Goal: Task Accomplishment & Management: Manage account settings

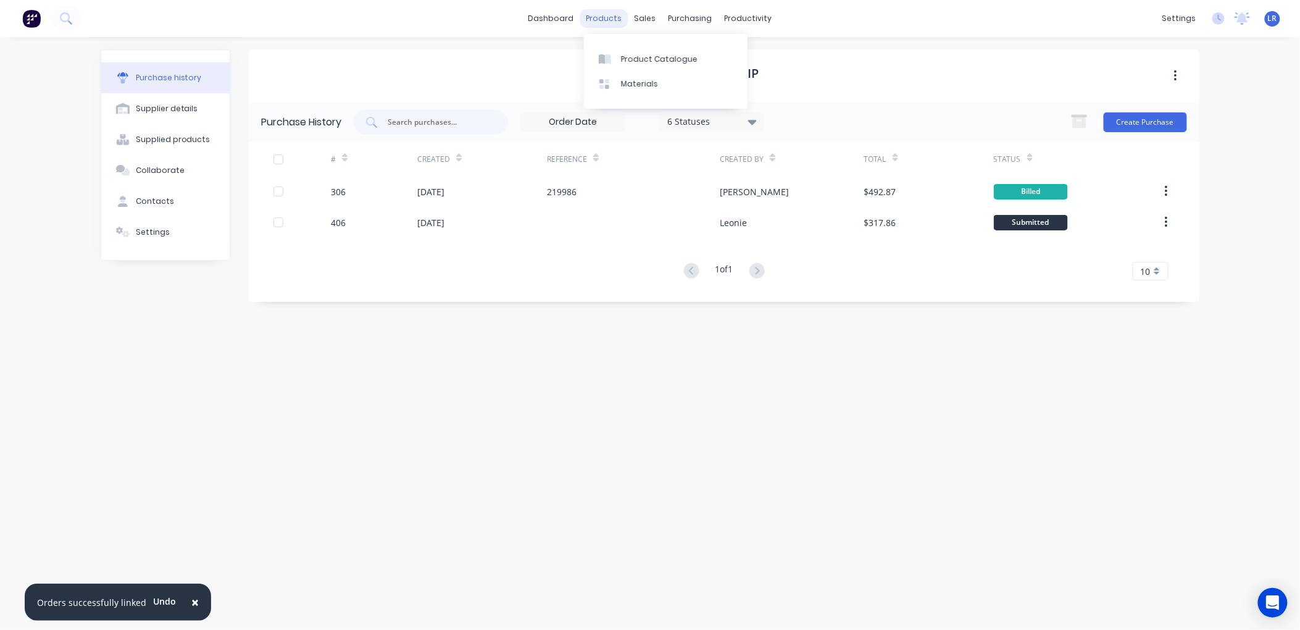
click at [608, 16] on div "products" at bounding box center [604, 18] width 48 height 19
click at [626, 52] on link "Product Catalogue" at bounding box center [666, 58] width 164 height 25
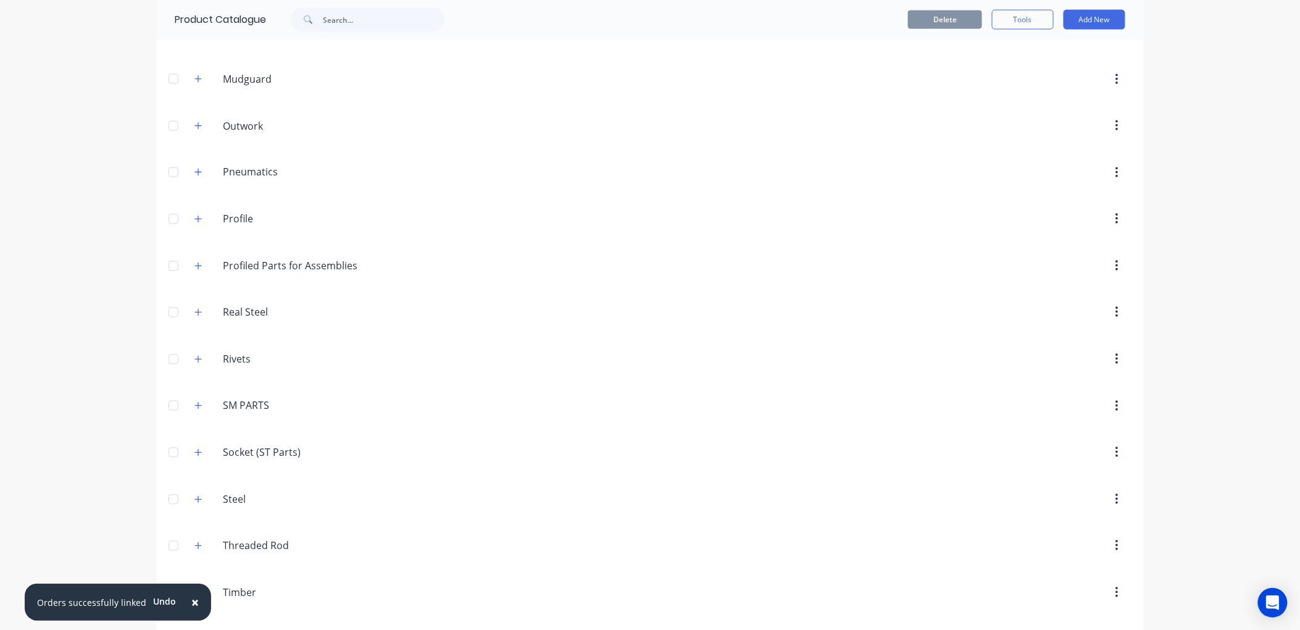
scroll to position [916, 0]
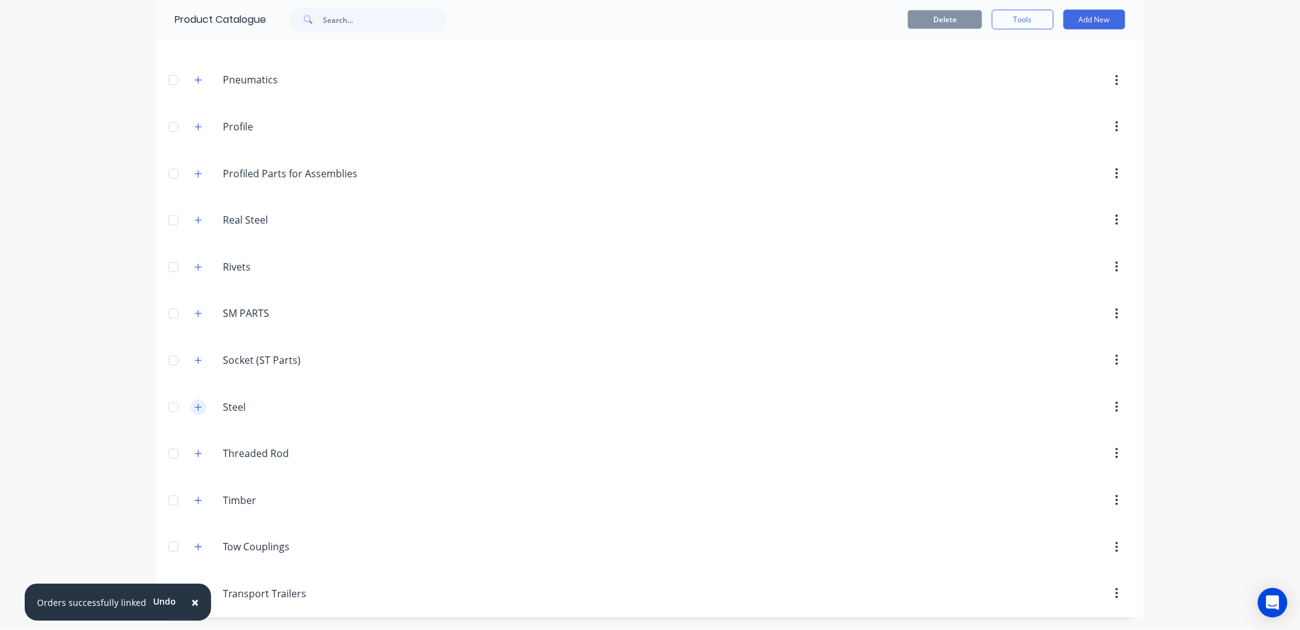
click at [196, 401] on button "button" at bounding box center [198, 406] width 15 height 15
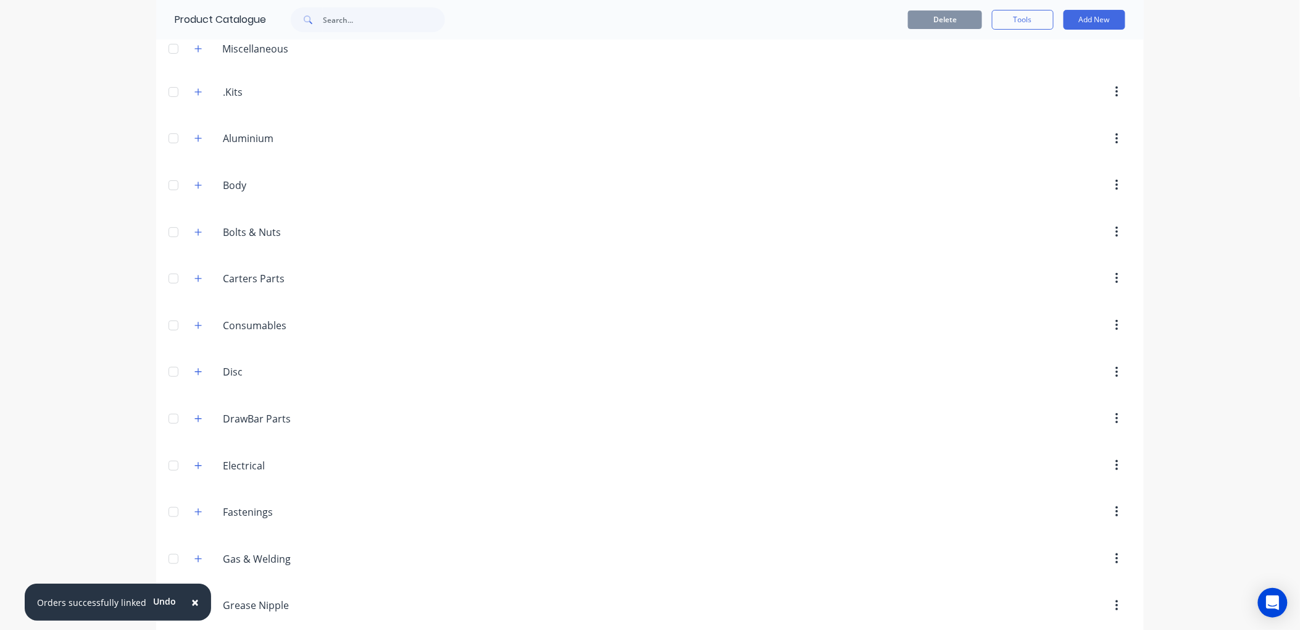
scroll to position [0, 0]
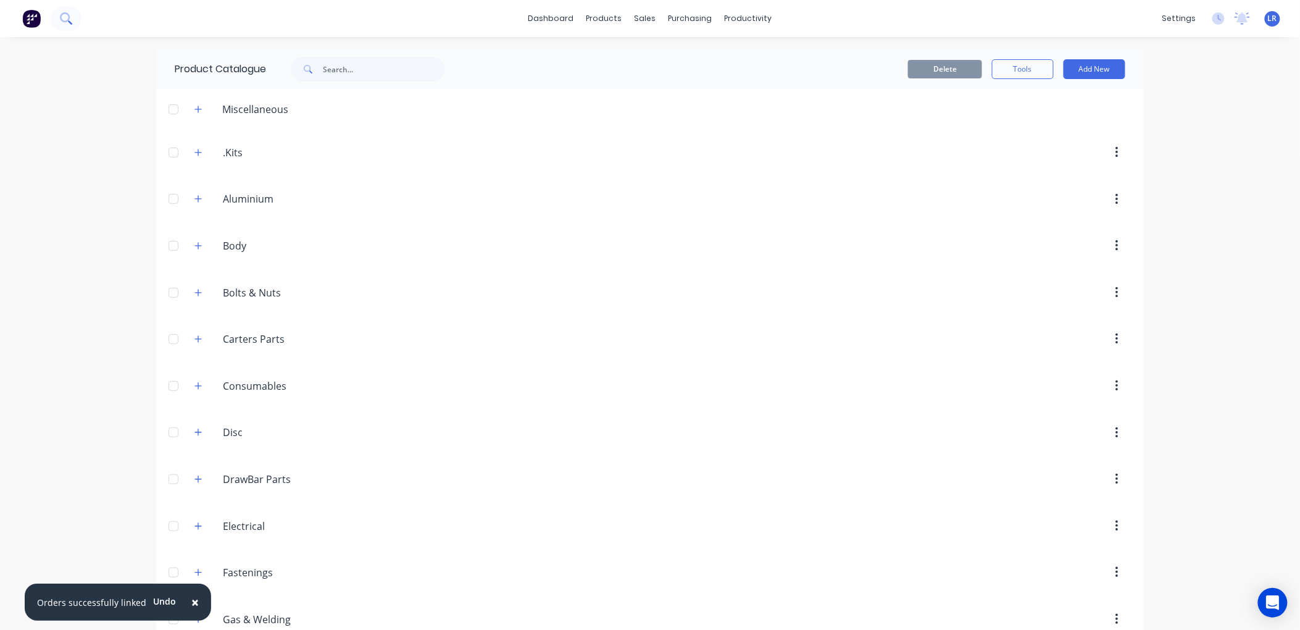
click at [67, 11] on button at bounding box center [66, 18] width 31 height 25
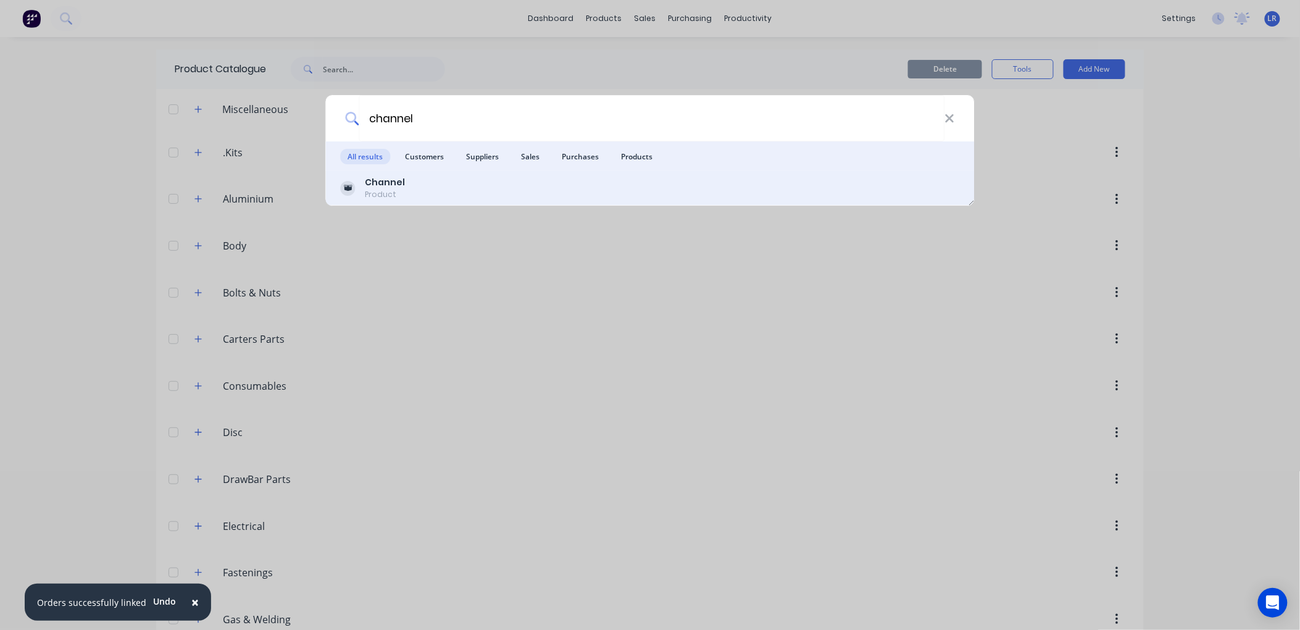
type input "channel"
click at [395, 177] on b "Channel" at bounding box center [385, 182] width 40 height 12
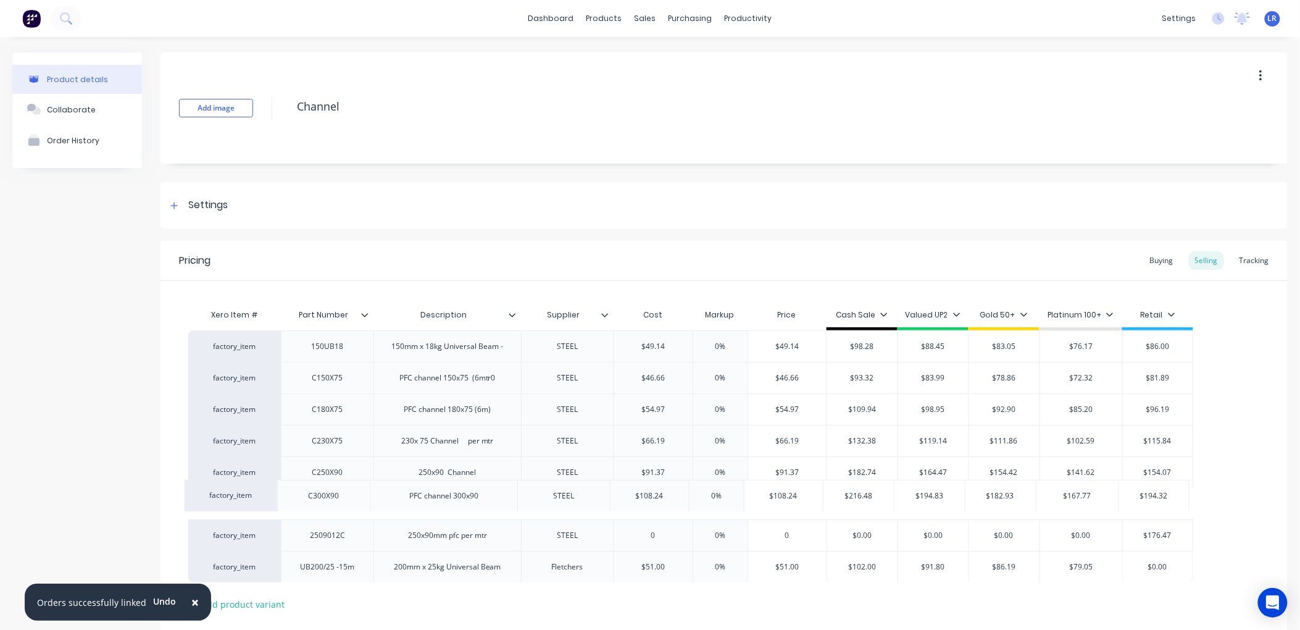
drag, startPoint x: 269, startPoint y: 537, endPoint x: 264, endPoint y: 494, distance: 43.6
click at [264, 494] on div "factory_item 150UB18 150mm x 18kg Universal Beam - STEEL $49.14 0% $49.14 $98.2…" at bounding box center [724, 456] width 1072 height 252
drag, startPoint x: 272, startPoint y: 534, endPoint x: 270, endPoint y: 371, distance: 163.0
click at [270, 371] on div "factory_item 150UB18 150mm x 18kg Universal Beam - STEEL $49.14 0% $49.14 $98.2…" at bounding box center [724, 456] width 1072 height 252
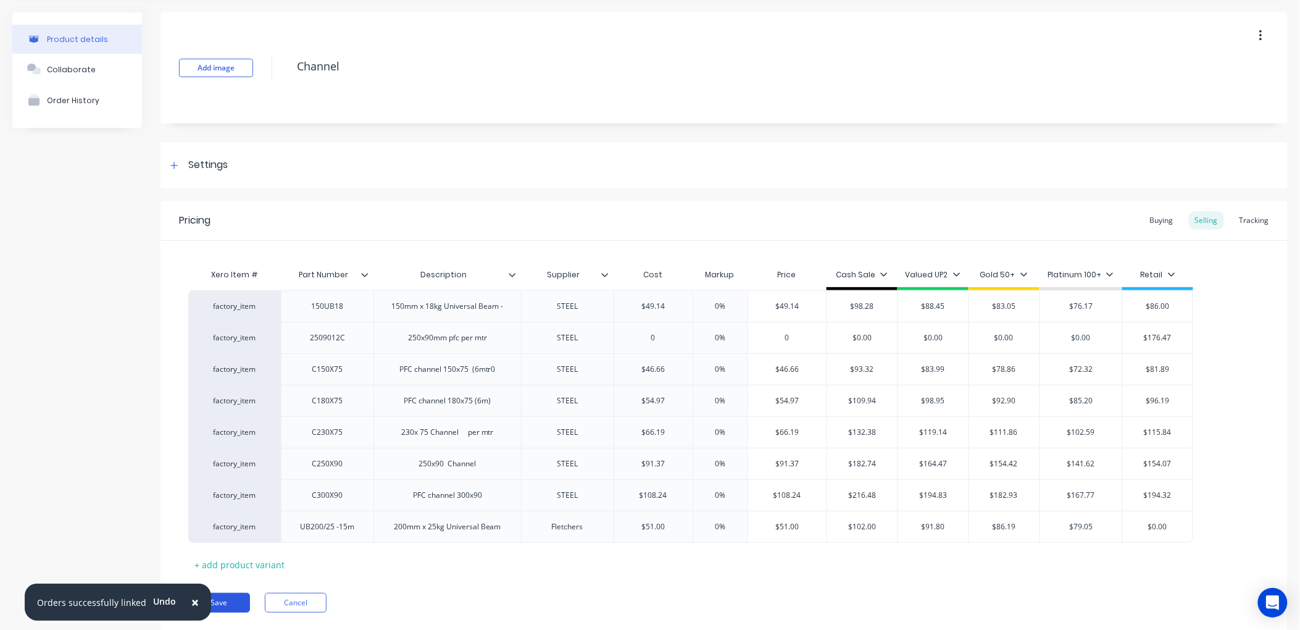
scroll to position [76, 0]
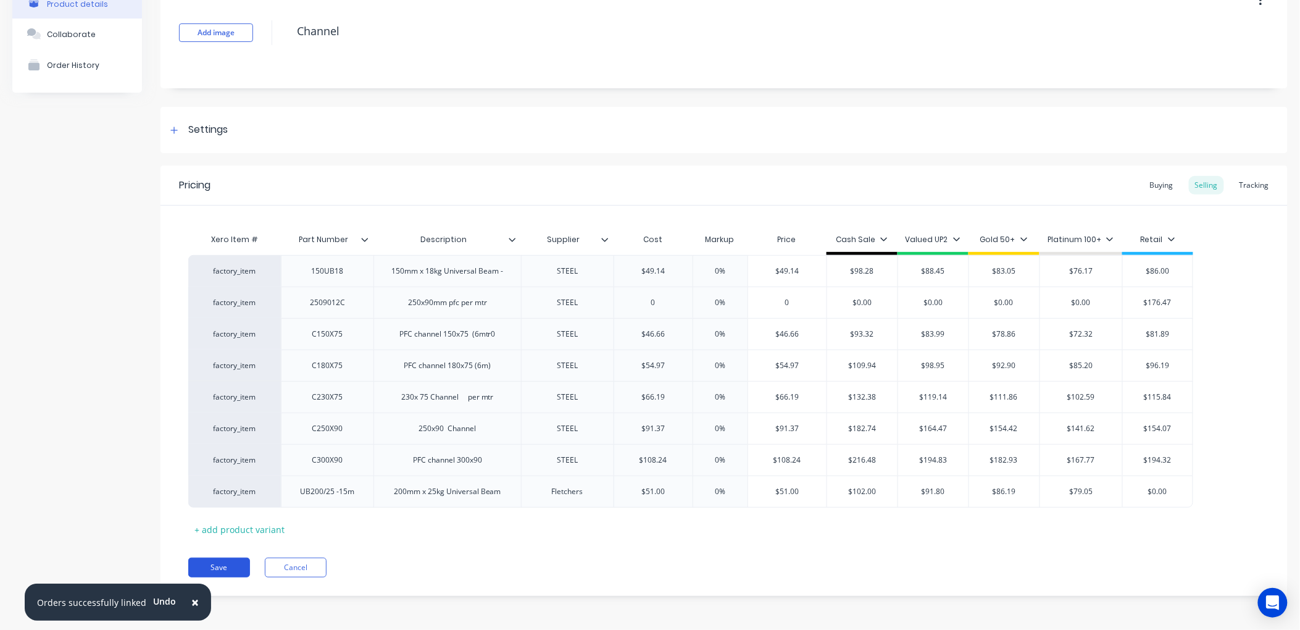
click at [223, 562] on button "Save" at bounding box center [219, 568] width 62 height 20
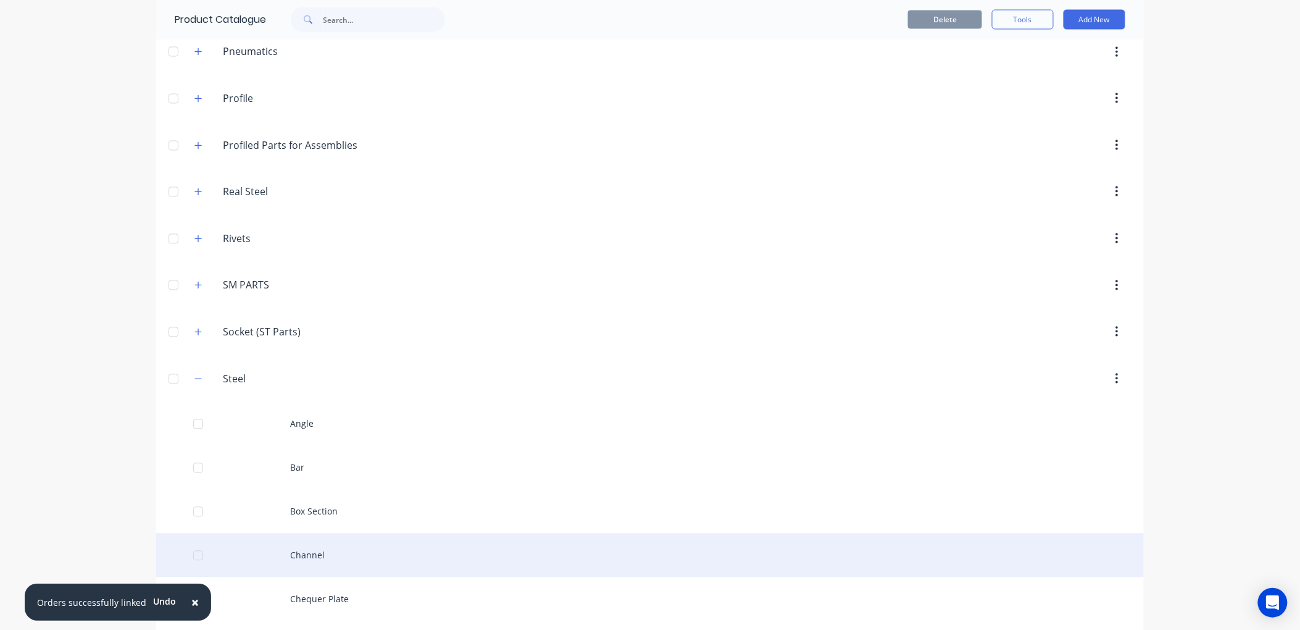
scroll to position [960, 0]
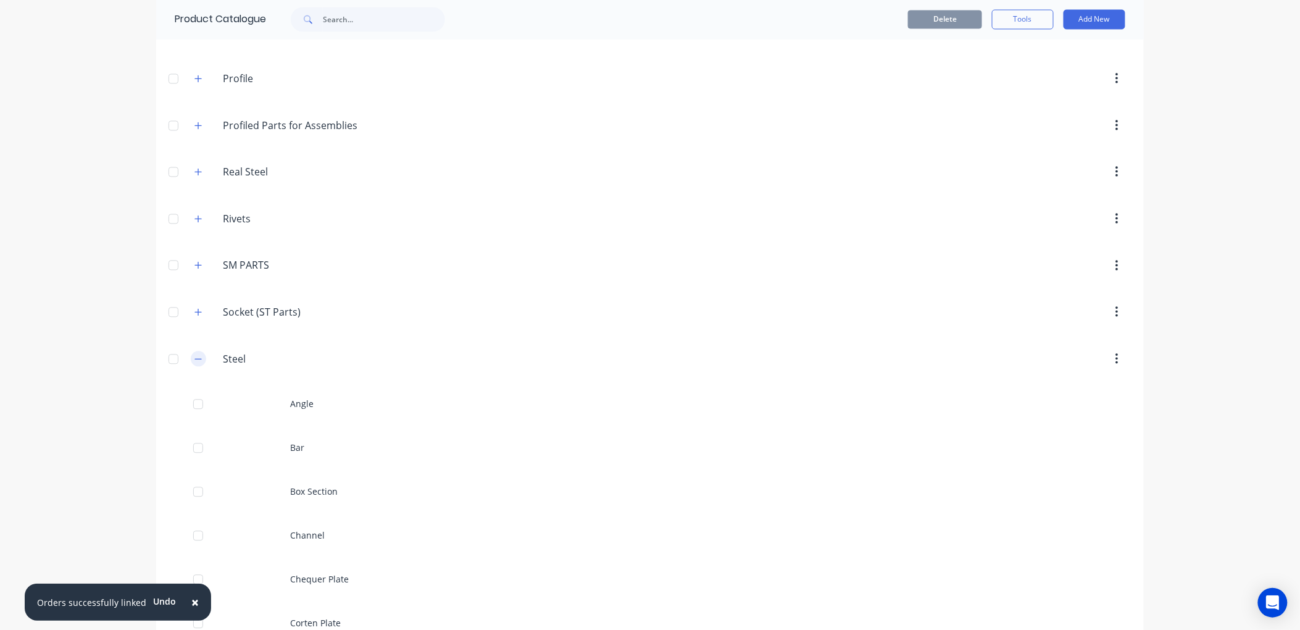
click at [191, 359] on button "button" at bounding box center [198, 358] width 15 height 15
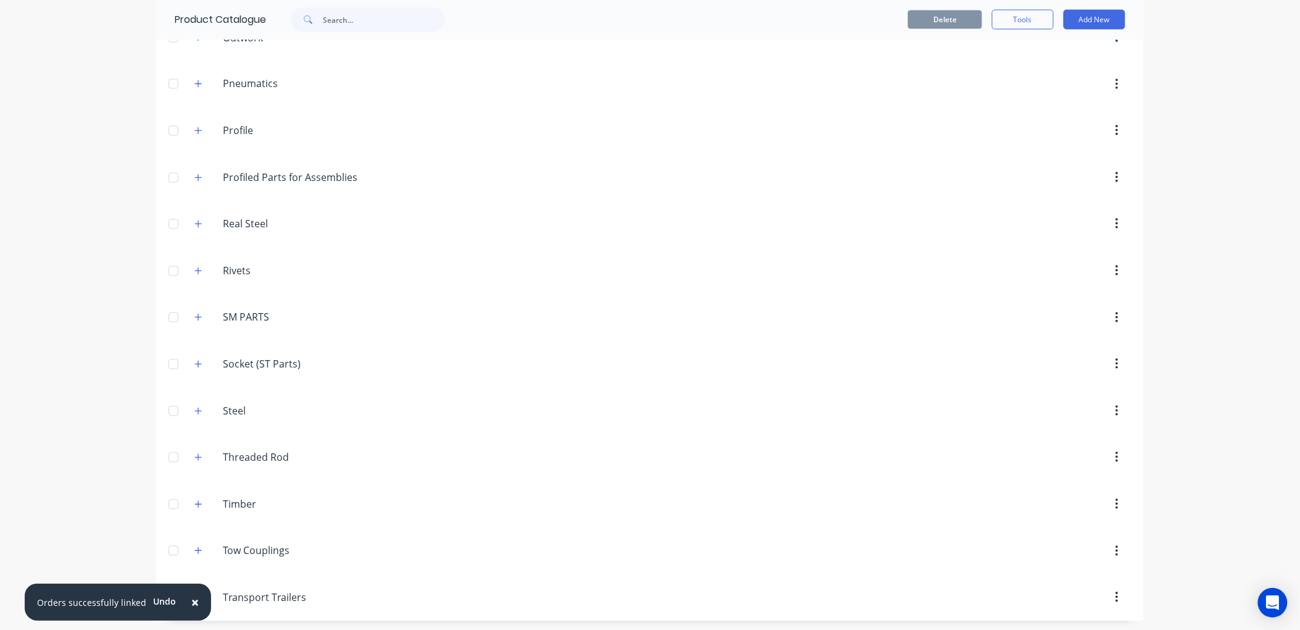
scroll to position [916, 0]
click at [194, 408] on icon "button" at bounding box center [197, 407] width 7 height 9
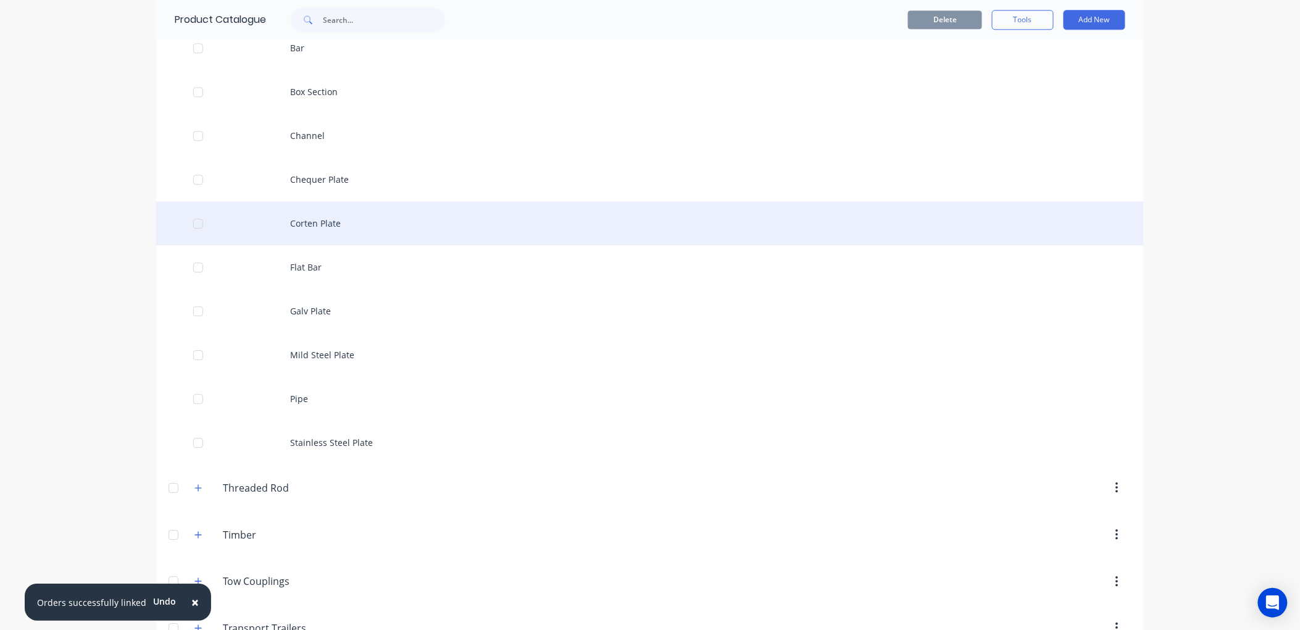
scroll to position [1396, 0]
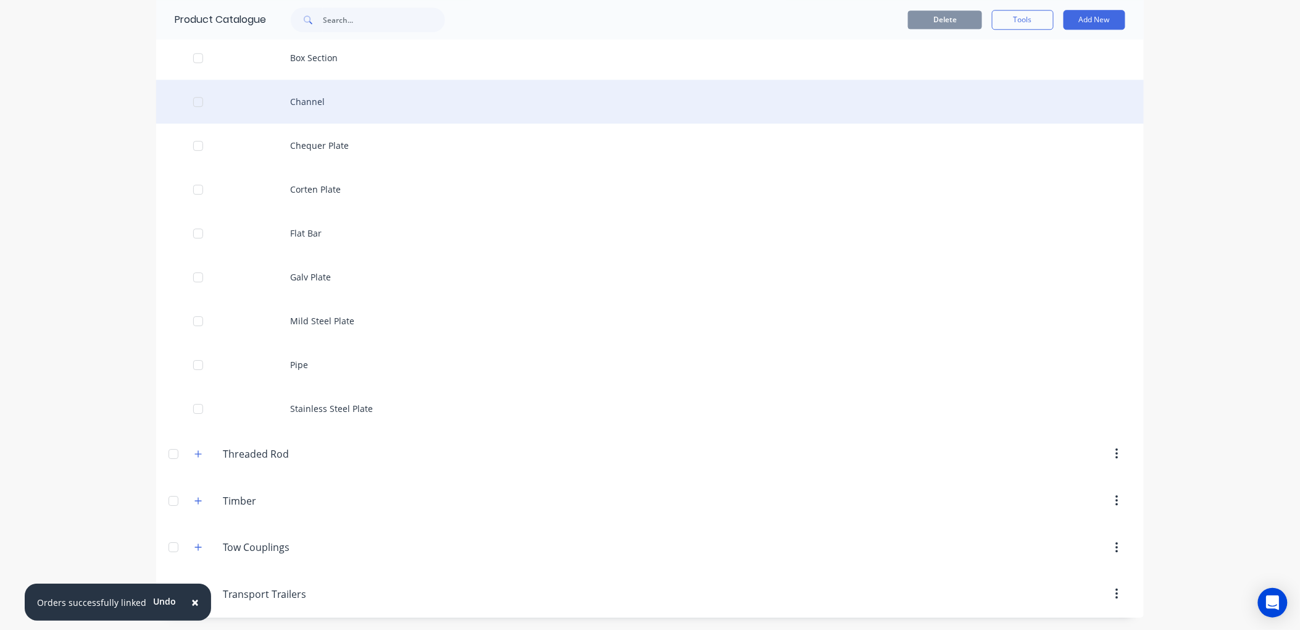
click at [305, 95] on div "Channel" at bounding box center [650, 102] width 988 height 44
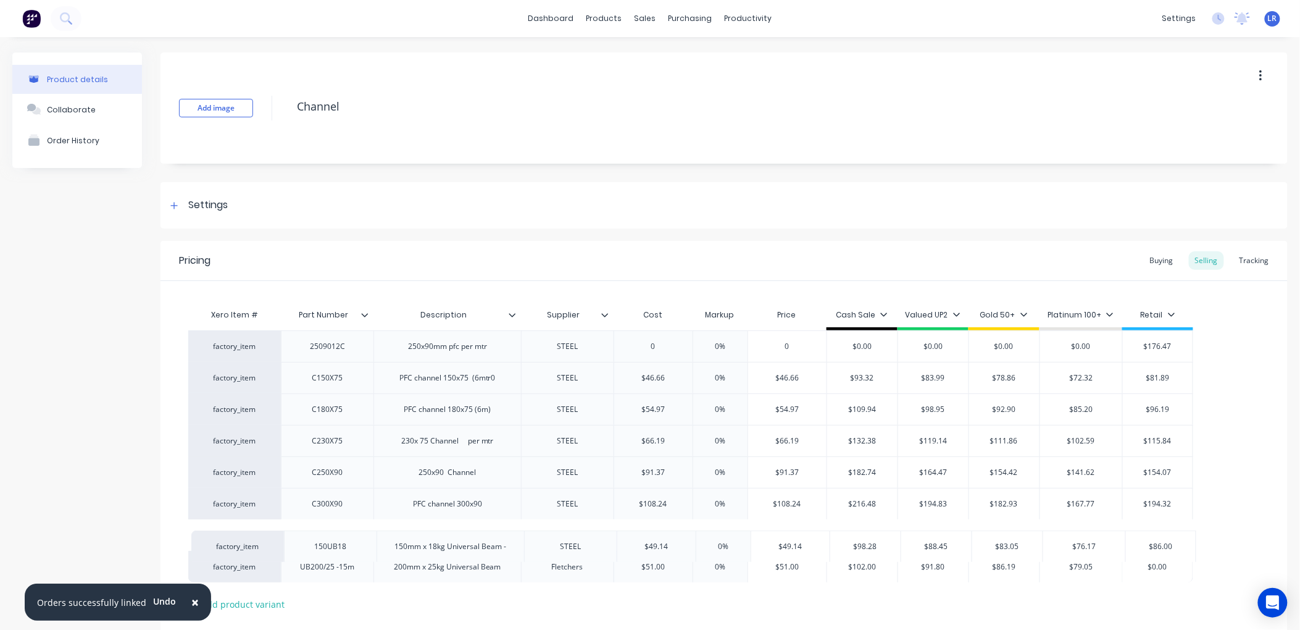
drag, startPoint x: 269, startPoint y: 344, endPoint x: 272, endPoint y: 547, distance: 203.1
click at [272, 548] on div "factory_item 150UB18 150mm x 18kg Universal Beam - STEEL $49.14 0% $49.14 $98.2…" at bounding box center [724, 456] width 1072 height 252
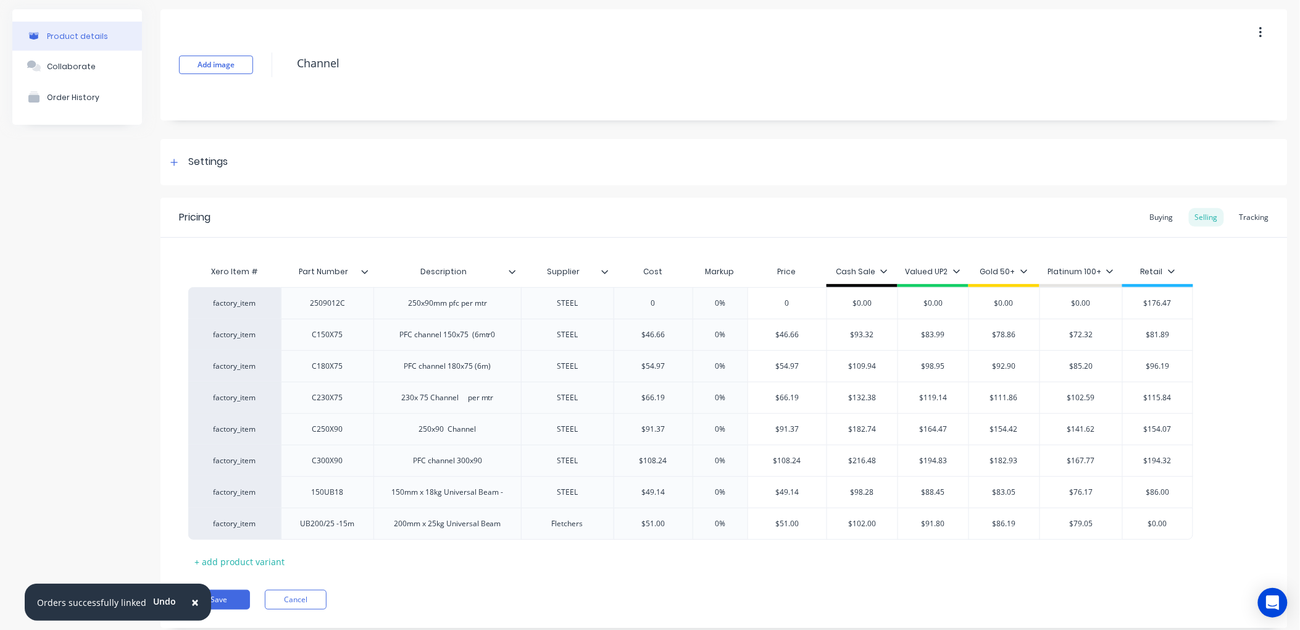
scroll to position [76, 0]
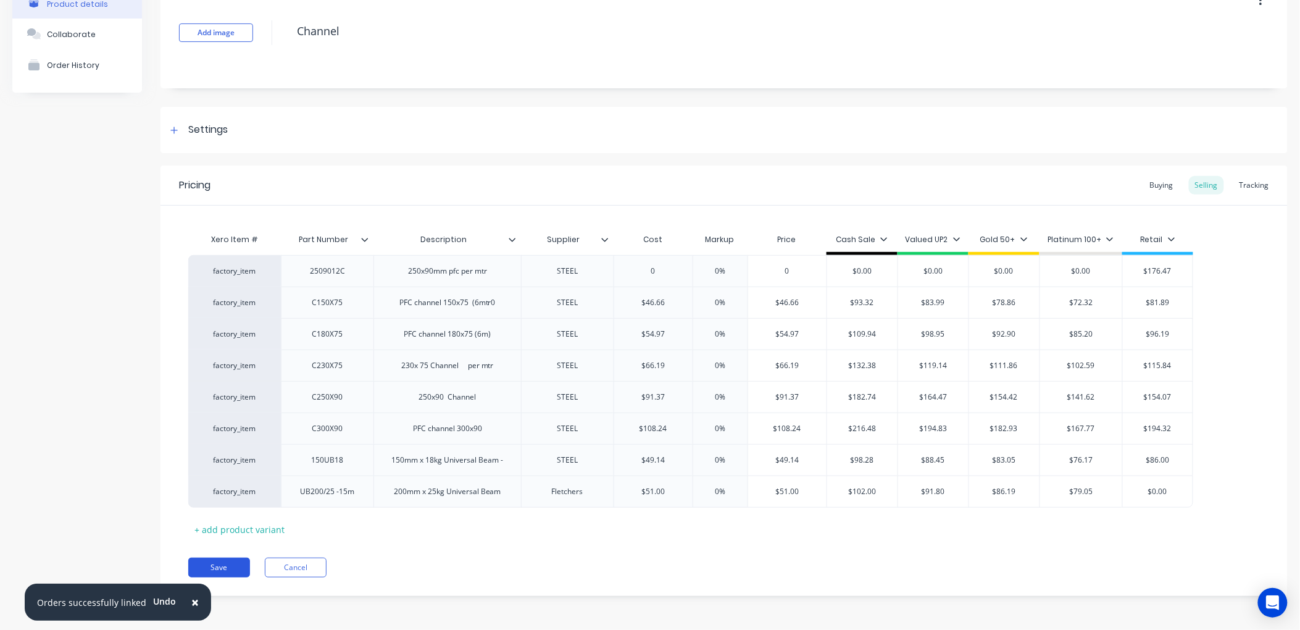
click at [217, 566] on button "Save" at bounding box center [219, 568] width 62 height 20
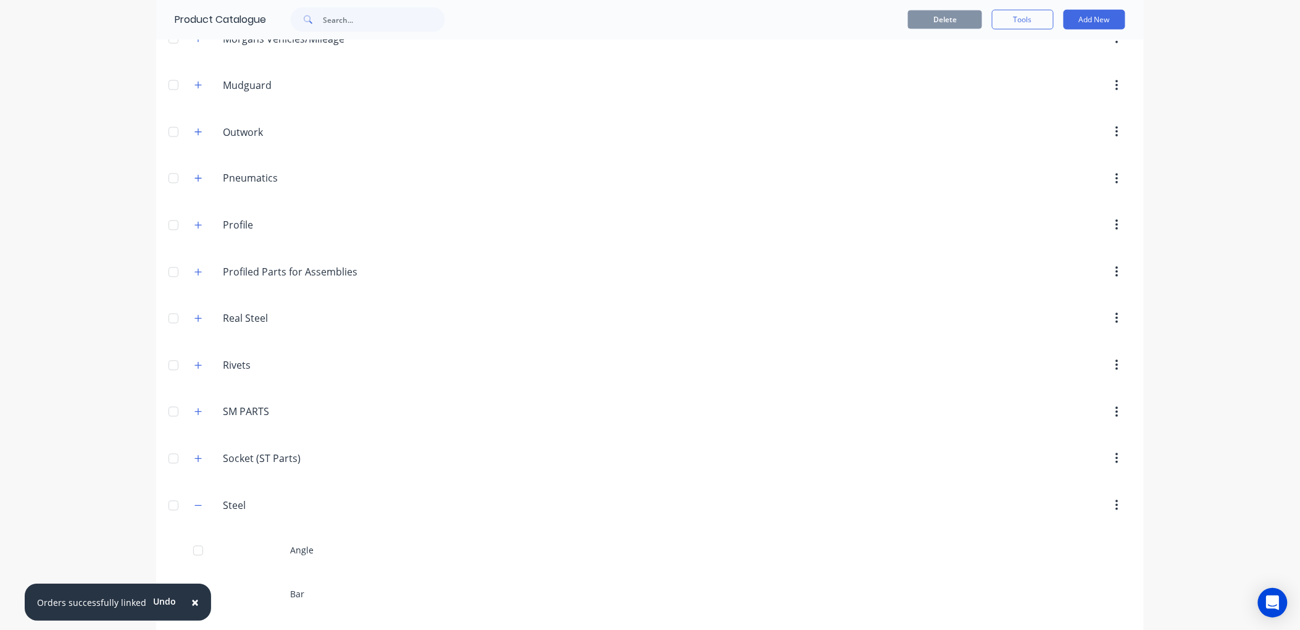
scroll to position [823, 0]
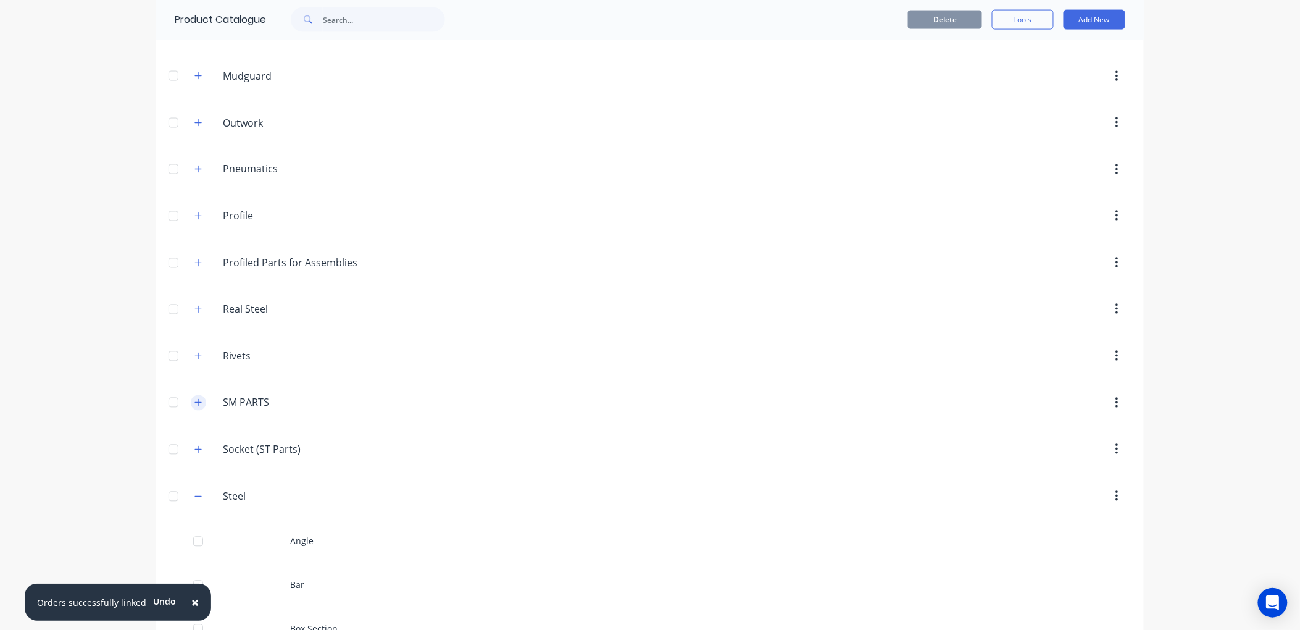
click at [195, 410] on button "button" at bounding box center [198, 402] width 15 height 15
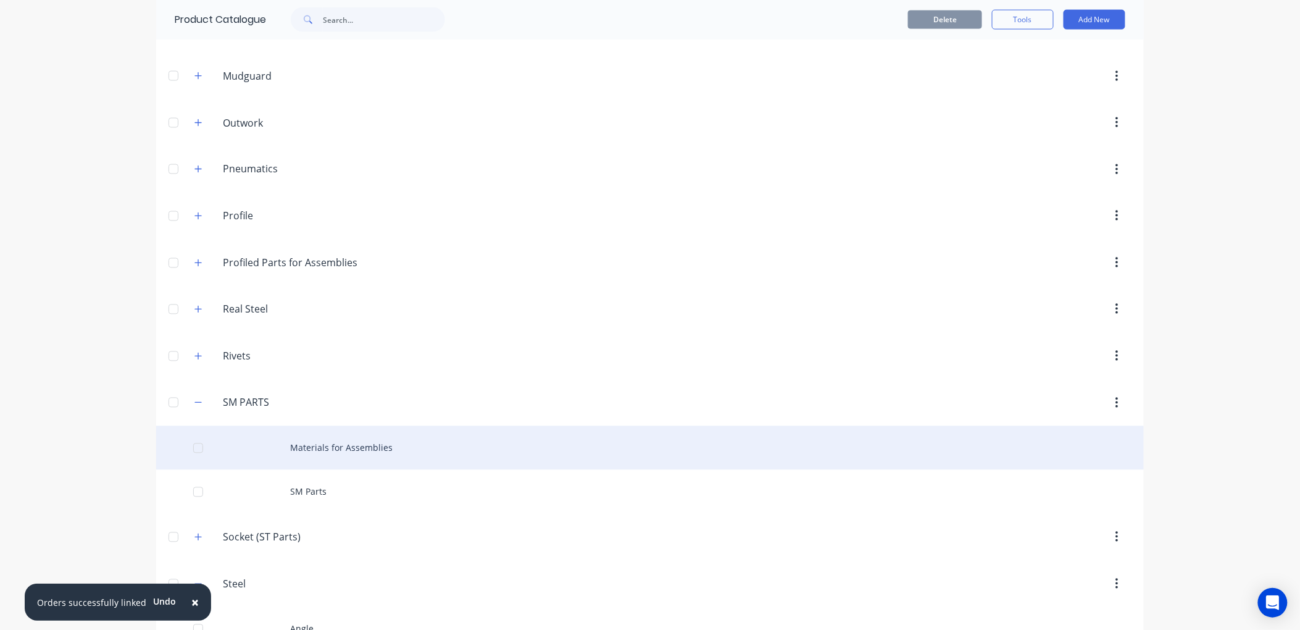
click at [335, 452] on div "Materials for Assemblies" at bounding box center [650, 448] width 988 height 44
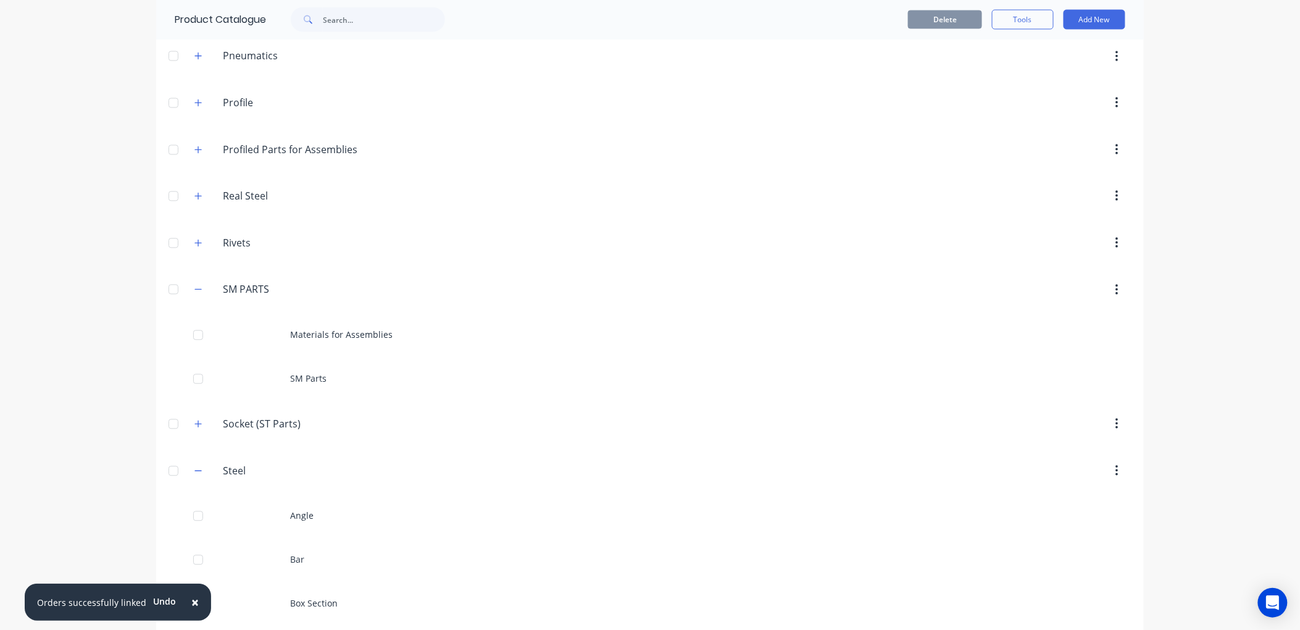
scroll to position [960, 0]
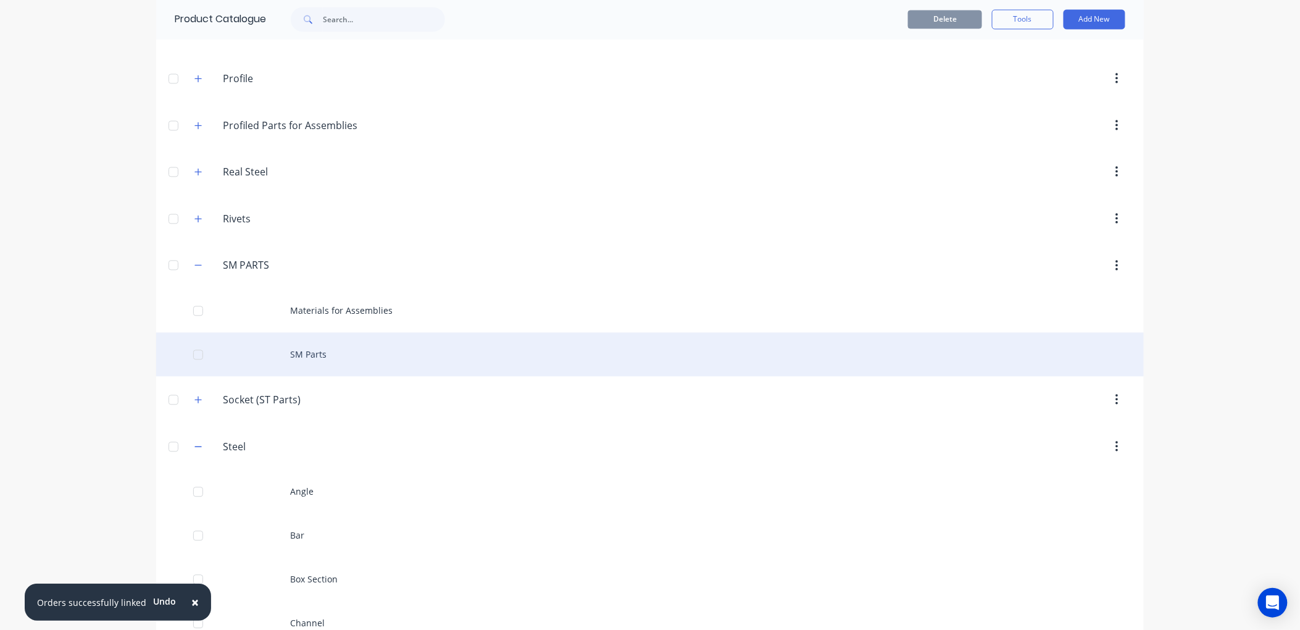
click at [311, 356] on div "SM Parts" at bounding box center [650, 355] width 988 height 44
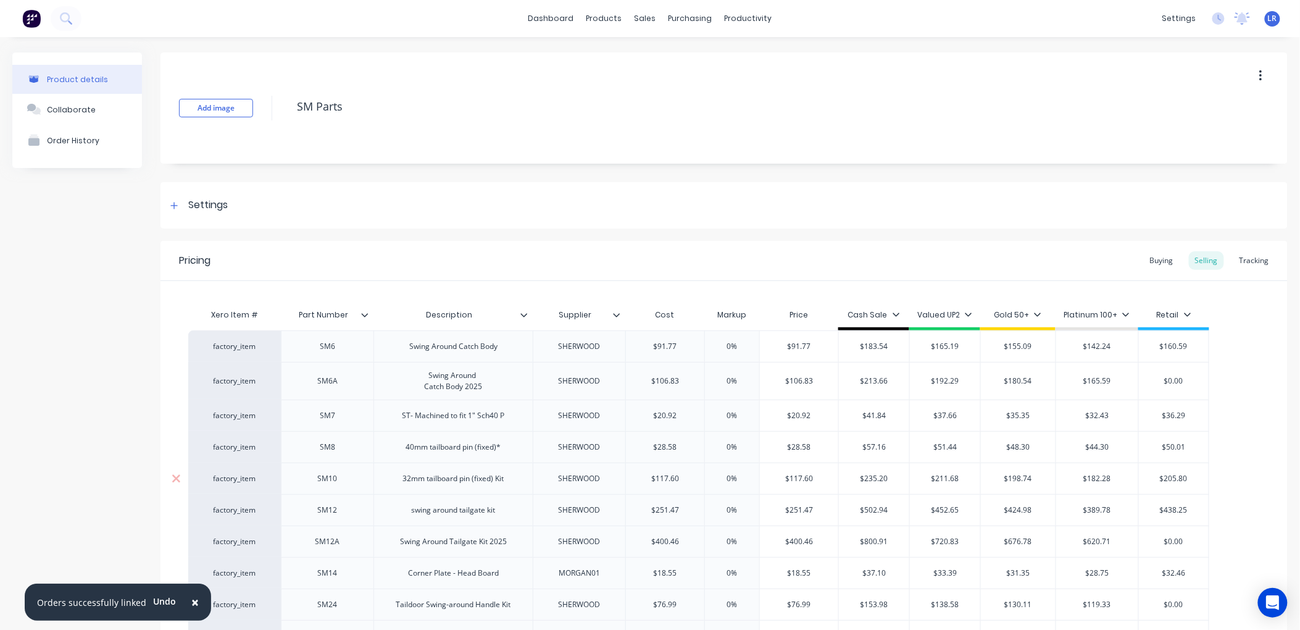
type textarea "x"
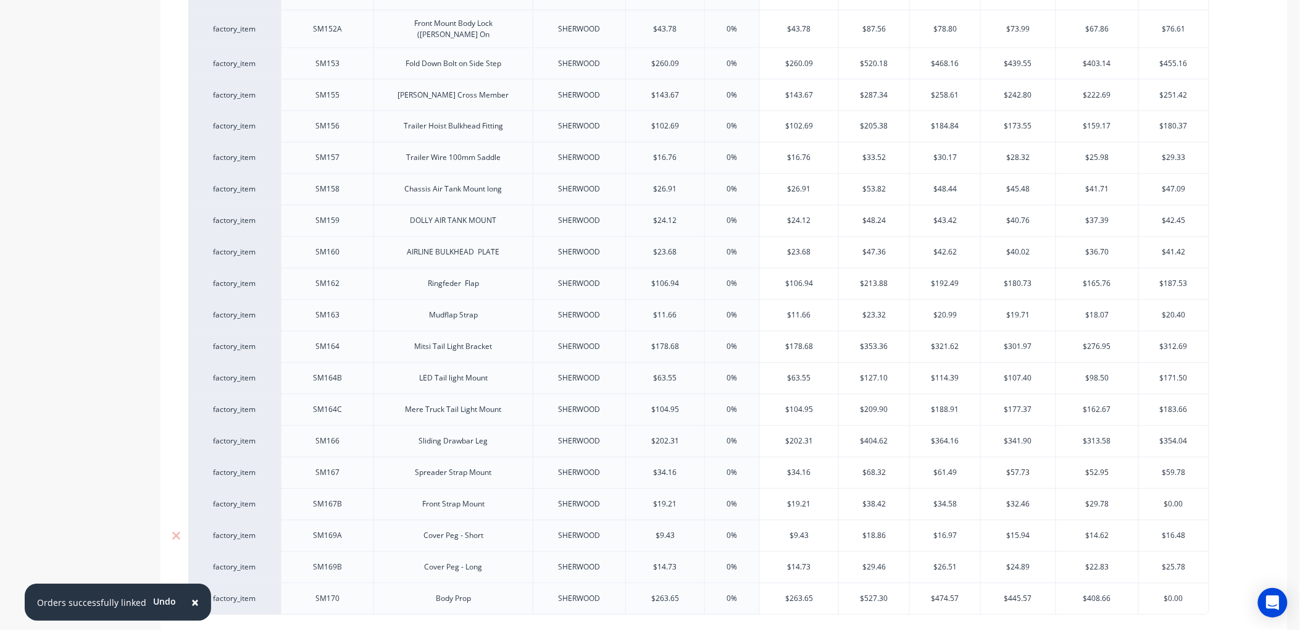
scroll to position [2859, 0]
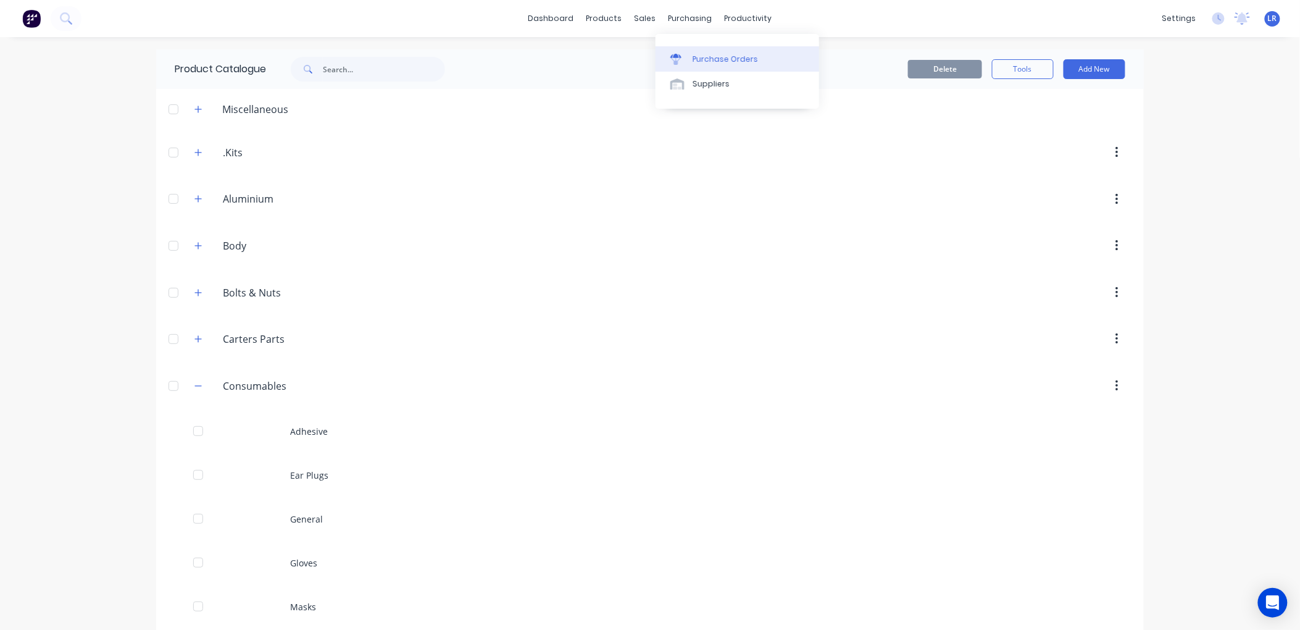
click at [696, 57] on div "Purchase Orders" at bounding box center [725, 59] width 65 height 11
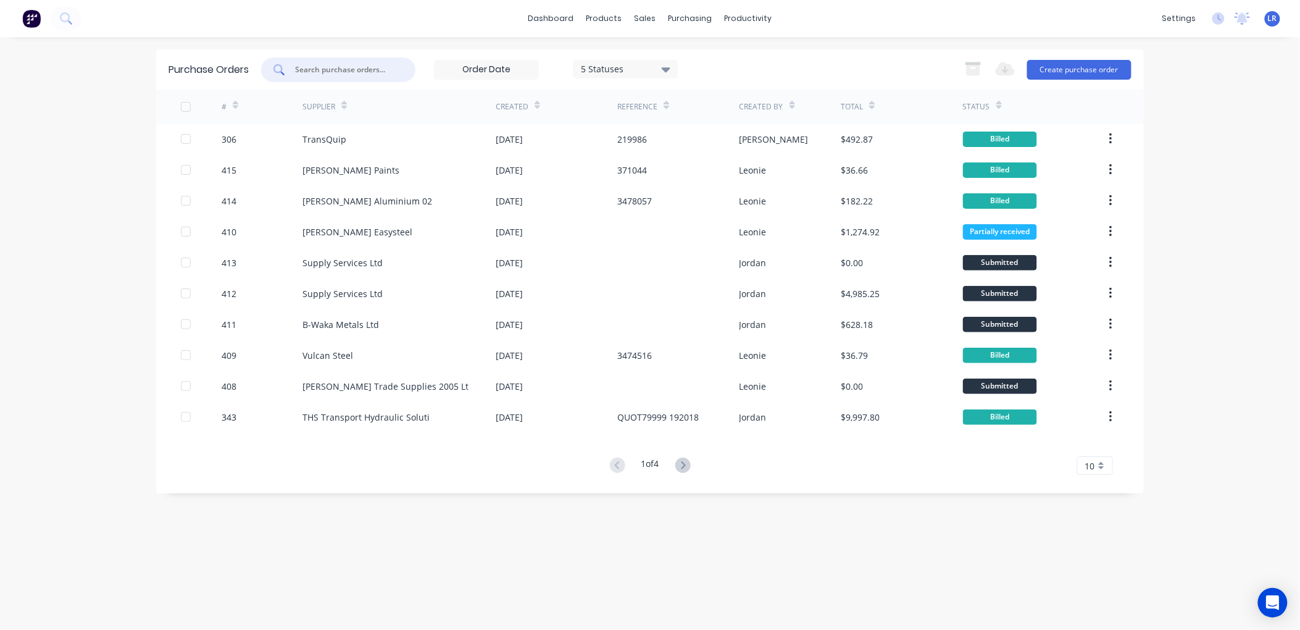
click at [307, 65] on input "text" at bounding box center [345, 70] width 102 height 12
type input "donovan"
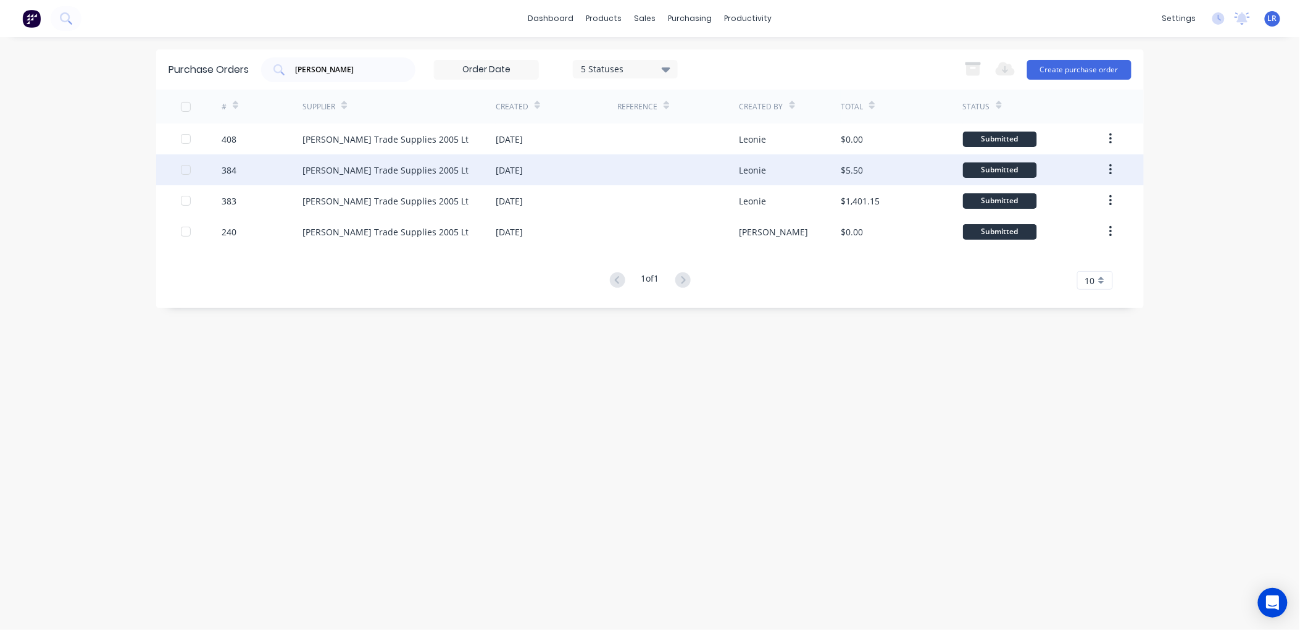
click at [319, 167] on div "Donovan Trade Supplies 2005 Lt" at bounding box center [386, 170] width 166 height 13
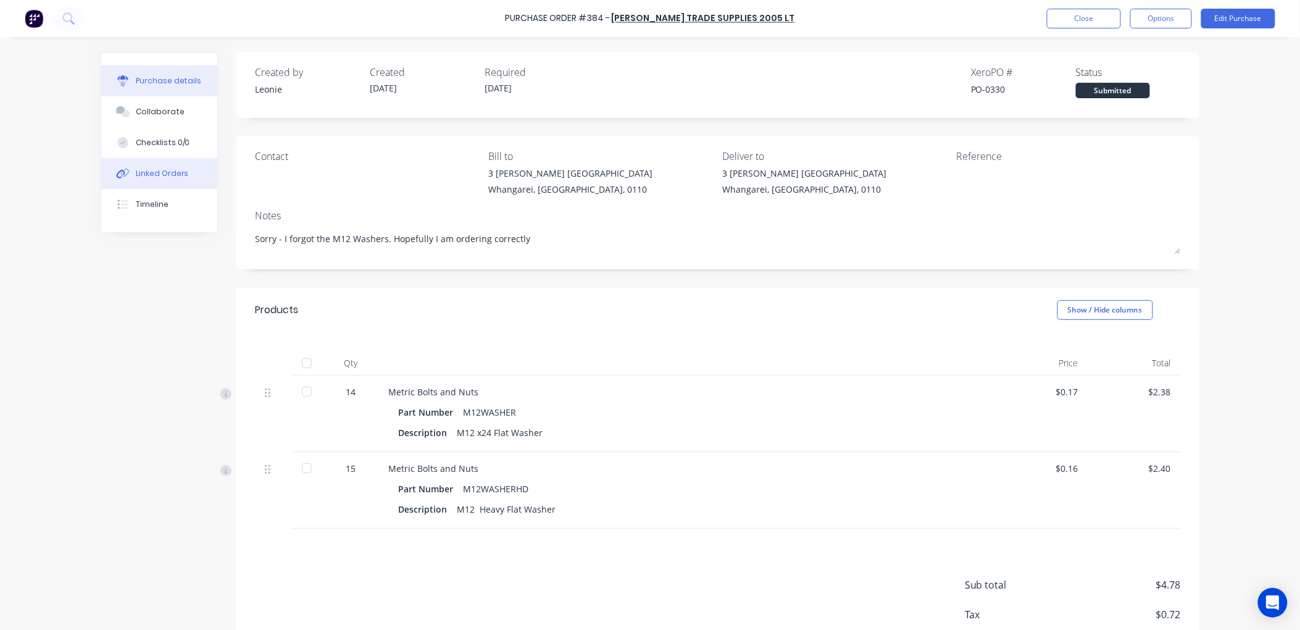
click at [170, 168] on div "Linked Orders" at bounding box center [162, 173] width 53 height 11
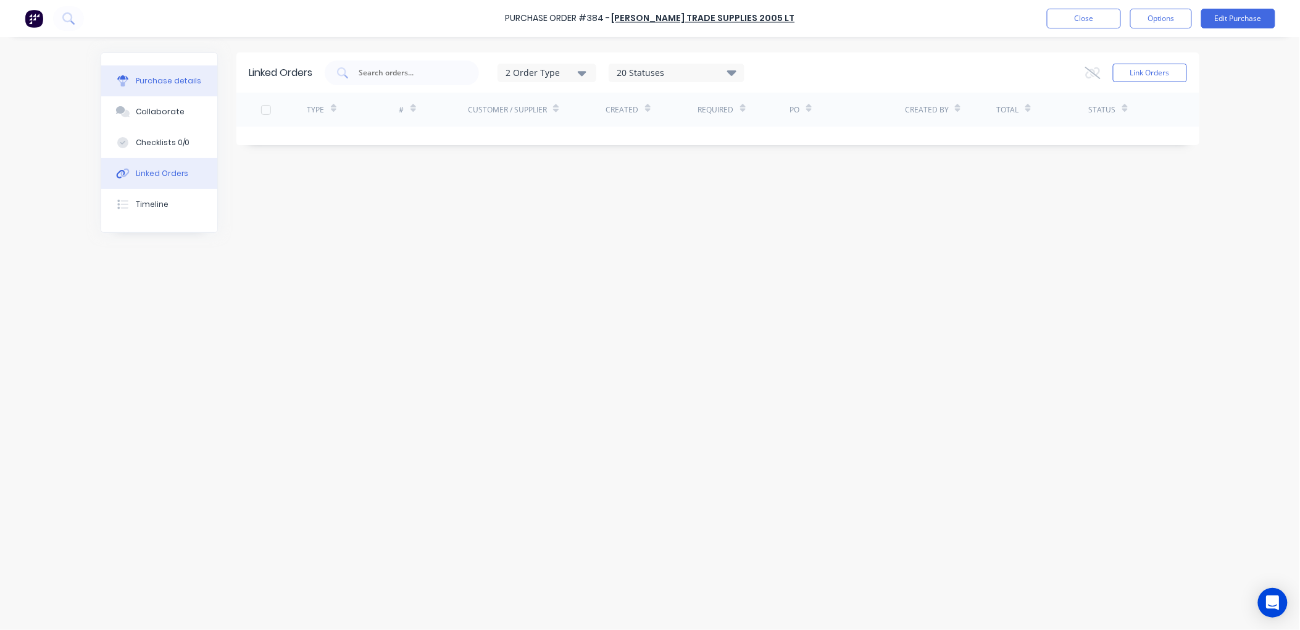
click at [172, 79] on div "Purchase details" at bounding box center [169, 80] width 66 height 11
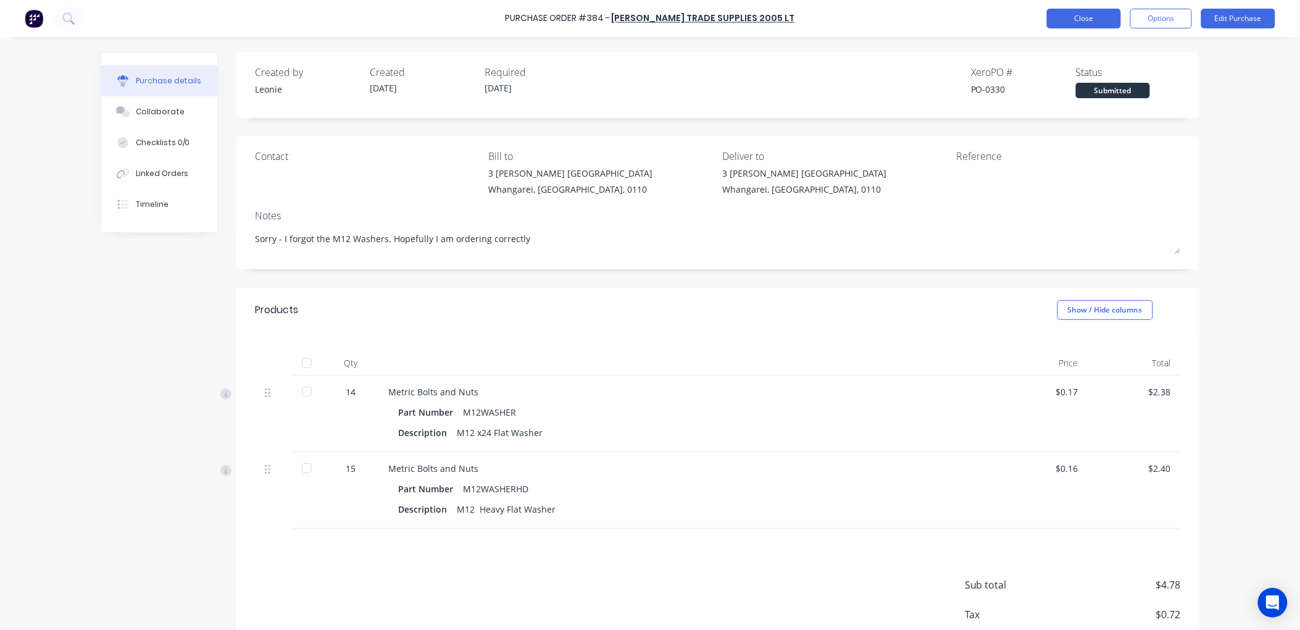
click at [1077, 16] on button "Close" at bounding box center [1084, 19] width 74 height 20
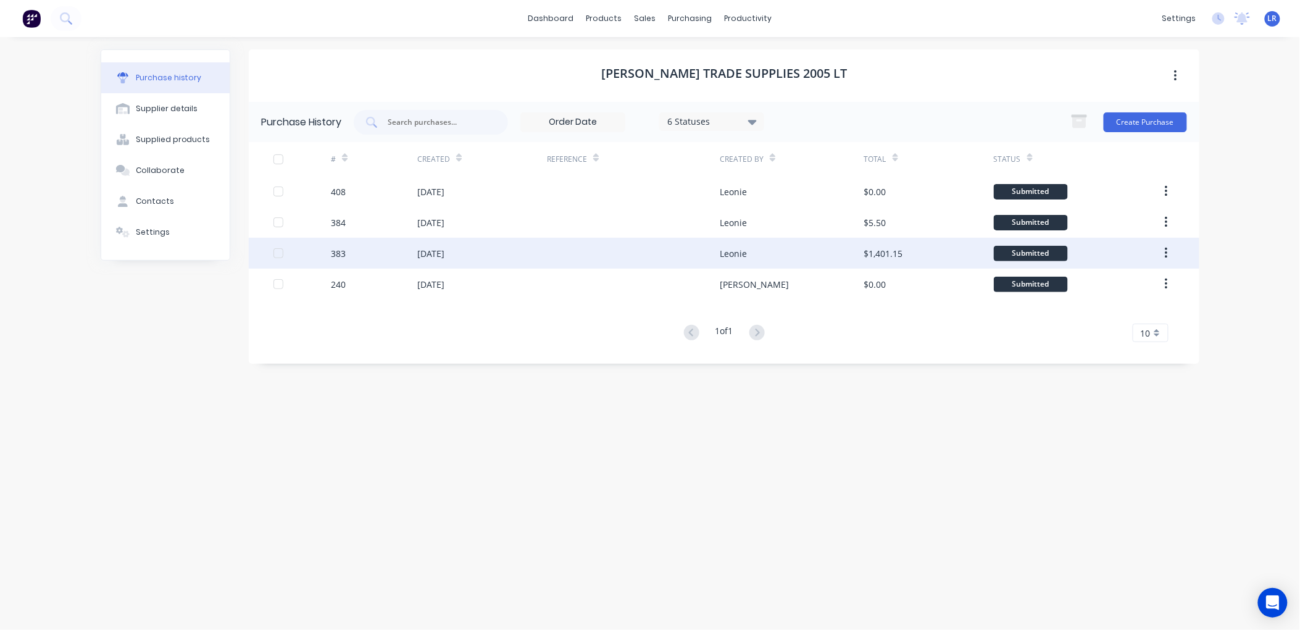
click at [440, 247] on div "[DATE]" at bounding box center [430, 253] width 27 height 13
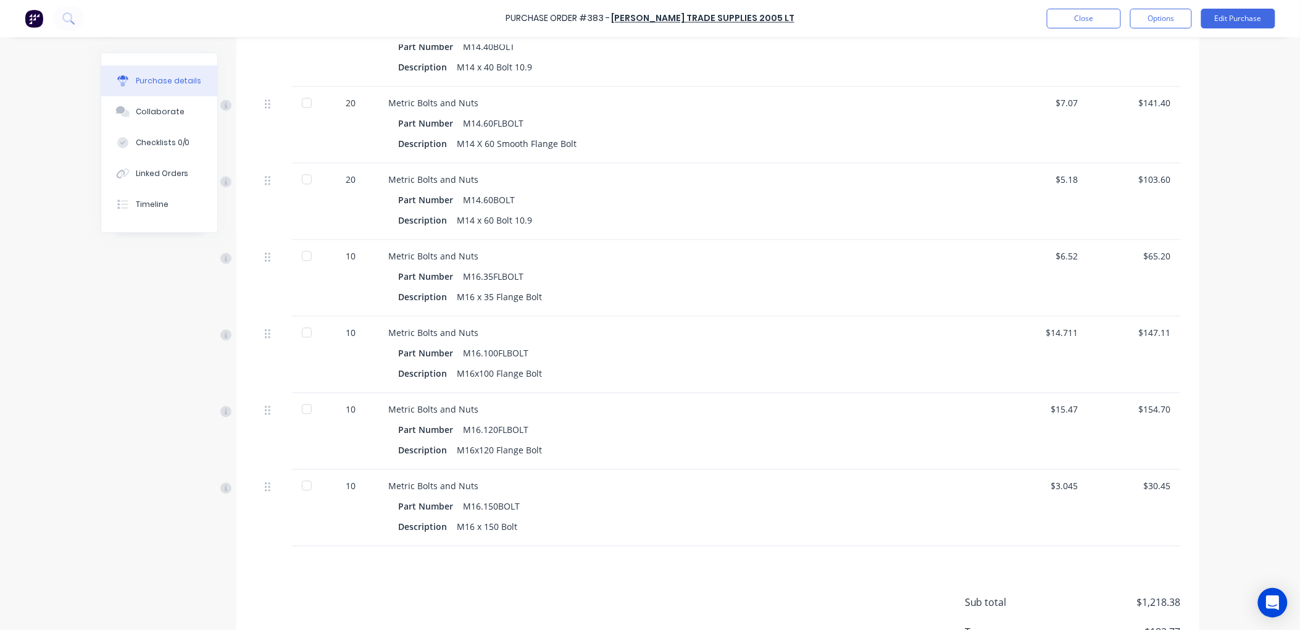
scroll to position [934, 0]
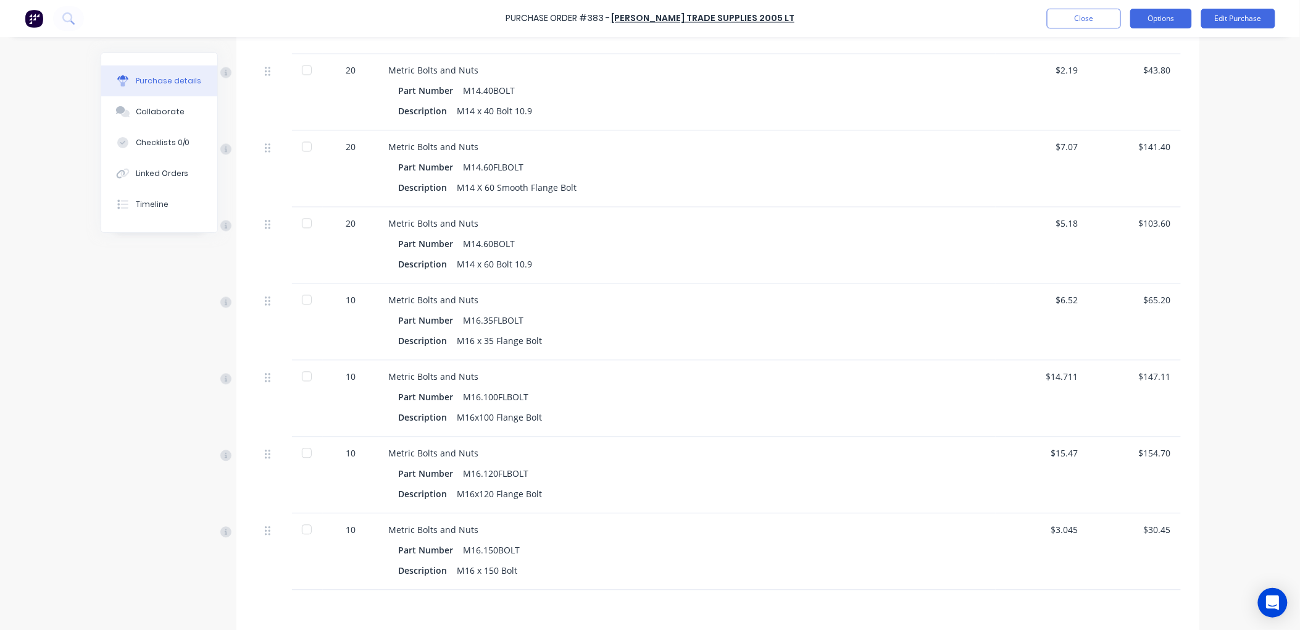
click at [1168, 15] on button "Options" at bounding box center [1161, 19] width 62 height 20
click at [1136, 47] on div "Print / Email" at bounding box center [1133, 50] width 95 height 18
click at [1116, 97] on div "Without pricing" at bounding box center [1133, 100] width 95 height 18
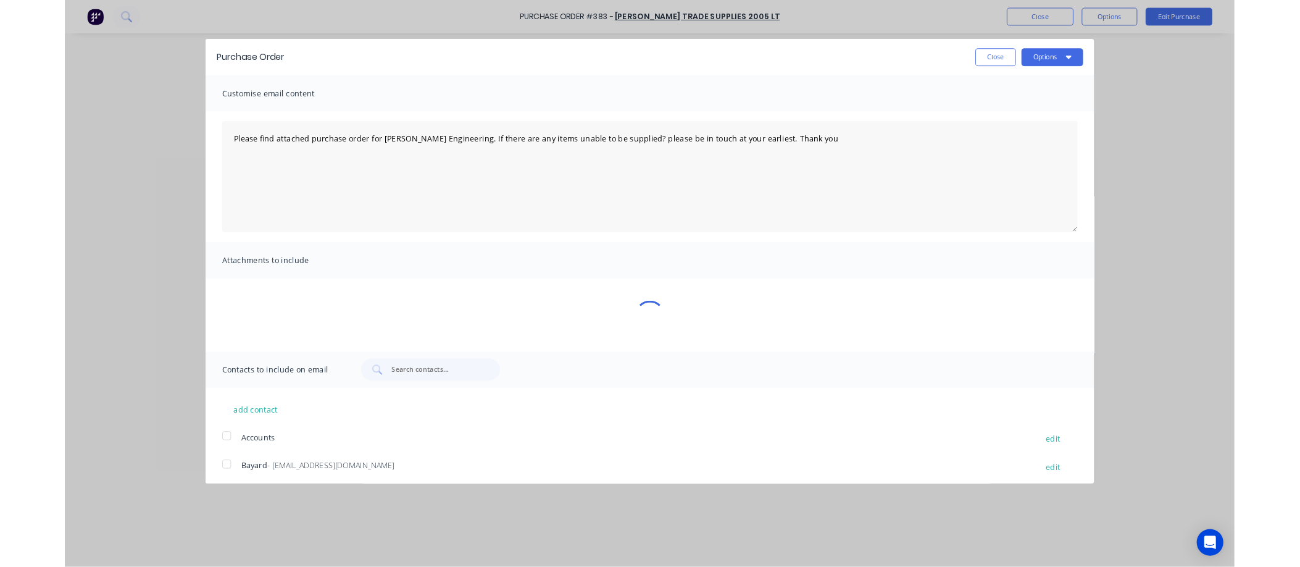
scroll to position [0, 0]
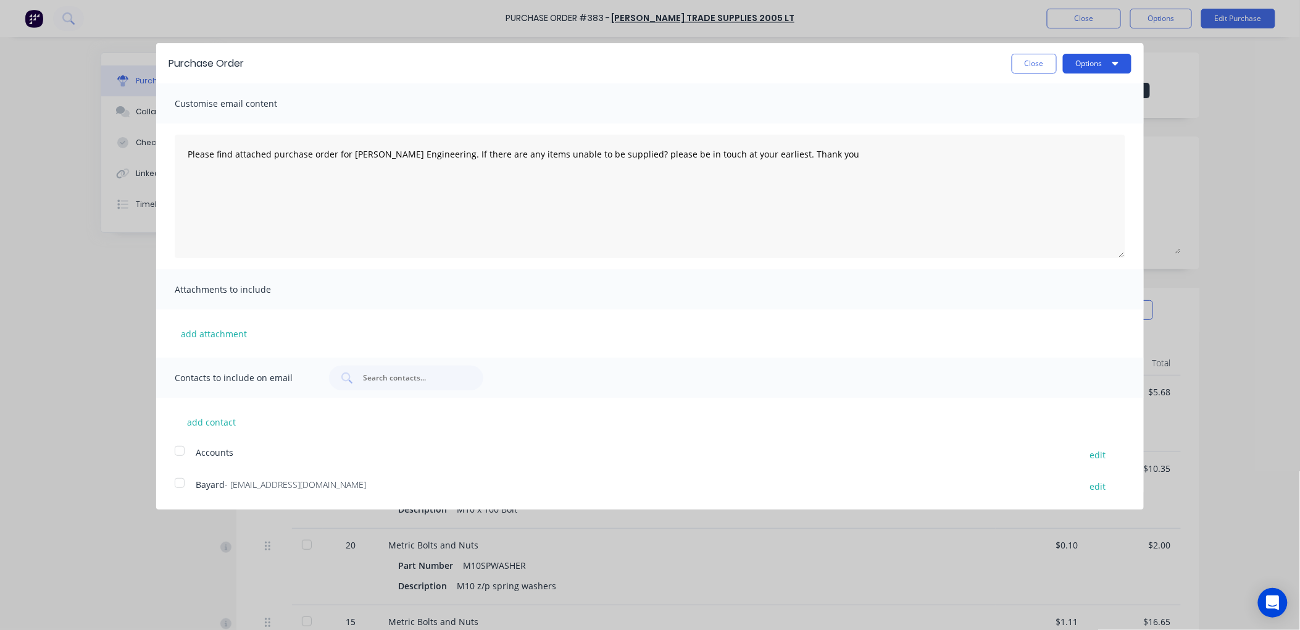
click at [1074, 59] on button "Options" at bounding box center [1097, 64] width 69 height 20
click at [1057, 97] on div "Print" at bounding box center [1072, 95] width 95 height 18
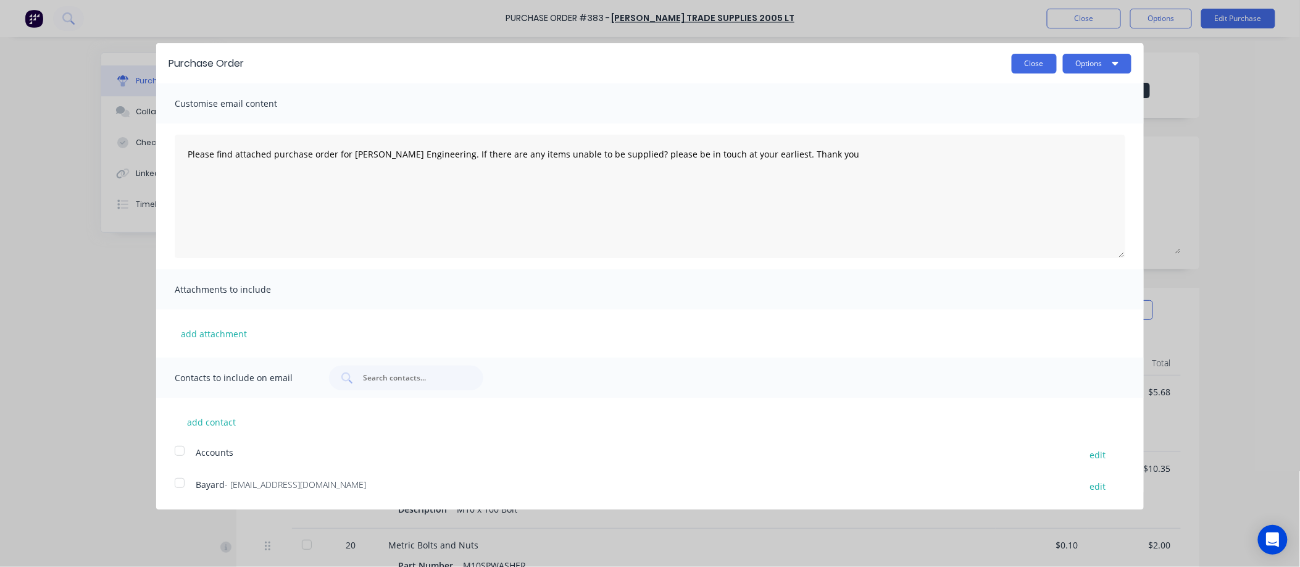
click at [1033, 64] on button "Close" at bounding box center [1034, 64] width 45 height 20
type textarea "x"
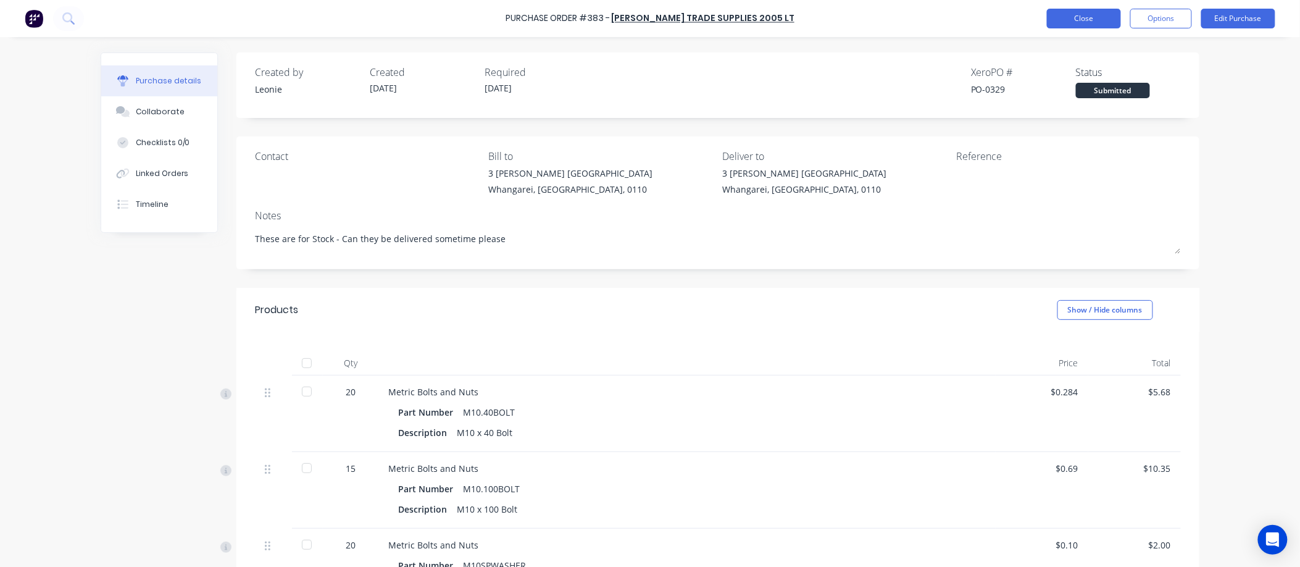
click at [1085, 19] on button "Close" at bounding box center [1084, 19] width 74 height 20
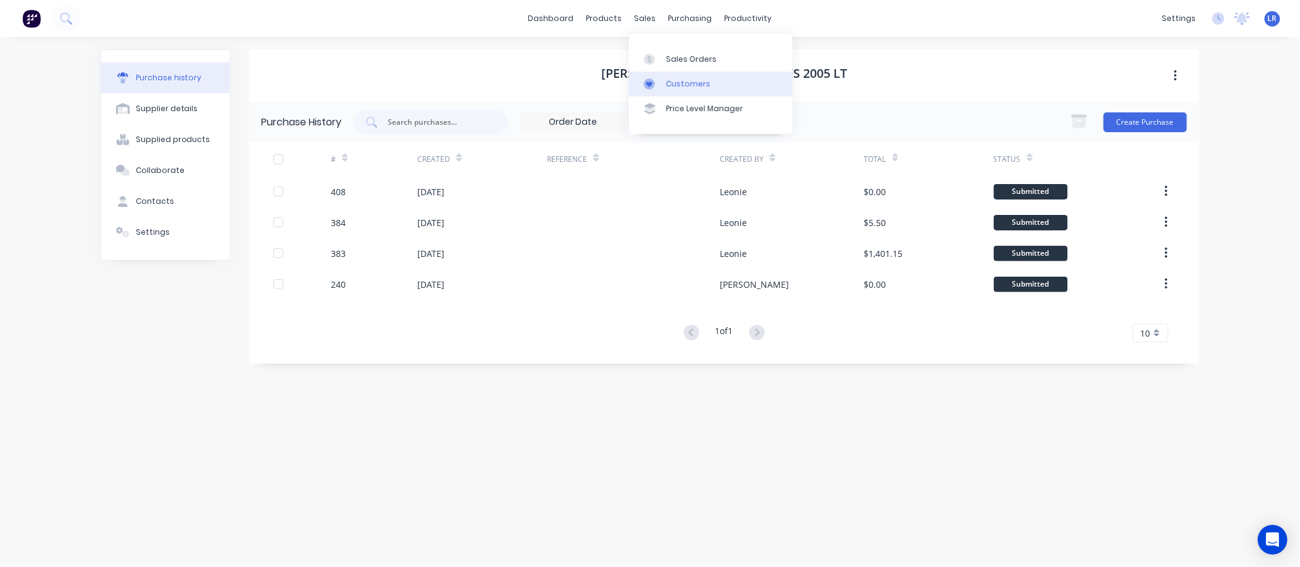
click at [687, 78] on div "Customers" at bounding box center [688, 83] width 44 height 11
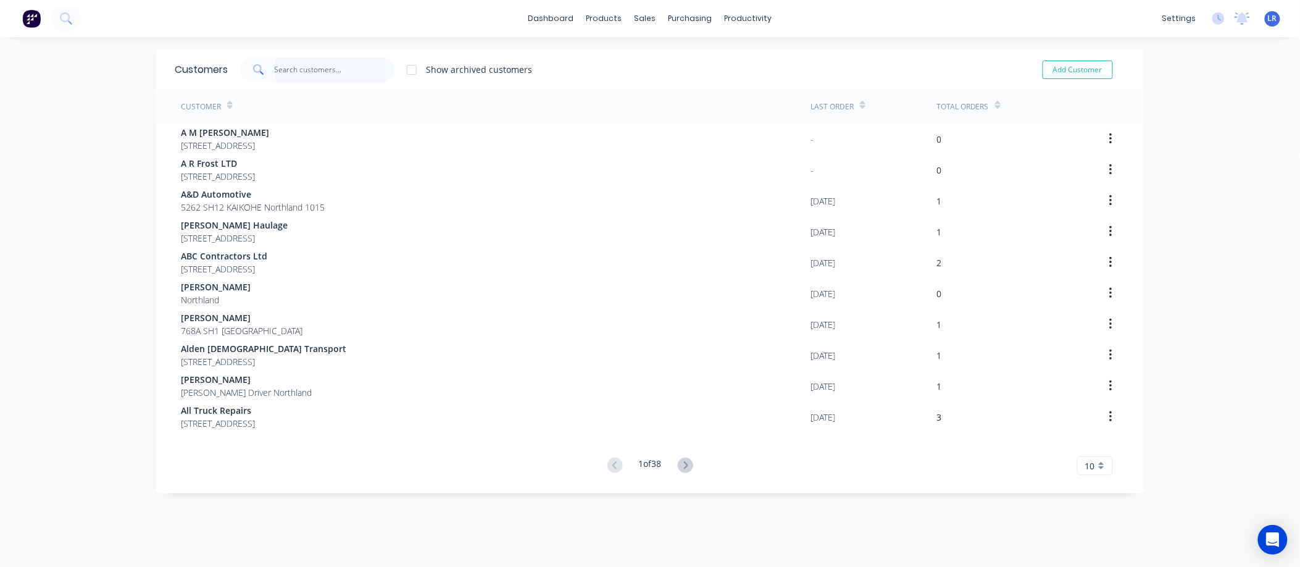
click at [301, 69] on input "text" at bounding box center [335, 69] width 120 height 25
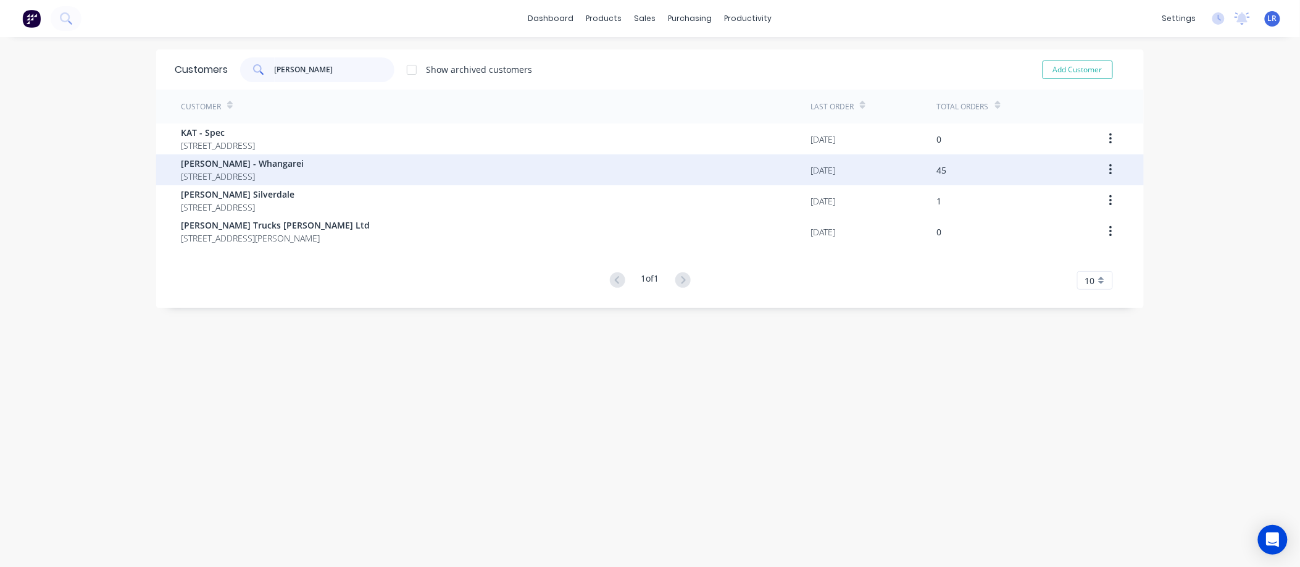
type input "keith"
click at [262, 164] on span "[PERSON_NAME] - Whangarei" at bounding box center [242, 163] width 123 height 13
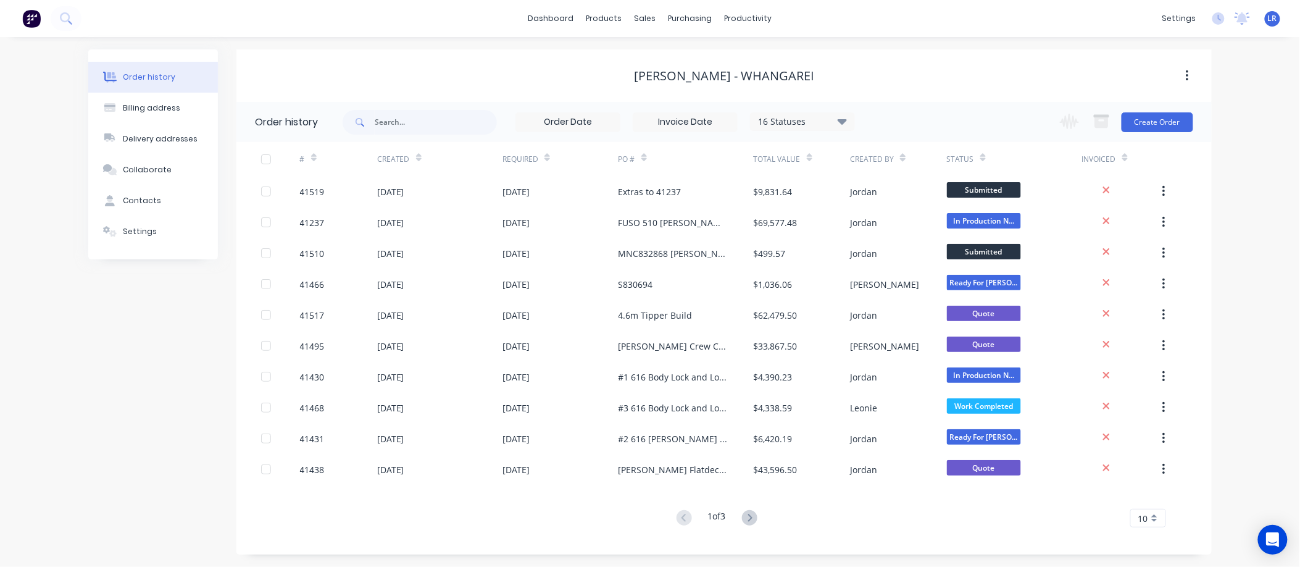
click at [847, 114] on icon at bounding box center [842, 121] width 9 height 15
click at [904, 288] on label at bounding box center [904, 288] width 0 height 0
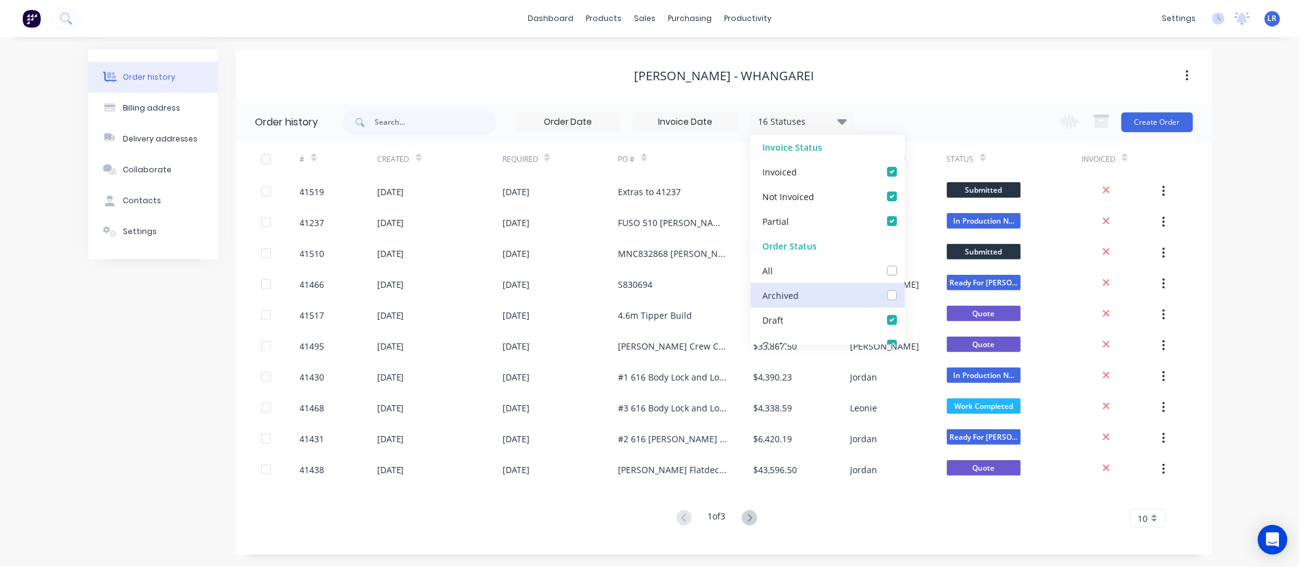
click at [904, 291] on input "checkbox" at bounding box center [909, 294] width 10 height 12
checkbox input "true"
click at [909, 79] on div "[PERSON_NAME] - Whangarei" at bounding box center [723, 76] width 975 height 15
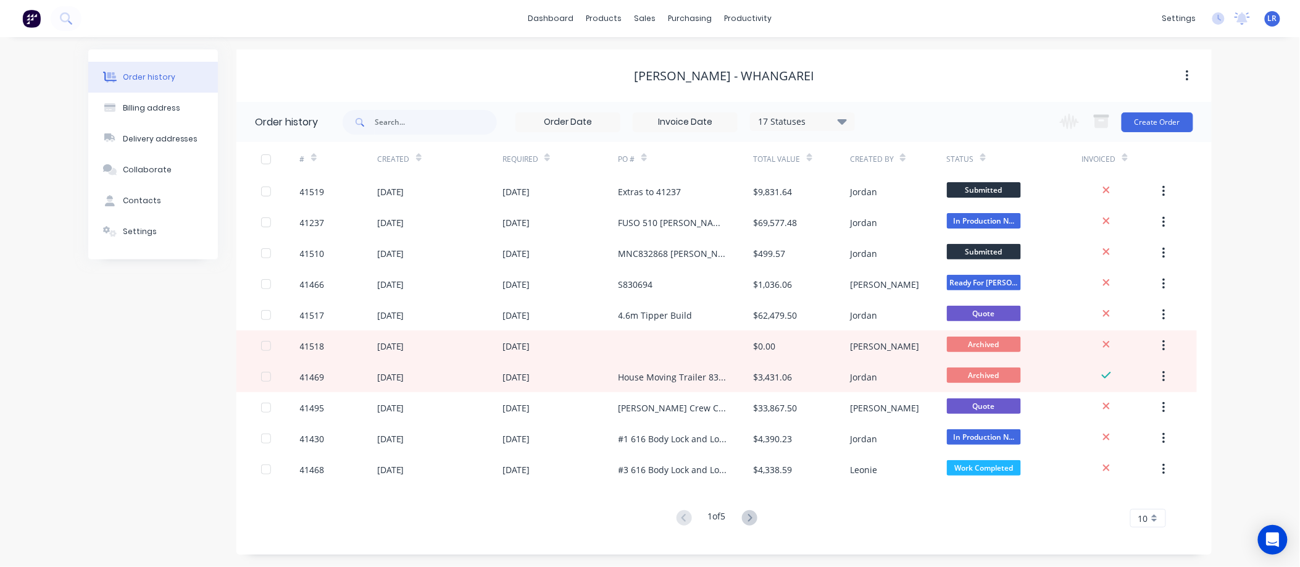
click at [745, 512] on button at bounding box center [749, 518] width 23 height 18
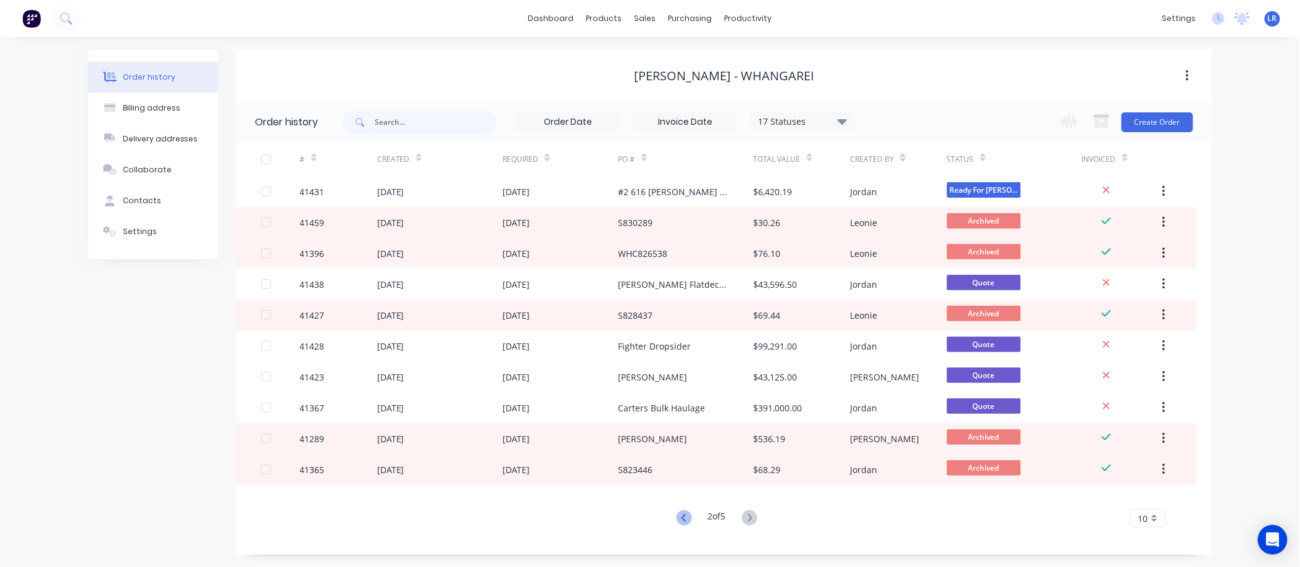
click at [677, 516] on icon at bounding box center [684, 517] width 15 height 15
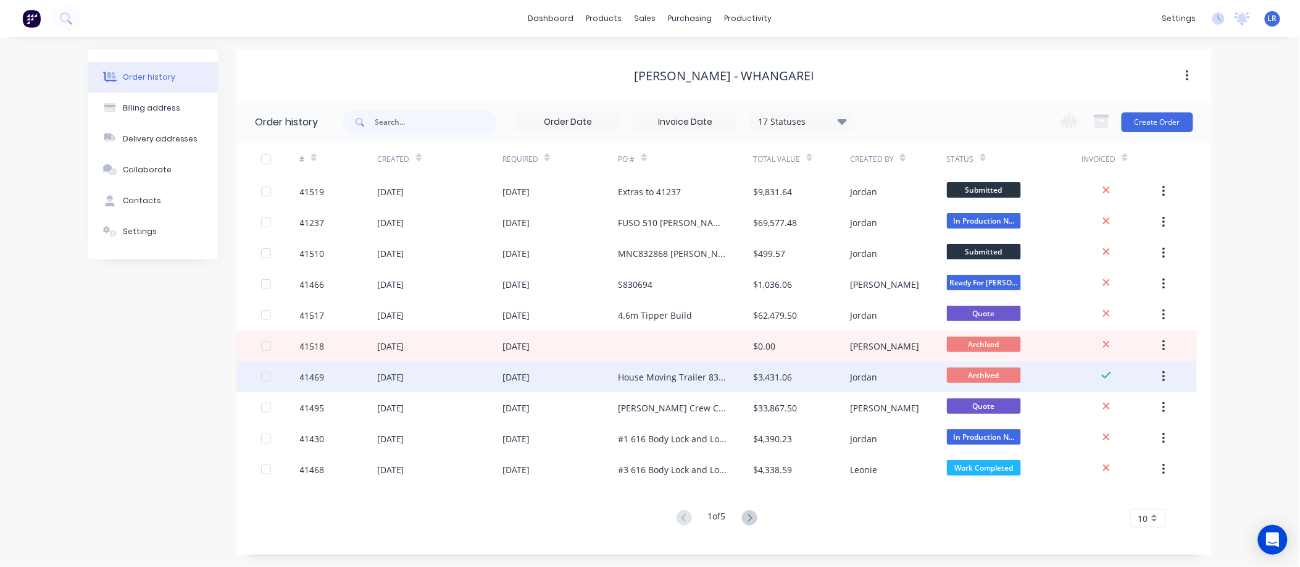
click at [635, 374] on div "House Moving Trailer 831750" at bounding box center [674, 376] width 111 height 13
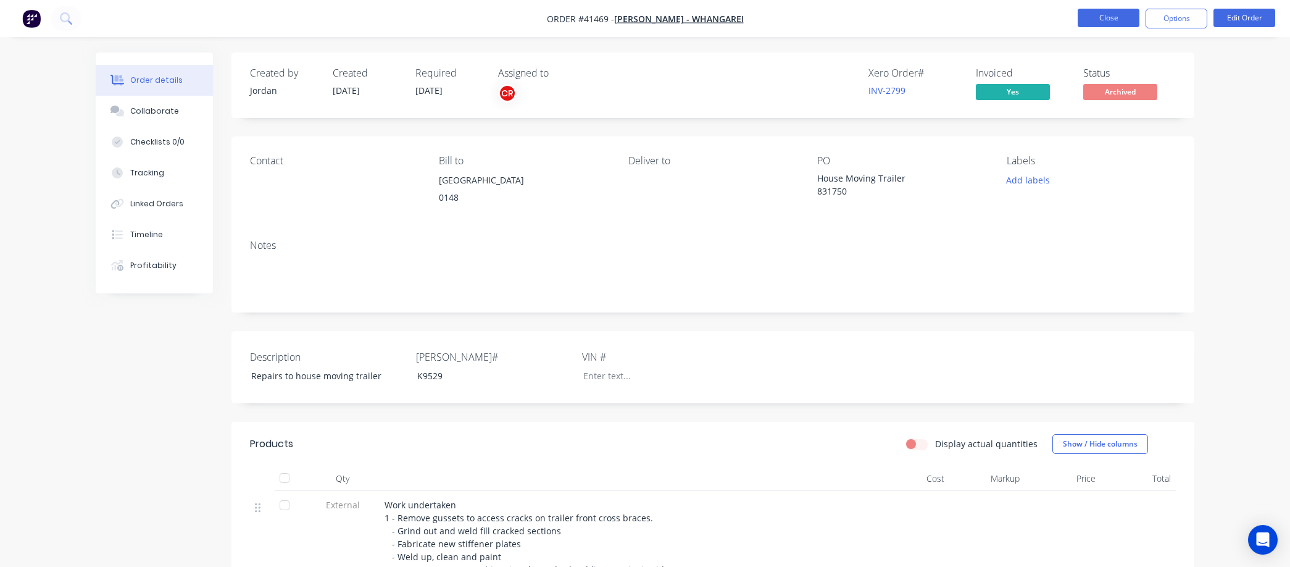
click at [1101, 14] on button "Close" at bounding box center [1109, 18] width 62 height 19
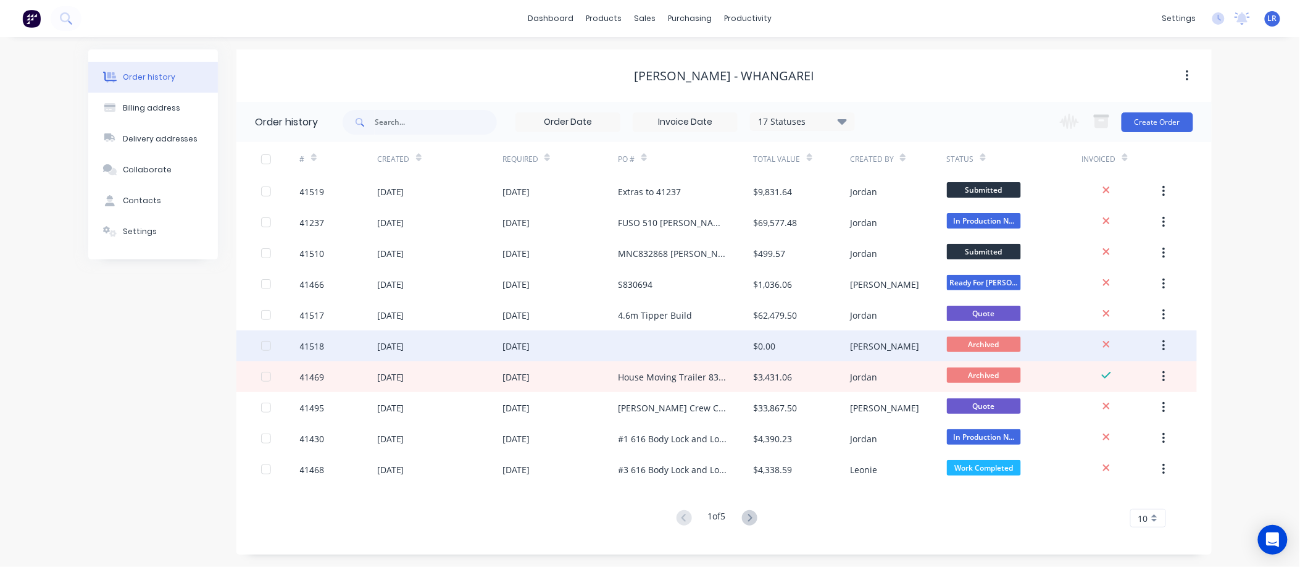
click at [564, 344] on div "08 Sep 2025" at bounding box center [561, 345] width 116 height 31
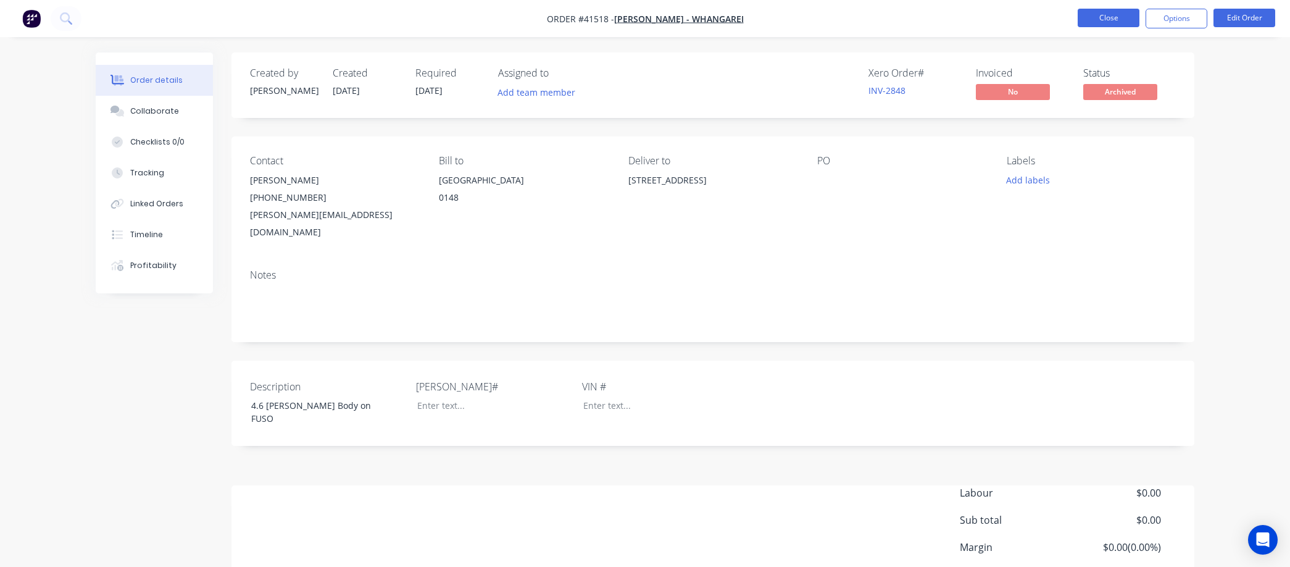
click at [1113, 14] on button "Close" at bounding box center [1109, 18] width 62 height 19
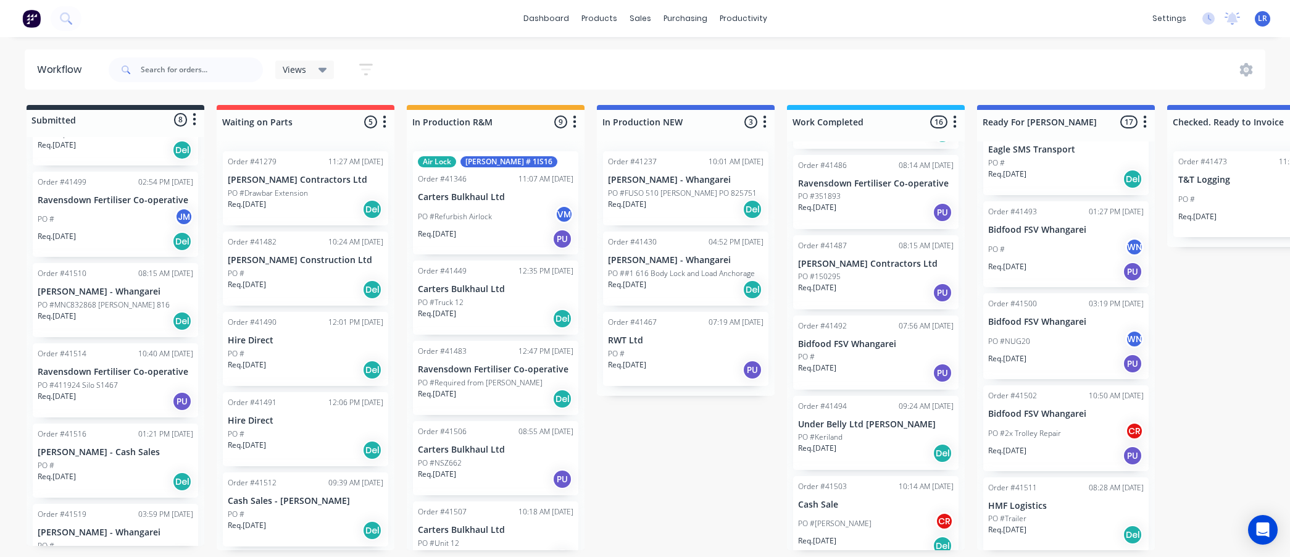
scroll to position [248, 0]
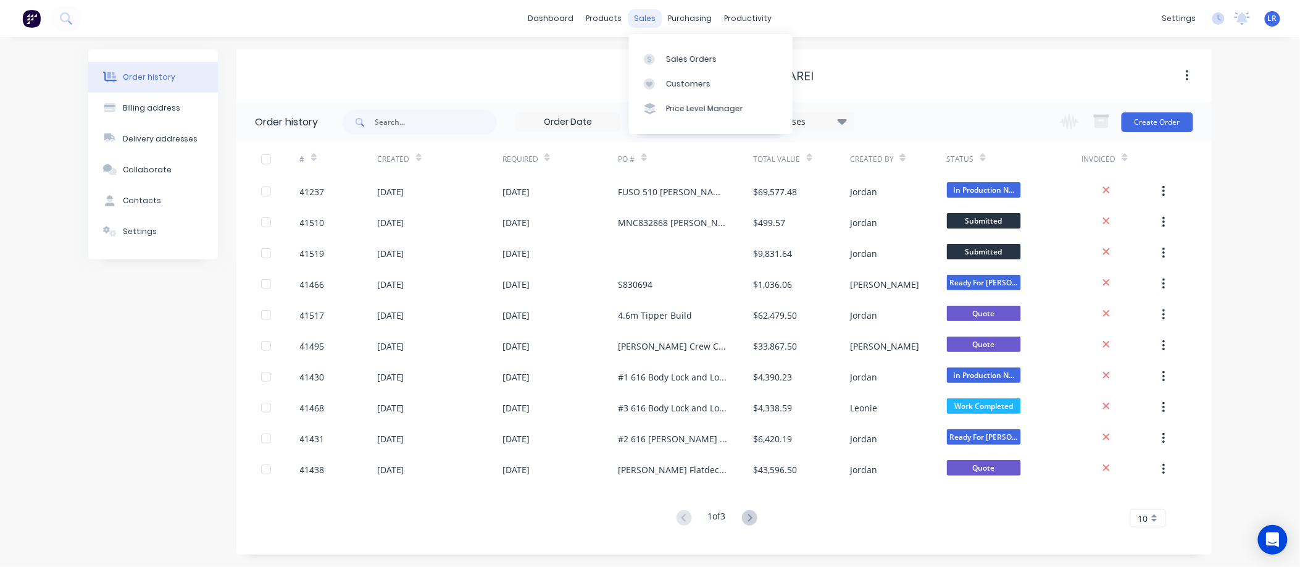
click at [646, 14] on div "sales" at bounding box center [646, 18] width 34 height 19
click at [694, 59] on div "Sales Orders" at bounding box center [691, 59] width 51 height 11
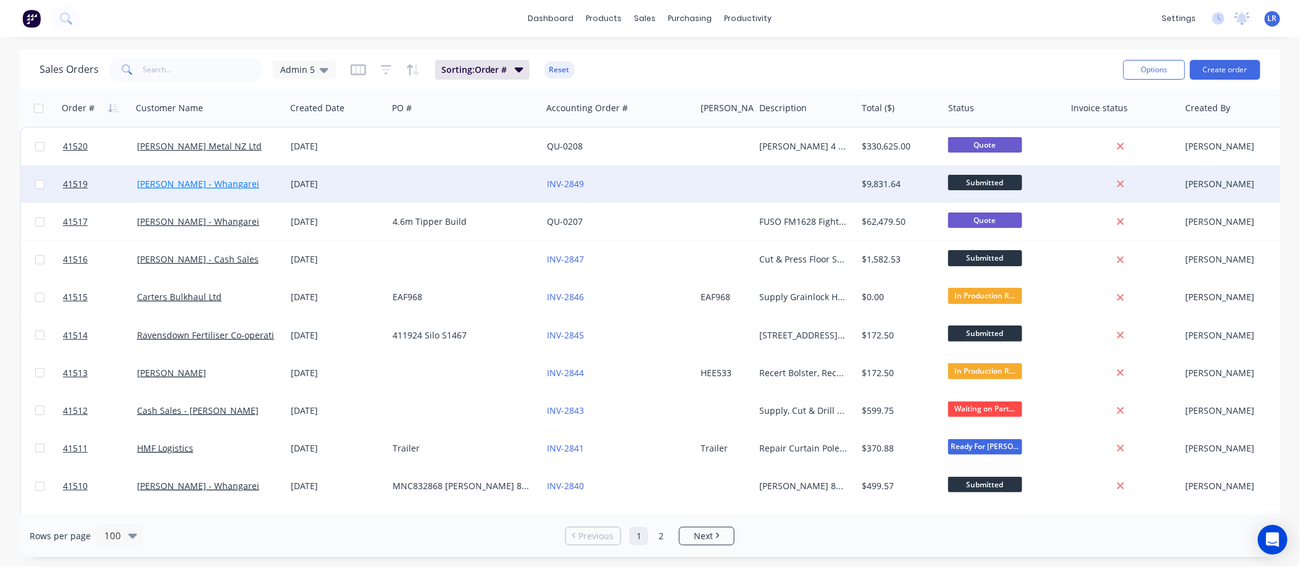
click at [188, 183] on link "[PERSON_NAME] - Whangarei" at bounding box center [198, 184] width 122 height 12
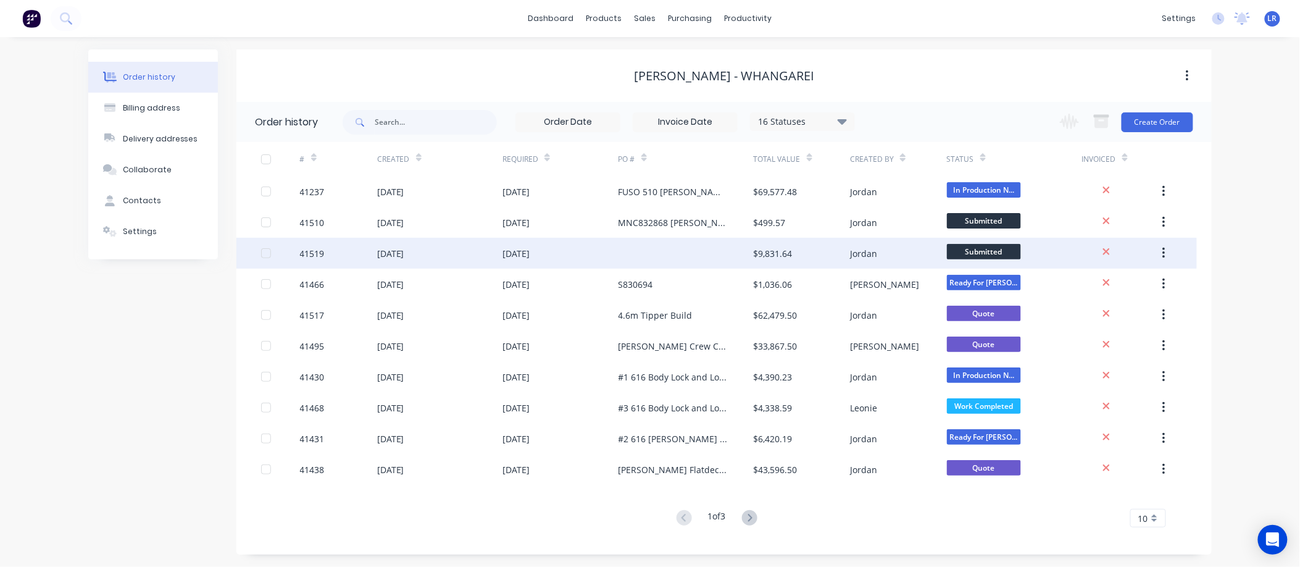
click at [530, 250] on div "08 Sep 2025" at bounding box center [516, 253] width 27 height 13
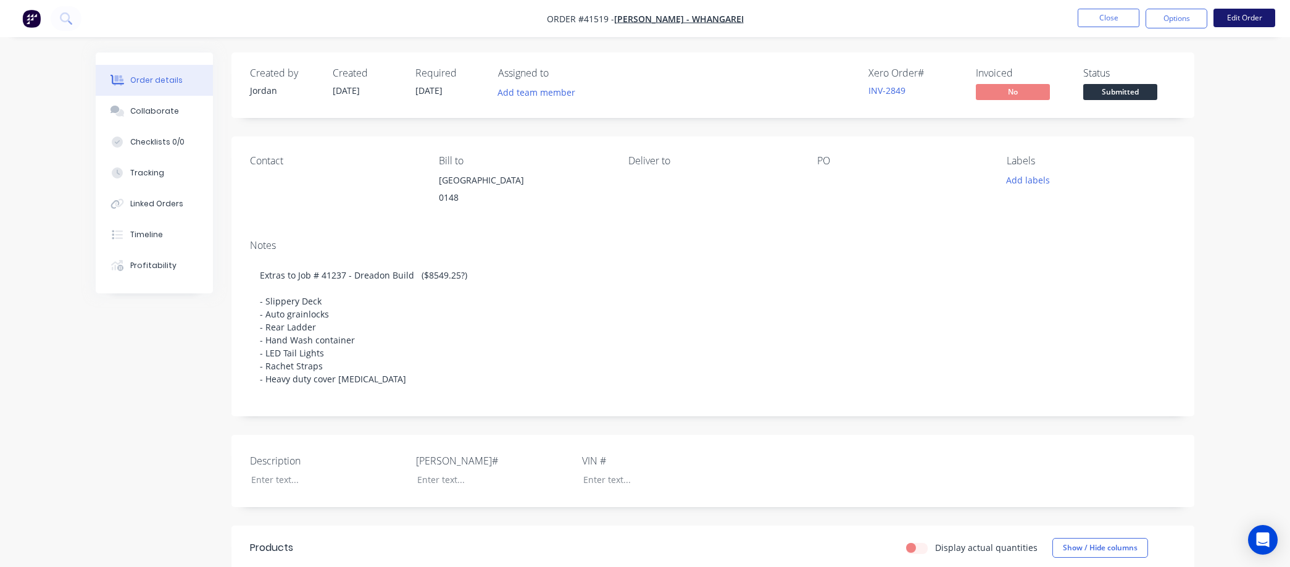
click at [1249, 15] on button "Edit Order" at bounding box center [1245, 18] width 62 height 19
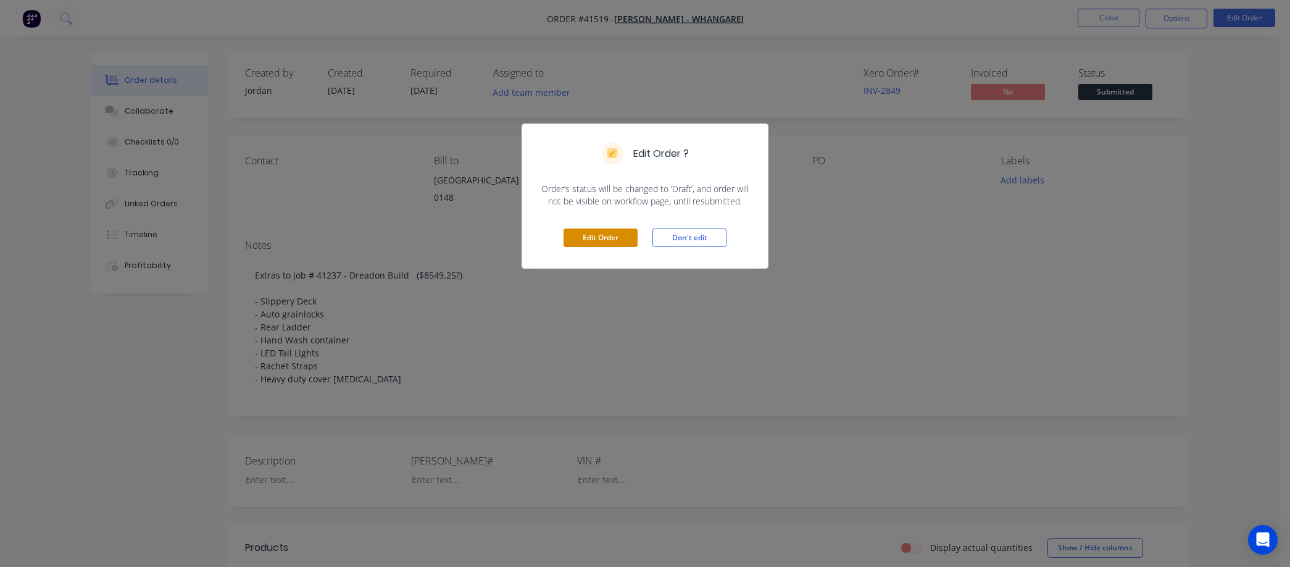
click at [616, 238] on button "Edit Order" at bounding box center [601, 237] width 74 height 19
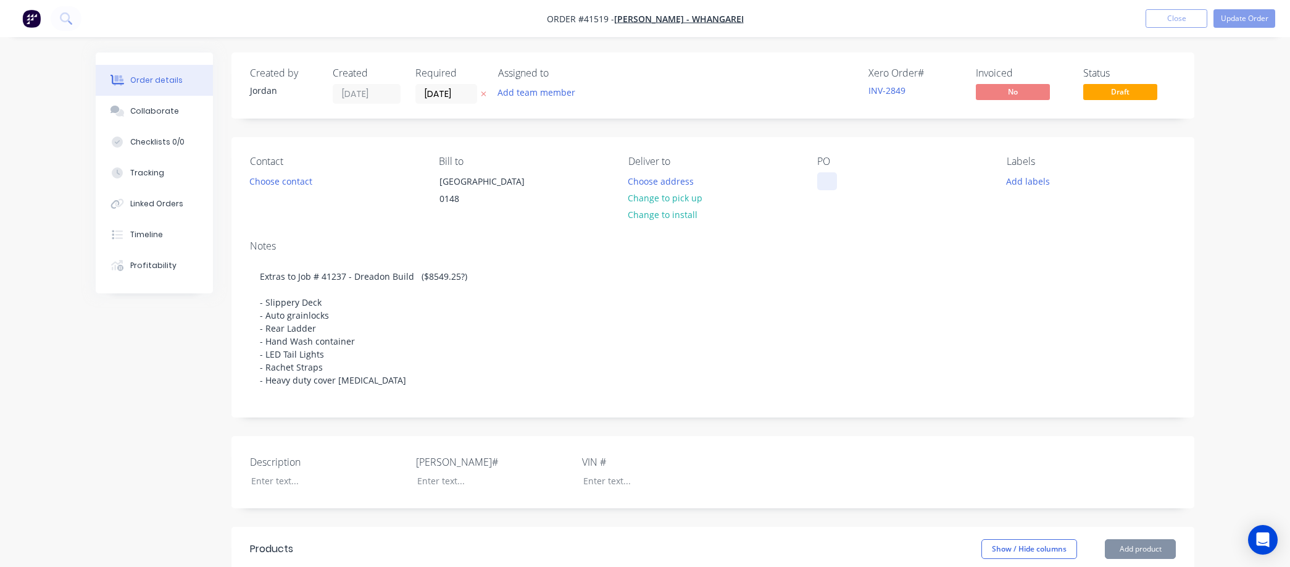
click at [823, 180] on div at bounding box center [827, 181] width 20 height 18
click at [1241, 22] on button "Update Order" at bounding box center [1245, 18] width 62 height 19
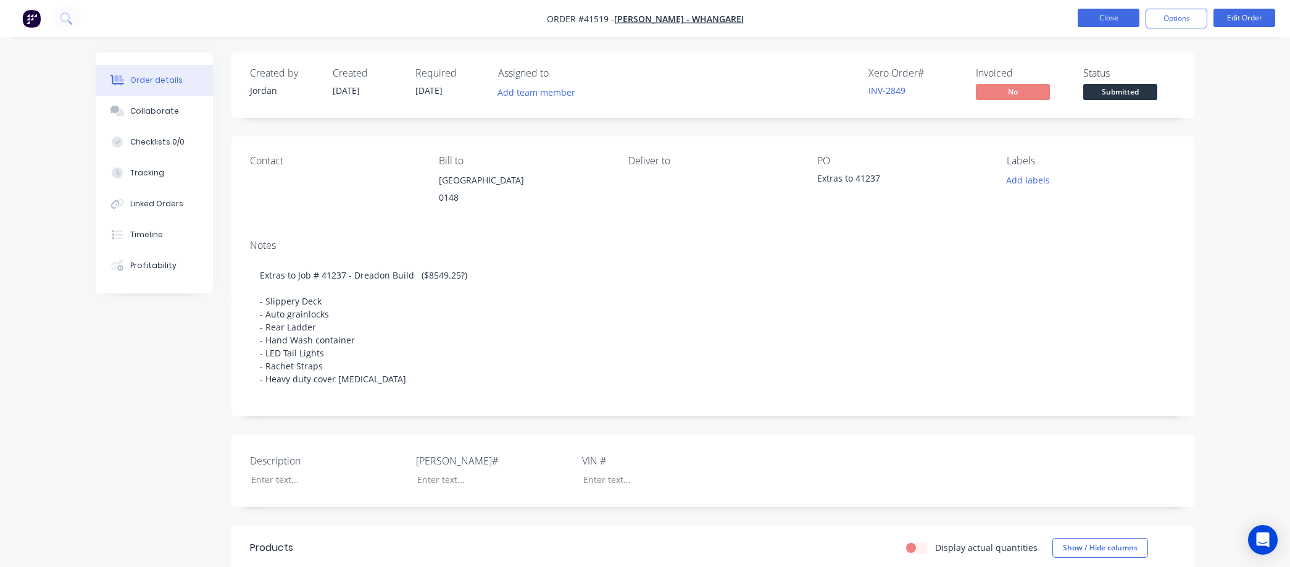
click at [1109, 20] on button "Close" at bounding box center [1109, 18] width 62 height 19
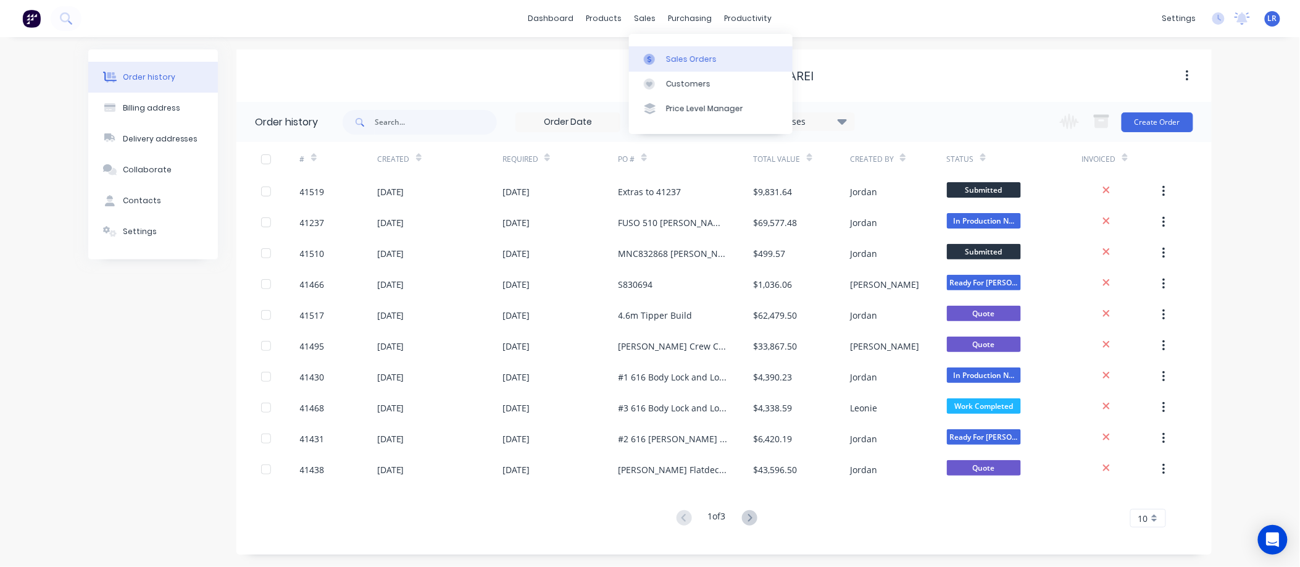
click at [674, 57] on div "Sales Orders" at bounding box center [691, 59] width 51 height 11
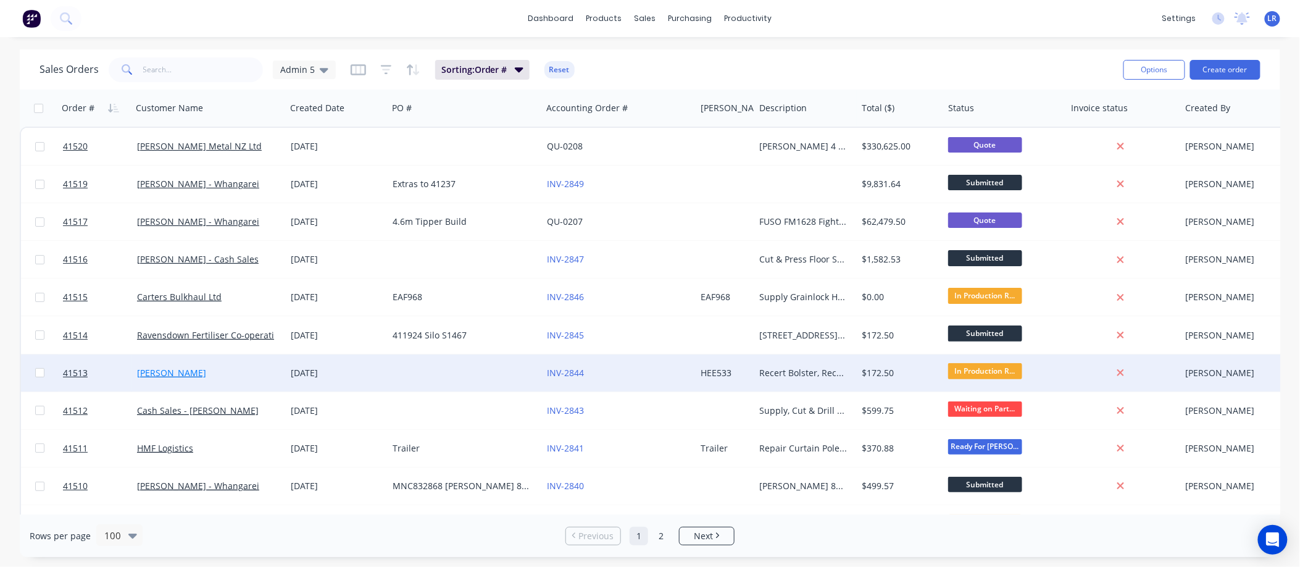
click at [161, 372] on link "Brent Wells" at bounding box center [171, 373] width 69 height 12
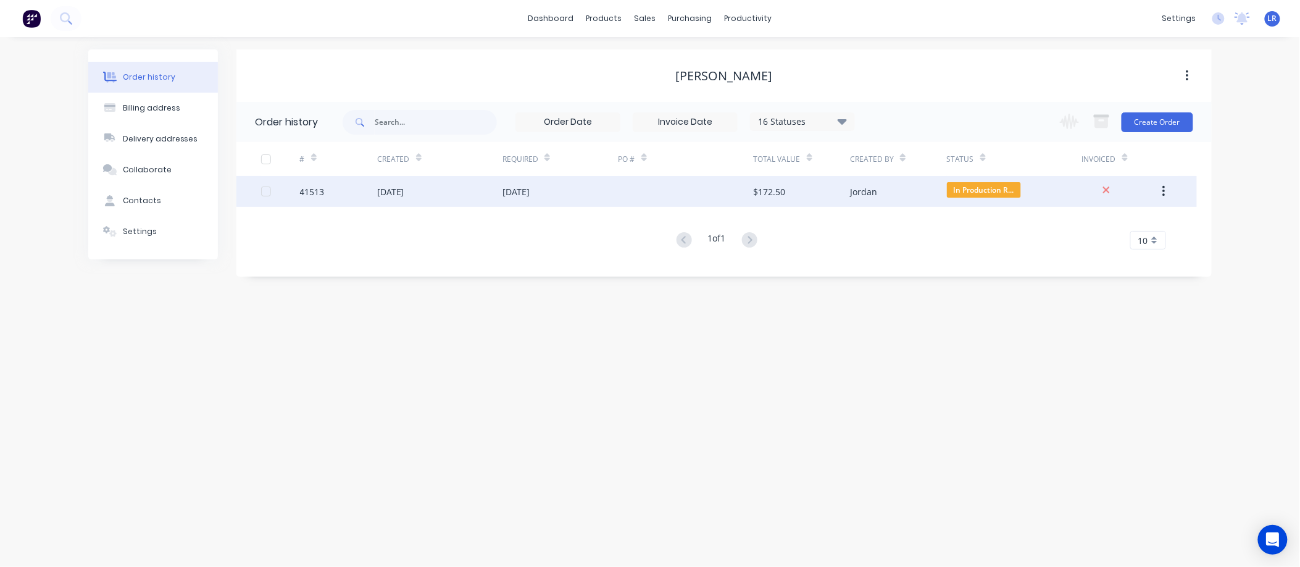
click at [397, 188] on div "08 Sep 2025" at bounding box center [390, 191] width 27 height 13
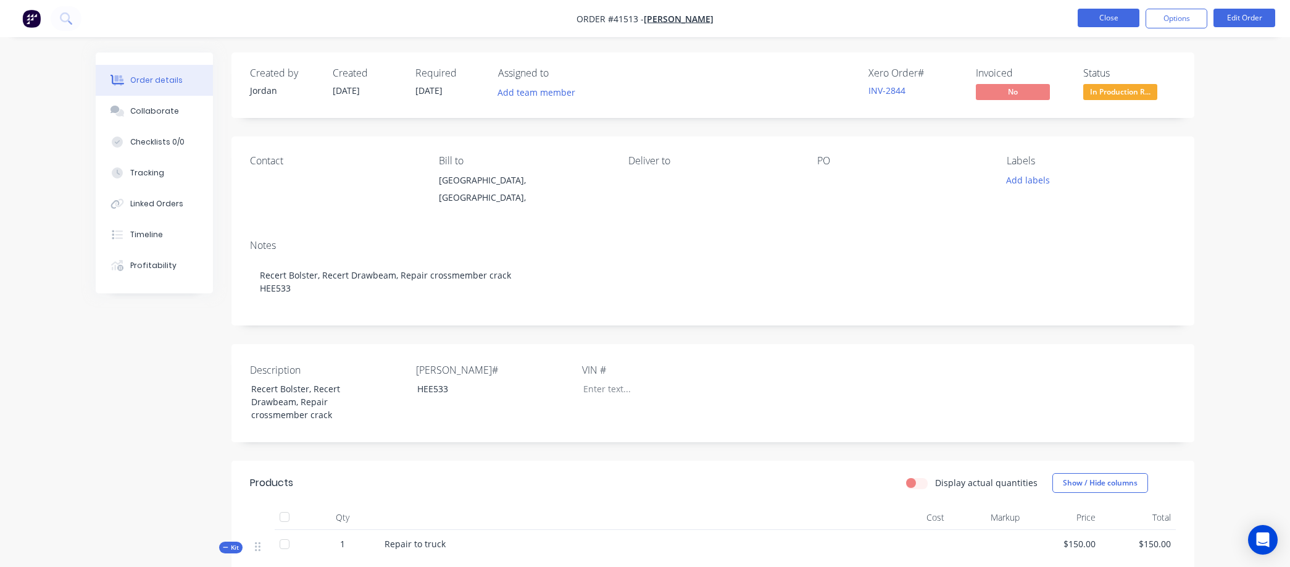
click at [1101, 15] on button "Close" at bounding box center [1109, 18] width 62 height 19
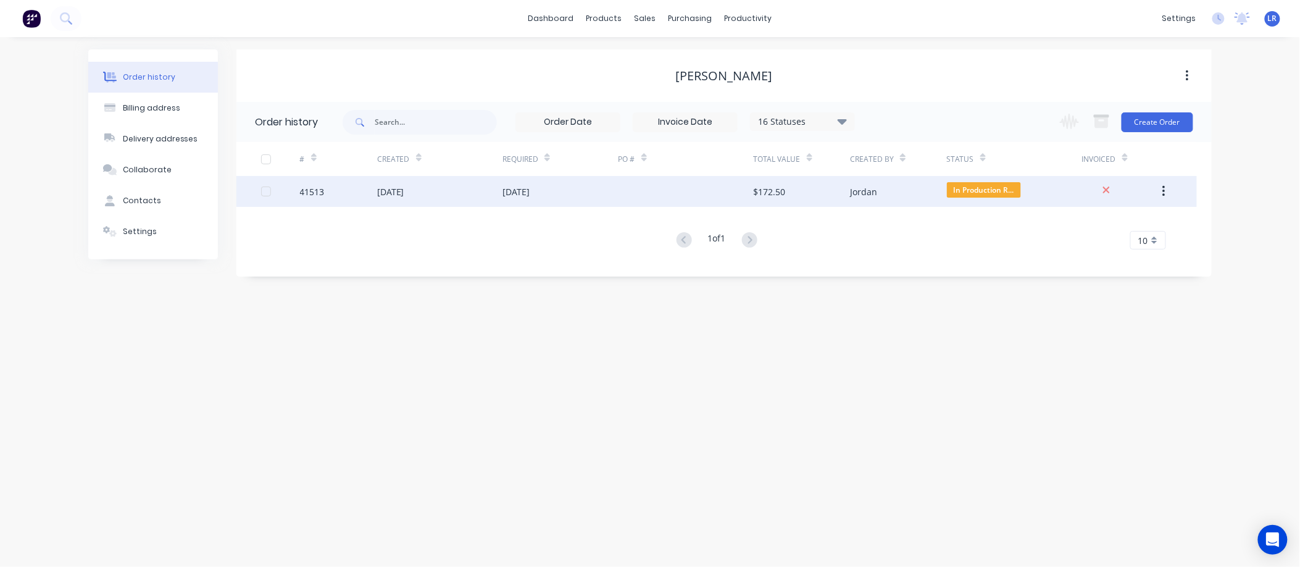
click at [404, 190] on div "08 Sep 2025" at bounding box center [390, 191] width 27 height 13
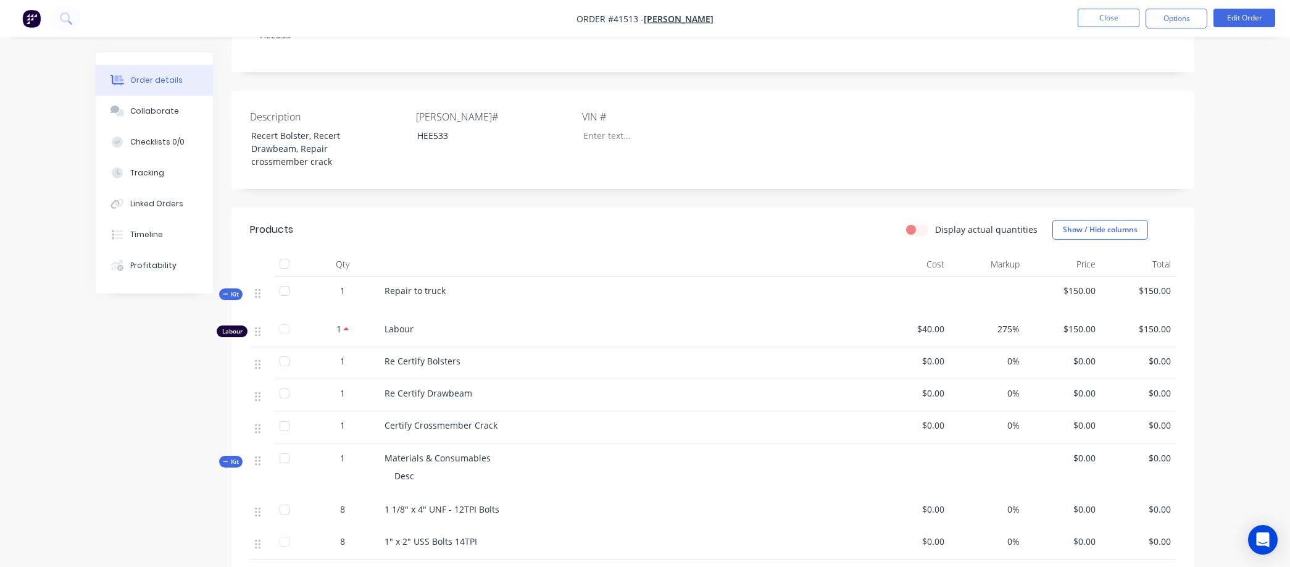
scroll to position [343, 0]
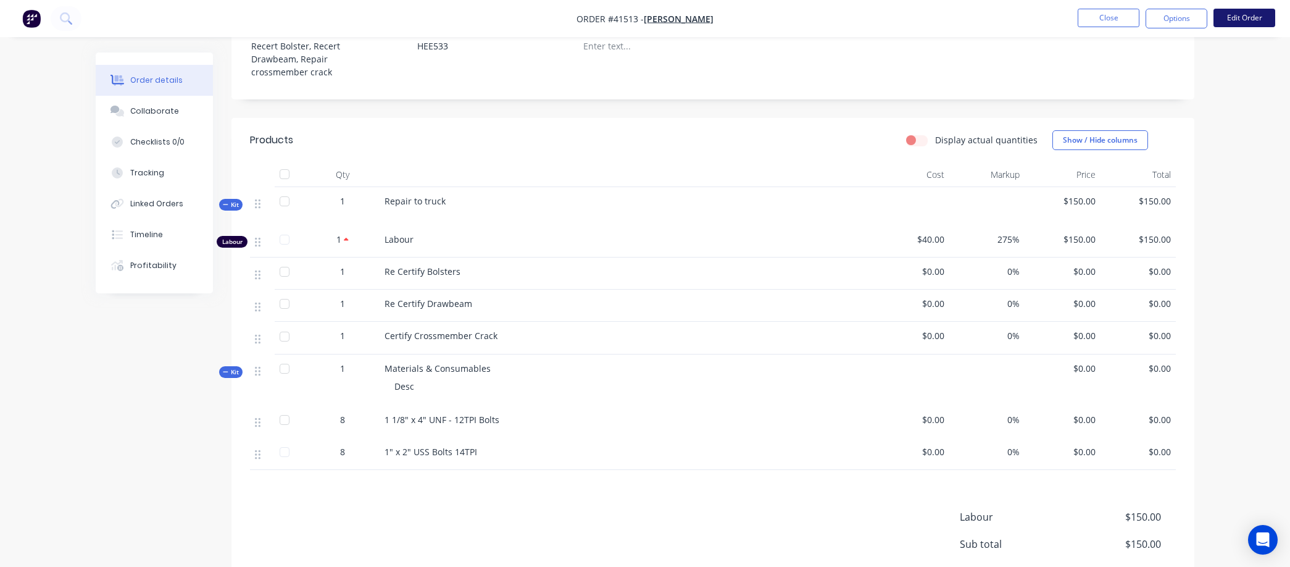
click at [1230, 14] on button "Edit Order" at bounding box center [1245, 18] width 62 height 19
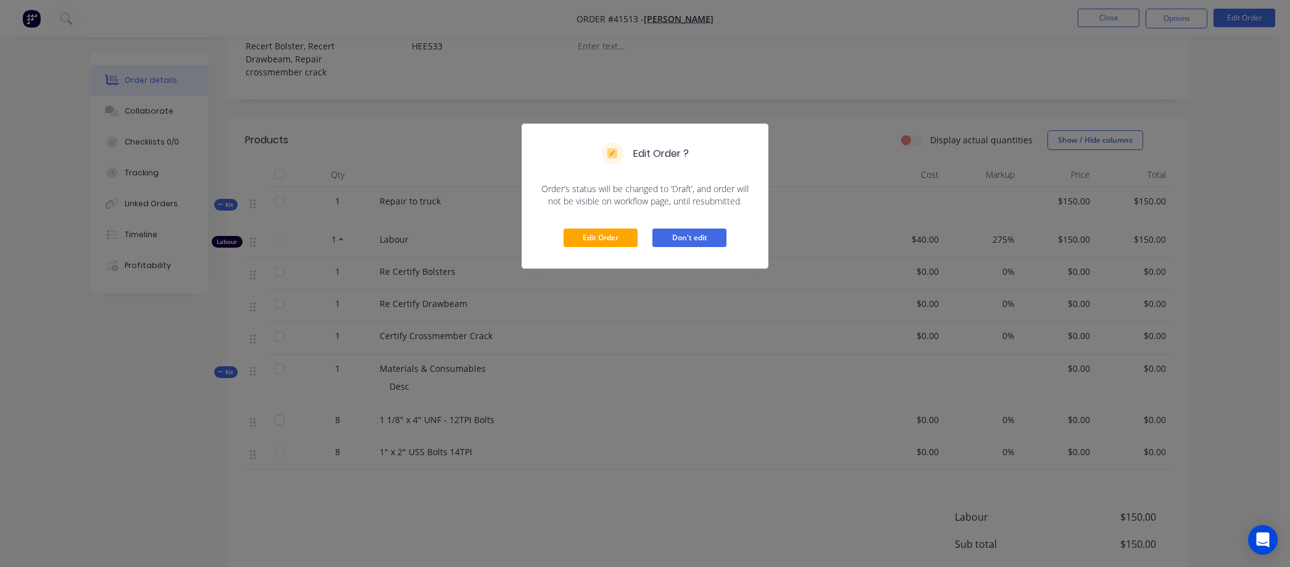
click at [712, 238] on button "Don't edit" at bounding box center [690, 237] width 74 height 19
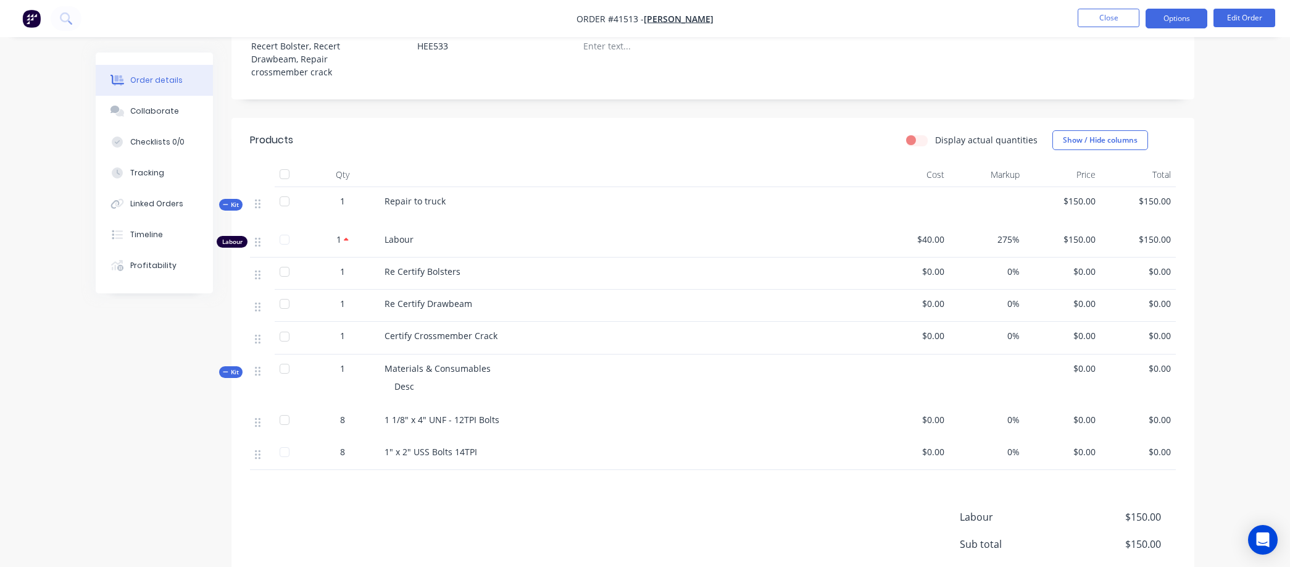
click at [1174, 15] on button "Options" at bounding box center [1177, 19] width 62 height 20
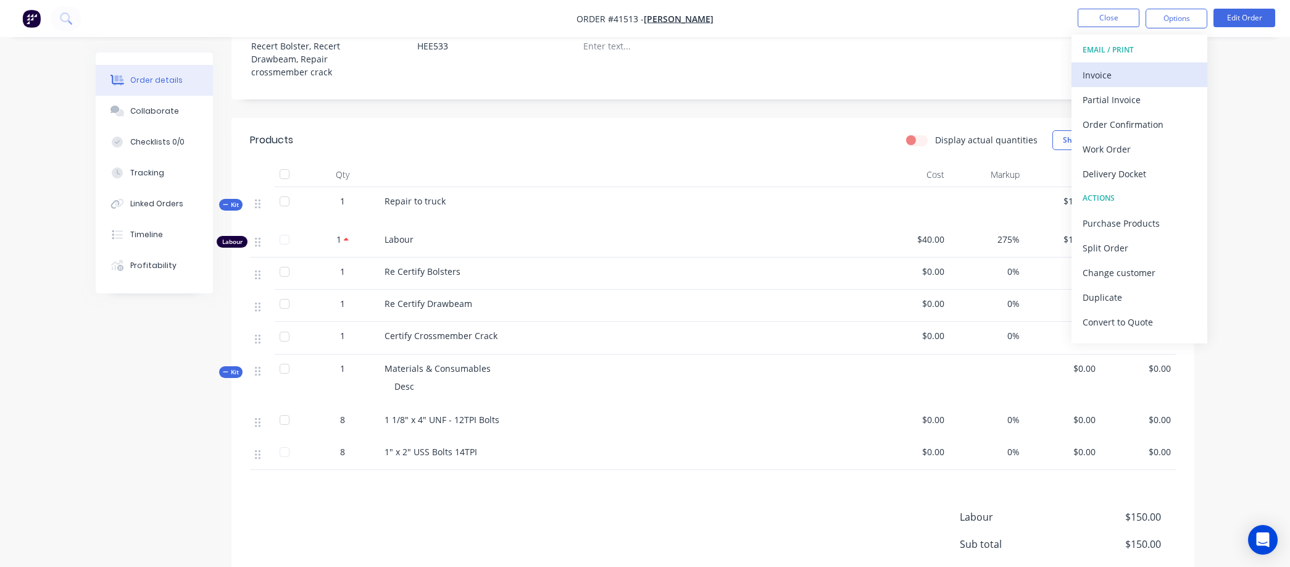
click at [1119, 70] on div "Invoice" at bounding box center [1140, 75] width 114 height 18
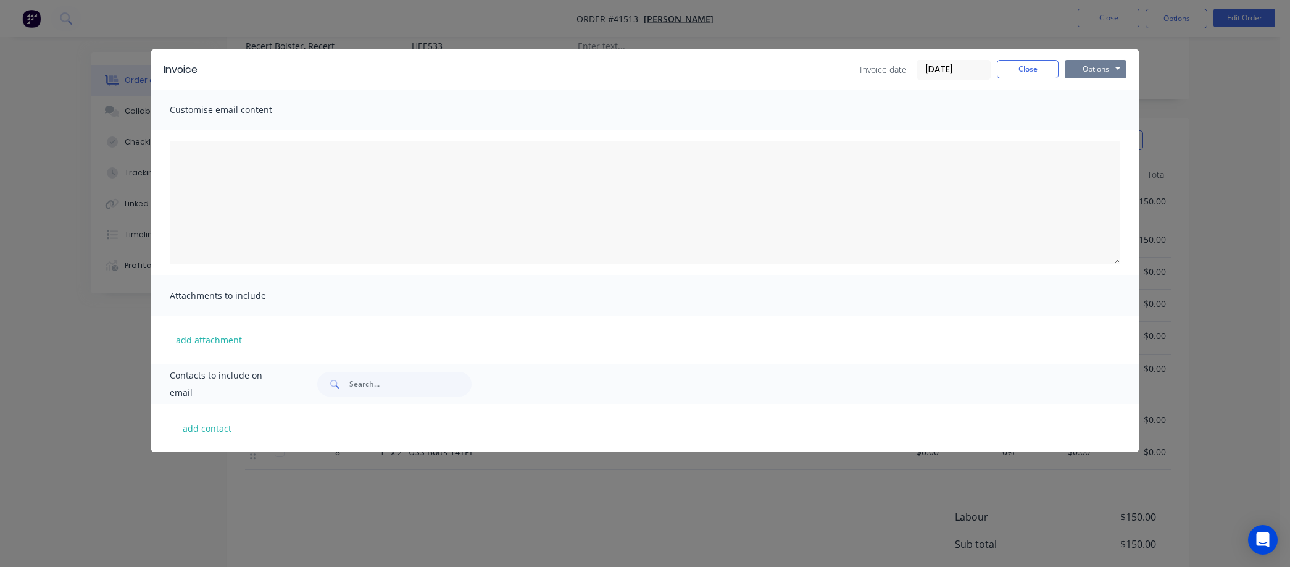
click at [1100, 68] on button "Options" at bounding box center [1096, 69] width 62 height 19
click at [1101, 88] on button "Preview" at bounding box center [1104, 91] width 79 height 20
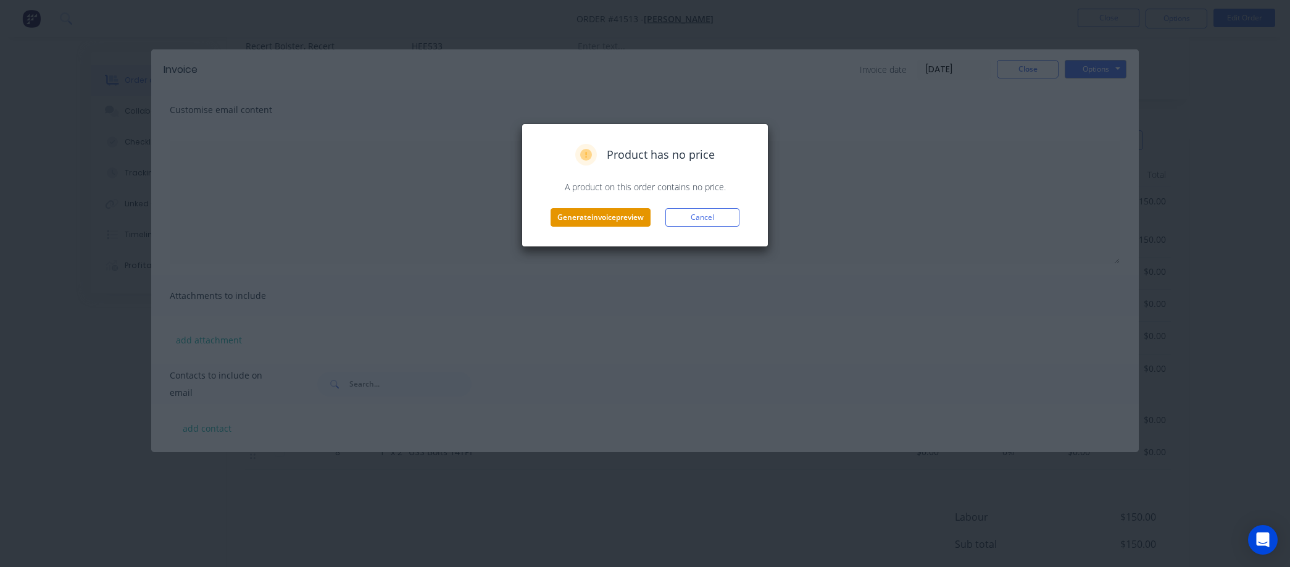
click at [619, 212] on button "Generate invoice preview" at bounding box center [601, 217] width 100 height 19
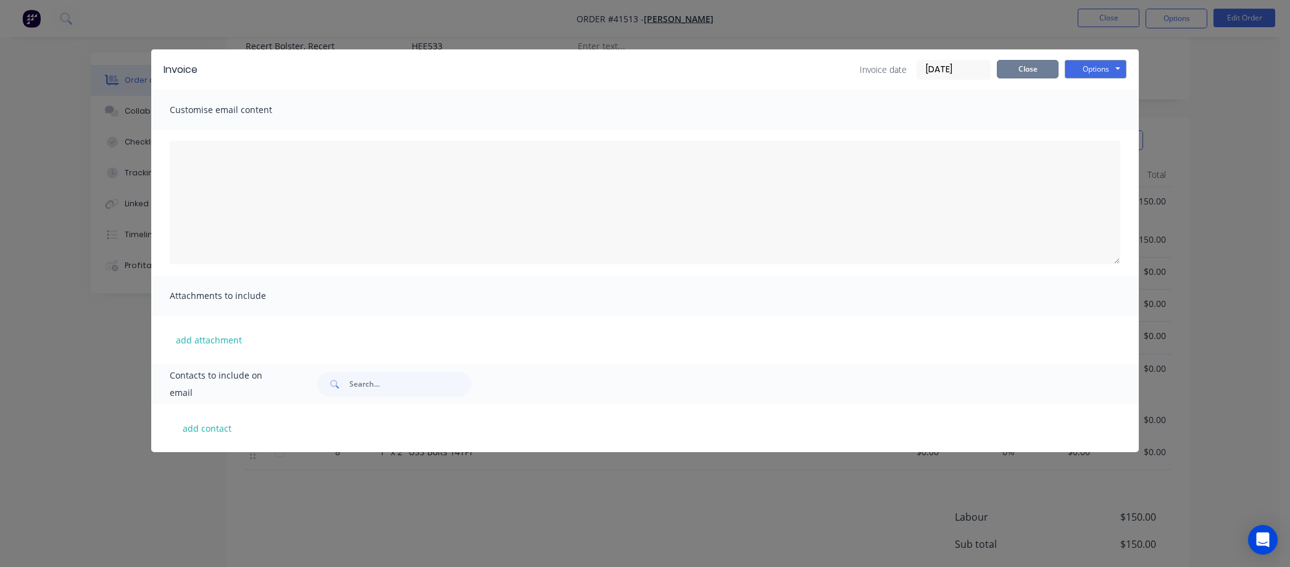
click at [1016, 65] on button "Close" at bounding box center [1028, 69] width 62 height 19
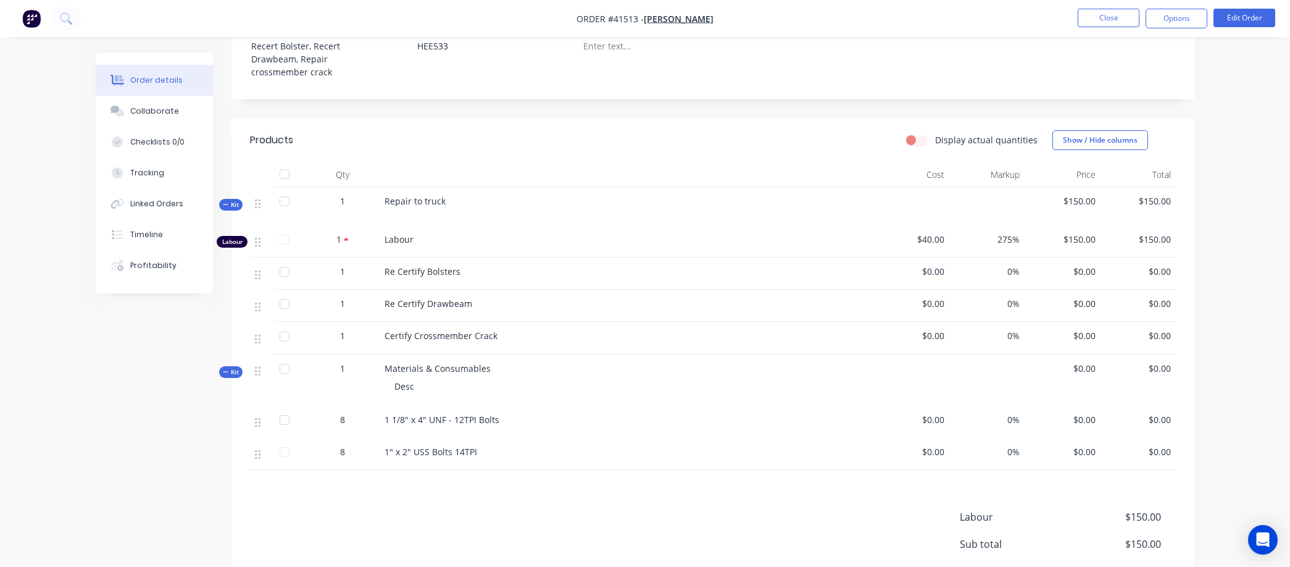
click at [410, 392] on span "Desc" at bounding box center [405, 386] width 20 height 12
click at [401, 392] on span "Desc" at bounding box center [405, 386] width 20 height 12
click at [1235, 14] on button "Edit Order" at bounding box center [1245, 18] width 62 height 19
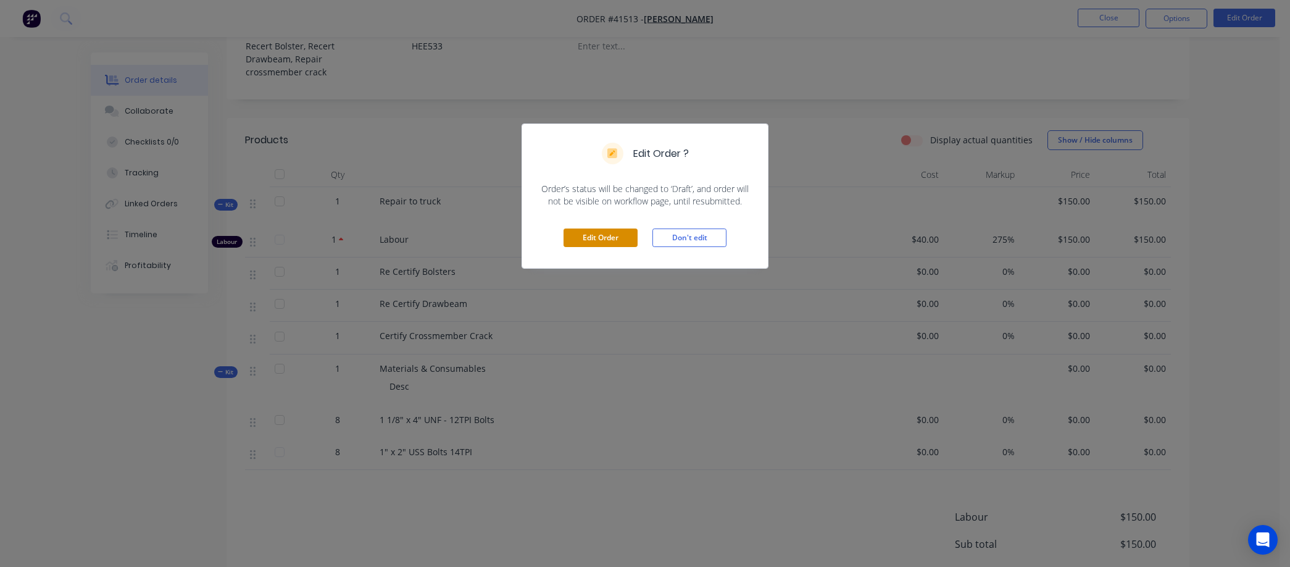
click at [593, 232] on button "Edit Order" at bounding box center [601, 237] width 74 height 19
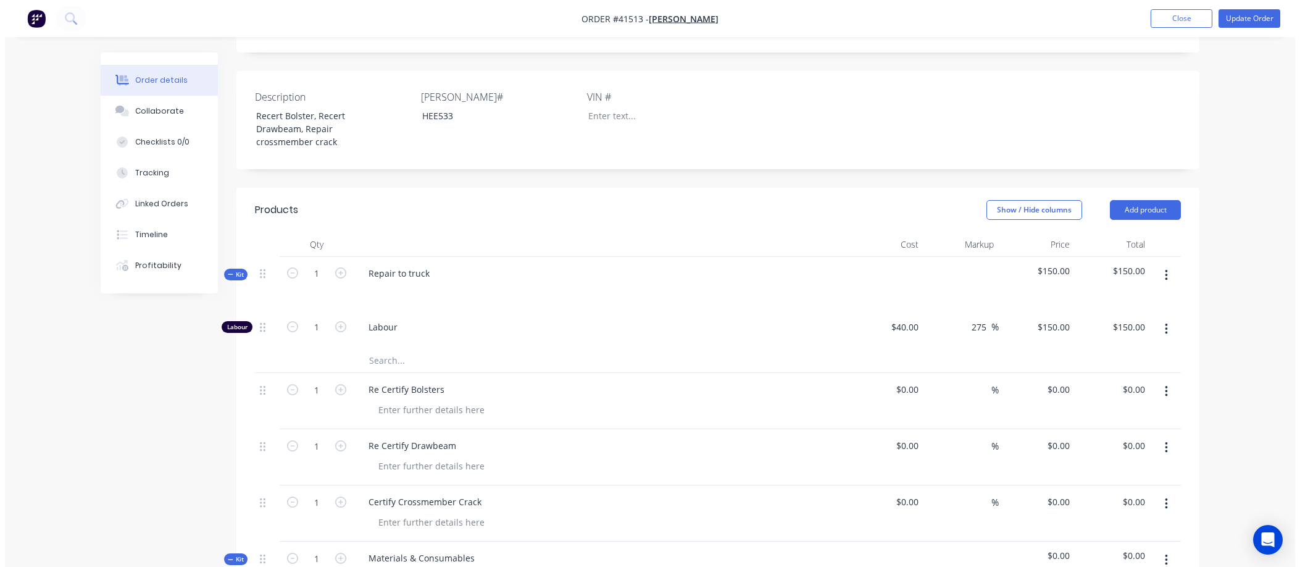
scroll to position [0, 0]
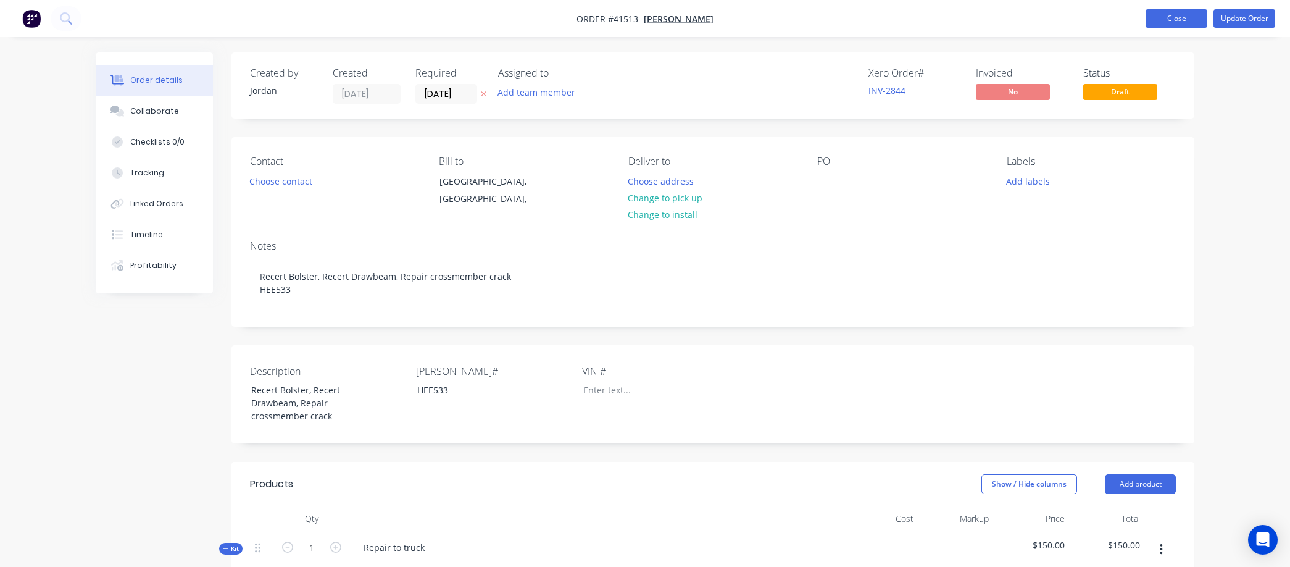
click at [1163, 15] on button "Close" at bounding box center [1177, 18] width 62 height 19
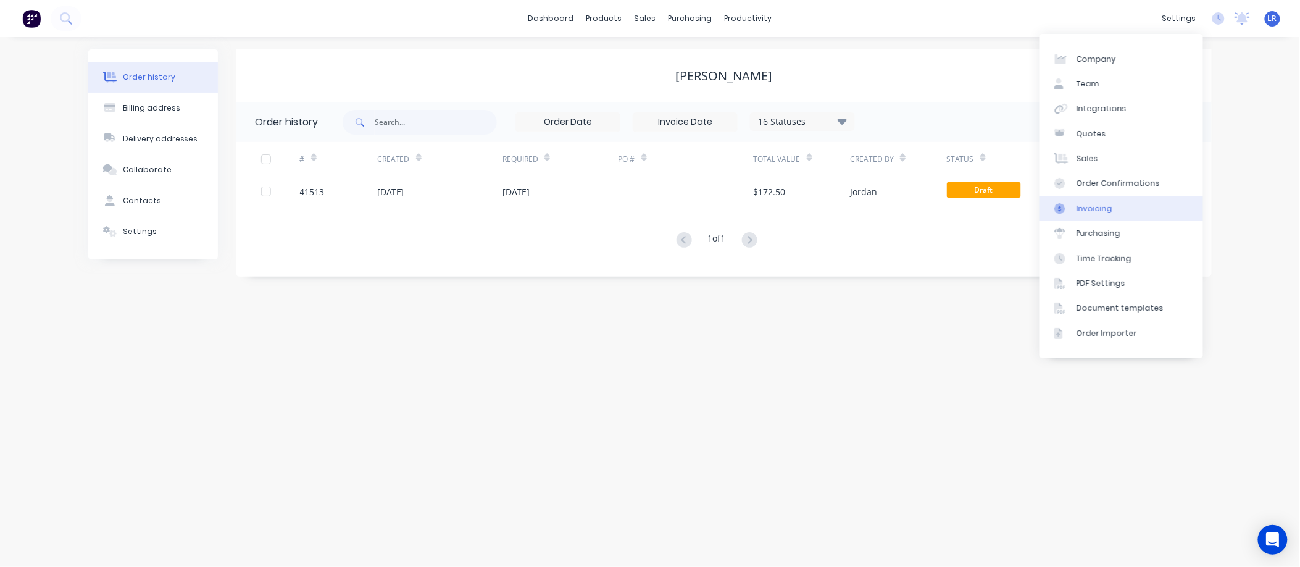
click at [1092, 206] on div "Invoicing" at bounding box center [1095, 208] width 36 height 11
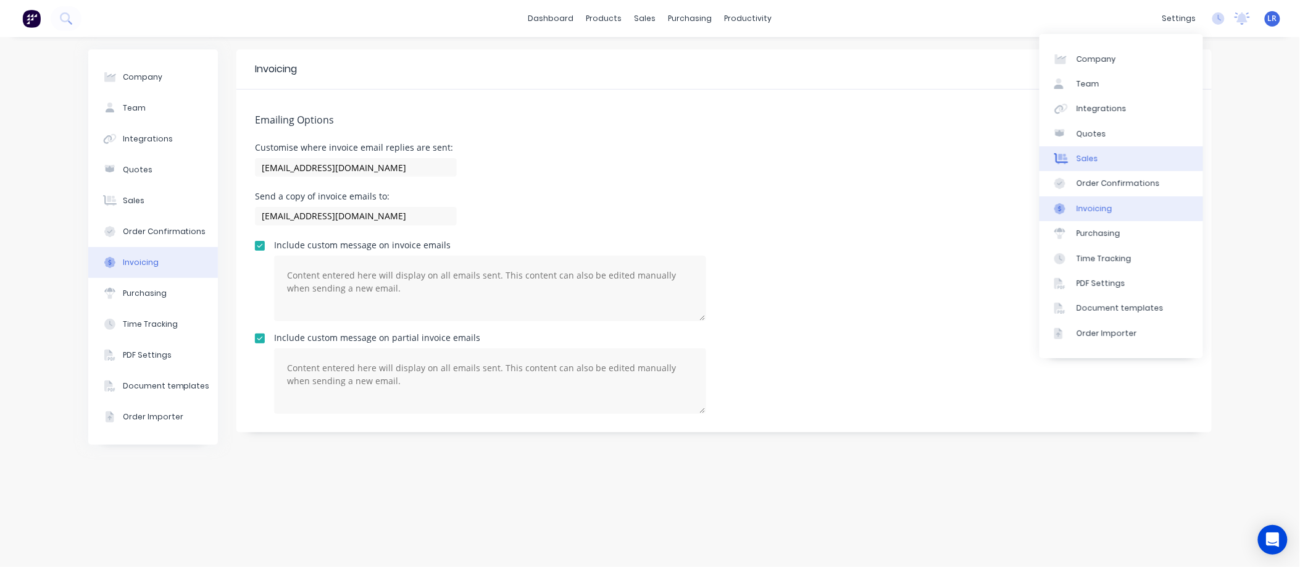
click at [1095, 154] on div "Sales" at bounding box center [1088, 158] width 22 height 11
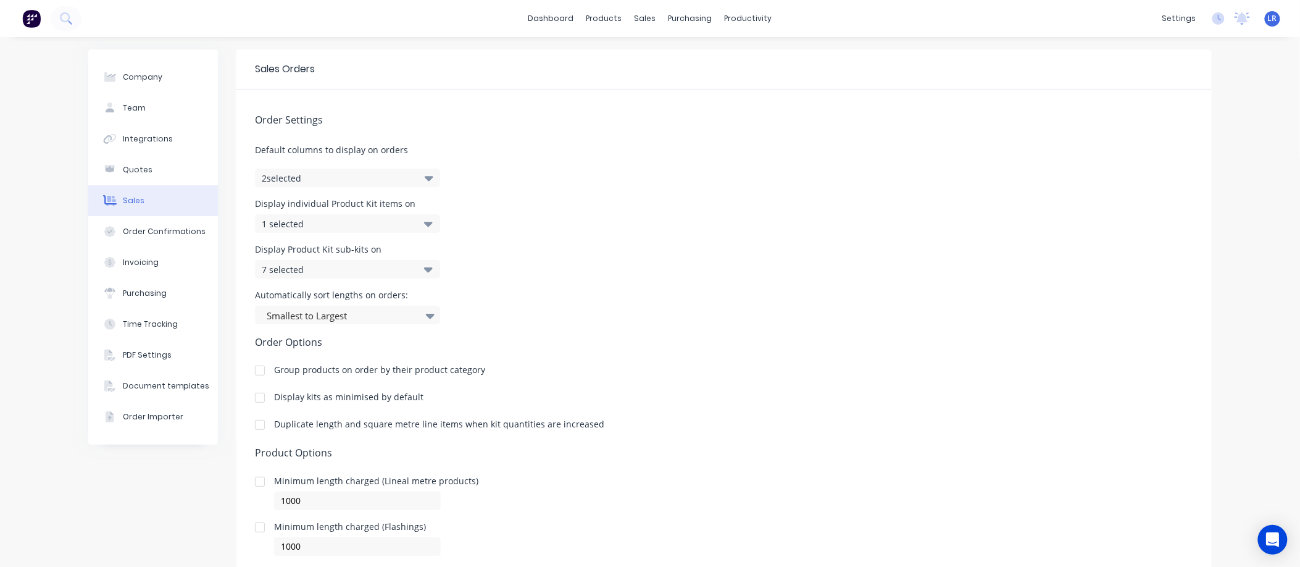
click at [424, 222] on icon at bounding box center [428, 224] width 9 height 5
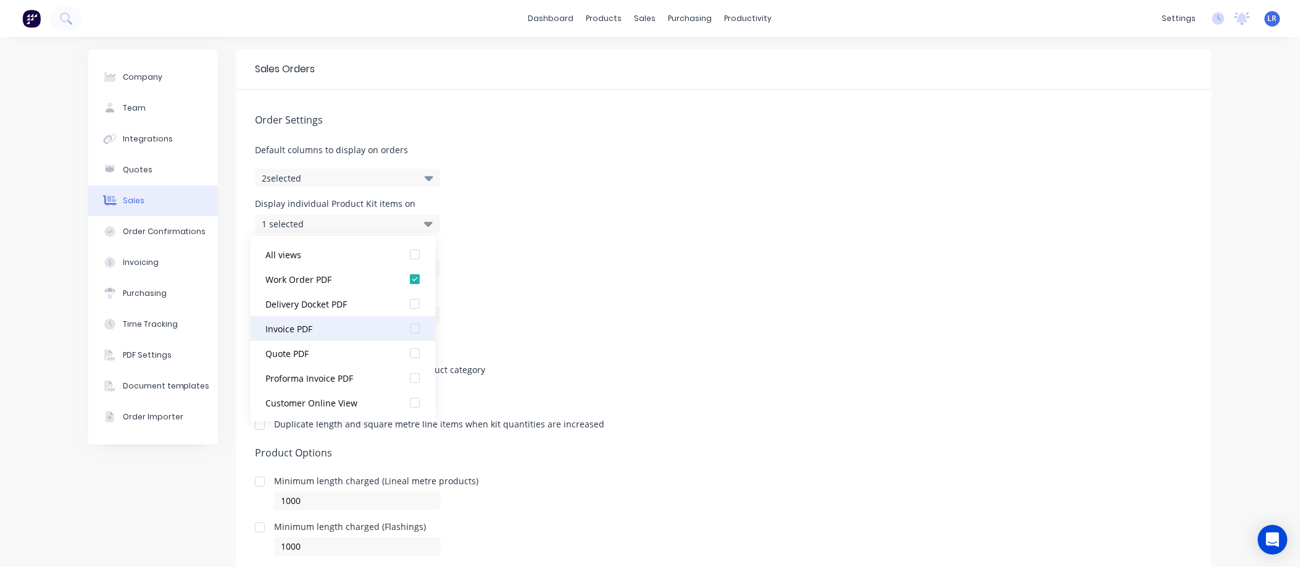
click at [409, 325] on div at bounding box center [415, 328] width 25 height 25
click at [709, 325] on div "Order Settings Default columns to display on orders 2 selected Display individu…" at bounding box center [723, 346] width 975 height 512
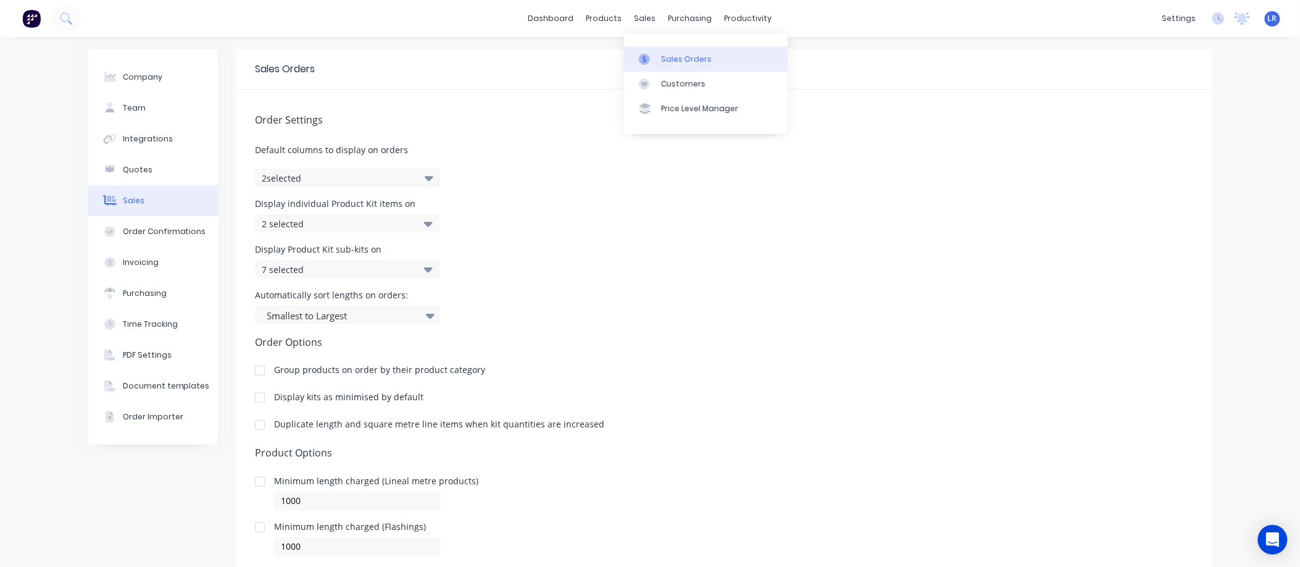
click at [669, 56] on div "Sales Orders" at bounding box center [686, 59] width 51 height 11
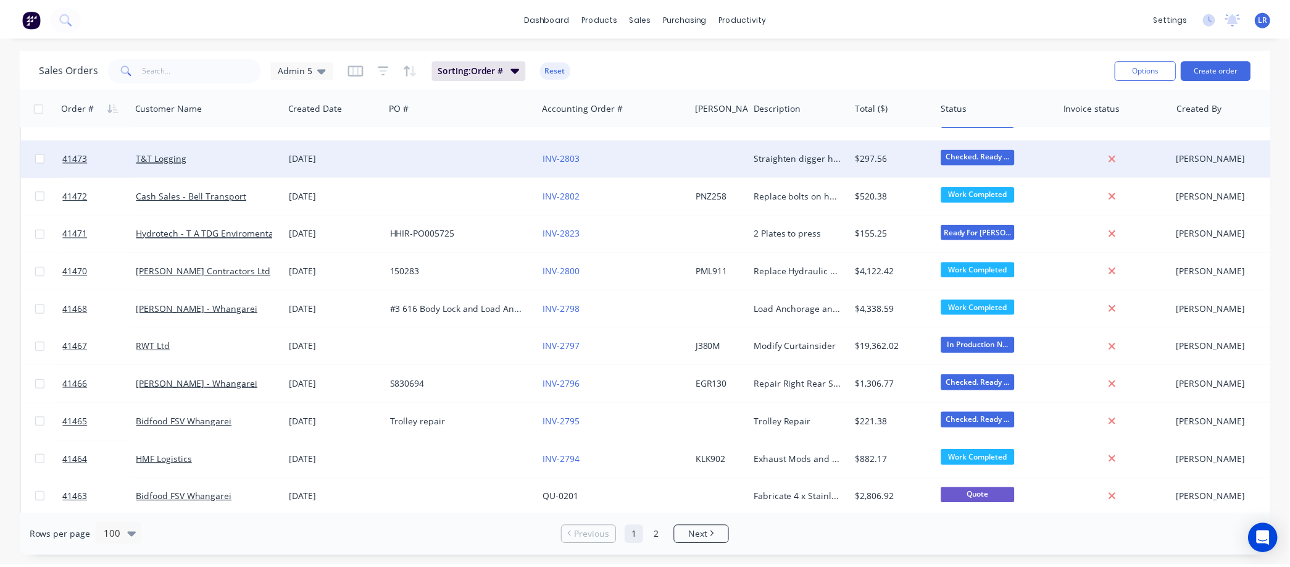
scroll to position [1646, 0]
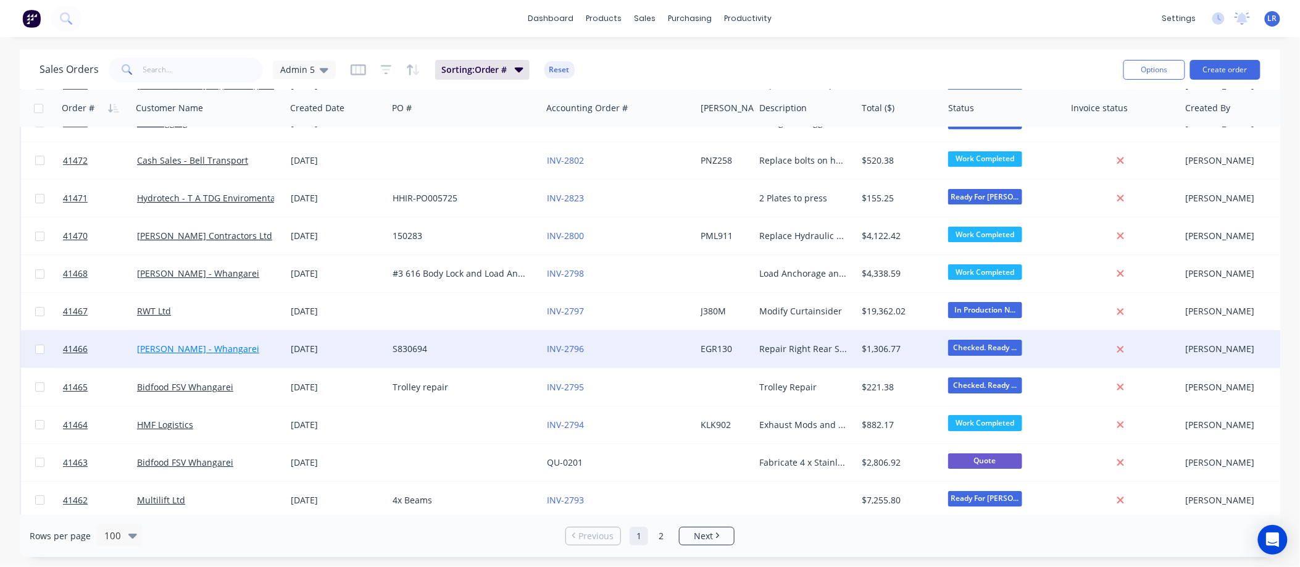
click at [195, 346] on link "[PERSON_NAME] - Whangarei" at bounding box center [198, 349] width 122 height 12
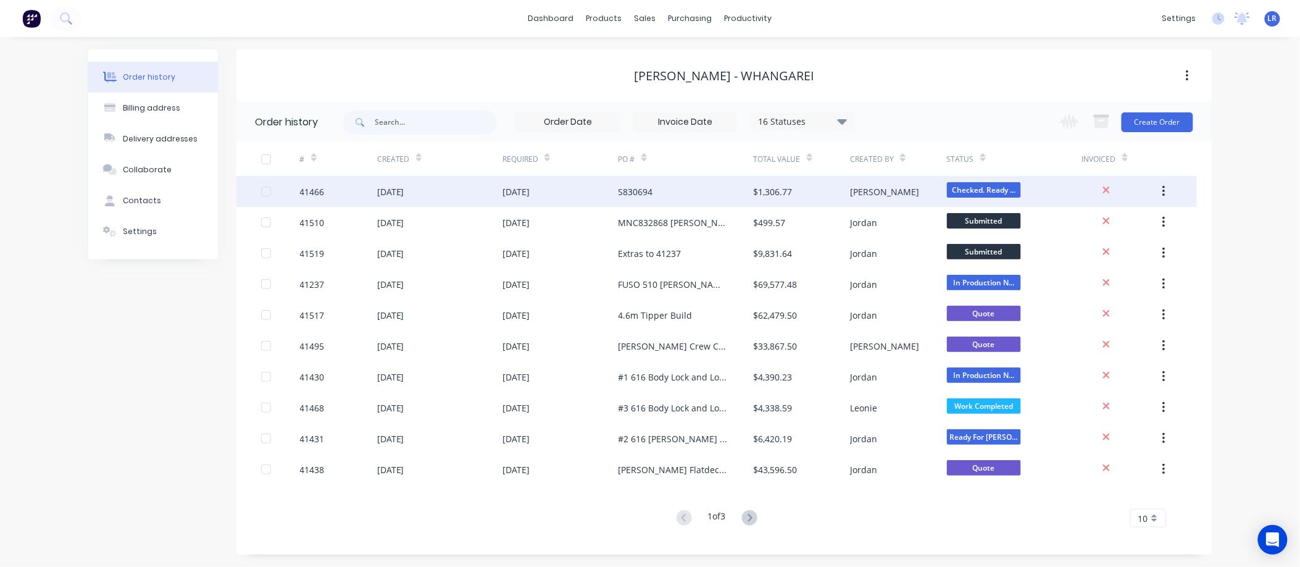
click at [398, 190] on div "26 Aug 2025" at bounding box center [390, 191] width 27 height 13
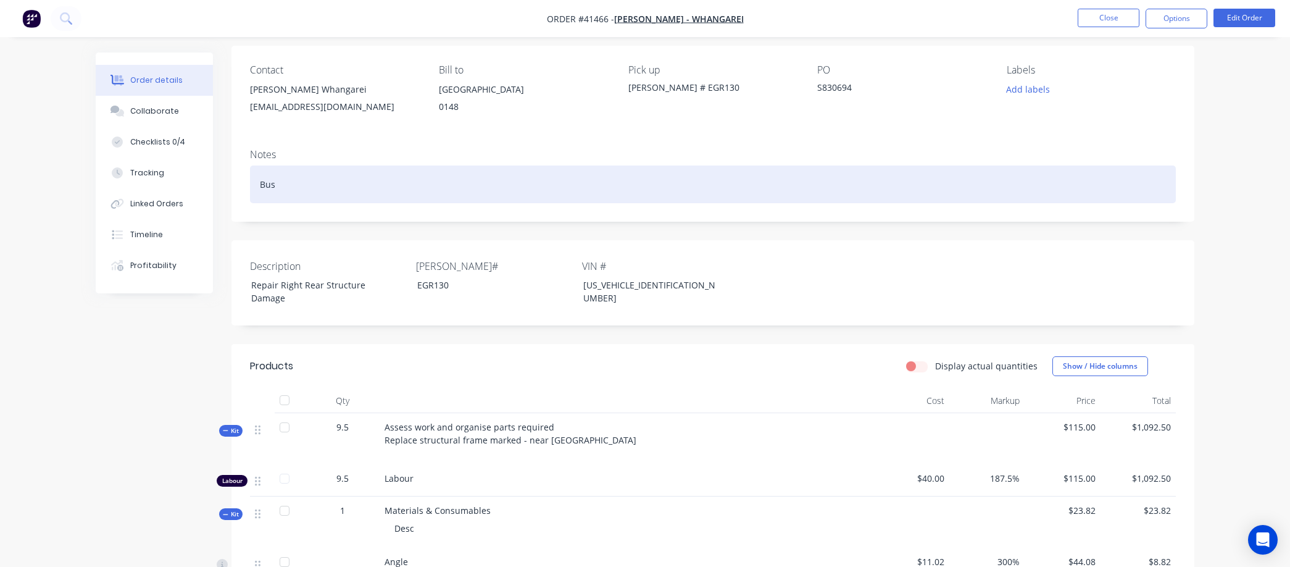
scroll to position [69, 0]
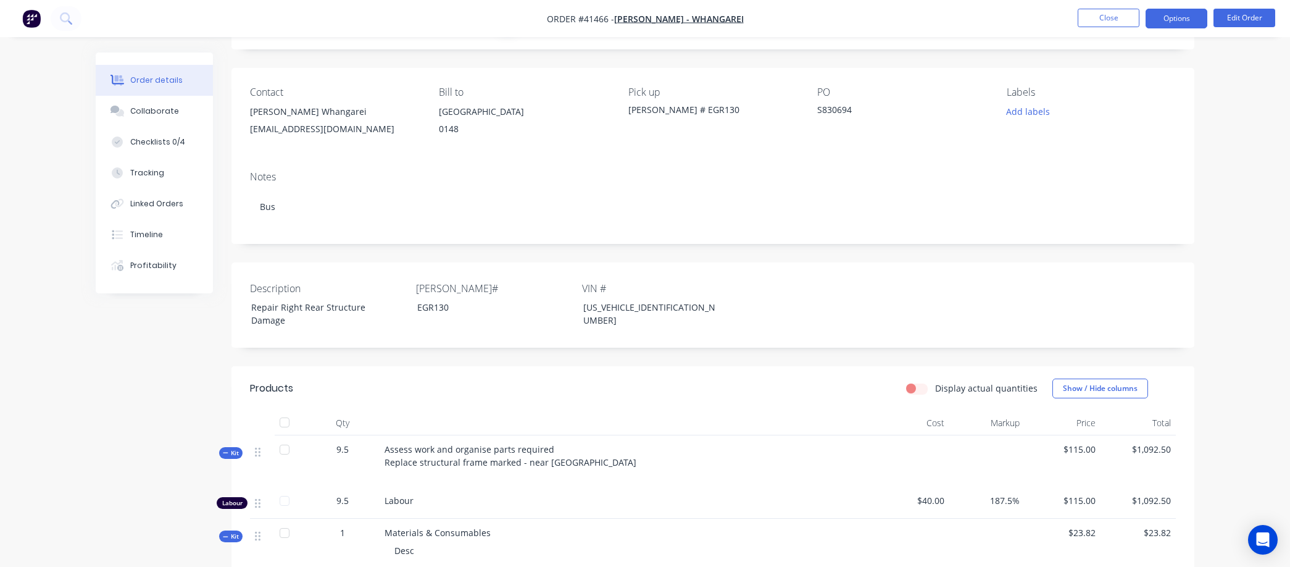
click at [1171, 15] on button "Options" at bounding box center [1177, 19] width 62 height 20
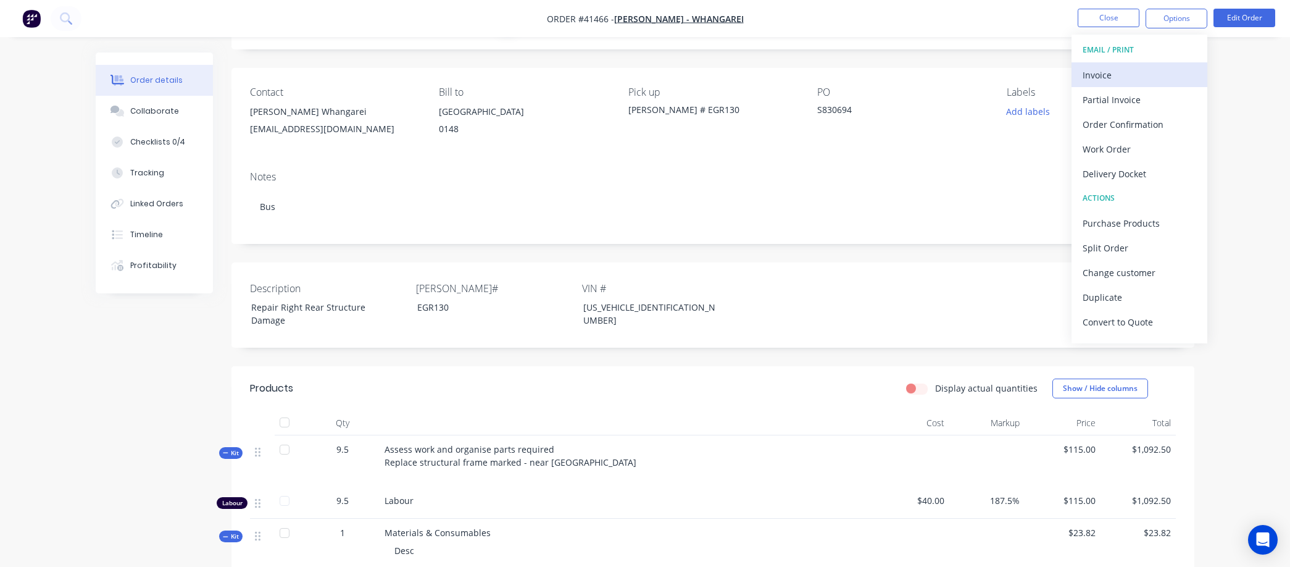
click at [1113, 69] on div "Invoice" at bounding box center [1140, 75] width 114 height 18
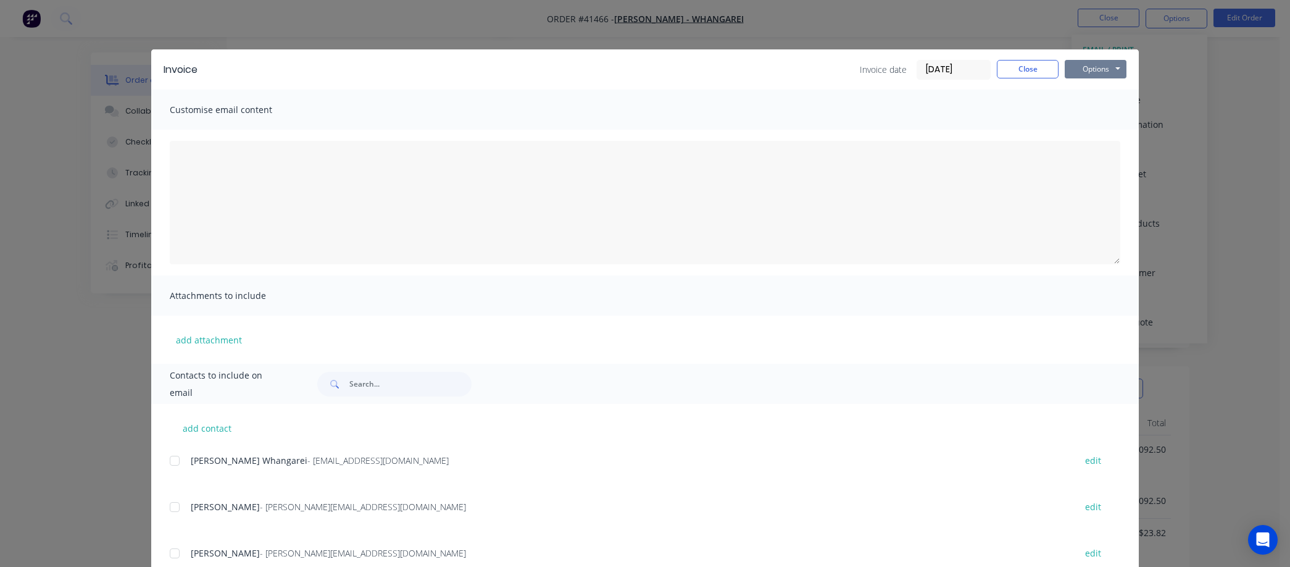
click at [1092, 63] on button "Options" at bounding box center [1096, 69] width 62 height 19
click at [1094, 88] on button "Preview" at bounding box center [1104, 91] width 79 height 20
click at [1030, 69] on button "Close" at bounding box center [1028, 69] width 62 height 19
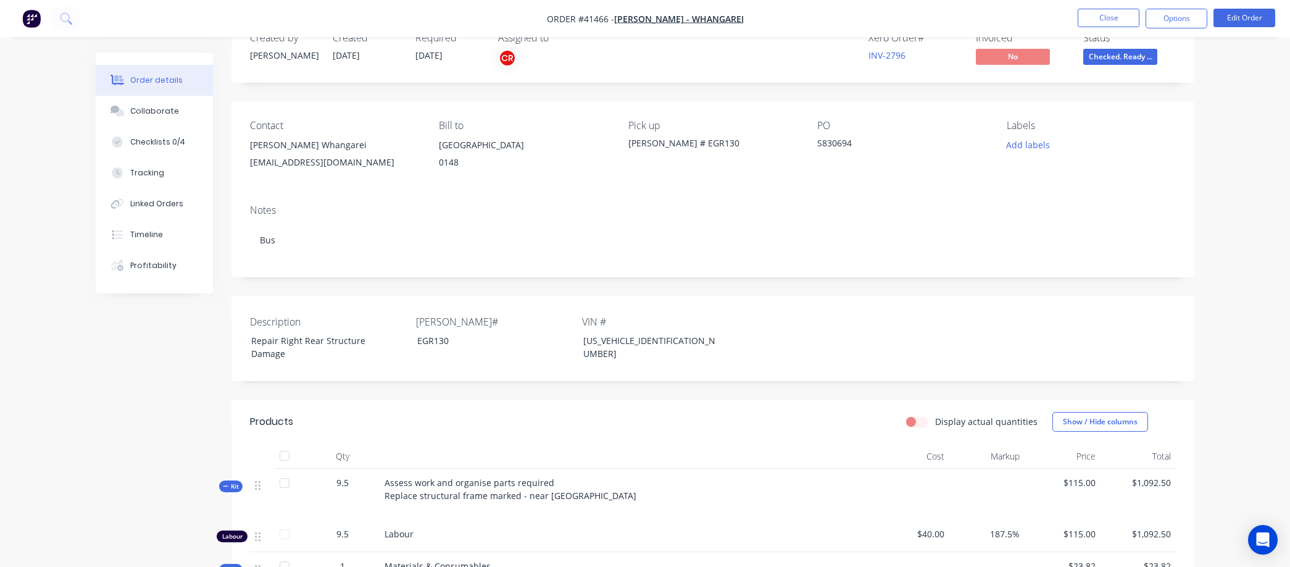
scroll to position [0, 0]
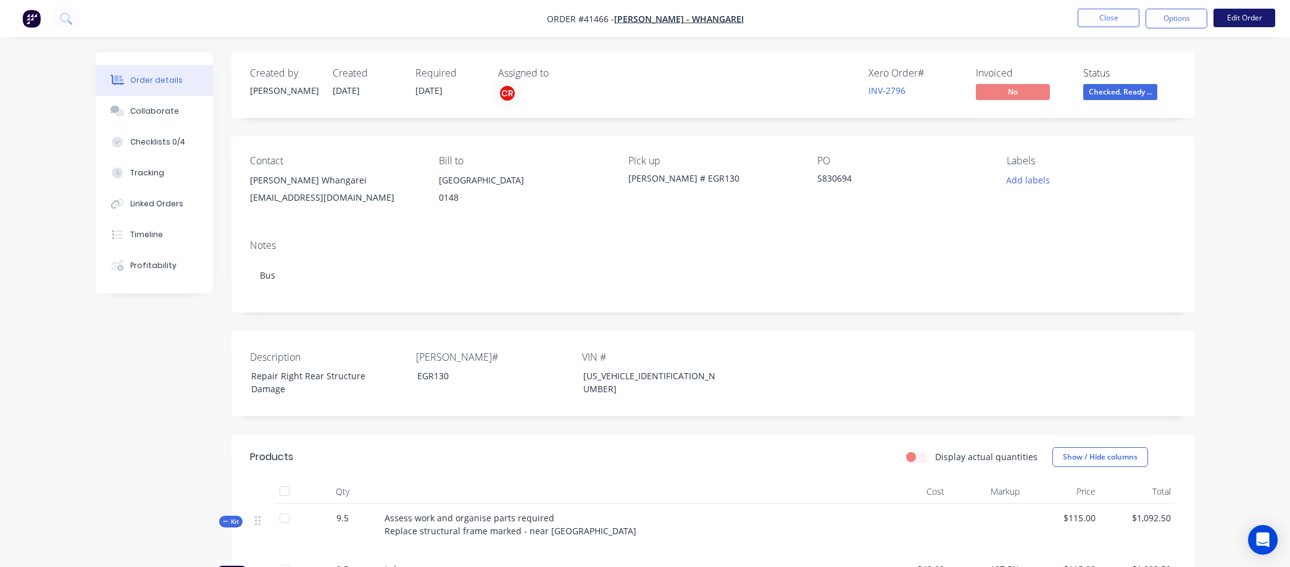
click at [1227, 15] on button "Edit Order" at bounding box center [1245, 18] width 62 height 19
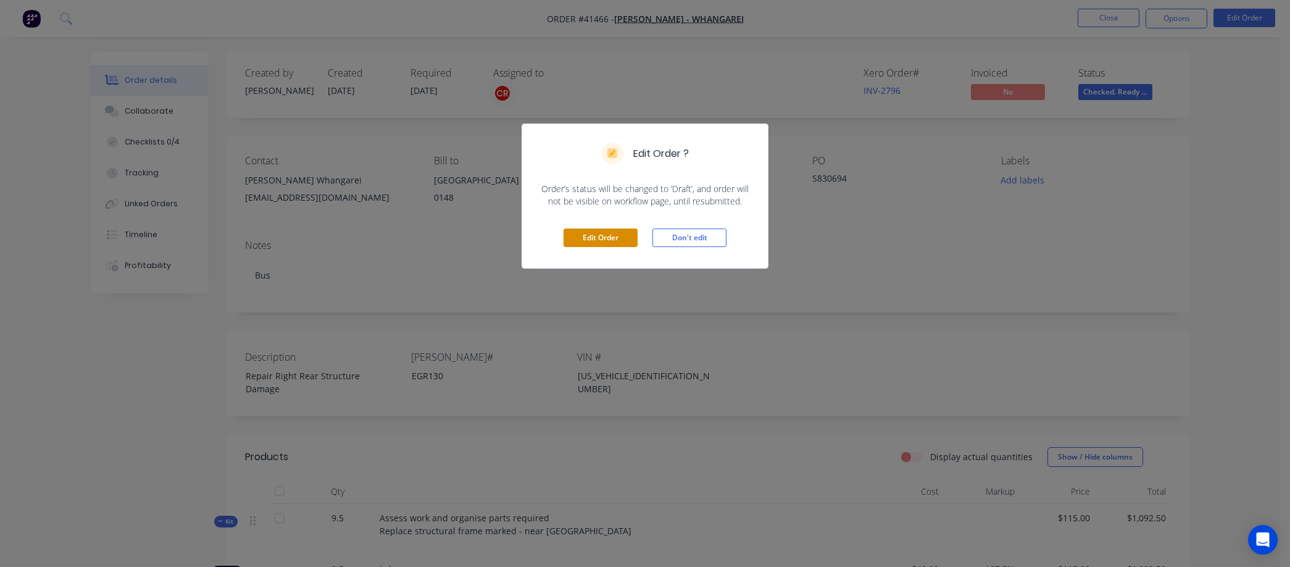
click at [609, 238] on button "Edit Order" at bounding box center [601, 237] width 74 height 19
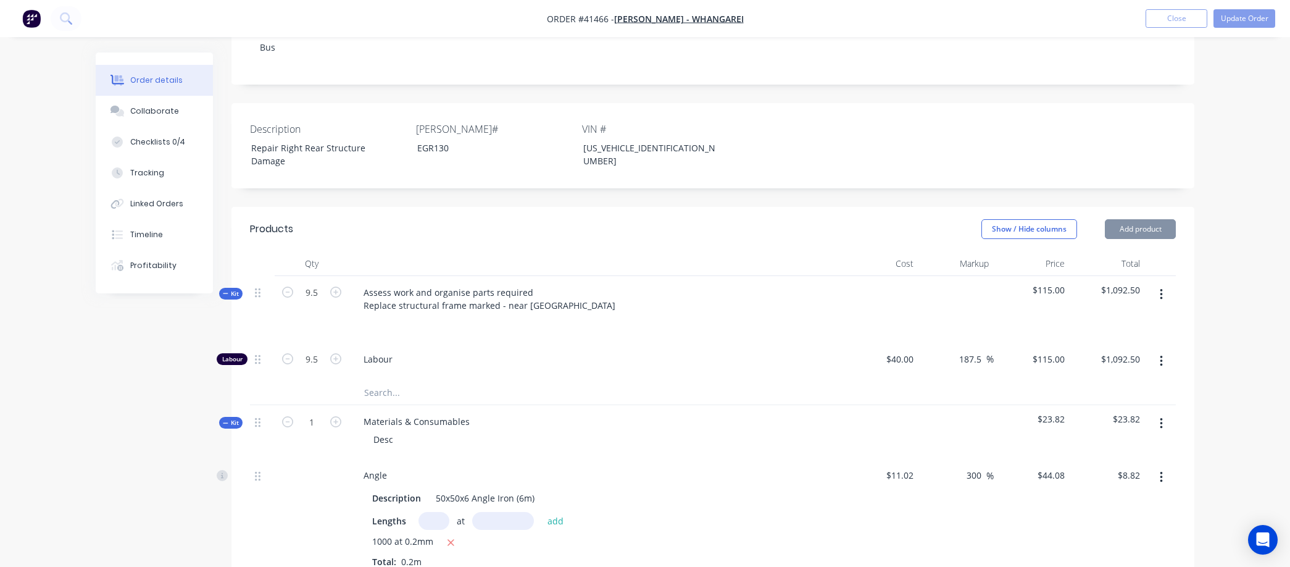
scroll to position [411, 0]
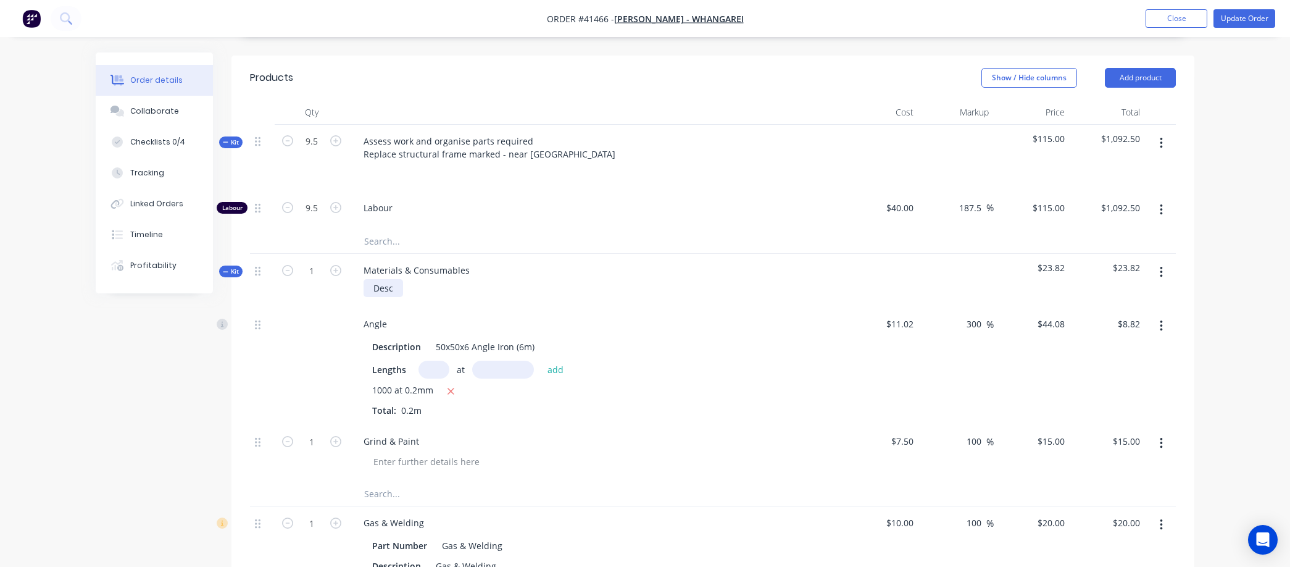
click at [398, 279] on div "Desc" at bounding box center [384, 288] width 40 height 18
click at [1235, 17] on button "Update Order" at bounding box center [1245, 18] width 62 height 19
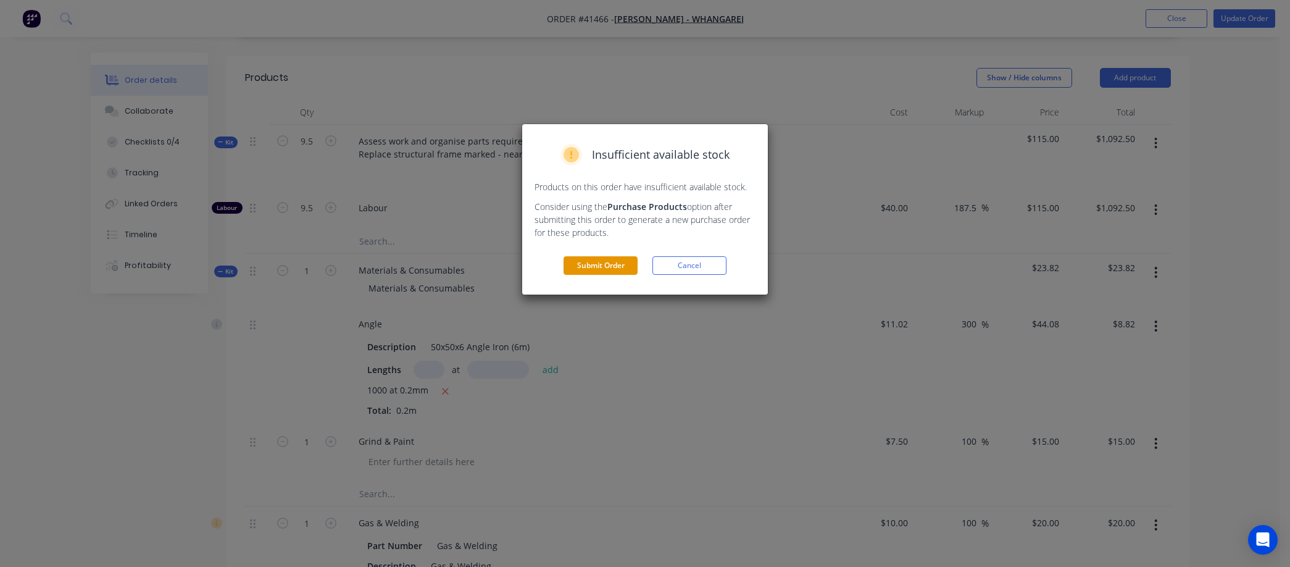
click at [601, 263] on button "Submit Order" at bounding box center [601, 265] width 74 height 19
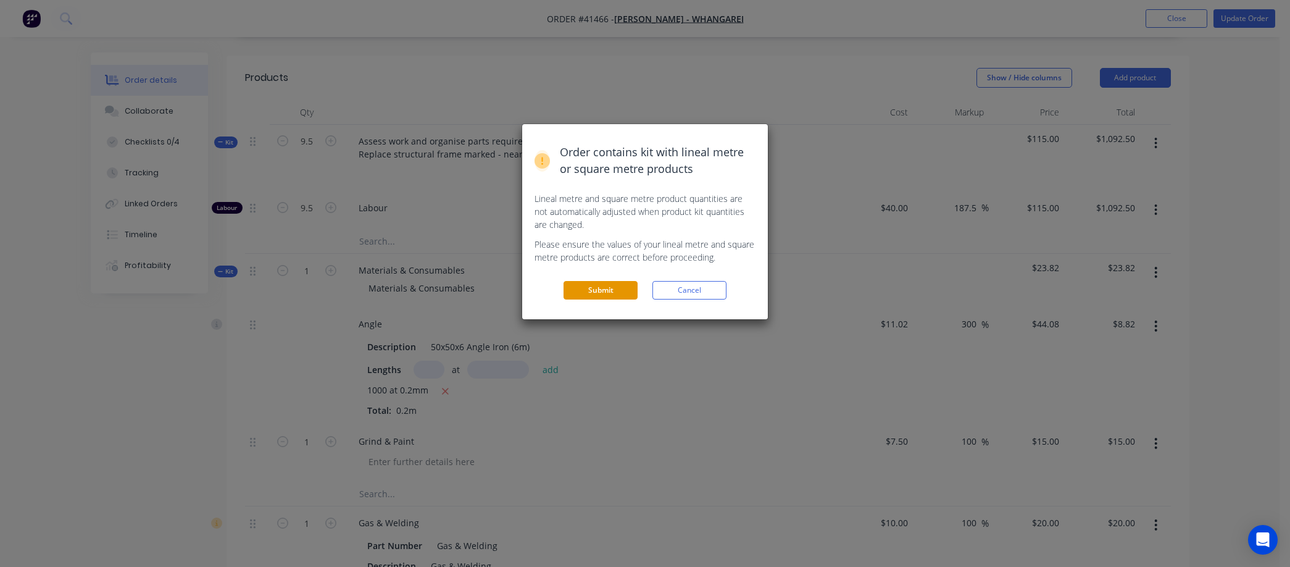
click at [616, 285] on button "Submit" at bounding box center [601, 290] width 74 height 19
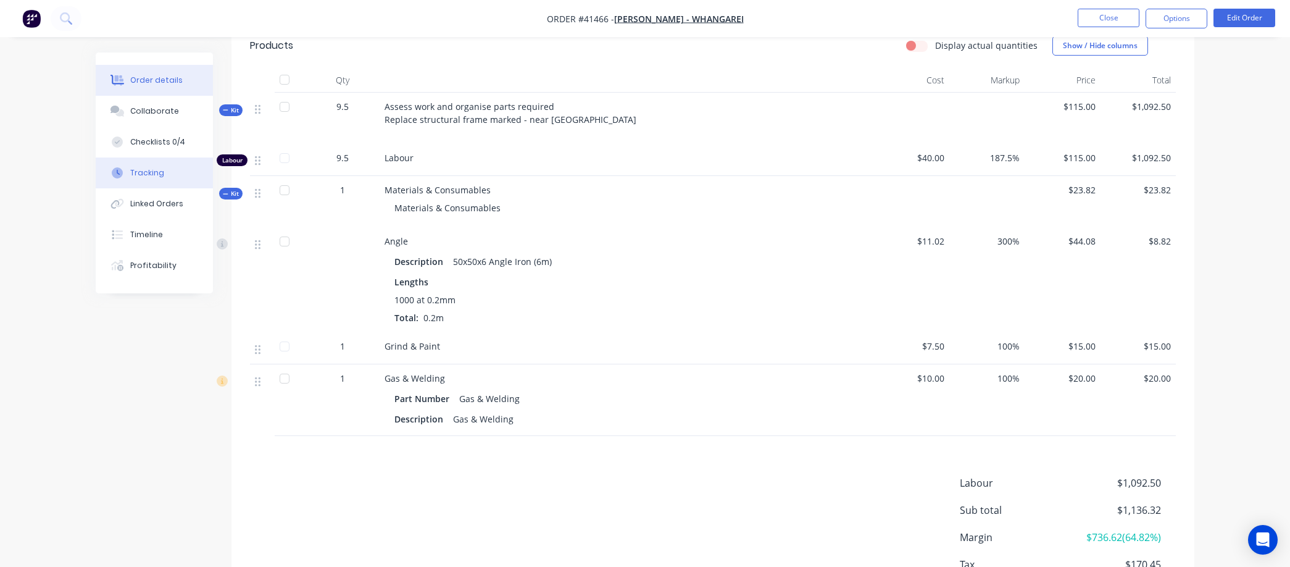
click at [145, 172] on div "Tracking" at bounding box center [147, 172] width 34 height 11
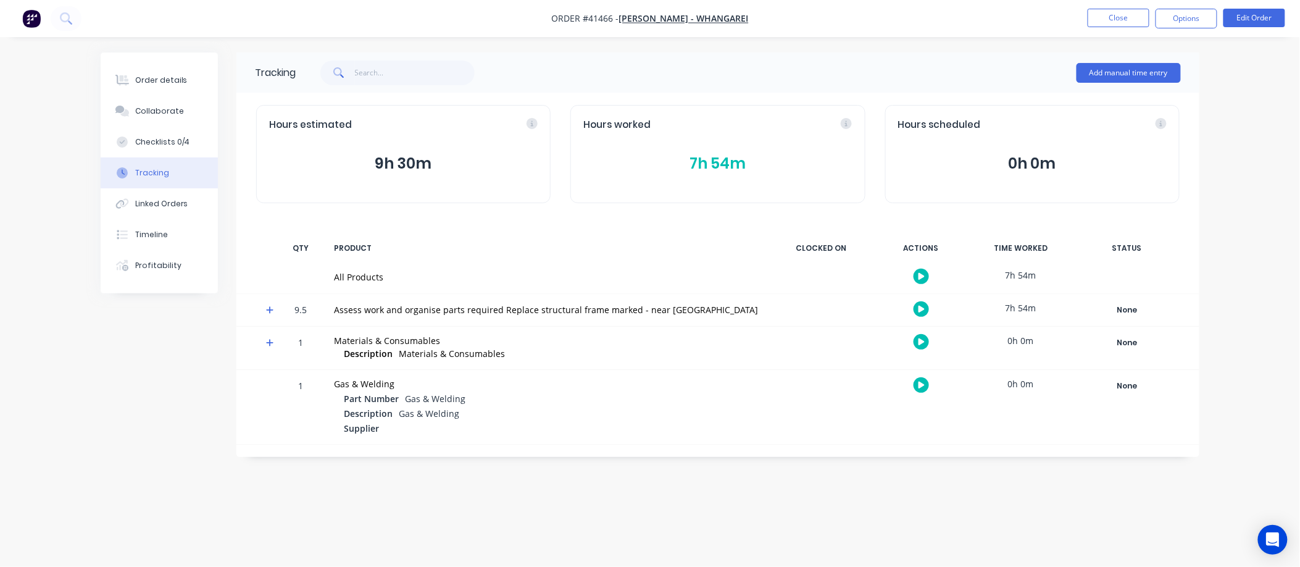
click at [393, 159] on button "9h 30m" at bounding box center [403, 163] width 269 height 23
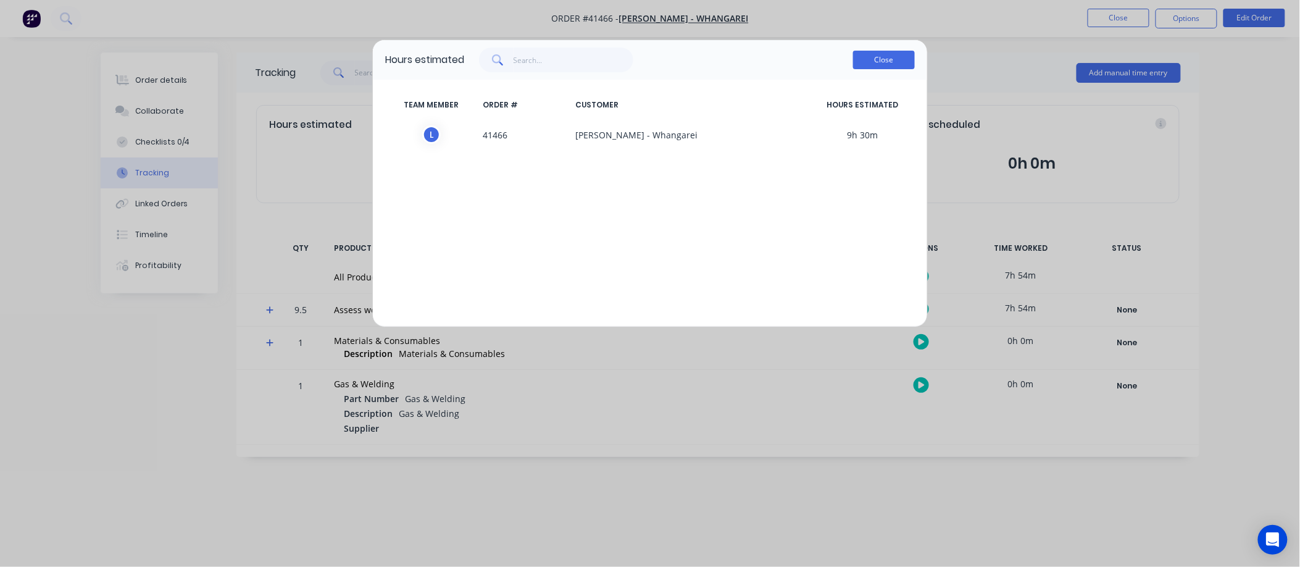
click at [868, 52] on button "Close" at bounding box center [884, 60] width 62 height 19
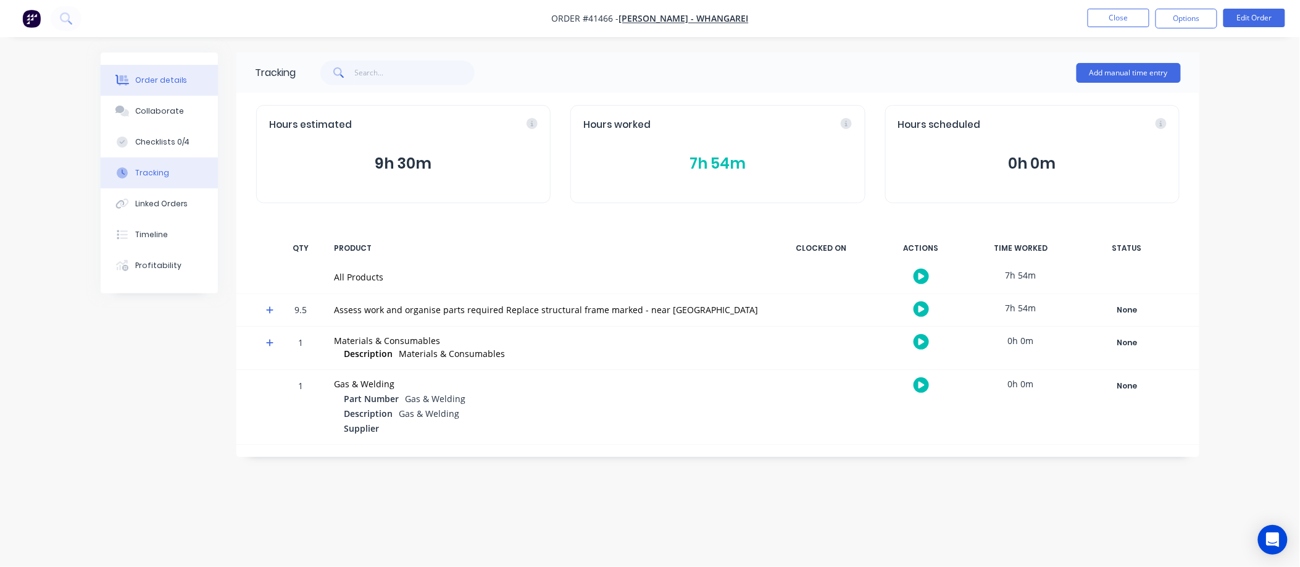
click at [138, 75] on div "Order details" at bounding box center [161, 80] width 52 height 11
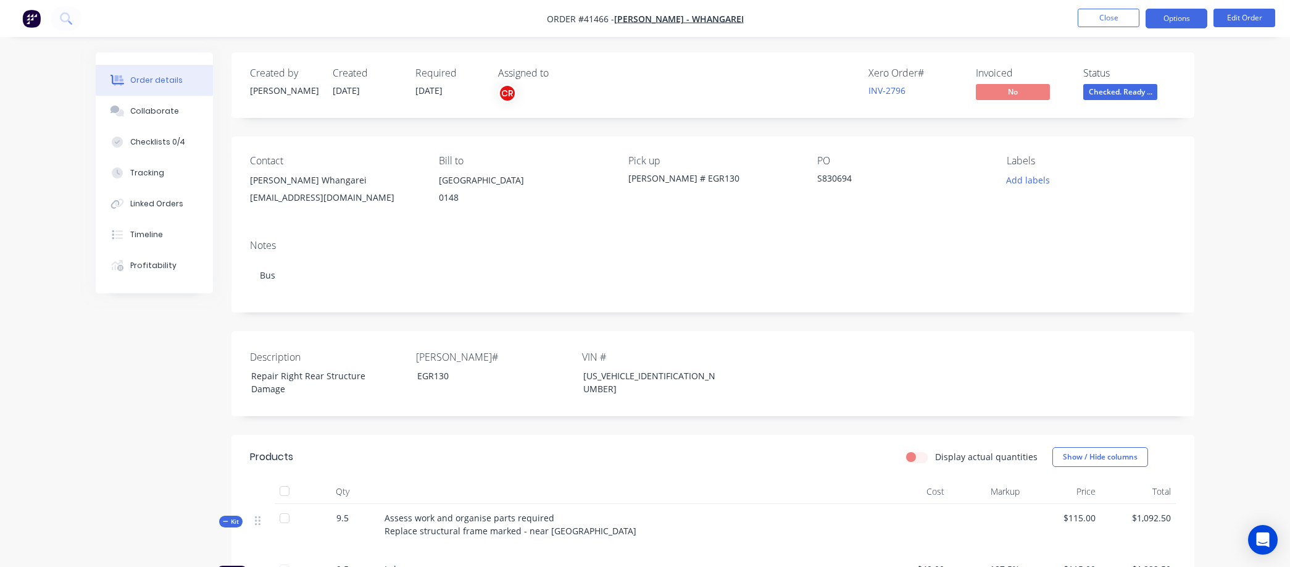
click at [1169, 12] on button "Options" at bounding box center [1177, 19] width 62 height 20
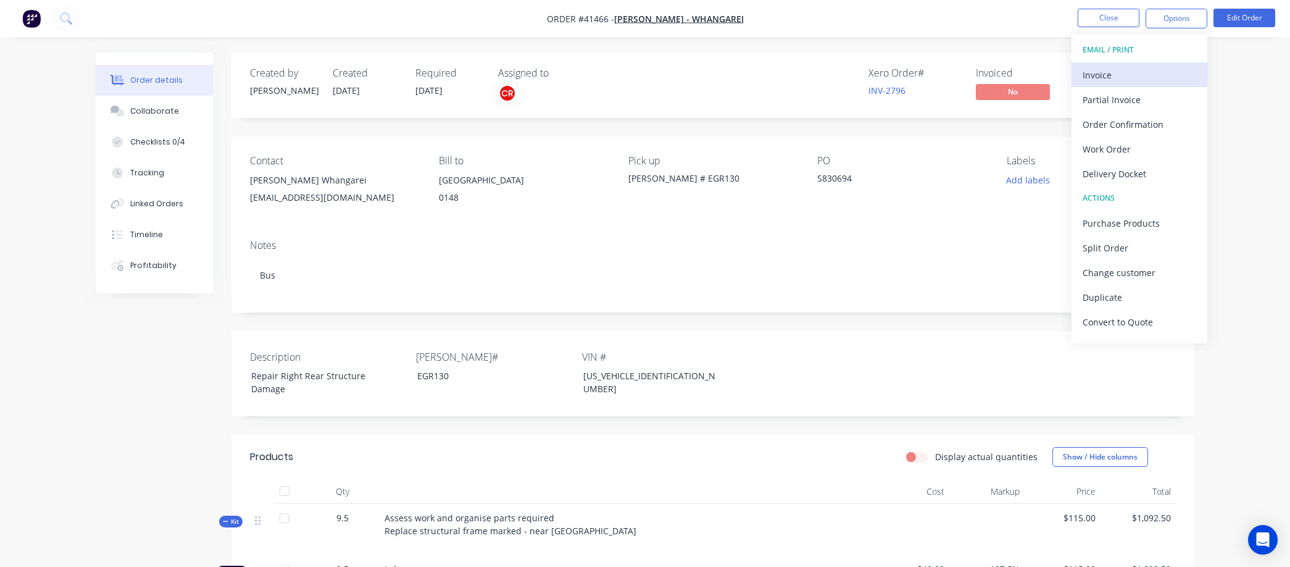
click at [1122, 72] on div "Invoice" at bounding box center [1140, 75] width 114 height 18
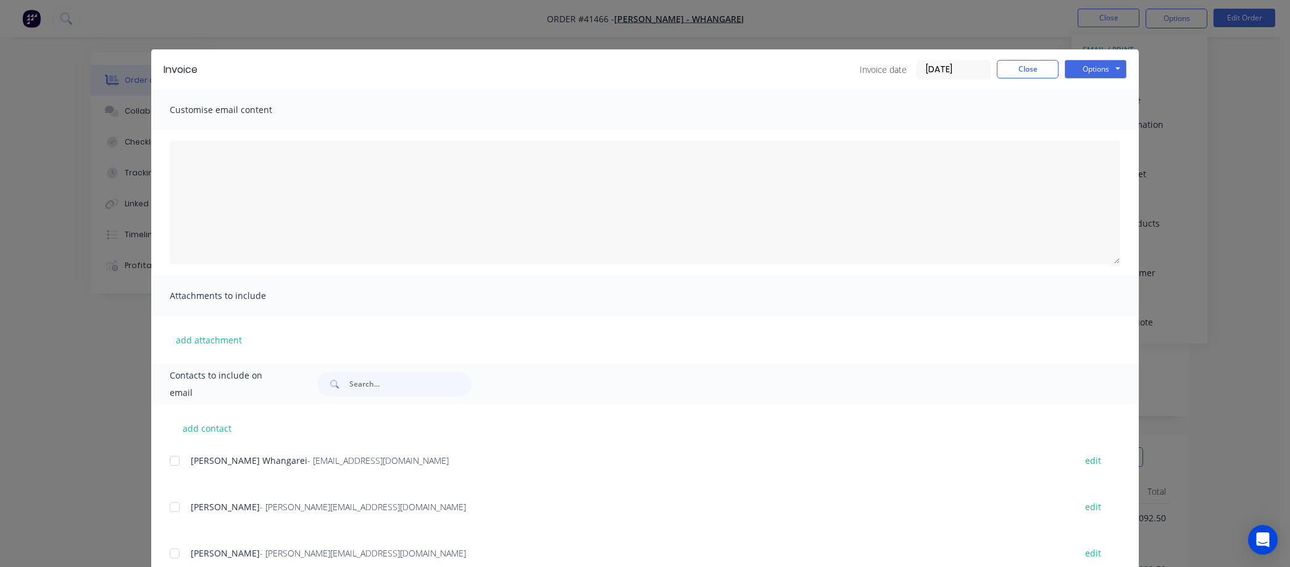
click at [168, 459] on div at bounding box center [174, 460] width 25 height 25
click at [1089, 64] on button "Options" at bounding box center [1096, 69] width 62 height 19
click at [1087, 128] on button "Email" at bounding box center [1104, 132] width 79 height 20
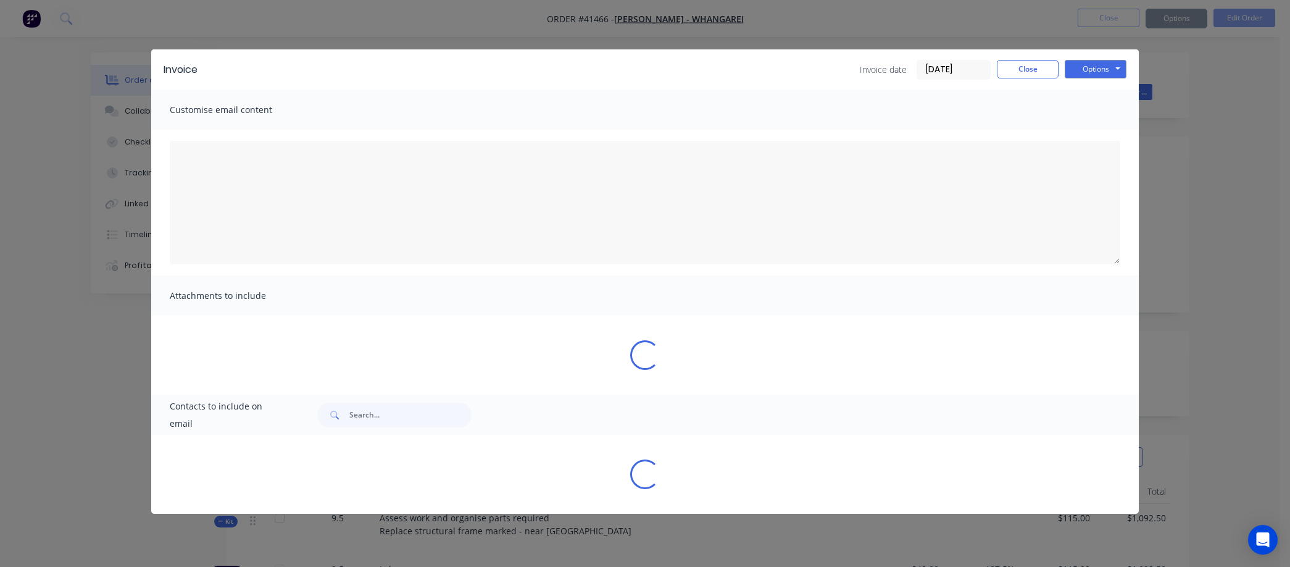
drag, startPoint x: 544, startPoint y: 304, endPoint x: 573, endPoint y: 298, distance: 29.8
click at [548, 303] on div "Sending to your accounting package... Loading... This may take a few moments. P…" at bounding box center [645, 252] width 277 height 133
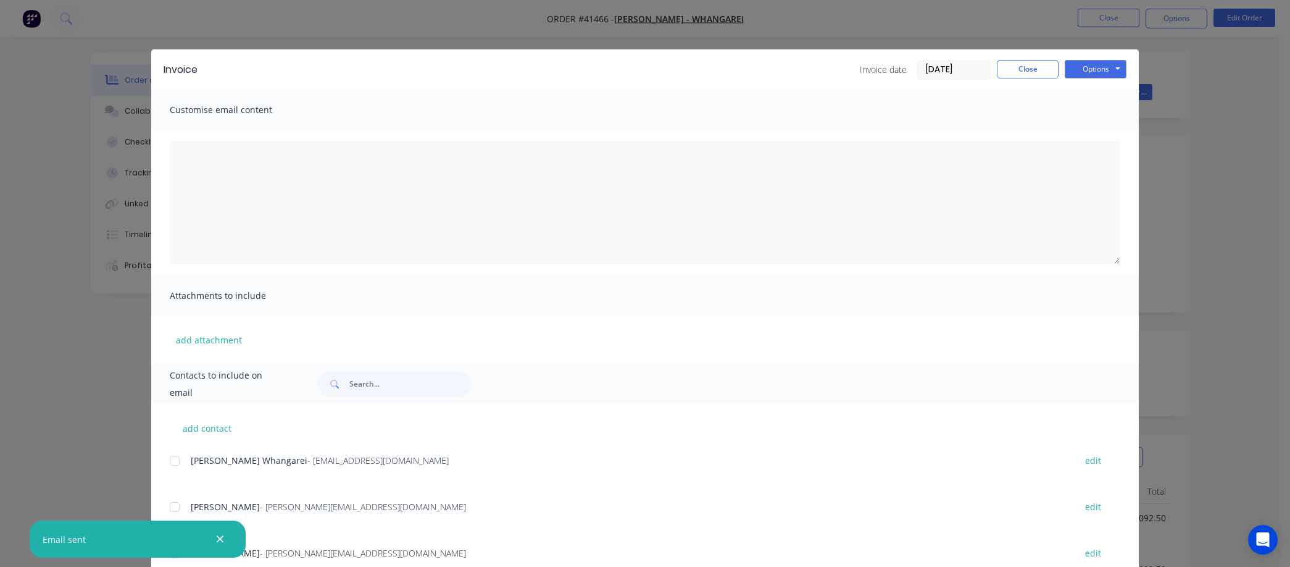
click at [963, 67] on input "09/09/25" at bounding box center [953, 70] width 73 height 19
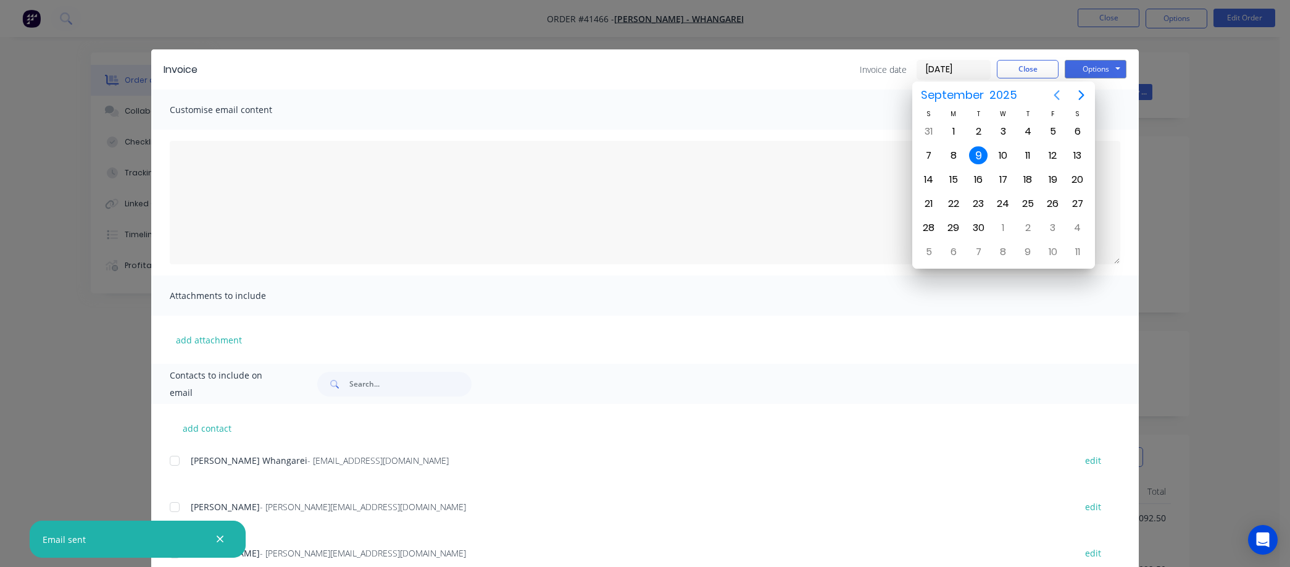
click at [1055, 88] on icon "Previous page" at bounding box center [1057, 95] width 15 height 15
click at [929, 243] on div "31" at bounding box center [929, 252] width 19 height 19
type input "31/08/25"
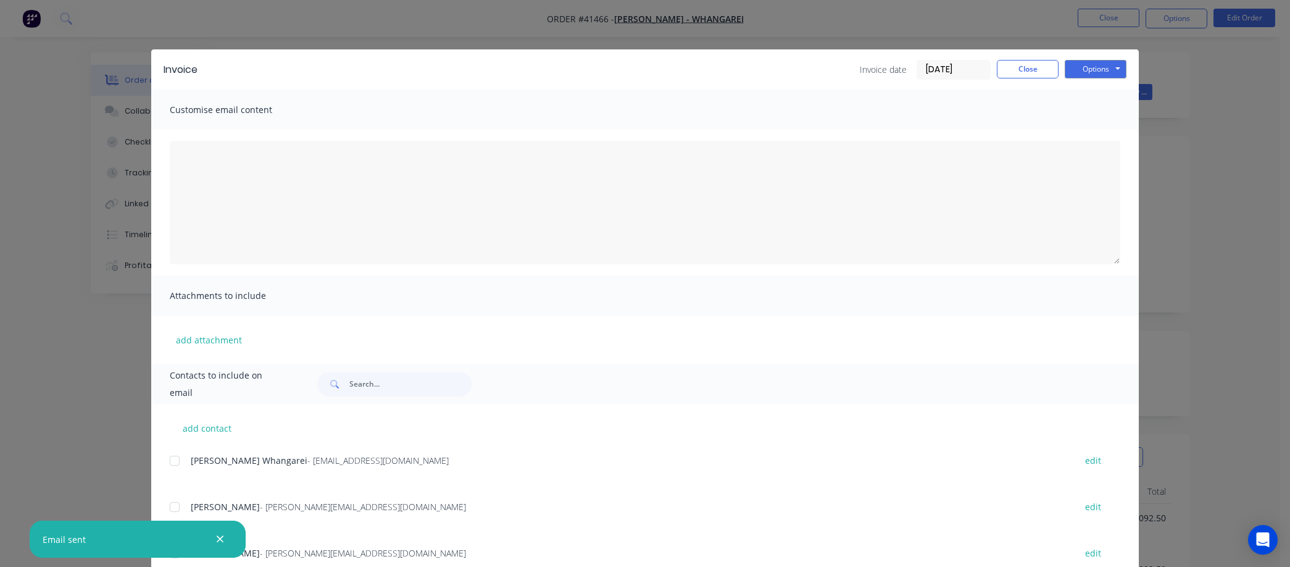
click at [167, 458] on div at bounding box center [174, 460] width 25 height 25
click at [1100, 64] on button "Options" at bounding box center [1096, 69] width 62 height 19
click at [1099, 125] on button "Email" at bounding box center [1104, 132] width 79 height 20
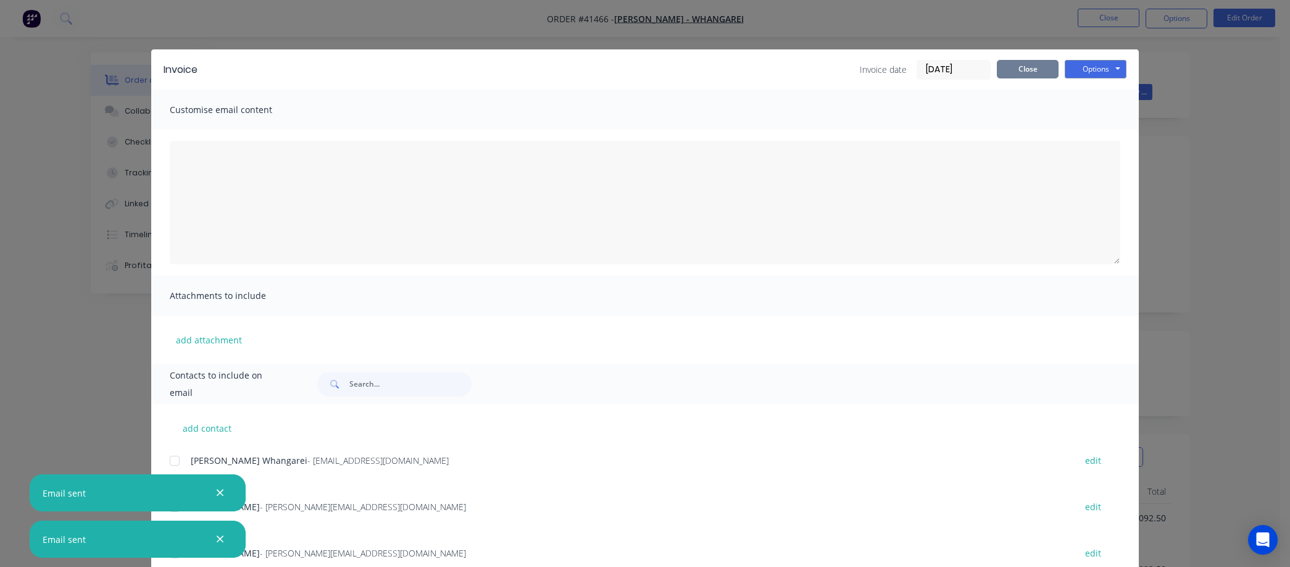
click at [1019, 64] on button "Close" at bounding box center [1028, 69] width 62 height 19
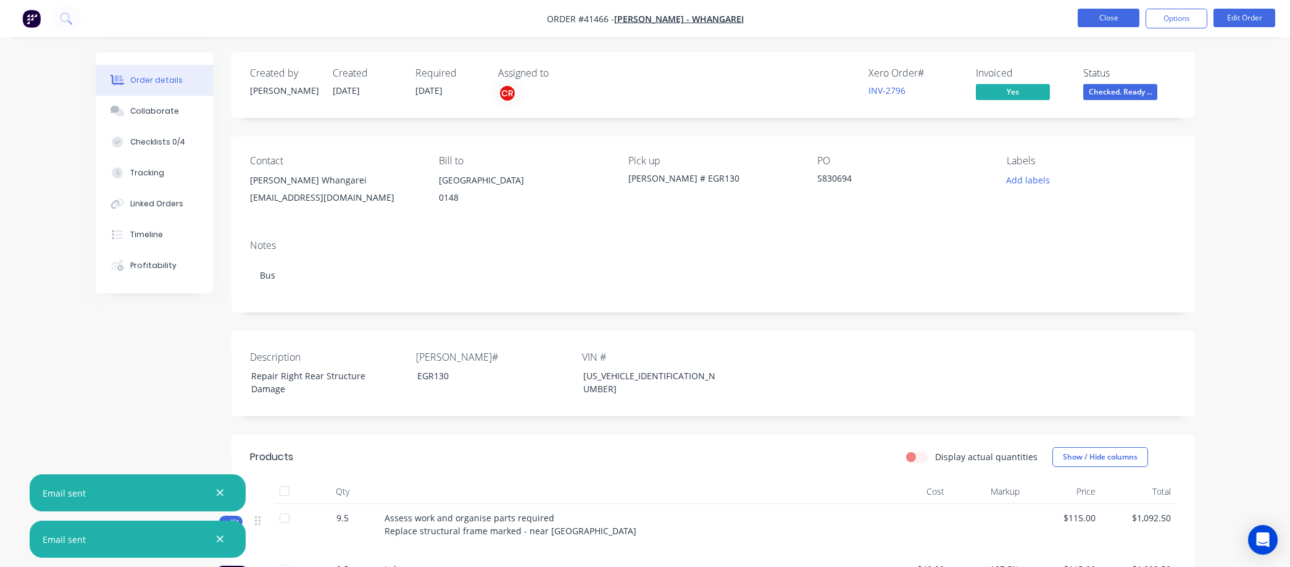
click at [1095, 10] on button "Close" at bounding box center [1109, 18] width 62 height 19
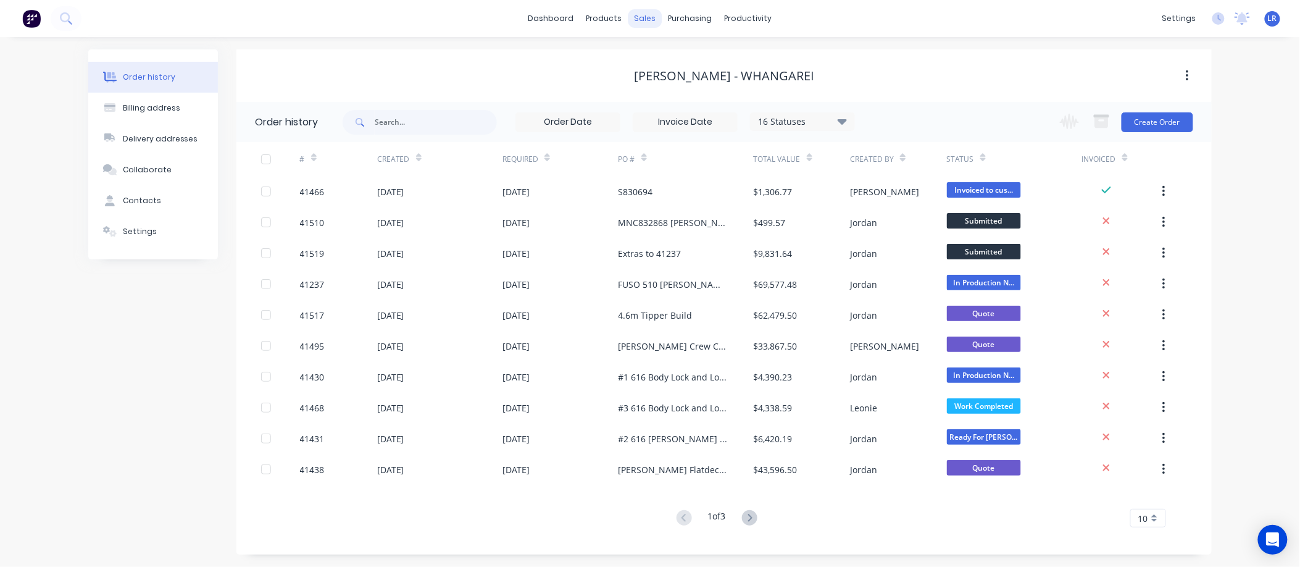
click at [642, 20] on div "sales" at bounding box center [646, 18] width 34 height 19
click at [648, 15] on div "sales" at bounding box center [646, 18] width 34 height 19
click at [646, 11] on div "sales" at bounding box center [646, 18] width 34 height 19
click at [144, 332] on div "Order history Billing address Delivery addresses Collaborate Contacts Settings" at bounding box center [153, 301] width 130 height 505
click at [675, 54] on div "Sales Orders" at bounding box center [691, 59] width 51 height 11
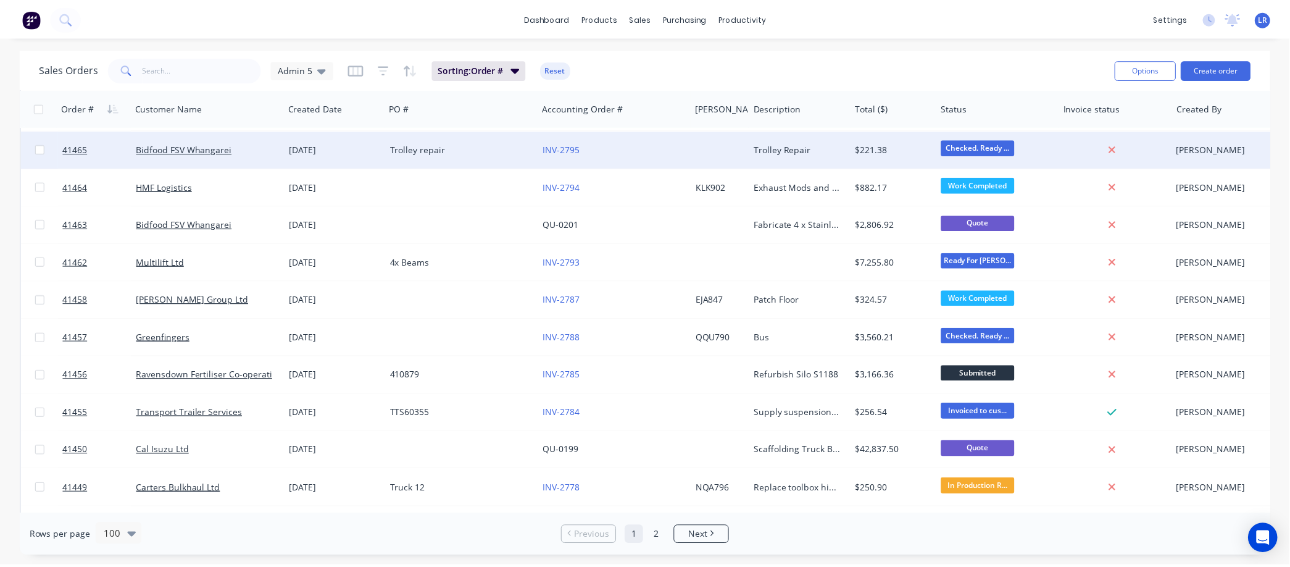
scroll to position [1921, 0]
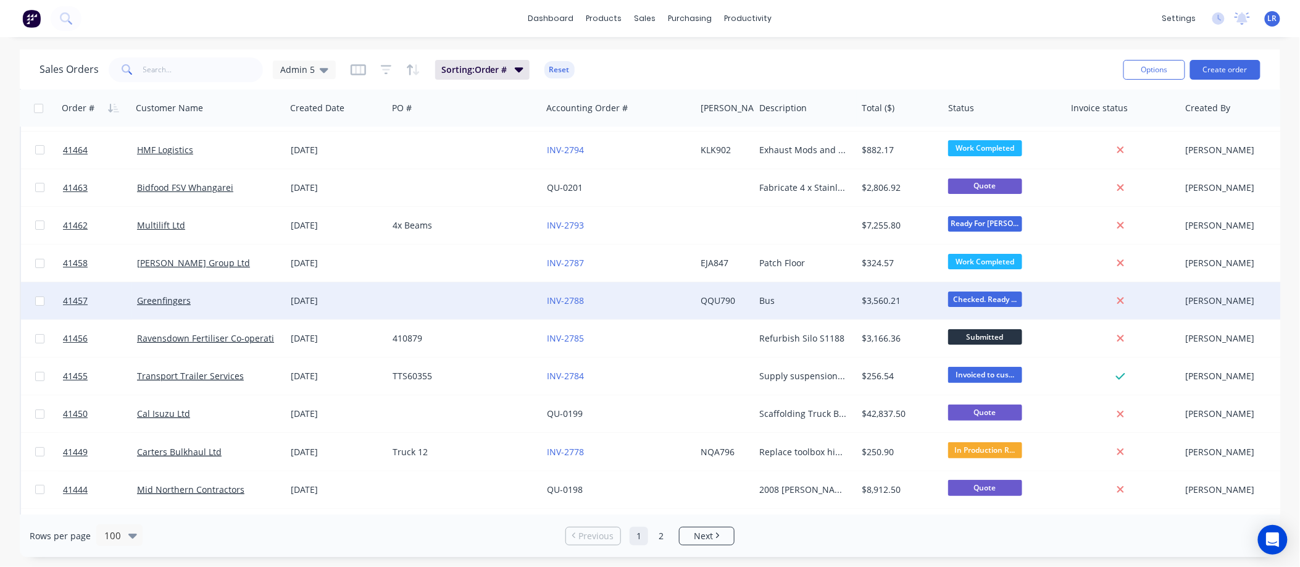
click at [300, 299] on div "25 Aug 2025" at bounding box center [337, 300] width 92 height 12
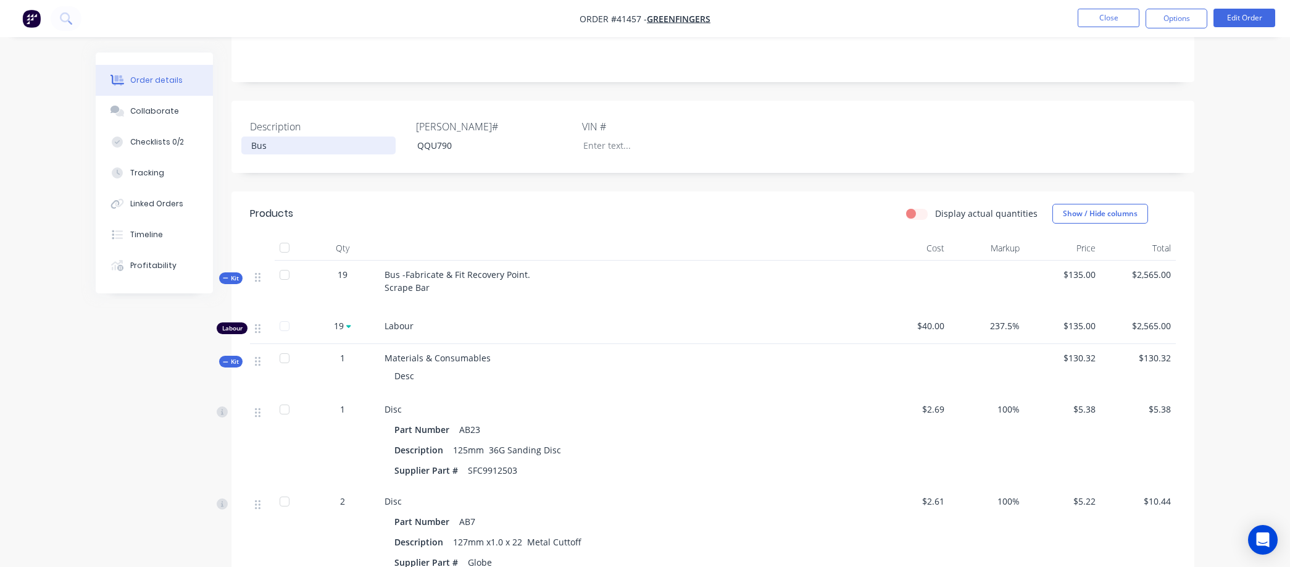
scroll to position [206, 0]
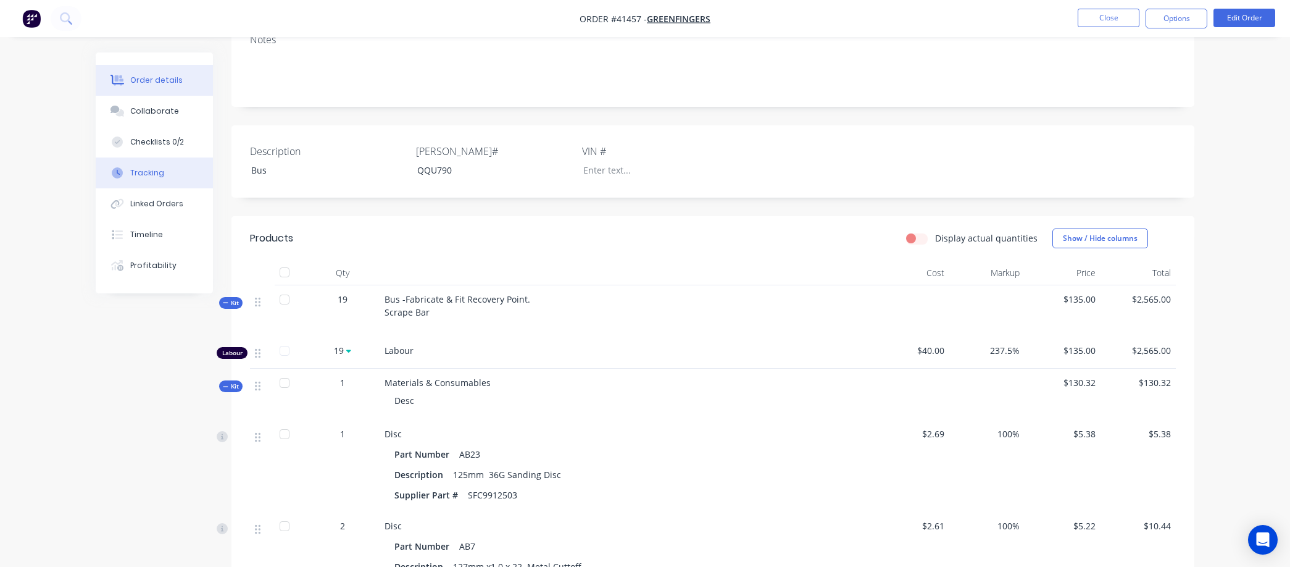
click at [143, 167] on div "Tracking" at bounding box center [147, 172] width 34 height 11
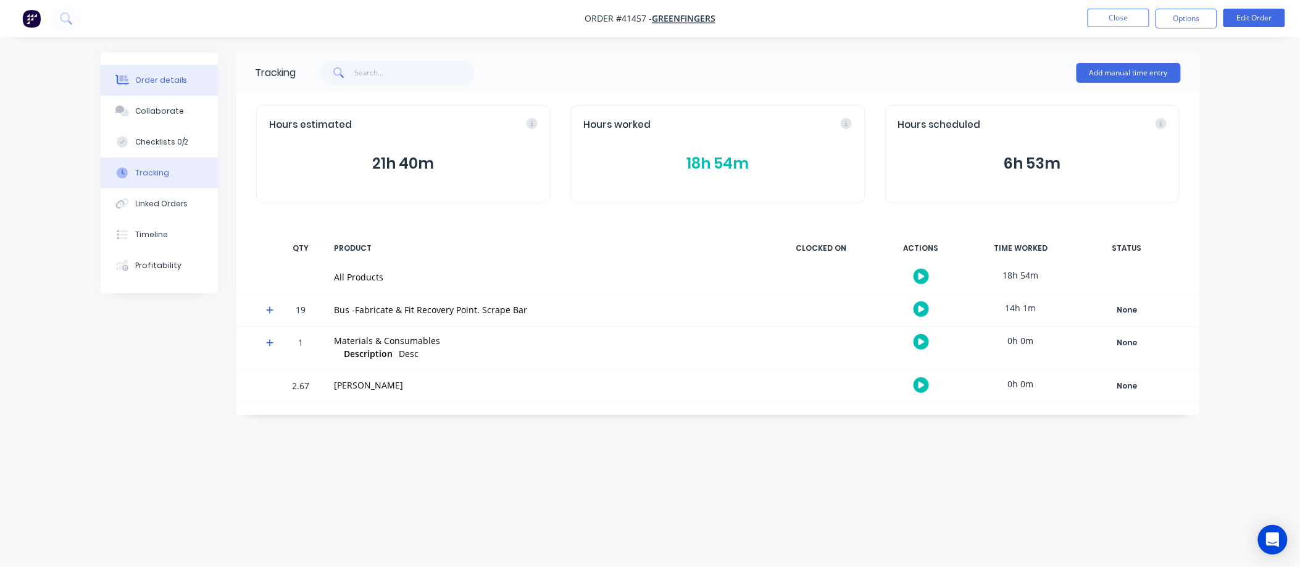
click at [159, 79] on div "Order details" at bounding box center [161, 80] width 52 height 11
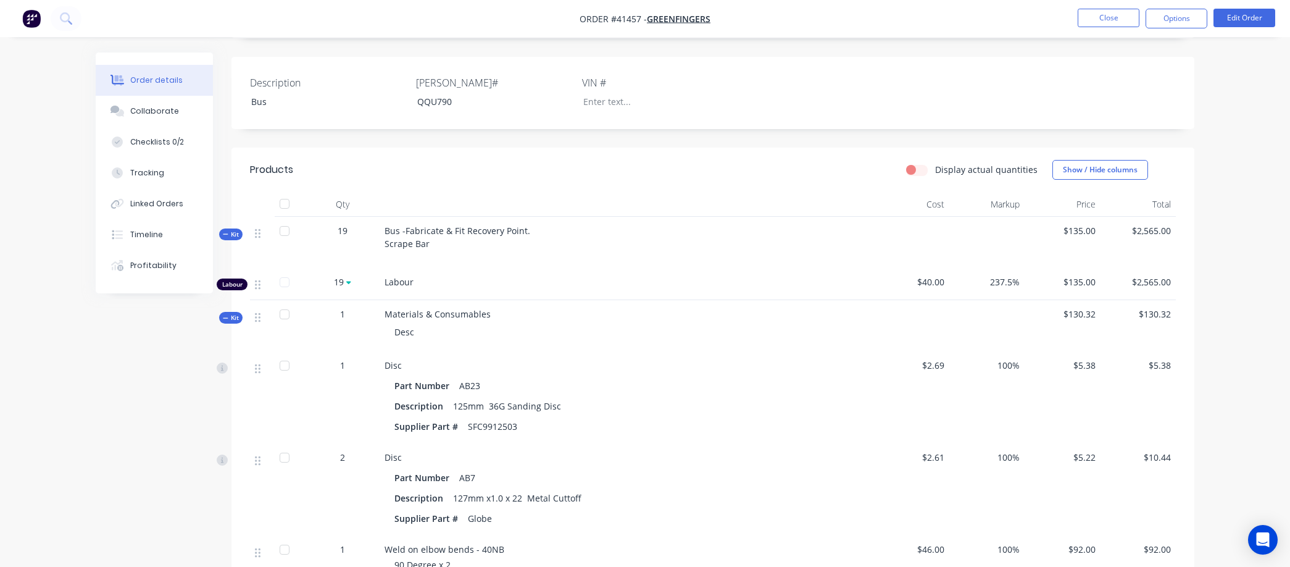
scroll to position [247, 0]
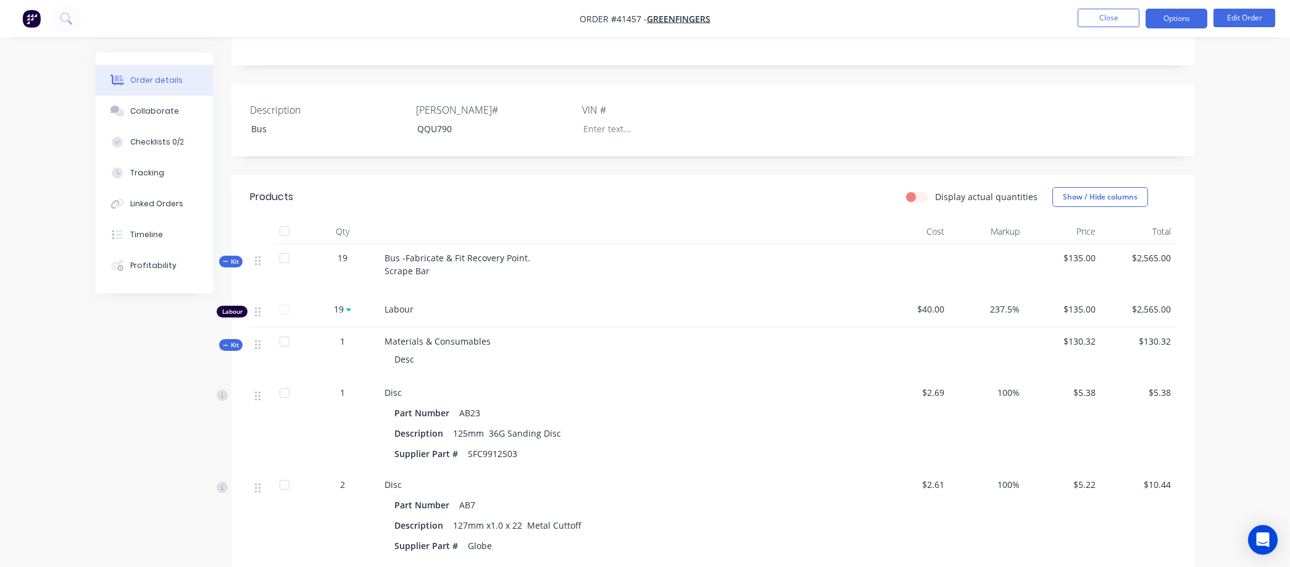
click at [1176, 14] on button "Options" at bounding box center [1177, 19] width 62 height 20
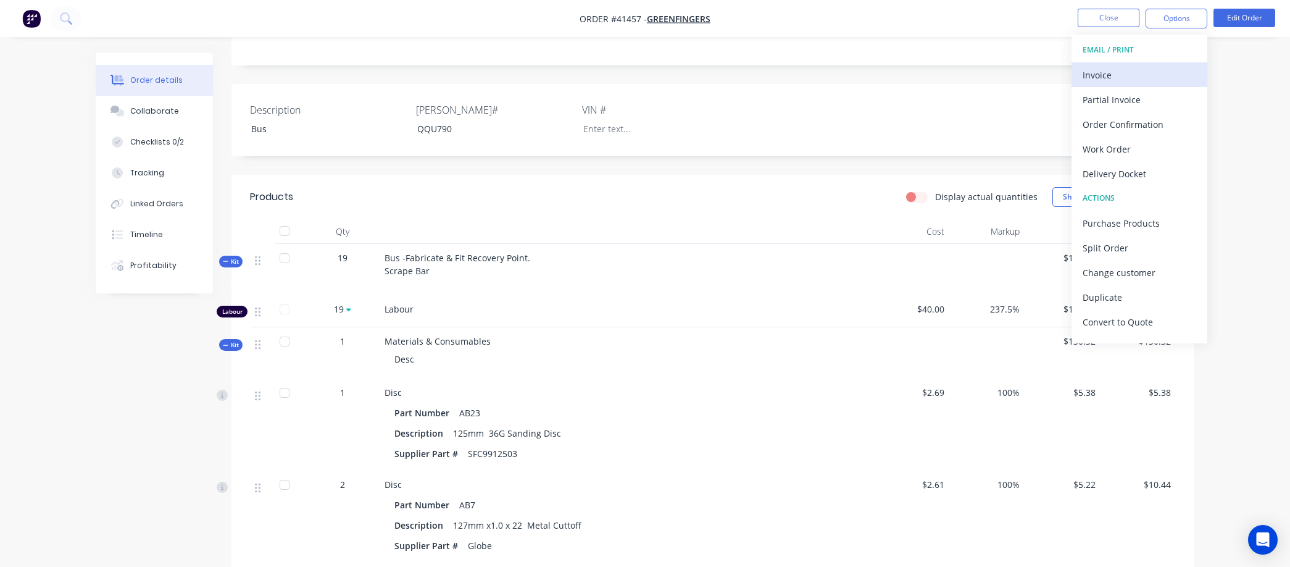
click at [1108, 74] on div "Invoice" at bounding box center [1140, 75] width 114 height 18
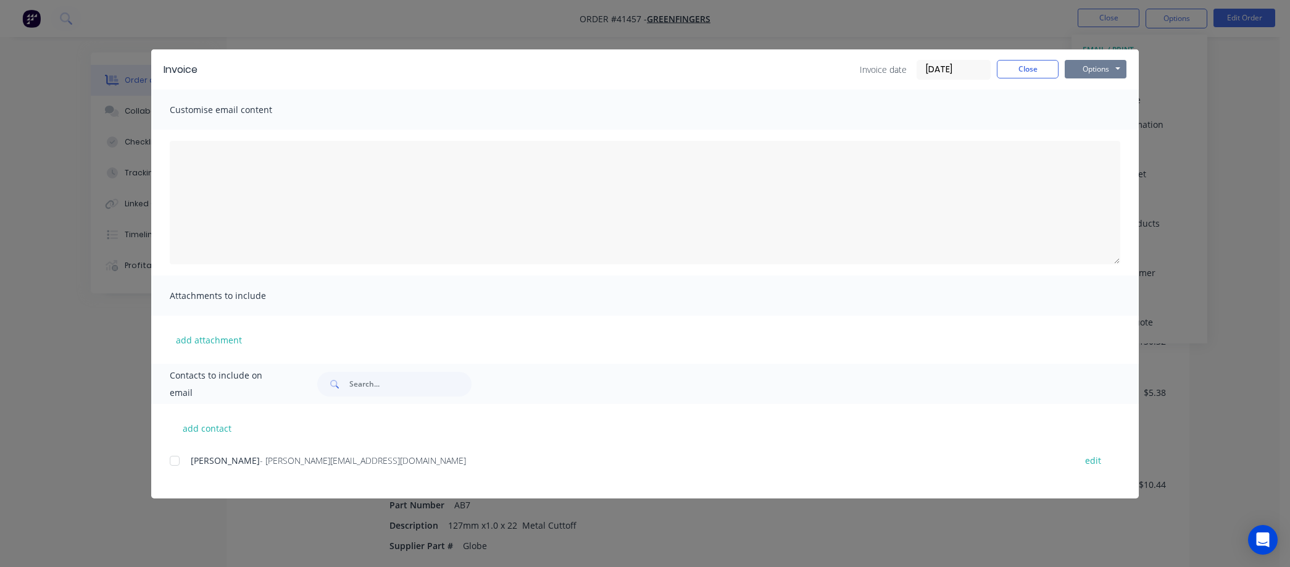
click at [1080, 63] on button "Options" at bounding box center [1096, 69] width 62 height 19
click at [1092, 90] on button "Preview" at bounding box center [1104, 91] width 79 height 20
click at [1019, 65] on button "Close" at bounding box center [1028, 69] width 62 height 19
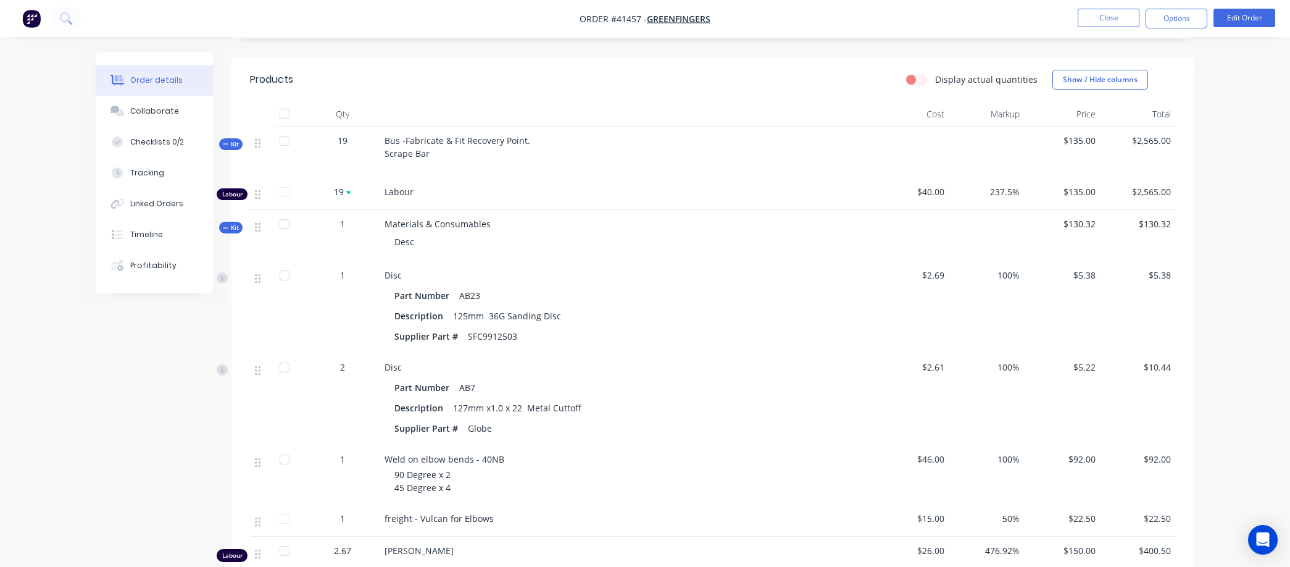
scroll to position [384, 0]
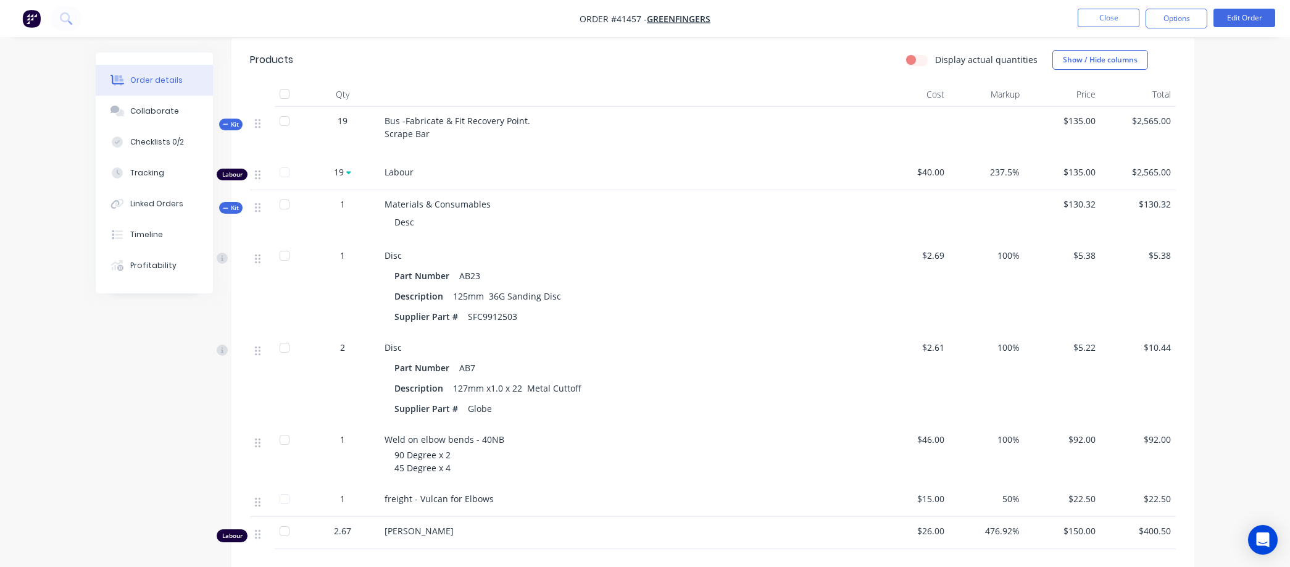
click at [416, 223] on div "Desc" at bounding box center [627, 222] width 484 height 23
click at [1242, 10] on button "Edit Order" at bounding box center [1245, 18] width 62 height 19
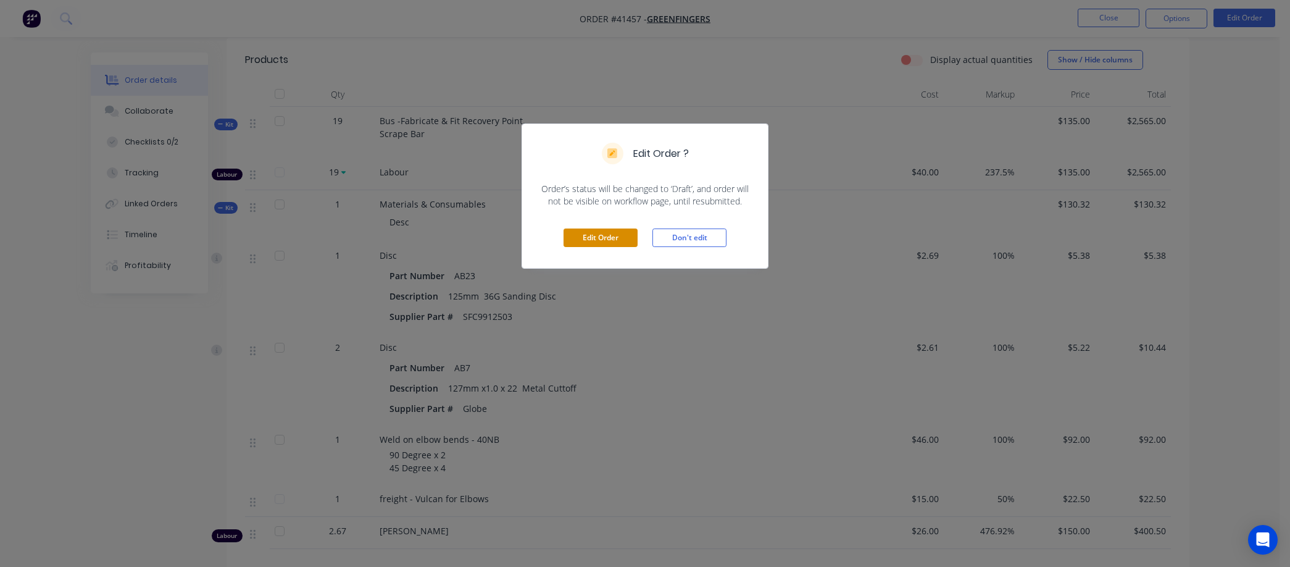
click at [621, 238] on button "Edit Order" at bounding box center [601, 237] width 74 height 19
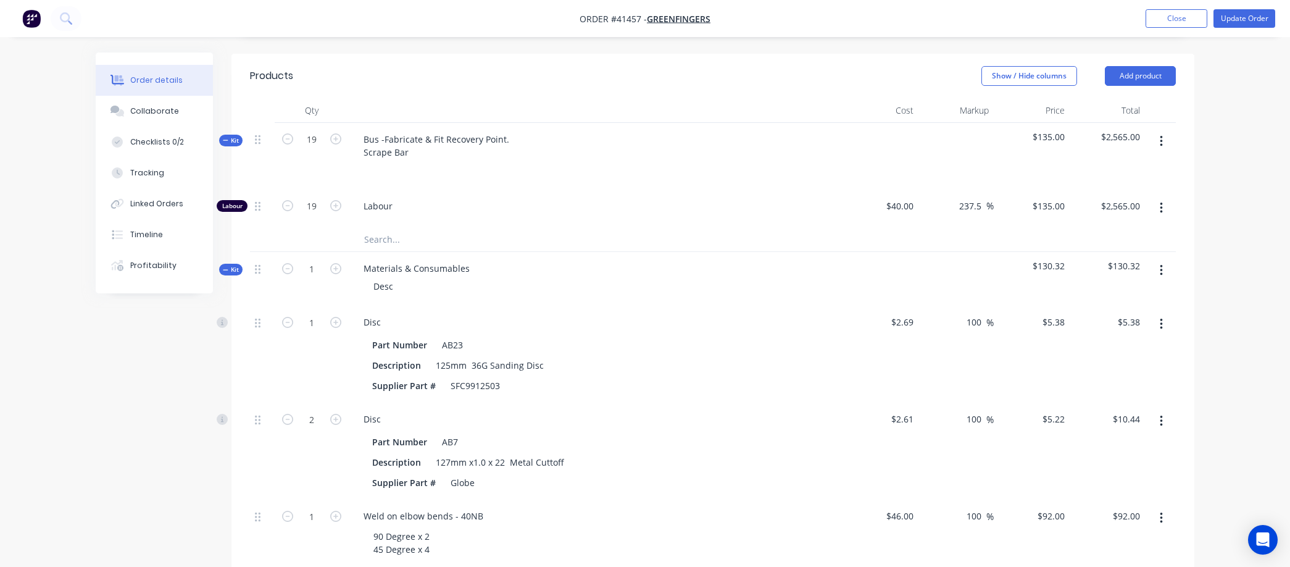
scroll to position [343, 0]
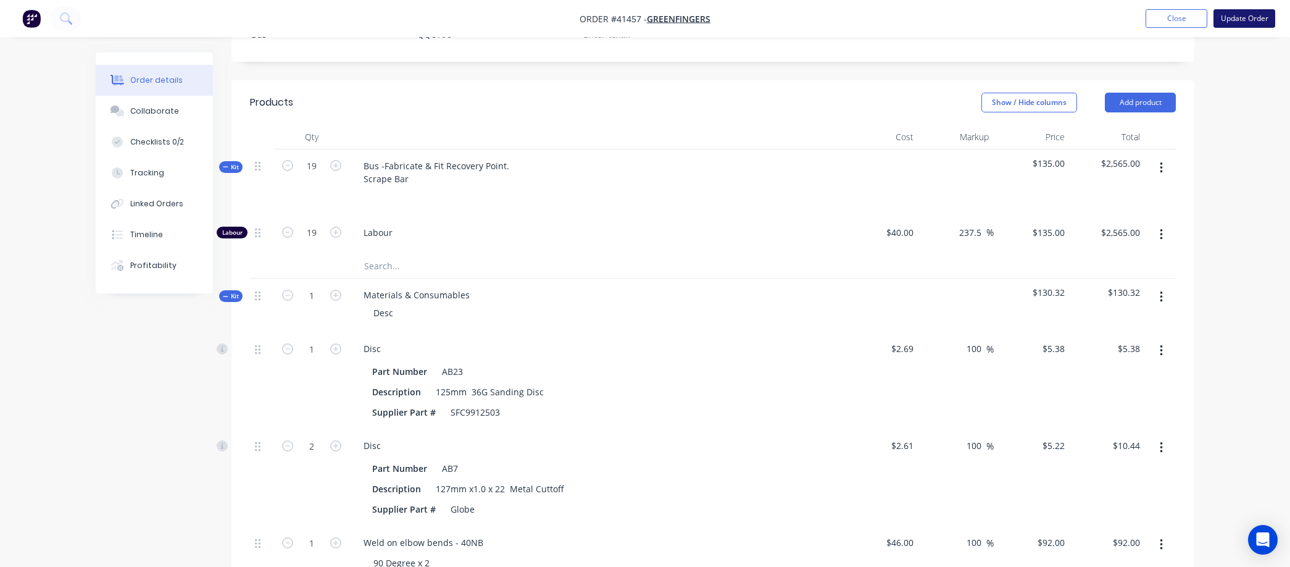
click at [1224, 19] on button "Update Order" at bounding box center [1245, 18] width 62 height 19
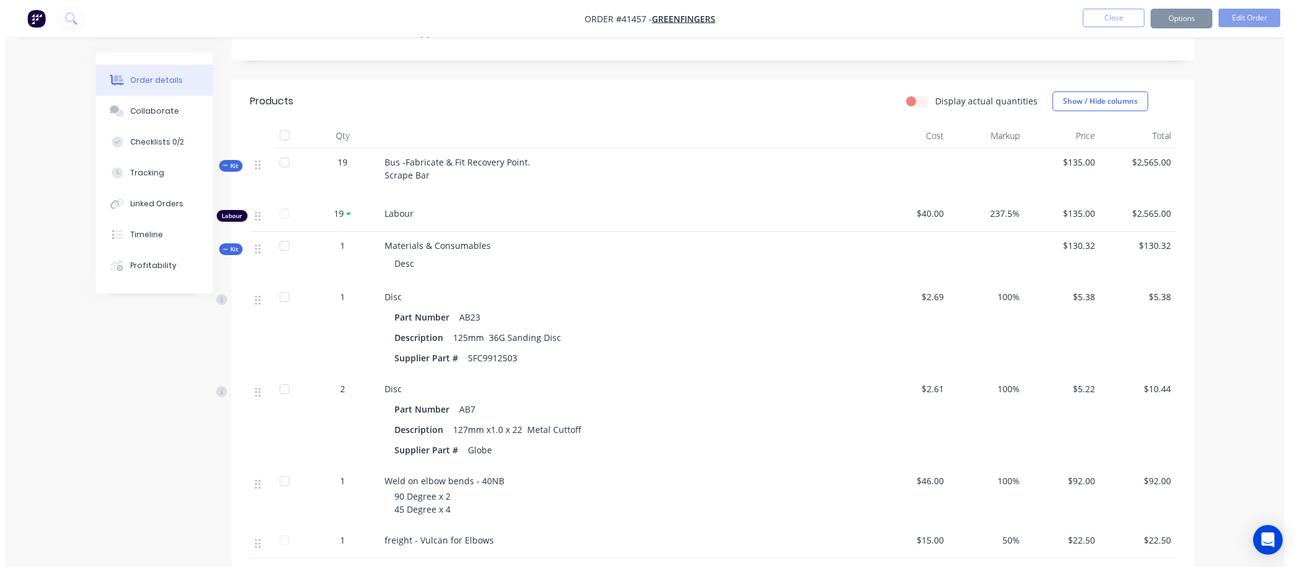
scroll to position [0, 0]
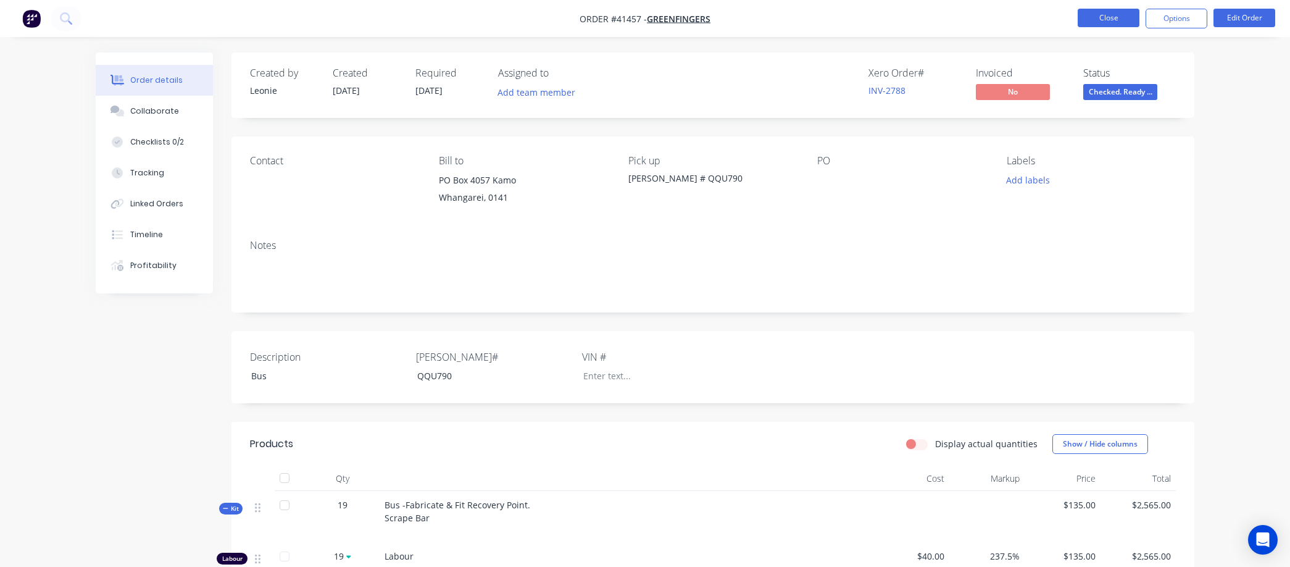
click at [1109, 15] on button "Close" at bounding box center [1109, 18] width 62 height 19
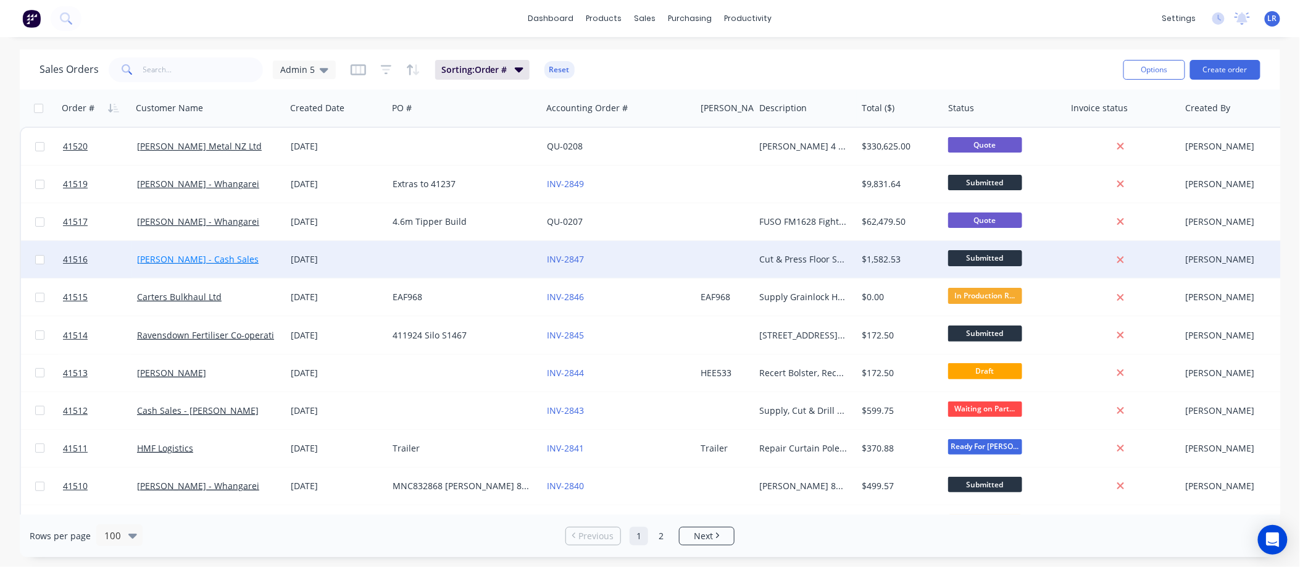
click at [179, 257] on link "CR Barnes - Cash Sales" at bounding box center [198, 259] width 122 height 12
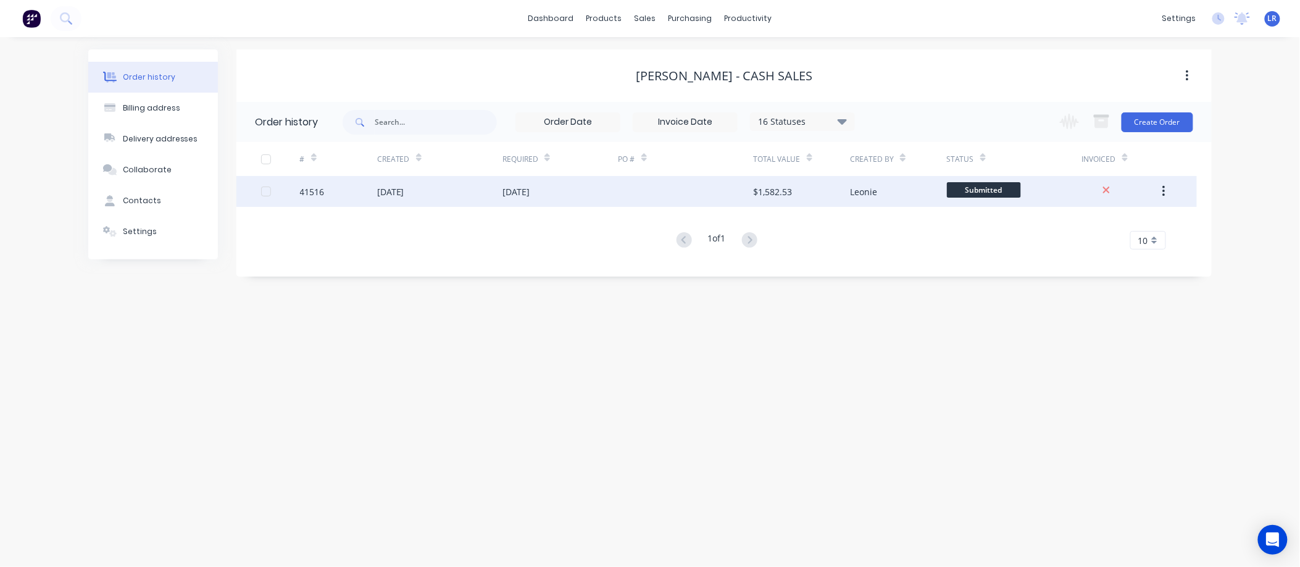
click at [328, 190] on div "41516" at bounding box center [338, 191] width 77 height 31
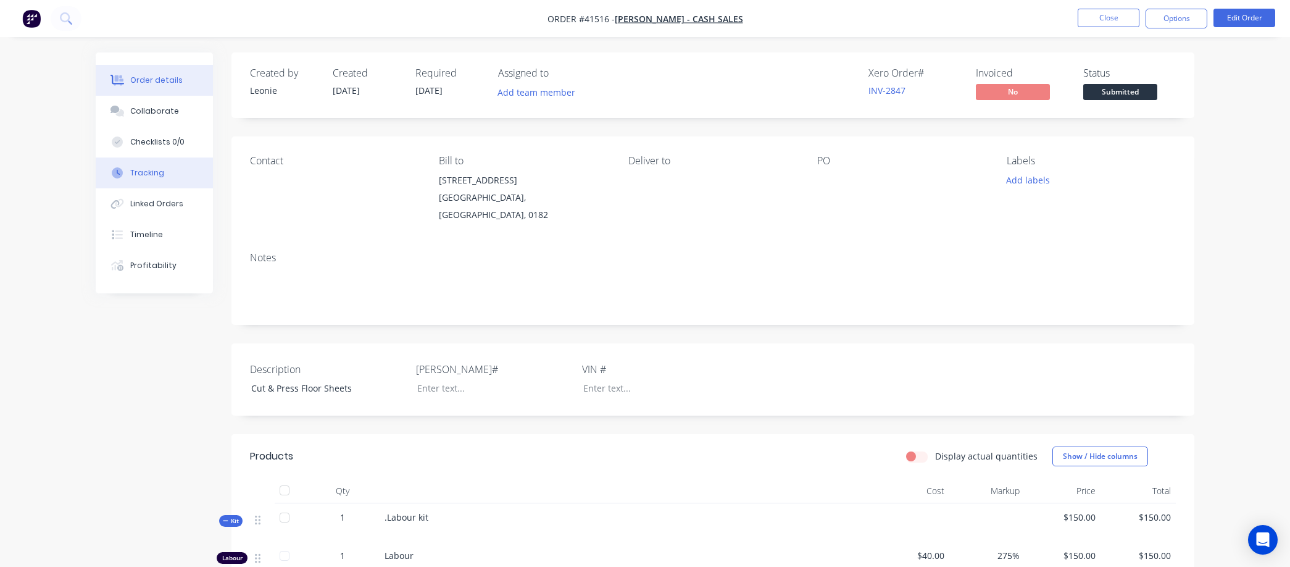
click at [167, 170] on button "Tracking" at bounding box center [154, 172] width 117 height 31
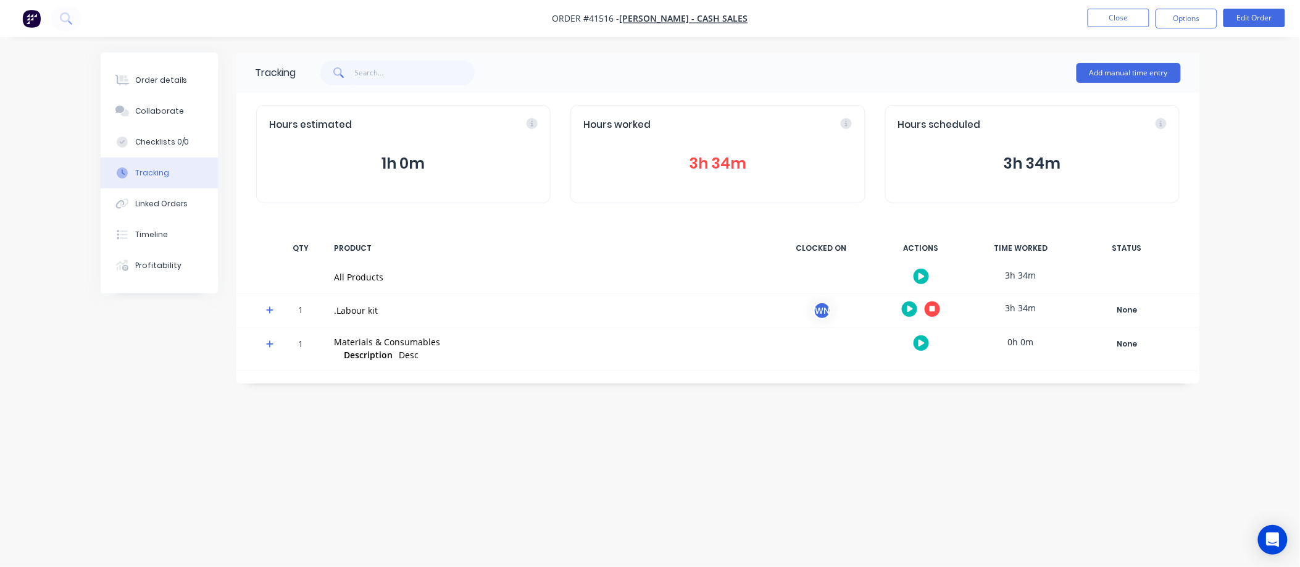
click at [933, 306] on icon "button" at bounding box center [933, 309] width 6 height 6
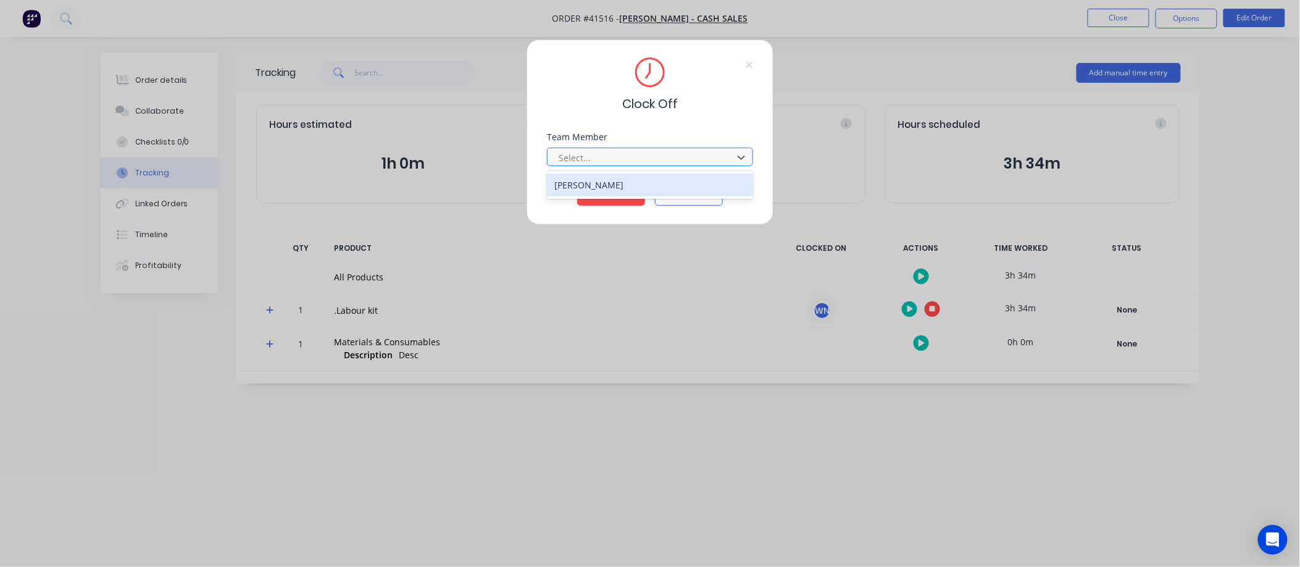
click at [644, 183] on div "Wayne Nichol" at bounding box center [650, 184] width 206 height 23
click at [614, 194] on button "Clock Off" at bounding box center [611, 196] width 68 height 20
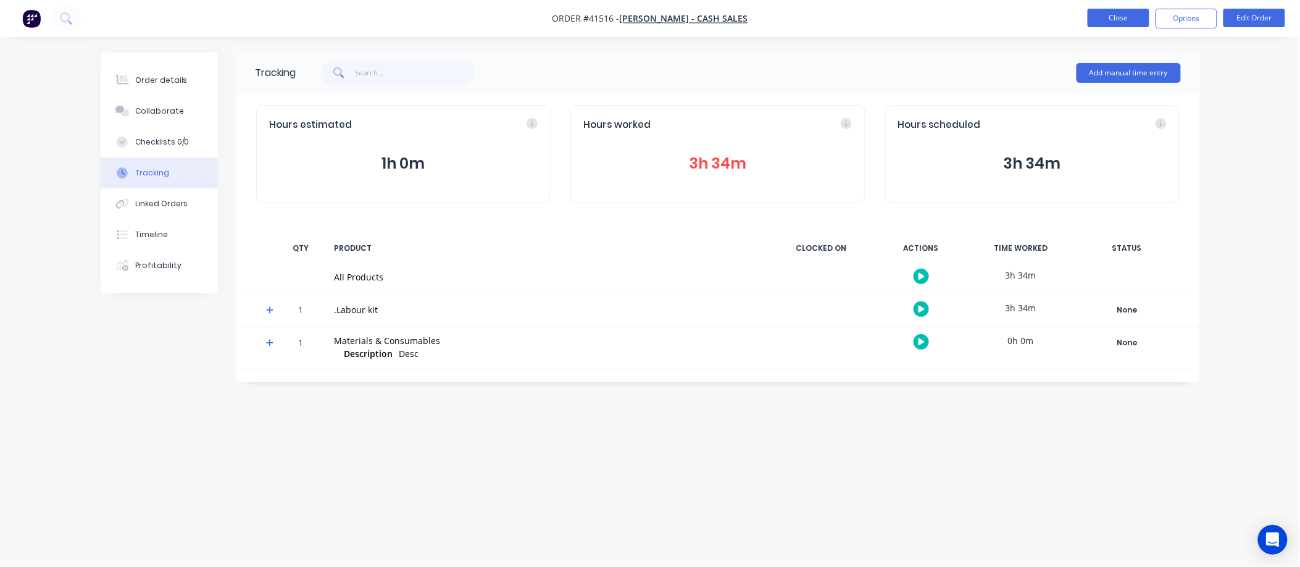
click at [1114, 15] on button "Close" at bounding box center [1119, 18] width 62 height 19
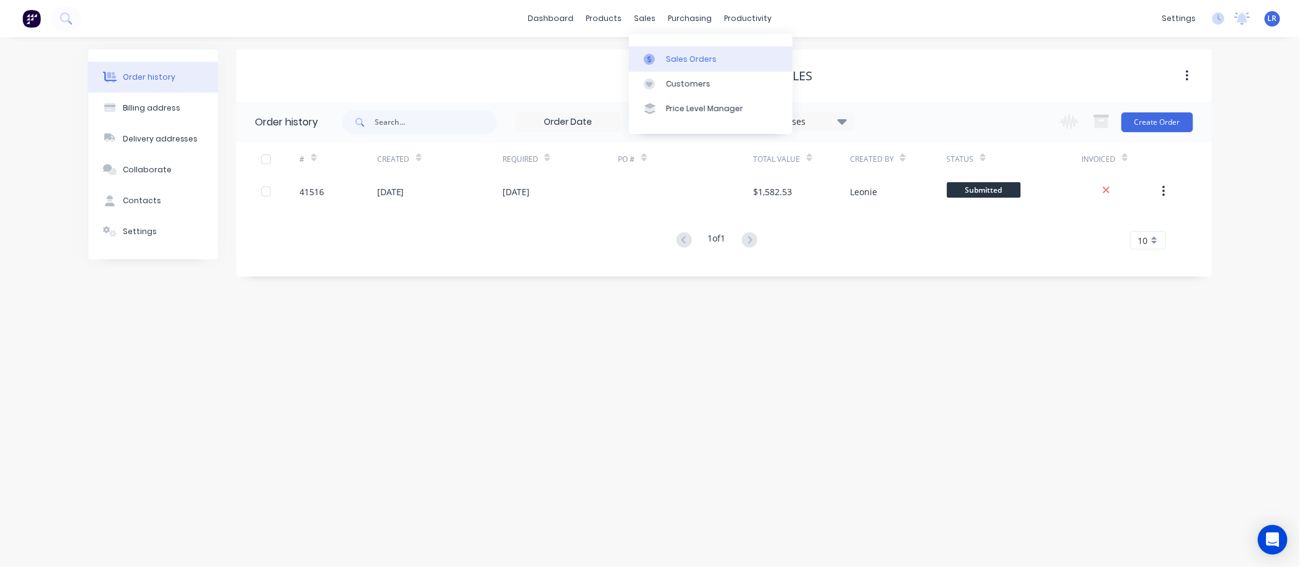
click at [670, 57] on div "Sales Orders" at bounding box center [691, 59] width 51 height 11
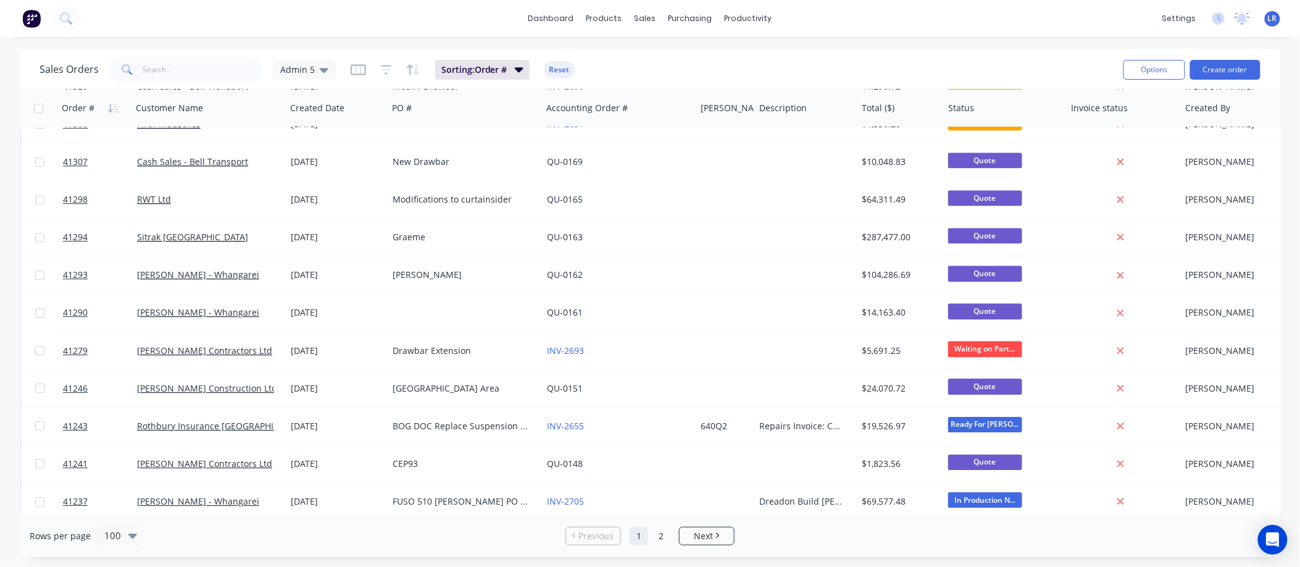
scroll to position [3391, 0]
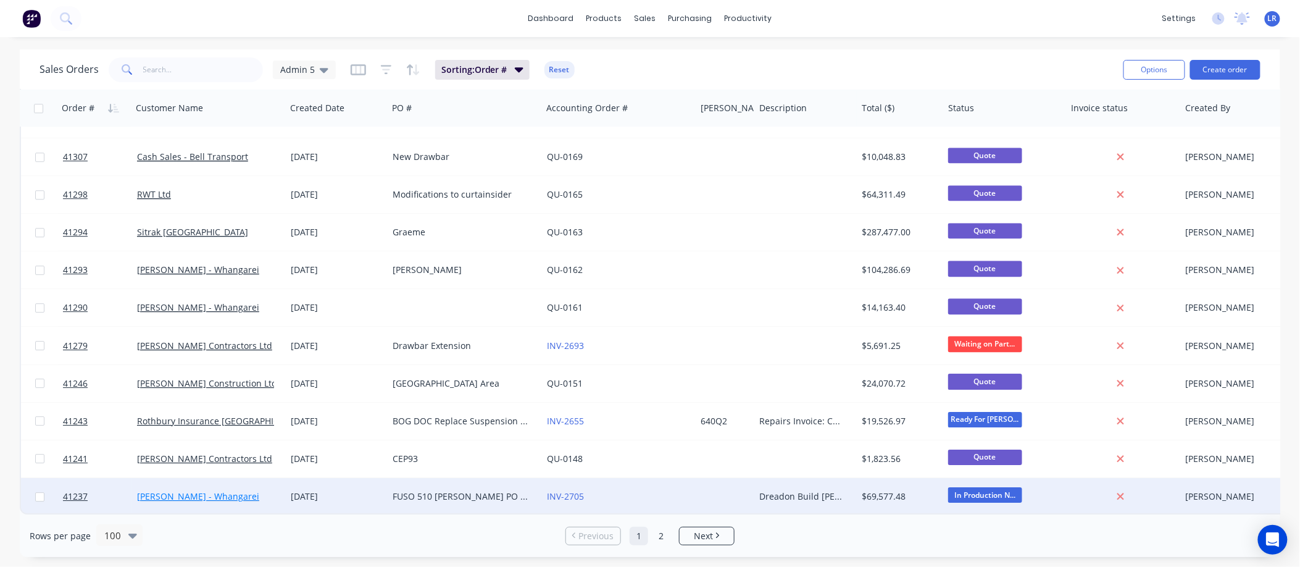
click at [171, 490] on link "Keith Andrews - Whangarei" at bounding box center [198, 496] width 122 height 12
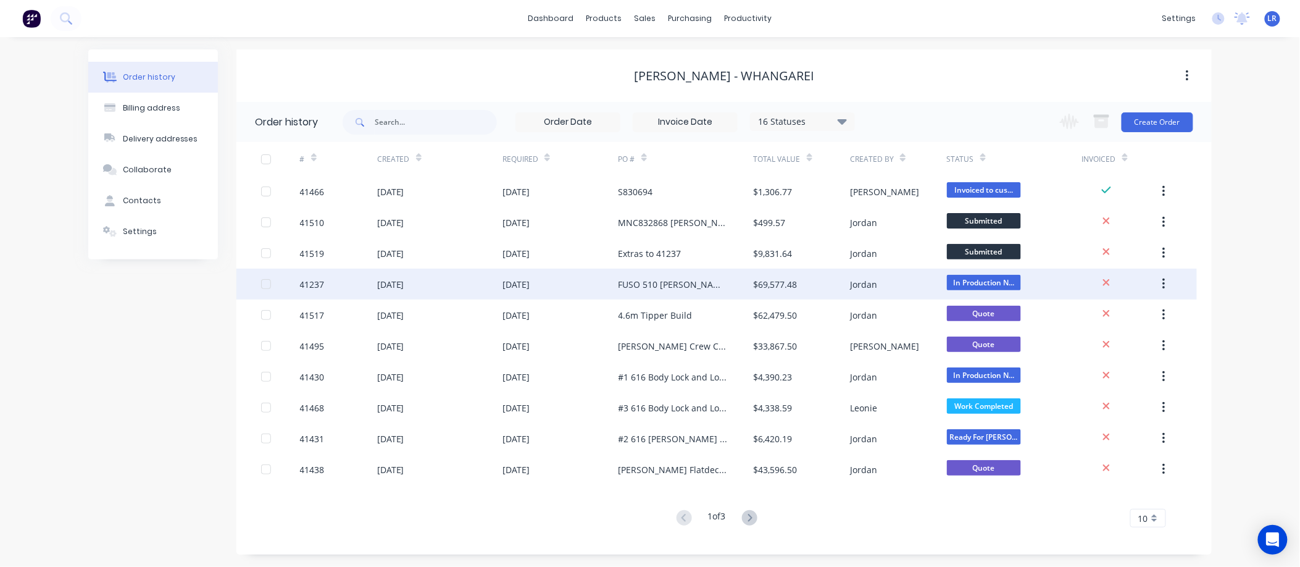
click at [338, 281] on div "41237" at bounding box center [338, 284] width 77 height 31
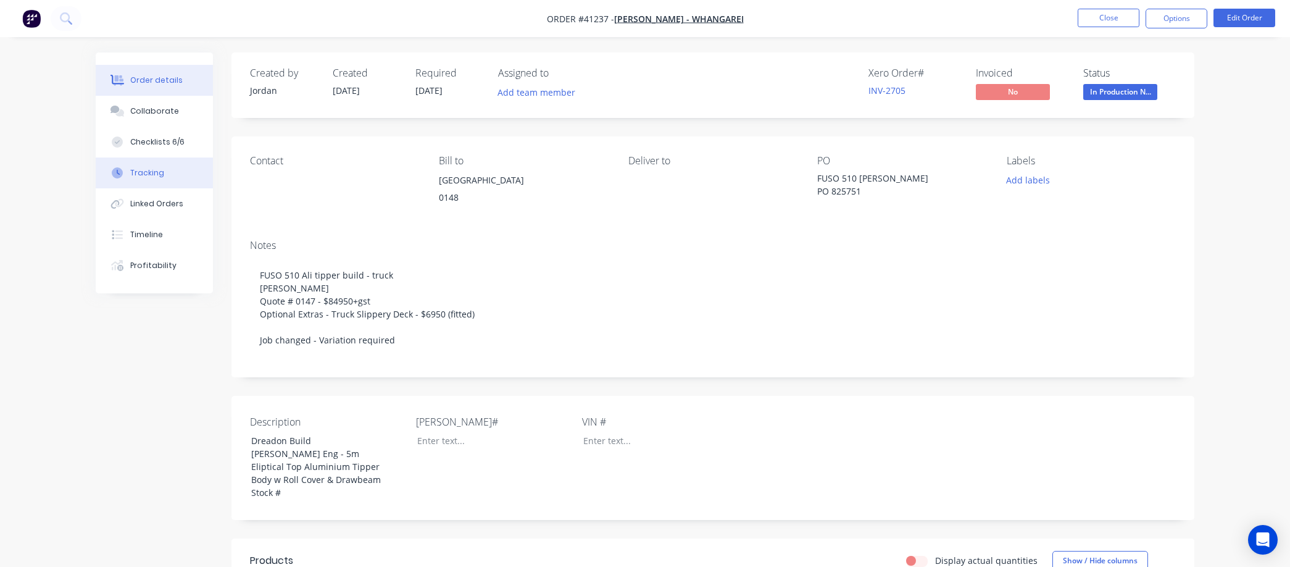
click at [168, 174] on button "Tracking" at bounding box center [154, 172] width 117 height 31
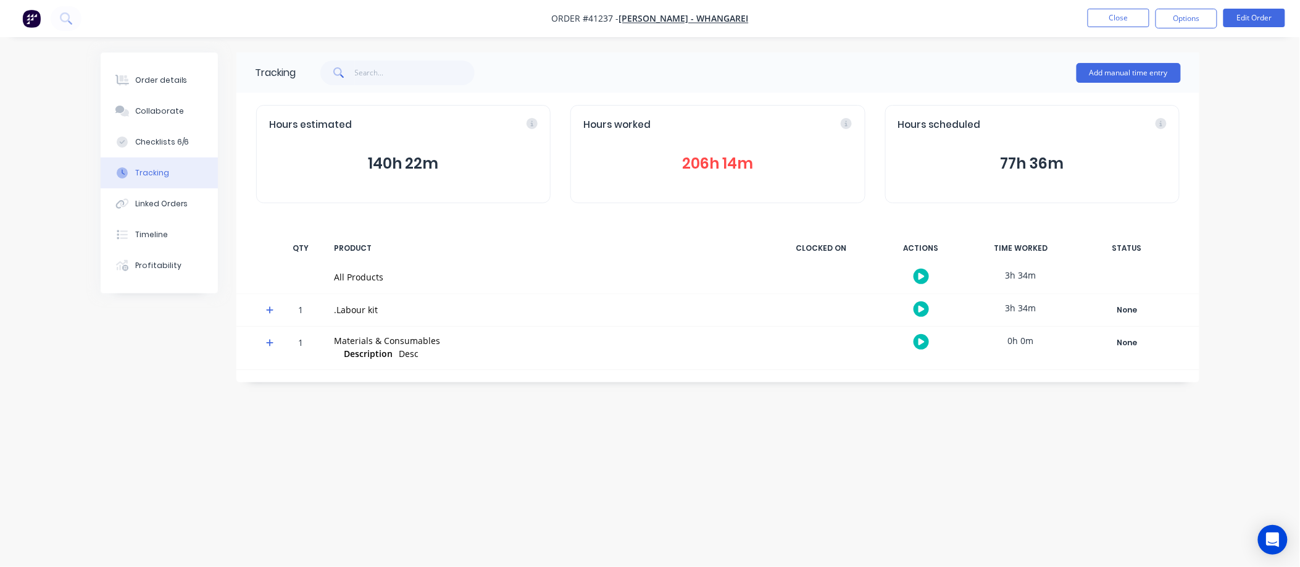
click at [922, 309] on icon "button" at bounding box center [922, 309] width 6 height 7
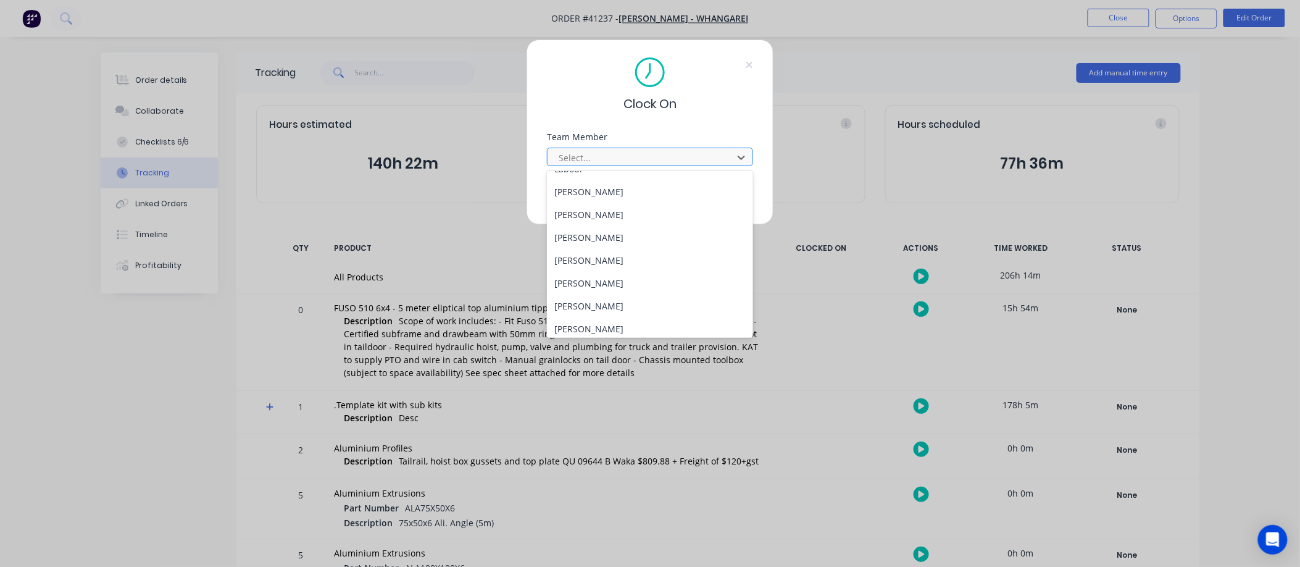
scroll to position [157, 0]
click at [614, 303] on div "Wayne Nichol" at bounding box center [650, 301] width 206 height 23
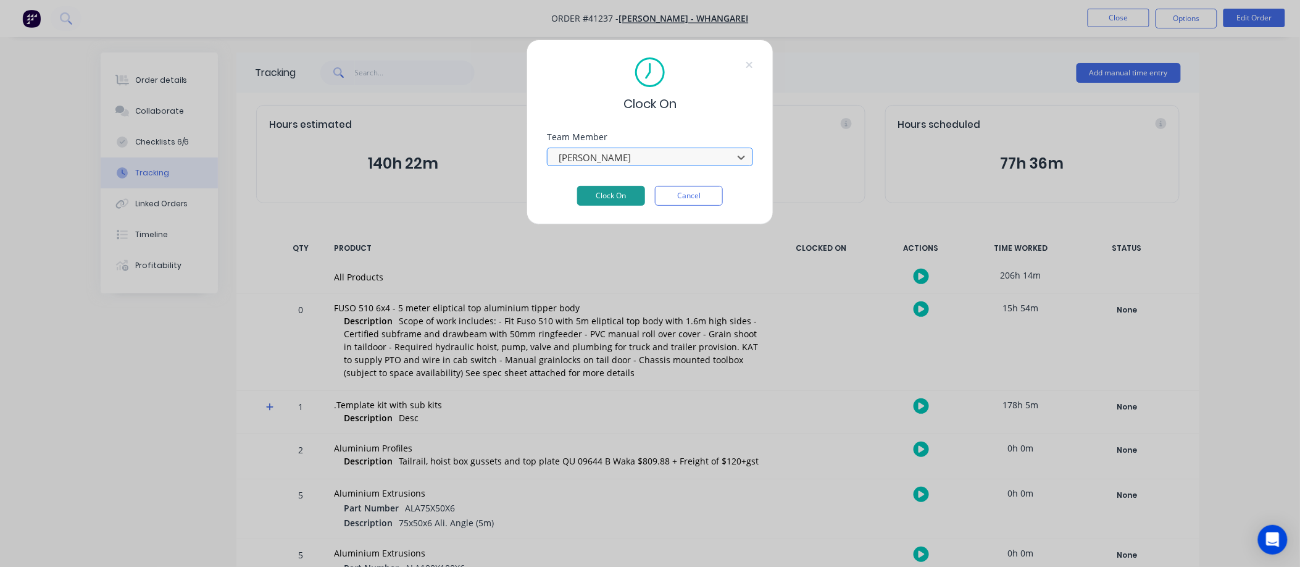
click at [609, 193] on button "Clock On" at bounding box center [611, 196] width 68 height 20
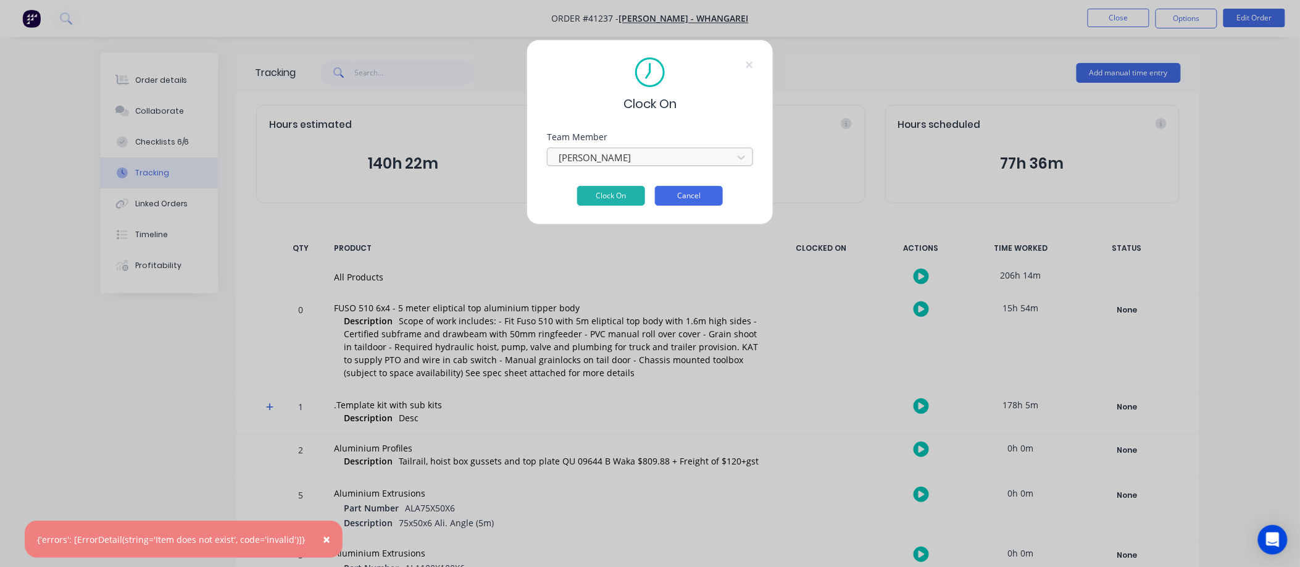
click at [688, 193] on button "Cancel" at bounding box center [689, 196] width 68 height 20
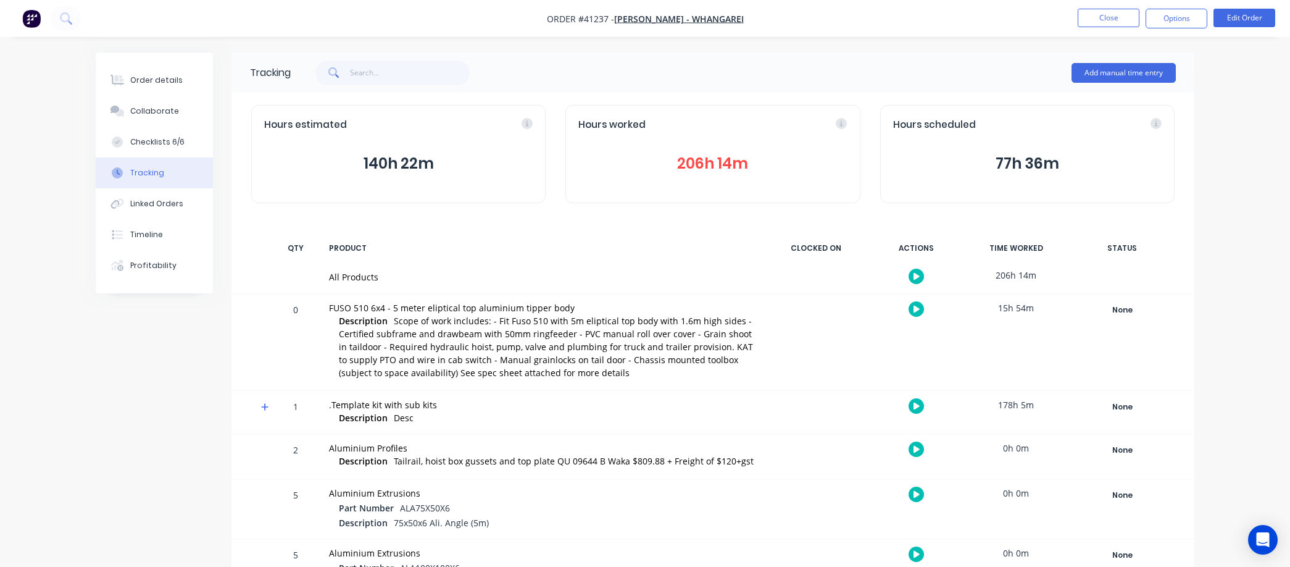
click at [916, 304] on button "button" at bounding box center [916, 308] width 15 height 15
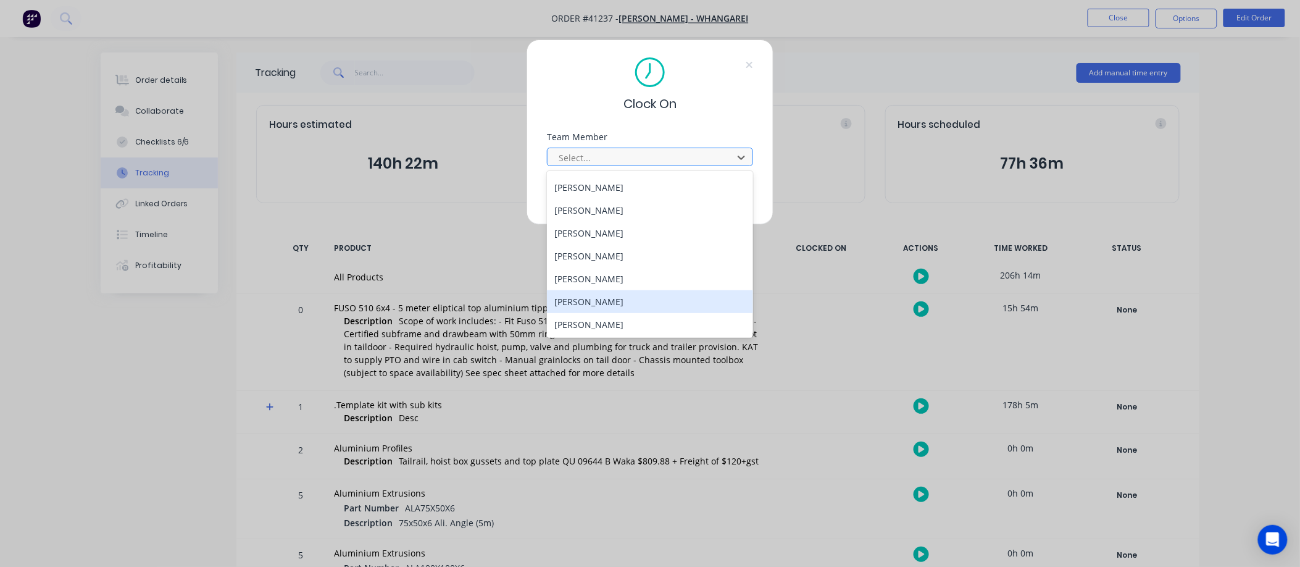
click at [590, 299] on div "Wayne Nichol" at bounding box center [650, 301] width 206 height 23
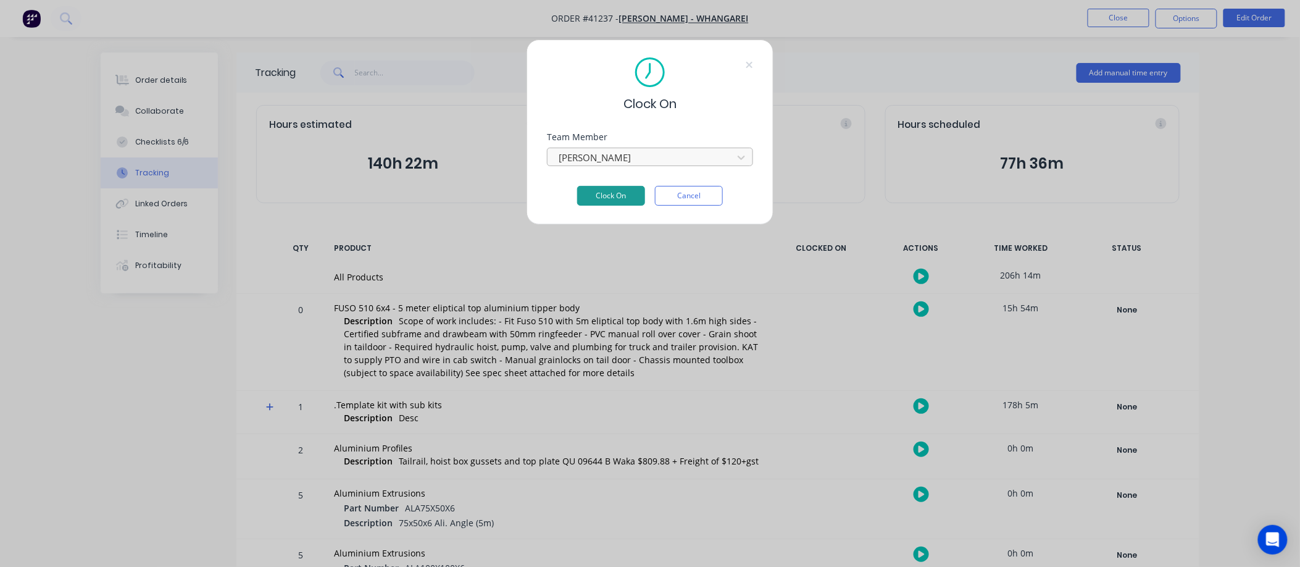
click at [599, 192] on button "Clock On" at bounding box center [611, 196] width 68 height 20
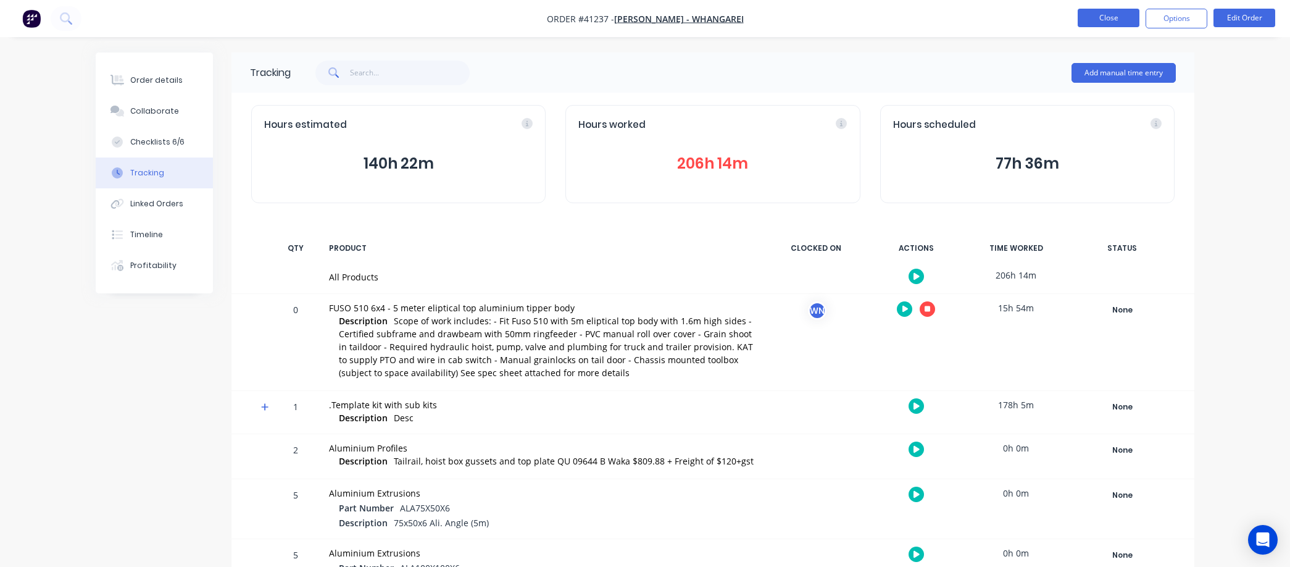
click at [1112, 16] on button "Close" at bounding box center [1109, 18] width 62 height 19
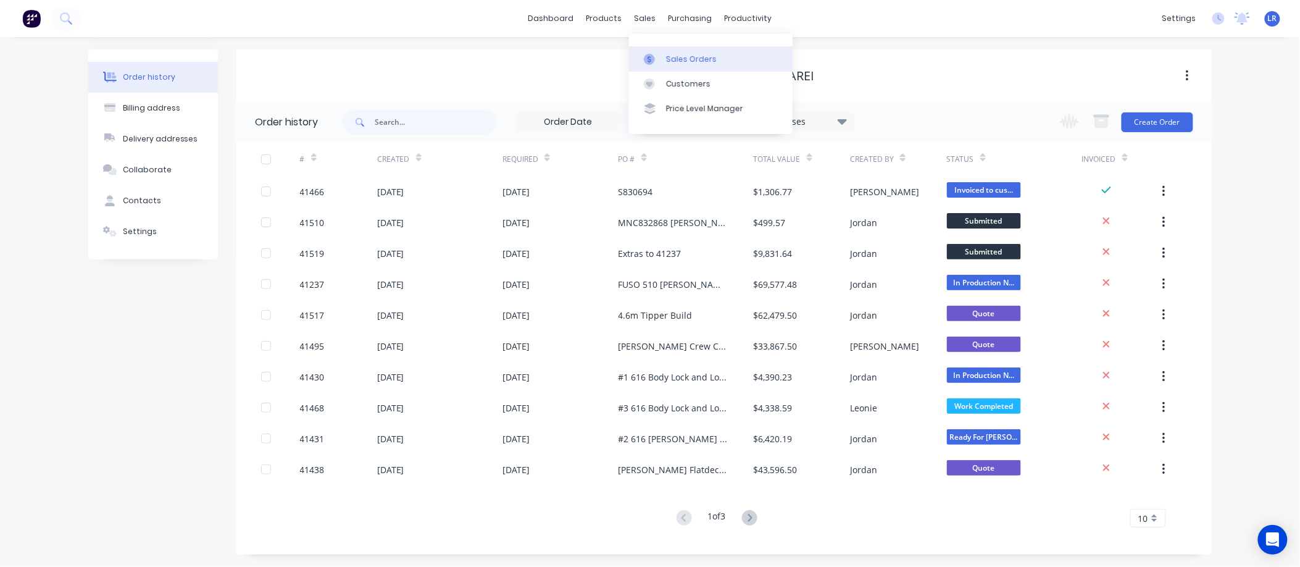
click at [670, 57] on div "Sales Orders" at bounding box center [691, 59] width 51 height 11
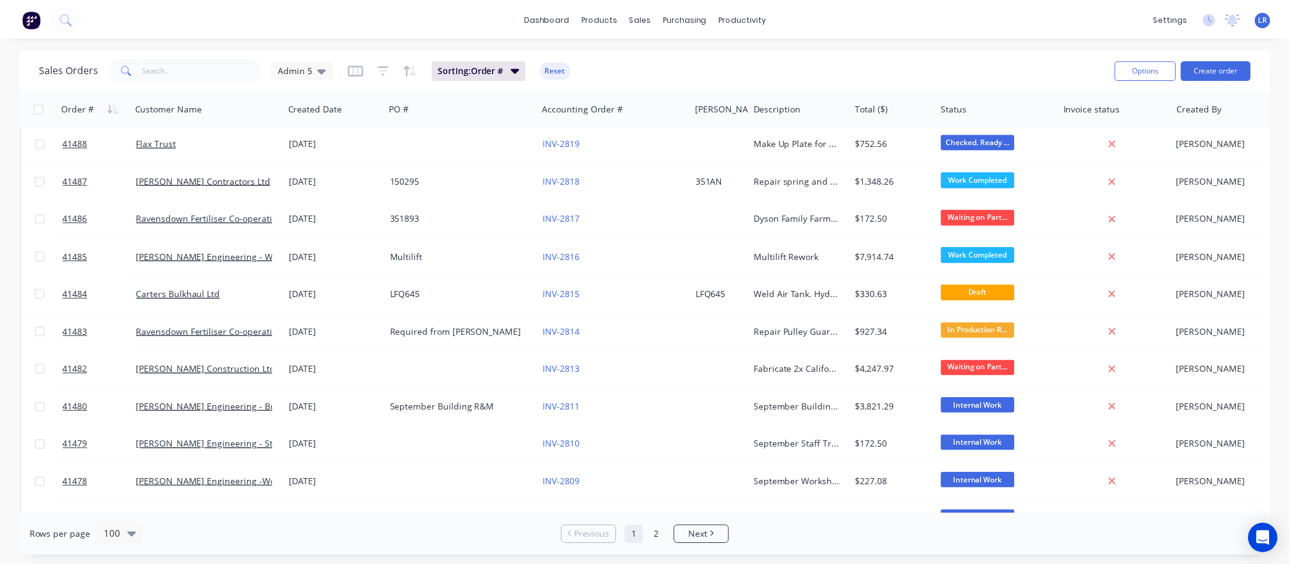
scroll to position [1577, 0]
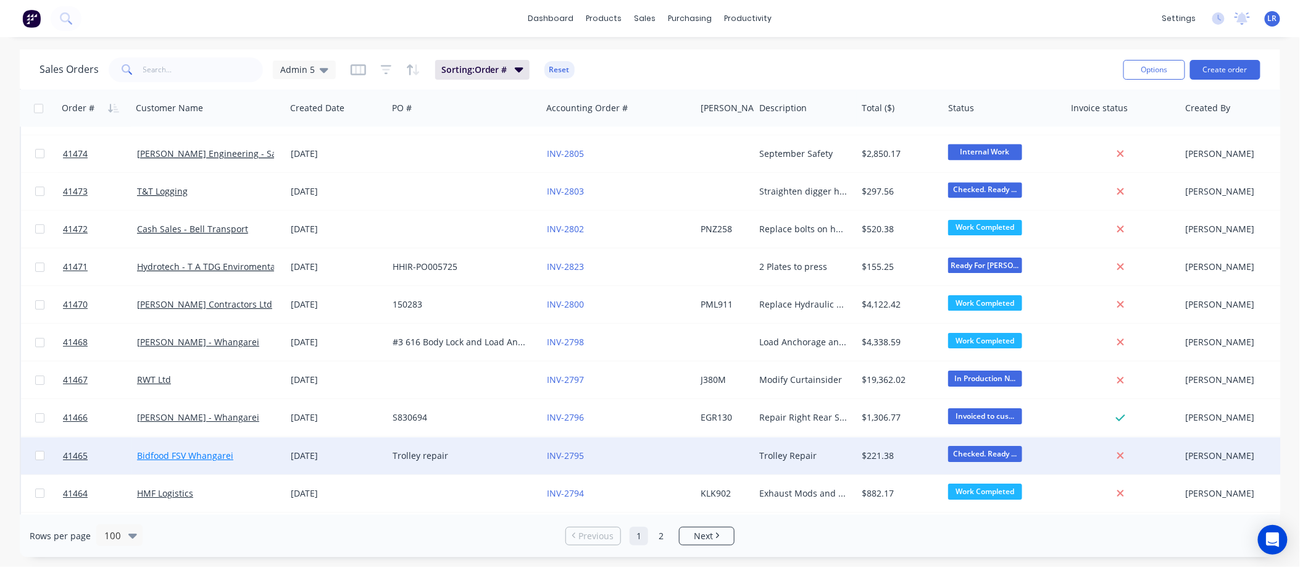
click at [201, 454] on link "Bidfood FSV Whangarei" at bounding box center [185, 455] width 96 height 12
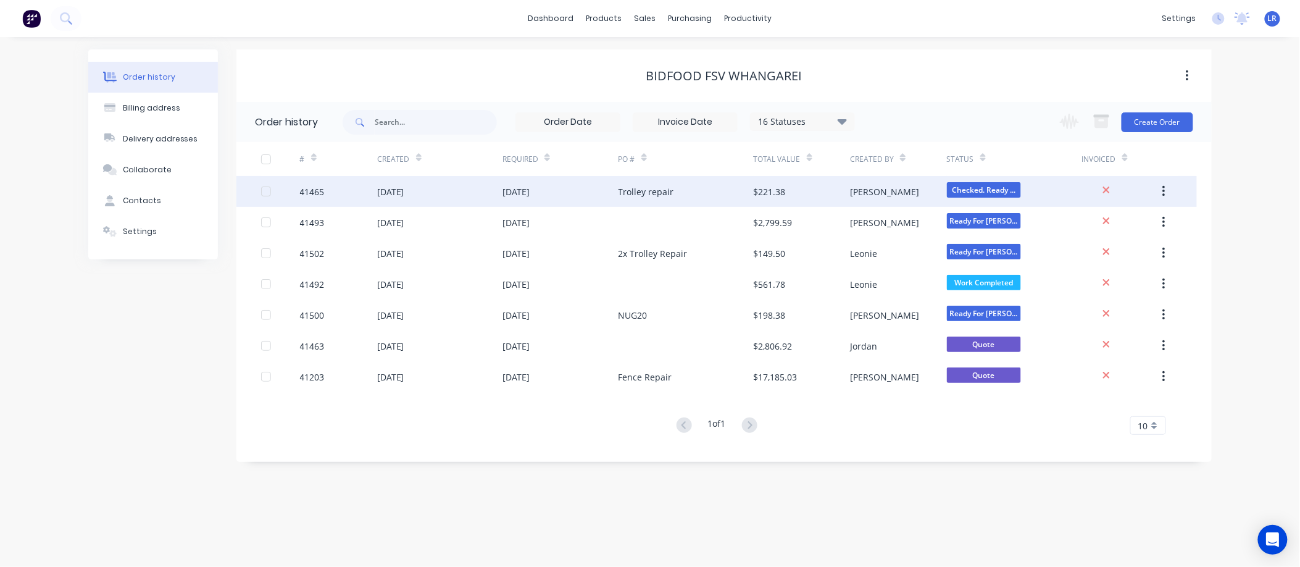
click at [399, 188] on div "26 Aug 2025" at bounding box center [390, 191] width 27 height 13
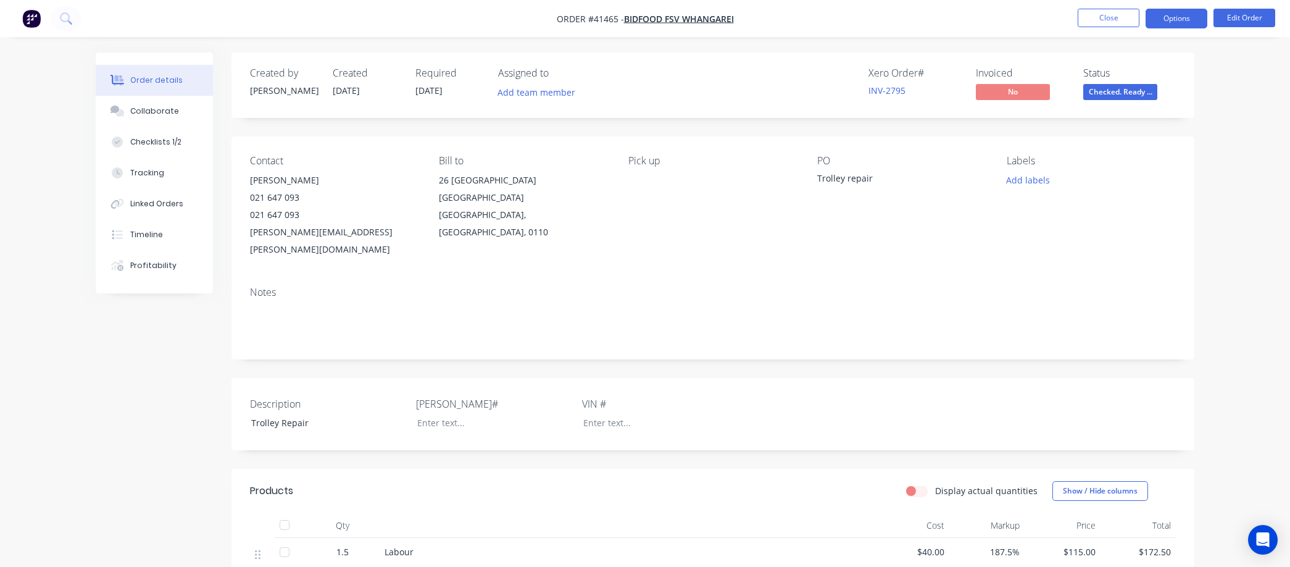
click at [1178, 15] on button "Options" at bounding box center [1177, 19] width 62 height 20
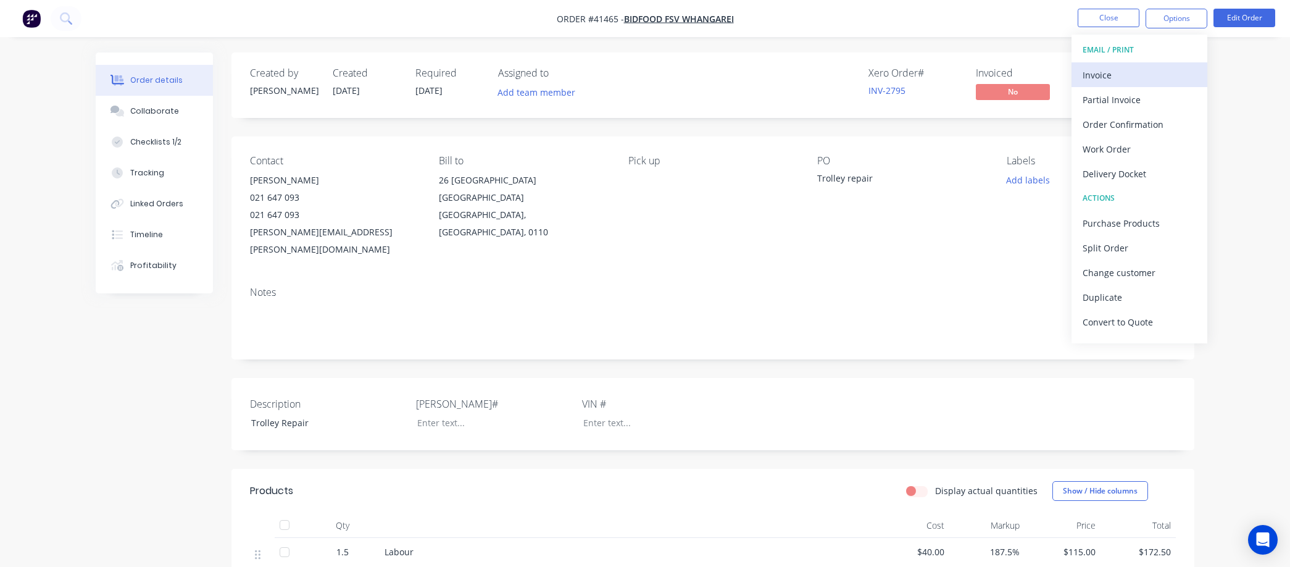
click at [1101, 74] on div "Invoice" at bounding box center [1140, 75] width 114 height 18
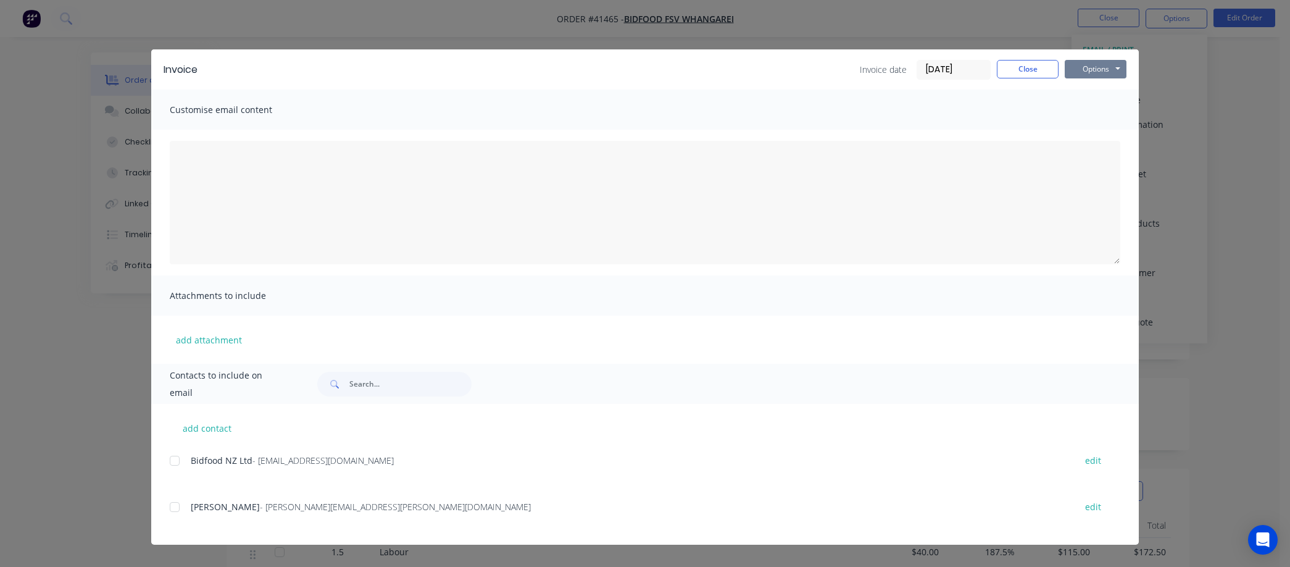
click at [1104, 62] on button "Options" at bounding box center [1096, 69] width 62 height 19
click at [1103, 87] on button "Preview" at bounding box center [1104, 91] width 79 height 20
click at [1008, 63] on button "Close" at bounding box center [1028, 69] width 62 height 19
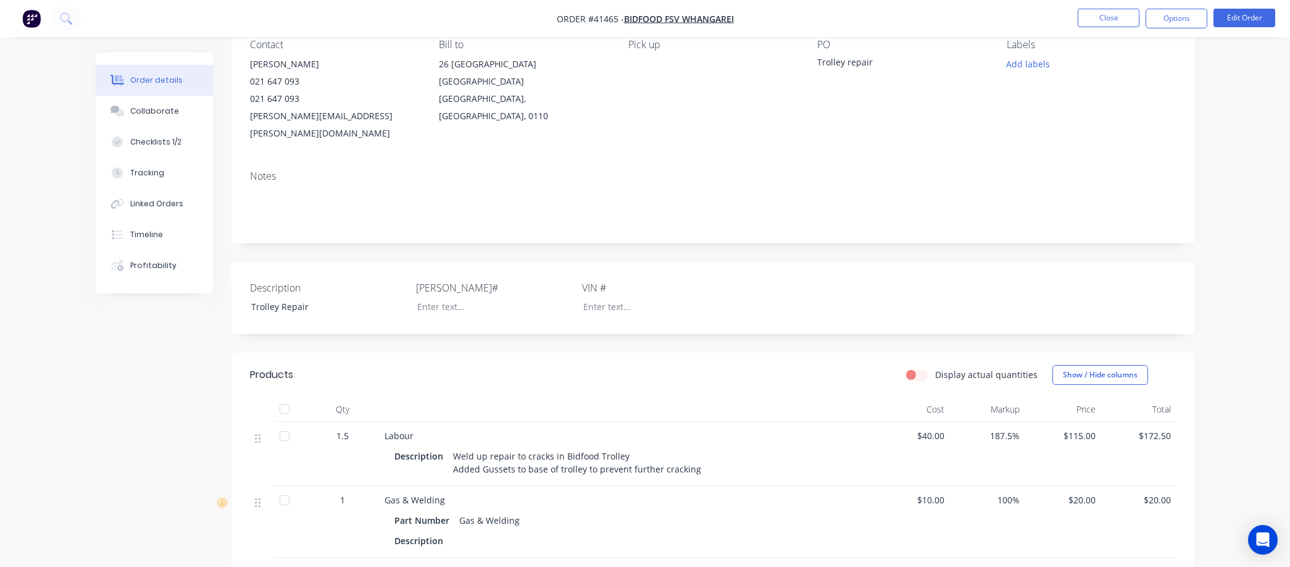
scroll to position [69, 0]
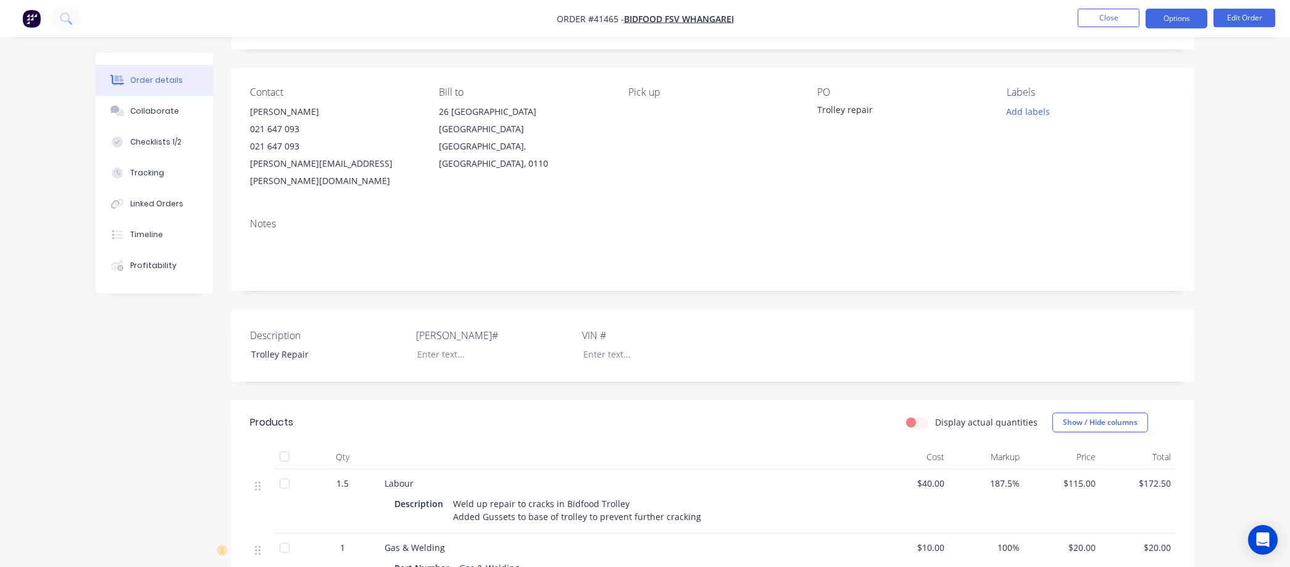
click at [1164, 12] on button "Options" at bounding box center [1177, 19] width 62 height 20
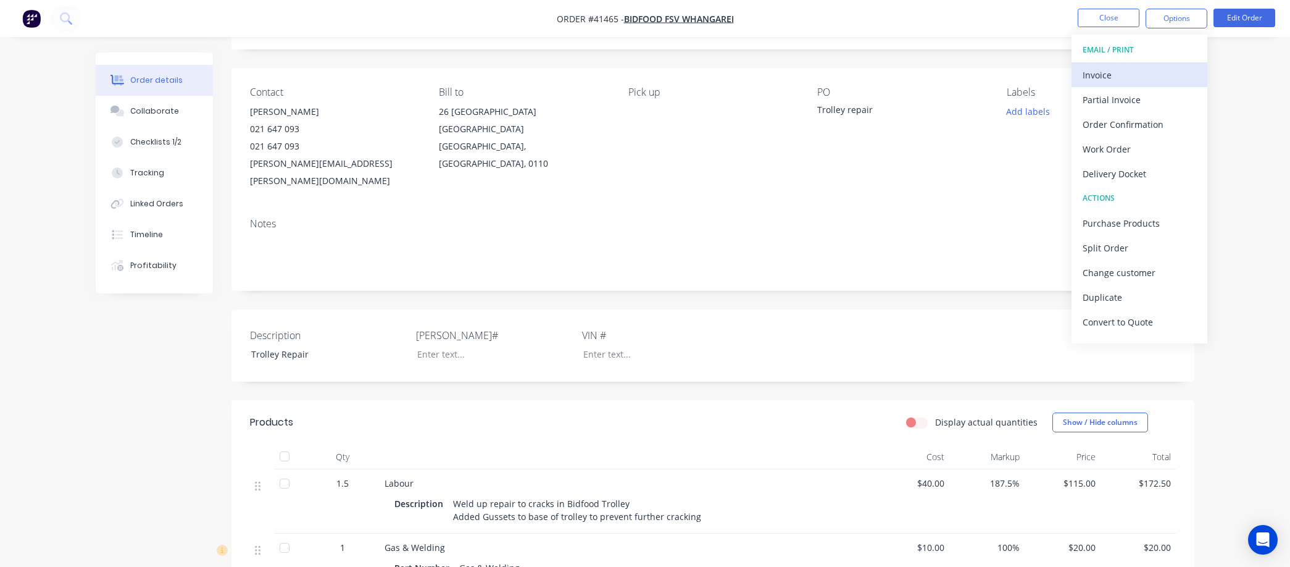
click at [1108, 72] on div "Invoice" at bounding box center [1140, 75] width 114 height 18
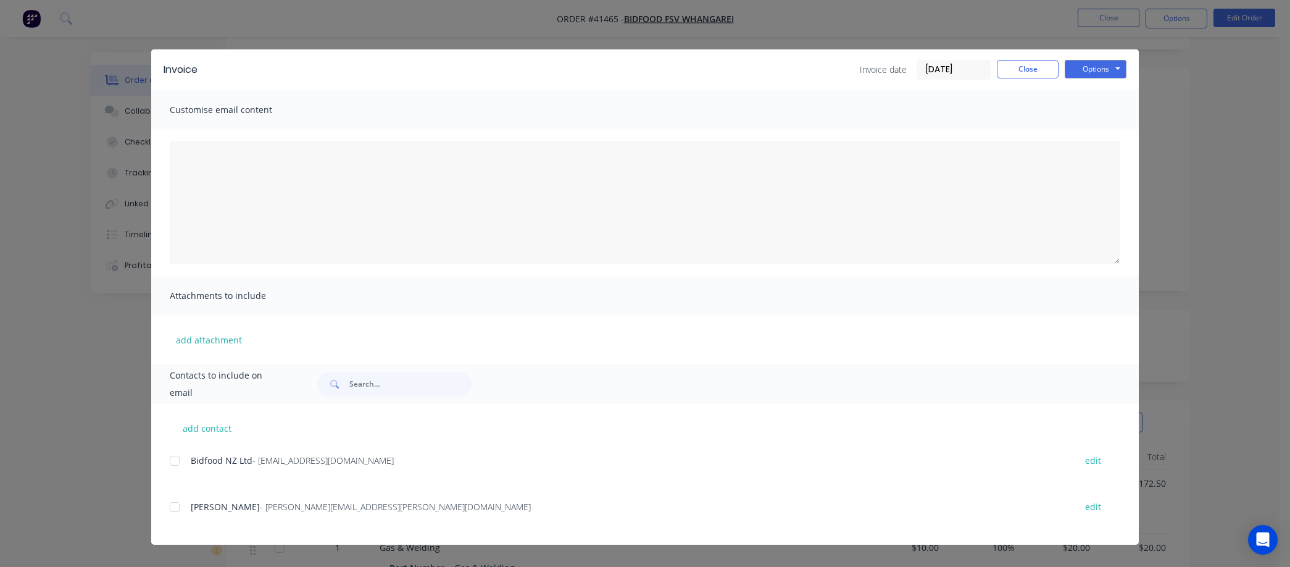
click at [972, 69] on input "09/09/25" at bounding box center [953, 70] width 73 height 19
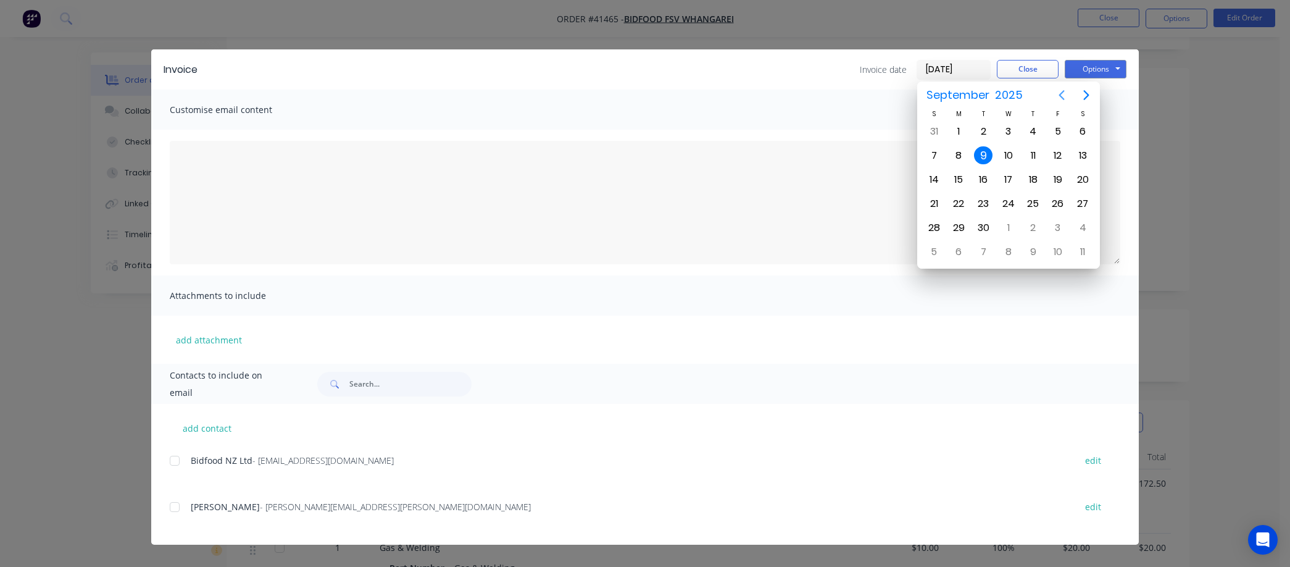
click at [1056, 88] on icon "Previous page" at bounding box center [1062, 95] width 15 height 15
click at [929, 243] on div "31" at bounding box center [934, 252] width 19 height 19
type input "31/08/25"
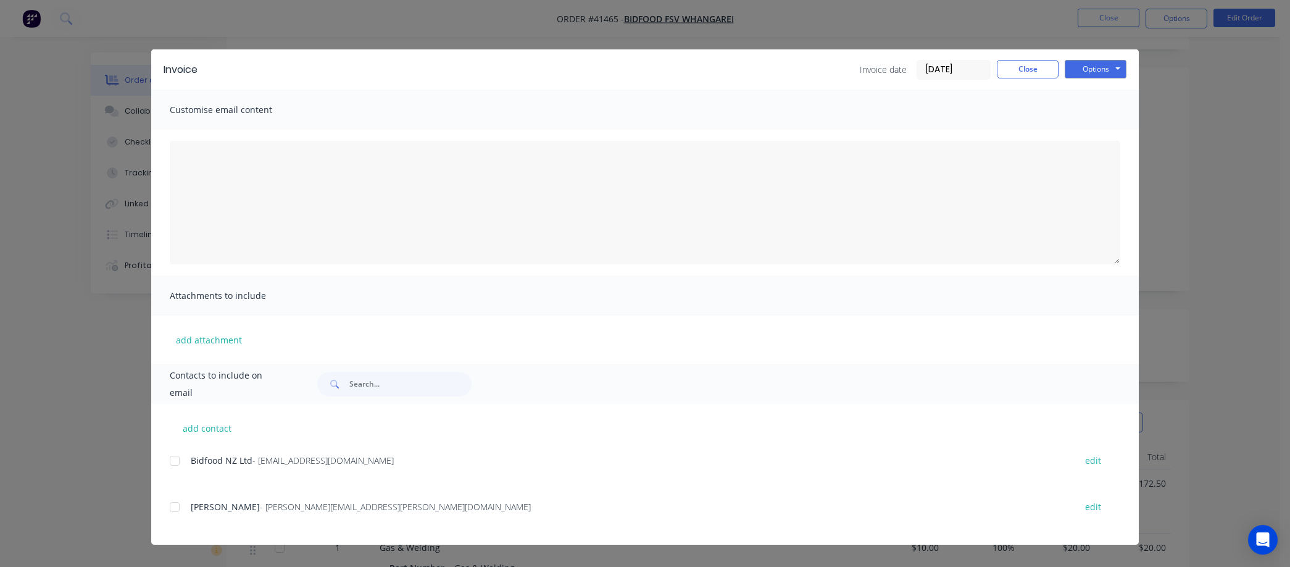
click at [175, 458] on div at bounding box center [174, 460] width 25 height 25
click at [1091, 60] on button "Options" at bounding box center [1096, 69] width 62 height 19
click at [1101, 128] on button "Email" at bounding box center [1104, 132] width 79 height 20
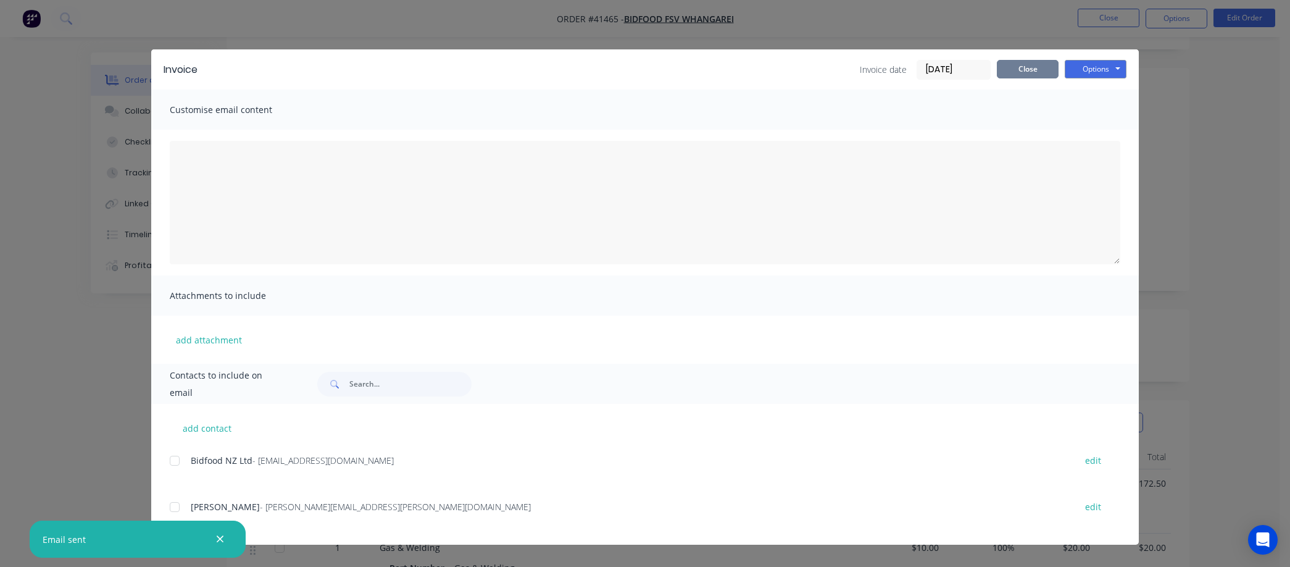
click at [1027, 64] on button "Close" at bounding box center [1028, 69] width 62 height 19
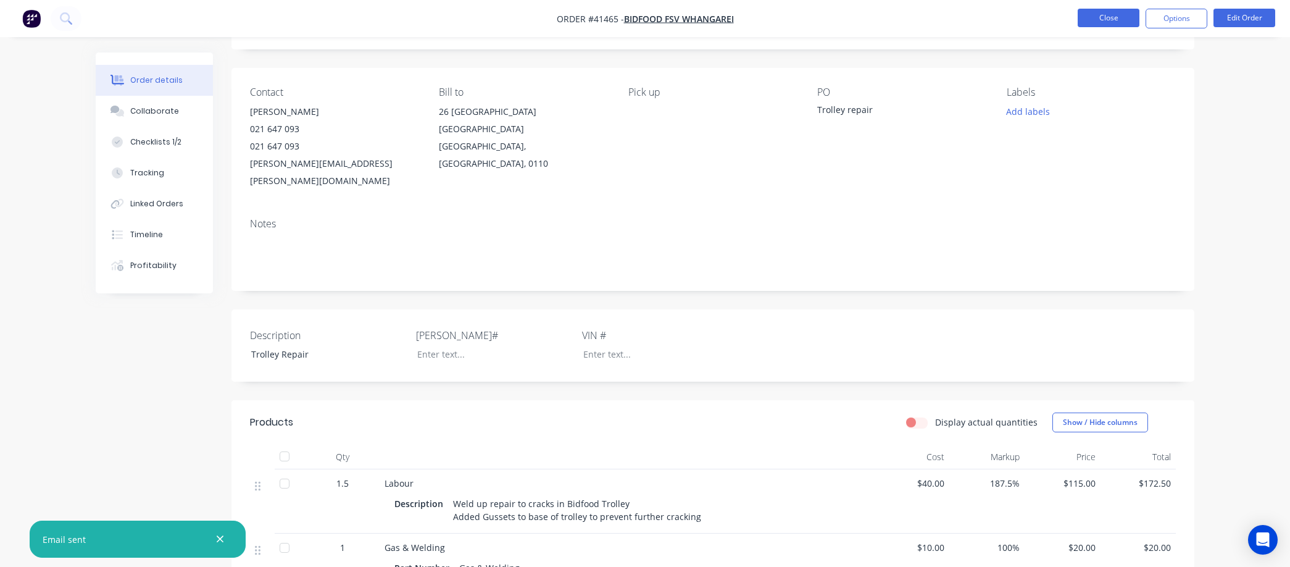
click at [1097, 13] on button "Close" at bounding box center [1109, 18] width 62 height 19
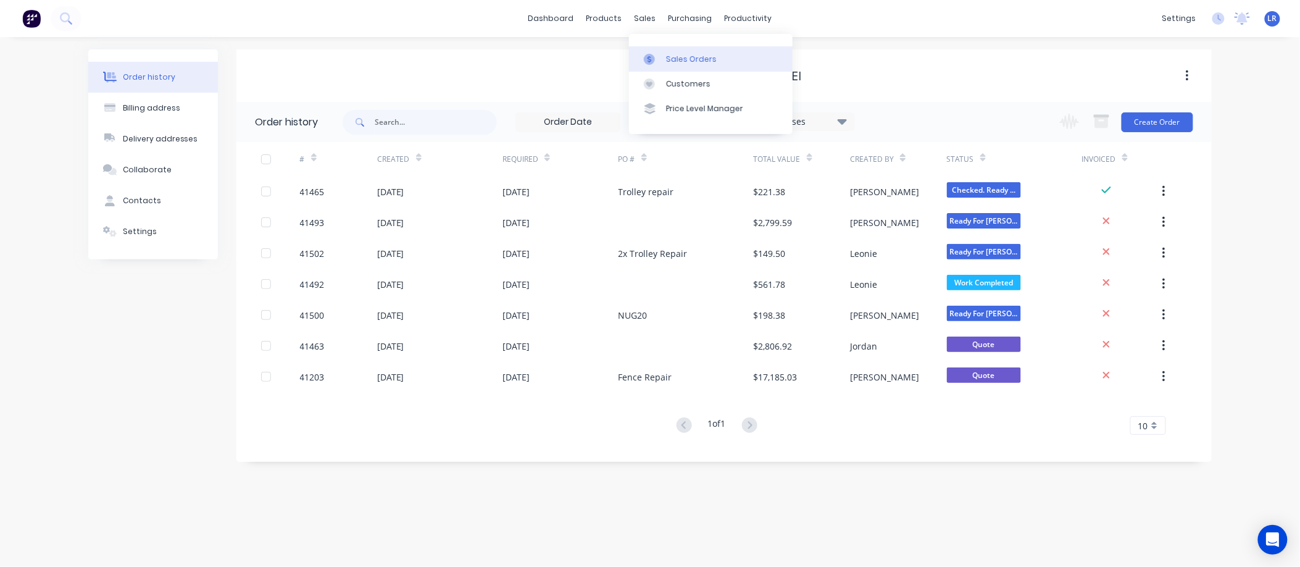
click at [678, 59] on div "Sales Orders" at bounding box center [691, 59] width 51 height 11
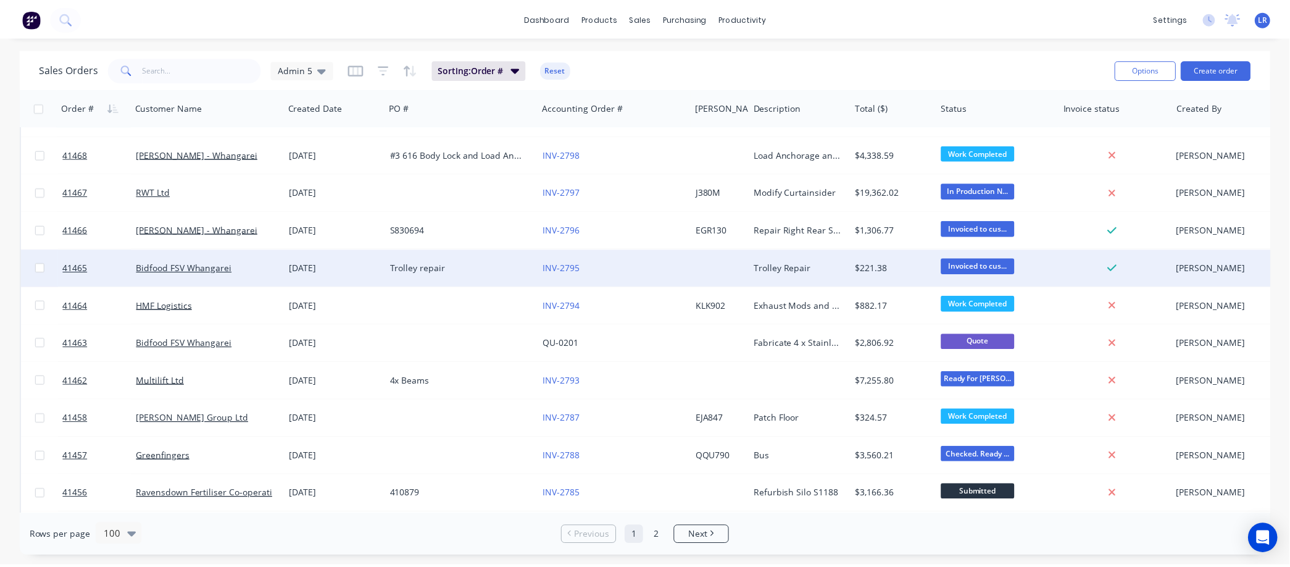
scroll to position [1783, 0]
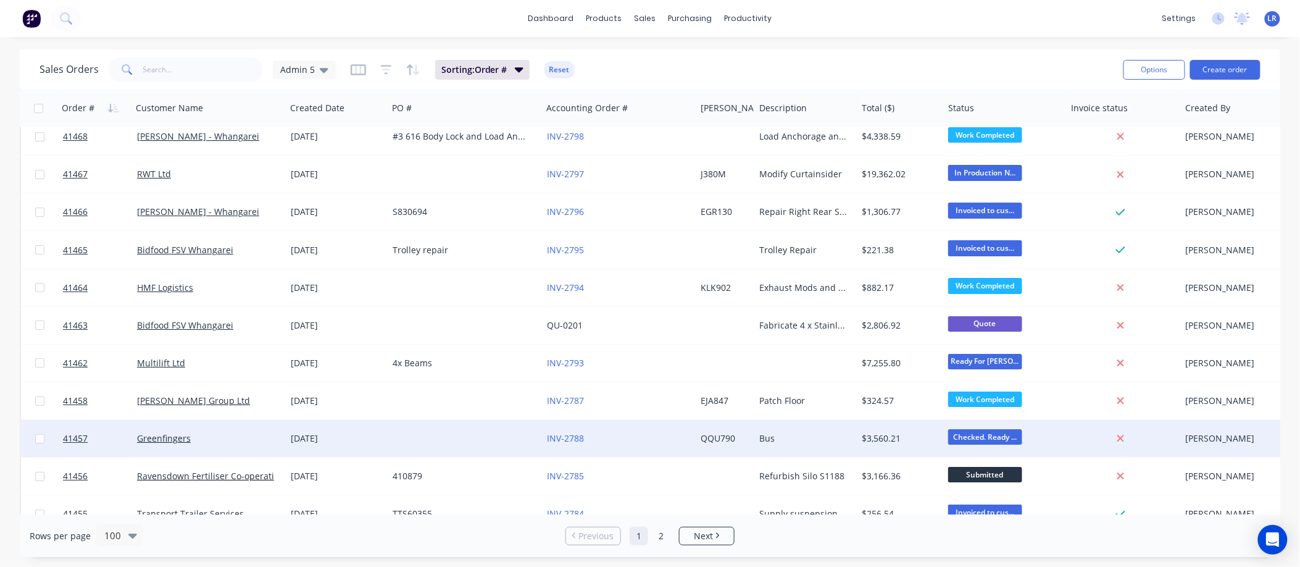
click at [342, 433] on div "25 Aug 2025" at bounding box center [337, 438] width 92 height 12
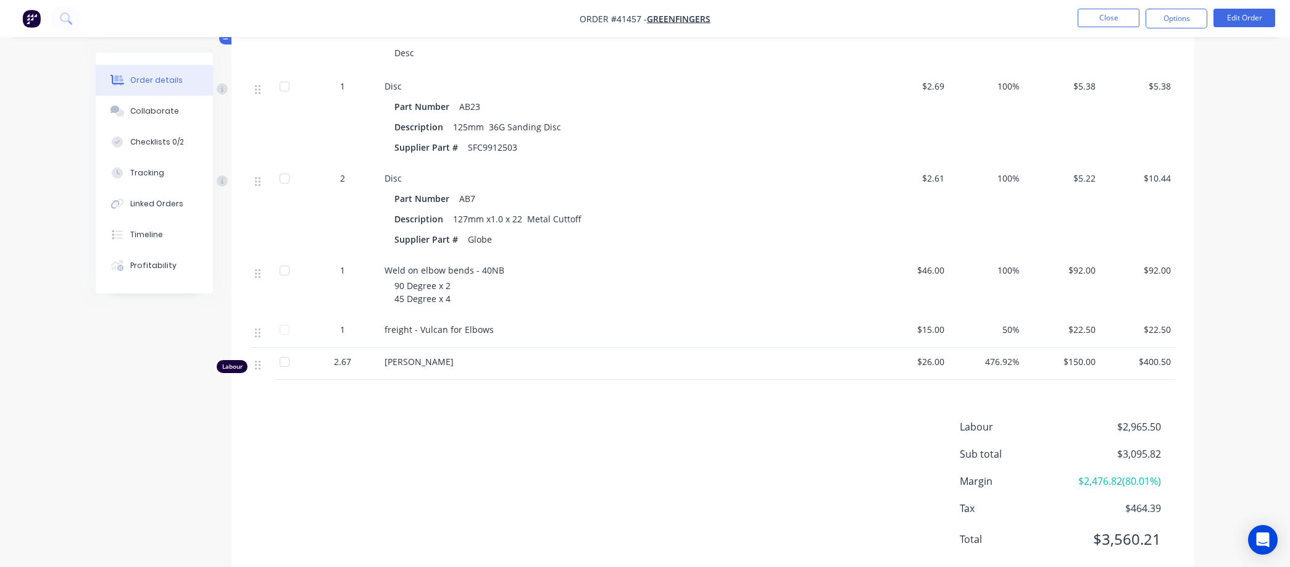
scroll to position [521, 0]
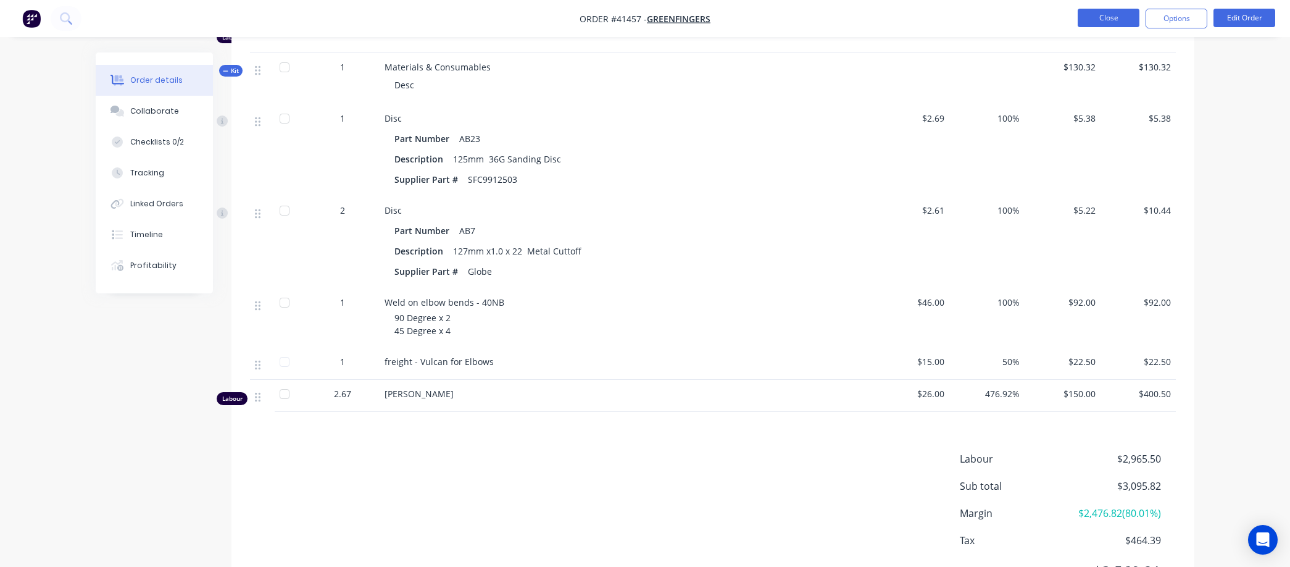
click at [1114, 14] on button "Close" at bounding box center [1109, 18] width 62 height 19
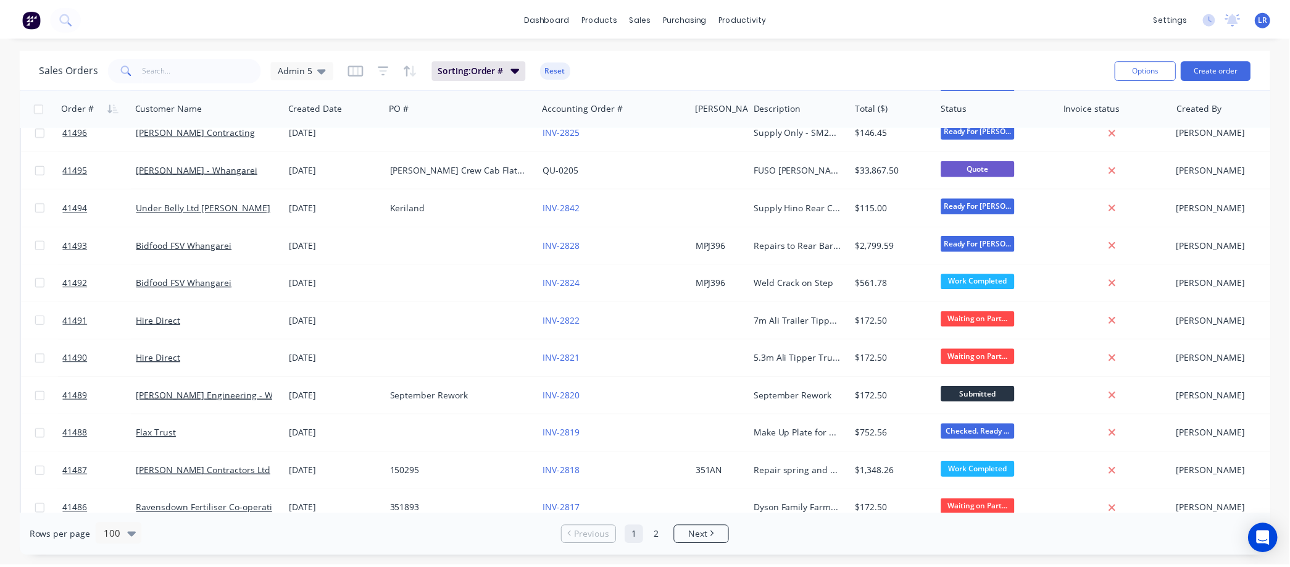
scroll to position [823, 0]
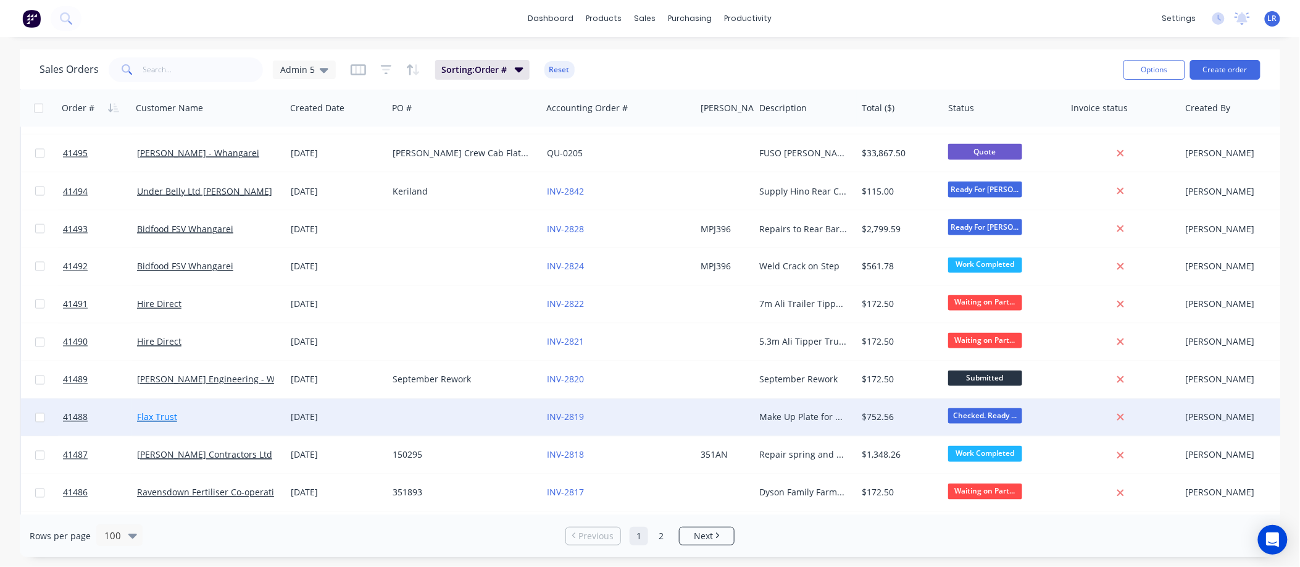
click at [159, 415] on link "Flax Trust" at bounding box center [157, 417] width 40 height 12
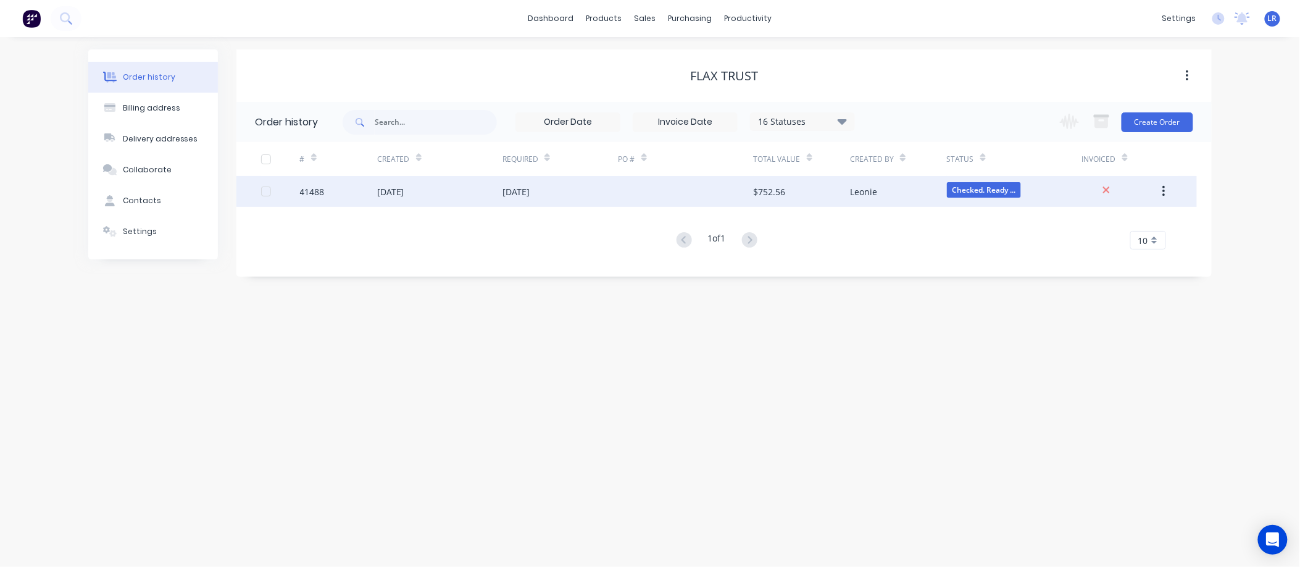
click at [399, 185] on div "02 Sep 2025" at bounding box center [390, 191] width 27 height 13
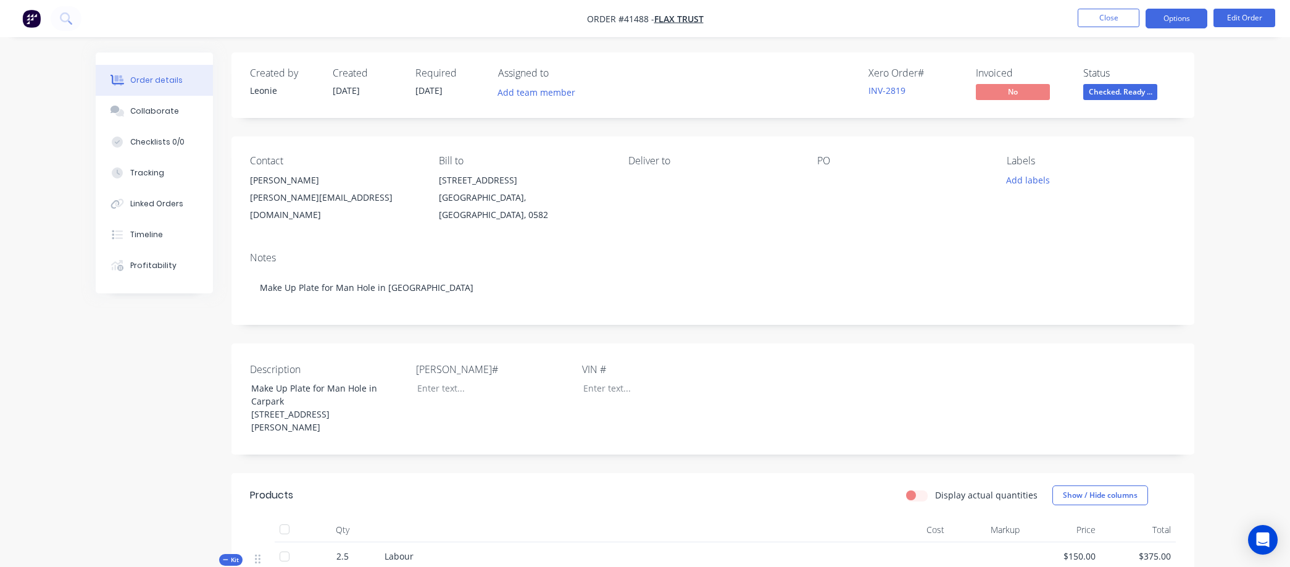
click at [1176, 14] on button "Options" at bounding box center [1177, 19] width 62 height 20
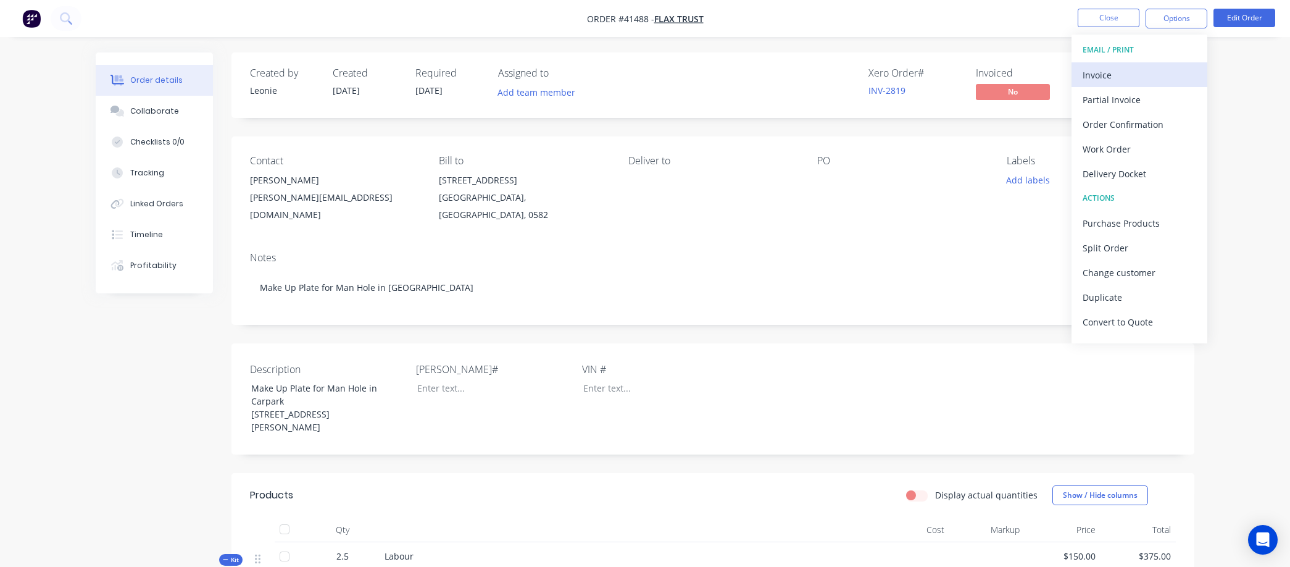
click at [1110, 72] on div "Invoice" at bounding box center [1140, 75] width 114 height 18
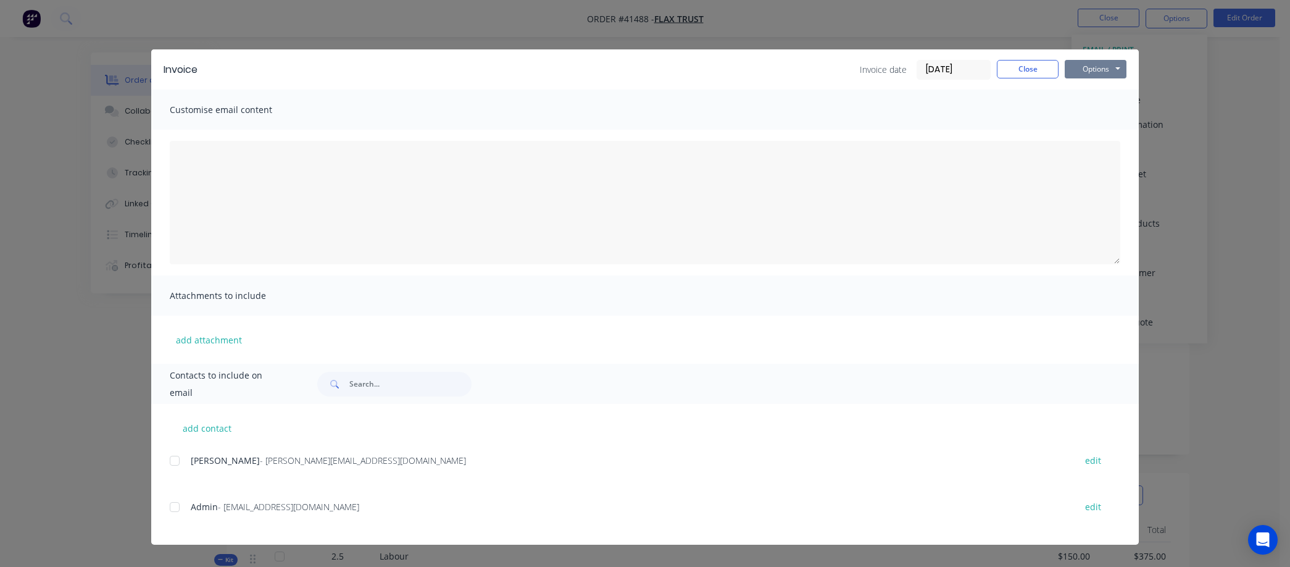
click at [1085, 66] on button "Options" at bounding box center [1096, 69] width 62 height 19
click at [1087, 84] on button "Preview" at bounding box center [1104, 91] width 79 height 20
click at [1036, 63] on button "Close" at bounding box center [1028, 69] width 62 height 19
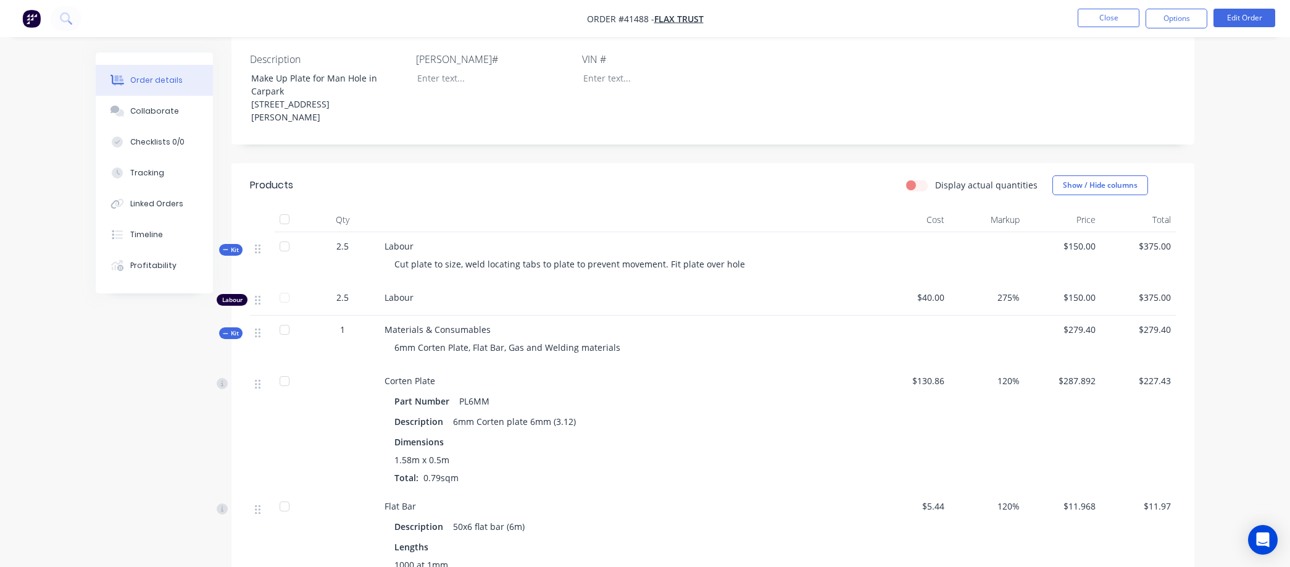
scroll to position [343, 0]
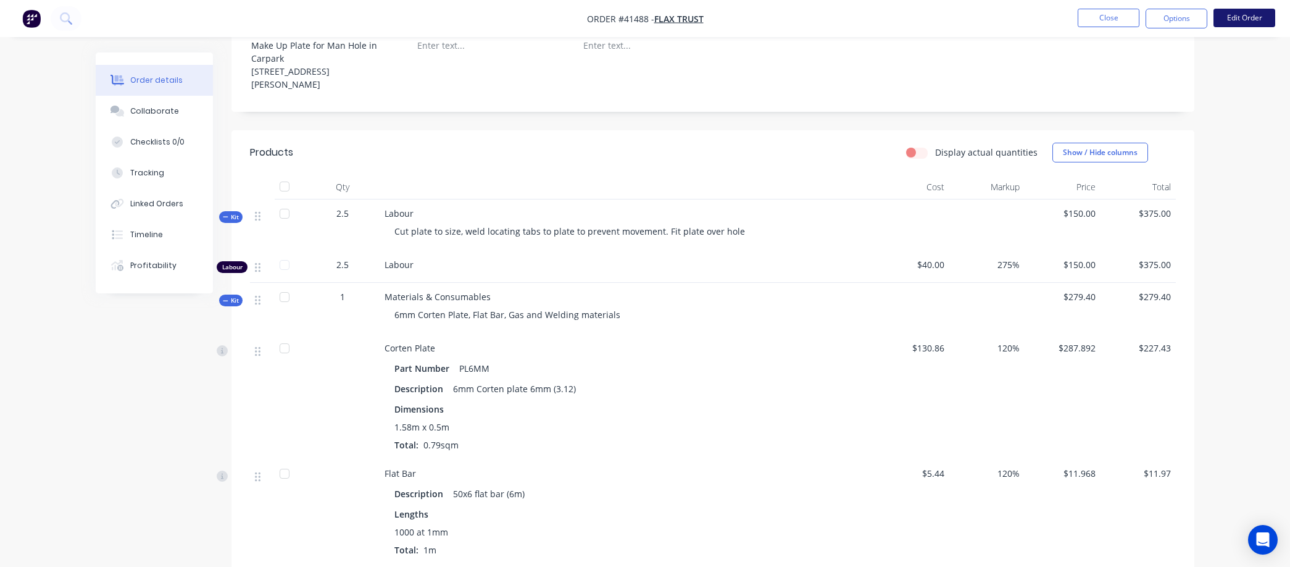
click at [1252, 15] on button "Edit Order" at bounding box center [1245, 18] width 62 height 19
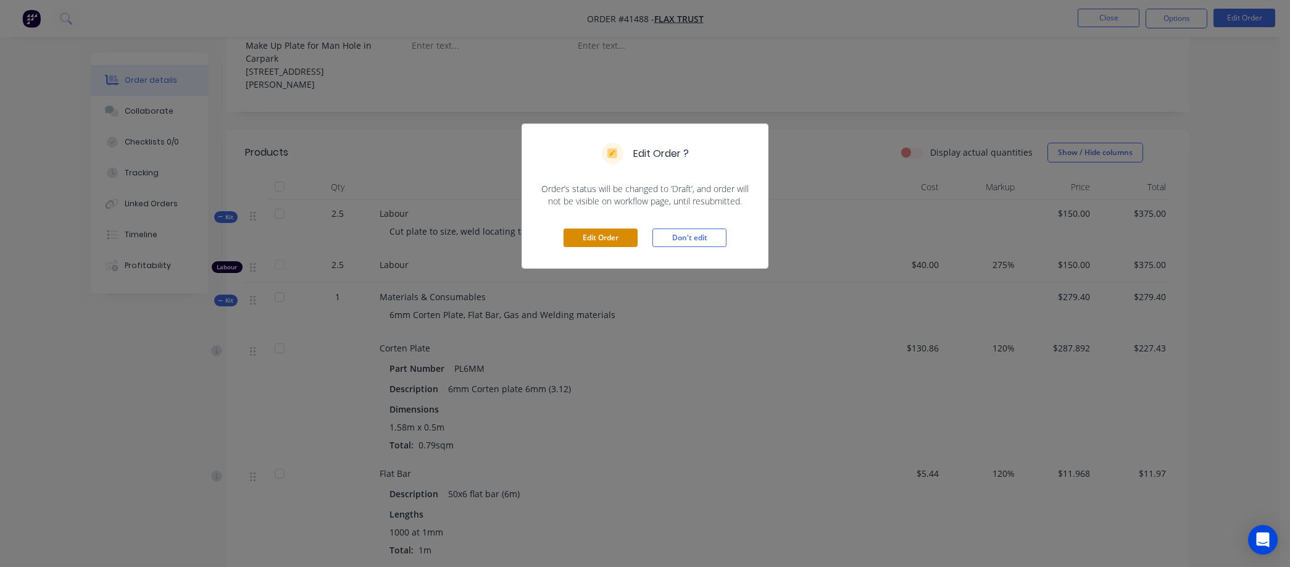
click at [597, 230] on button "Edit Order" at bounding box center [601, 237] width 74 height 19
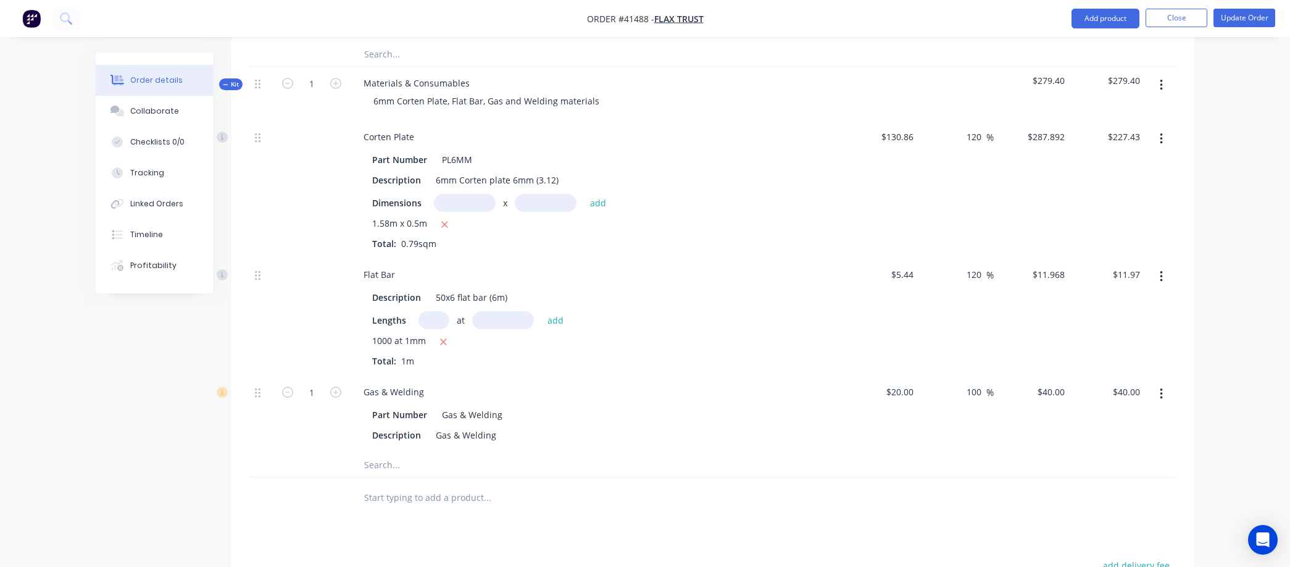
scroll to position [686, 0]
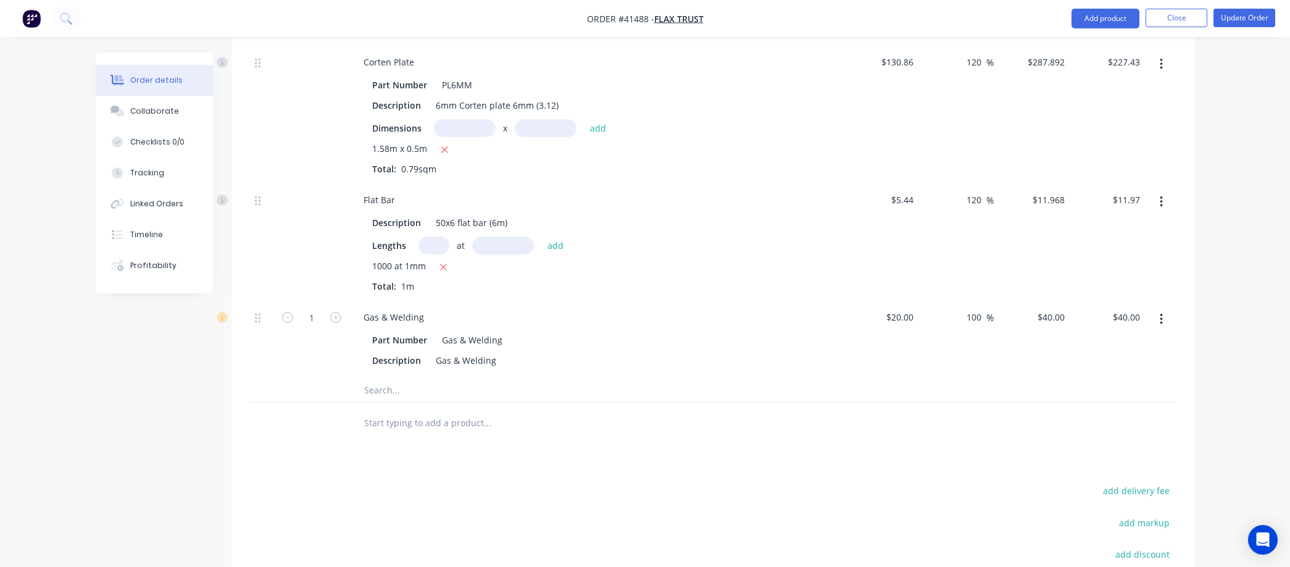
click at [383, 410] on input "text" at bounding box center [487, 422] width 247 height 25
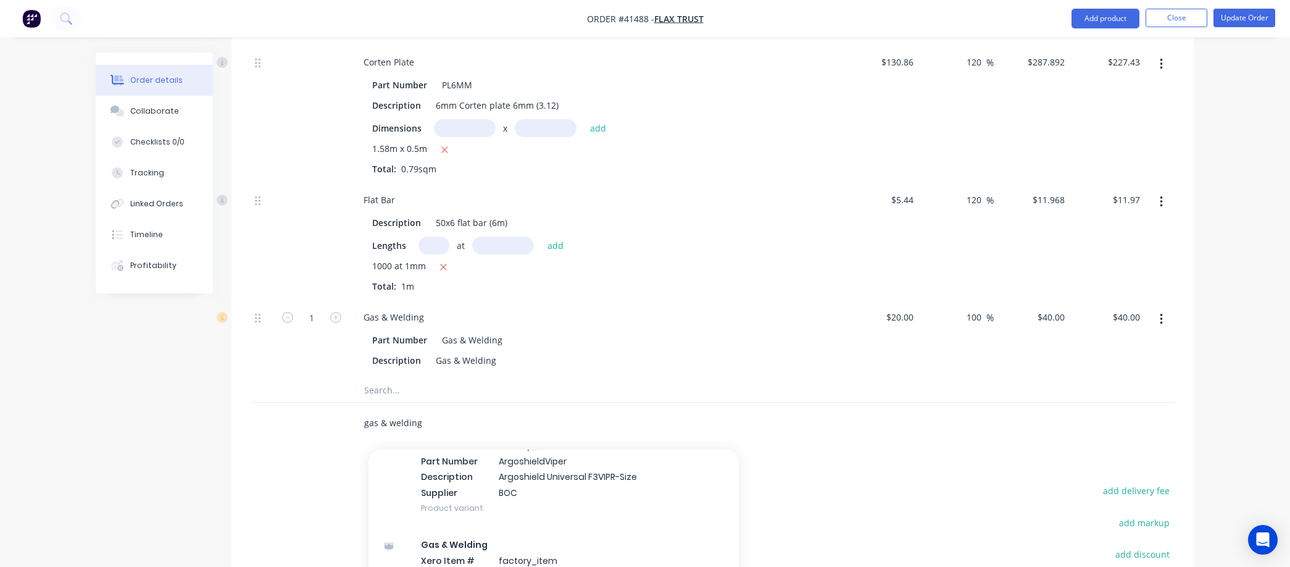
scroll to position [343, 0]
type input "gas & welding"
click at [832, 403] on div "gas & welding Add gas & welding to order Gas & Welding Xero Item # factory_item…" at bounding box center [713, 423] width 926 height 40
click at [709, 410] on div "gas & welding Add gas & welding to order Gas & Welding Xero Item # factory_item…" at bounding box center [539, 422] width 370 height 25
click at [577, 259] on div "1000 at 1mm" at bounding box center [595, 266] width 447 height 15
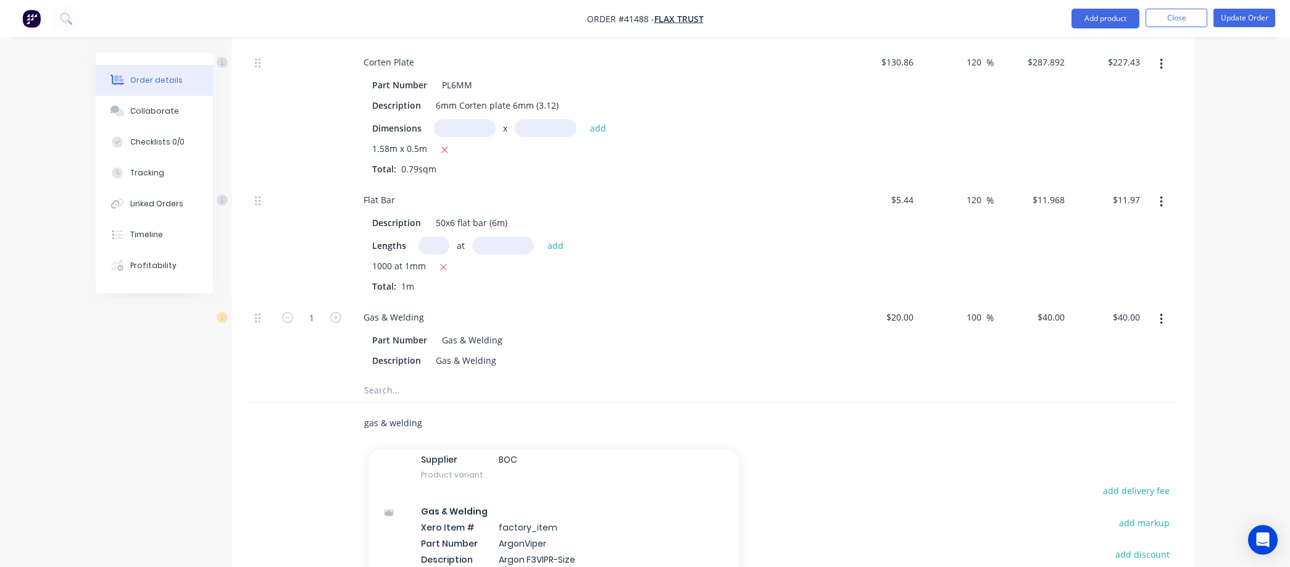
drag, startPoint x: 424, startPoint y: 375, endPoint x: 296, endPoint y: 380, distance: 127.9
click at [296, 403] on div "gas & welding Add gas & welding to order Gas & Welding Xero Item # factory_item…" at bounding box center [713, 423] width 926 height 40
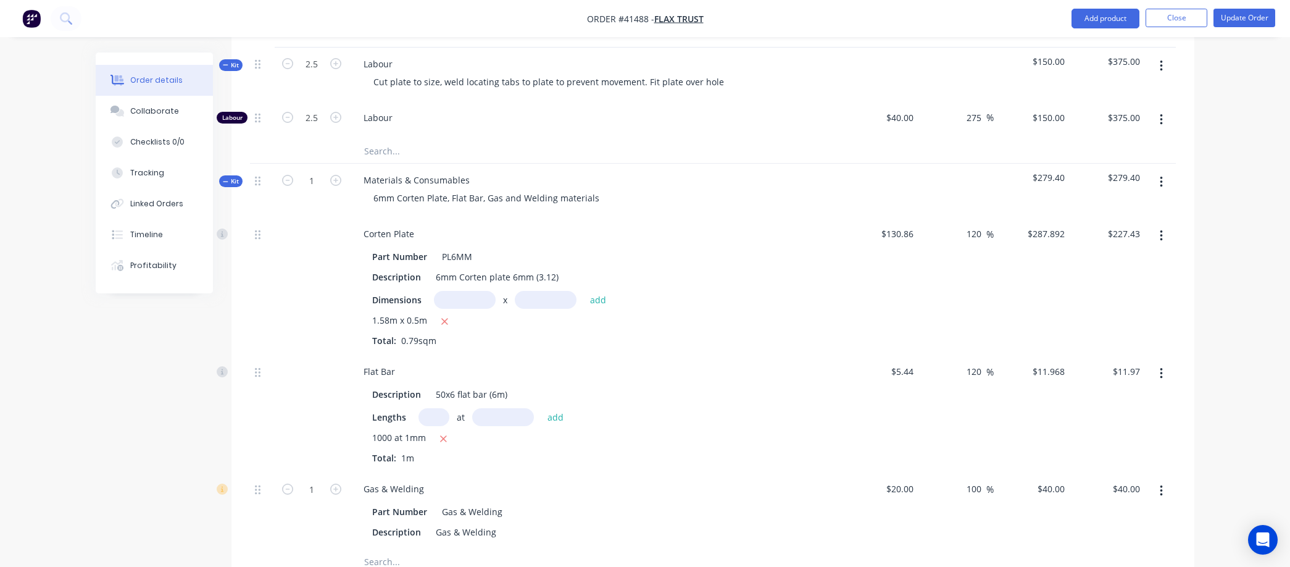
scroll to position [480, 0]
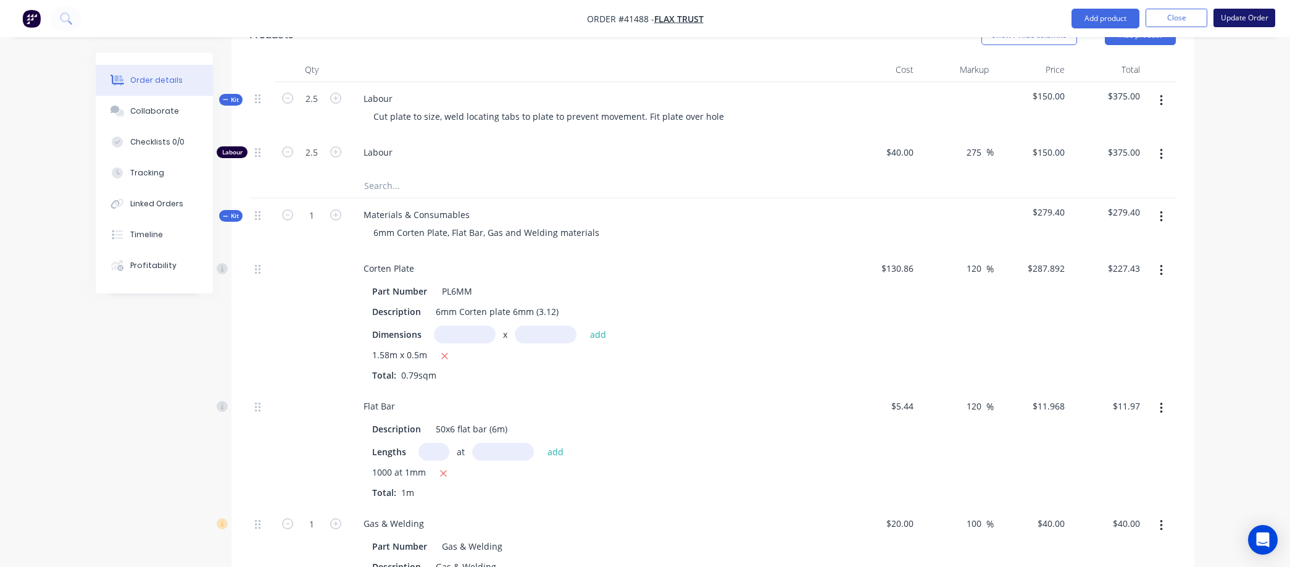
click at [1234, 13] on button "Update Order" at bounding box center [1245, 18] width 62 height 19
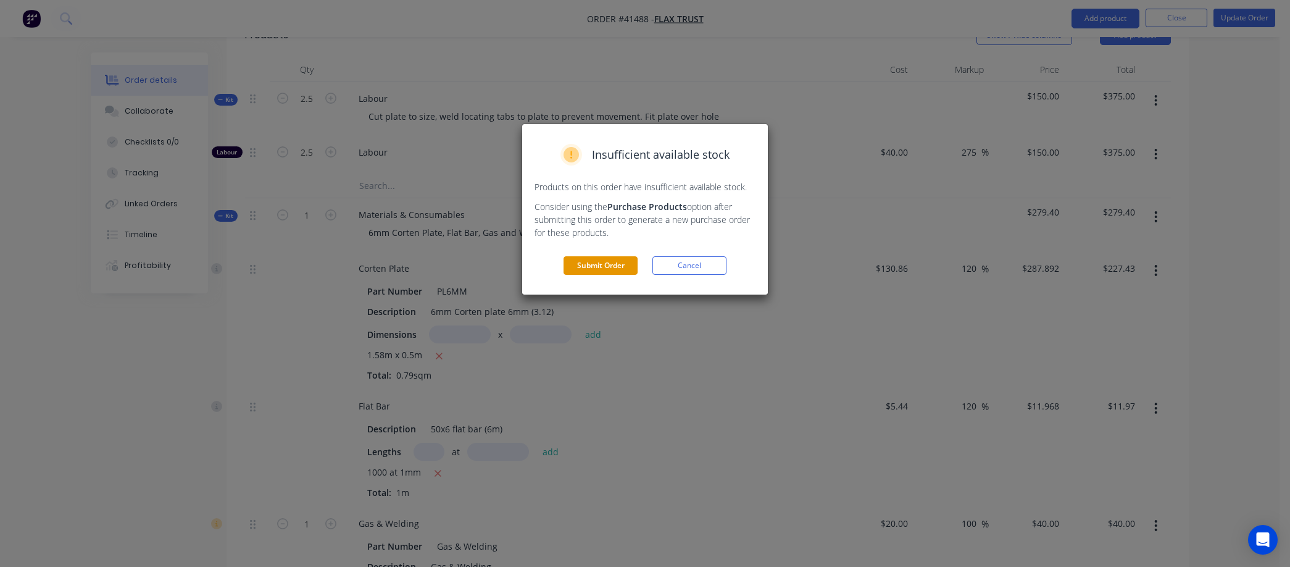
click at [609, 267] on button "Submit Order" at bounding box center [601, 265] width 74 height 19
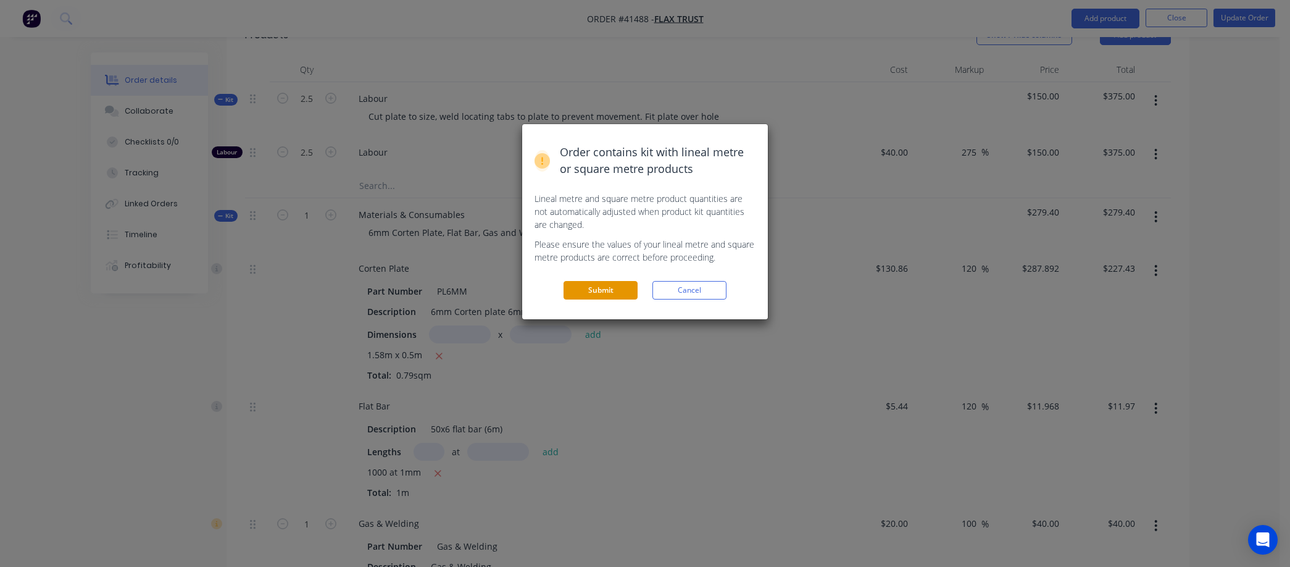
click at [584, 286] on button "Submit" at bounding box center [601, 290] width 74 height 19
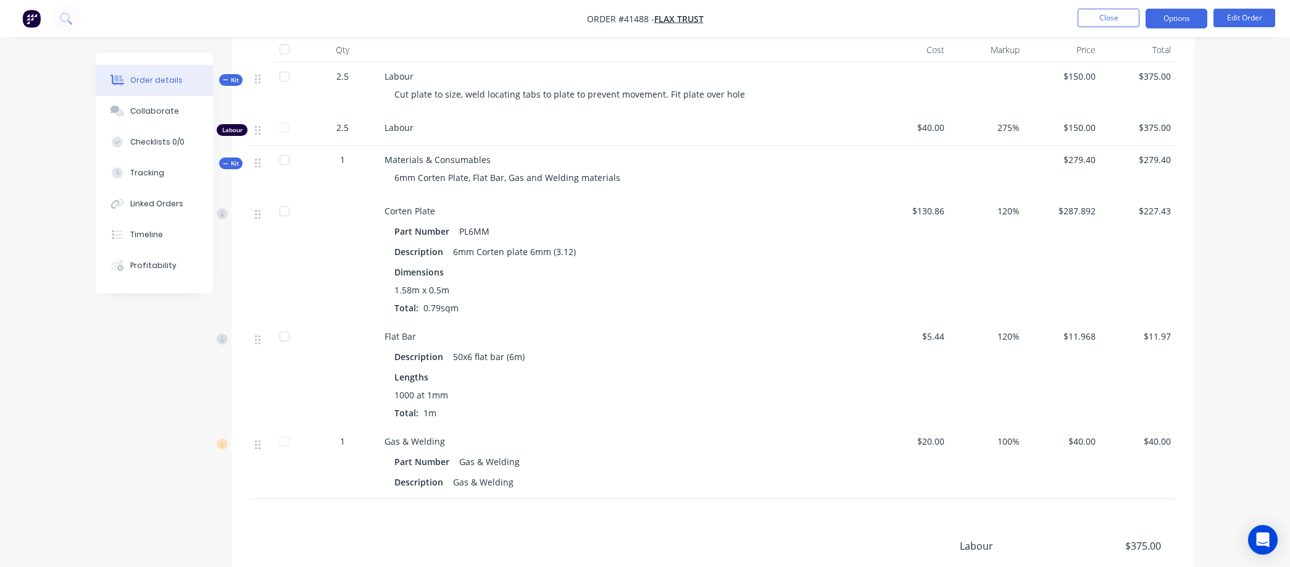
click at [1179, 19] on button "Options" at bounding box center [1177, 19] width 62 height 20
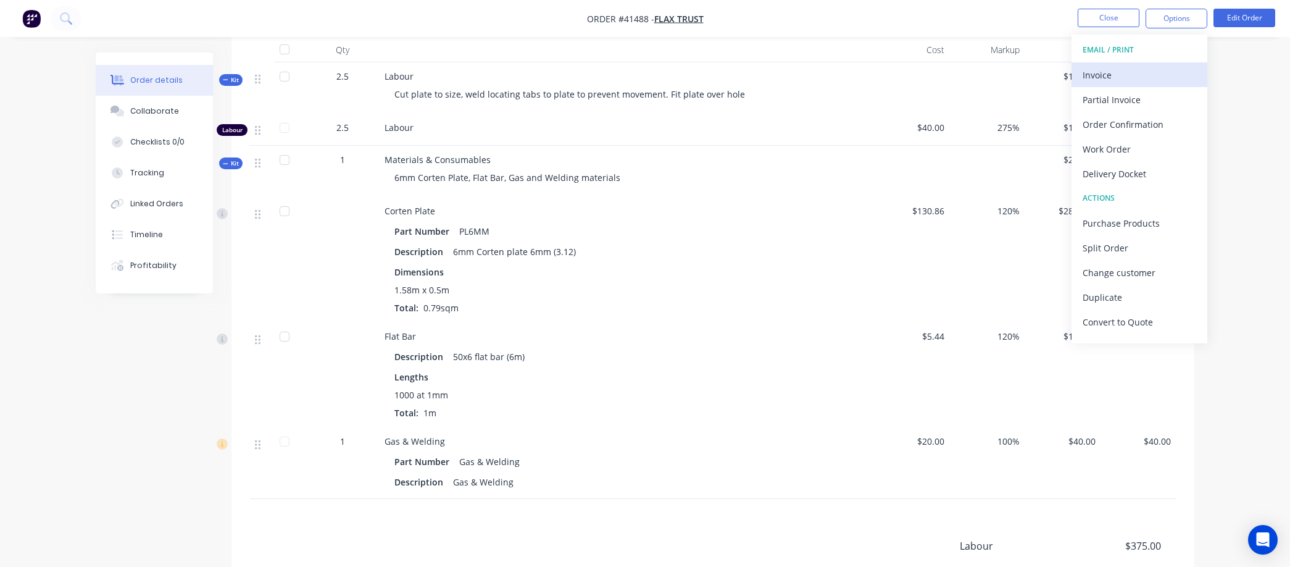
click at [1093, 71] on div "Invoice" at bounding box center [1140, 75] width 114 height 18
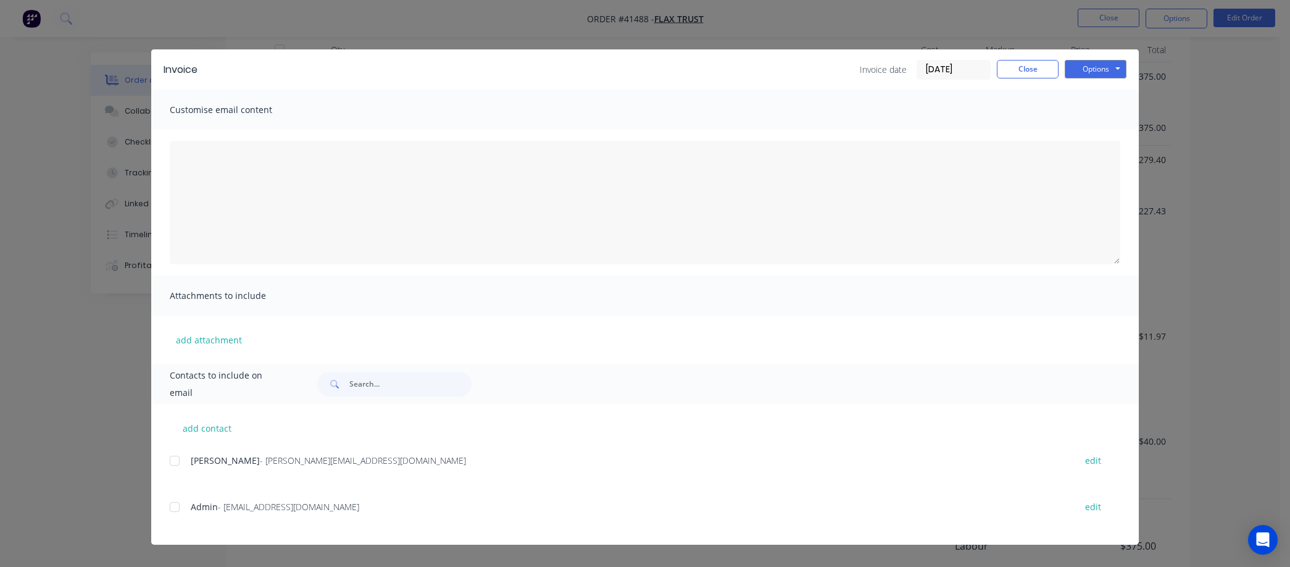
click at [969, 68] on input "09/09/25" at bounding box center [953, 70] width 73 height 19
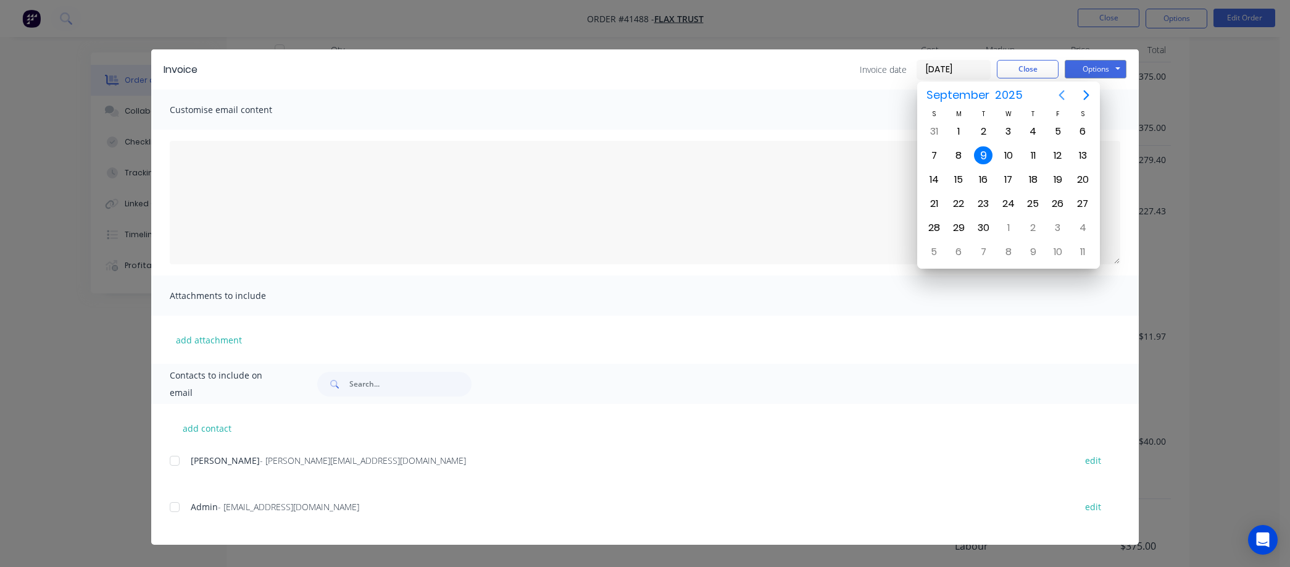
click at [1062, 90] on icon "Previous page" at bounding box center [1062, 95] width 15 height 15
click at [934, 243] on div "31" at bounding box center [934, 252] width 19 height 19
type input "31/08/25"
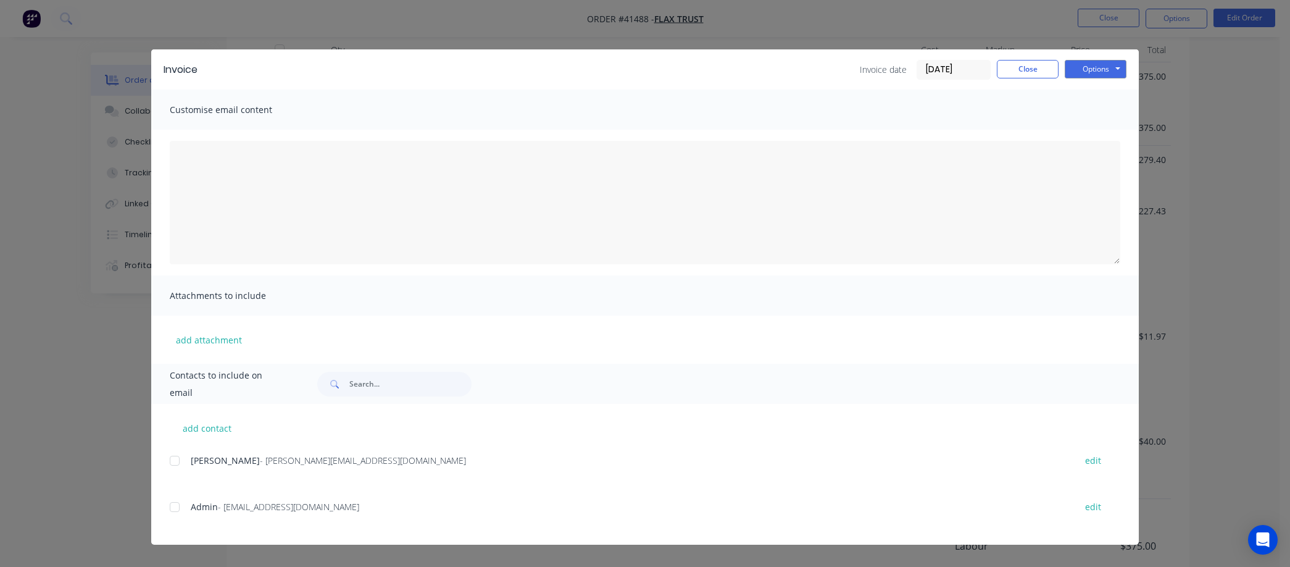
click at [178, 460] on div at bounding box center [174, 460] width 25 height 25
click at [1091, 63] on button "Options" at bounding box center [1096, 69] width 62 height 19
click at [1100, 128] on button "Email" at bounding box center [1104, 132] width 79 height 20
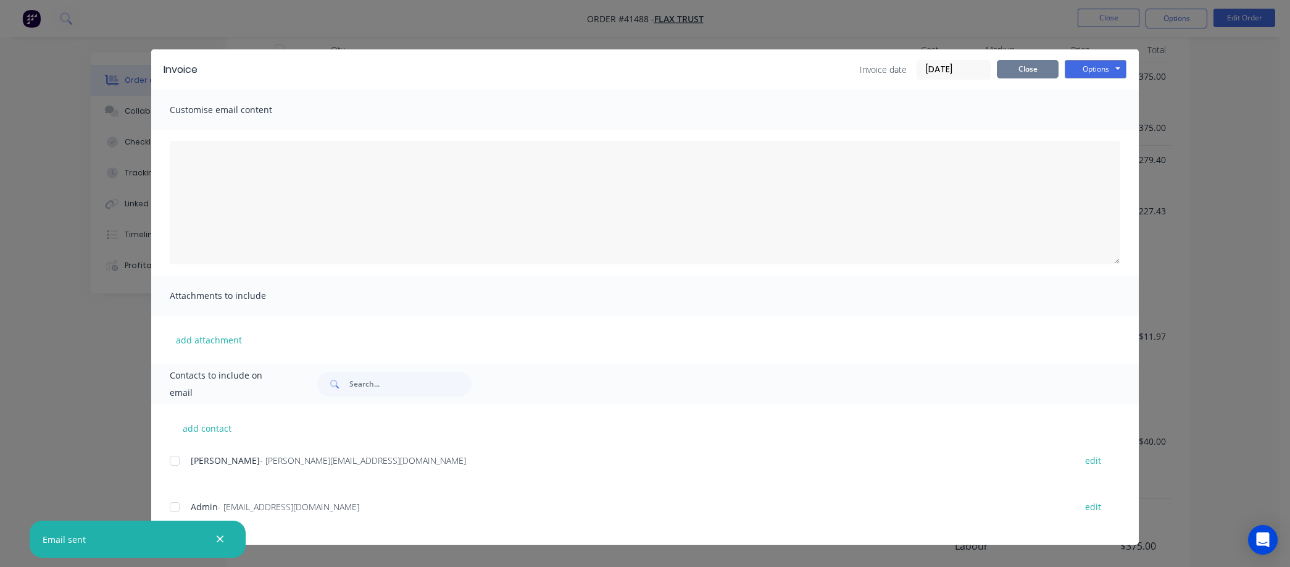
click at [1036, 64] on button "Close" at bounding box center [1028, 69] width 62 height 19
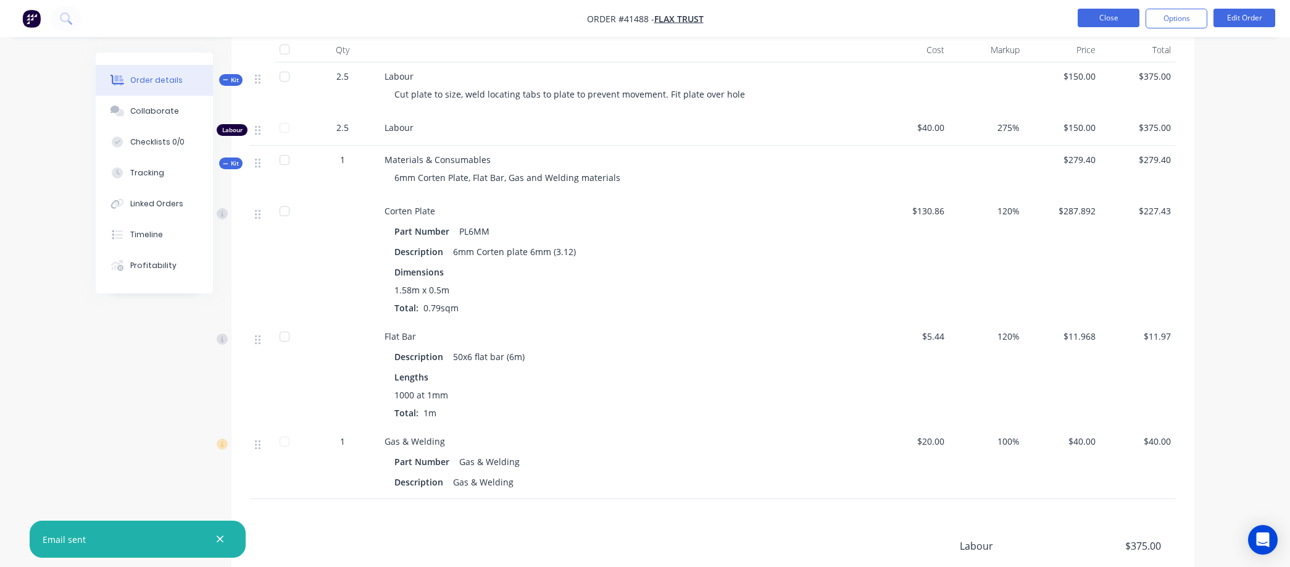
click at [1111, 14] on button "Close" at bounding box center [1109, 18] width 62 height 19
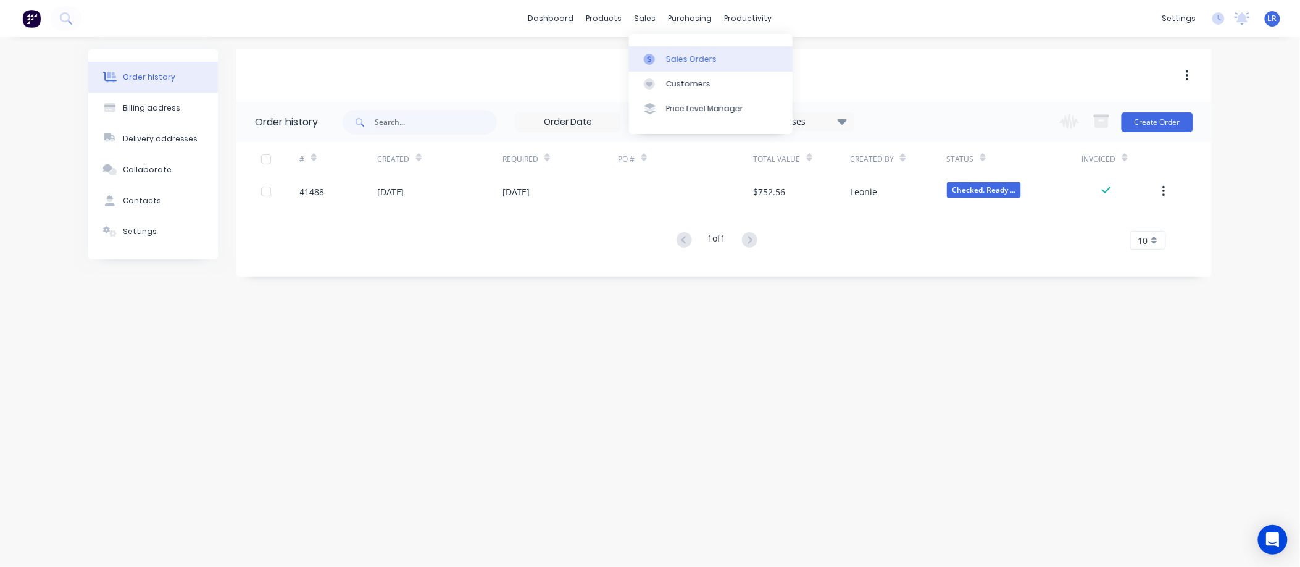
click at [675, 54] on div "Sales Orders" at bounding box center [691, 59] width 51 height 11
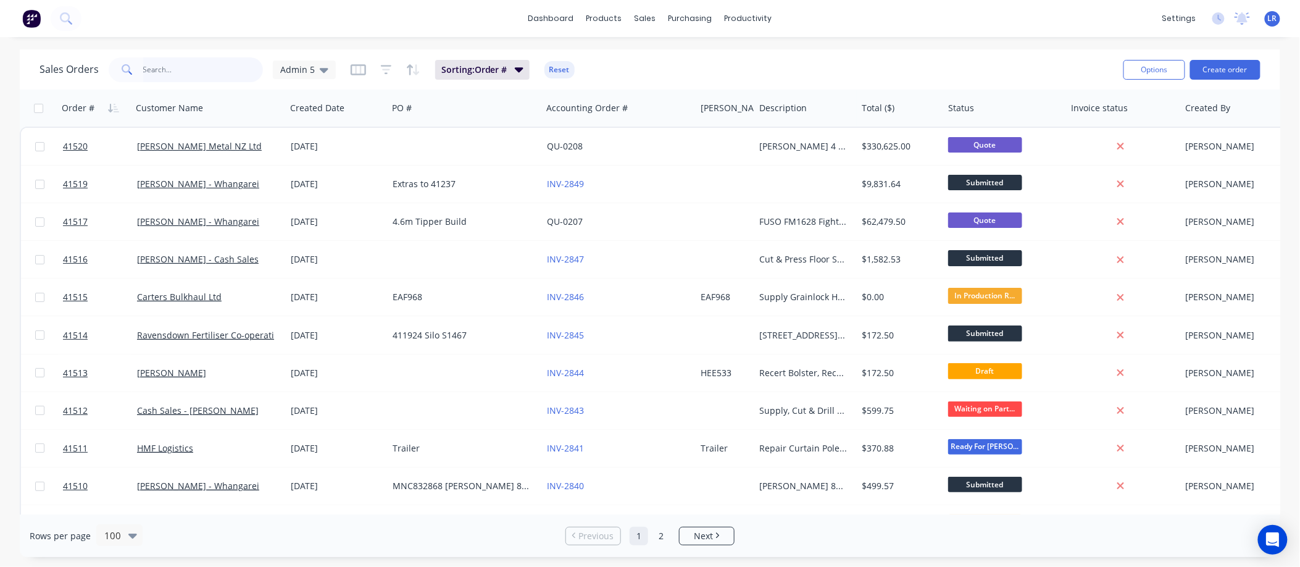
click at [164, 62] on input "text" at bounding box center [203, 69] width 120 height 25
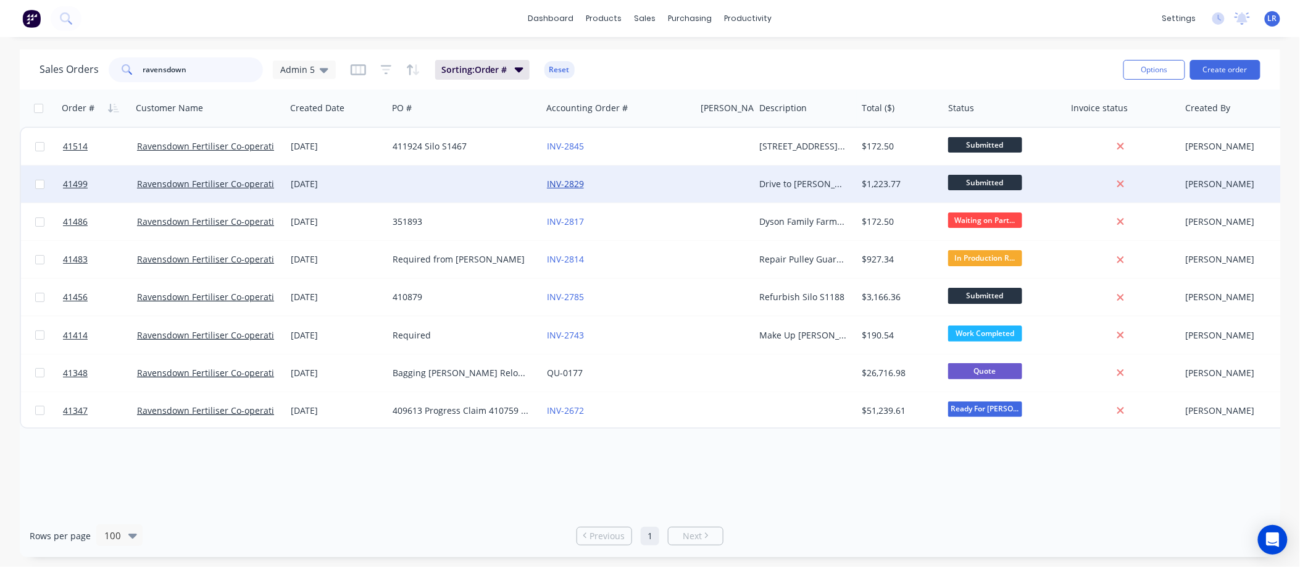
type input "ravensdown"
click at [570, 181] on link "INV-2829" at bounding box center [565, 184] width 37 height 12
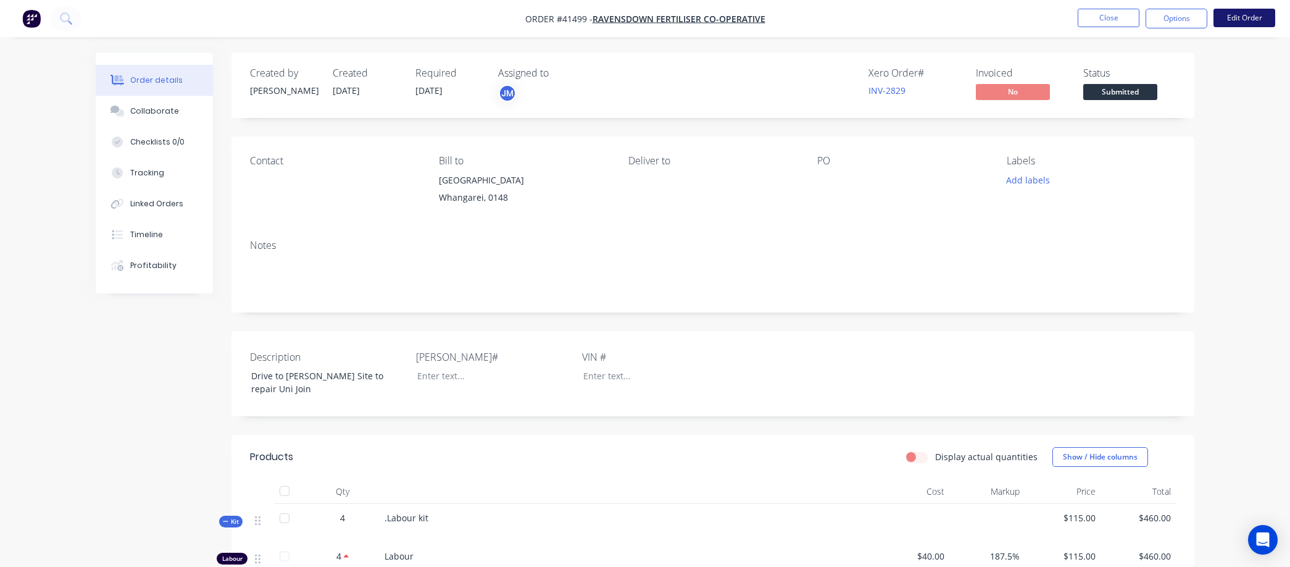
click at [1236, 12] on button "Edit Order" at bounding box center [1245, 18] width 62 height 19
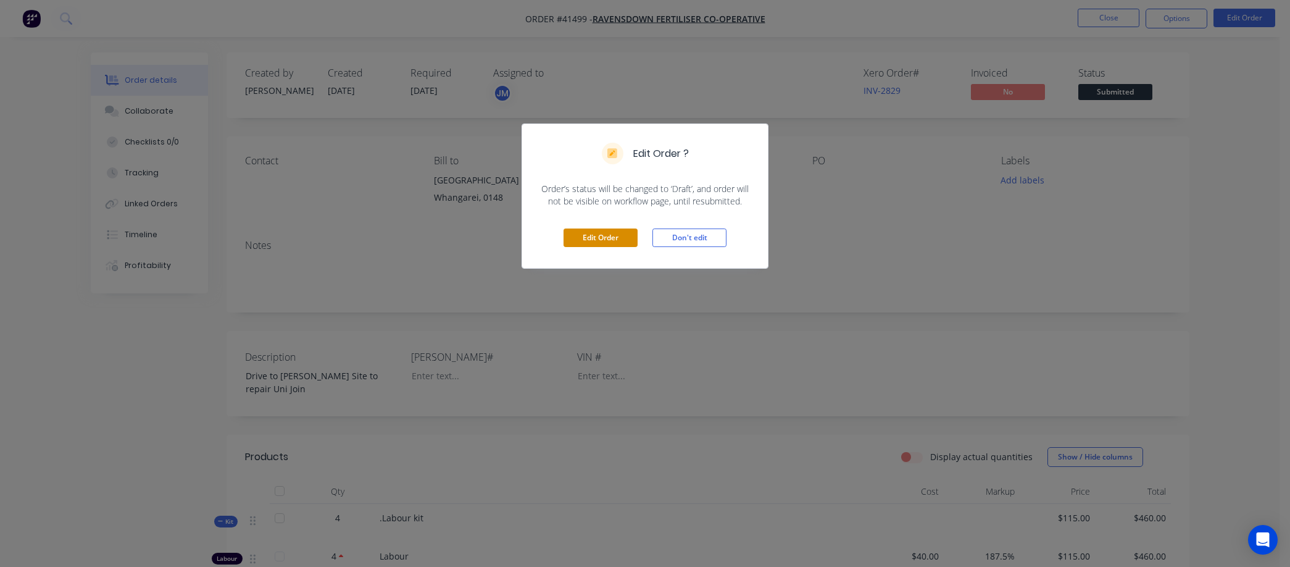
click at [609, 236] on button "Edit Order" at bounding box center [601, 237] width 74 height 19
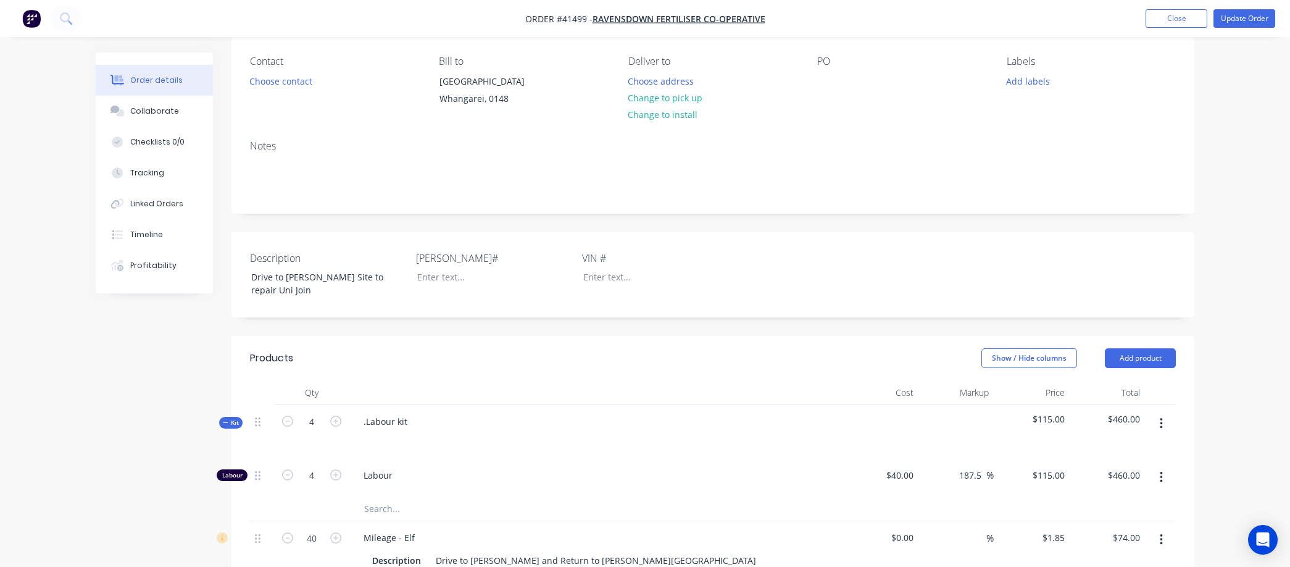
scroll to position [206, 0]
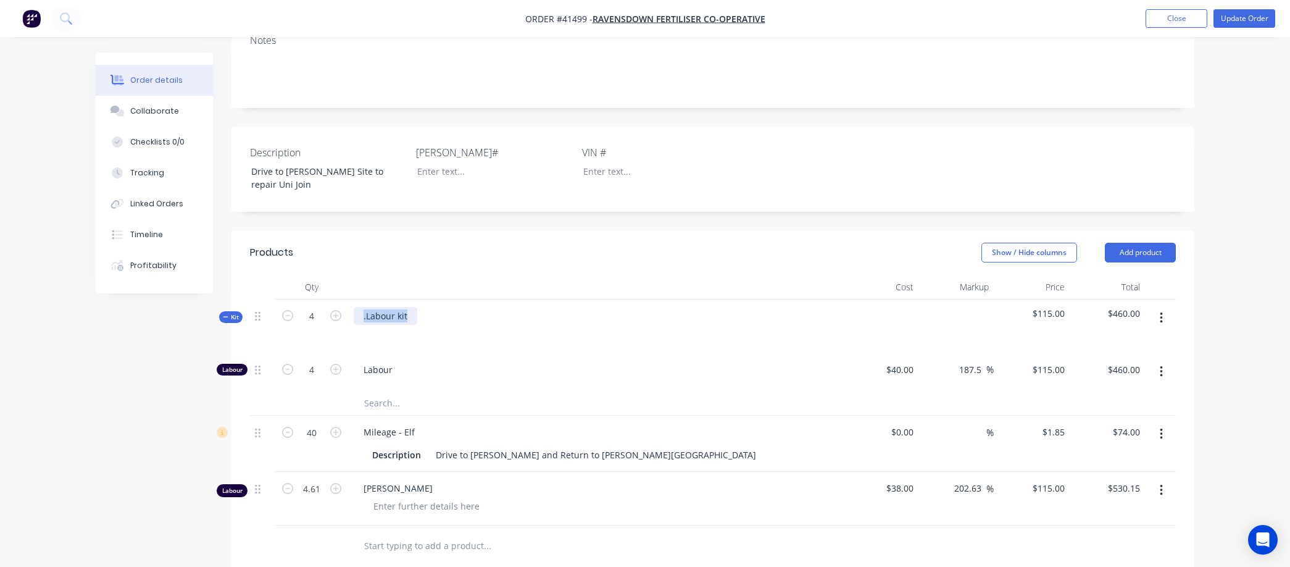
drag, startPoint x: 412, startPoint y: 325, endPoint x: 351, endPoint y: 328, distance: 61.8
click at [351, 328] on div ".Labour kit" at bounding box center [596, 326] width 494 height 54
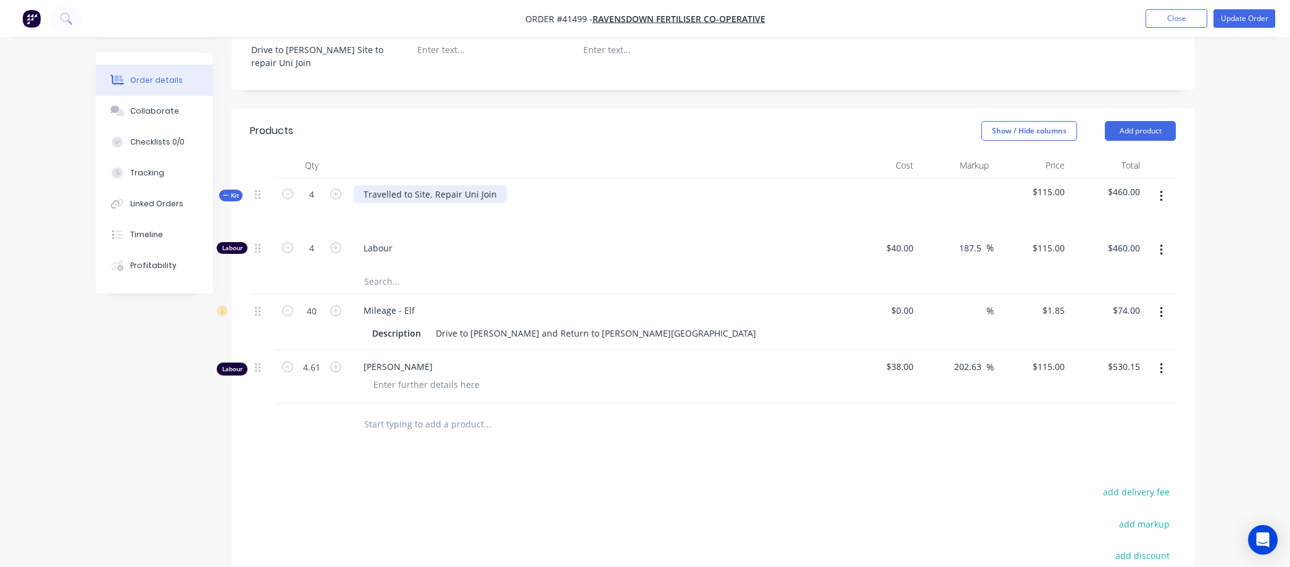
scroll to position [343, 0]
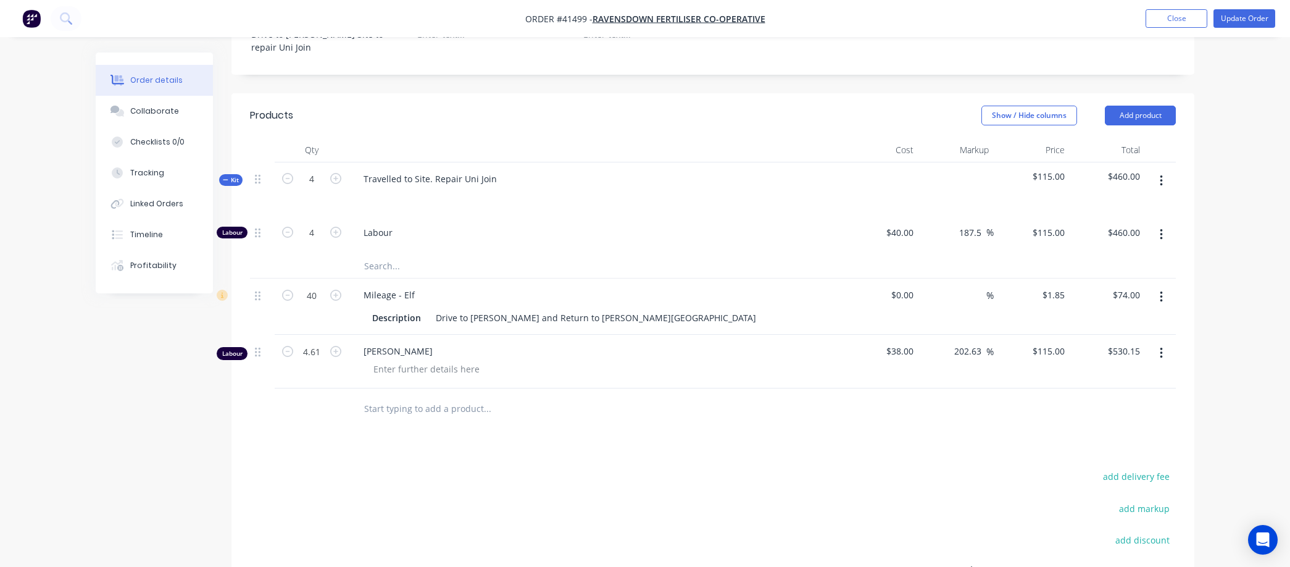
click at [367, 418] on input "text" at bounding box center [487, 408] width 247 height 25
click at [158, 203] on div "Linked Orders" at bounding box center [156, 203] width 53 height 11
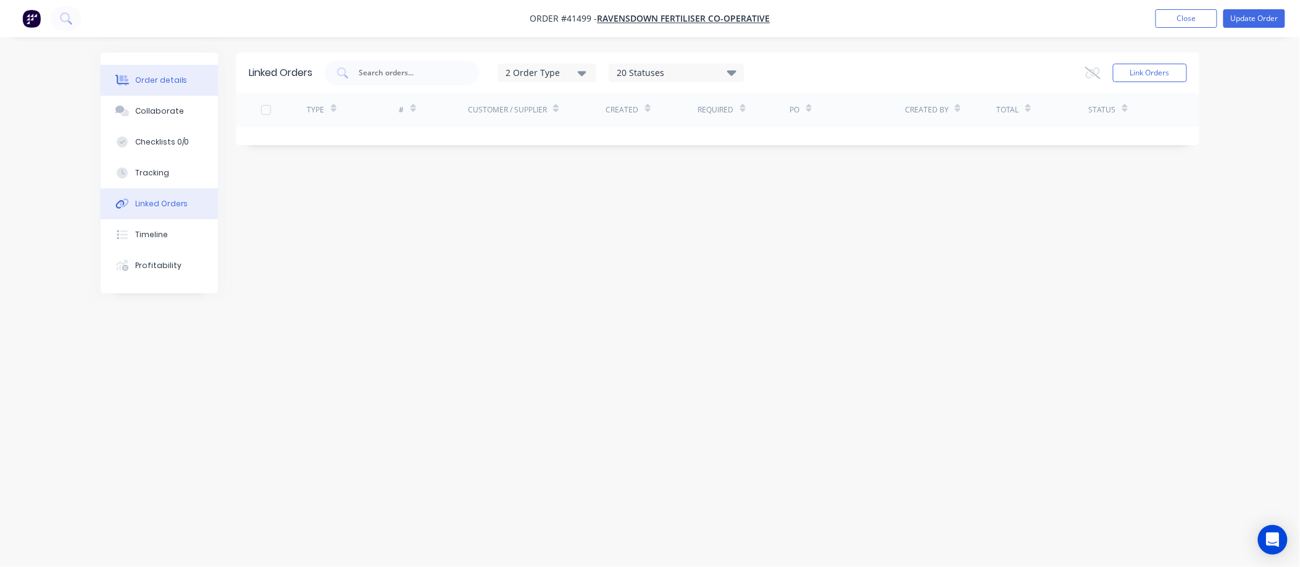
click at [164, 75] on div "Order details" at bounding box center [161, 80] width 52 height 11
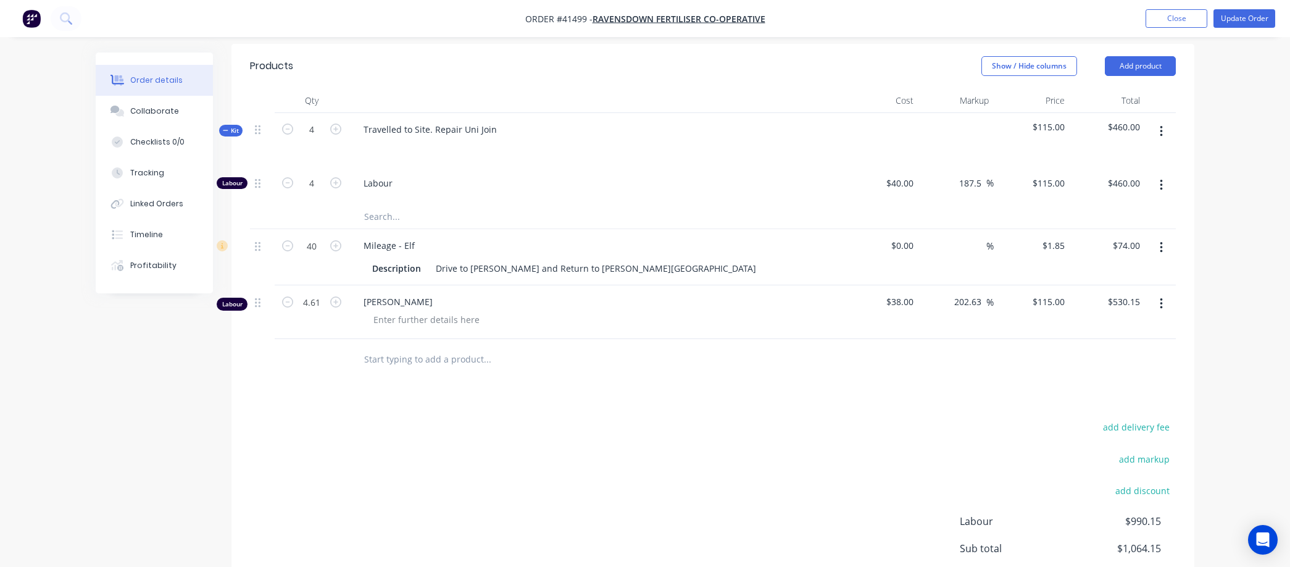
scroll to position [411, 0]
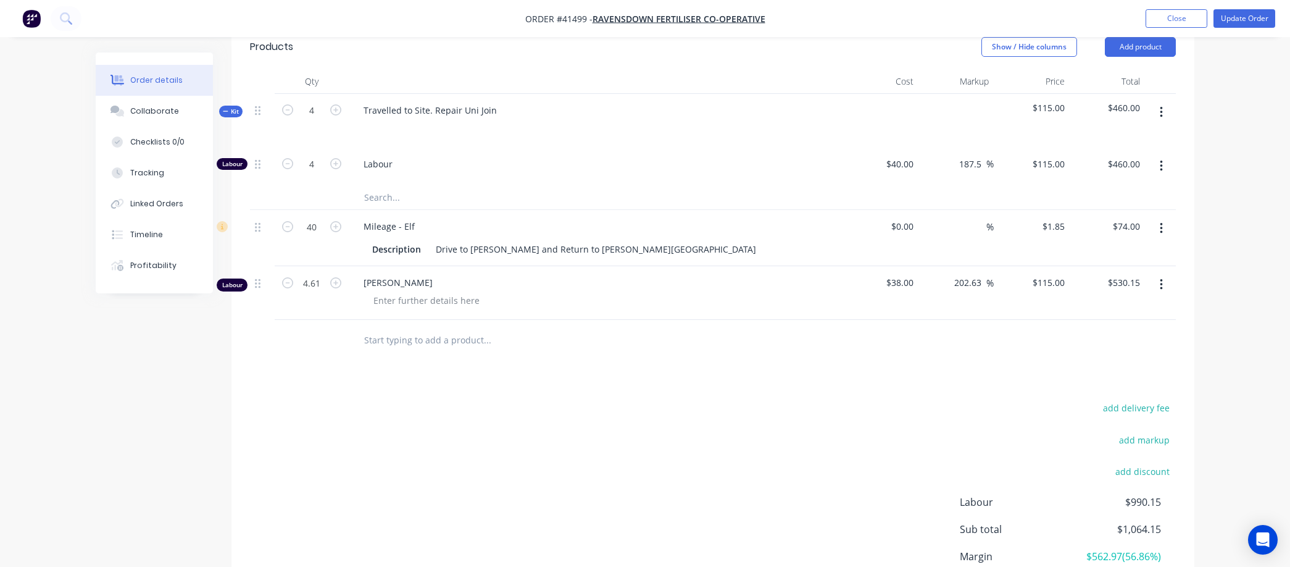
click at [367, 348] on input "text" at bounding box center [487, 339] width 247 height 25
type input "R"
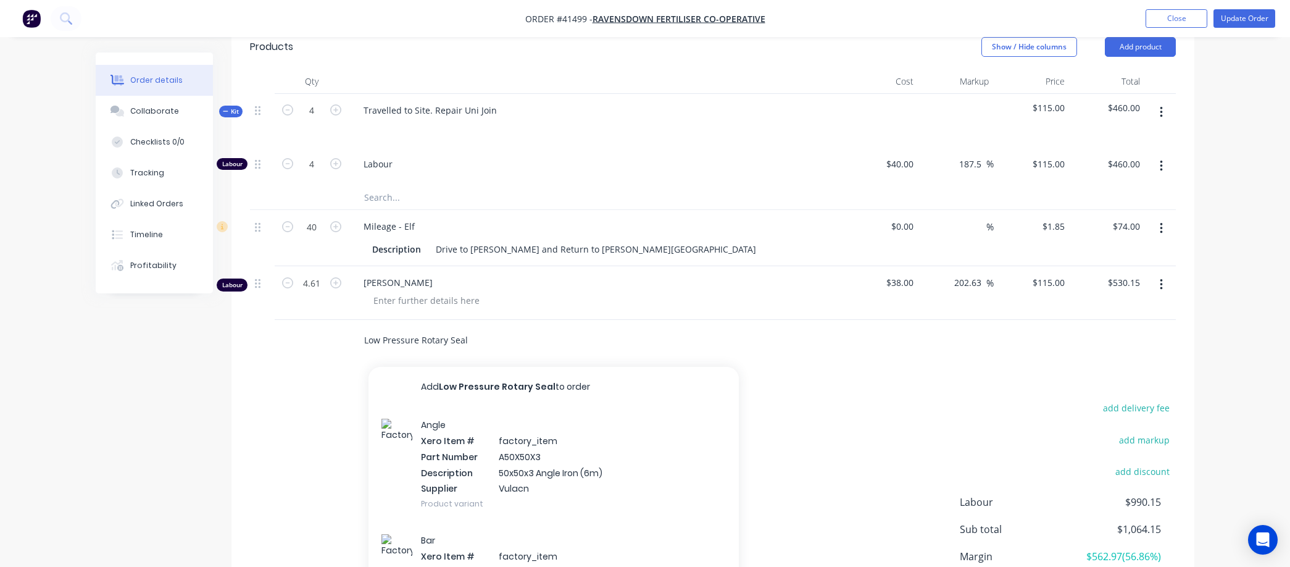
type input "Low Pressure Rotary Seal"
click at [469, 400] on button "Add Low Pressure Rotary Seal to order" at bounding box center [554, 387] width 370 height 40
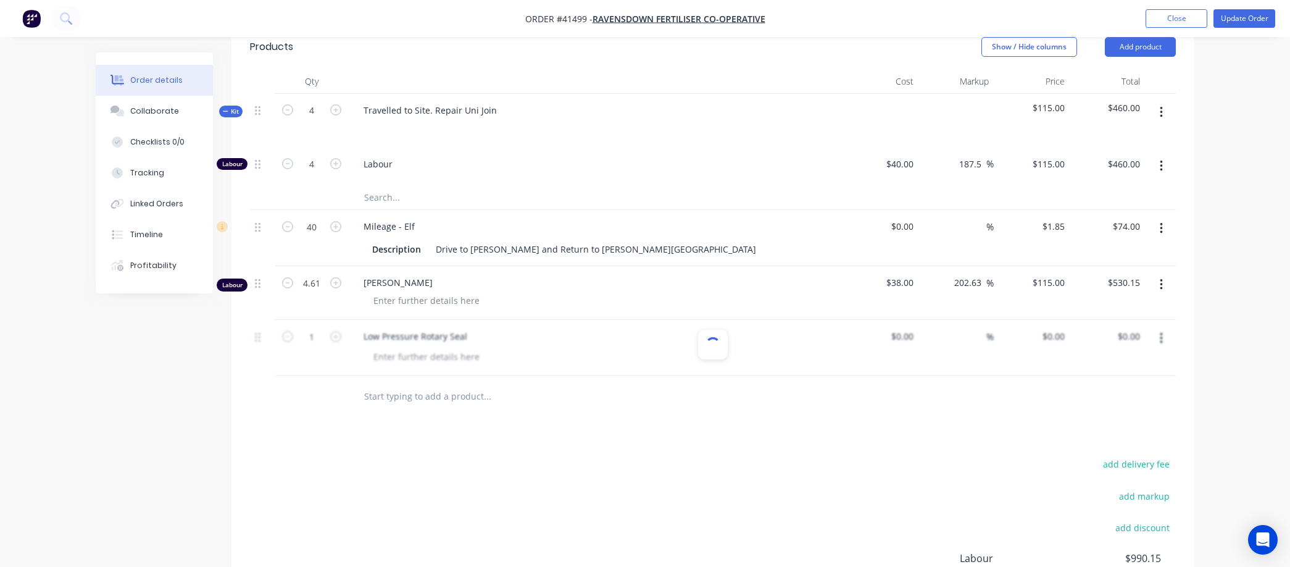
click at [472, 396] on div at bounding box center [571, 396] width 445 height 40
click at [919, 338] on div "%" at bounding box center [957, 348] width 76 height 56
click at [916, 345] on input at bounding box center [904, 336] width 28 height 18
type input "$9.49"
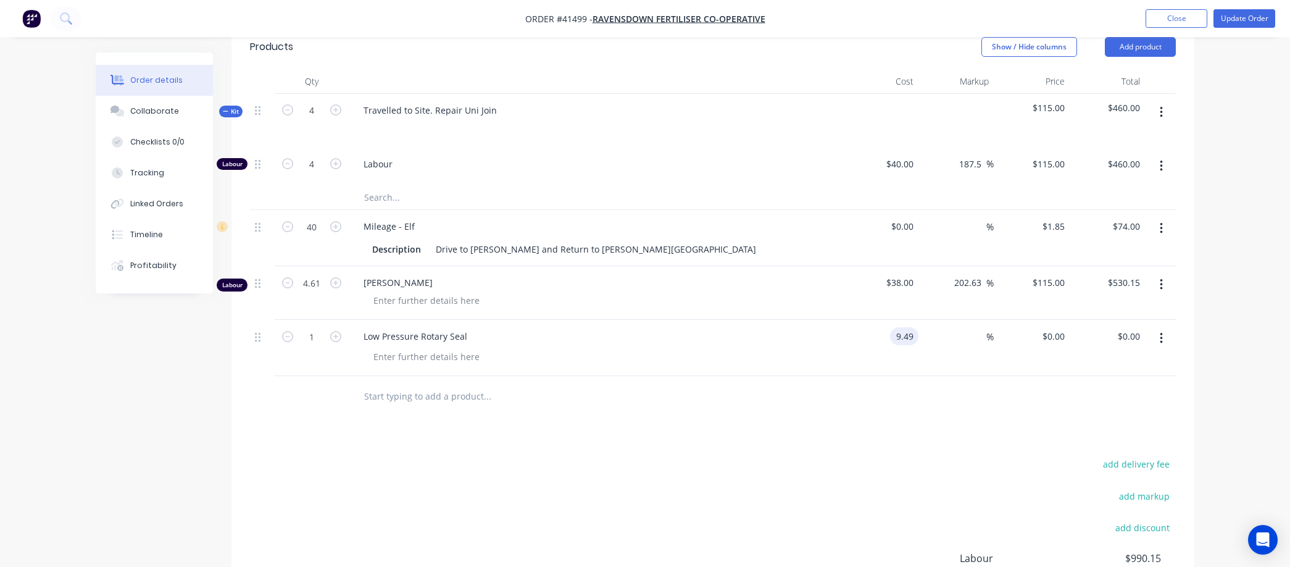
type input "$9.49"
type input "50"
type input "14.235"
type input "$14.24"
type input "$14.235"
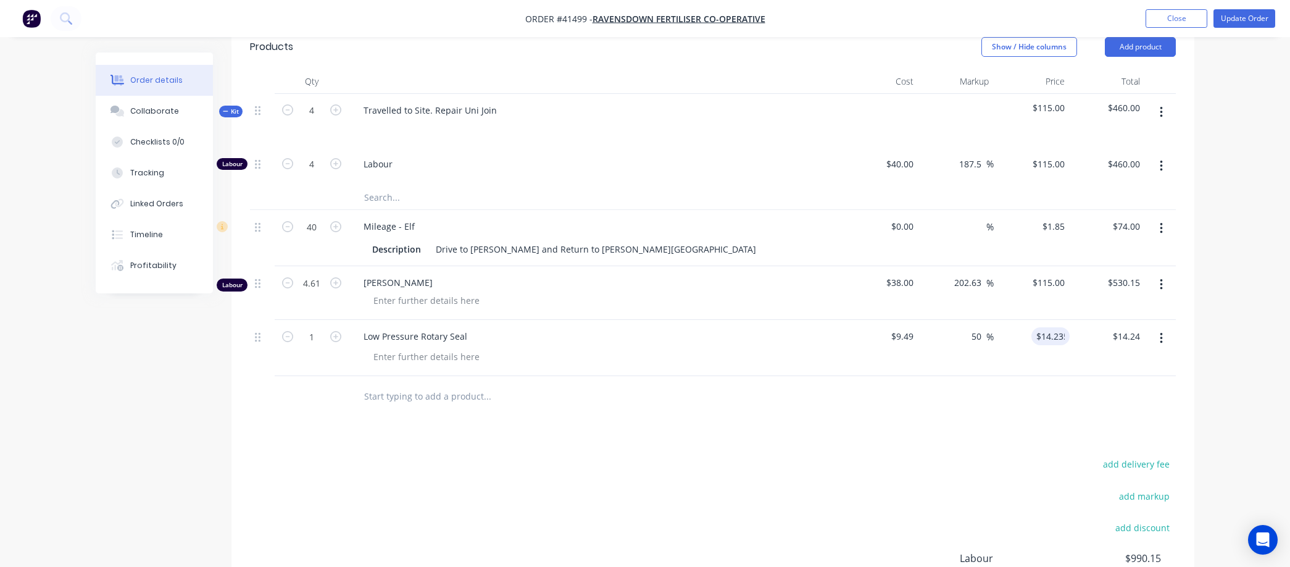
click at [921, 445] on div "Products Show / Hide columns Add product Qty Cost Markup Price Total Kit 4 Trav…" at bounding box center [713, 369] width 963 height 688
click at [1250, 14] on button "Update Order" at bounding box center [1245, 18] width 62 height 19
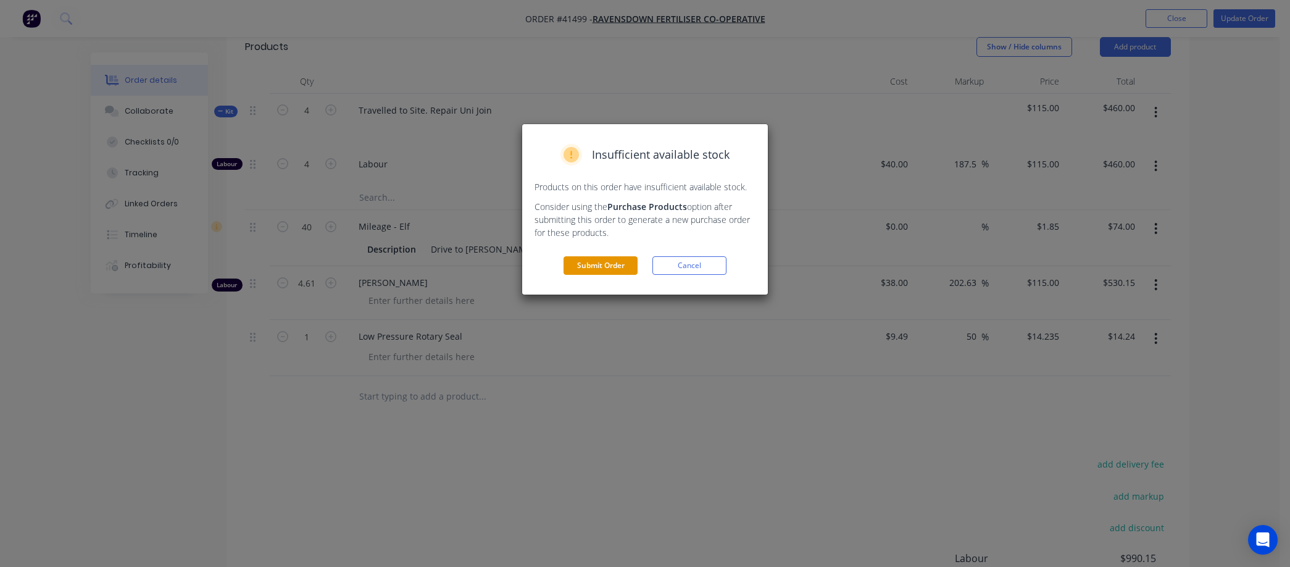
click at [585, 263] on button "Submit Order" at bounding box center [601, 265] width 74 height 19
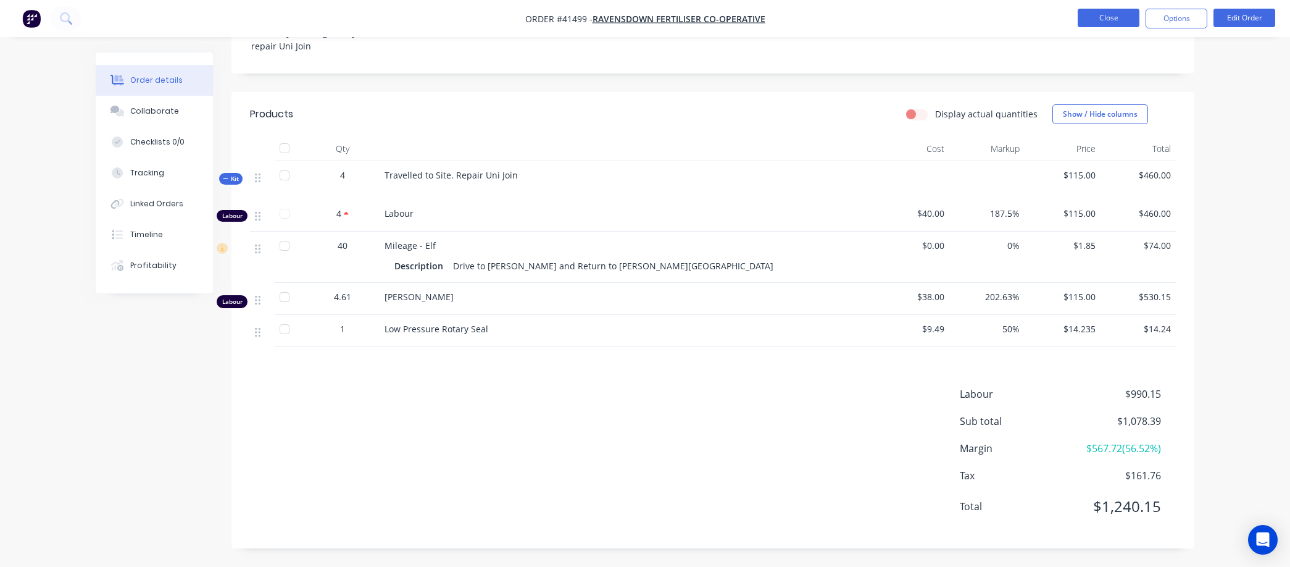
click at [1109, 10] on button "Close" at bounding box center [1109, 18] width 62 height 19
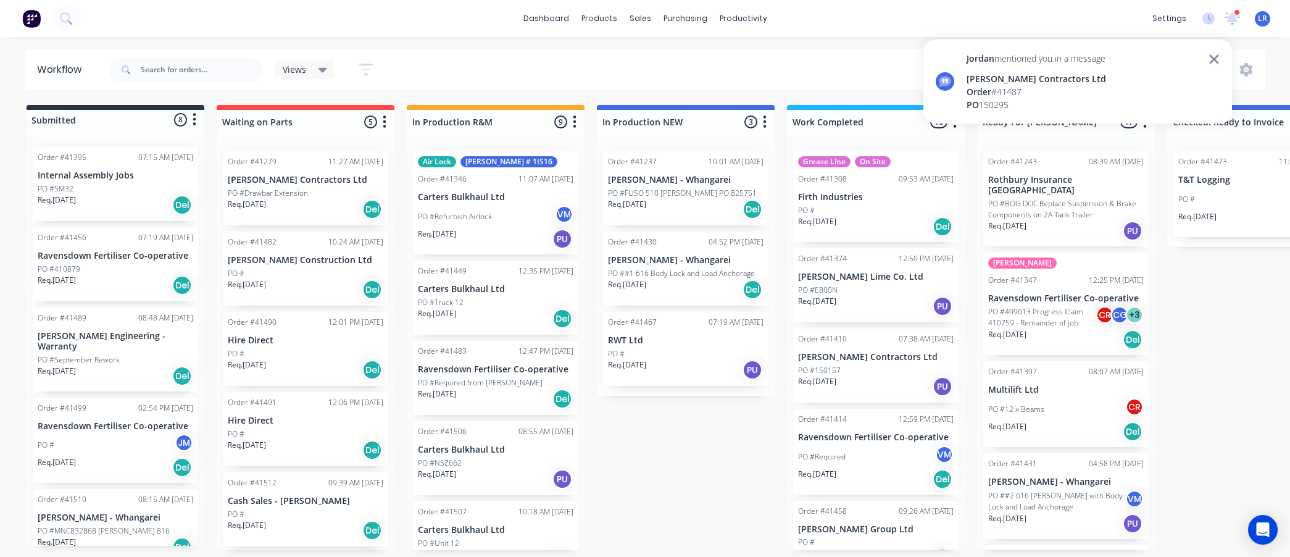
scroll to position [1099, 0]
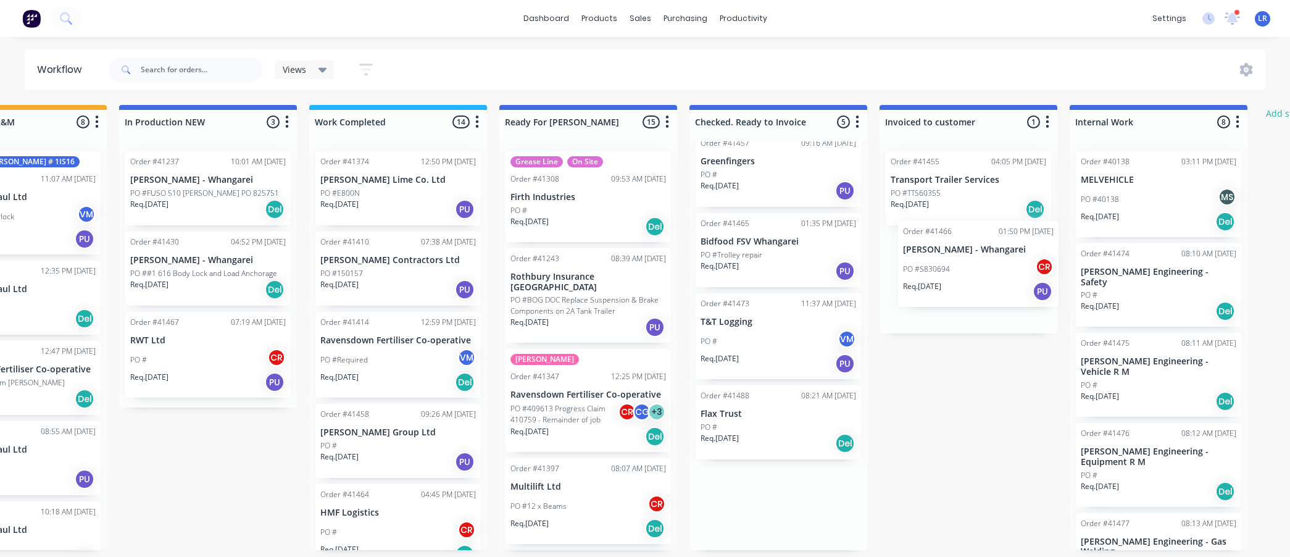
scroll to position [0, 479]
drag, startPoint x: 879, startPoint y: 348, endPoint x: 898, endPoint y: 275, distance: 75.9
click at [898, 275] on div "Submitted 8 Status colour #273444 hex #273444 Save Cancel Summaries Total order…" at bounding box center [541, 327] width 2059 height 445
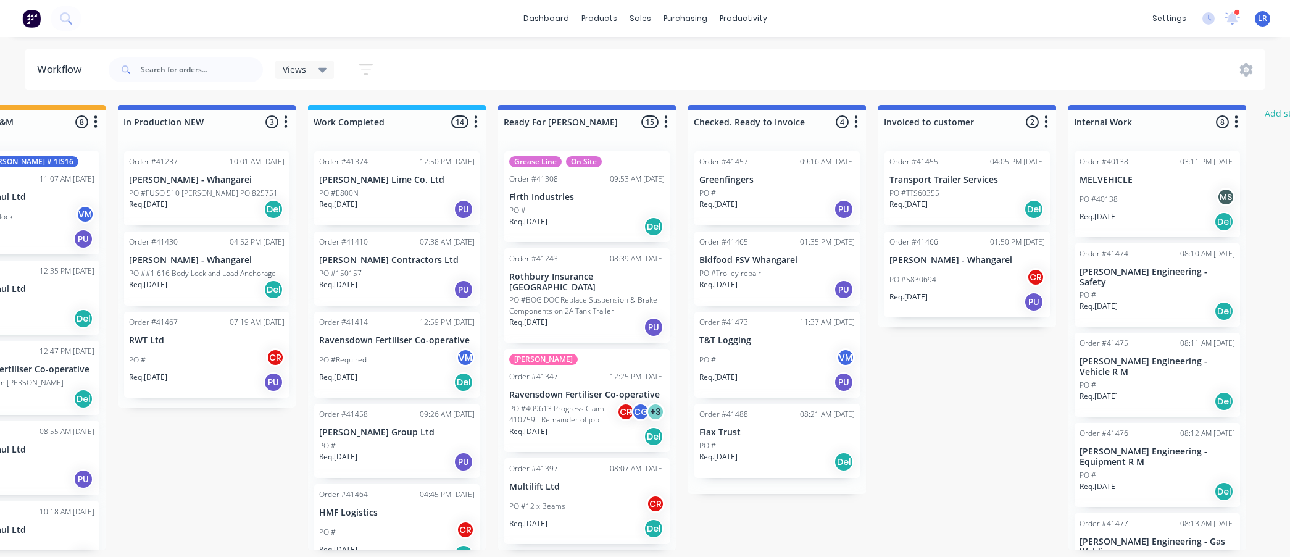
scroll to position [0, 0]
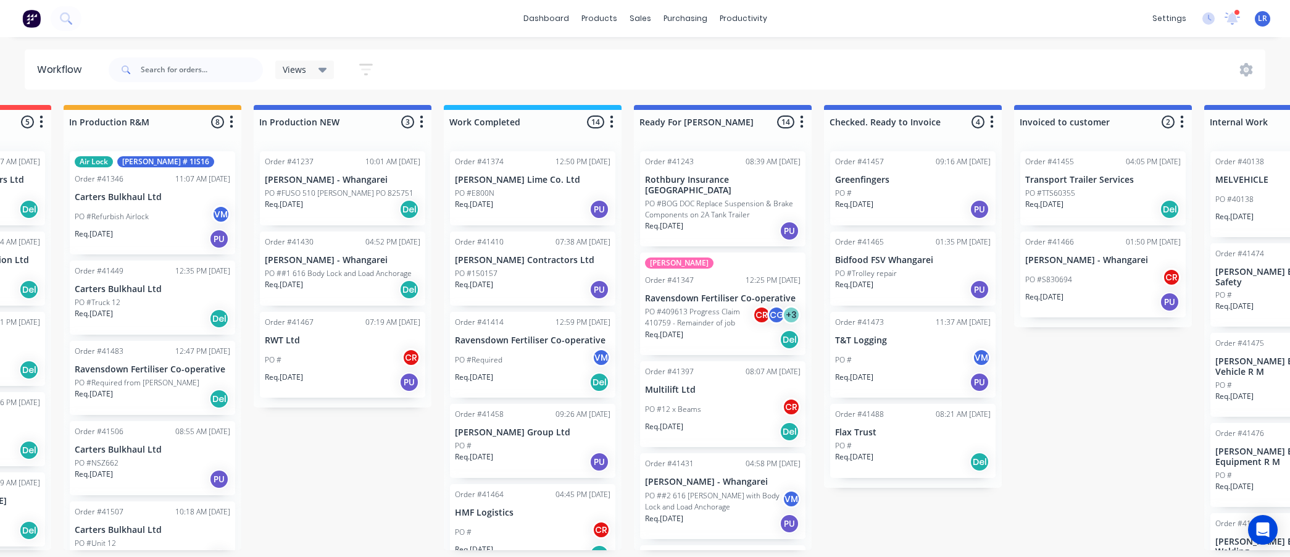
scroll to position [3, 346]
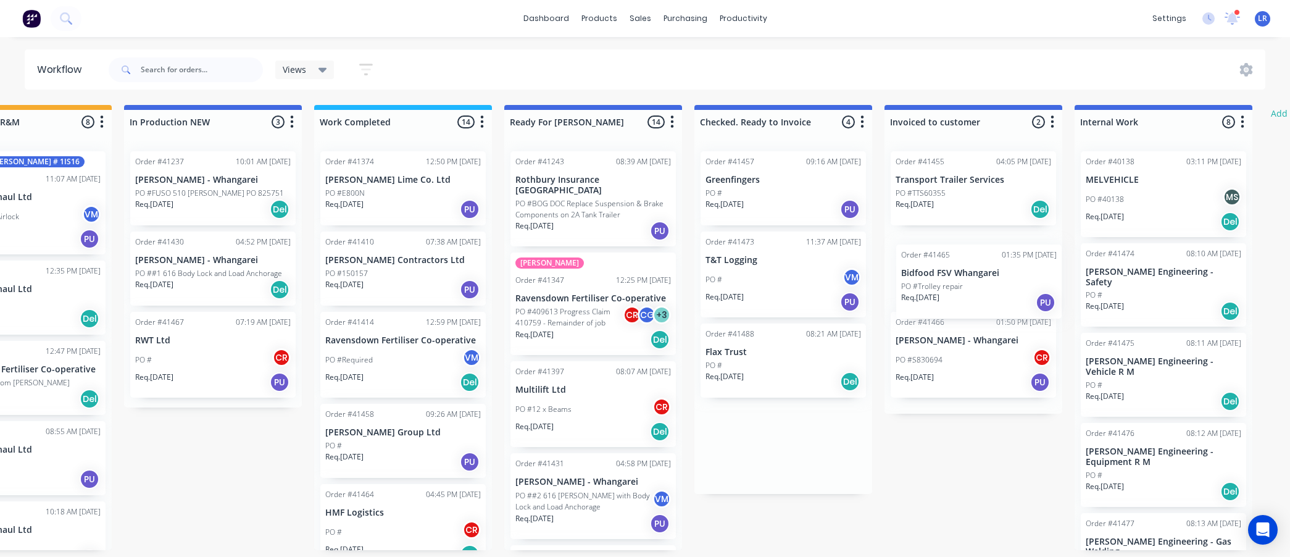
drag, startPoint x: 852, startPoint y: 270, endPoint x: 927, endPoint y: 286, distance: 76.4
click at [927, 287] on div "Submitted 8 Status colour #273444 hex #273444 Save Cancel Summaries Total order…" at bounding box center [547, 327] width 2059 height 445
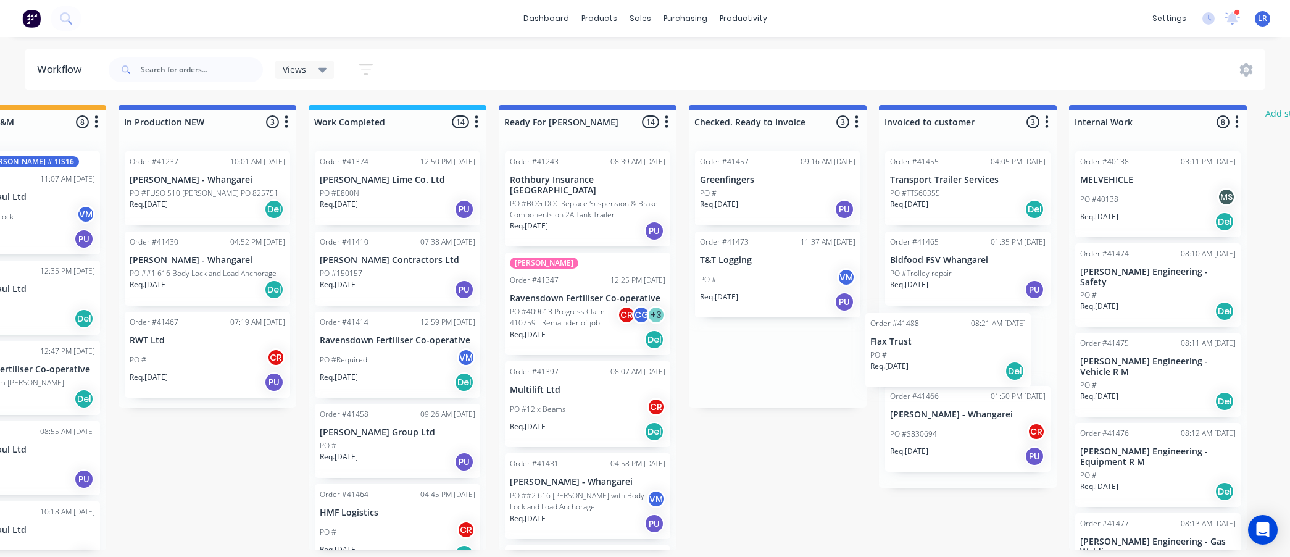
drag, startPoint x: 737, startPoint y: 369, endPoint x: 914, endPoint y: 362, distance: 177.3
click at [914, 362] on div "Submitted 8 Status colour #273444 hex #273444 Save Cancel Summaries Total order…" at bounding box center [541, 327] width 2059 height 445
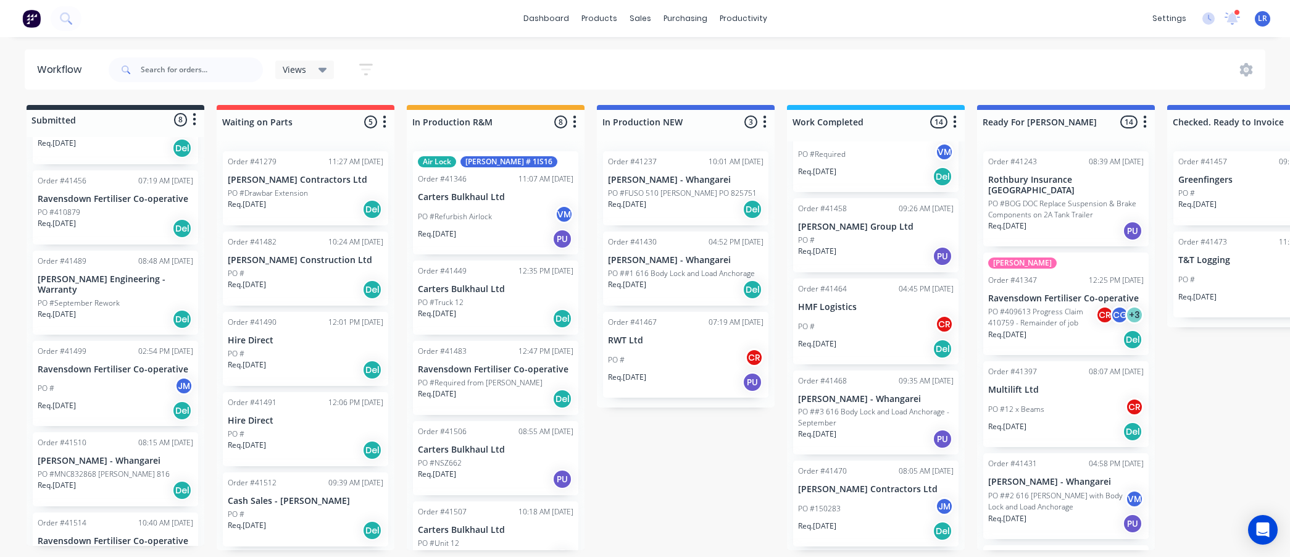
scroll to position [0, 0]
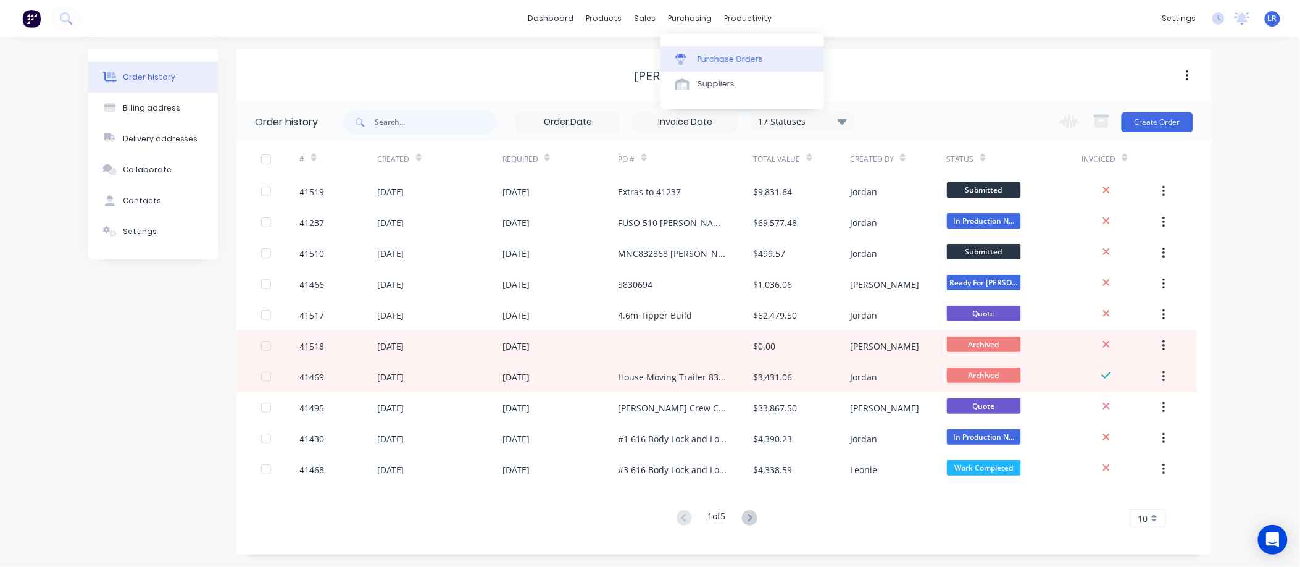
click at [711, 57] on div "Purchase Orders" at bounding box center [730, 59] width 65 height 11
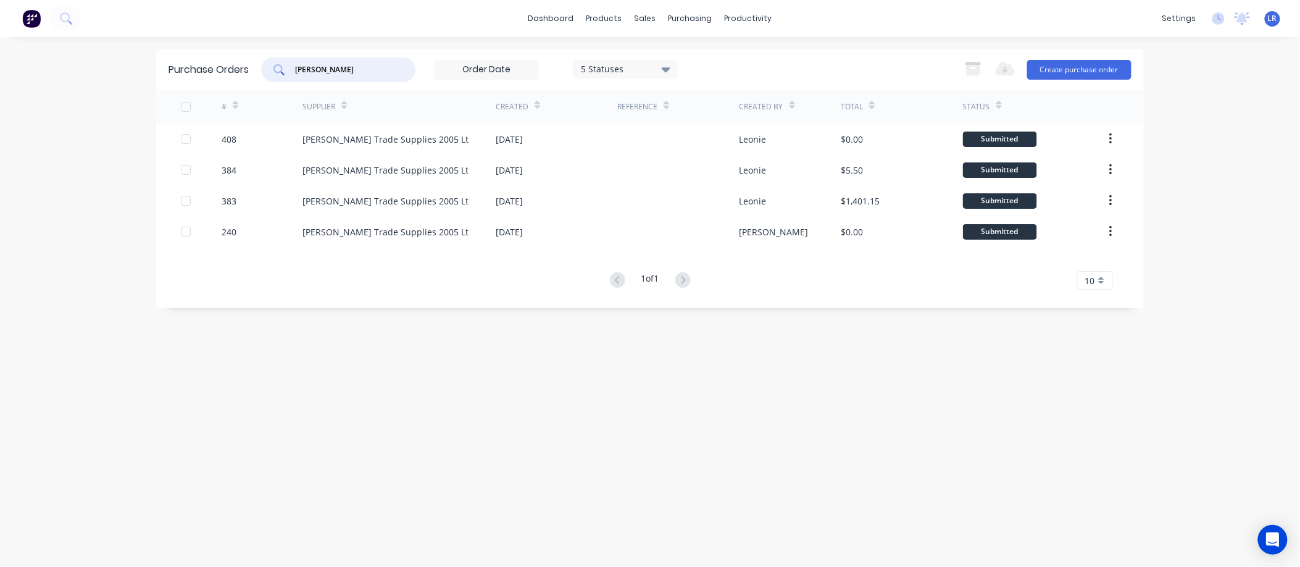
drag, startPoint x: 349, startPoint y: 65, endPoint x: 224, endPoint y: 70, distance: 124.8
click at [224, 70] on div "Purchase Orders donovan 5 Statuses 5 Statuses Export to Excel (XLSX) Create pur…" at bounding box center [650, 69] width 988 height 40
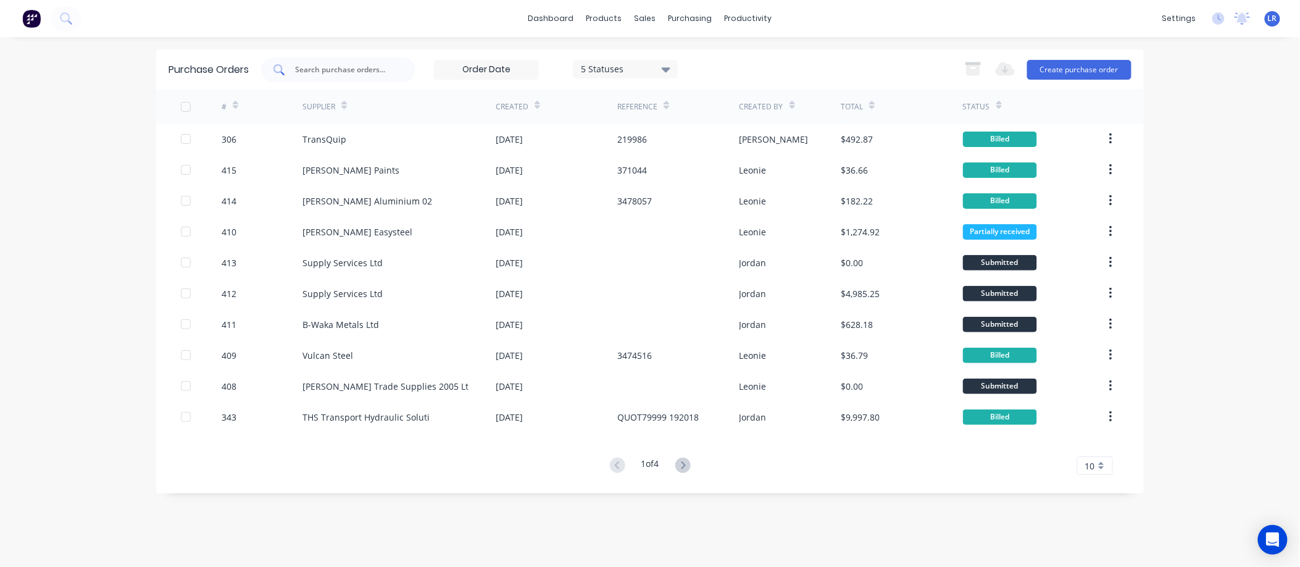
click at [341, 70] on input "text" at bounding box center [345, 70] width 102 height 12
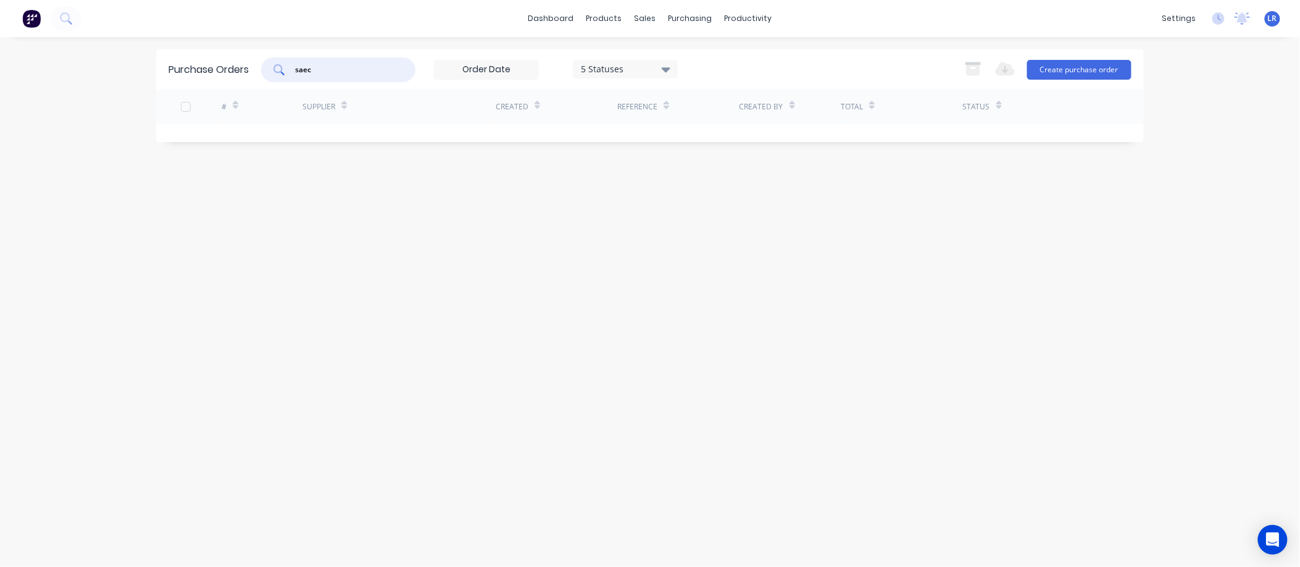
type input "saeco"
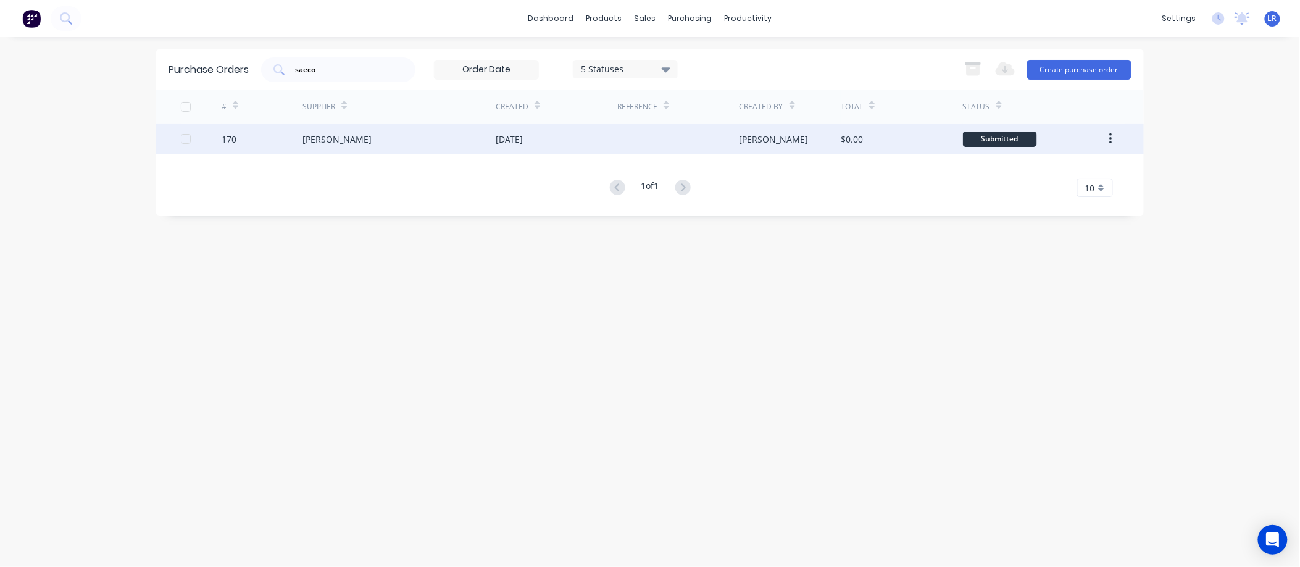
click at [342, 133] on div "Saeco Wilson" at bounding box center [337, 139] width 69 height 13
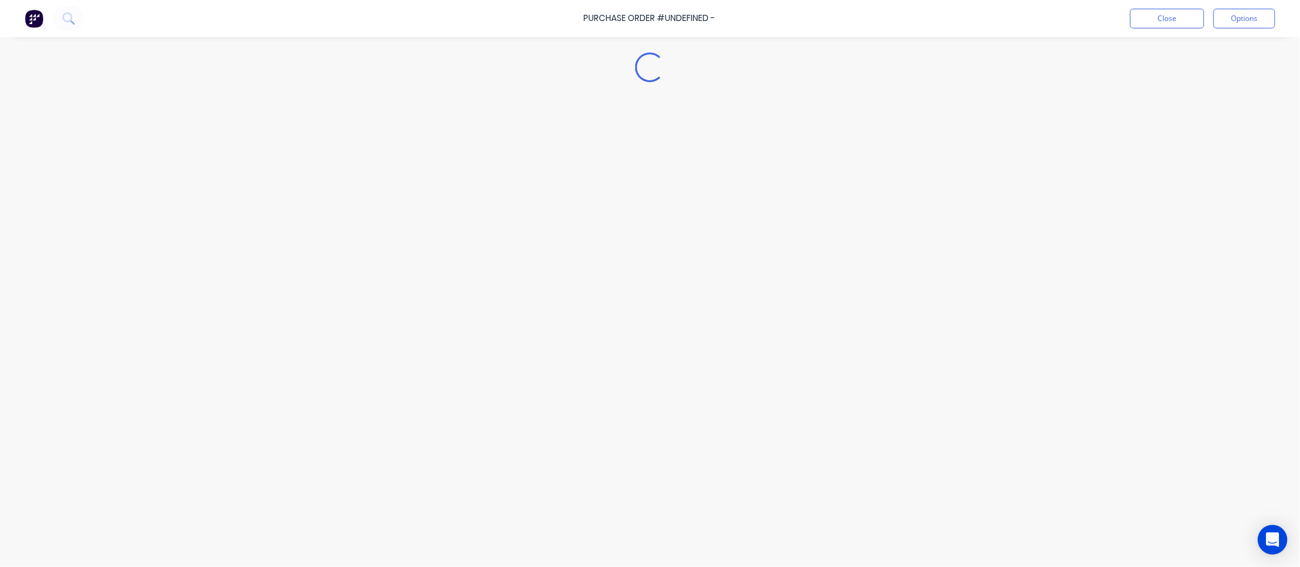
type textarea "x"
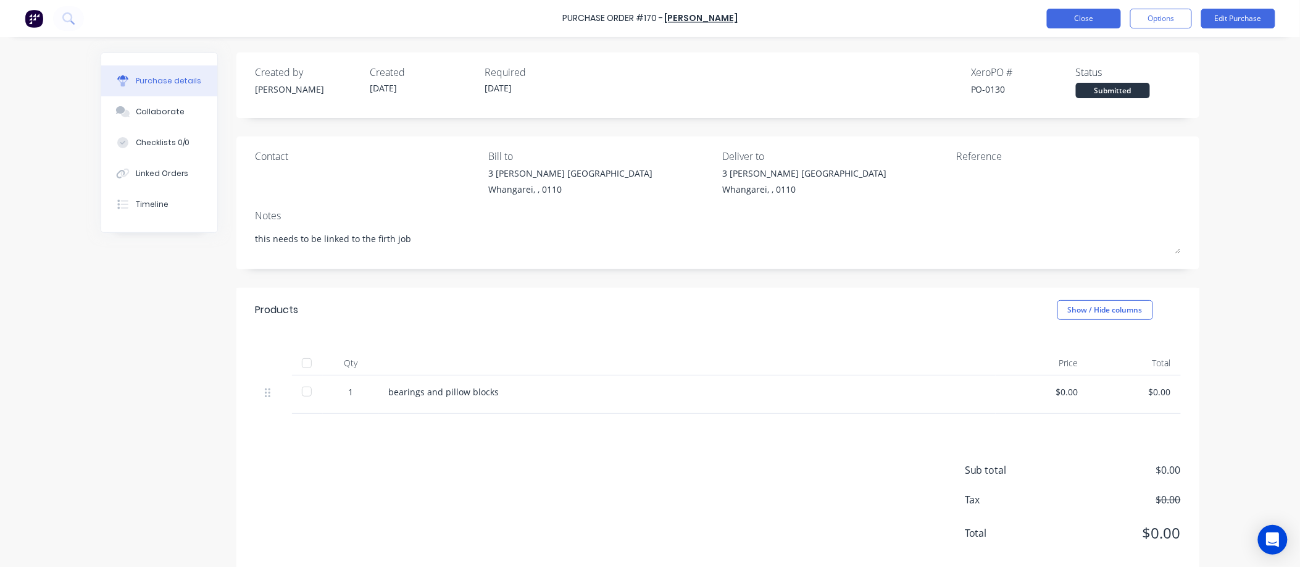
click at [1100, 13] on button "Close" at bounding box center [1084, 19] width 74 height 20
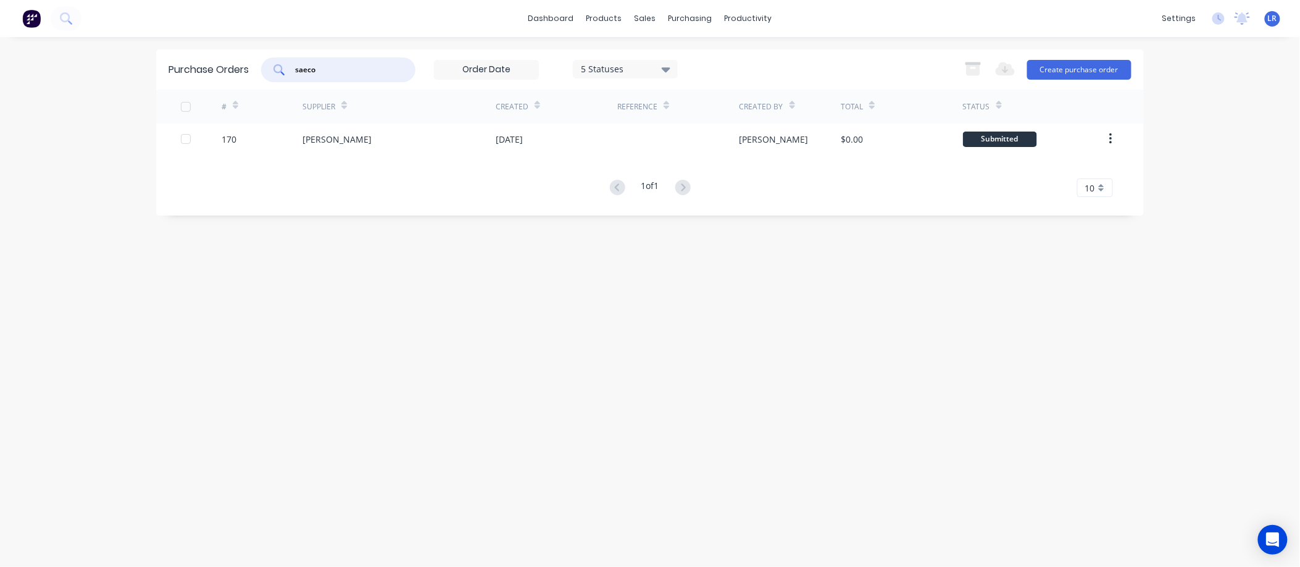
drag, startPoint x: 241, startPoint y: 70, endPoint x: 156, endPoint y: 71, distance: 85.2
click at [156, 71] on div "Purchase Orders saeco 5 Statuses 5 Statuses Export to Excel (XLSX) Create purch…" at bounding box center [650, 69] width 988 height 40
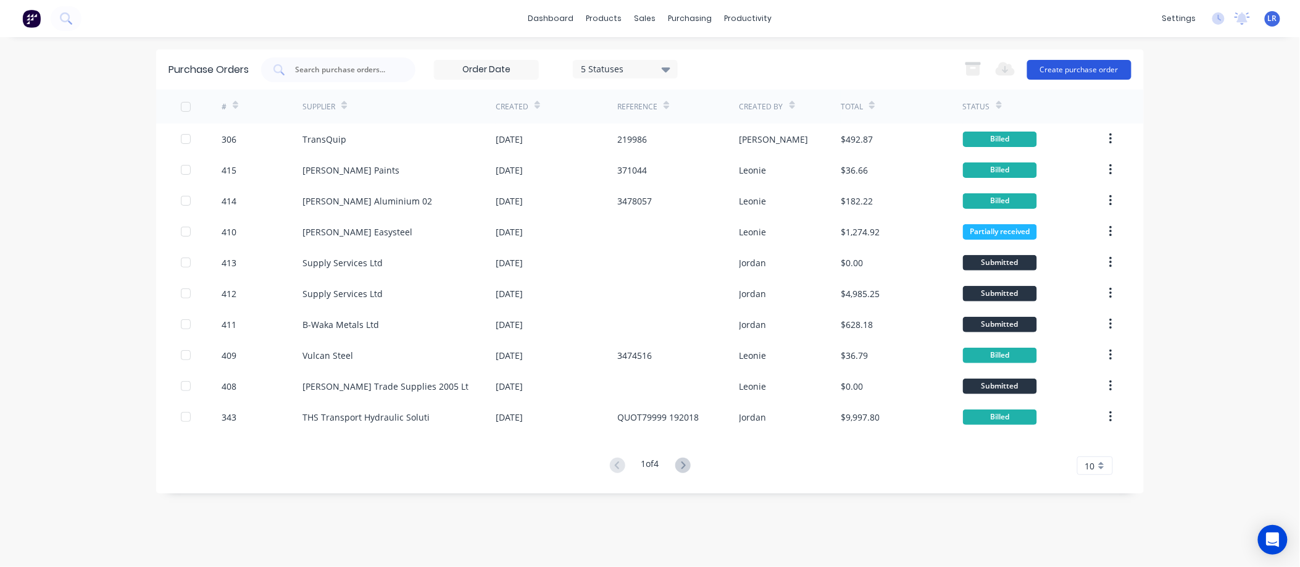
click at [1076, 63] on button "Create purchase order" at bounding box center [1079, 70] width 104 height 20
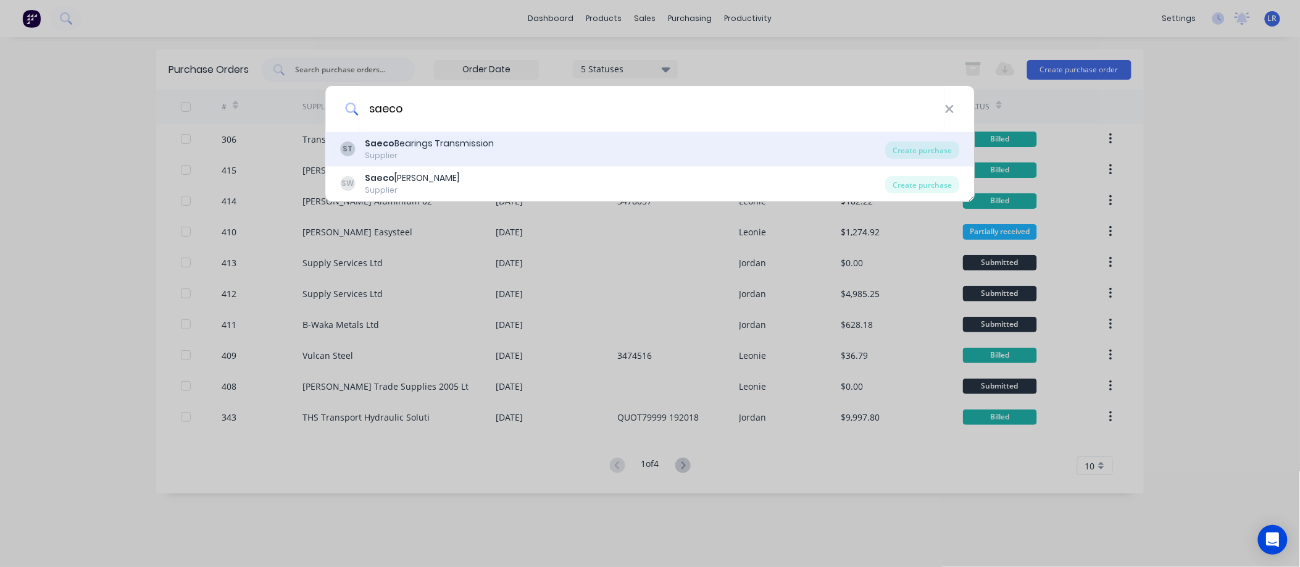
type input "saeco"
click at [411, 144] on div "Saeco Bearings Transmission" at bounding box center [429, 143] width 129 height 13
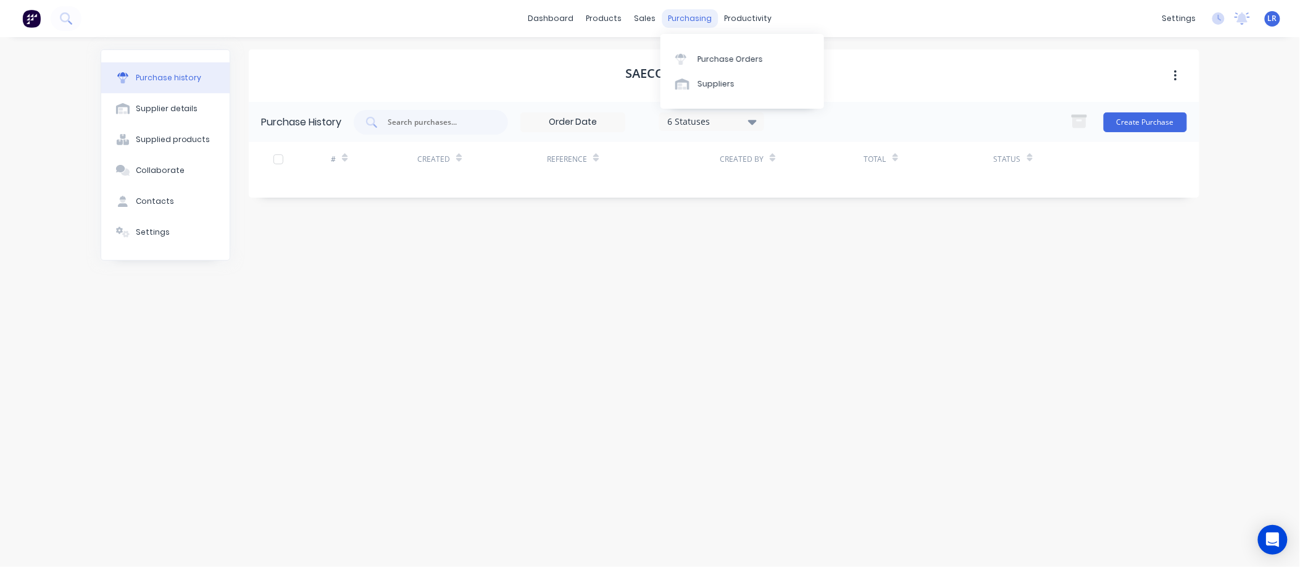
click at [677, 20] on div "purchasing" at bounding box center [690, 18] width 56 height 19
click at [716, 63] on div "Purchase Orders" at bounding box center [730, 59] width 65 height 11
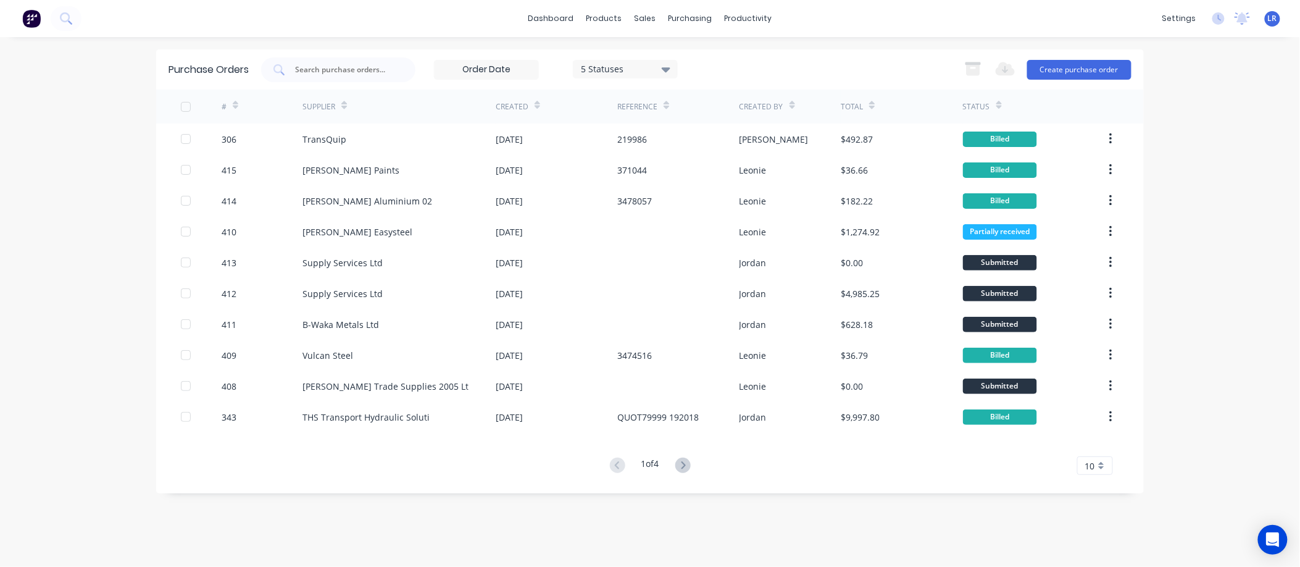
click at [686, 461] on icon at bounding box center [682, 464] width 15 height 15
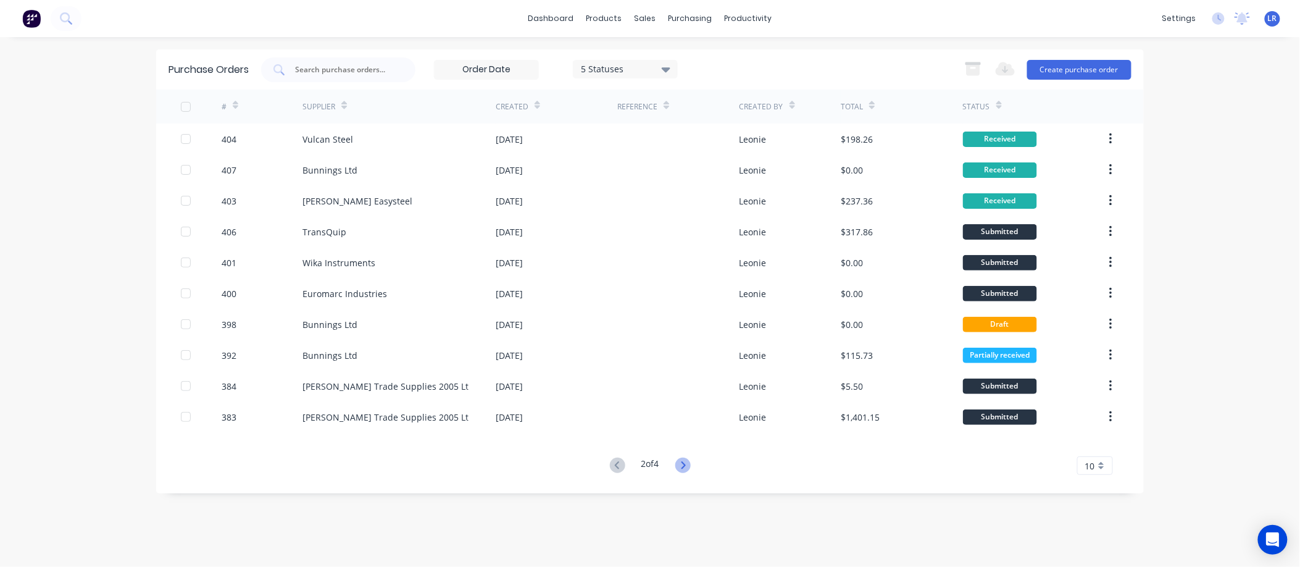
click at [682, 463] on icon at bounding box center [682, 464] width 15 height 15
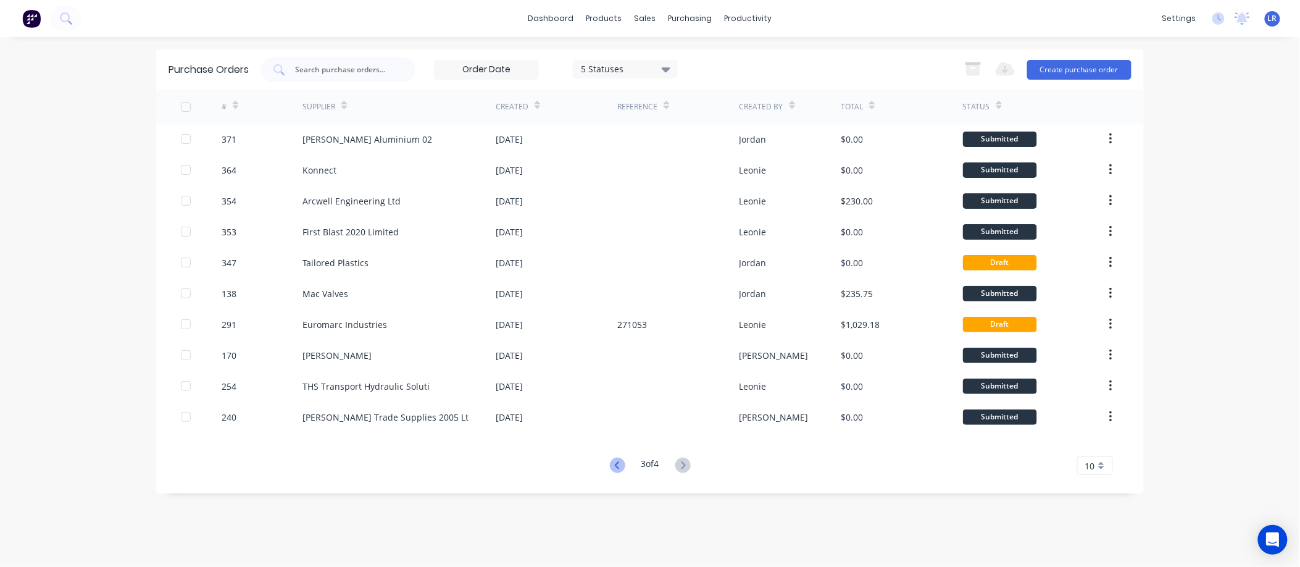
click at [614, 463] on icon at bounding box center [617, 464] width 15 height 15
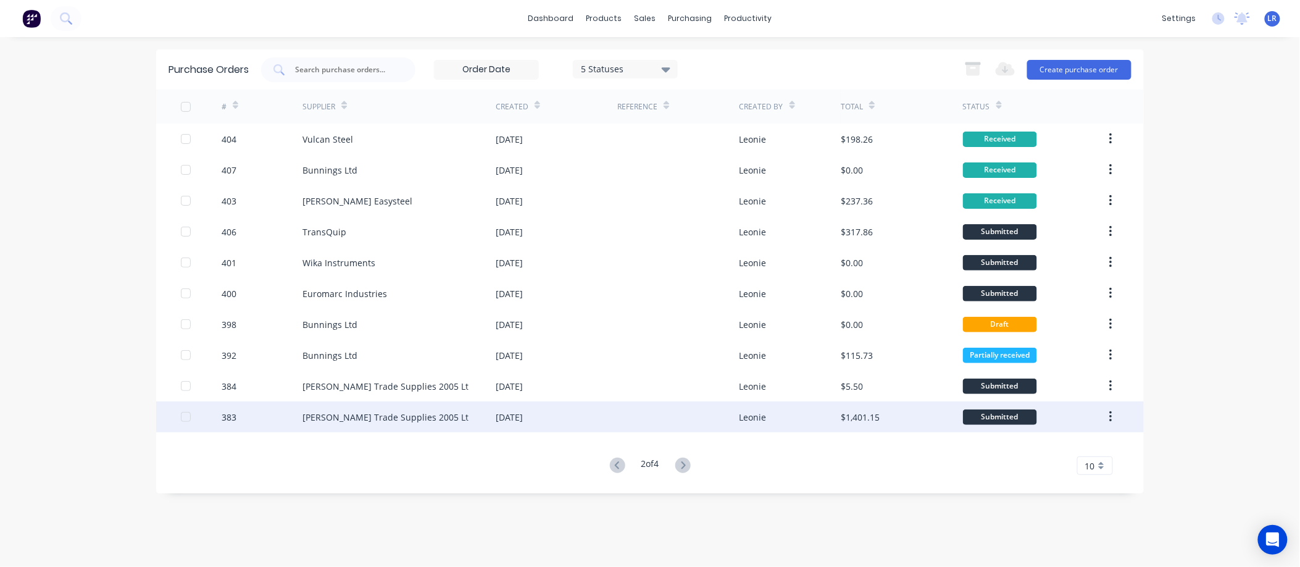
click at [395, 417] on div "Donovan Trade Supplies 2005 Lt" at bounding box center [386, 417] width 166 height 13
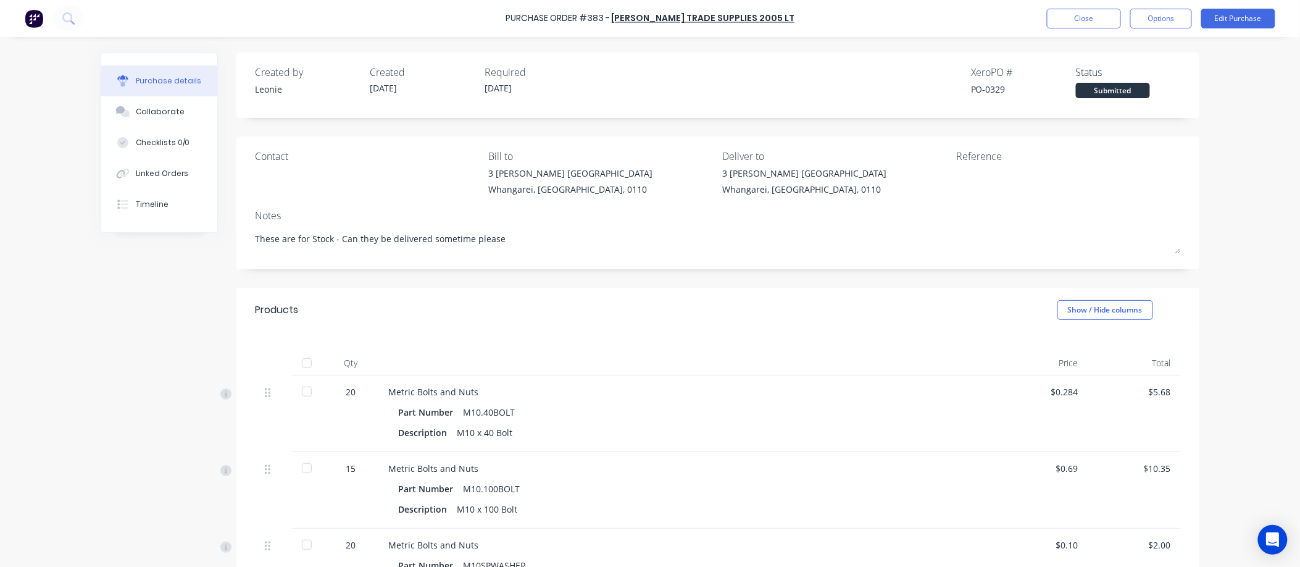
drag, startPoint x: 299, startPoint y: 391, endPoint x: 340, endPoint y: 511, distance: 127.1
click at [295, 403] on div at bounding box center [306, 391] width 25 height 25
click at [306, 470] on div at bounding box center [306, 468] width 25 height 25
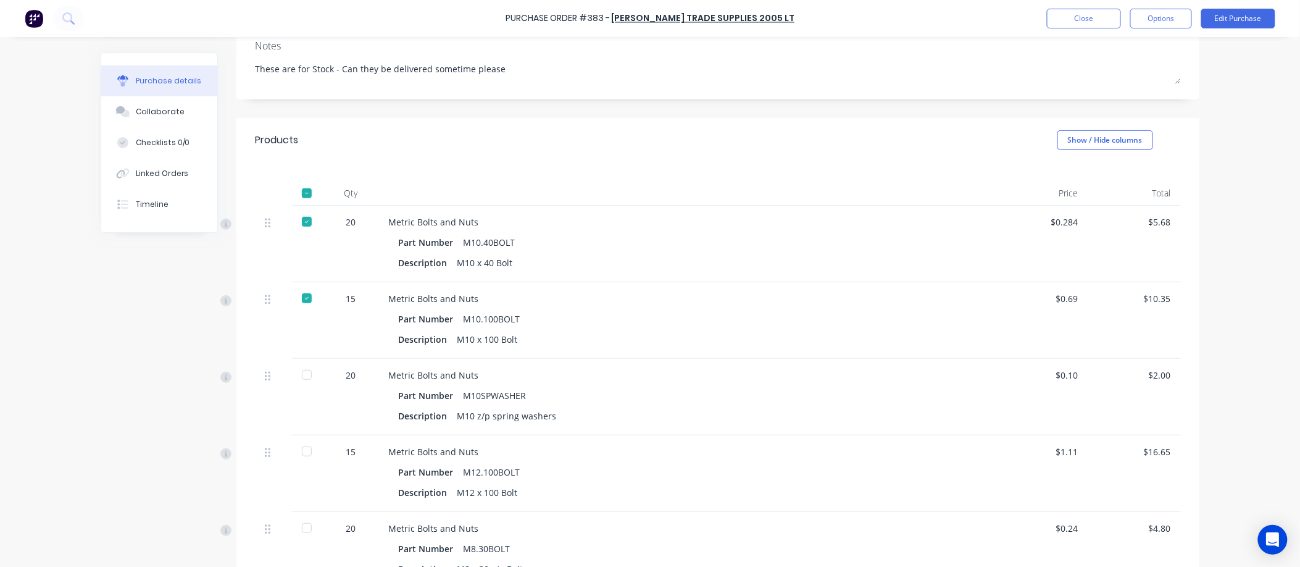
scroll to position [206, 0]
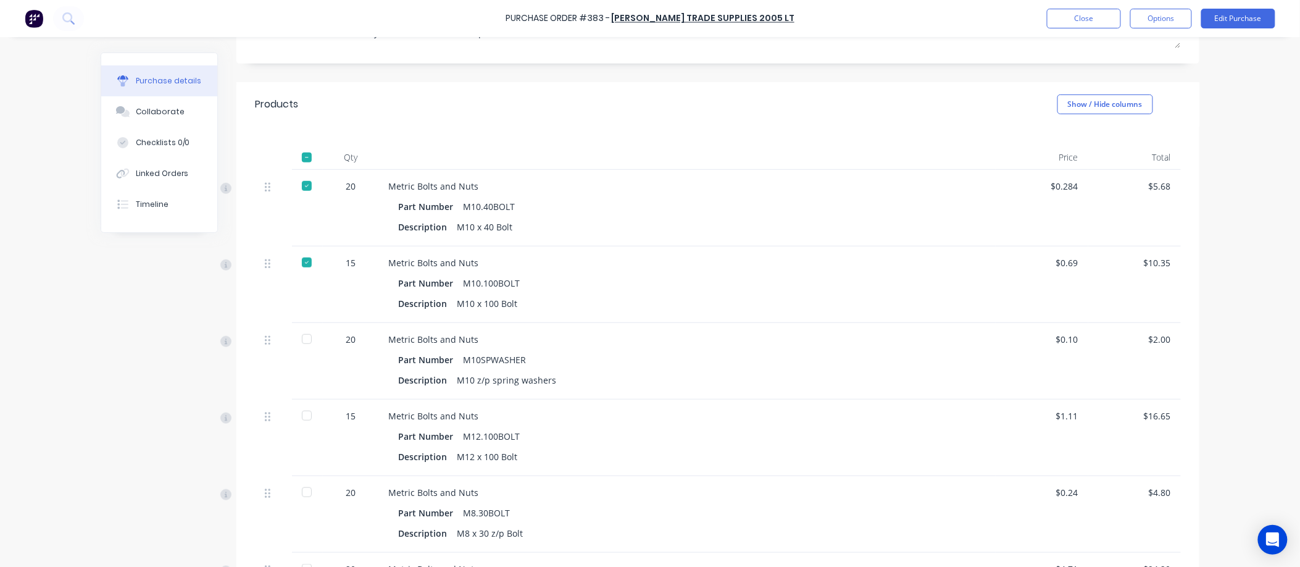
click at [297, 338] on div at bounding box center [306, 339] width 25 height 25
click at [300, 414] on div at bounding box center [306, 415] width 25 height 25
drag, startPoint x: 300, startPoint y: 489, endPoint x: 389, endPoint y: 532, distance: 98.6
click at [301, 490] on div at bounding box center [306, 492] width 25 height 25
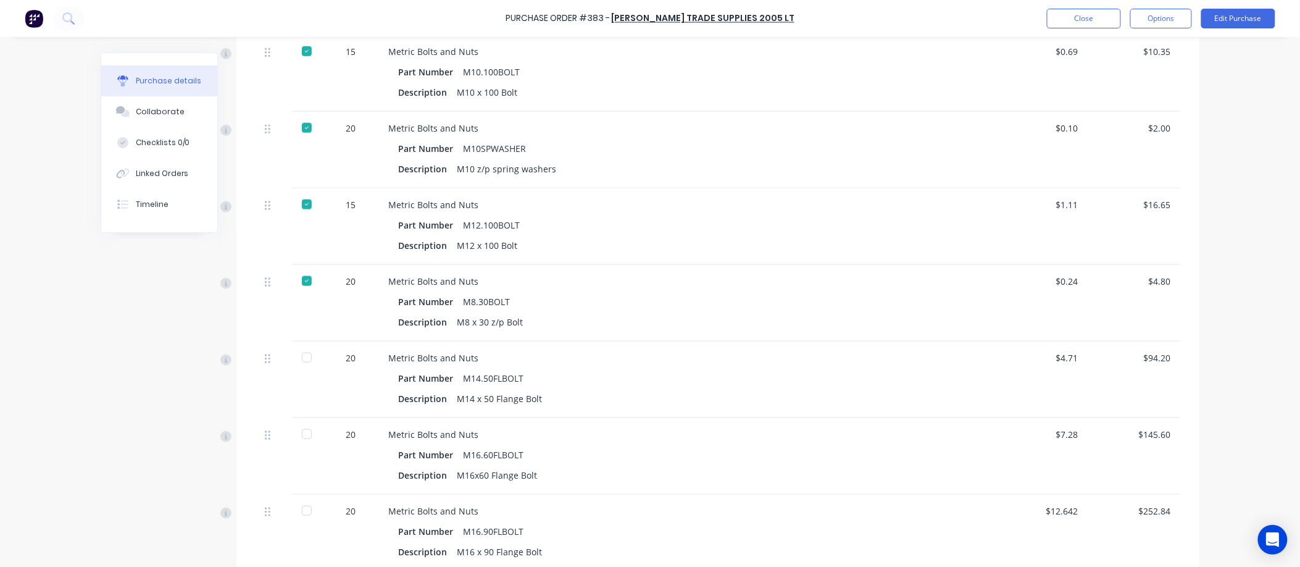
scroll to position [480, 0]
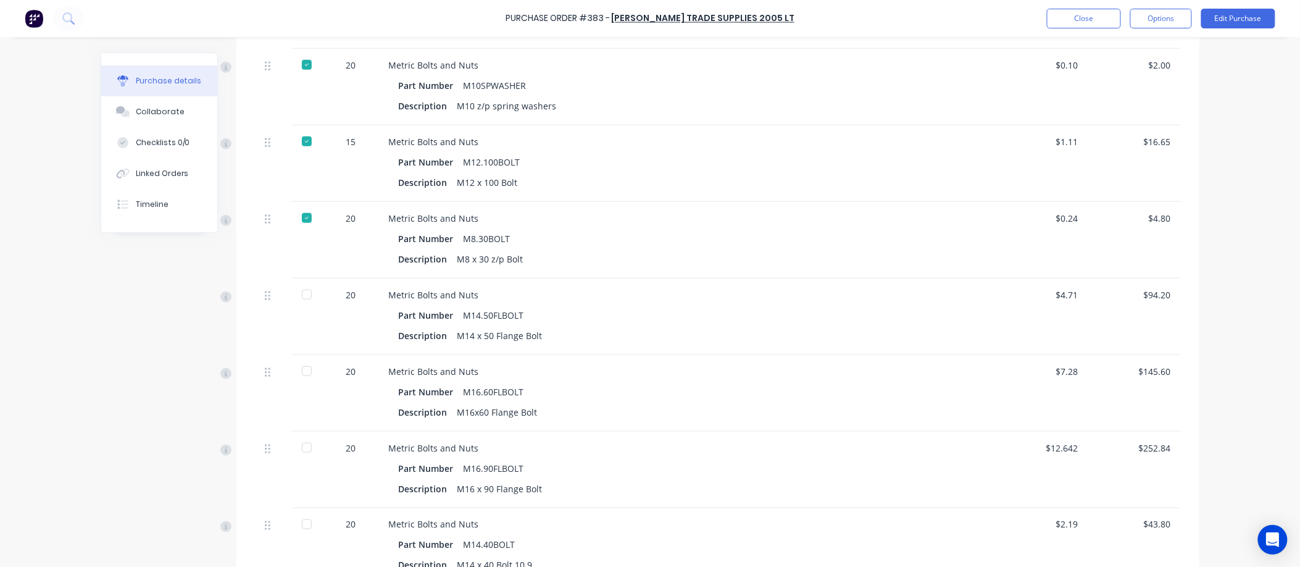
click at [303, 291] on div at bounding box center [306, 294] width 25 height 25
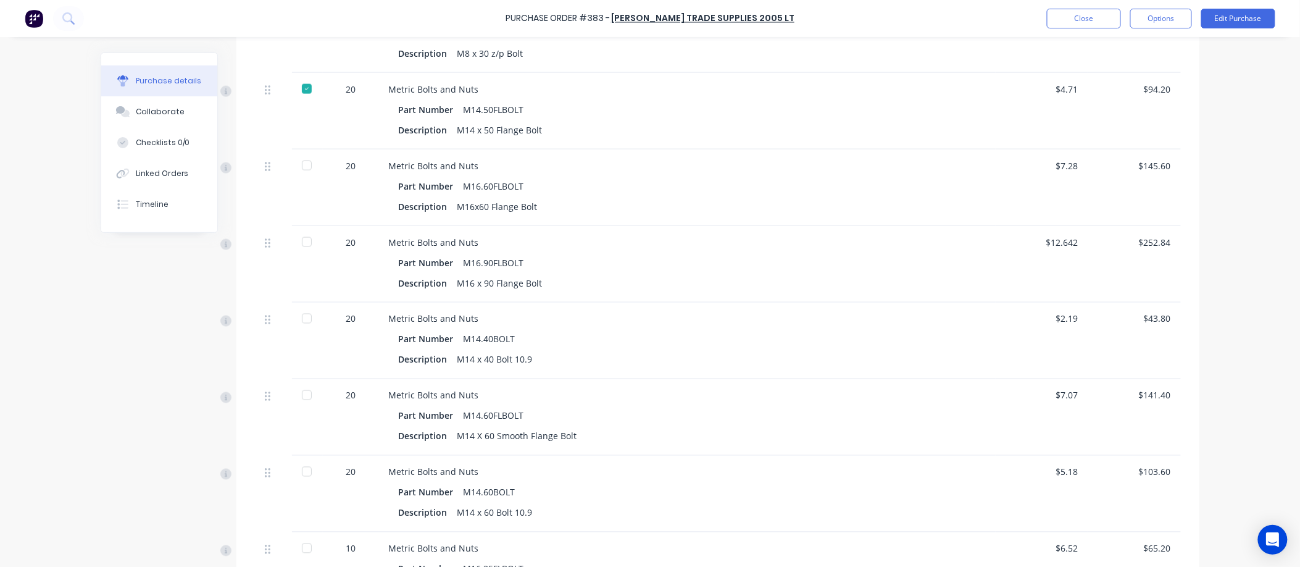
scroll to position [686, 0]
click at [296, 240] on div at bounding box center [306, 241] width 25 height 25
click at [301, 319] on div at bounding box center [306, 318] width 25 height 25
click at [304, 391] on div at bounding box center [306, 394] width 25 height 25
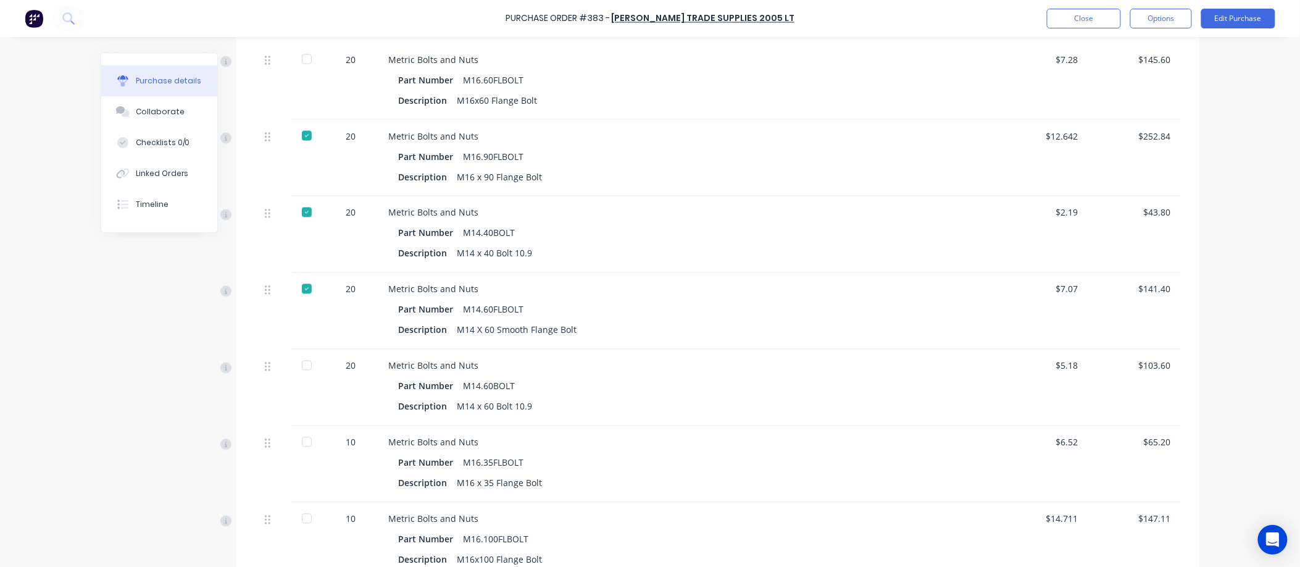
scroll to position [823, 0]
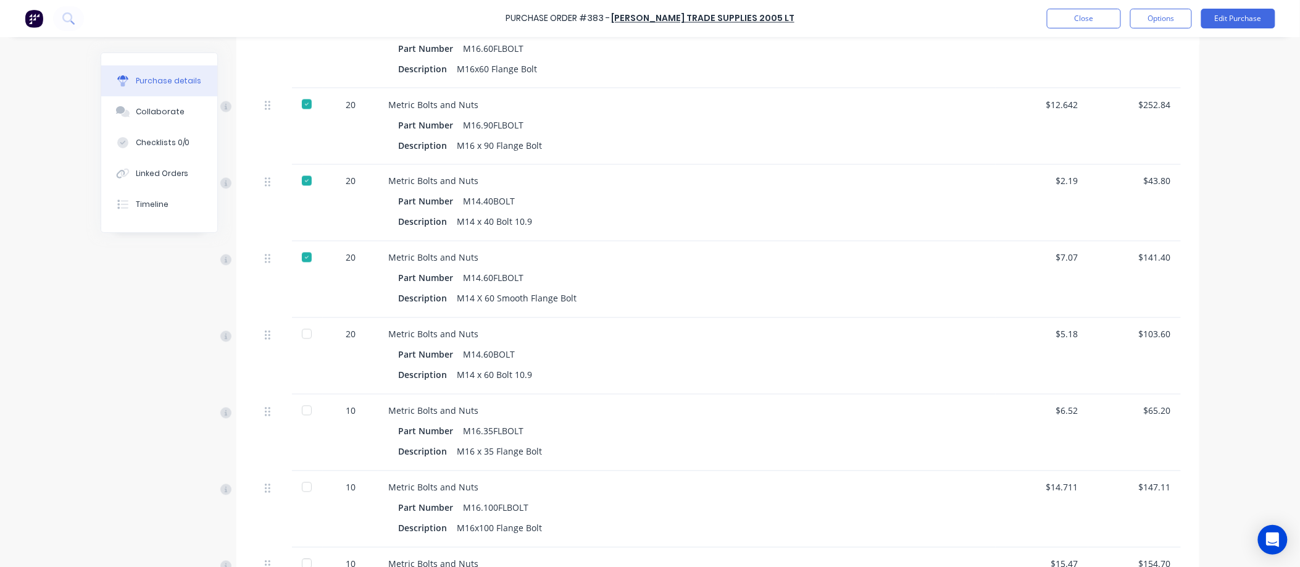
click at [303, 333] on div at bounding box center [306, 334] width 25 height 25
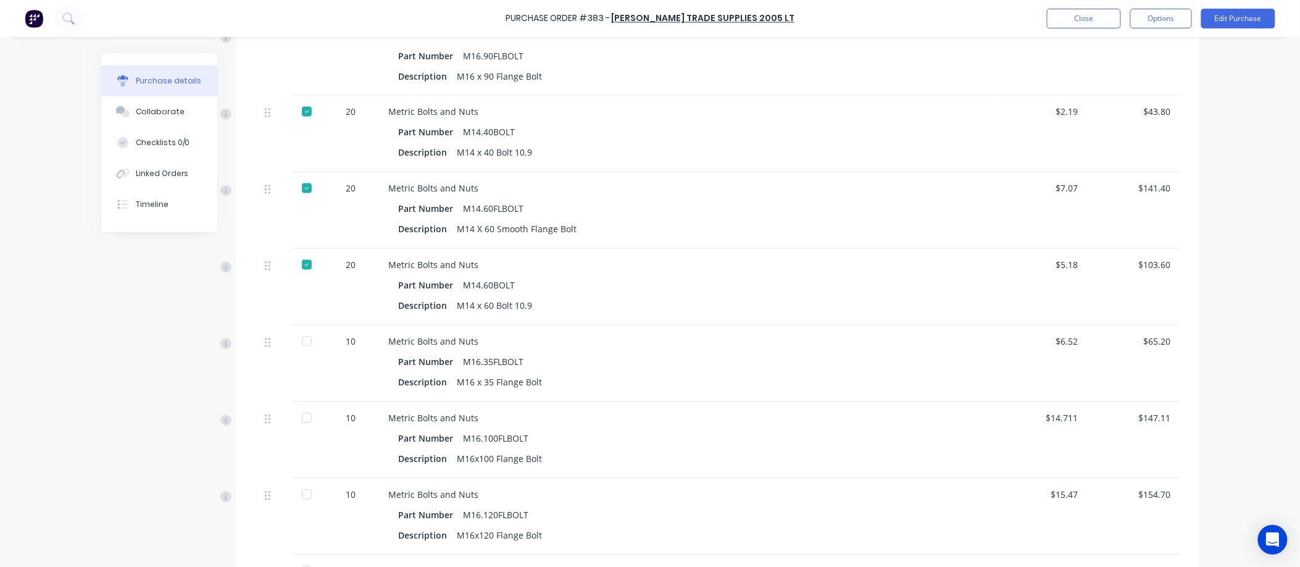
scroll to position [960, 0]
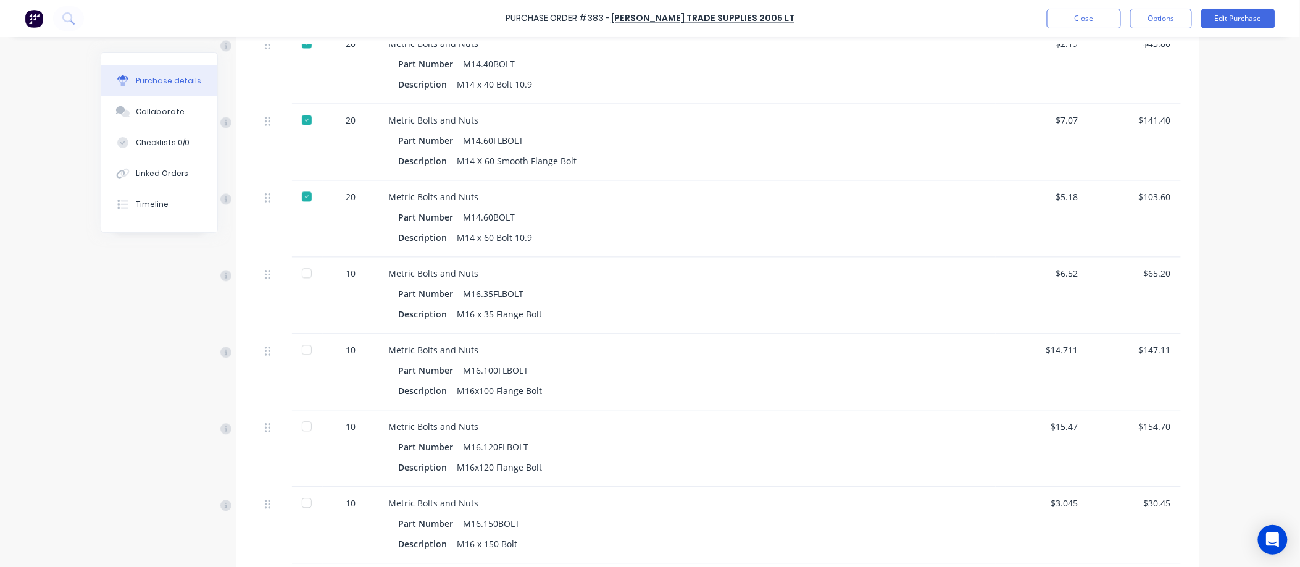
click at [298, 349] on div at bounding box center [306, 350] width 25 height 25
click at [304, 505] on div at bounding box center [306, 503] width 25 height 25
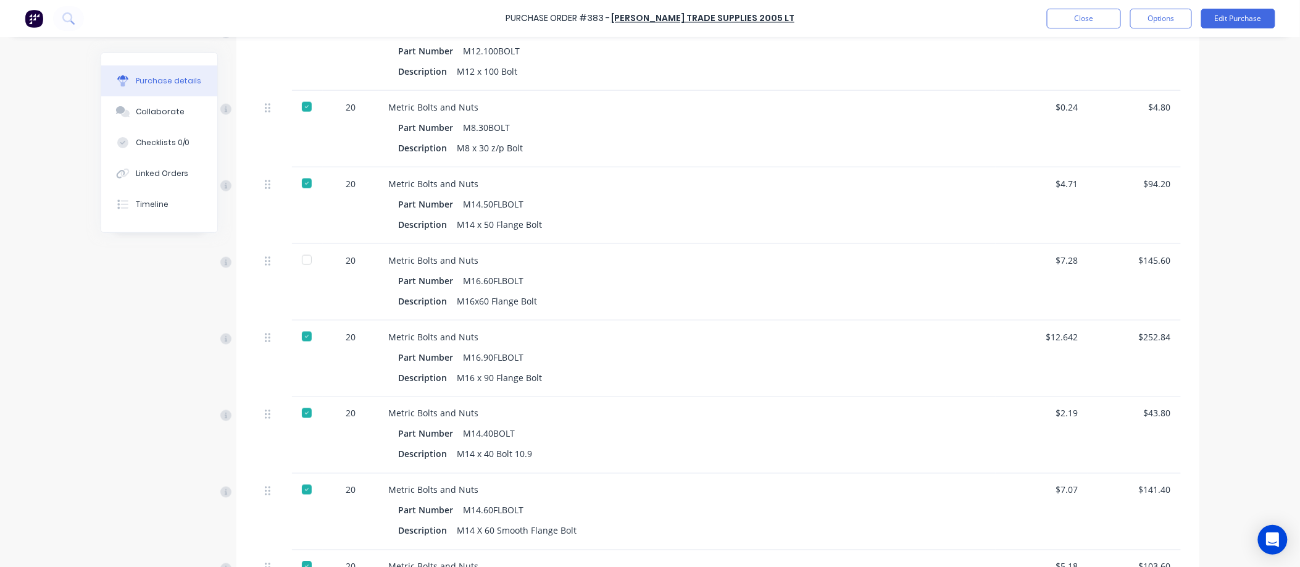
scroll to position [548, 0]
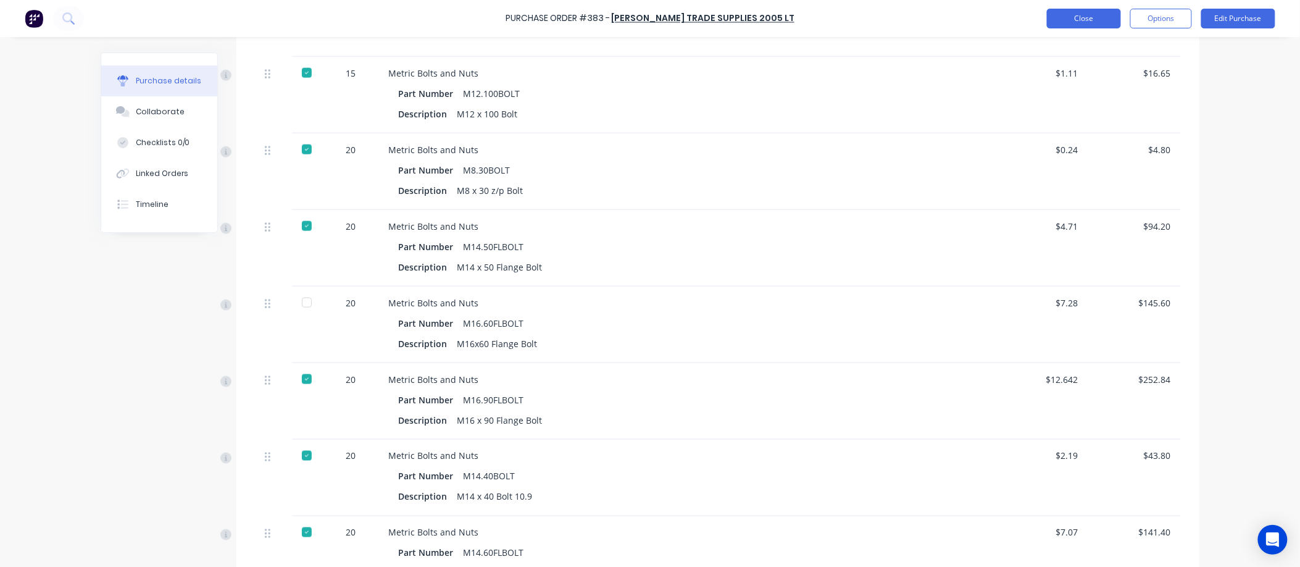
click at [1081, 16] on button "Close" at bounding box center [1084, 19] width 74 height 20
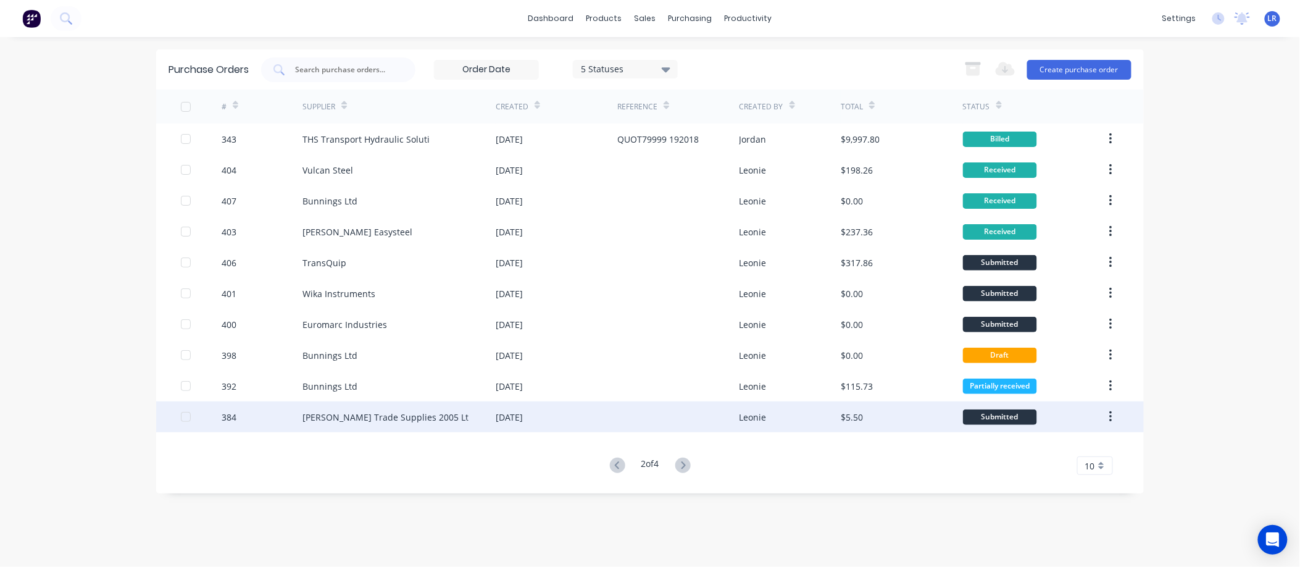
click at [403, 412] on div "[PERSON_NAME] Trade Supplies 2005 Lt" at bounding box center [386, 417] width 166 height 13
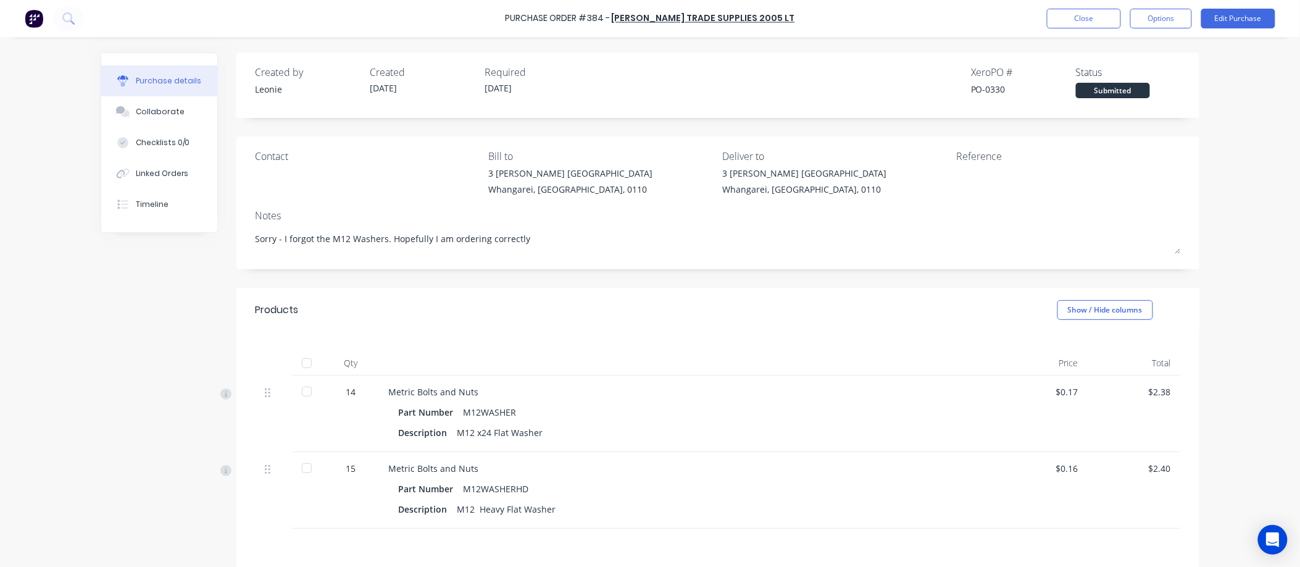
click at [300, 364] on div at bounding box center [306, 363] width 25 height 25
type textarea "x"
click at [1090, 16] on button "Close" at bounding box center [1084, 19] width 74 height 20
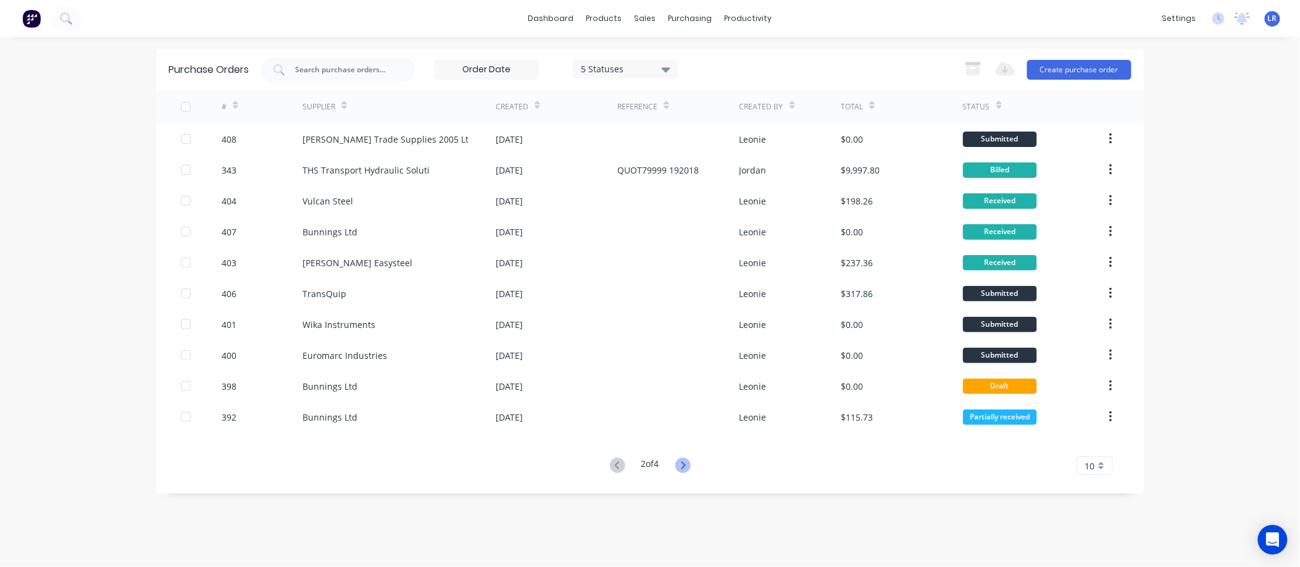
click at [680, 463] on icon at bounding box center [682, 464] width 15 height 15
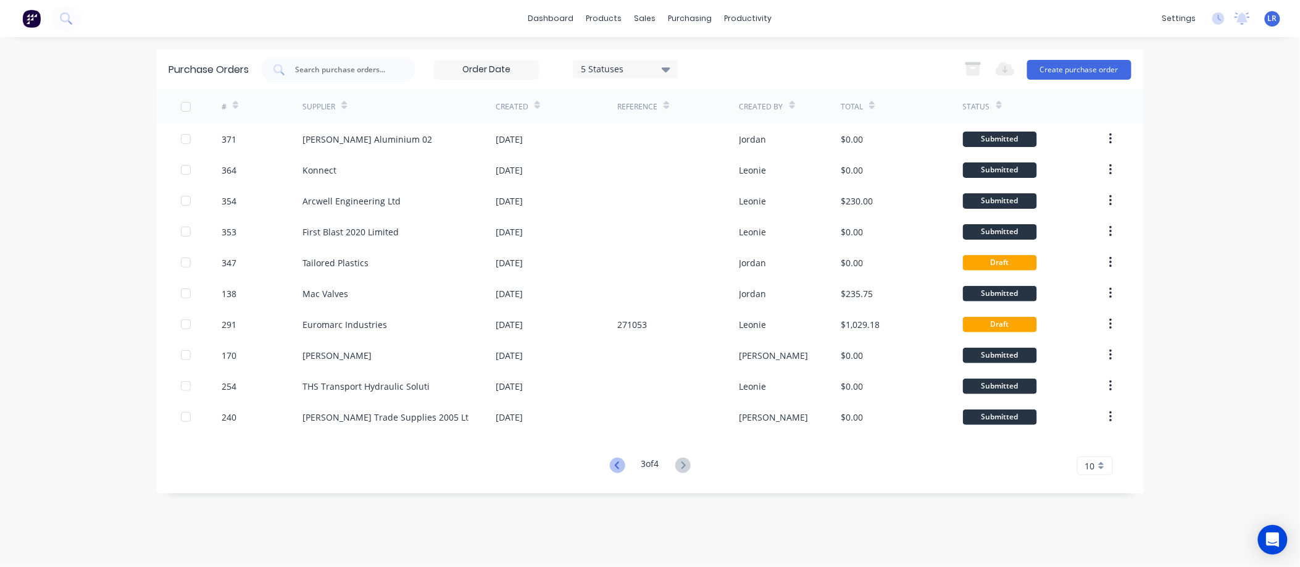
click at [610, 461] on icon at bounding box center [617, 464] width 15 height 15
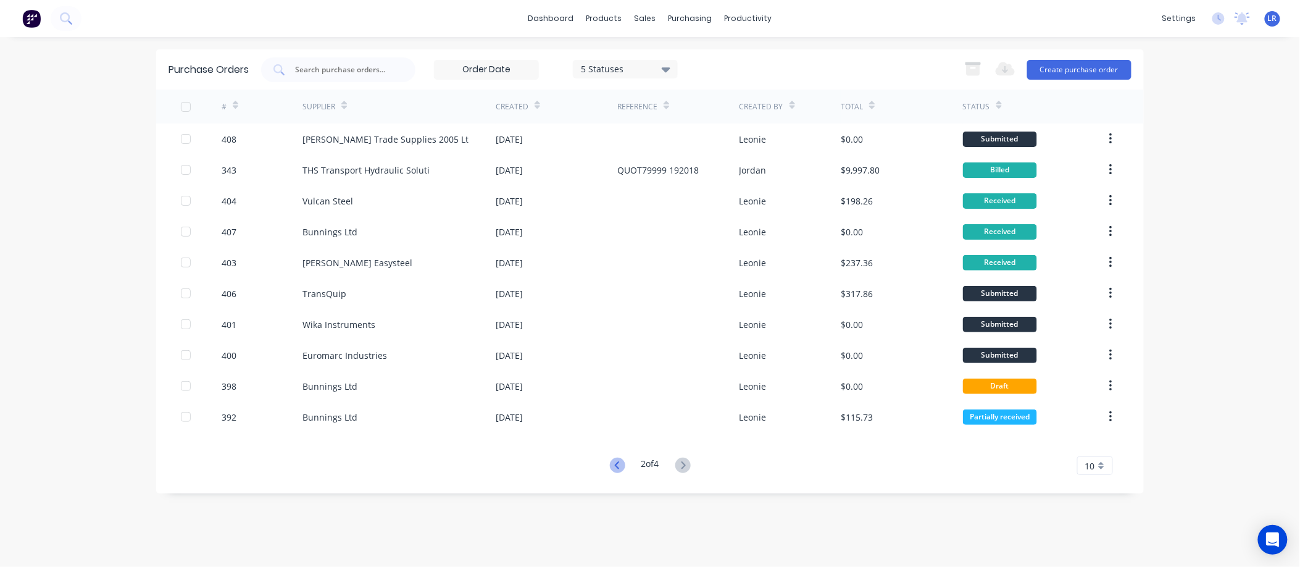
click at [612, 462] on icon at bounding box center [617, 464] width 15 height 15
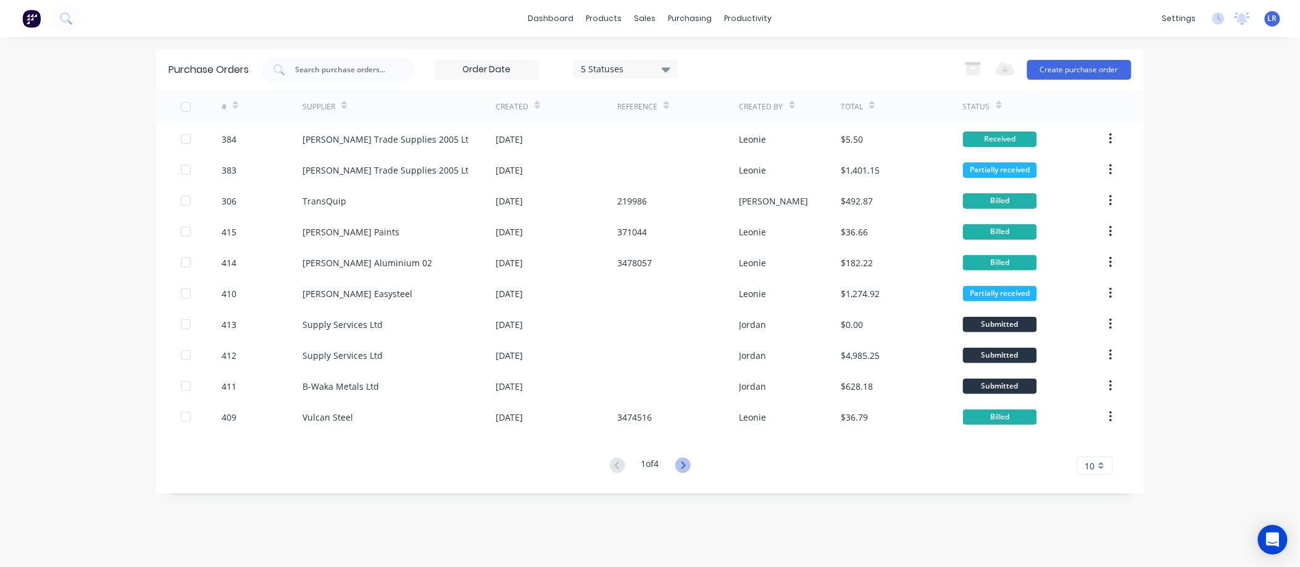
click at [683, 464] on icon at bounding box center [682, 464] width 15 height 15
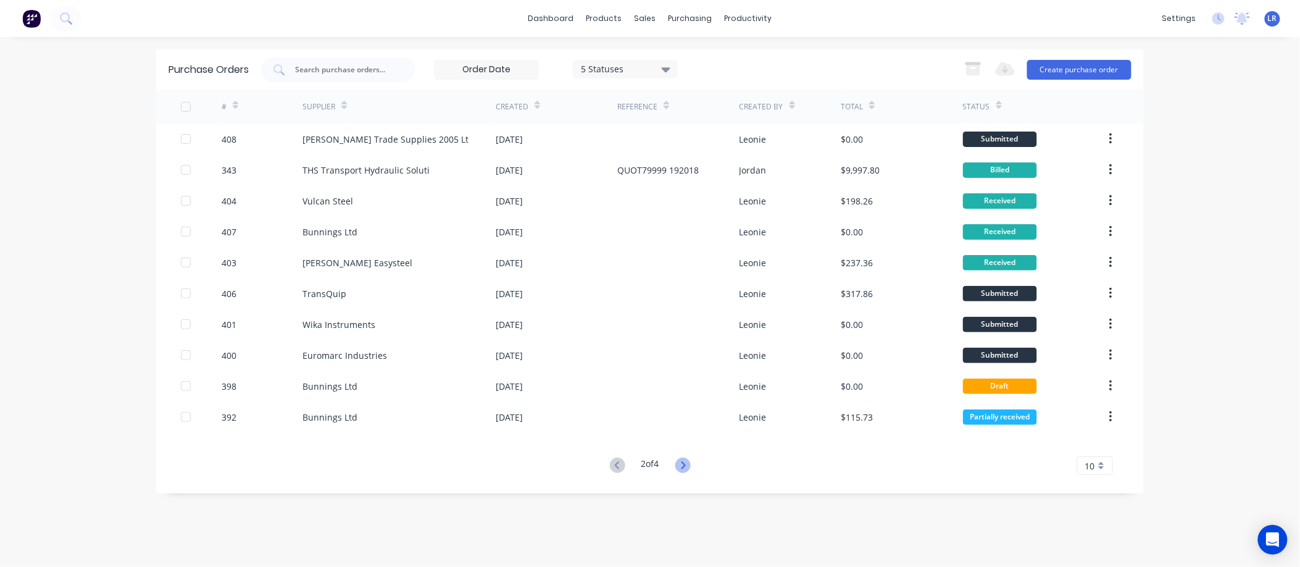
click at [681, 460] on icon at bounding box center [682, 464] width 15 height 15
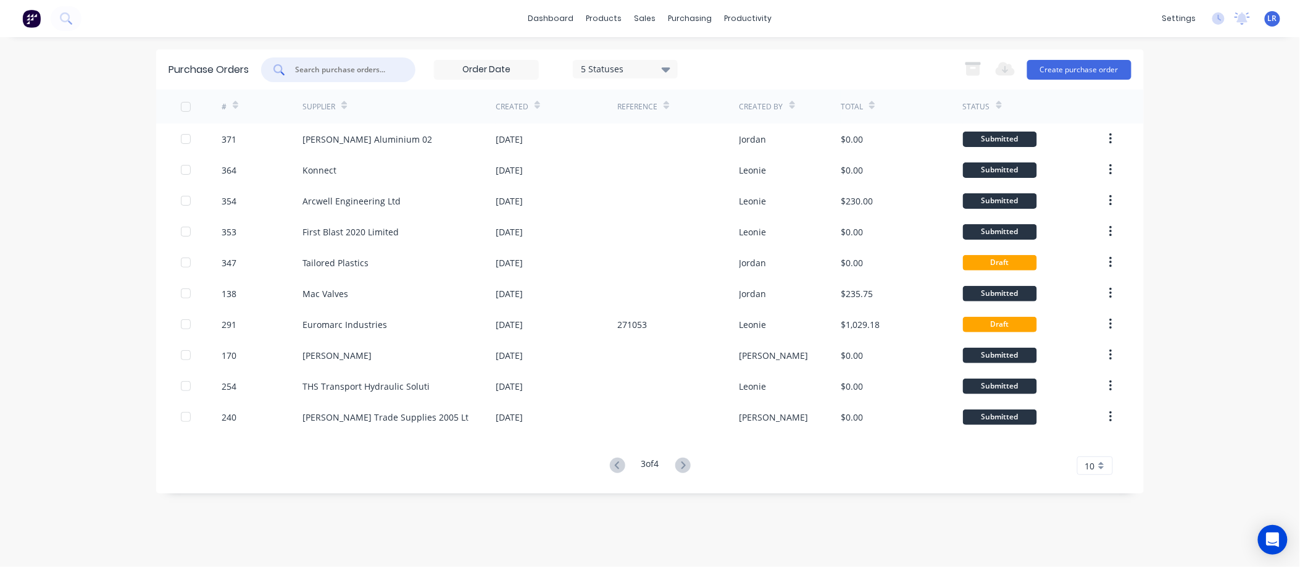
click at [307, 65] on input "text" at bounding box center [345, 70] width 102 height 12
type input "donovan"
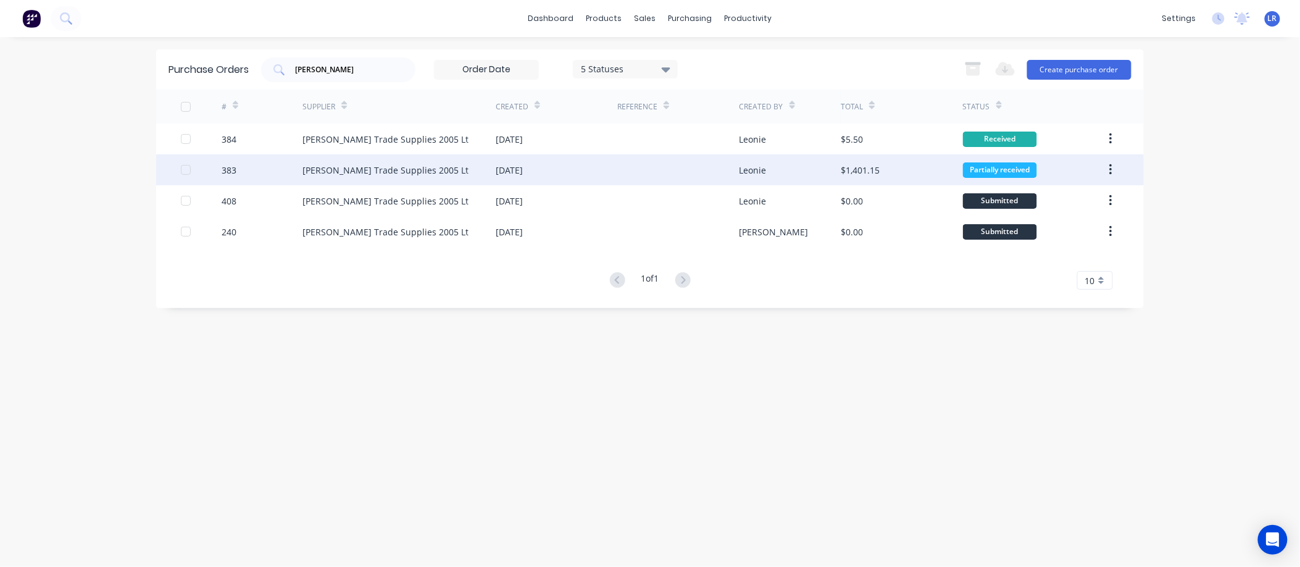
click at [336, 164] on div "[PERSON_NAME] Trade Supplies 2005 Lt" at bounding box center [386, 170] width 166 height 13
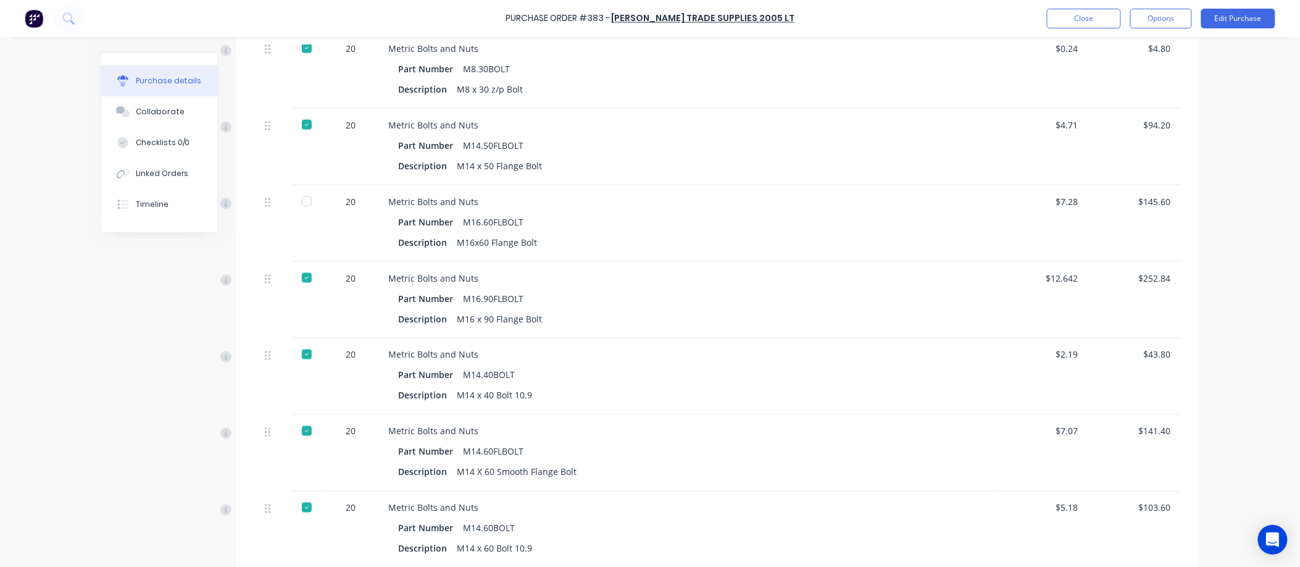
scroll to position [617, 0]
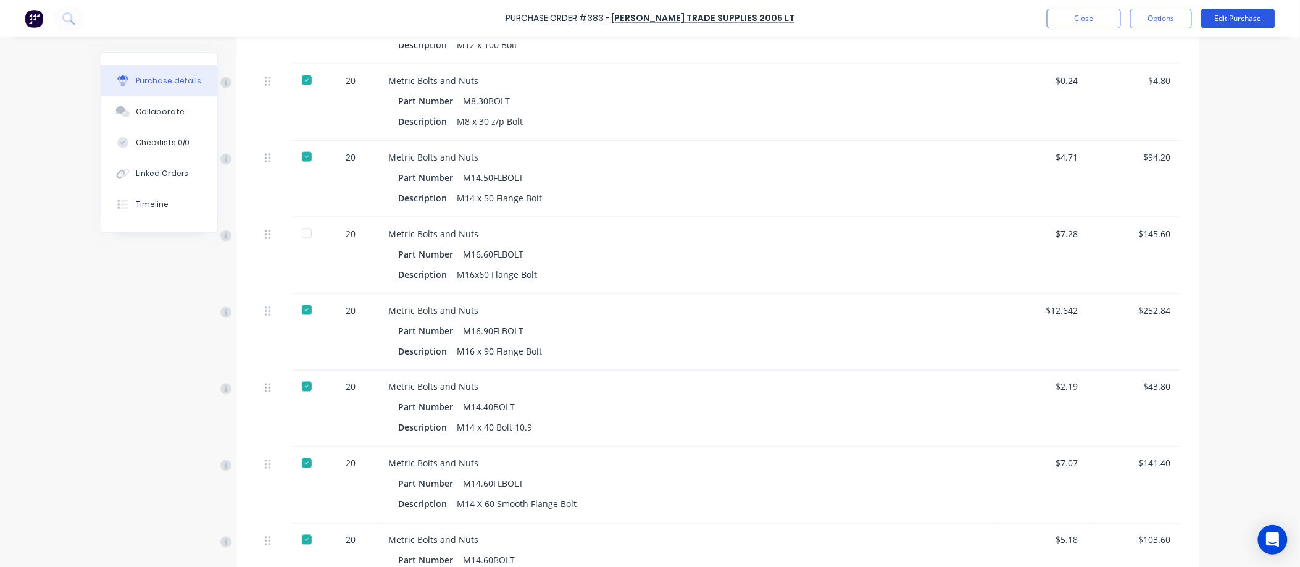
click at [1246, 15] on button "Edit Purchase" at bounding box center [1238, 19] width 74 height 20
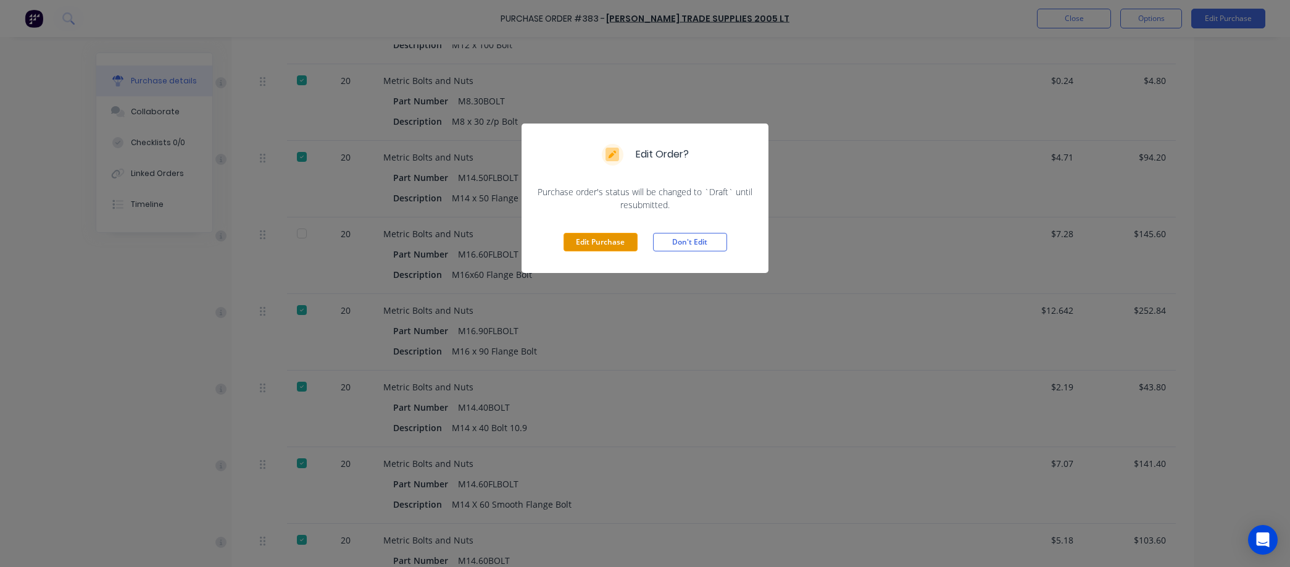
click at [619, 241] on button "Edit Purchase" at bounding box center [601, 242] width 74 height 19
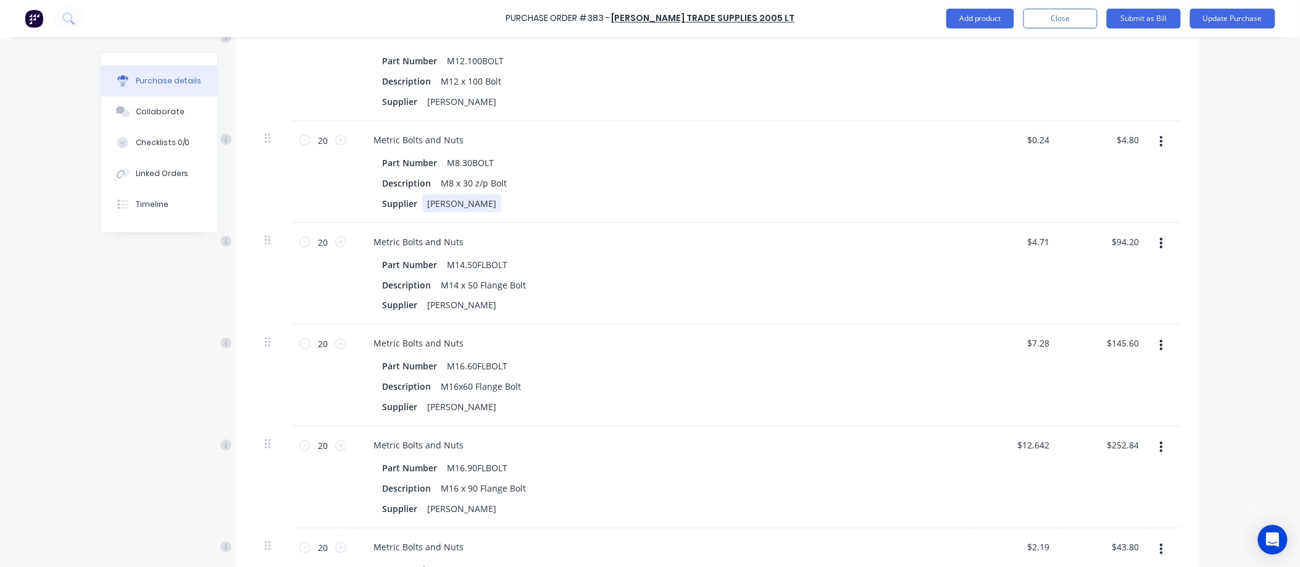
scroll to position [705, 0]
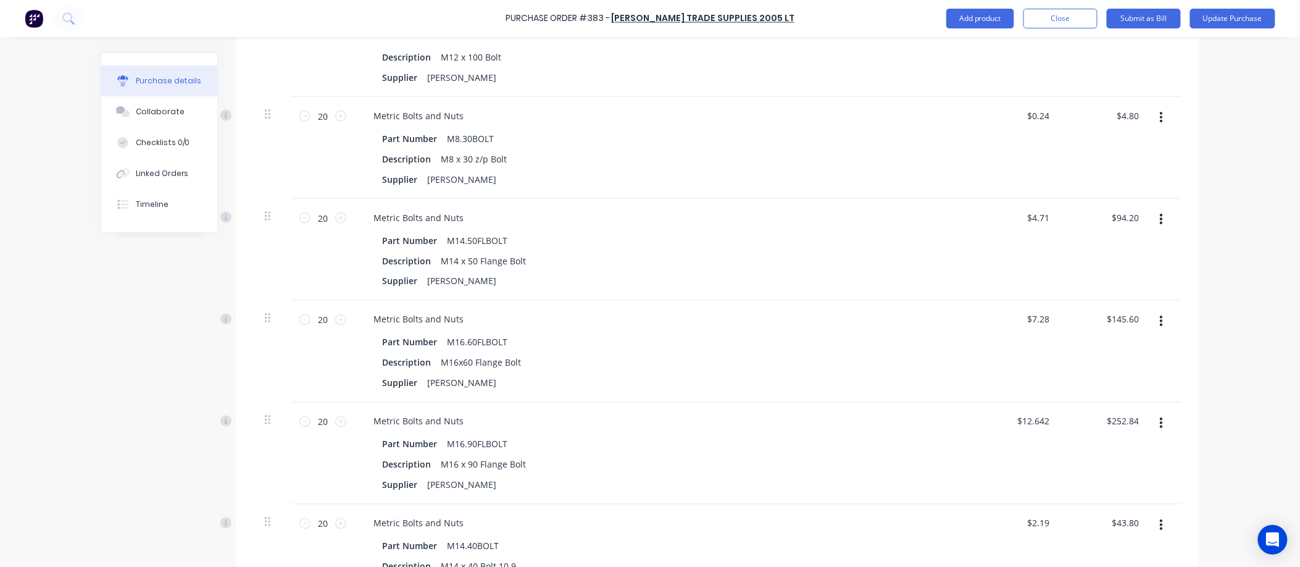
click at [1160, 317] on icon "button" at bounding box center [1161, 321] width 3 height 11
click at [1091, 427] on button "Delete" at bounding box center [1123, 428] width 105 height 25
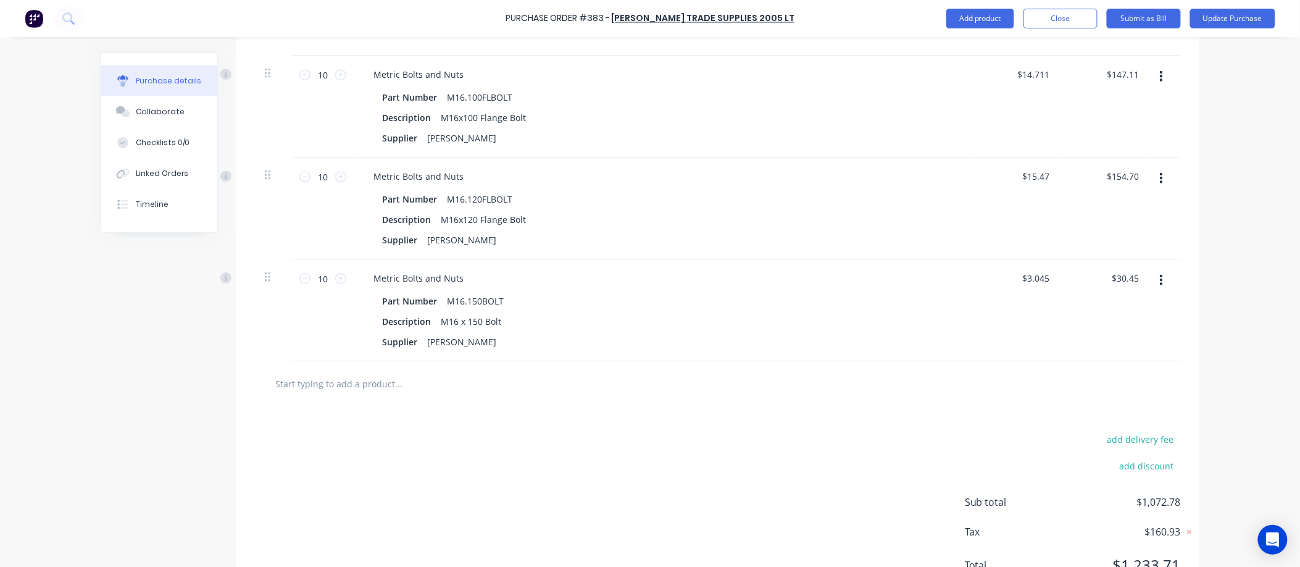
scroll to position [1515, 0]
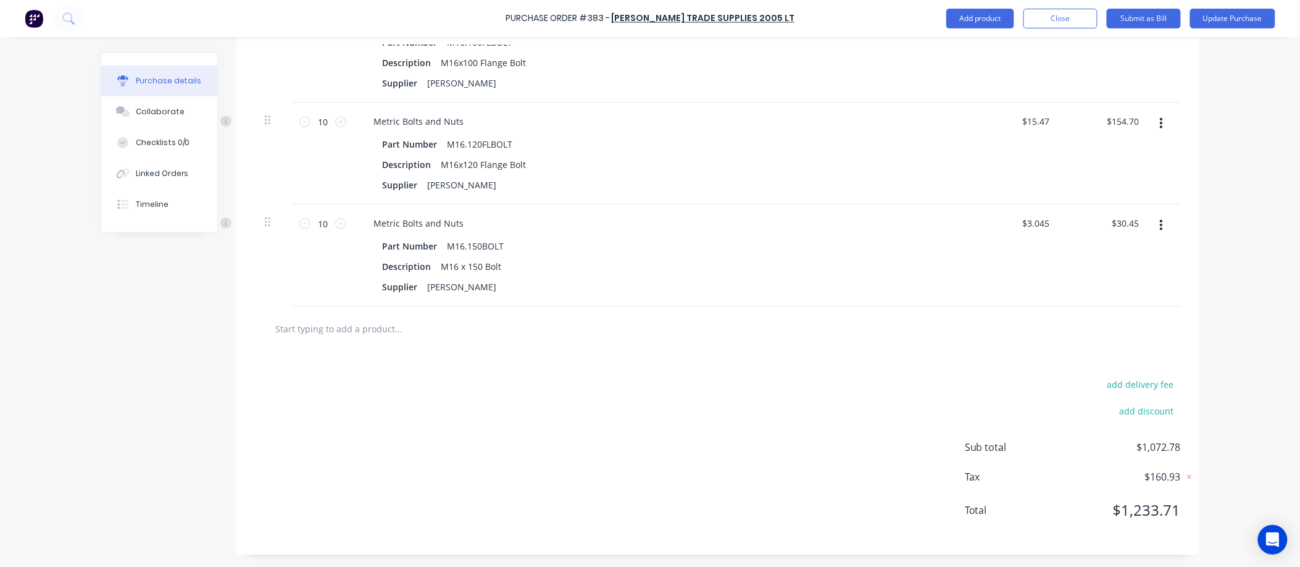
click at [298, 327] on input "text" at bounding box center [398, 328] width 247 height 25
type textarea "x"
type input "m"
type textarea "x"
type input "m16"
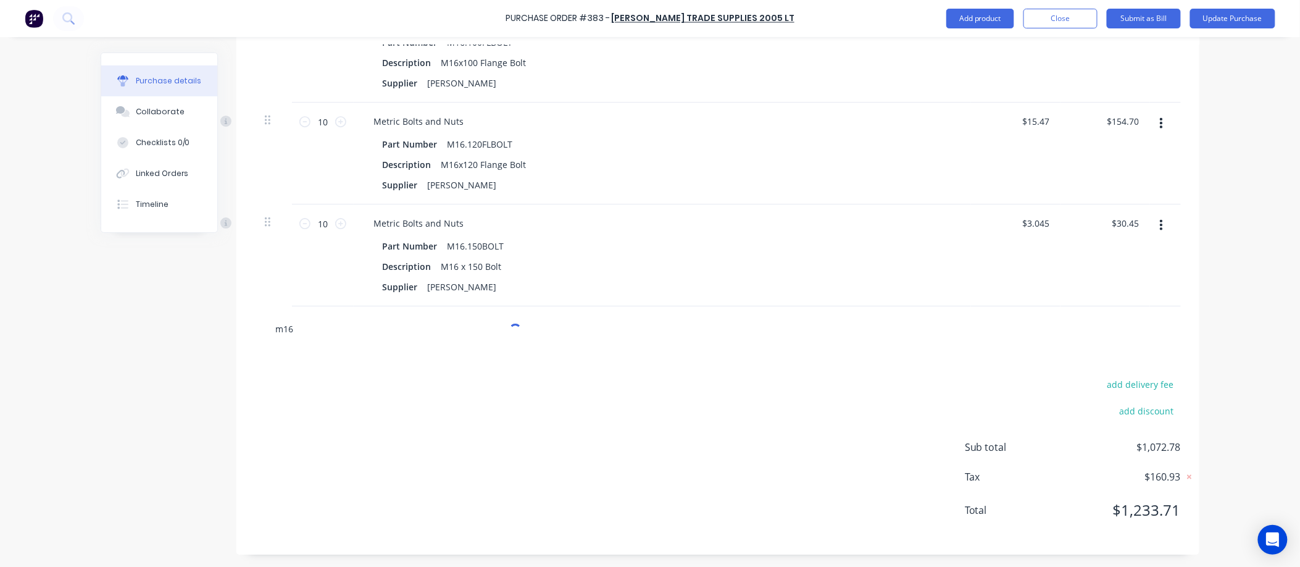
type textarea "x"
type input "m16."
type textarea "x"
type input "m16.5"
type textarea "x"
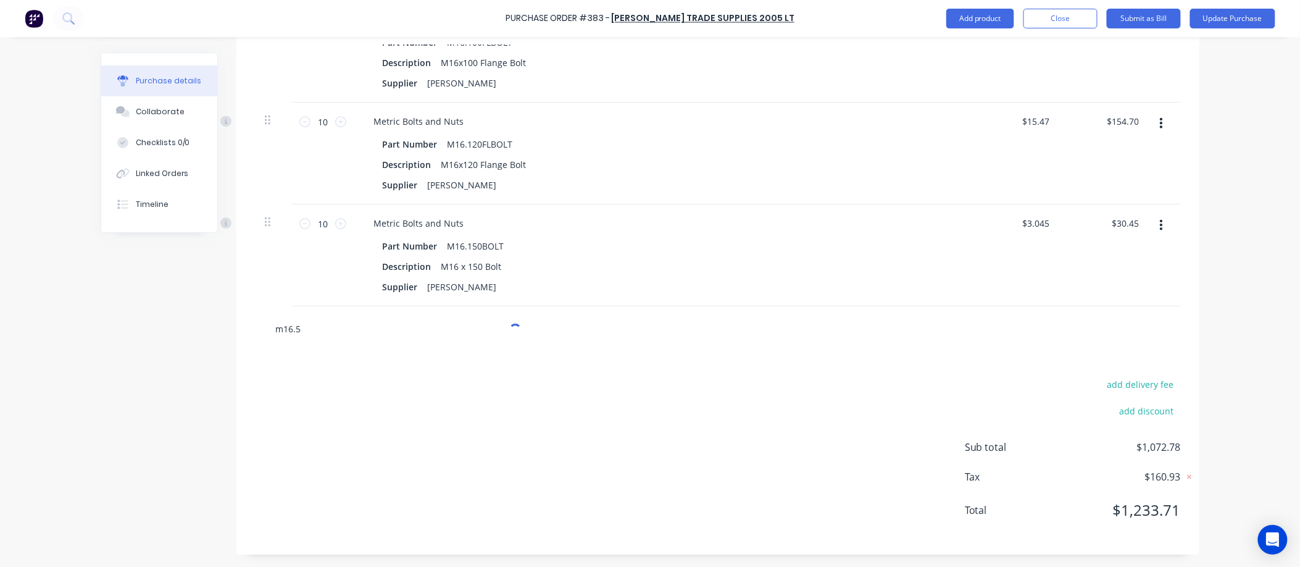
type input "m16.50"
type textarea "x"
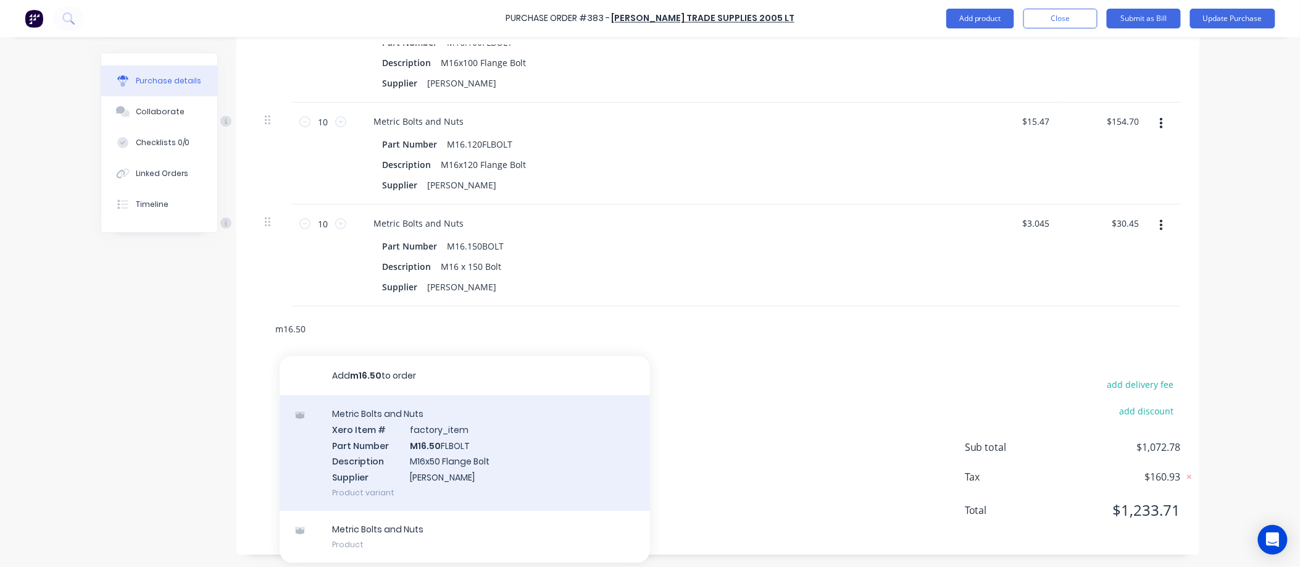
type input "m16.50"
click at [417, 449] on div "Metric Bolts and Nuts Xero Item # factory_item Part Number M16.50 FLBOLT Descri…" at bounding box center [465, 452] width 370 height 115
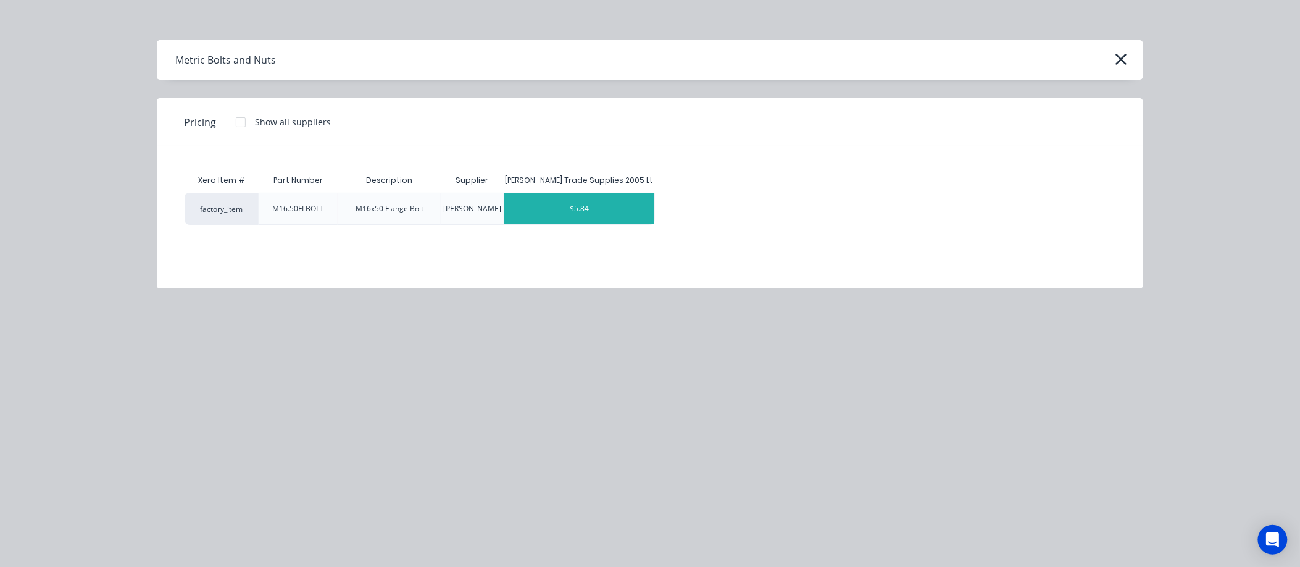
click at [588, 203] on div "$5.84" at bounding box center [579, 208] width 150 height 31
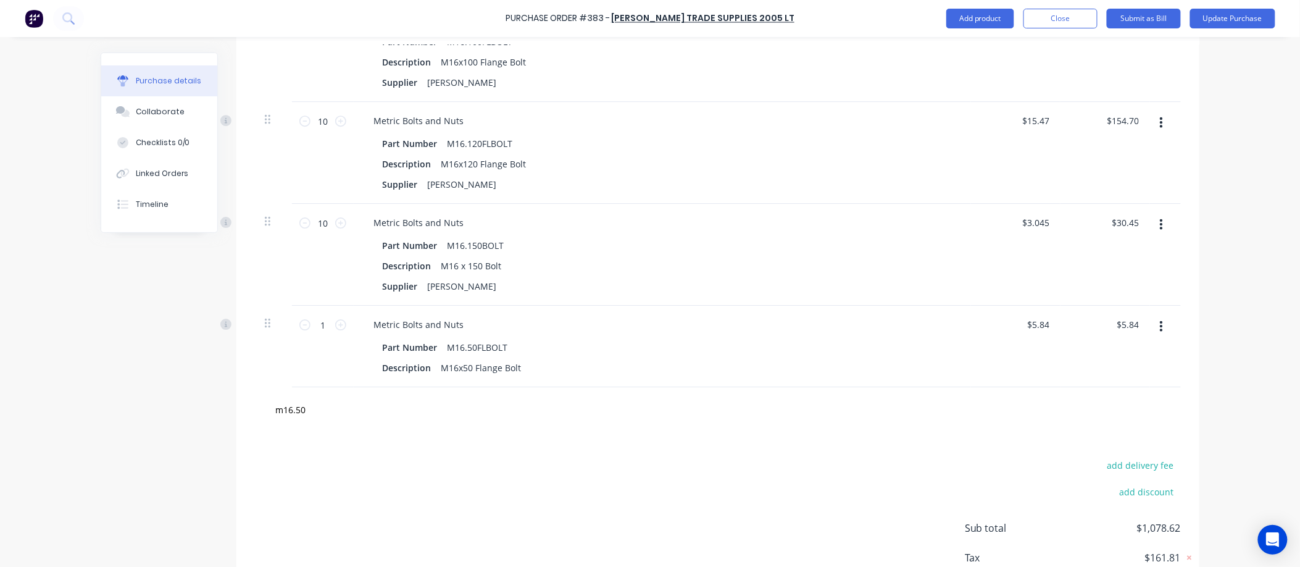
type textarea "x"
click at [319, 325] on input "1" at bounding box center [323, 324] width 25 height 19
type textarea "x"
type input "2"
type input "$11.68"
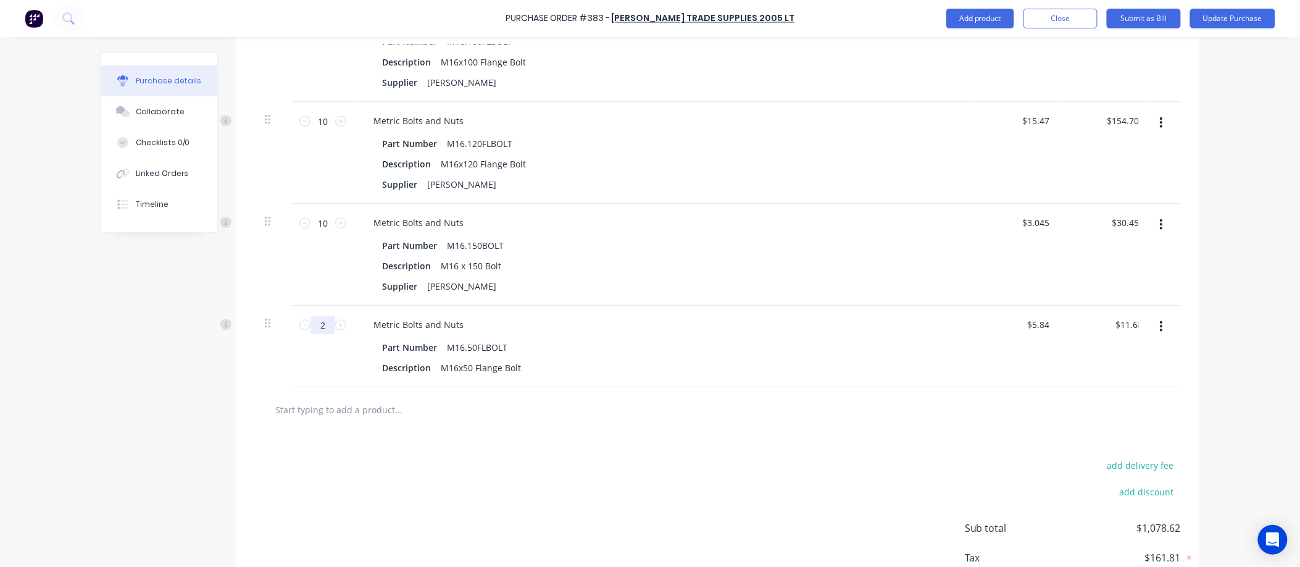
type textarea "x"
type input "20"
type input "$116.80"
type textarea "x"
type input "20"
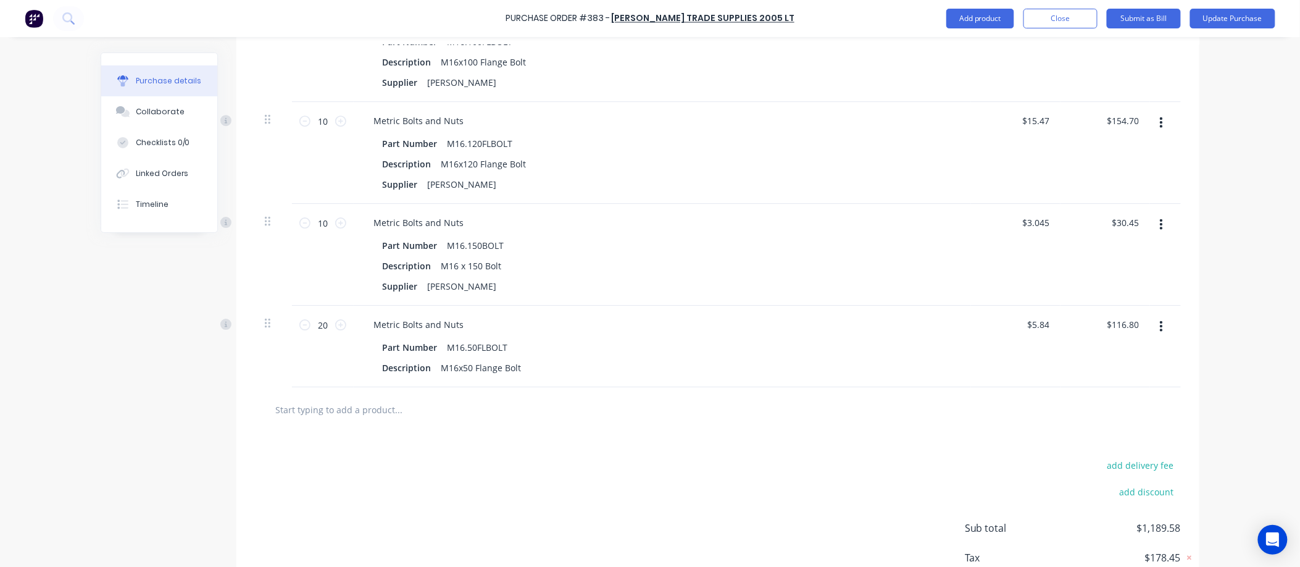
type textarea "x"
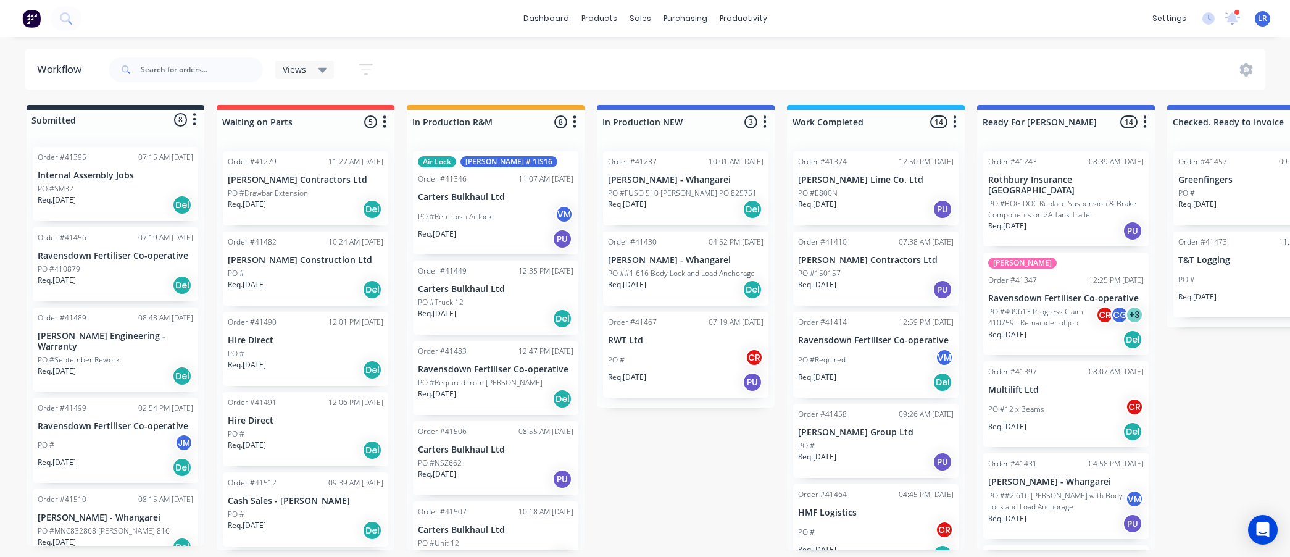
scroll to position [206, 0]
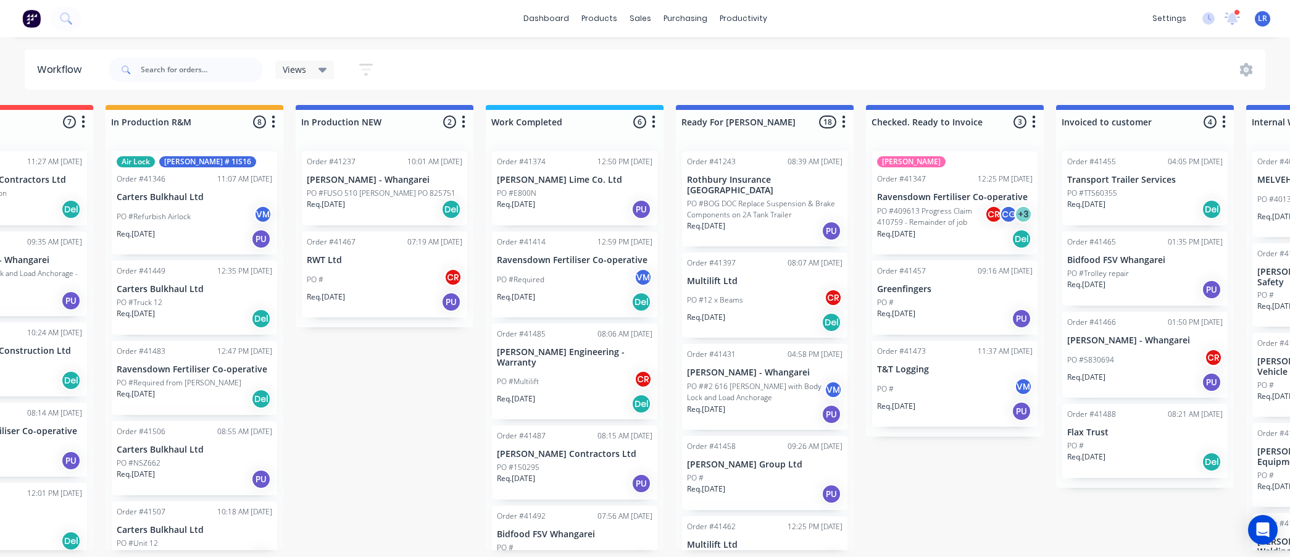
scroll to position [0, 344]
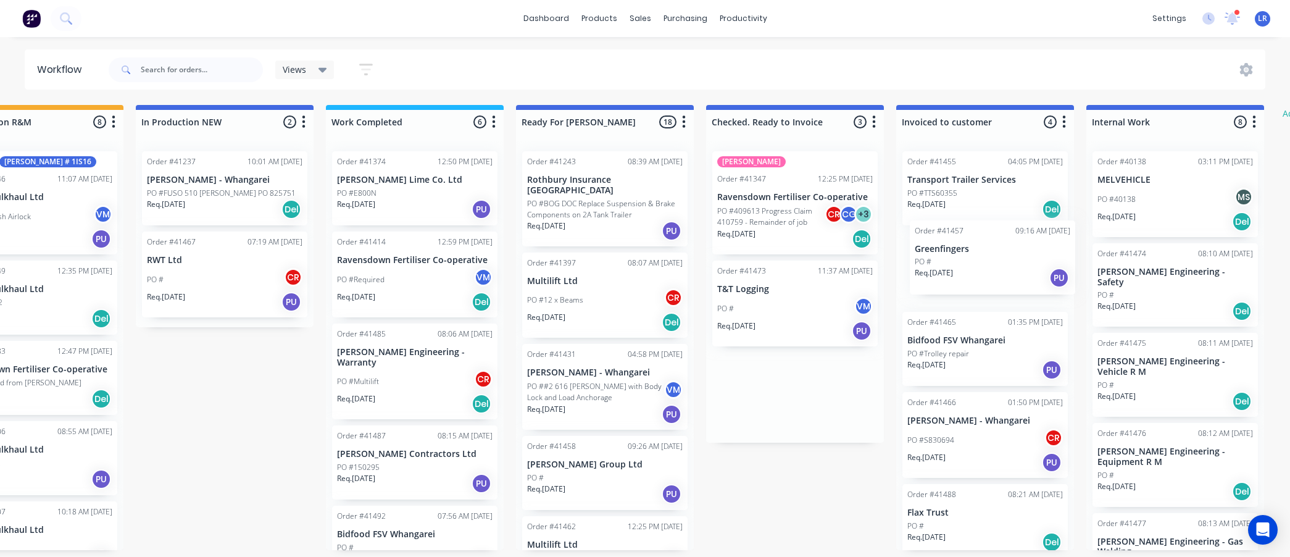
drag, startPoint x: 846, startPoint y: 294, endPoint x: 934, endPoint y: 254, distance: 96.4
click at [934, 254] on div "Submitted 8 Status colour #273444 hex #273444 Save Cancel Summaries Total order…" at bounding box center [559, 327] width 2059 height 445
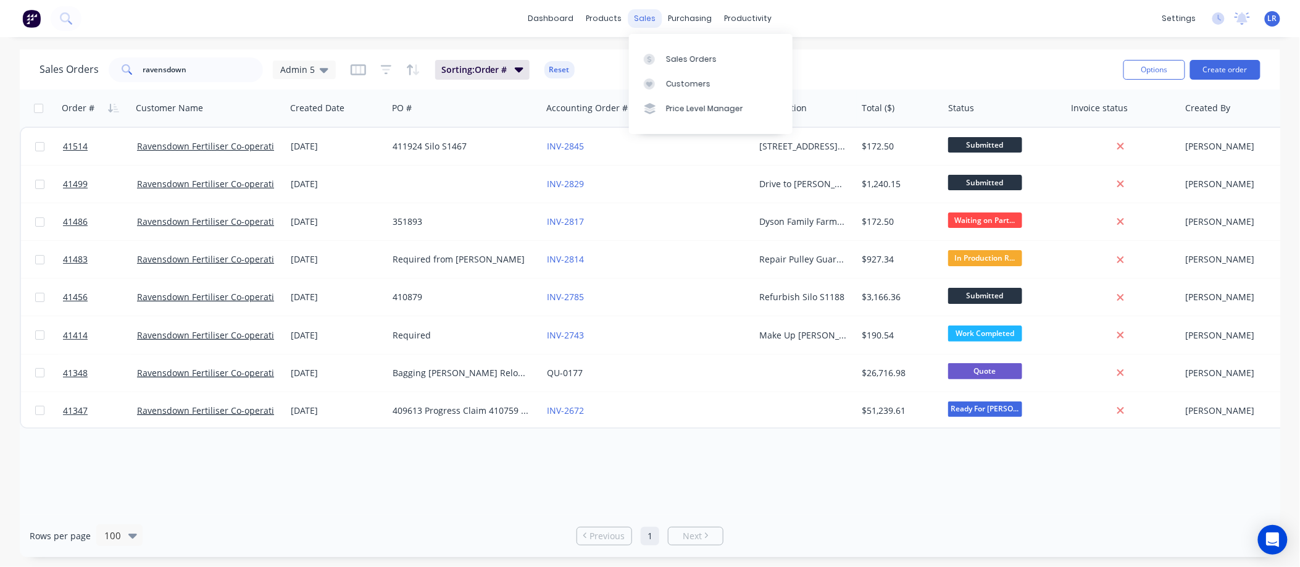
click at [645, 19] on div "sales" at bounding box center [646, 18] width 34 height 19
click at [683, 61] on div "Sales Orders" at bounding box center [691, 59] width 51 height 11
click at [684, 56] on div "Sales Orders" at bounding box center [691, 59] width 51 height 11
drag, startPoint x: 195, startPoint y: 70, endPoint x: 48, endPoint y: 51, distance: 148.8
click at [48, 51] on div "Sales Orders ravensdown Admin 5 Sorting: Order # Reset Options Create order" at bounding box center [650, 69] width 1261 height 40
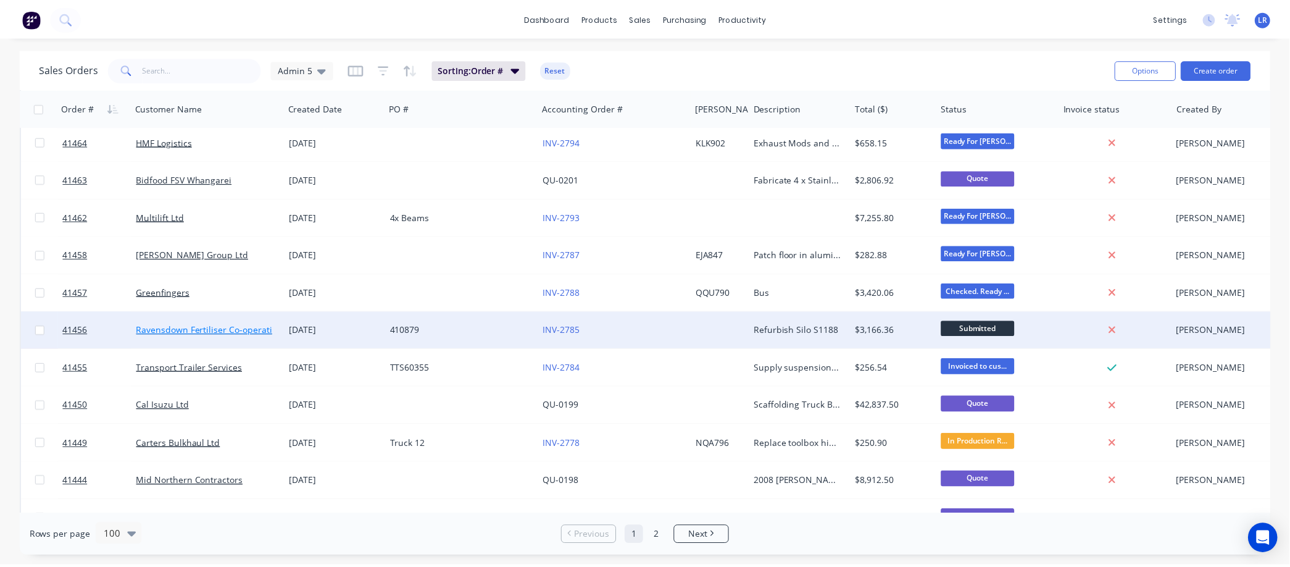
scroll to position [1989, 0]
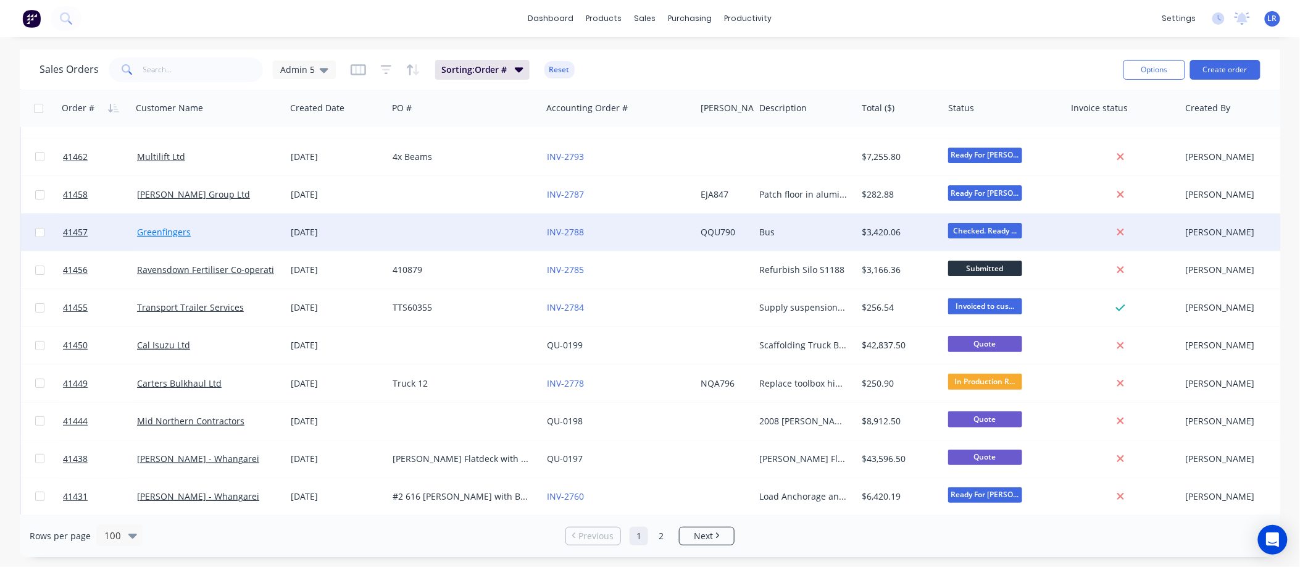
click at [177, 232] on link "Greenfingers" at bounding box center [164, 232] width 54 height 12
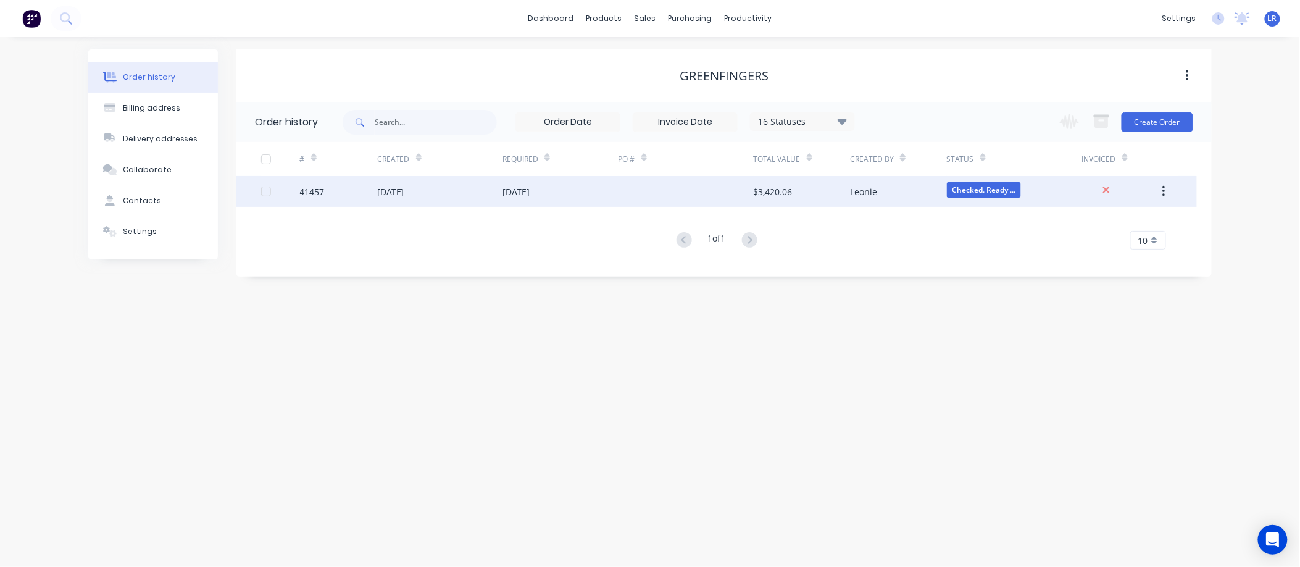
click at [380, 187] on div "25 Aug 2025" at bounding box center [390, 191] width 27 height 13
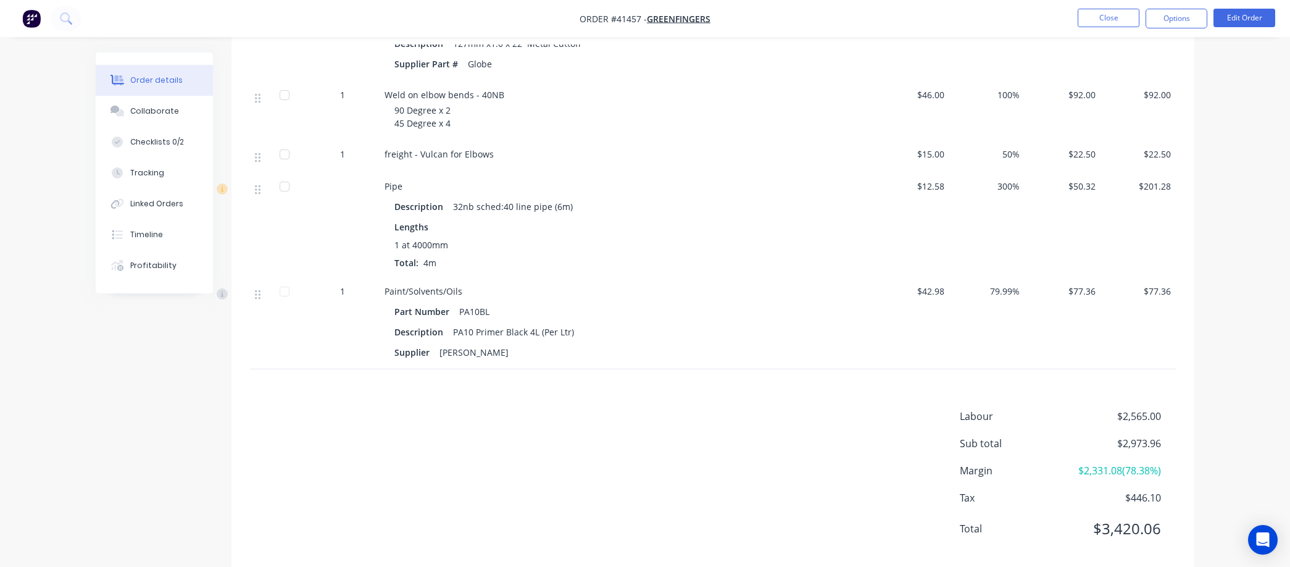
scroll to position [753, 0]
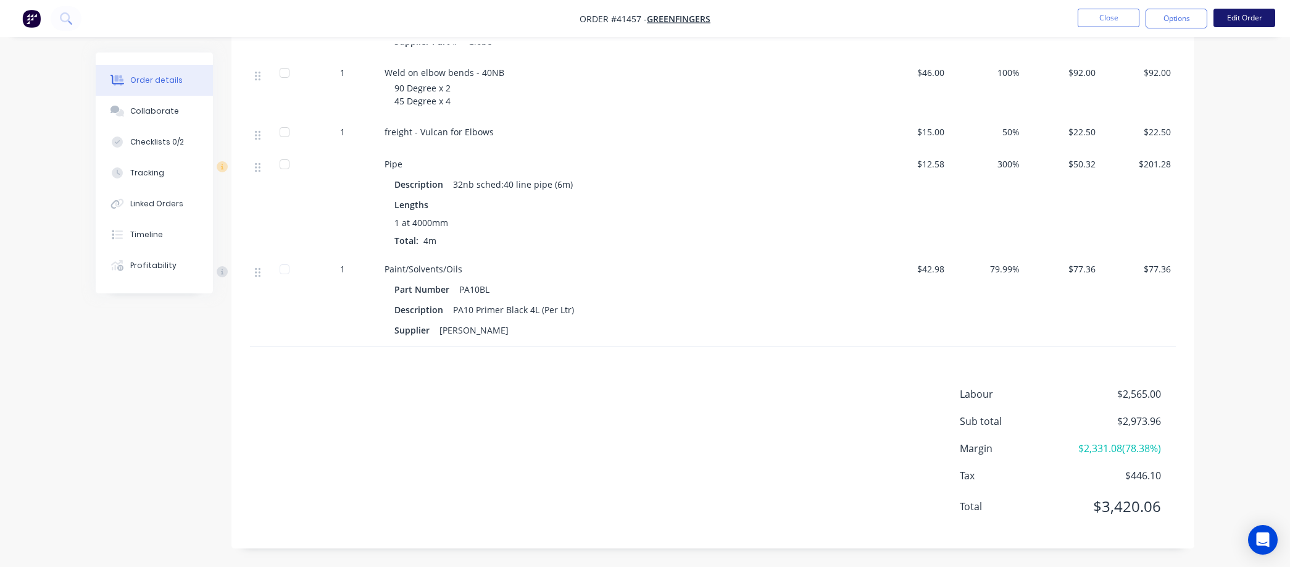
click at [1235, 12] on button "Edit Order" at bounding box center [1245, 18] width 62 height 19
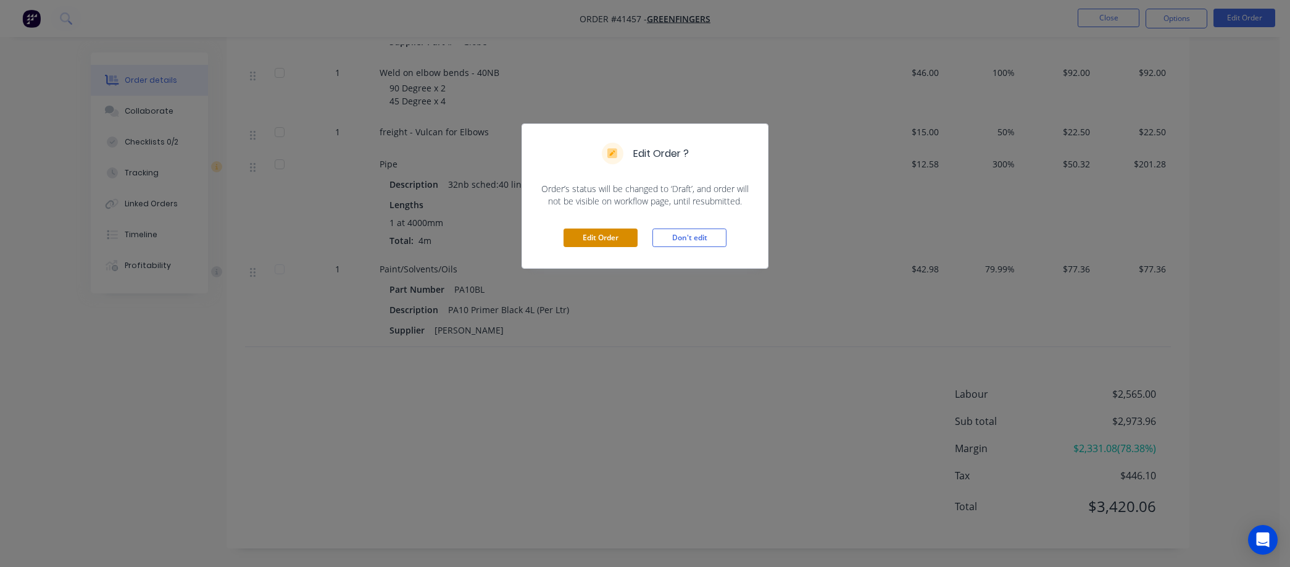
click at [585, 236] on button "Edit Order" at bounding box center [601, 237] width 74 height 19
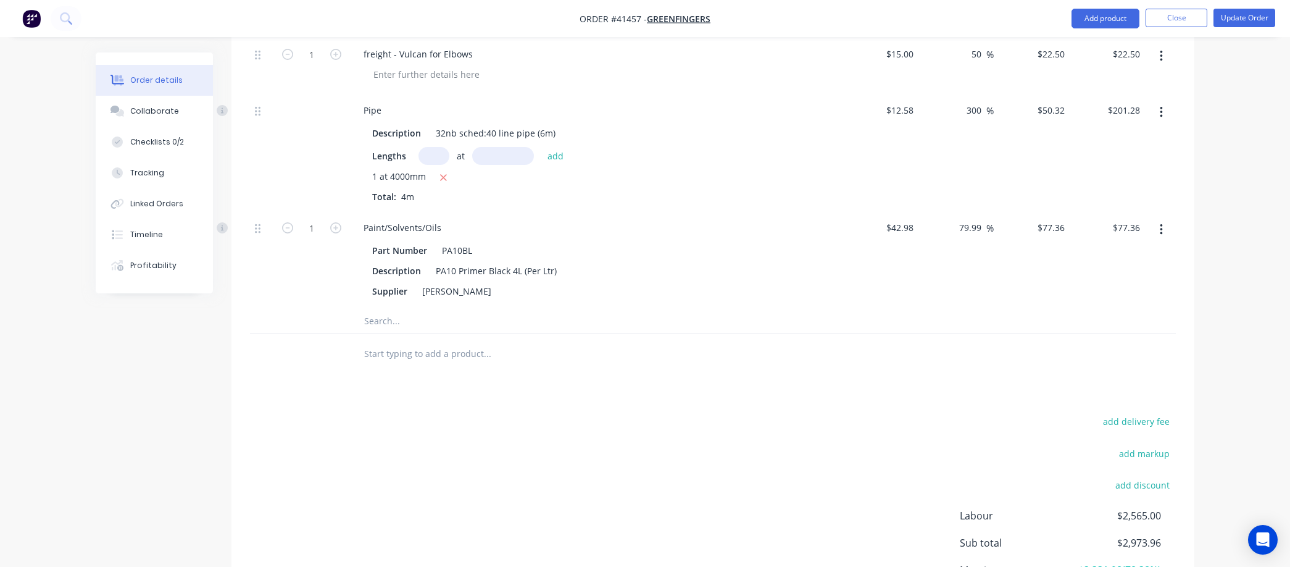
scroll to position [960, 0]
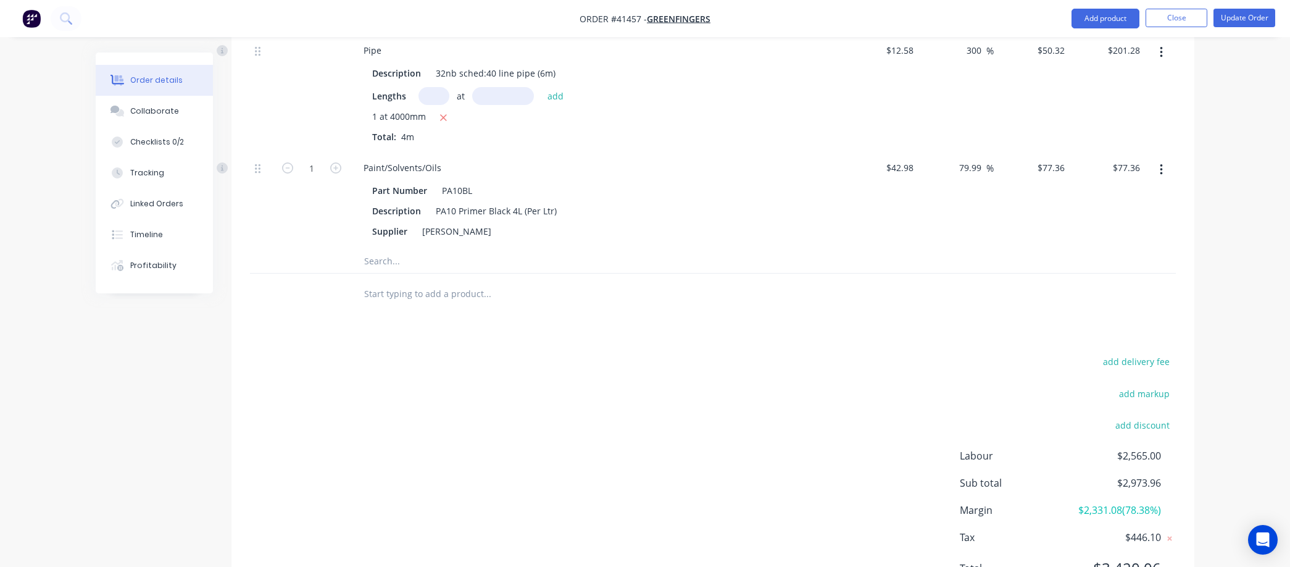
click at [397, 292] on input "text" at bounding box center [487, 293] width 247 height 25
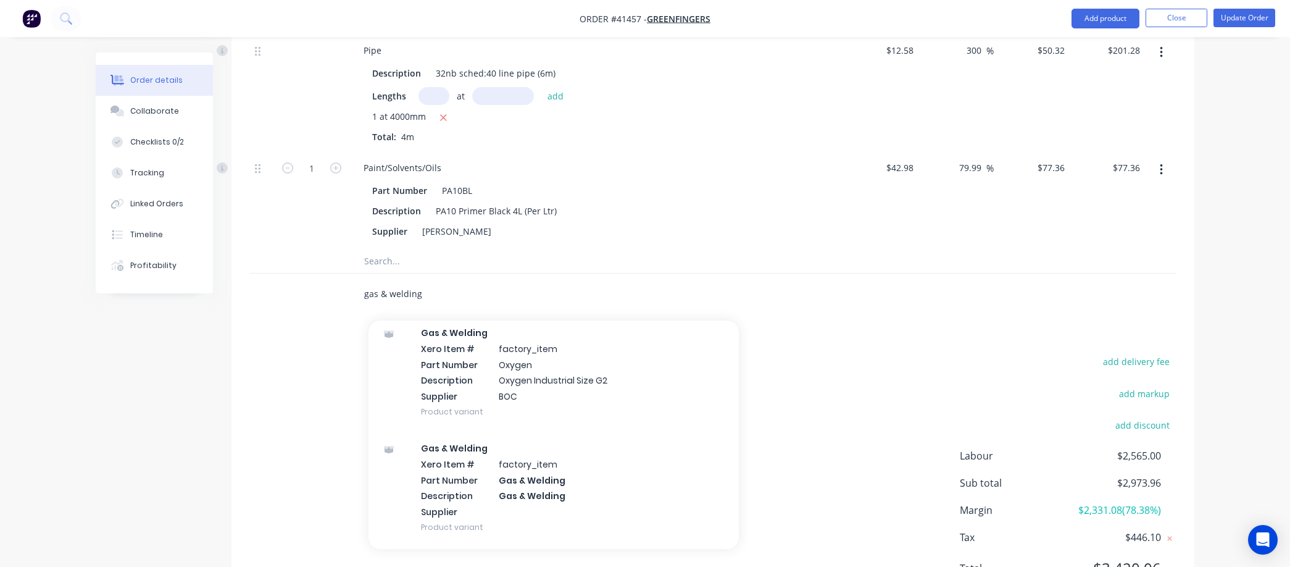
scroll to position [1029, 0]
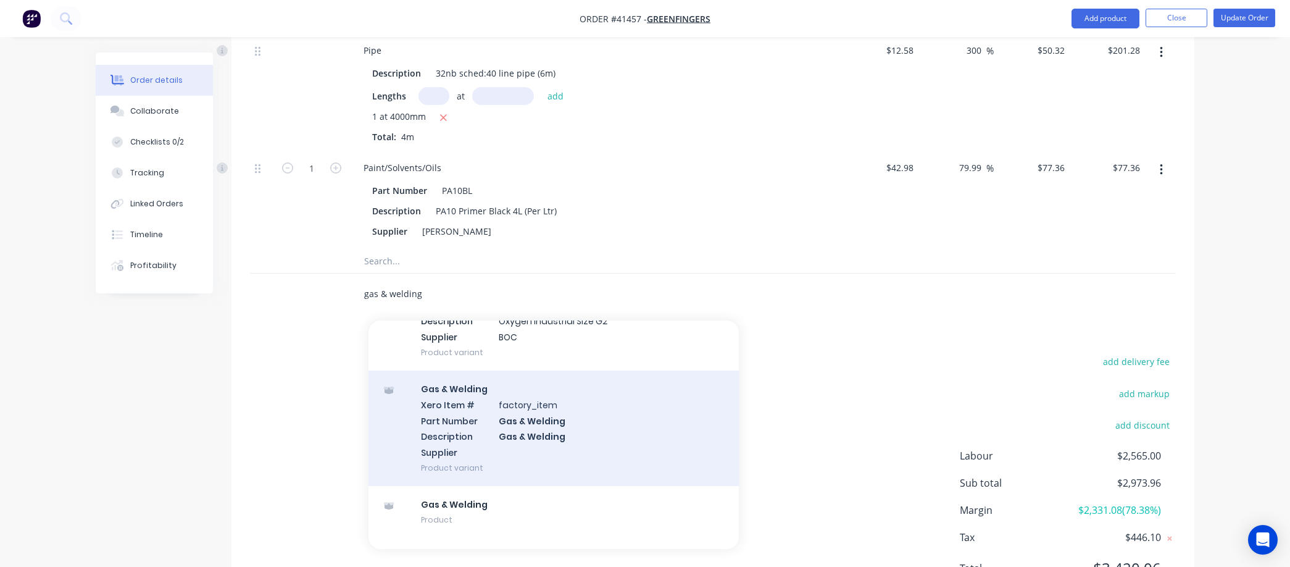
type input "gas & welding"
click at [559, 422] on div "Gas & Welding Xero Item # factory_item Part Number Gas & Welding Description Ga…" at bounding box center [554, 427] width 370 height 115
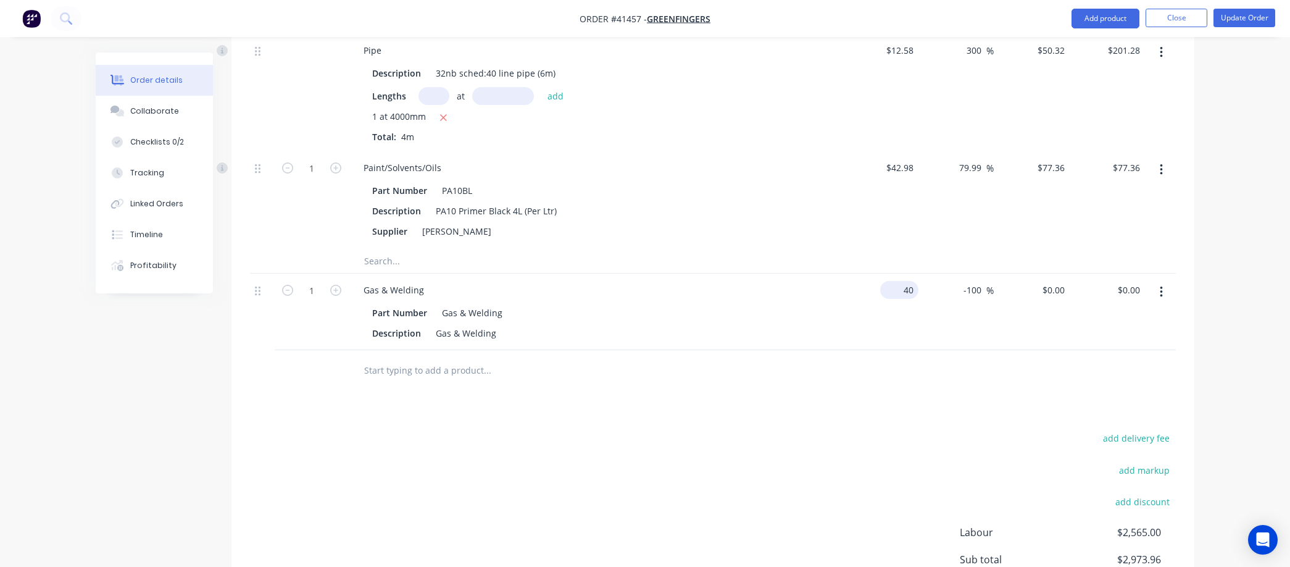
click at [913, 288] on input "40" at bounding box center [901, 290] width 33 height 18
type input "$20.00"
type input "100"
type input "40"
type input "$40.00"
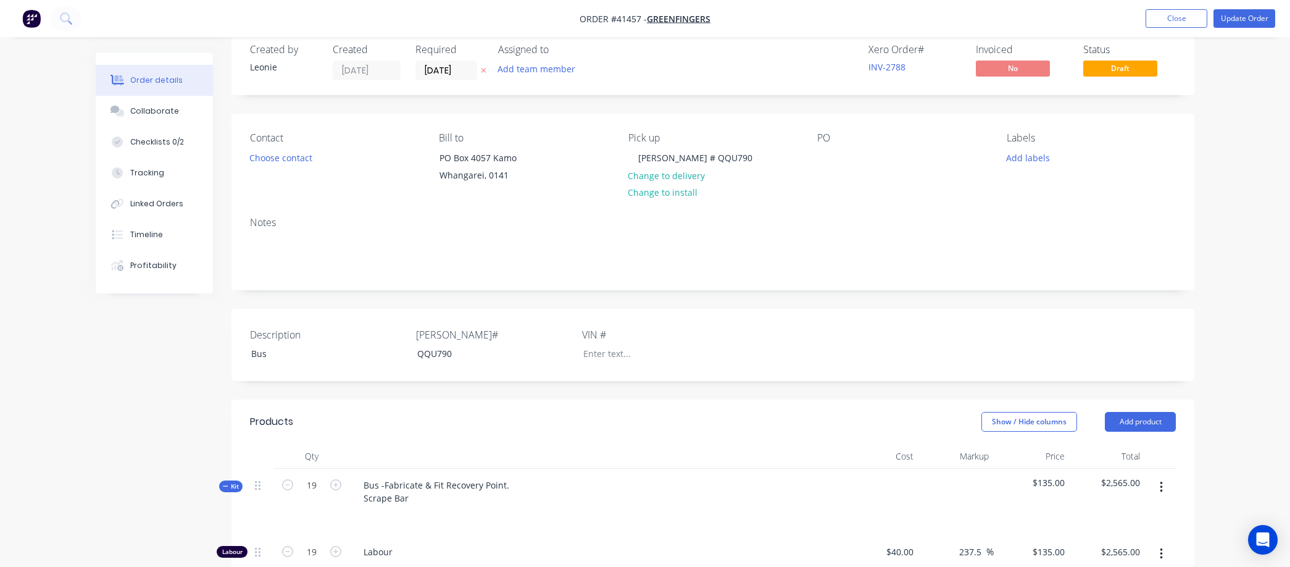
scroll to position [0, 0]
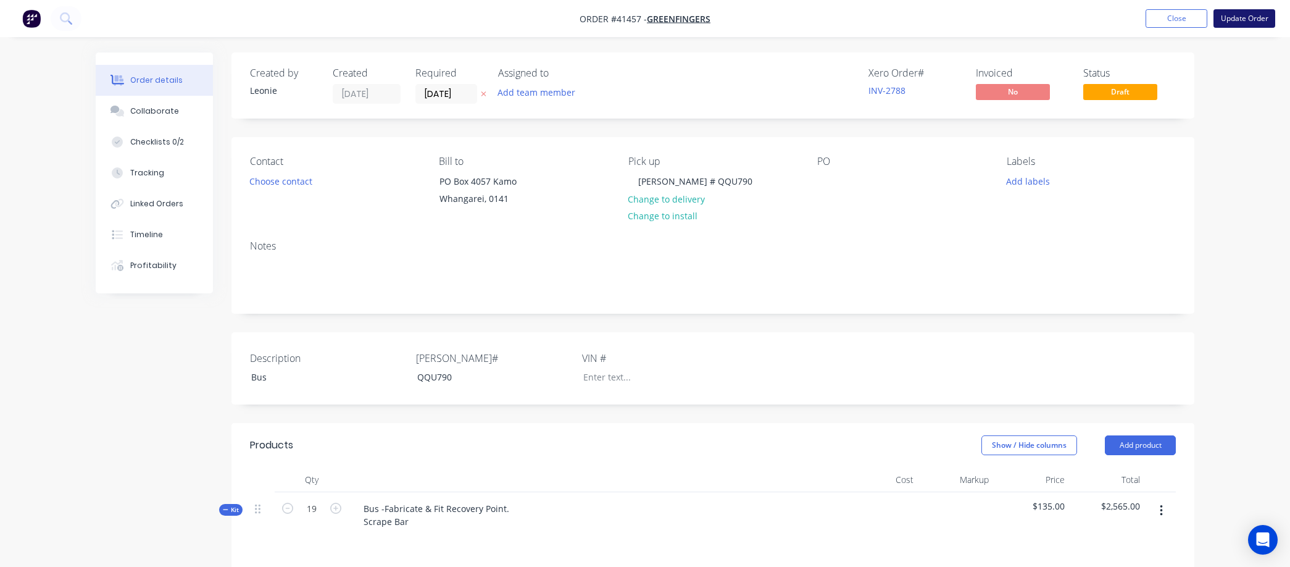
click at [1248, 13] on button "Update Order" at bounding box center [1245, 18] width 62 height 19
type input "$40.00"
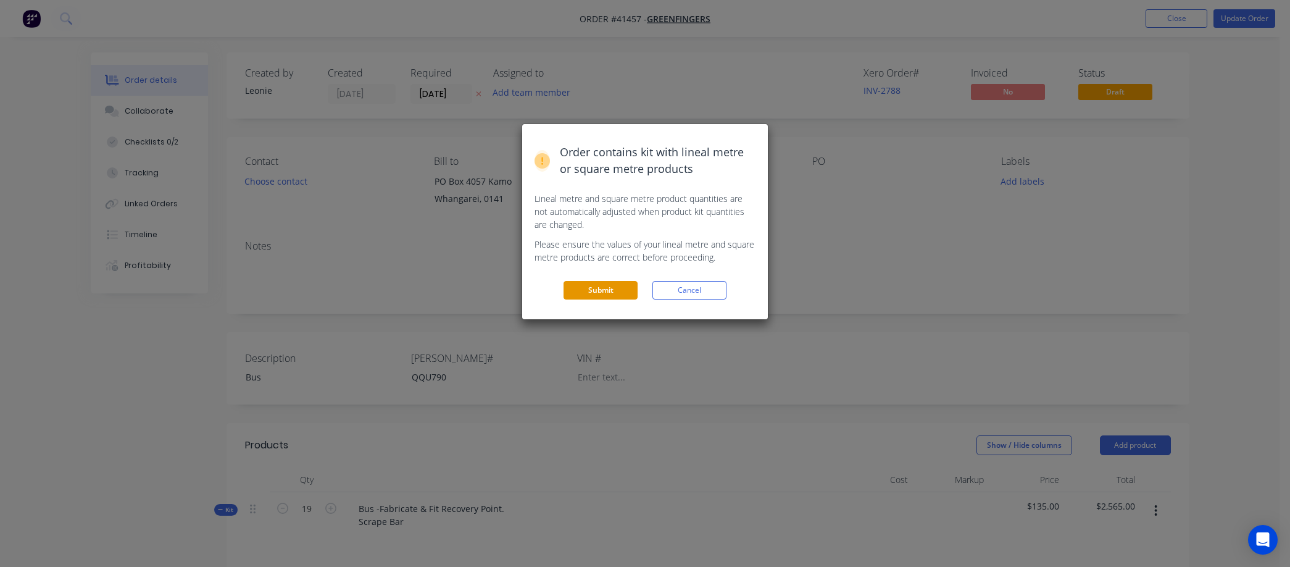
click at [597, 286] on button "Submit" at bounding box center [601, 290] width 74 height 19
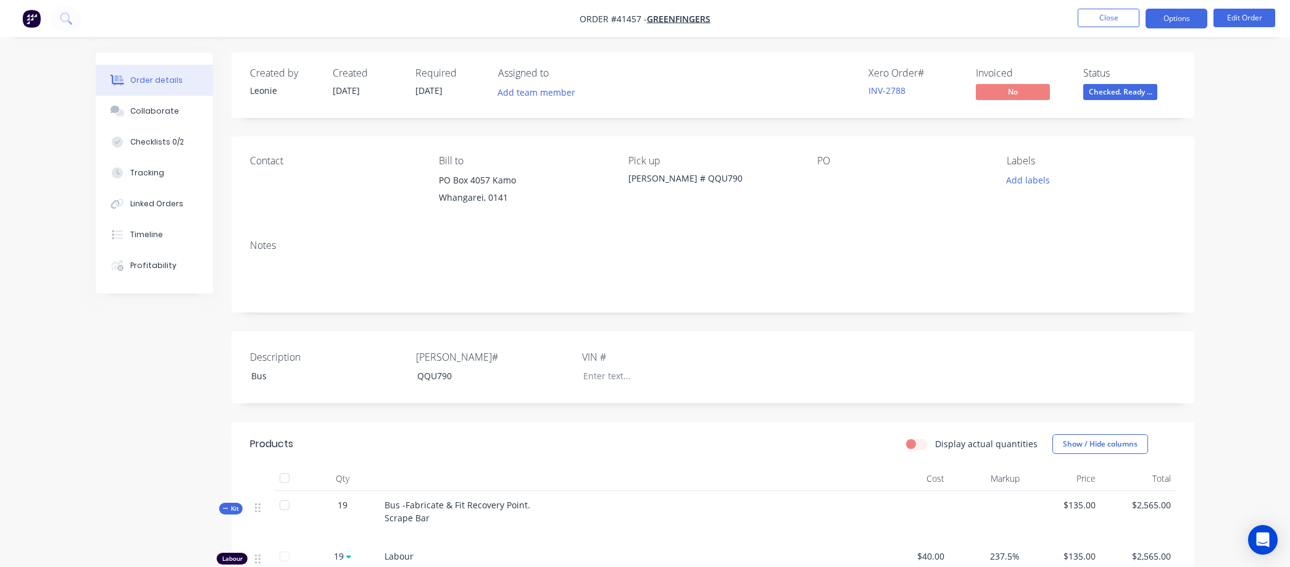
click at [1182, 15] on button "Options" at bounding box center [1177, 19] width 62 height 20
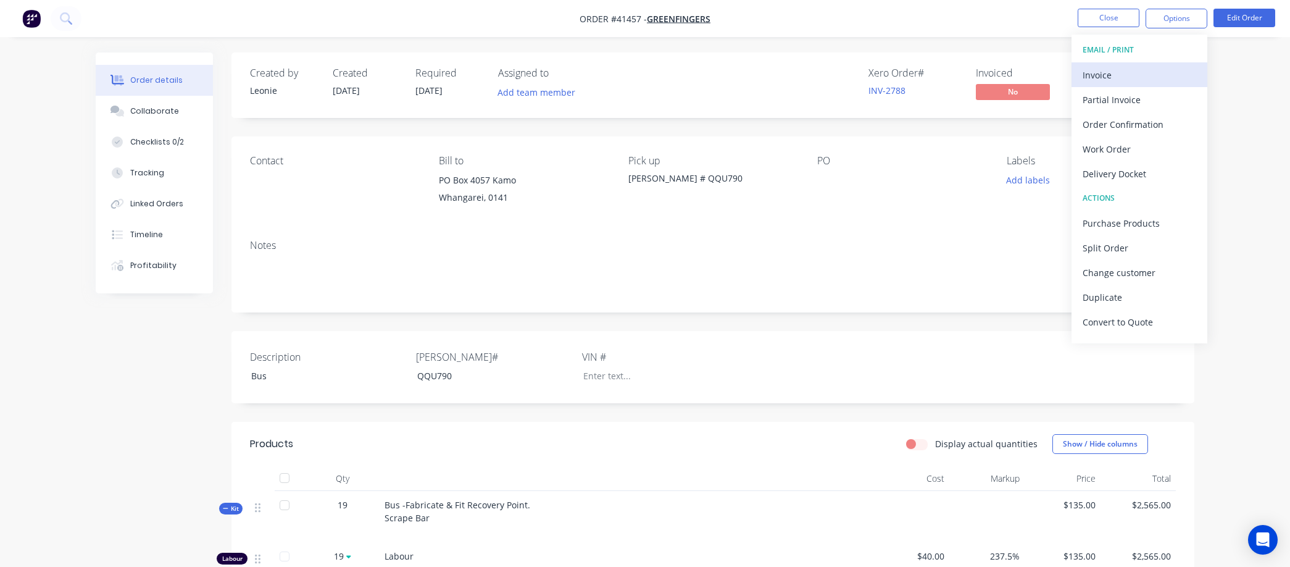
click at [1136, 70] on div "Invoice" at bounding box center [1140, 75] width 114 height 18
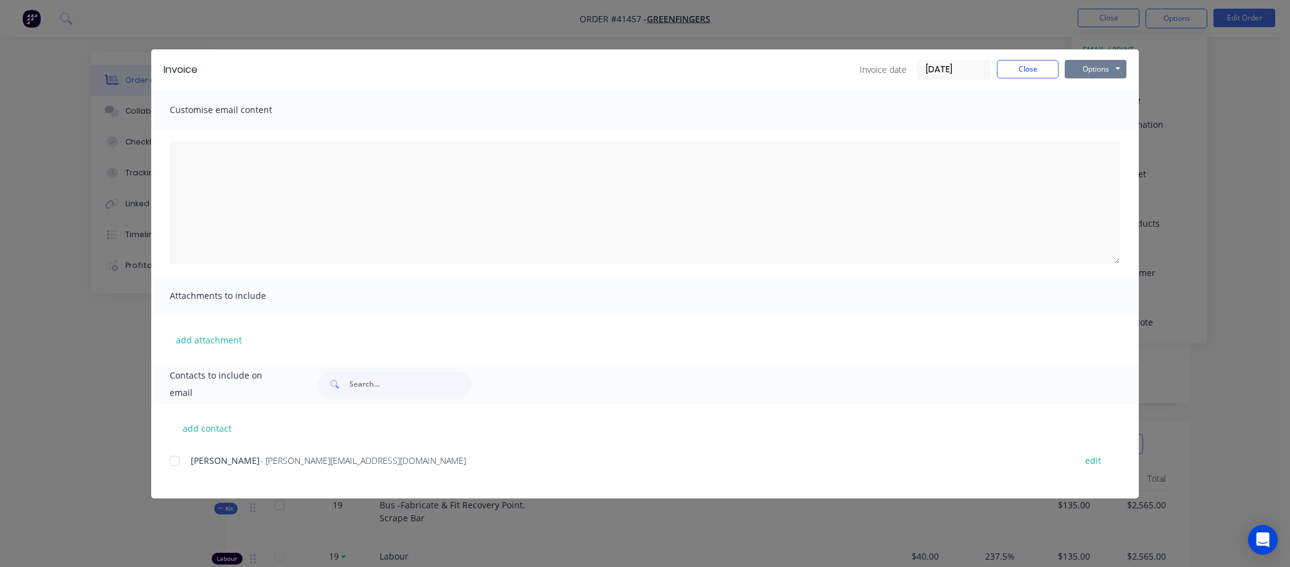
click at [1084, 64] on button "Options" at bounding box center [1096, 69] width 62 height 19
click at [1103, 88] on button "Preview" at bounding box center [1104, 91] width 79 height 20
click at [1029, 69] on button "Close" at bounding box center [1028, 69] width 62 height 19
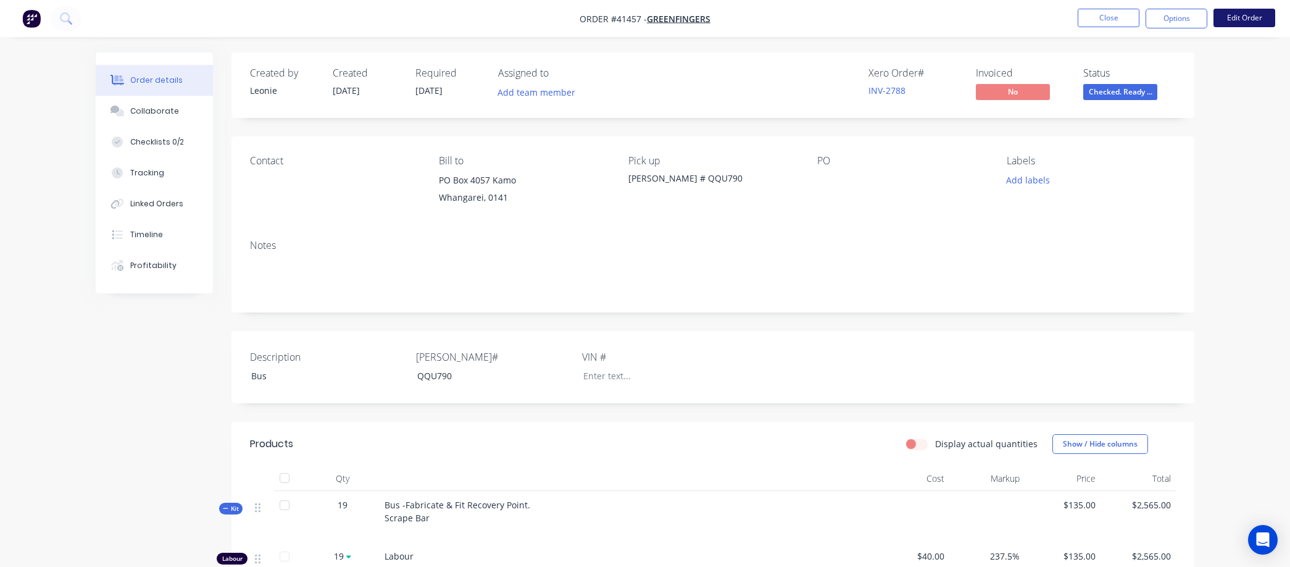
click at [1248, 12] on button "Edit Order" at bounding box center [1245, 18] width 62 height 19
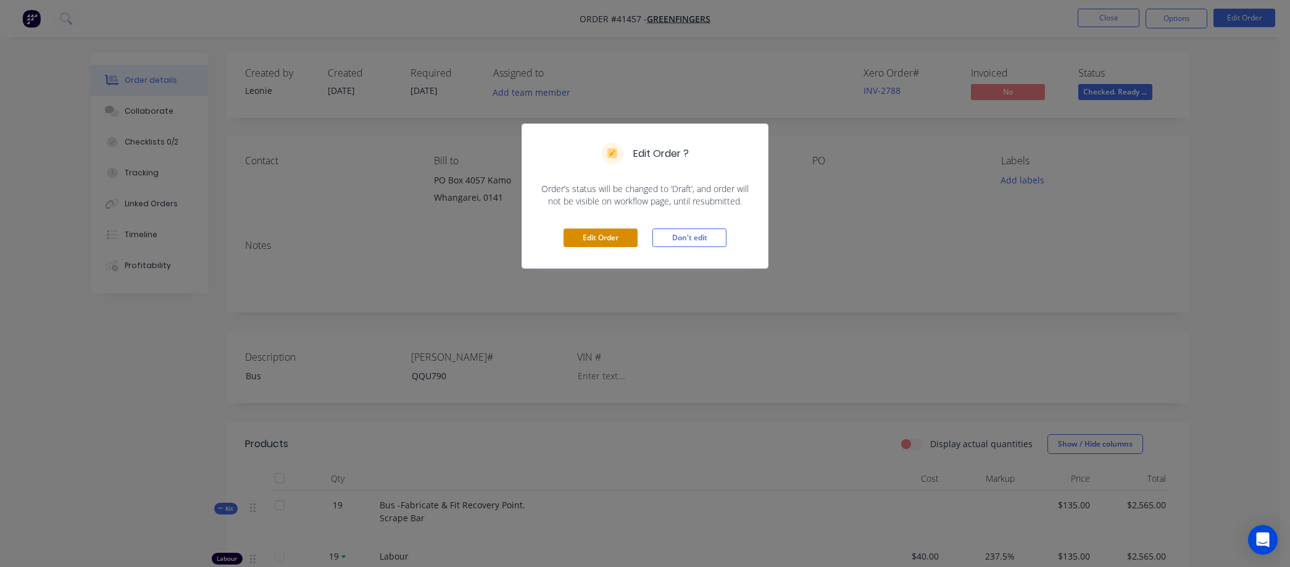
click at [605, 233] on button "Edit Order" at bounding box center [601, 237] width 74 height 19
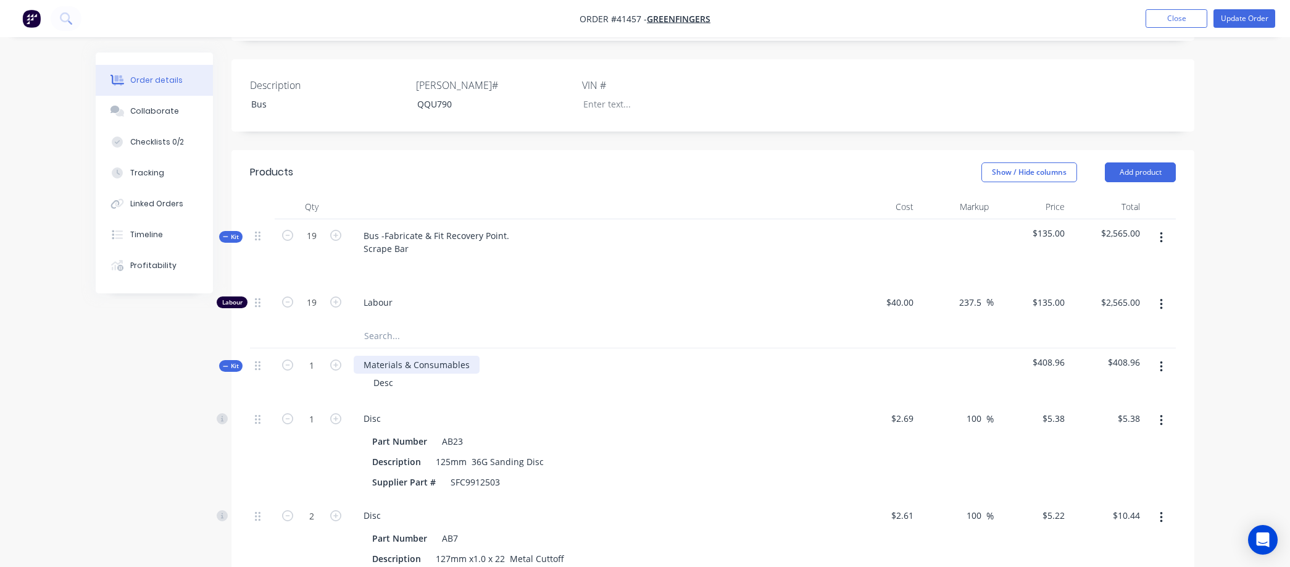
scroll to position [274, 0]
drag, startPoint x: 399, startPoint y: 379, endPoint x: 346, endPoint y: 380, distance: 53.1
click at [347, 380] on div "Kit 1 Materials & Consumables Desc $408.96 $408.96" at bounding box center [713, 374] width 926 height 54
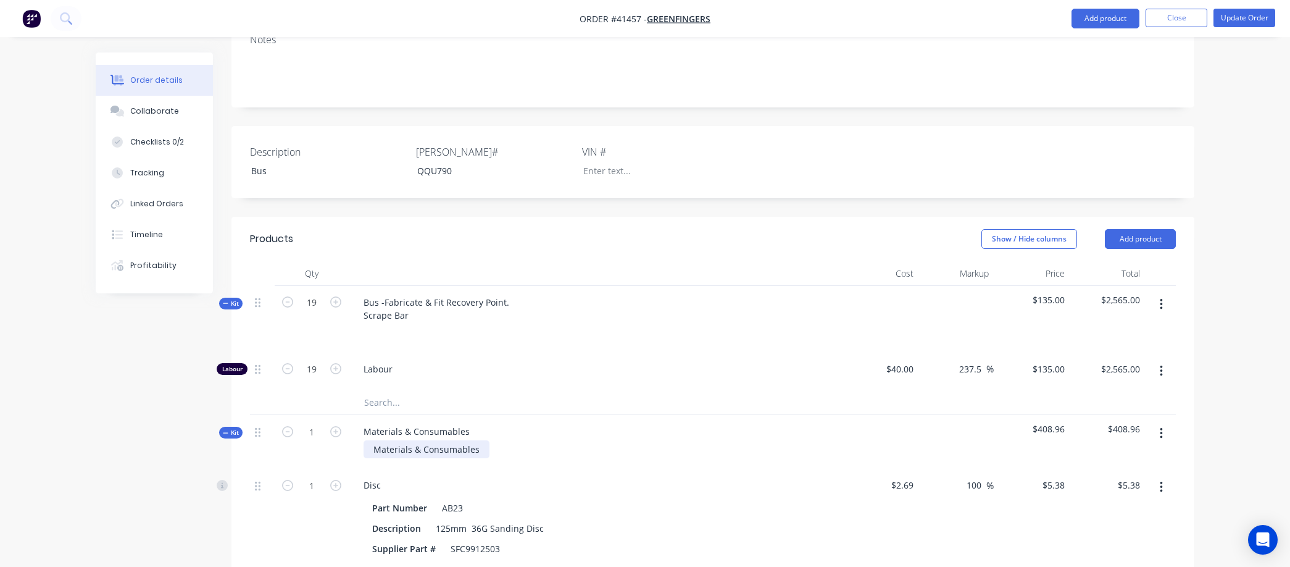
scroll to position [206, 0]
click at [1246, 14] on button "Update Order" at bounding box center [1245, 18] width 62 height 19
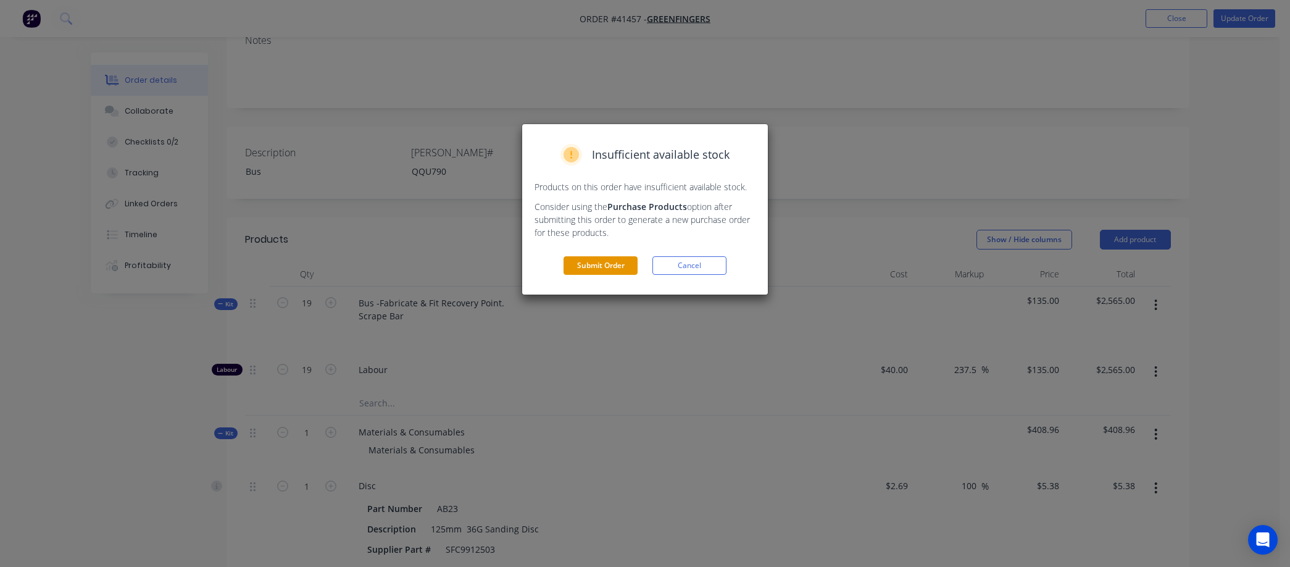
click at [587, 266] on button "Submit Order" at bounding box center [601, 265] width 74 height 19
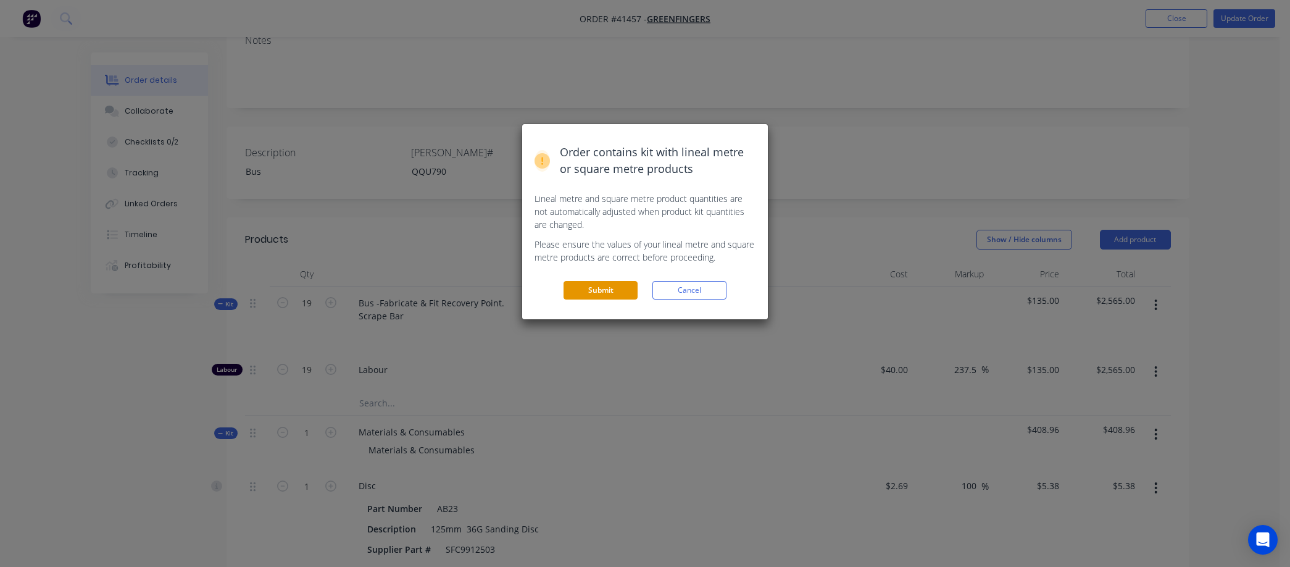
click at [599, 285] on button "Submit" at bounding box center [601, 290] width 74 height 19
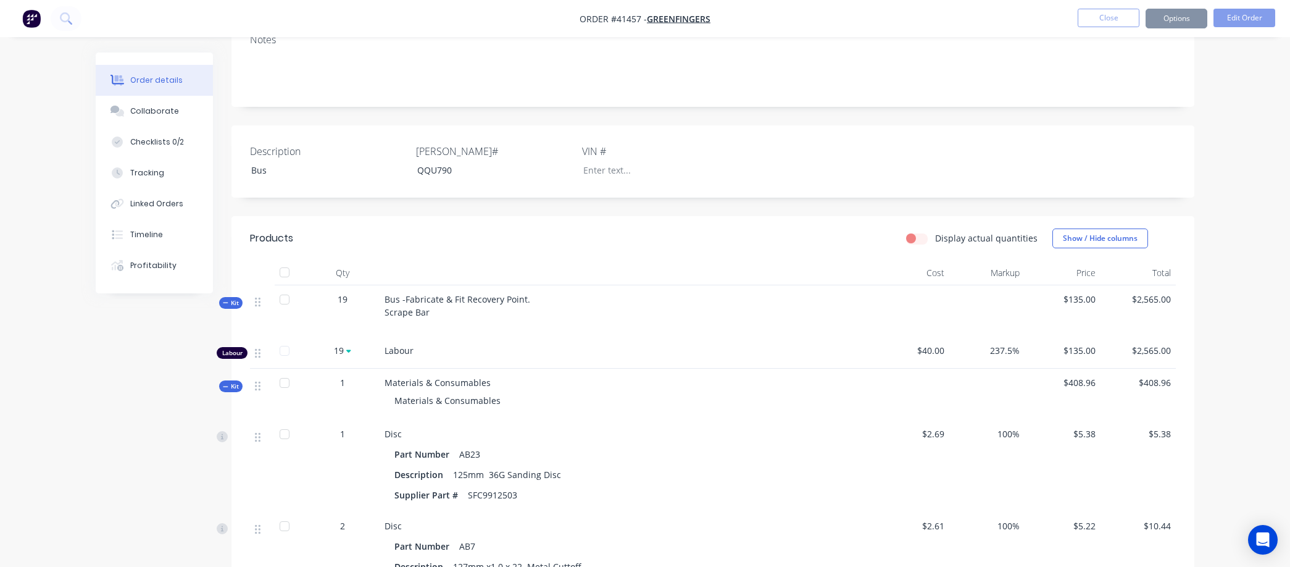
click at [1171, 17] on button "Options" at bounding box center [1177, 19] width 62 height 20
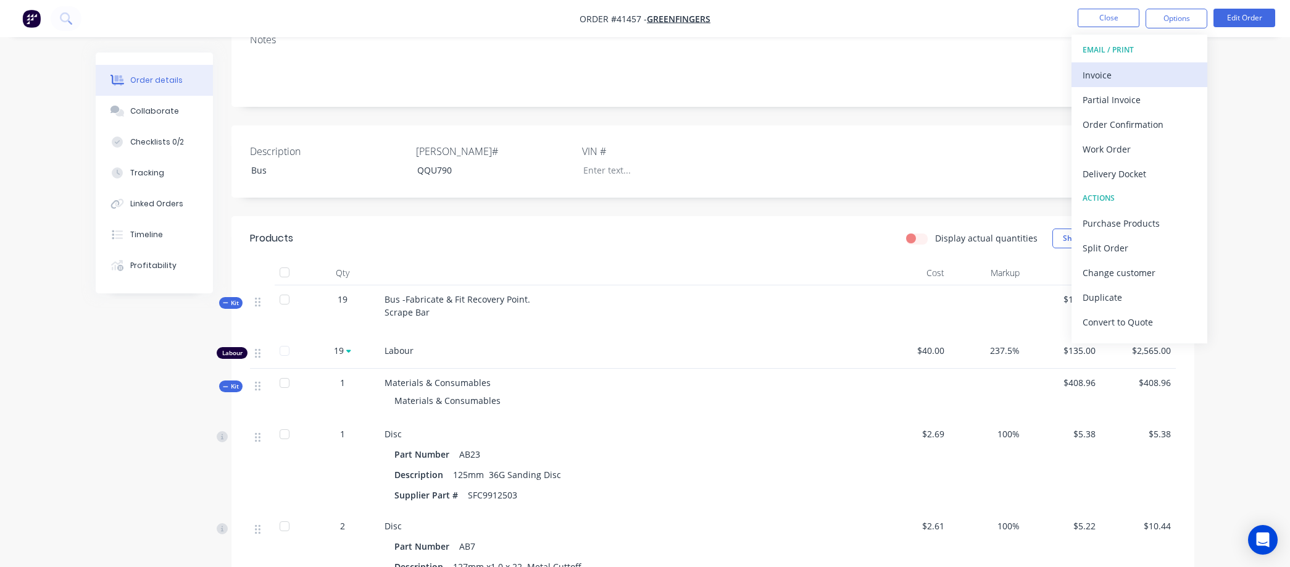
click at [1133, 77] on div "Invoice" at bounding box center [1140, 75] width 114 height 18
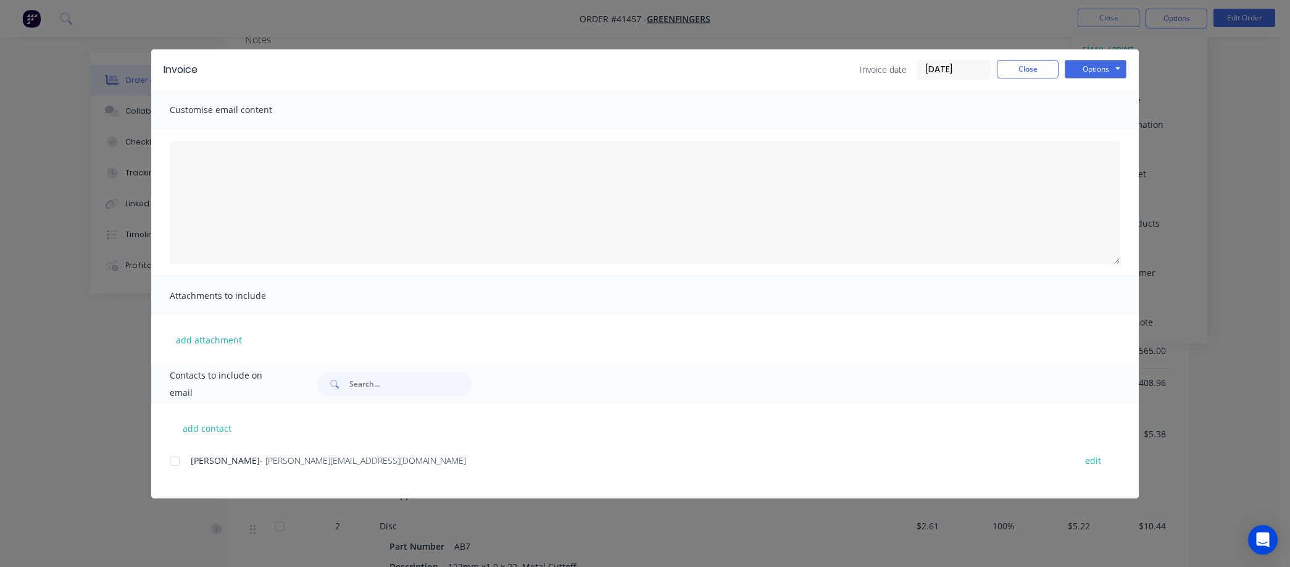
click at [965, 67] on input "[DATE]" at bounding box center [953, 70] width 73 height 19
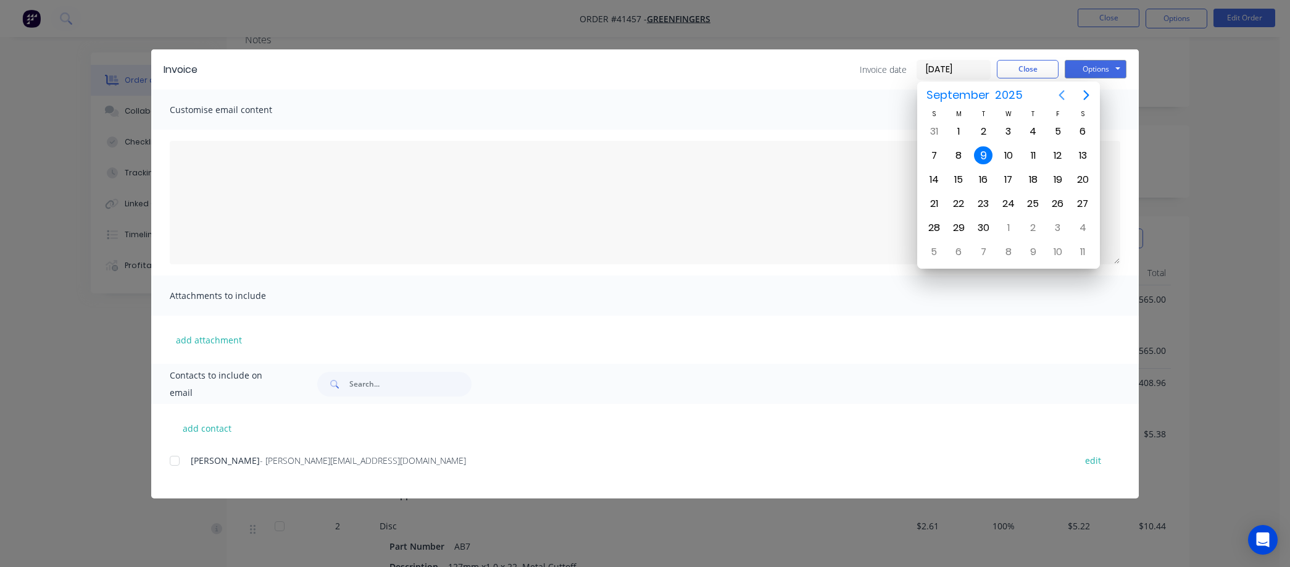
click at [1063, 93] on icon "Previous page" at bounding box center [1062, 95] width 6 height 10
click at [934, 245] on div "31" at bounding box center [934, 252] width 19 height 19
type input "[DATE]"
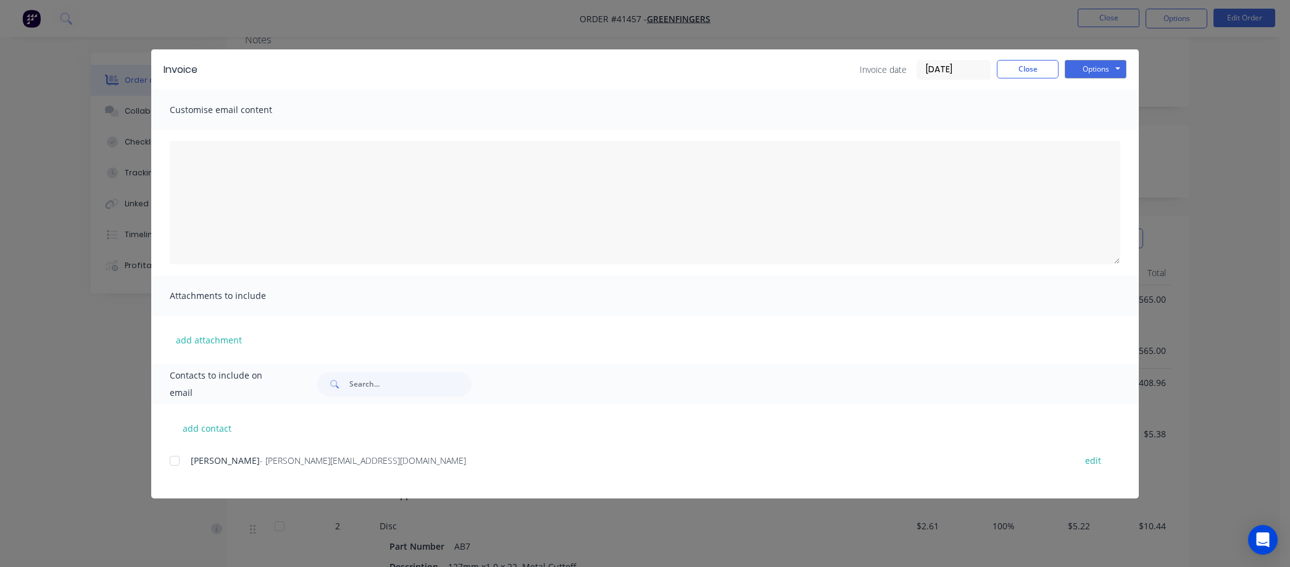
drag, startPoint x: 177, startPoint y: 458, endPoint x: 186, endPoint y: 469, distance: 14.1
click at [177, 458] on div at bounding box center [174, 460] width 25 height 25
click at [1102, 64] on button "Options" at bounding box center [1096, 69] width 62 height 19
click at [1080, 130] on button "Email" at bounding box center [1104, 132] width 79 height 20
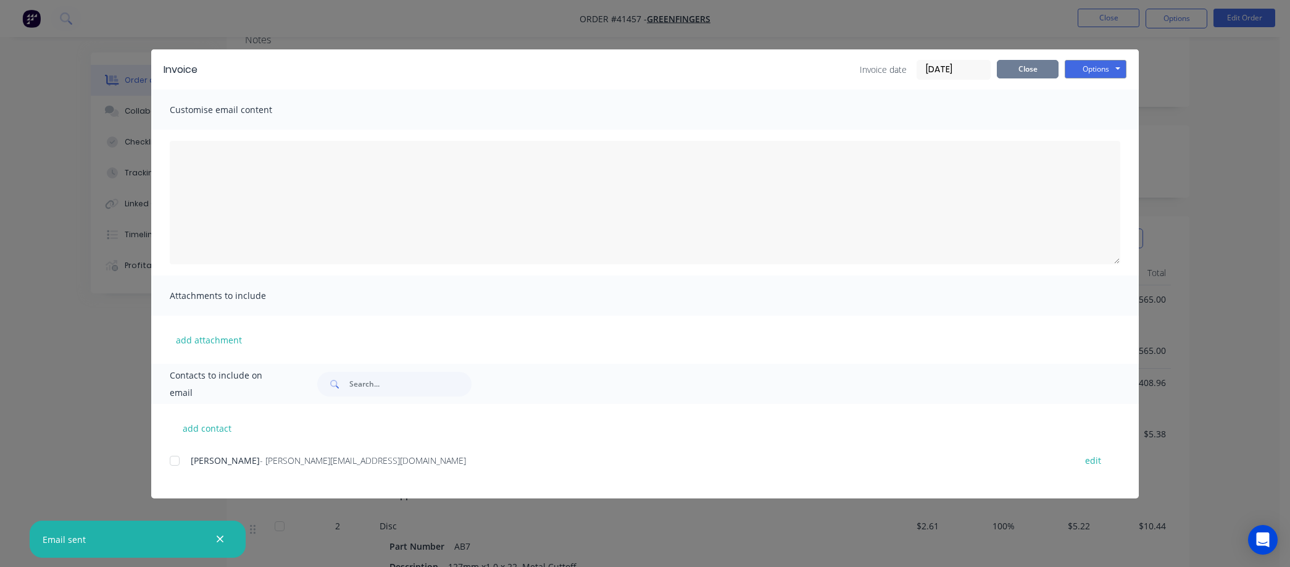
click at [1015, 72] on button "Close" at bounding box center [1028, 69] width 62 height 19
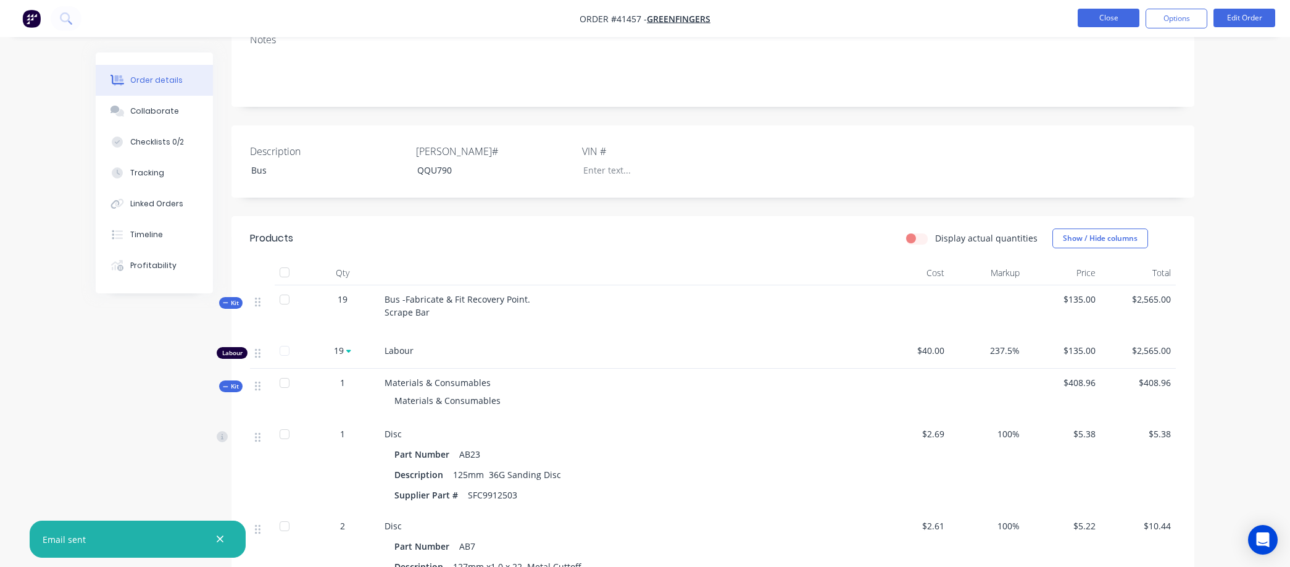
click at [1101, 14] on button "Close" at bounding box center [1109, 18] width 62 height 19
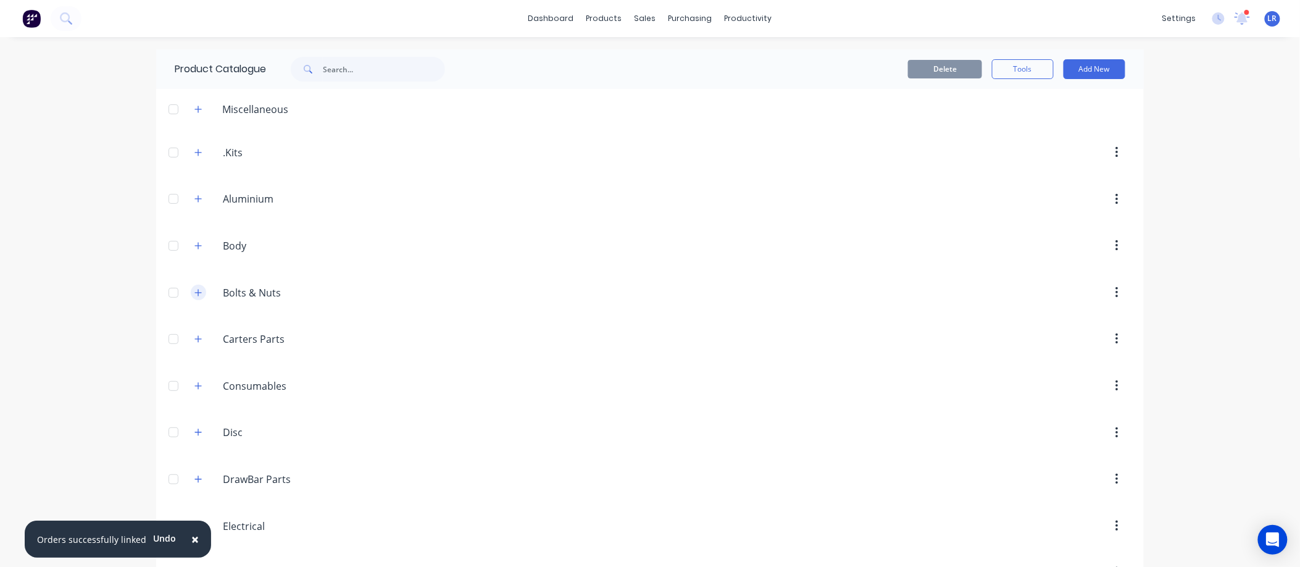
click at [194, 294] on icon "button" at bounding box center [197, 292] width 7 height 9
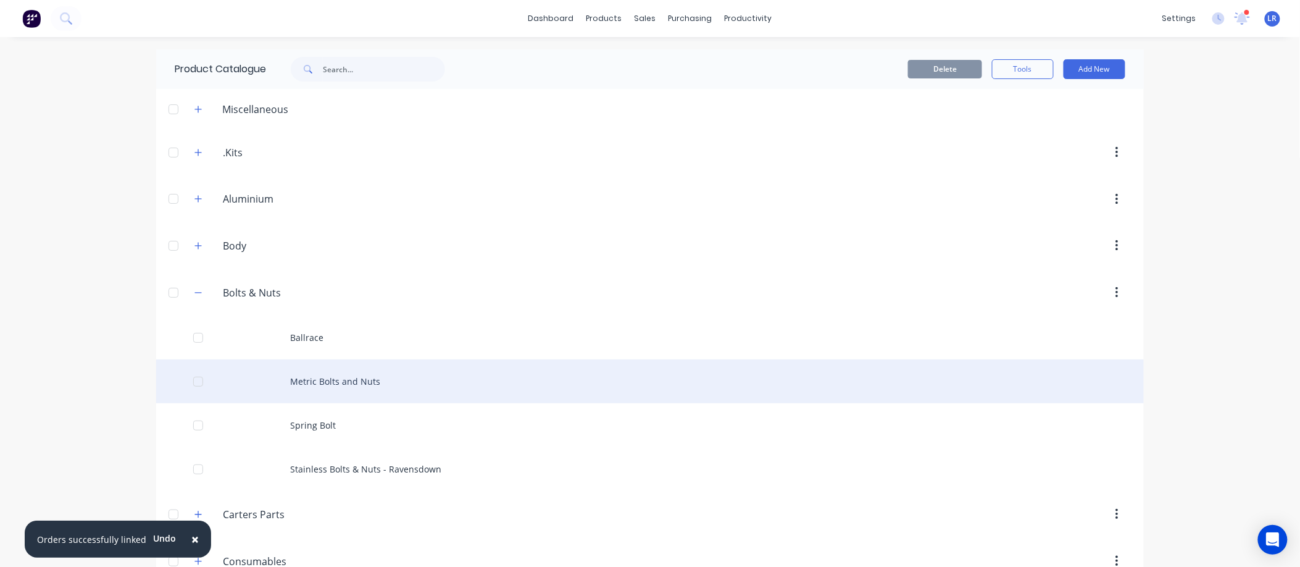
click at [322, 379] on div "Metric Bolts and Nuts" at bounding box center [650, 381] width 988 height 44
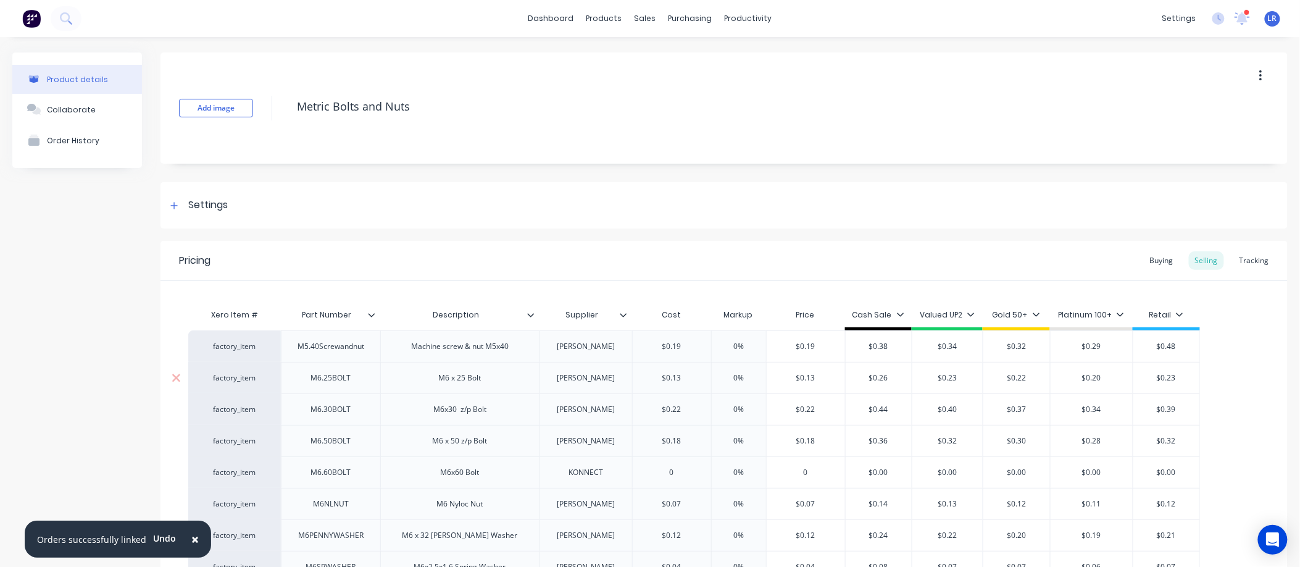
type textarea "x"
click at [1245, 259] on div "Tracking" at bounding box center [1255, 260] width 42 height 19
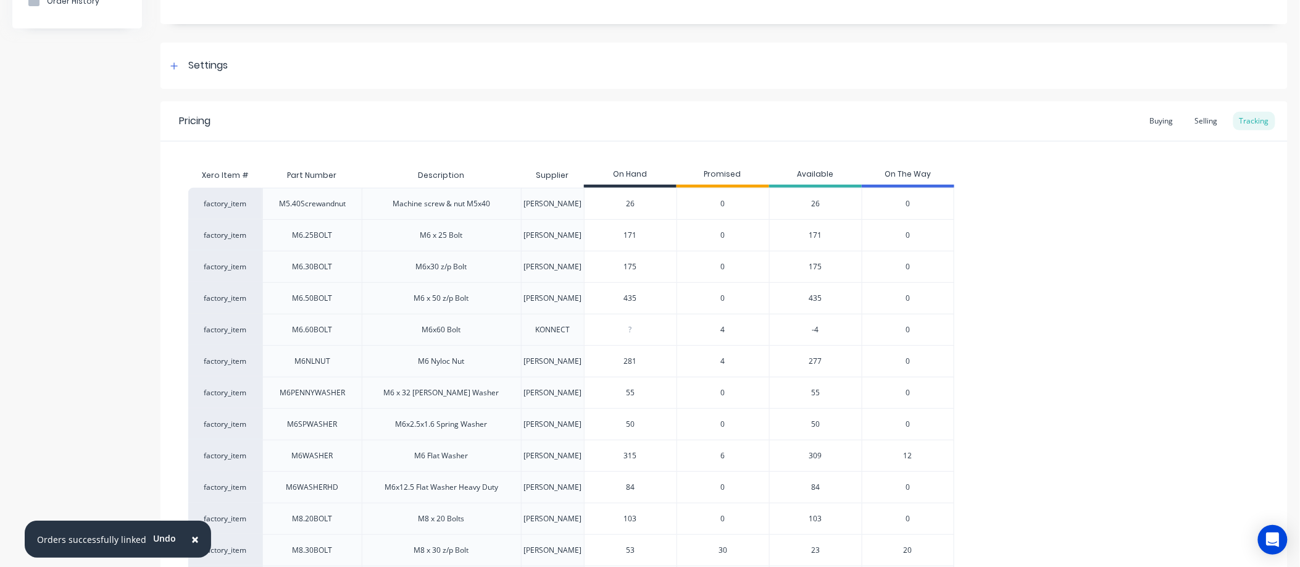
scroll to position [137, 0]
click at [1150, 121] on div "Buying" at bounding box center [1162, 123] width 36 height 19
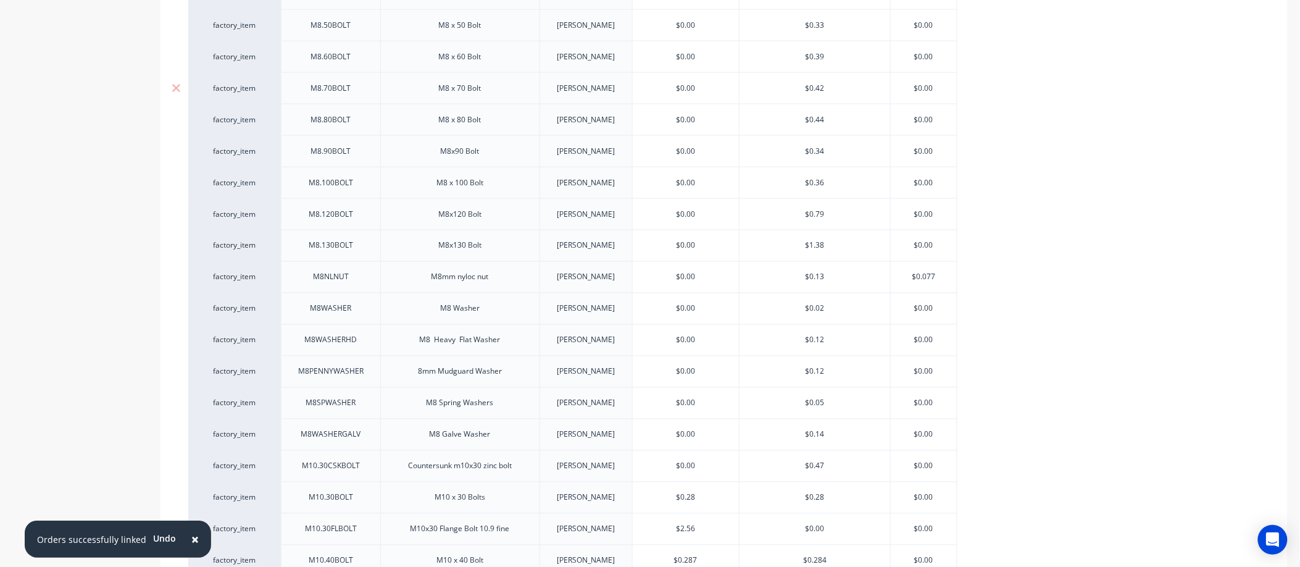
scroll to position [754, 0]
drag, startPoint x: 708, startPoint y: 535, endPoint x: 627, endPoint y: 533, distance: 80.9
click at [627, 533] on div "factory_item M10.40BOLT M10 x 40 [PERSON_NAME] $0.287 $0.287 $0.284 $0.00" at bounding box center [572, 532] width 769 height 31
type input "."
type textarea "x"
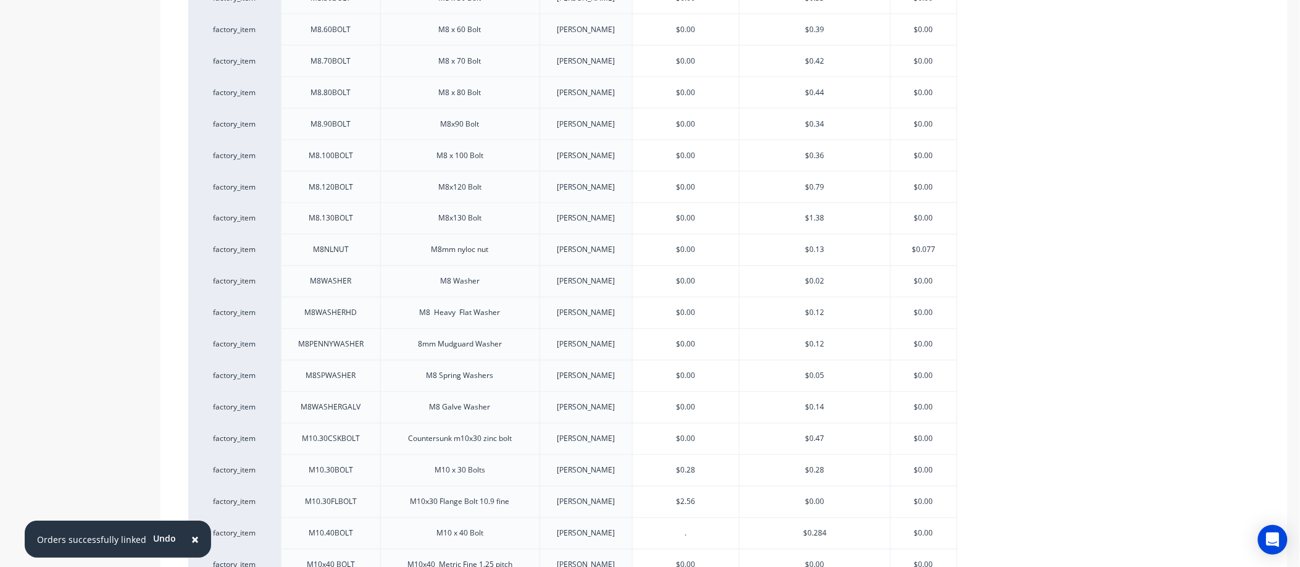
type input ".3"
type textarea "x"
type input ".305"
type textarea "x"
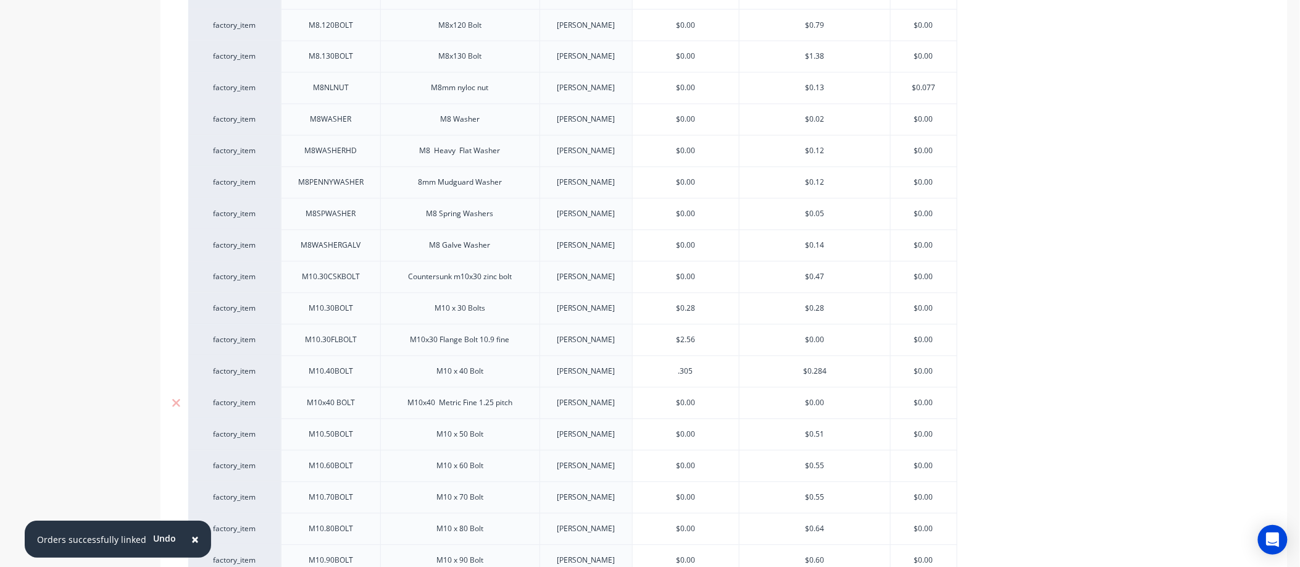
scroll to position [892, 0]
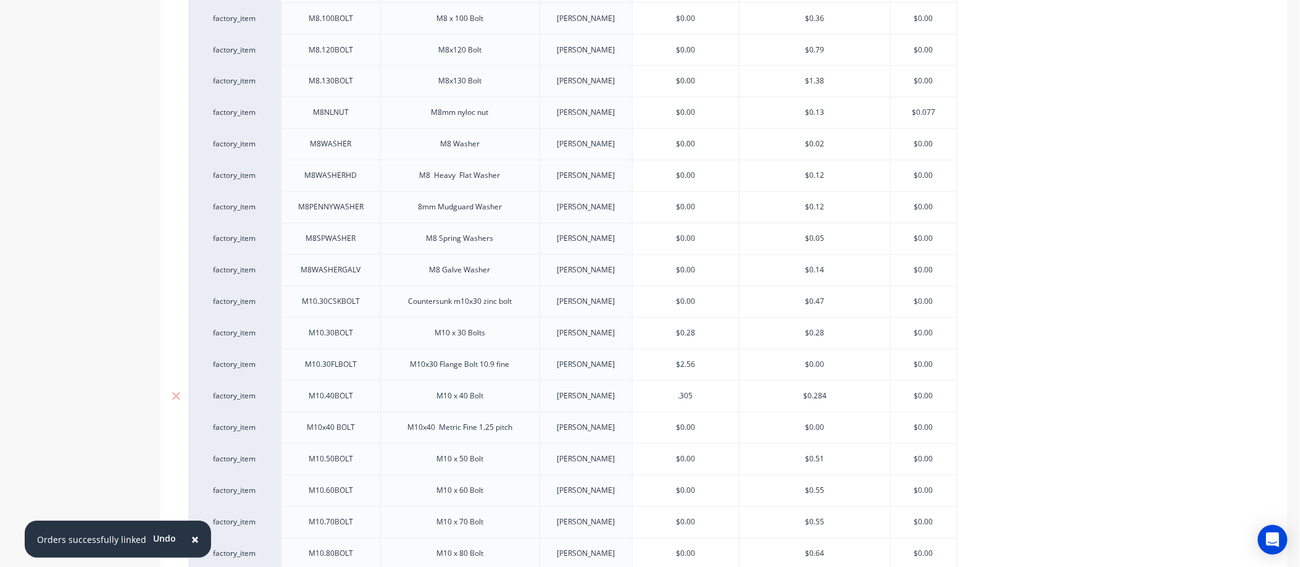
drag, startPoint x: 700, startPoint y: 393, endPoint x: 626, endPoint y: 396, distance: 74.2
click at [626, 396] on div "factory_item M10.40BOLT M10 x 40 Bolt DONOVAN $0.305 .305 $0.284 $0.00" at bounding box center [572, 395] width 769 height 31
type input "0"
type textarea "x"
type input "0"
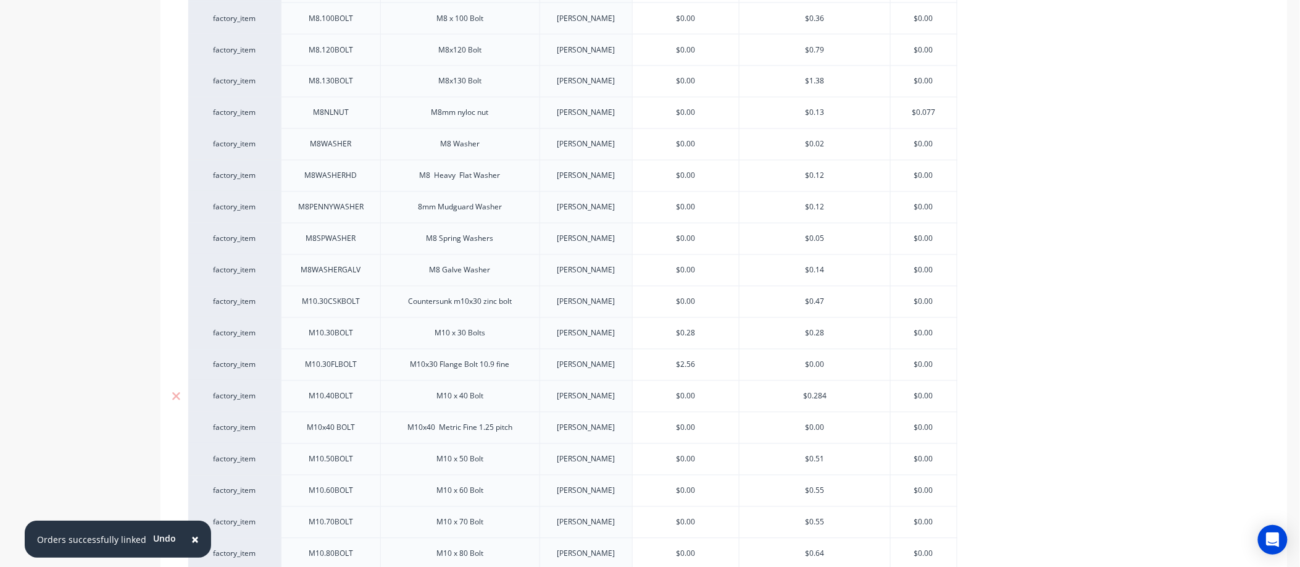
drag, startPoint x: 842, startPoint y: 396, endPoint x: 742, endPoint y: 393, distance: 99.4
click at [742, 393] on input "$0.284" at bounding box center [815, 396] width 151 height 11
type input "."
type textarea "x"
type input ".3"
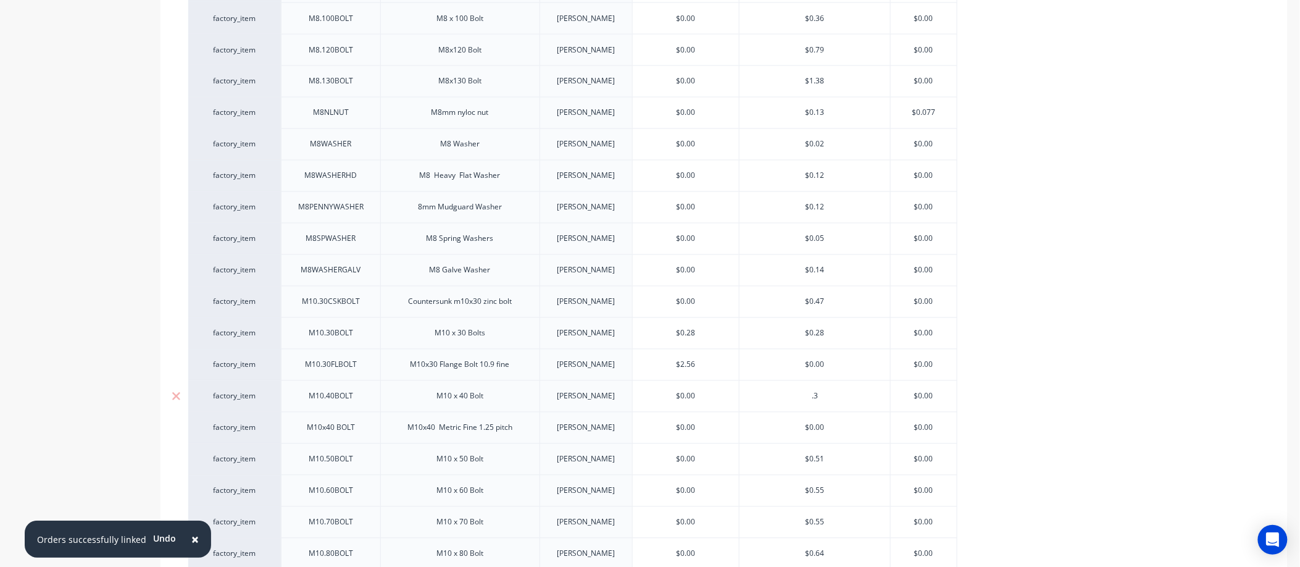
type textarea "x"
type input ".30"
type textarea "x"
type input ".305"
type textarea "x"
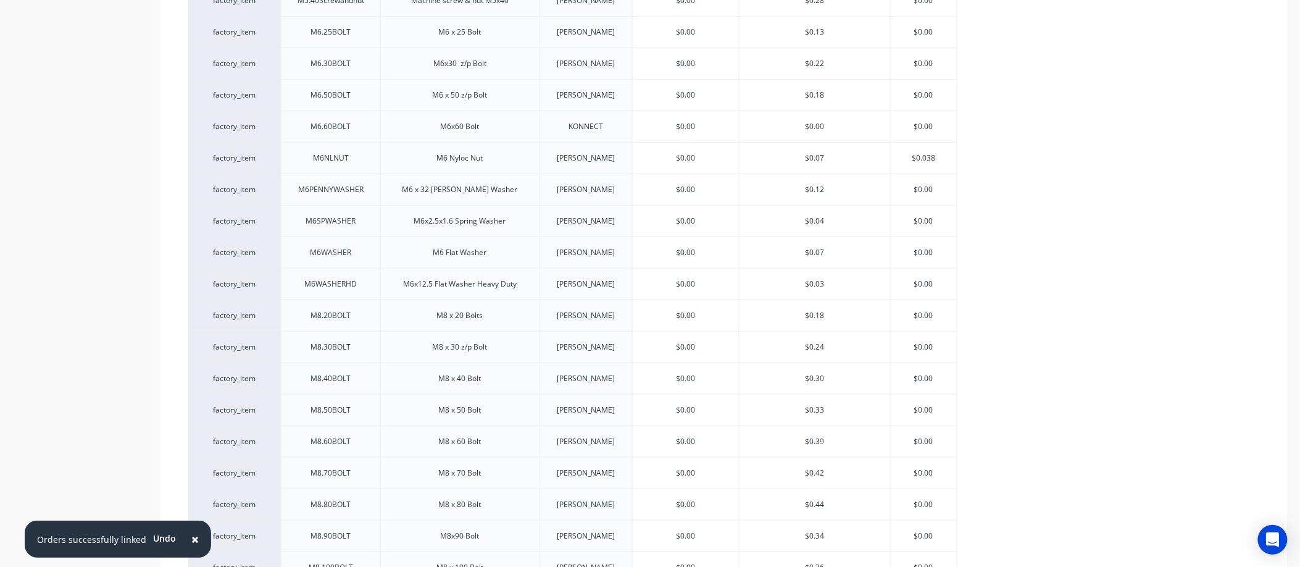
scroll to position [0, 0]
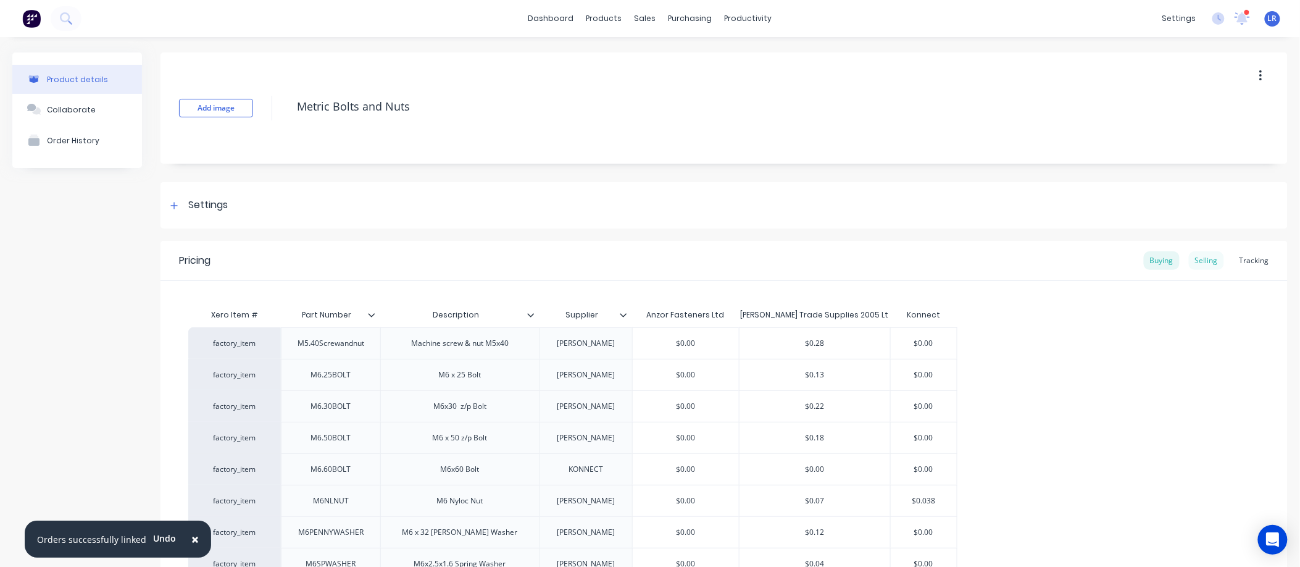
type input ".305"
click at [1197, 261] on div "Selling" at bounding box center [1206, 260] width 35 height 19
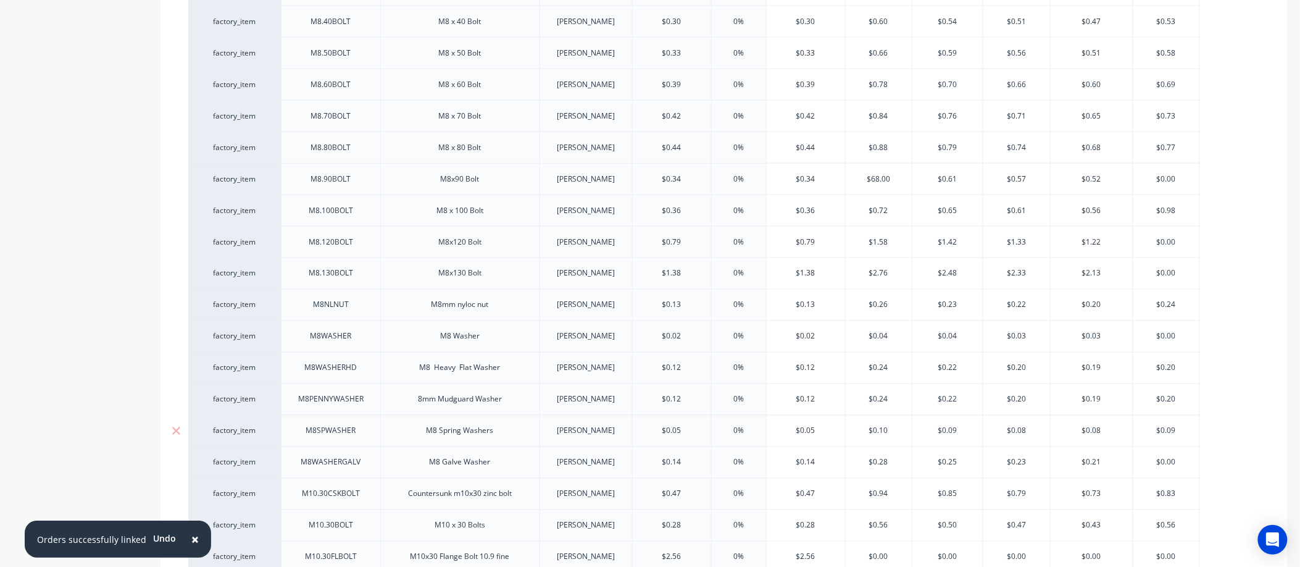
scroll to position [823, 0]
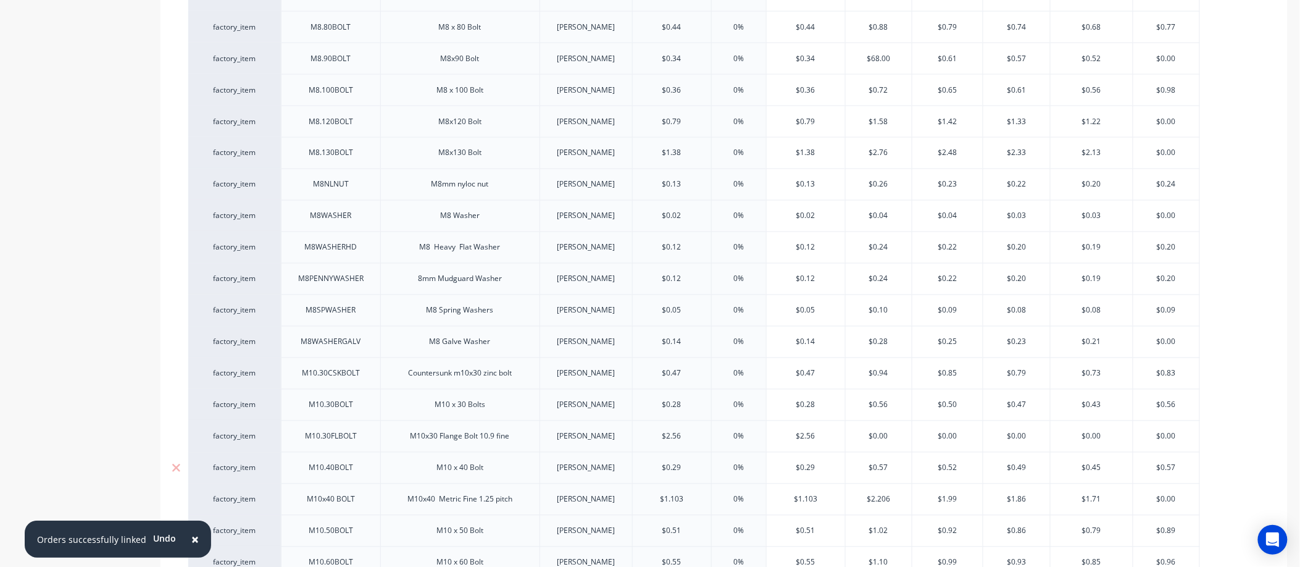
drag, startPoint x: 690, startPoint y: 471, endPoint x: 643, endPoint y: 471, distance: 46.3
click at [643, 471] on input "$0.29" at bounding box center [672, 467] width 78 height 11
type input "."
type textarea "x"
type input ".31"
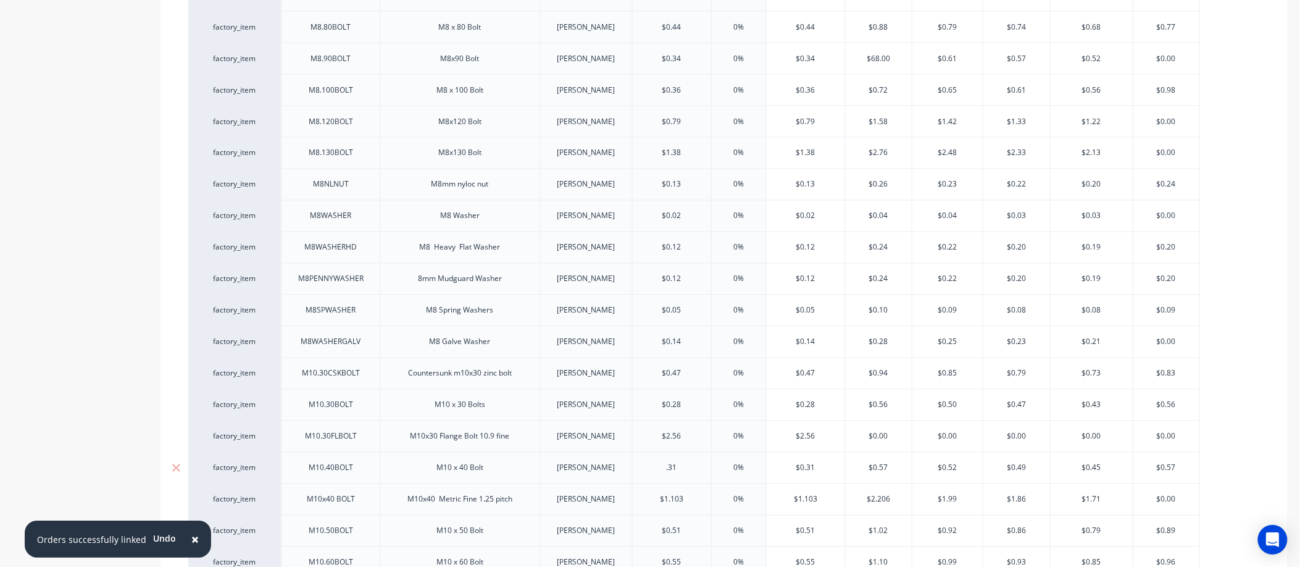
type textarea "x"
type input ".31"
drag, startPoint x: 892, startPoint y: 467, endPoint x: 828, endPoint y: 470, distance: 64.3
click at [828, 470] on div "factory_item M10.40BOLT M10 x 40 Bolt DONOVAN $0.31 .31 0% $0.31 $0.57 $0.57 $0…" at bounding box center [694, 467] width 1012 height 31
type input "."
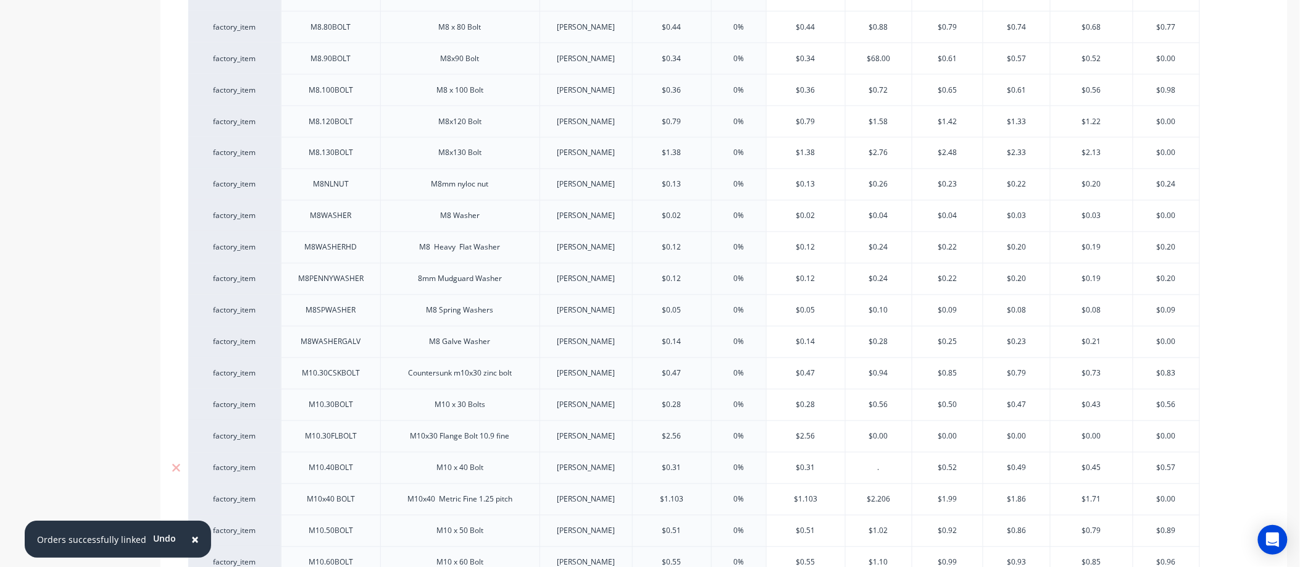
type textarea "x"
type input ".62"
type textarea "x"
type input ".62"
drag, startPoint x: 963, startPoint y: 466, endPoint x: 912, endPoint y: 469, distance: 51.3
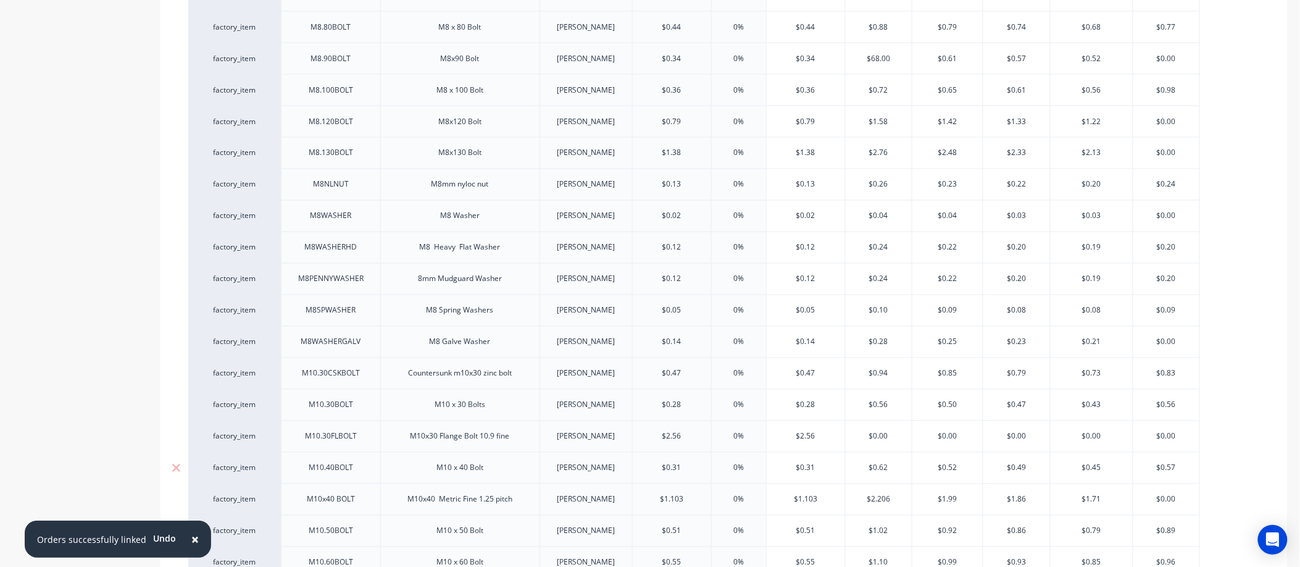
click at [913, 469] on input "$0.52" at bounding box center [948, 467] width 70 height 11
type input "."
type textarea "x"
type input ".56"
type textarea "x"
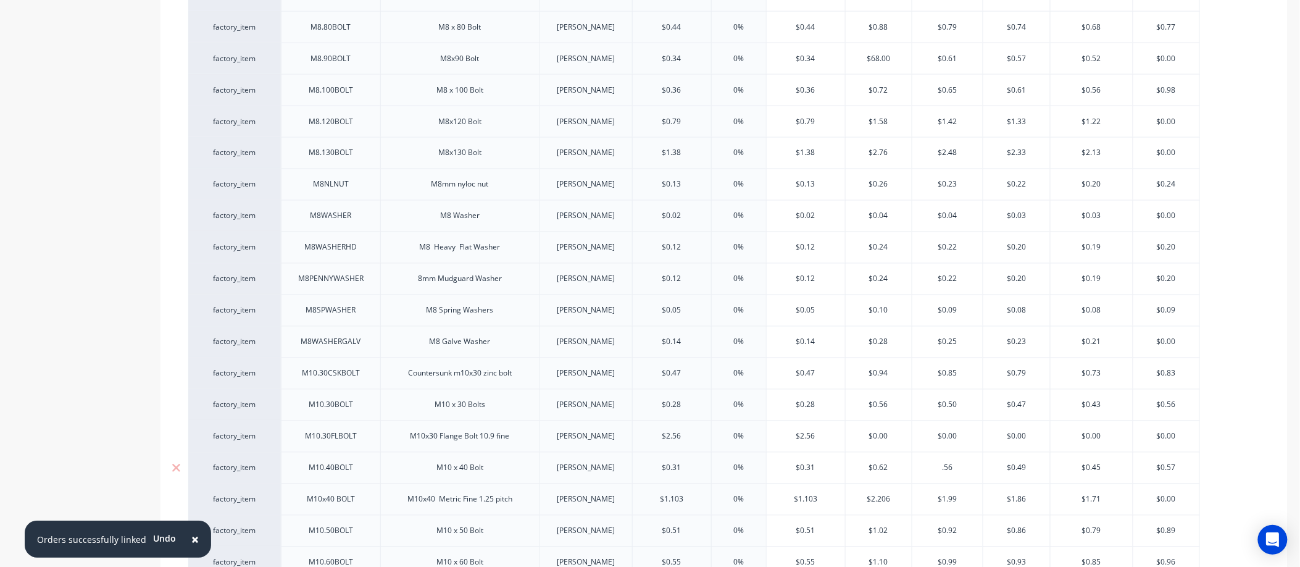
type input ".56"
drag, startPoint x: 1032, startPoint y: 472, endPoint x: 990, endPoint y: 472, distance: 41.4
click at [990, 472] on input "$0.49" at bounding box center [1017, 467] width 67 height 11
type input "."
type textarea "x"
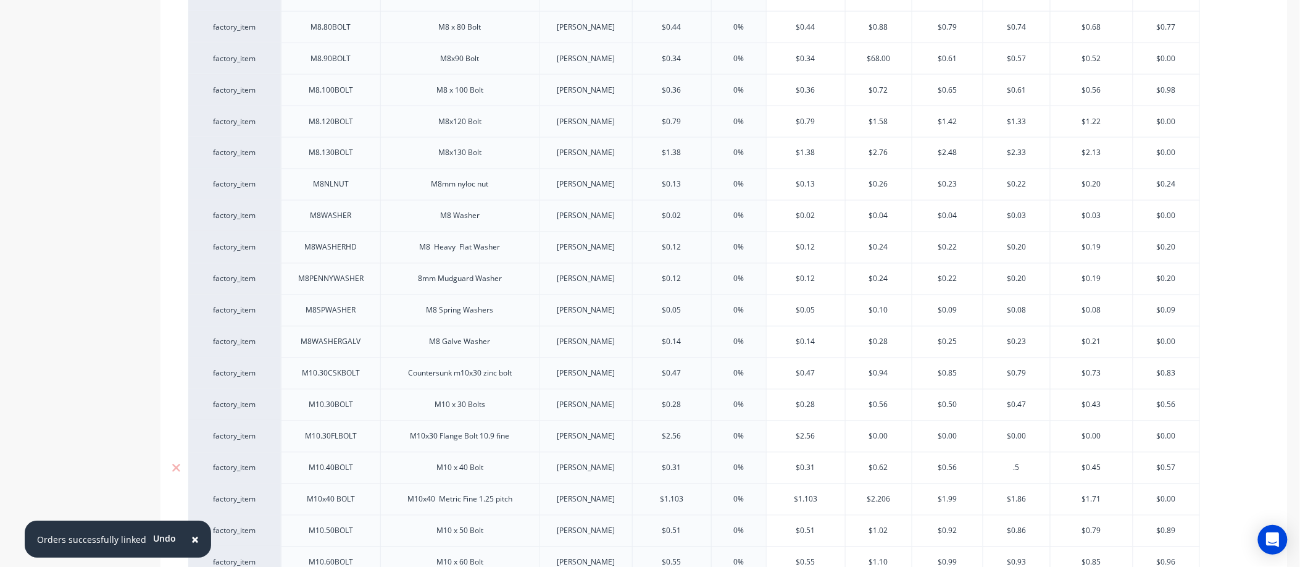
type input ".52"
type textarea "x"
type input ".52"
drag, startPoint x: 1107, startPoint y: 472, endPoint x: 1058, endPoint y: 474, distance: 48.8
click at [1058, 474] on input "$0.45" at bounding box center [1092, 467] width 83 height 11
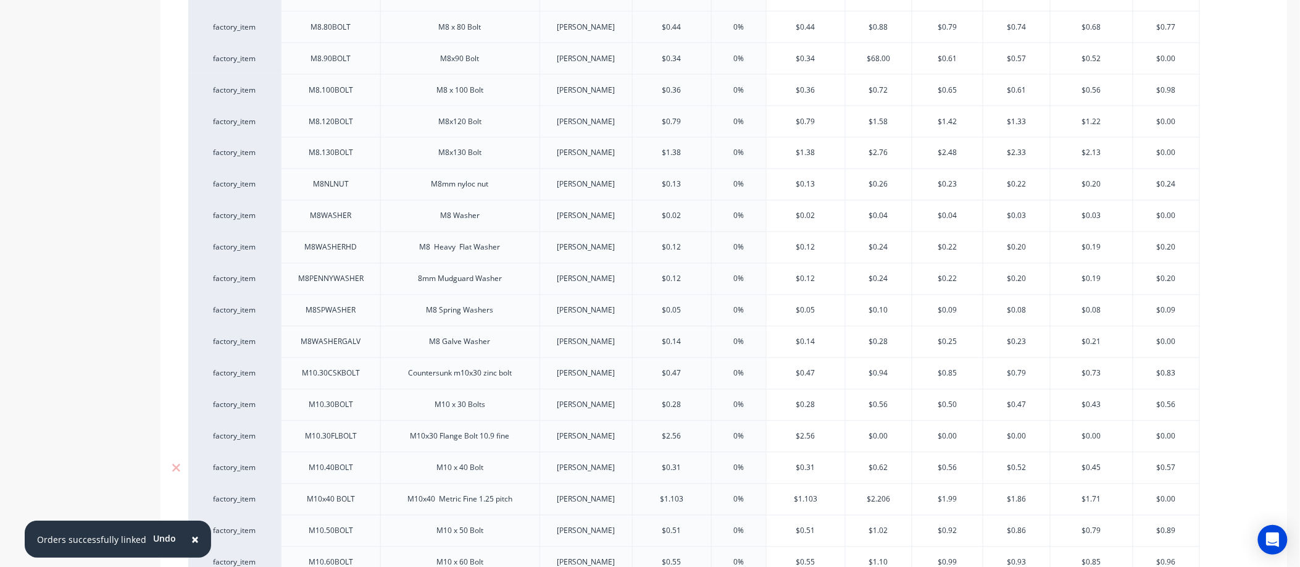
type input "."
type textarea "x"
type input ".48"
type textarea "x"
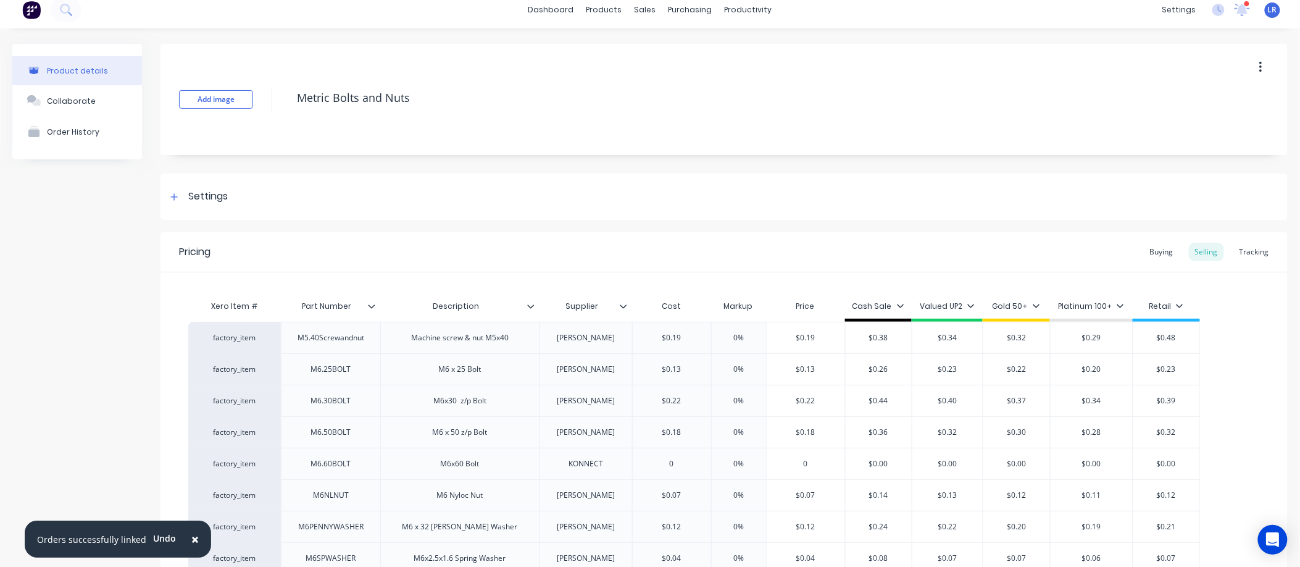
scroll to position [0, 0]
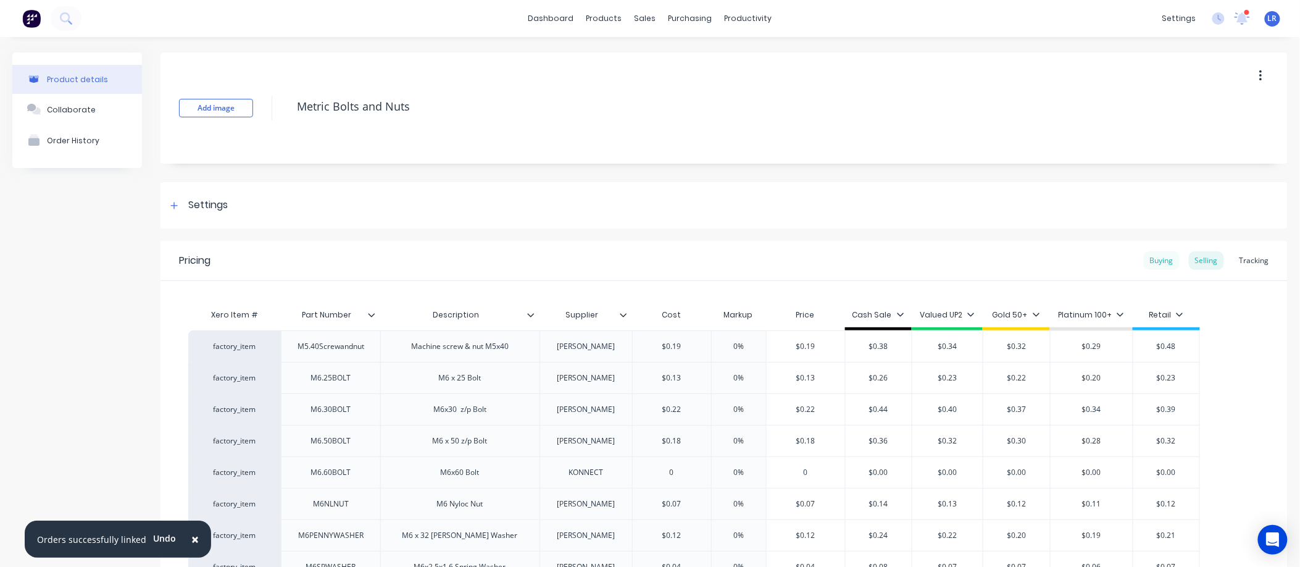
type input ".48"
drag, startPoint x: 1147, startPoint y: 258, endPoint x: 722, endPoint y: 231, distance: 425.0
click at [1147, 258] on div "Buying" at bounding box center [1162, 260] width 36 height 19
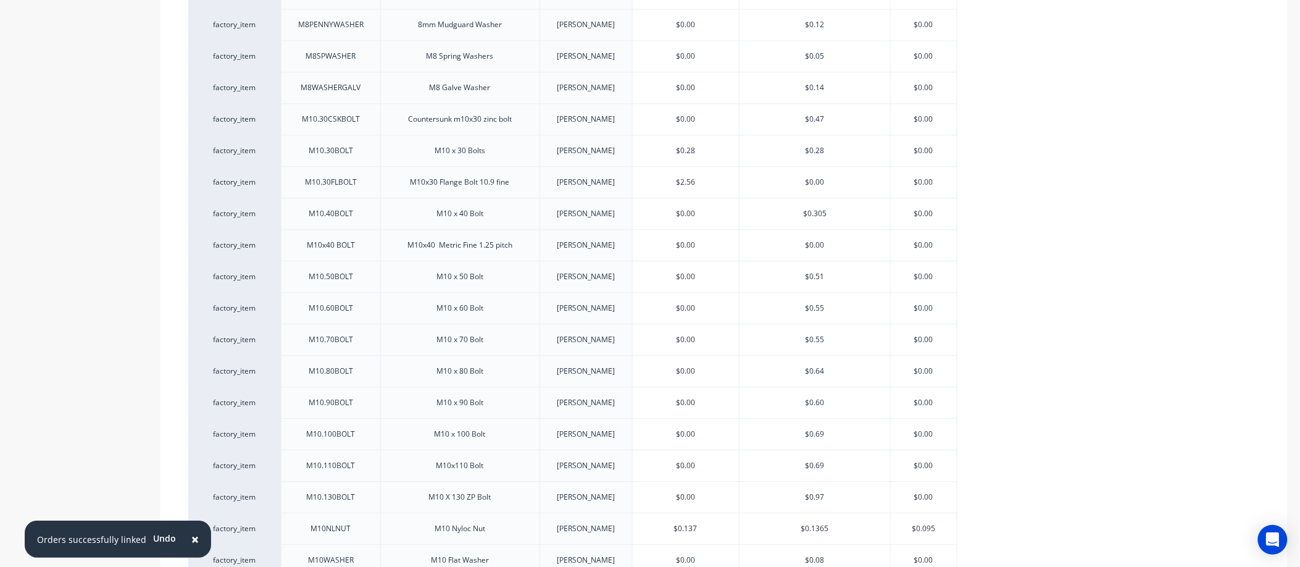
scroll to position [1097, 0]
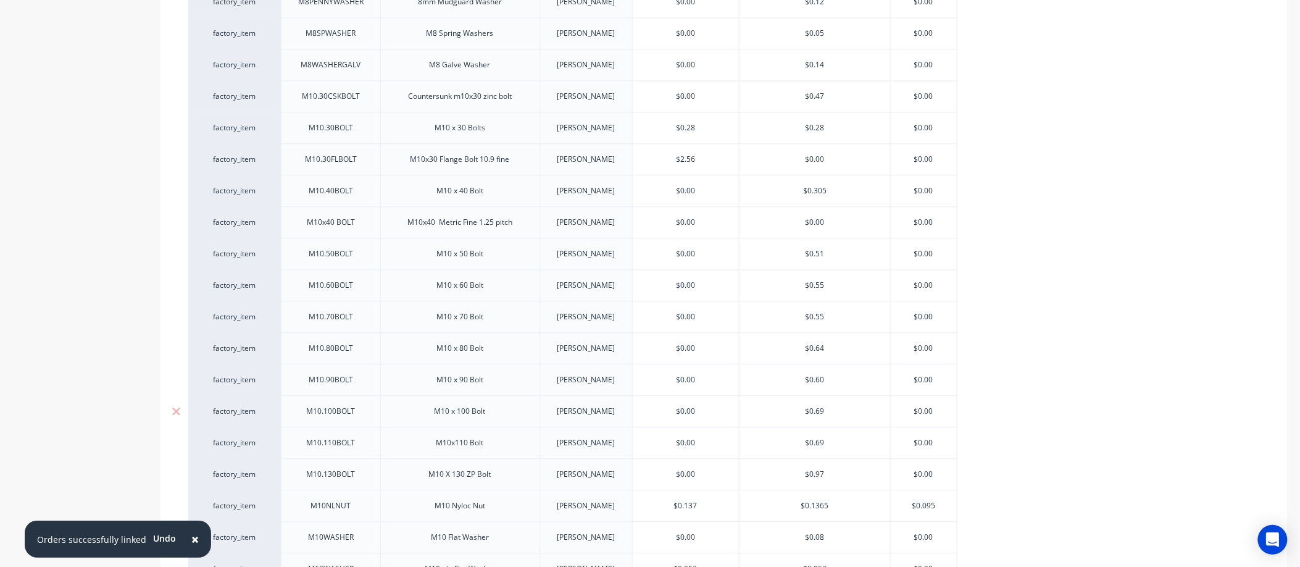
drag, startPoint x: 828, startPoint y: 416, endPoint x: 763, endPoint y: 416, distance: 64.8
click at [763, 416] on input "$0.69" at bounding box center [815, 411] width 151 height 11
type input "."
type textarea "x"
type input ".63"
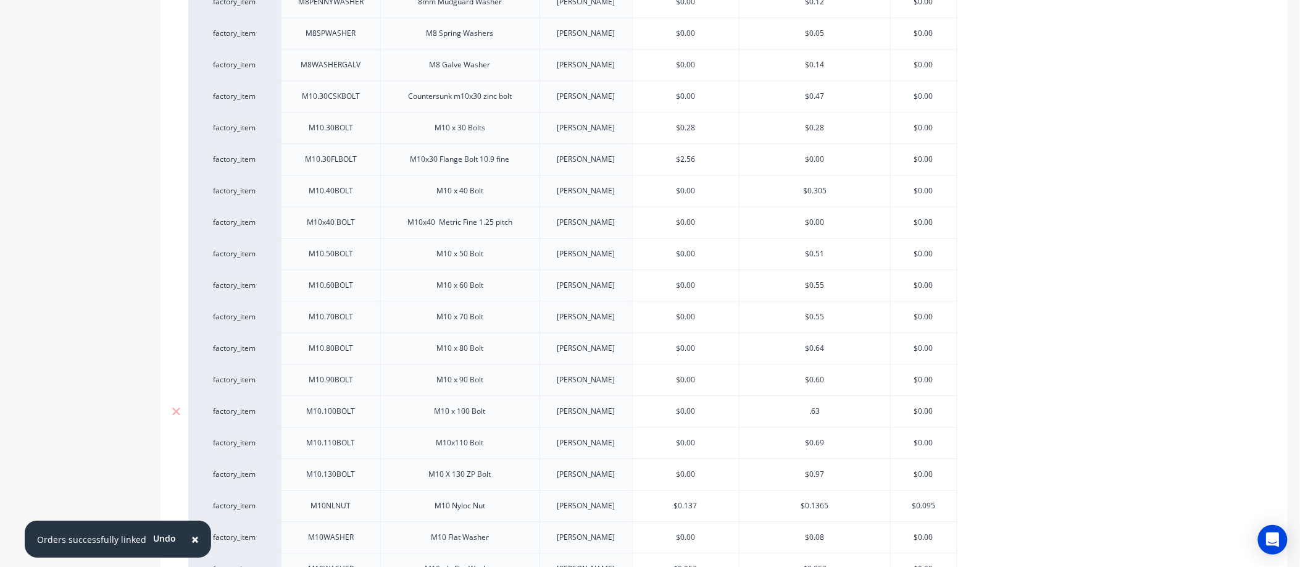
type textarea "x"
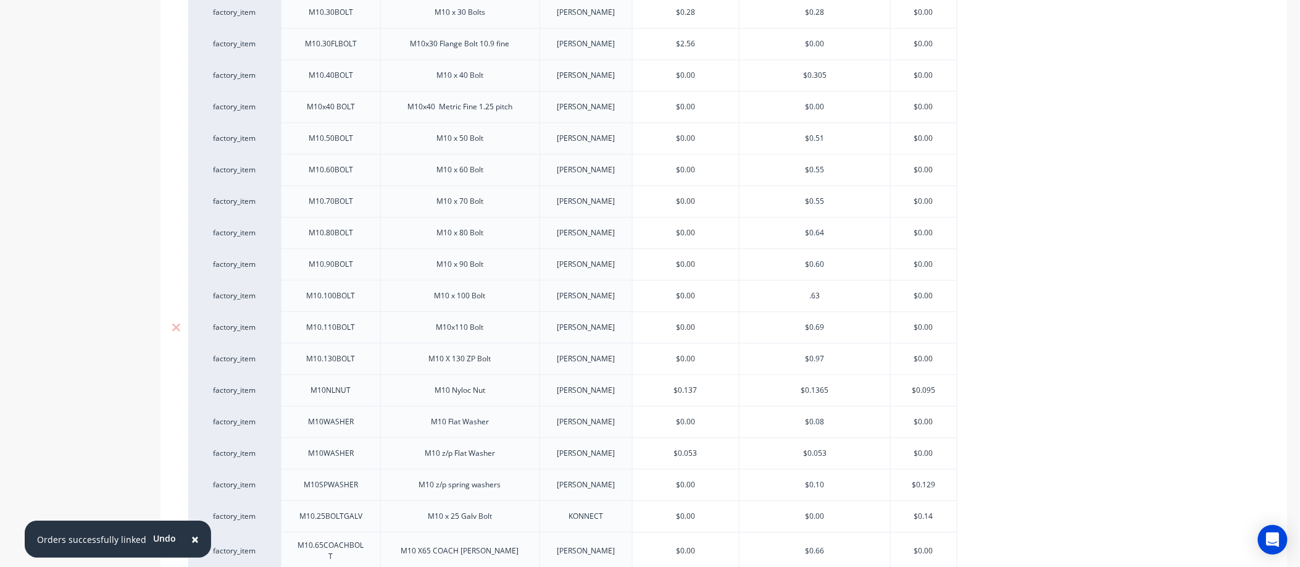
scroll to position [1235, 0]
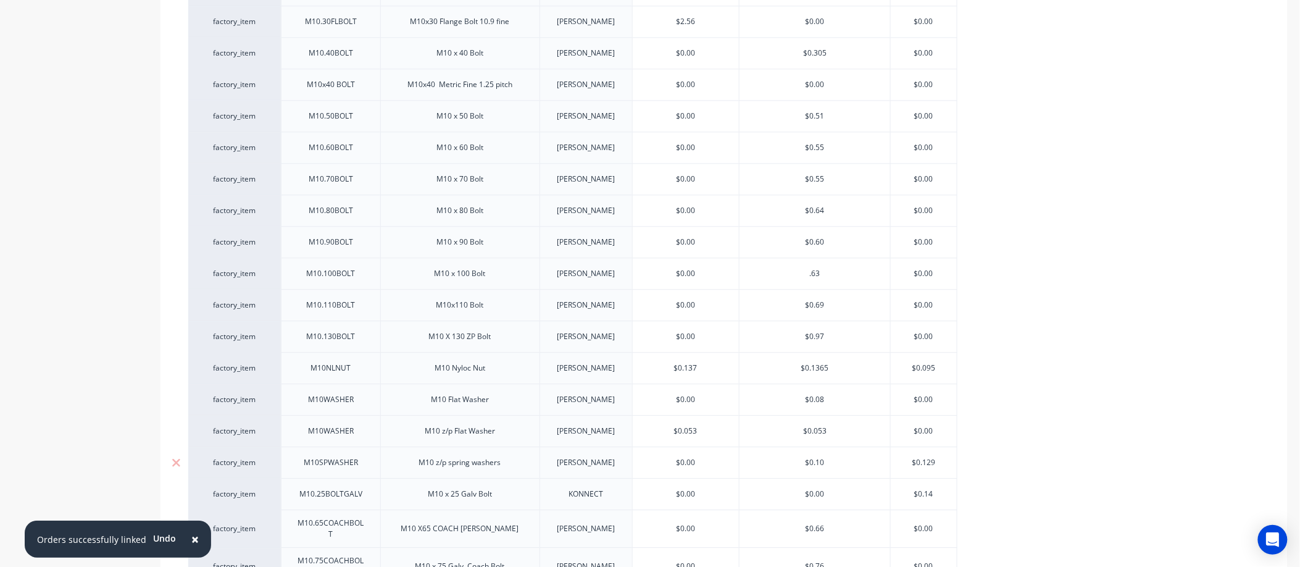
type input ".63"
drag, startPoint x: 829, startPoint y: 466, endPoint x: 788, endPoint y: 472, distance: 41.2
click at [788, 472] on div "$0.10 $0.10" at bounding box center [815, 462] width 151 height 31
type input "."
type textarea "x"
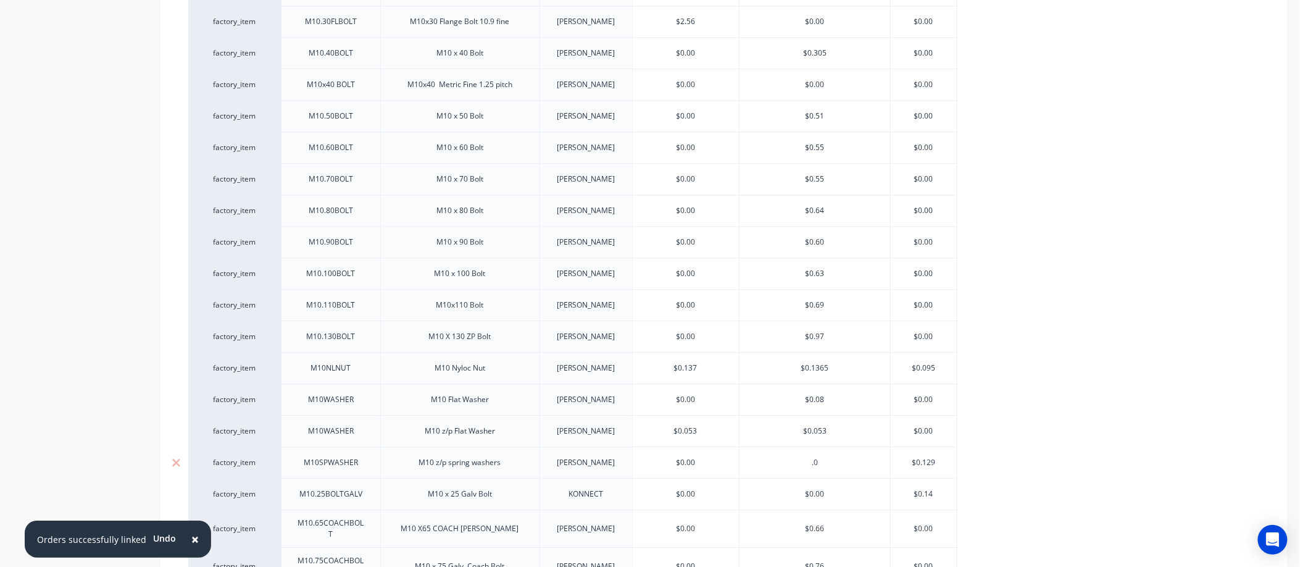
type input ".09"
type textarea "x"
type input ".09"
type input "$0.129"
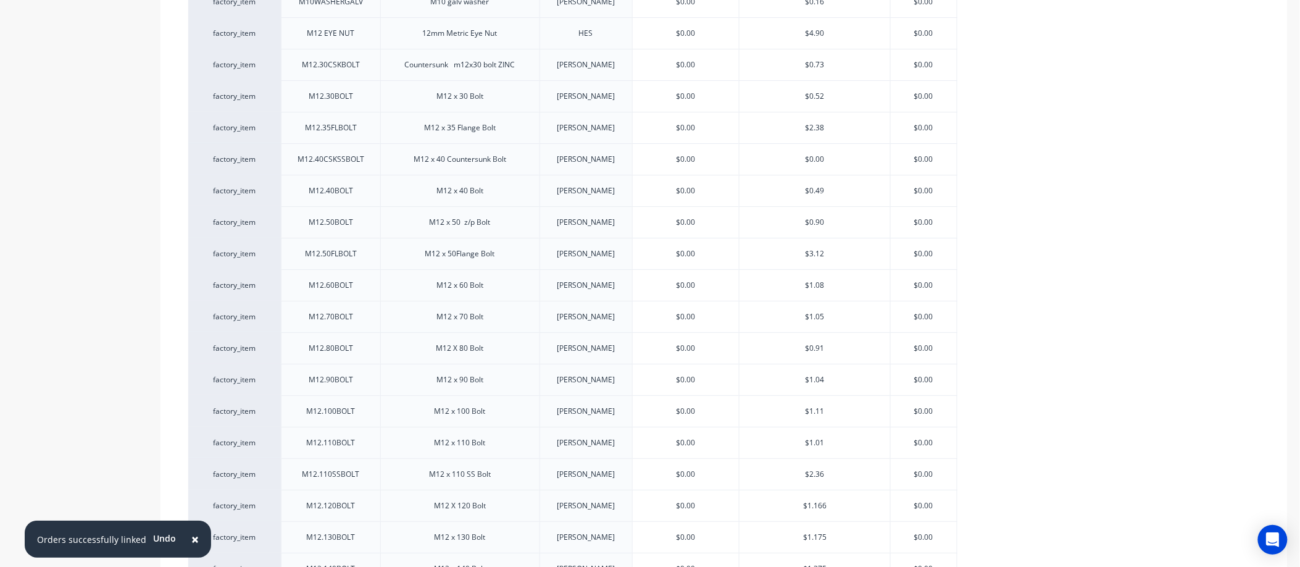
scroll to position [1921, 0]
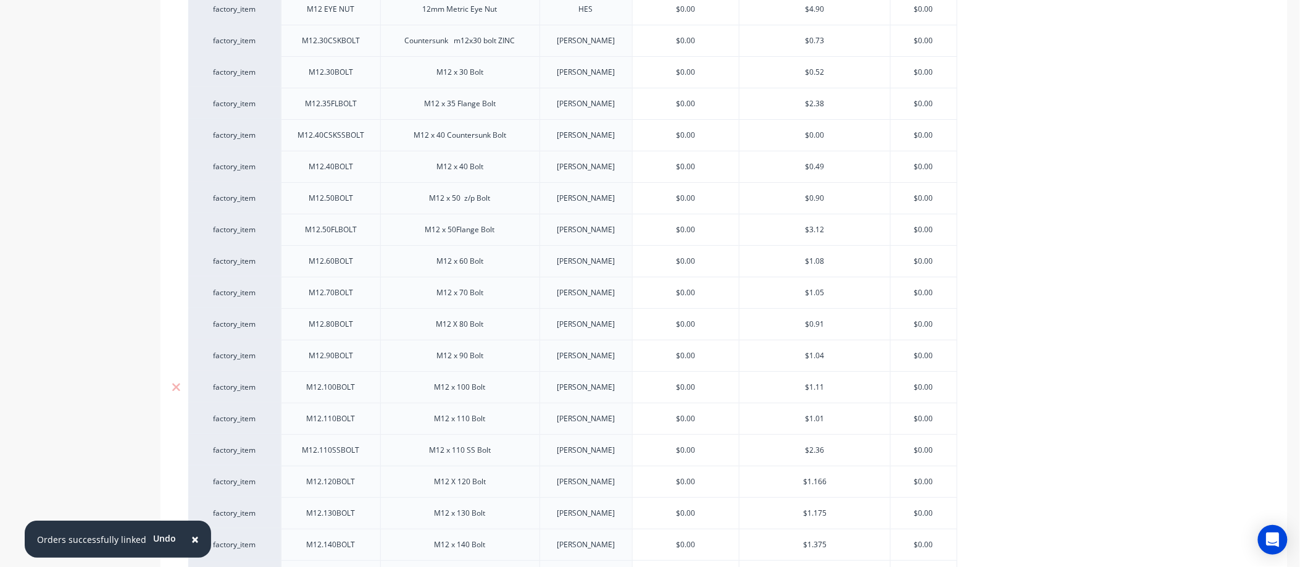
click at [831, 382] on input "$1.11" at bounding box center [815, 387] width 151 height 11
drag, startPoint x: 828, startPoint y: 380, endPoint x: 761, endPoint y: 380, distance: 67.3
click at [761, 382] on input "$1.11" at bounding box center [815, 387] width 151 height 11
type input "1."
type textarea "x"
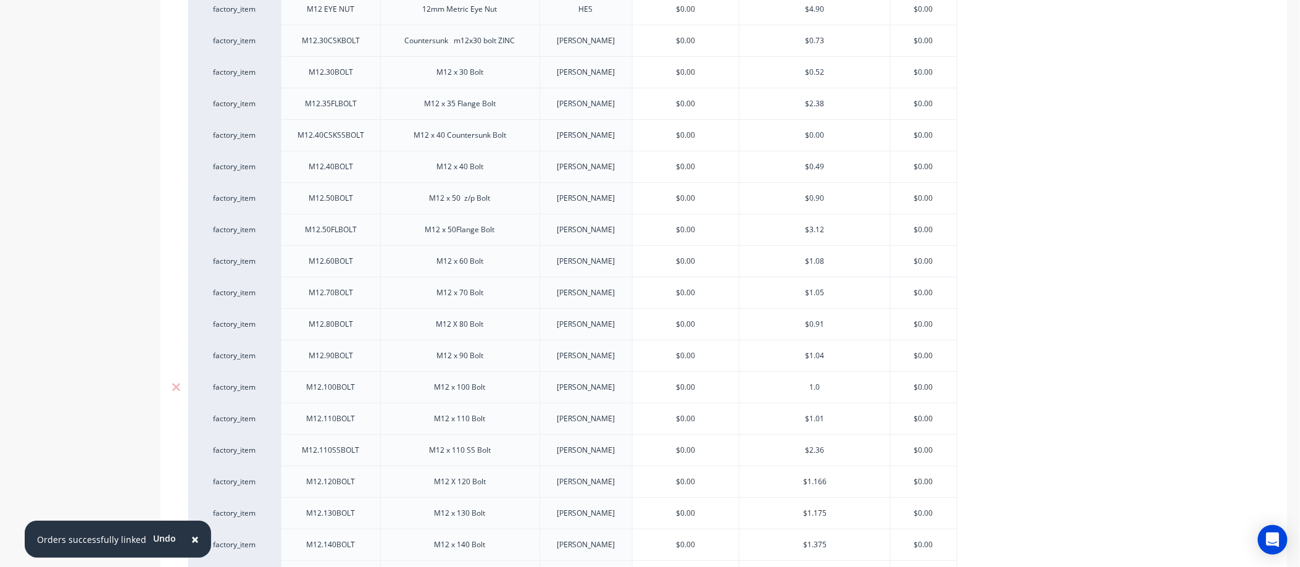
type input "1.00"
type textarea "x"
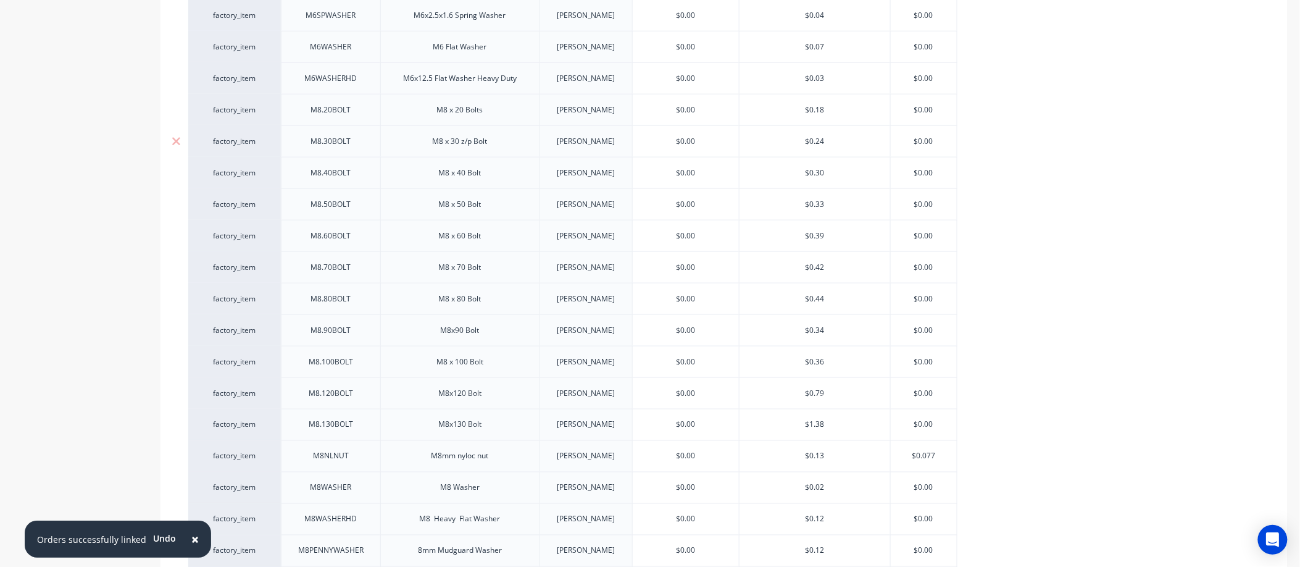
type input "1.00"
drag, startPoint x: 842, startPoint y: 137, endPoint x: 764, endPoint y: 144, distance: 77.5
click at [766, 144] on input "$0.24" at bounding box center [815, 141] width 151 height 11
type input "."
type textarea "x"
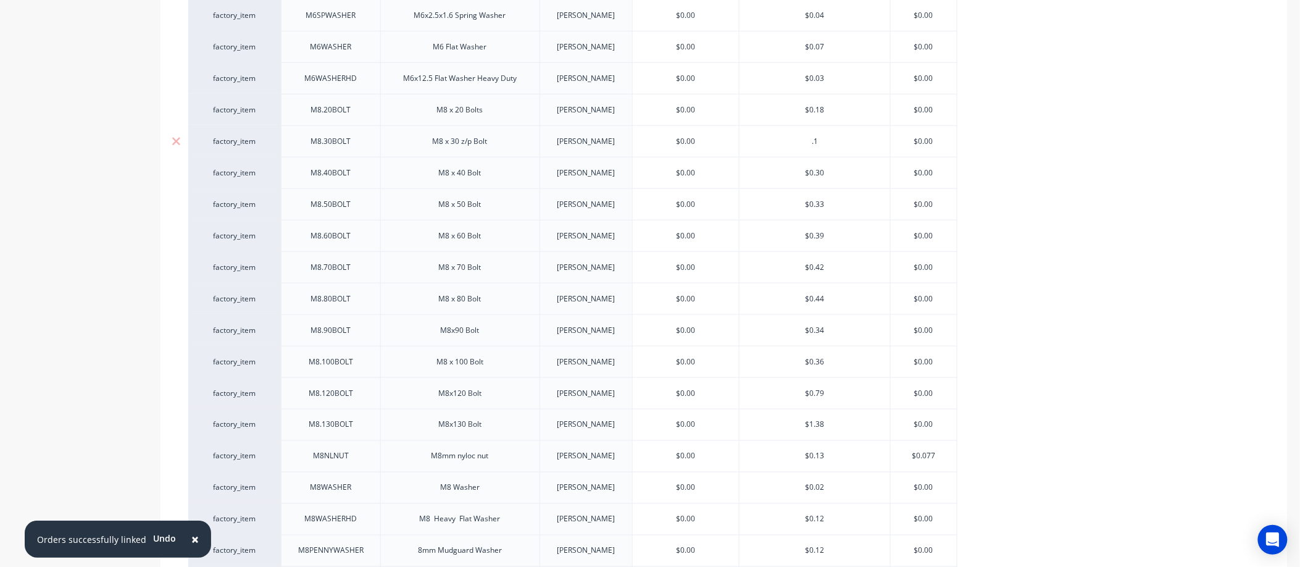
type input ".17"
type textarea "x"
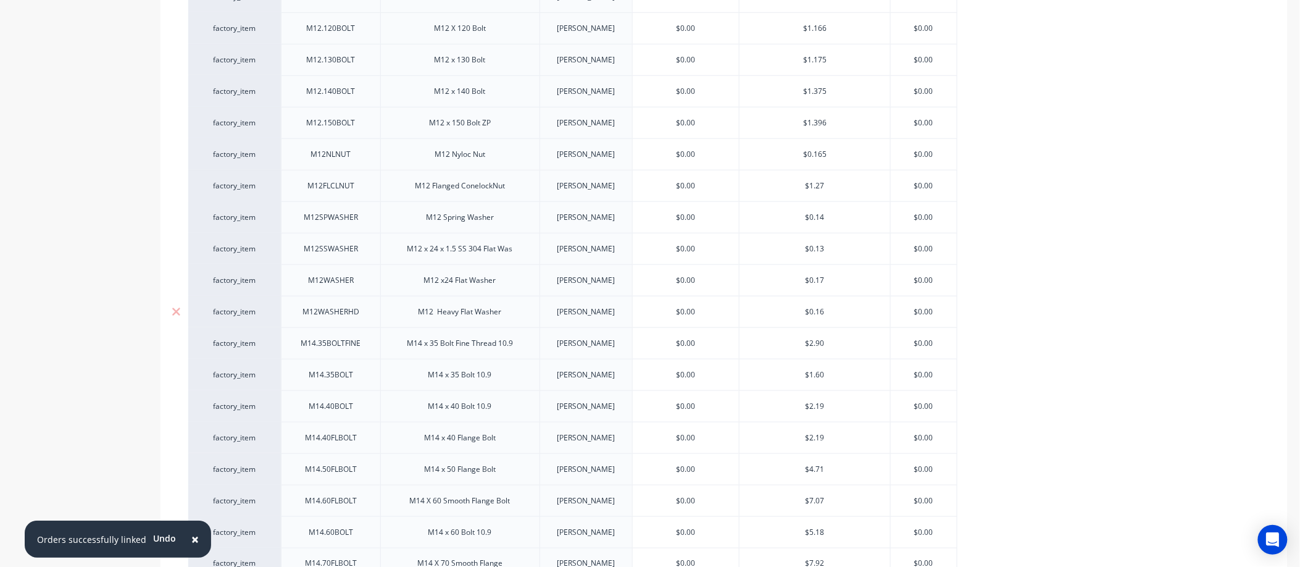
scroll to position [2400, 0]
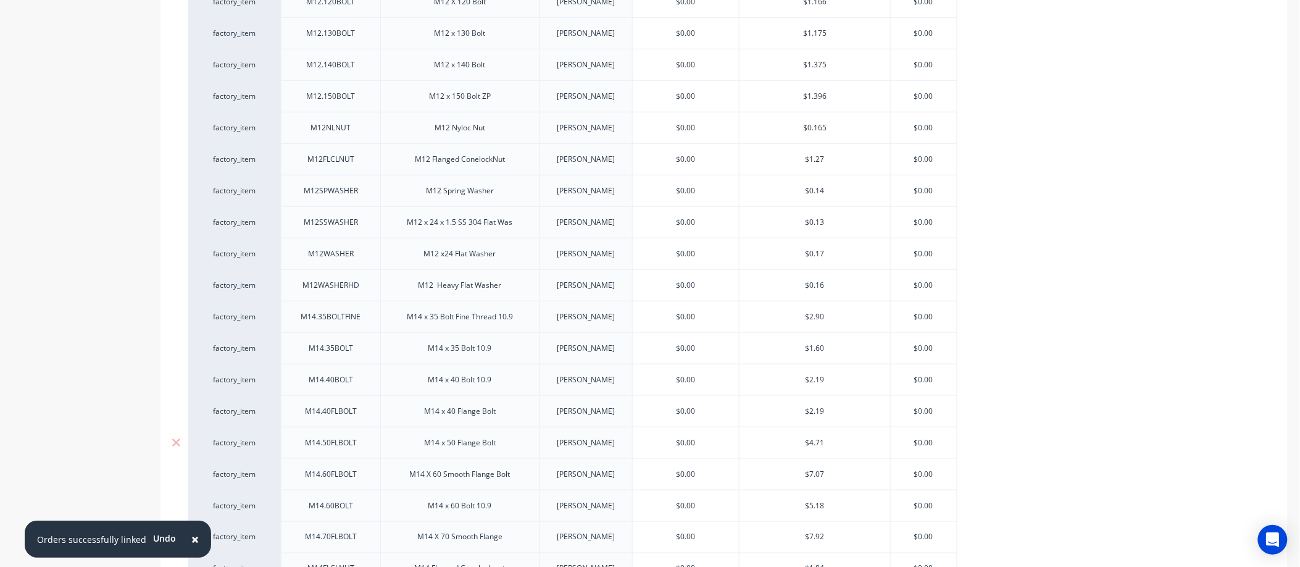
type input ".17"
type input "$4.71"
drag, startPoint x: 827, startPoint y: 430, endPoint x: 807, endPoint y: 435, distance: 20.8
click at [807, 437] on input "$4.71" at bounding box center [815, 442] width 151 height 11
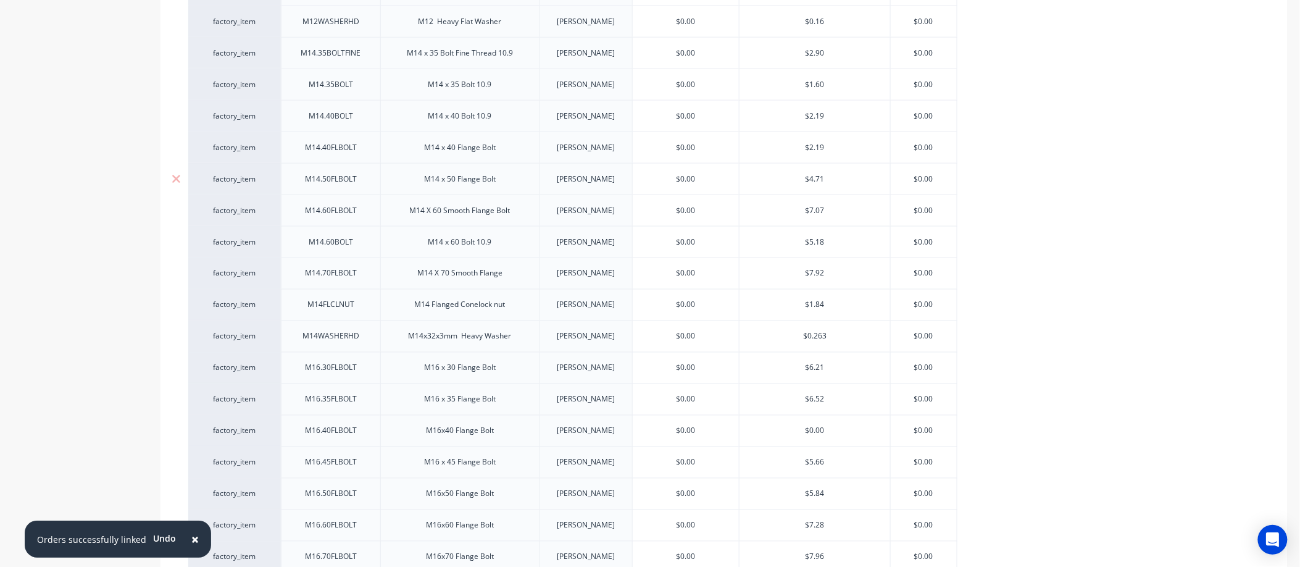
scroll to position [2675, 0]
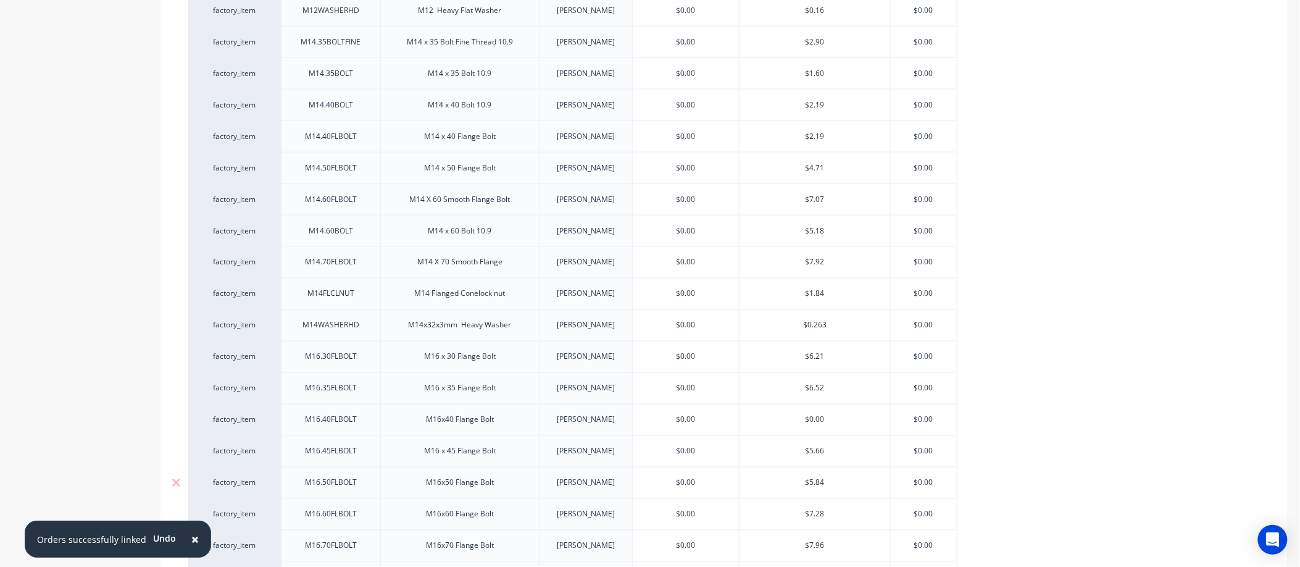
type input "$5.84"
drag, startPoint x: 833, startPoint y: 471, endPoint x: 773, endPoint y: 483, distance: 61.6
click at [773, 483] on div "$5.84 $5.84" at bounding box center [815, 482] width 151 height 31
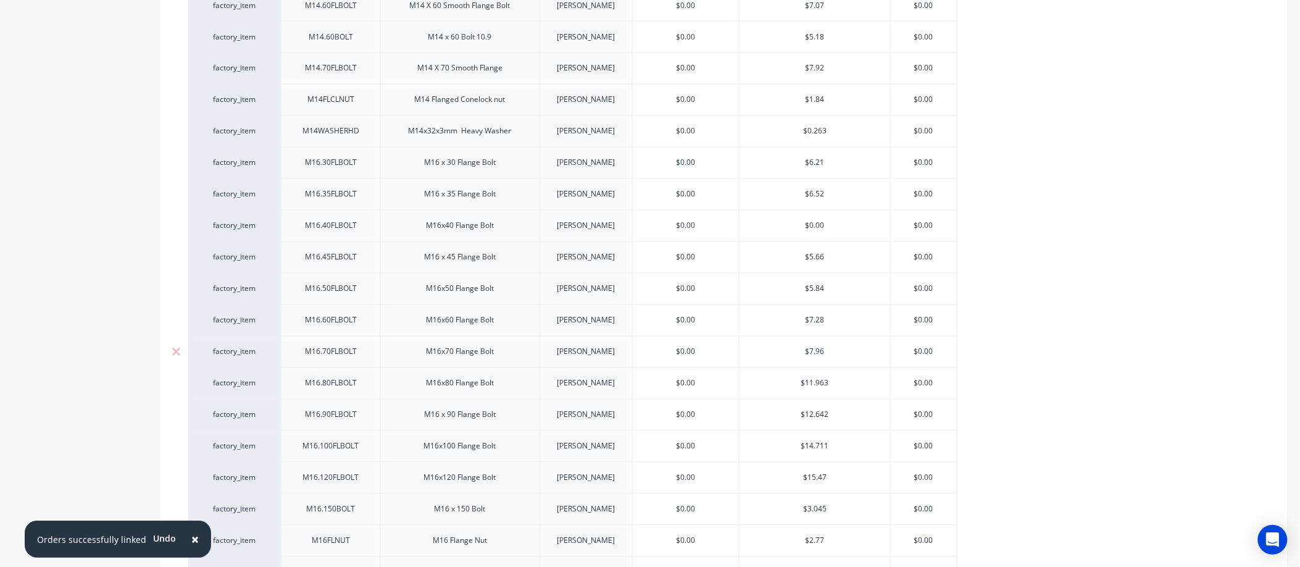
scroll to position [2881, 0]
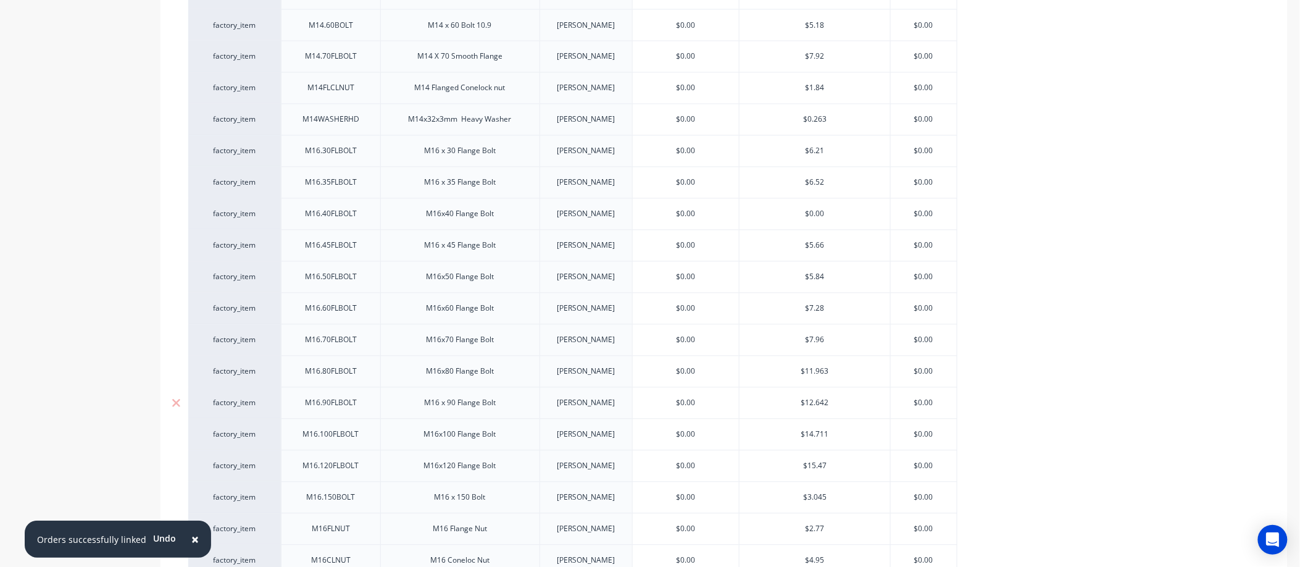
drag, startPoint x: 834, startPoint y: 395, endPoint x: 796, endPoint y: 403, distance: 38.4
click at [796, 403] on div "$12.642 $12.642" at bounding box center [815, 403] width 151 height 31
type input "9"
type textarea "x"
type input "9.2"
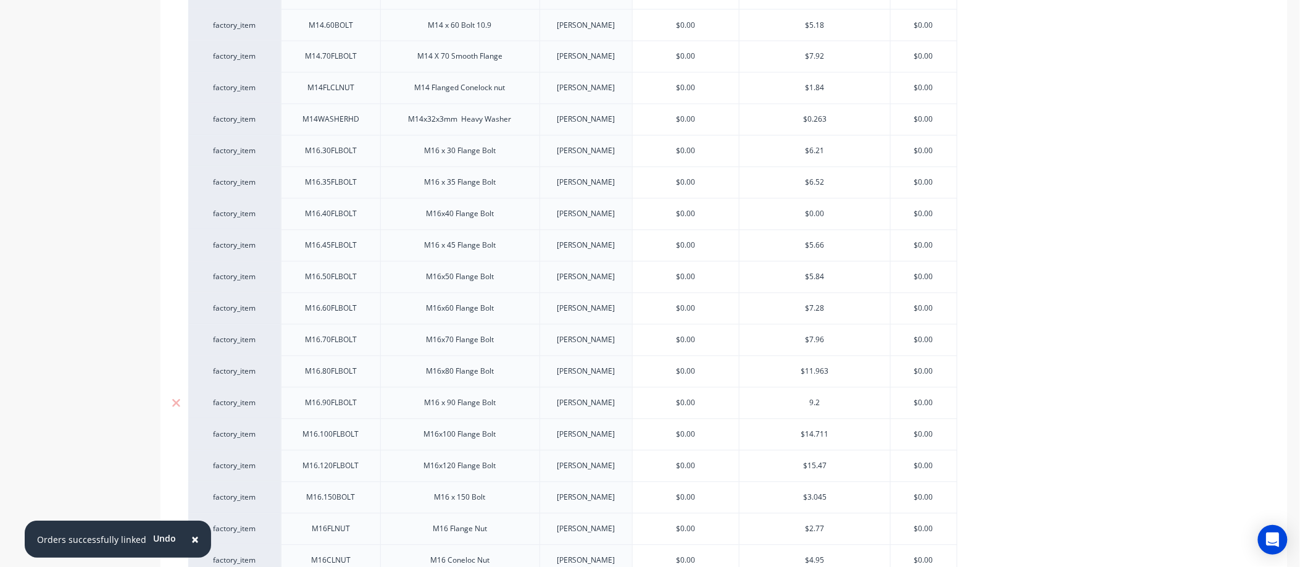
type textarea "x"
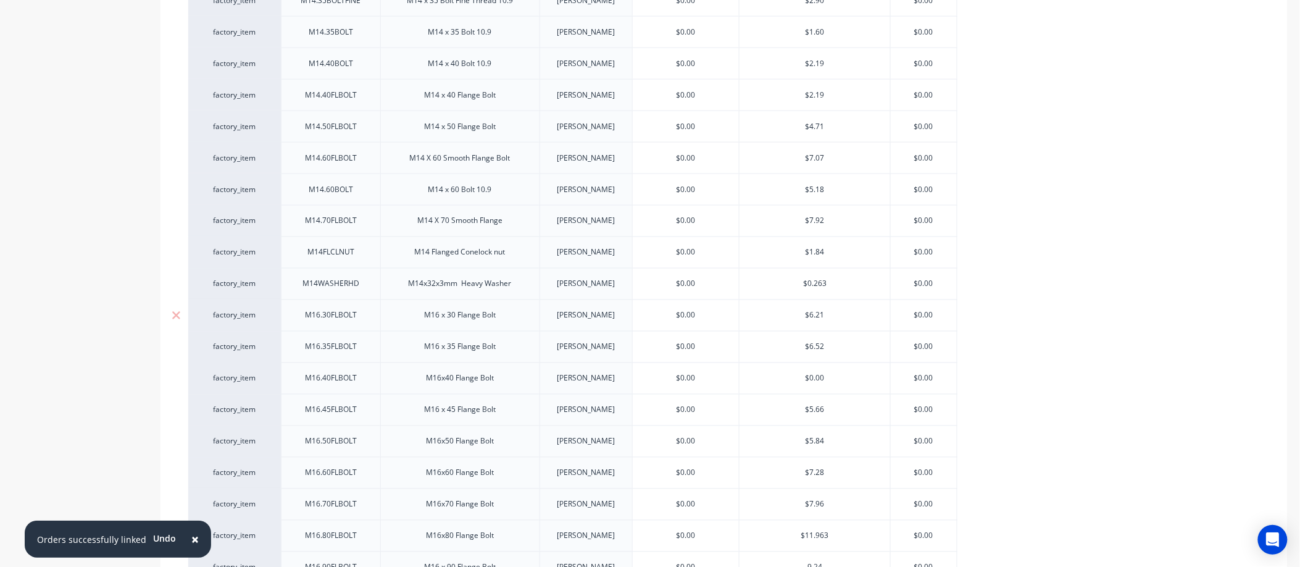
scroll to position [2538, 0]
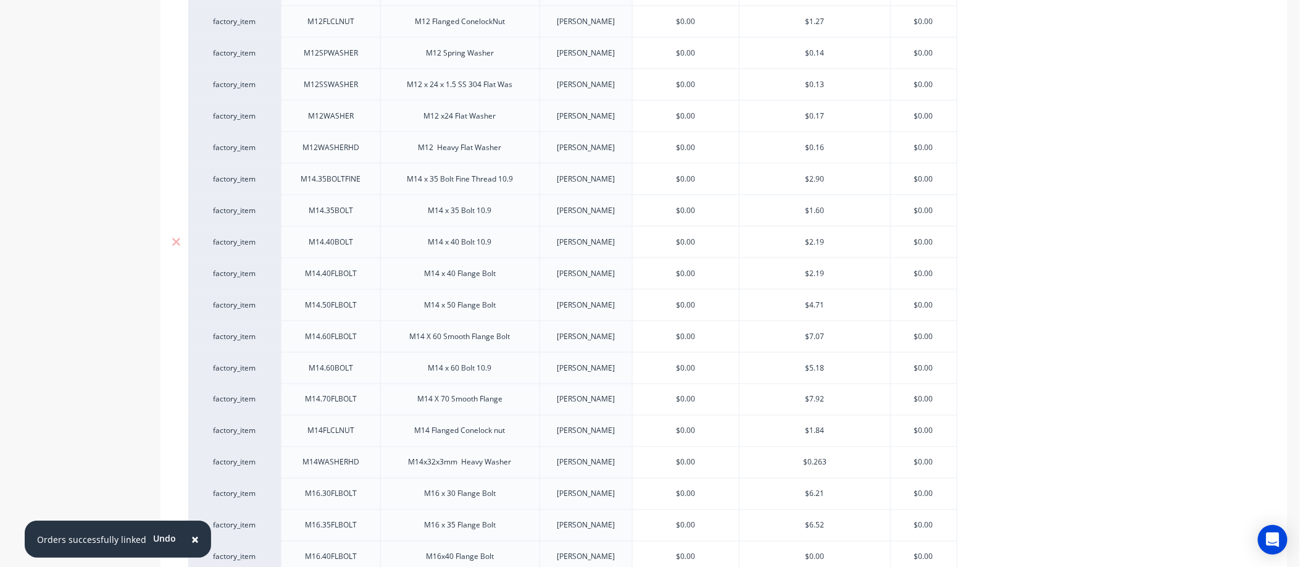
type input "9.24"
type input "$2.19"
drag, startPoint x: 825, startPoint y: 235, endPoint x: 780, endPoint y: 240, distance: 45.3
click at [780, 240] on input "$2.19" at bounding box center [815, 241] width 151 height 11
drag, startPoint x: 829, startPoint y: 328, endPoint x: 782, endPoint y: 335, distance: 47.5
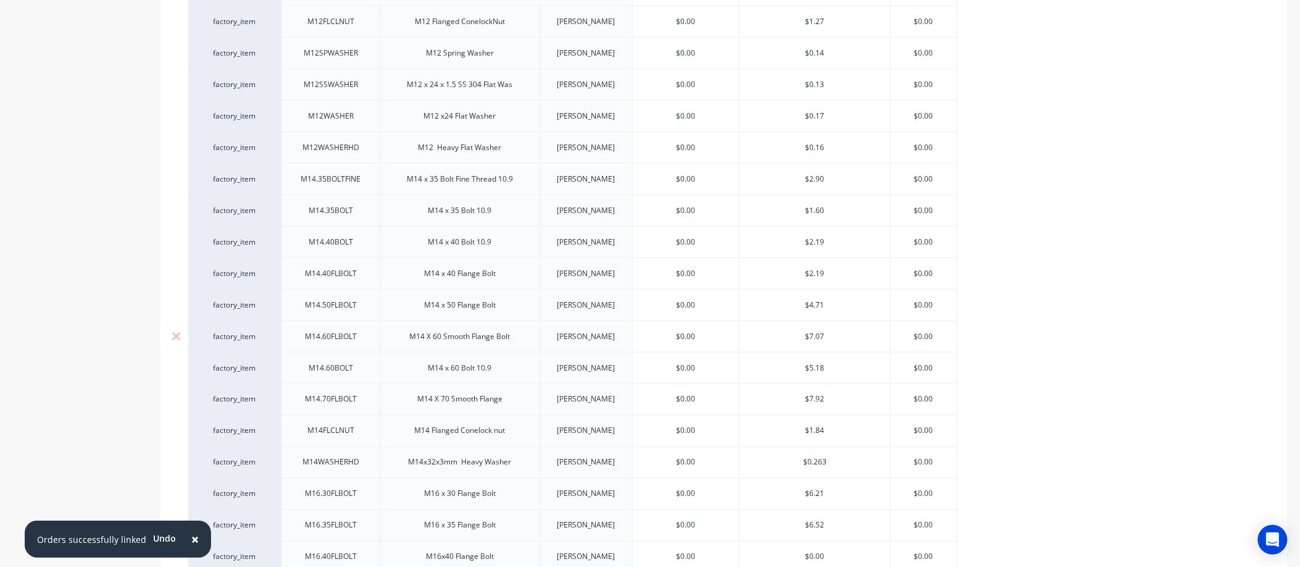
click at [784, 335] on div "$7.07 $7.07" at bounding box center [815, 336] width 151 height 31
type input "5"
type textarea "x"
type input "5.18"
type textarea "x"
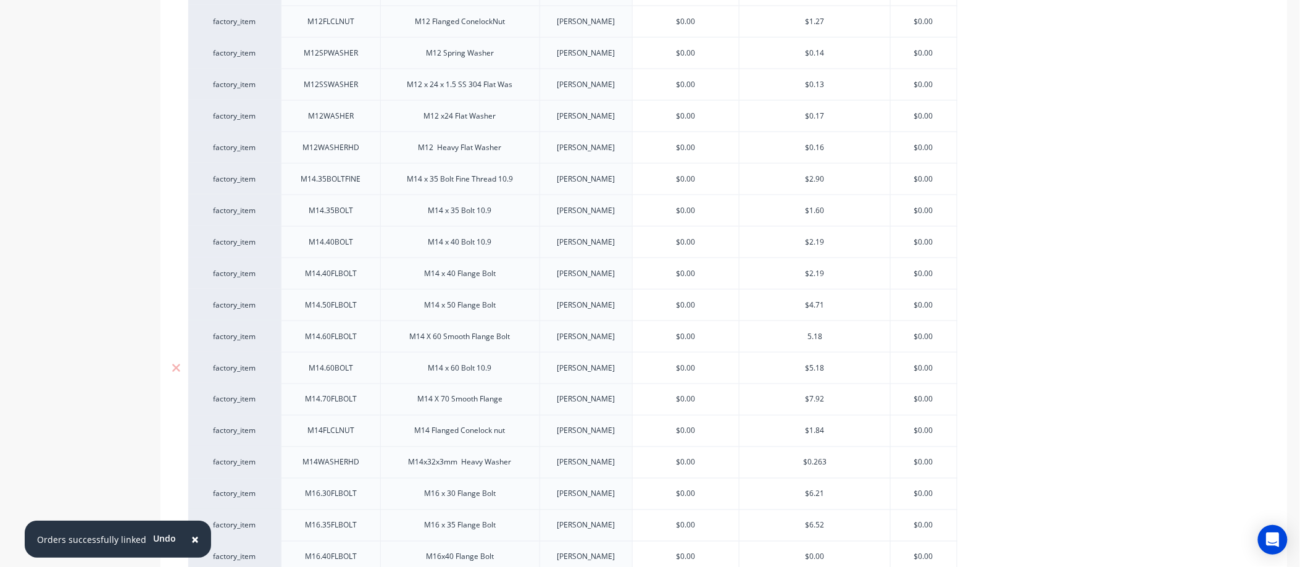
type input "5.18"
drag, startPoint x: 829, startPoint y: 362, endPoint x: 791, endPoint y: 366, distance: 38.5
click at [791, 366] on input "$5.18" at bounding box center [815, 367] width 151 height 11
type input "1"
type textarea "x"
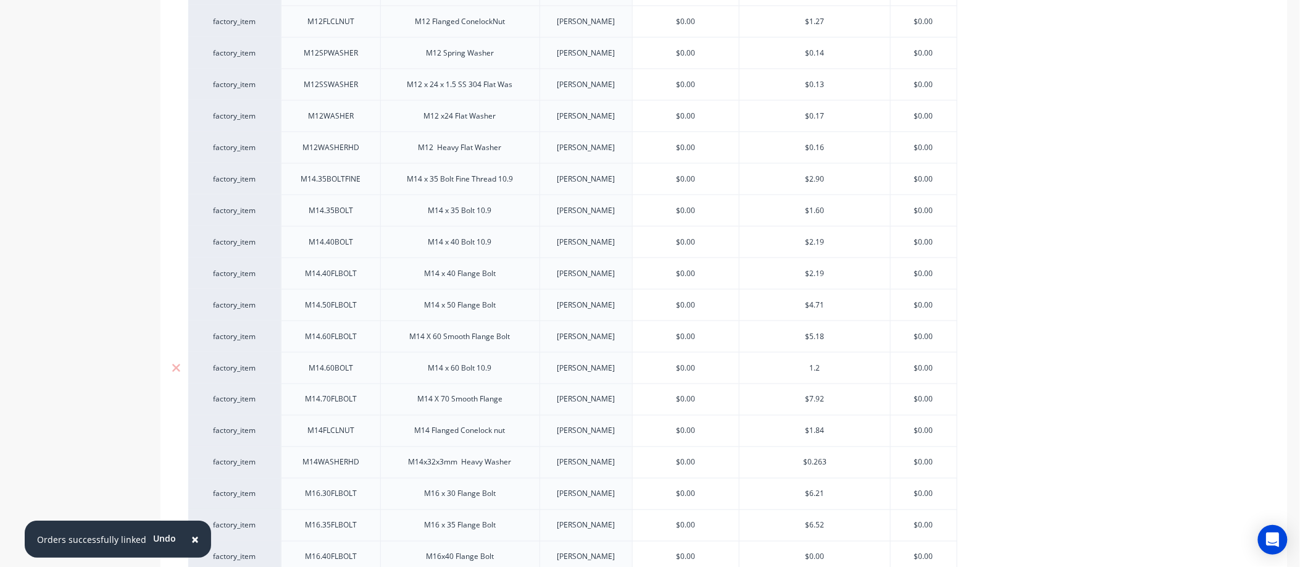
type input "1.21"
type textarea "x"
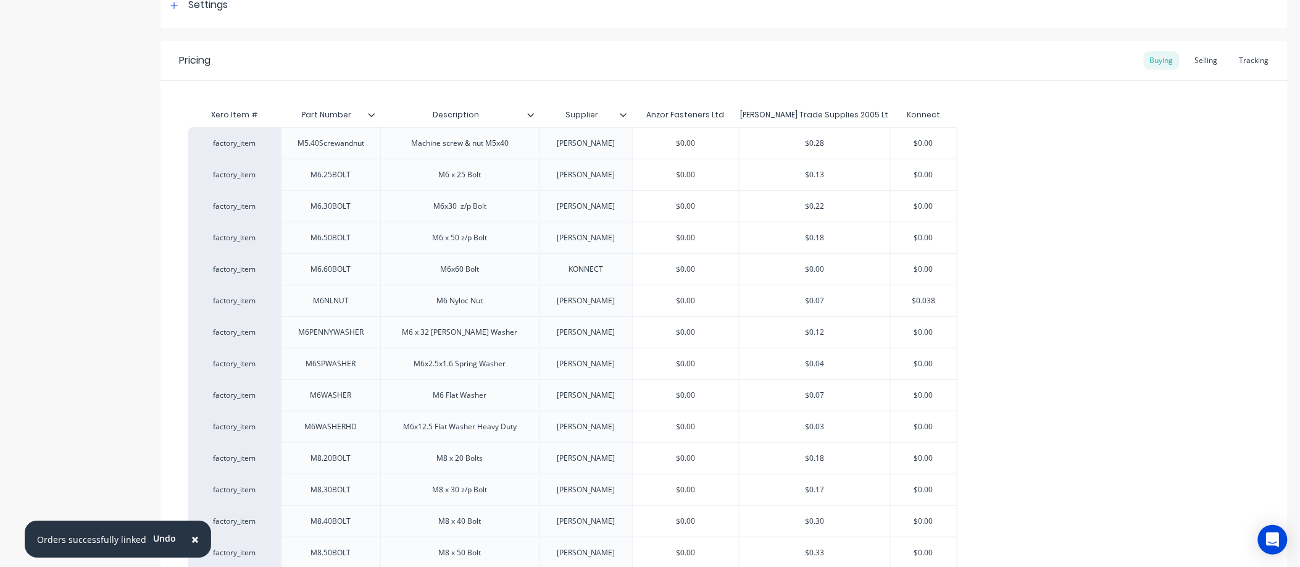
scroll to position [0, 0]
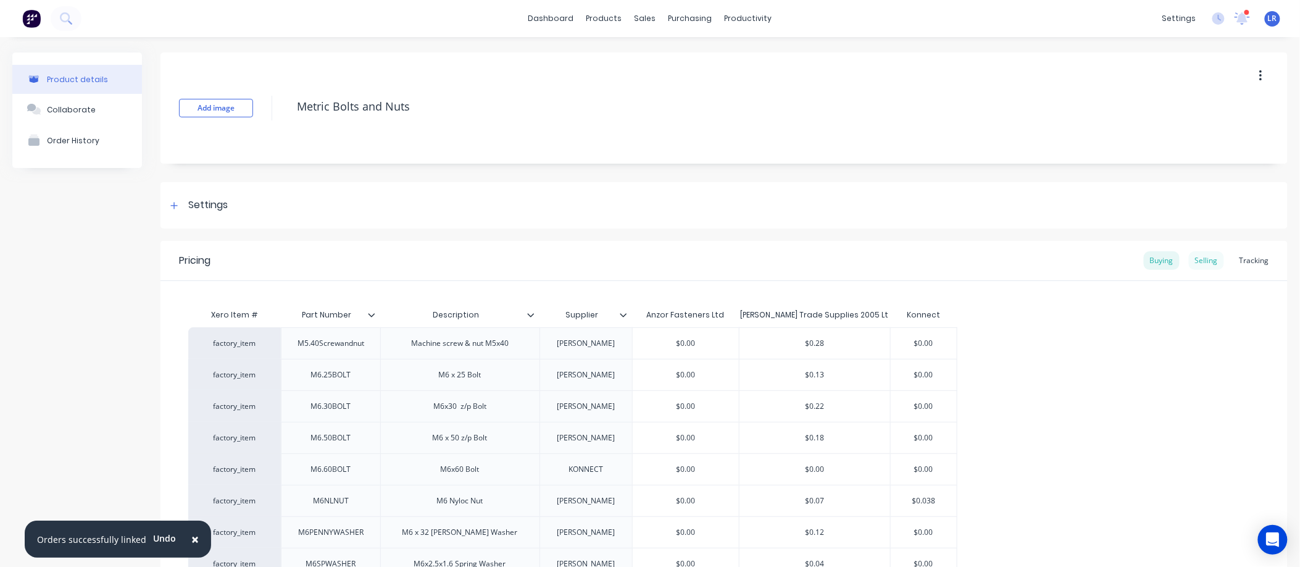
type input "1.21"
click at [1195, 260] on div "Selling" at bounding box center [1206, 260] width 35 height 19
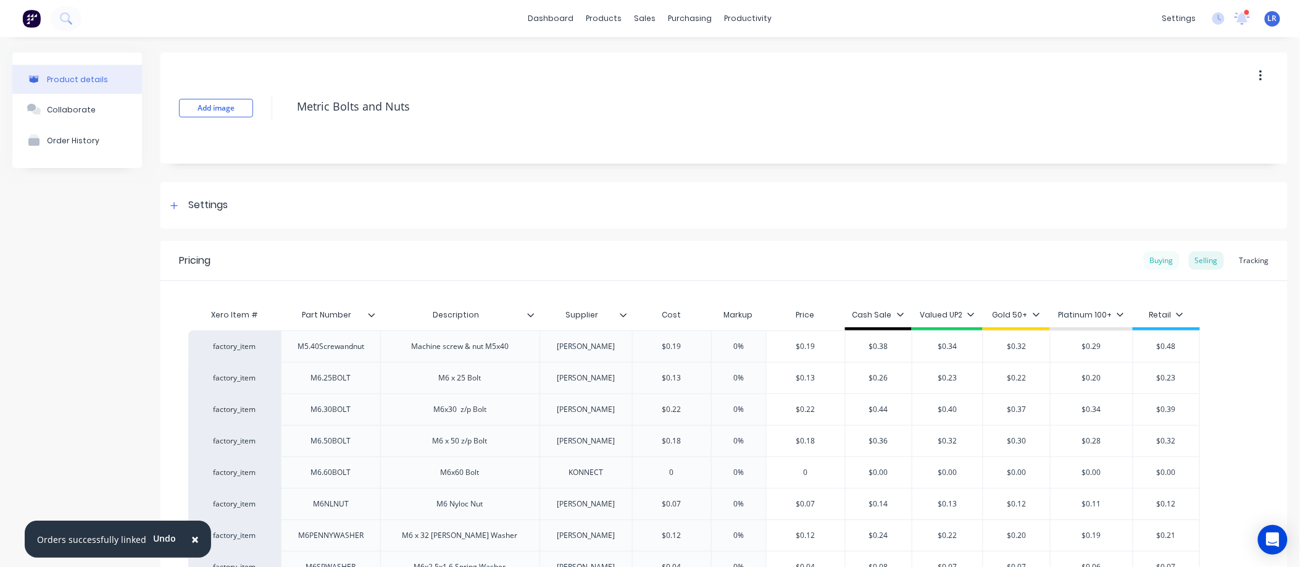
click at [1150, 259] on div "Buying" at bounding box center [1162, 260] width 36 height 19
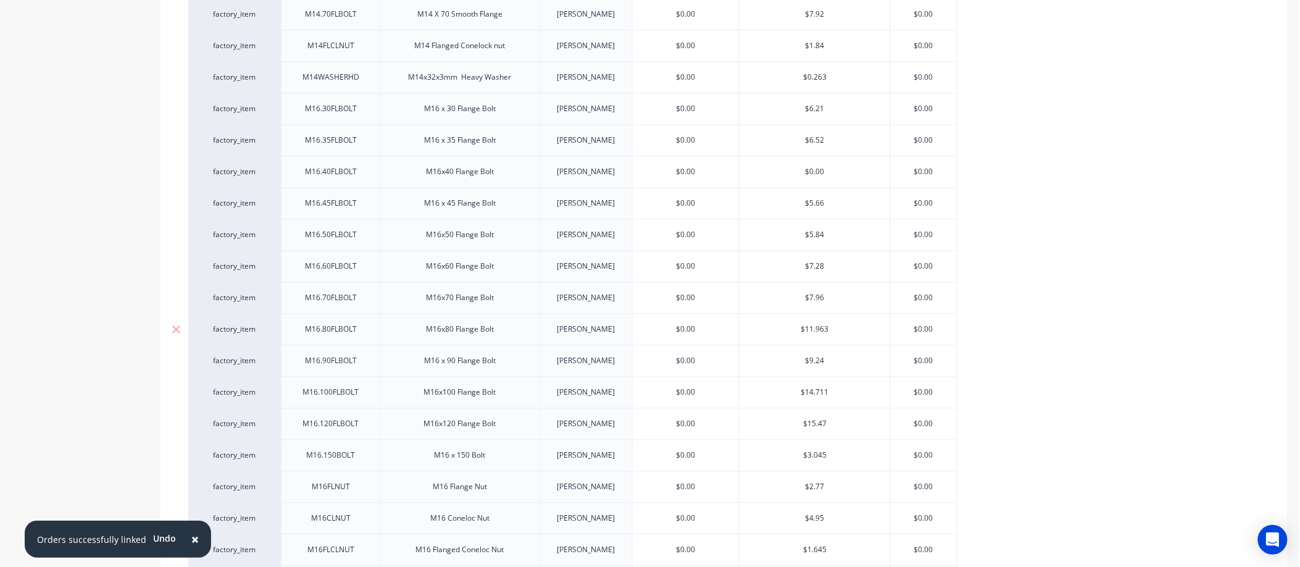
scroll to position [2949, 0]
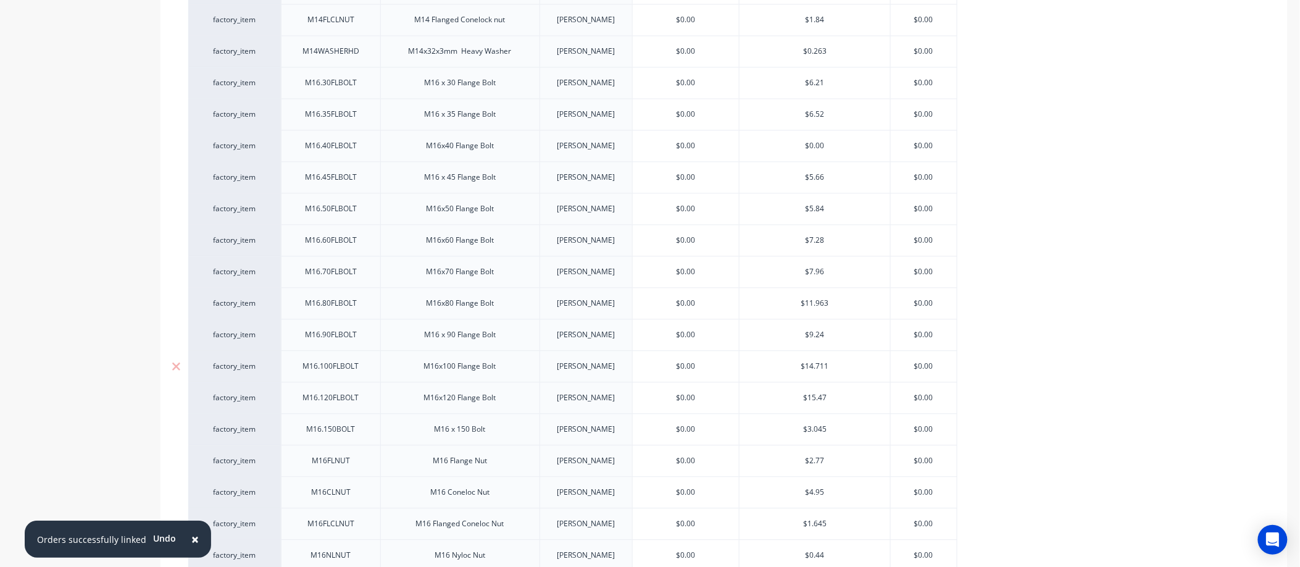
drag, startPoint x: 831, startPoint y: 359, endPoint x: 766, endPoint y: 359, distance: 65.4
click at [766, 361] on input "$14.711" at bounding box center [815, 366] width 151 height 11
type input "1"
type textarea "x"
type input "10."
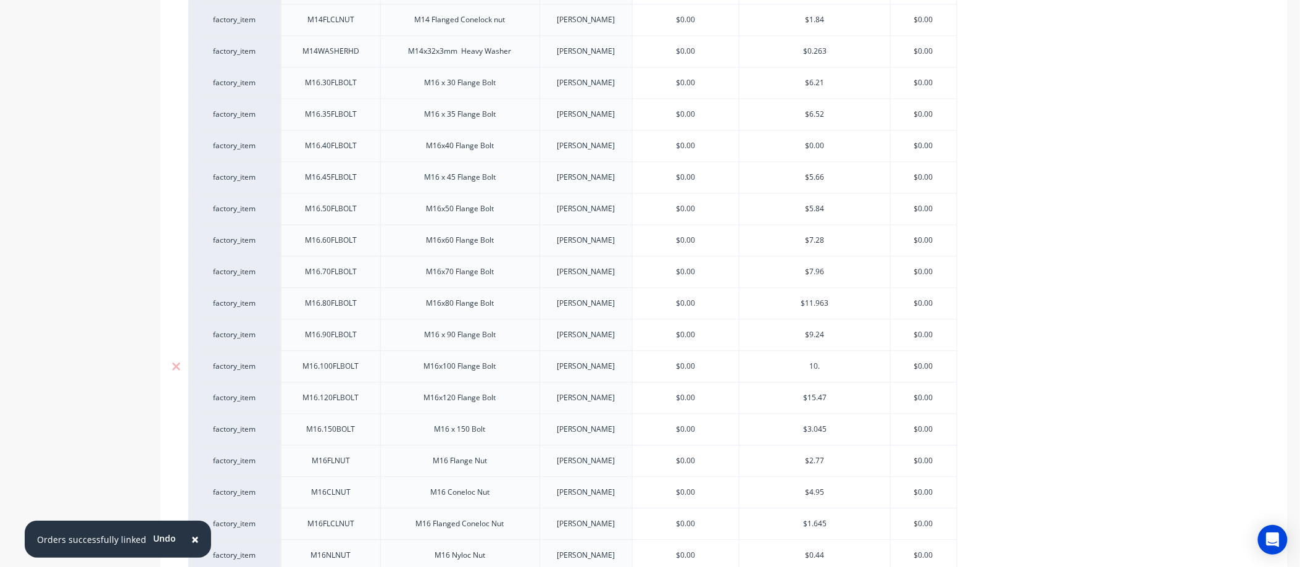
type textarea "x"
type input "10.76"
type textarea "x"
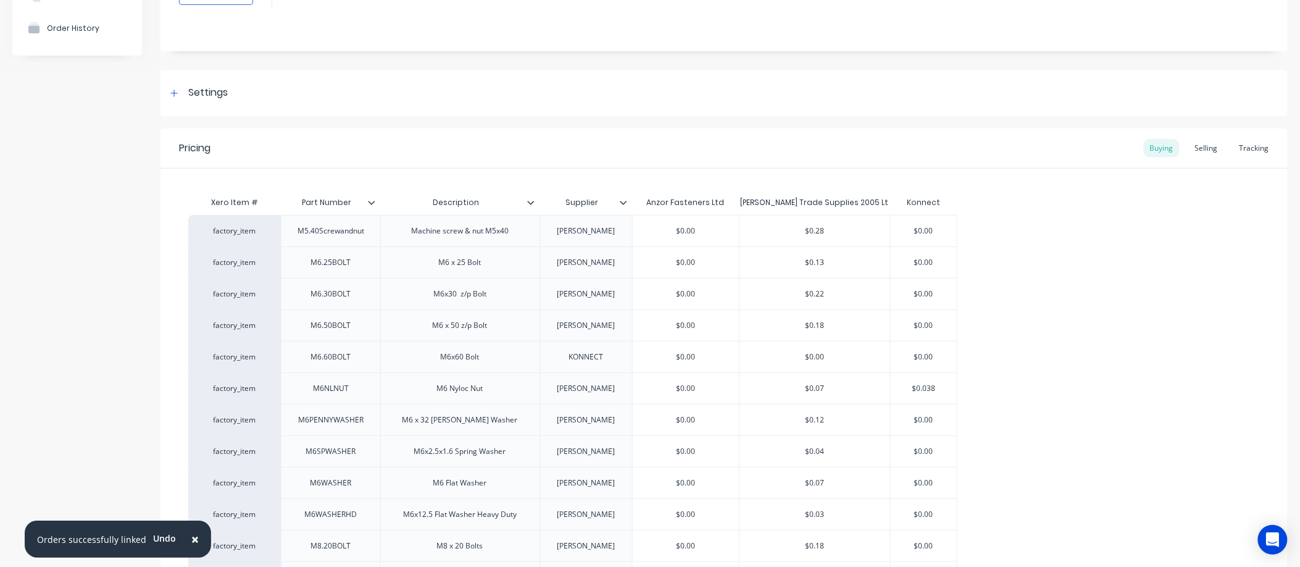
scroll to position [0, 0]
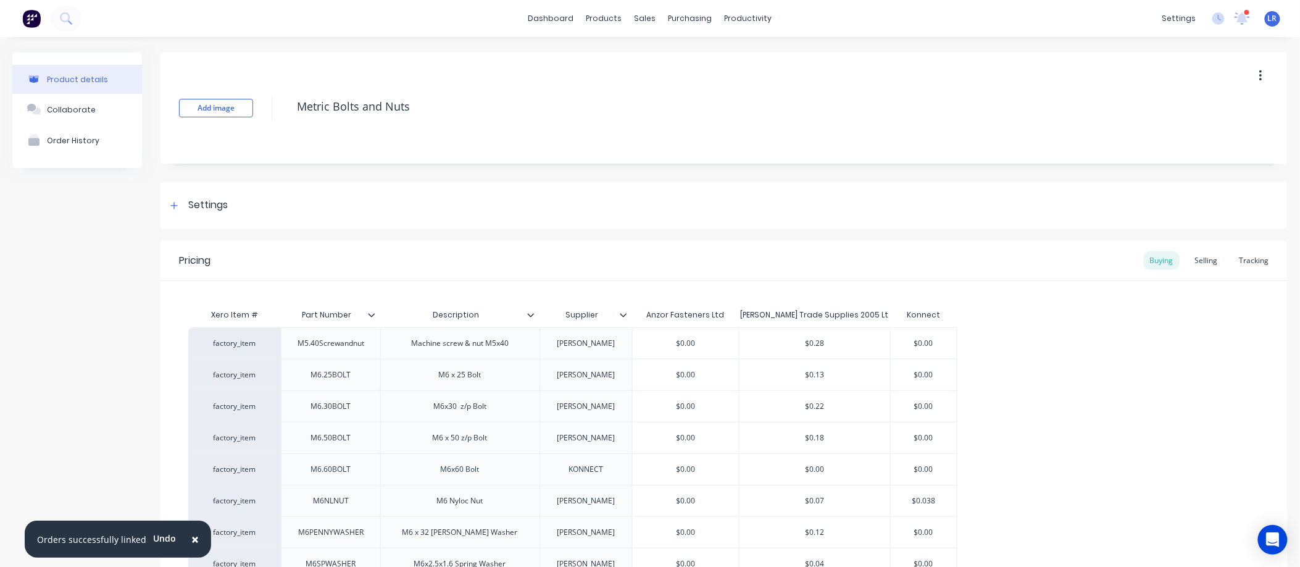
type input "10.76"
click at [1200, 254] on div "Selling" at bounding box center [1206, 260] width 35 height 19
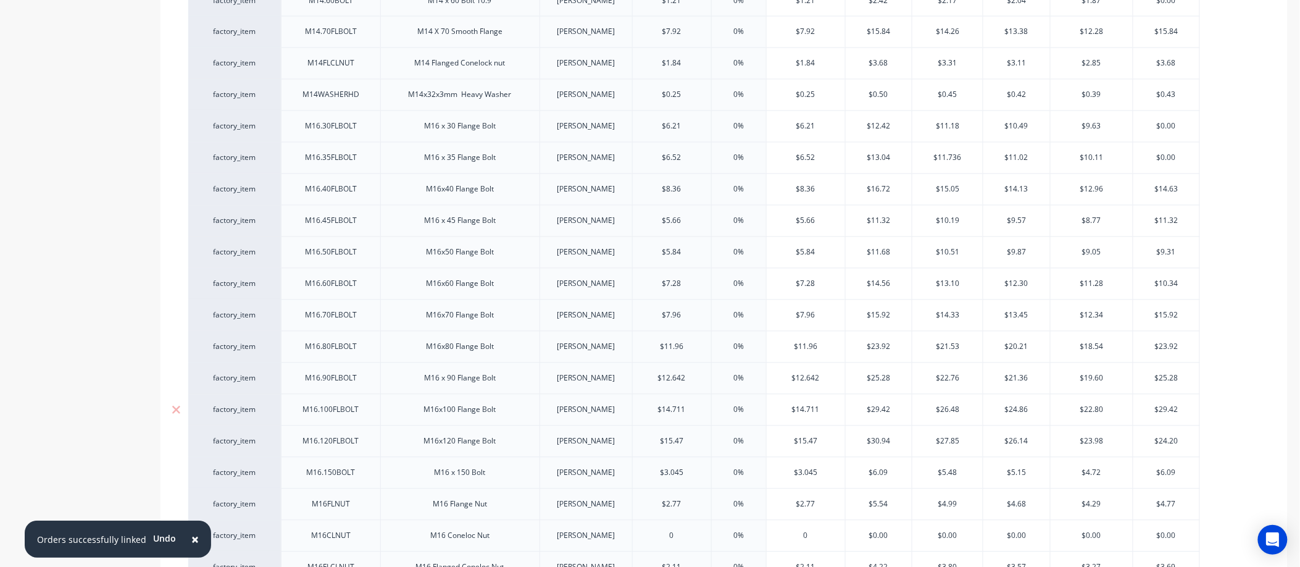
scroll to position [2949, 0]
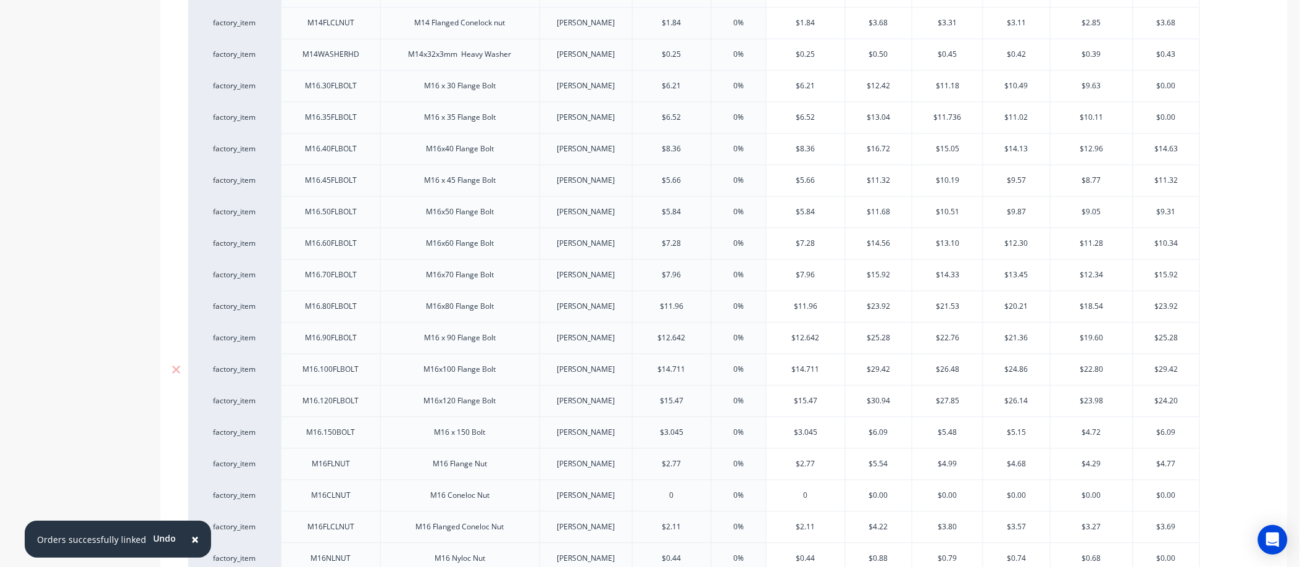
drag, startPoint x: 690, startPoint y: 359, endPoint x: 640, endPoint y: 368, distance: 50.1
click at [640, 367] on input "$14.711" at bounding box center [672, 369] width 78 height 11
type input "1"
type textarea "x"
type input "10.76"
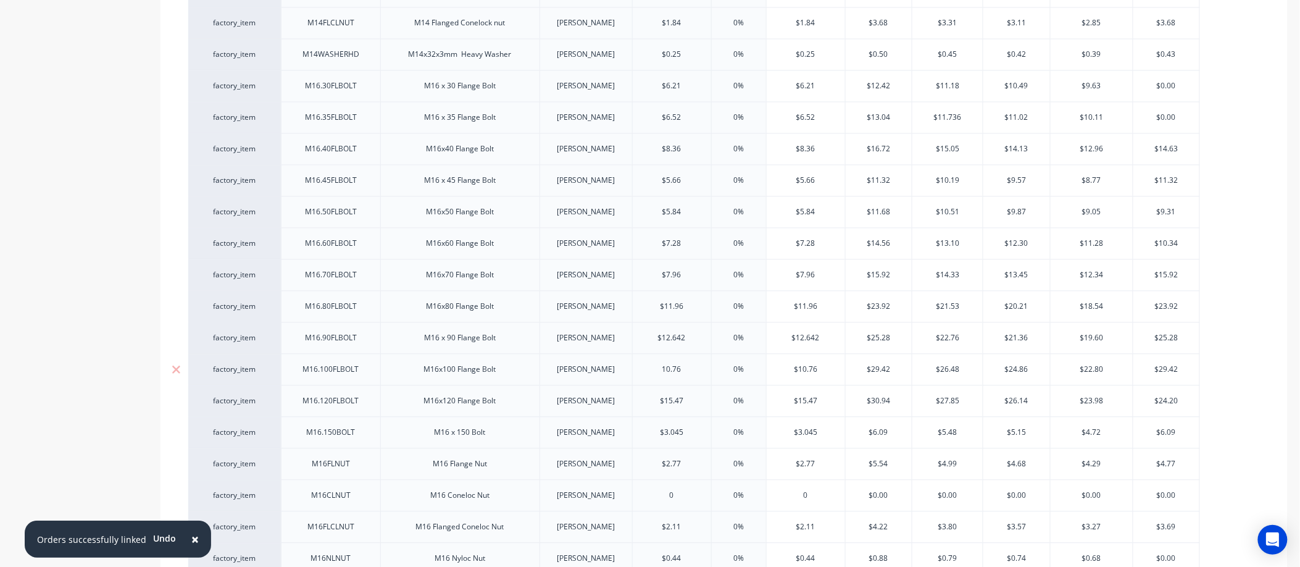
type textarea "x"
type input "10.76"
type input "0%"
drag, startPoint x: 892, startPoint y: 363, endPoint x: 856, endPoint y: 366, distance: 35.3
click at [856, 366] on input "$29.42" at bounding box center [879, 369] width 67 height 11
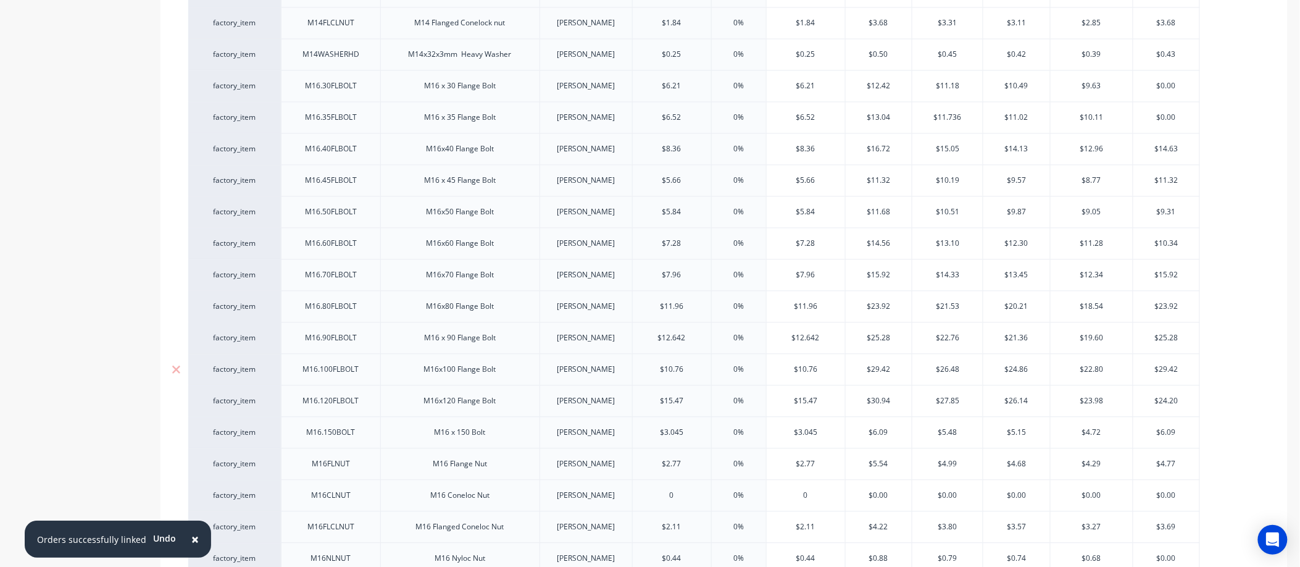
type input "2"
type textarea "x"
type input "21.5"
type textarea "x"
type input "21.52"
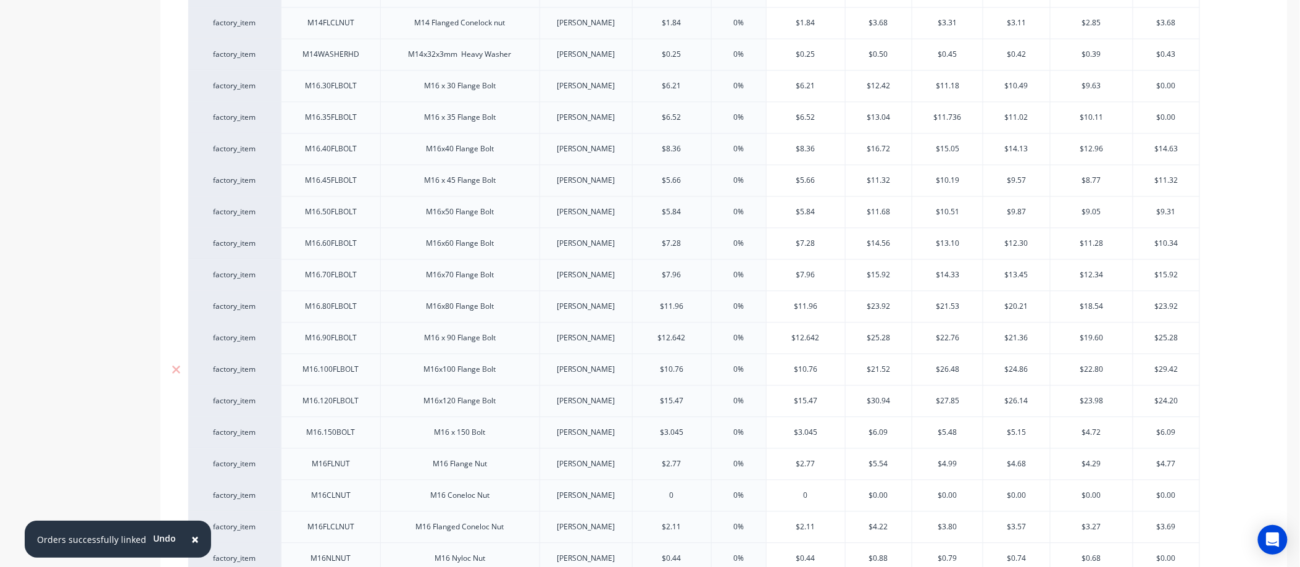
drag, startPoint x: 961, startPoint y: 361, endPoint x: 917, endPoint y: 363, distance: 43.9
click at [917, 364] on input "$26.48" at bounding box center [948, 369] width 70 height 11
type input "19"
type textarea "x"
type input "19.37"
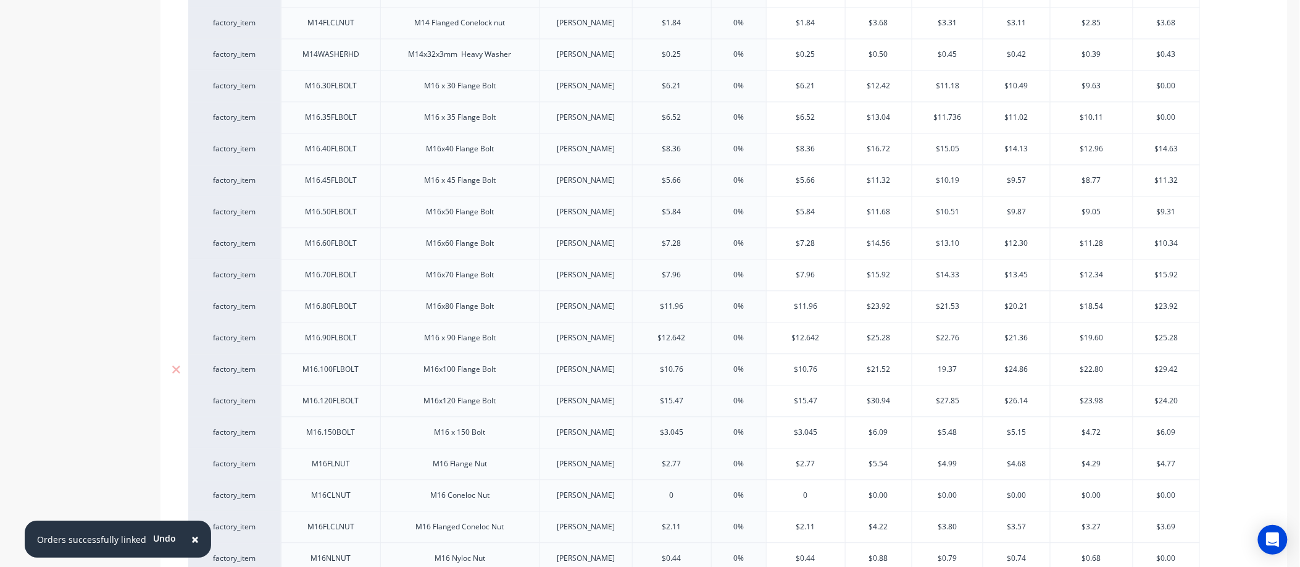
type textarea "x"
type input "19.37"
drag, startPoint x: 1034, startPoint y: 361, endPoint x: 980, endPoint y: 361, distance: 53.1
click at [980, 361] on div "factory_item M16.100FLBOLT M16x100 Flange Bolt DONOVAN $10.76 10.76 0% 0% $10.7…" at bounding box center [694, 368] width 1012 height 31
type input "18"
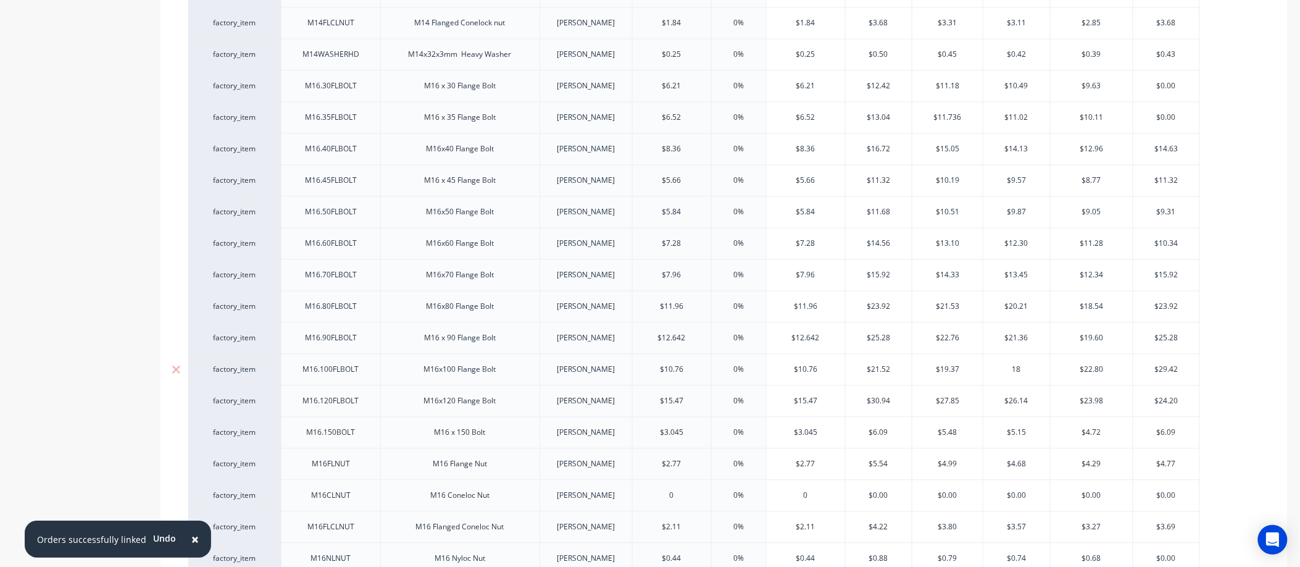
type textarea "x"
type input "18.18"
type textarea "x"
type input "18.18"
drag, startPoint x: 1116, startPoint y: 364, endPoint x: 1022, endPoint y: 377, distance: 94.7
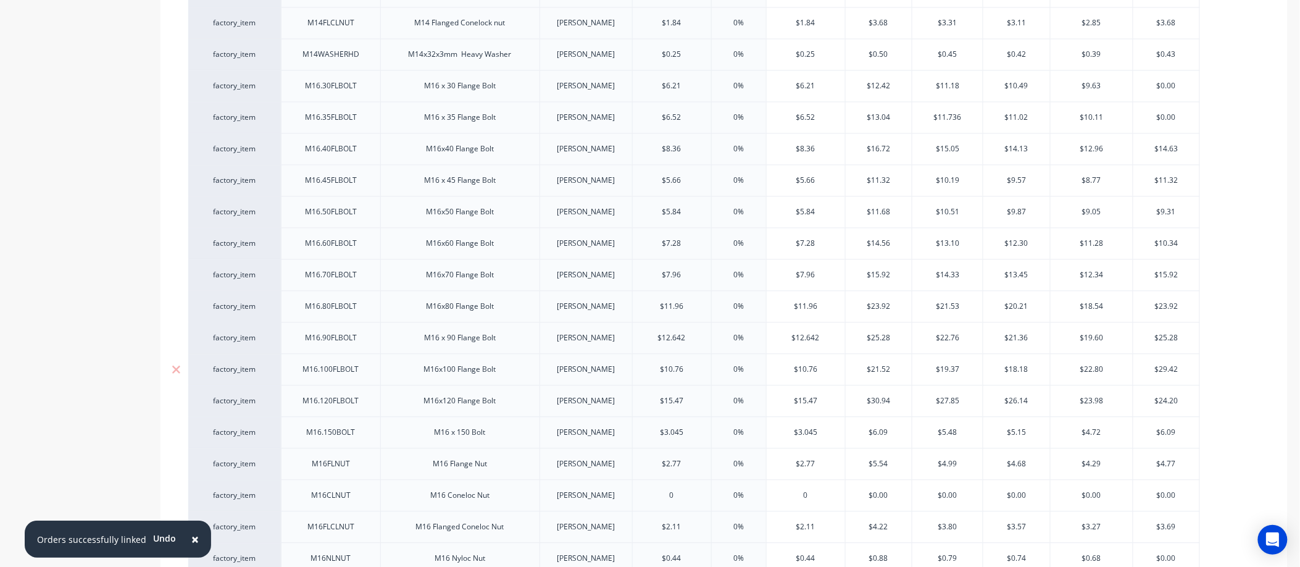
click at [1022, 377] on div "factory_item M16.100FLBOLT M16x100 Flange Bolt DONOVAN $10.76 10.76 0% 0% $10.7…" at bounding box center [694, 368] width 1012 height 31
type input "16.6"
type textarea "x"
type input "16.68"
type textarea "x"
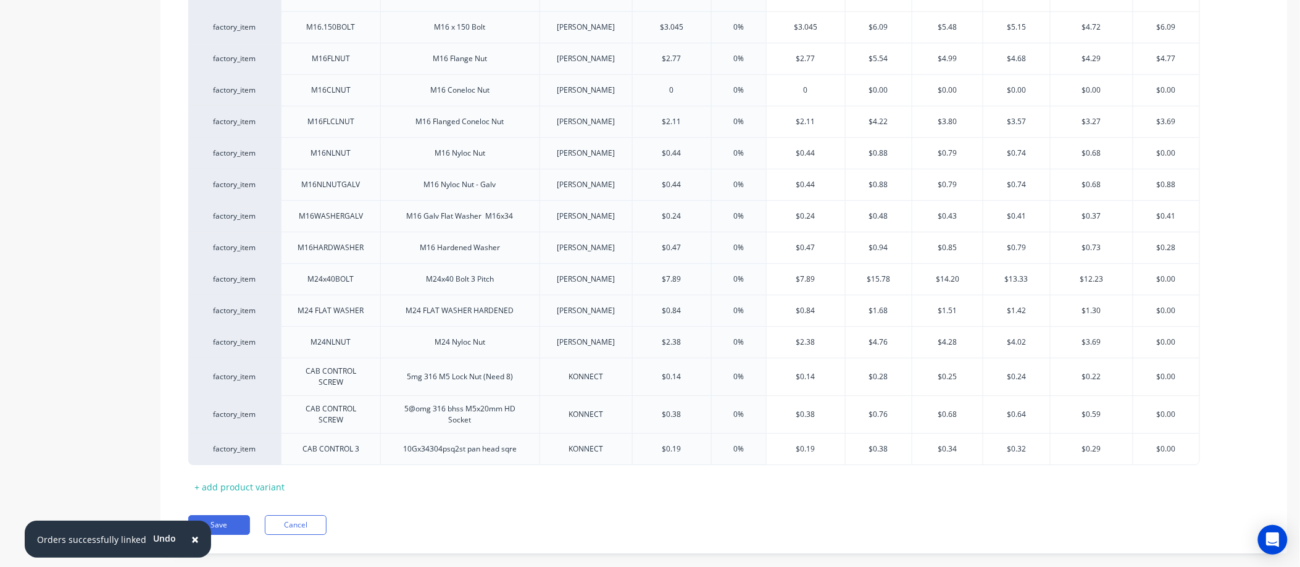
scroll to position [3369, 0]
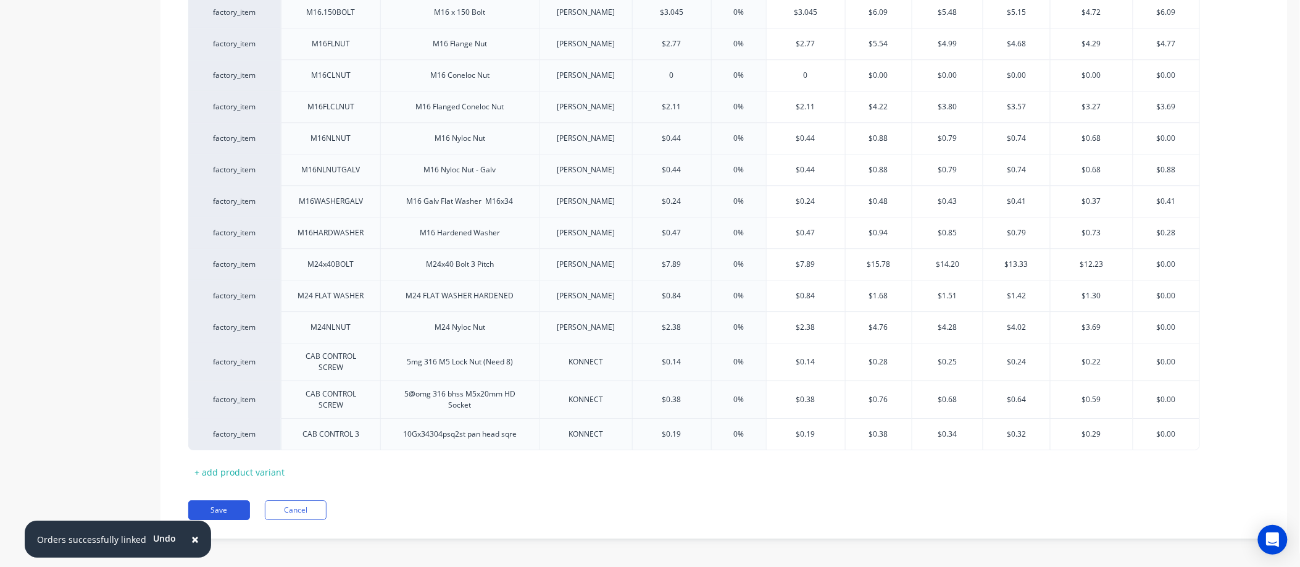
type input "16.68"
click at [227, 501] on button "Save" at bounding box center [219, 510] width 62 height 20
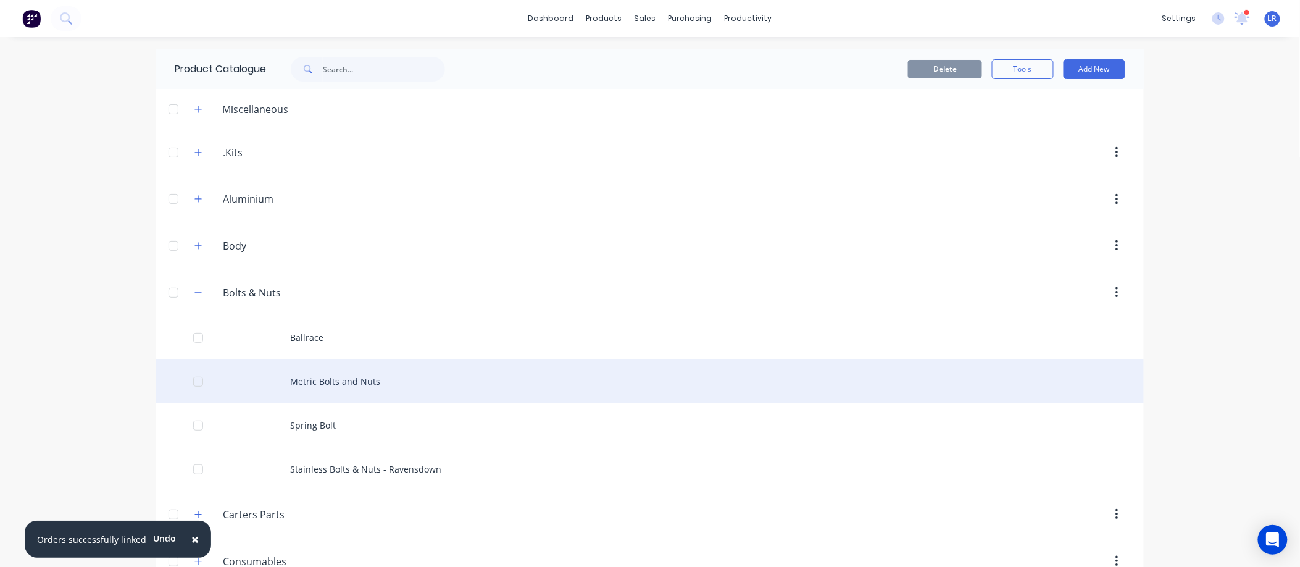
click at [330, 374] on div "Metric Bolts and Nuts" at bounding box center [650, 381] width 988 height 44
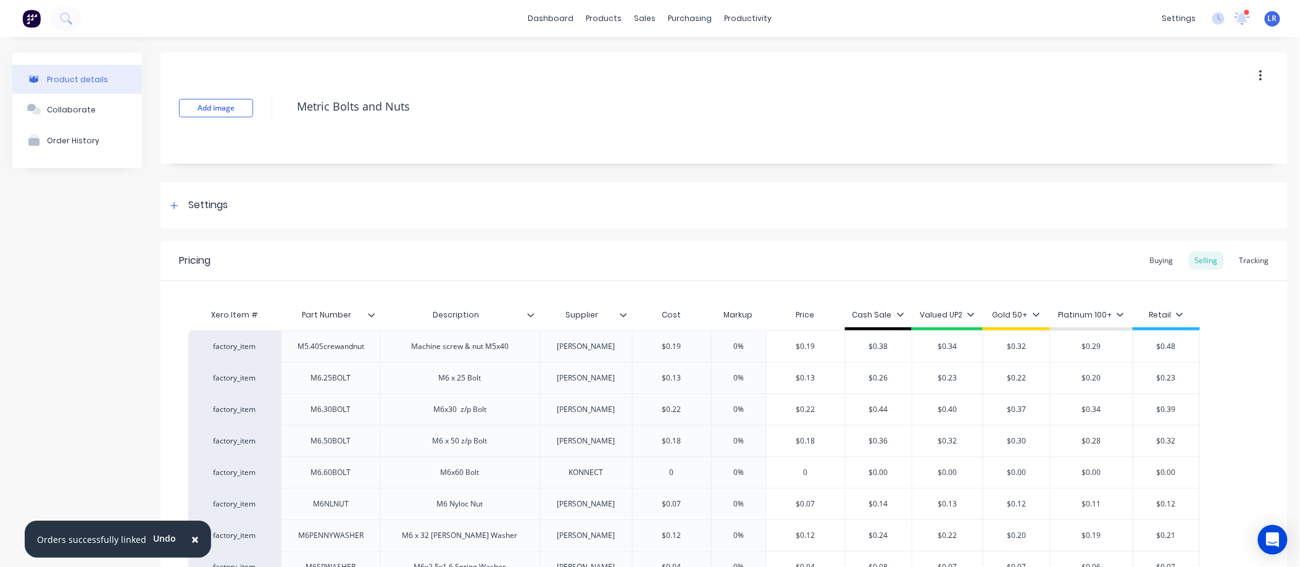
type textarea "x"
click at [1151, 256] on div "Buying" at bounding box center [1162, 260] width 36 height 19
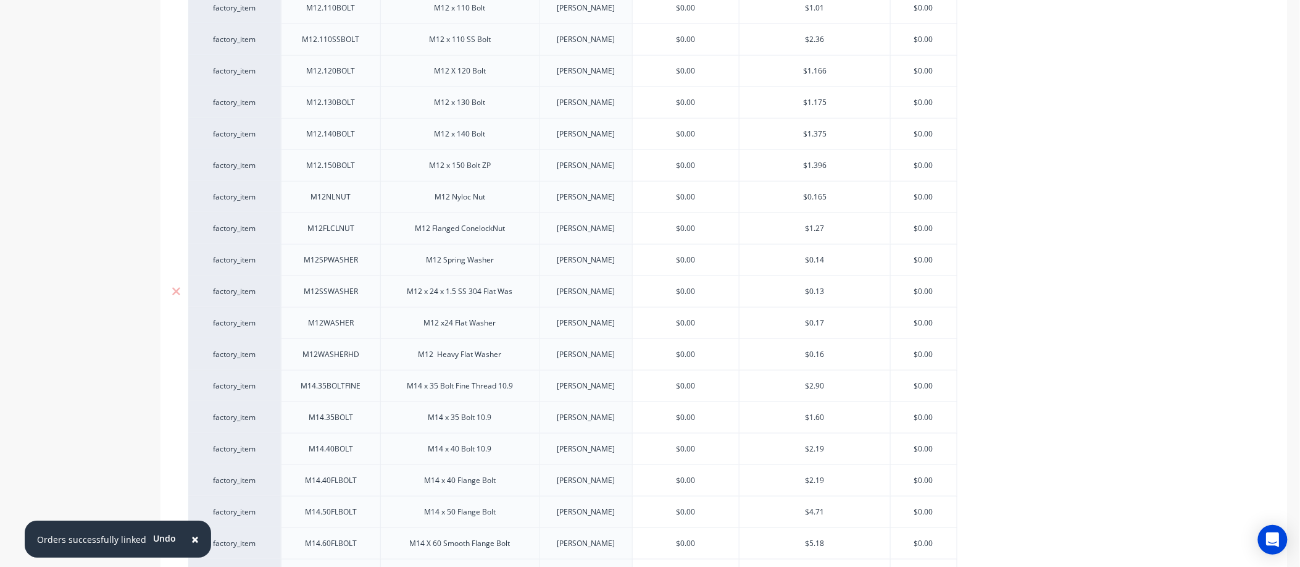
scroll to position [2332, 0]
drag, startPoint x: 824, startPoint y: 314, endPoint x: 801, endPoint y: 316, distance: 23.0
click at [801, 317] on input "$0.17" at bounding box center [815, 322] width 151 height 11
type input "."
type textarea "x"
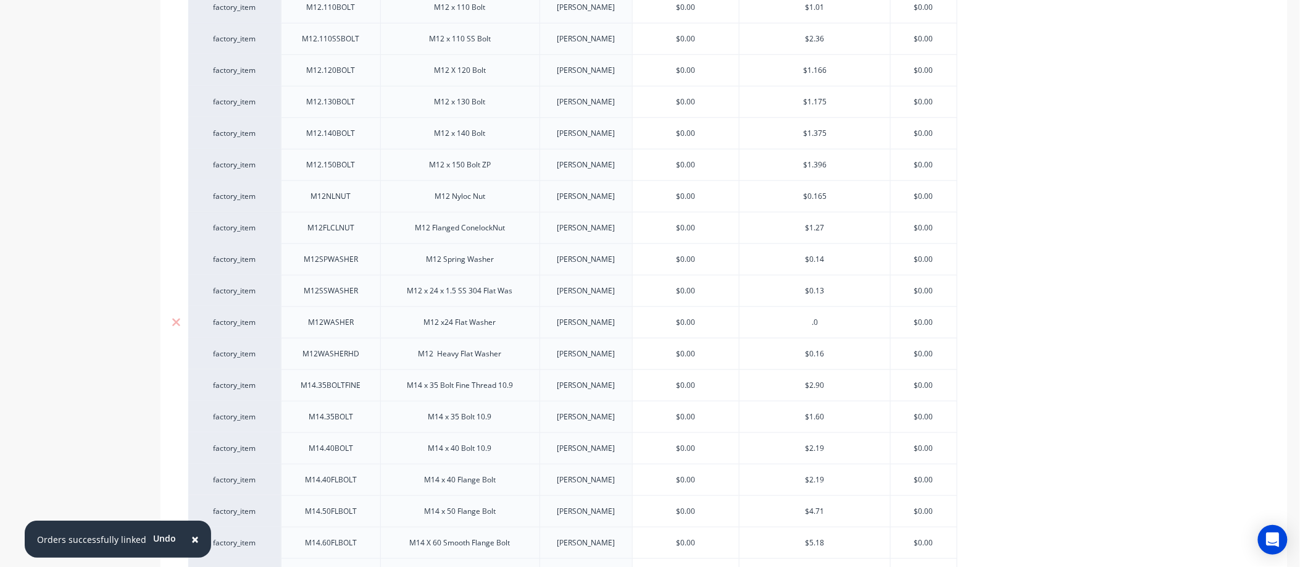
type input ".06"
type textarea "x"
type input ".06"
drag, startPoint x: 829, startPoint y: 346, endPoint x: 795, endPoint y: 351, distance: 34.3
click at [795, 351] on input "$0.16" at bounding box center [815, 353] width 151 height 11
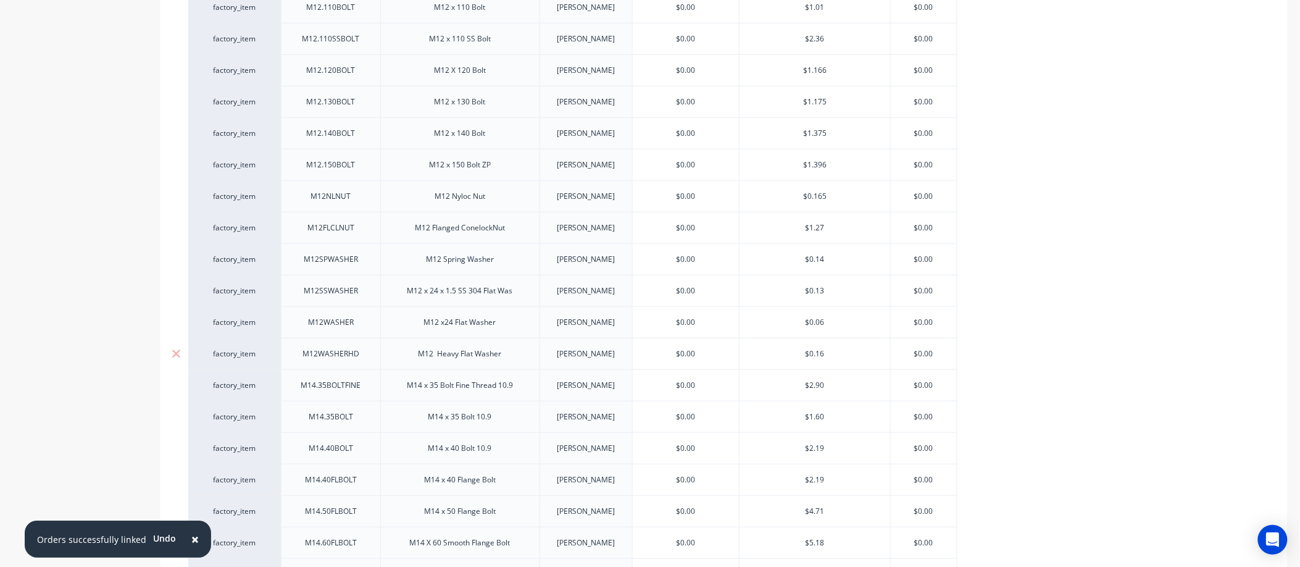
type input "."
type textarea "x"
type input ".17"
type textarea "x"
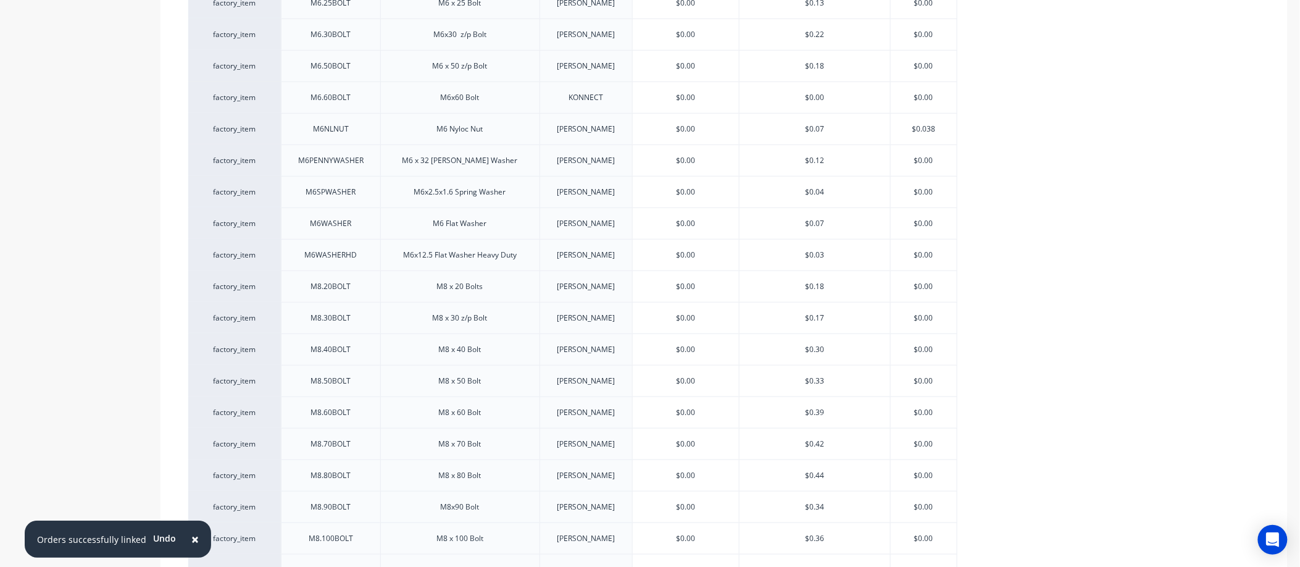
scroll to position [0, 0]
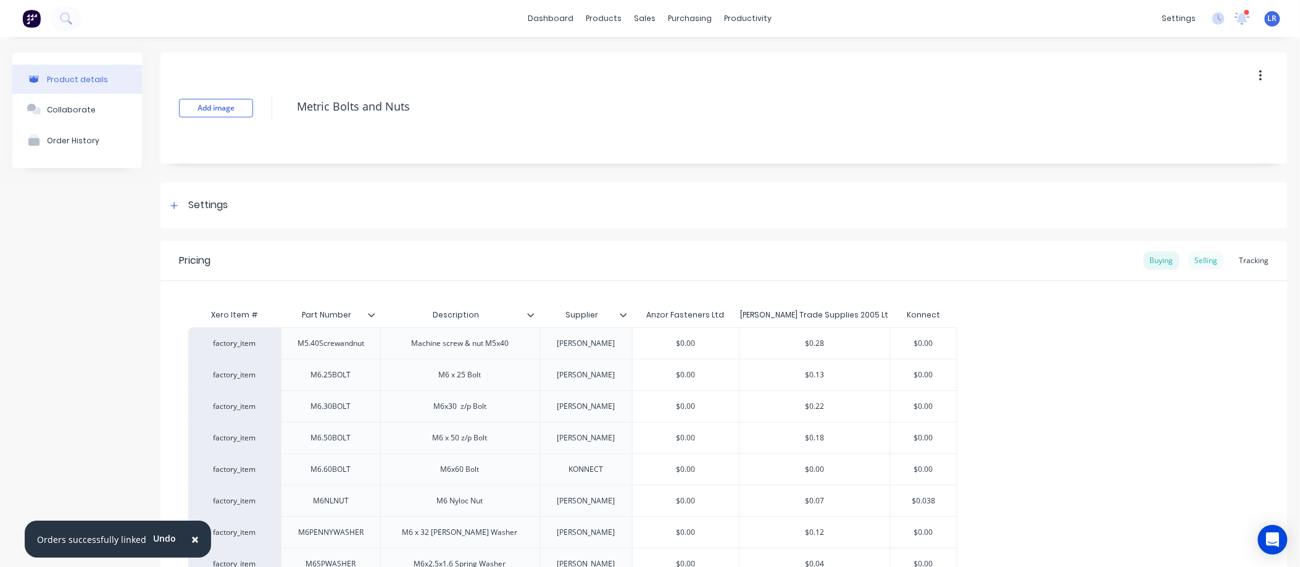
type input ".17"
click at [1197, 258] on div "Selling" at bounding box center [1206, 260] width 35 height 19
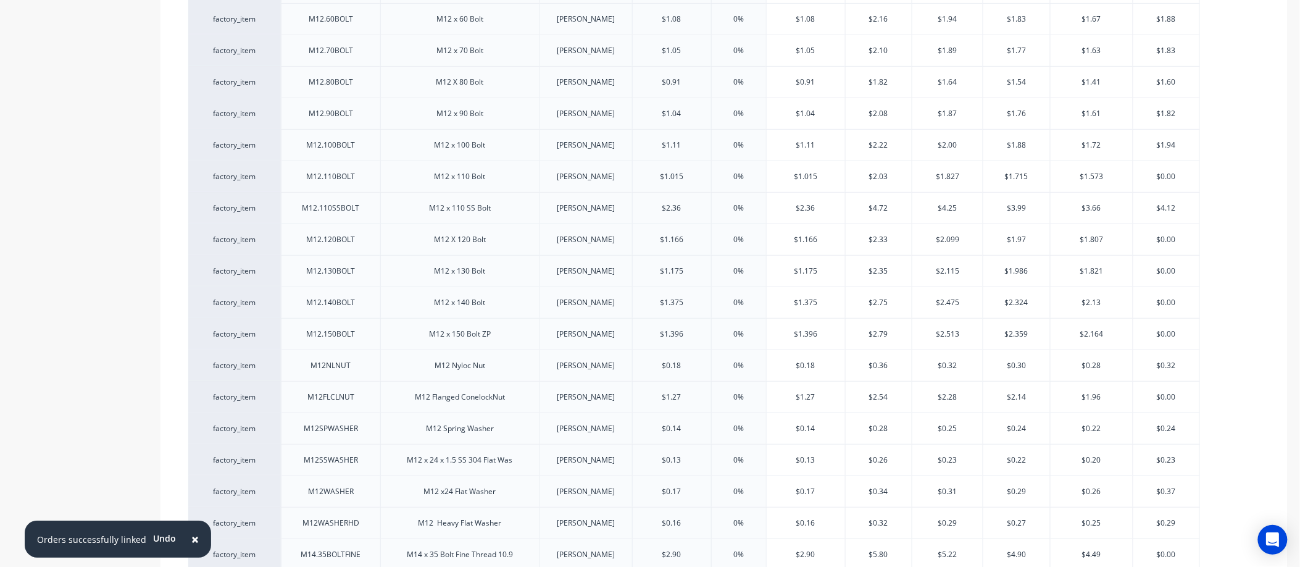
scroll to position [2332, 0]
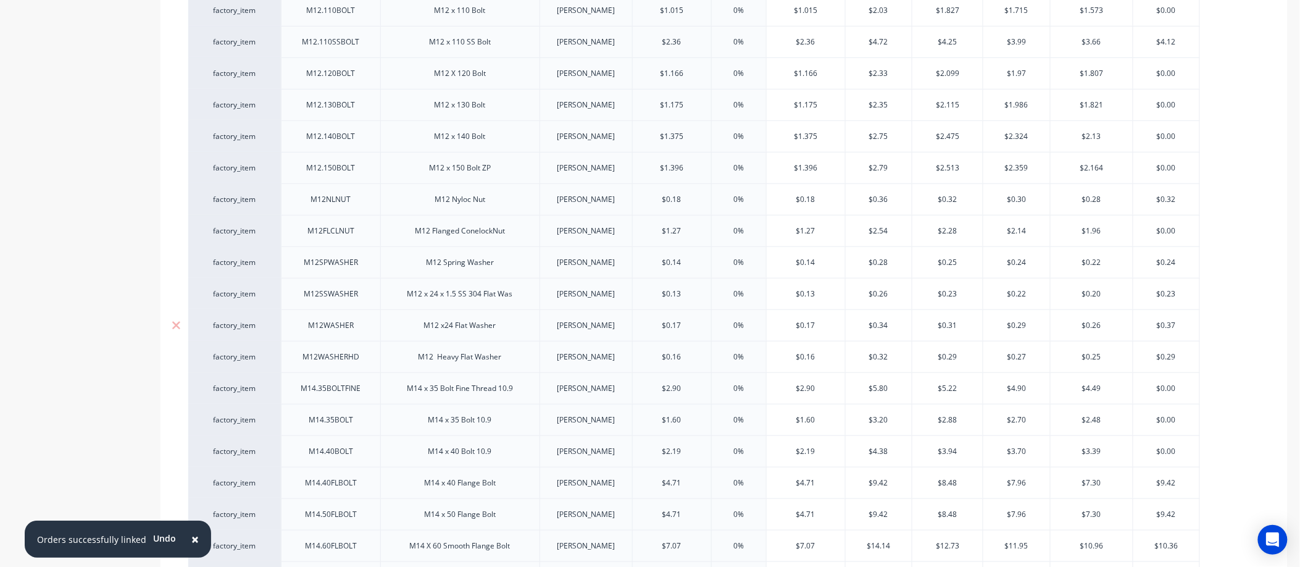
drag, startPoint x: 690, startPoint y: 317, endPoint x: 642, endPoint y: 320, distance: 48.3
click at [642, 320] on input "$0.17" at bounding box center [672, 325] width 78 height 11
type input "."
type textarea "x"
type input ".06"
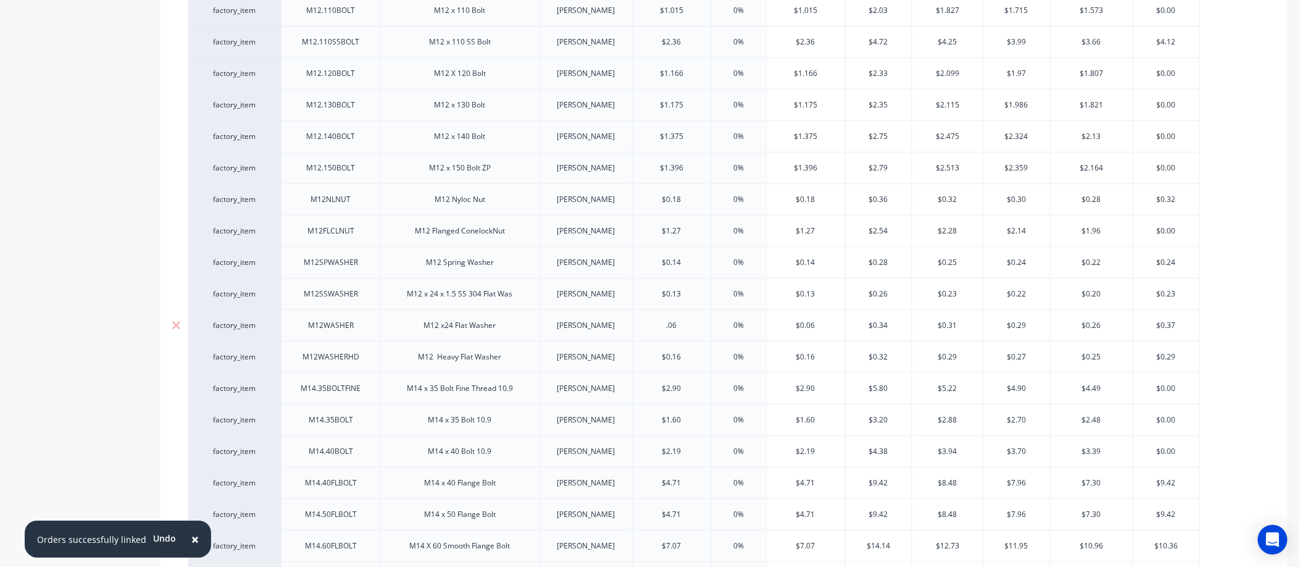
type textarea "x"
type input ".06"
drag, startPoint x: 896, startPoint y: 313, endPoint x: 849, endPoint y: 320, distance: 48.0
click at [849, 320] on input "$0.34" at bounding box center [879, 325] width 67 height 11
type input "."
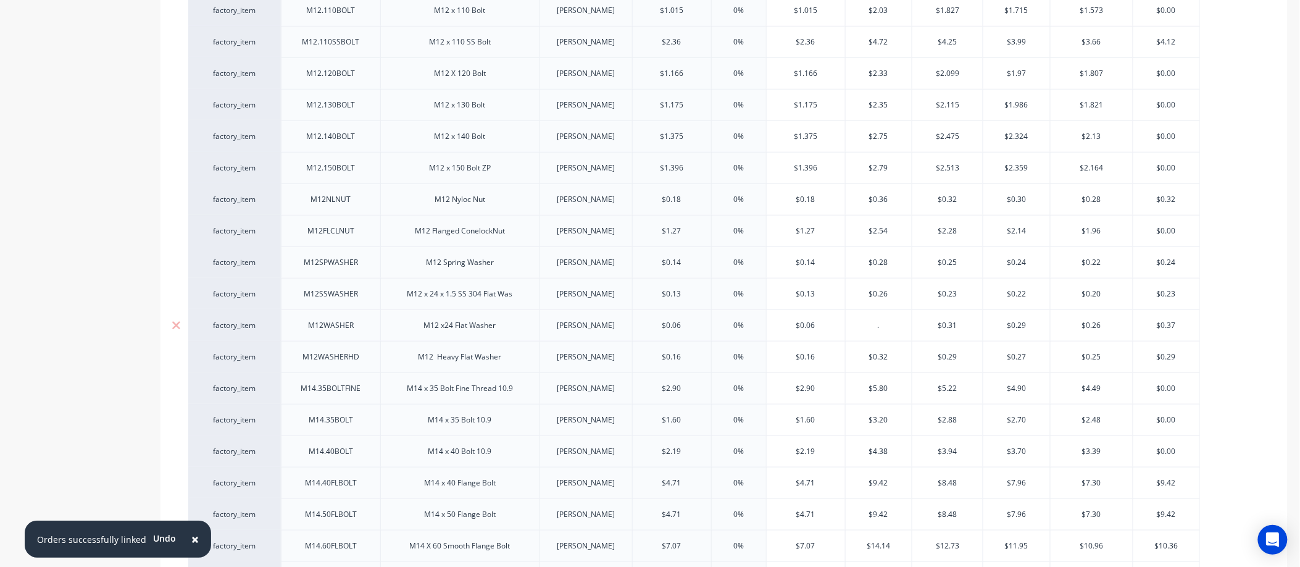
type textarea "x"
type input ".12"
type textarea "x"
type input ".12"
drag, startPoint x: 964, startPoint y: 314, endPoint x: 929, endPoint y: 319, distance: 35.5
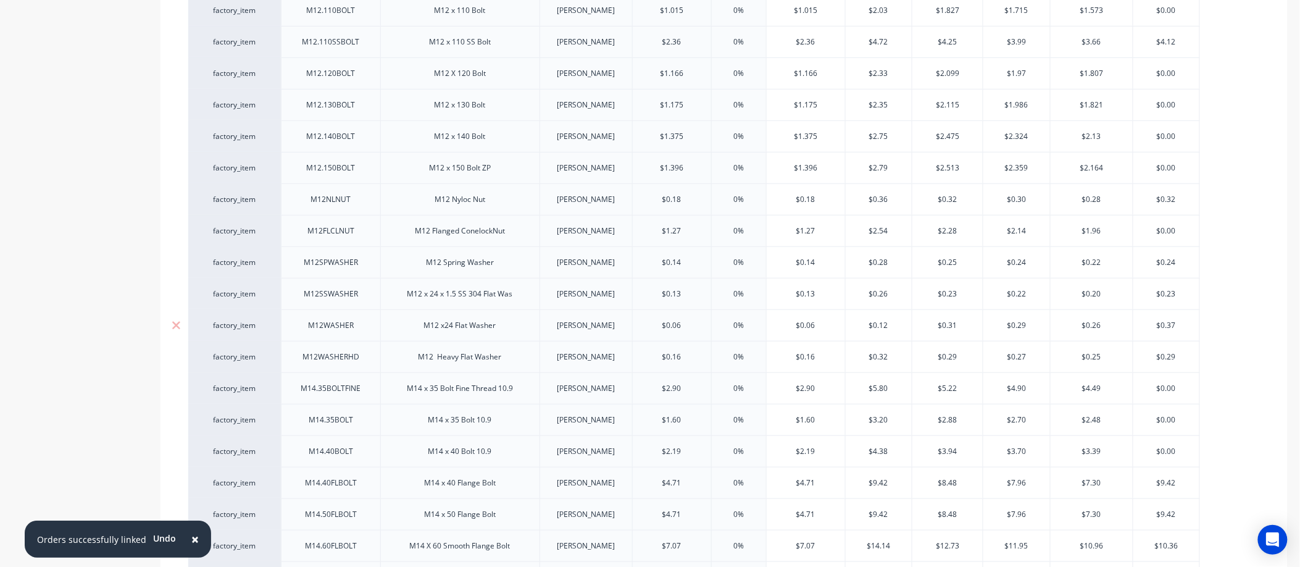
click at [929, 320] on input "$0.31" at bounding box center [948, 325] width 70 height 11
type input "."
type textarea "x"
type input ".11"
type textarea "x"
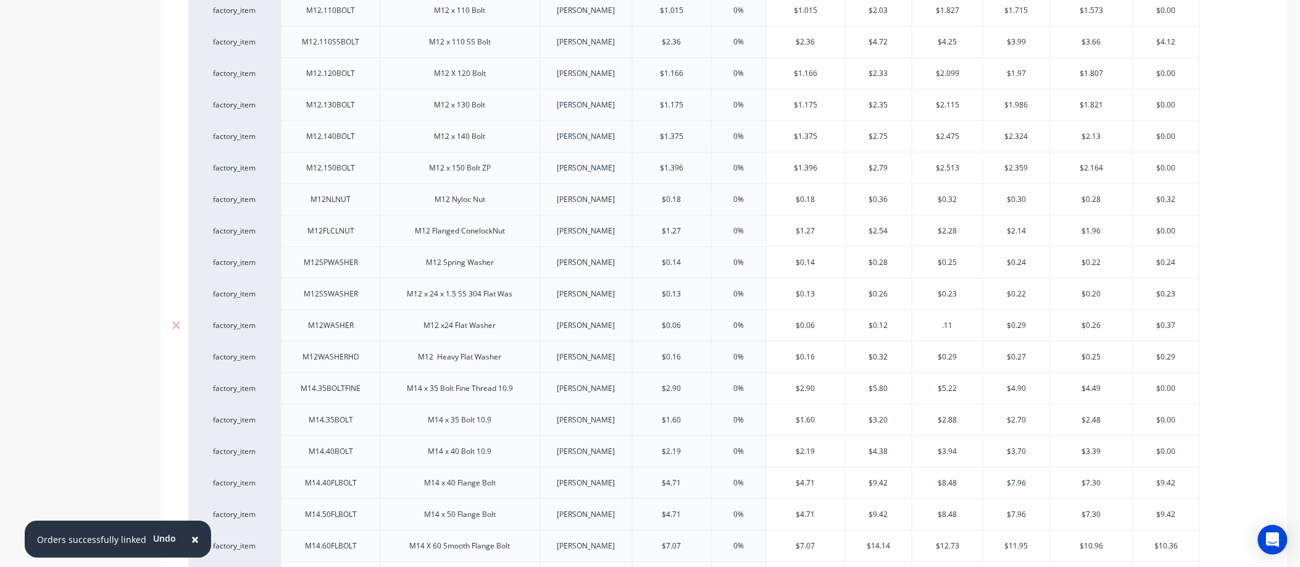
type input ".11"
drag, startPoint x: 1032, startPoint y: 319, endPoint x: 995, endPoint y: 322, distance: 37.2
click at [995, 322] on input "$0.29" at bounding box center [1017, 325] width 67 height 11
type input "."
type textarea "x"
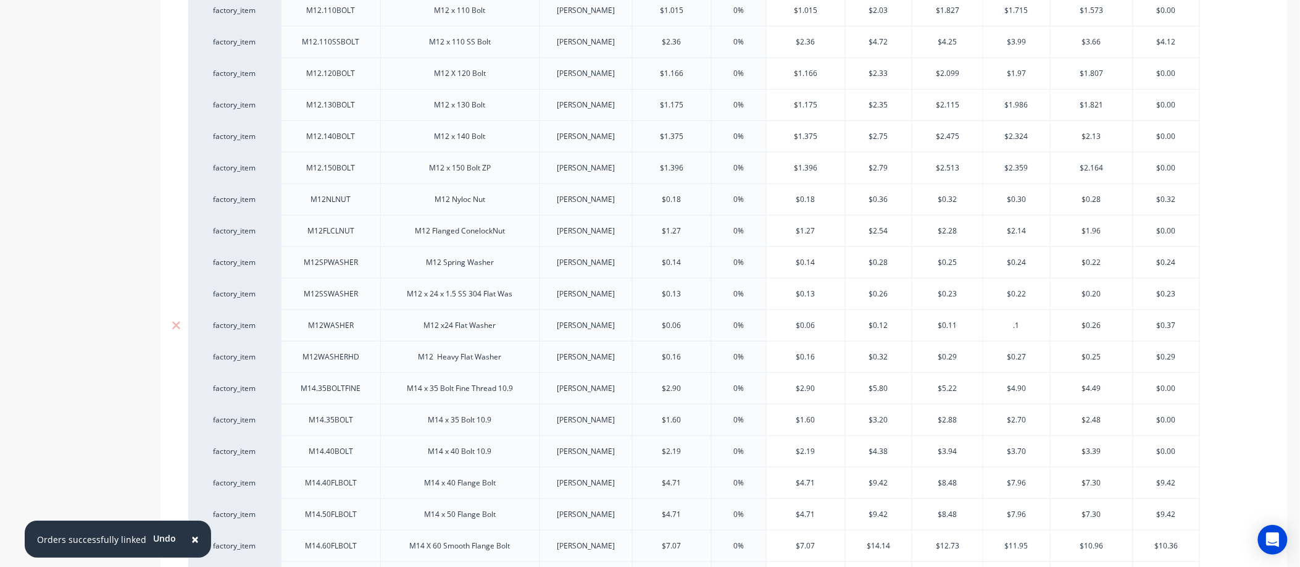
type input ".10"
type textarea "x"
type input ".10"
drag, startPoint x: 1105, startPoint y: 320, endPoint x: 1047, endPoint y: 325, distance: 58.3
click at [1047, 325] on div "factory_item M12WASHER M12 x24 Flat Washer DONOVAN $0.06 .06 0% $0.06 $0.12 .12…" at bounding box center [694, 324] width 1012 height 31
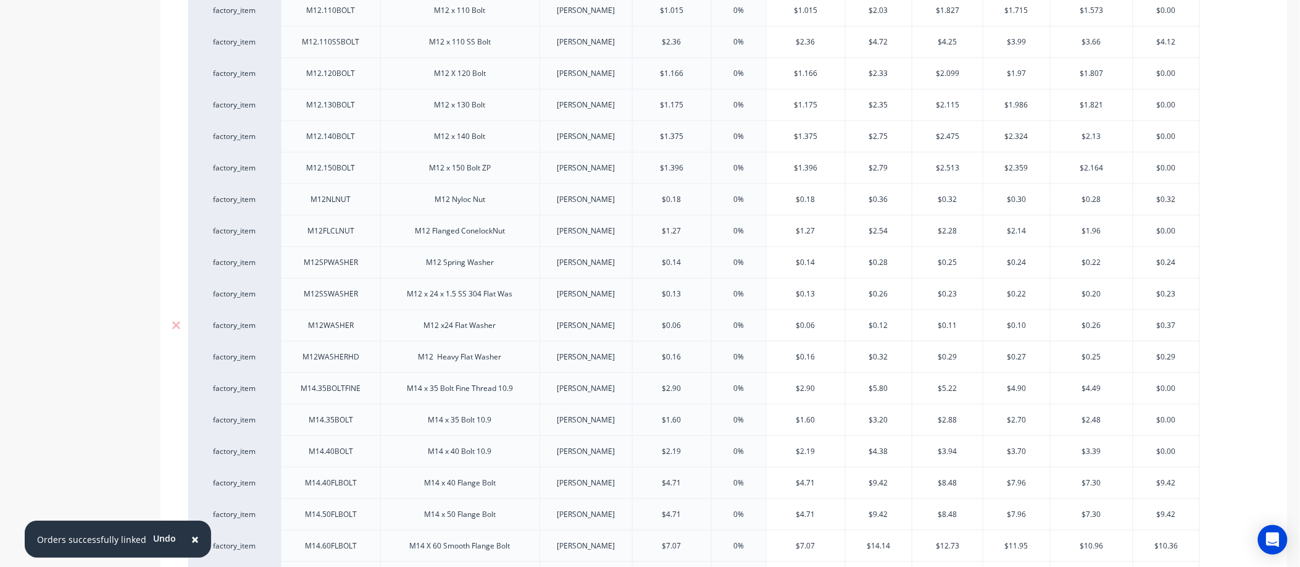
type input "."
type textarea "x"
type input ".0"
type textarea "x"
type input ".09"
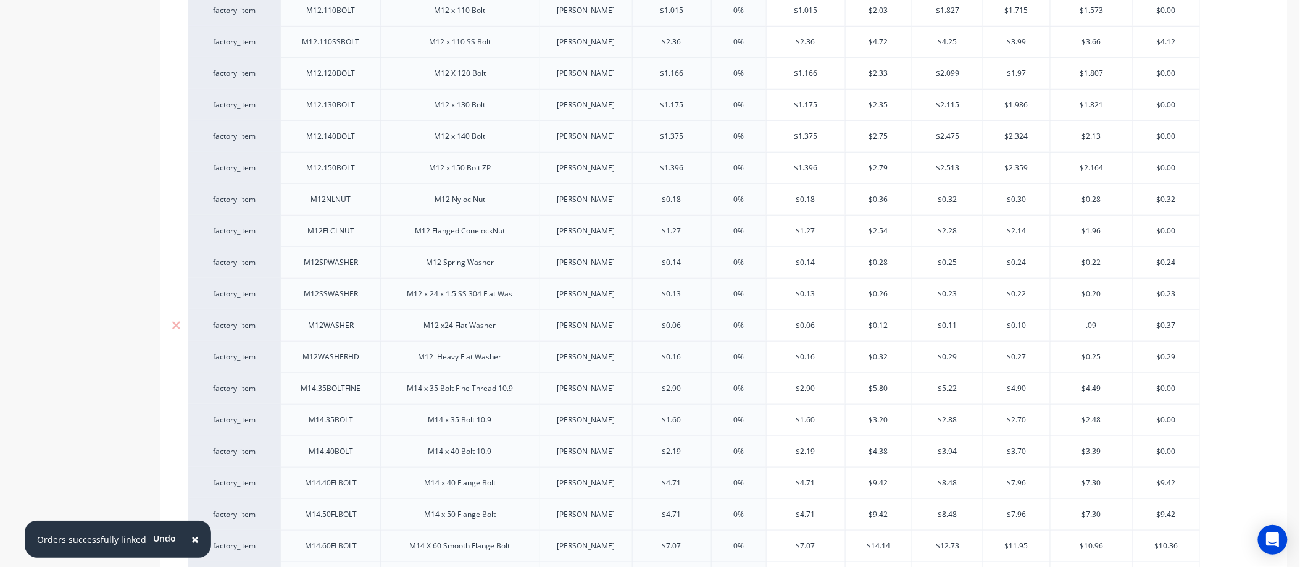
type textarea "x"
type input ".09"
drag, startPoint x: 687, startPoint y: 352, endPoint x: 630, endPoint y: 352, distance: 56.8
click at [630, 352] on div "factory_item M12WASHERHD M12 Heavy Flat Washer DONOVAN $0.16 $0.16 0% $0.16 $0.…" at bounding box center [694, 356] width 1012 height 31
type input "."
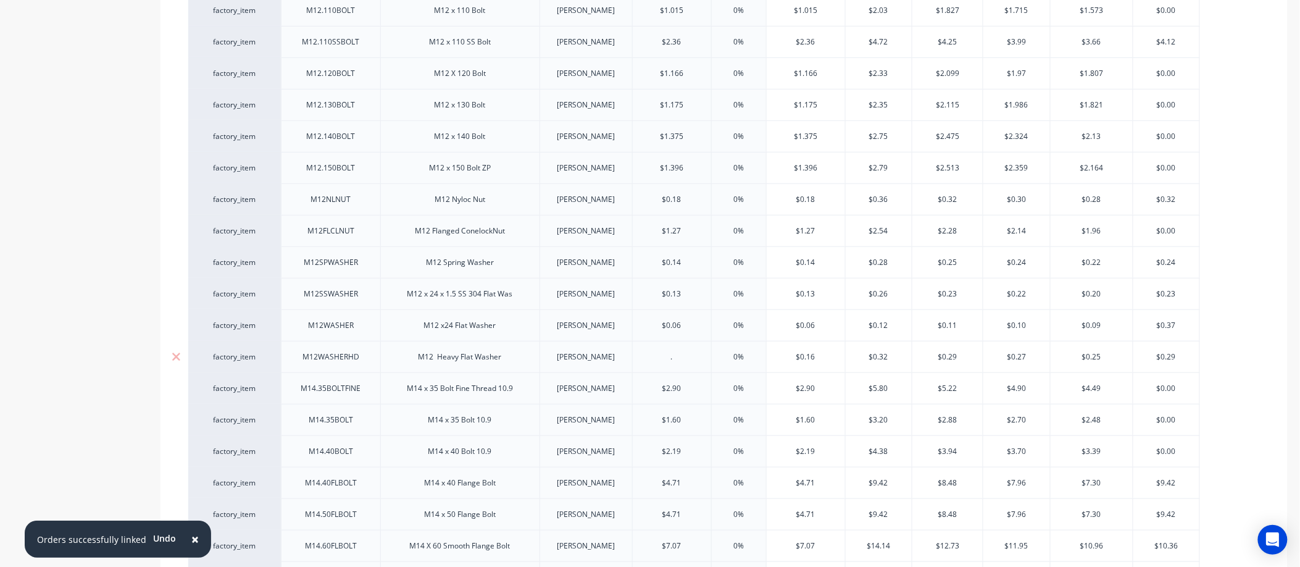
type textarea "x"
type input ".17"
type textarea "x"
type input ".17"
drag, startPoint x: 900, startPoint y: 350, endPoint x: 840, endPoint y: 350, distance: 59.3
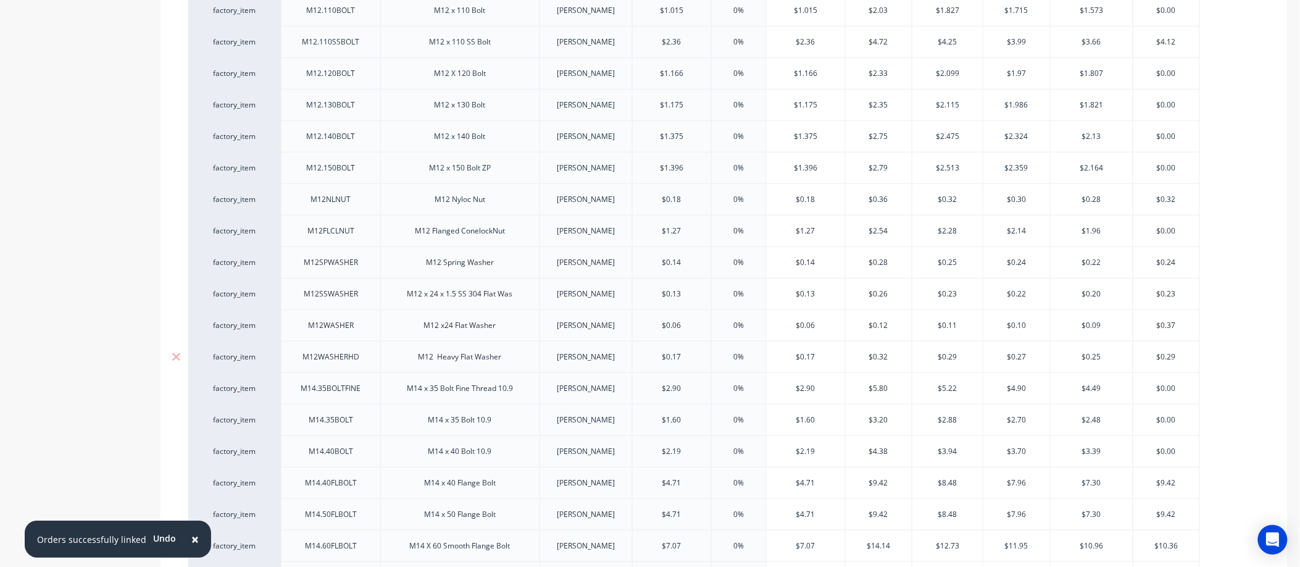
click at [840, 350] on div "factory_item M12WASHERHD M12 Heavy Flat Washer DONOVAN $0.17 .17 0% $0.17 $0.32…" at bounding box center [694, 356] width 1012 height 31
type input ".3"
type textarea "x"
type input ".34"
type textarea "x"
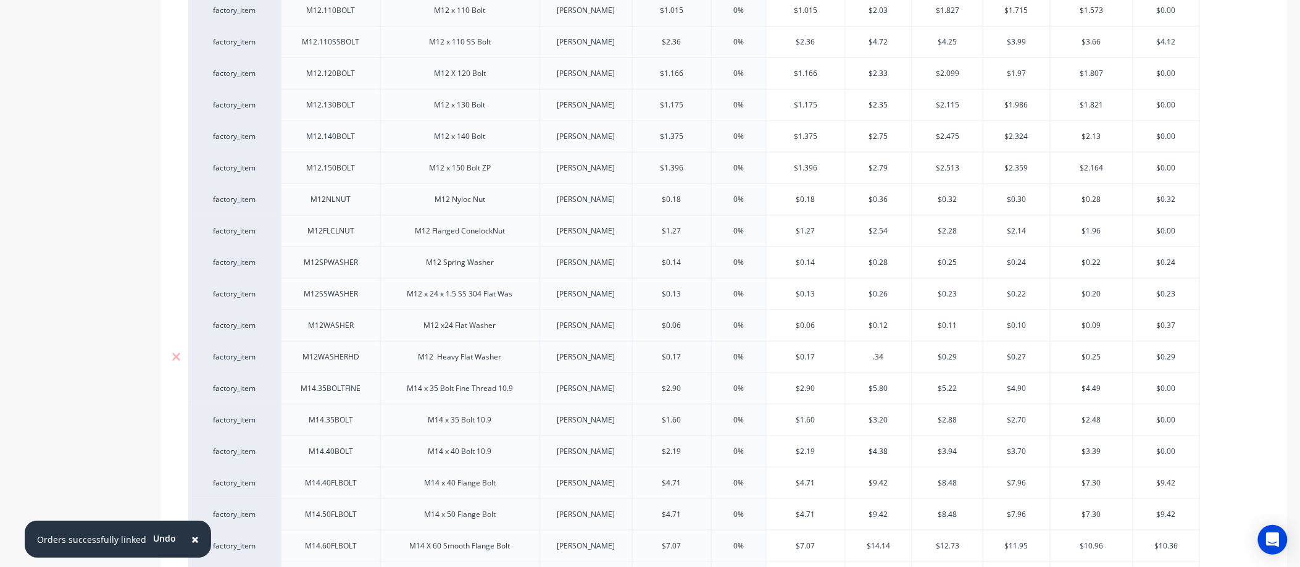
type input ".34"
drag, startPoint x: 965, startPoint y: 349, endPoint x: 922, endPoint y: 354, distance: 43.5
click at [922, 354] on input "$0.29" at bounding box center [948, 356] width 70 height 11
type input "."
type textarea "x"
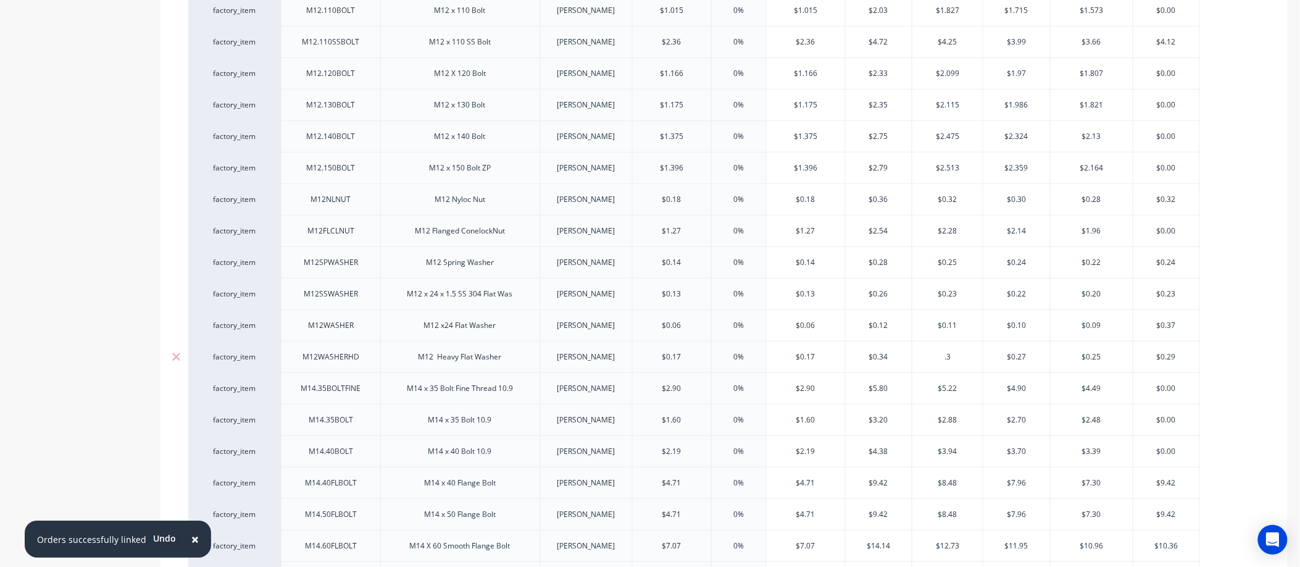
type input ".31"
type textarea "x"
type input ".31"
drag, startPoint x: 1033, startPoint y: 344, endPoint x: 992, endPoint y: 355, distance: 42.8
click at [992, 355] on div "$0.27 $0.27" at bounding box center [1017, 356] width 67 height 31
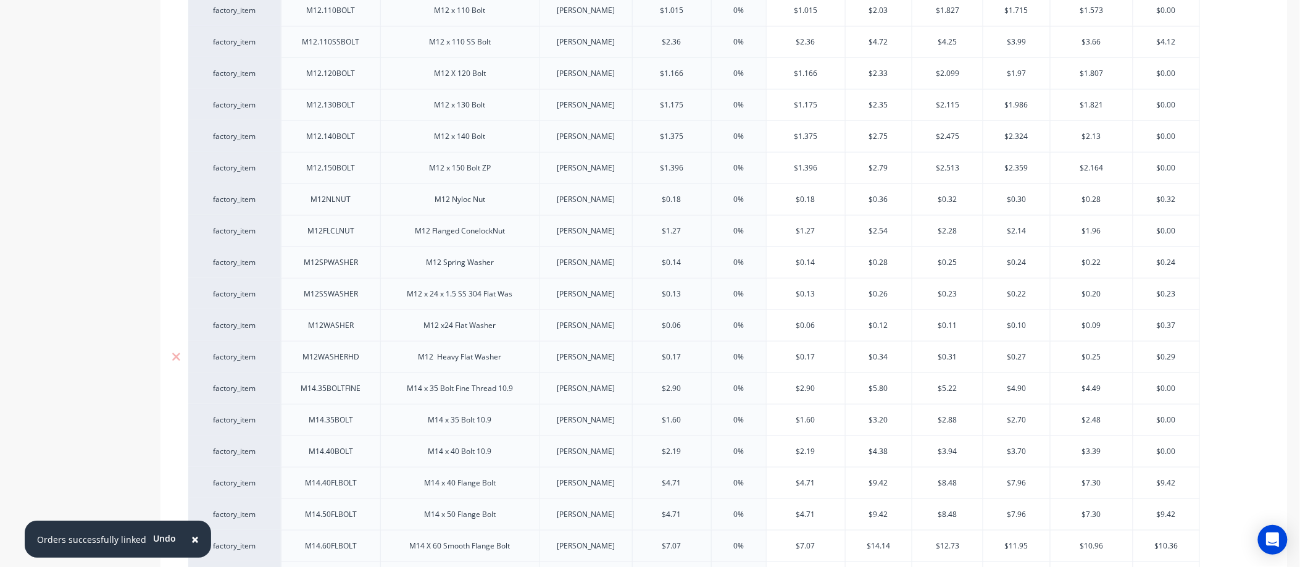
type input "."
type textarea "x"
type input ".29"
type textarea "x"
type input ".29"
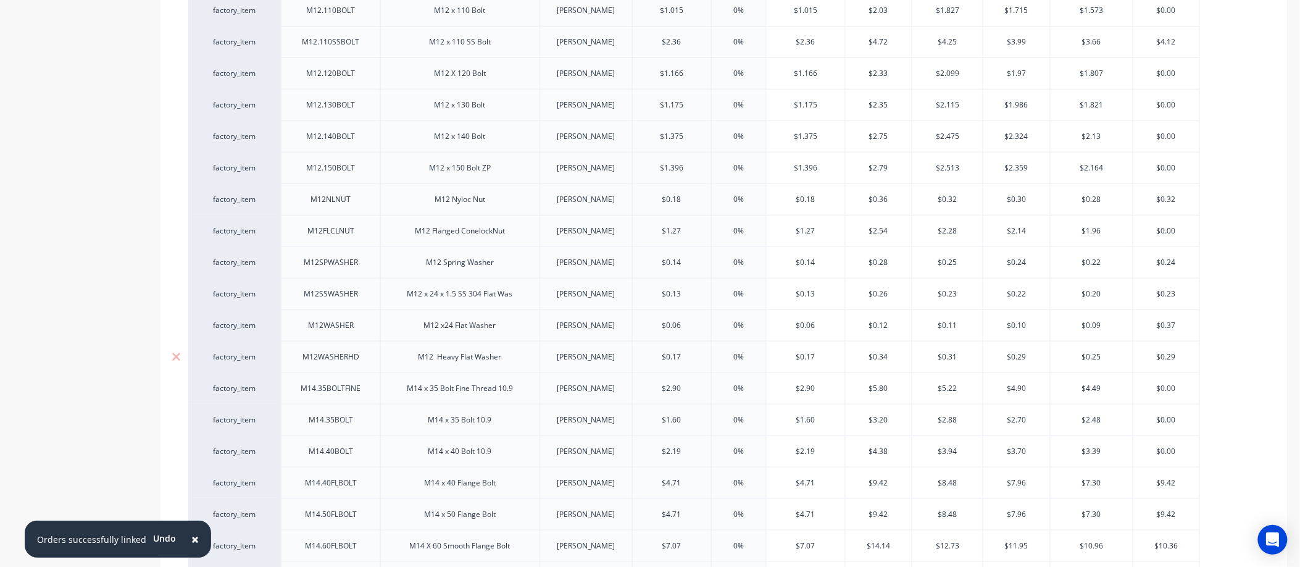
drag, startPoint x: 1108, startPoint y: 346, endPoint x: 1063, endPoint y: 353, distance: 45.0
click at [1063, 353] on input "$0.25" at bounding box center [1092, 356] width 83 height 11
type input "."
type textarea "x"
type input ".26"
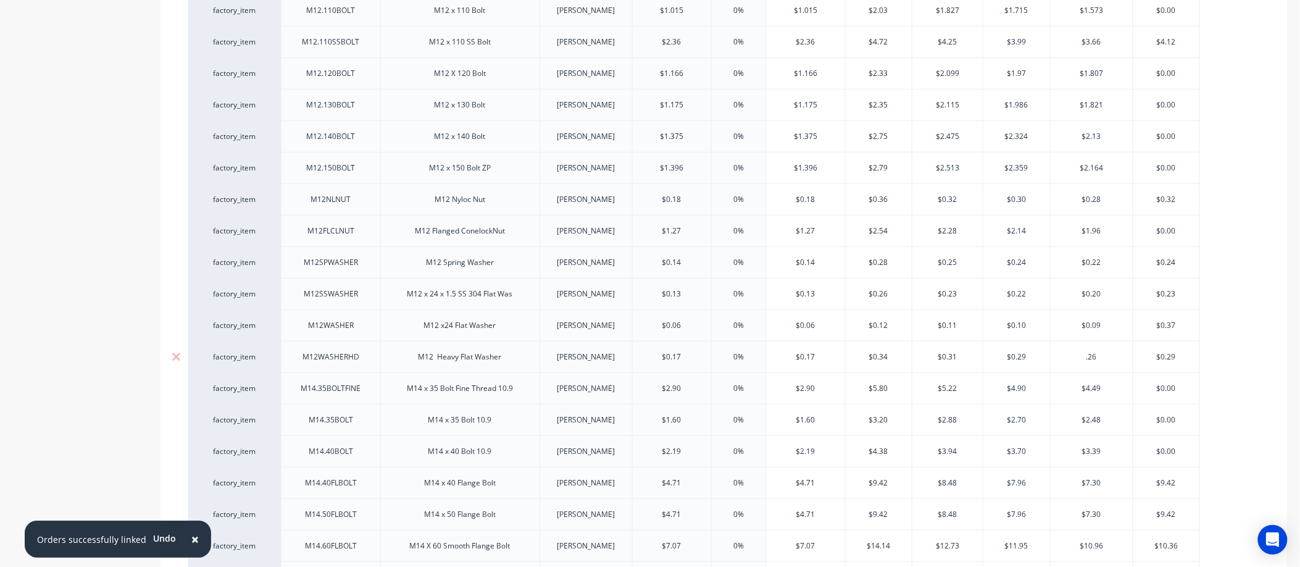
type textarea "x"
type input "$0.26"
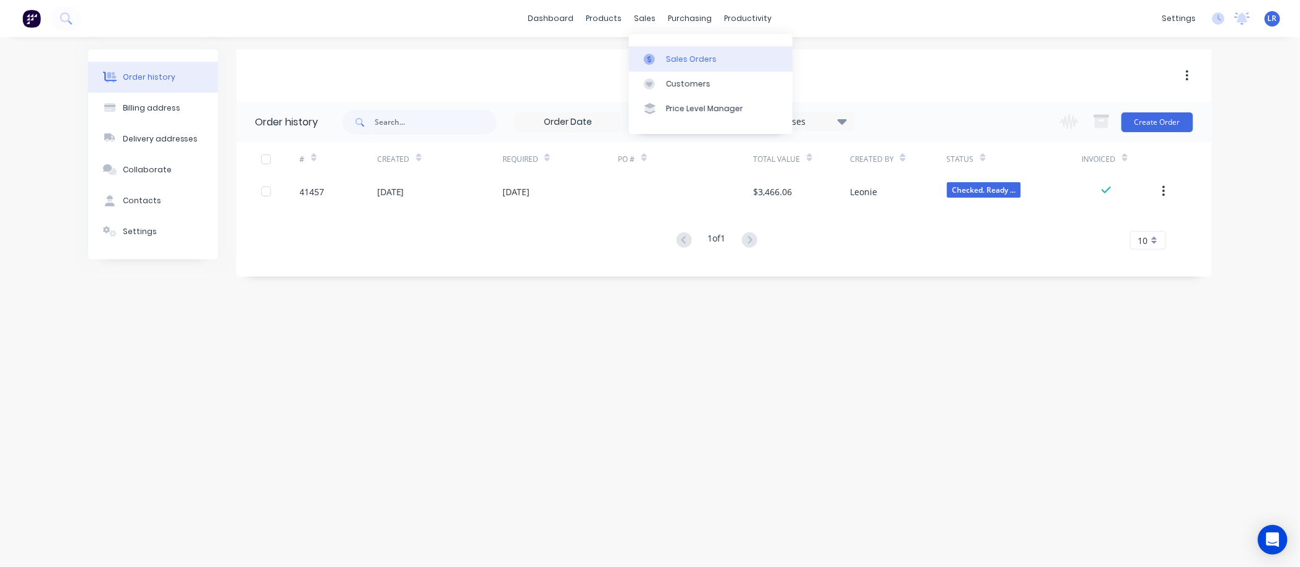
click at [675, 56] on div "Sales Orders" at bounding box center [691, 59] width 51 height 11
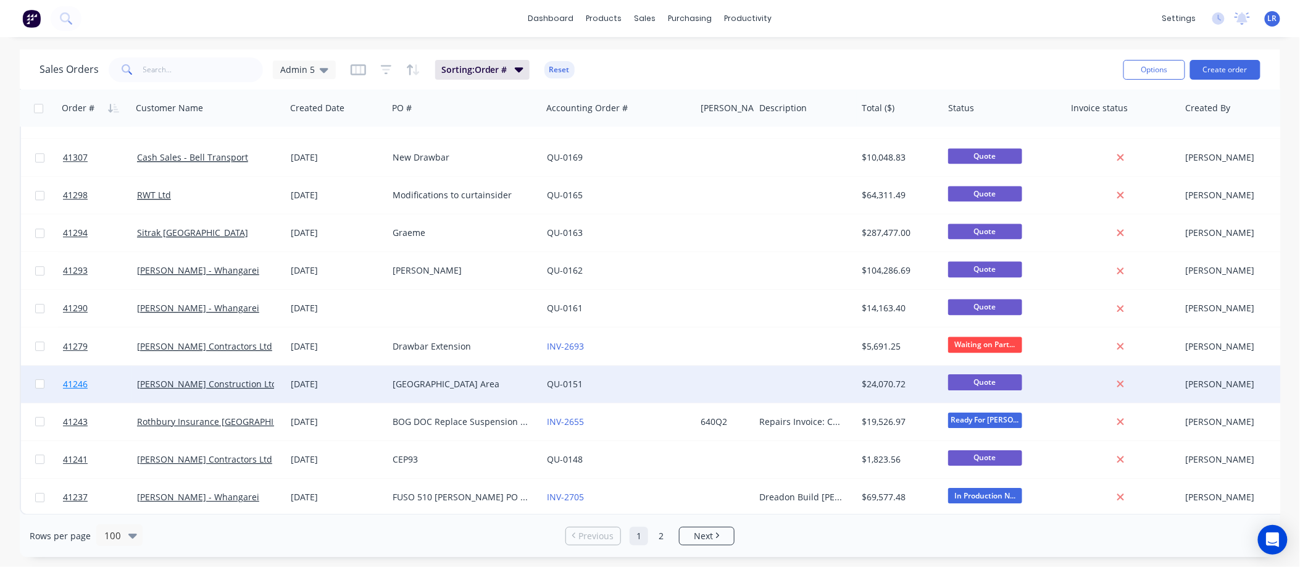
scroll to position [3391, 0]
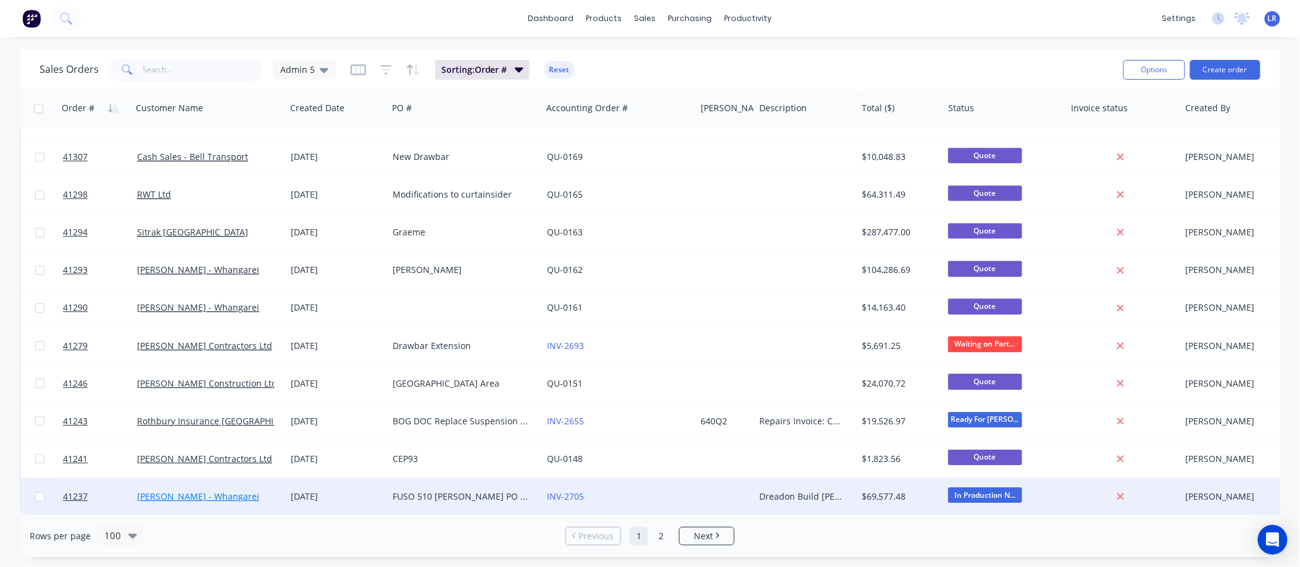
click at [155, 490] on link "[PERSON_NAME] - Whangarei" at bounding box center [198, 496] width 122 height 12
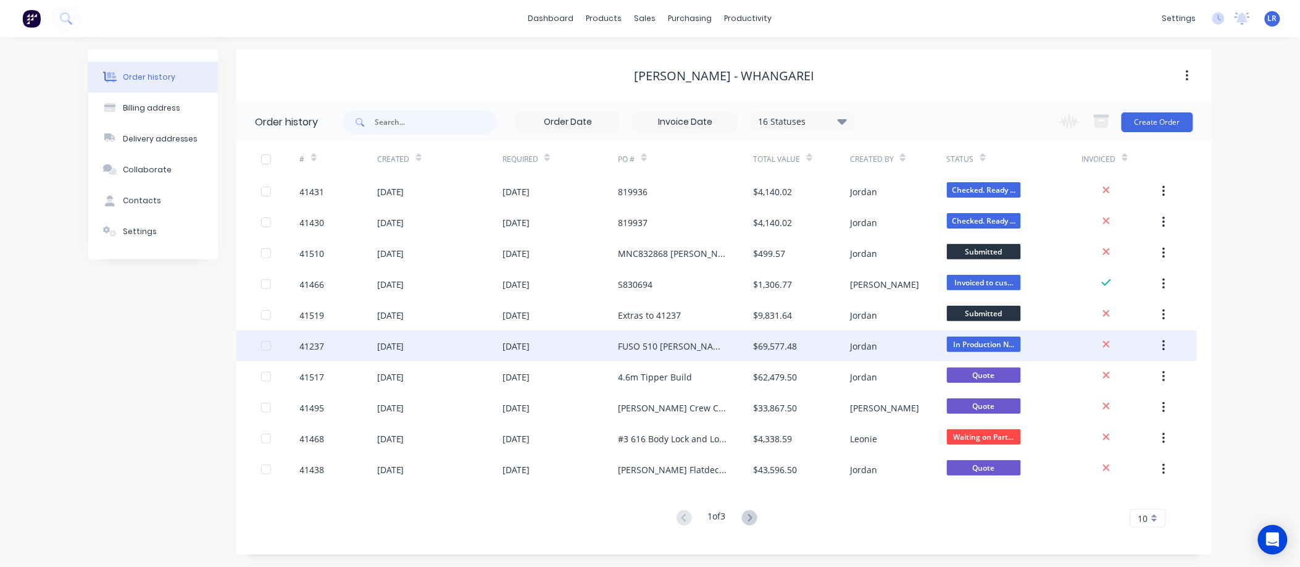
click at [530, 342] on div "[DATE]" at bounding box center [516, 346] width 27 height 13
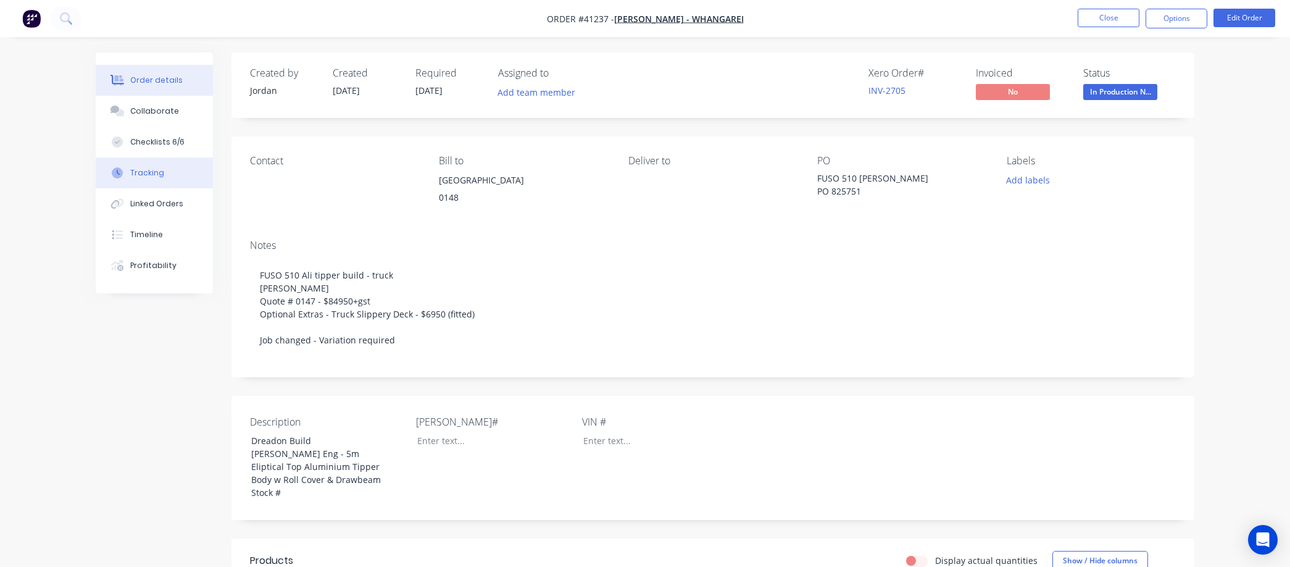
click at [164, 171] on button "Tracking" at bounding box center [154, 172] width 117 height 31
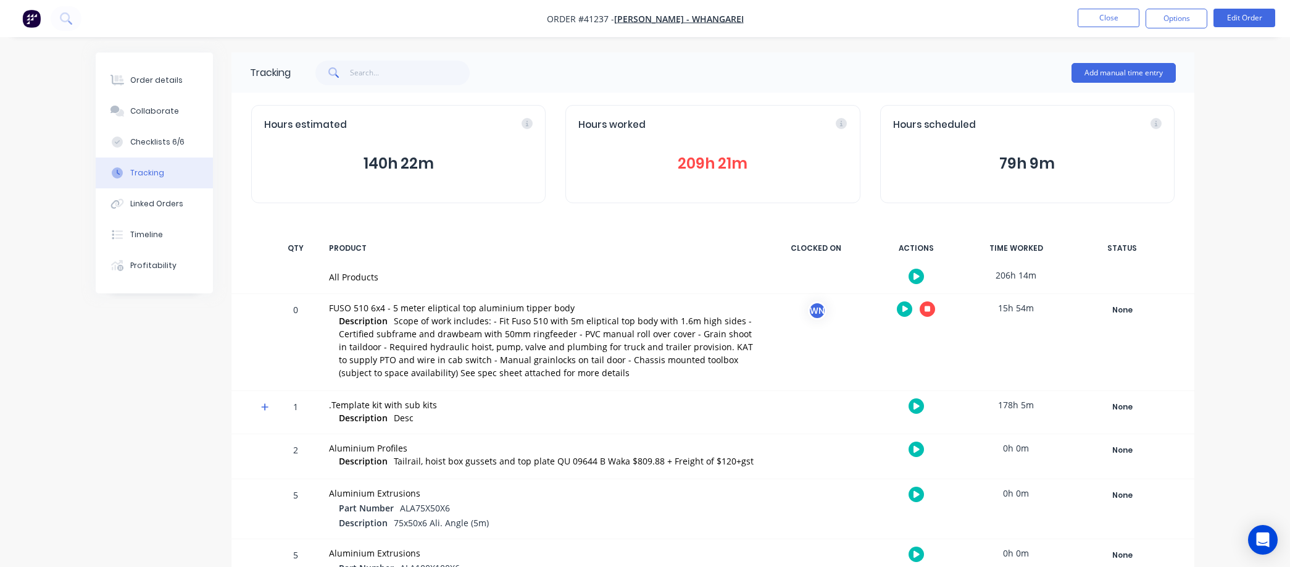
click at [929, 301] on button "button" at bounding box center [927, 308] width 15 height 15
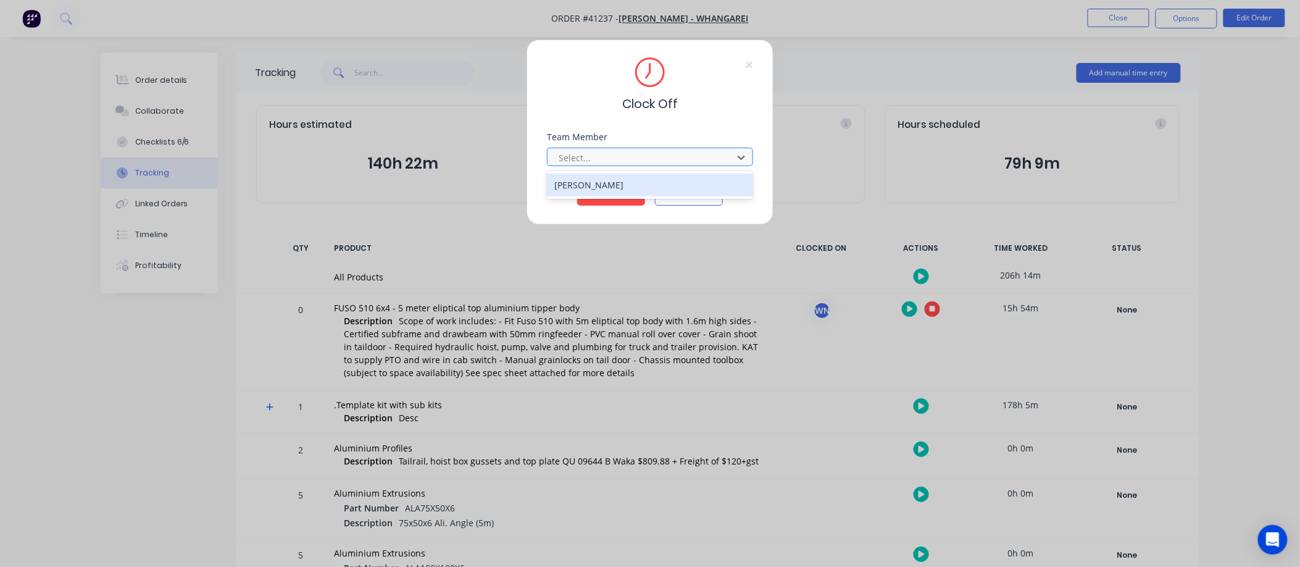
click at [606, 185] on div "[PERSON_NAME]" at bounding box center [650, 184] width 206 height 23
click at [612, 194] on button "Clock Off" at bounding box center [611, 196] width 68 height 20
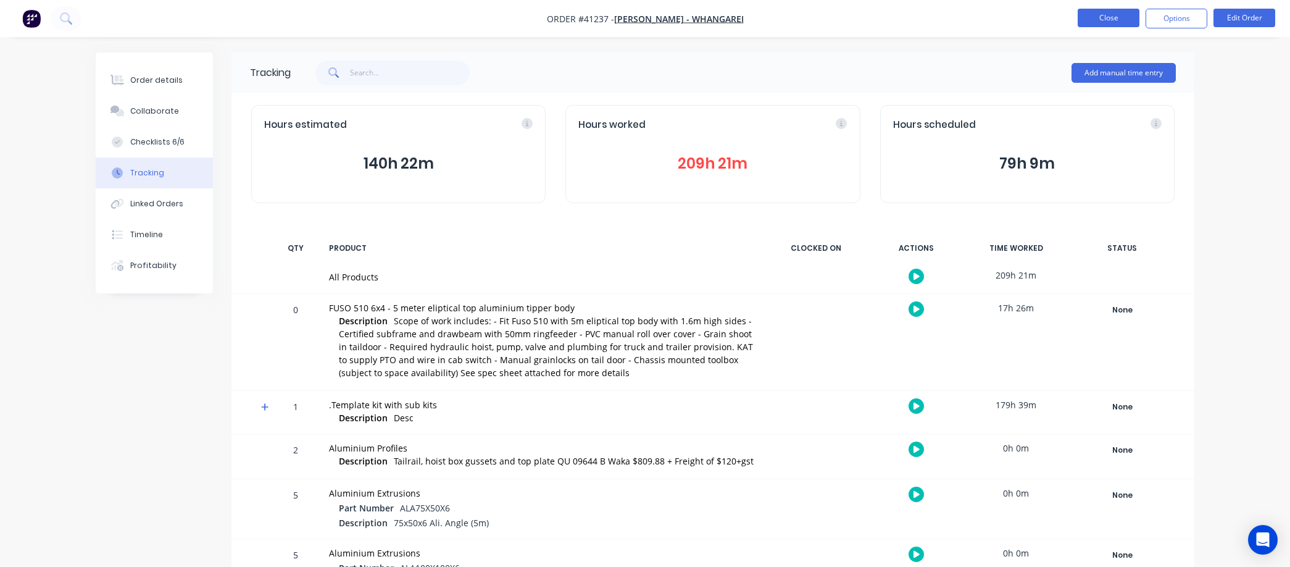
click at [1103, 10] on button "Close" at bounding box center [1109, 18] width 62 height 19
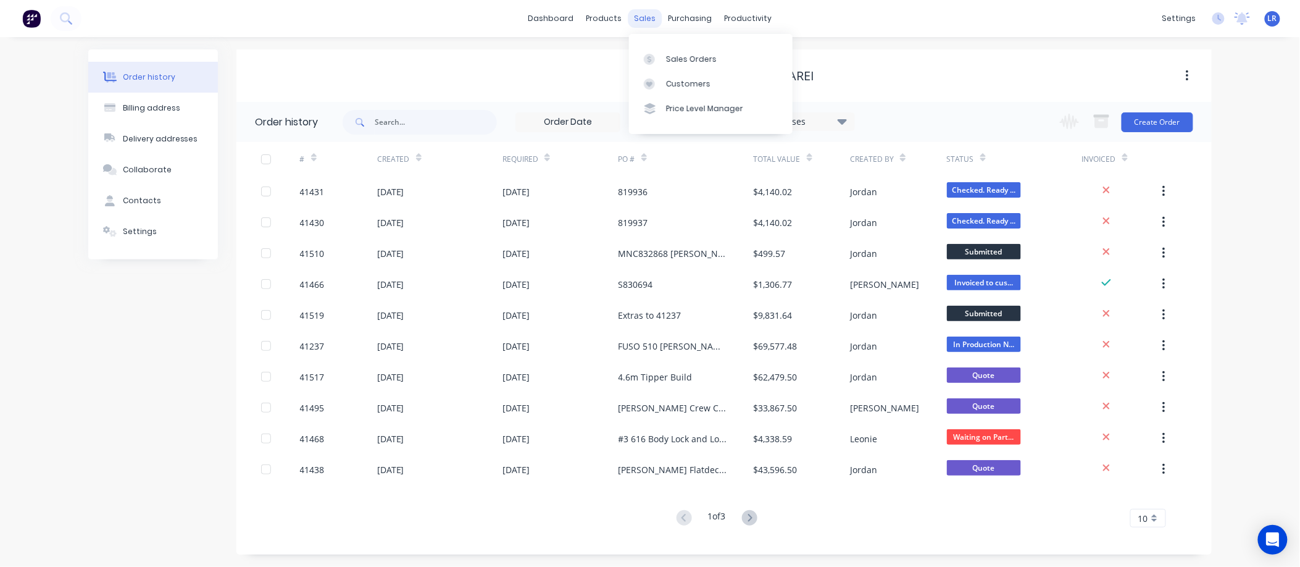
click at [646, 17] on div "sales" at bounding box center [646, 18] width 34 height 19
click at [677, 56] on div "Sales Orders" at bounding box center [691, 59] width 51 height 11
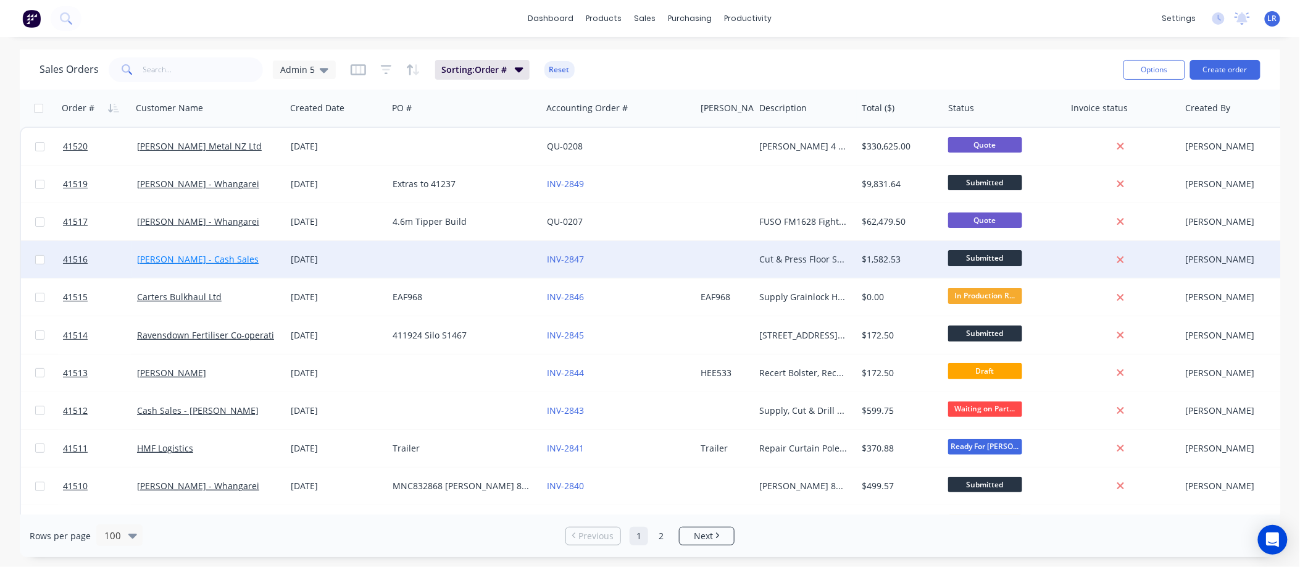
click at [217, 257] on link "[PERSON_NAME] - Cash Sales" at bounding box center [198, 259] width 122 height 12
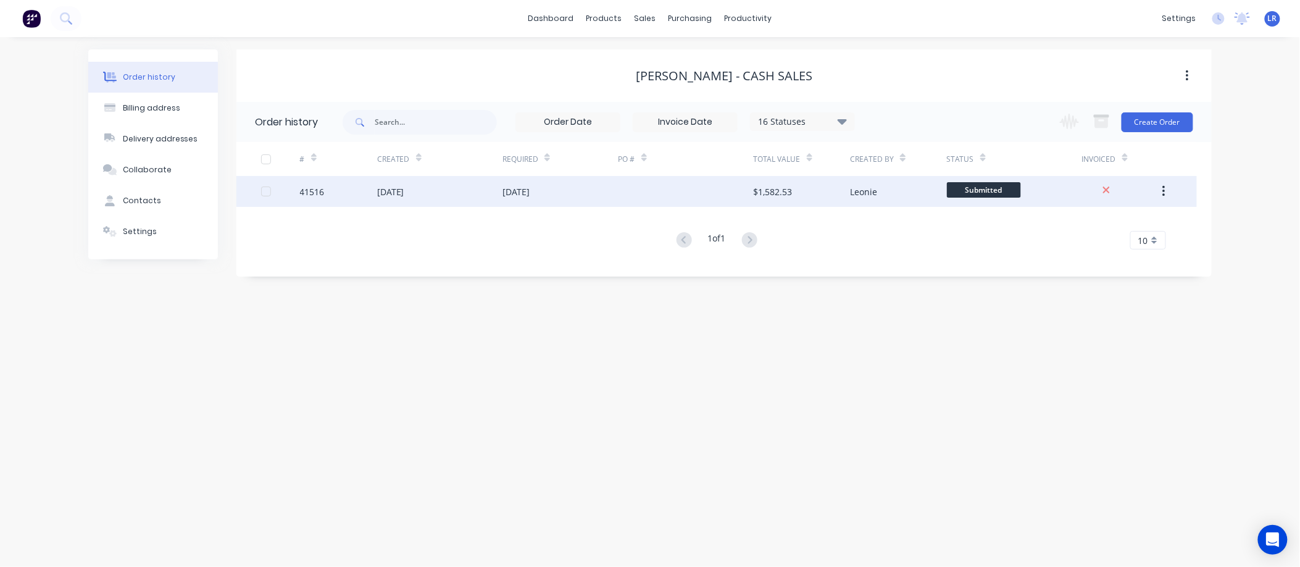
click at [404, 191] on div "08 Sep 2025" at bounding box center [390, 191] width 27 height 13
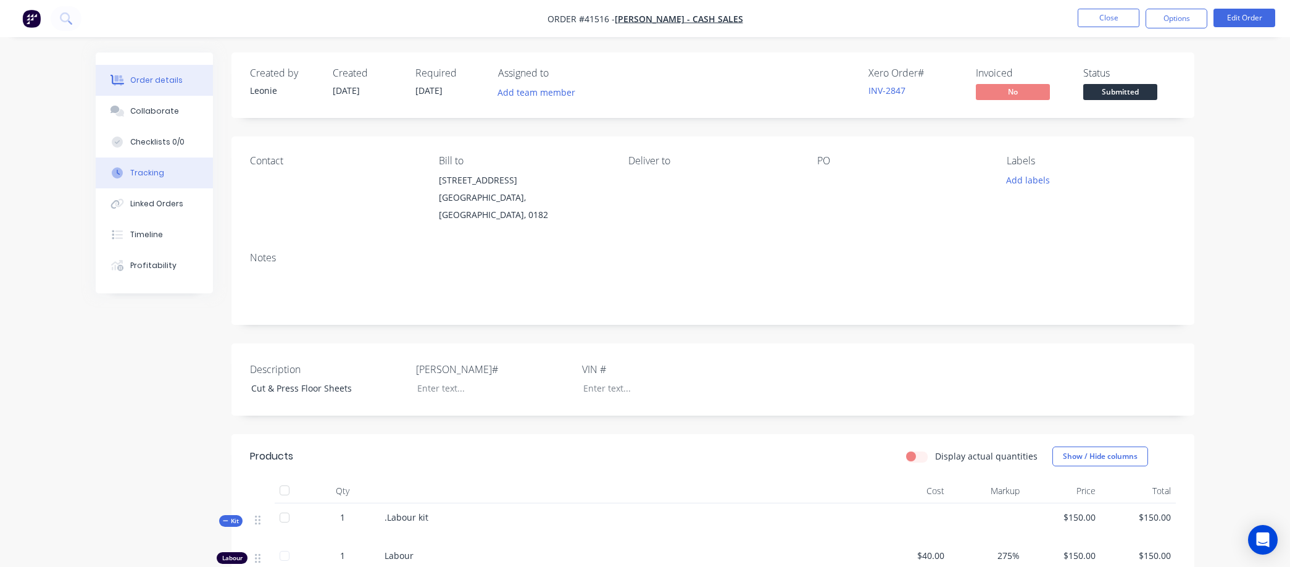
click at [159, 173] on div "Tracking" at bounding box center [147, 172] width 34 height 11
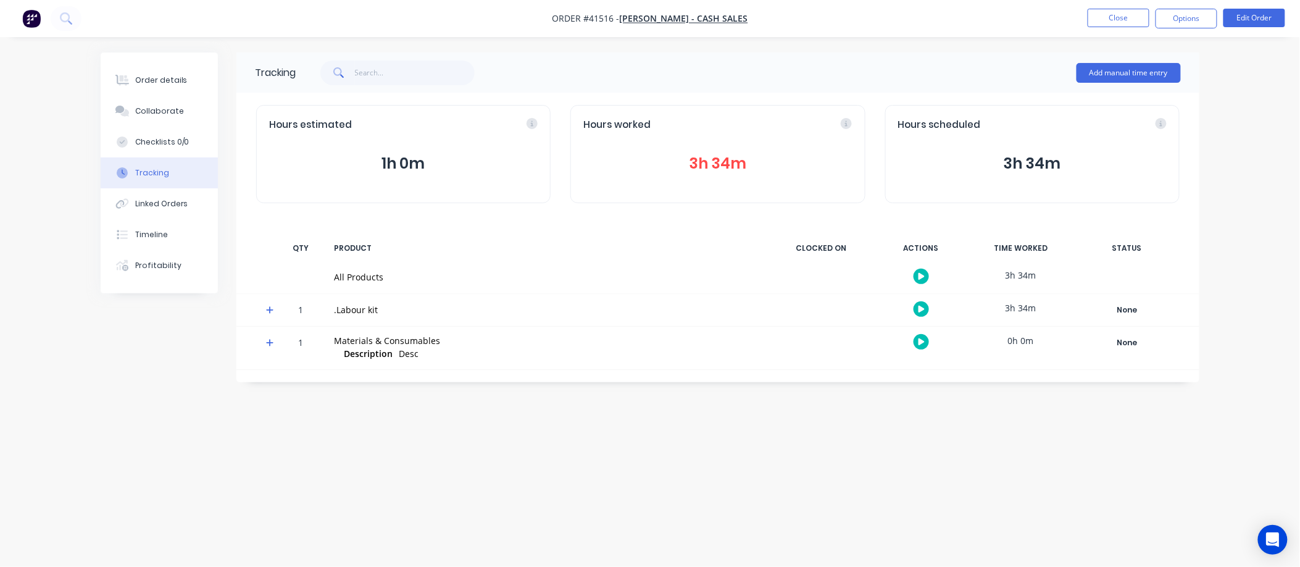
click at [920, 304] on button "button" at bounding box center [921, 308] width 15 height 15
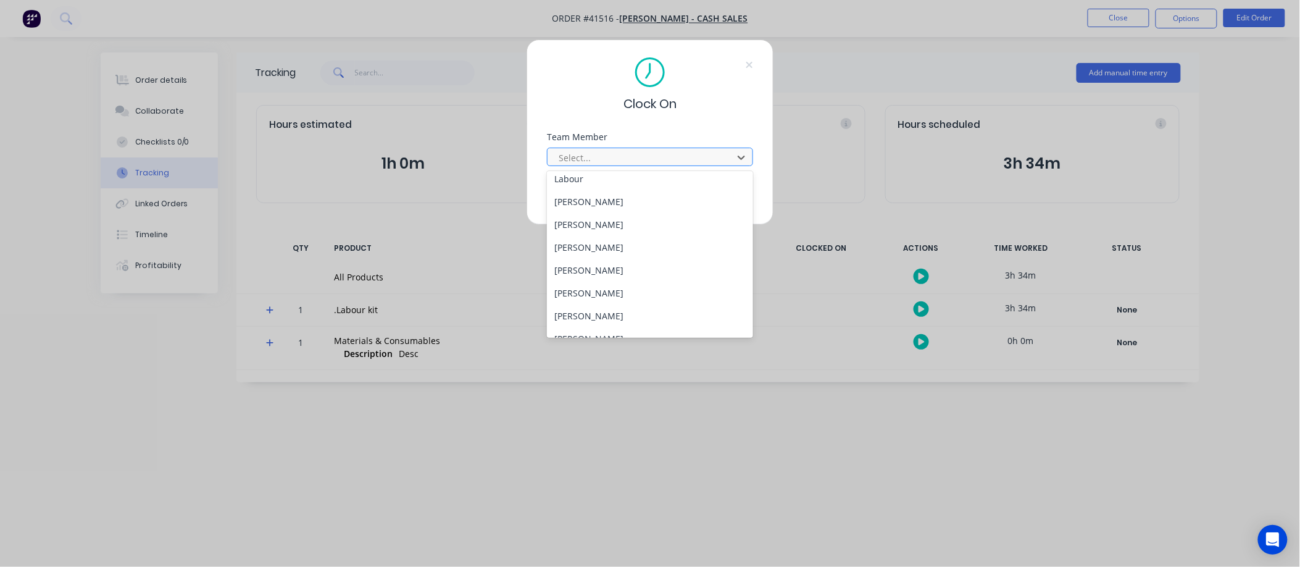
scroll to position [157, 0]
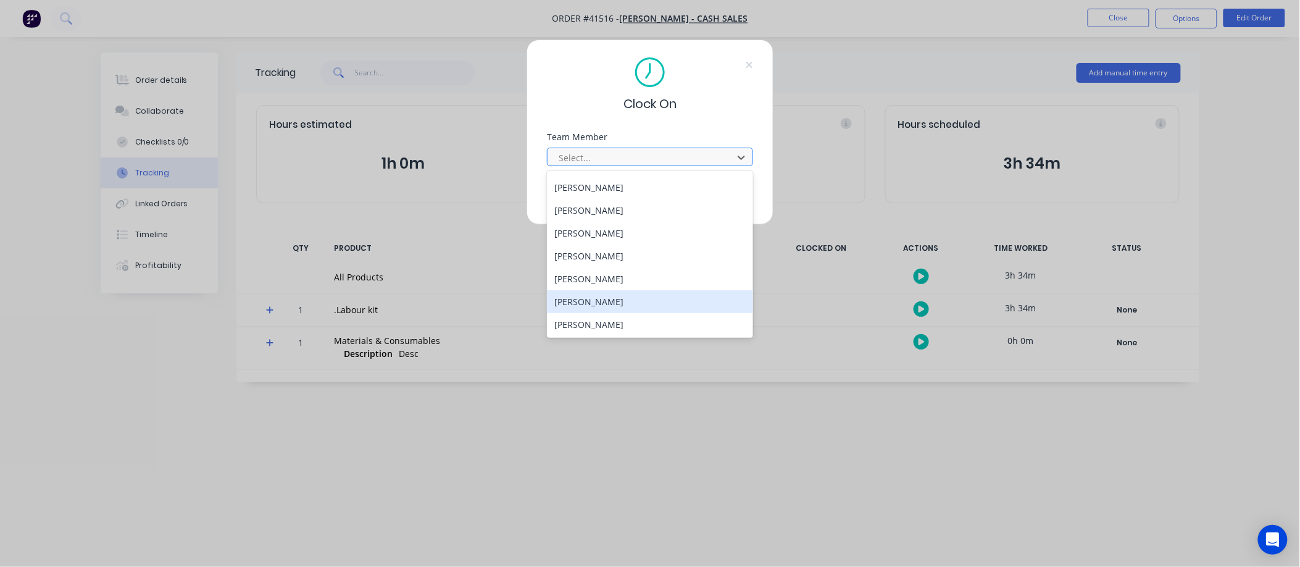
click at [596, 301] on div "Wayne Nichol" at bounding box center [650, 301] width 206 height 23
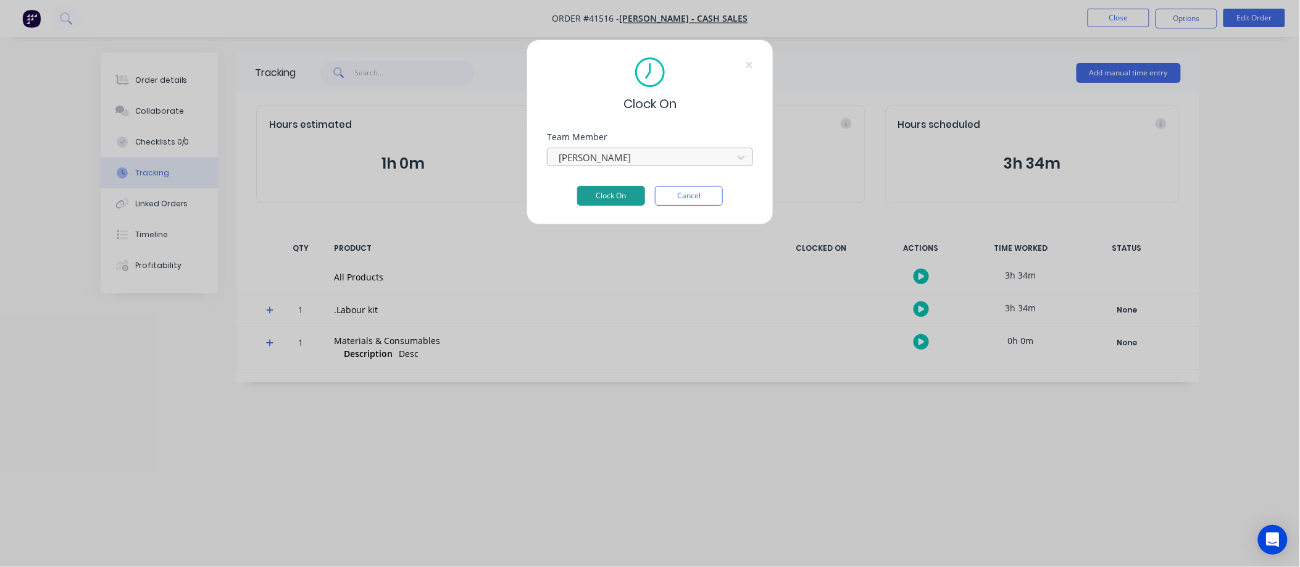
click at [603, 194] on button "Clock On" at bounding box center [611, 196] width 68 height 20
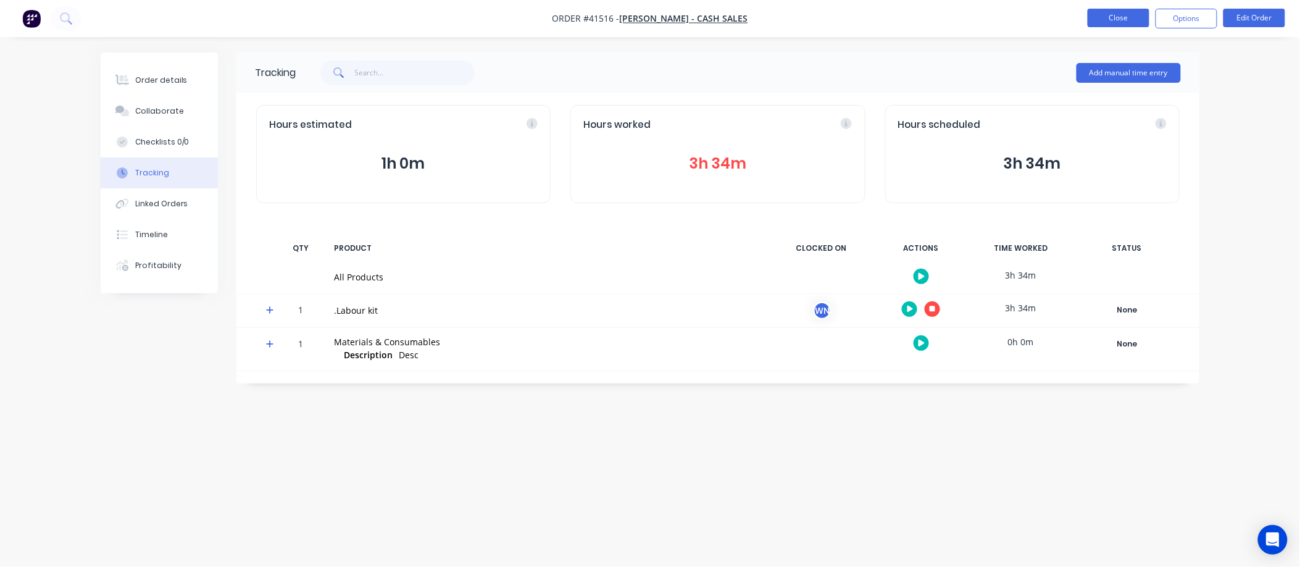
click at [1114, 19] on button "Close" at bounding box center [1119, 18] width 62 height 19
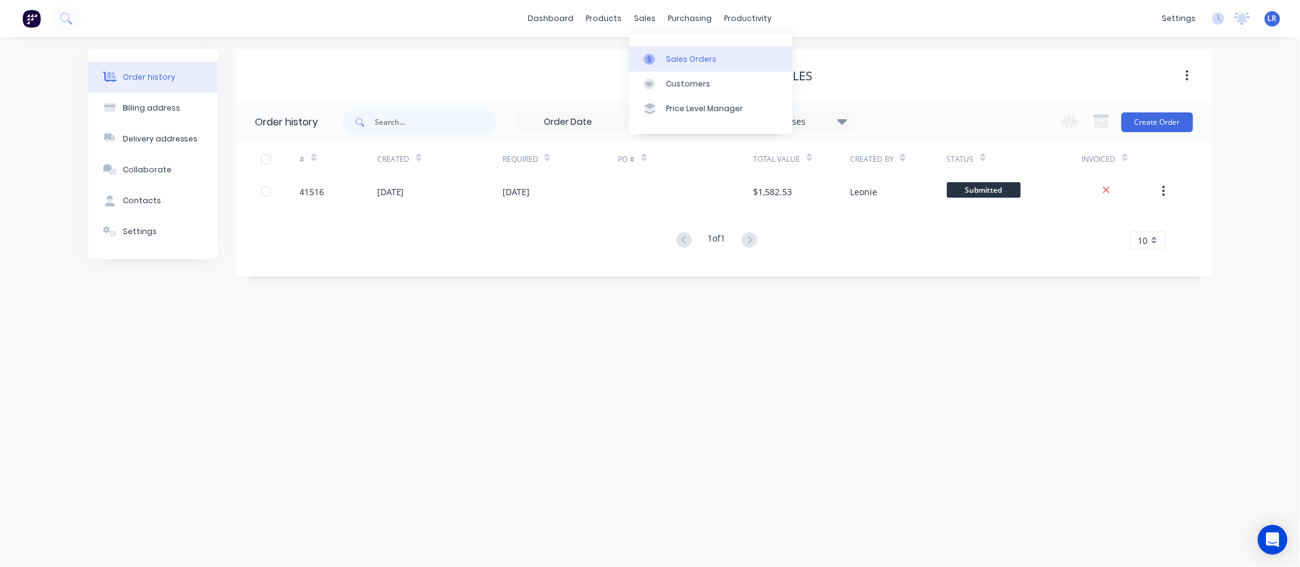
click at [678, 57] on div "Sales Orders" at bounding box center [691, 59] width 51 height 11
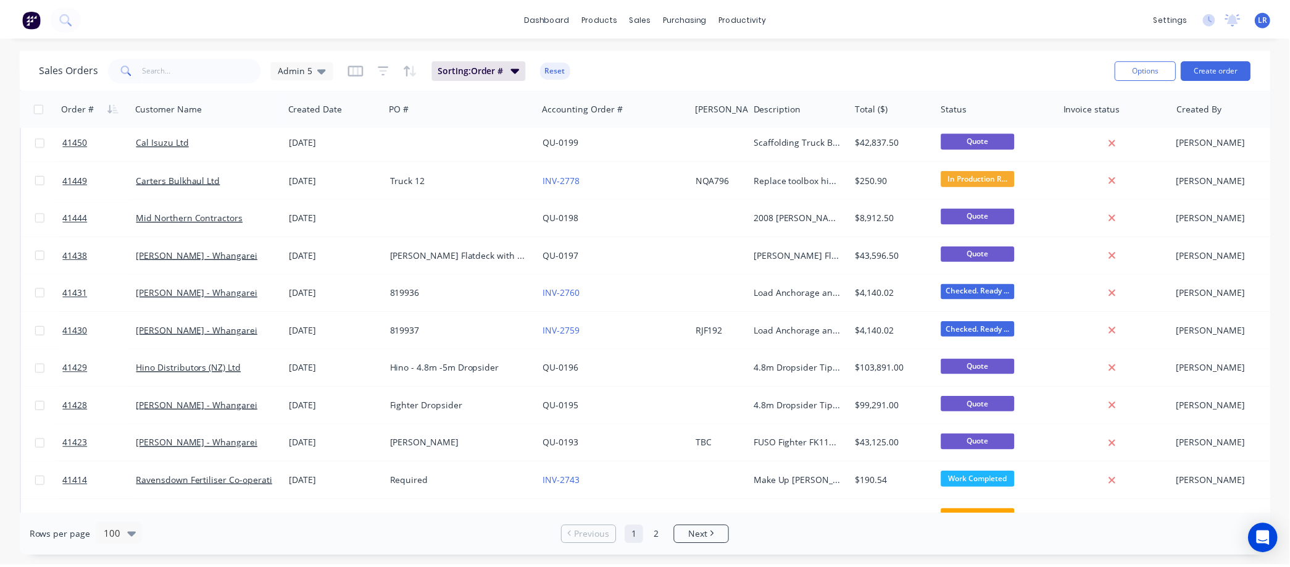
scroll to position [2156, 0]
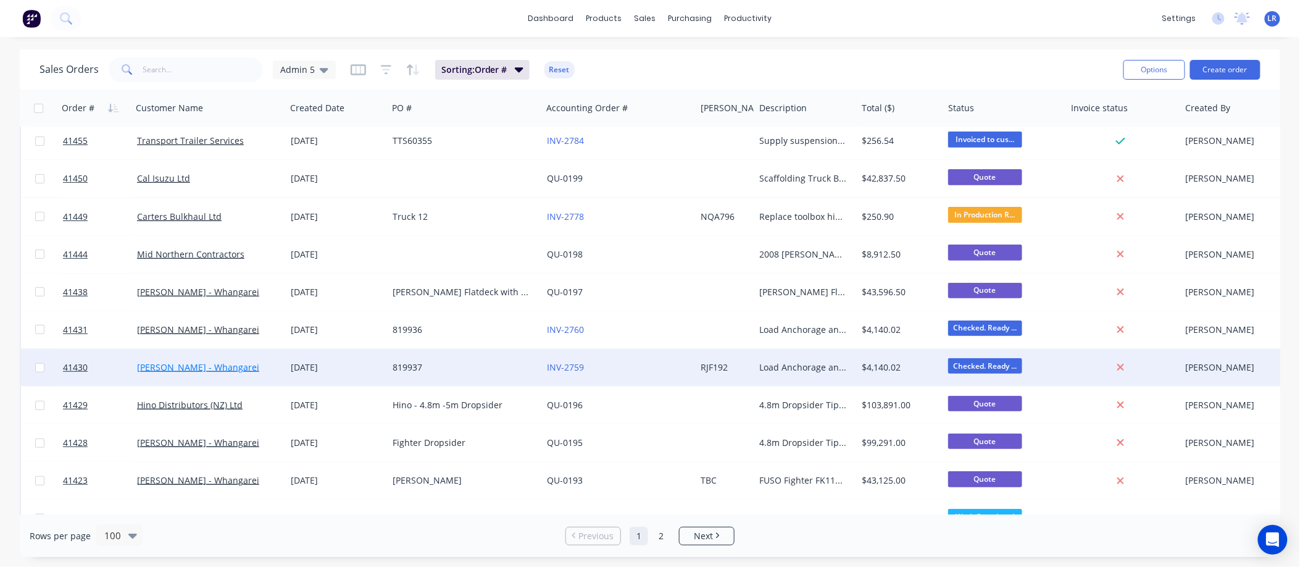
click at [169, 368] on link "[PERSON_NAME] - Whangarei" at bounding box center [198, 367] width 122 height 12
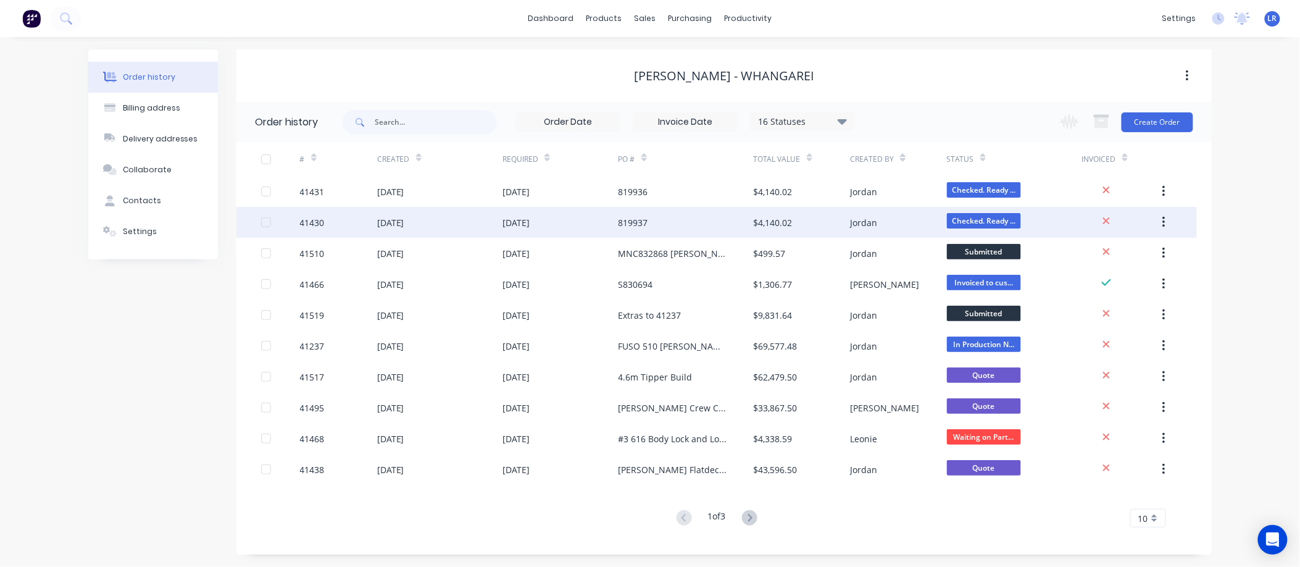
click at [404, 219] on div "14 Aug 2025" at bounding box center [390, 222] width 27 height 13
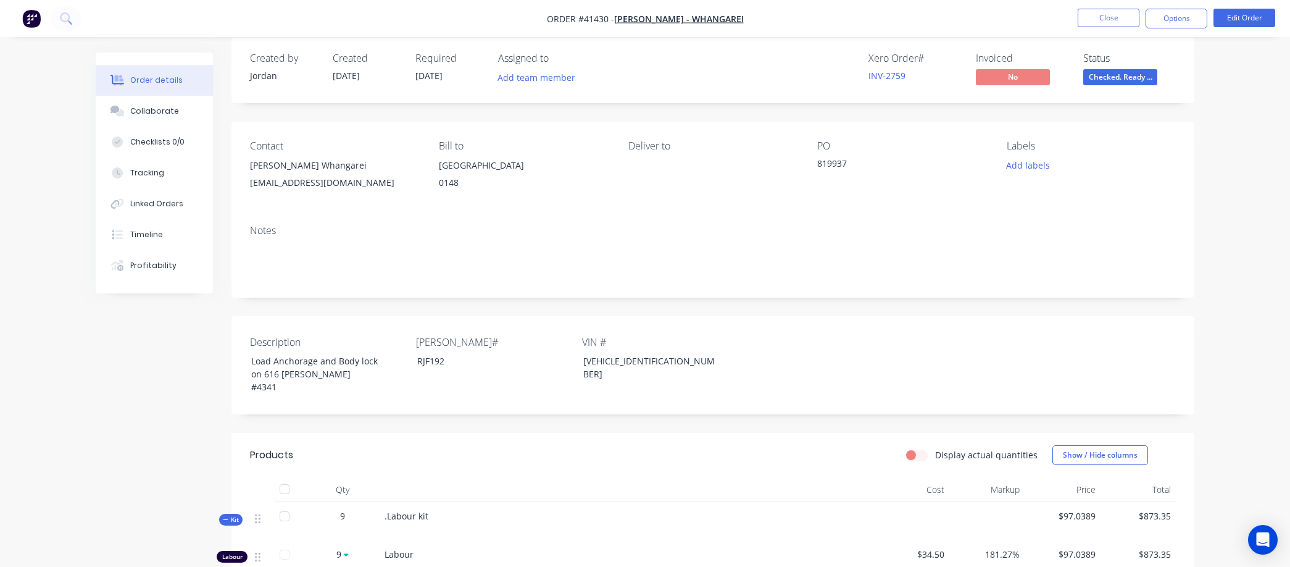
scroll to position [12, 0]
click at [1119, 19] on button "Close" at bounding box center [1109, 18] width 62 height 19
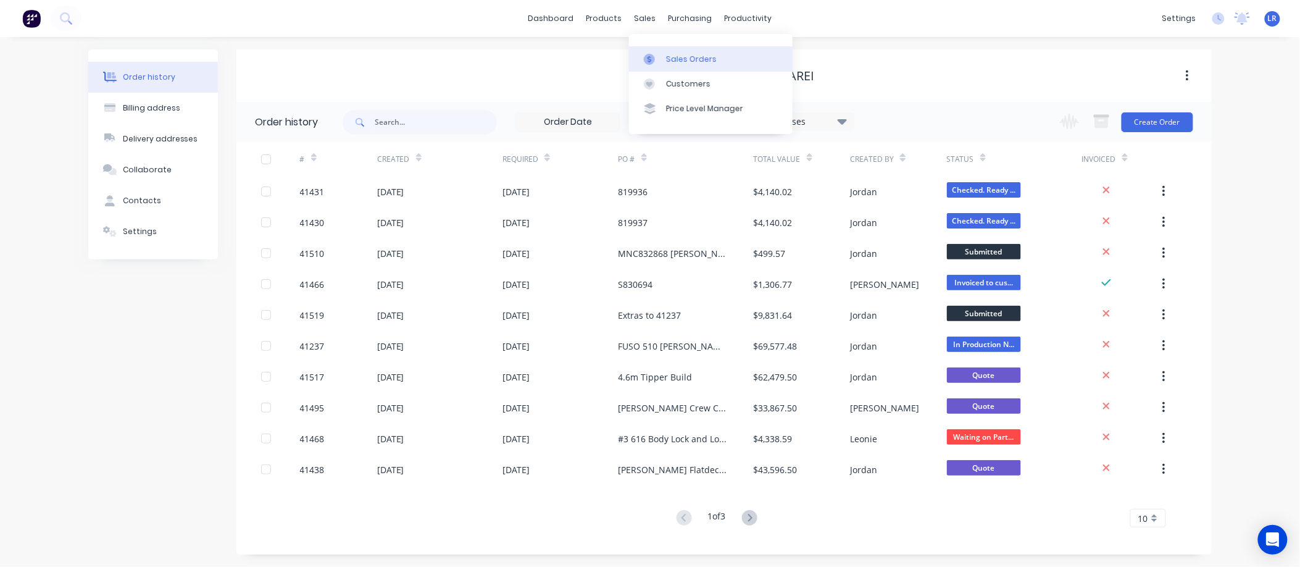
click at [674, 52] on link "Sales Orders" at bounding box center [711, 58] width 164 height 25
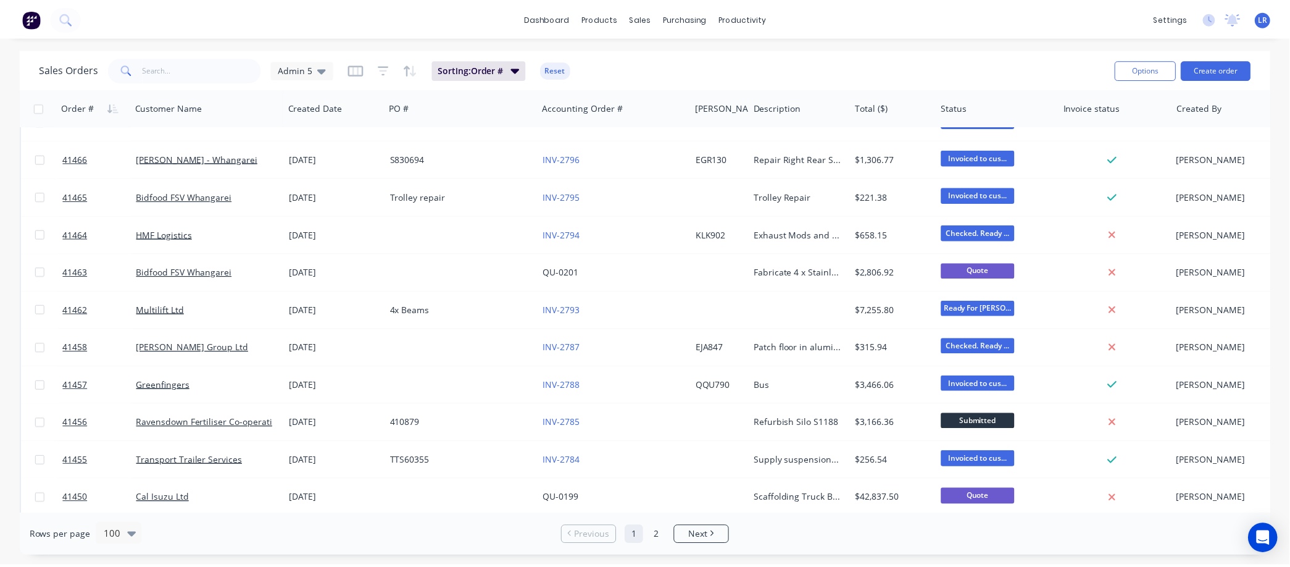
scroll to position [1921, 0]
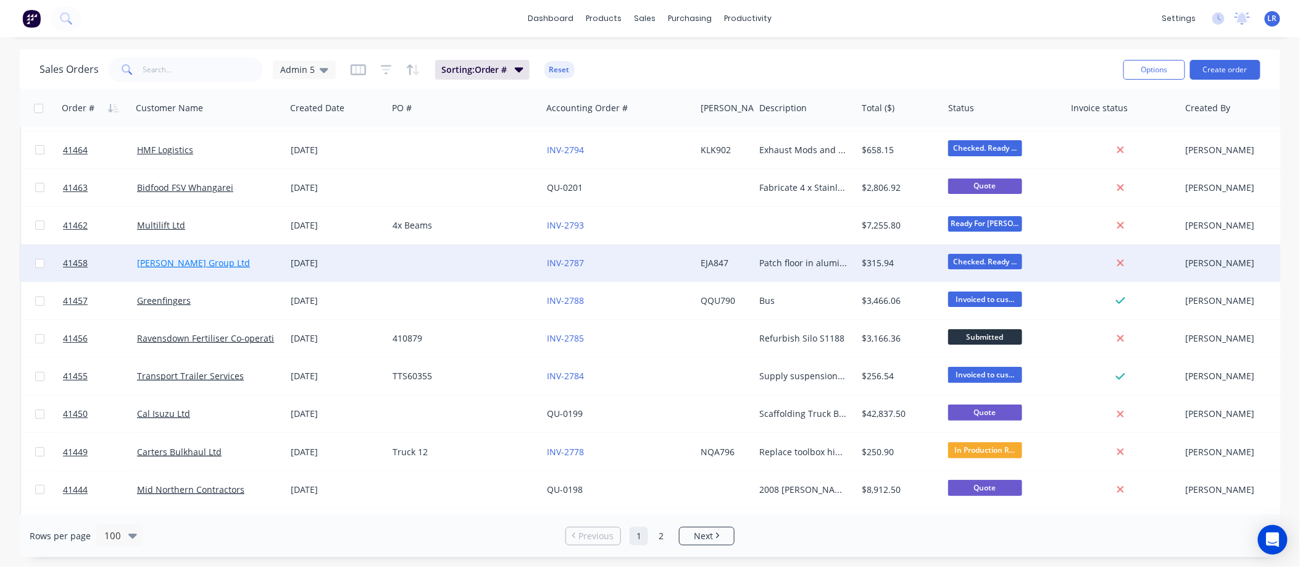
click at [203, 258] on link "[PERSON_NAME] Group Ltd" at bounding box center [193, 263] width 113 height 12
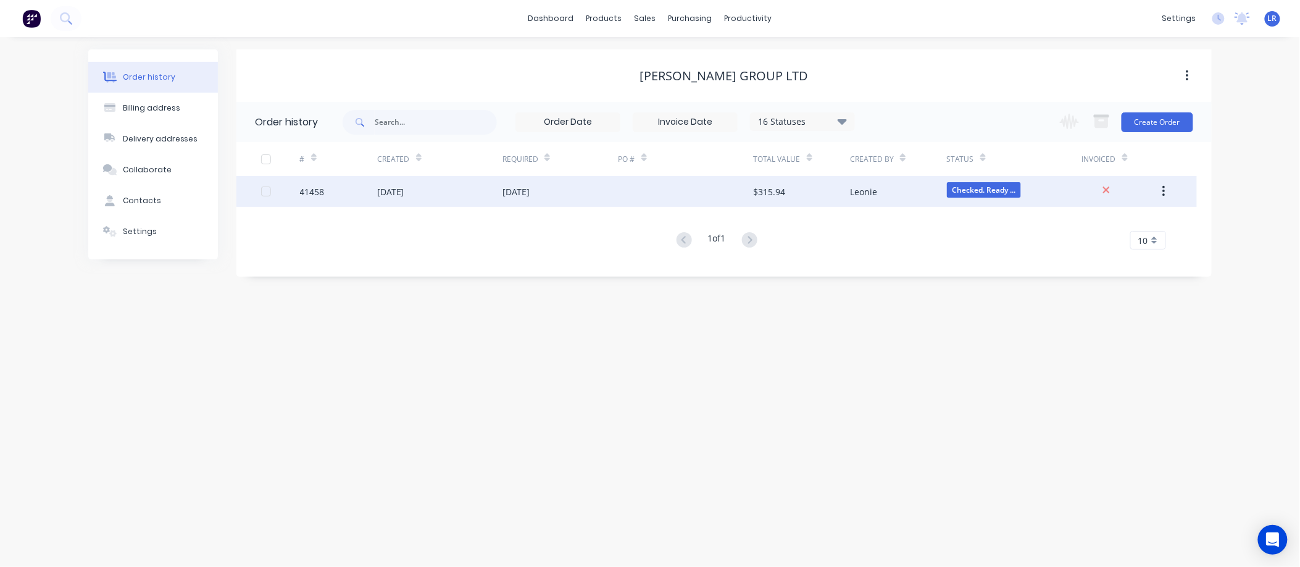
click at [324, 188] on div "41458" at bounding box center [312, 191] width 25 height 13
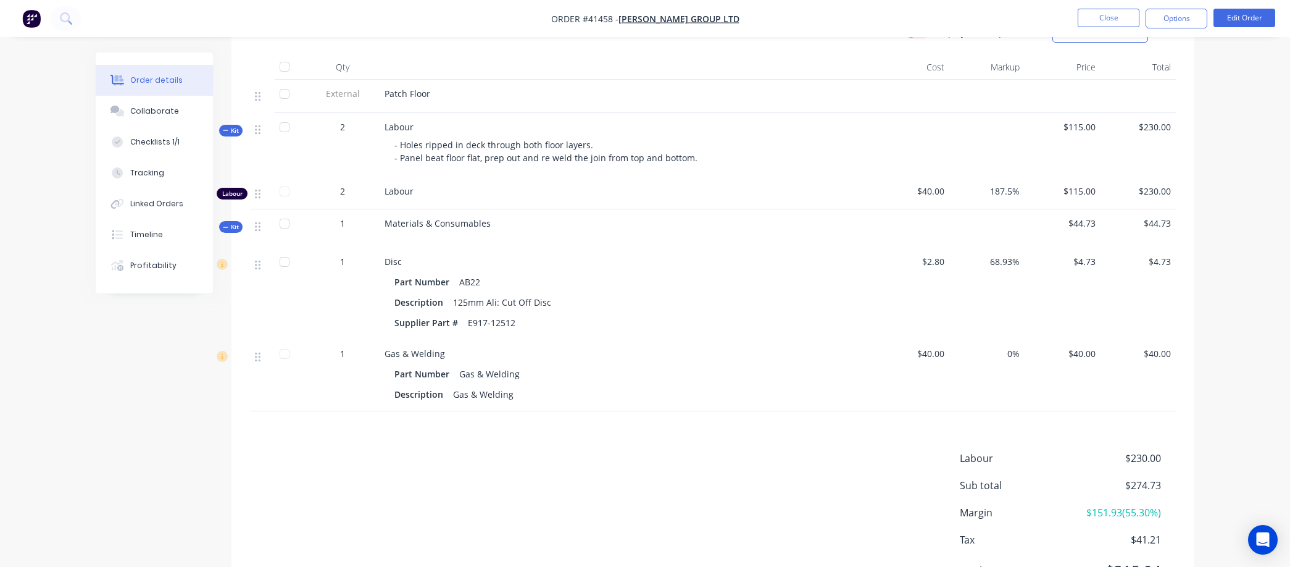
scroll to position [274, 0]
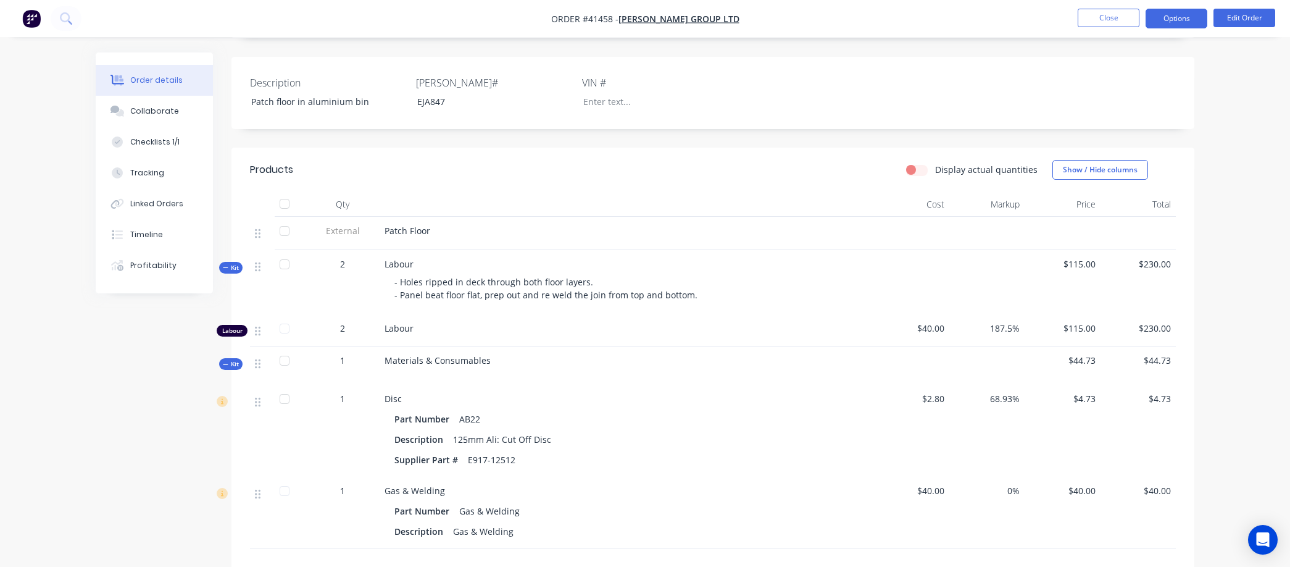
click at [1172, 12] on button "Options" at bounding box center [1177, 19] width 62 height 20
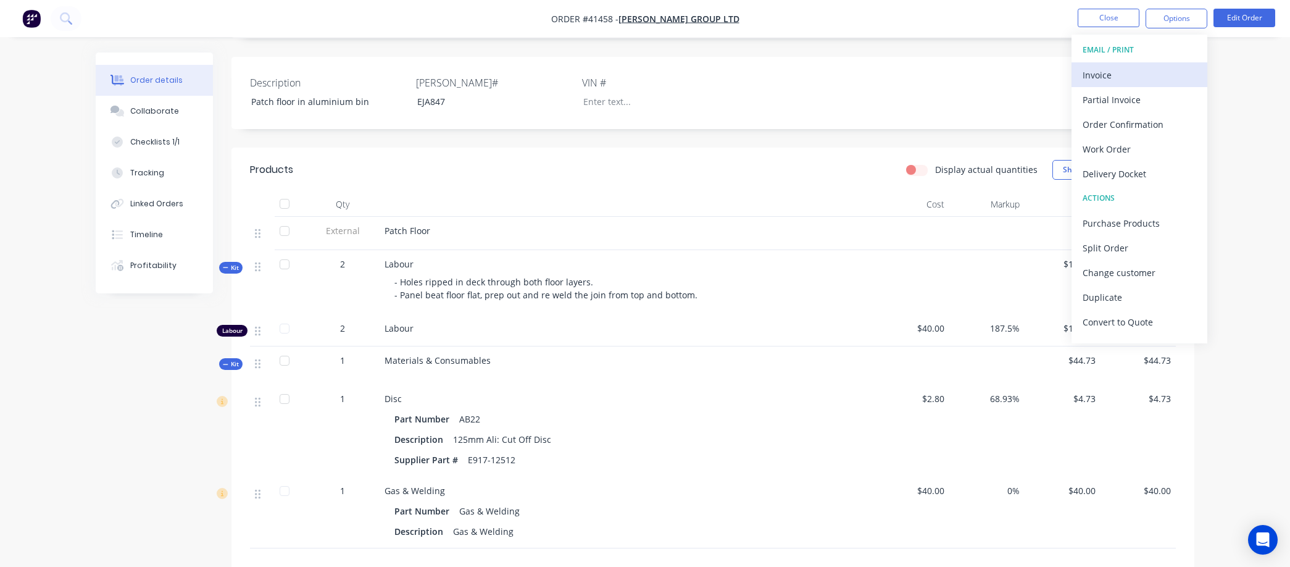
click at [1101, 71] on div "Invoice" at bounding box center [1140, 75] width 114 height 18
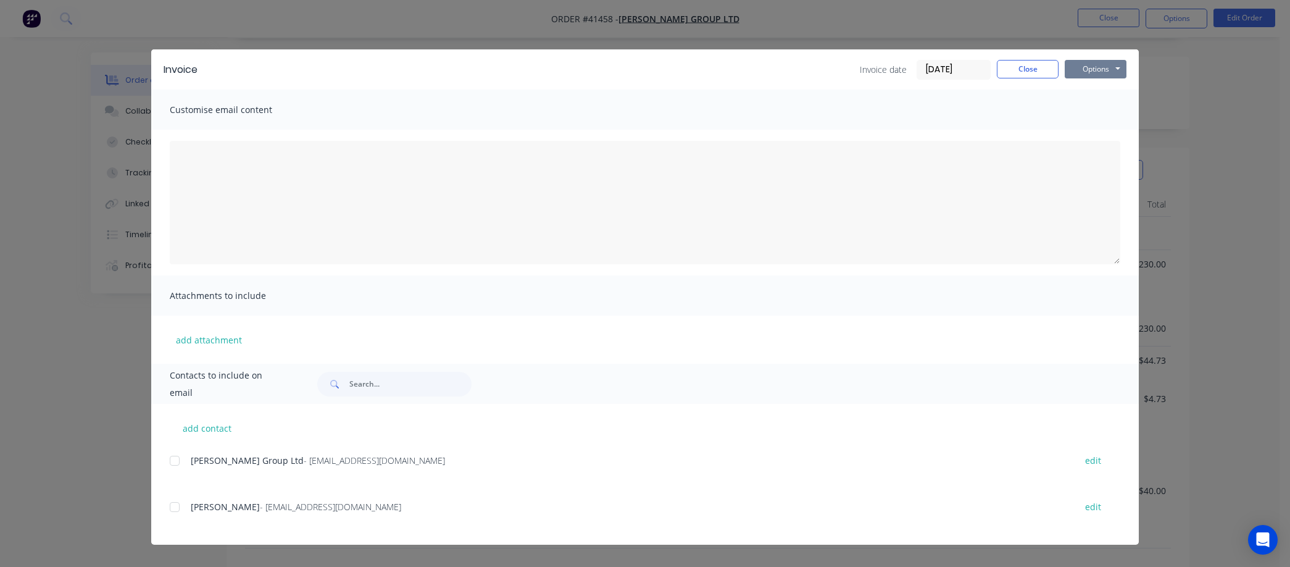
click at [1104, 65] on button "Options" at bounding box center [1096, 69] width 62 height 19
click at [1104, 84] on button "Preview" at bounding box center [1104, 91] width 79 height 20
click at [1019, 63] on button "Close" at bounding box center [1028, 69] width 62 height 19
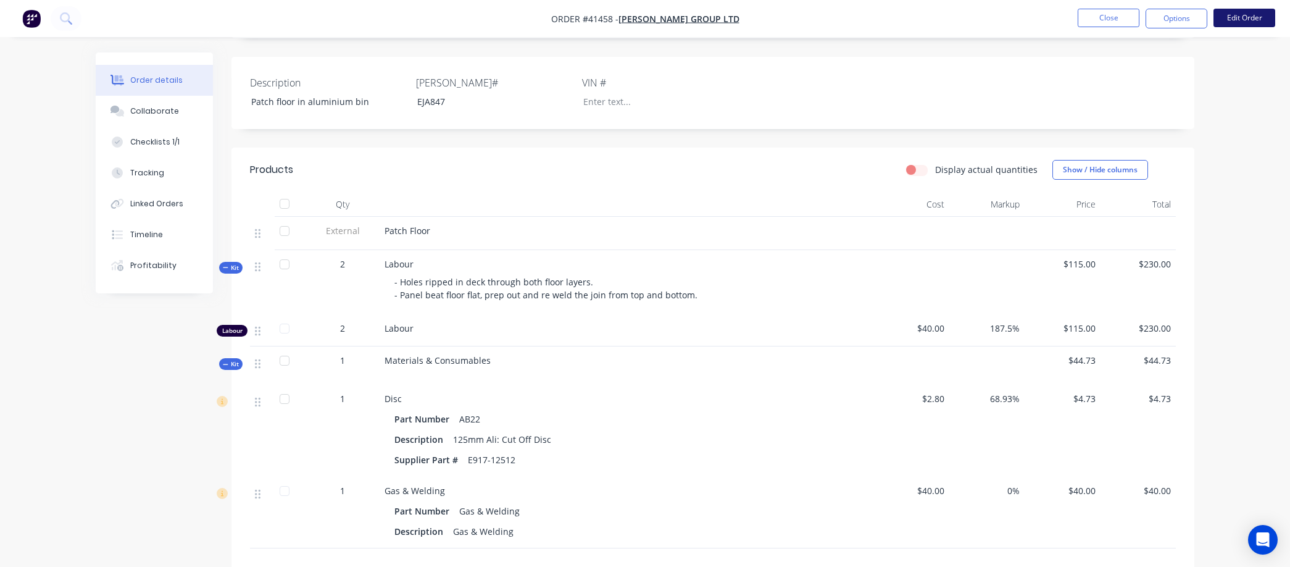
click at [1250, 17] on button "Edit Order" at bounding box center [1245, 18] width 62 height 19
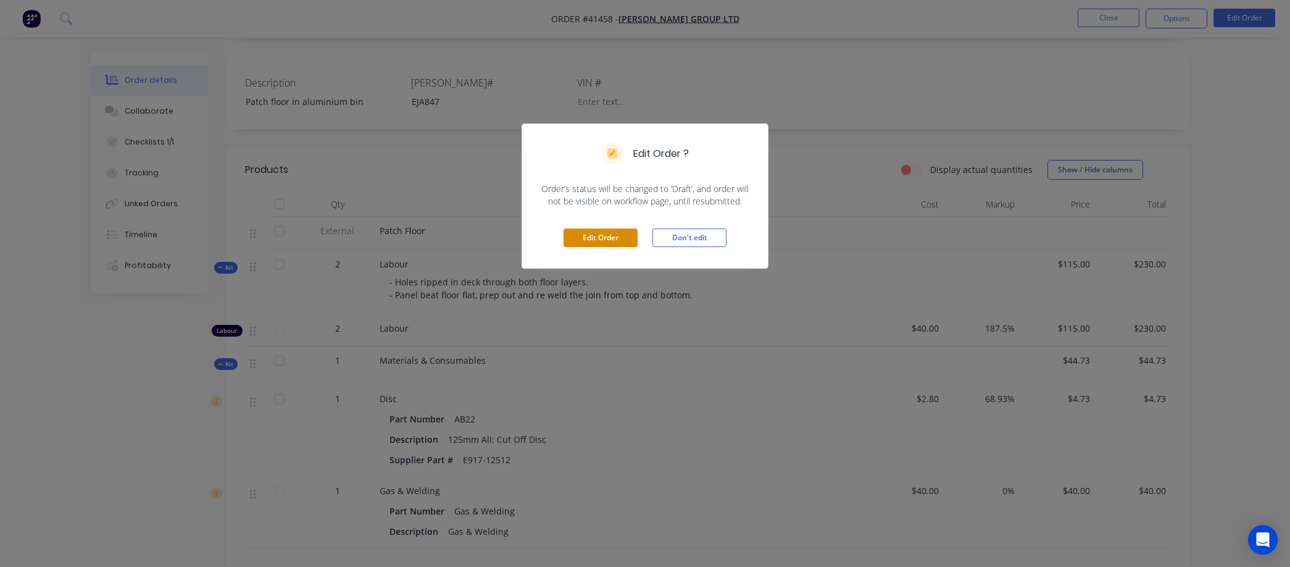
click at [599, 232] on button "Edit Order" at bounding box center [601, 237] width 74 height 19
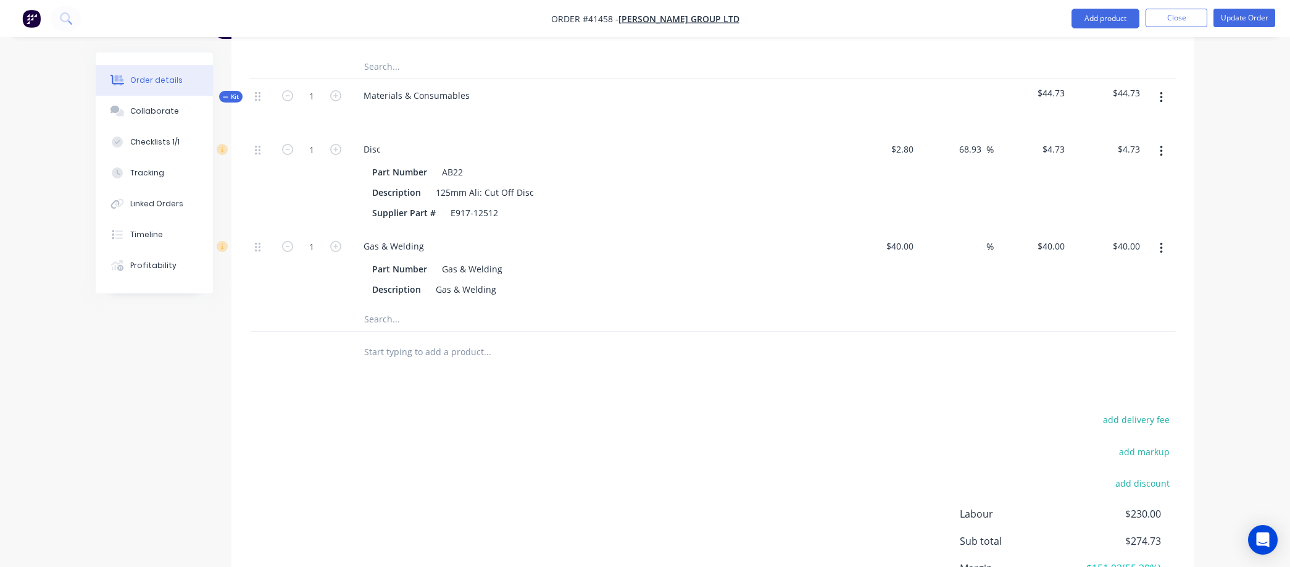
scroll to position [617, 0]
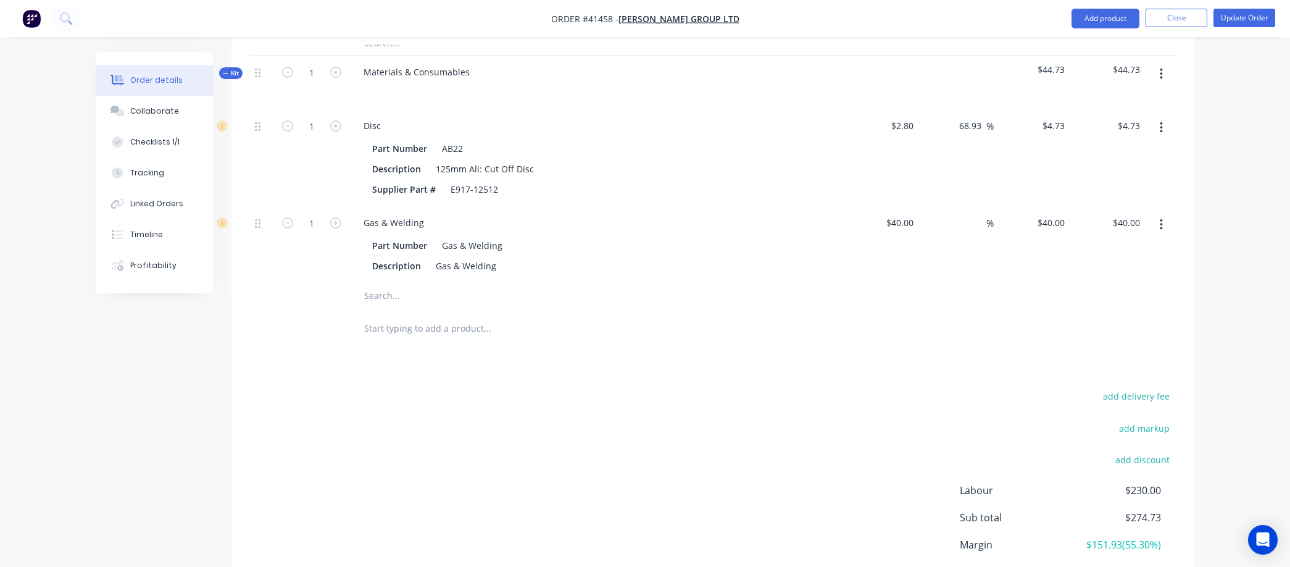
click at [380, 319] on input "text" at bounding box center [487, 327] width 247 height 25
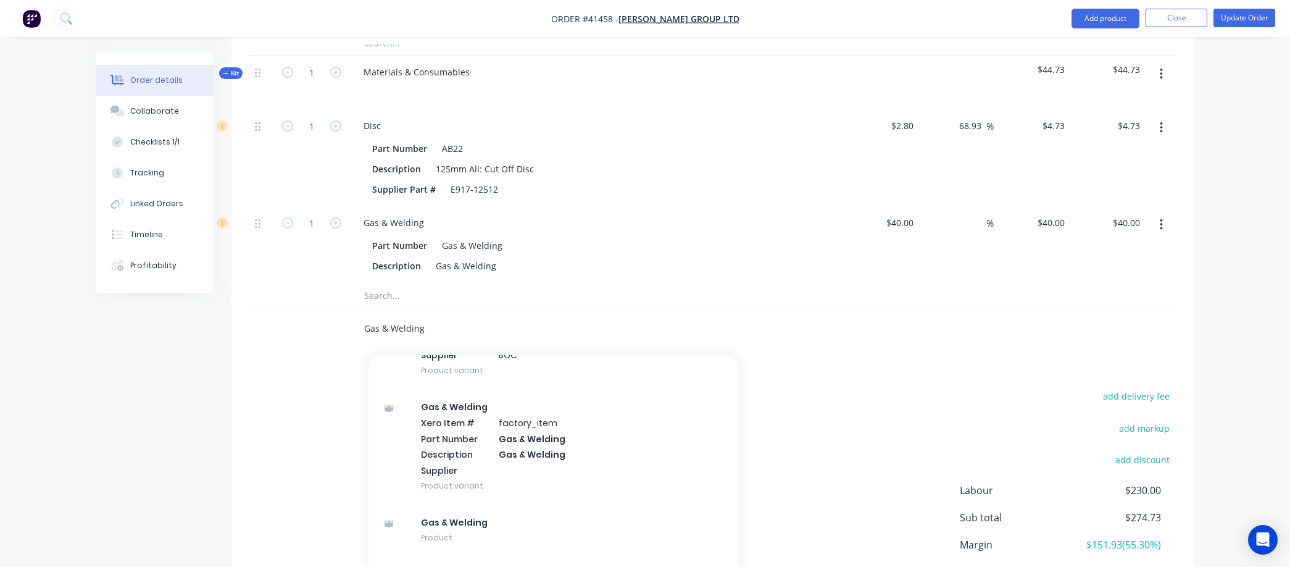
scroll to position [1068, 0]
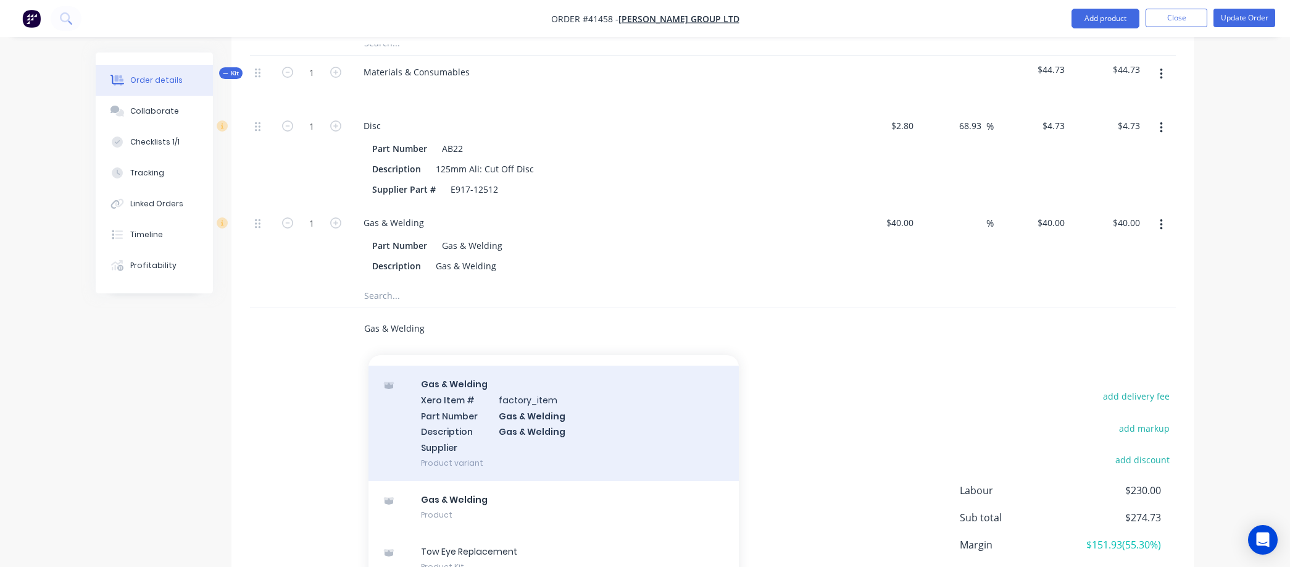
type input "Gas & Welding"
click at [523, 418] on div "Gas & Welding Xero Item # factory_item Part Number Gas & Welding Description Ga…" at bounding box center [554, 422] width 370 height 115
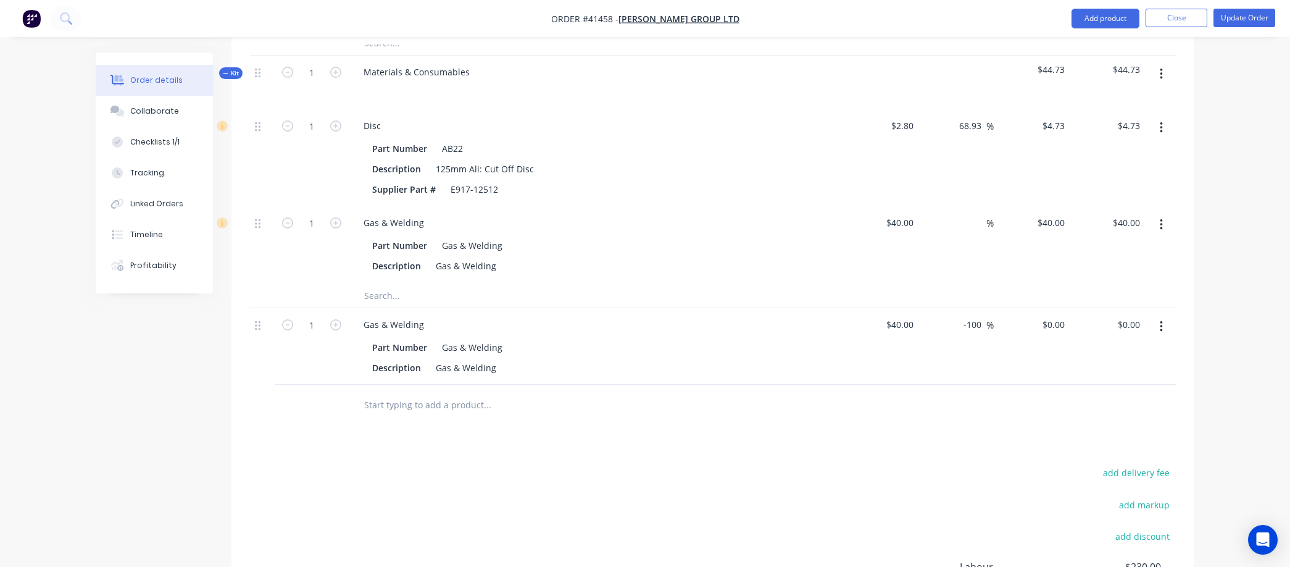
drag, startPoint x: 980, startPoint y: 309, endPoint x: 952, endPoint y: 314, distance: 28.7
click at [952, 314] on div "-100 -100 %" at bounding box center [957, 346] width 76 height 77
type input "0"
type input "40"
type input "$40.00"
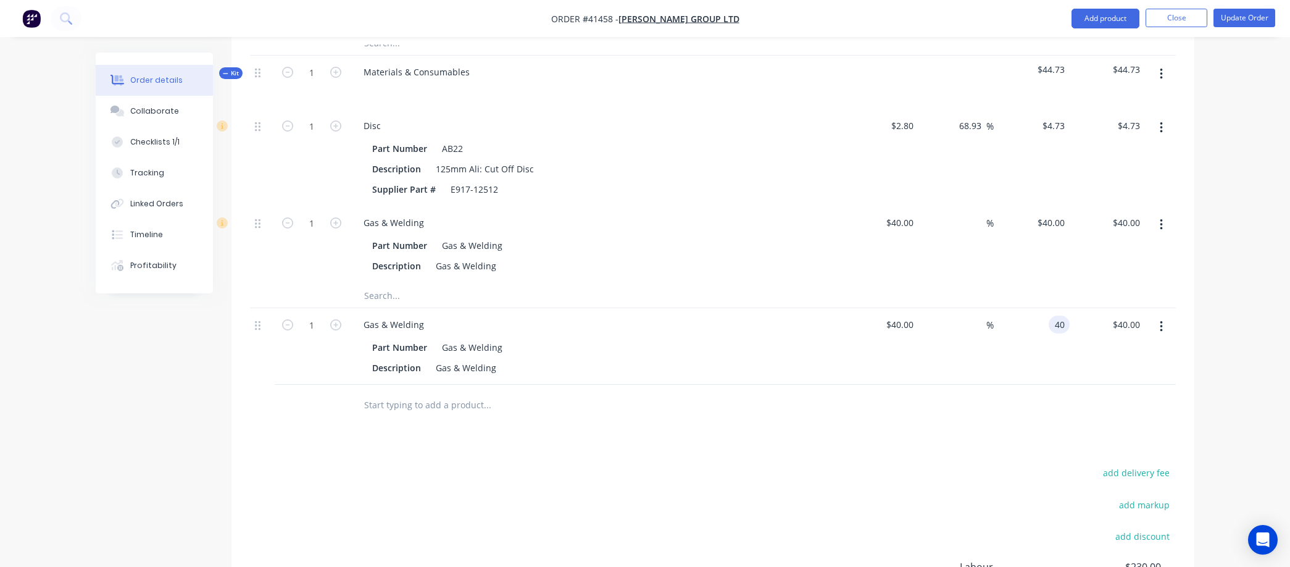
type input "$40.00"
click at [1166, 214] on button "button" at bounding box center [1161, 225] width 29 height 22
click at [1113, 298] on div "Delete" at bounding box center [1117, 307] width 95 height 18
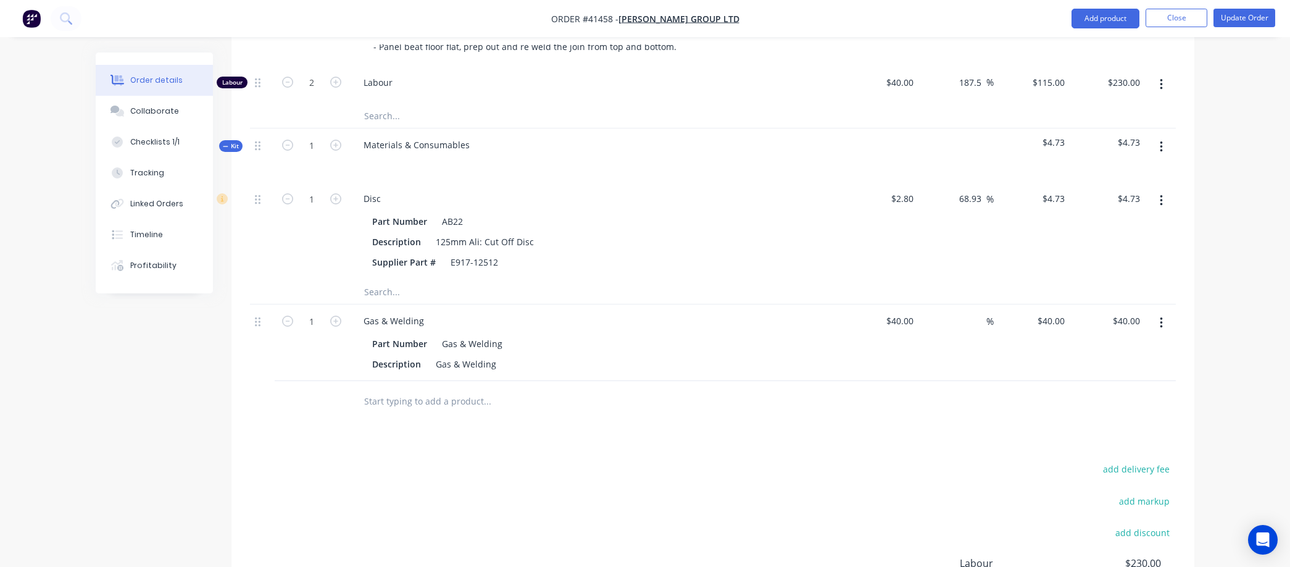
scroll to position [480, 0]
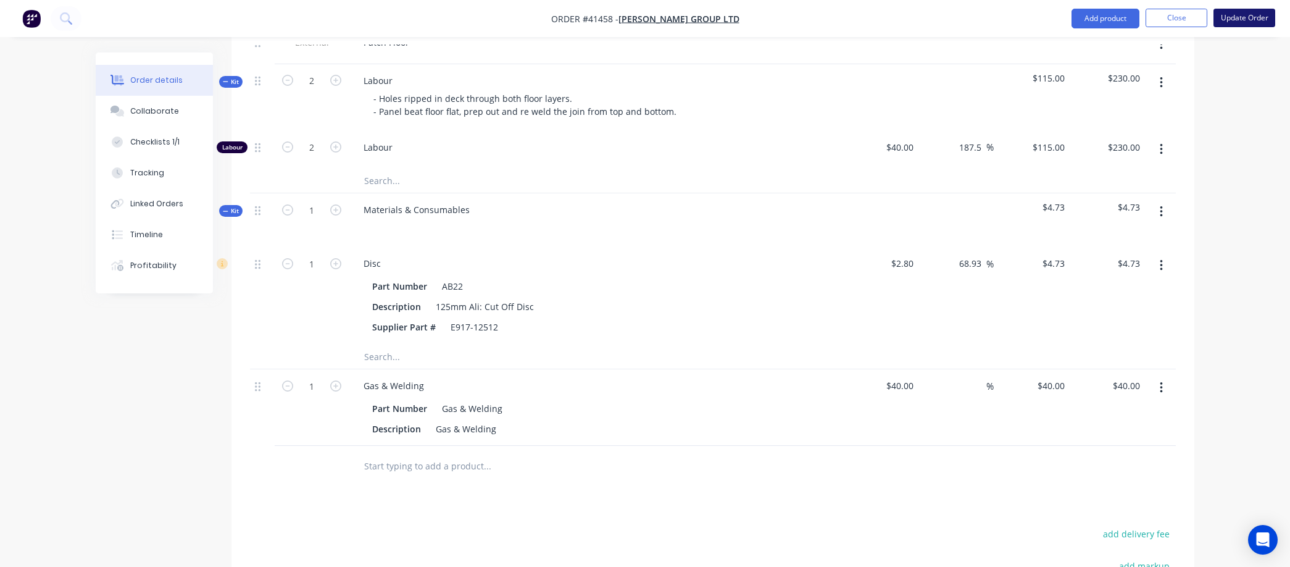
click at [1238, 12] on button "Update Order" at bounding box center [1245, 18] width 62 height 19
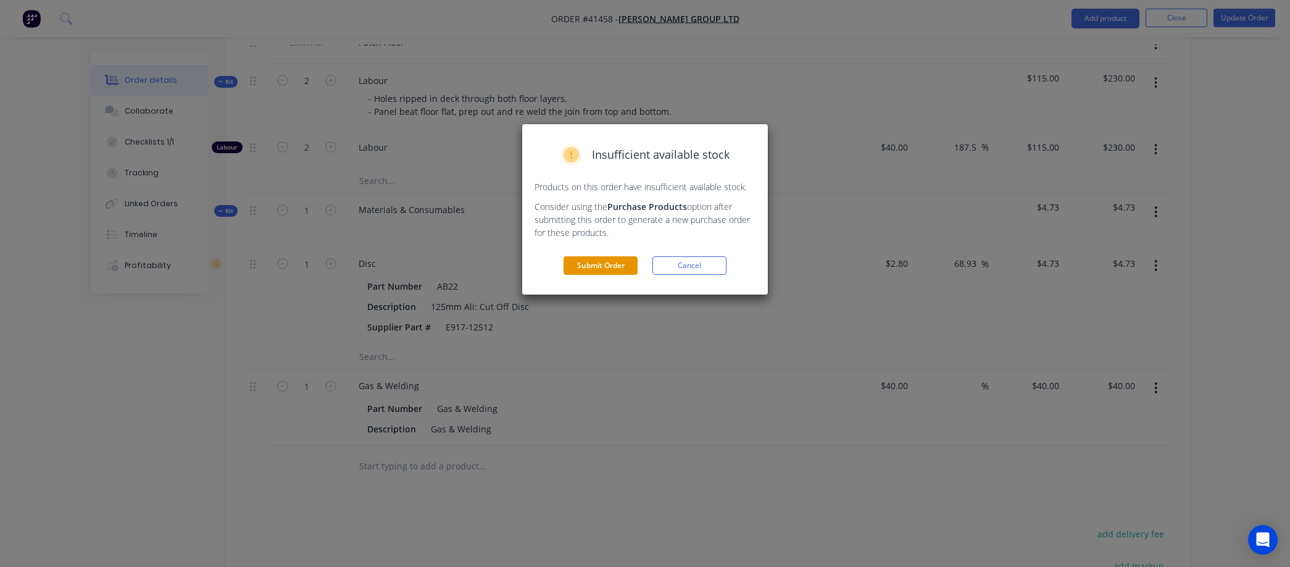
click at [601, 263] on button "Submit Order" at bounding box center [601, 265] width 74 height 19
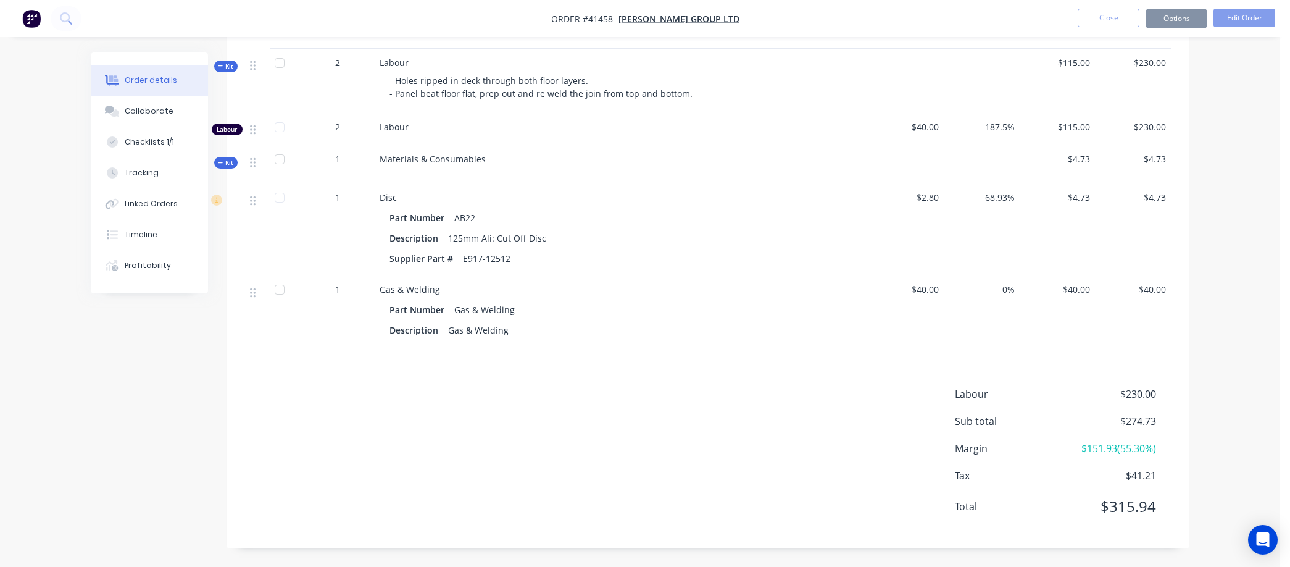
scroll to position [477, 0]
click at [1177, 17] on button "Options" at bounding box center [1177, 19] width 62 height 20
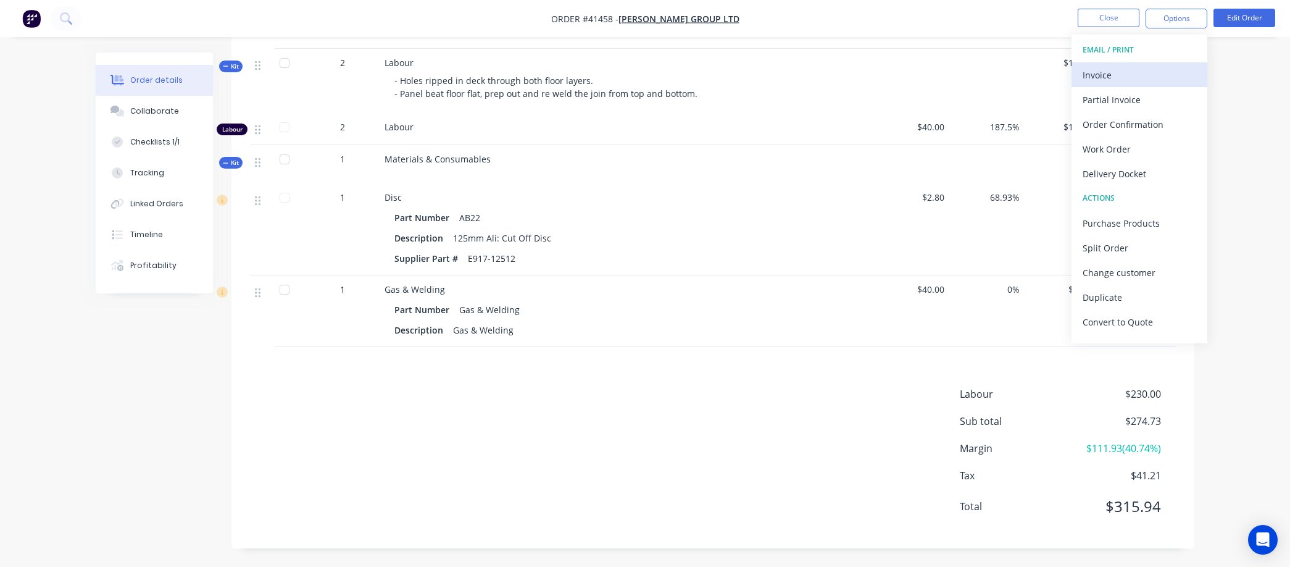
click at [1106, 73] on div "Invoice" at bounding box center [1140, 75] width 114 height 18
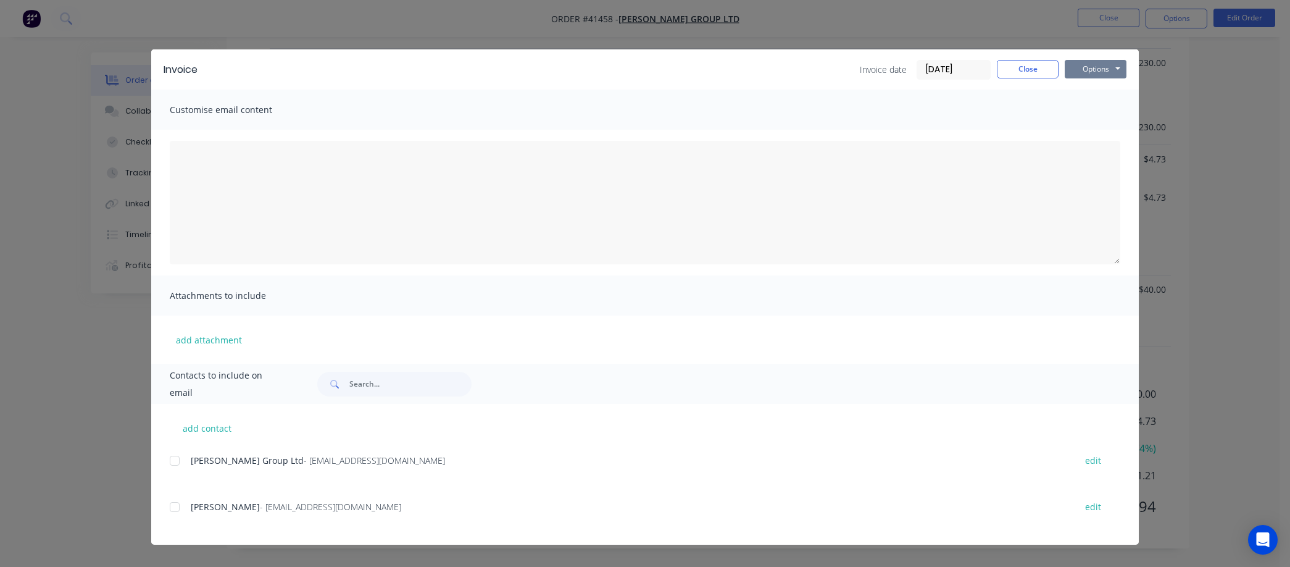
click at [1106, 66] on button "Options" at bounding box center [1096, 69] width 62 height 19
click at [1101, 87] on button "Preview" at bounding box center [1104, 91] width 79 height 20
click at [961, 66] on input "09/09/25" at bounding box center [953, 70] width 73 height 19
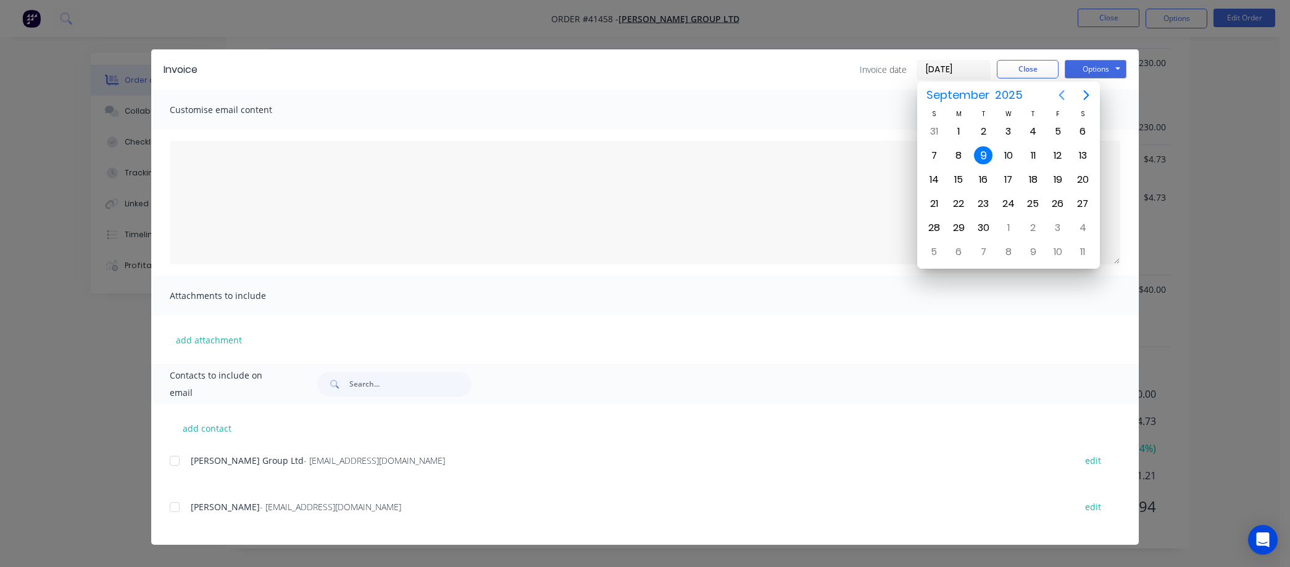
click at [1062, 90] on icon "Previous page" at bounding box center [1062, 95] width 15 height 15
click at [938, 243] on div "31" at bounding box center [934, 252] width 19 height 19
type input "31/08/25"
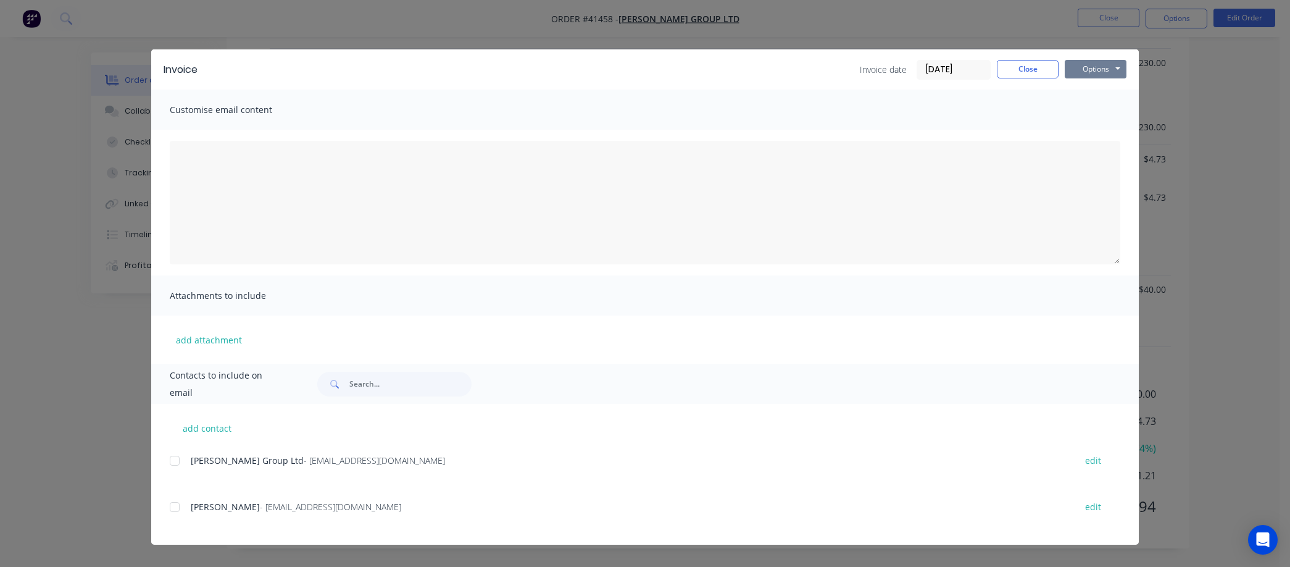
click at [1095, 65] on button "Options" at bounding box center [1096, 69] width 62 height 19
click at [175, 457] on div at bounding box center [174, 460] width 25 height 25
click at [1085, 64] on button "Options" at bounding box center [1096, 69] width 62 height 19
click at [1094, 131] on button "Email" at bounding box center [1104, 132] width 79 height 20
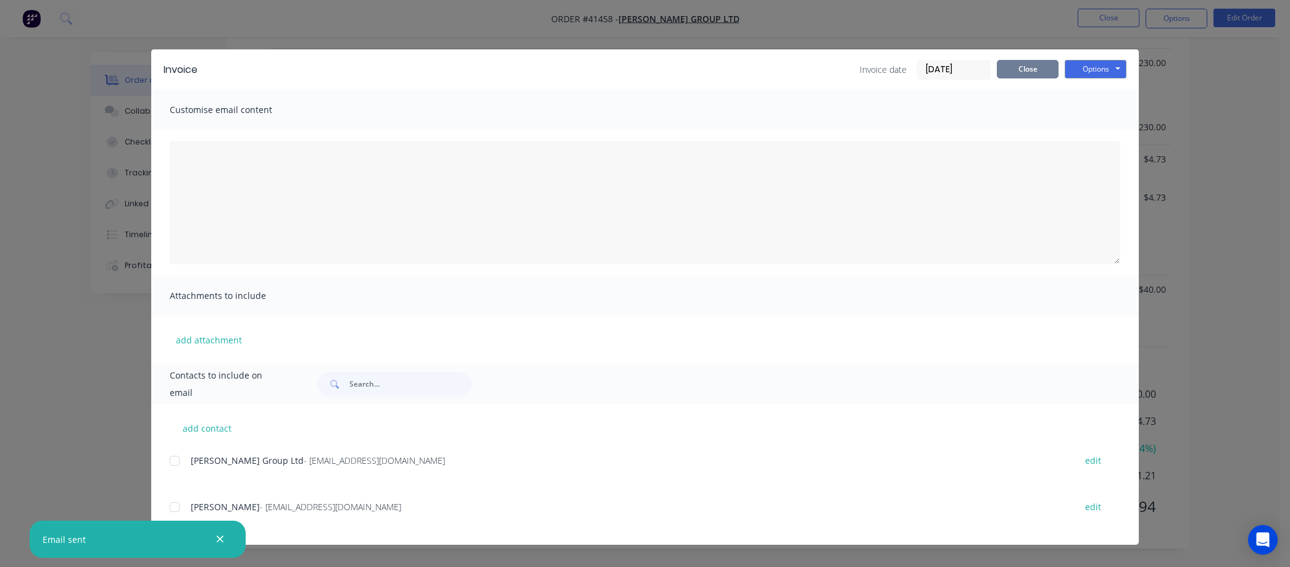
click at [1032, 65] on button "Close" at bounding box center [1028, 69] width 62 height 19
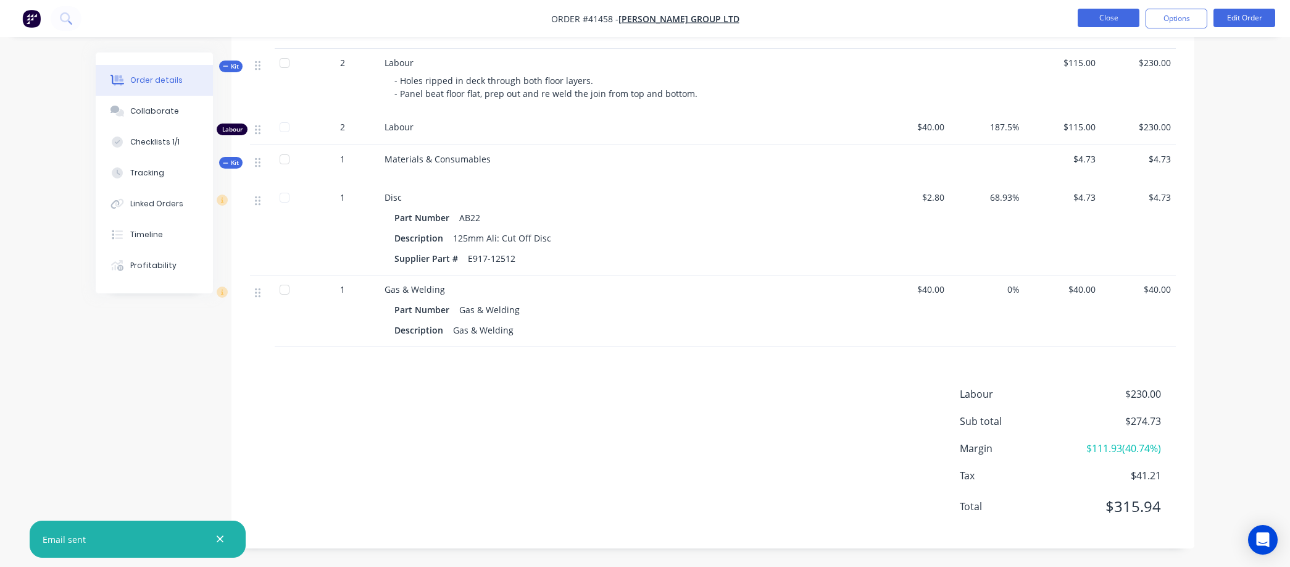
click at [1093, 13] on button "Close" at bounding box center [1109, 18] width 62 height 19
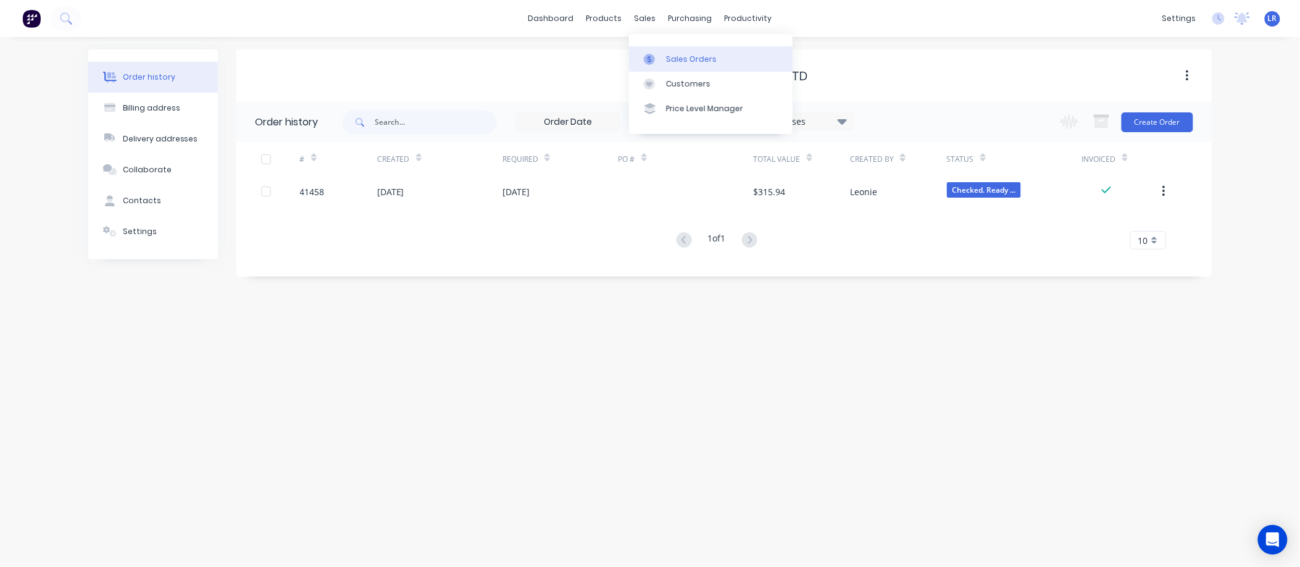
click at [677, 56] on div "Sales Orders" at bounding box center [691, 59] width 51 height 11
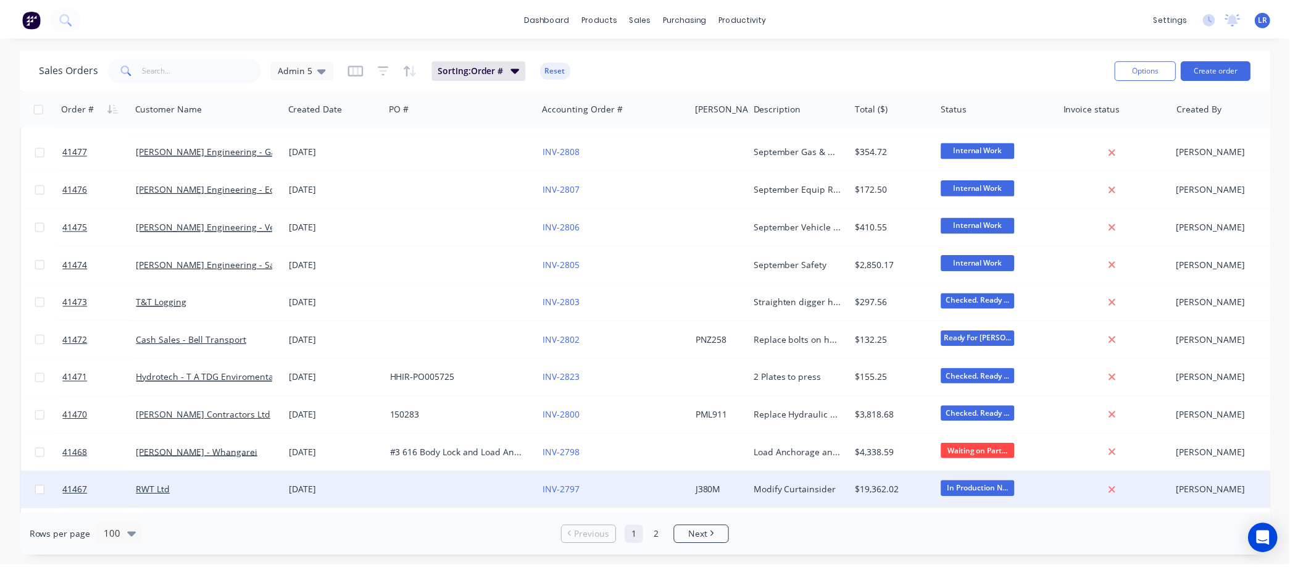
scroll to position [1646, 0]
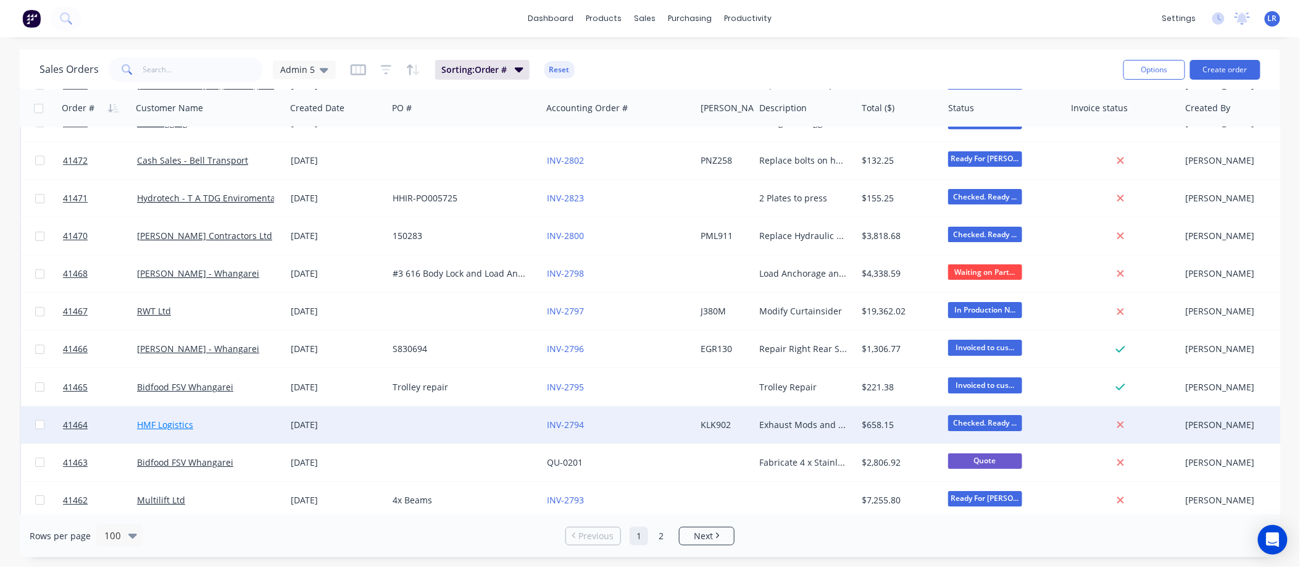
click at [169, 424] on link "HMF Logistics" at bounding box center [165, 425] width 56 height 12
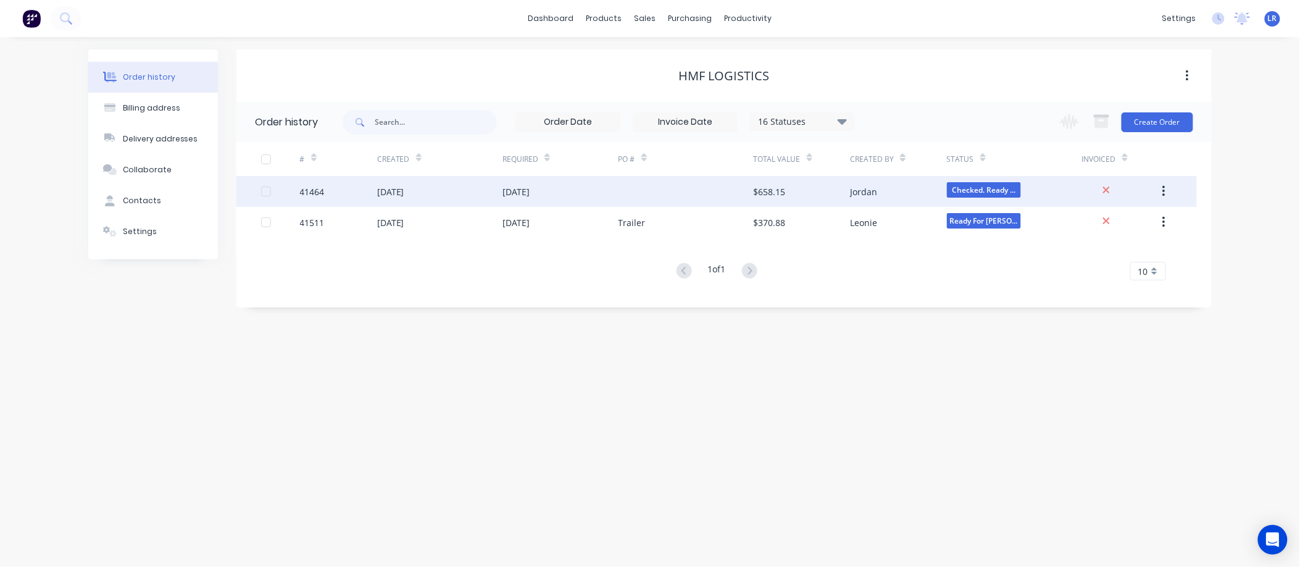
click at [404, 188] on div "25 Aug 2025" at bounding box center [390, 191] width 27 height 13
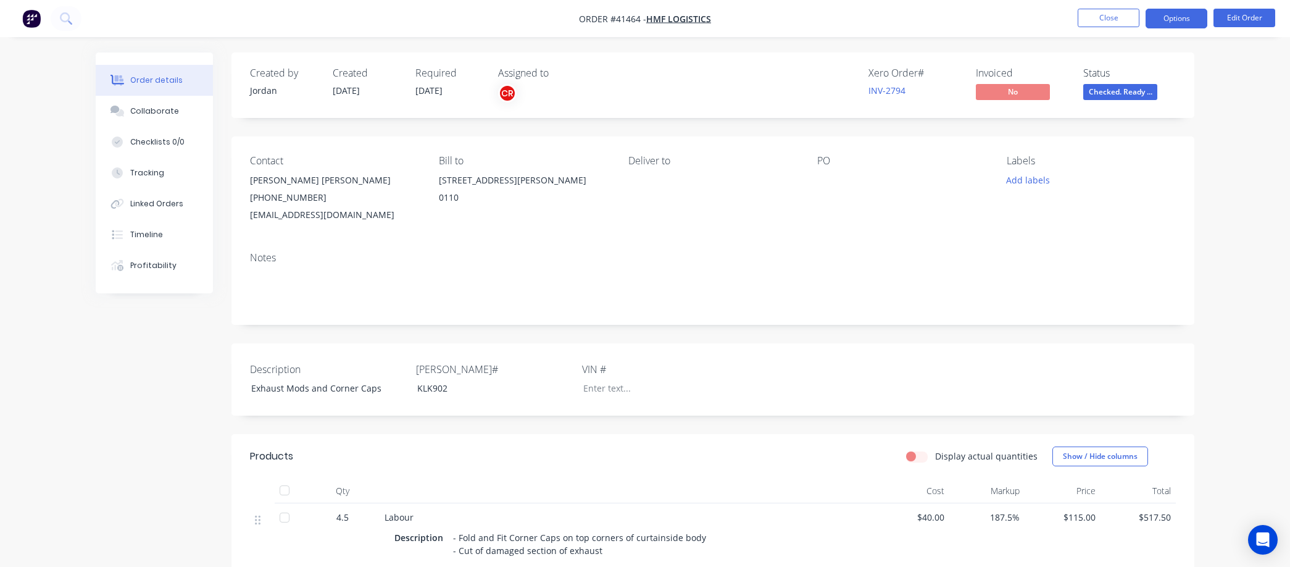
click at [1192, 15] on button "Options" at bounding box center [1177, 19] width 62 height 20
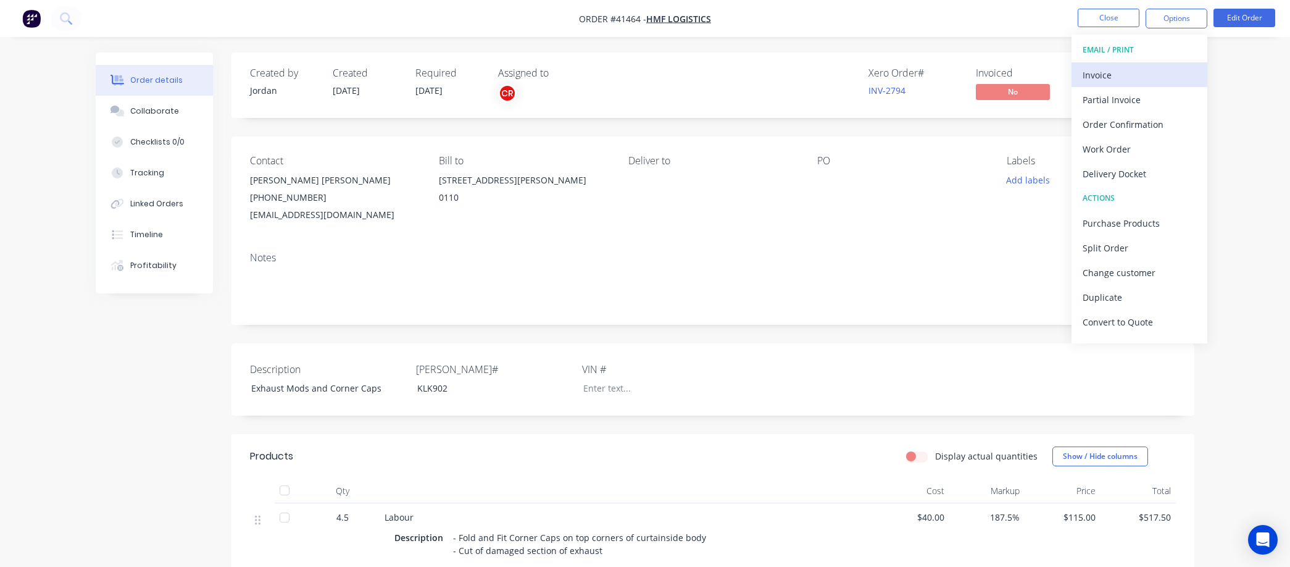
click at [1114, 72] on div "Invoice" at bounding box center [1140, 75] width 114 height 18
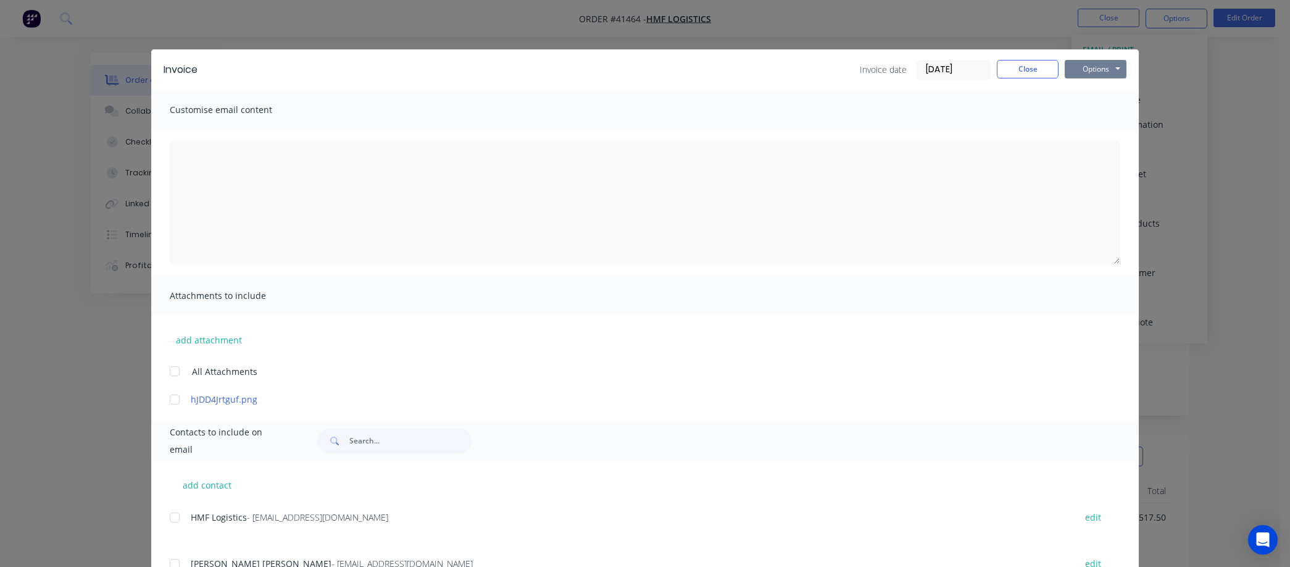
click at [1103, 68] on button "Options" at bounding box center [1096, 69] width 62 height 19
click at [1097, 88] on button "Preview" at bounding box center [1104, 91] width 79 height 20
click at [1014, 67] on button "Close" at bounding box center [1028, 69] width 62 height 19
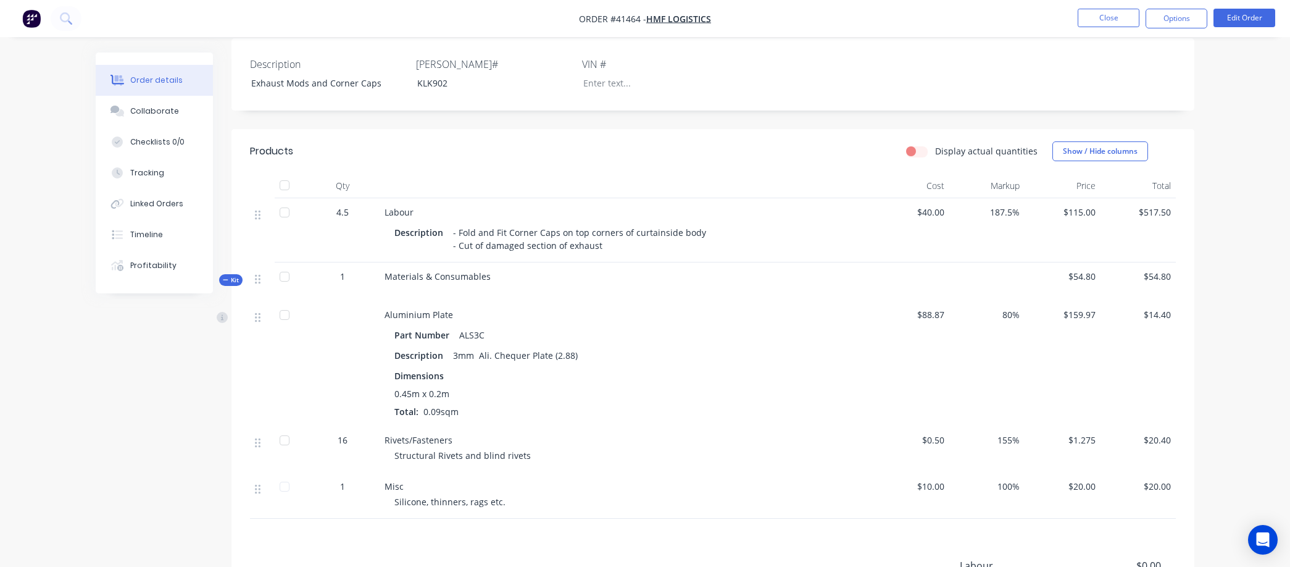
scroll to position [343, 0]
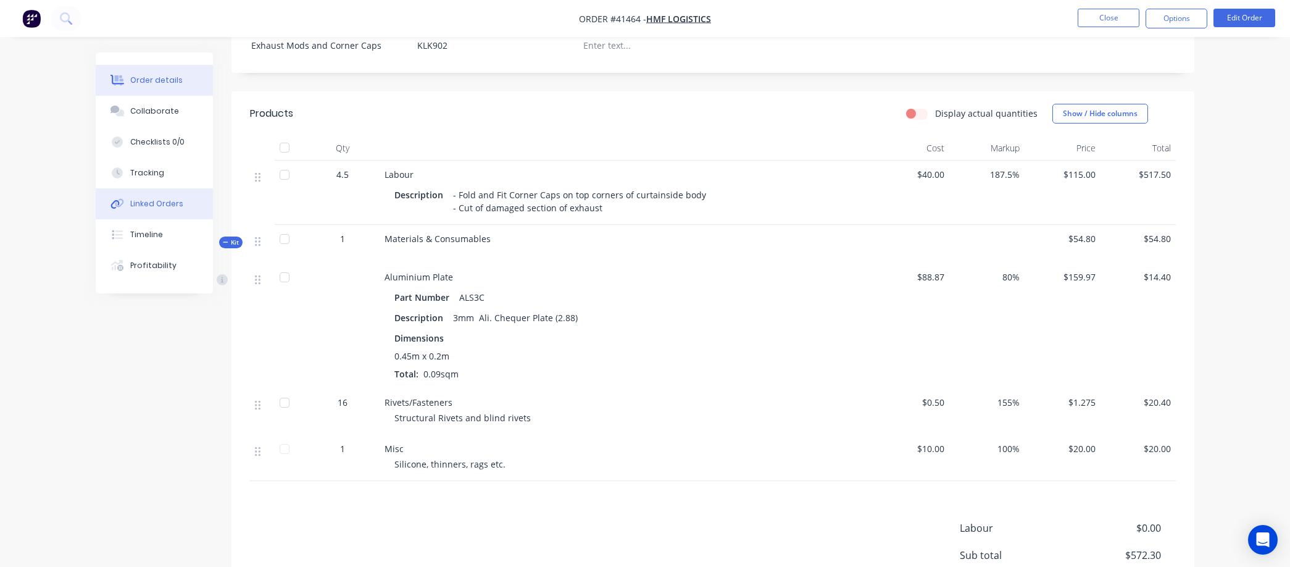
click at [165, 196] on button "Linked Orders" at bounding box center [154, 203] width 117 height 31
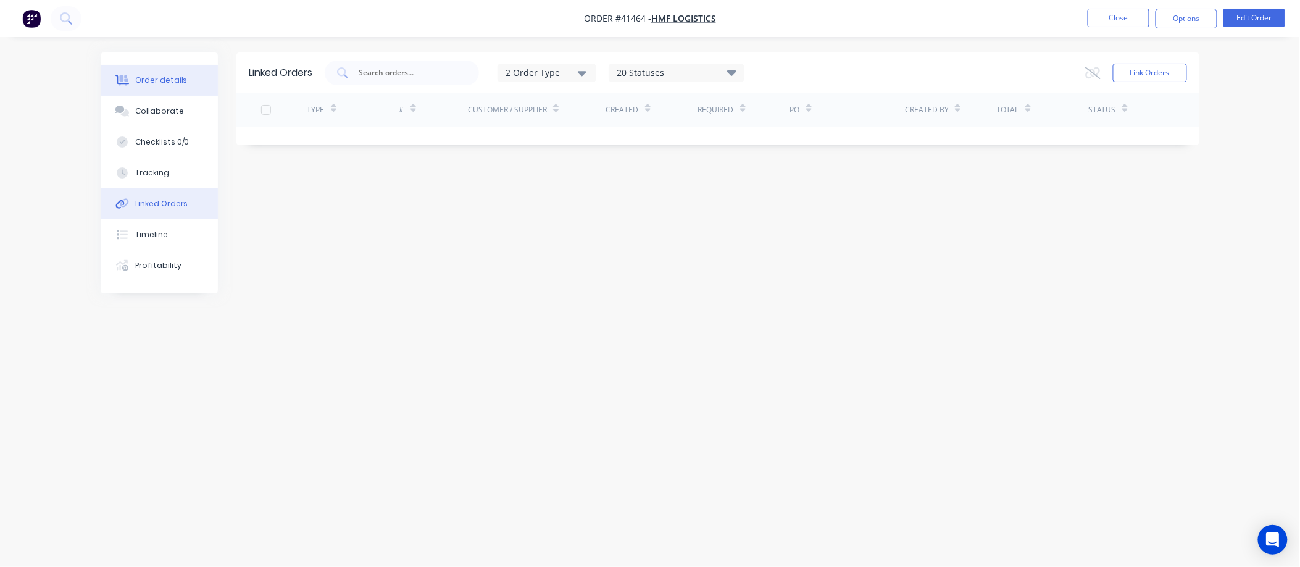
click at [180, 82] on div "Order details" at bounding box center [161, 80] width 52 height 11
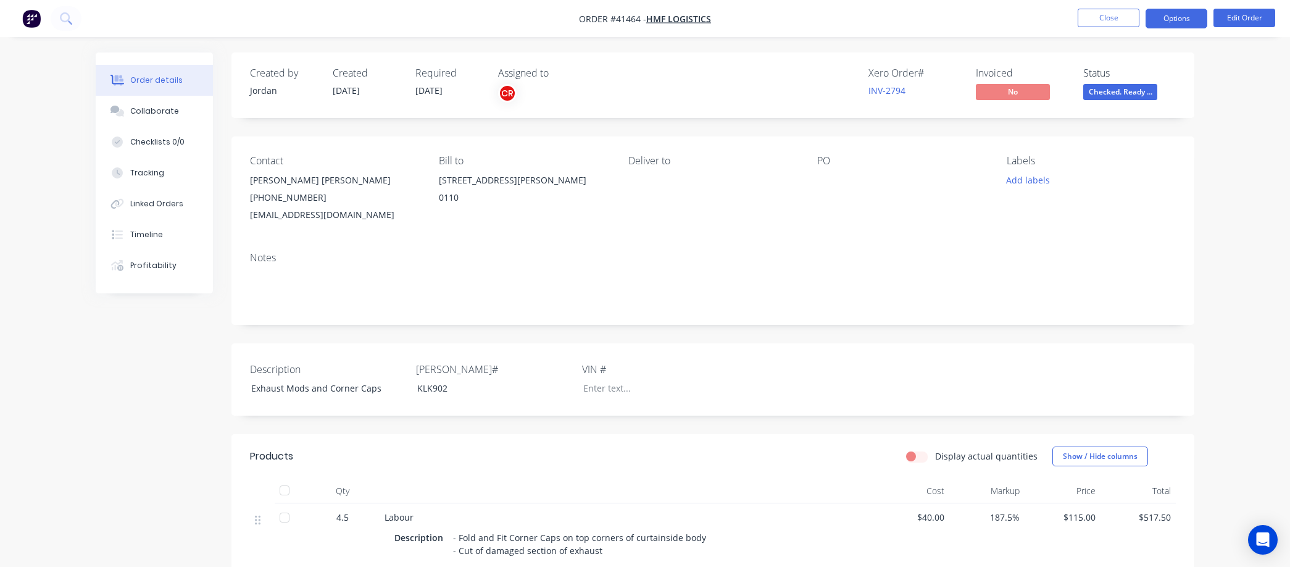
click at [1184, 13] on button "Options" at bounding box center [1177, 19] width 62 height 20
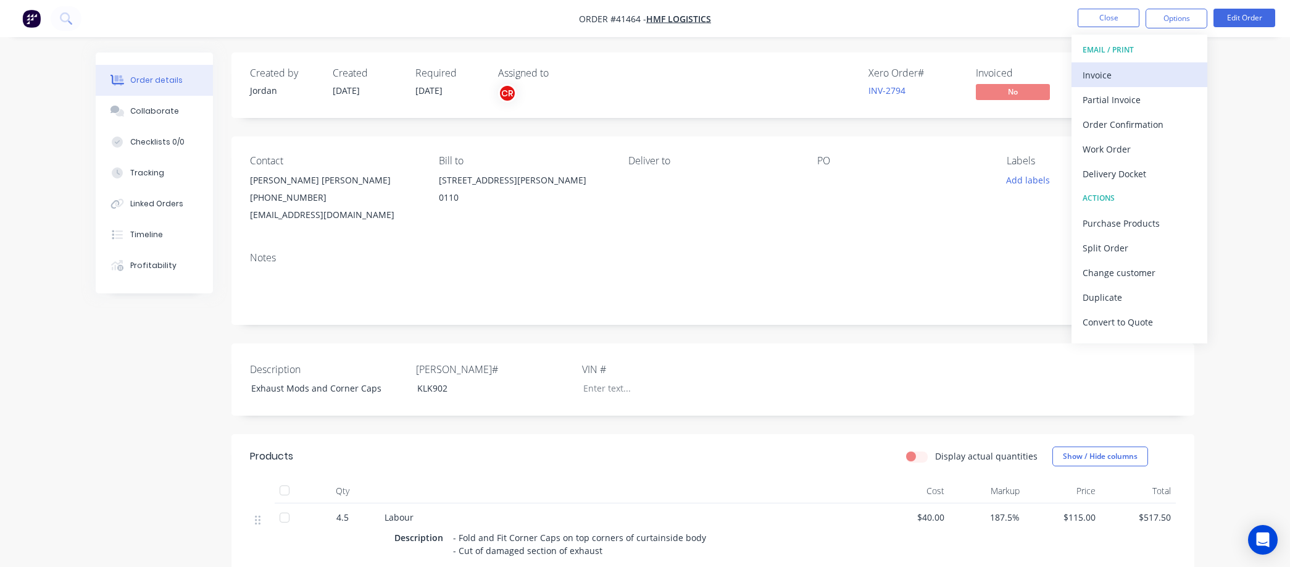
click at [1119, 71] on div "Invoice" at bounding box center [1140, 75] width 114 height 18
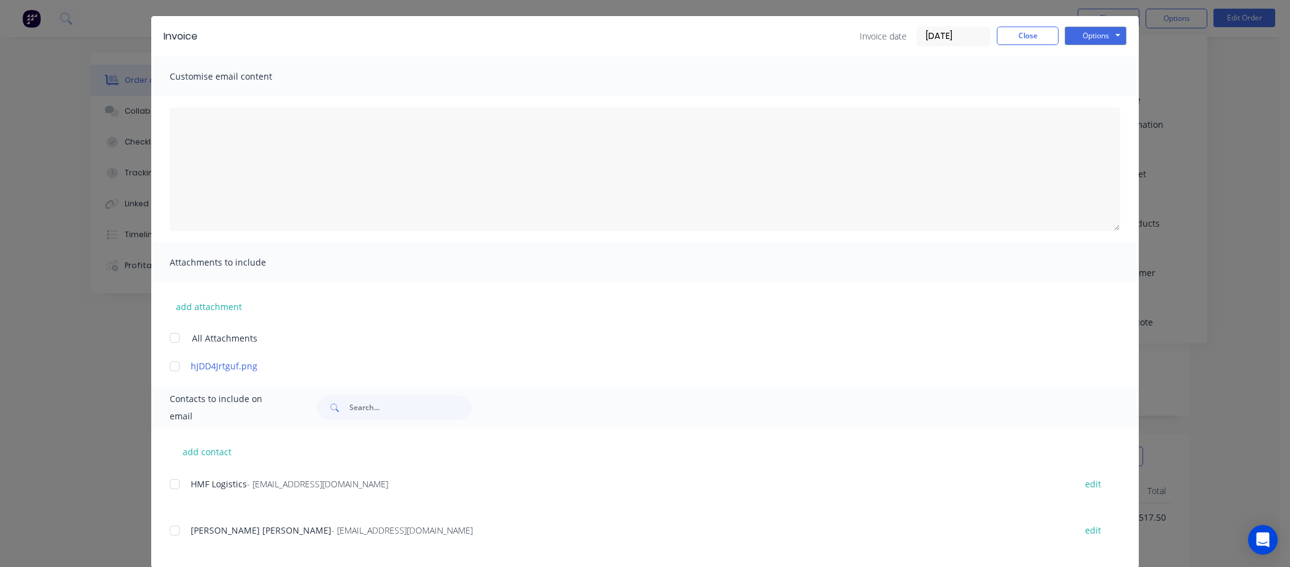
scroll to position [51, 0]
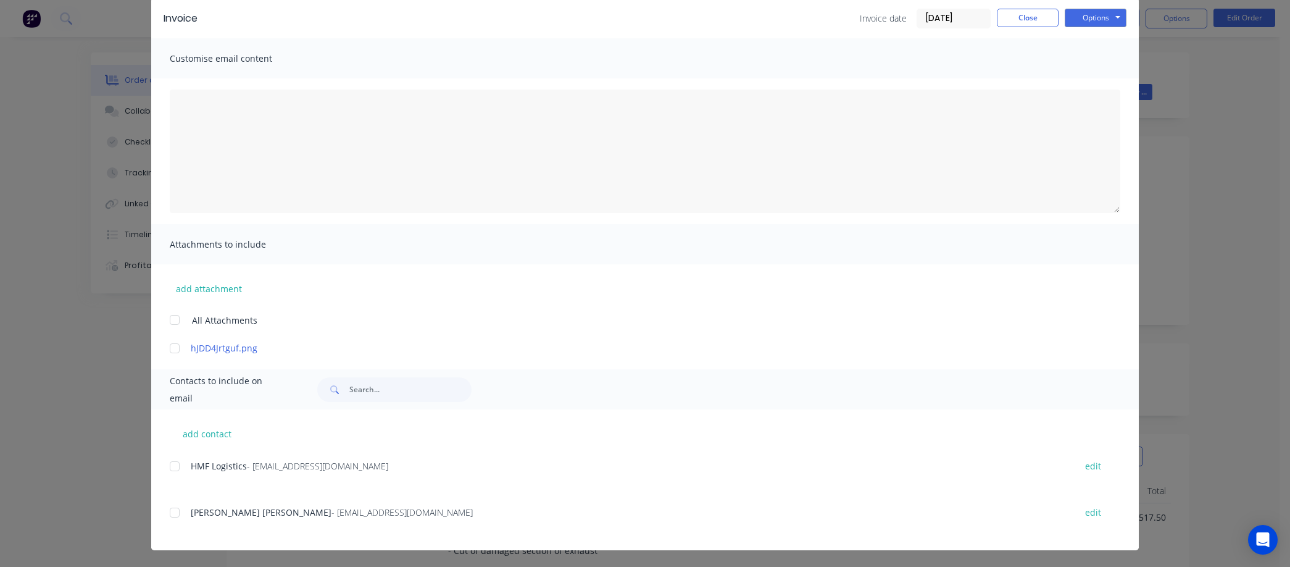
click at [168, 463] on div at bounding box center [174, 466] width 25 height 25
click at [1085, 13] on button "Options" at bounding box center [1096, 18] width 62 height 19
click at [1095, 78] on button "Email" at bounding box center [1104, 80] width 79 height 20
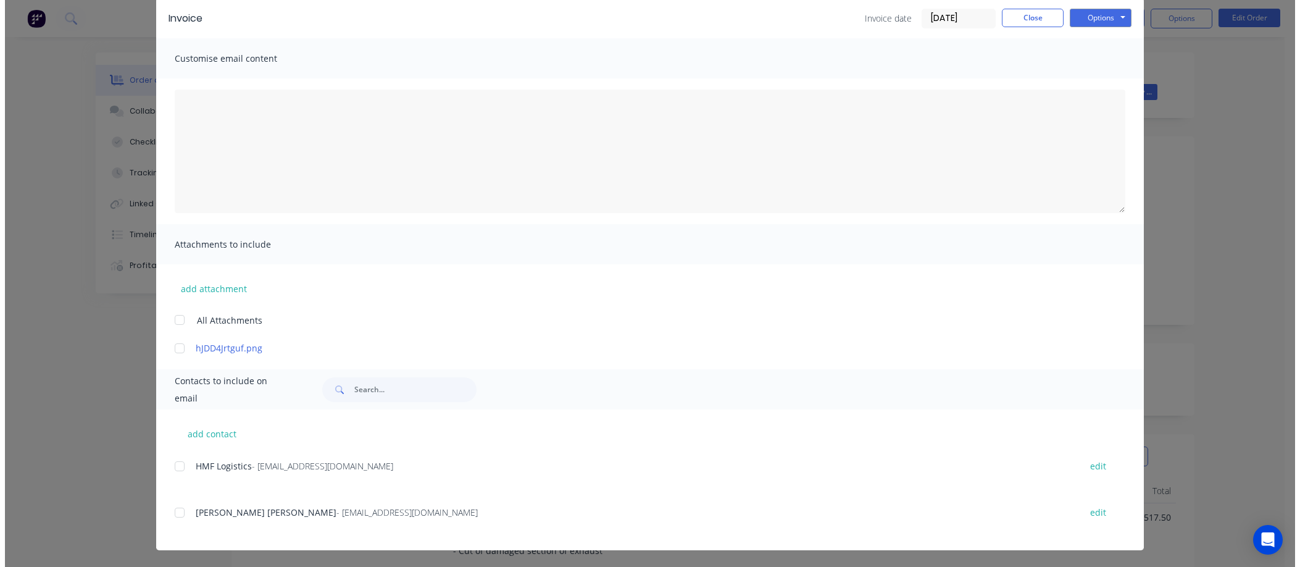
scroll to position [0, 0]
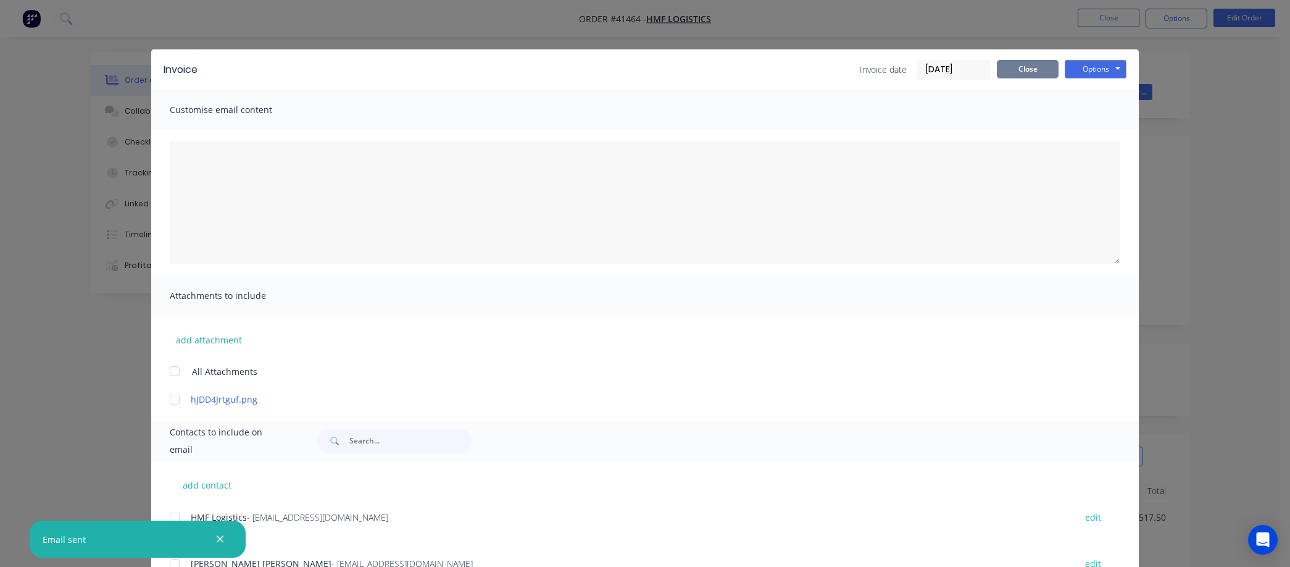
click at [1028, 66] on button "Close" at bounding box center [1028, 69] width 62 height 19
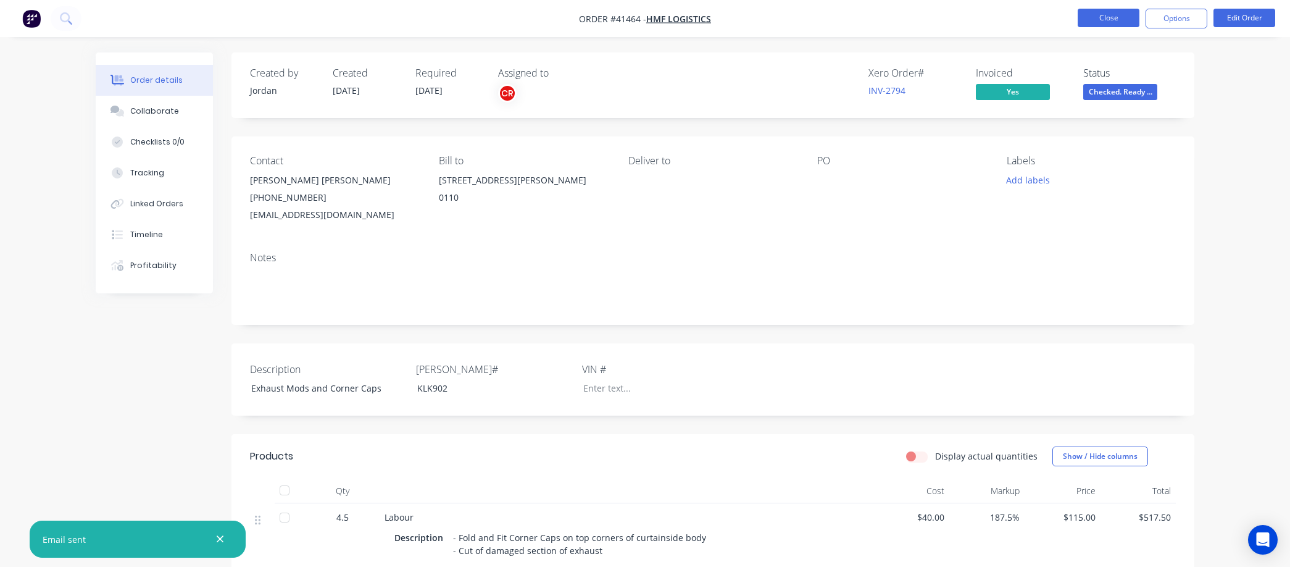
click at [1113, 17] on button "Close" at bounding box center [1109, 18] width 62 height 19
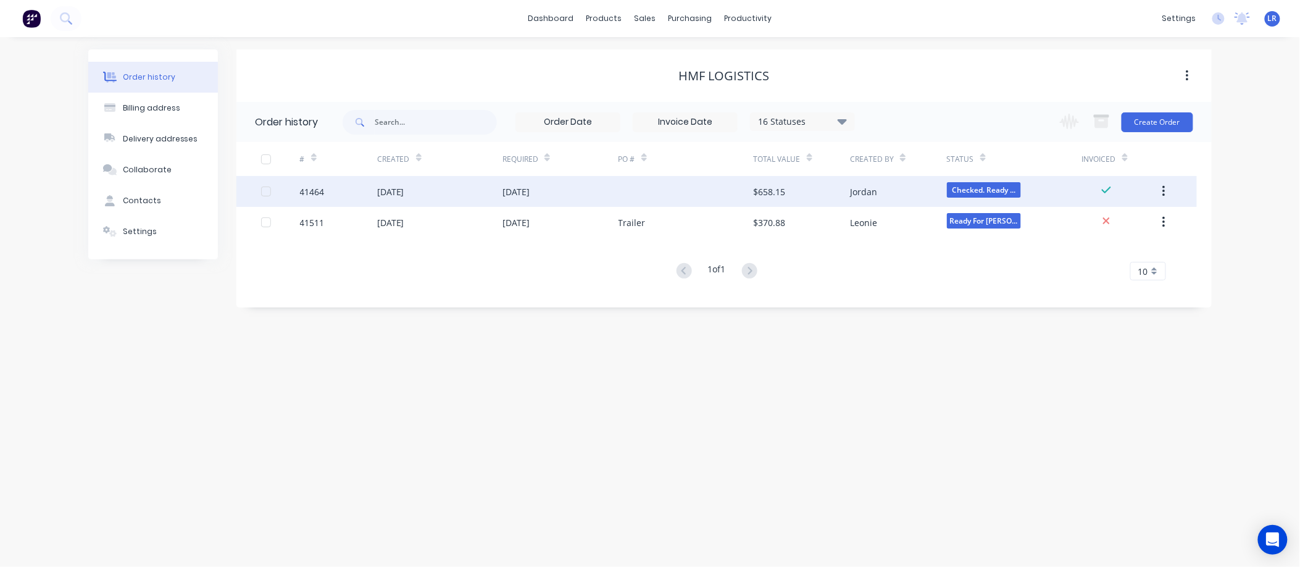
click at [315, 182] on div "41464" at bounding box center [338, 191] width 77 height 31
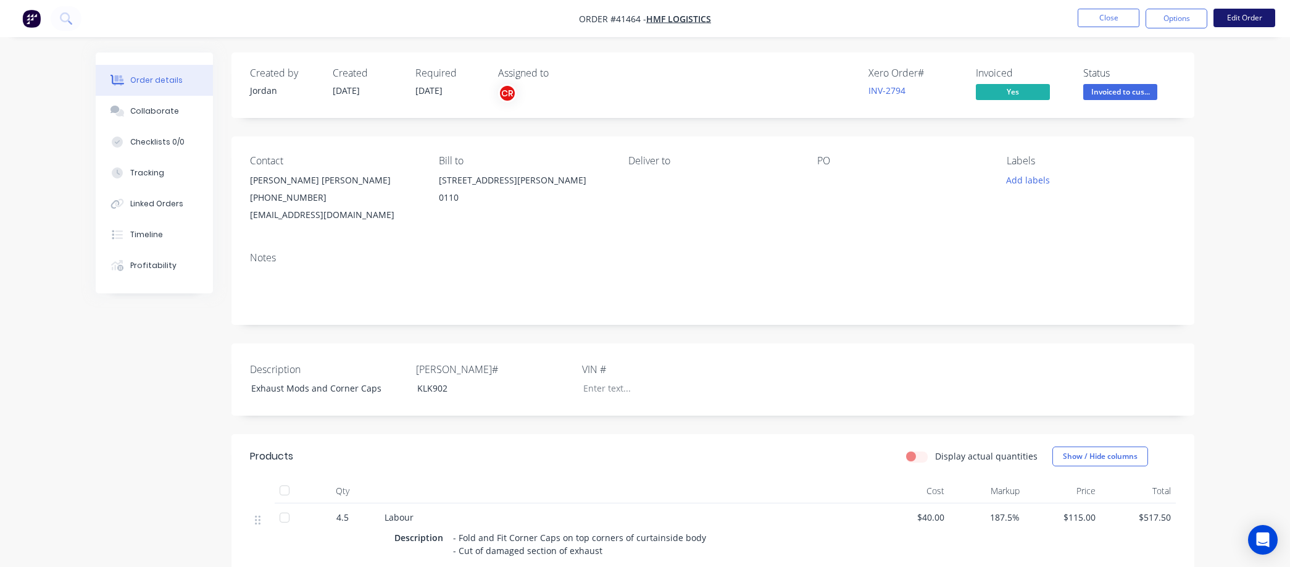
click at [1233, 16] on button "Edit Order" at bounding box center [1245, 18] width 62 height 19
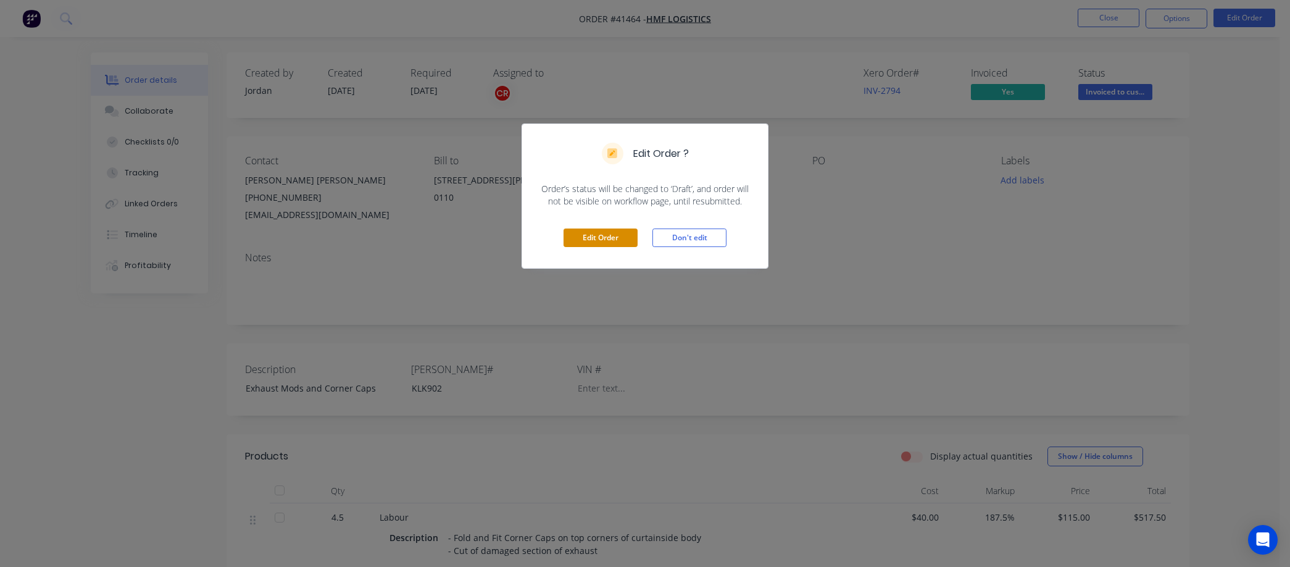
click at [618, 238] on button "Edit Order" at bounding box center [601, 237] width 74 height 19
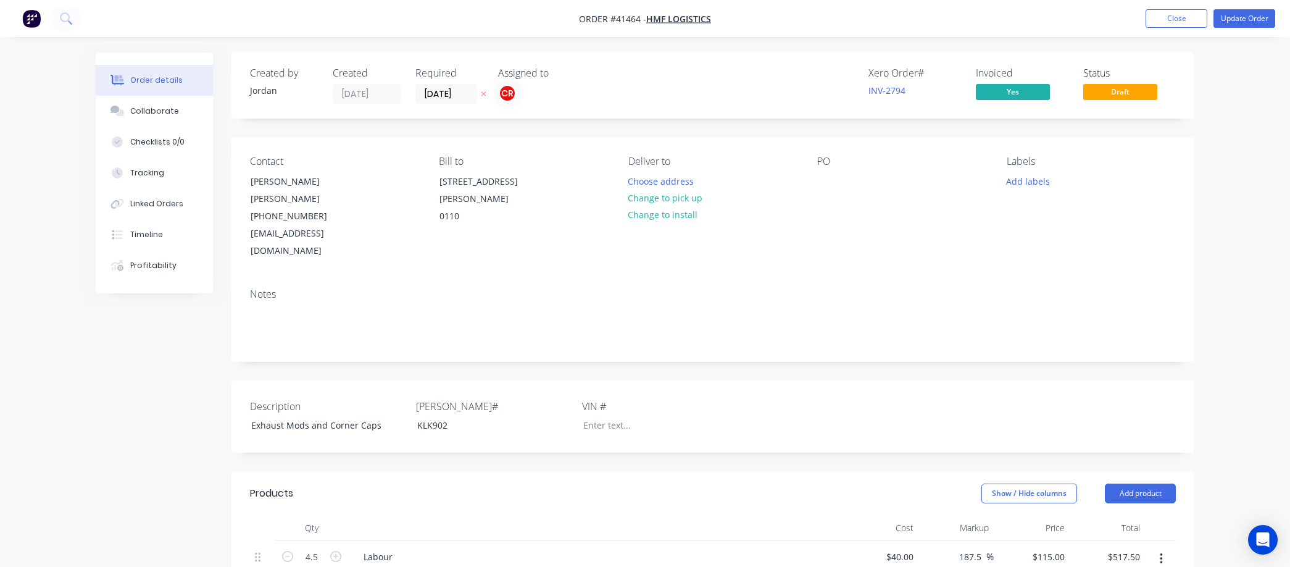
click at [929, 94] on div "INV-2794" at bounding box center [915, 90] width 93 height 13
click at [1164, 15] on button "Close" at bounding box center [1177, 18] width 62 height 19
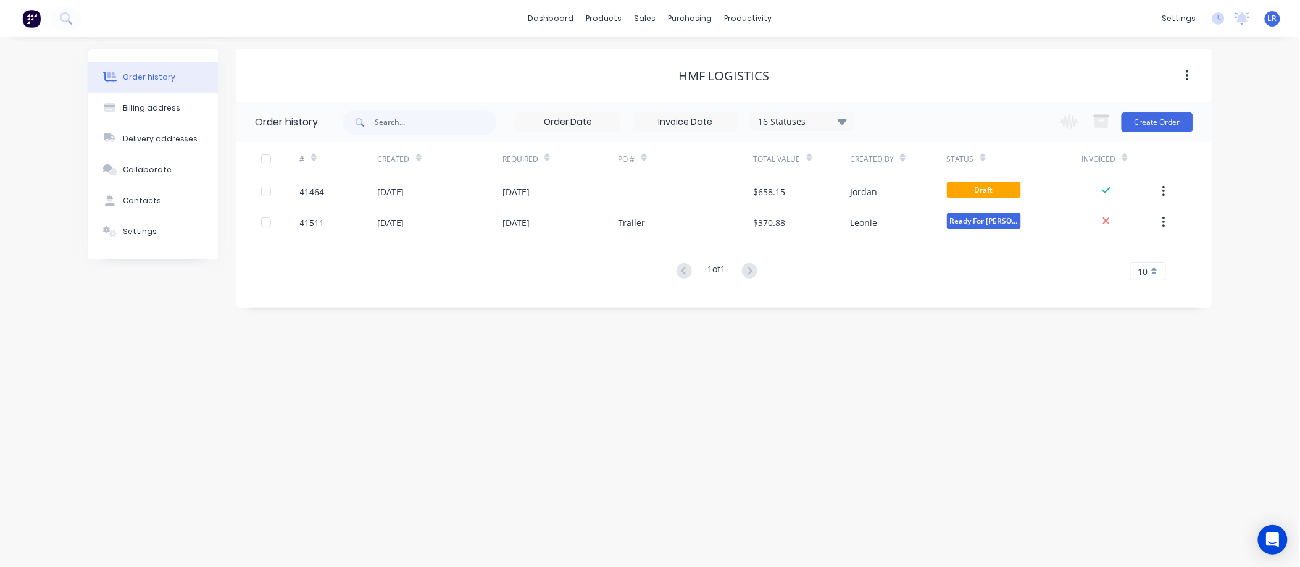
click at [853, 291] on div "# Created Required PO # Total Value Created By Status Invoiced 41464 25 Aug 202…" at bounding box center [716, 218] width 961 height 153
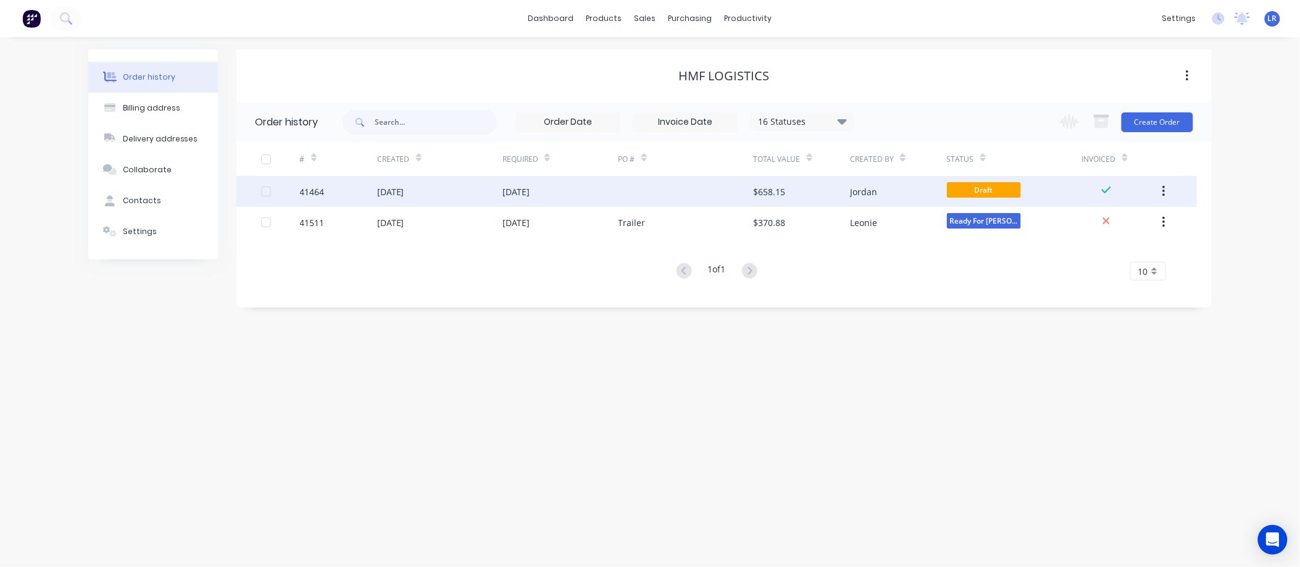
click at [804, 191] on div "$658.15" at bounding box center [802, 191] width 96 height 31
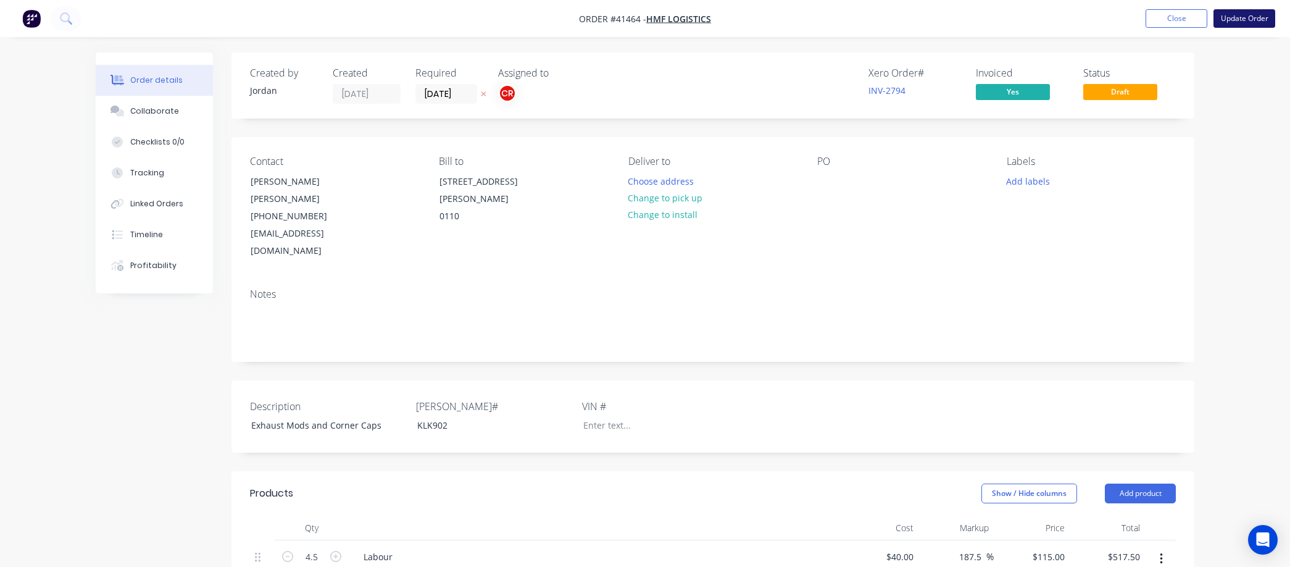
click at [1230, 14] on button "Update Order" at bounding box center [1245, 18] width 62 height 19
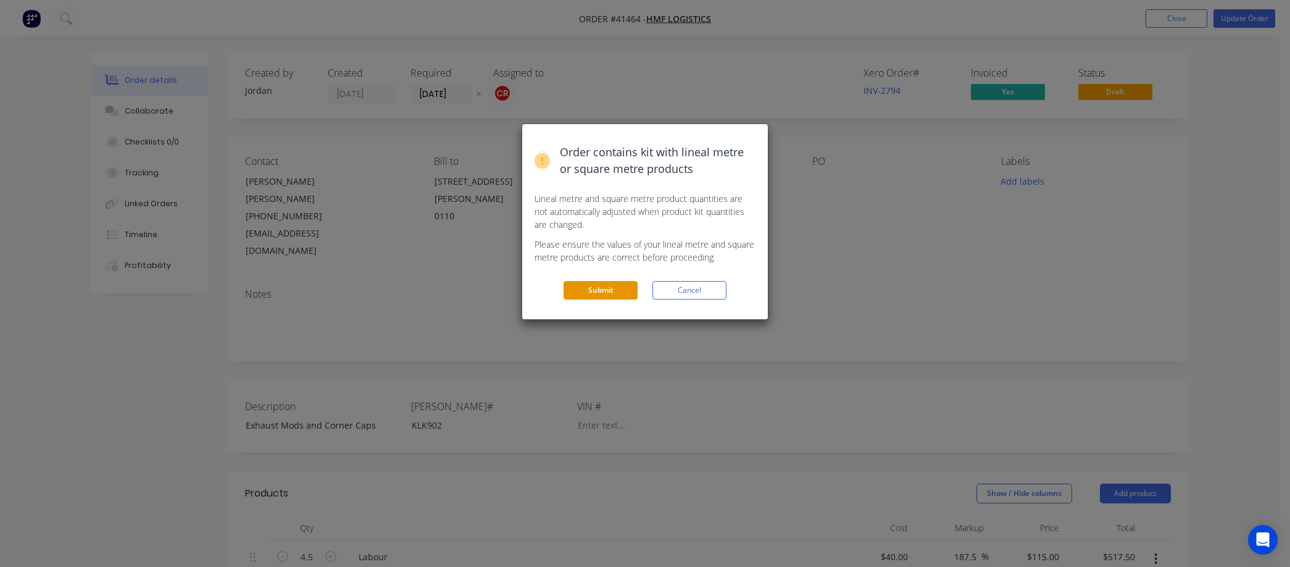
click at [614, 288] on button "Submit" at bounding box center [601, 290] width 74 height 19
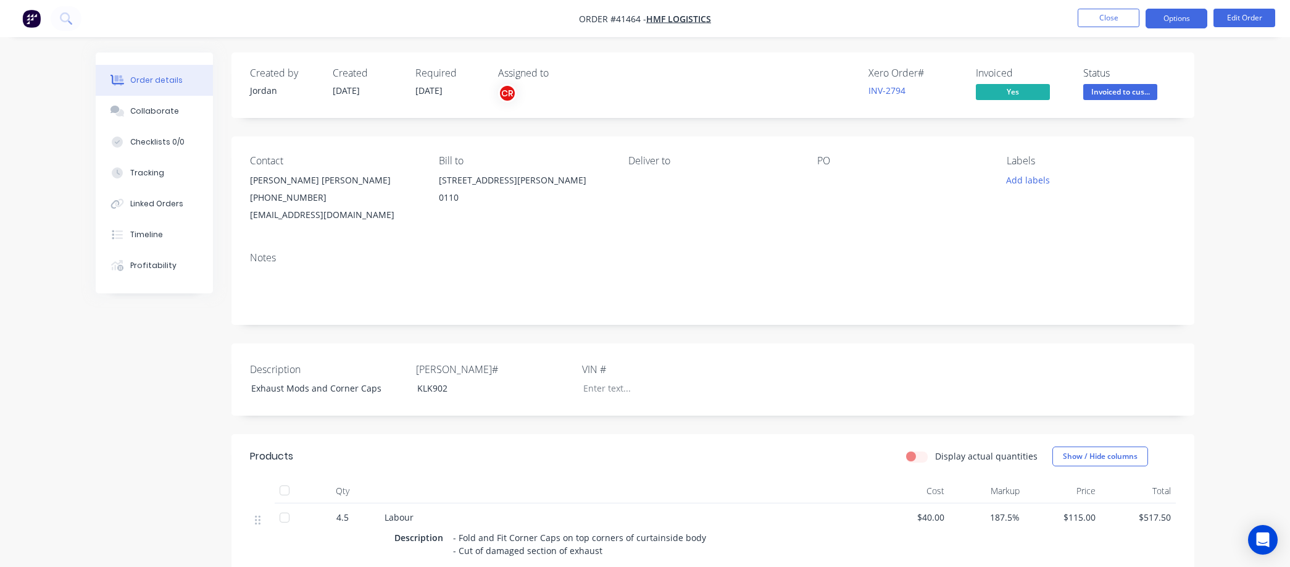
click at [1187, 17] on button "Options" at bounding box center [1177, 19] width 62 height 20
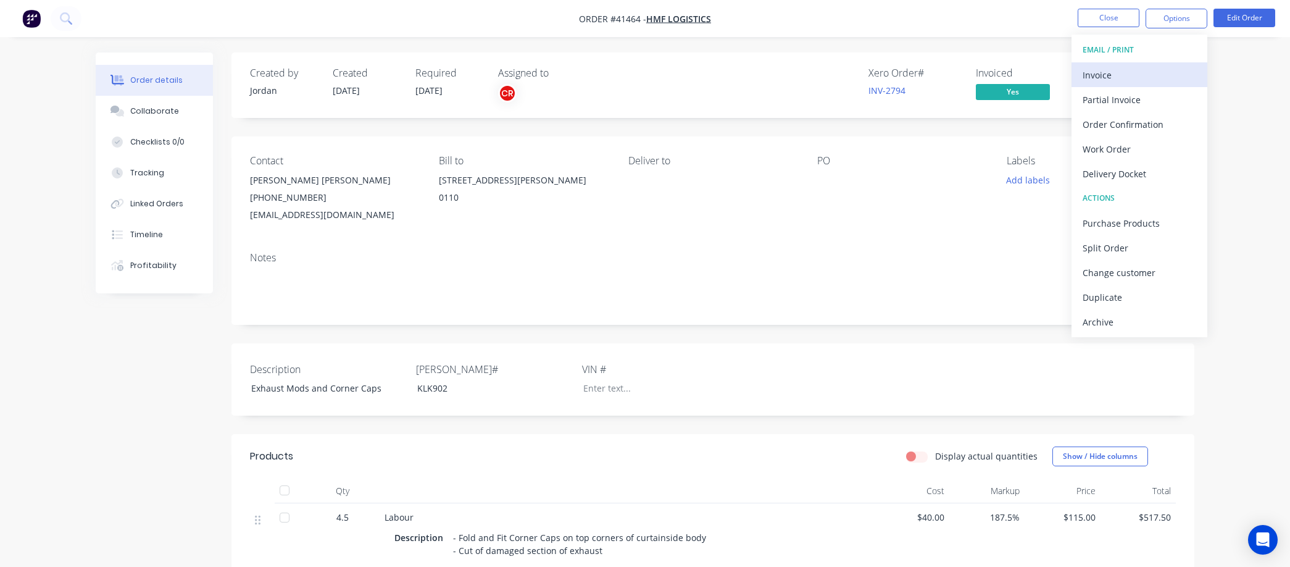
click at [1122, 71] on div "Invoice" at bounding box center [1140, 75] width 114 height 18
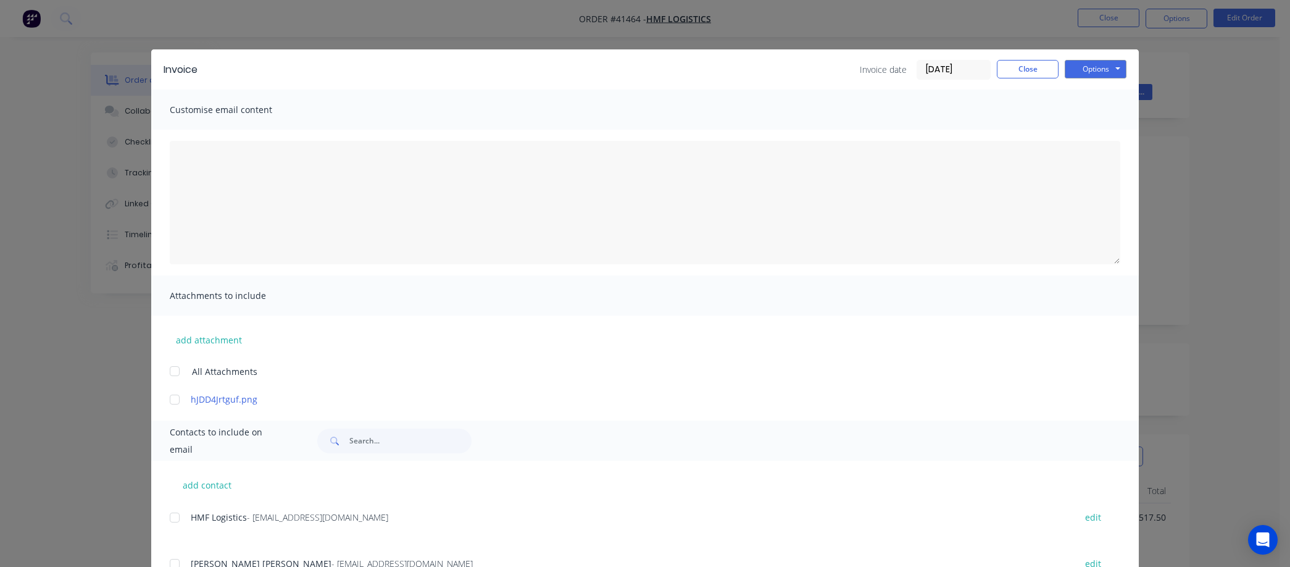
click at [961, 70] on input "09/09/25" at bounding box center [953, 70] width 73 height 19
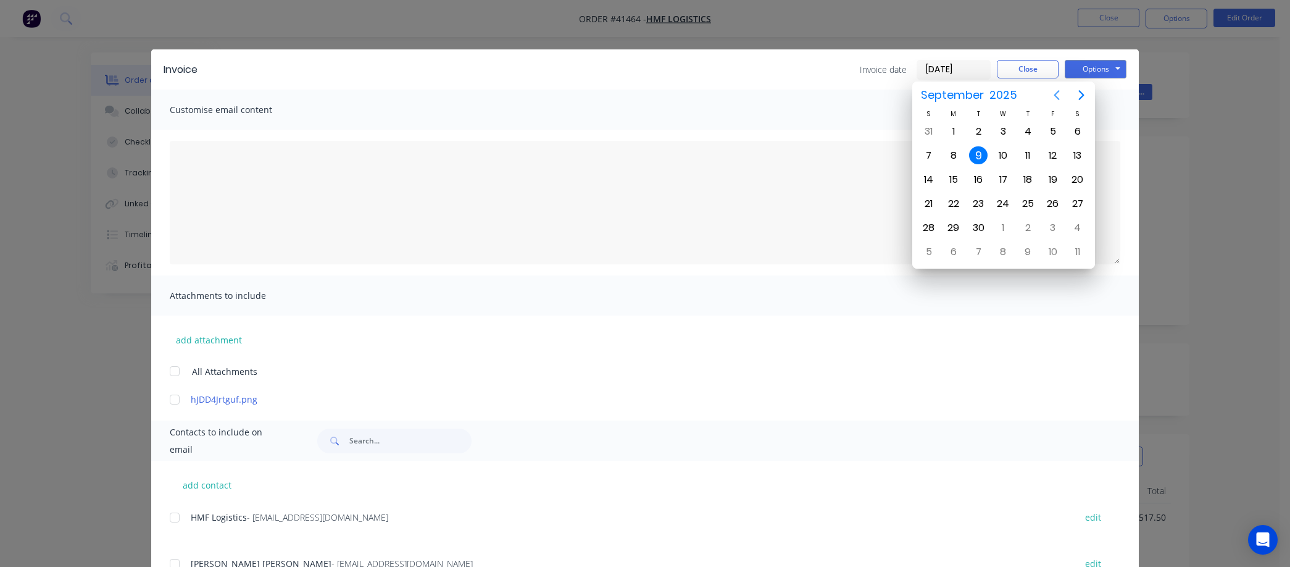
click at [1051, 93] on icon "Previous page" at bounding box center [1057, 95] width 15 height 15
click at [926, 244] on div "31" at bounding box center [929, 252] width 19 height 19
type input "31/08/25"
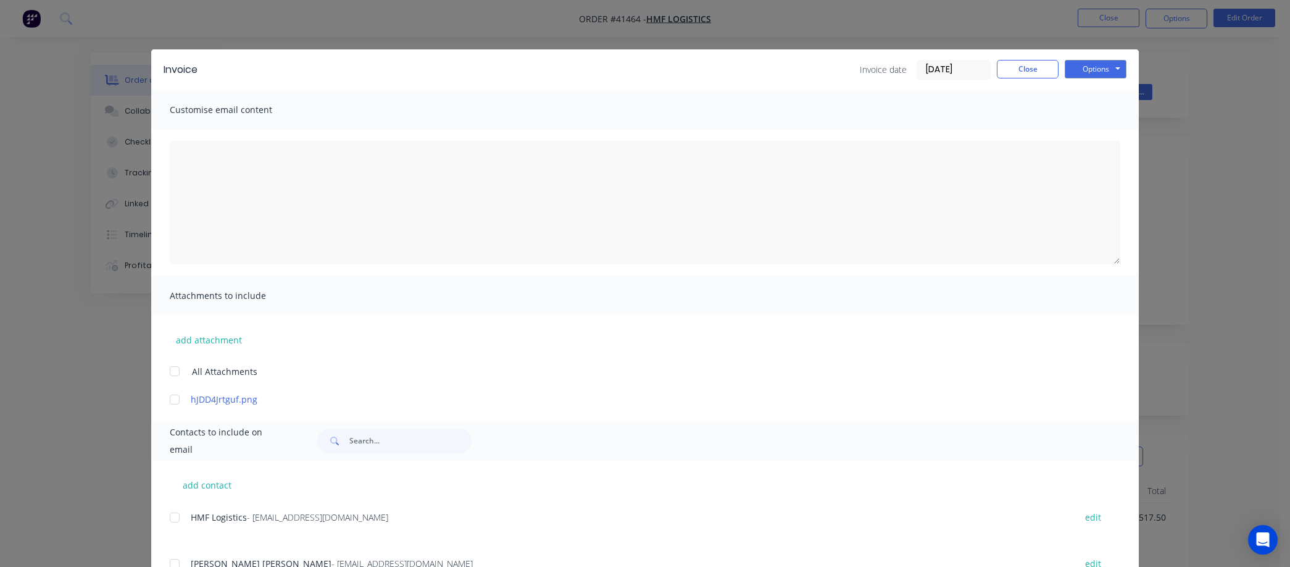
click at [172, 513] on div at bounding box center [174, 517] width 25 height 25
click at [217, 161] on textarea at bounding box center [645, 202] width 951 height 123
type textarea "Disregard 1st invoice. Incorrect date"
click at [1087, 70] on button "Options" at bounding box center [1096, 69] width 62 height 19
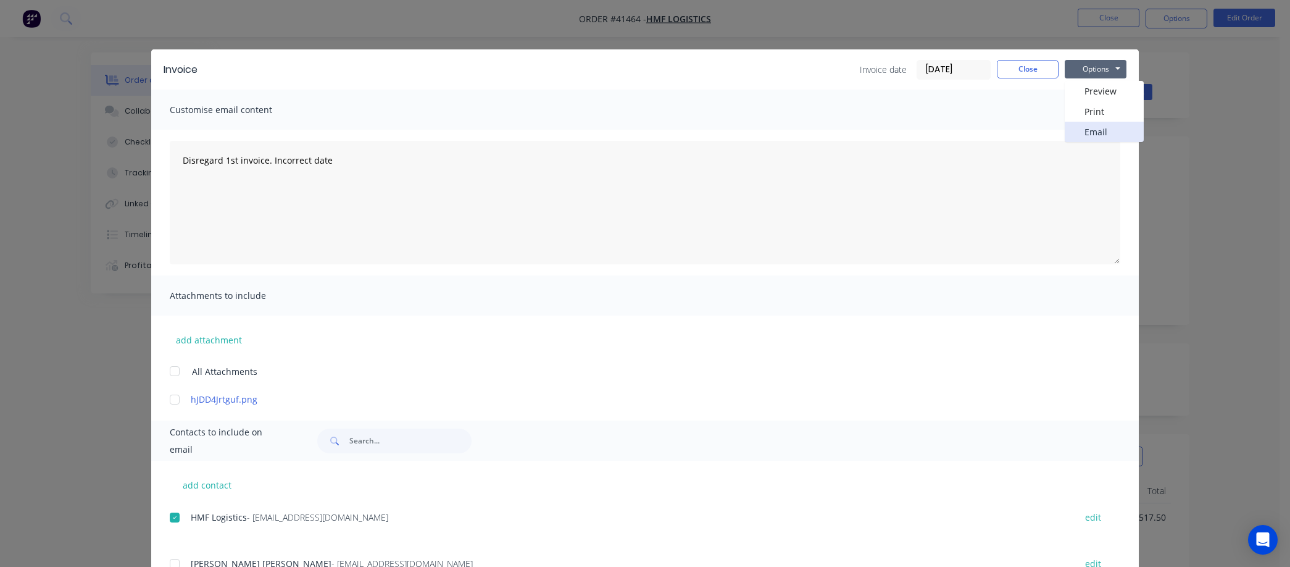
click at [1096, 130] on button "Email" at bounding box center [1104, 132] width 79 height 20
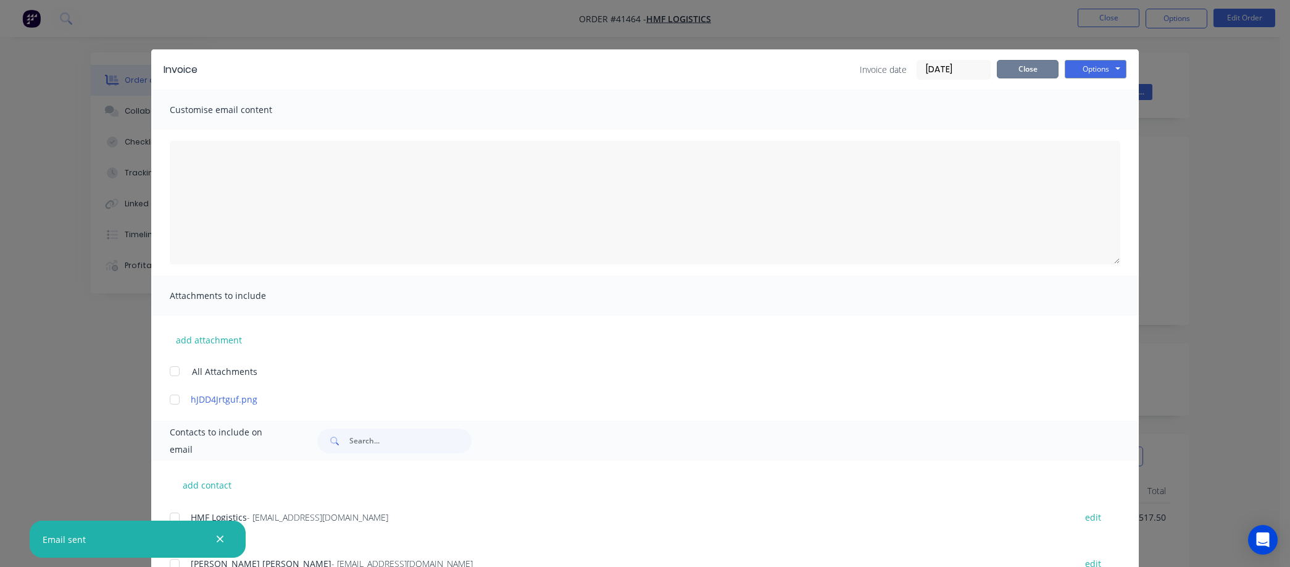
drag, startPoint x: 1025, startPoint y: 67, endPoint x: 1017, endPoint y: 79, distance: 14.7
click at [1025, 68] on button "Close" at bounding box center [1028, 69] width 62 height 19
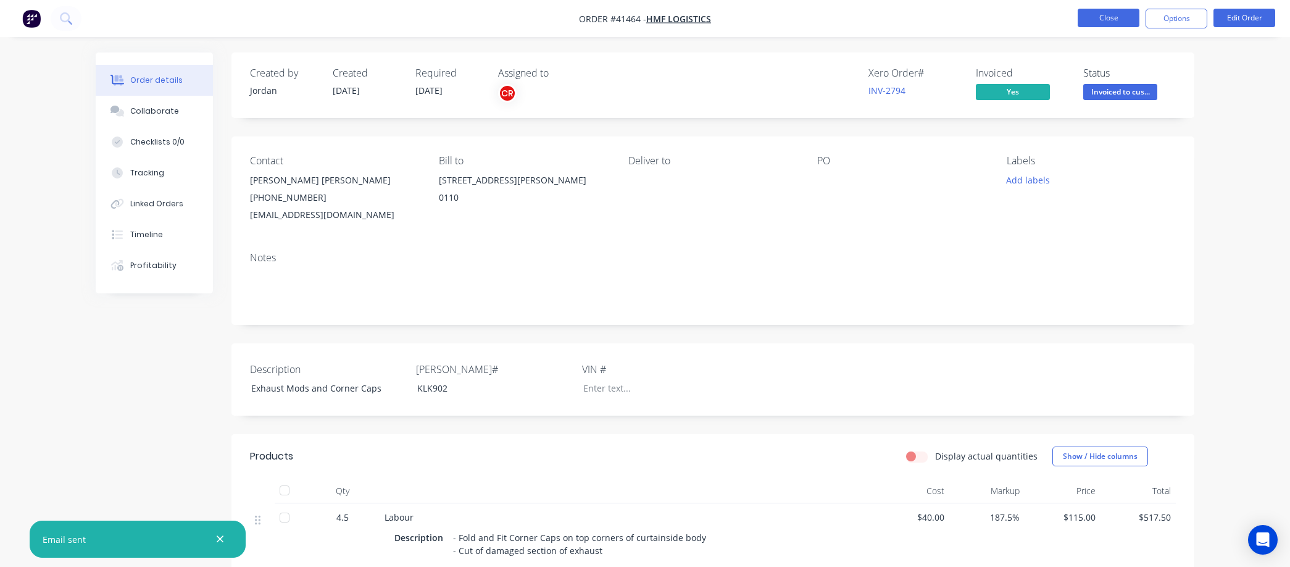
click at [1094, 19] on button "Close" at bounding box center [1109, 18] width 62 height 19
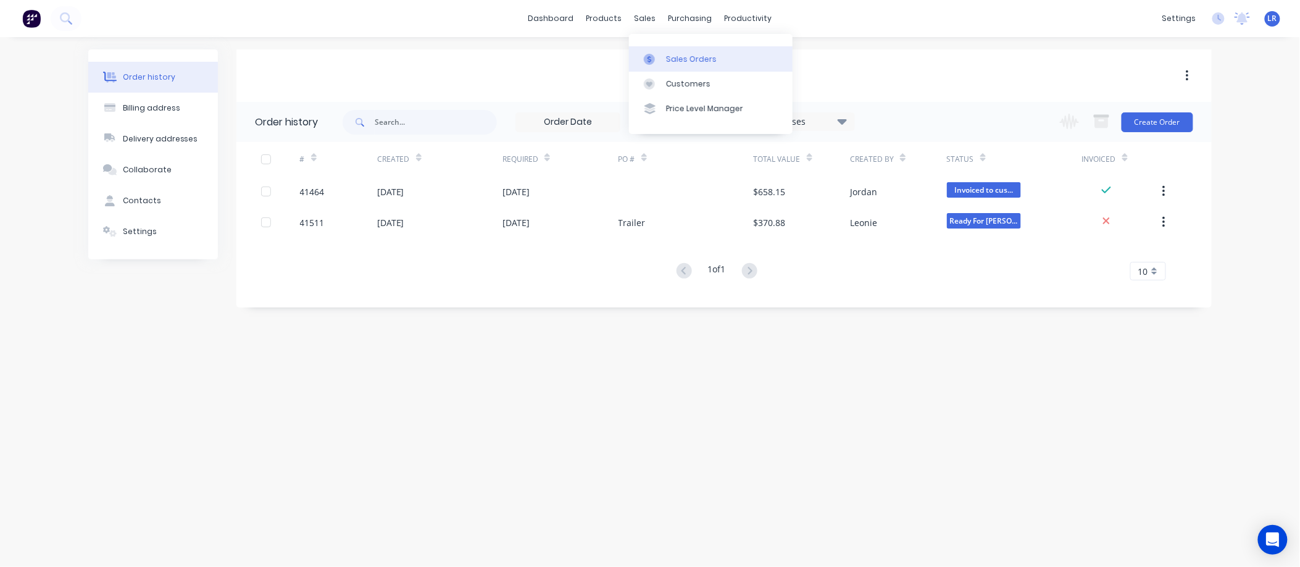
click at [673, 54] on div "Sales Orders" at bounding box center [691, 59] width 51 height 11
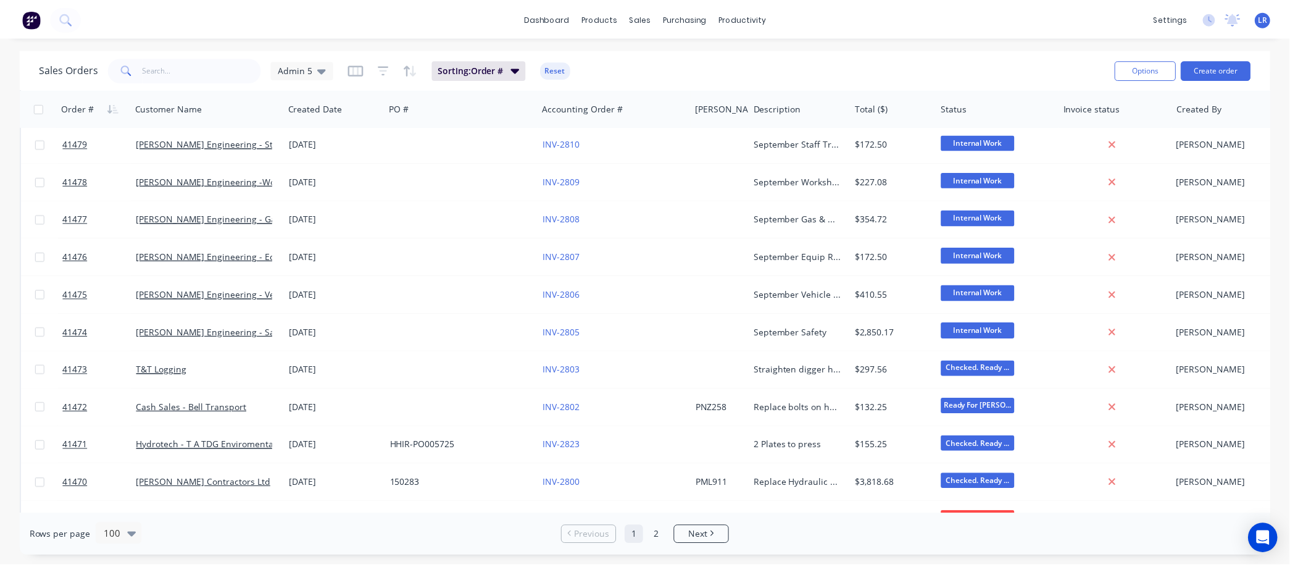
scroll to position [1440, 0]
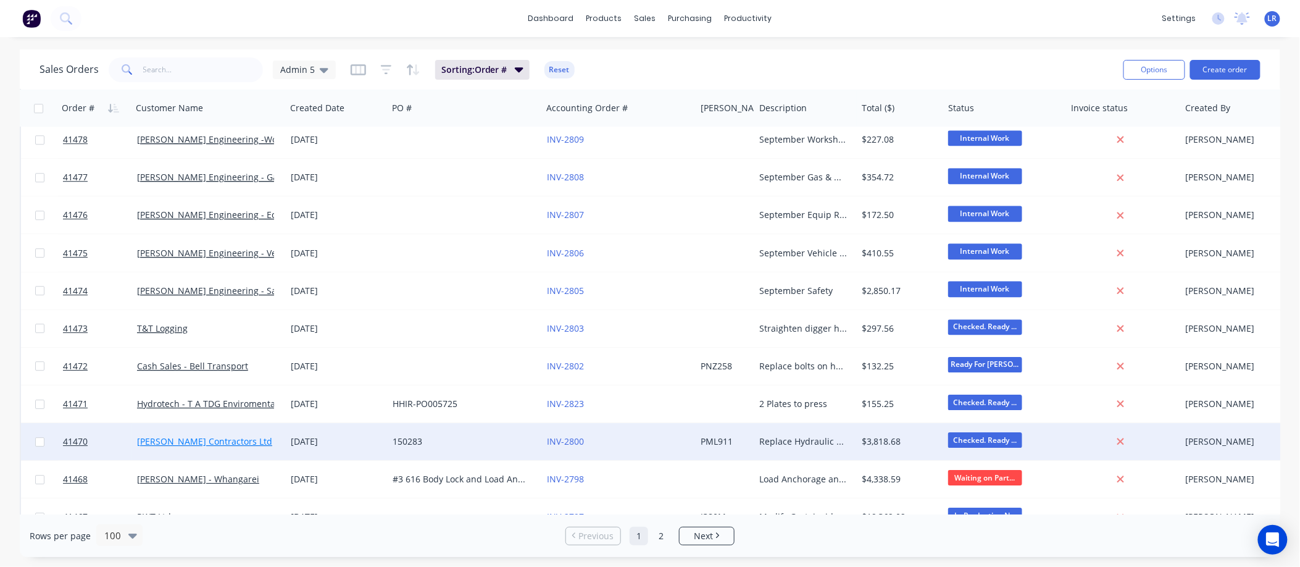
click at [161, 437] on link "[PERSON_NAME] Contractors Ltd" at bounding box center [204, 441] width 135 height 12
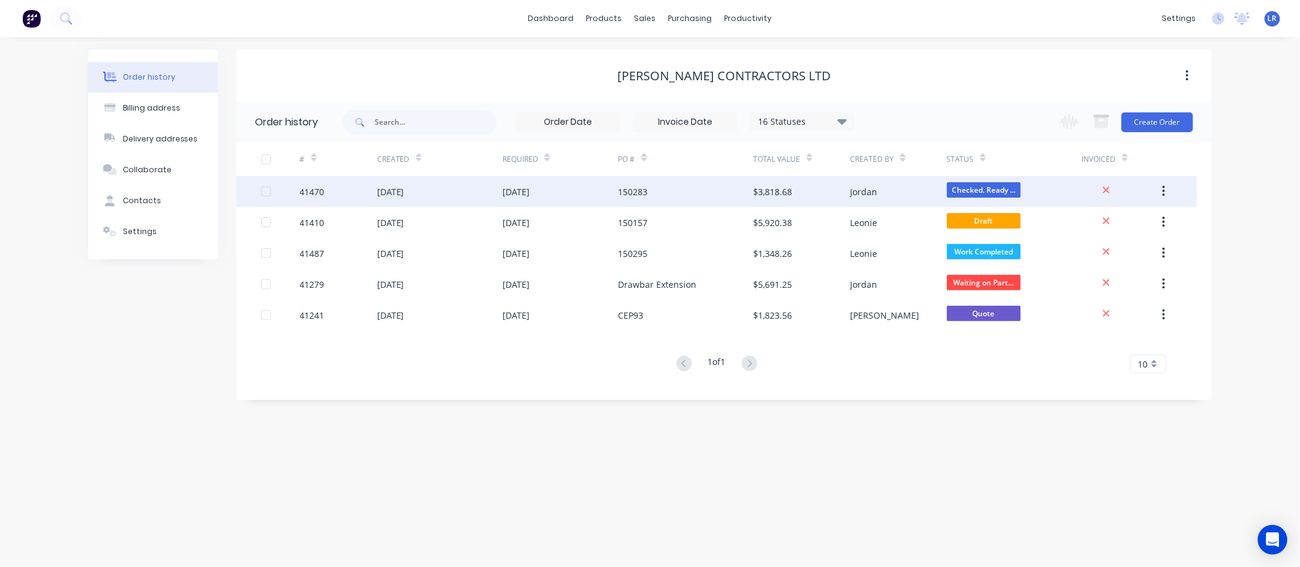
click at [404, 188] on div "29 Aug 2025" at bounding box center [390, 191] width 27 height 13
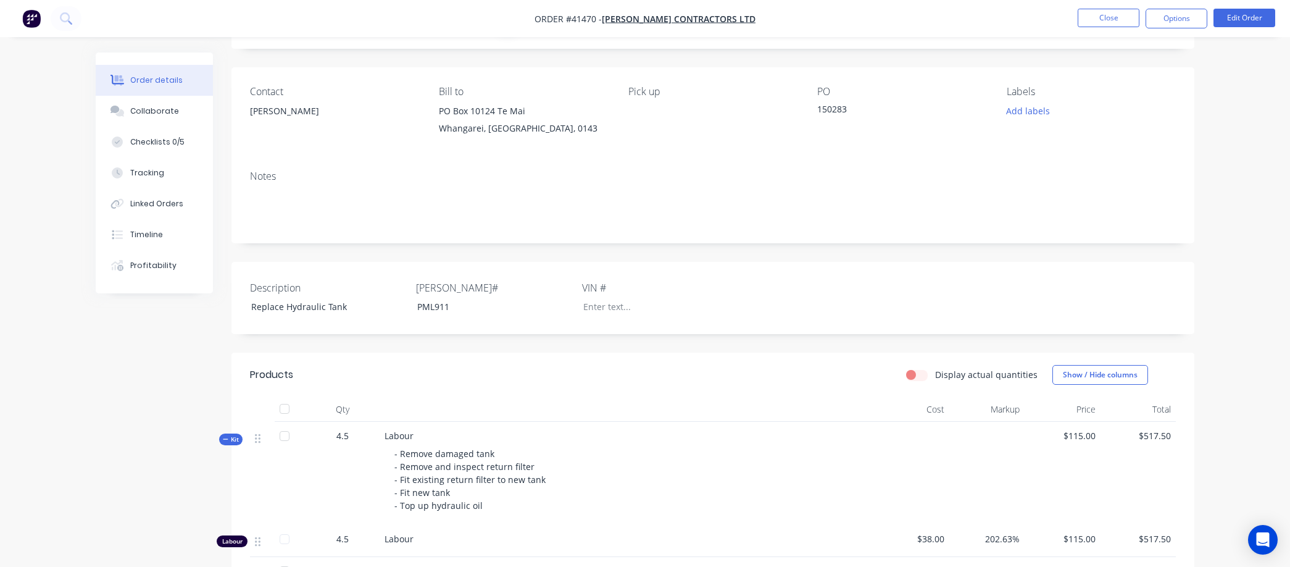
scroll to position [69, 0]
click at [1189, 15] on button "Options" at bounding box center [1177, 19] width 62 height 20
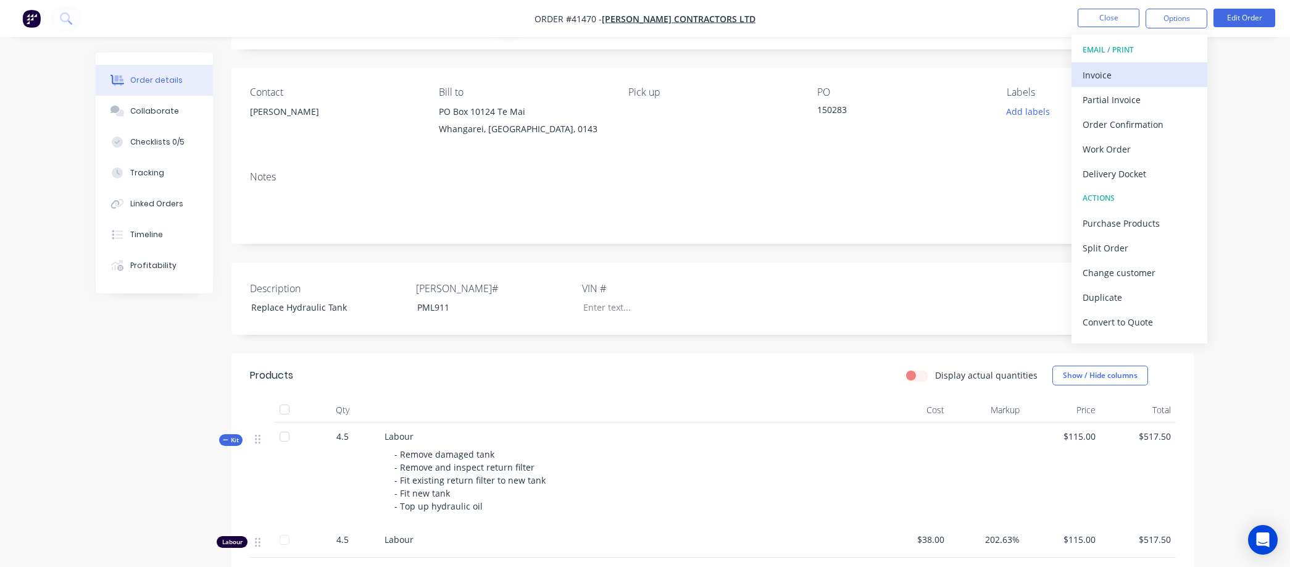
click at [1108, 75] on div "Invoice" at bounding box center [1140, 75] width 114 height 18
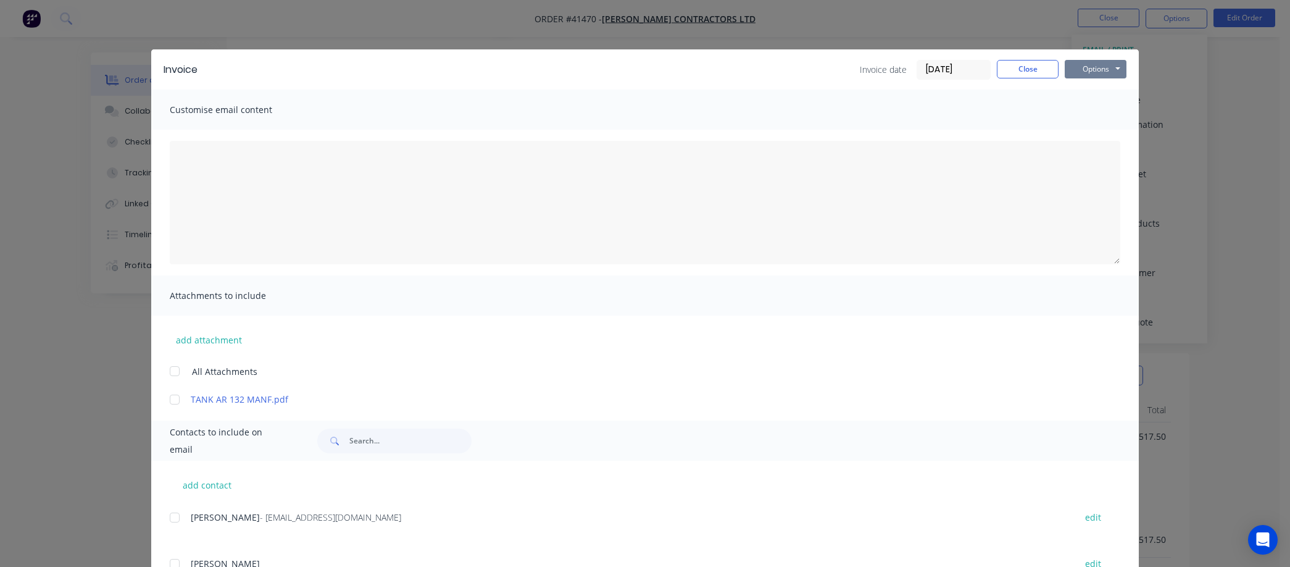
click at [1087, 63] on button "Options" at bounding box center [1096, 69] width 62 height 19
click at [1087, 86] on button "Preview" at bounding box center [1104, 91] width 79 height 20
click at [1008, 64] on button "Close" at bounding box center [1028, 69] width 62 height 19
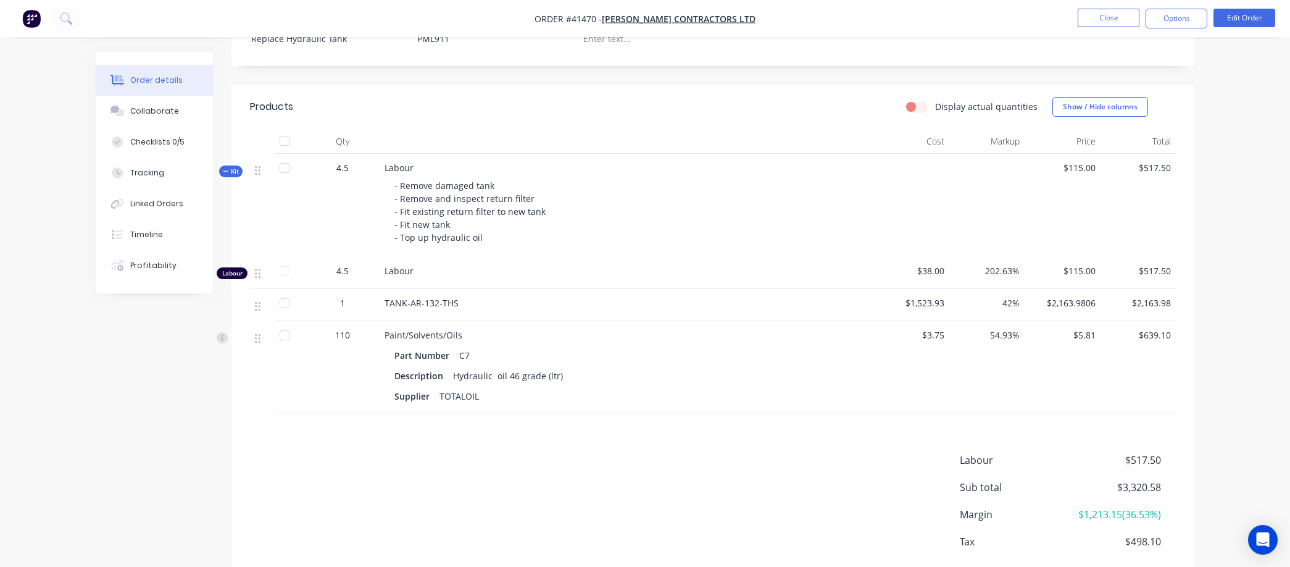
scroll to position [343, 0]
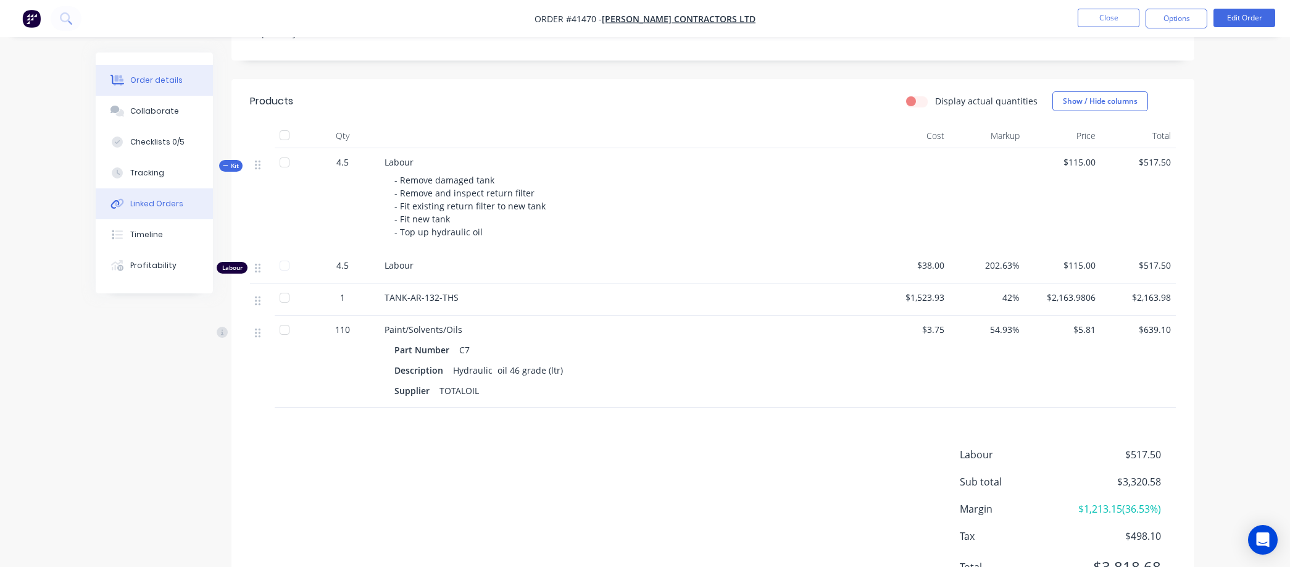
click at [158, 201] on div "Linked Orders" at bounding box center [156, 203] width 53 height 11
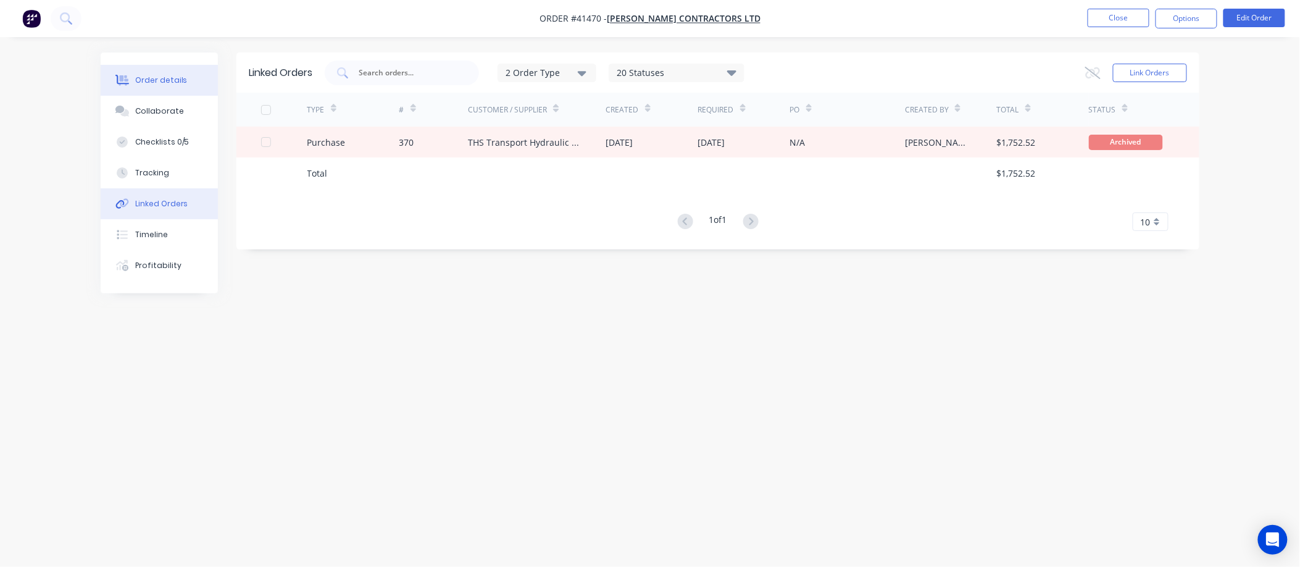
click at [167, 80] on div "Order details" at bounding box center [161, 80] width 52 height 11
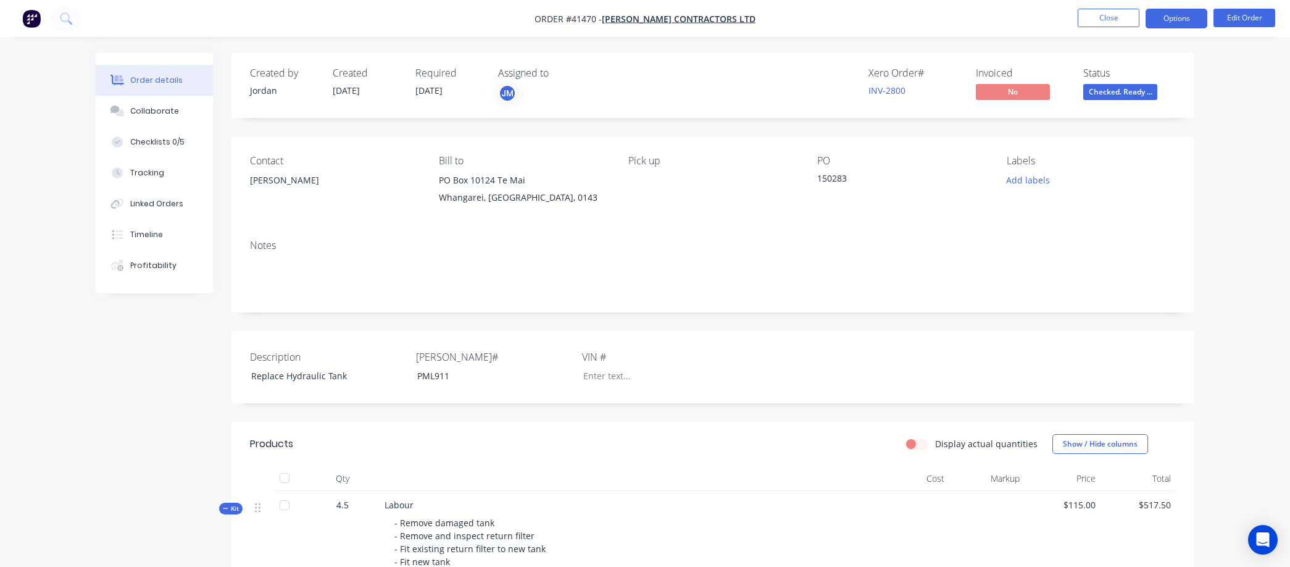
click at [1174, 15] on button "Options" at bounding box center [1177, 19] width 62 height 20
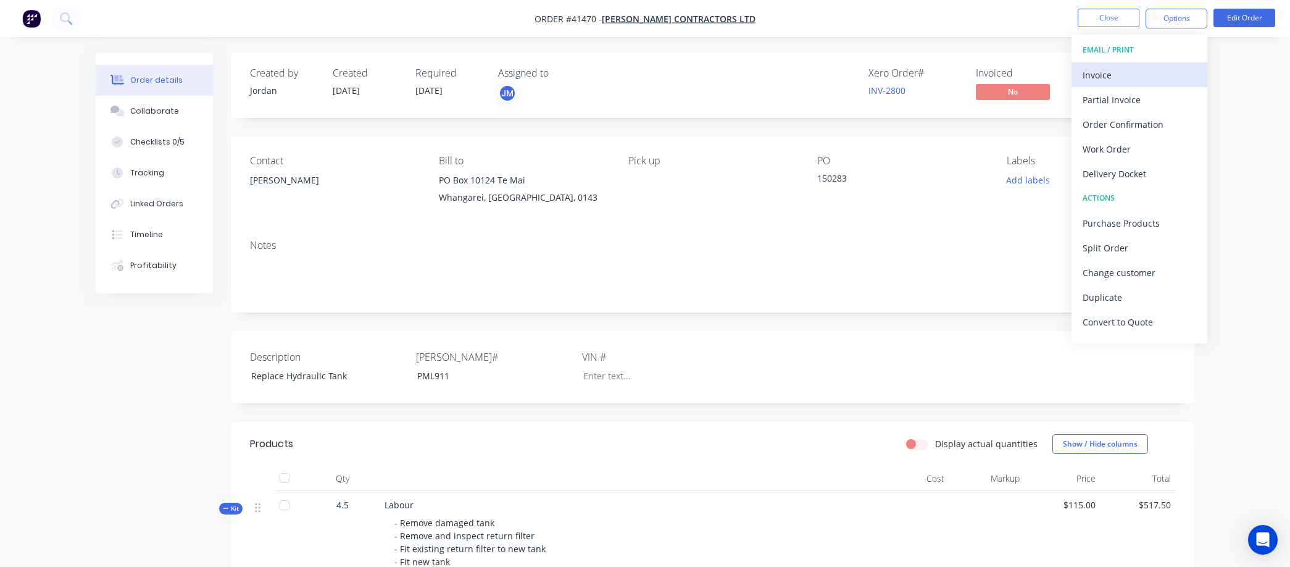
click at [1114, 67] on div "Invoice" at bounding box center [1140, 75] width 114 height 18
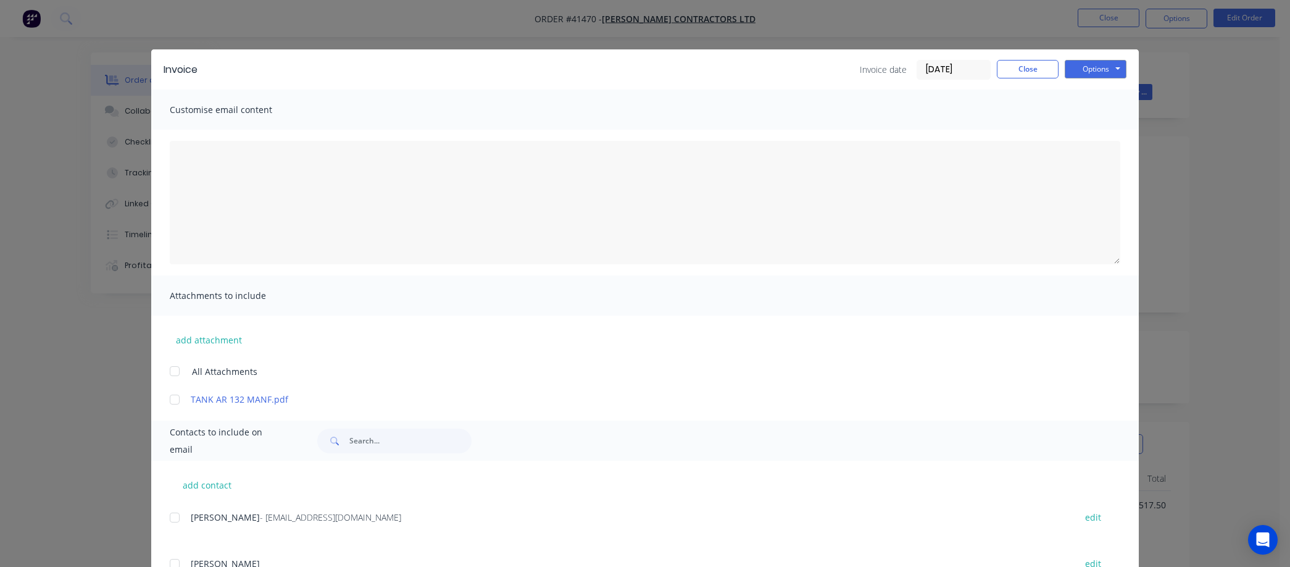
click at [169, 516] on div at bounding box center [174, 517] width 25 height 25
click at [1085, 66] on button "Options" at bounding box center [1096, 69] width 62 height 19
click at [1095, 132] on button "Email" at bounding box center [1104, 132] width 79 height 20
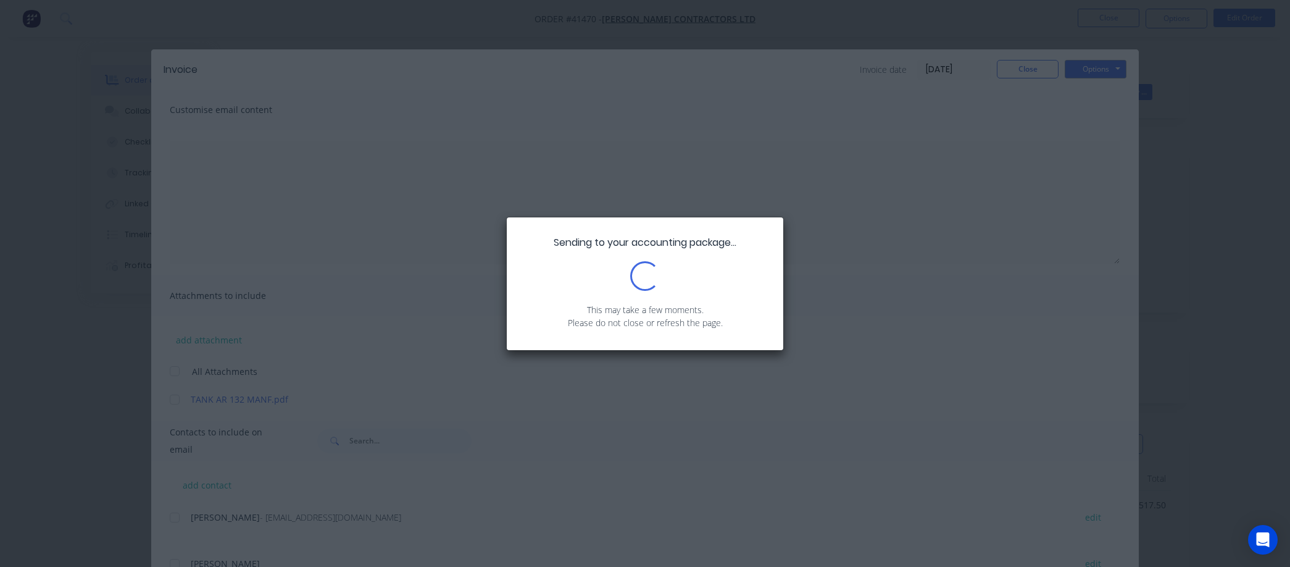
click at [661, 313] on p "This may take a few moments." at bounding box center [645, 309] width 240 height 13
drag, startPoint x: 658, startPoint y: 313, endPoint x: 655, endPoint y: 319, distance: 6.4
click at [655, 319] on div "Sending to your accounting package... Loading... This may take a few moments. P…" at bounding box center [645, 283] width 277 height 133
drag, startPoint x: 655, startPoint y: 319, endPoint x: 622, endPoint y: 320, distance: 32.7
click at [622, 320] on p "Please do not close or refresh the page." at bounding box center [645, 322] width 240 height 13
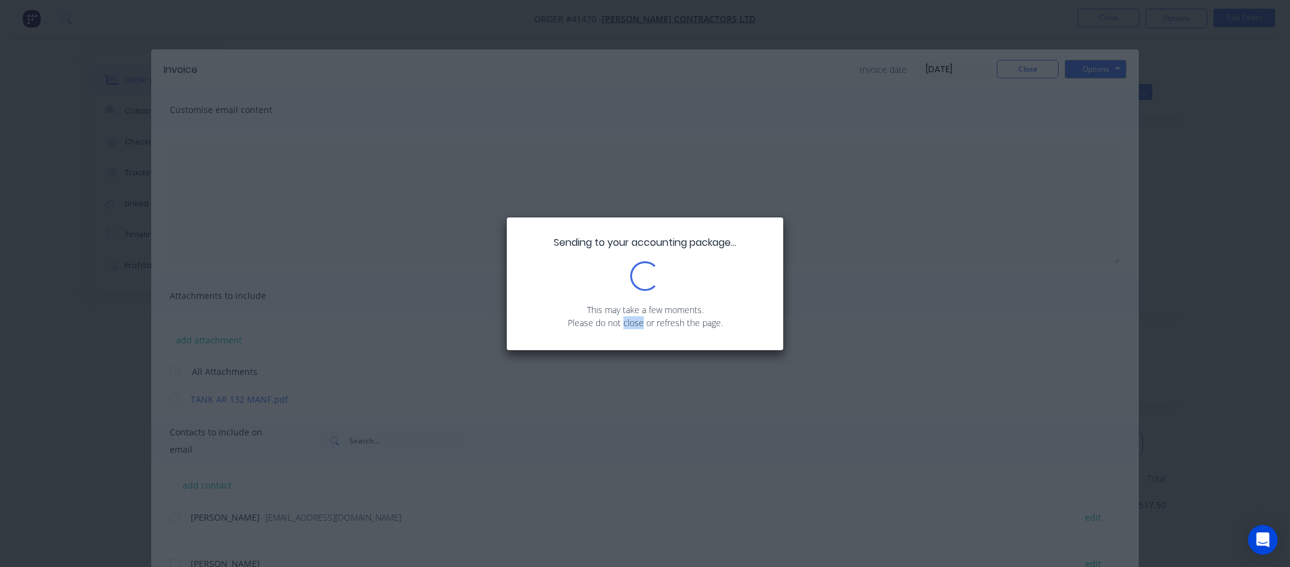
click at [625, 320] on p "Please do not close or refresh the page." at bounding box center [645, 322] width 240 height 13
drag, startPoint x: 733, startPoint y: 259, endPoint x: 917, endPoint y: 127, distance: 226.0
click at [787, 211] on div "Sending to your accounting package... Loading... This may take a few moments. P…" at bounding box center [645, 283] width 1290 height 567
click at [1010, 62] on div "Sending to your accounting package... Loading... This may take a few moments. P…" at bounding box center [645, 283] width 1290 height 567
drag, startPoint x: 260, startPoint y: 538, endPoint x: 266, endPoint y: 537, distance: 6.3
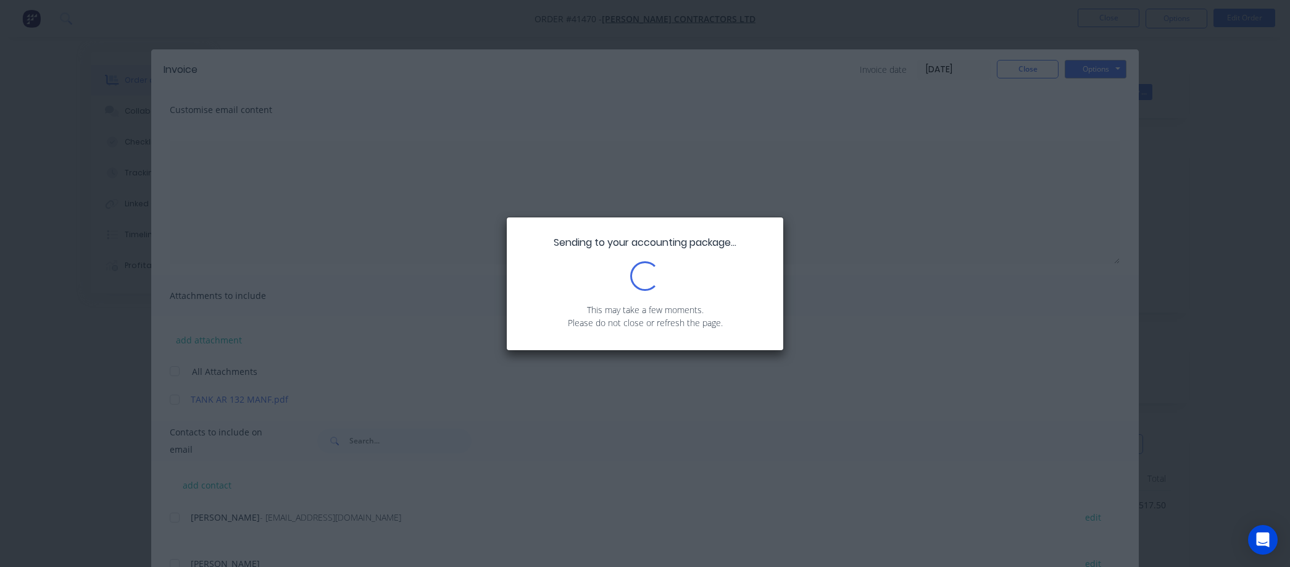
click at [262, 539] on div "Sending to your accounting package... Loading... This may take a few moments. P…" at bounding box center [645, 283] width 1290 height 567
click at [607, 300] on div "Sending to your accounting package... Loading... This may take a few moments. P…" at bounding box center [645, 283] width 277 height 133
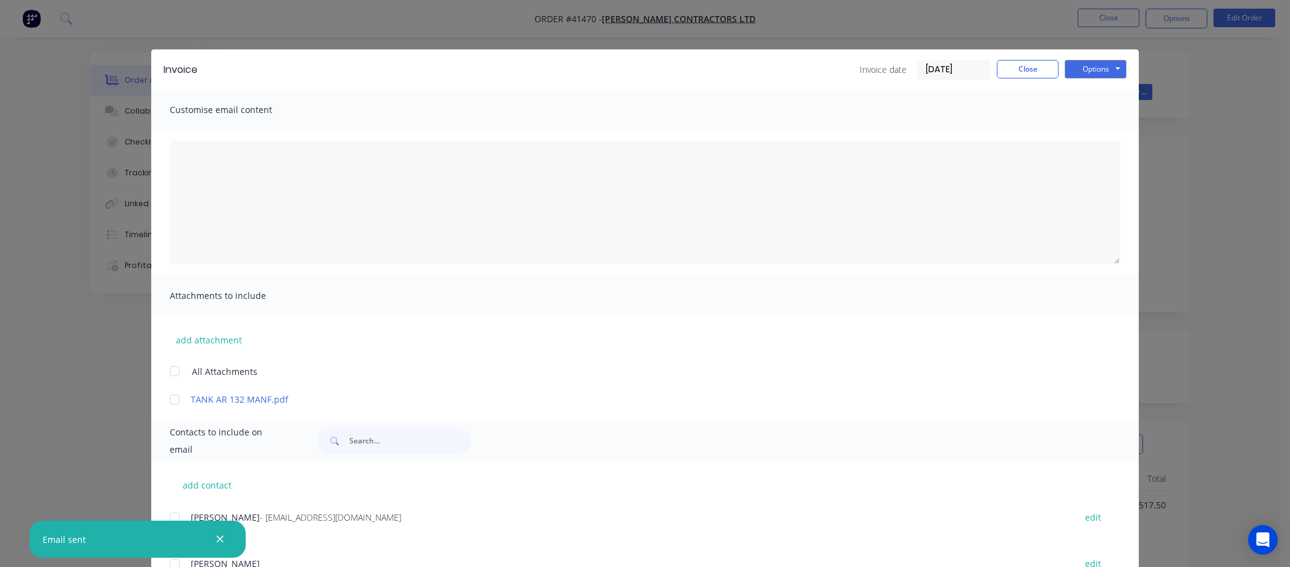
click at [972, 69] on input "09/09/25" at bounding box center [953, 70] width 73 height 19
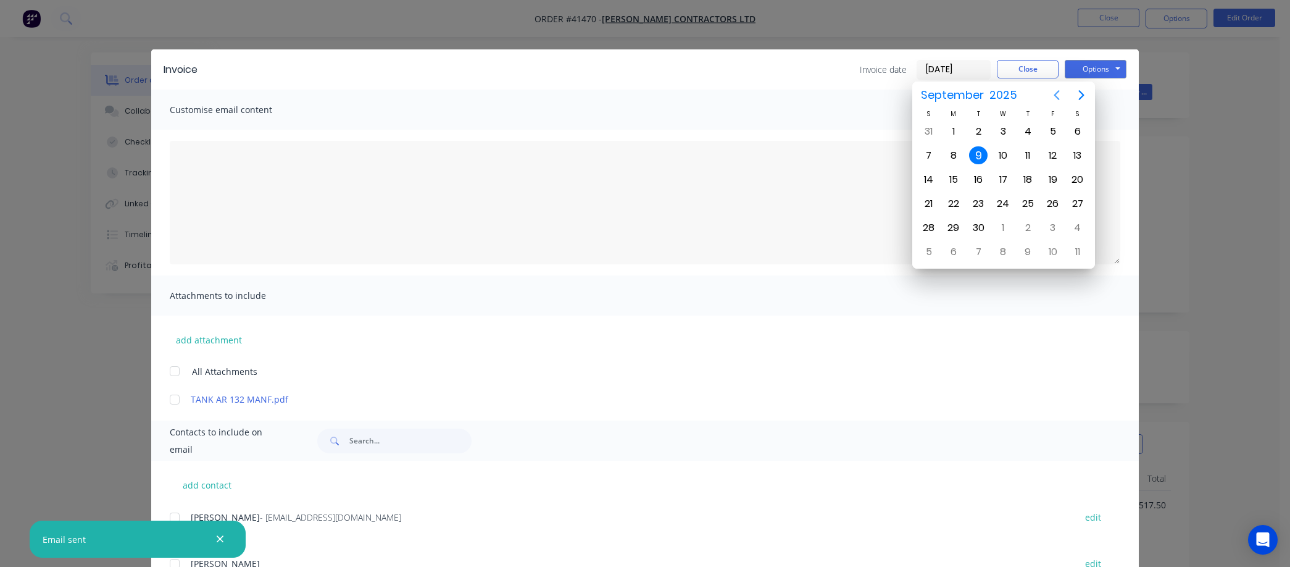
click at [1053, 91] on icon "Previous page" at bounding box center [1057, 95] width 15 height 15
click at [930, 243] on div "31" at bounding box center [929, 252] width 19 height 19
type input "31/08/25"
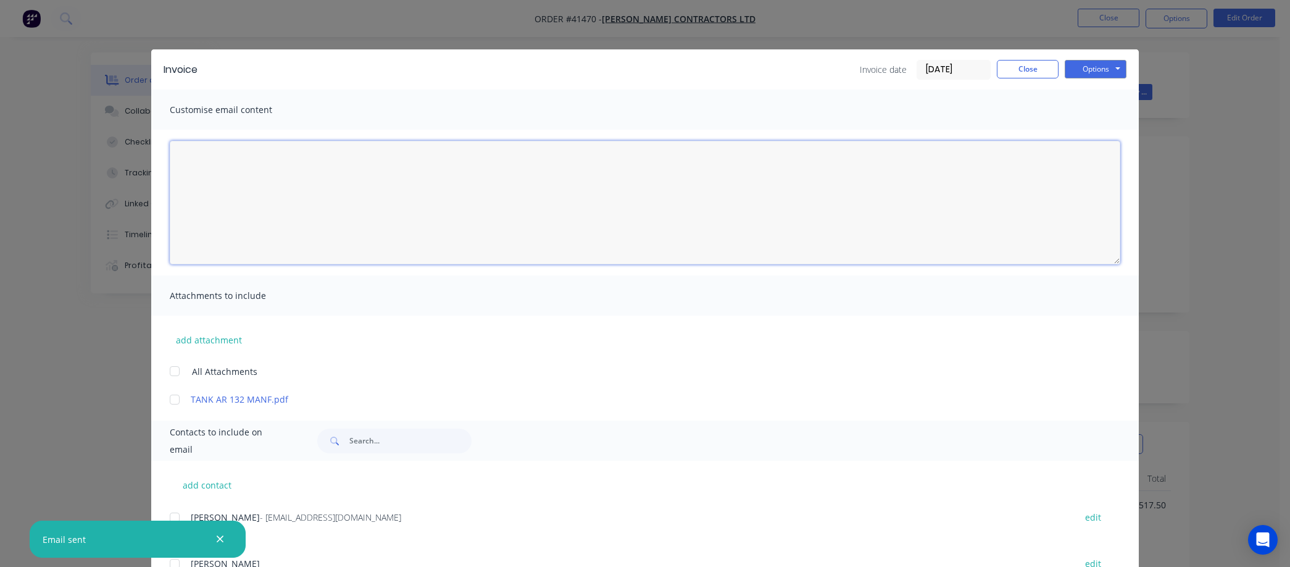
click at [241, 238] on textarea at bounding box center [645, 202] width 951 height 123
type textarea "Other email had incorrect date - sorry"
click at [217, 535] on icon "button" at bounding box center [220, 538] width 8 height 11
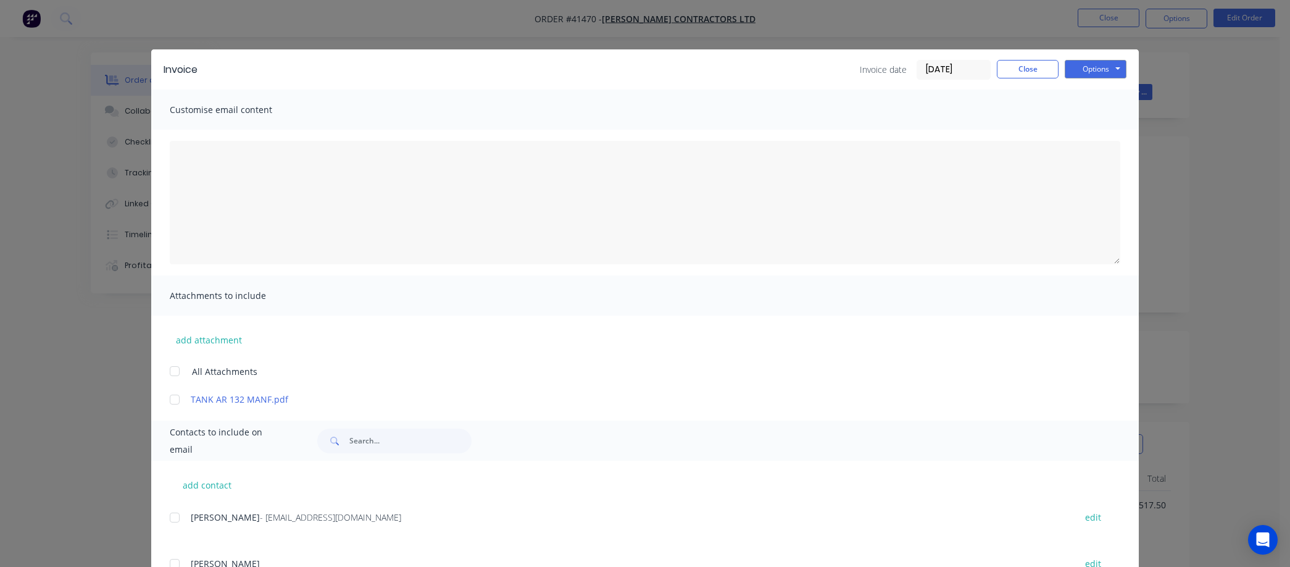
click at [167, 520] on div at bounding box center [174, 517] width 25 height 25
click at [1110, 67] on button "Options" at bounding box center [1096, 69] width 62 height 19
click at [1101, 128] on button "Email" at bounding box center [1104, 132] width 79 height 20
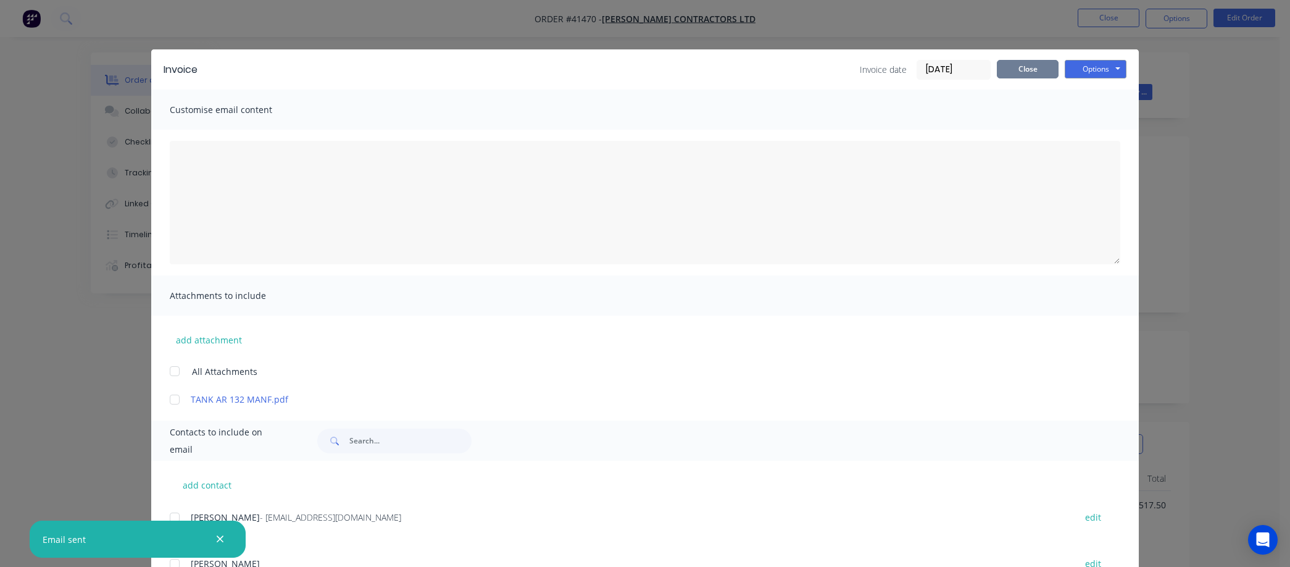
click at [1027, 66] on button "Close" at bounding box center [1028, 69] width 62 height 19
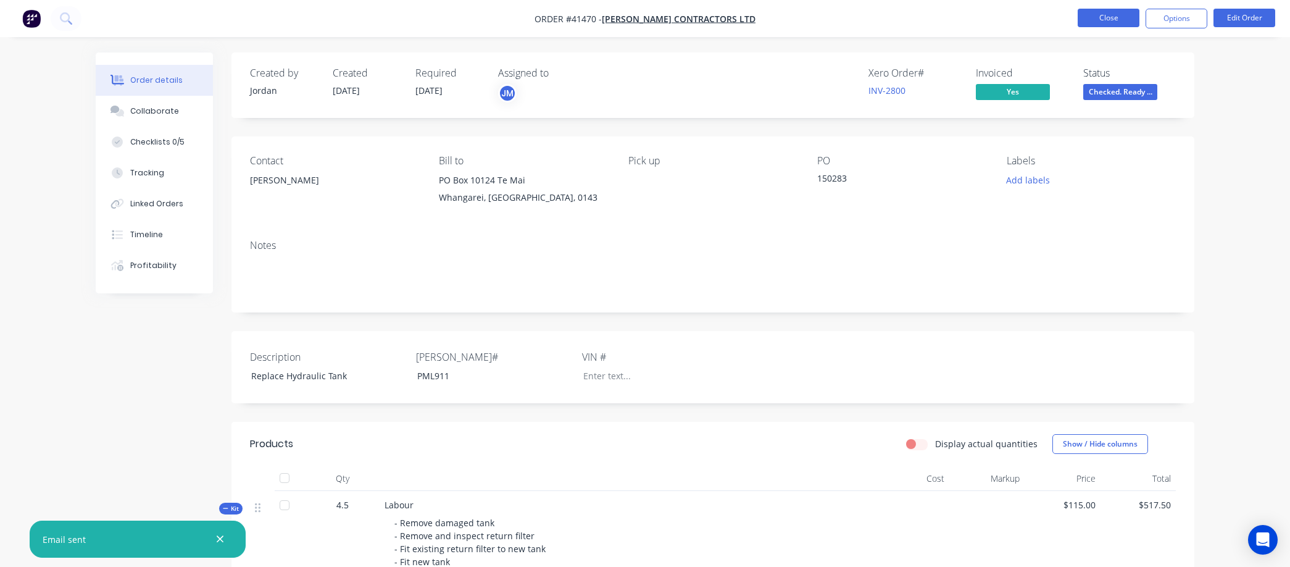
click at [1111, 14] on button "Close" at bounding box center [1109, 18] width 62 height 19
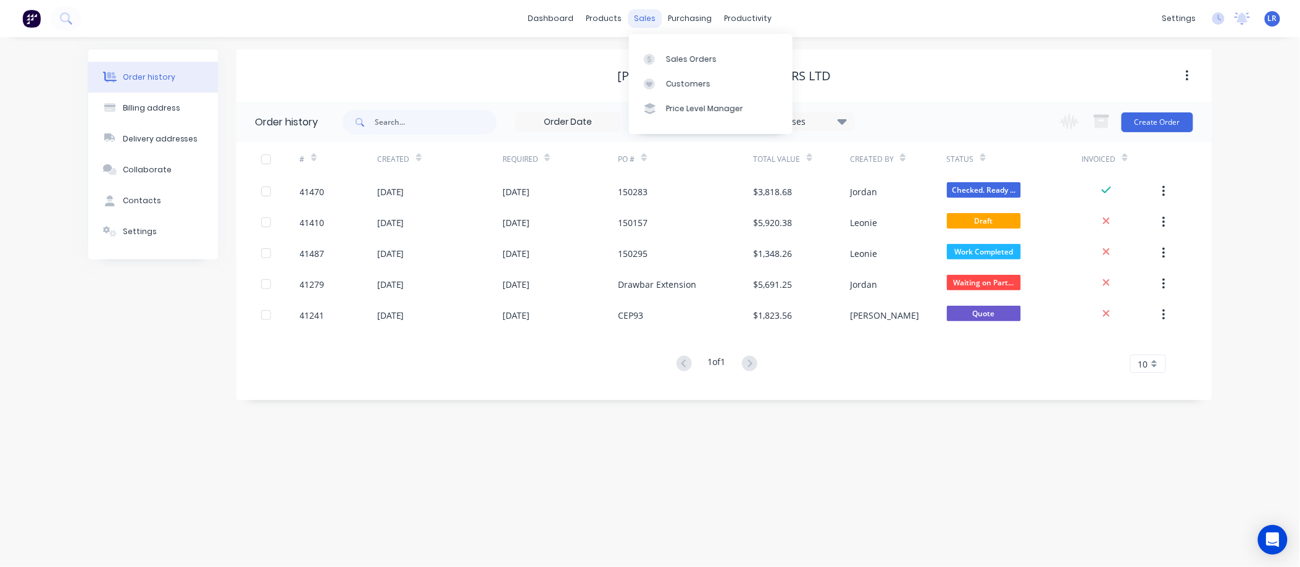
click at [649, 17] on div "sales" at bounding box center [646, 18] width 34 height 19
click at [683, 54] on div "Sales Orders" at bounding box center [691, 59] width 51 height 11
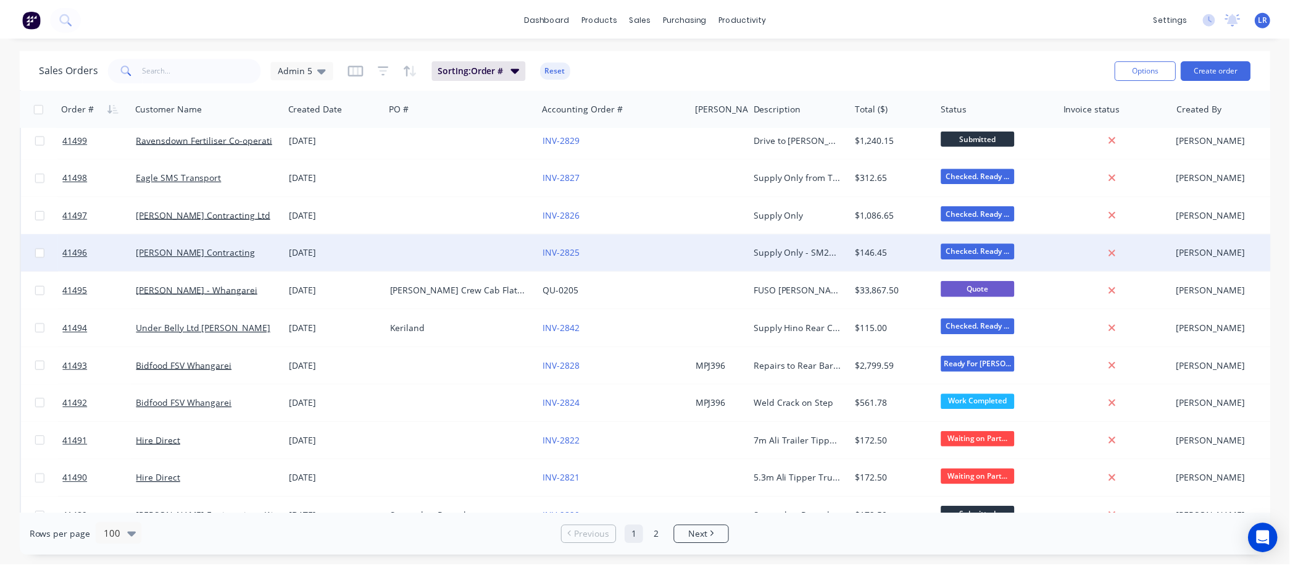
scroll to position [960, 0]
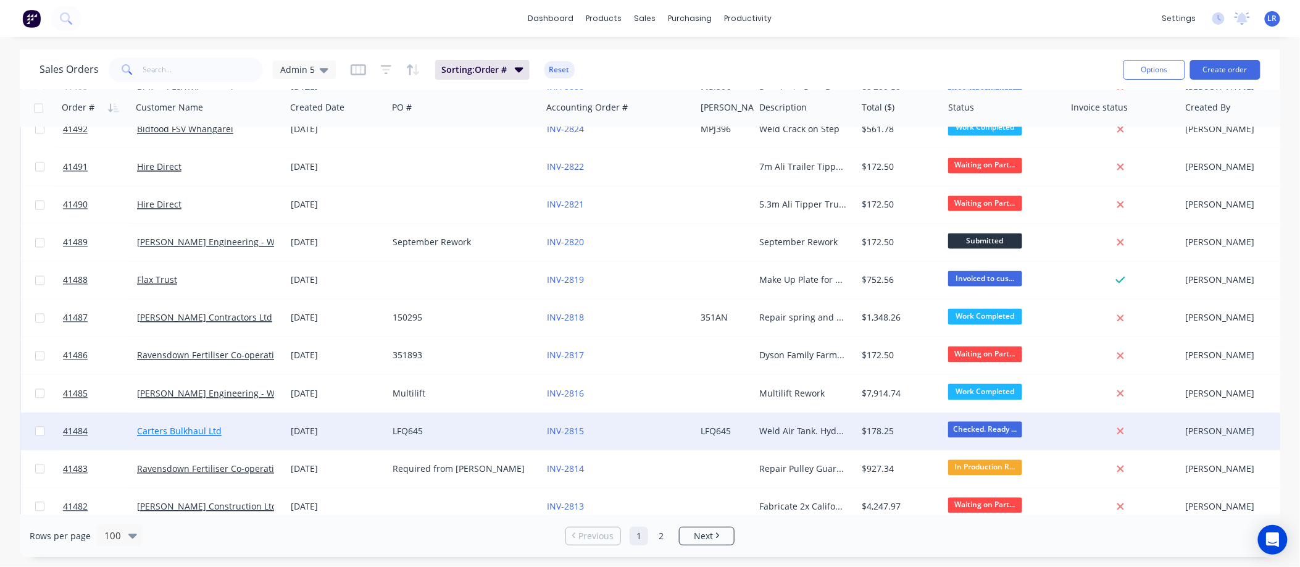
click at [167, 429] on link "Carters Bulkhaul Ltd" at bounding box center [179, 431] width 85 height 12
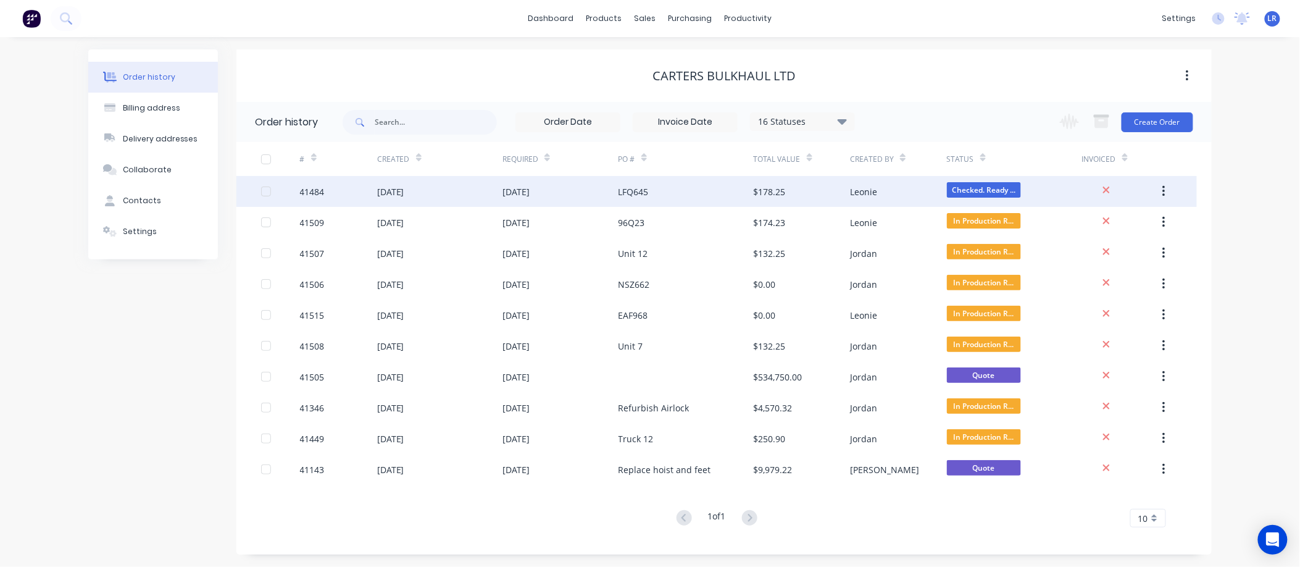
click at [404, 186] on div "01 Sep 2025" at bounding box center [390, 191] width 27 height 13
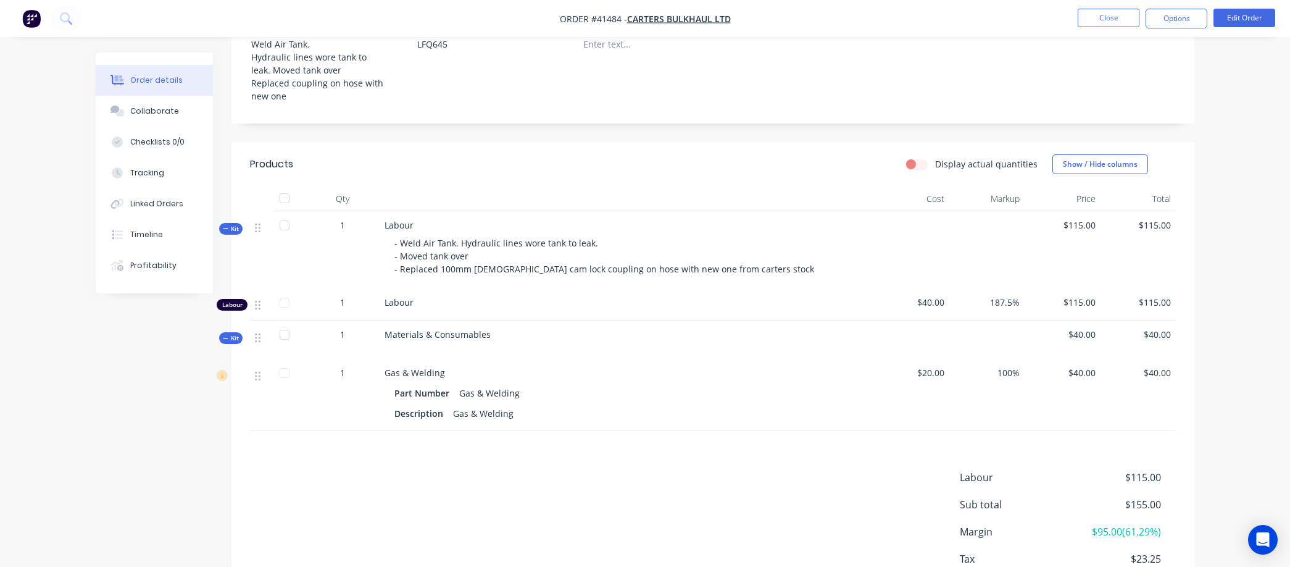
scroll to position [343, 0]
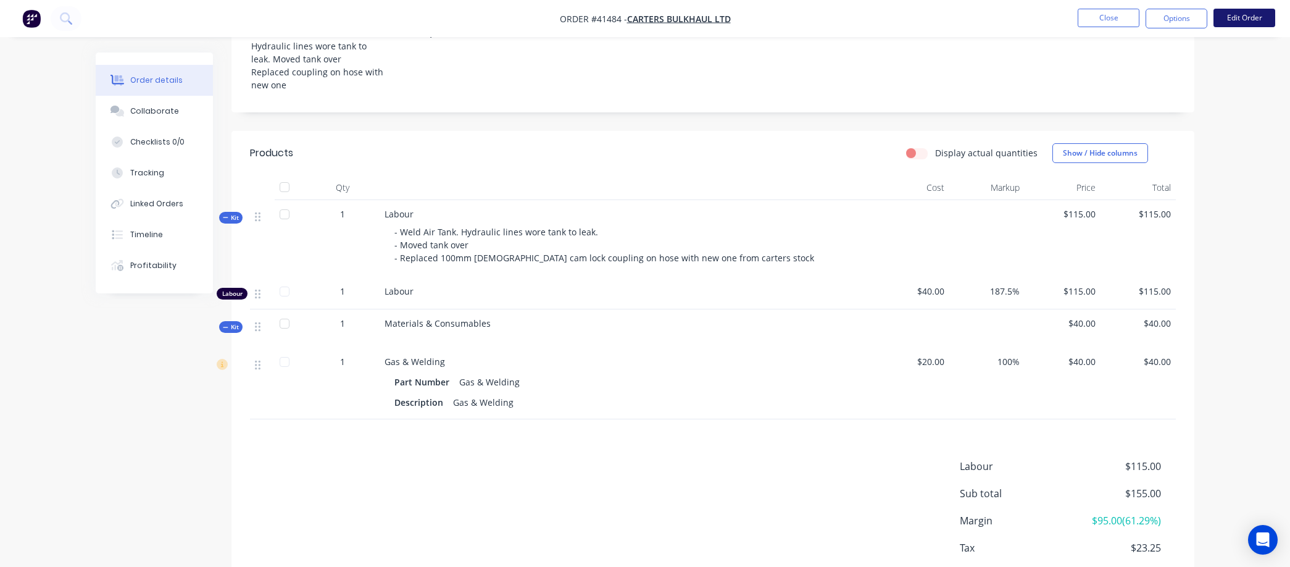
click at [1243, 15] on button "Edit Order" at bounding box center [1245, 18] width 62 height 19
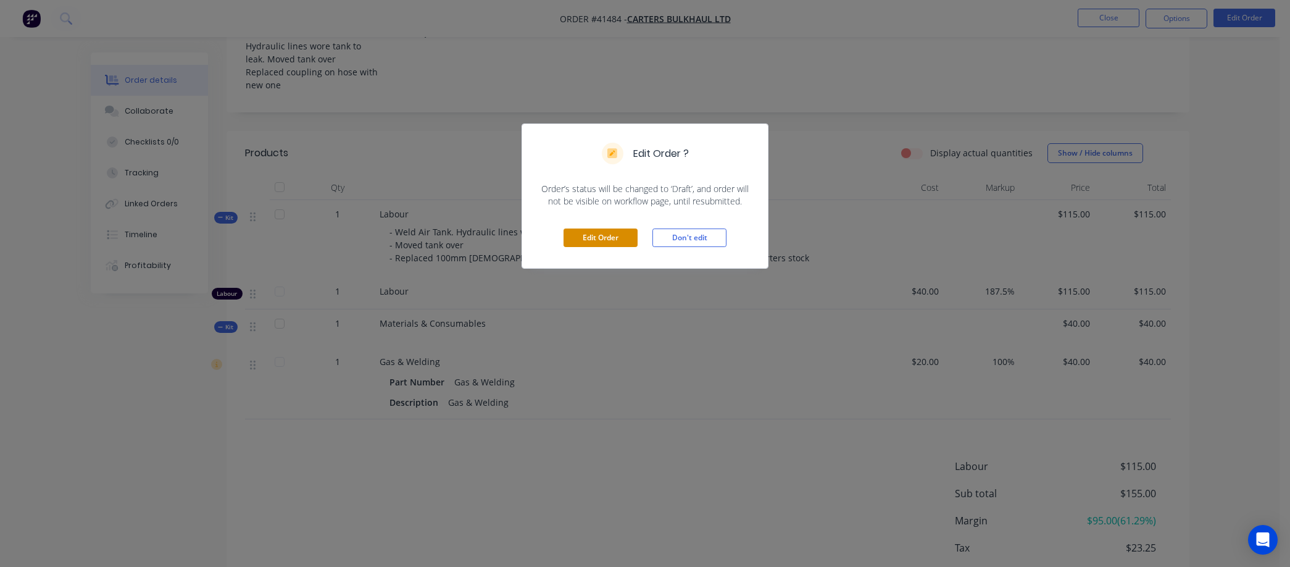
click at [593, 236] on button "Edit Order" at bounding box center [601, 237] width 74 height 19
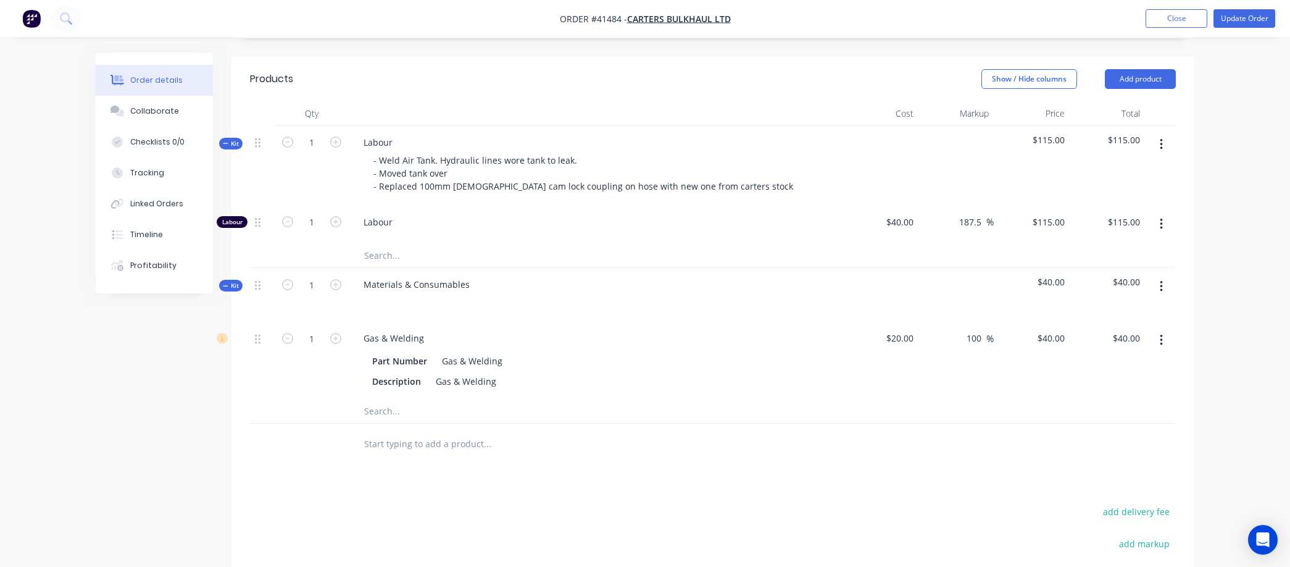
scroll to position [480, 0]
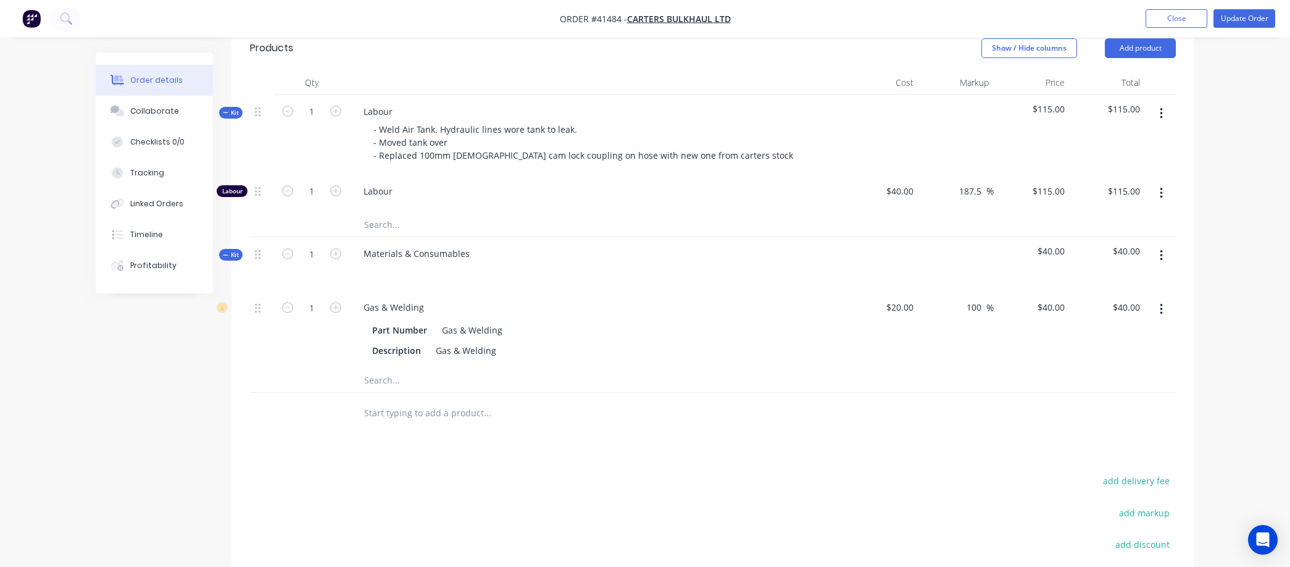
click at [1161, 250] on icon "button" at bounding box center [1161, 255] width 2 height 11
click at [1085, 353] on div "Delete" at bounding box center [1117, 362] width 95 height 18
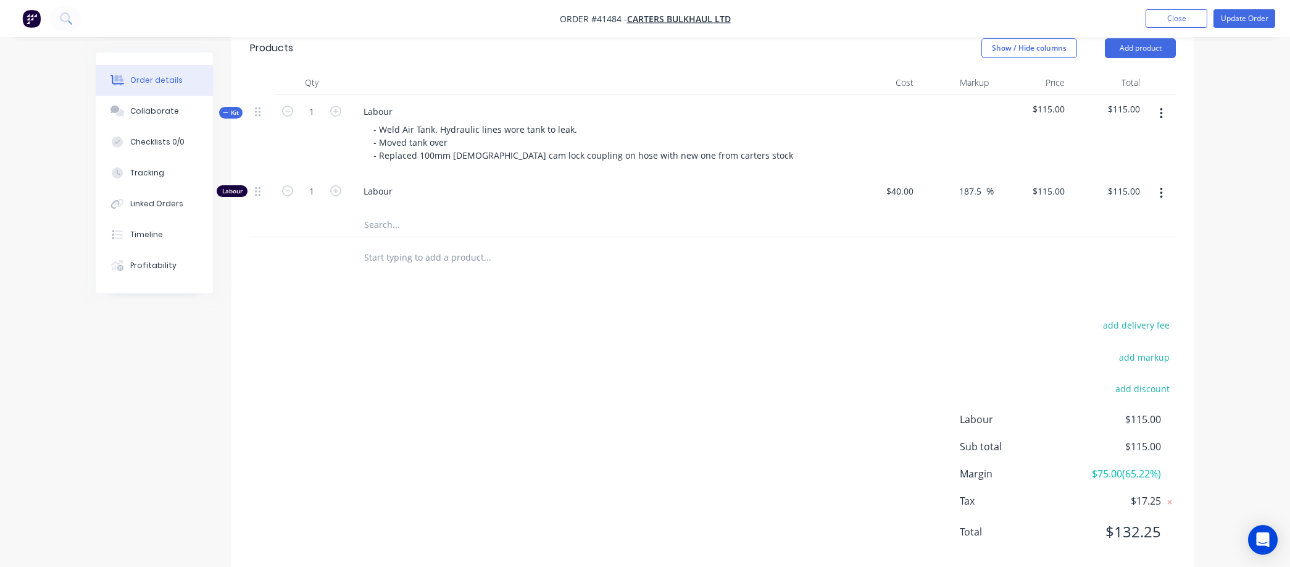
click at [387, 244] on input "text" at bounding box center [487, 256] width 247 height 25
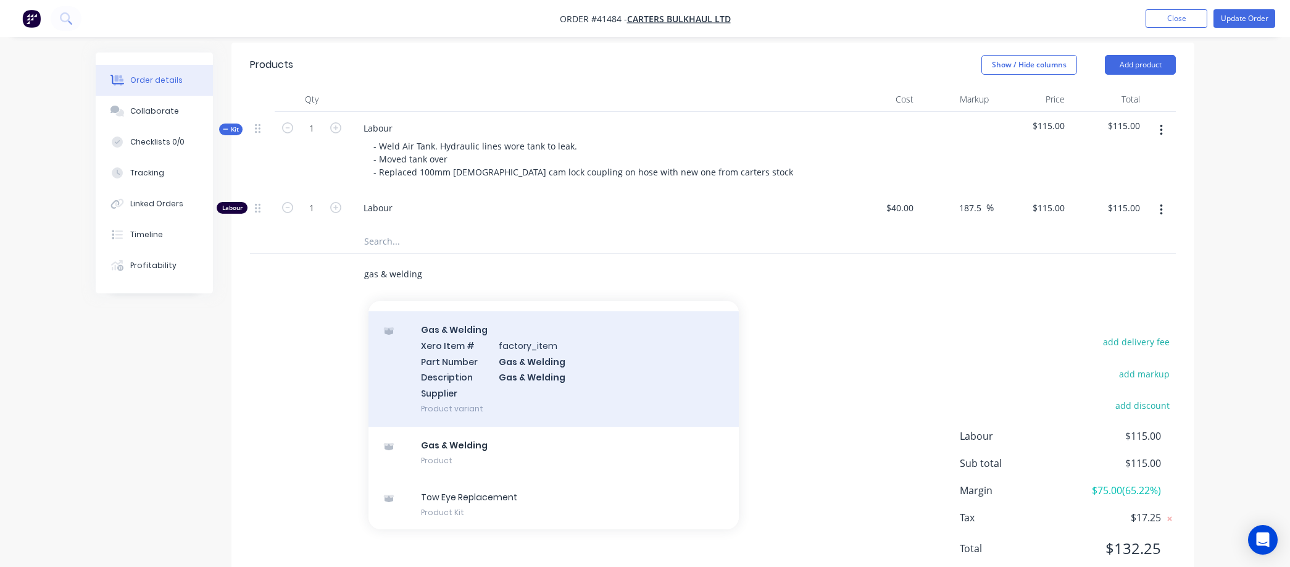
scroll to position [419, 0]
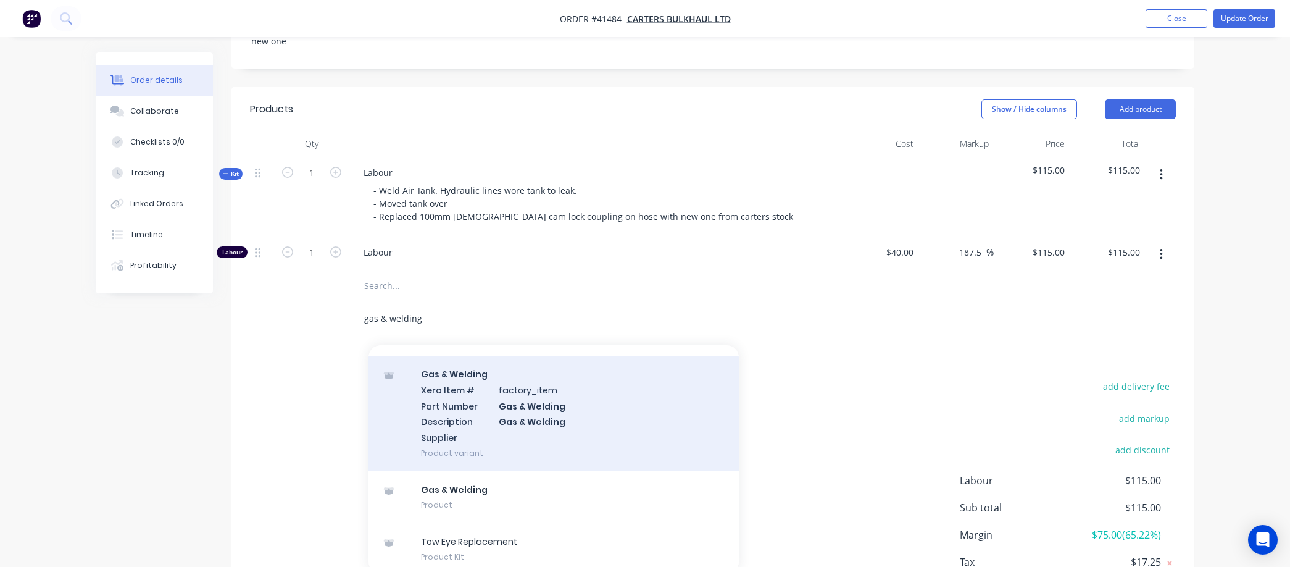
type input "gas & welding"
click at [543, 392] on div "Gas & Welding Xero Item # factory_item Part Number Gas & Welding Description Ga…" at bounding box center [554, 413] width 370 height 115
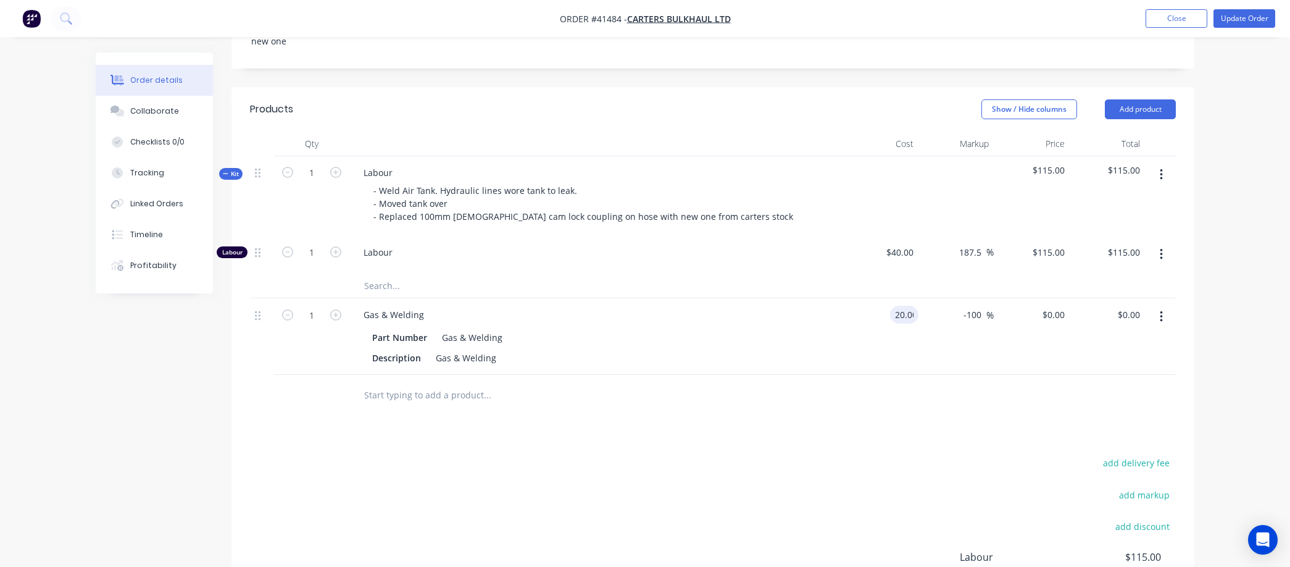
type input "$20.00"
type input "100"
type input "40"
type input "$40.00"
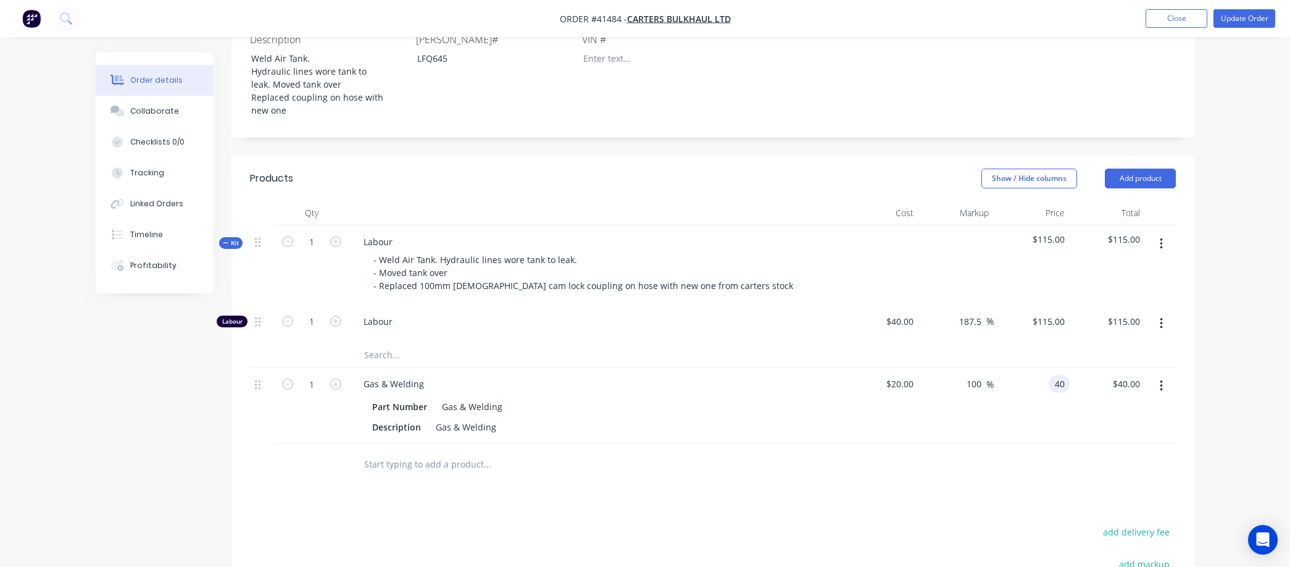
scroll to position [290, 0]
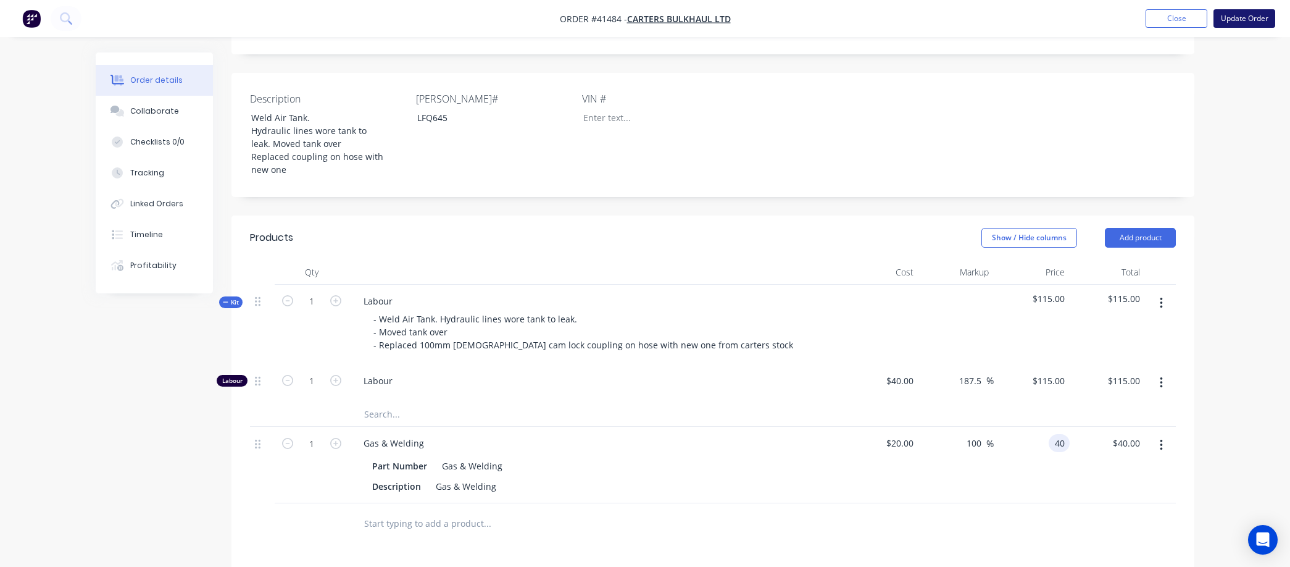
type input "$40.00"
click at [1254, 17] on button "Update Order" at bounding box center [1245, 18] width 62 height 19
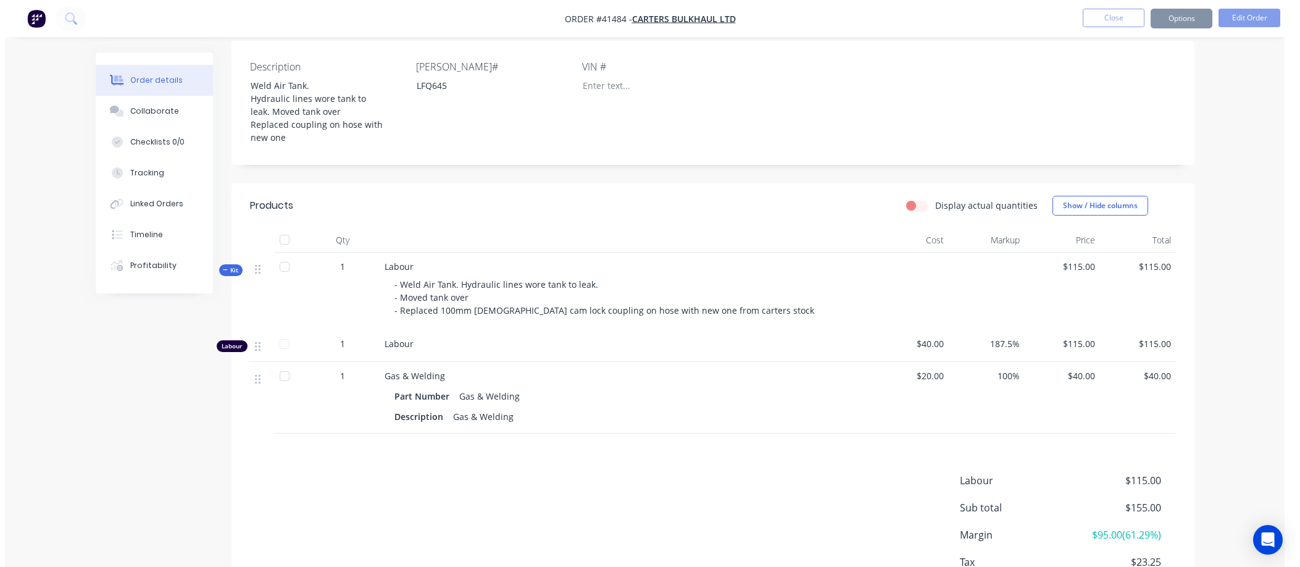
scroll to position [0, 0]
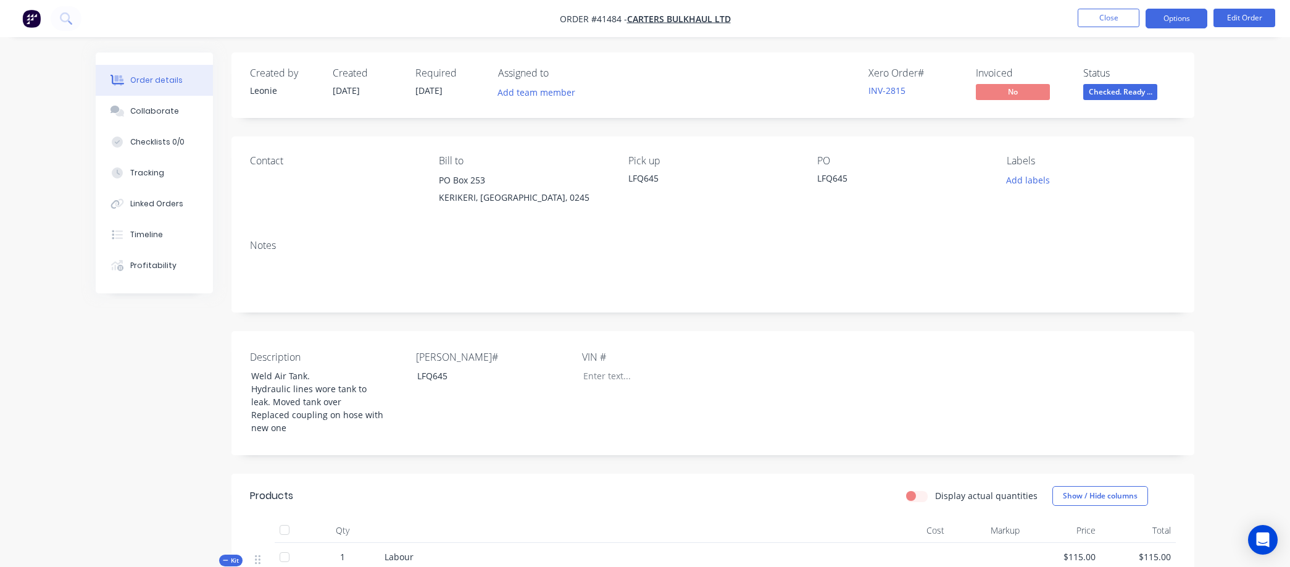
click at [1176, 15] on button "Options" at bounding box center [1177, 19] width 62 height 20
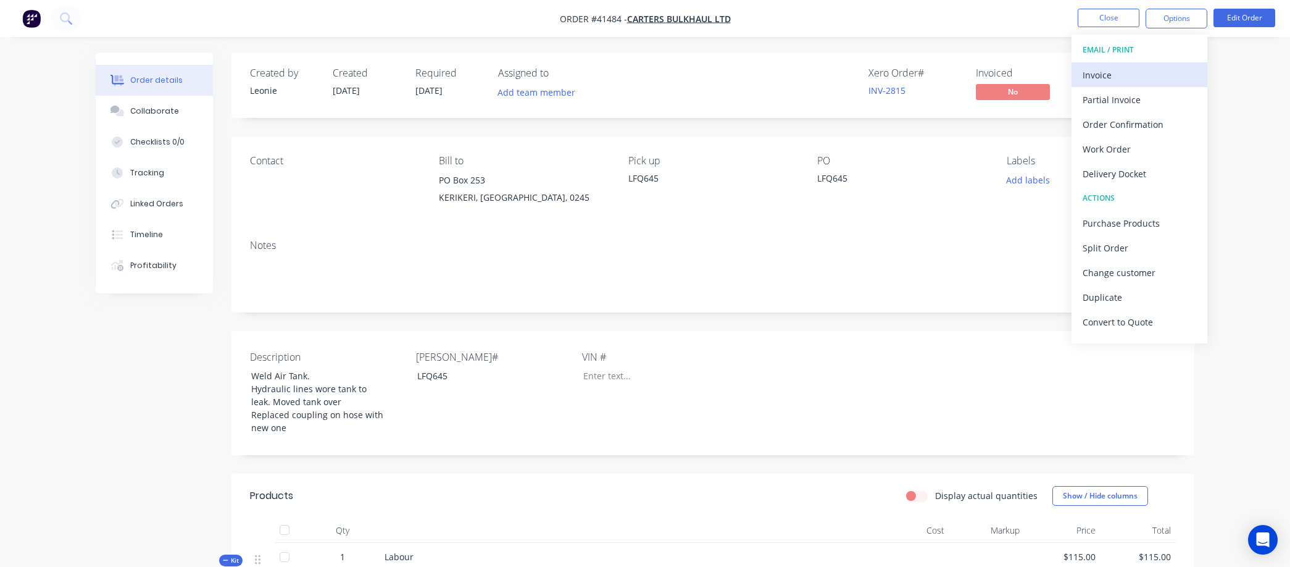
click at [1117, 70] on div "Invoice" at bounding box center [1140, 75] width 114 height 18
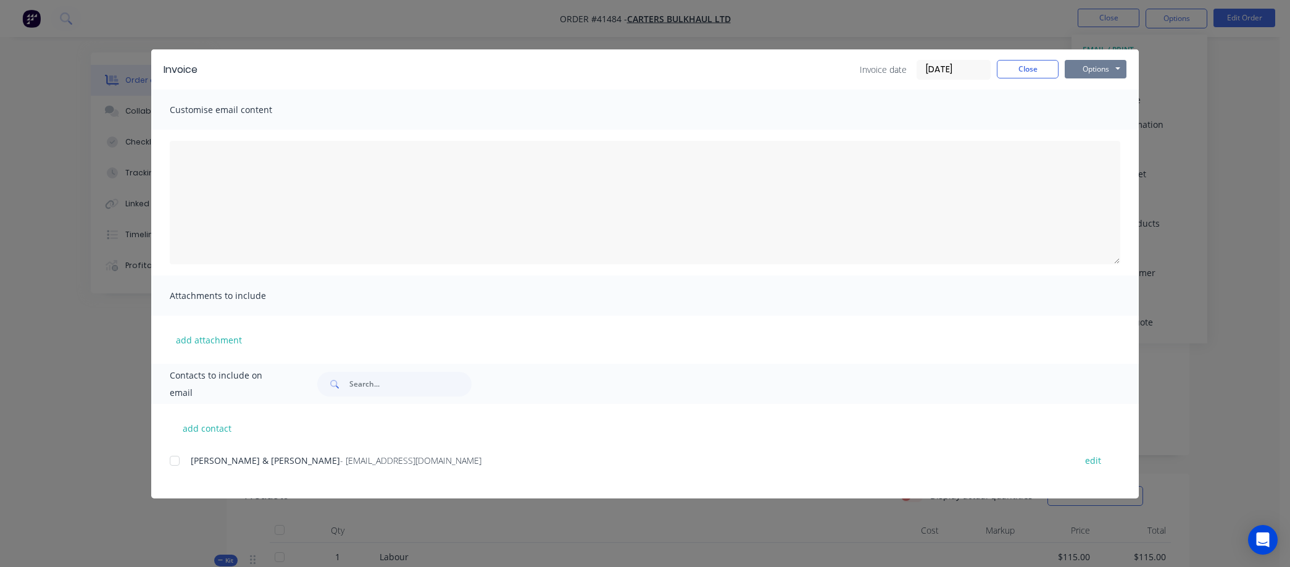
click at [1101, 62] on button "Options" at bounding box center [1096, 69] width 62 height 19
click at [1094, 88] on button "Preview" at bounding box center [1104, 91] width 79 height 20
click at [969, 67] on input "09/09/25" at bounding box center [953, 70] width 73 height 19
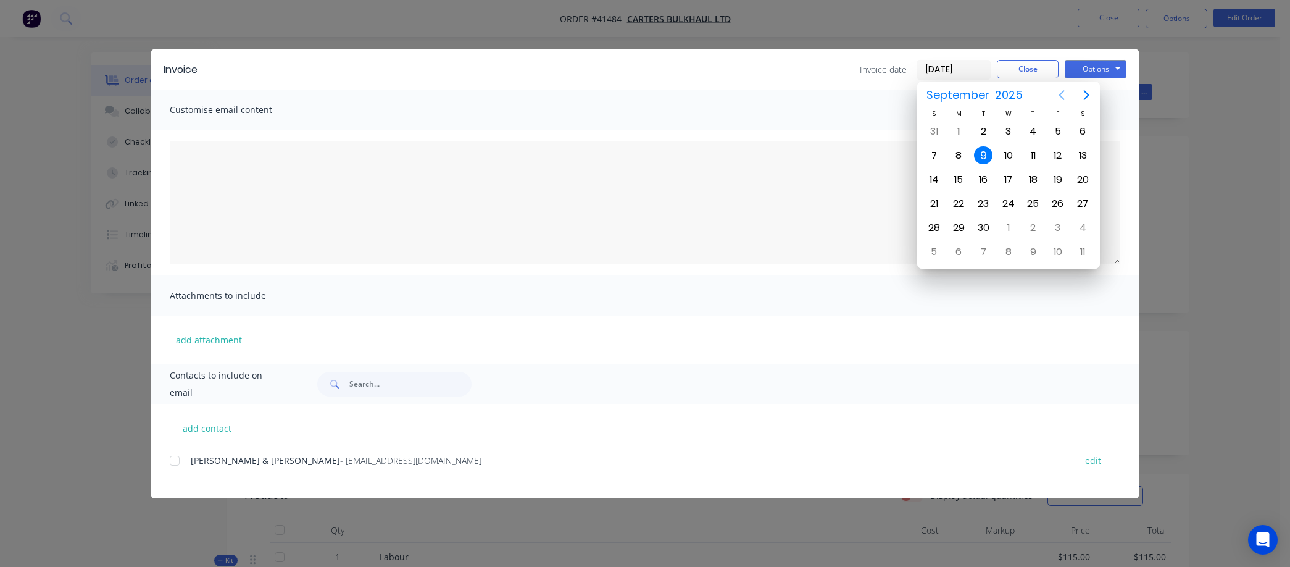
click at [1059, 90] on icon "Previous page" at bounding box center [1062, 95] width 15 height 15
click at [934, 243] on div "31" at bounding box center [934, 252] width 19 height 19
type input "31/08/25"
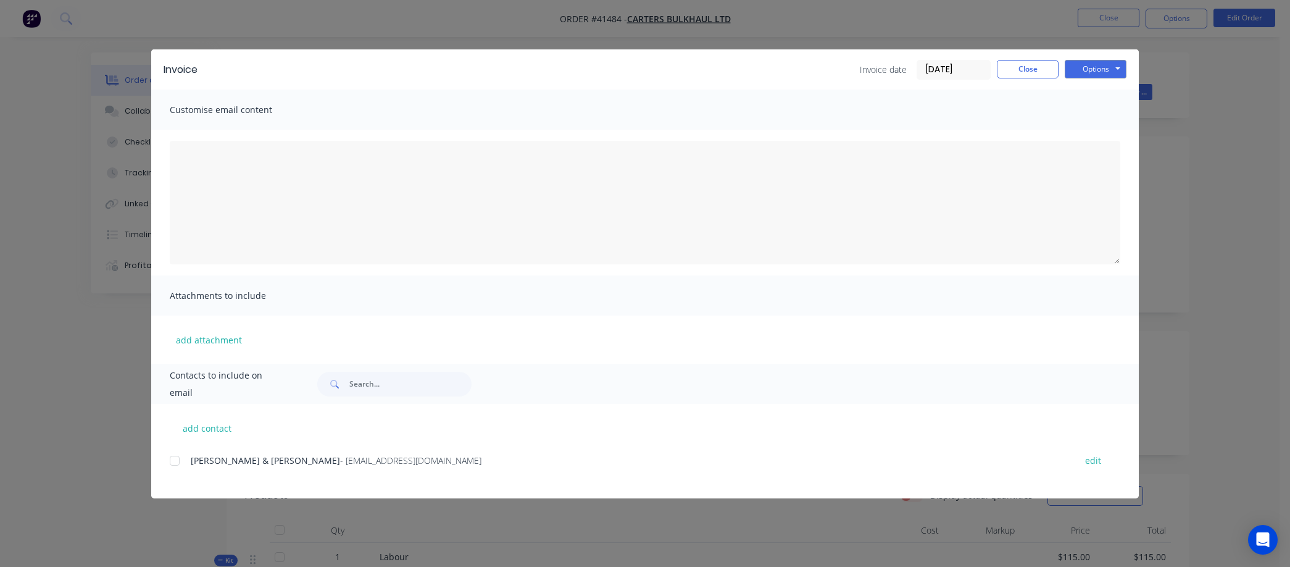
click at [175, 454] on div at bounding box center [174, 460] width 25 height 25
click at [1105, 66] on button "Options" at bounding box center [1096, 69] width 62 height 19
click at [1094, 130] on button "Email" at bounding box center [1104, 132] width 79 height 20
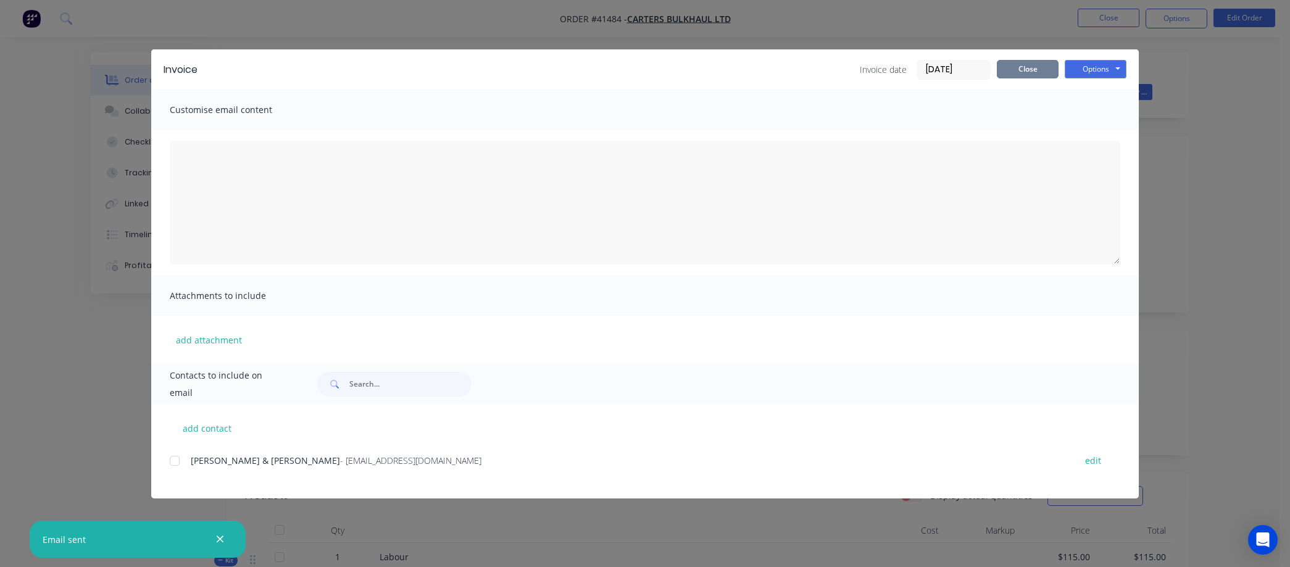
click at [1028, 68] on button "Close" at bounding box center [1028, 69] width 62 height 19
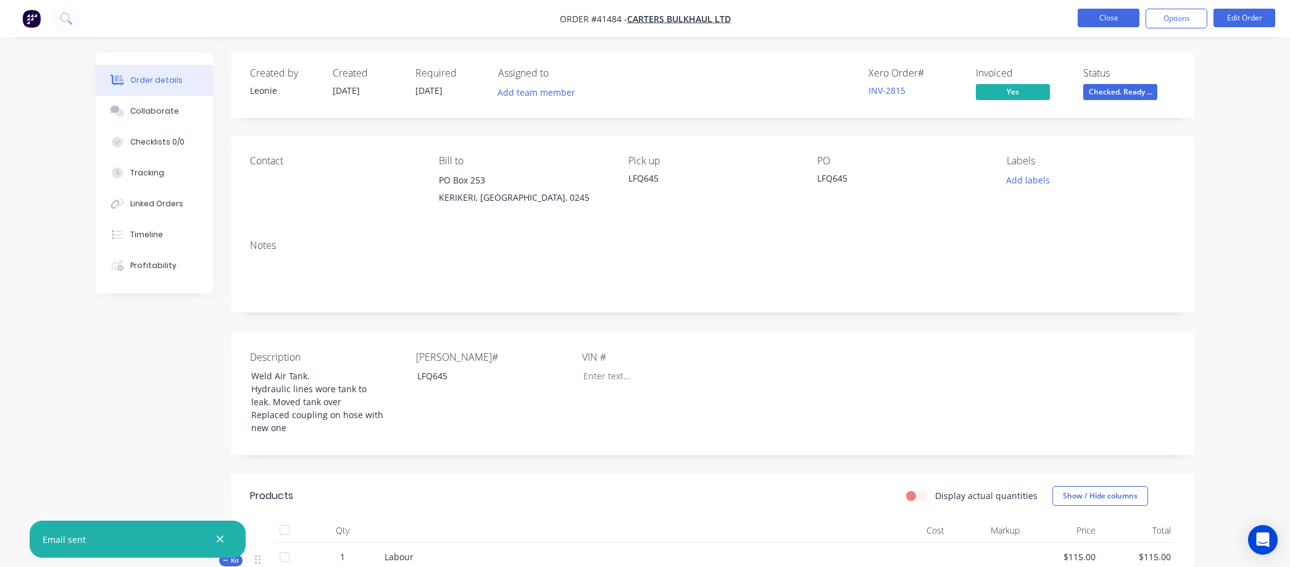
click at [1108, 14] on button "Close" at bounding box center [1109, 18] width 62 height 19
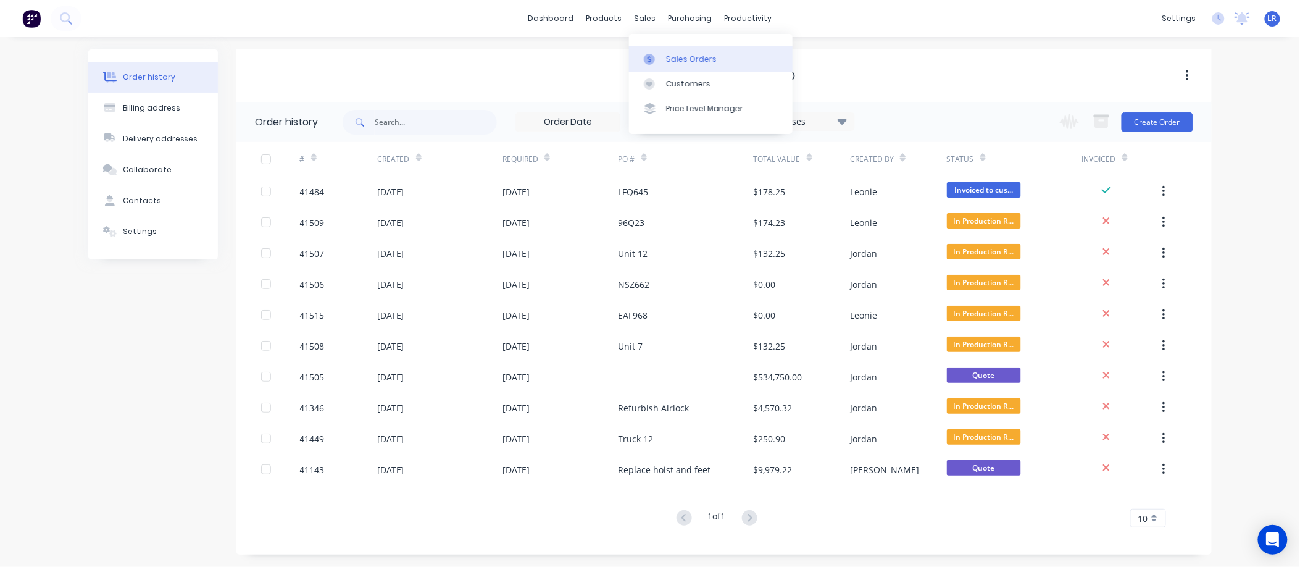
click at [672, 57] on div "Sales Orders" at bounding box center [691, 59] width 51 height 11
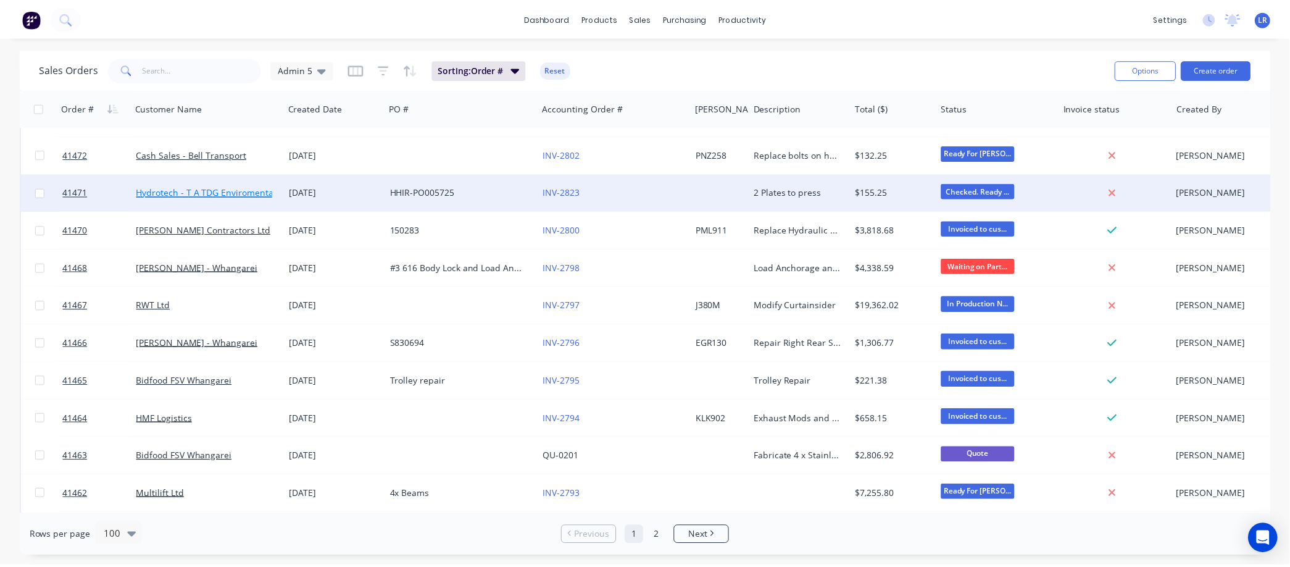
scroll to position [1646, 0]
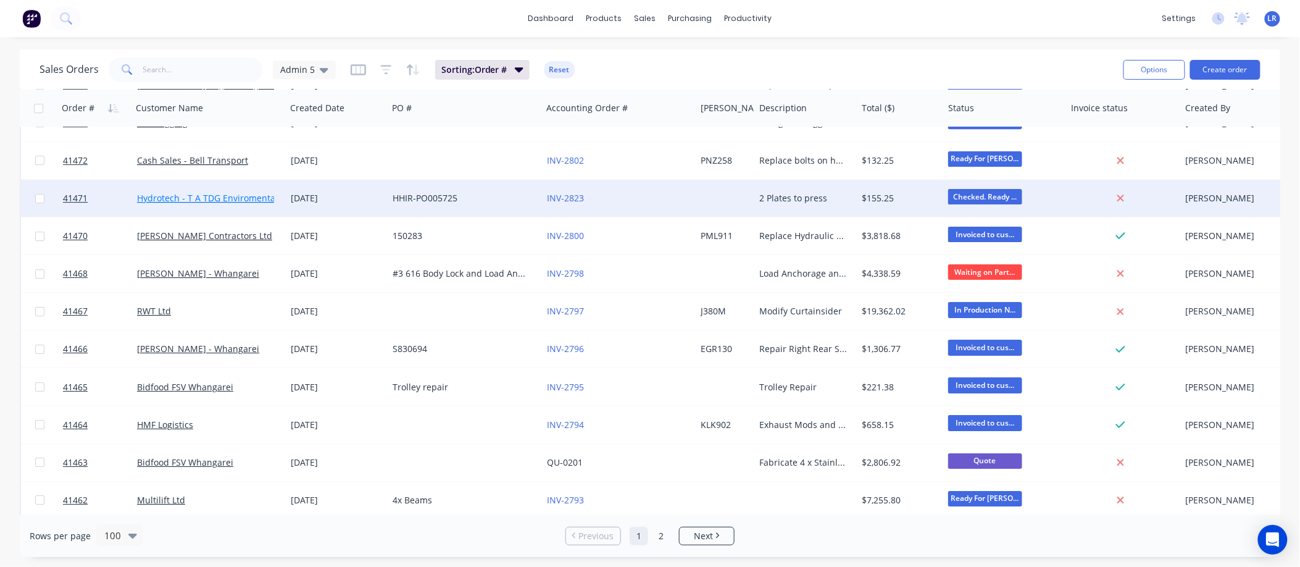
click at [209, 194] on link "Hydrotech - T A TDG Enviromental Limited" at bounding box center [224, 198] width 174 height 12
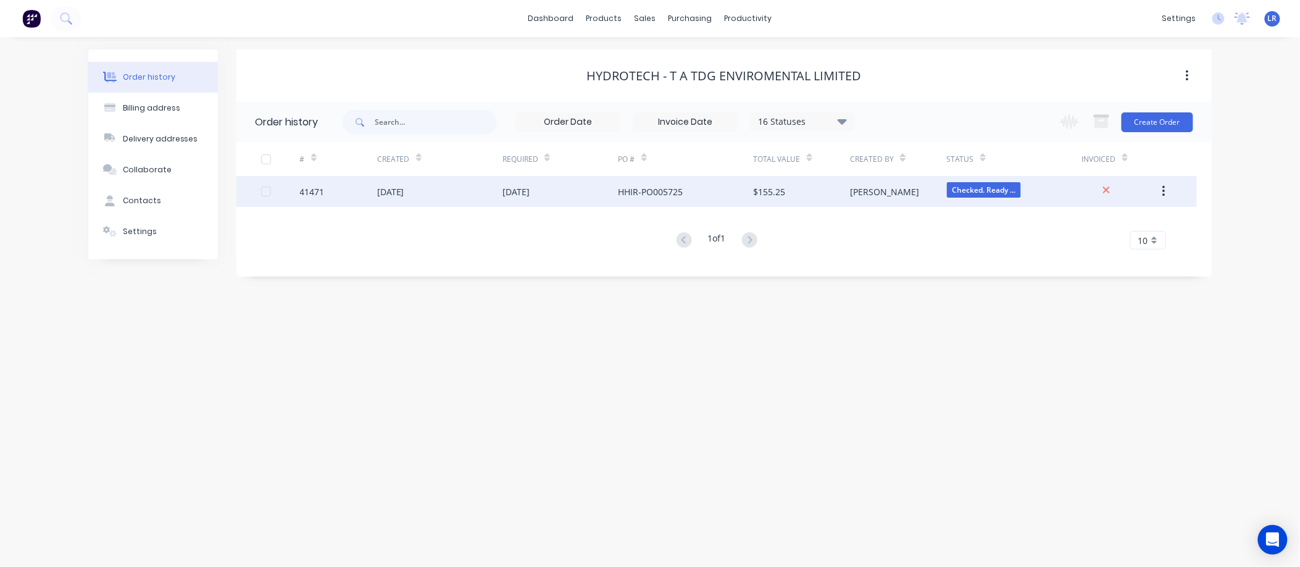
click at [307, 189] on div "41471" at bounding box center [312, 191] width 25 height 13
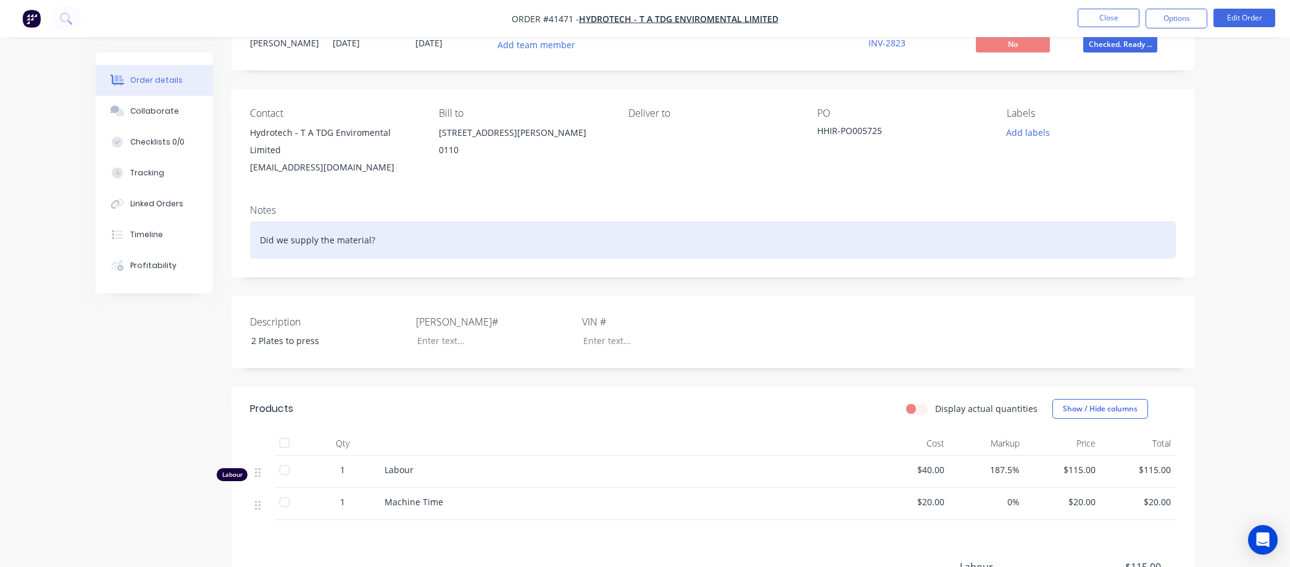
scroll to position [4, 0]
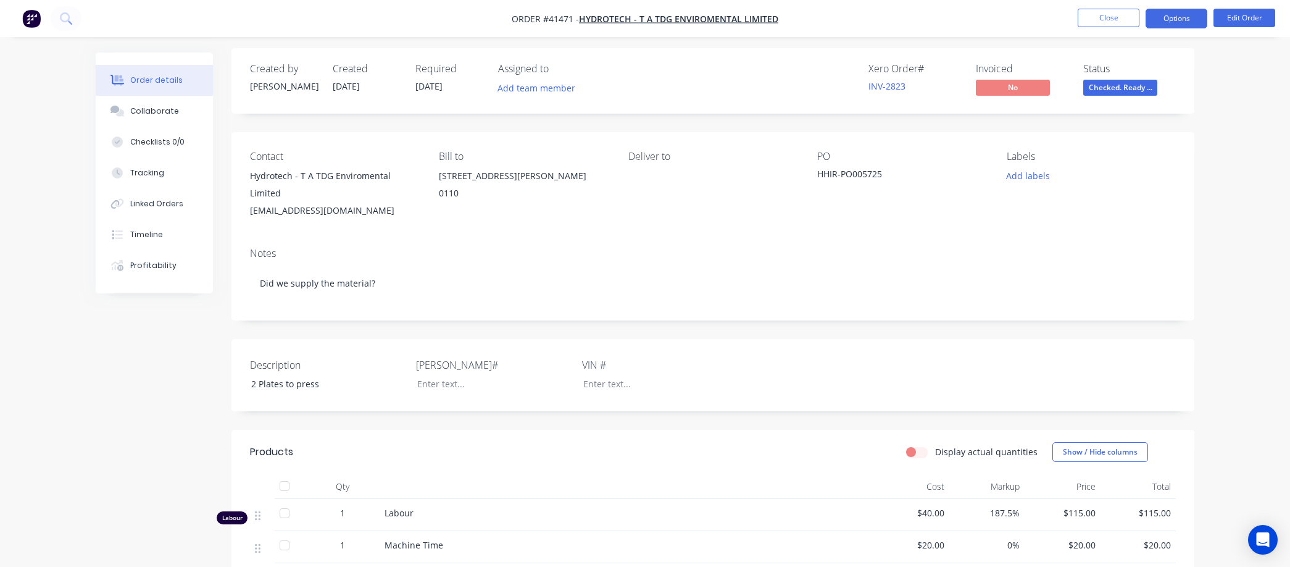
click at [1169, 16] on button "Options" at bounding box center [1177, 19] width 62 height 20
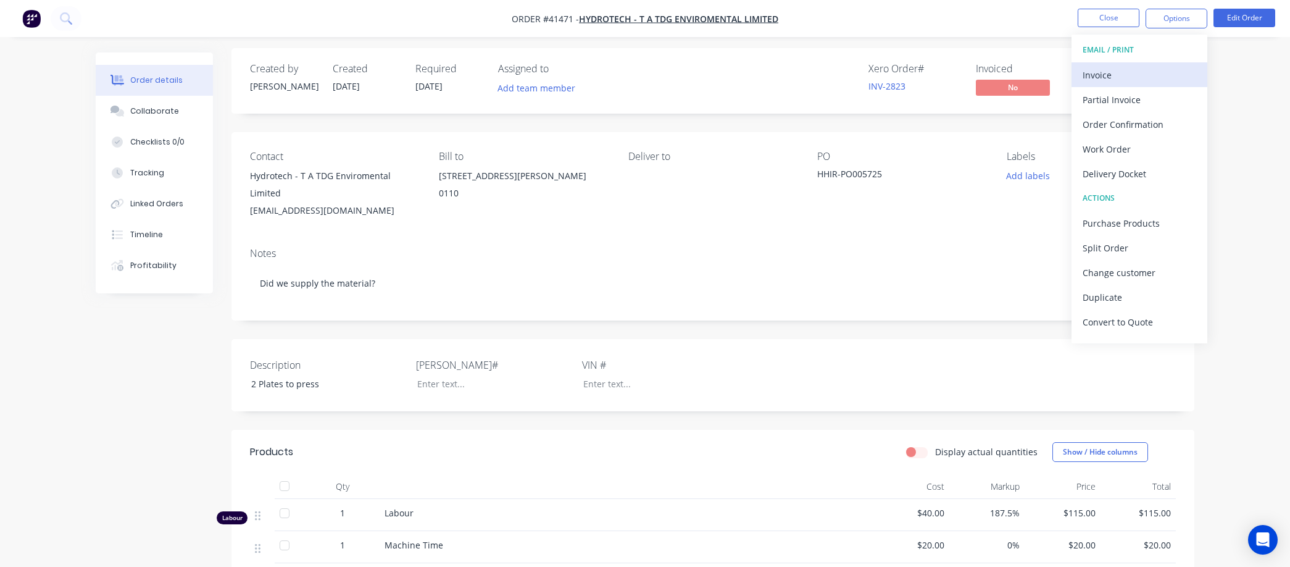
click at [1113, 71] on div "Invoice" at bounding box center [1140, 75] width 114 height 18
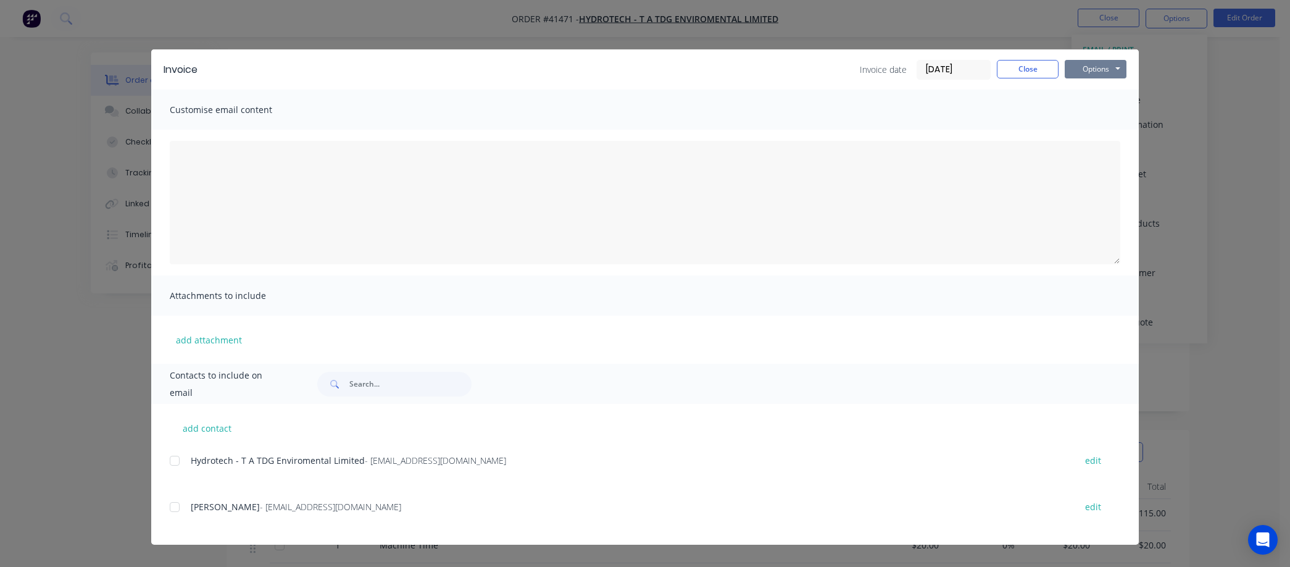
click at [1106, 62] on button "Options" at bounding box center [1096, 69] width 62 height 19
click at [1102, 88] on button "Preview" at bounding box center [1104, 91] width 79 height 20
click at [1026, 65] on button "Close" at bounding box center [1028, 69] width 62 height 19
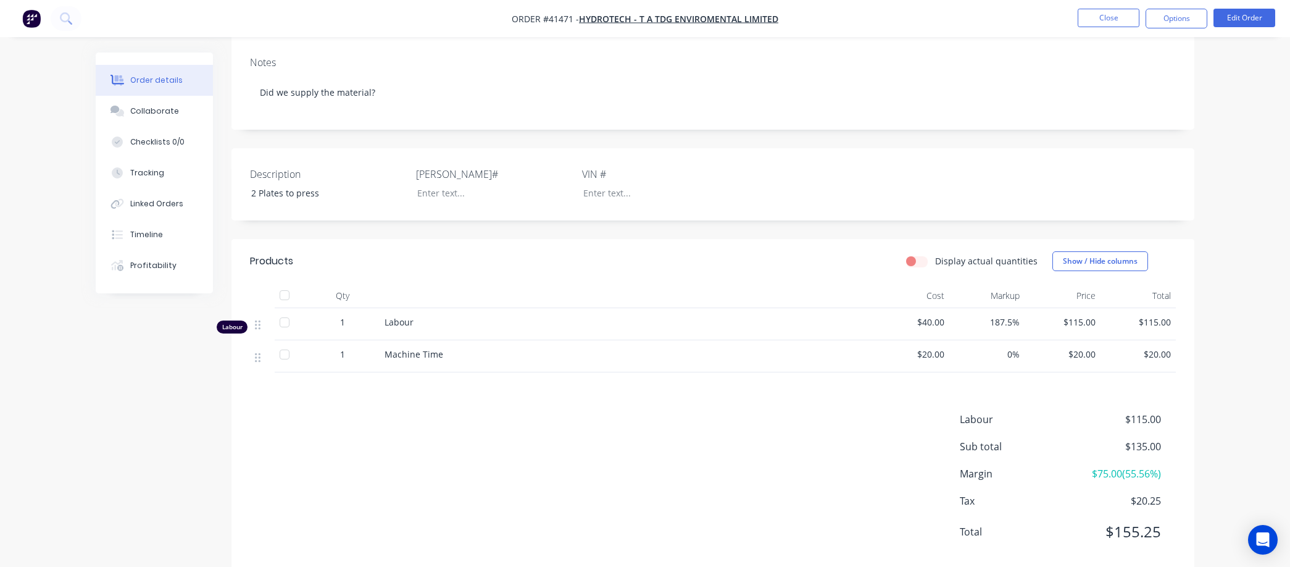
scroll to position [211, 0]
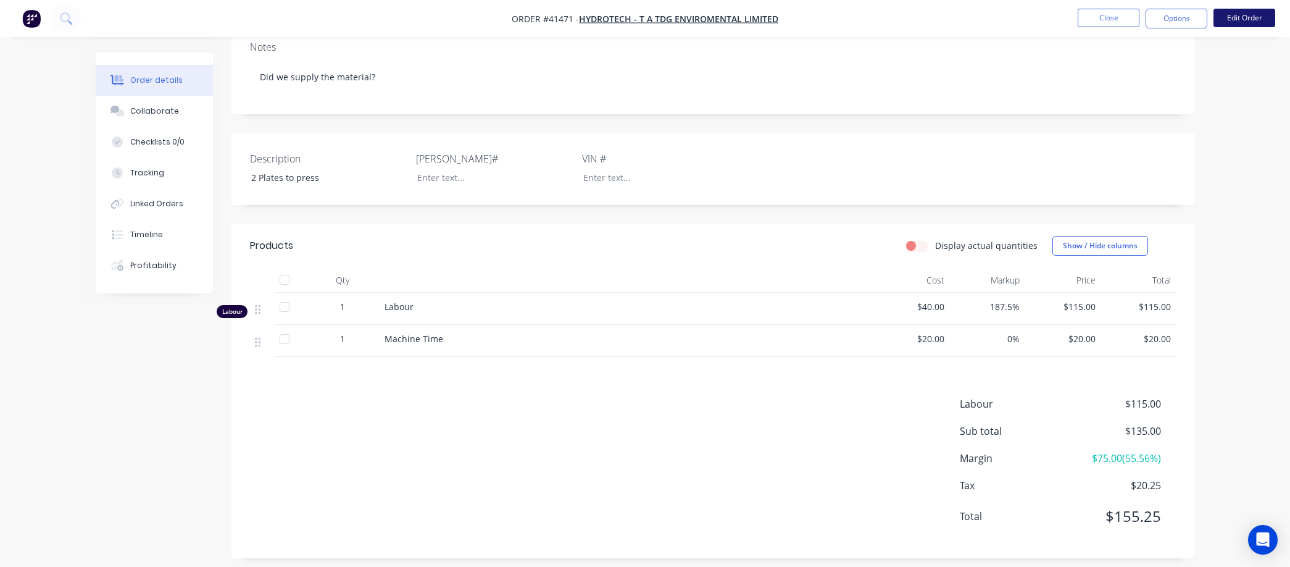
click at [1240, 14] on button "Edit Order" at bounding box center [1245, 18] width 62 height 19
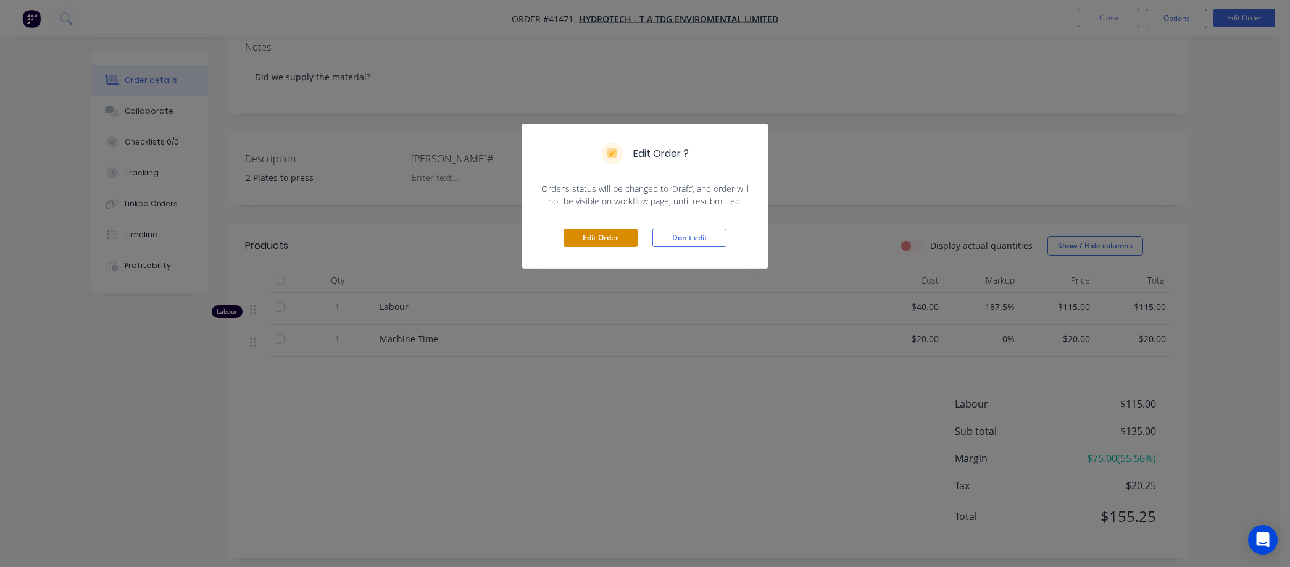
click at [615, 233] on button "Edit Order" at bounding box center [601, 237] width 74 height 19
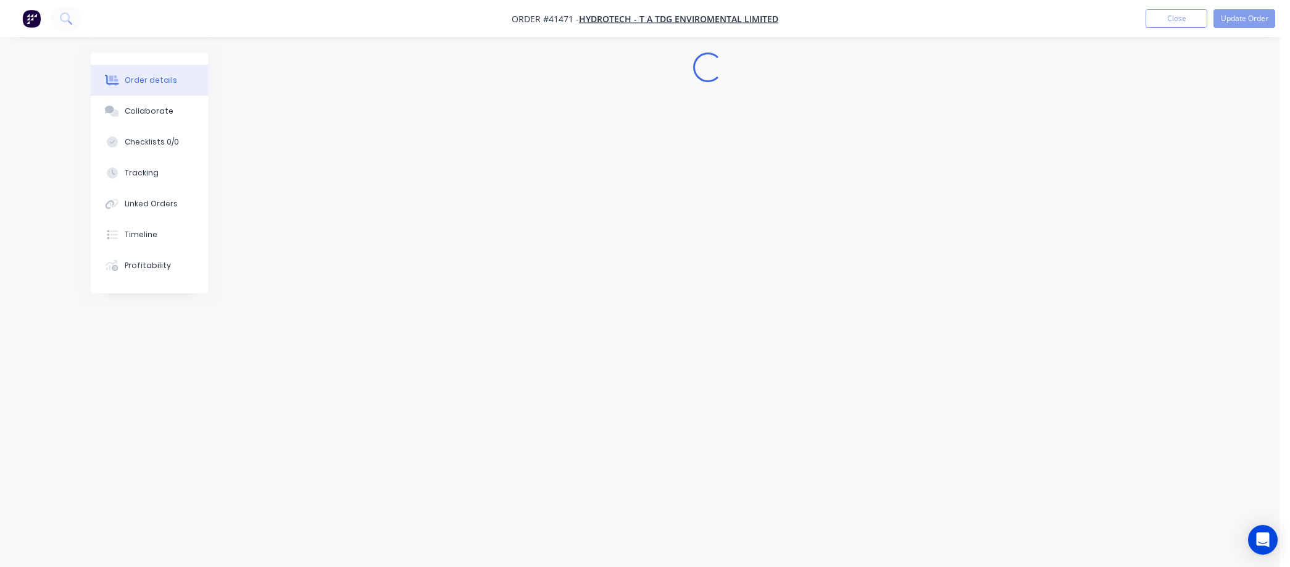
scroll to position [0, 0]
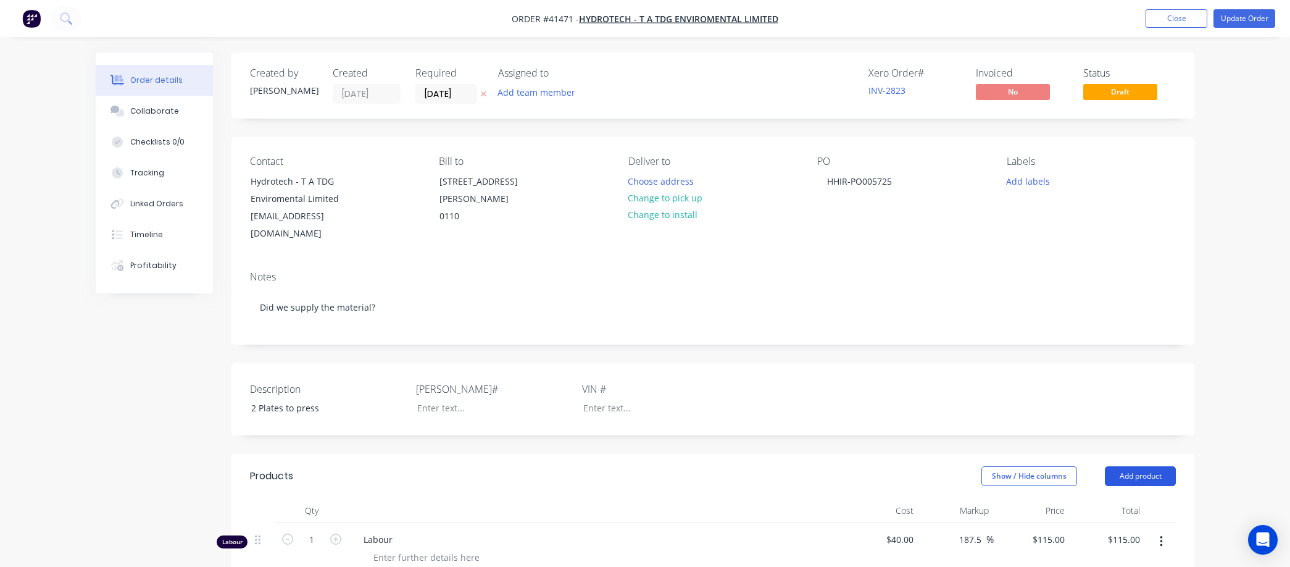
click at [1139, 466] on button "Add product" at bounding box center [1140, 476] width 71 height 20
click at [1103, 498] on div "Product catalogue" at bounding box center [1117, 507] width 95 height 18
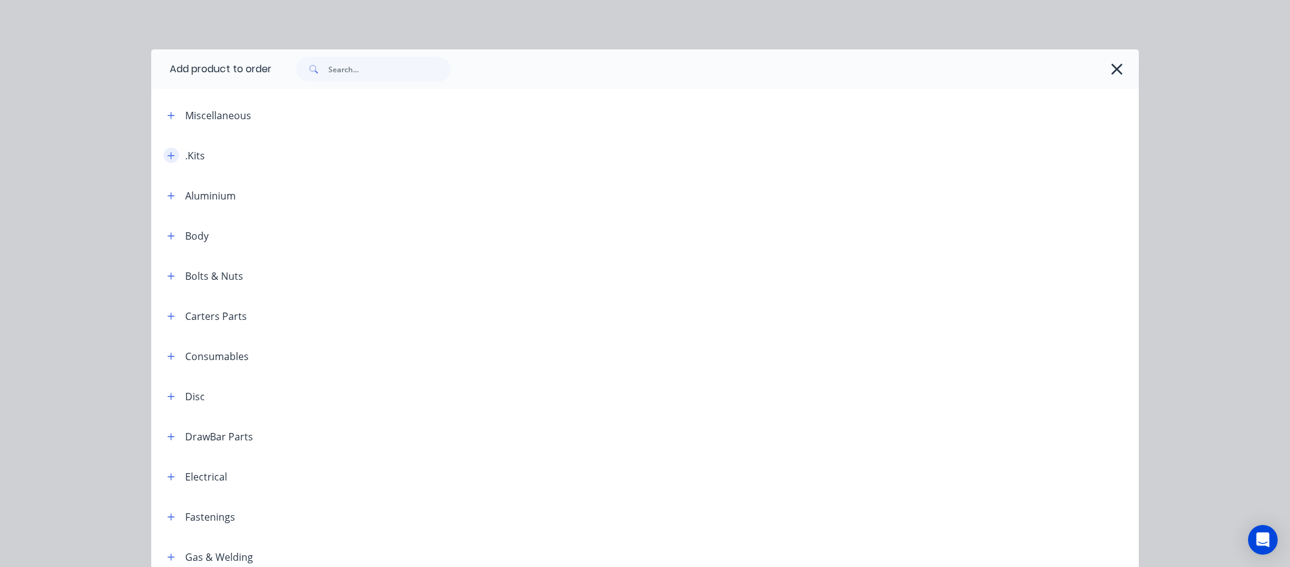
click at [168, 155] on icon "button" at bounding box center [171, 155] width 7 height 7
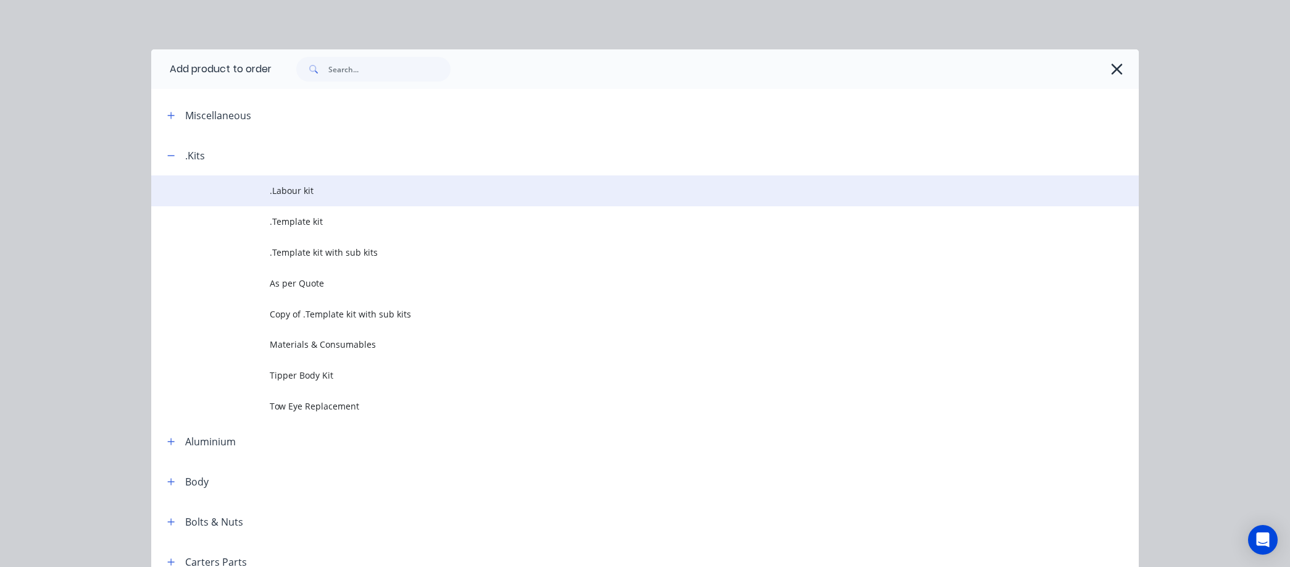
click at [276, 191] on span ".Labour kit" at bounding box center [617, 190] width 695 height 13
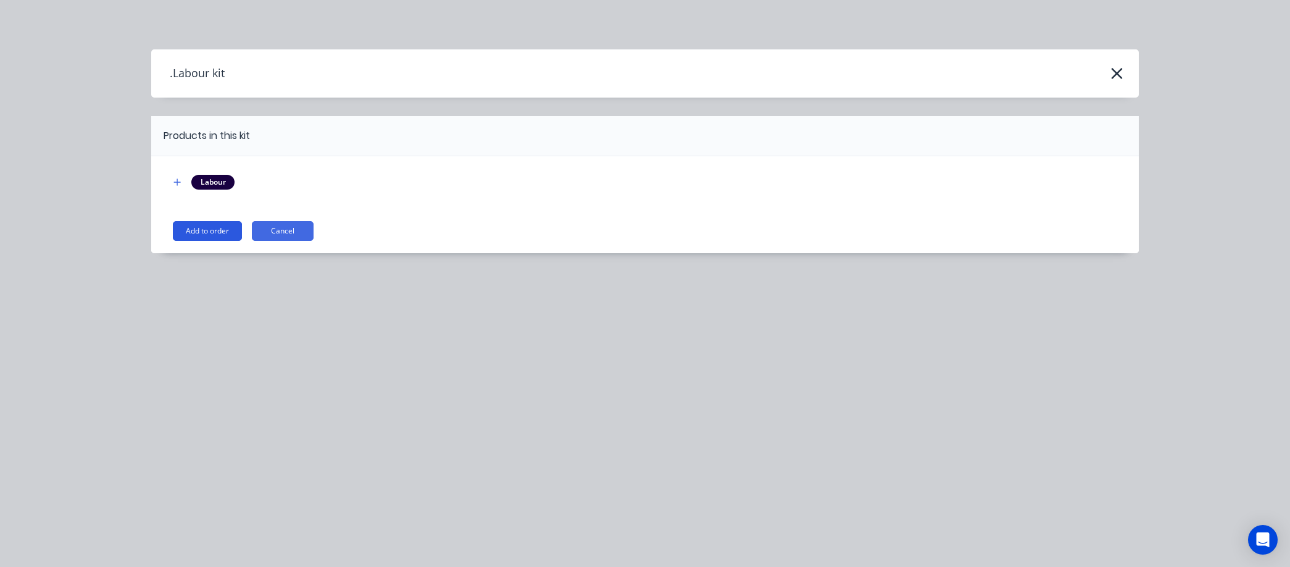
click at [212, 227] on button "Add to order" at bounding box center [207, 231] width 69 height 20
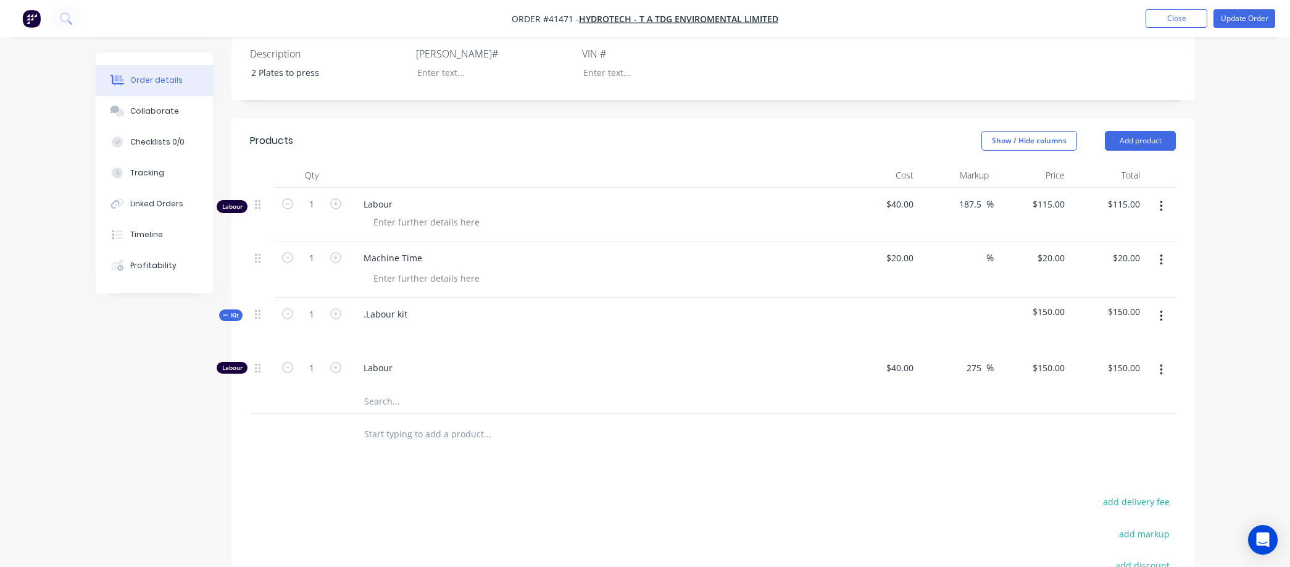
scroll to position [343, 0]
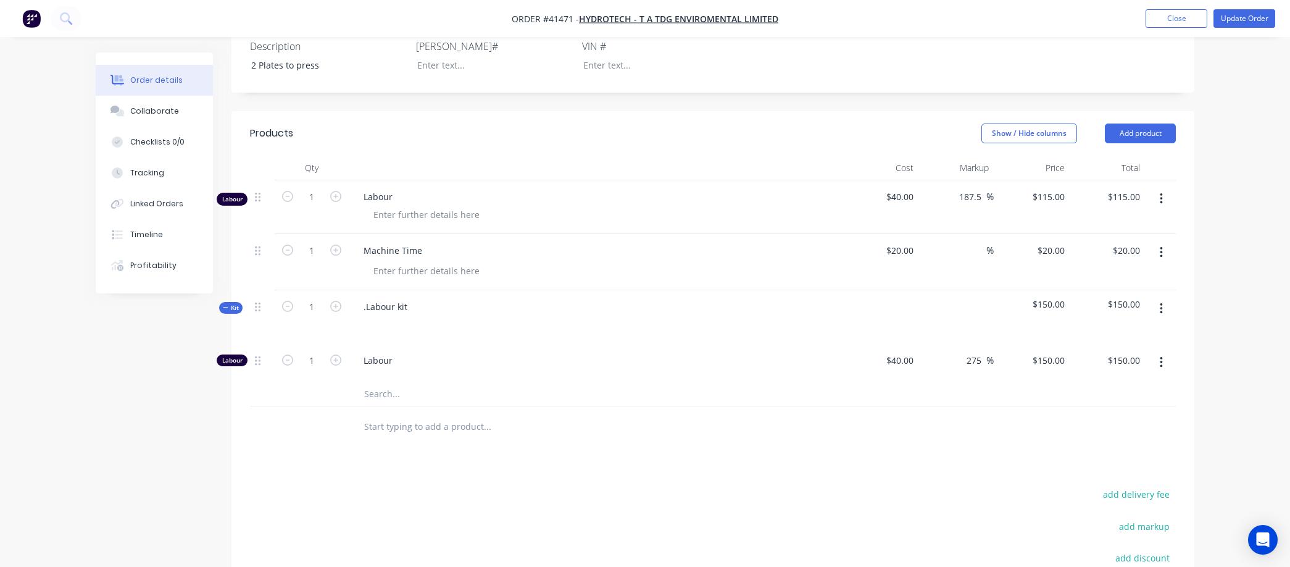
drag, startPoint x: 980, startPoint y: 340, endPoint x: 953, endPoint y: 344, distance: 27.5
click at [953, 344] on div "275 275 %" at bounding box center [957, 363] width 76 height 38
type input "187.5"
type input "115"
type input "$115.00"
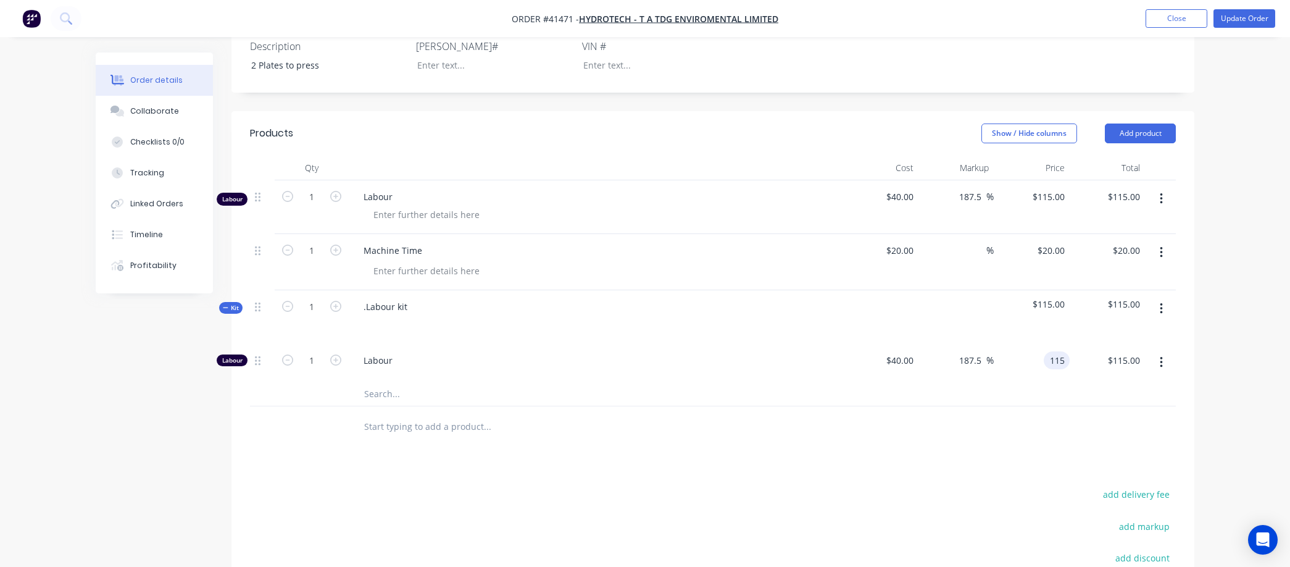
type input "$115.00"
click at [1161, 193] on icon "button" at bounding box center [1161, 198] width 2 height 11
click at [1099, 296] on div "Delete" at bounding box center [1117, 305] width 95 height 18
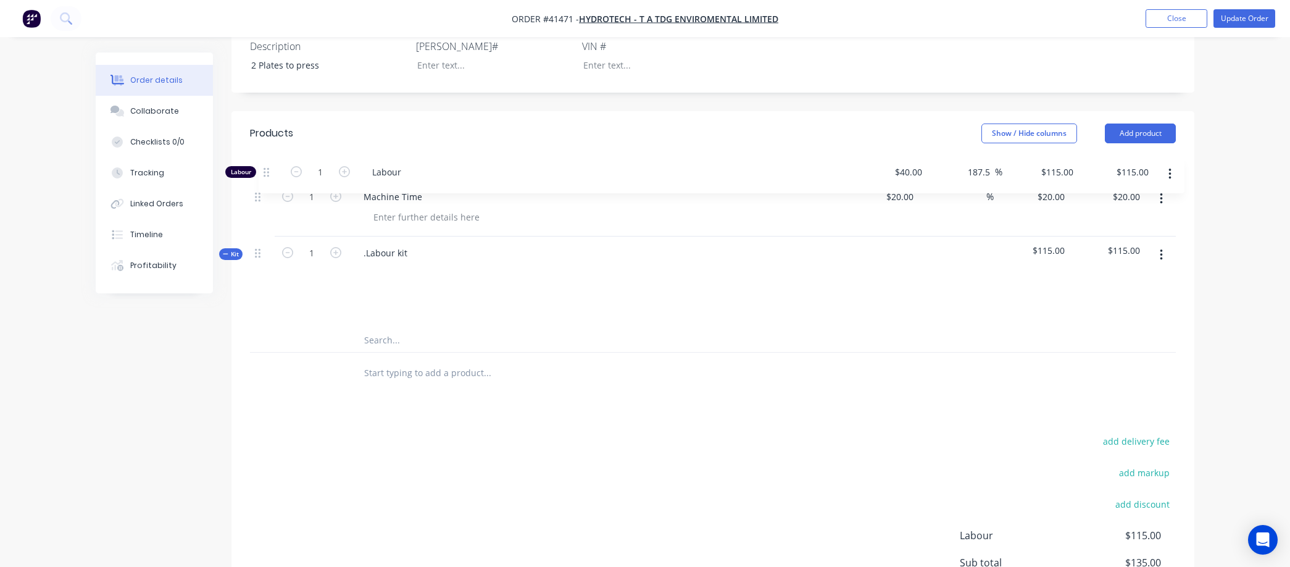
drag, startPoint x: 259, startPoint y: 289, endPoint x: 267, endPoint y: 169, distance: 120.0
click at [267, 180] on div "1 Machine Time $20.00 $20.00 % $20.00 $20.00 $20.00 $20.00 Kit 1 .Labour kit $1…" at bounding box center [713, 266] width 926 height 173
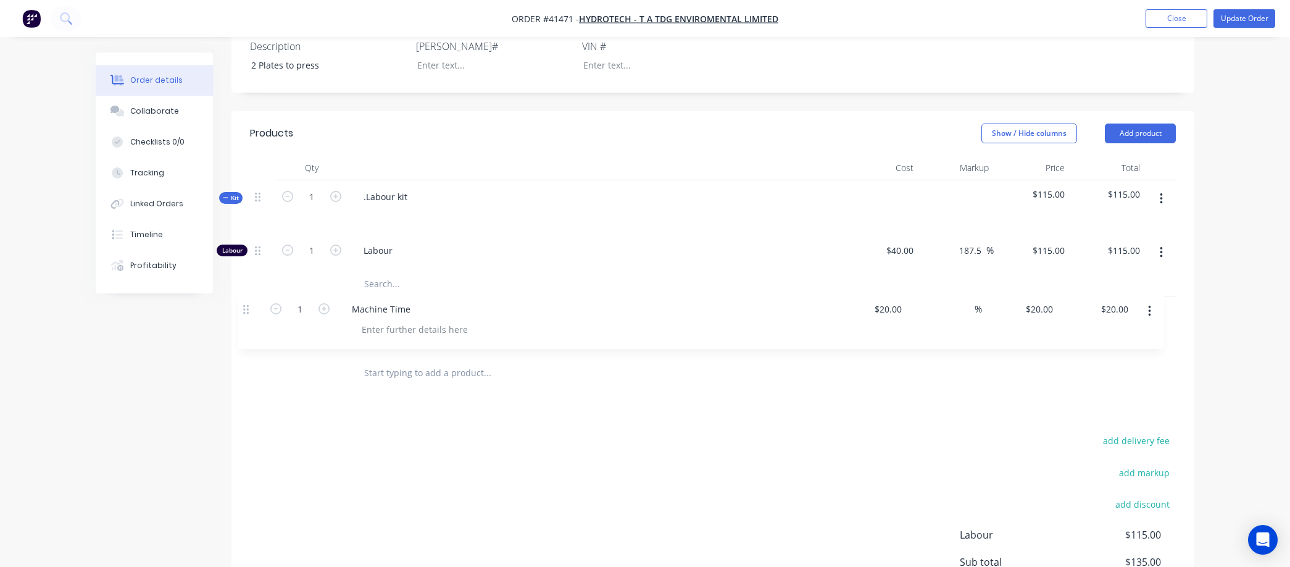
drag, startPoint x: 257, startPoint y: 180, endPoint x: 246, endPoint y: 314, distance: 133.9
click at [246, 314] on div "Qty Cost Markup Price Total 1 Machine Time $20.00 $20.00 % $20.00 $20.00 $20.00…" at bounding box center [713, 275] width 963 height 238
click at [1226, 12] on button "Update Order" at bounding box center [1245, 18] width 62 height 19
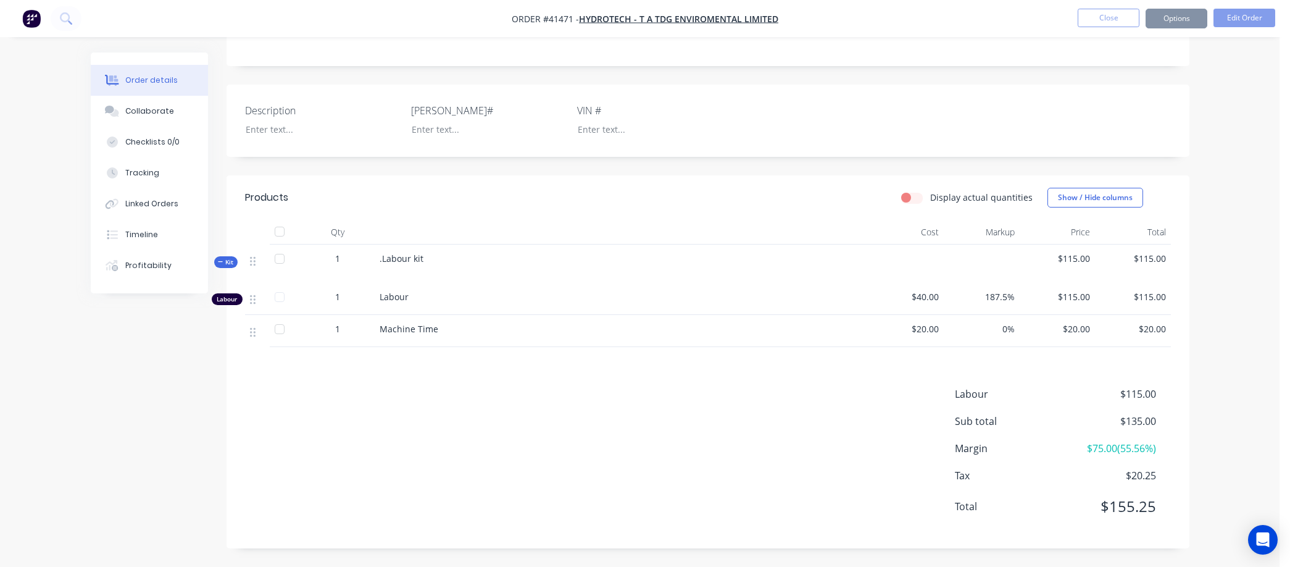
scroll to position [0, 0]
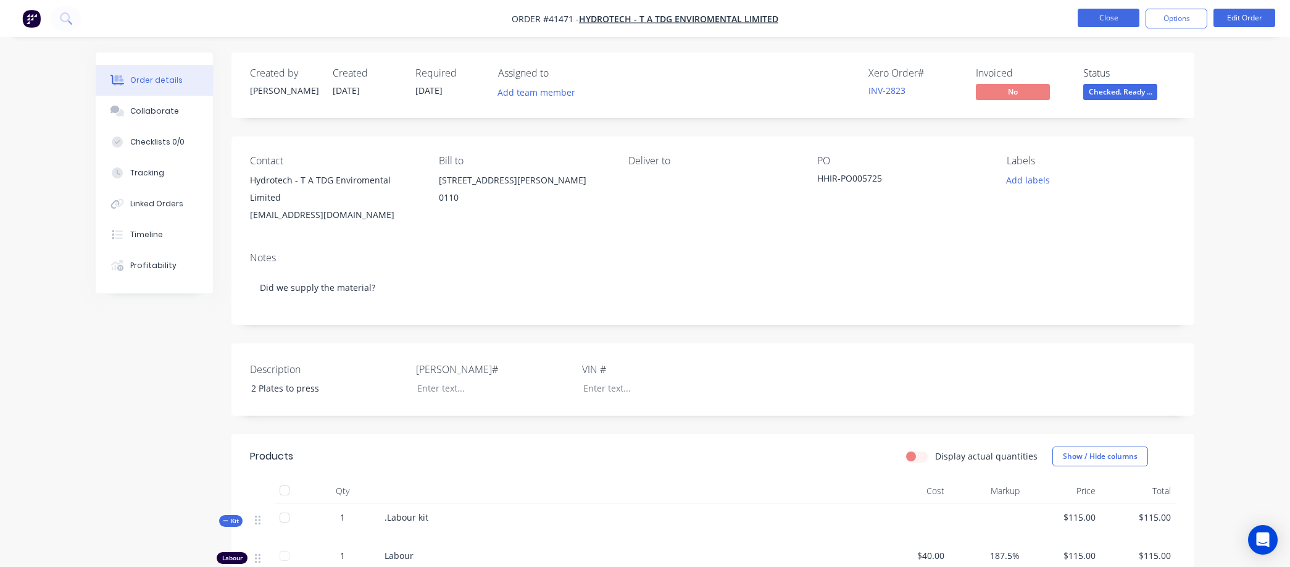
click at [1105, 13] on button "Close" at bounding box center [1109, 18] width 62 height 19
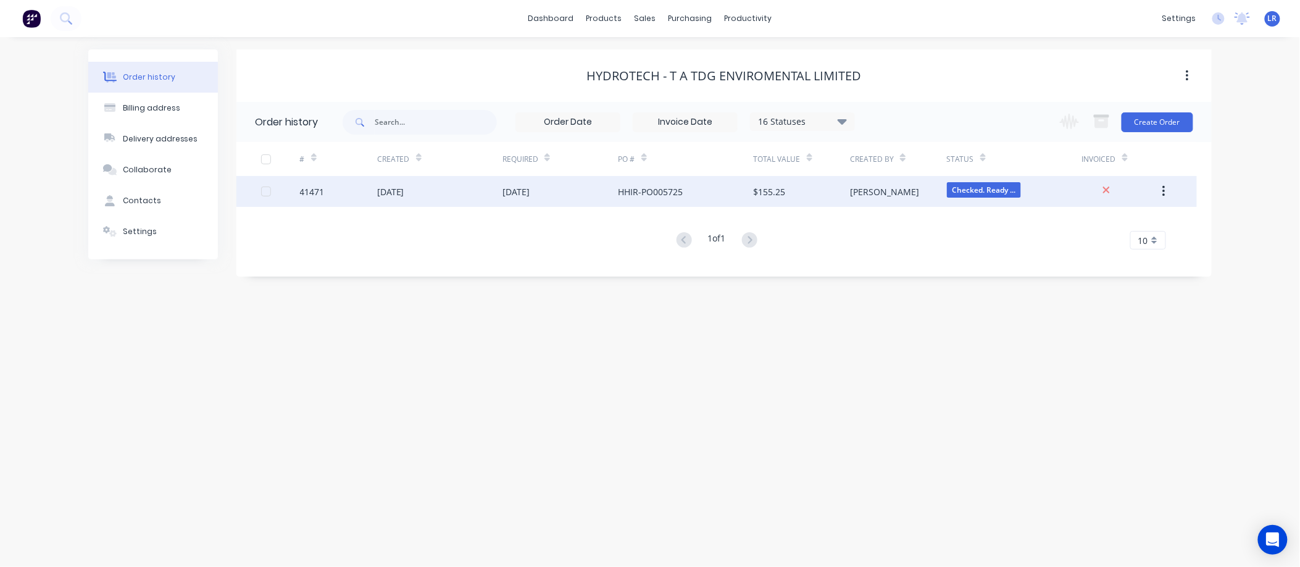
click at [385, 188] on div "02 Sep 2025" at bounding box center [390, 191] width 27 height 13
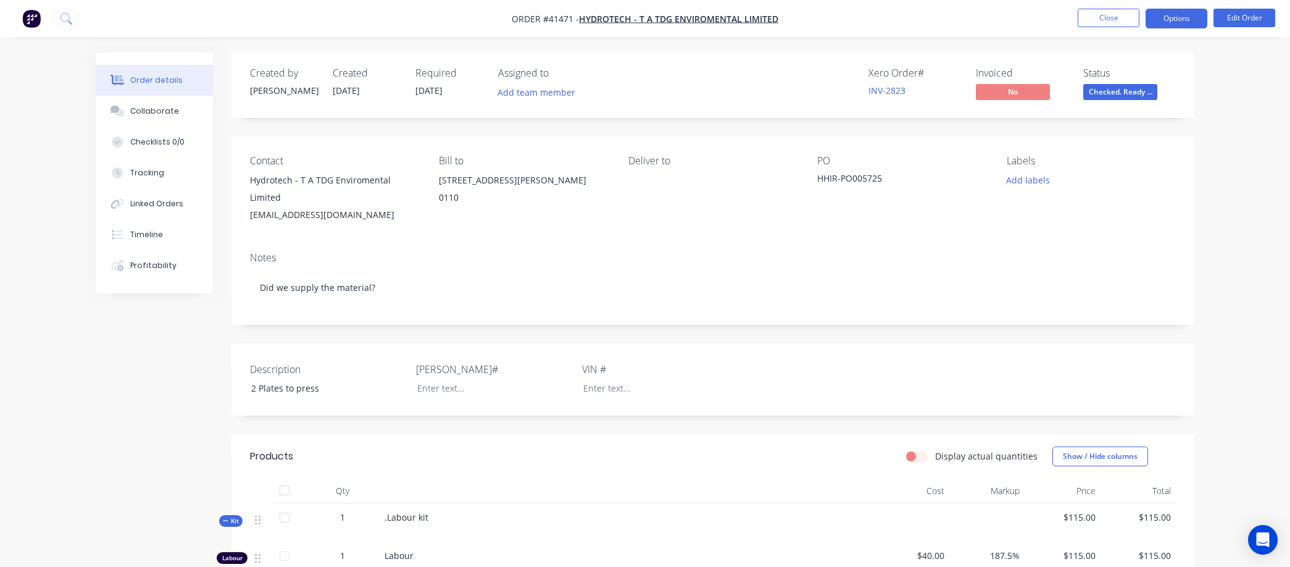
click at [1171, 15] on button "Options" at bounding box center [1177, 19] width 62 height 20
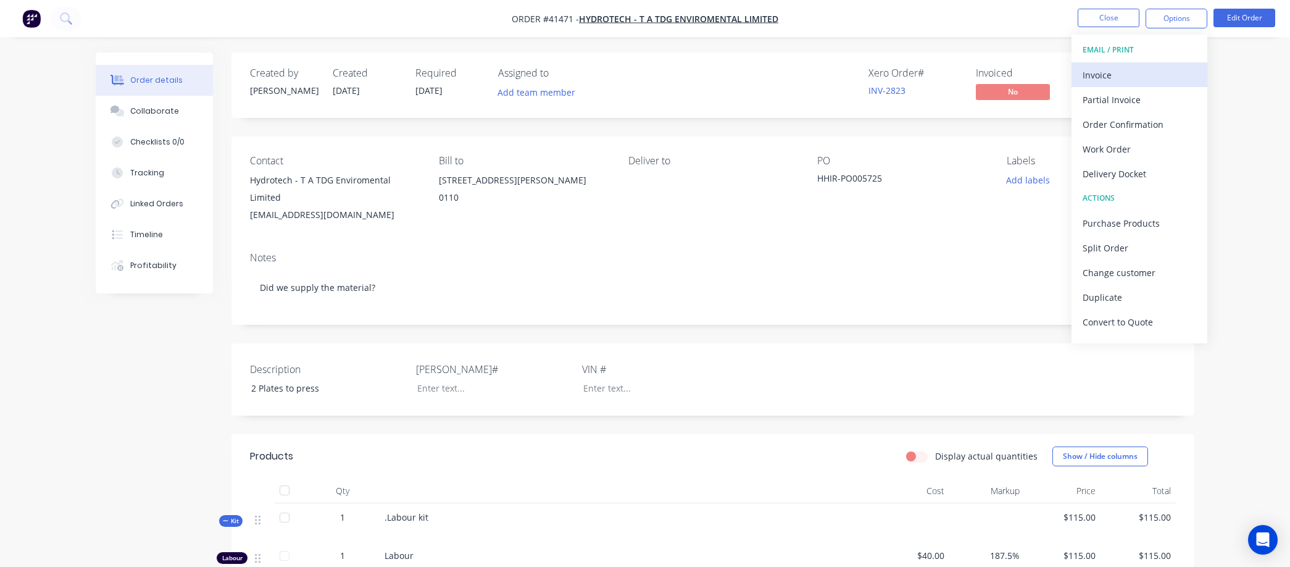
click at [1109, 75] on div "Invoice" at bounding box center [1140, 75] width 114 height 18
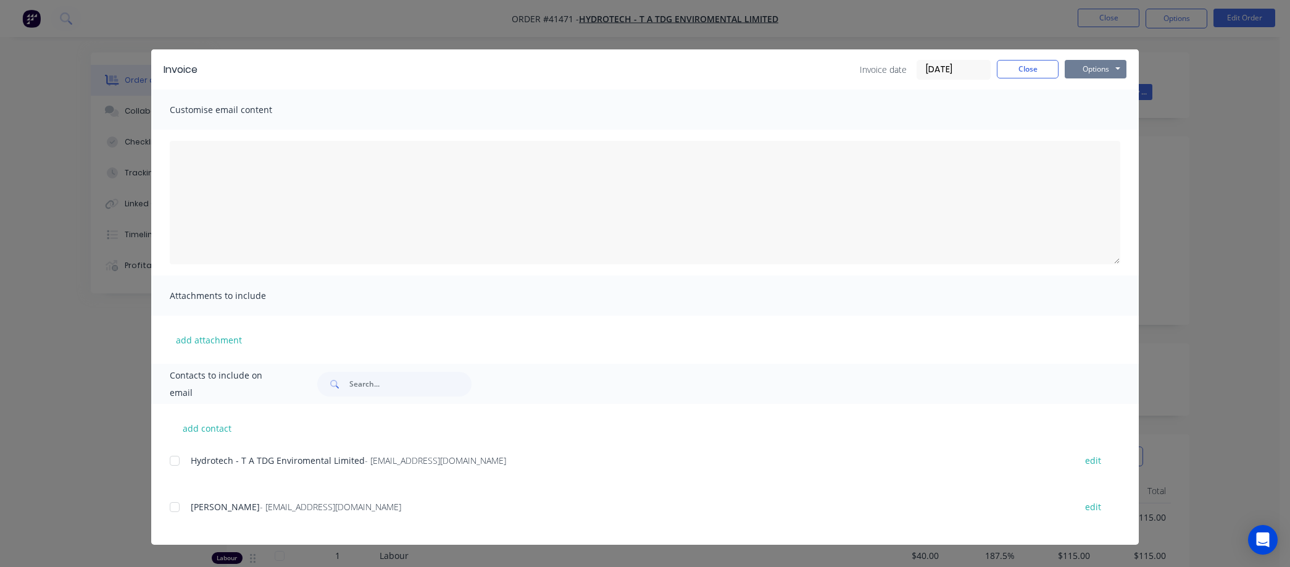
click at [1094, 64] on button "Options" at bounding box center [1096, 69] width 62 height 19
click at [1096, 87] on button "Preview" at bounding box center [1104, 91] width 79 height 20
click at [1032, 65] on button "Close" at bounding box center [1028, 69] width 62 height 19
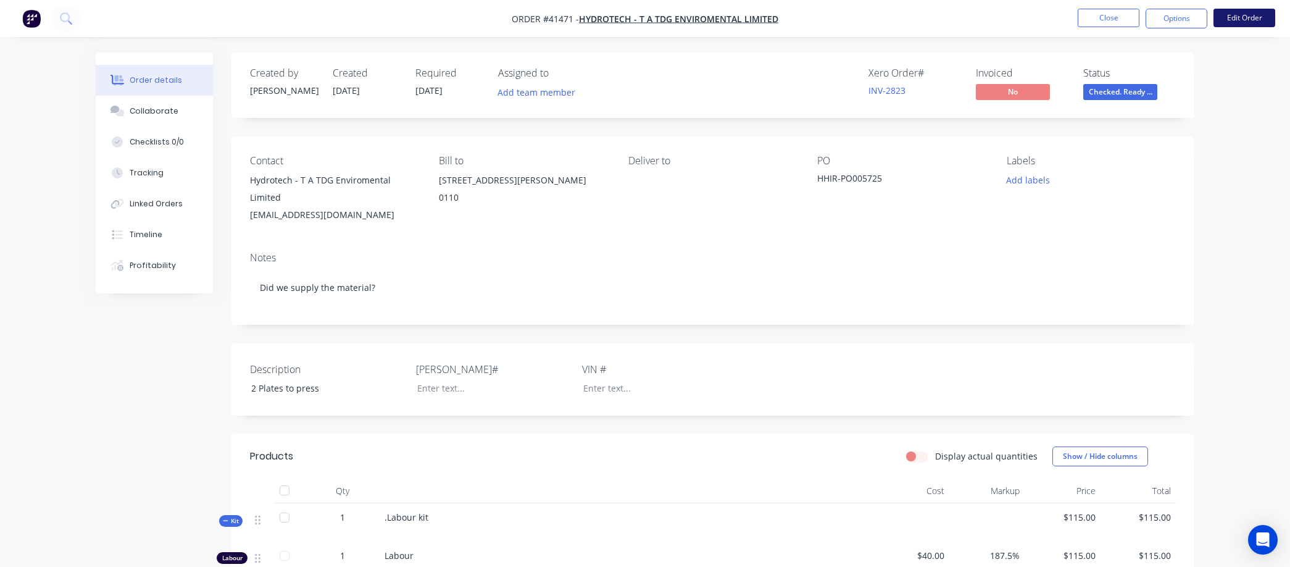
click at [1238, 15] on button "Edit Order" at bounding box center [1245, 18] width 62 height 19
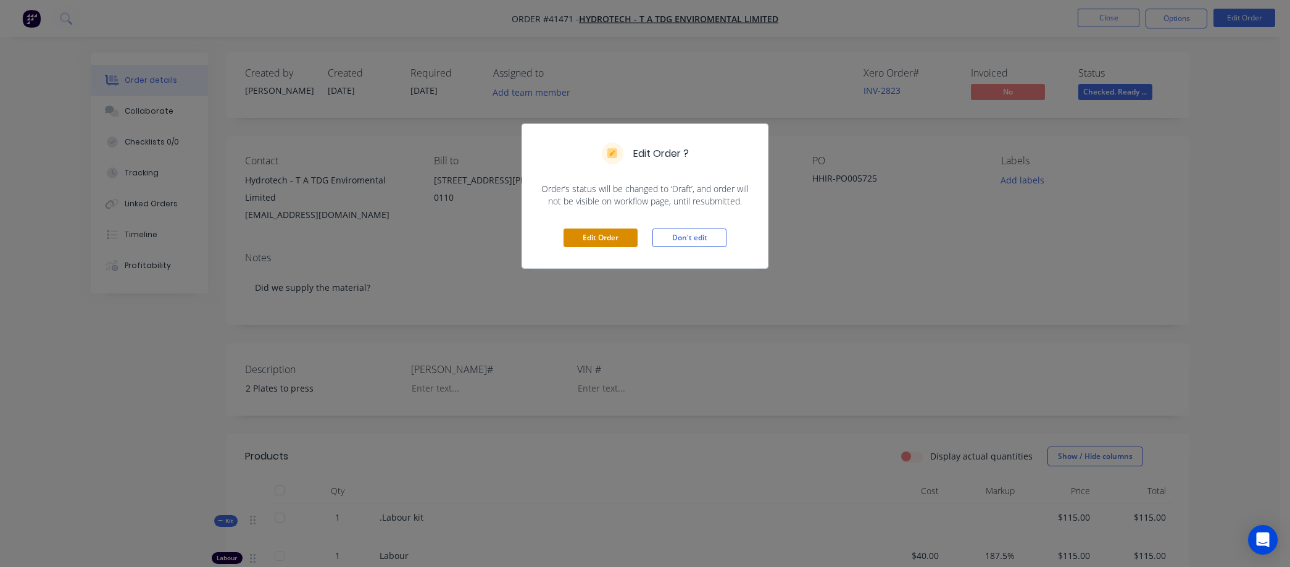
click at [600, 237] on button "Edit Order" at bounding box center [601, 237] width 74 height 19
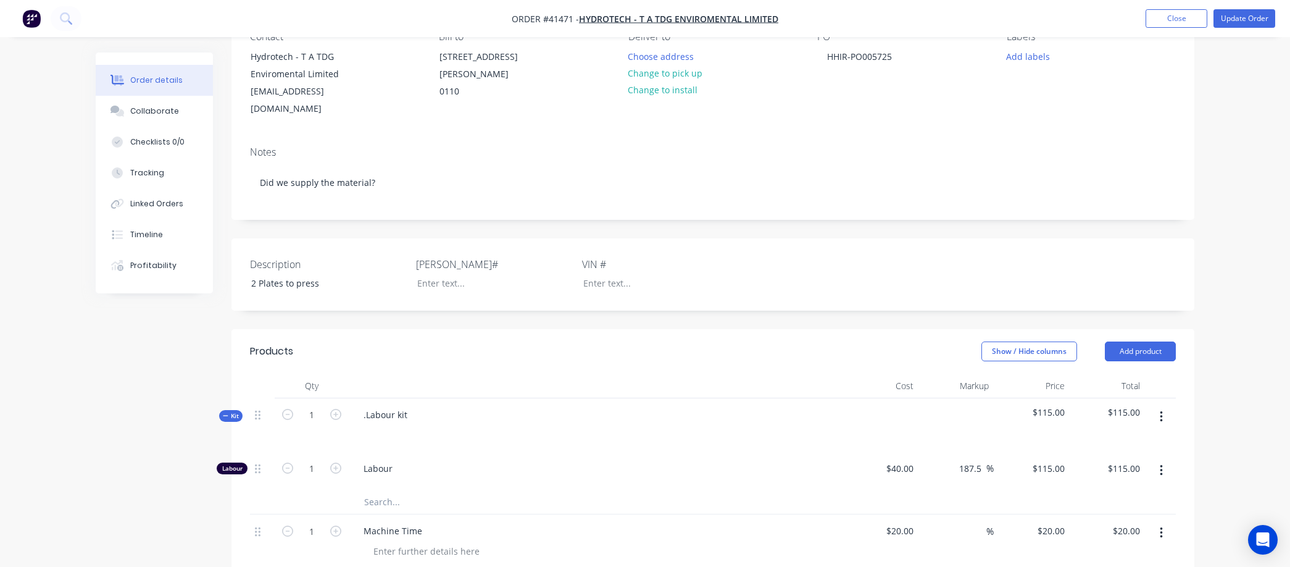
scroll to position [137, 0]
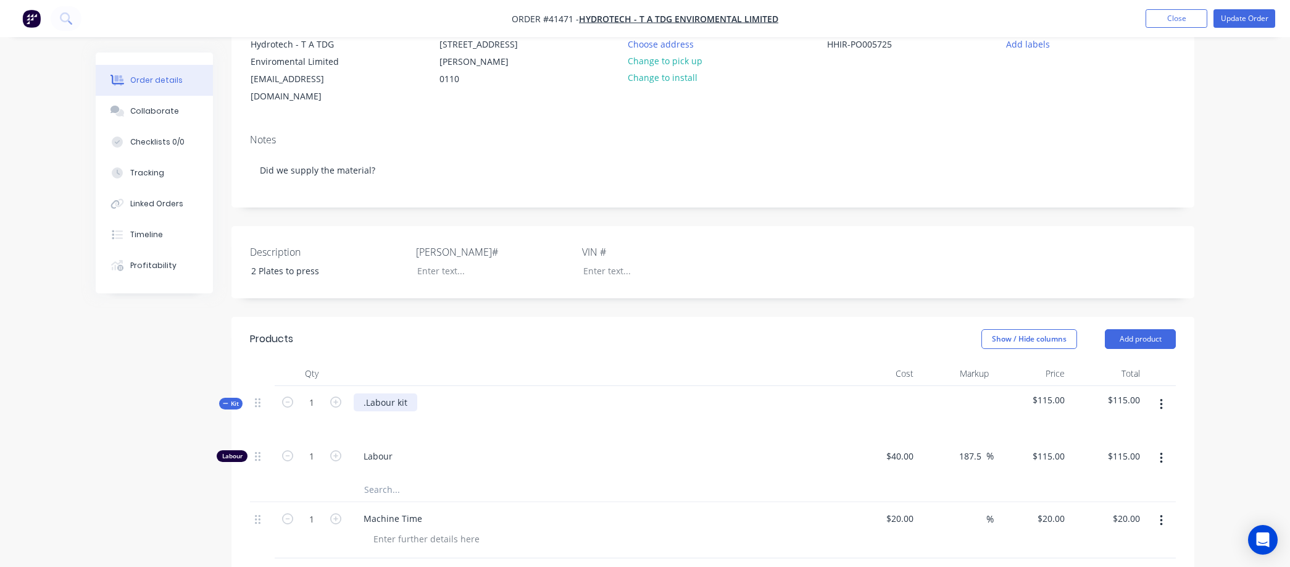
click at [414, 393] on div ".Labour kit" at bounding box center [386, 402] width 64 height 18
drag, startPoint x: 409, startPoint y: 384, endPoint x: 357, endPoint y: 394, distance: 52.8
click at [357, 393] on div ".Labour kit" at bounding box center [386, 402] width 64 height 18
click at [1251, 14] on button "Update Order" at bounding box center [1245, 18] width 62 height 19
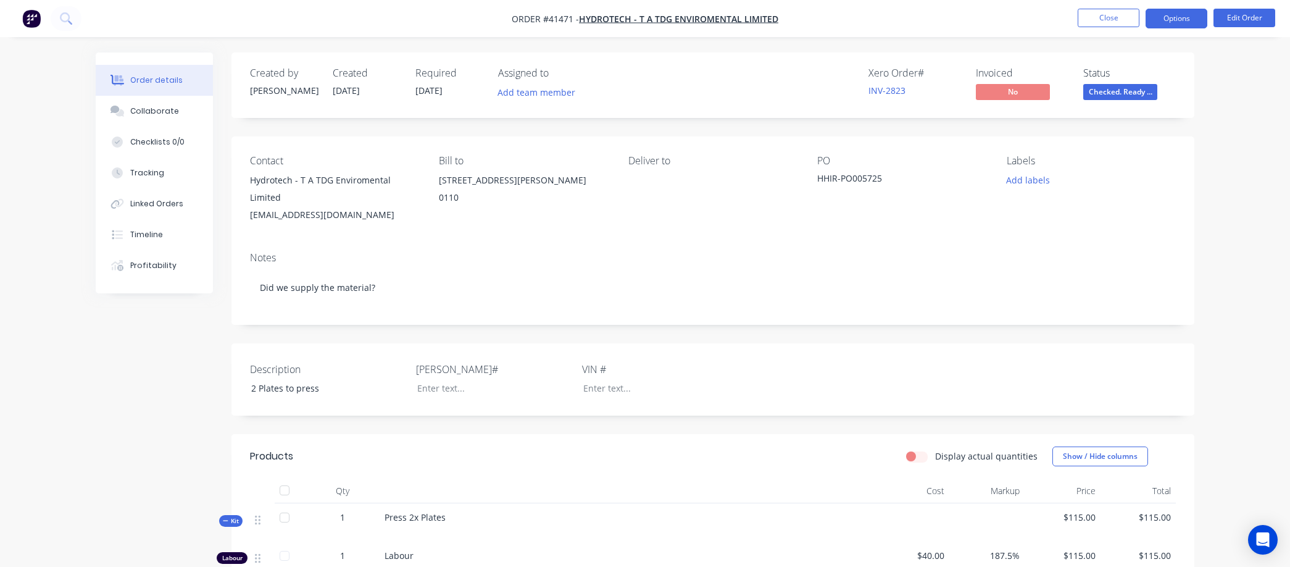
click at [1188, 16] on button "Options" at bounding box center [1177, 19] width 62 height 20
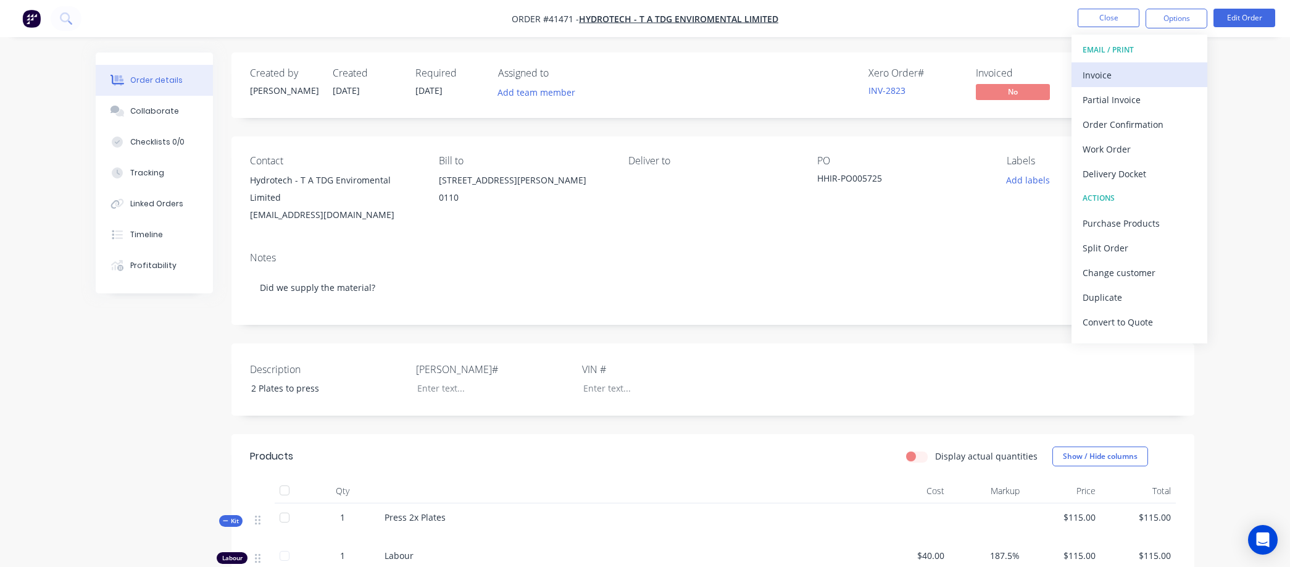
click at [1119, 73] on div "Invoice" at bounding box center [1140, 75] width 114 height 18
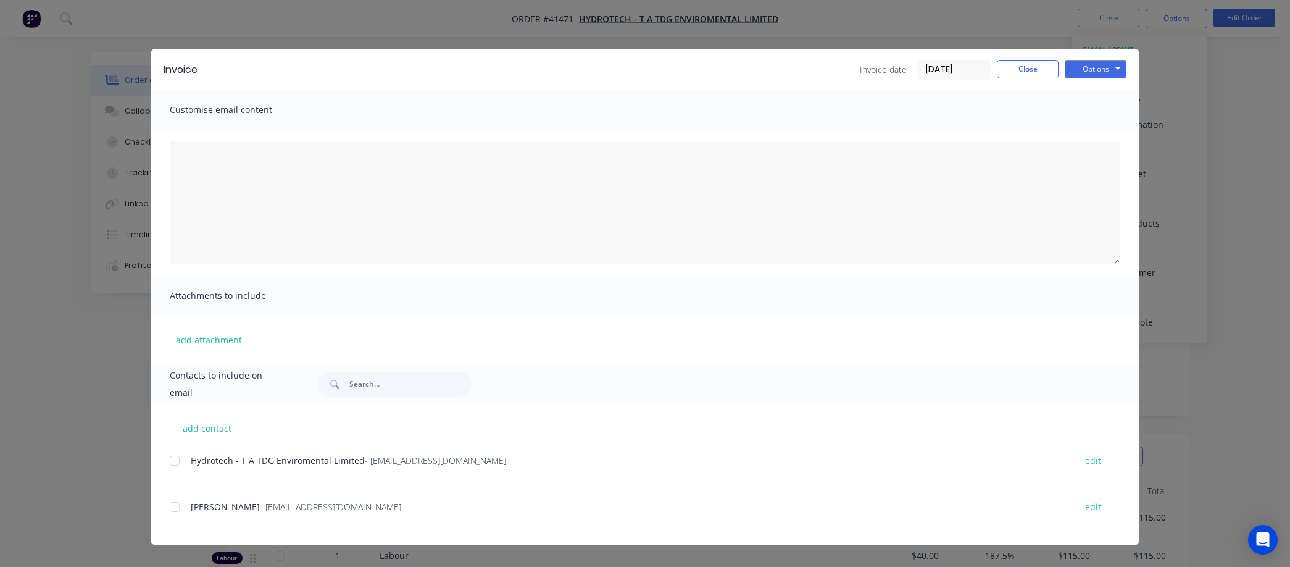
click at [1082, 58] on div "Invoice Invoice date 09/09/25 Close Options Preview Print Email" at bounding box center [645, 69] width 988 height 40
click at [1080, 64] on button "Options" at bounding box center [1096, 69] width 62 height 19
click at [1090, 90] on button "Preview" at bounding box center [1104, 91] width 79 height 20
click at [955, 69] on input "09/09/25" at bounding box center [953, 70] width 73 height 19
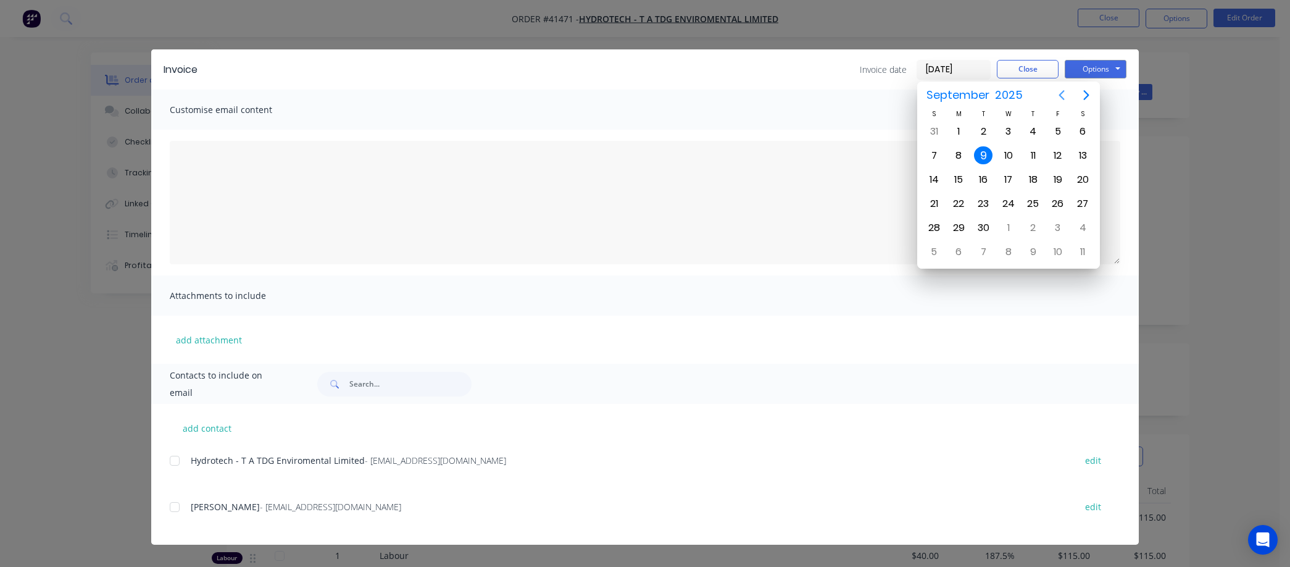
click at [1056, 88] on icon "Previous page" at bounding box center [1062, 95] width 15 height 15
click at [934, 245] on div "31" at bounding box center [934, 252] width 19 height 19
type input "31/08/25"
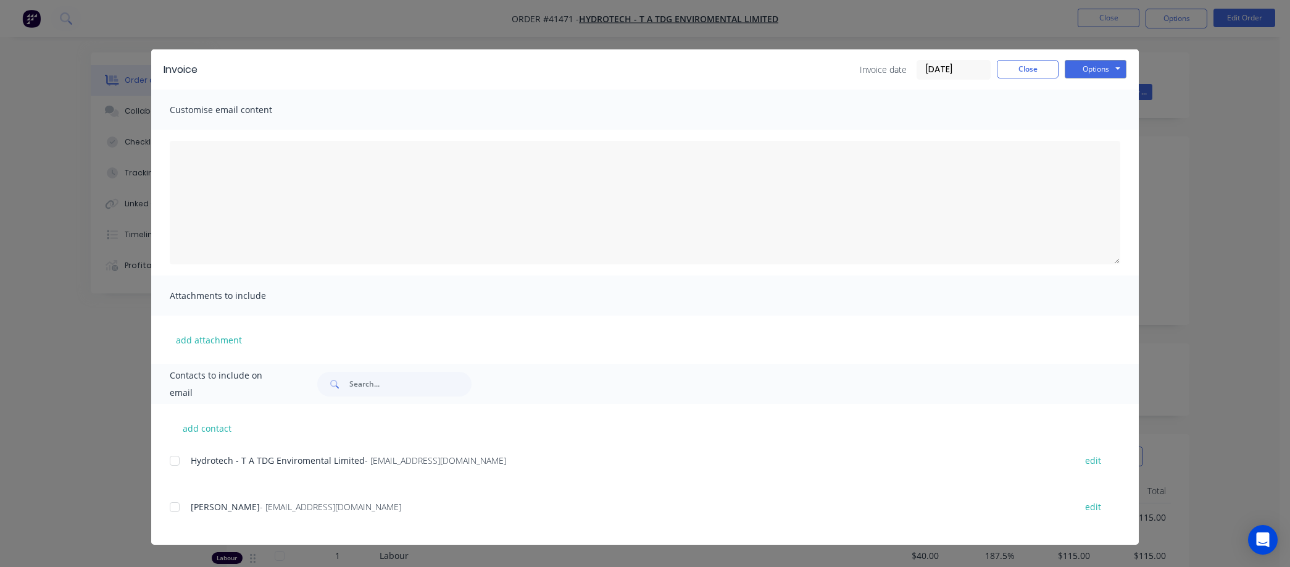
click at [171, 456] on div at bounding box center [174, 460] width 25 height 25
click at [1088, 61] on button "Options" at bounding box center [1096, 69] width 62 height 19
click at [1103, 128] on button "Email" at bounding box center [1104, 132] width 79 height 20
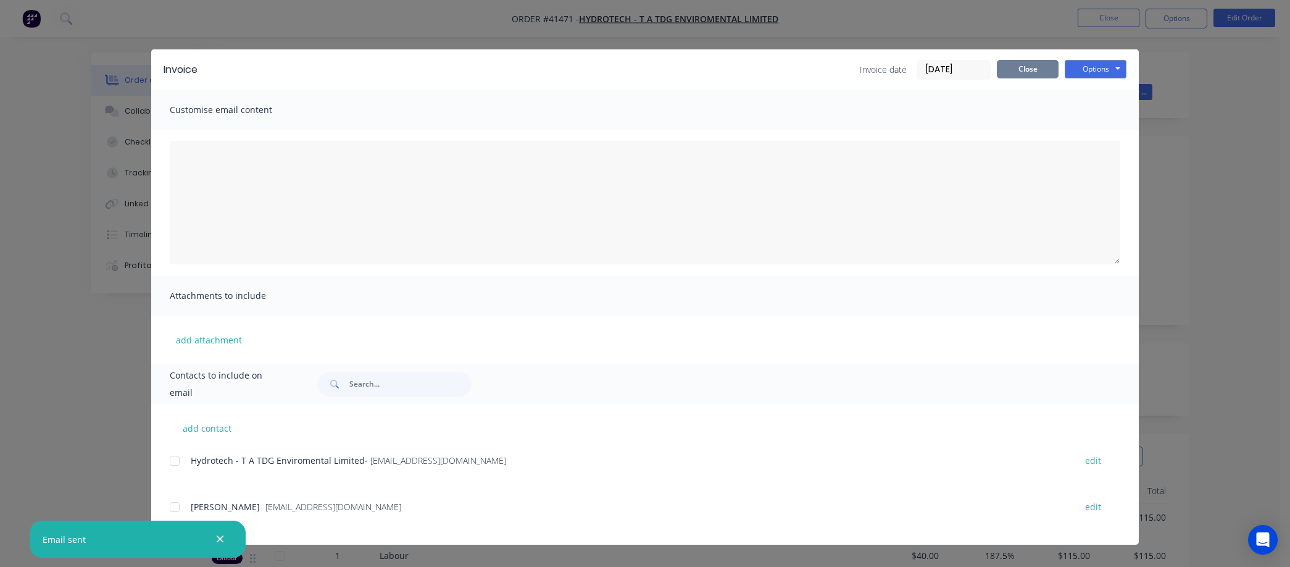
click at [1029, 65] on button "Close" at bounding box center [1028, 69] width 62 height 19
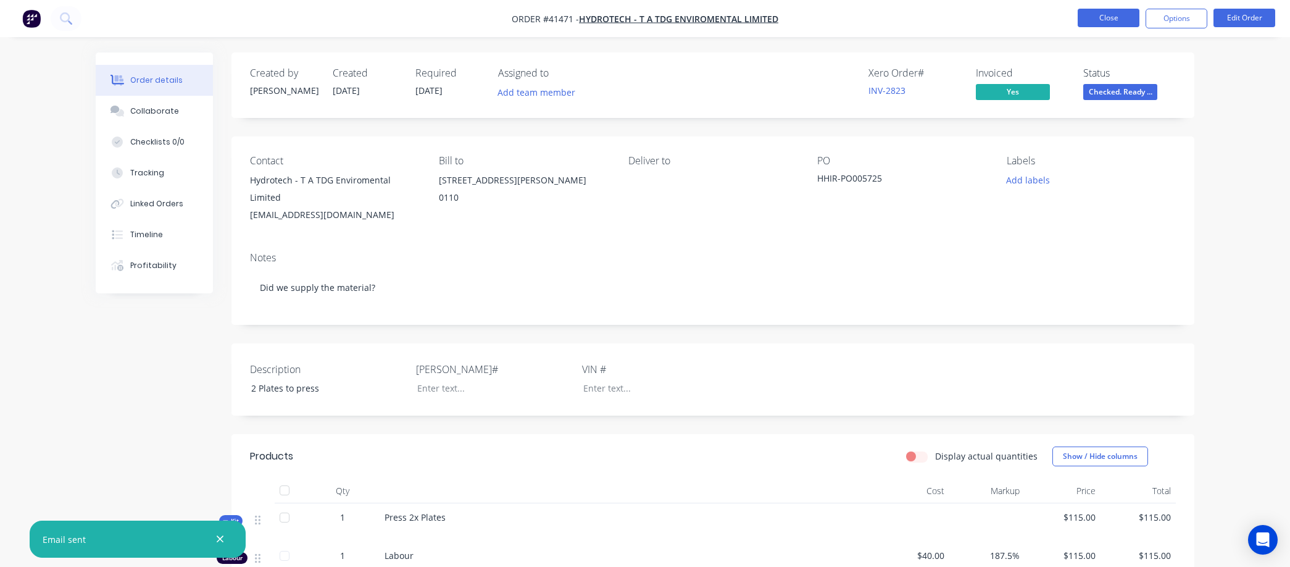
click at [1117, 15] on button "Close" at bounding box center [1109, 18] width 62 height 19
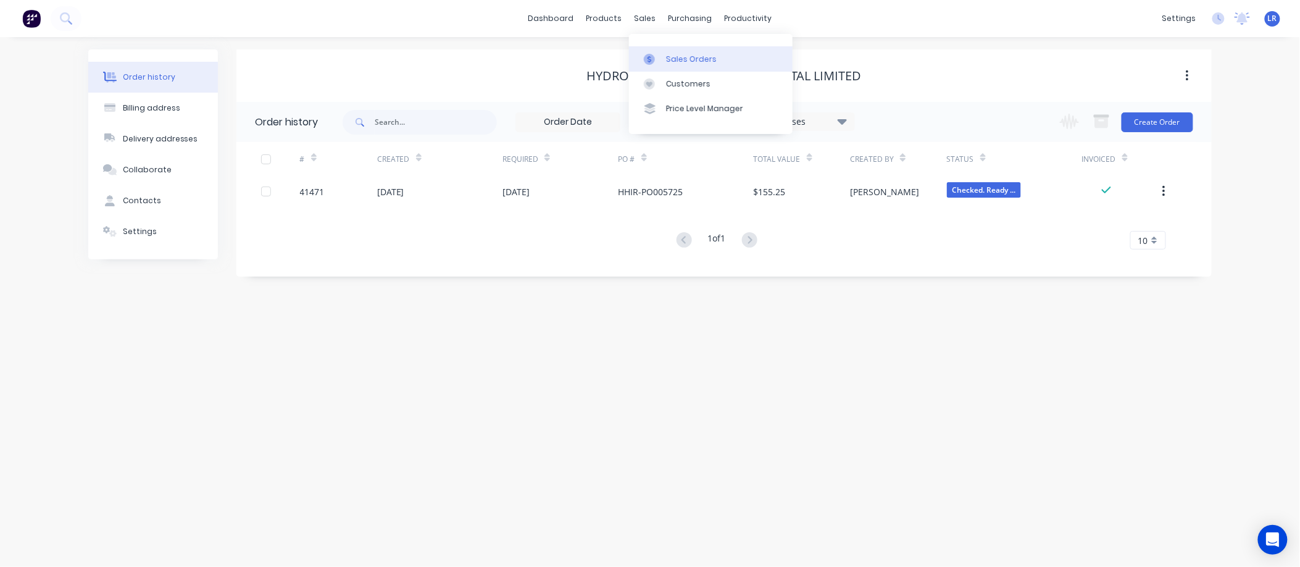
click at [675, 56] on div "Sales Orders" at bounding box center [691, 59] width 51 height 11
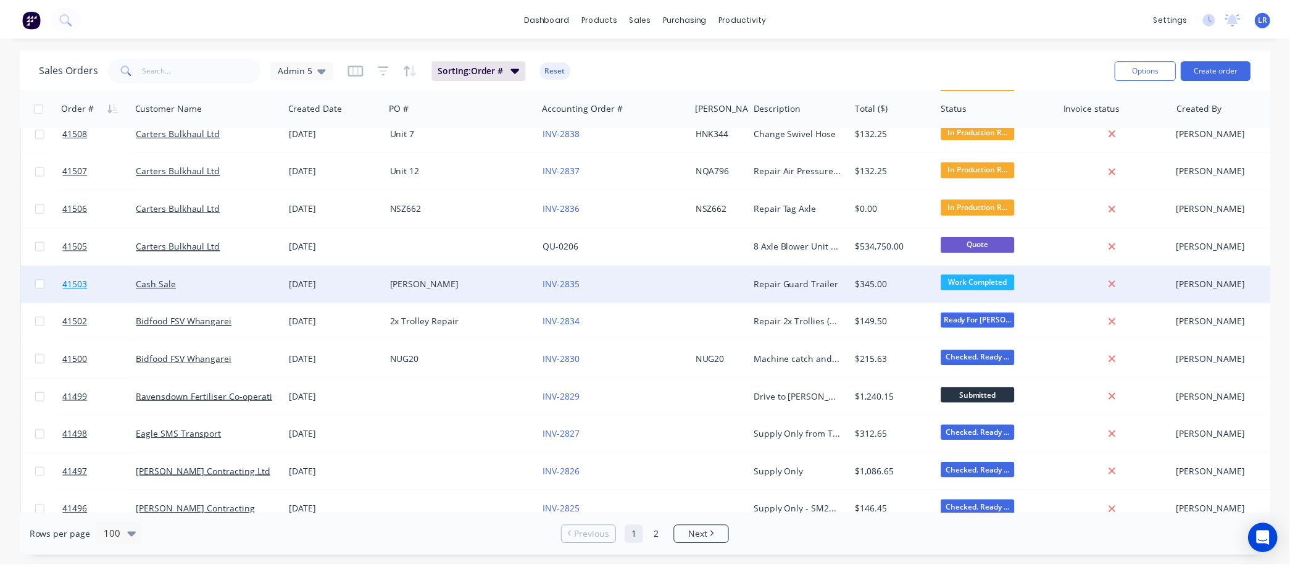
scroll to position [617, 0]
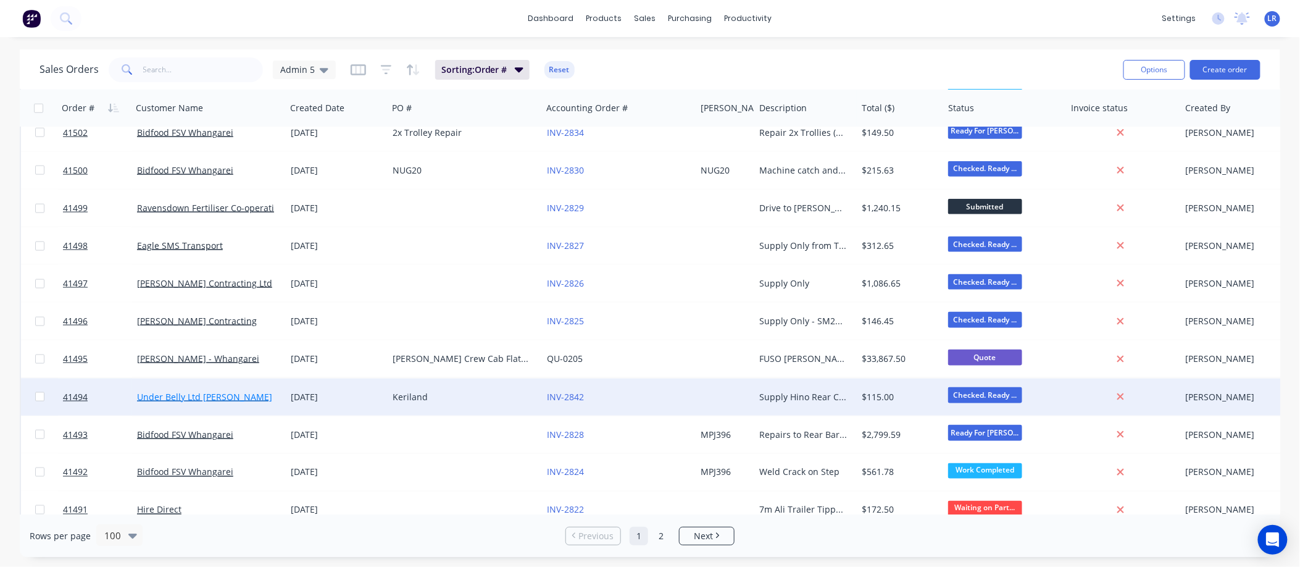
click at [143, 393] on link "Under Belly Ltd T A UBL" at bounding box center [204, 397] width 135 height 12
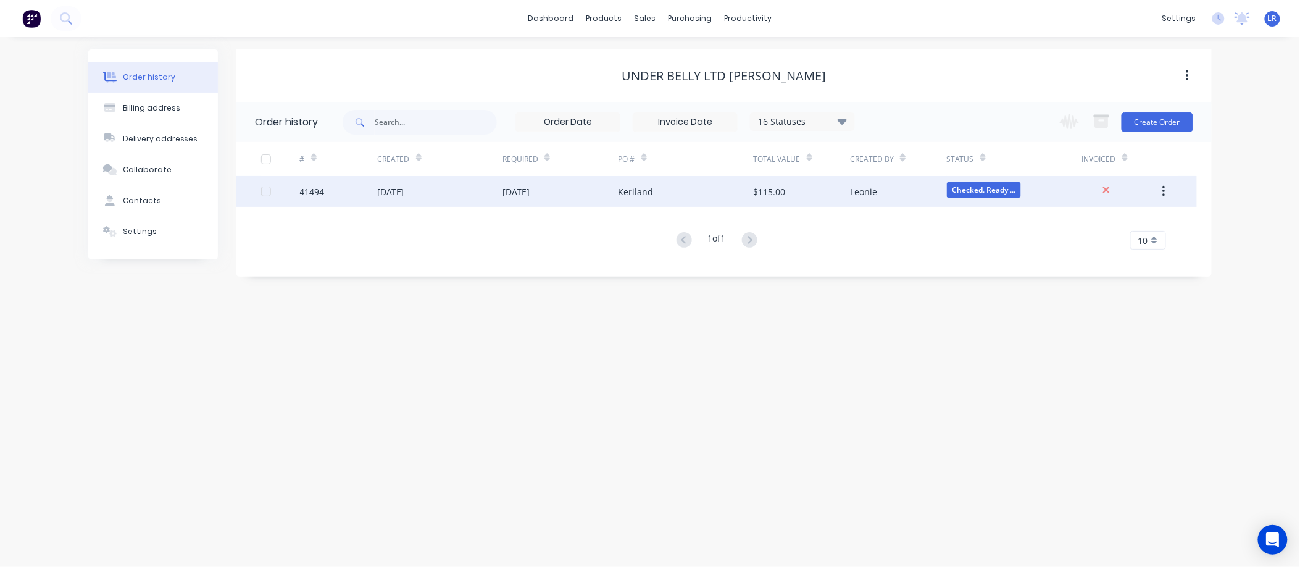
click at [315, 190] on div "41494" at bounding box center [312, 191] width 25 height 13
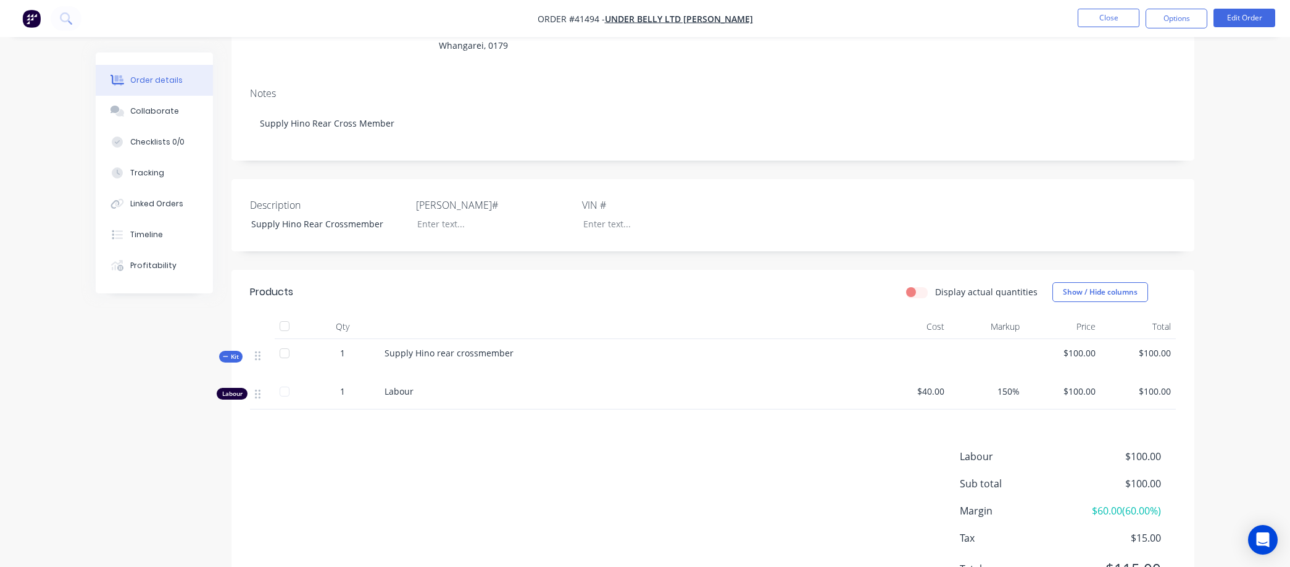
scroll to position [215, 0]
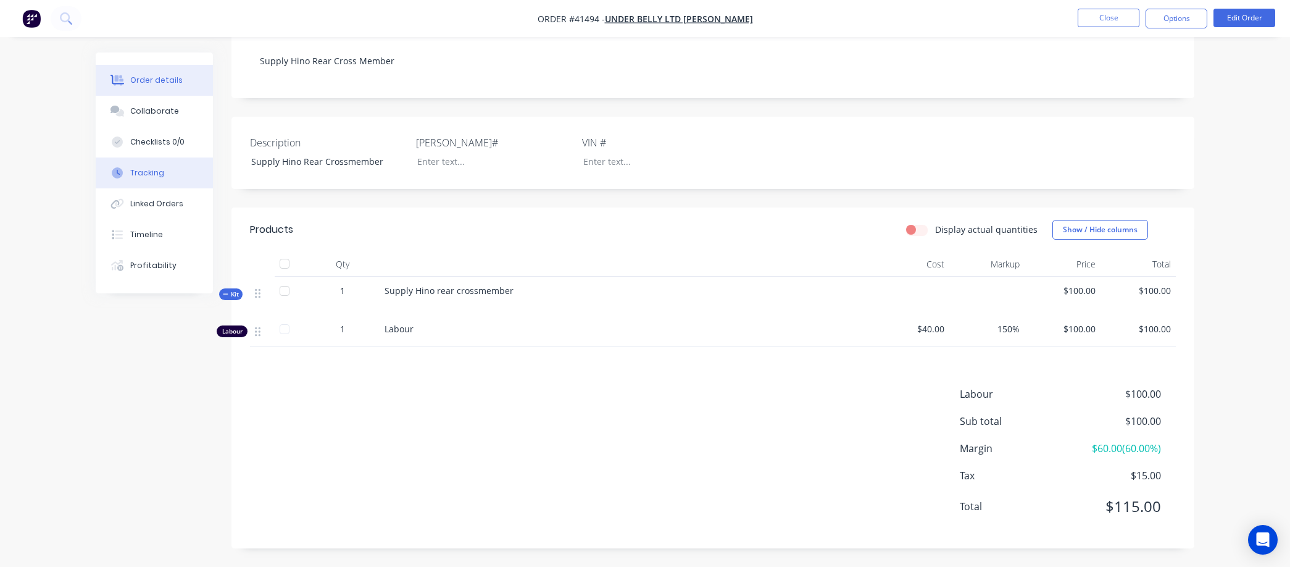
click at [151, 169] on div "Tracking" at bounding box center [147, 172] width 34 height 11
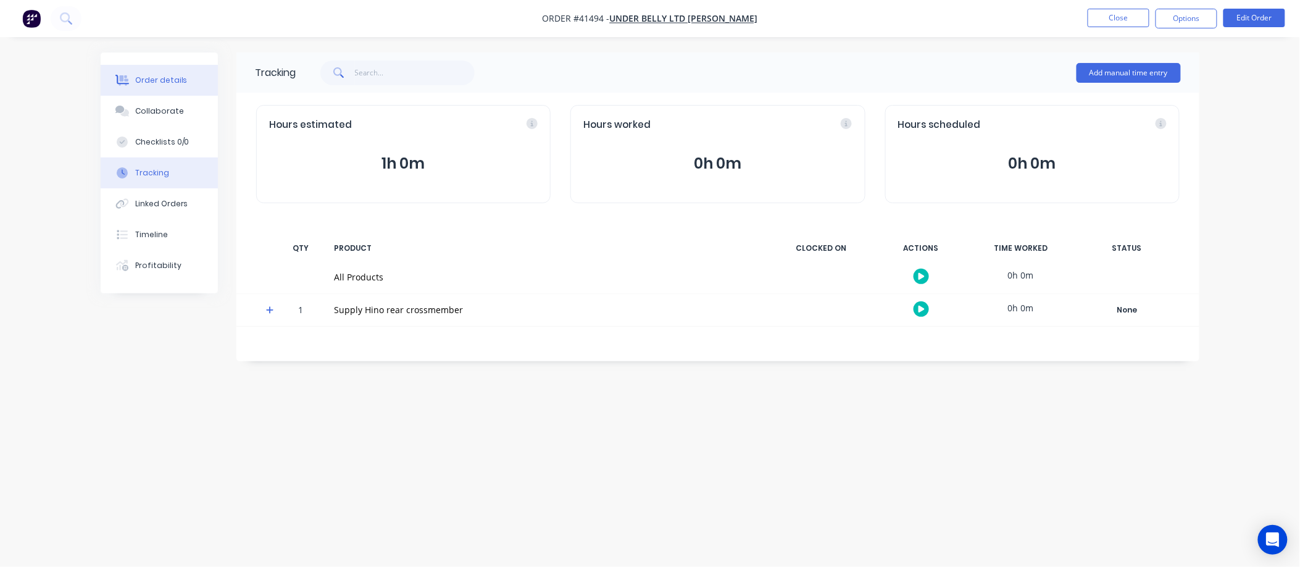
click at [156, 78] on div "Order details" at bounding box center [161, 80] width 52 height 11
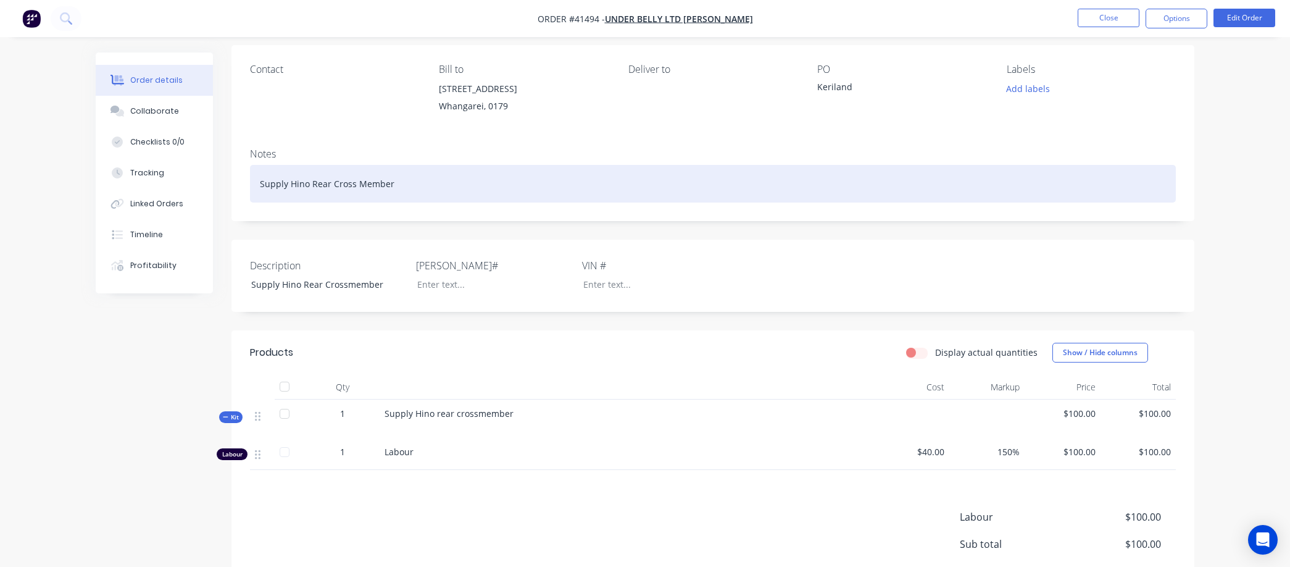
scroll to position [206, 0]
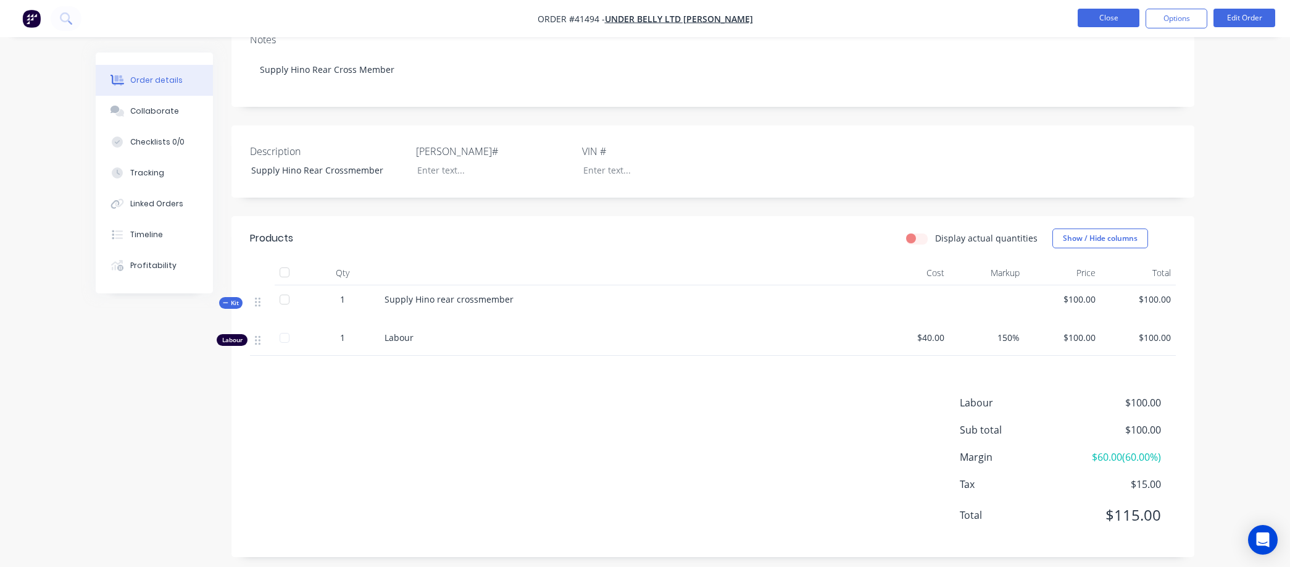
click at [1101, 19] on button "Close" at bounding box center [1109, 18] width 62 height 19
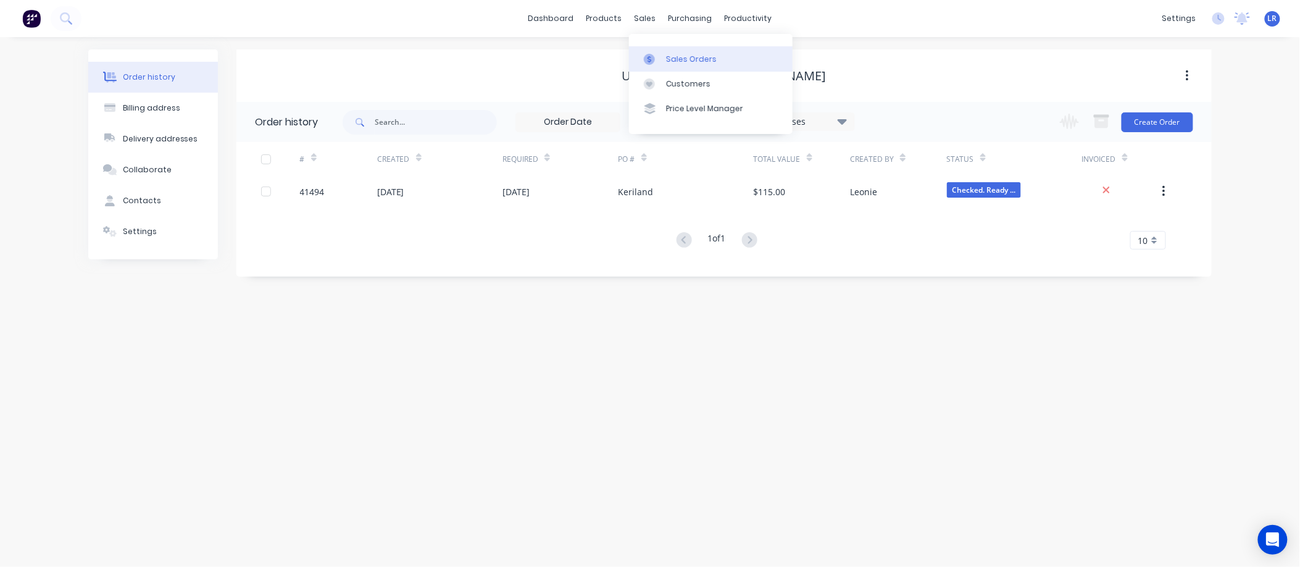
click at [675, 57] on div "Sales Orders" at bounding box center [691, 59] width 51 height 11
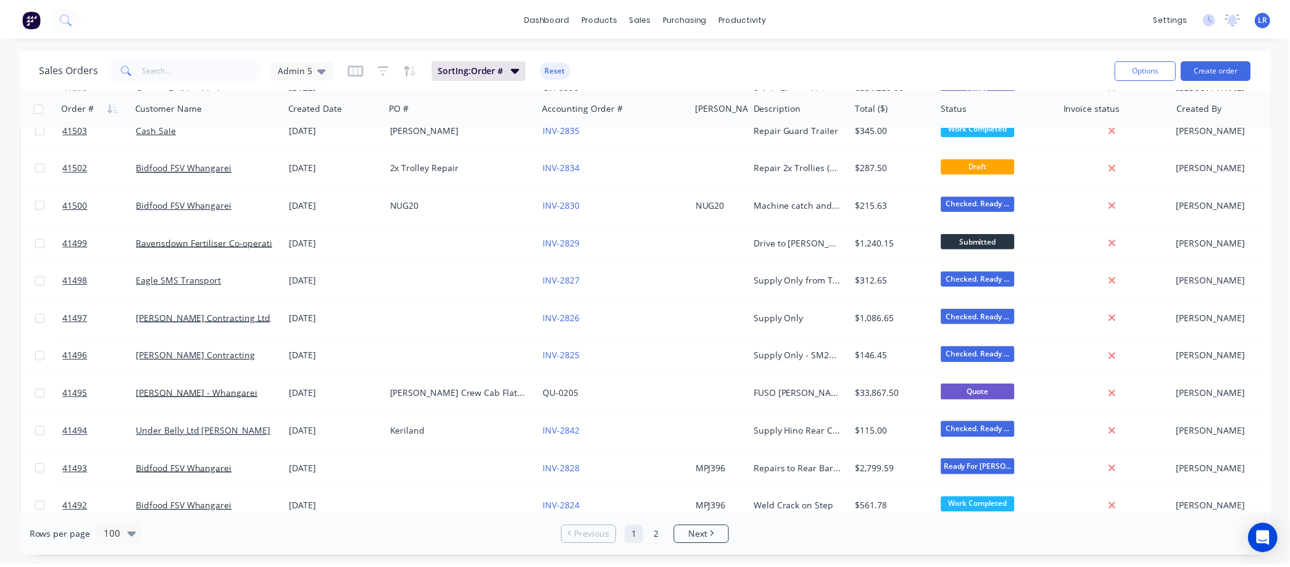
scroll to position [617, 0]
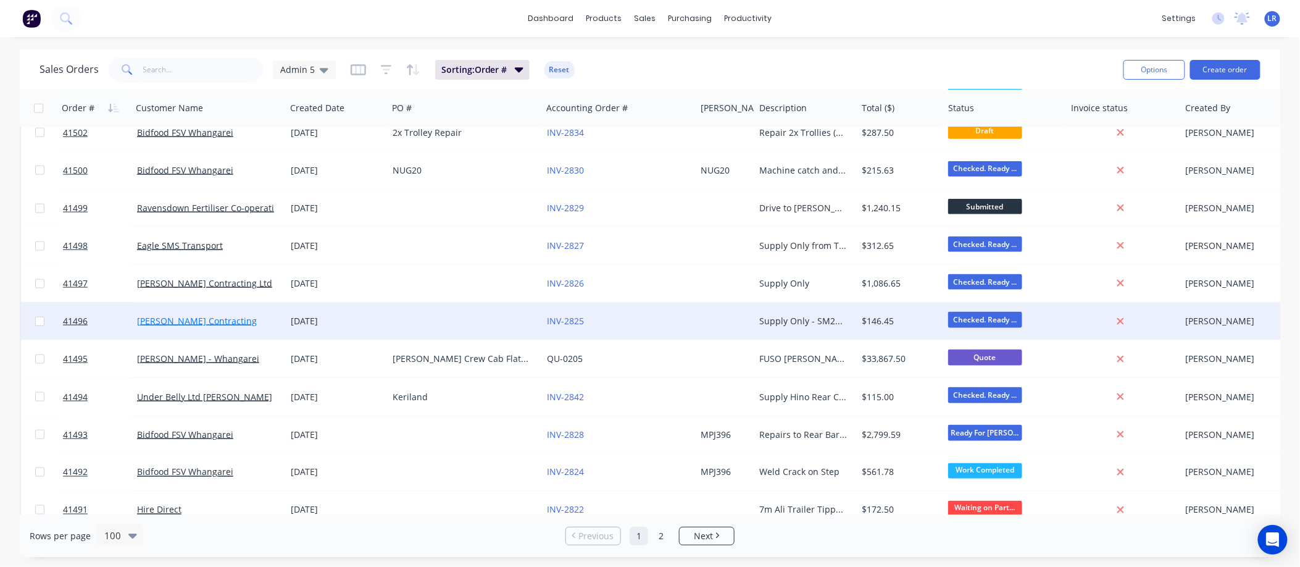
click at [221, 320] on link "Kevin Reid Contracting" at bounding box center [197, 321] width 120 height 12
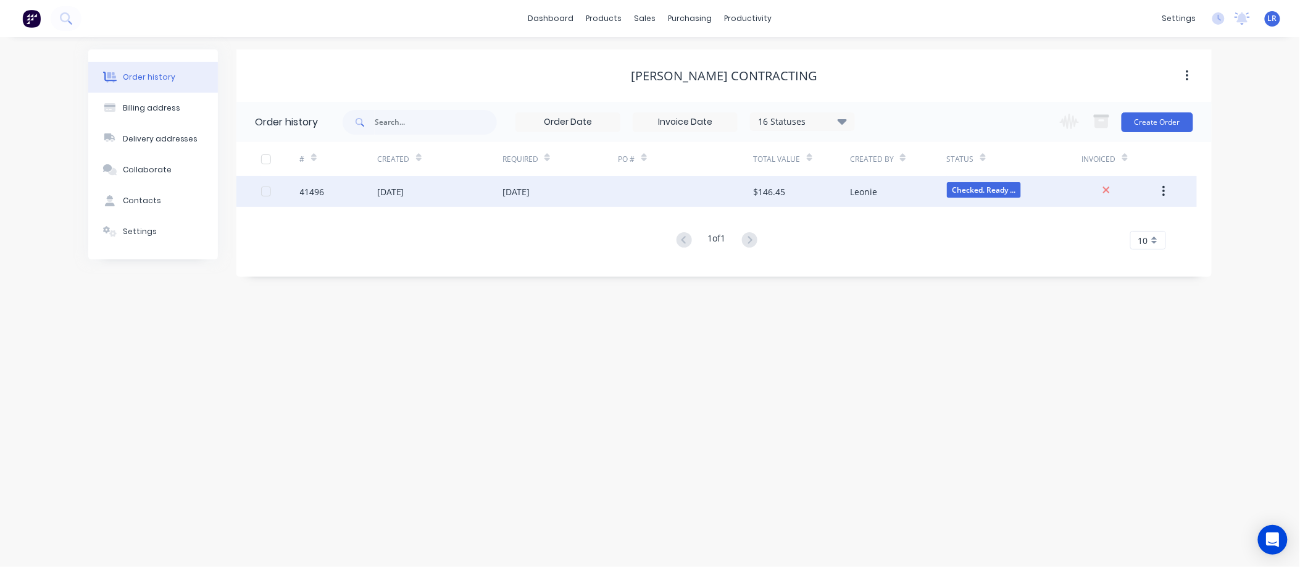
click at [324, 191] on div "41496" at bounding box center [312, 191] width 25 height 13
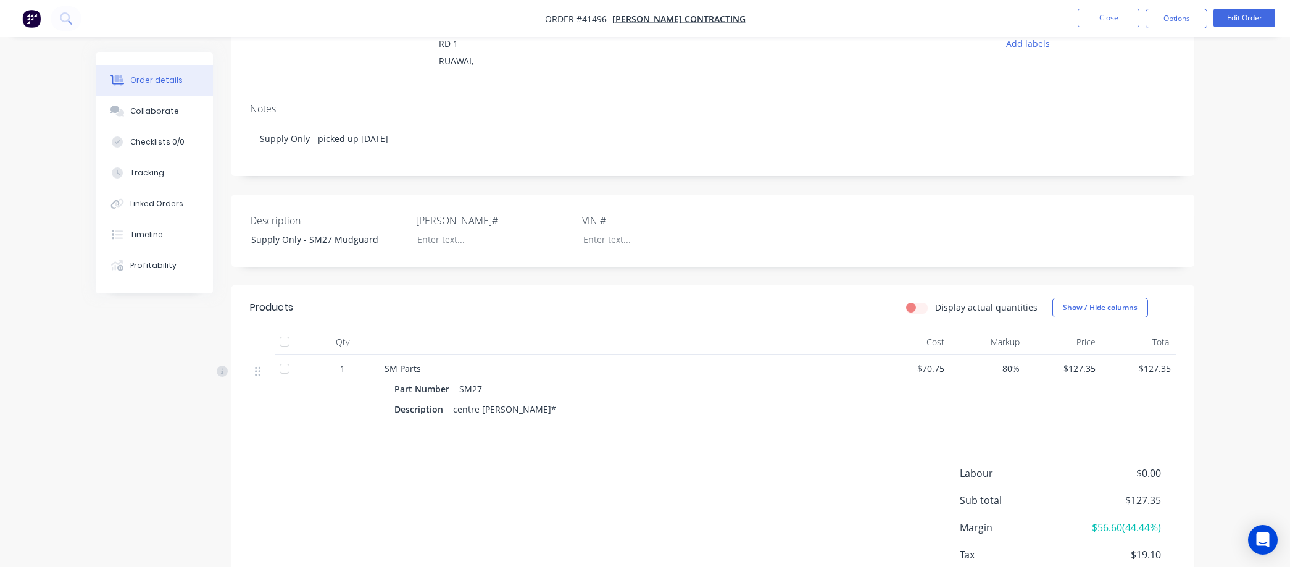
scroll to position [137, 0]
click at [1158, 14] on button "Options" at bounding box center [1177, 19] width 62 height 20
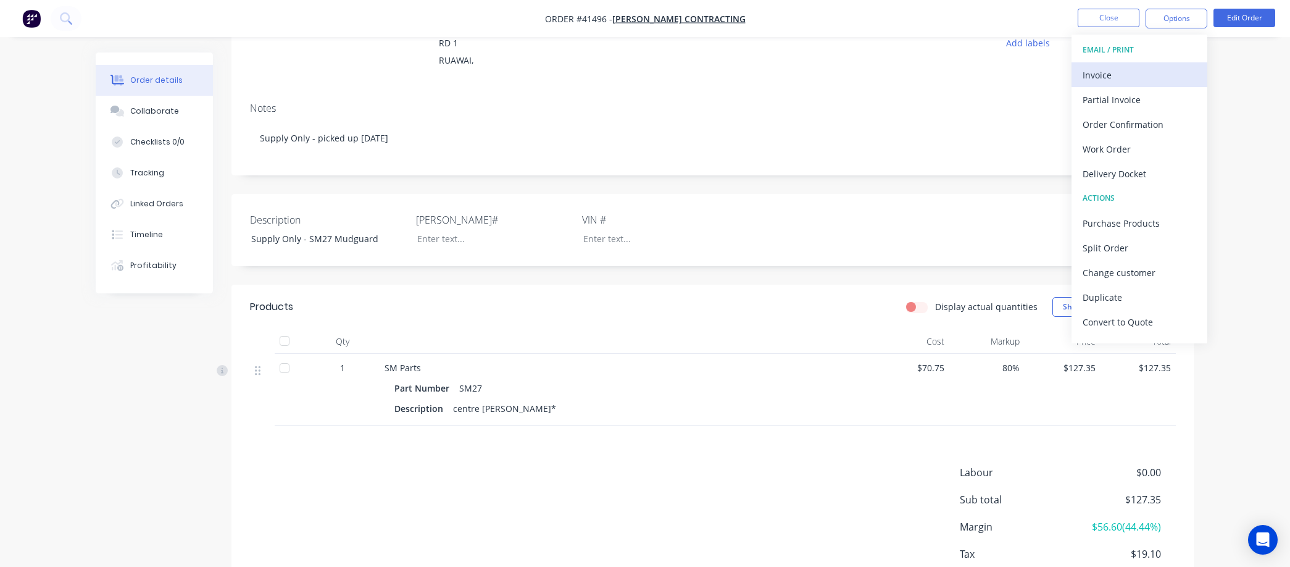
click at [1106, 73] on div "Invoice" at bounding box center [1140, 75] width 114 height 18
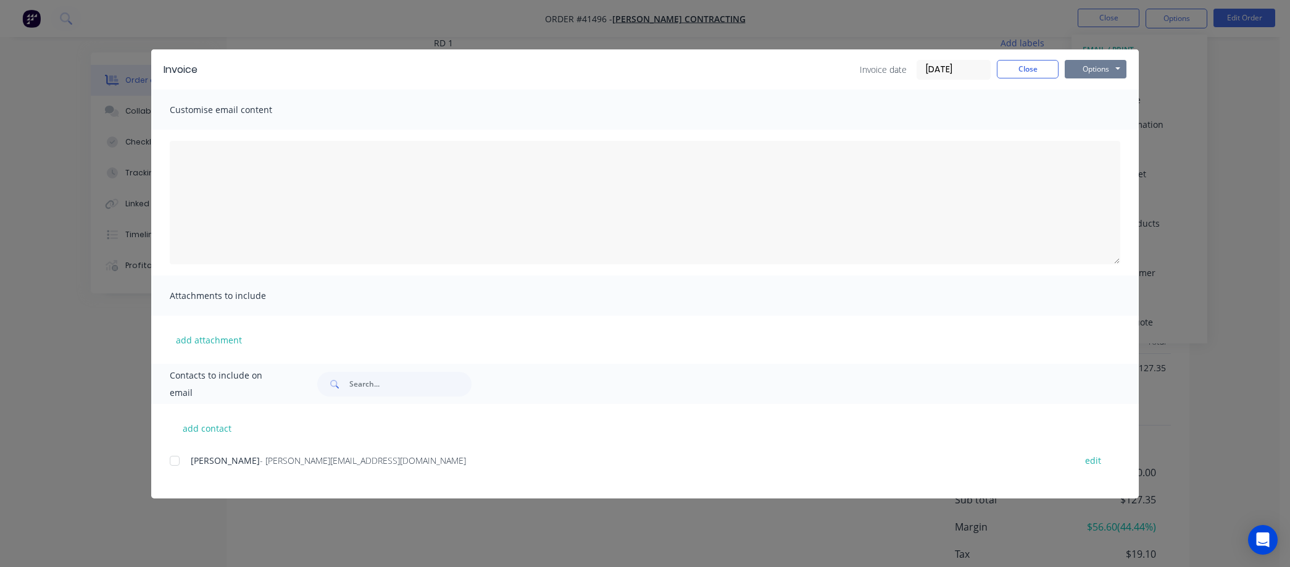
click at [1103, 63] on button "Options" at bounding box center [1096, 69] width 62 height 19
click at [1105, 85] on button "Preview" at bounding box center [1104, 91] width 79 height 20
click at [959, 69] on input "09/09/25" at bounding box center [953, 70] width 73 height 19
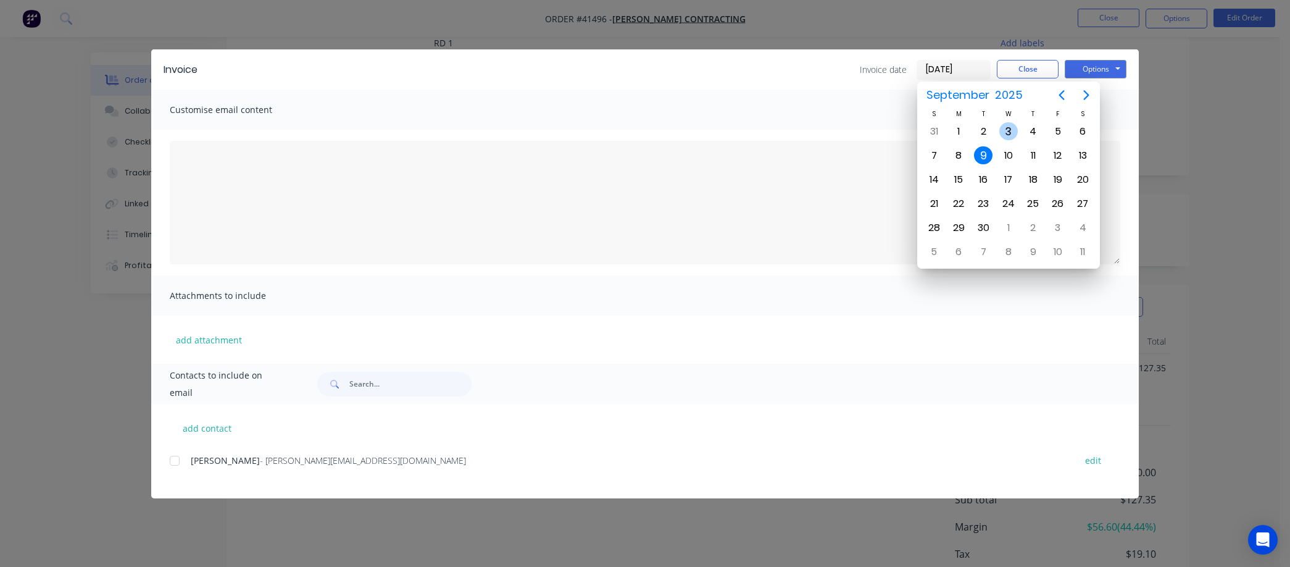
click at [1006, 125] on div "3" at bounding box center [1009, 131] width 19 height 19
type input "03/09/25"
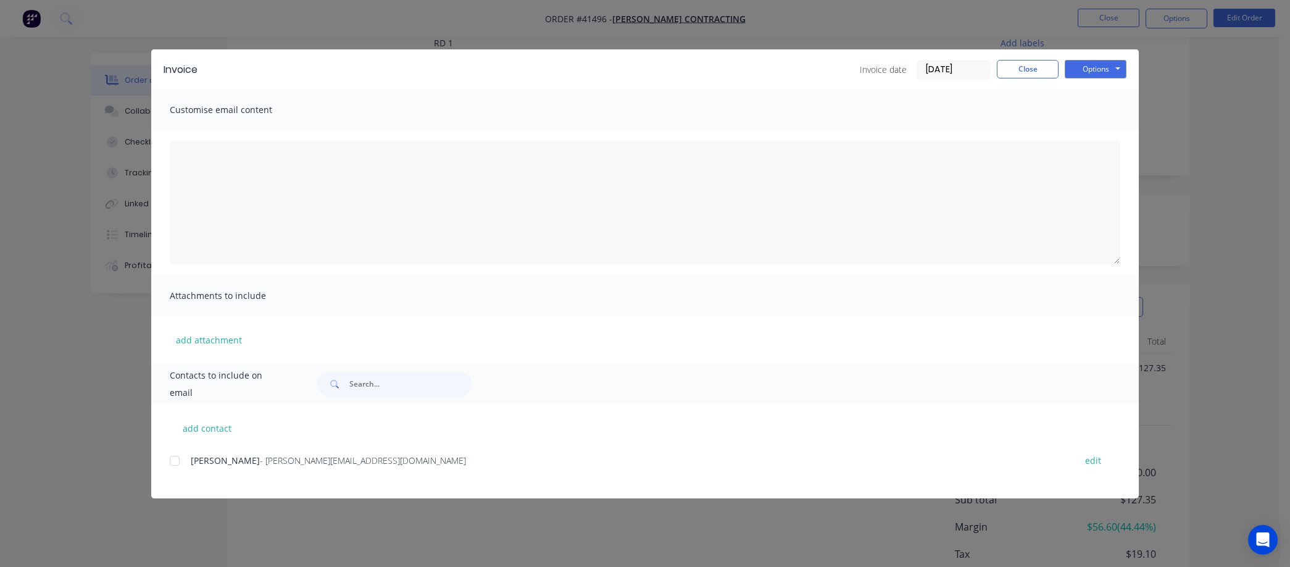
click at [169, 458] on div at bounding box center [174, 460] width 25 height 25
click at [1097, 65] on button "Options" at bounding box center [1096, 69] width 62 height 19
click at [1098, 126] on button "Email" at bounding box center [1104, 132] width 79 height 20
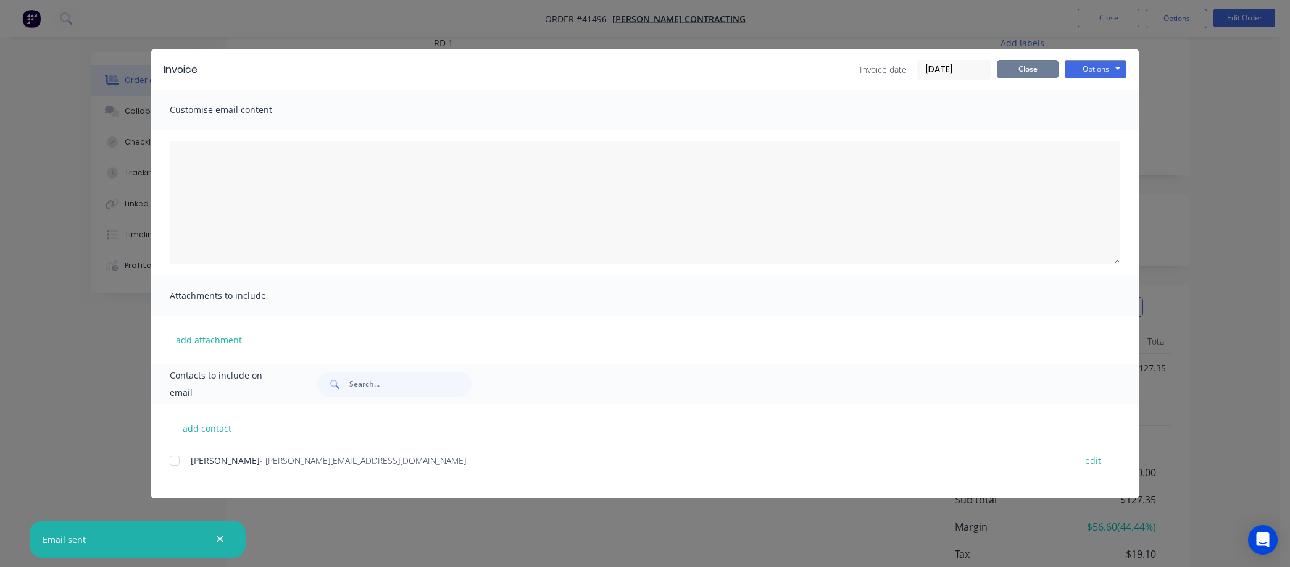
click at [1034, 64] on button "Close" at bounding box center [1028, 69] width 62 height 19
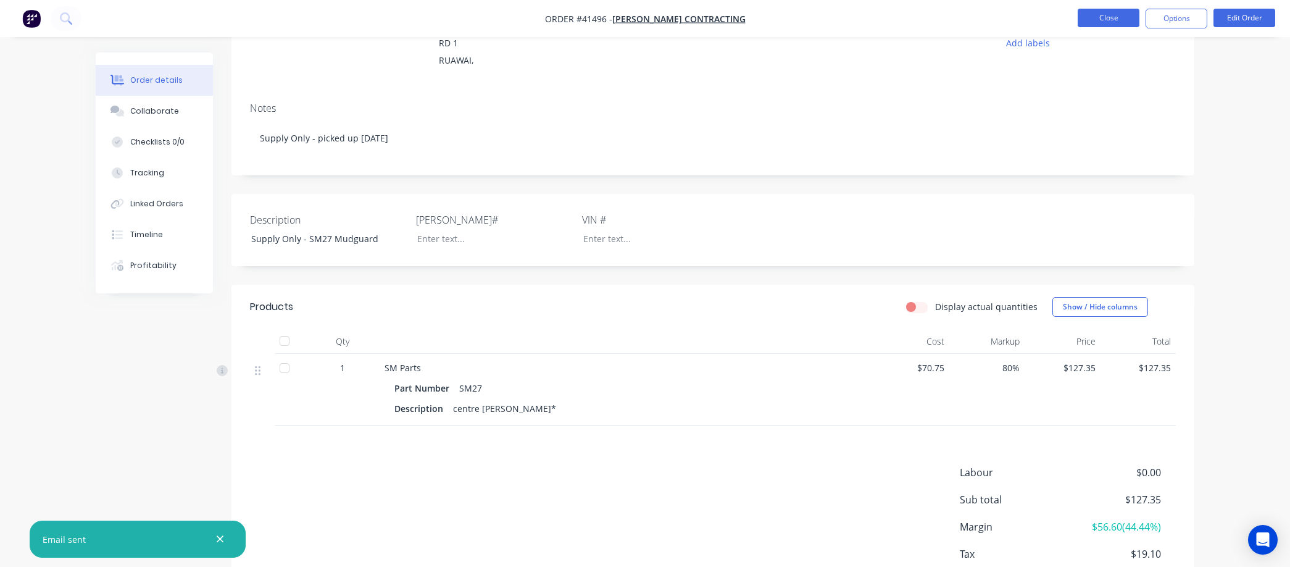
click at [1119, 20] on button "Close" at bounding box center [1109, 18] width 62 height 19
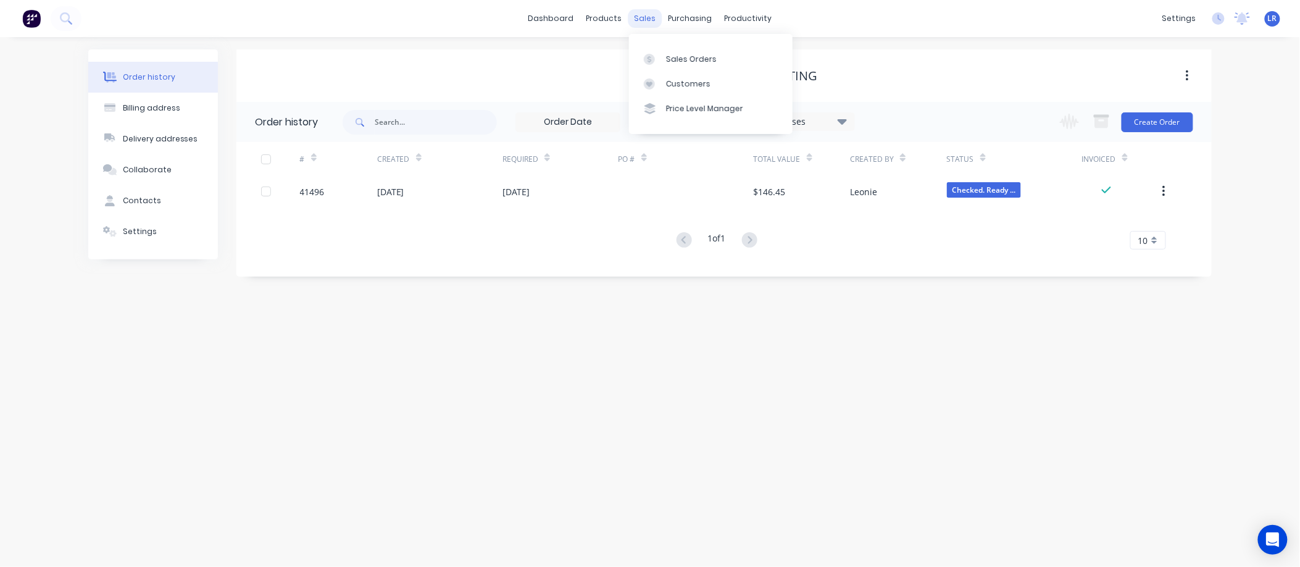
click at [650, 19] on div "sales" at bounding box center [646, 18] width 34 height 19
click at [675, 57] on div "Sales Orders" at bounding box center [691, 59] width 51 height 11
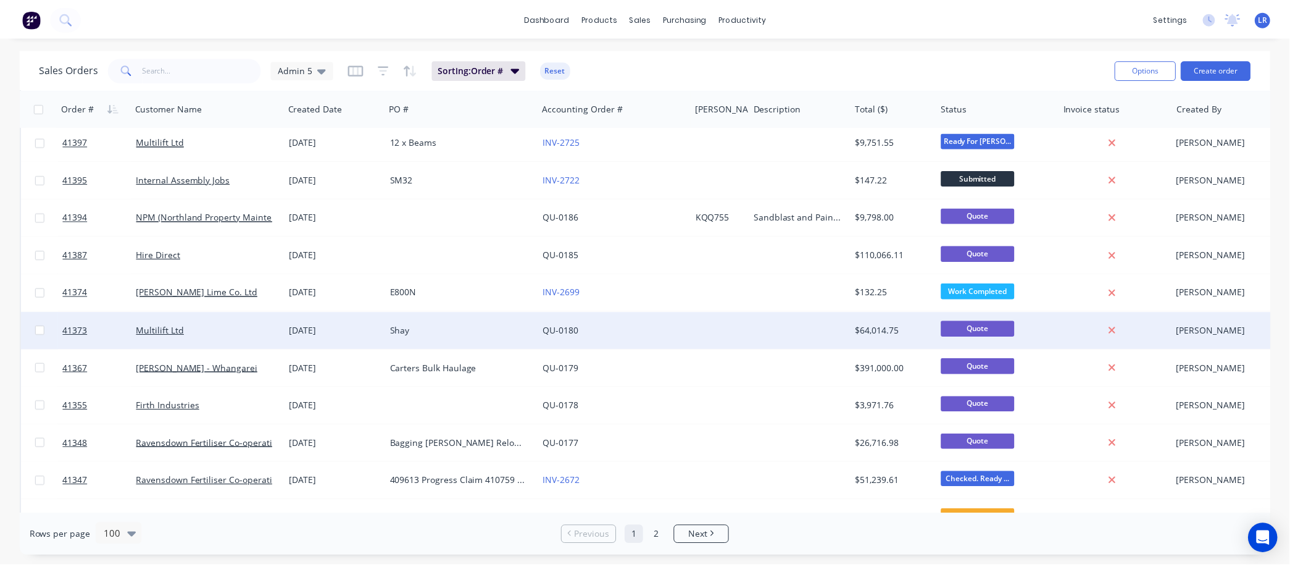
scroll to position [2812, 0]
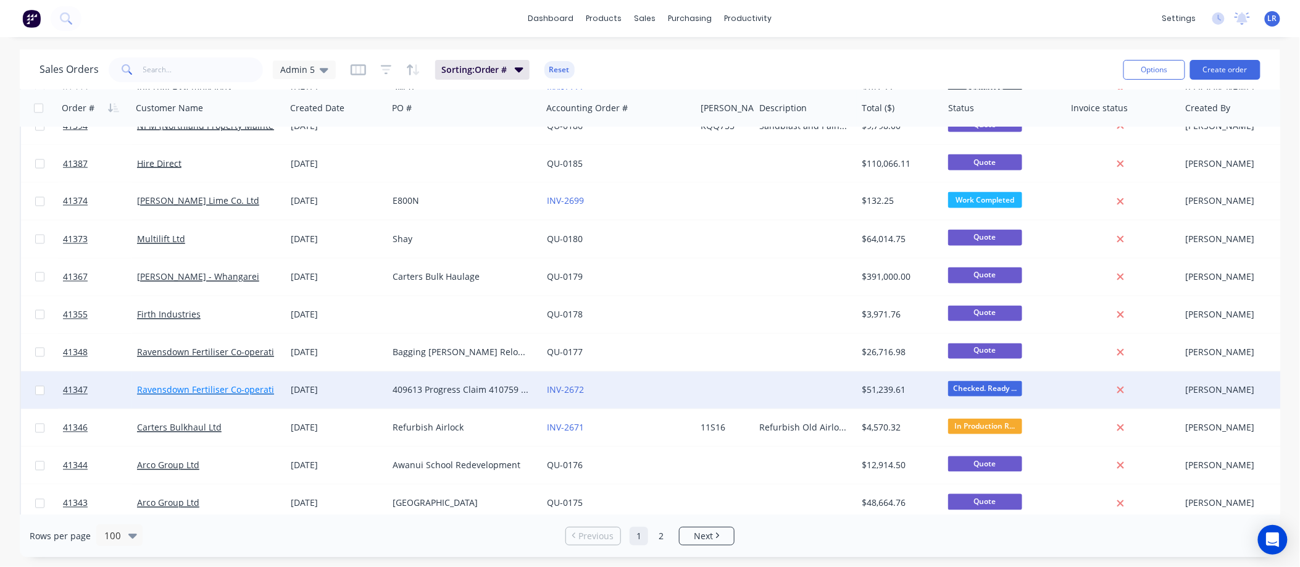
click at [170, 386] on link "Ravensdown Fertiliser Co-operative" at bounding box center [210, 390] width 146 height 12
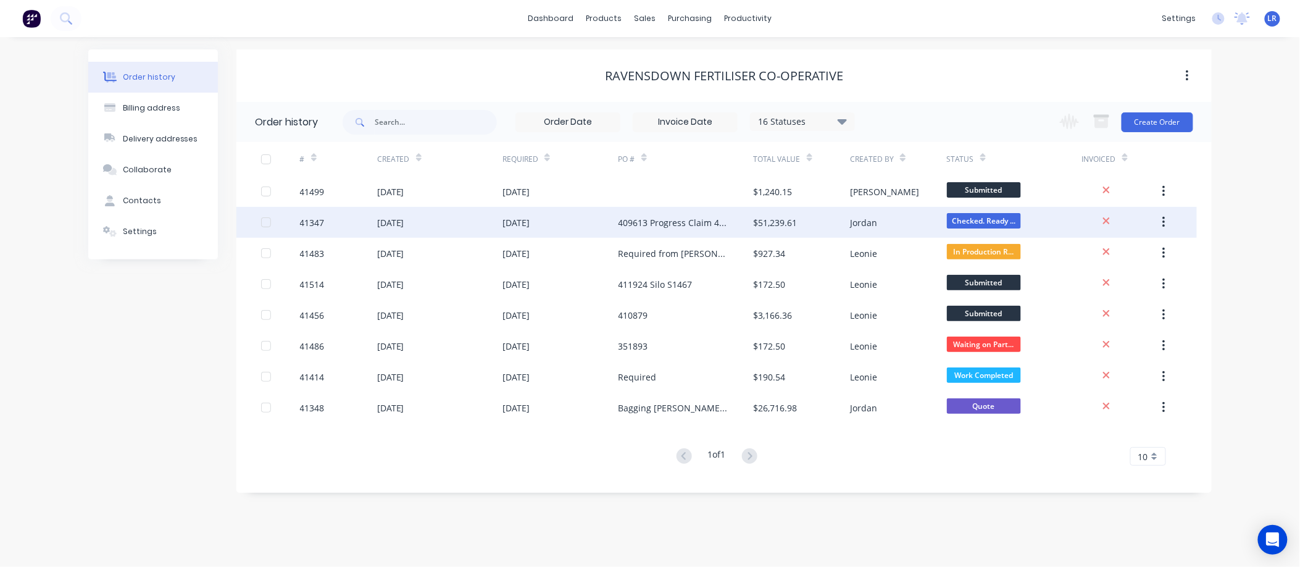
click at [443, 217] on div "18 Jul 2025" at bounding box center [439, 222] width 125 height 31
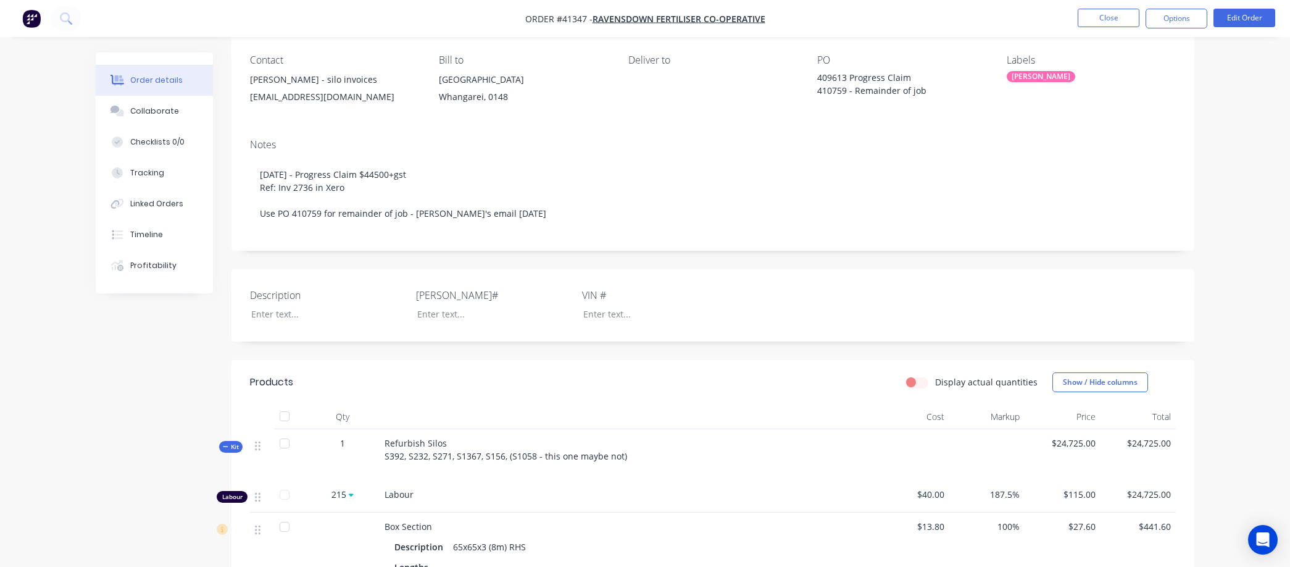
scroll to position [99, 0]
click at [1116, 21] on button "Close" at bounding box center [1109, 18] width 62 height 19
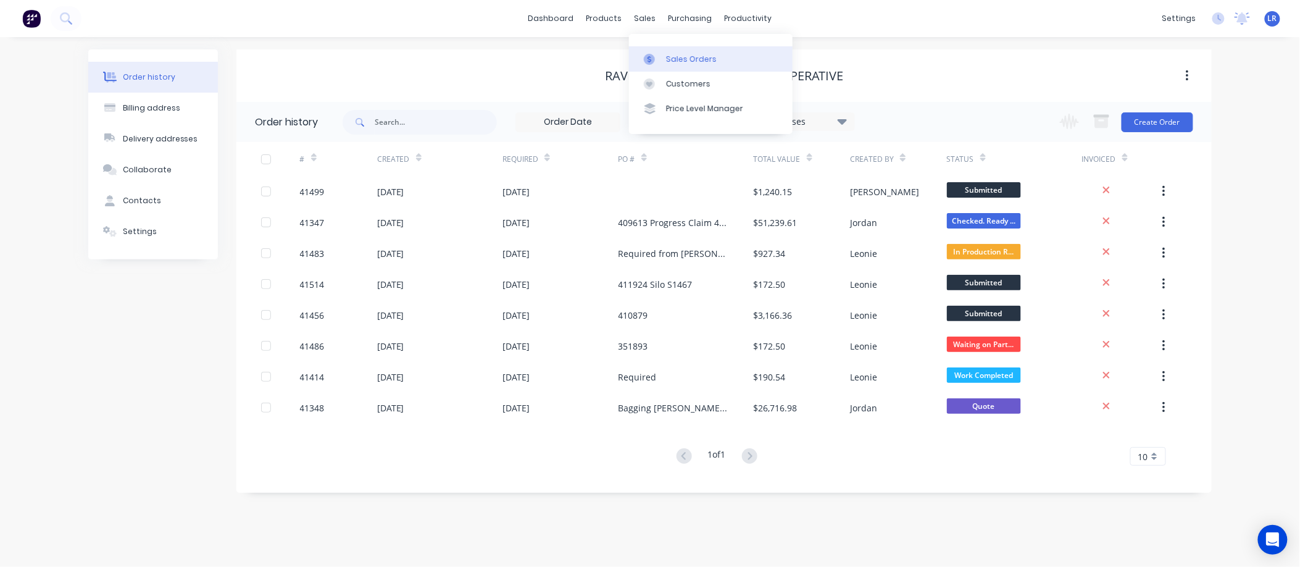
click at [671, 56] on div "Sales Orders" at bounding box center [691, 59] width 51 height 11
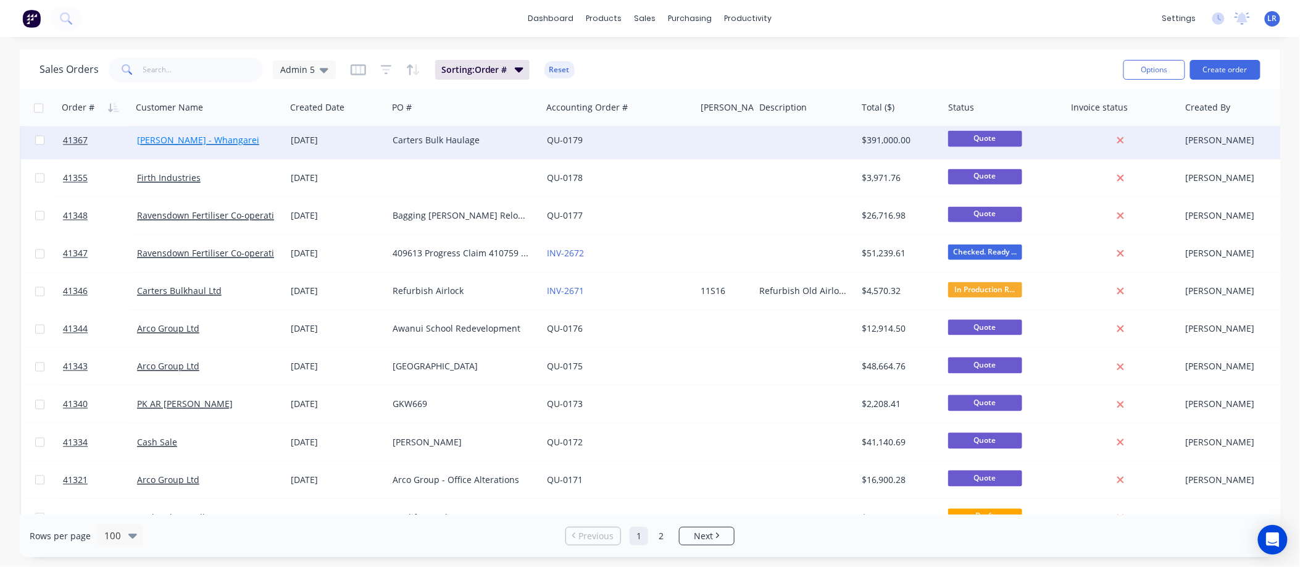
scroll to position [2949, 0]
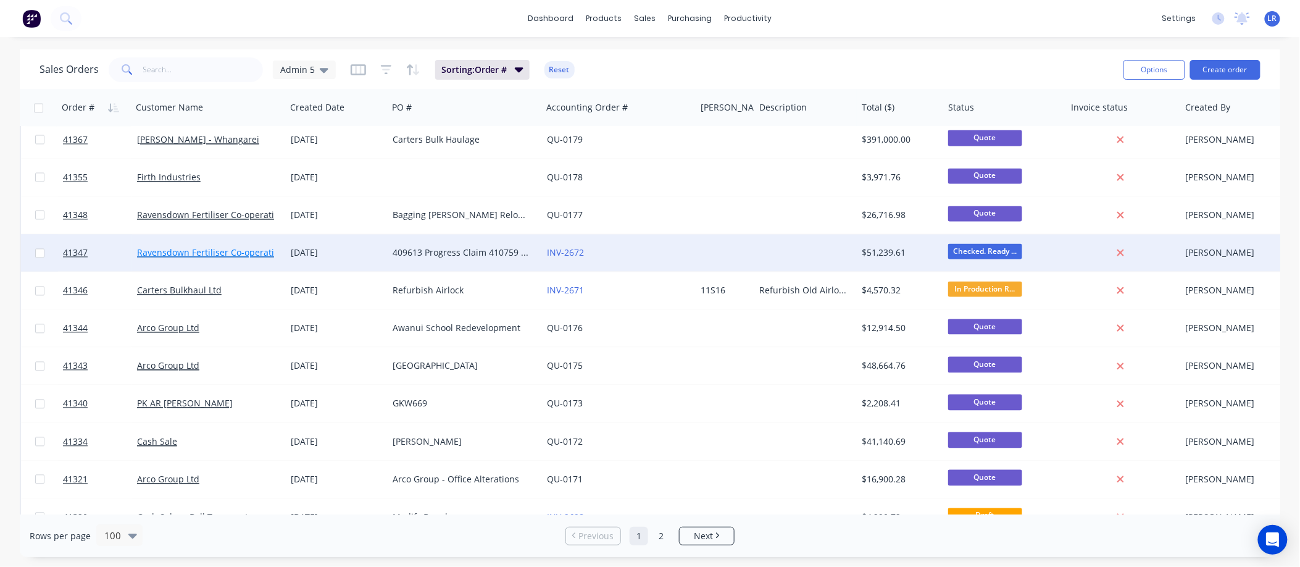
click at [185, 249] on link "Ravensdown Fertiliser Co-operative" at bounding box center [210, 253] width 146 height 12
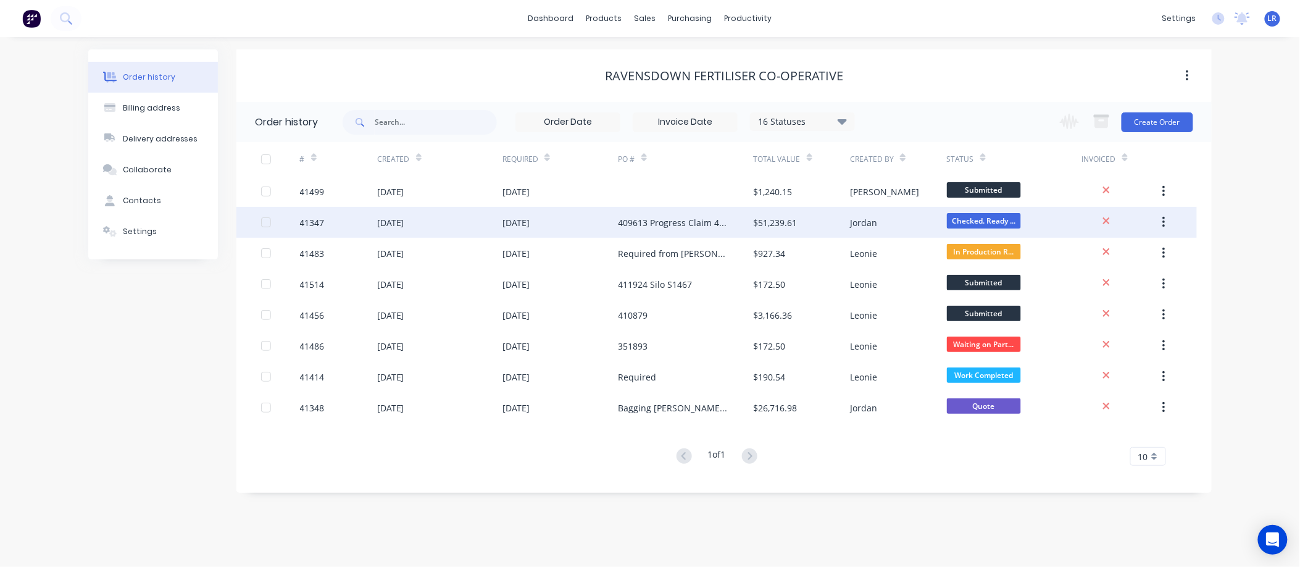
click at [384, 219] on div "18 Jul 2025" at bounding box center [390, 222] width 27 height 13
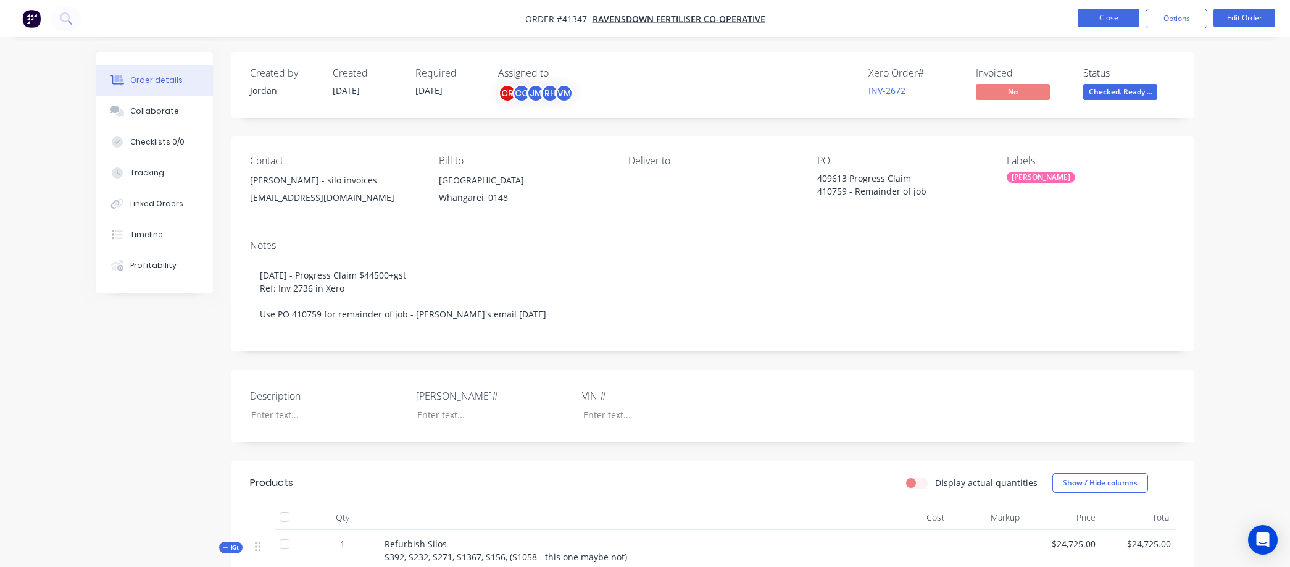
click at [1112, 17] on button "Close" at bounding box center [1109, 18] width 62 height 19
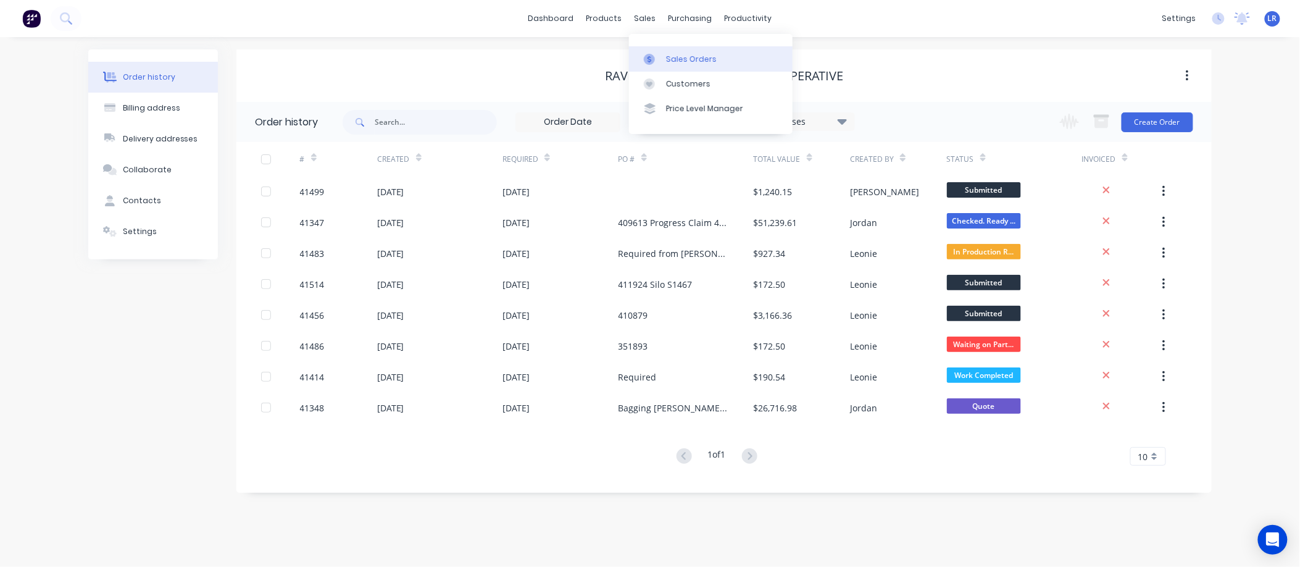
click at [669, 54] on div "Sales Orders" at bounding box center [691, 59] width 51 height 11
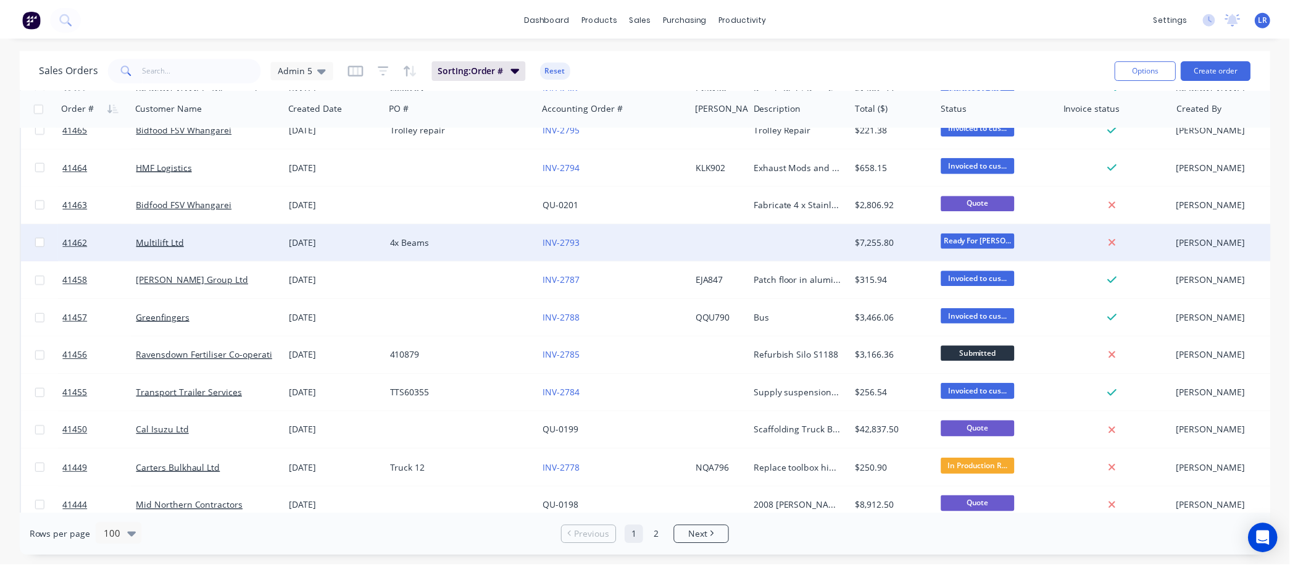
scroll to position [2126, 0]
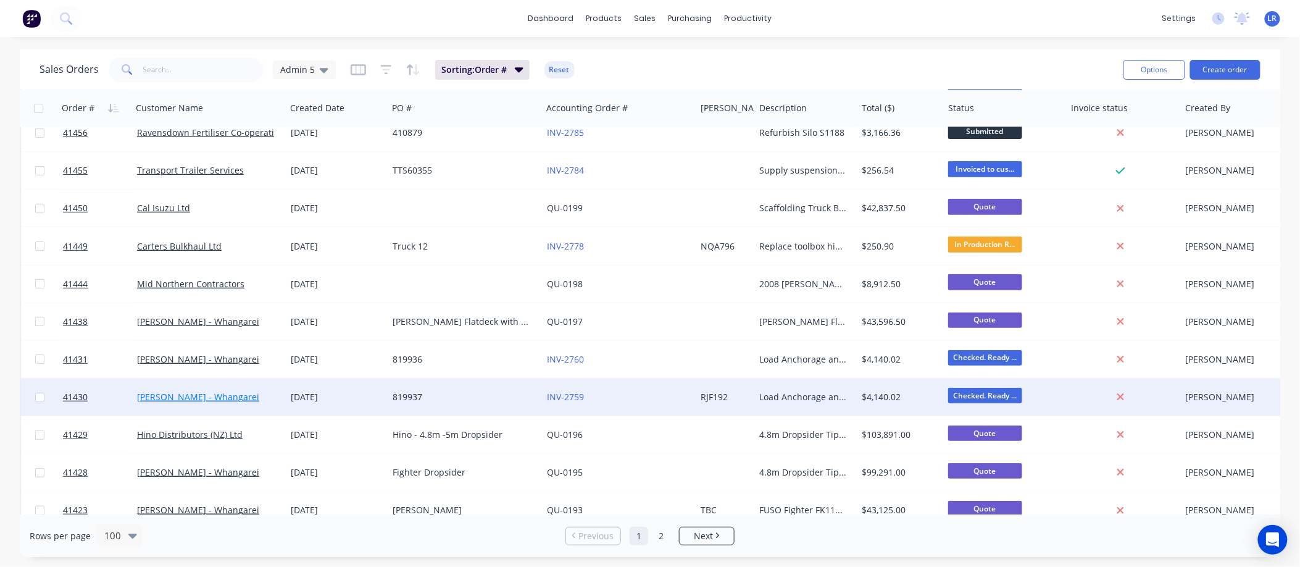
click at [216, 393] on link "Keith Andrews - Whangarei" at bounding box center [198, 397] width 122 height 12
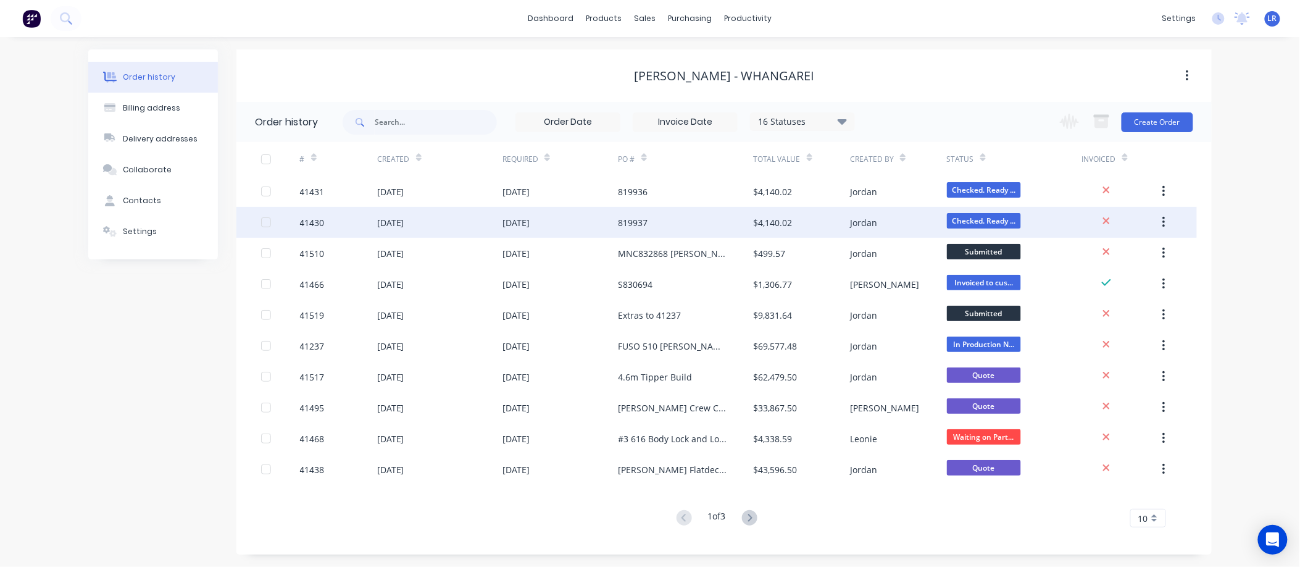
click at [385, 216] on div "14 Aug 2025" at bounding box center [390, 222] width 27 height 13
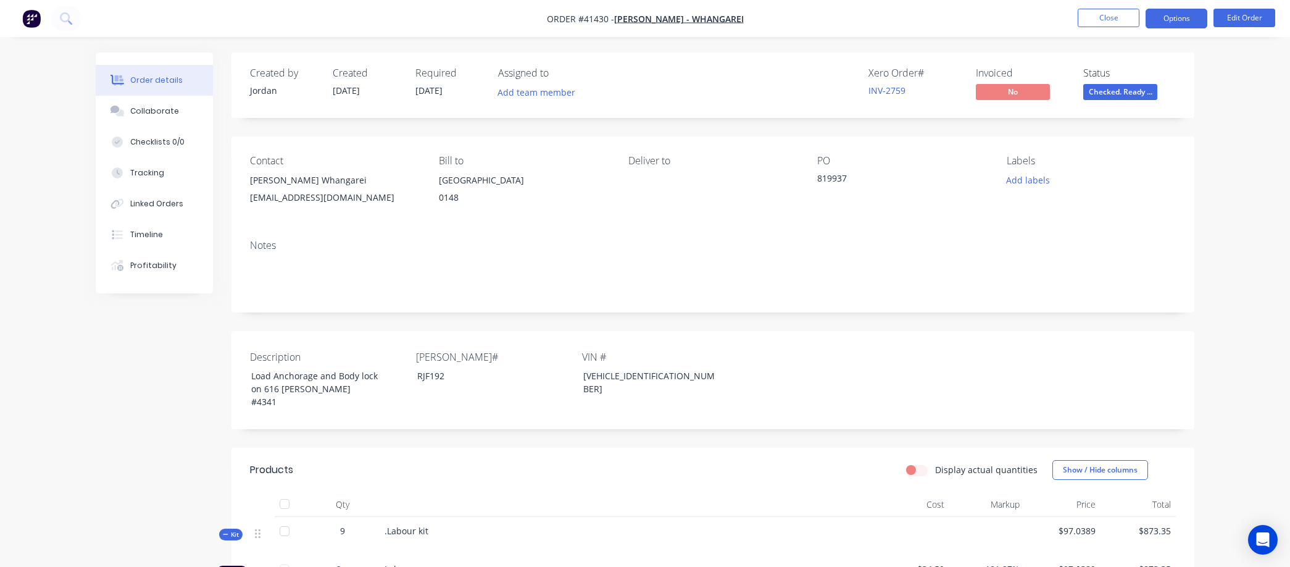
click at [1178, 19] on button "Options" at bounding box center [1177, 19] width 62 height 20
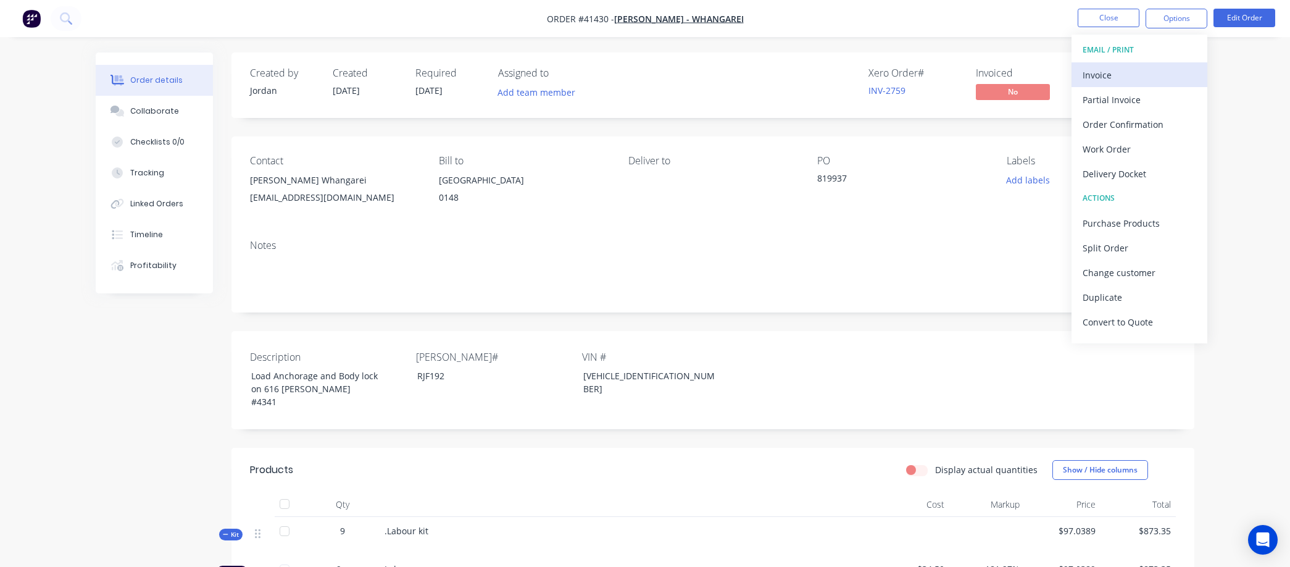
click at [1095, 73] on div "Invoice" at bounding box center [1140, 75] width 114 height 18
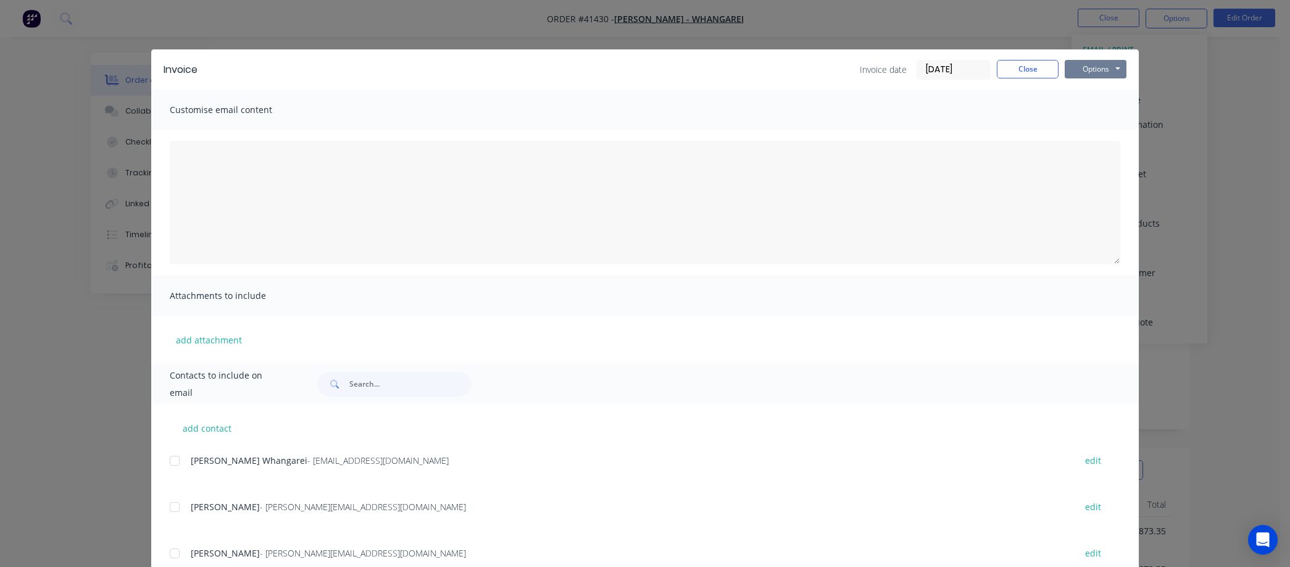
click at [1103, 64] on button "Options" at bounding box center [1096, 69] width 62 height 19
click at [1095, 88] on button "Preview" at bounding box center [1104, 91] width 79 height 20
click at [1022, 65] on button "Close" at bounding box center [1028, 69] width 62 height 19
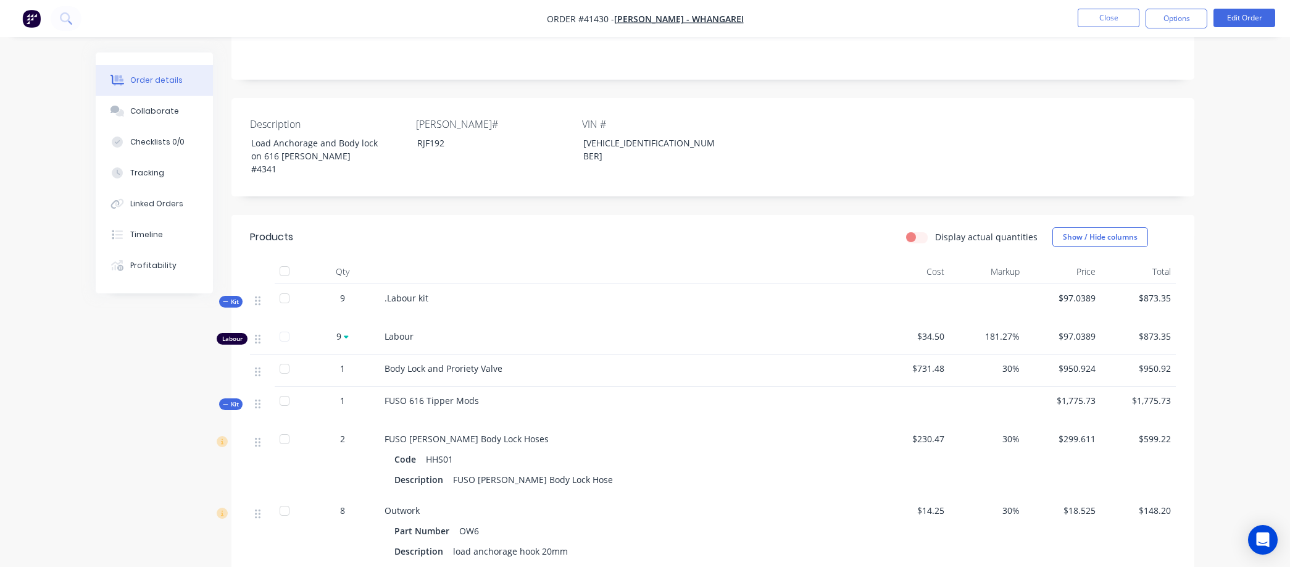
scroll to position [69, 0]
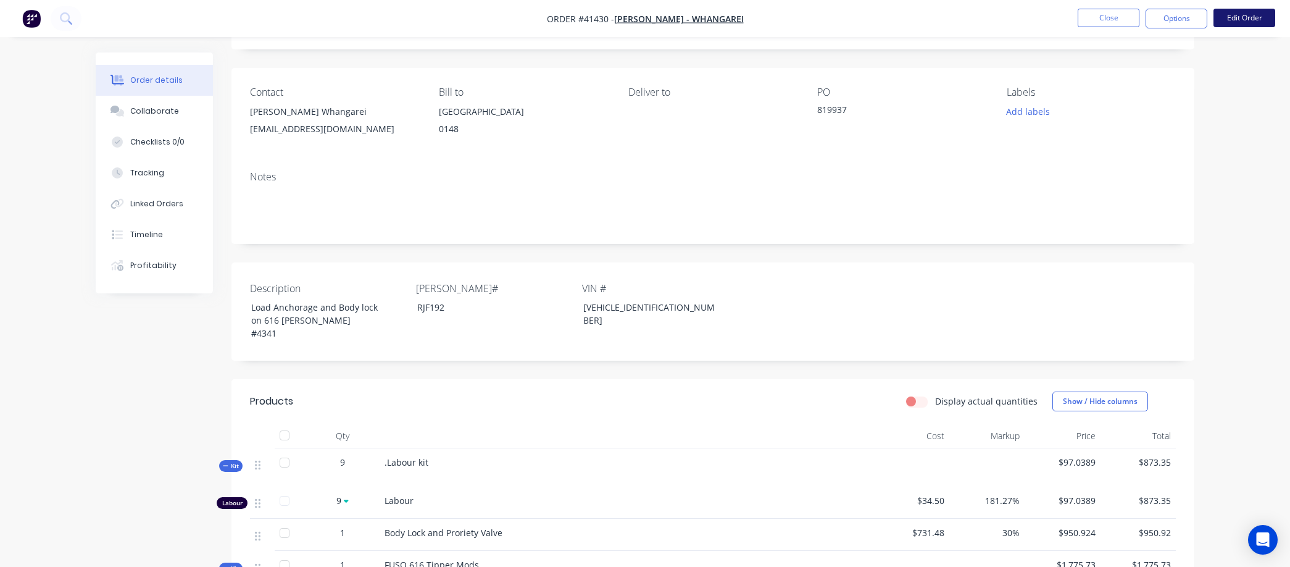
click at [1253, 15] on button "Edit Order" at bounding box center [1245, 18] width 62 height 19
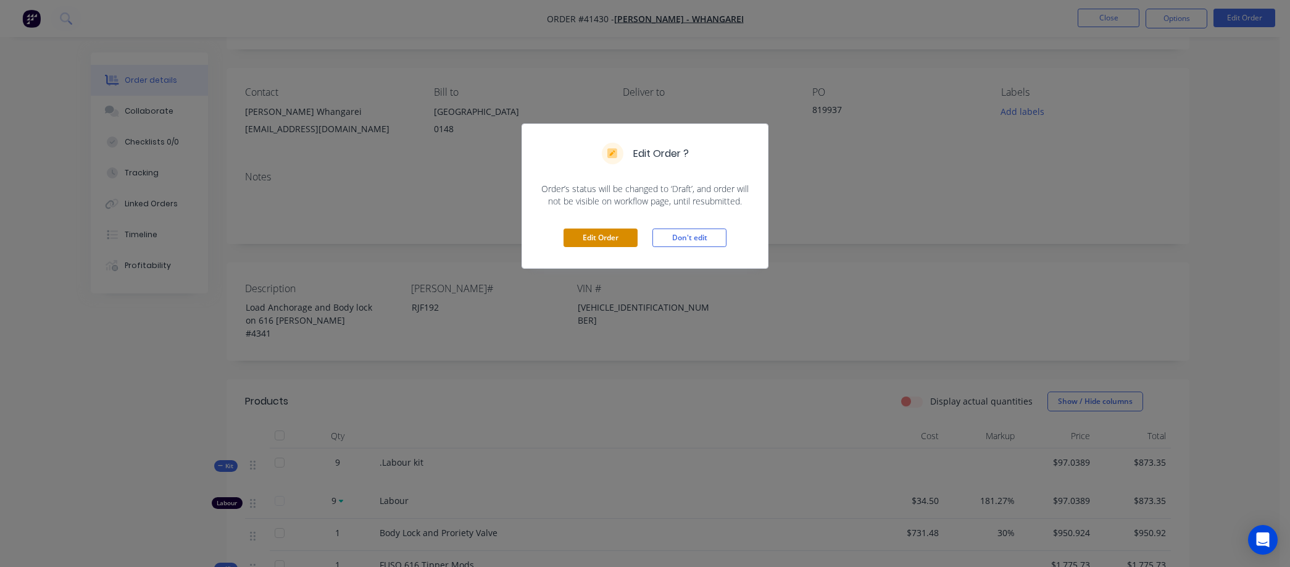
click at [598, 233] on button "Edit Order" at bounding box center [601, 237] width 74 height 19
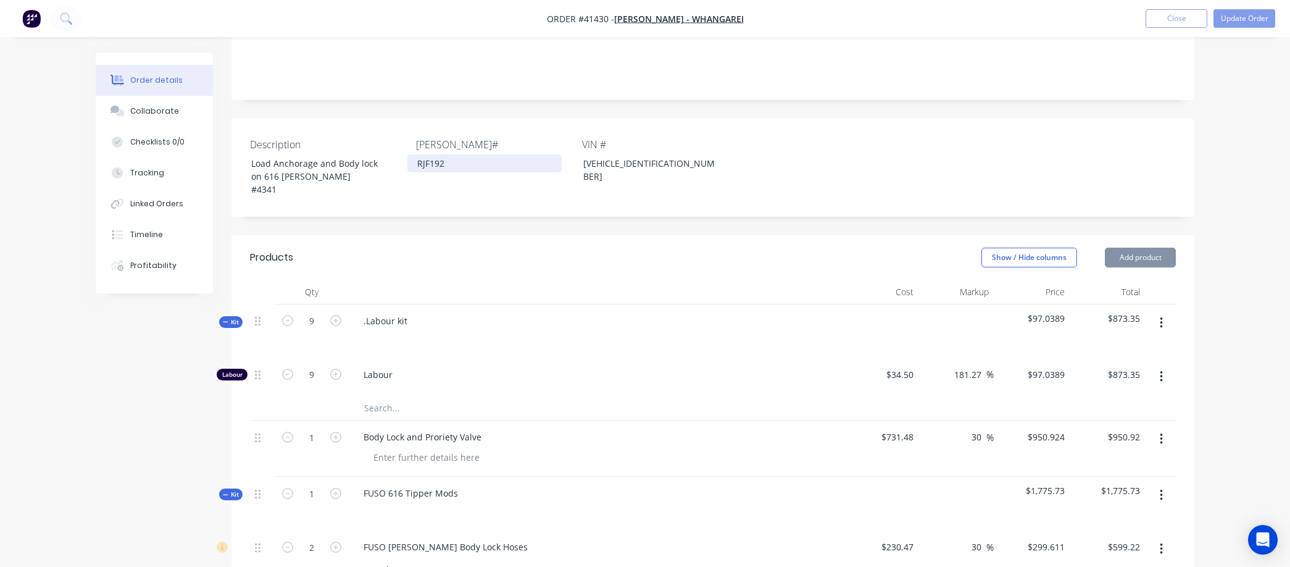
scroll to position [274, 0]
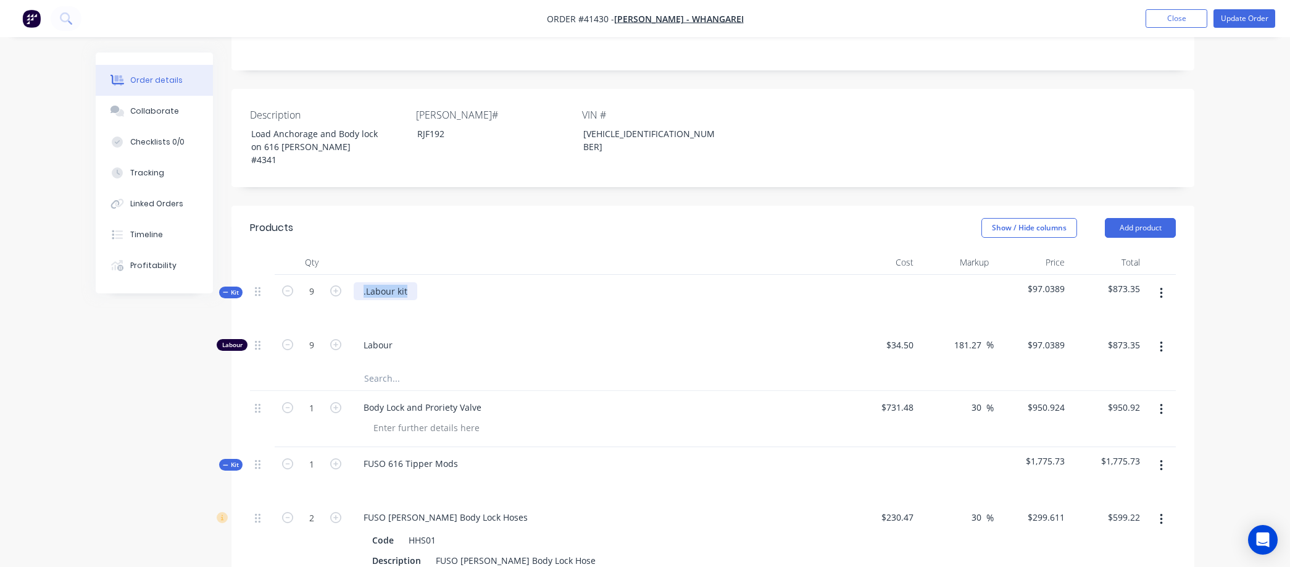
drag, startPoint x: 412, startPoint y: 268, endPoint x: 349, endPoint y: 281, distance: 63.7
click at [349, 277] on div ".Labour kit" at bounding box center [596, 302] width 494 height 54
click at [440, 300] on div at bounding box center [596, 309] width 484 height 18
click at [1229, 15] on button "Update Order" at bounding box center [1245, 18] width 62 height 19
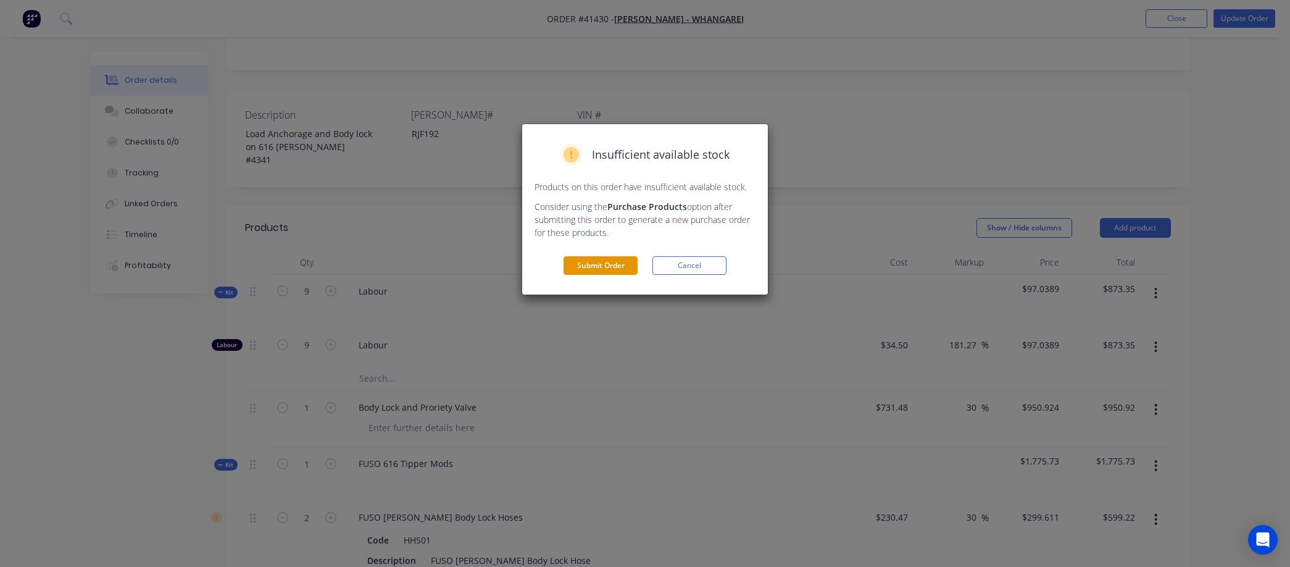
click at [620, 262] on button "Submit Order" at bounding box center [601, 265] width 74 height 19
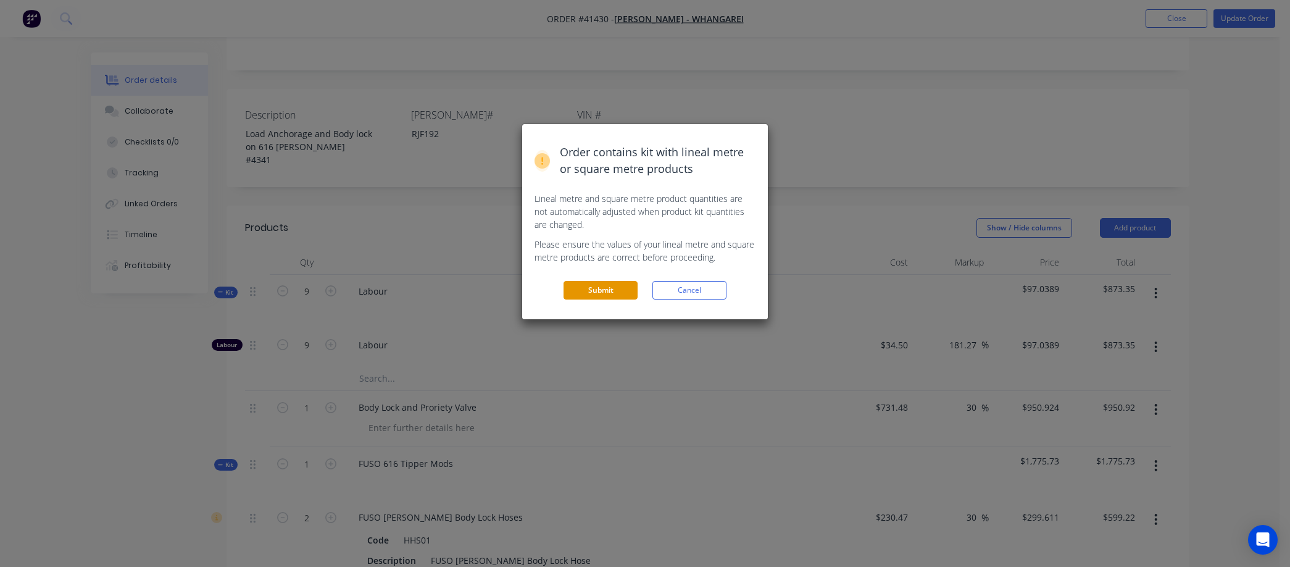
click at [598, 289] on button "Submit" at bounding box center [601, 290] width 74 height 19
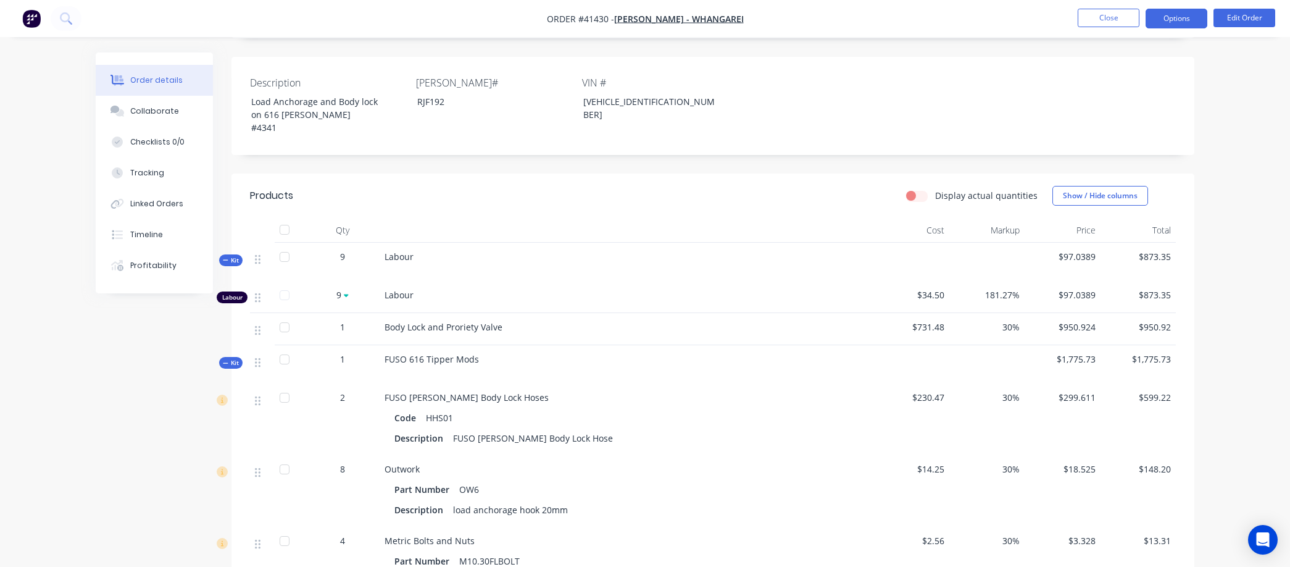
click at [1172, 16] on button "Options" at bounding box center [1177, 19] width 62 height 20
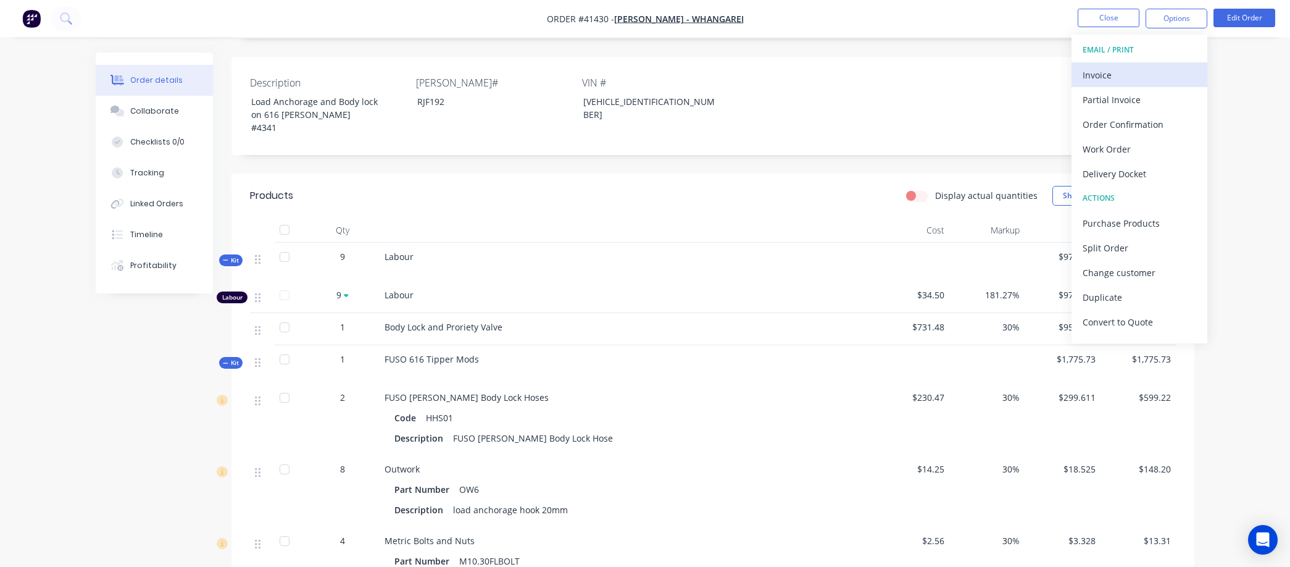
click at [1121, 69] on div "Invoice" at bounding box center [1140, 75] width 114 height 18
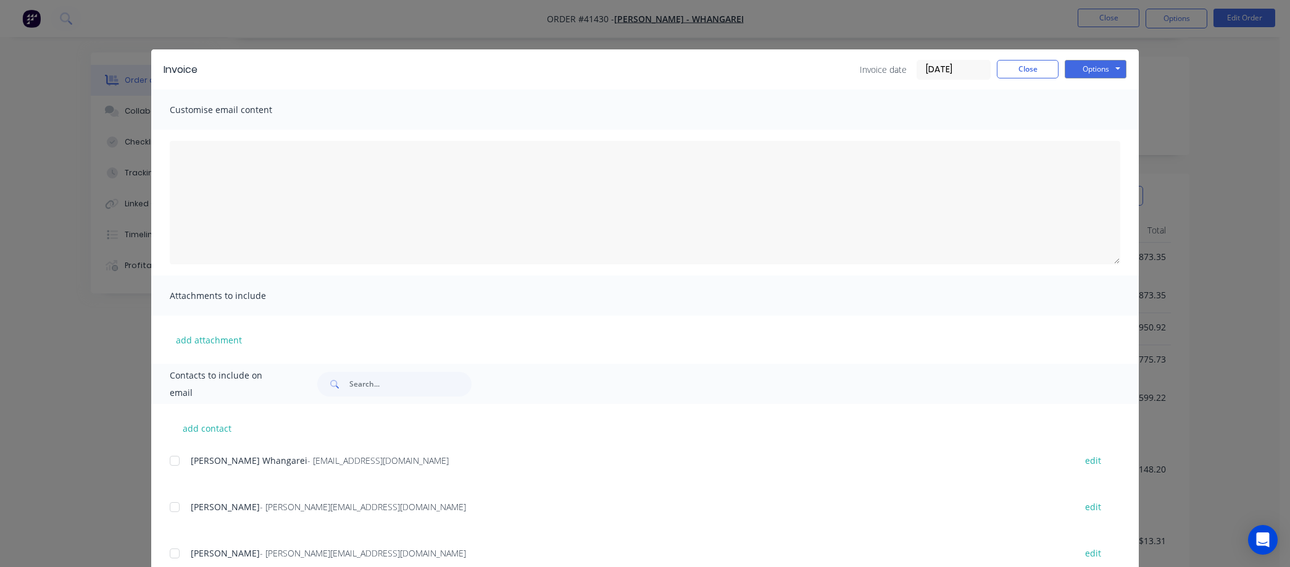
click at [961, 73] on input "09/09/25" at bounding box center [953, 70] width 73 height 19
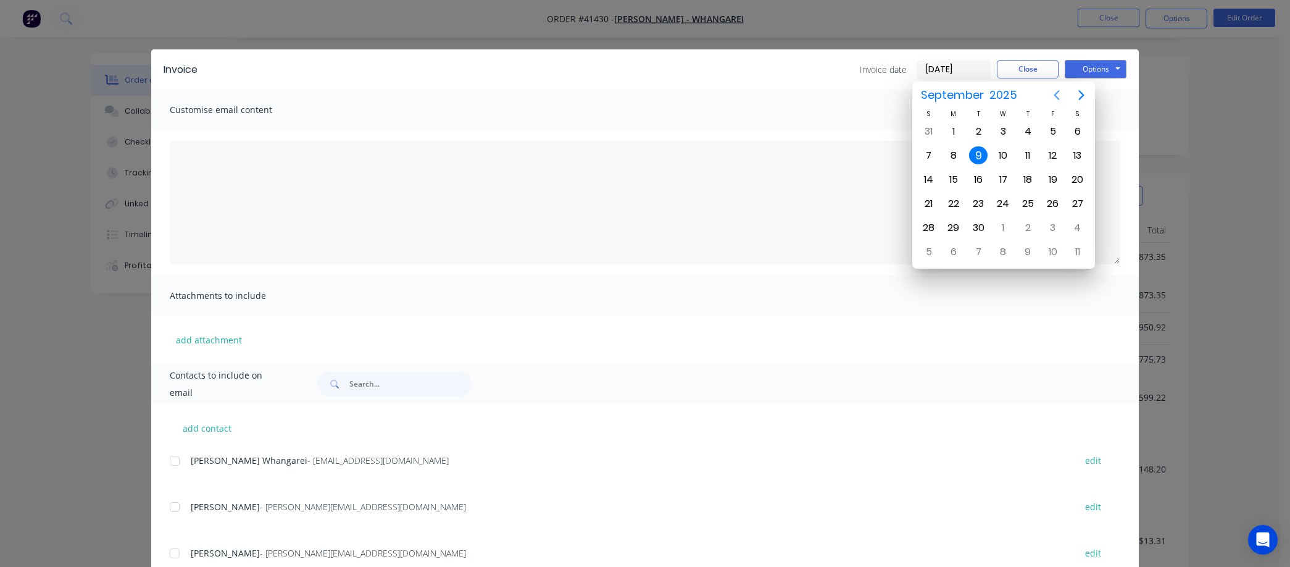
click at [1055, 94] on icon "Previous page" at bounding box center [1057, 95] width 6 height 10
click at [930, 246] on div "31" at bounding box center [929, 252] width 19 height 19
type input "31/08/25"
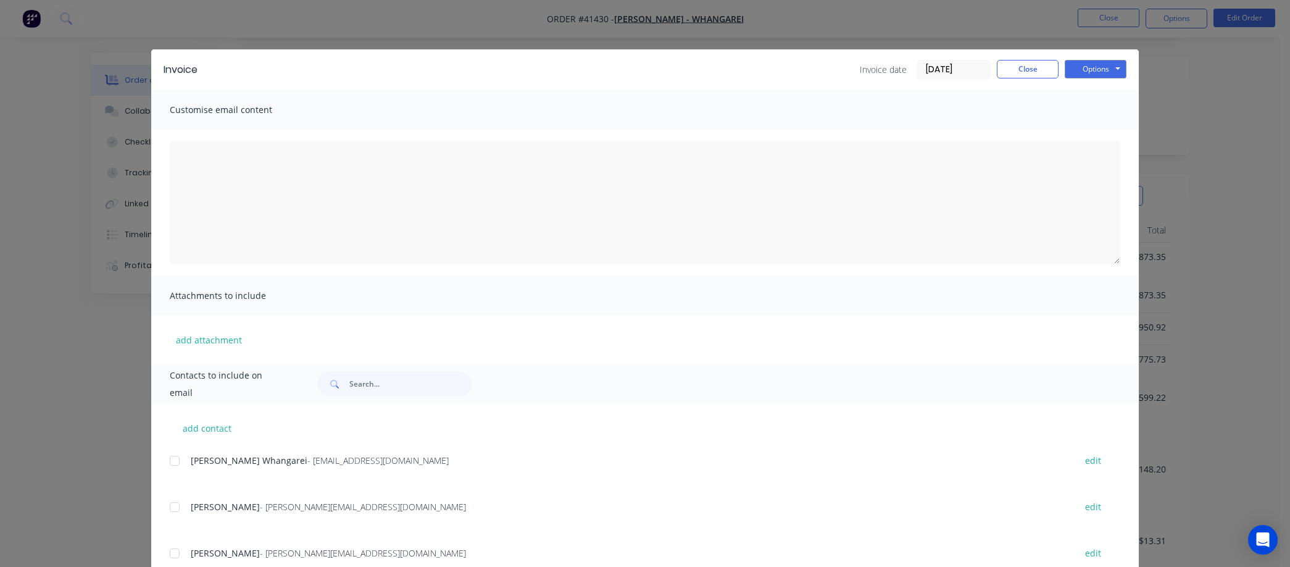
click at [170, 457] on div at bounding box center [174, 460] width 25 height 25
click at [1077, 66] on button "Options" at bounding box center [1096, 69] width 62 height 19
click at [1087, 127] on button "Email" at bounding box center [1104, 132] width 79 height 20
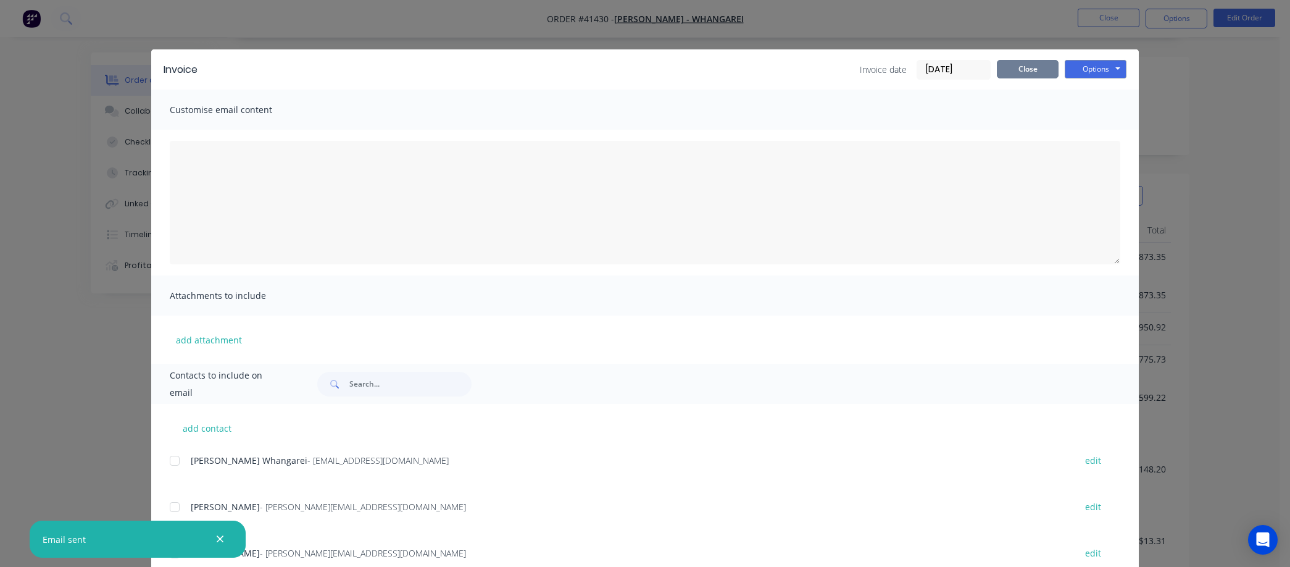
click at [1024, 64] on button "Close" at bounding box center [1028, 69] width 62 height 19
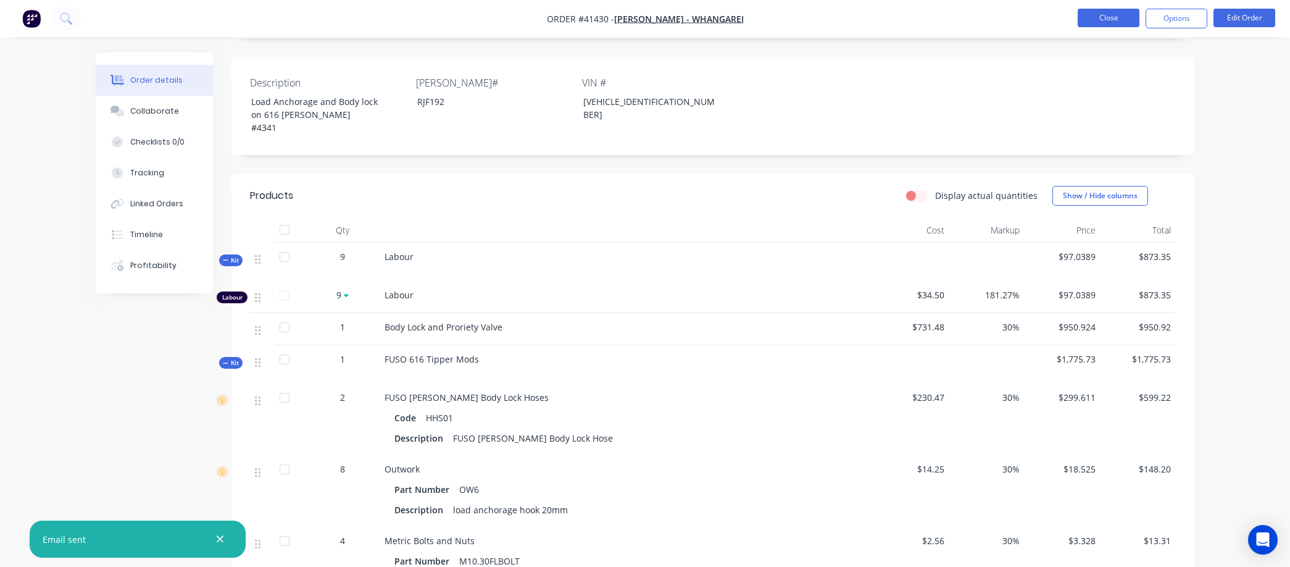
click at [1110, 16] on button "Close" at bounding box center [1109, 18] width 62 height 19
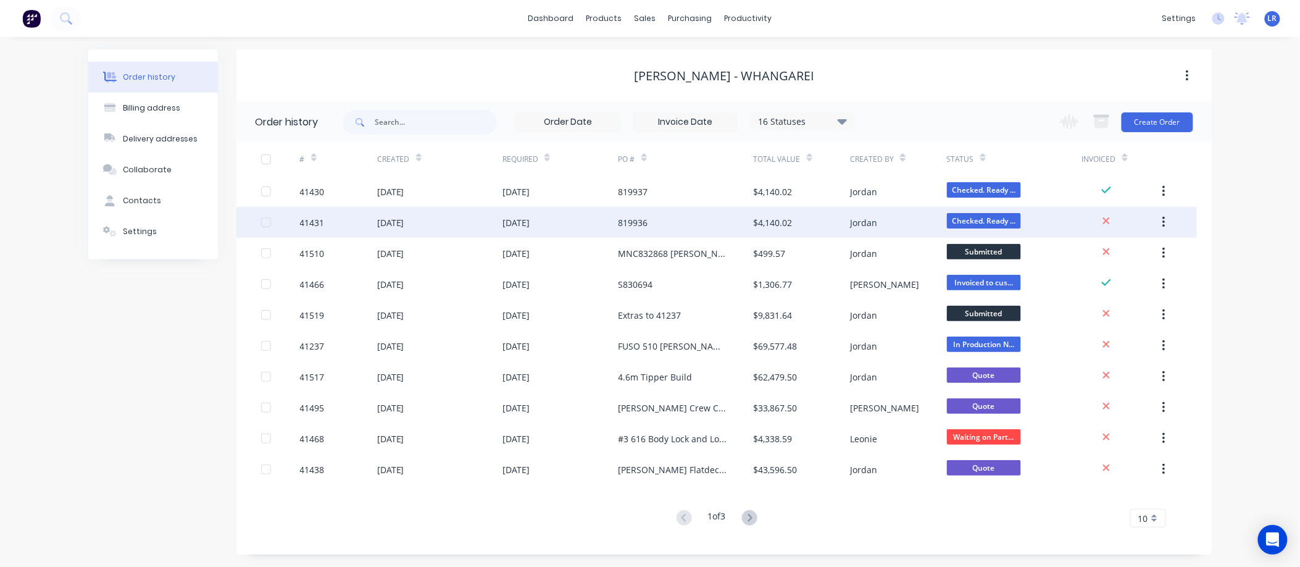
click at [404, 219] on div "14 Aug 2025" at bounding box center [390, 222] width 27 height 13
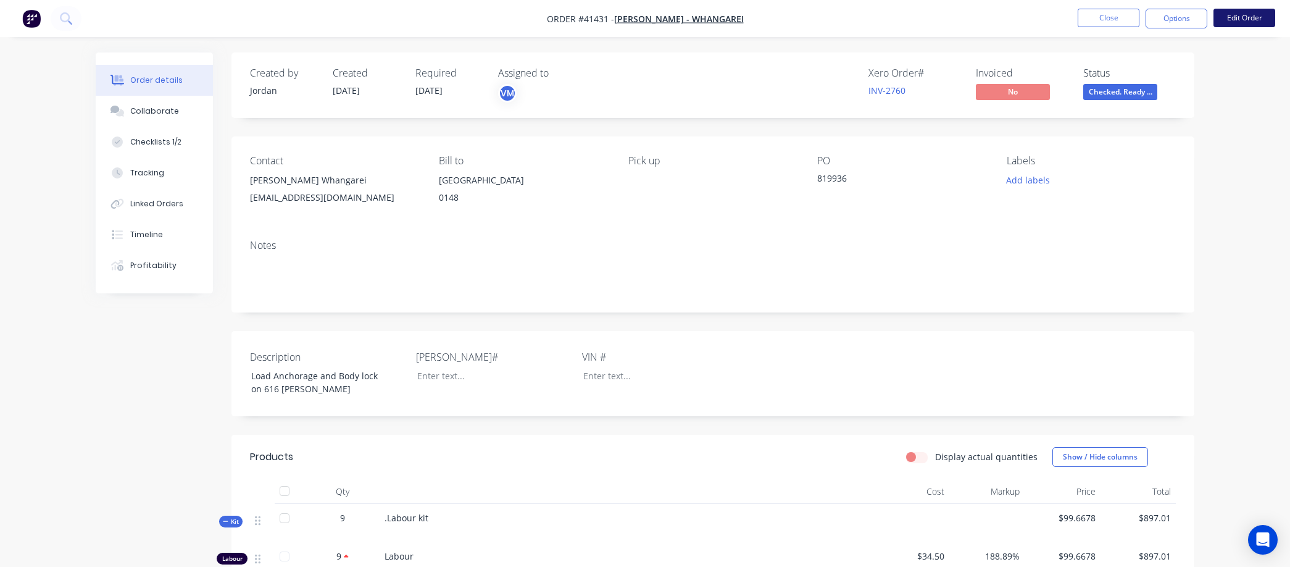
click at [1246, 17] on button "Edit Order" at bounding box center [1245, 18] width 62 height 19
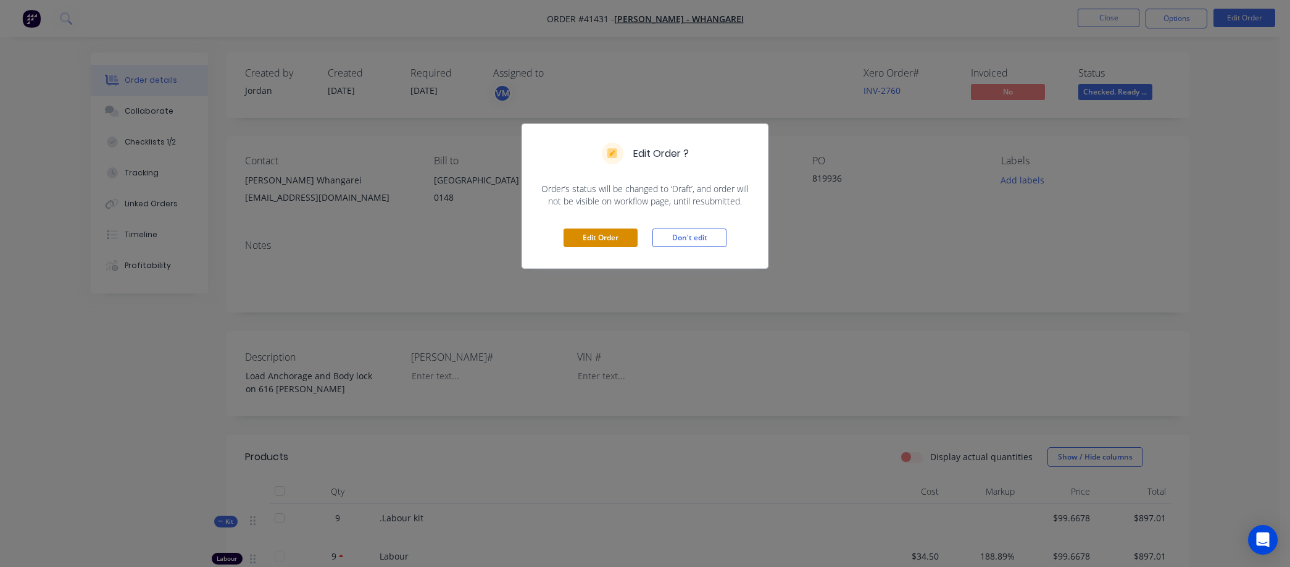
click at [626, 236] on button "Edit Order" at bounding box center [601, 237] width 74 height 19
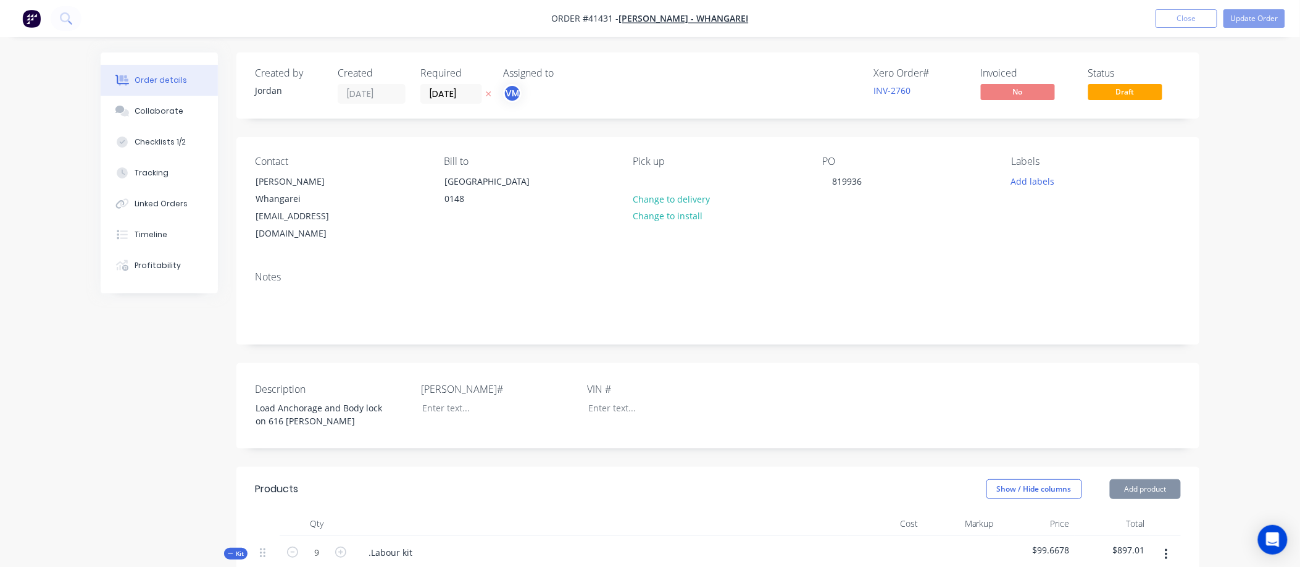
type input "$34.50"
type input "188.89"
type input "$99.6678"
type input "$897.01"
type input "$731.48"
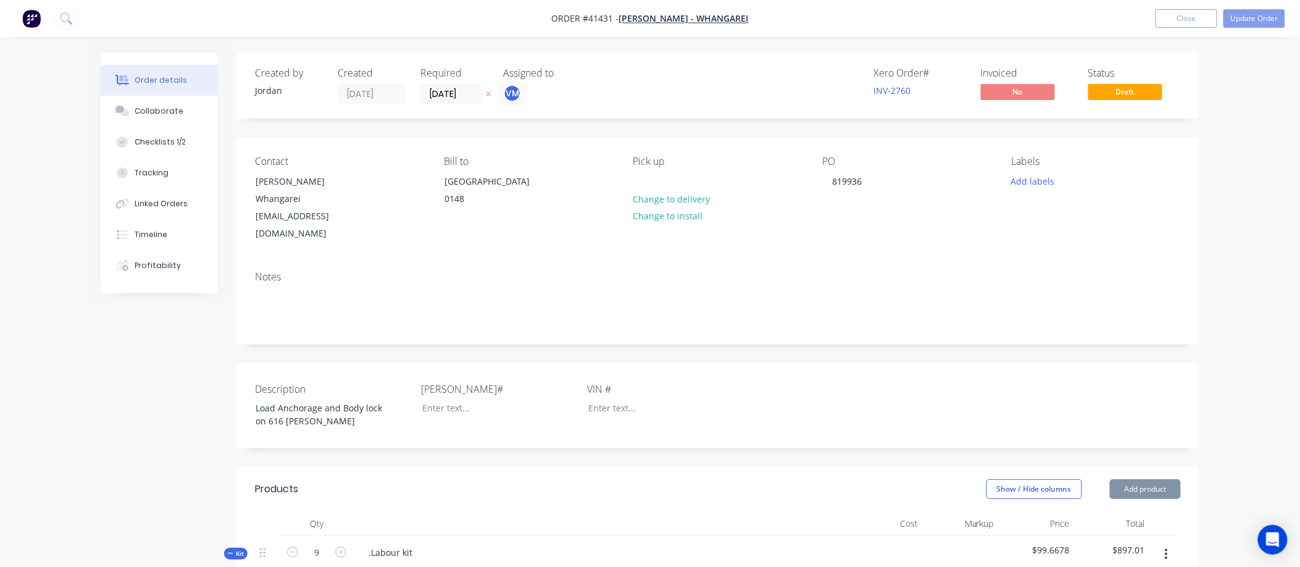
type input "30"
type input "$950.924"
type input "$950.92"
type input "$221.37"
type input "30"
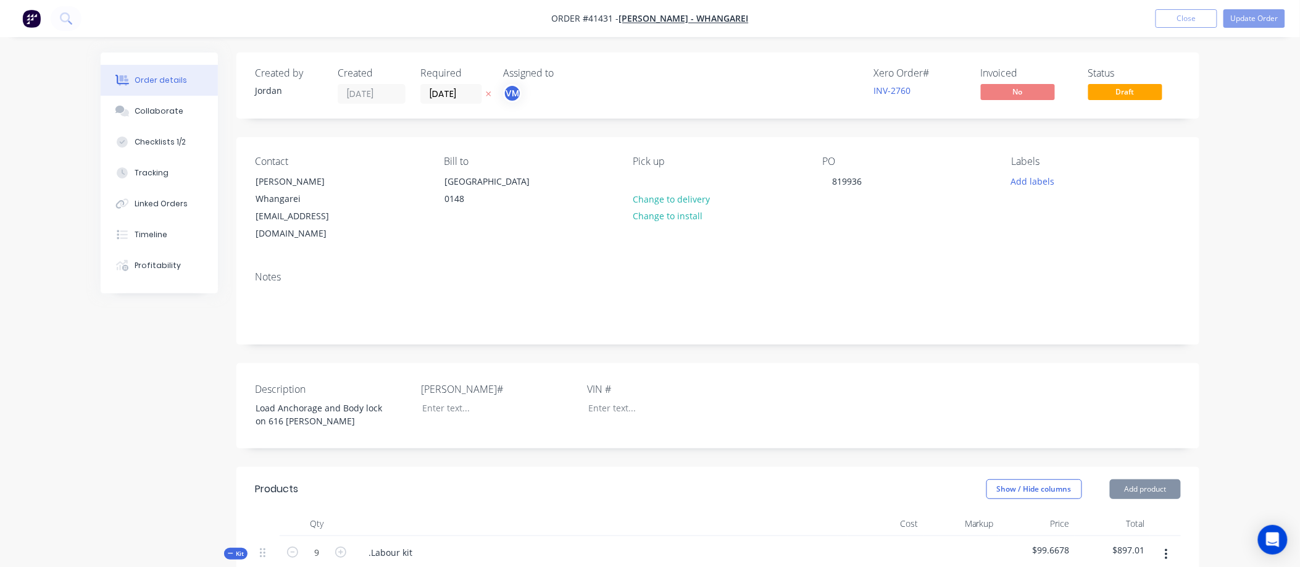
type input "$287.781"
type input "$575.56"
type input "$14.25"
type input "30"
type input "$18.525"
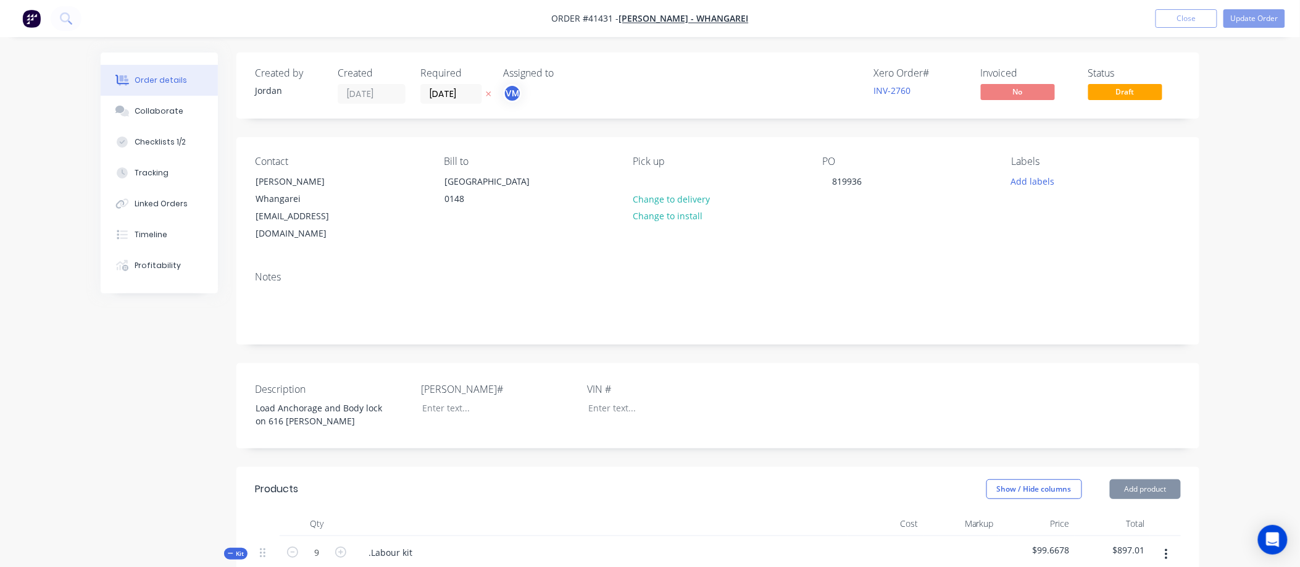
type input "$148.20"
type input "$2.56"
type input "30"
type input "$3.328"
type input "$13.31"
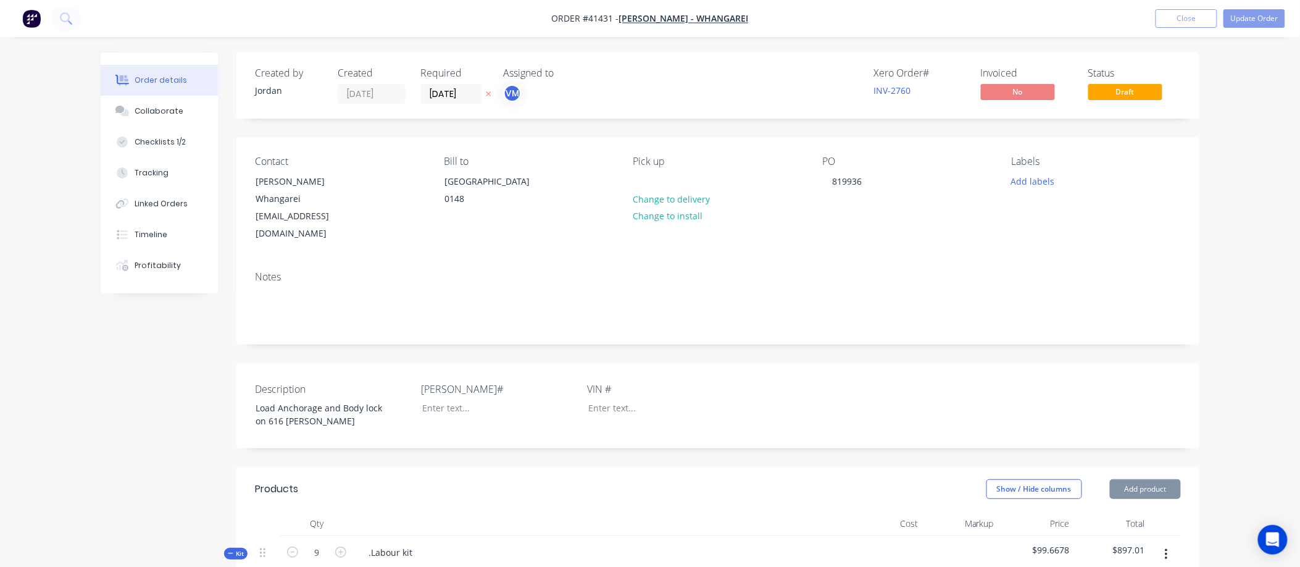
type input "$0.69"
type input "30"
type input "$0.897"
type input "$1.79"
type input "$0.137"
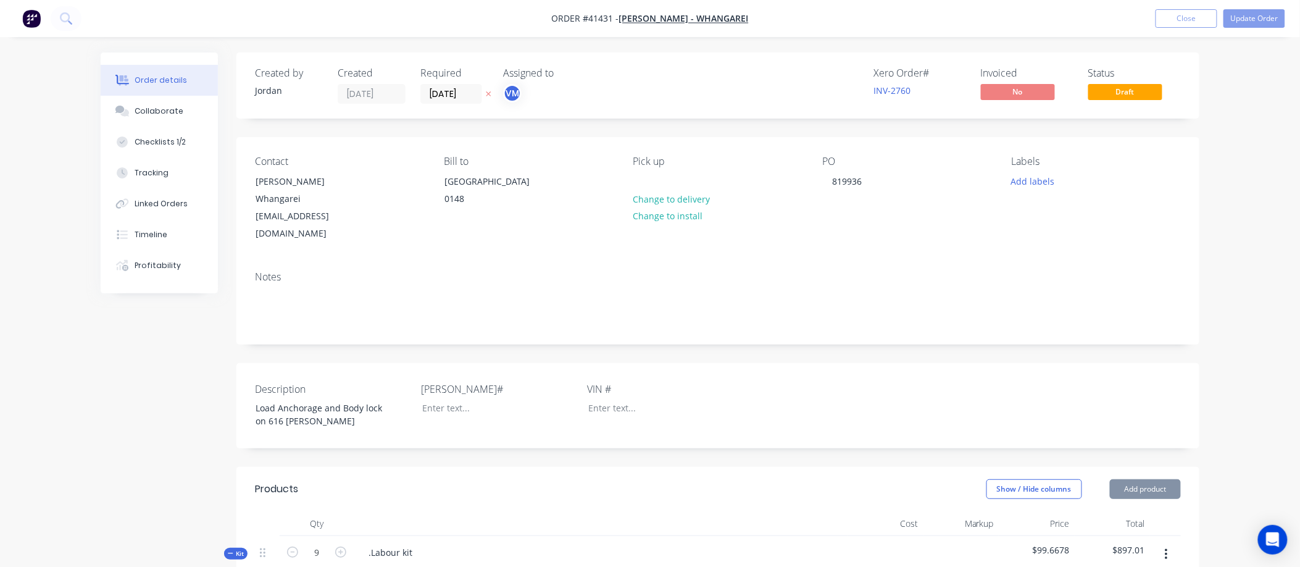
type input "30"
type input "$0.1781"
type input "$0.36"
type input "$0.08"
type input "30"
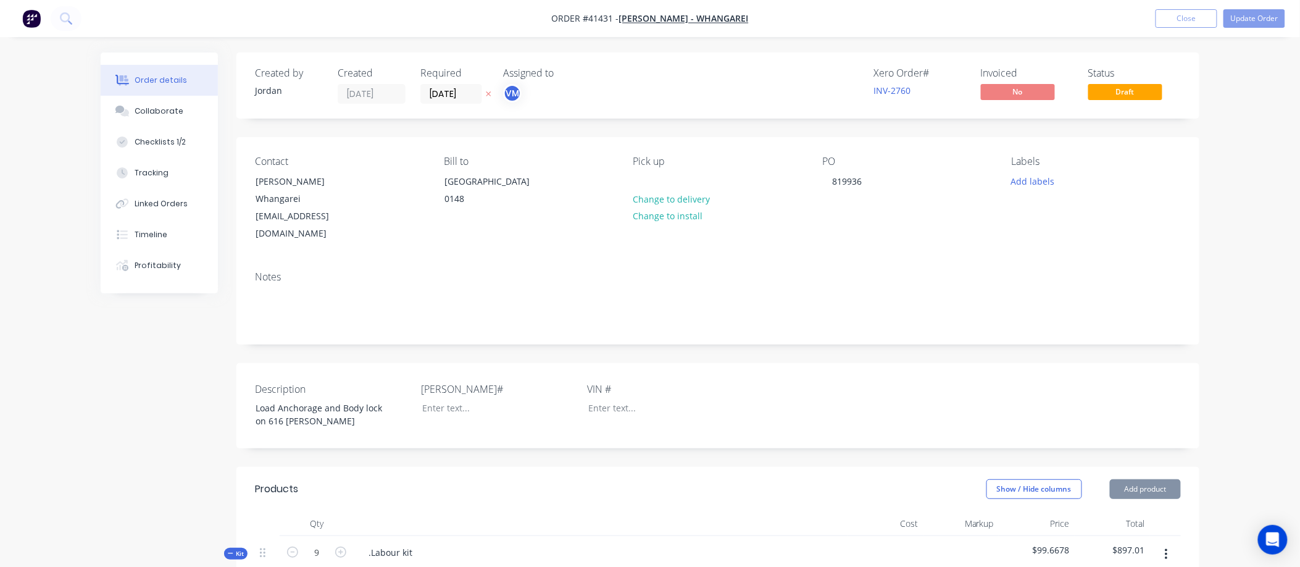
type input "$0.104"
type input "$0.21"
type input "$0.69"
type input "30"
type input "$0.897"
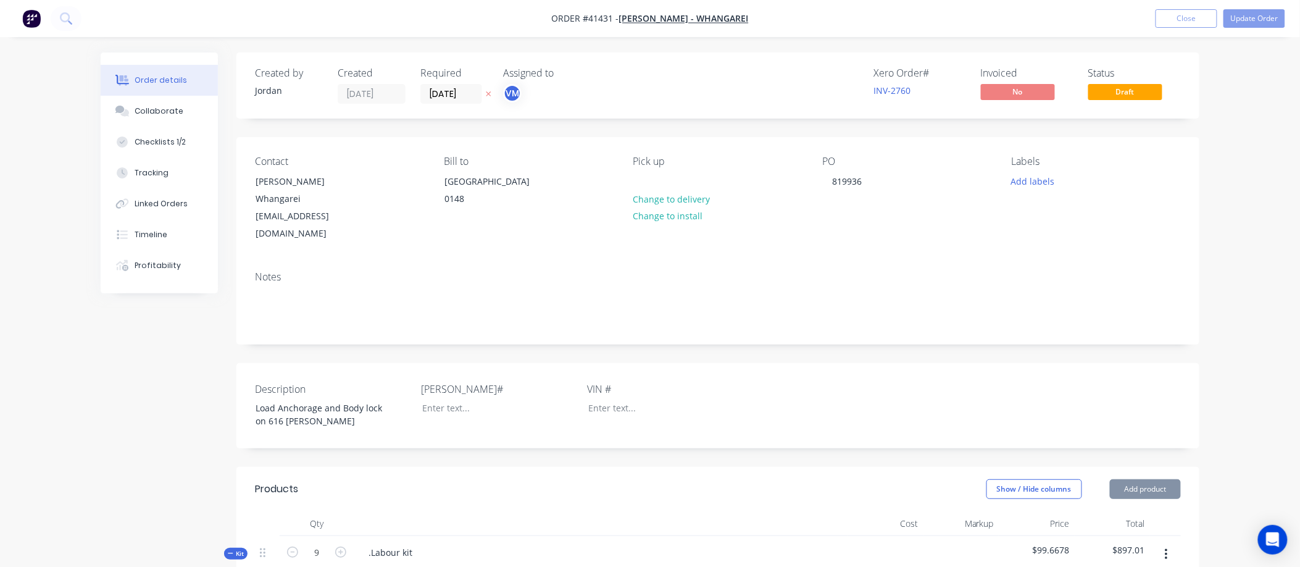
type input "$1.79"
type input "$0.07"
type input "30"
type input "$0.091"
type input "$0.18"
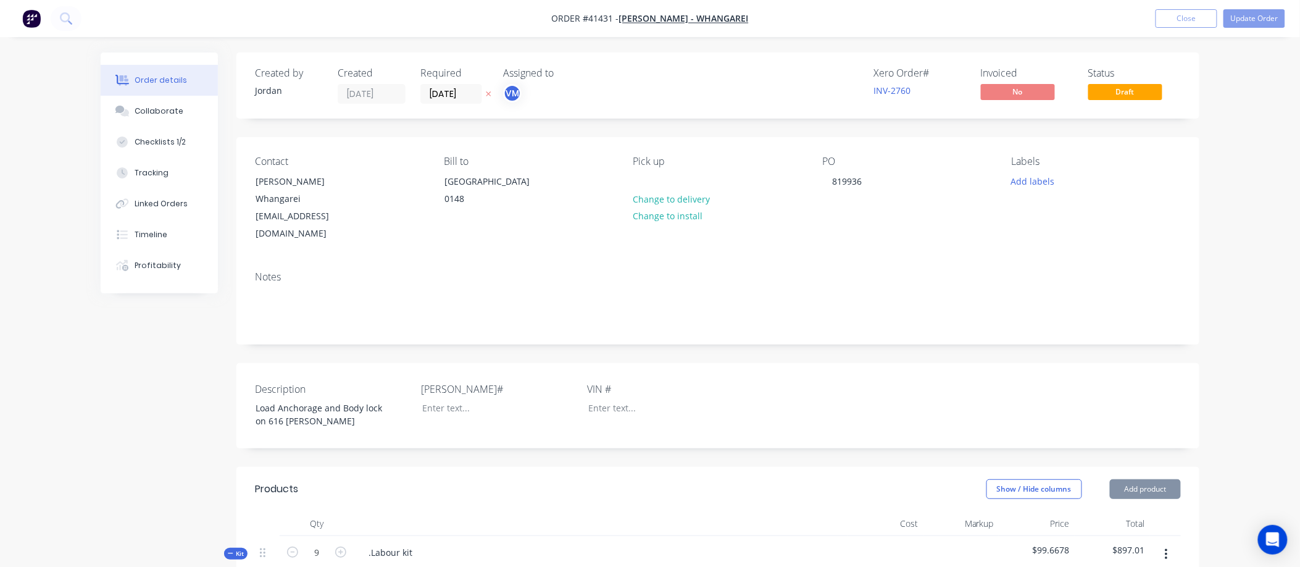
type input "$0.07"
type input "30"
type input "$0.091"
type input "$0.18"
type input "$25.00"
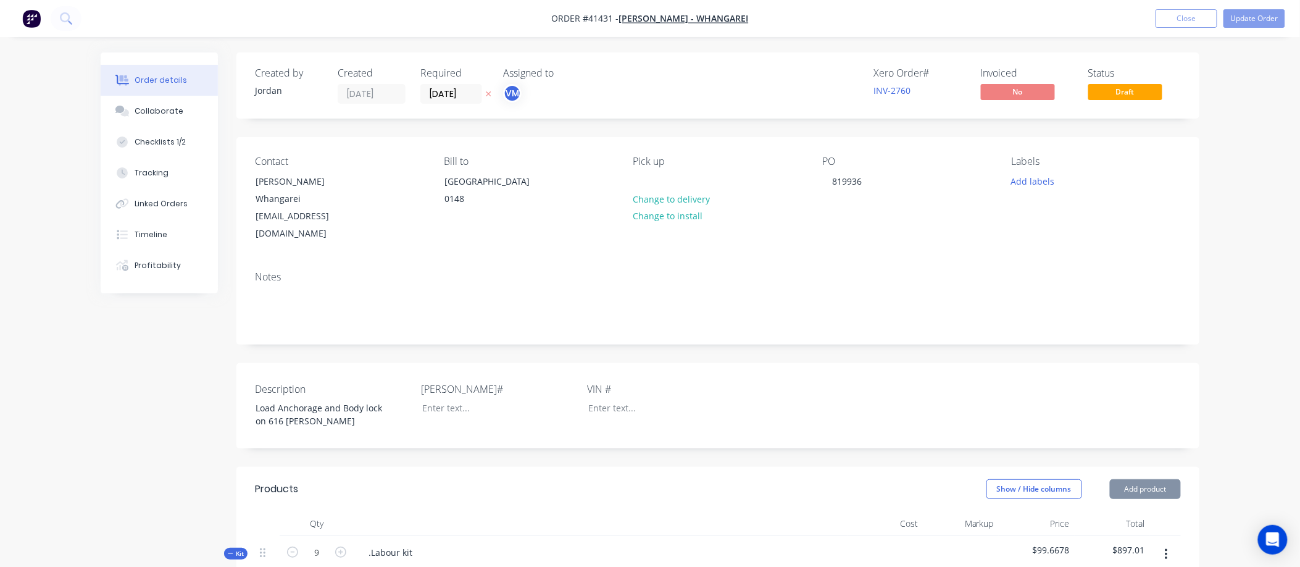
type input "30"
type input "$32.50"
type input "$5.09"
type input "30"
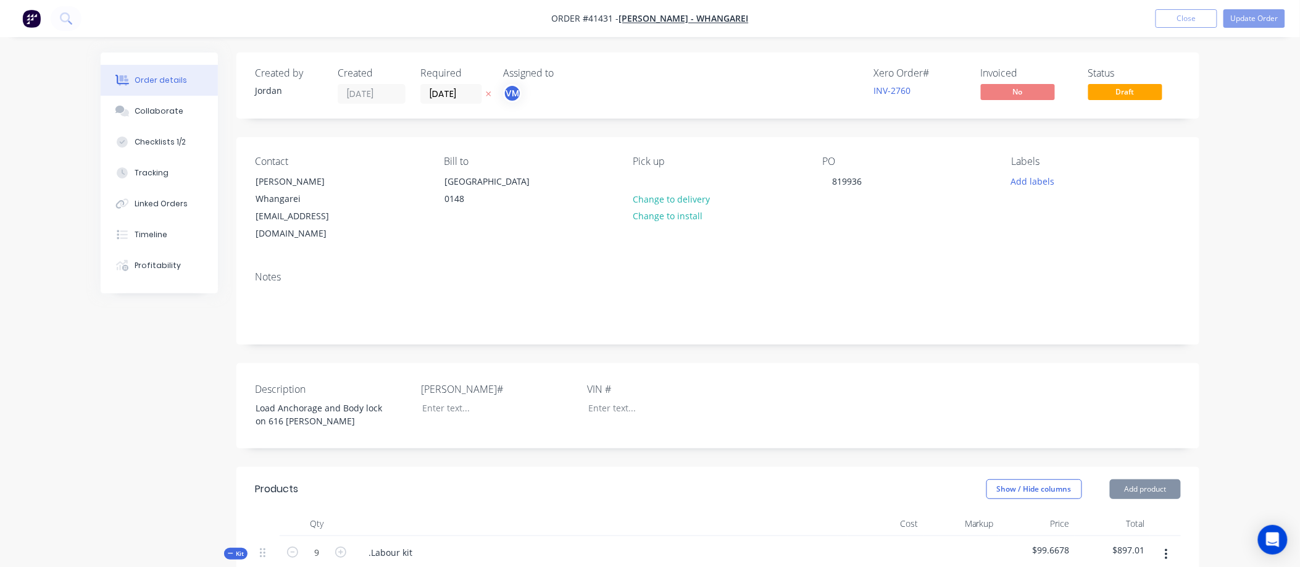
type input "$6.617"
type input "$1.32"
type input "$5.44"
type input "30"
type input "$7.072"
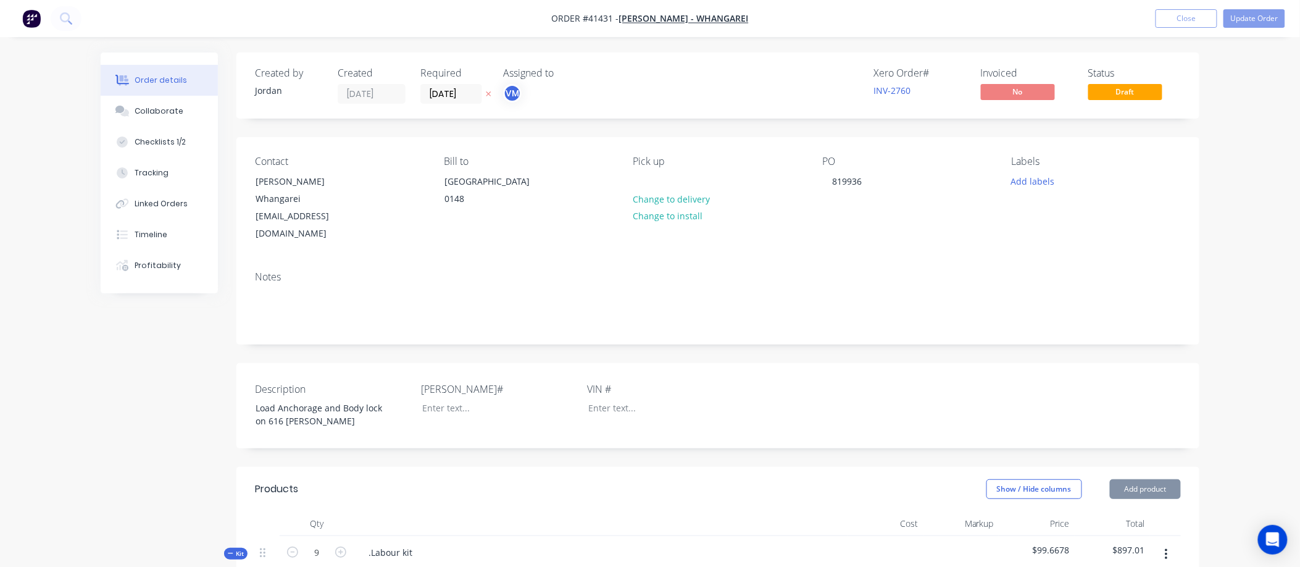
type input "$1.41"
type input "$11.70"
type input "30"
type input "$15.21"
type input "$7.61"
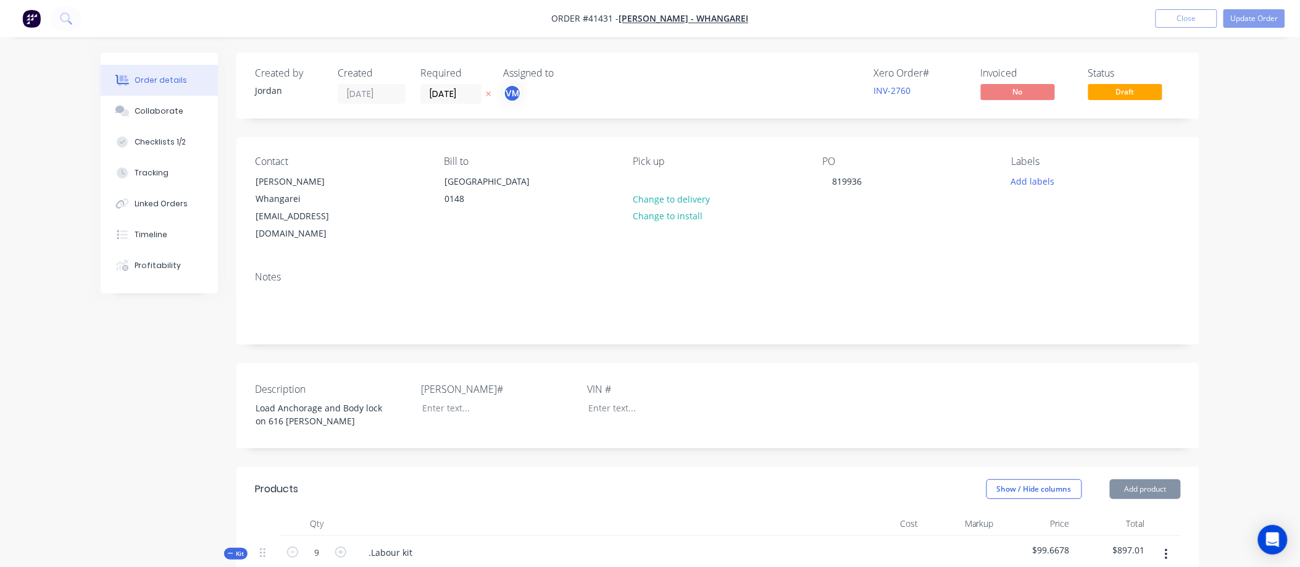
type input "$10.50"
type input "30"
type input "$13.65"
type input "$130.86"
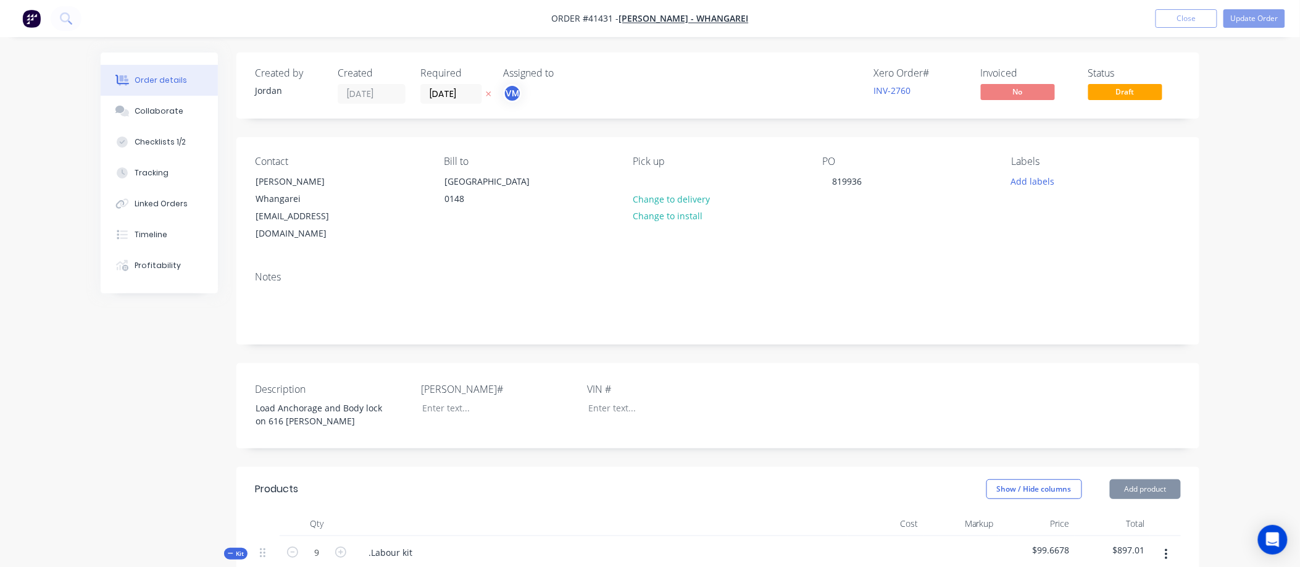
type input "30"
type input "$170.118"
type input "$42.53"
type input "$2.69"
type input "30"
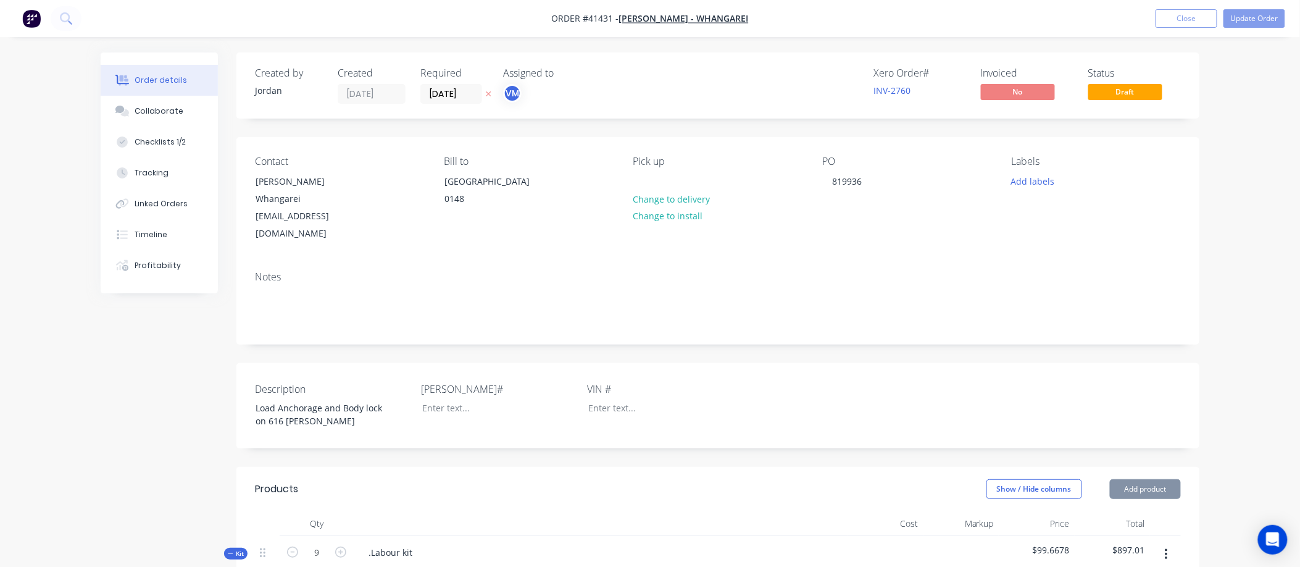
type input "$3.497"
type input "$6.99"
type input "$2.61"
type input "30"
type input "$3.393"
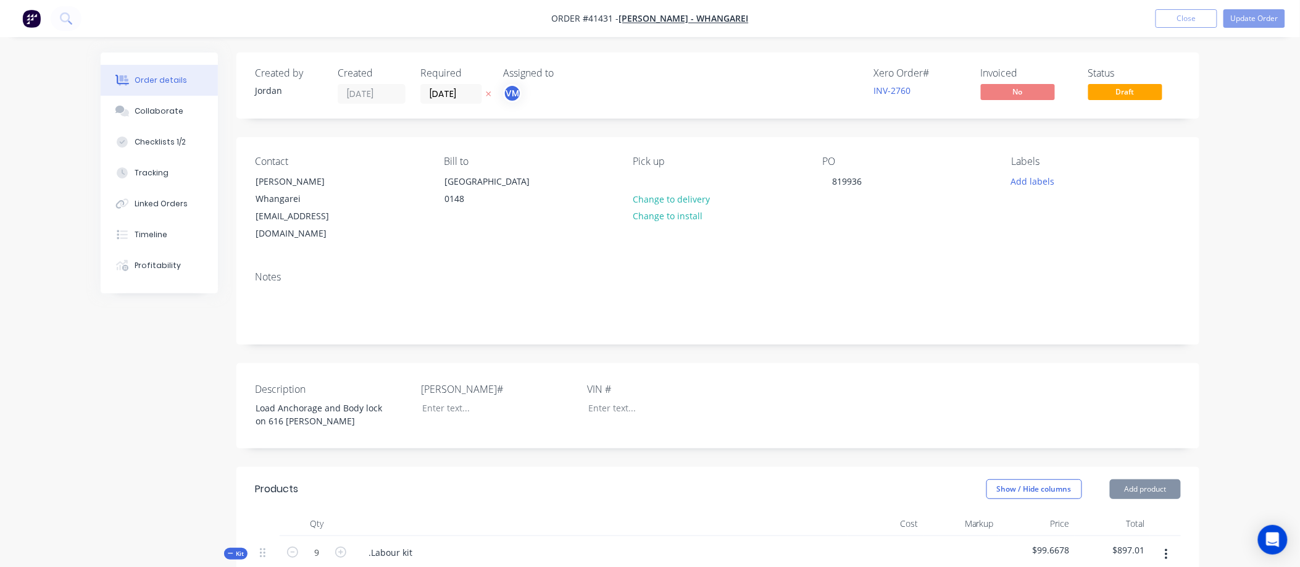
type input "$3.39"
type input "$25.47"
type input "30"
type input "$33.111"
type input "$33.11"
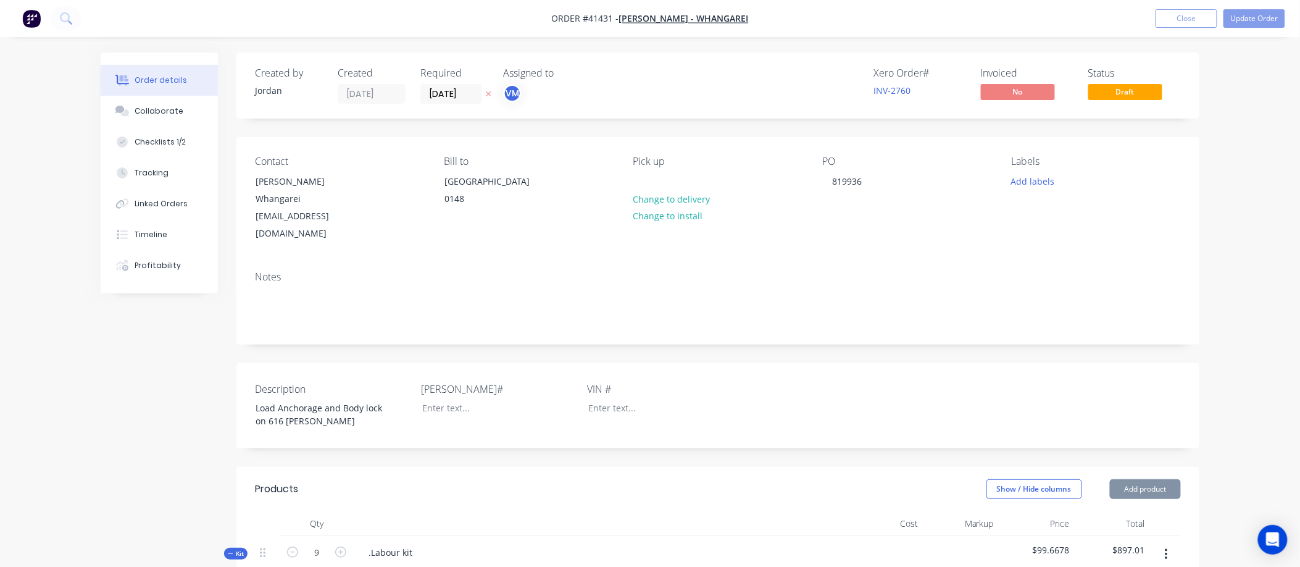
type input "$17.68"
type input "30"
type input "$22.984"
type input "$22.98"
type input "$650.00"
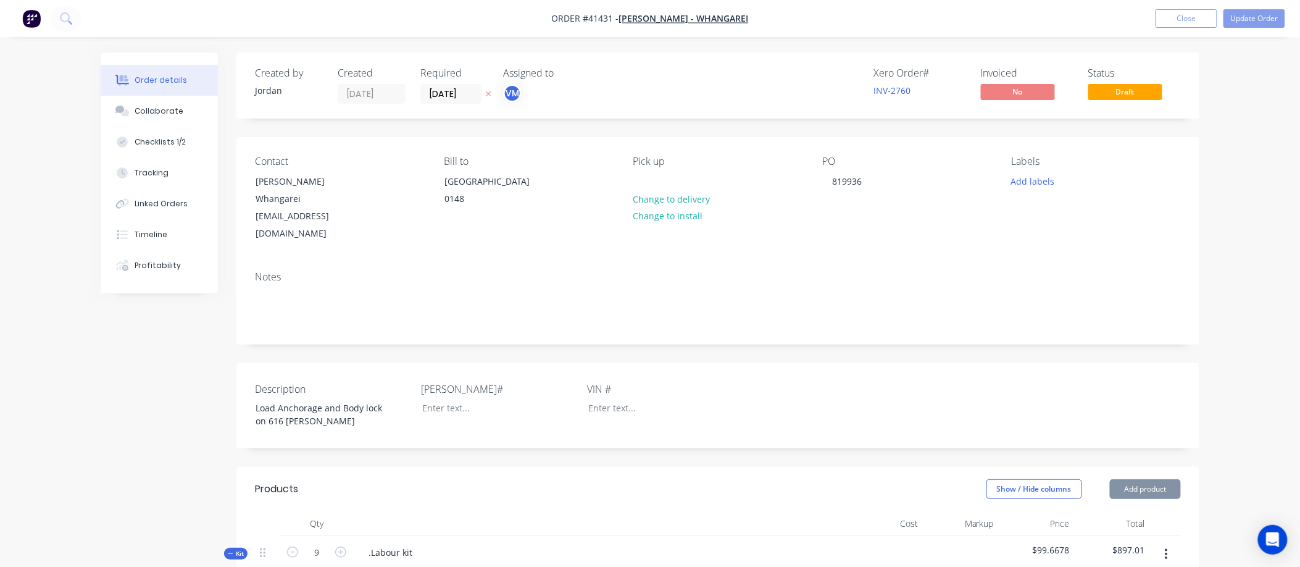
type input "30"
type input "$845.00"
drag, startPoint x: 409, startPoint y: 533, endPoint x: 362, endPoint y: 543, distance: 48.7
click at [362, 543] on div ".Labour kit" at bounding box center [386, 552] width 64 height 18
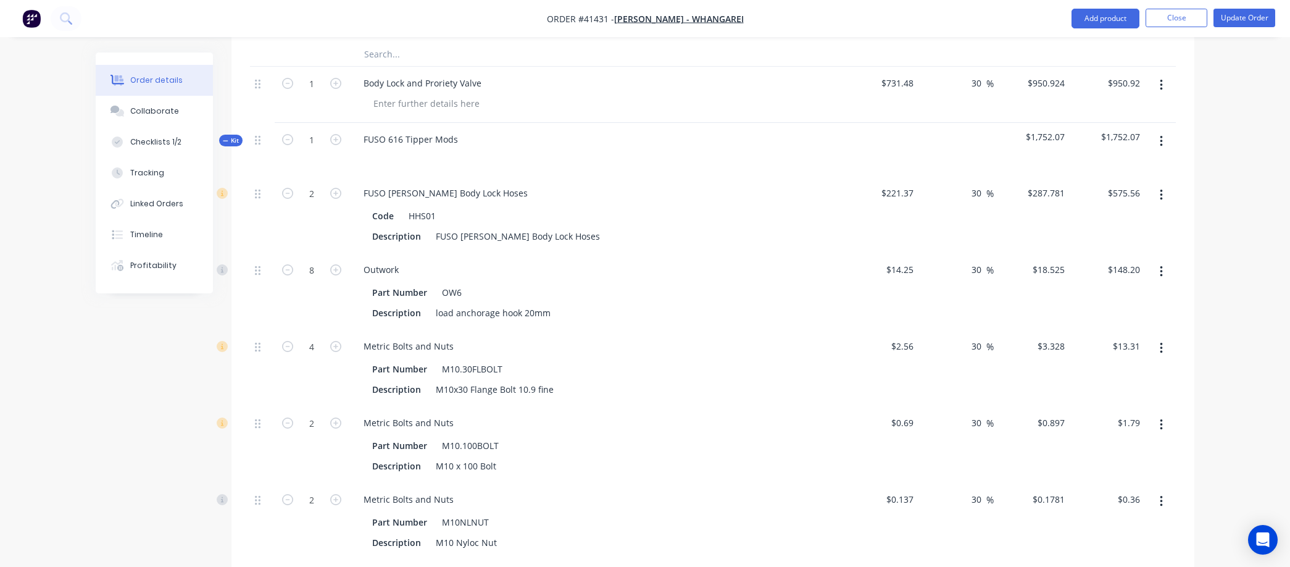
scroll to position [480, 0]
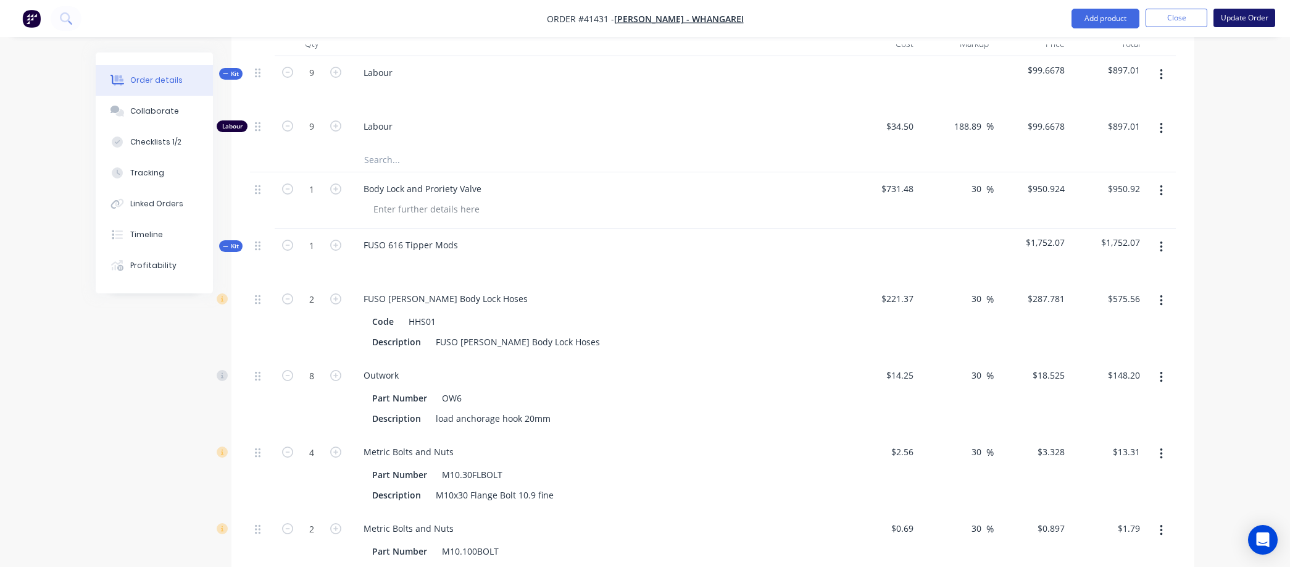
click at [1233, 13] on button "Update Order" at bounding box center [1245, 18] width 62 height 19
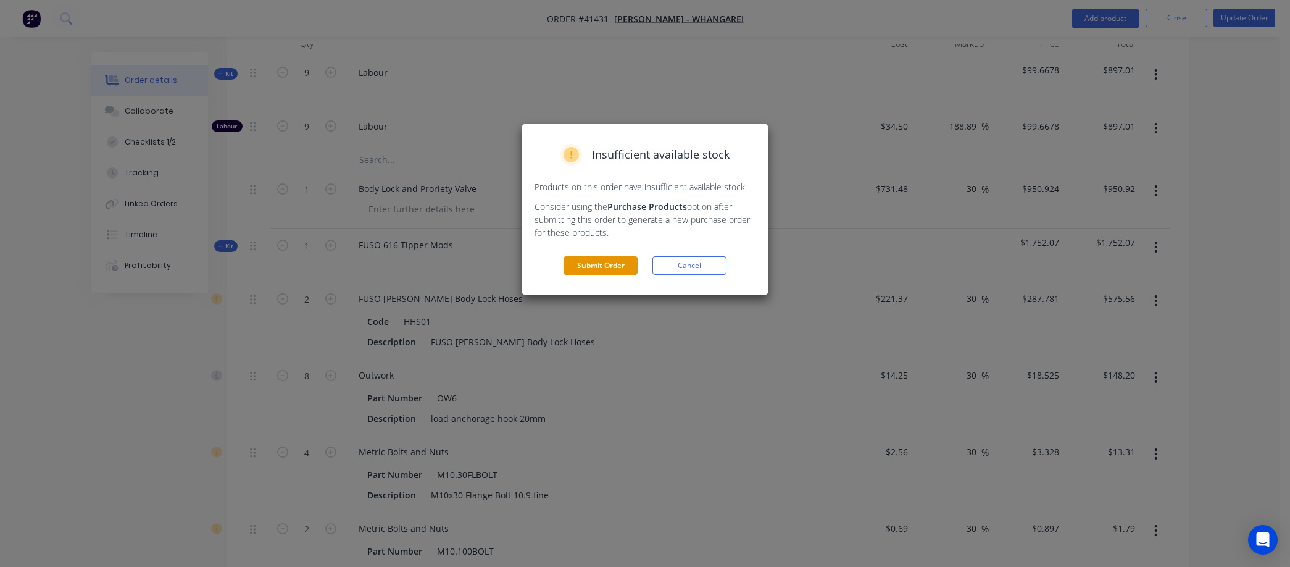
click at [609, 264] on button "Submit Order" at bounding box center [601, 265] width 74 height 19
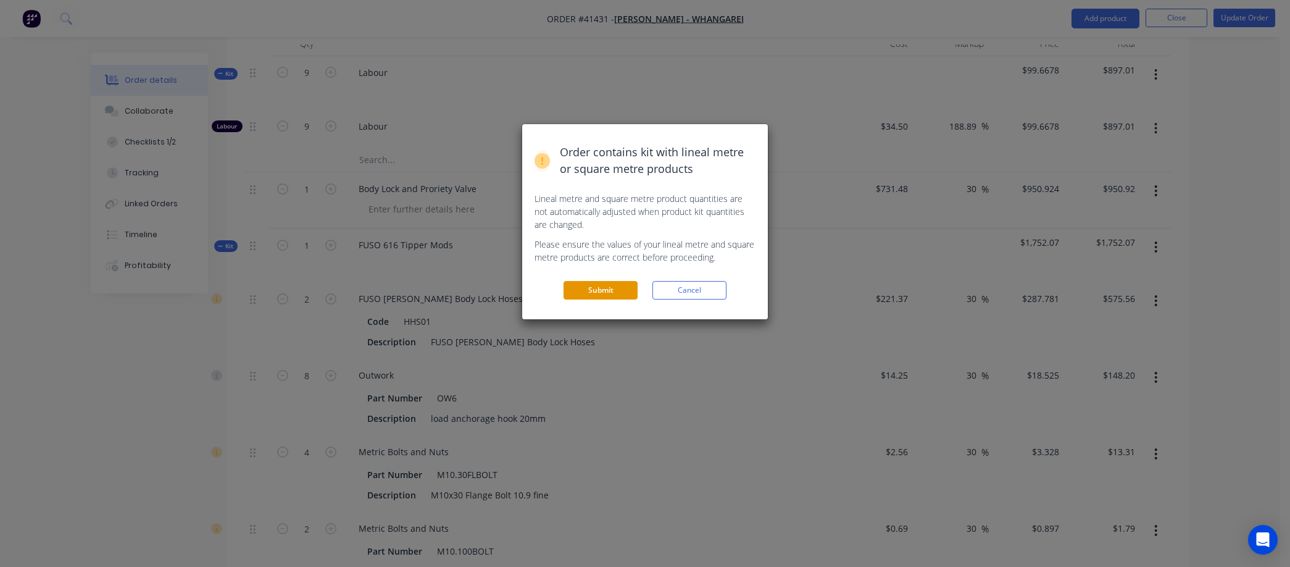
click at [614, 288] on button "Submit" at bounding box center [601, 290] width 74 height 19
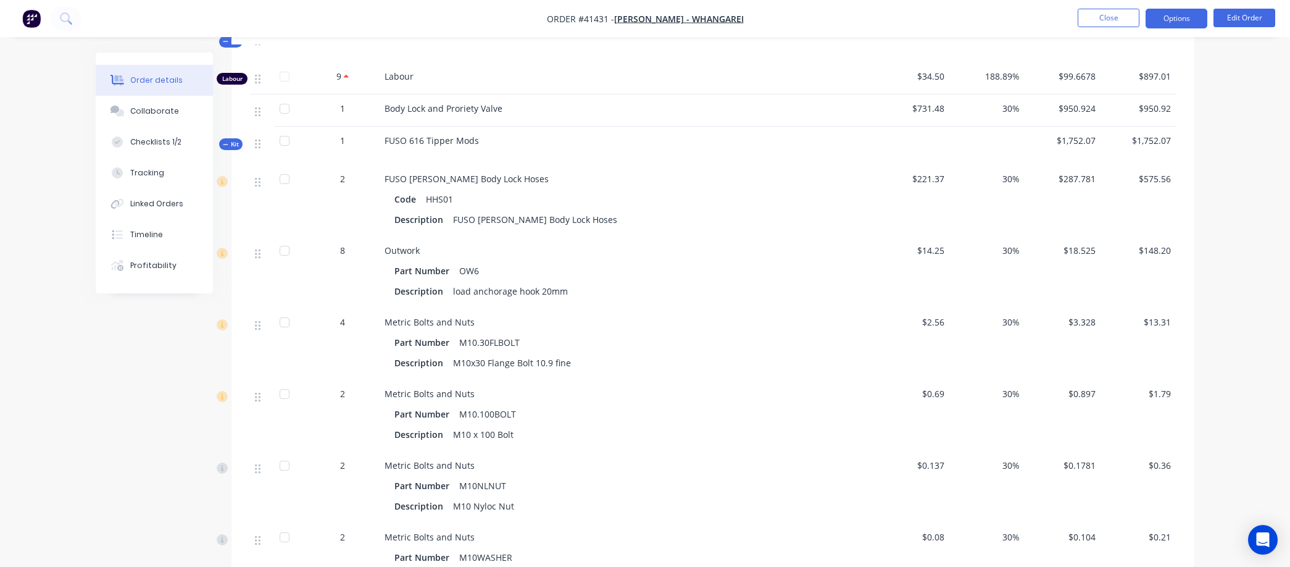
click at [1184, 15] on button "Options" at bounding box center [1177, 19] width 62 height 20
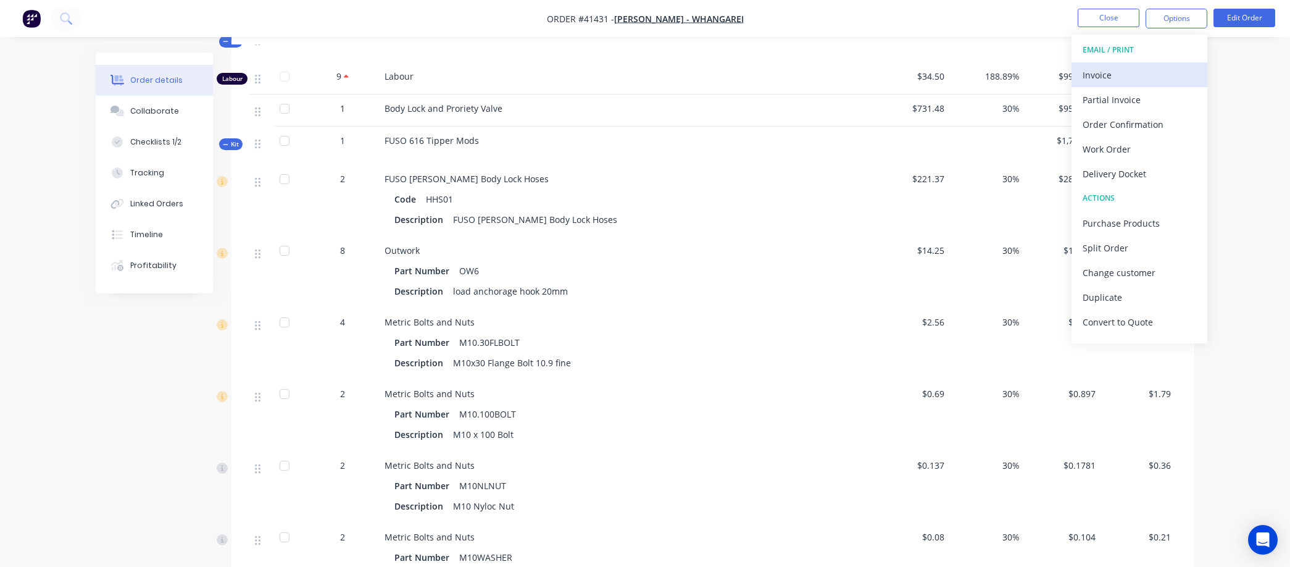
click at [1129, 70] on div "Invoice" at bounding box center [1140, 75] width 114 height 18
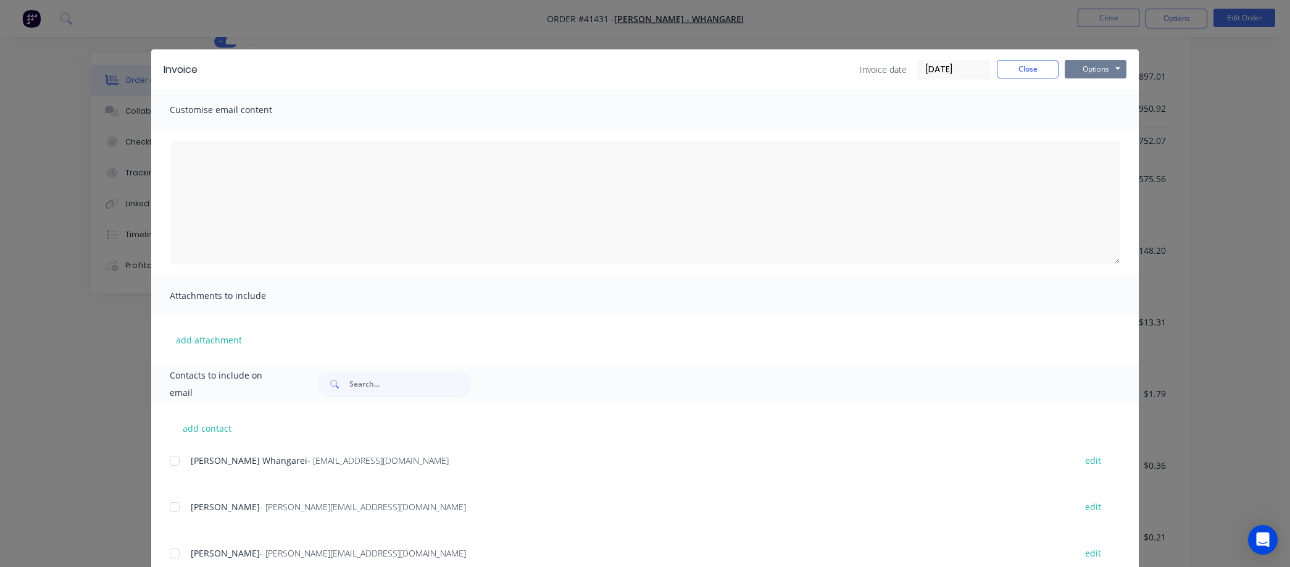
click at [1106, 63] on button "Options" at bounding box center [1096, 69] width 62 height 19
click at [1092, 88] on button "Preview" at bounding box center [1104, 91] width 79 height 20
click at [936, 64] on input "09/09/25" at bounding box center [953, 70] width 73 height 19
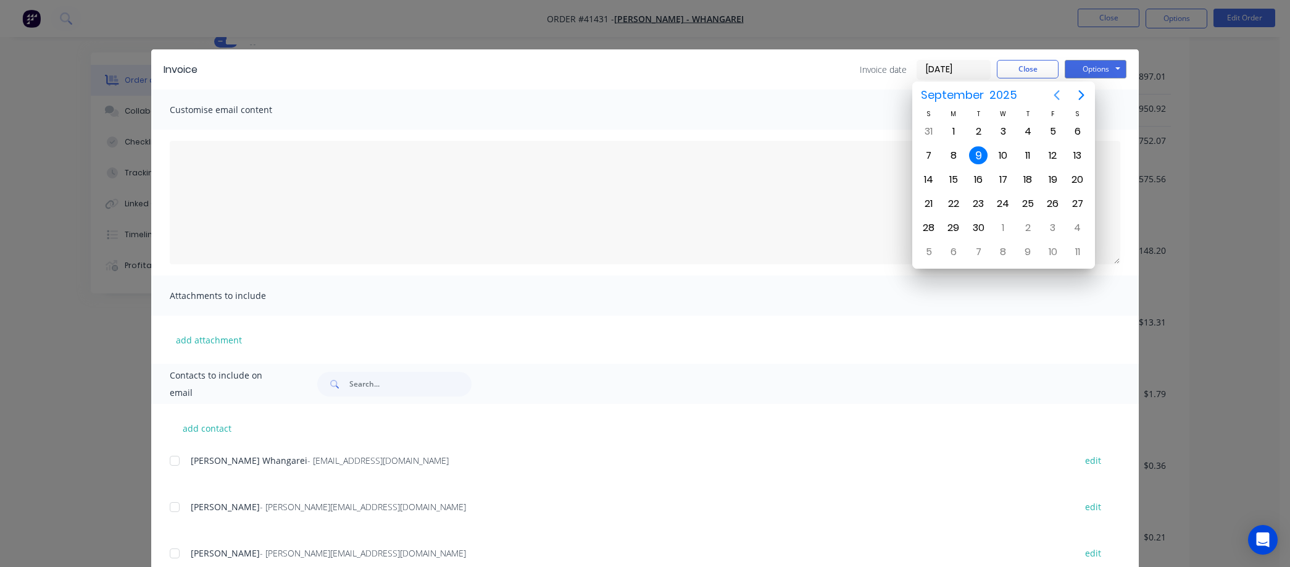
click at [1054, 88] on icon "Previous page" at bounding box center [1057, 95] width 15 height 15
click at [927, 243] on div "31" at bounding box center [929, 252] width 19 height 19
type input "31/08/25"
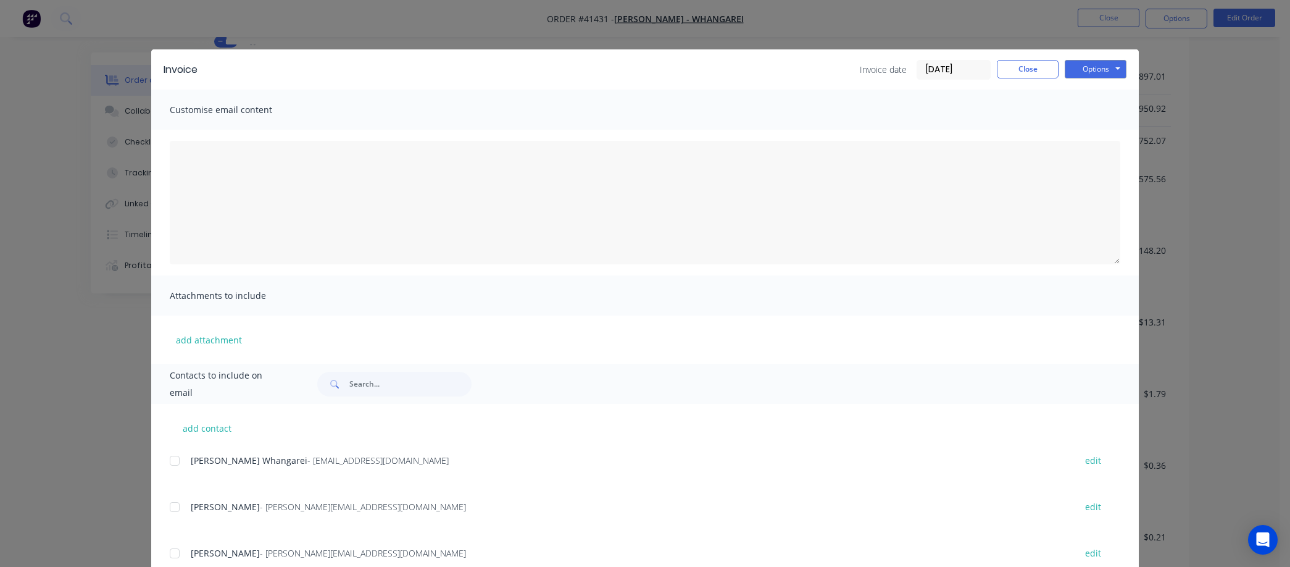
click at [168, 454] on div at bounding box center [174, 460] width 25 height 25
click at [1082, 64] on button "Options" at bounding box center [1096, 69] width 62 height 19
click at [1090, 131] on button "Email" at bounding box center [1104, 132] width 79 height 20
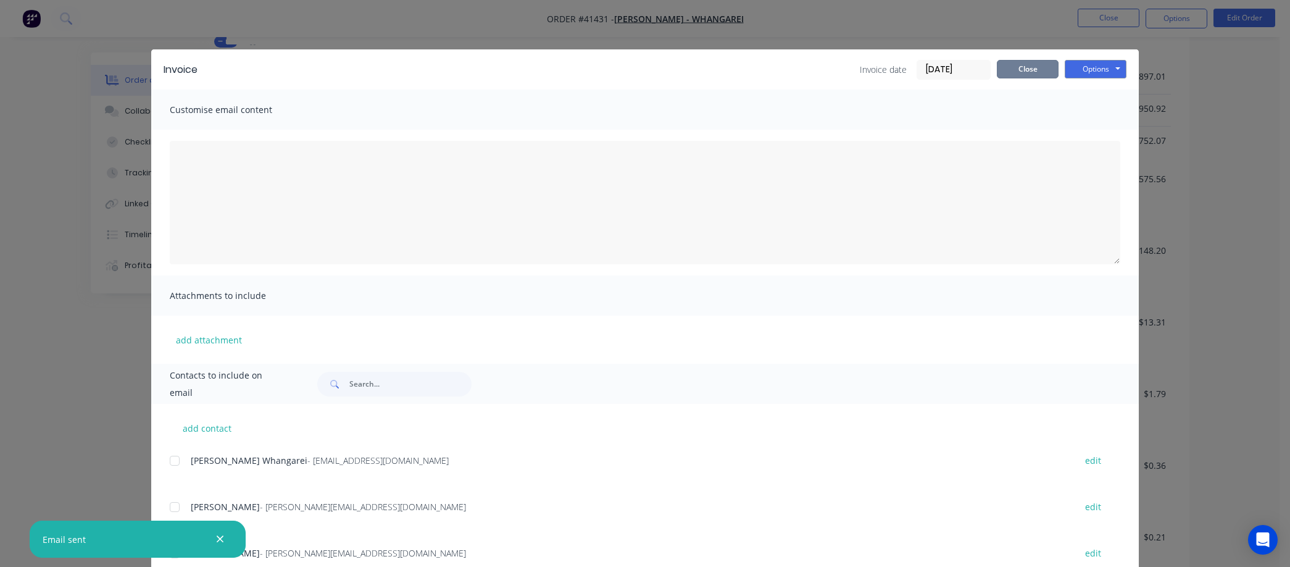
click at [1019, 65] on button "Close" at bounding box center [1028, 69] width 62 height 19
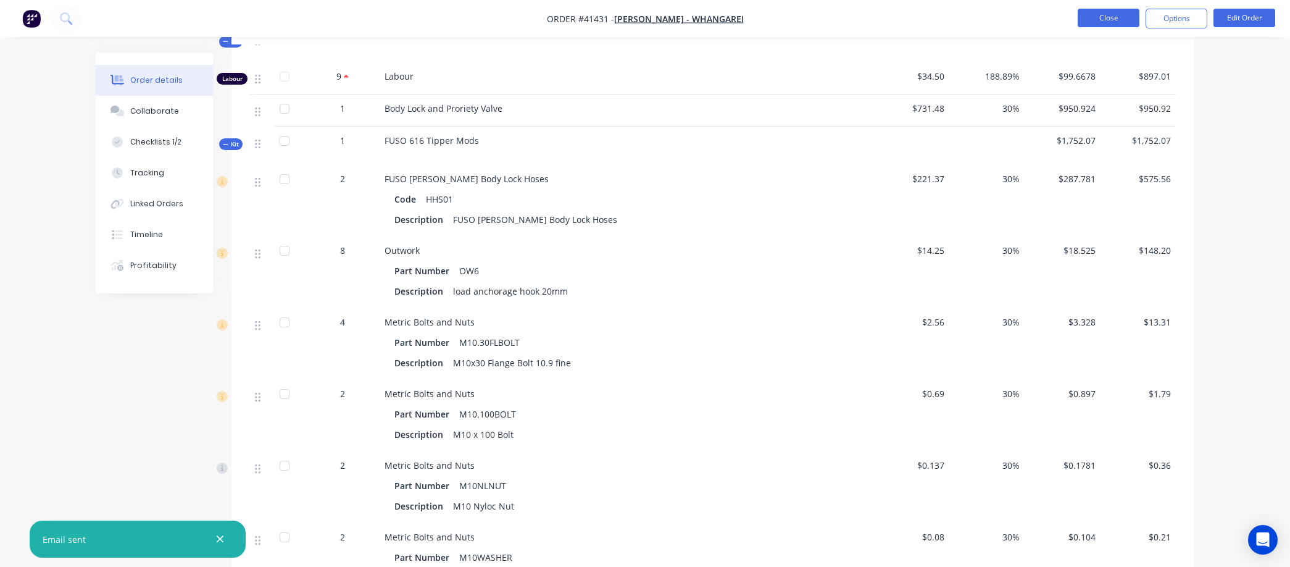
click at [1106, 14] on button "Close" at bounding box center [1109, 18] width 62 height 19
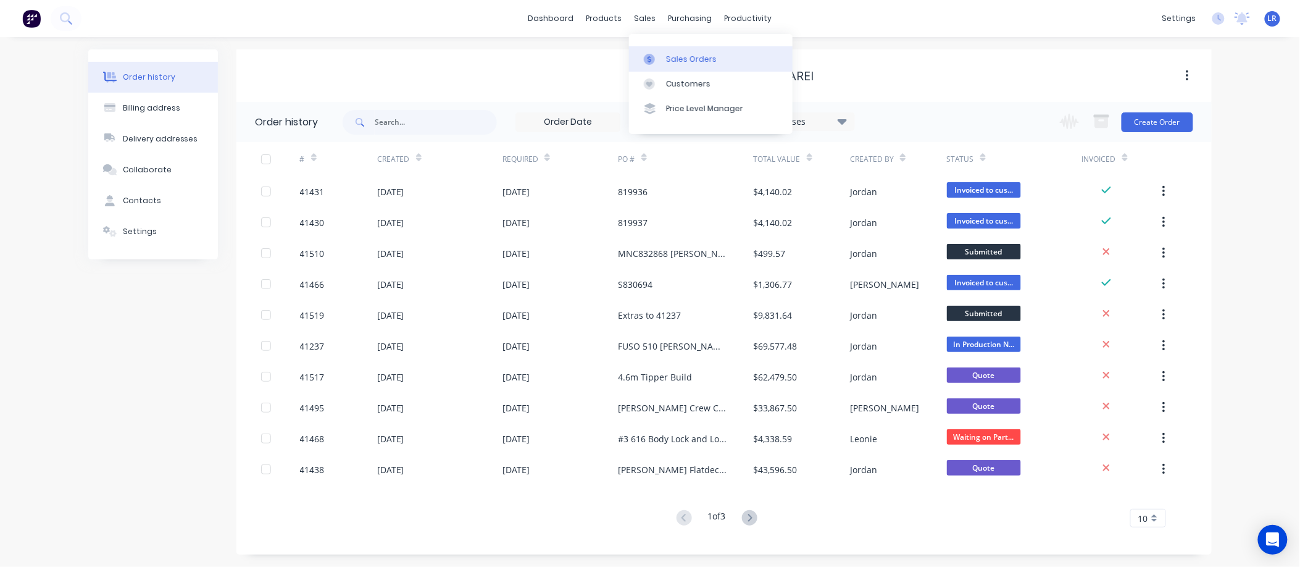
click at [670, 56] on div "Sales Orders" at bounding box center [691, 59] width 51 height 11
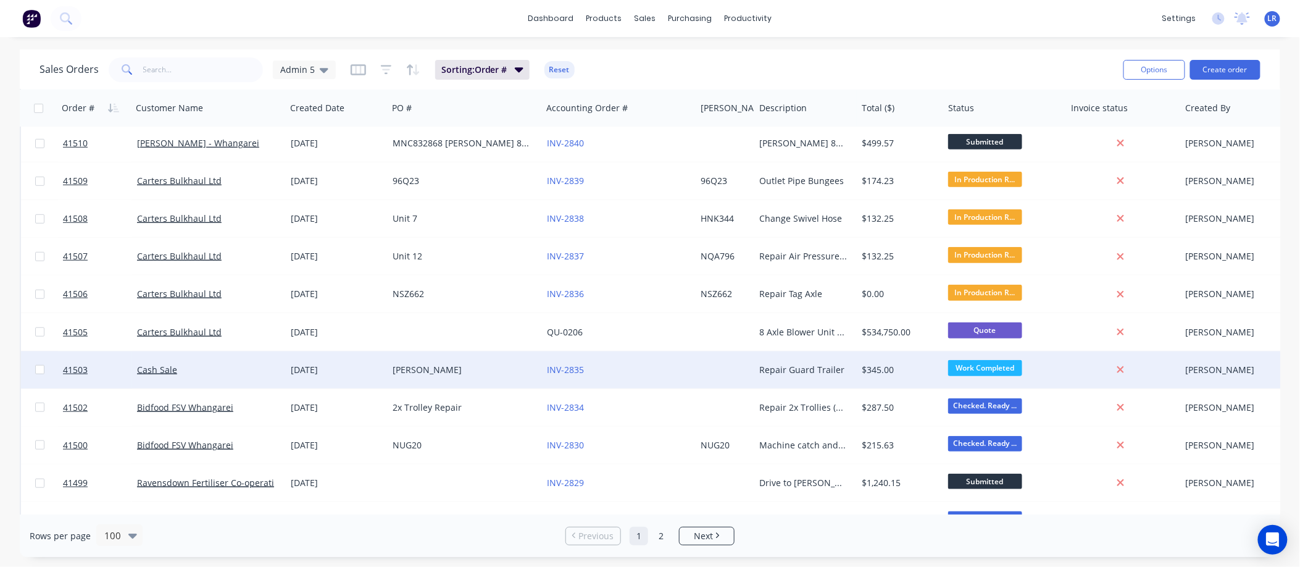
scroll to position [617, 0]
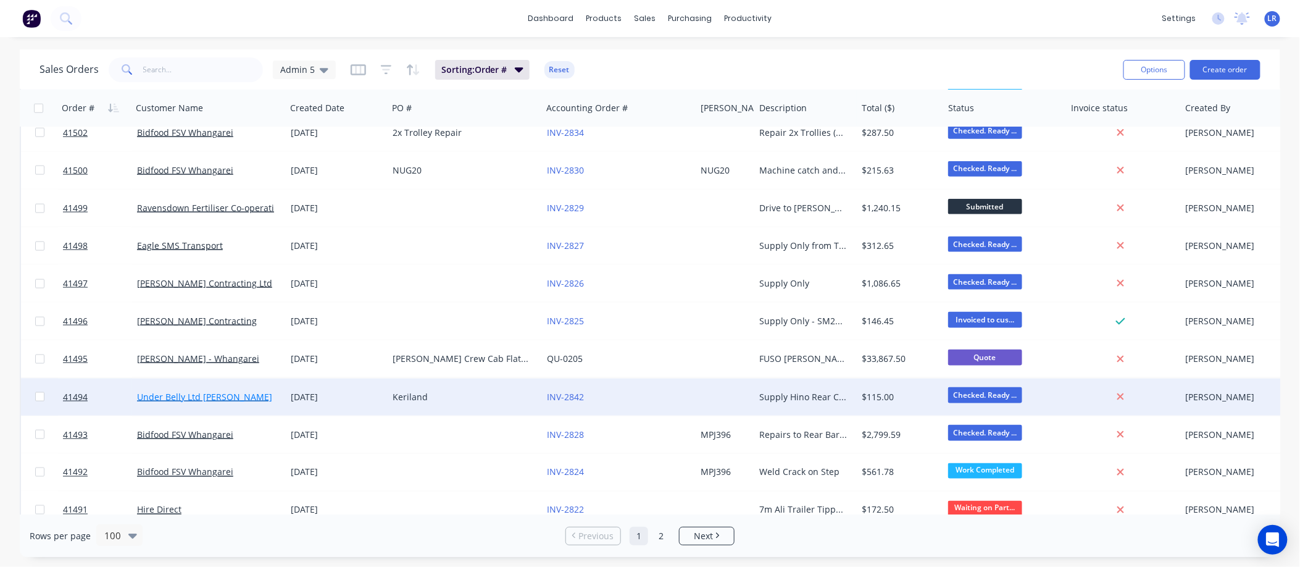
click at [196, 393] on link "Under Belly Ltd T A UBL" at bounding box center [204, 397] width 135 height 12
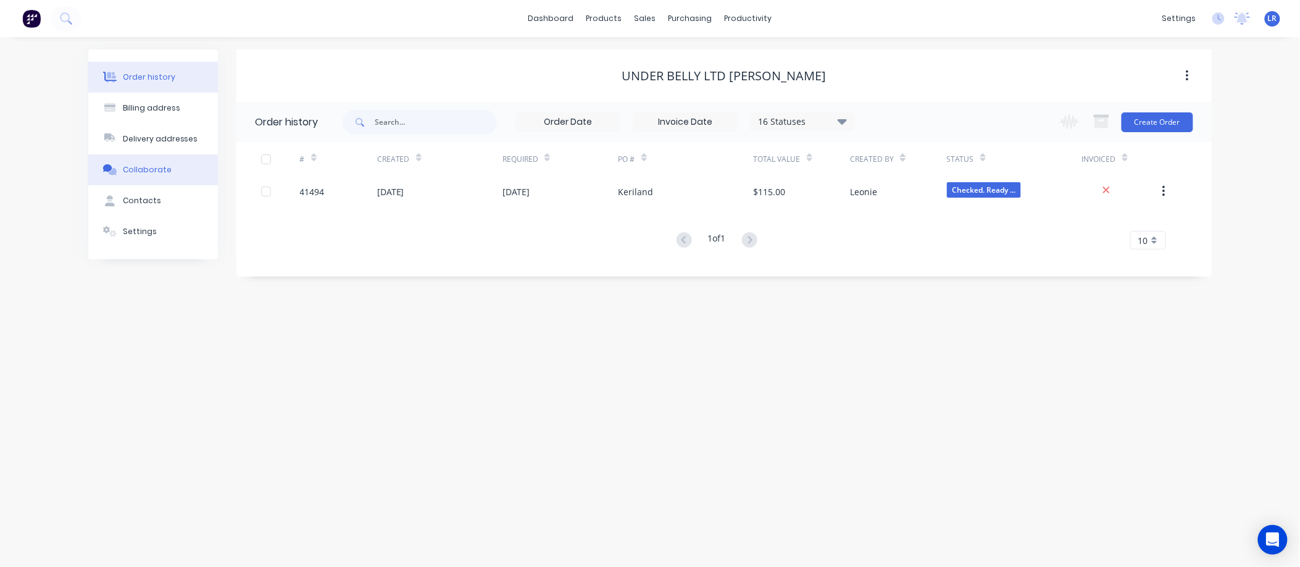
click at [146, 161] on button "Collaborate" at bounding box center [153, 169] width 130 height 31
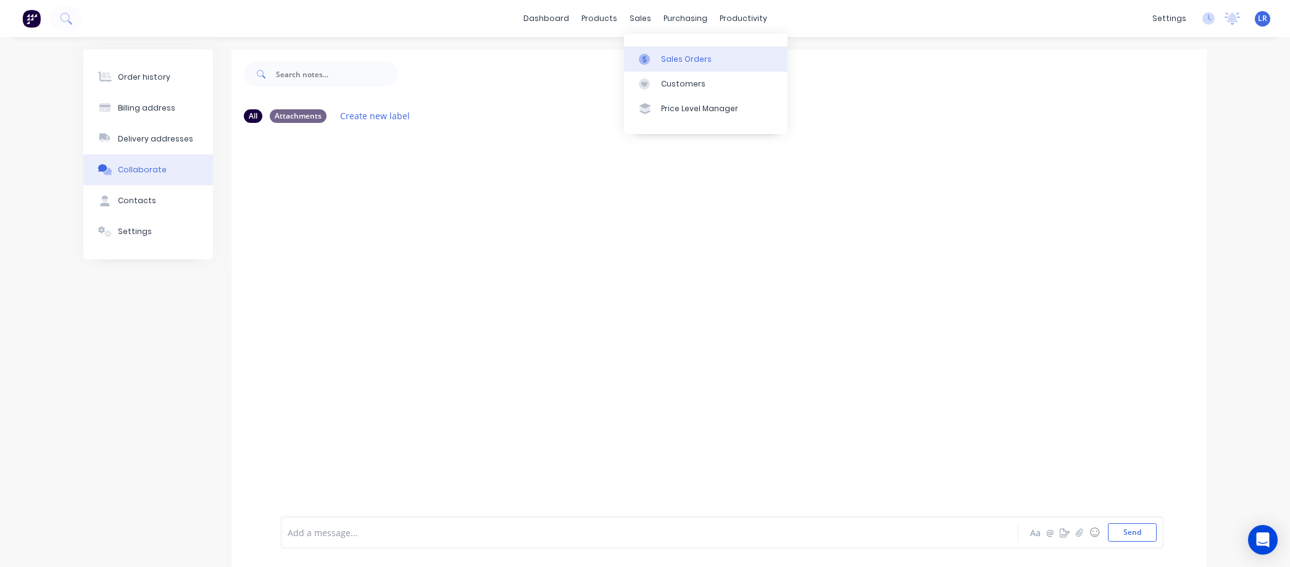
click at [662, 54] on div "Sales Orders" at bounding box center [686, 59] width 51 height 11
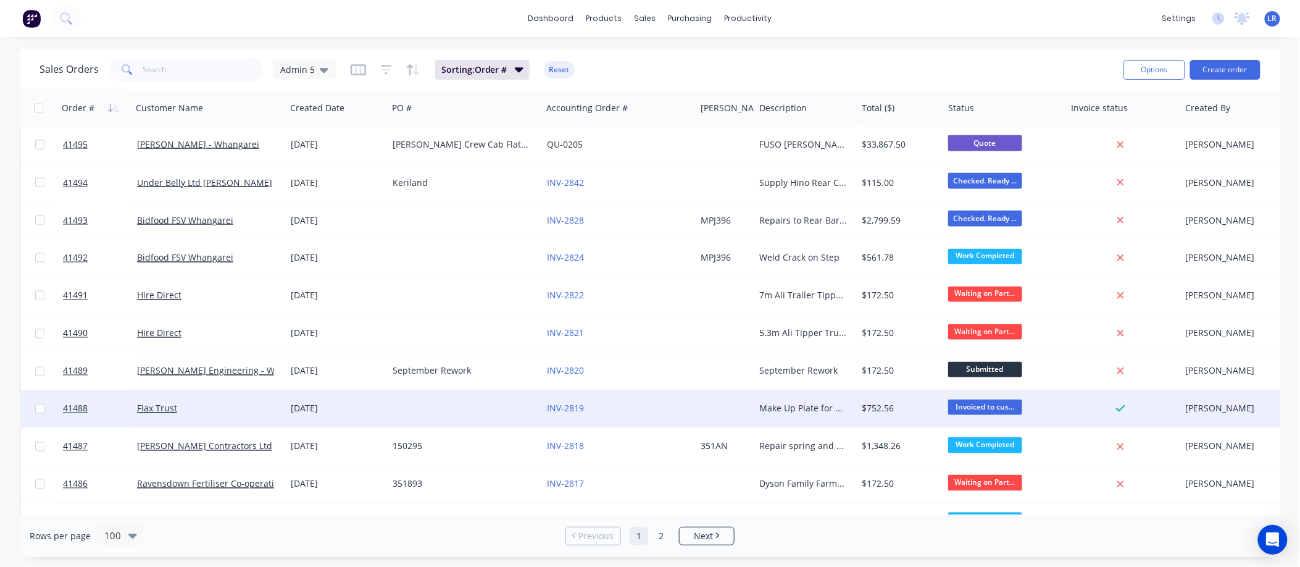
scroll to position [823, 0]
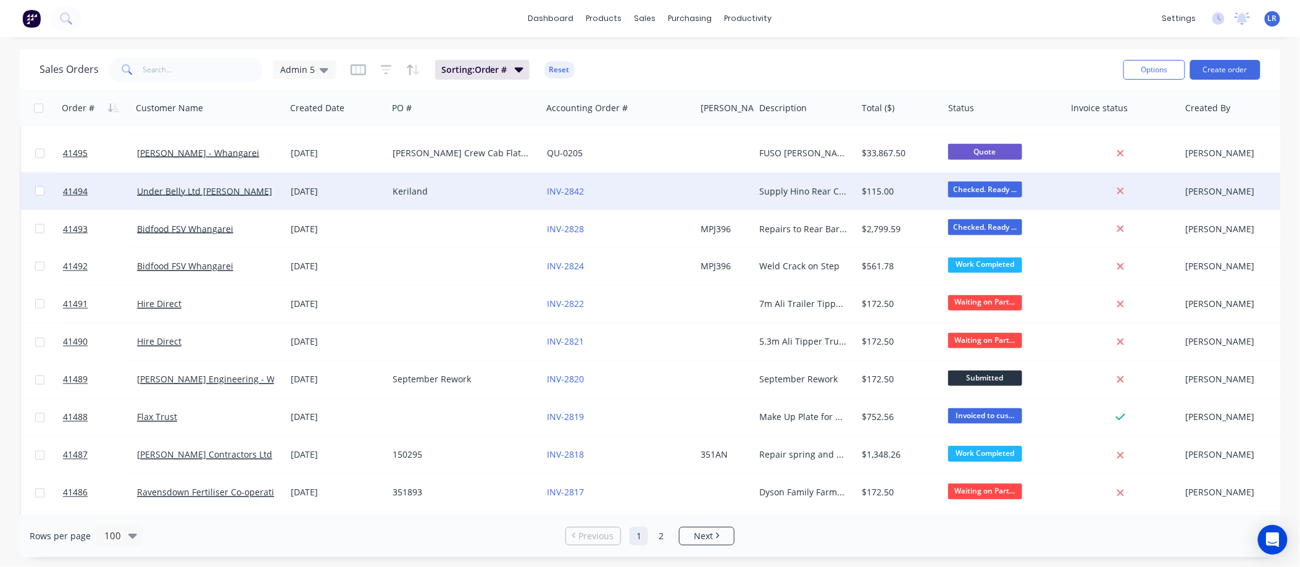
click at [249, 185] on div "Under Belly Ltd T A UBL" at bounding box center [205, 191] width 137 height 12
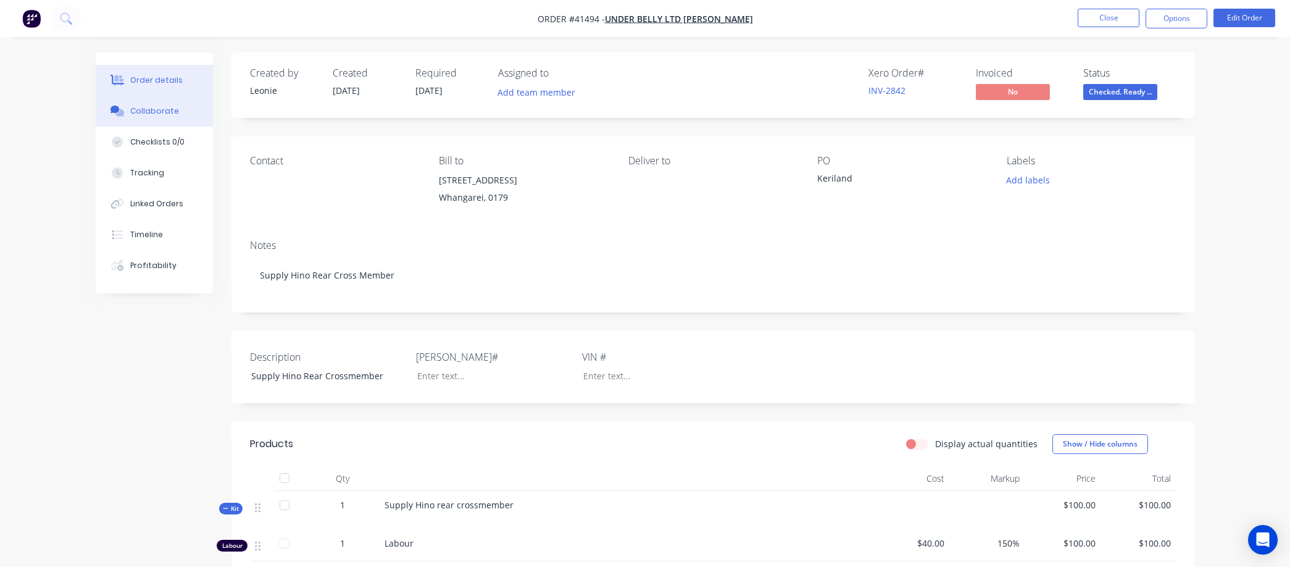
click at [177, 109] on button "Collaborate" at bounding box center [154, 111] width 117 height 31
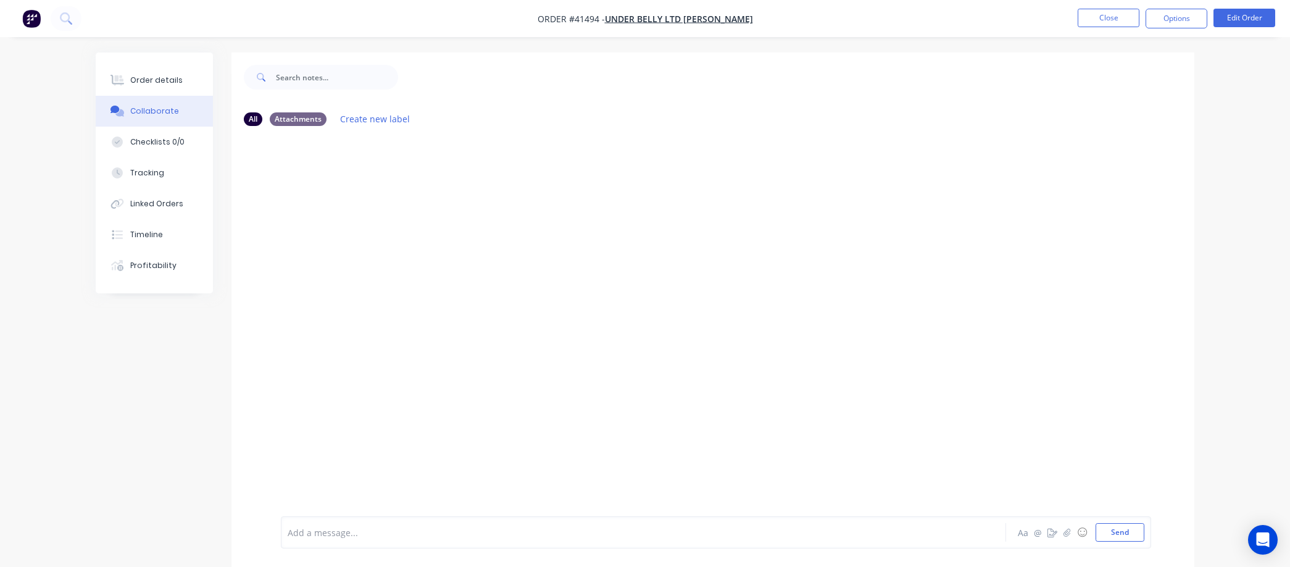
click at [299, 532] on div at bounding box center [609, 532] width 642 height 13
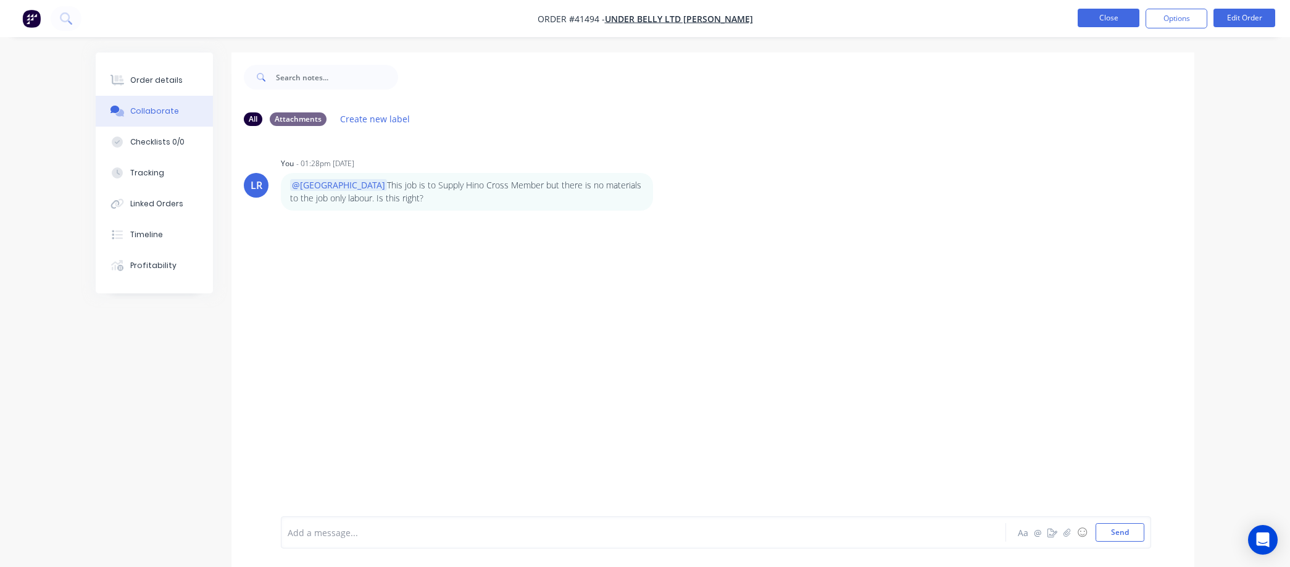
click at [1114, 15] on button "Close" at bounding box center [1109, 18] width 62 height 19
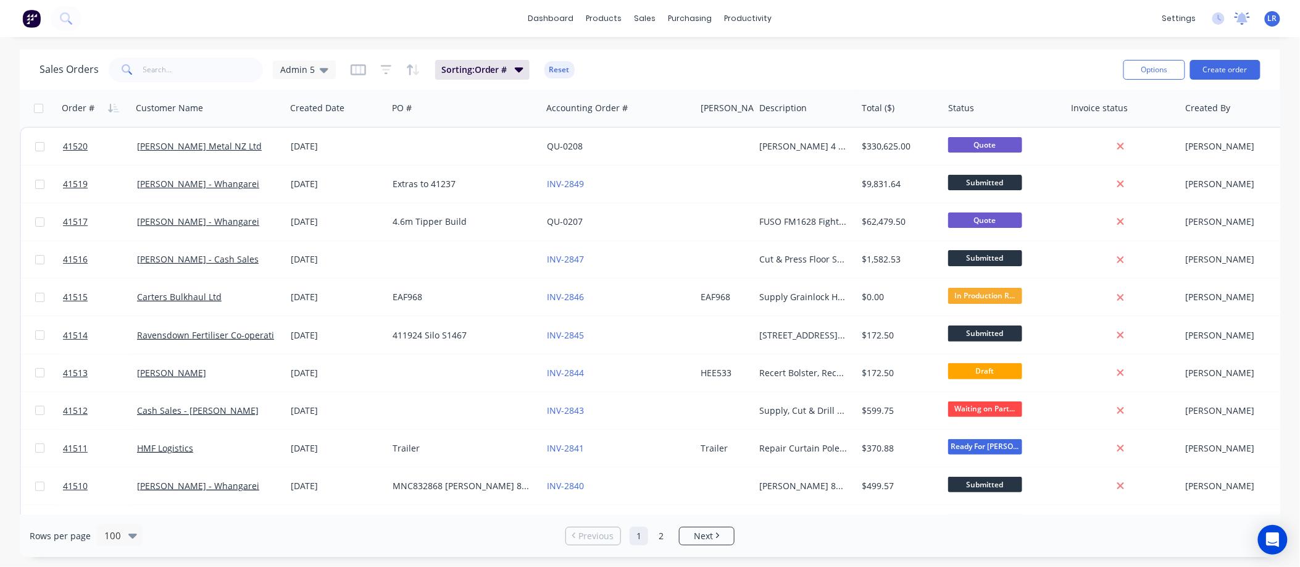
click at [1238, 15] on icon at bounding box center [1242, 18] width 15 height 12
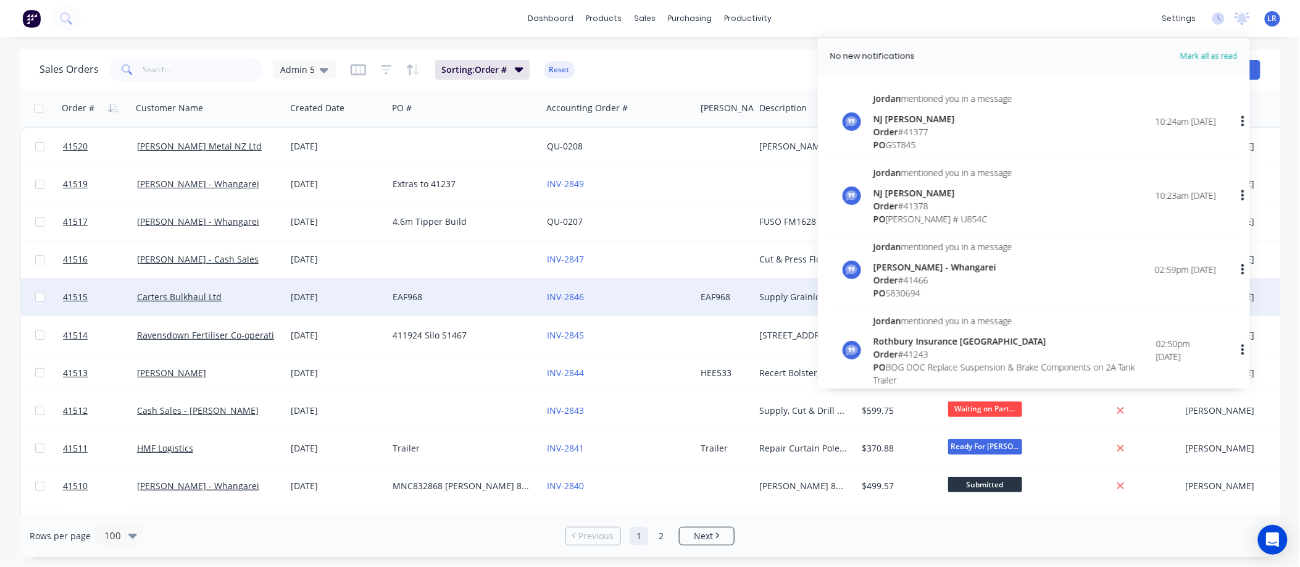
click at [699, 286] on div "EAF968" at bounding box center [725, 296] width 59 height 37
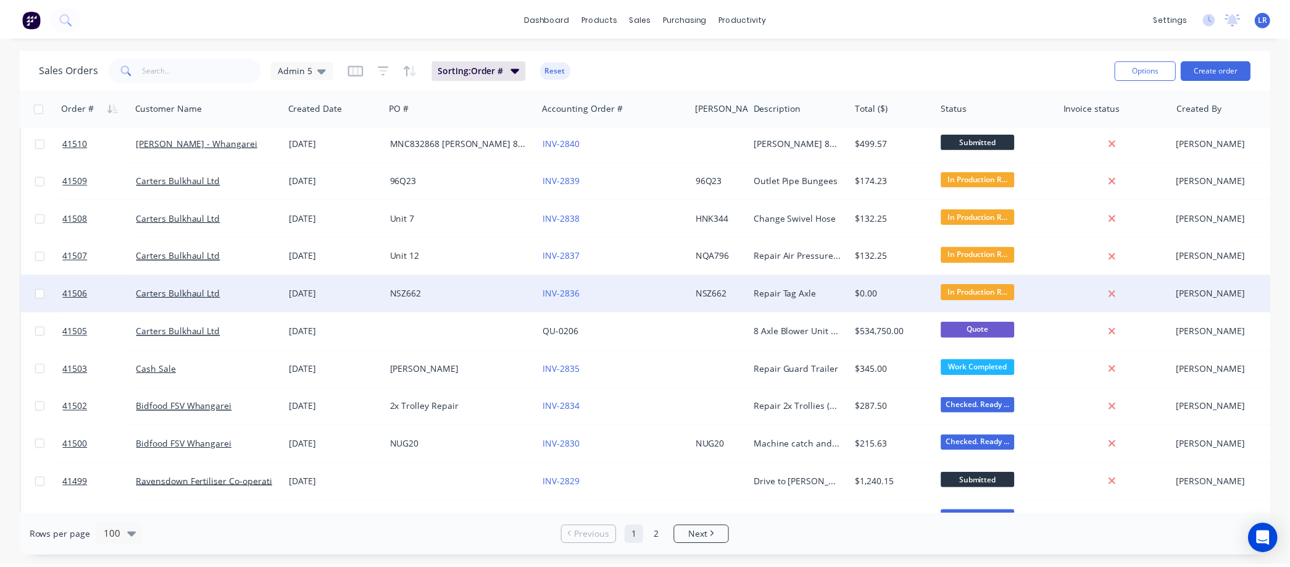
scroll to position [686, 0]
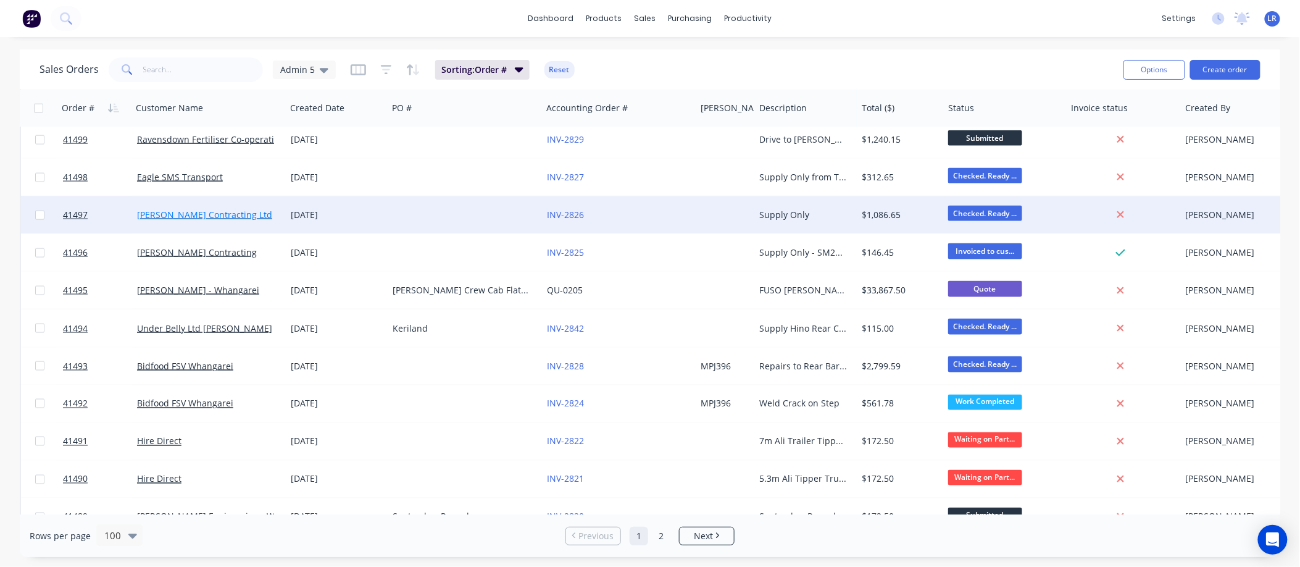
click at [223, 211] on link "Williamson Contracting Ltd" at bounding box center [204, 215] width 135 height 12
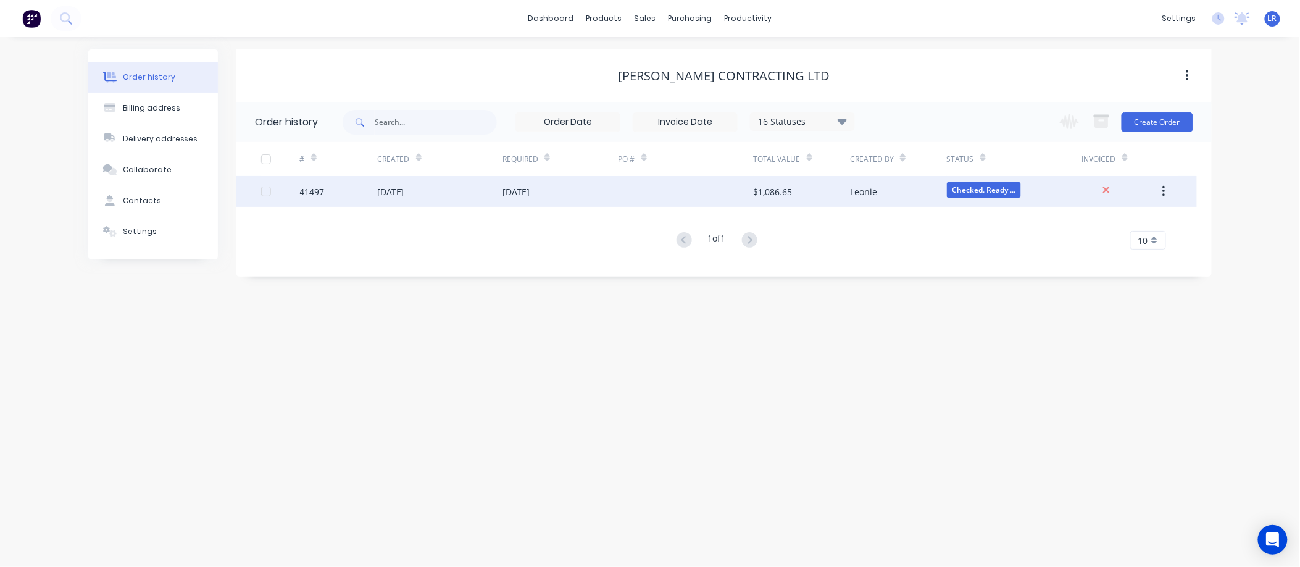
click at [381, 188] on div "03 Sep 2025" at bounding box center [390, 191] width 27 height 13
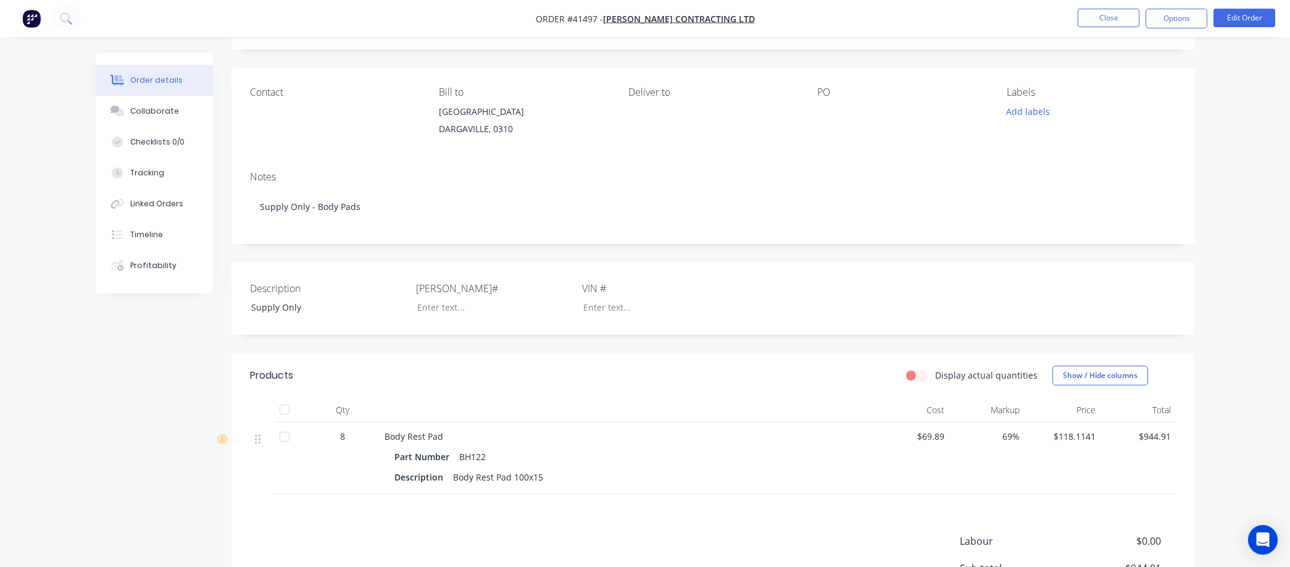
scroll to position [137, 0]
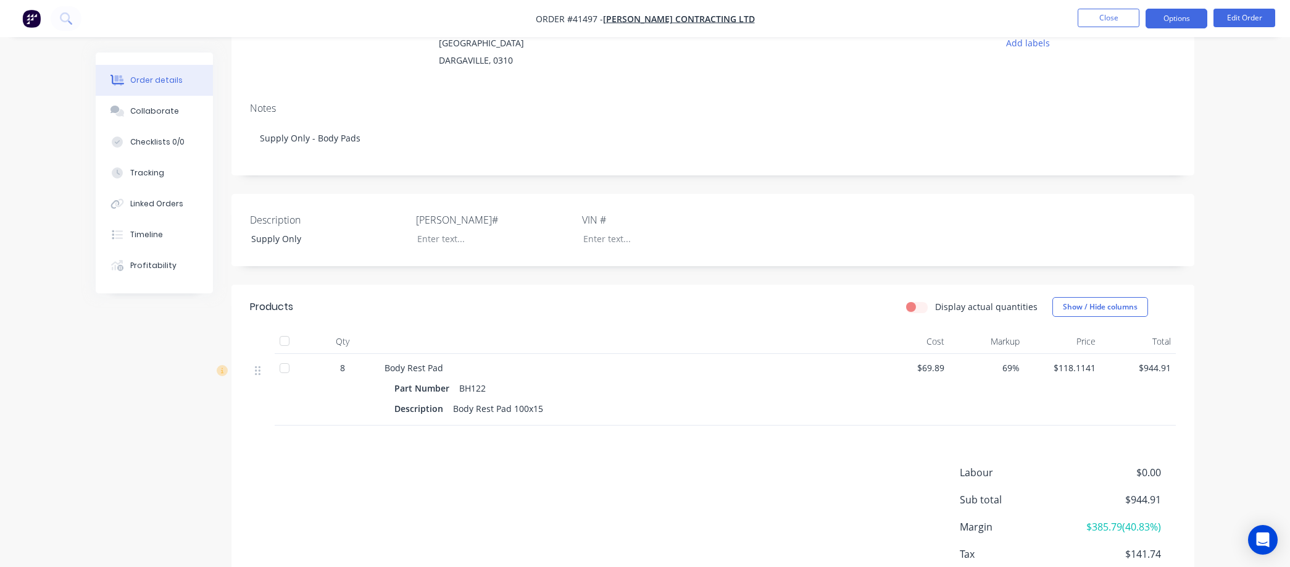
click at [1184, 13] on button "Options" at bounding box center [1177, 19] width 62 height 20
click at [678, 164] on div "Notes Supply Only - Body Pads" at bounding box center [713, 134] width 963 height 83
click at [1170, 17] on button "Options" at bounding box center [1177, 19] width 62 height 20
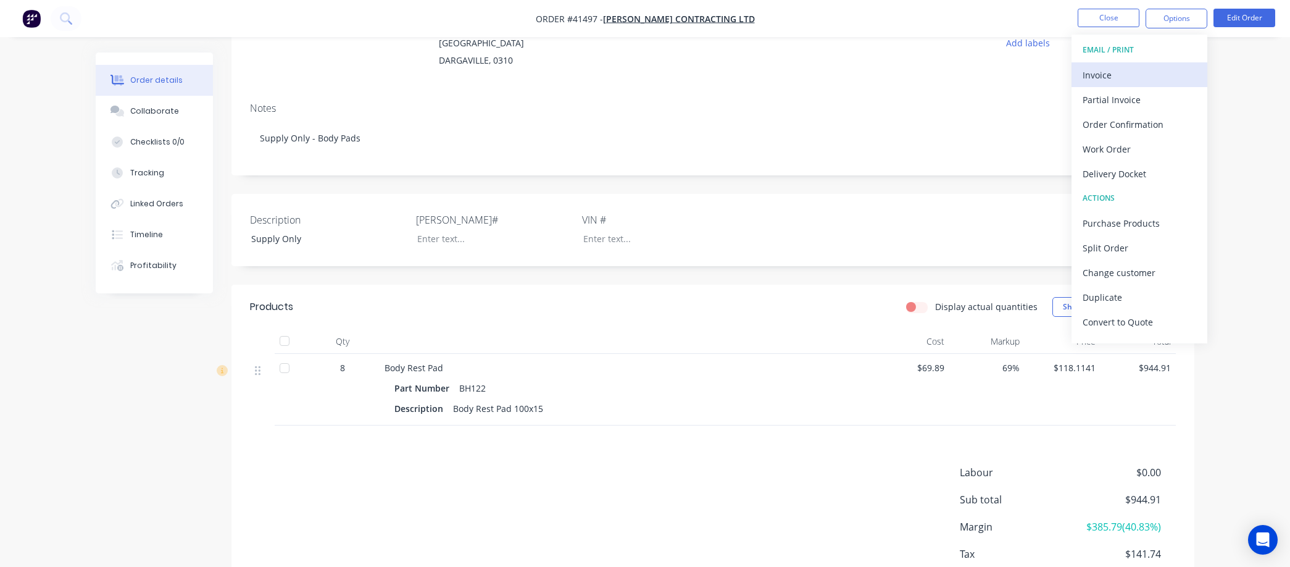
click at [1113, 72] on div "Invoice" at bounding box center [1140, 75] width 114 height 18
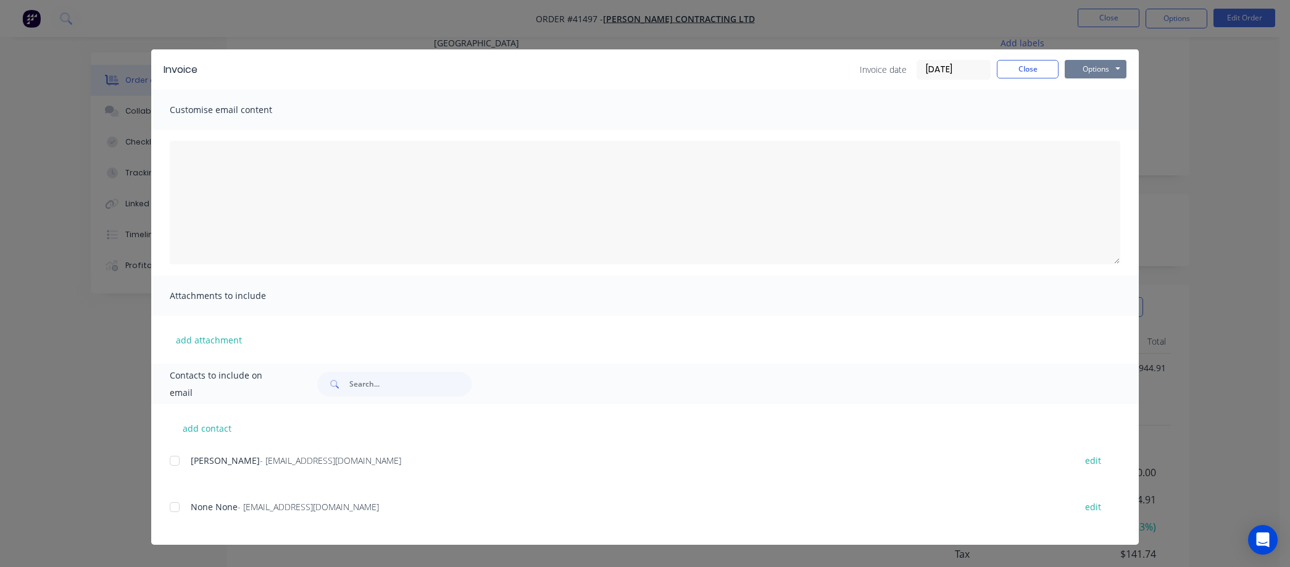
click at [1109, 65] on button "Options" at bounding box center [1096, 69] width 62 height 19
click at [1092, 85] on button "Preview" at bounding box center [1104, 91] width 79 height 20
click at [177, 461] on div at bounding box center [174, 460] width 25 height 25
click at [1105, 65] on button "Options" at bounding box center [1096, 69] width 62 height 19
click at [1095, 131] on button "Email" at bounding box center [1104, 132] width 79 height 20
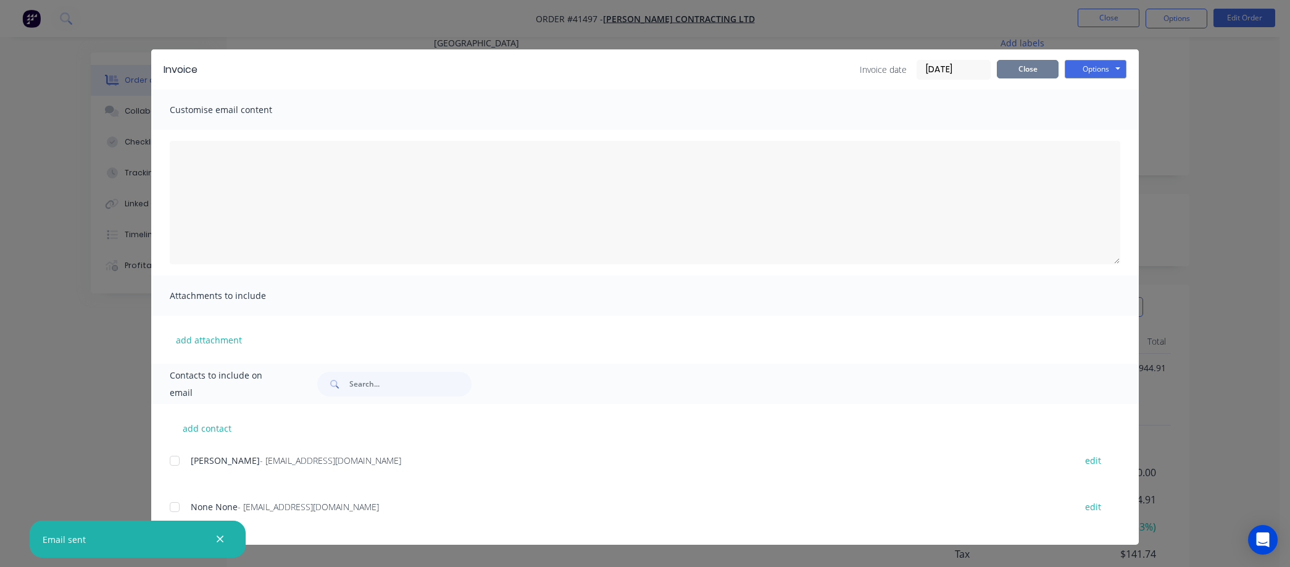
click at [1024, 68] on button "Close" at bounding box center [1028, 69] width 62 height 19
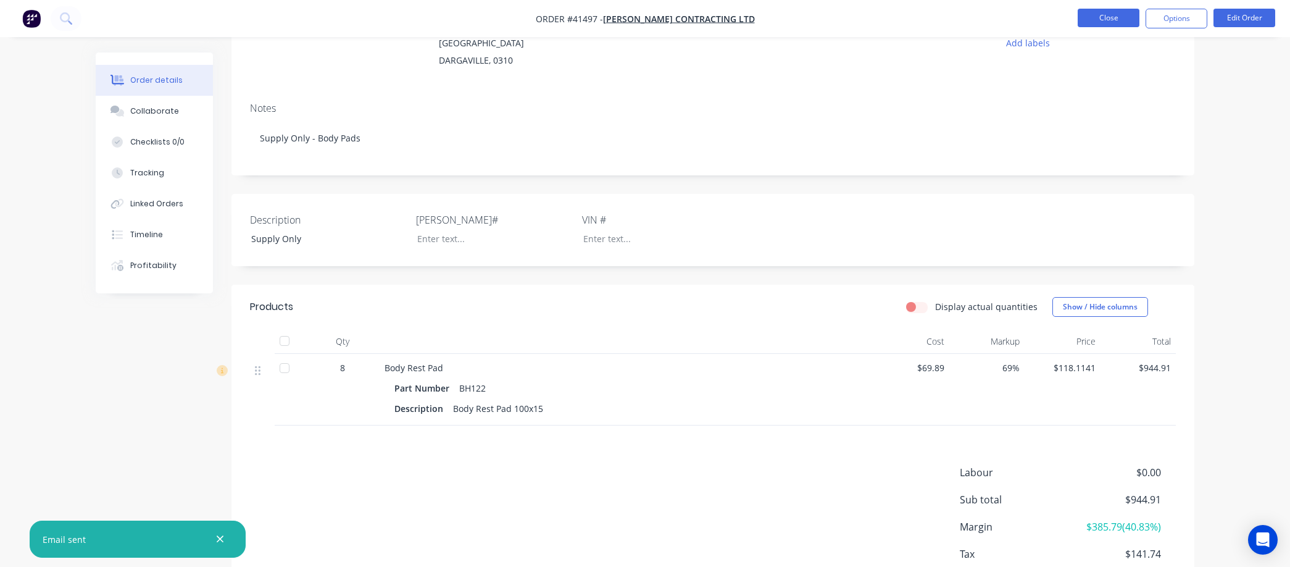
click at [1109, 16] on button "Close" at bounding box center [1109, 18] width 62 height 19
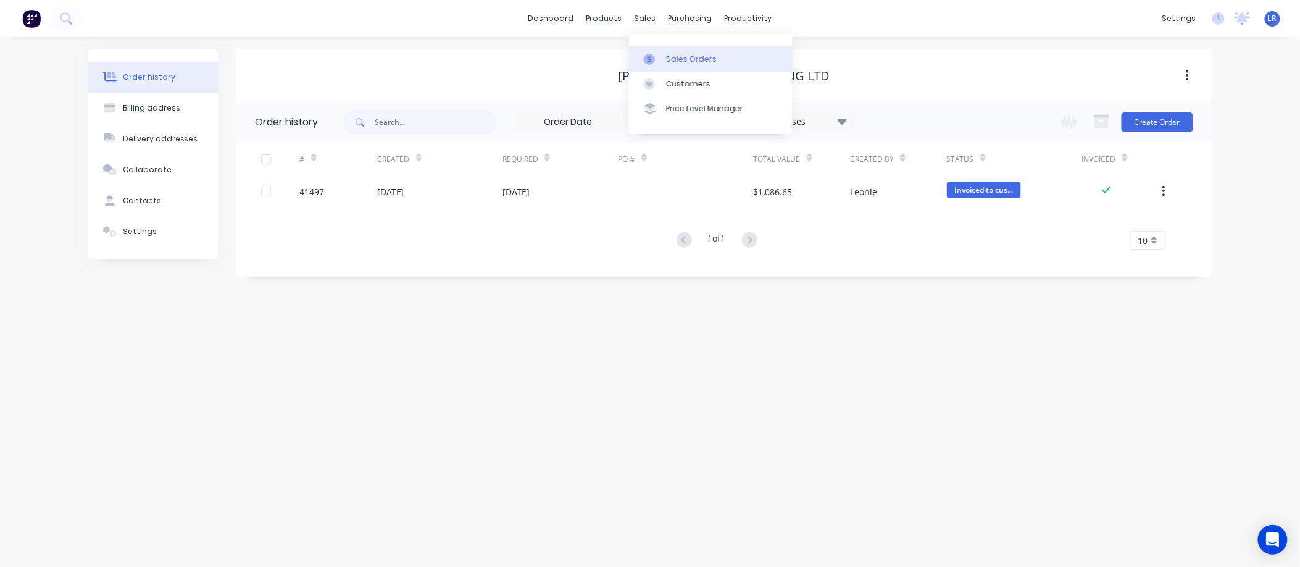
click at [691, 56] on div "Sales Orders" at bounding box center [691, 59] width 51 height 11
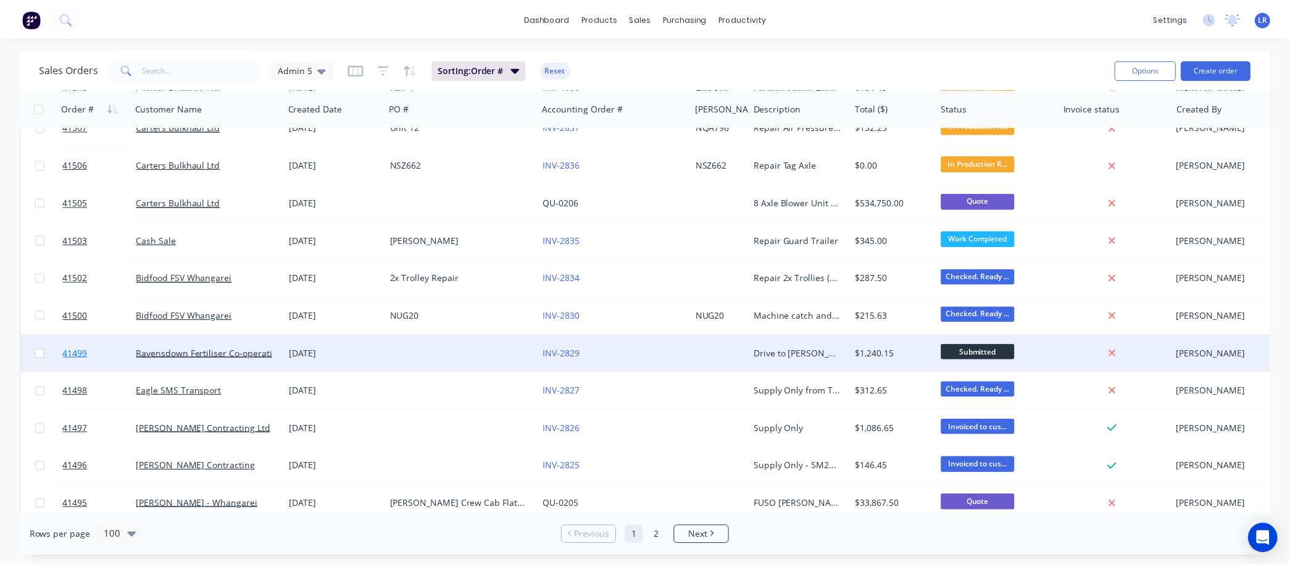
scroll to position [480, 0]
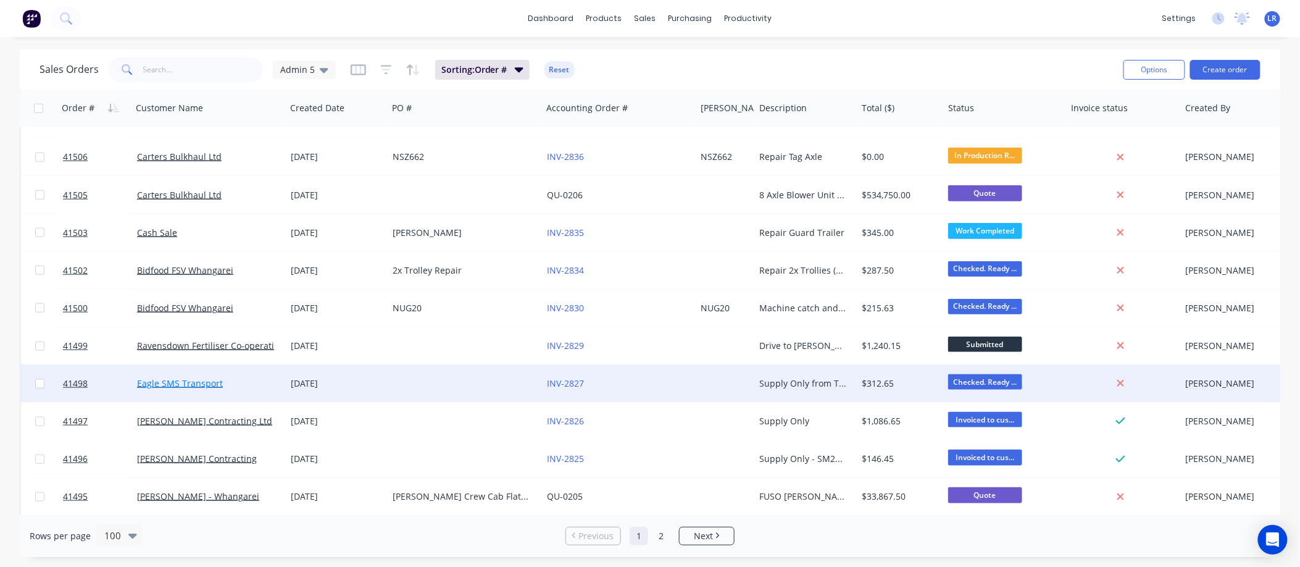
click at [145, 383] on link "Eagle SMS Transport" at bounding box center [180, 383] width 86 height 12
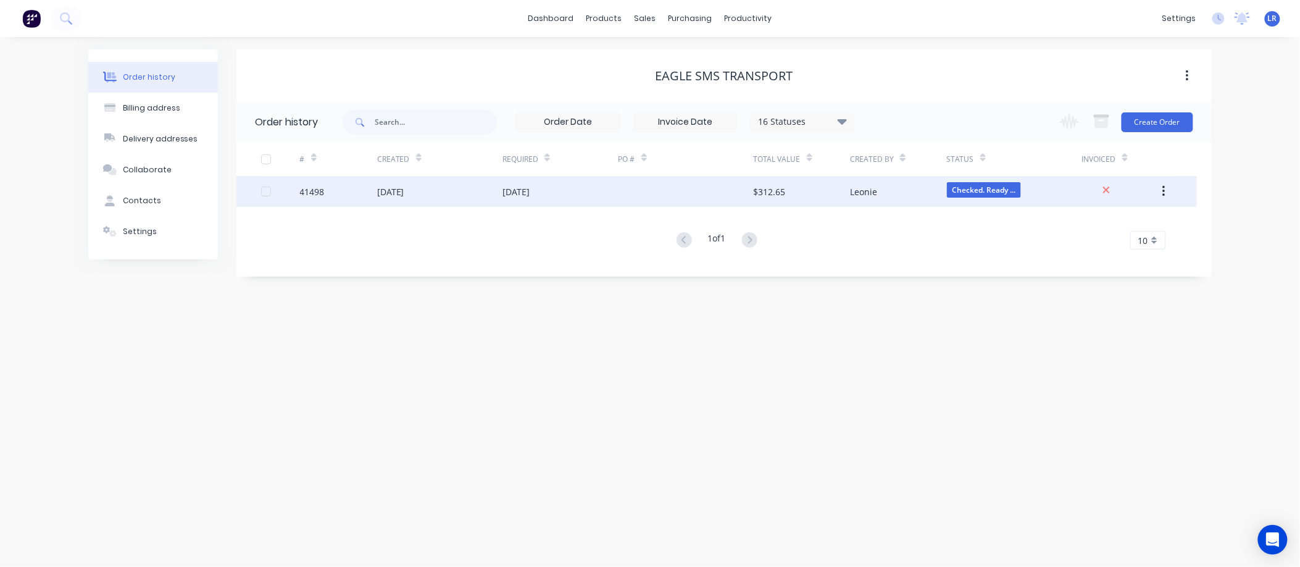
click at [402, 188] on div "03 Sep 2025" at bounding box center [390, 191] width 27 height 13
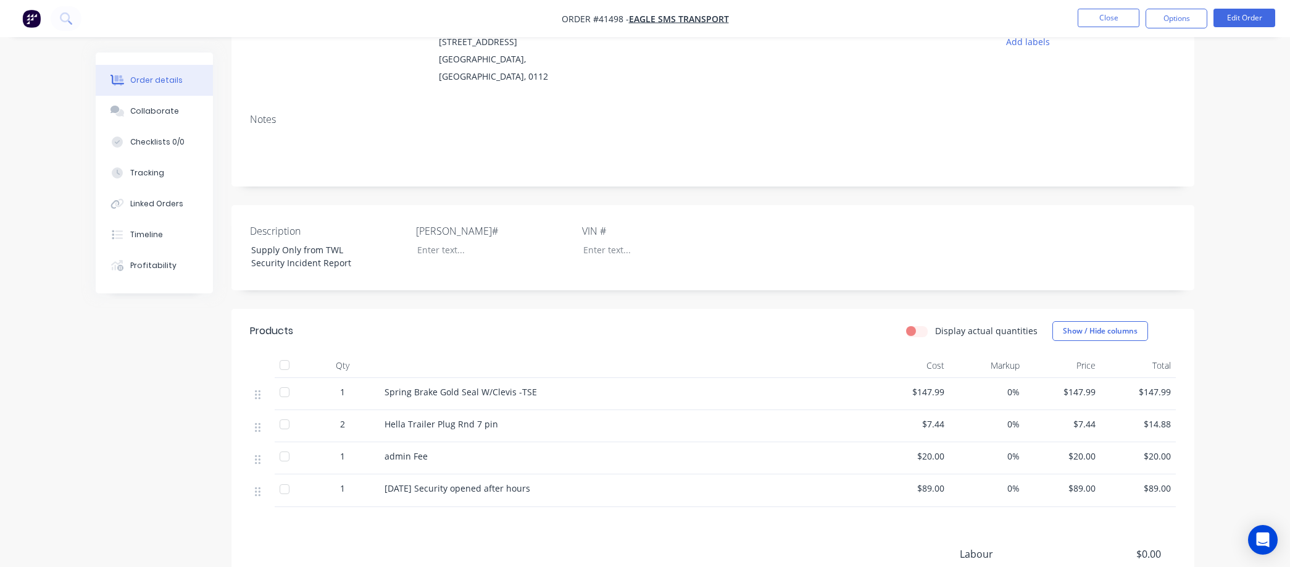
scroll to position [206, 0]
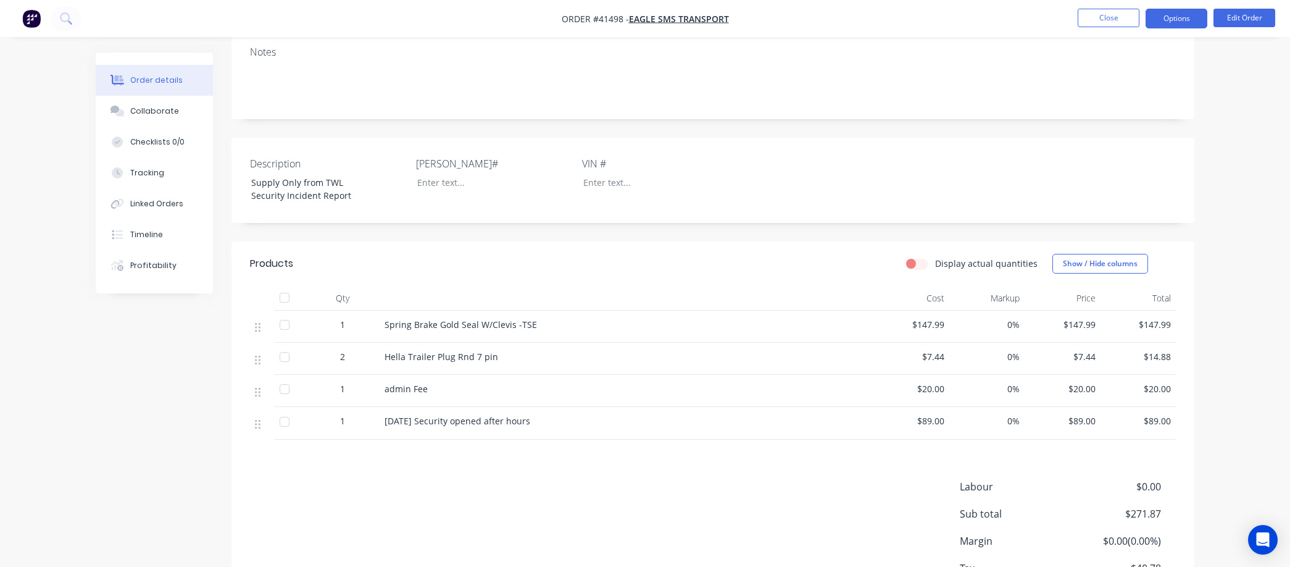
click at [1178, 14] on button "Options" at bounding box center [1177, 19] width 62 height 20
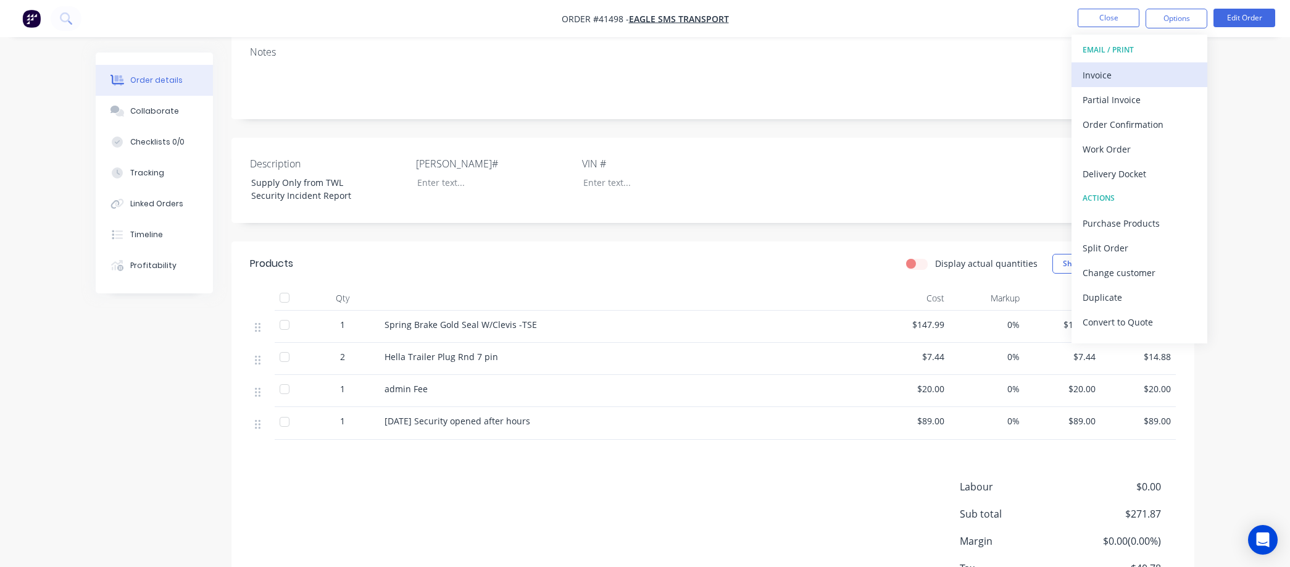
click at [1100, 69] on div "Invoice" at bounding box center [1140, 75] width 114 height 18
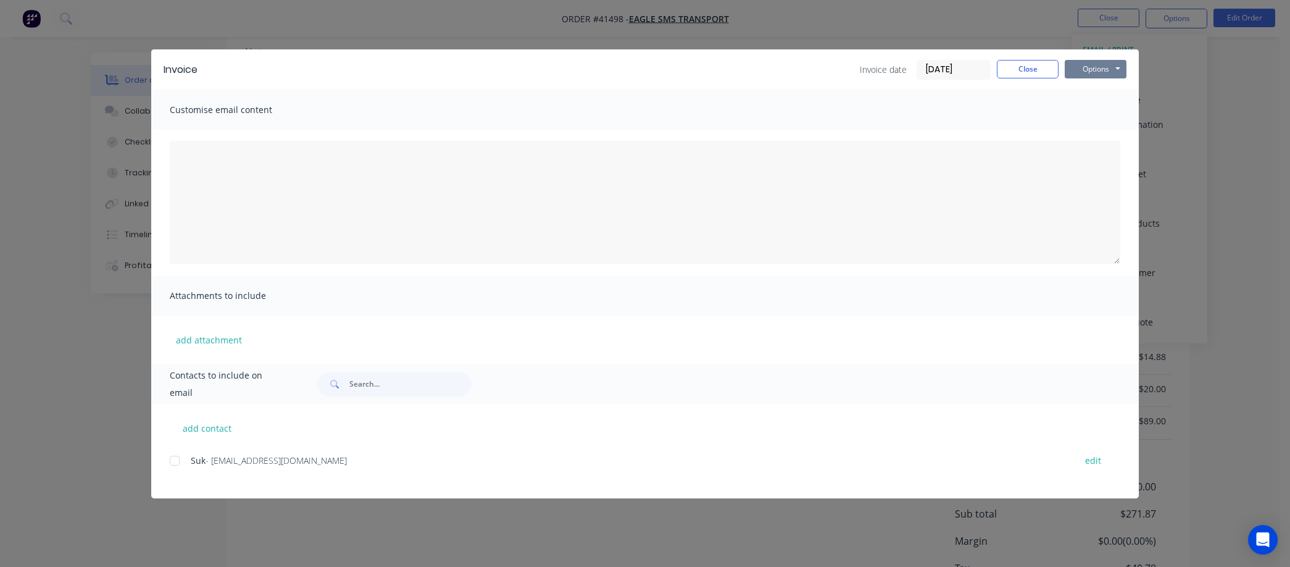
click at [1078, 62] on button "Options" at bounding box center [1096, 69] width 62 height 19
click at [1096, 90] on button "Preview" at bounding box center [1104, 91] width 79 height 20
click at [175, 458] on div at bounding box center [174, 460] width 25 height 25
click at [1096, 62] on button "Options" at bounding box center [1096, 69] width 62 height 19
click at [1095, 127] on button "Email" at bounding box center [1104, 132] width 79 height 20
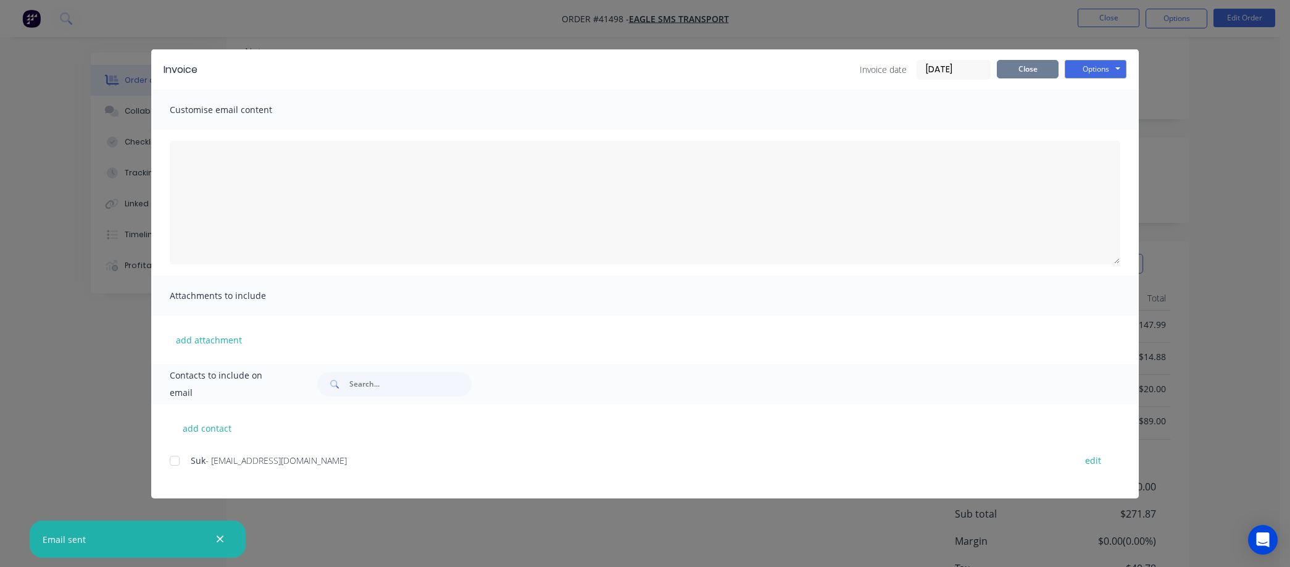
click at [1019, 65] on button "Close" at bounding box center [1028, 69] width 62 height 19
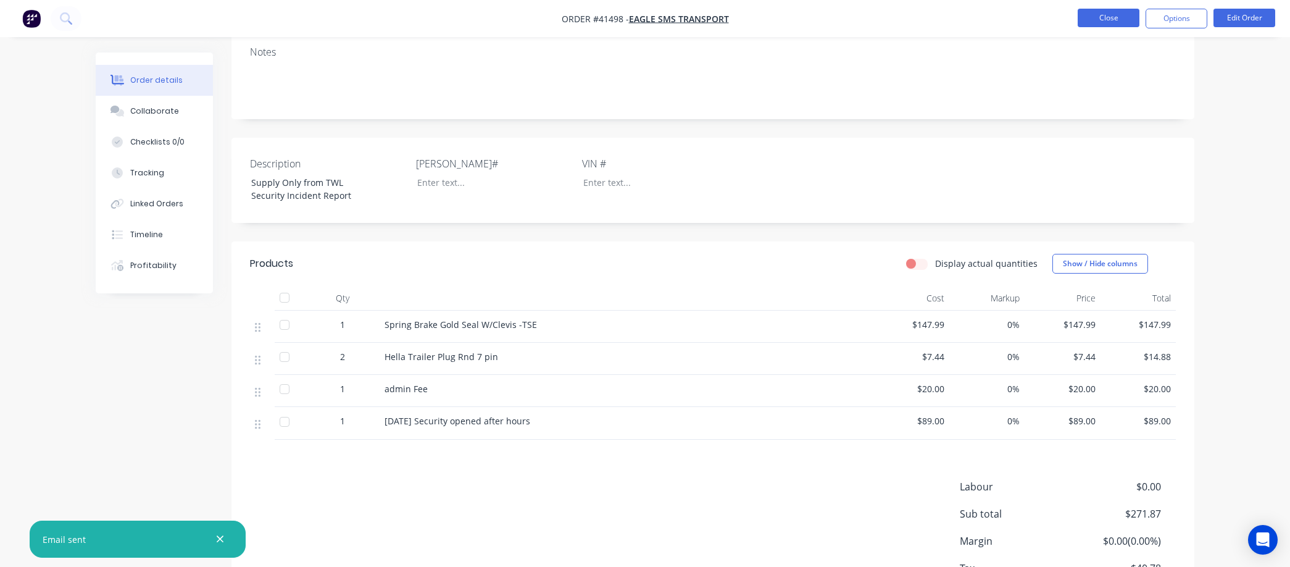
click at [1112, 17] on button "Close" at bounding box center [1109, 18] width 62 height 19
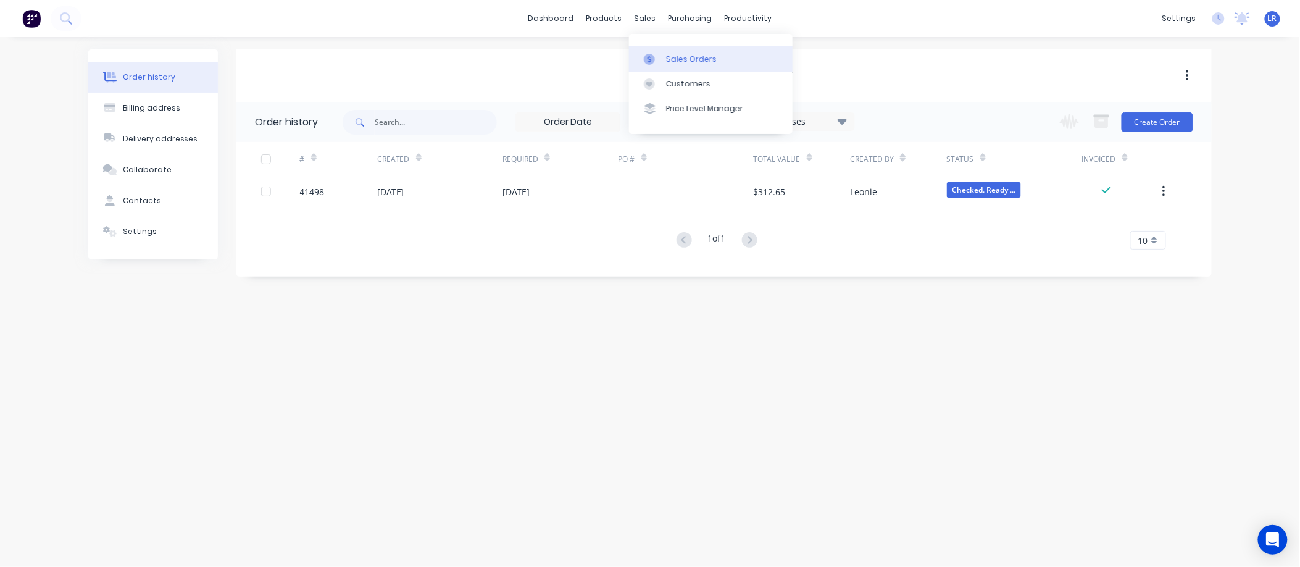
click at [670, 59] on div "Sales Orders" at bounding box center [691, 59] width 51 height 11
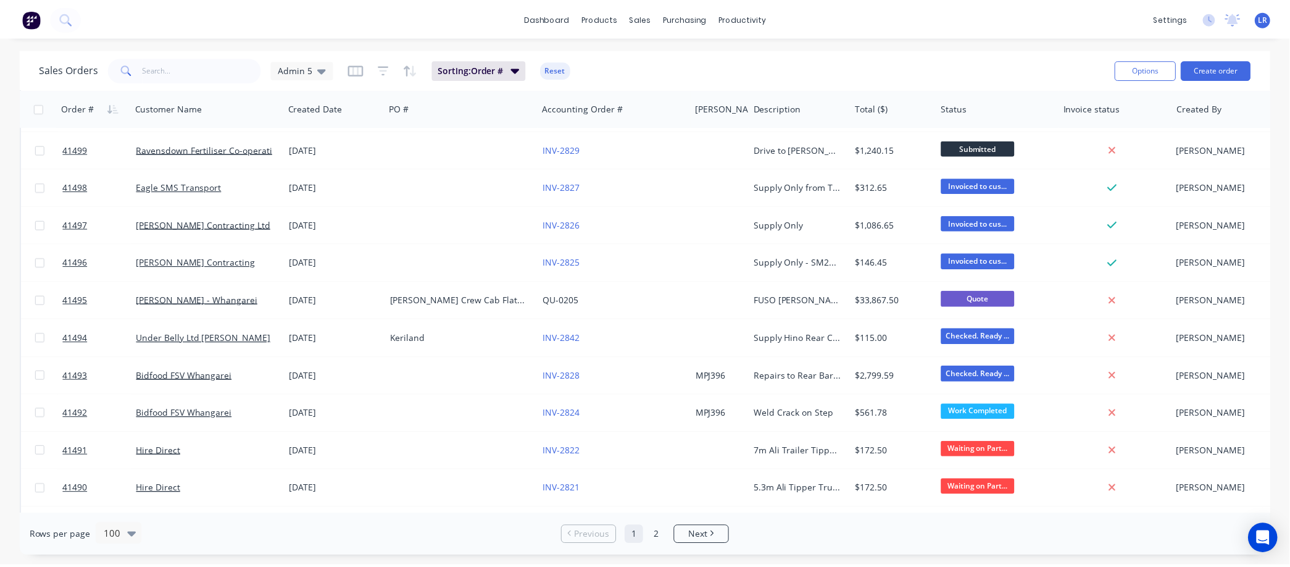
scroll to position [686, 0]
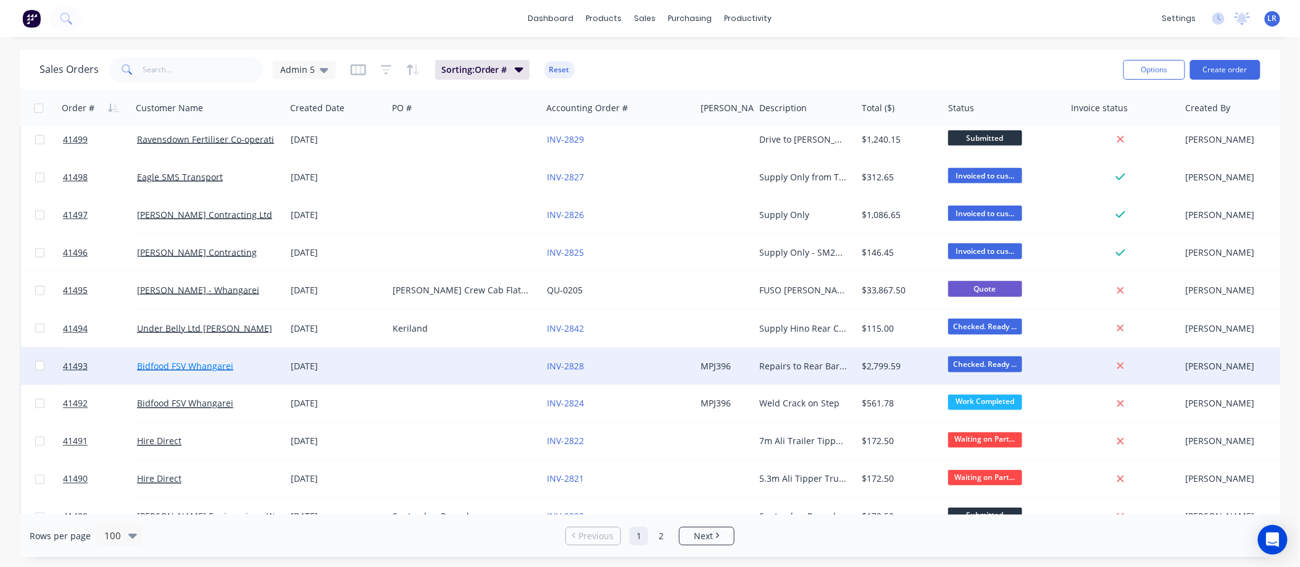
click at [186, 361] on link "Bidfood FSV Whangarei" at bounding box center [185, 366] width 96 height 12
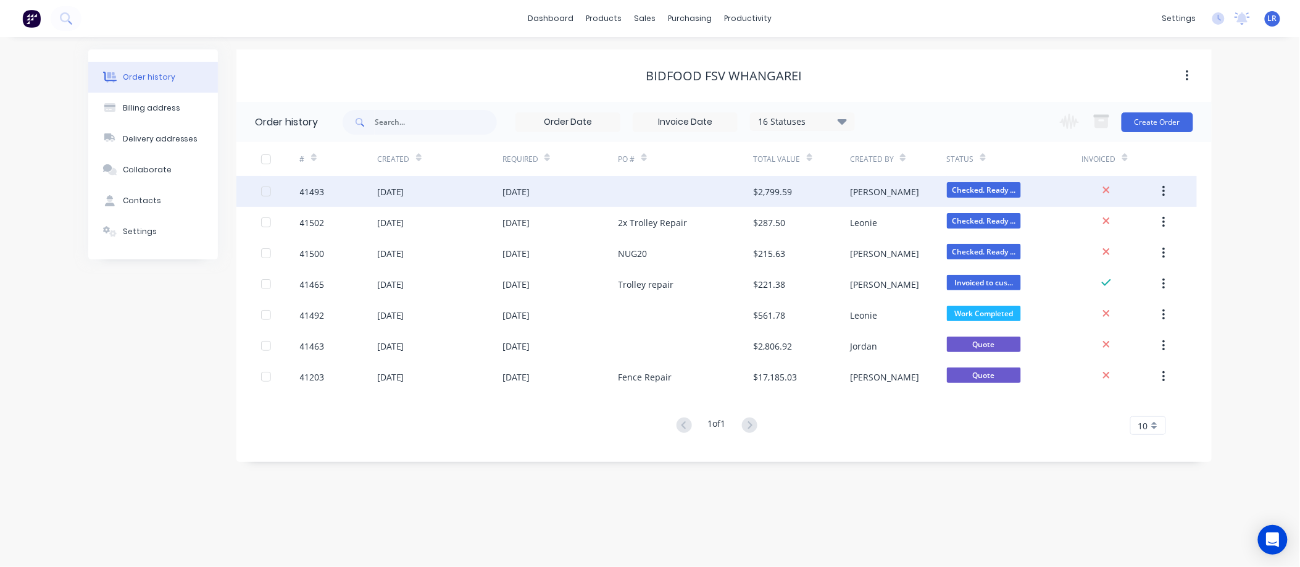
click at [430, 188] on div "03 Sep 2025" at bounding box center [439, 191] width 125 height 31
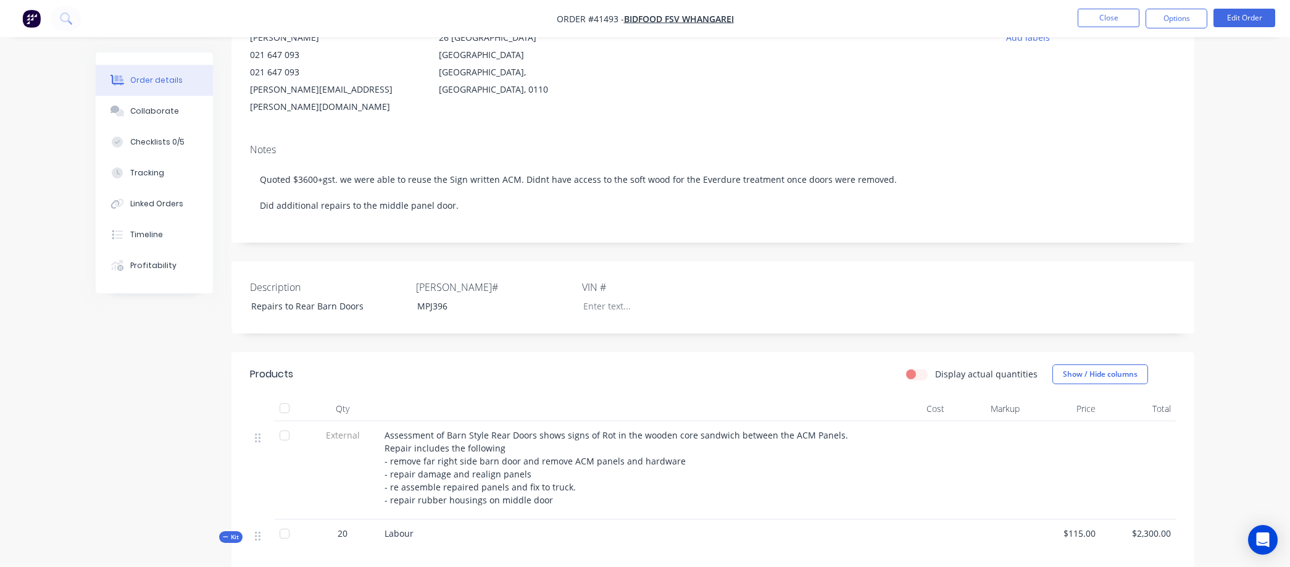
scroll to position [102, 0]
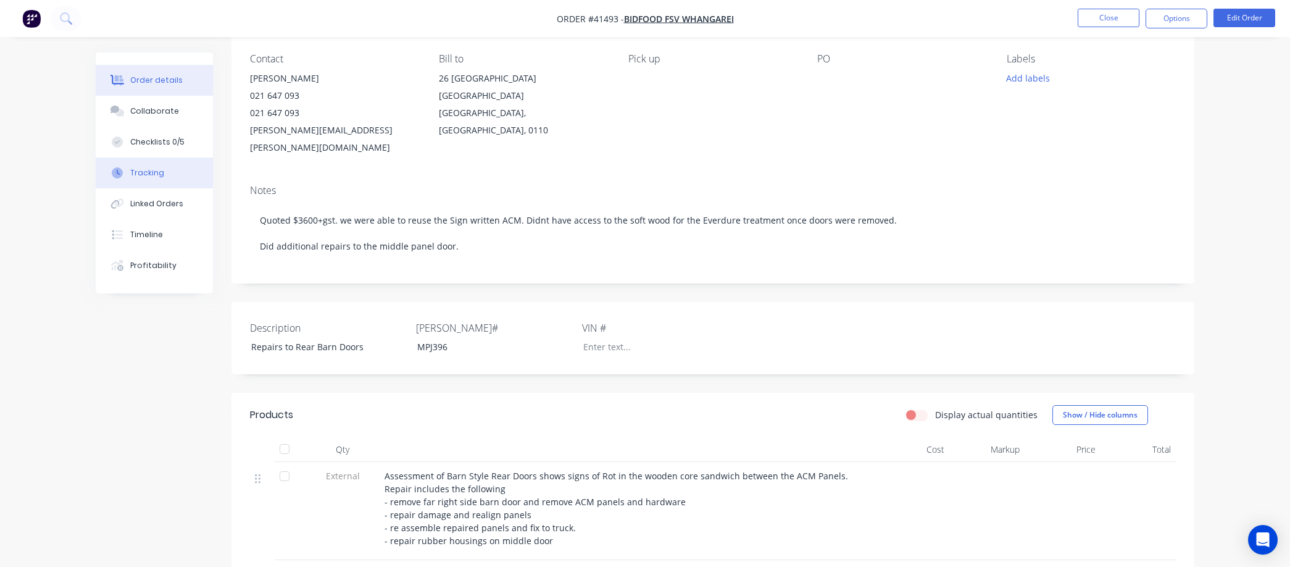
click at [138, 170] on div "Tracking" at bounding box center [147, 172] width 34 height 11
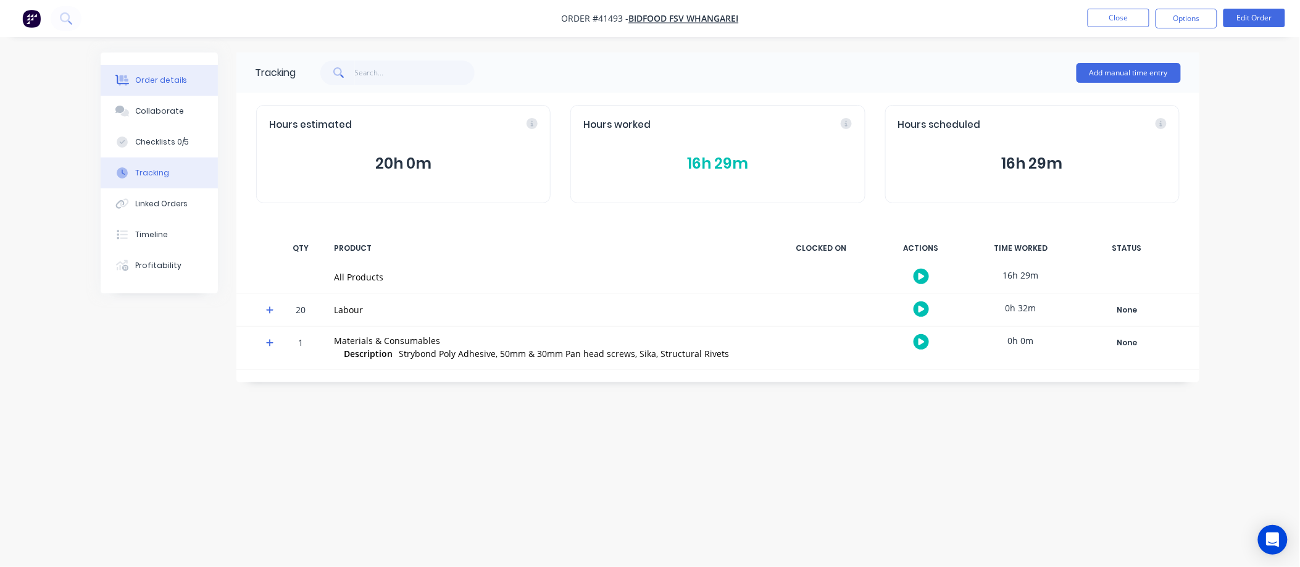
click at [159, 75] on div "Order details" at bounding box center [161, 80] width 52 height 11
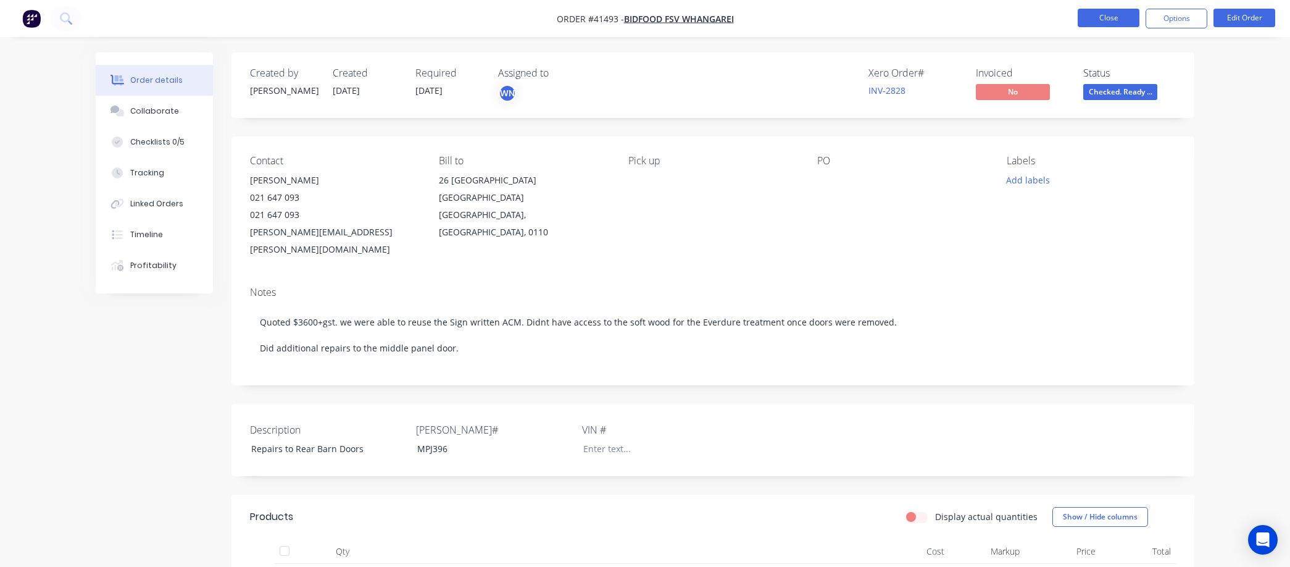
click at [1099, 20] on button "Close" at bounding box center [1109, 18] width 62 height 19
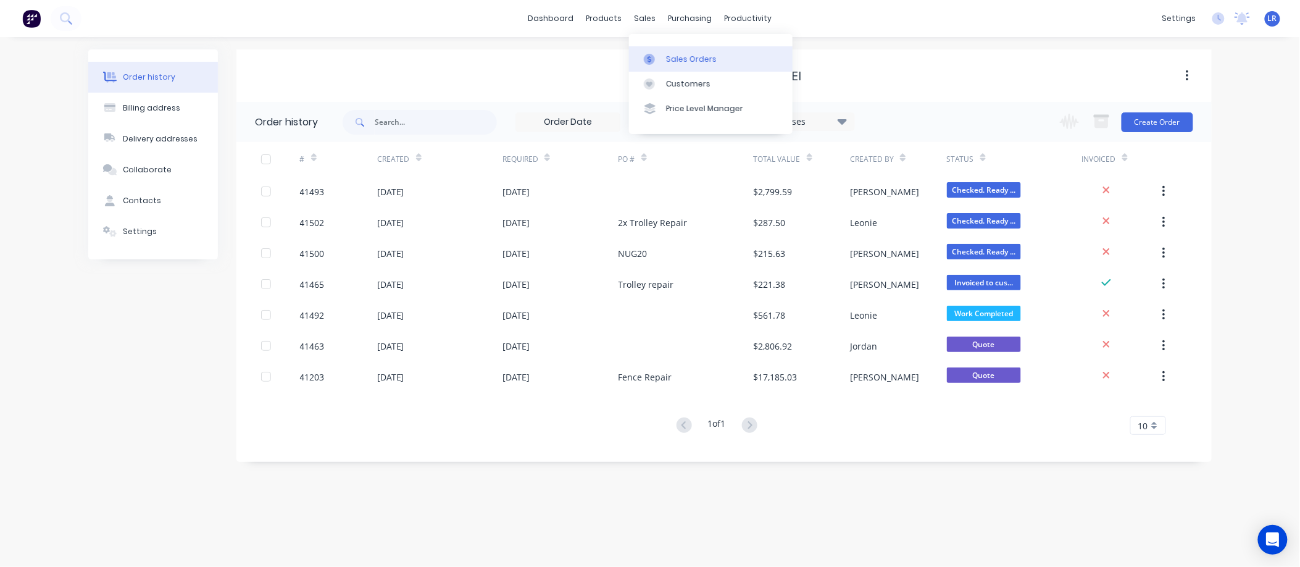
click at [669, 54] on div "Sales Orders" at bounding box center [691, 59] width 51 height 11
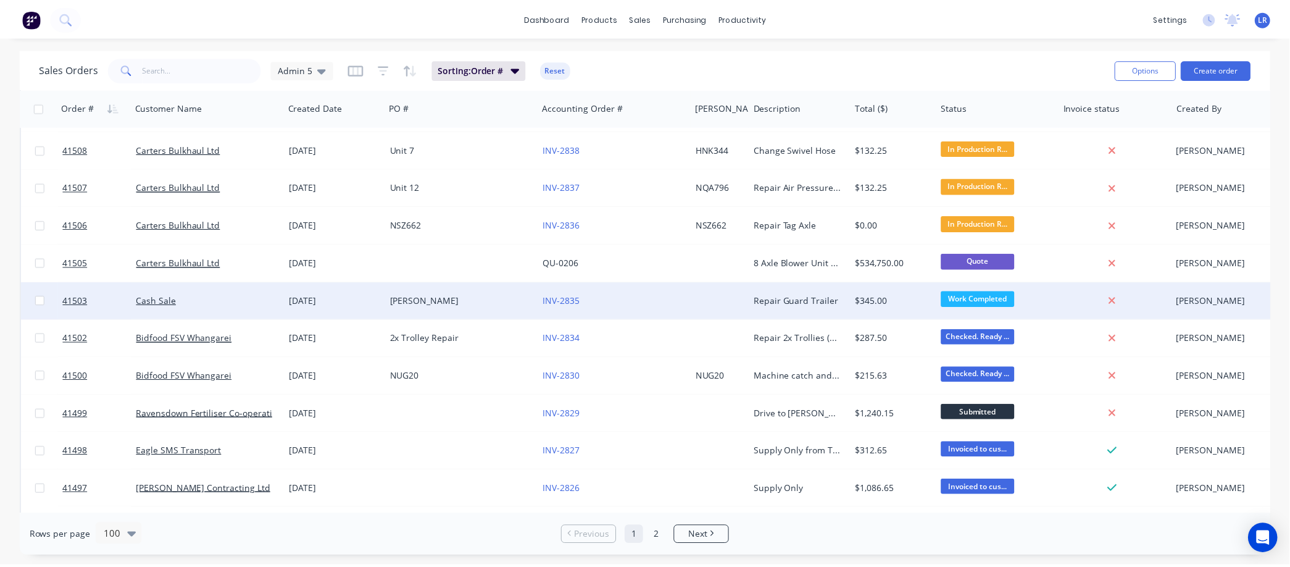
scroll to position [480, 0]
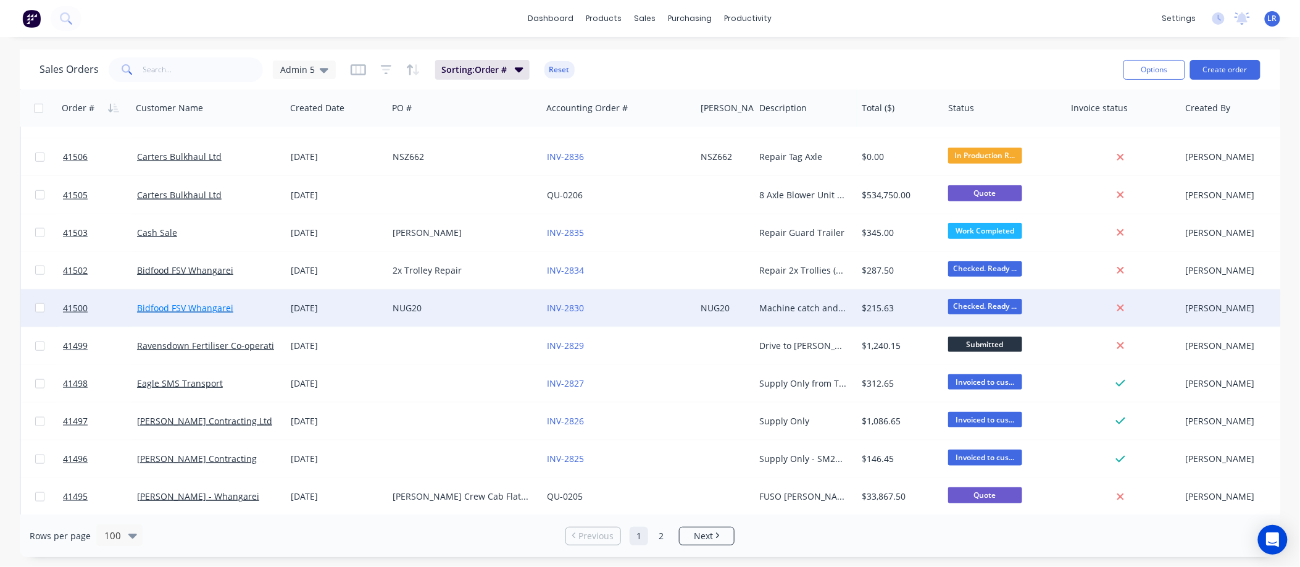
click at [186, 306] on link "Bidfood FSV Whangarei" at bounding box center [185, 308] width 96 height 12
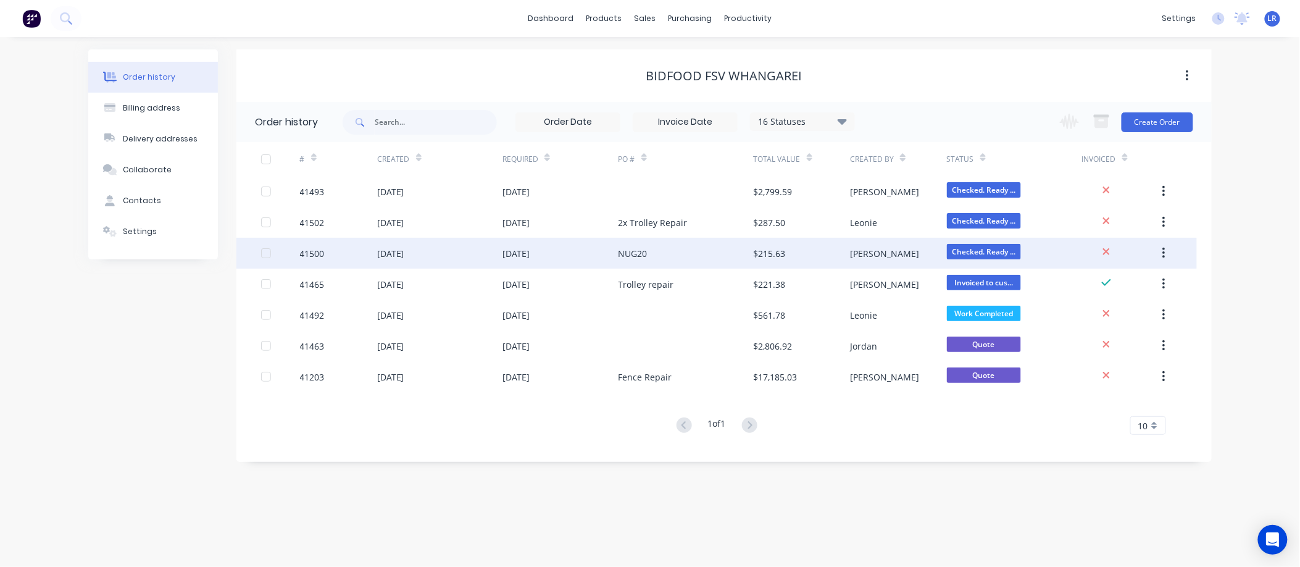
click at [391, 250] on div "03 Sep 2025" at bounding box center [390, 253] width 27 height 13
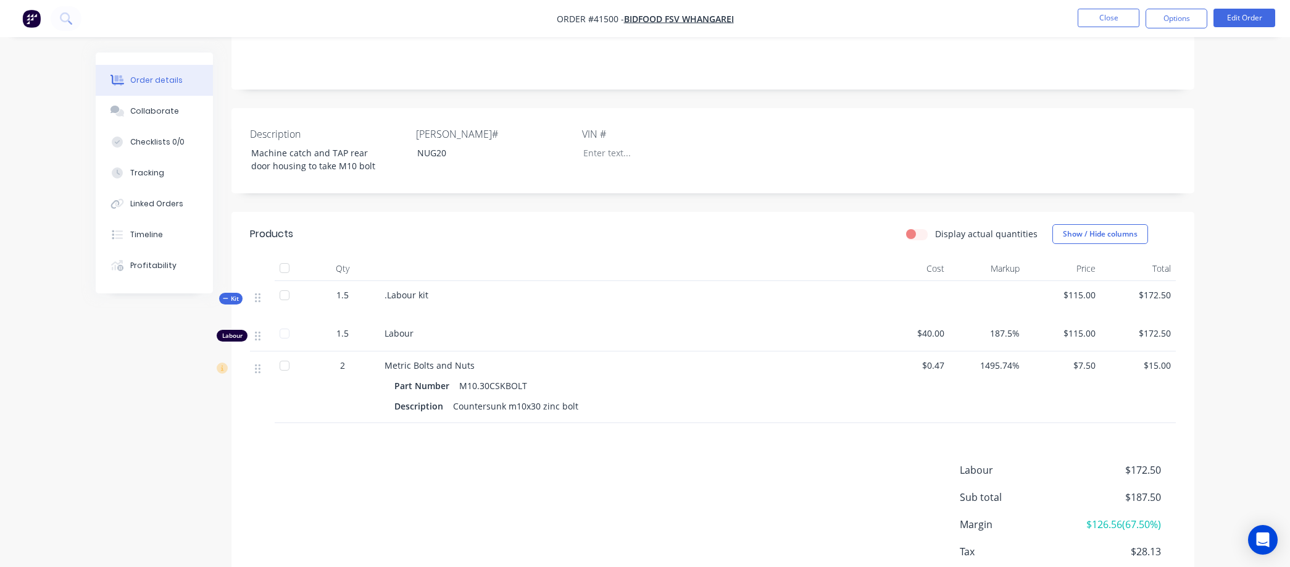
scroll to position [274, 0]
click at [1237, 13] on button "Edit Order" at bounding box center [1245, 18] width 62 height 19
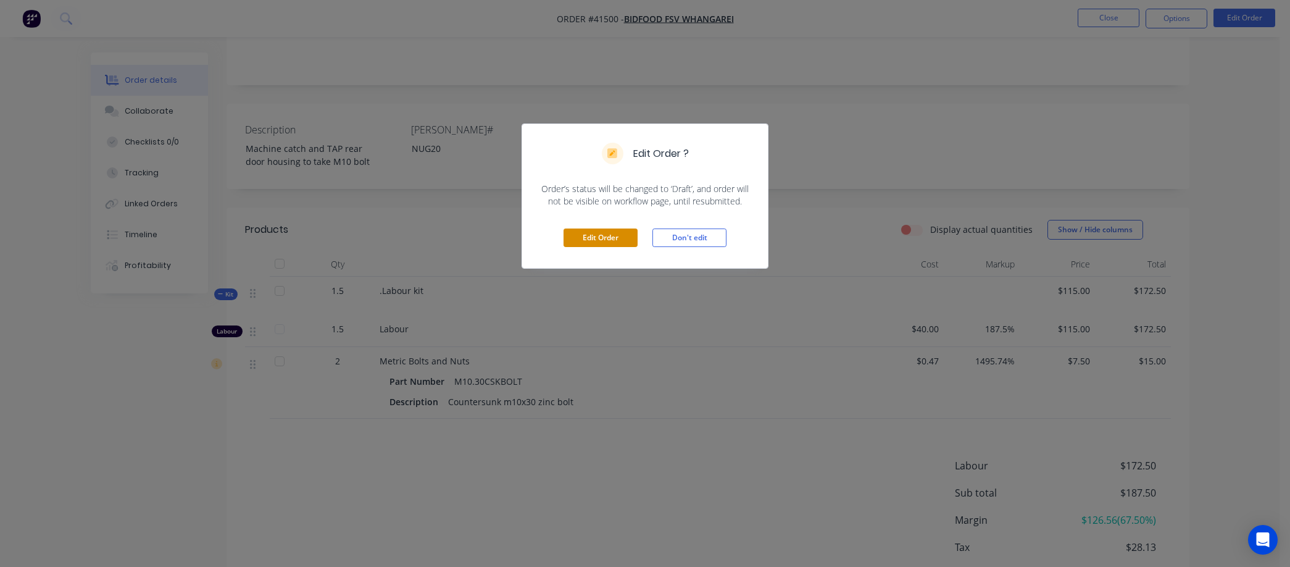
click at [606, 238] on button "Edit Order" at bounding box center [601, 237] width 74 height 19
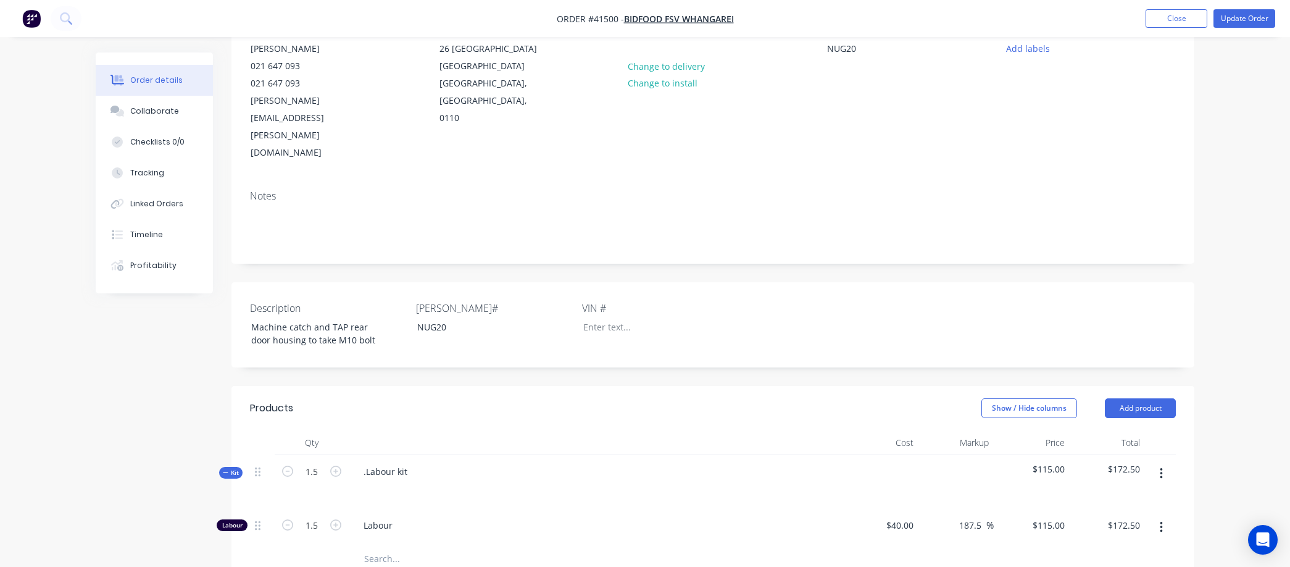
scroll to position [137, 0]
drag, startPoint x: 411, startPoint y: 415, endPoint x: 355, endPoint y: 422, distance: 56.7
click at [355, 458] on div ".Labour kit" at bounding box center [386, 467] width 64 height 18
click at [490, 504] on div "Labour" at bounding box center [596, 523] width 494 height 38
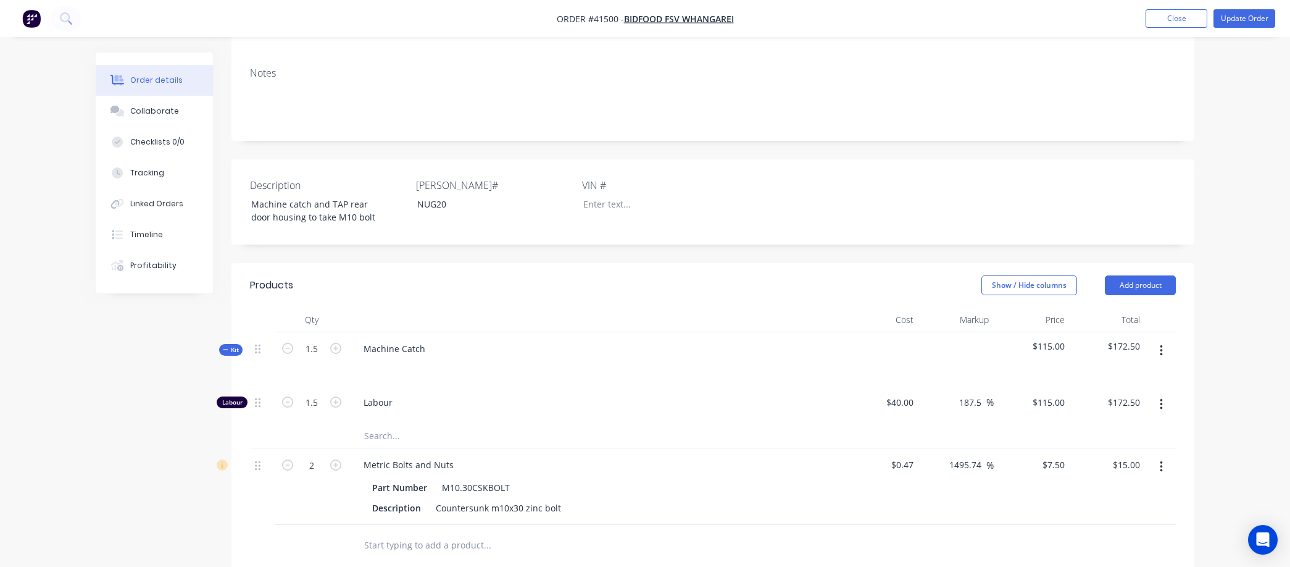
scroll to position [274, 0]
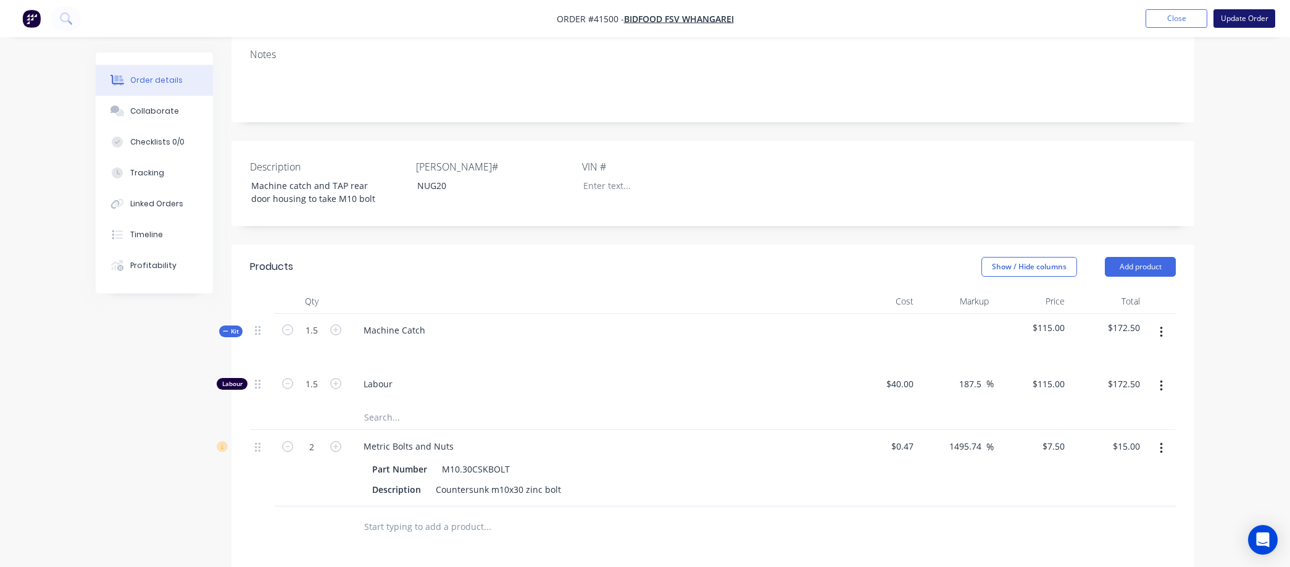
click at [1236, 16] on button "Update Order" at bounding box center [1245, 18] width 62 height 19
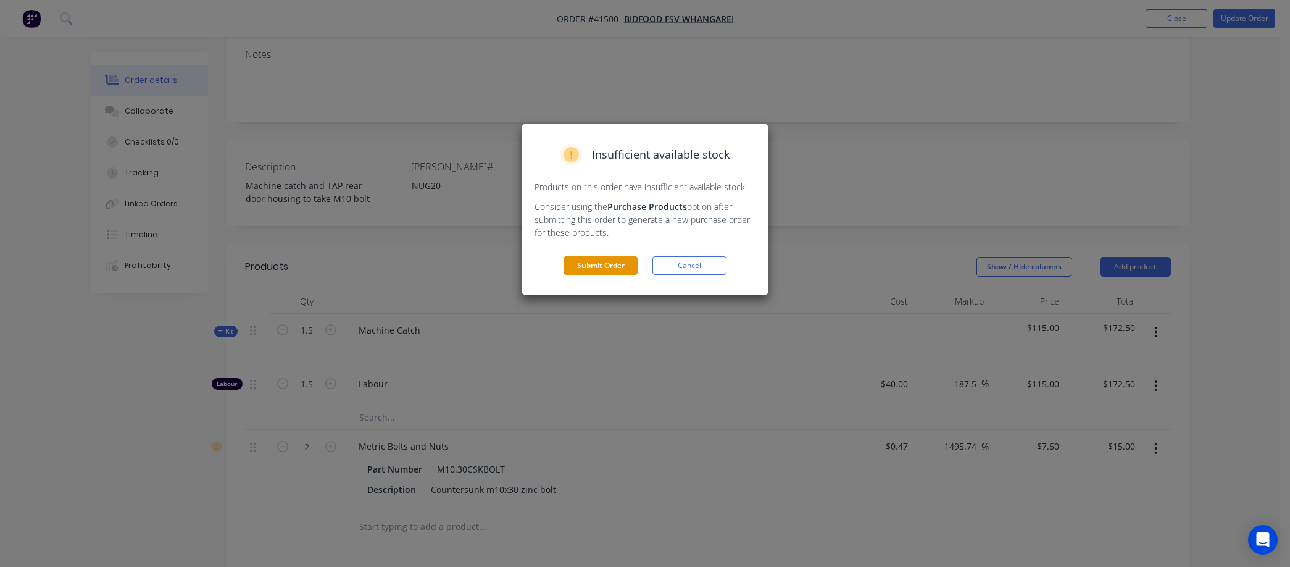
click at [609, 264] on button "Submit Order" at bounding box center [601, 265] width 74 height 19
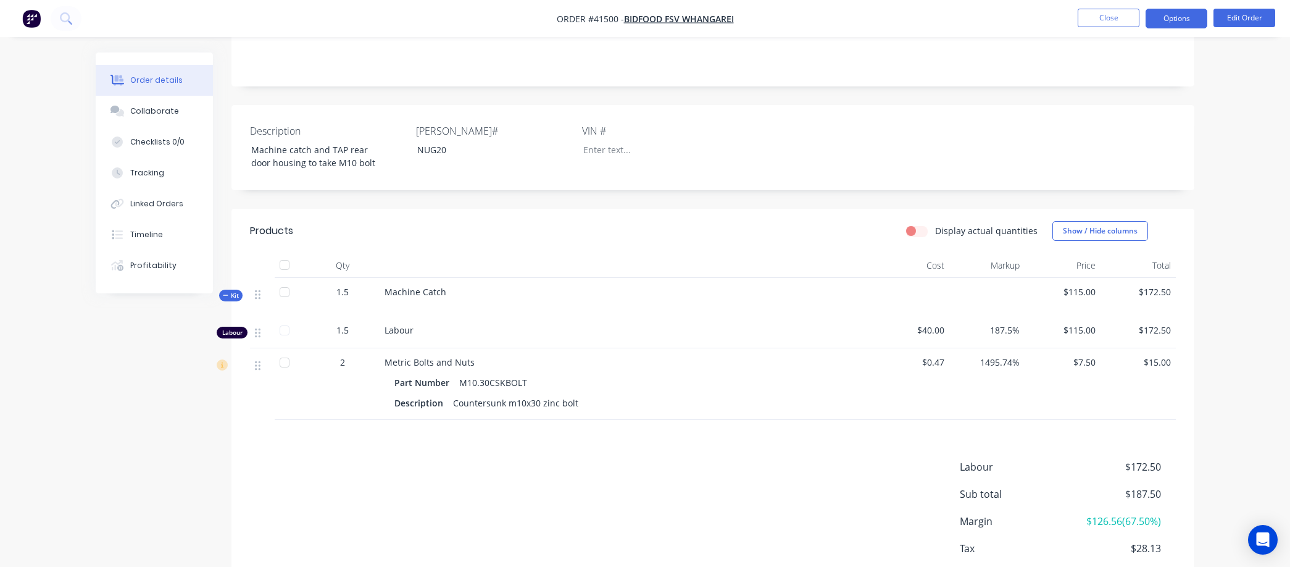
click at [1182, 19] on button "Options" at bounding box center [1177, 19] width 62 height 20
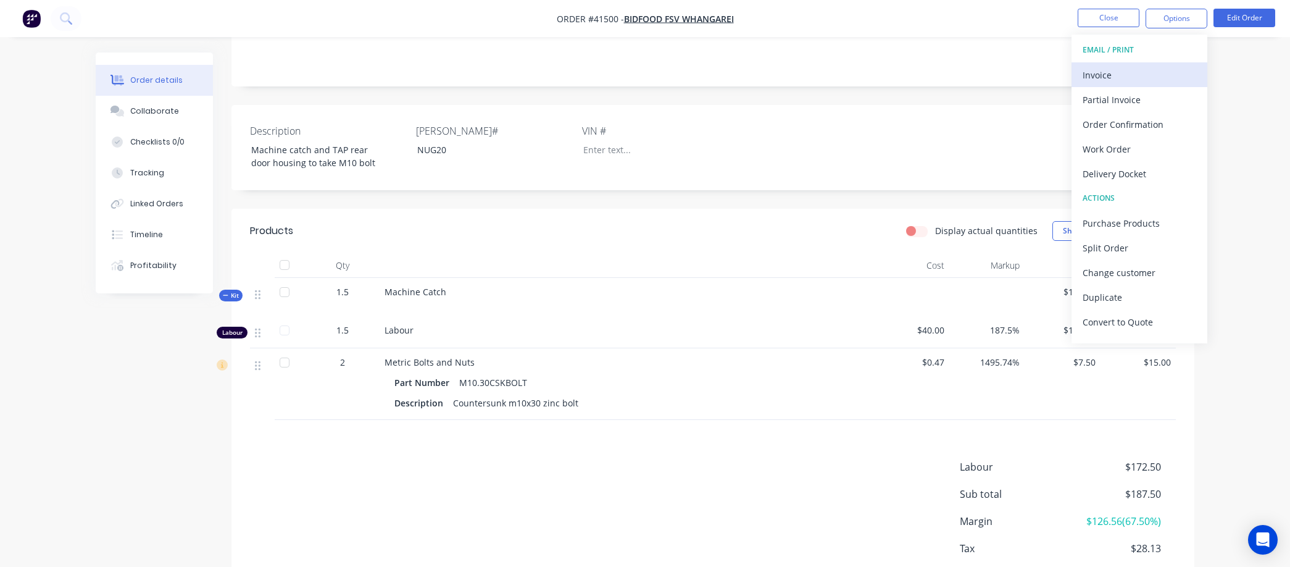
click at [1105, 71] on div "Invoice" at bounding box center [1140, 75] width 114 height 18
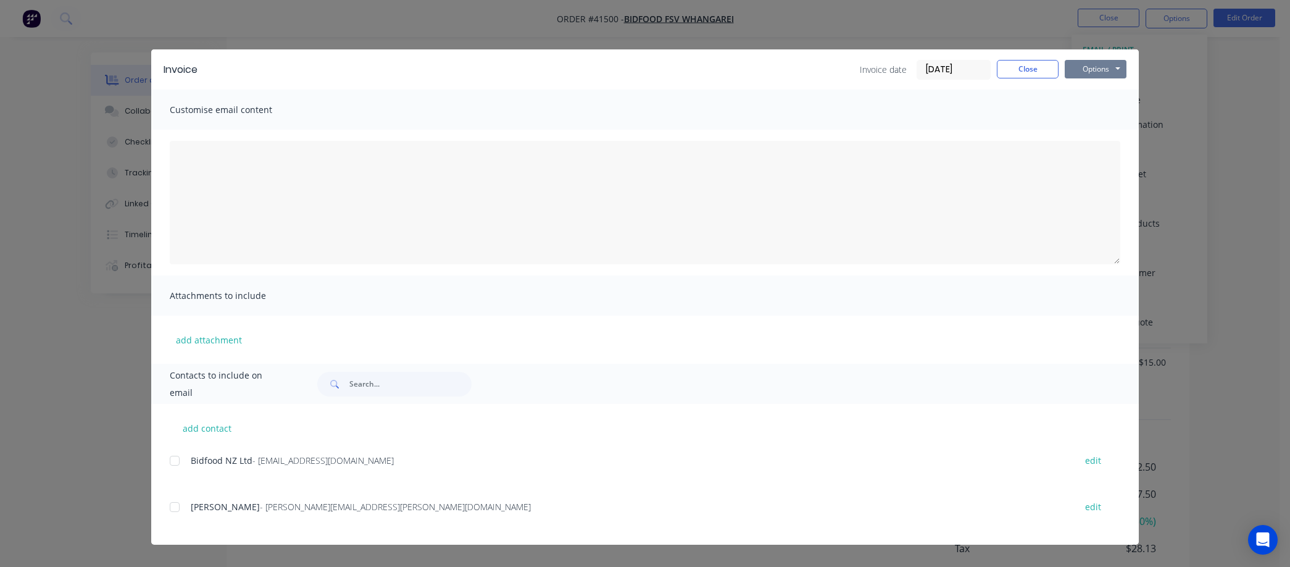
click at [1106, 62] on button "Options" at bounding box center [1096, 69] width 62 height 19
click at [1103, 89] on button "Preview" at bounding box center [1104, 91] width 79 height 20
click at [1009, 72] on button "Close" at bounding box center [1028, 69] width 62 height 19
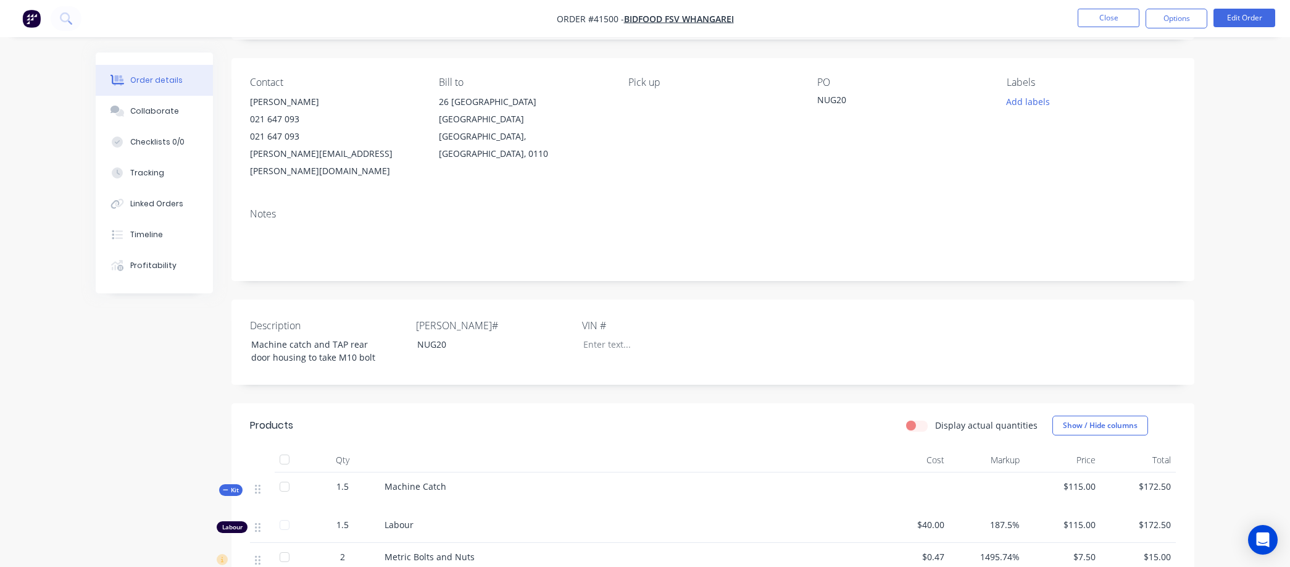
scroll to position [137, 0]
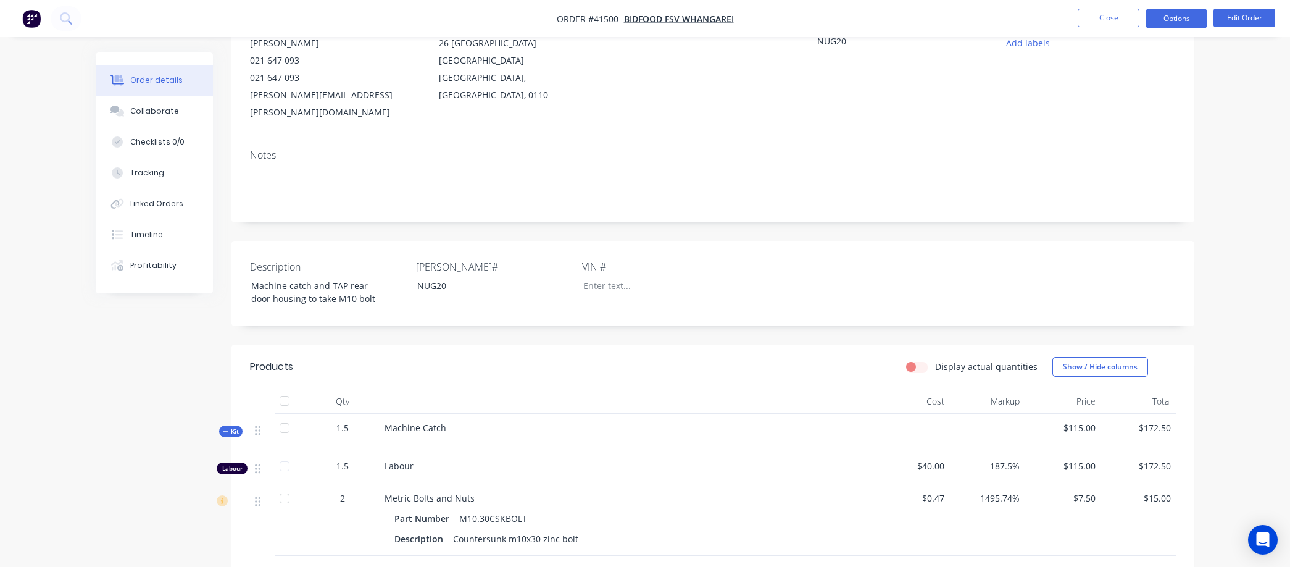
click at [1177, 13] on button "Options" at bounding box center [1177, 19] width 62 height 20
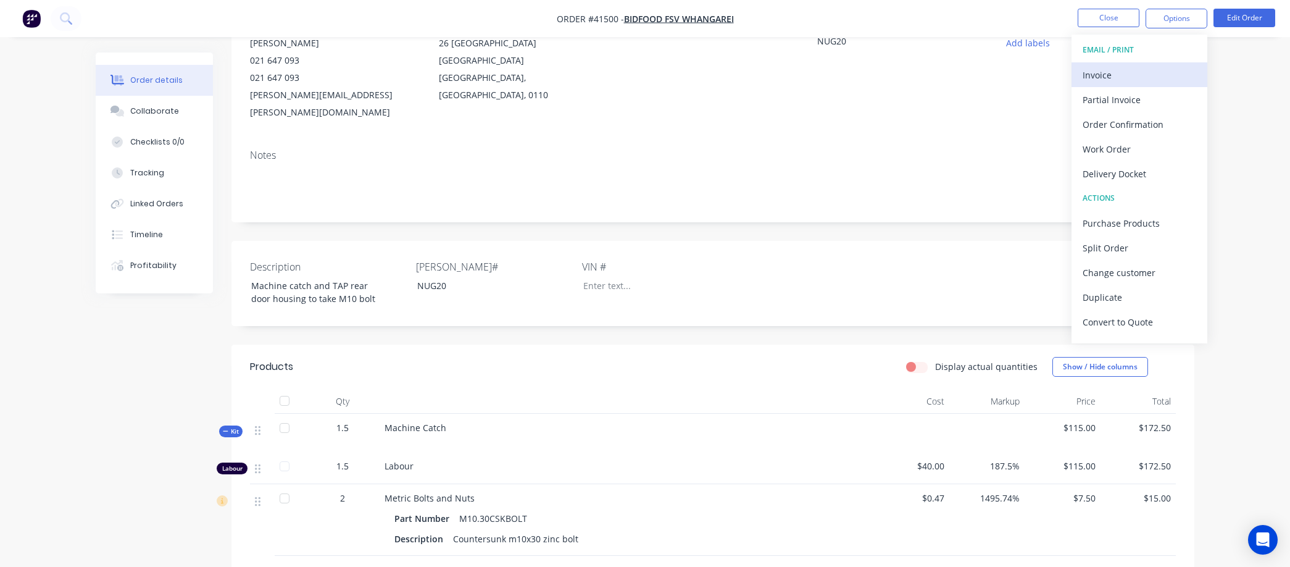
click at [1115, 69] on div "Invoice" at bounding box center [1140, 75] width 114 height 18
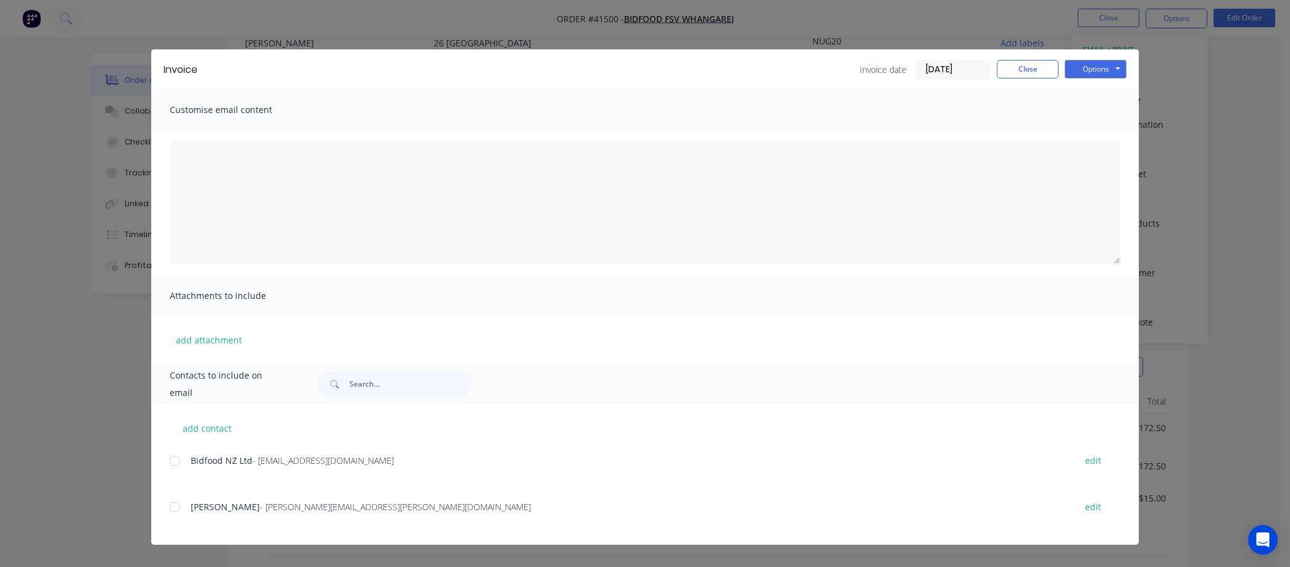
click at [178, 460] on div at bounding box center [174, 460] width 25 height 25
click at [1103, 62] on button "Options" at bounding box center [1096, 69] width 62 height 19
click at [1102, 125] on button "Email" at bounding box center [1104, 132] width 79 height 20
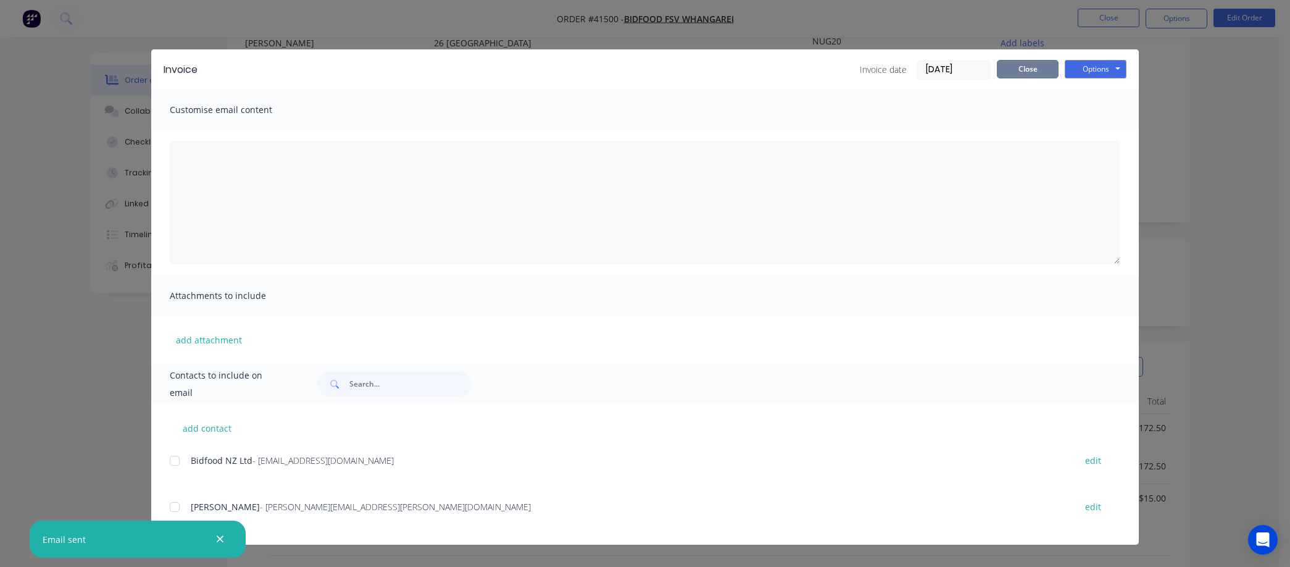
click at [1017, 62] on button "Close" at bounding box center [1028, 69] width 62 height 19
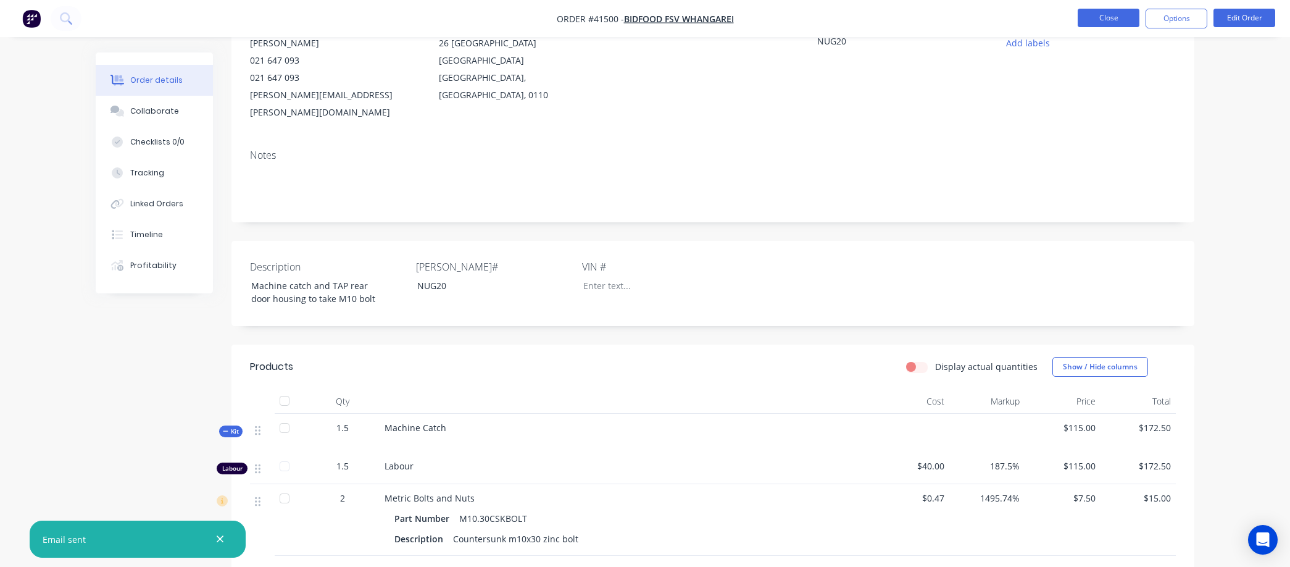
click at [1108, 17] on button "Close" at bounding box center [1109, 18] width 62 height 19
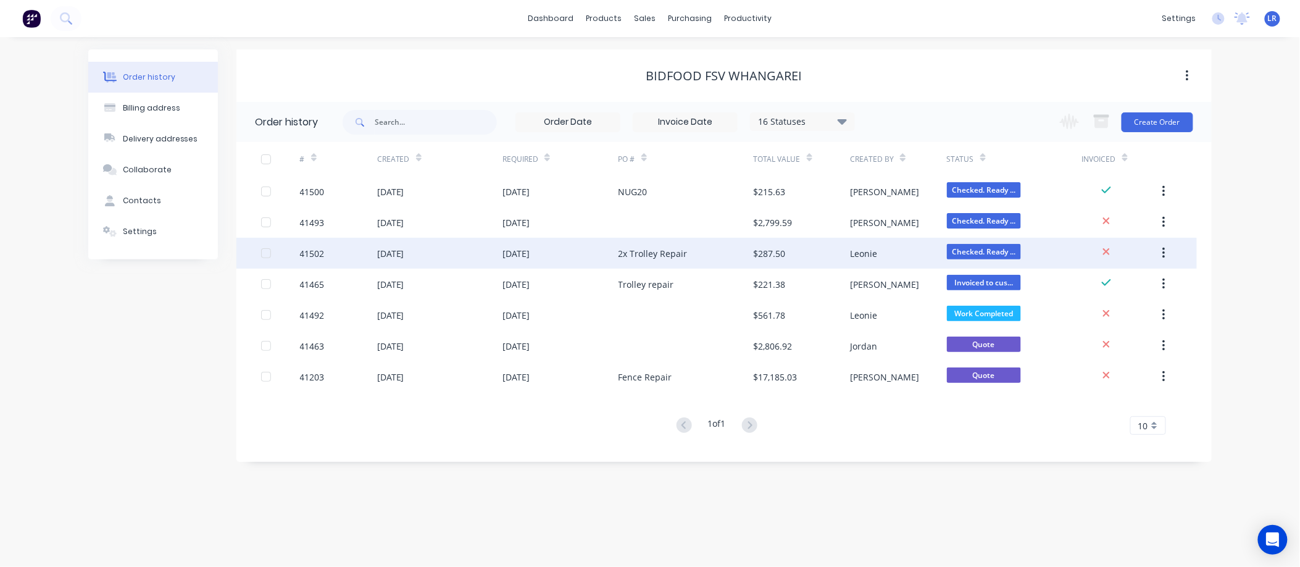
click at [355, 248] on div "41502" at bounding box center [338, 253] width 77 height 31
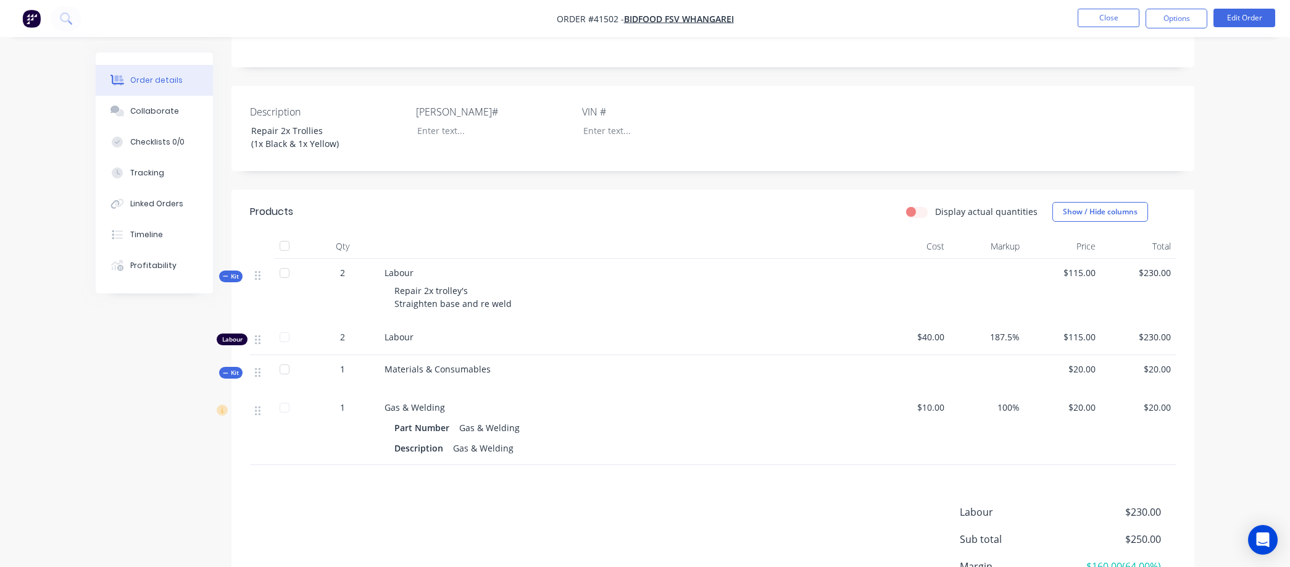
scroll to position [343, 0]
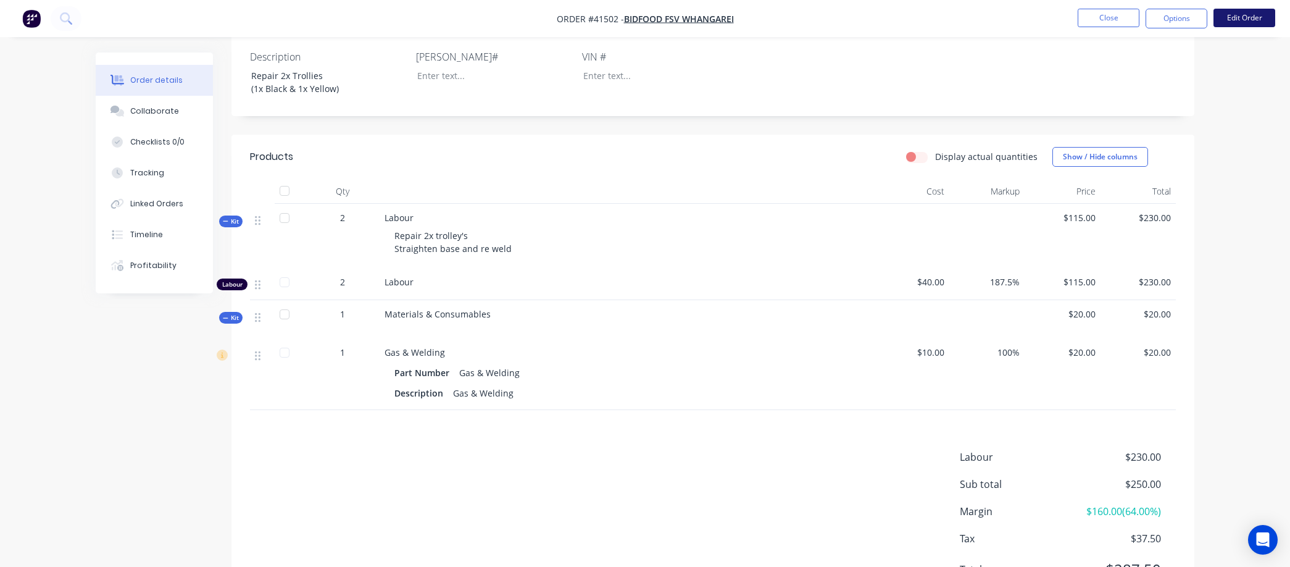
click at [1257, 17] on button "Edit Order" at bounding box center [1245, 18] width 62 height 19
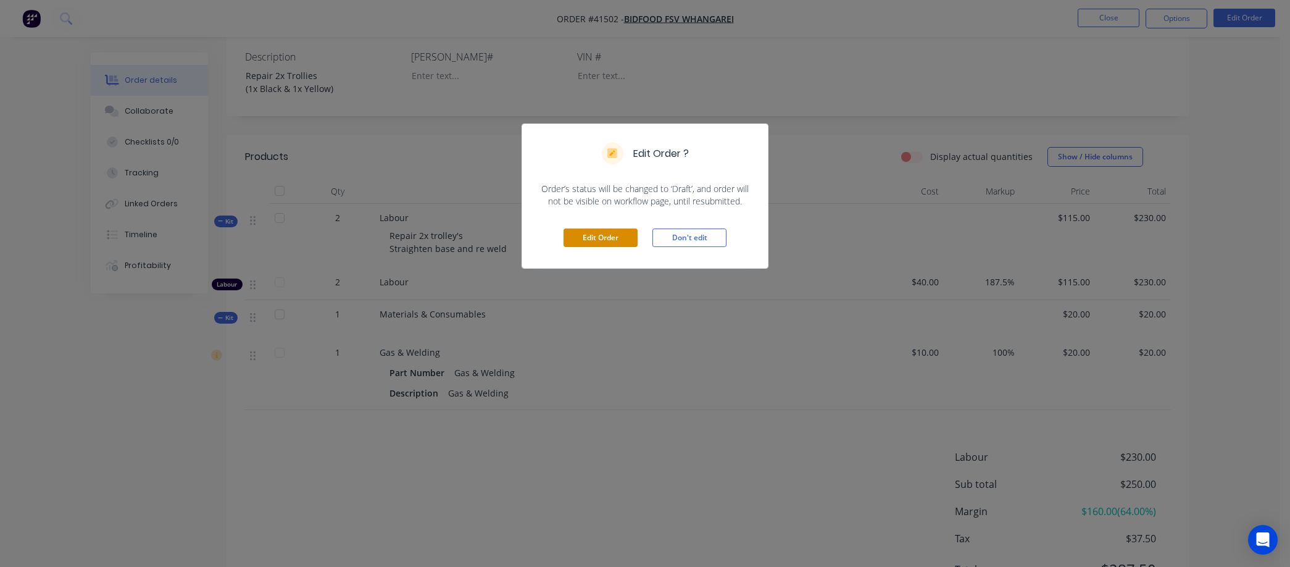
click at [601, 238] on button "Edit Order" at bounding box center [601, 237] width 74 height 19
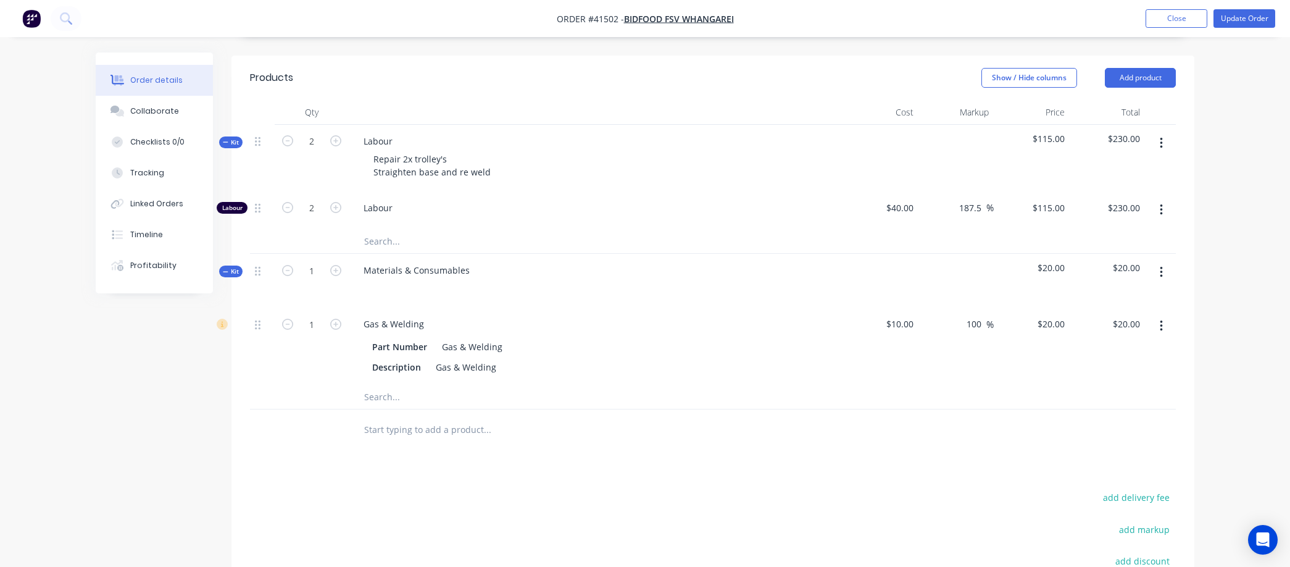
scroll to position [480, 0]
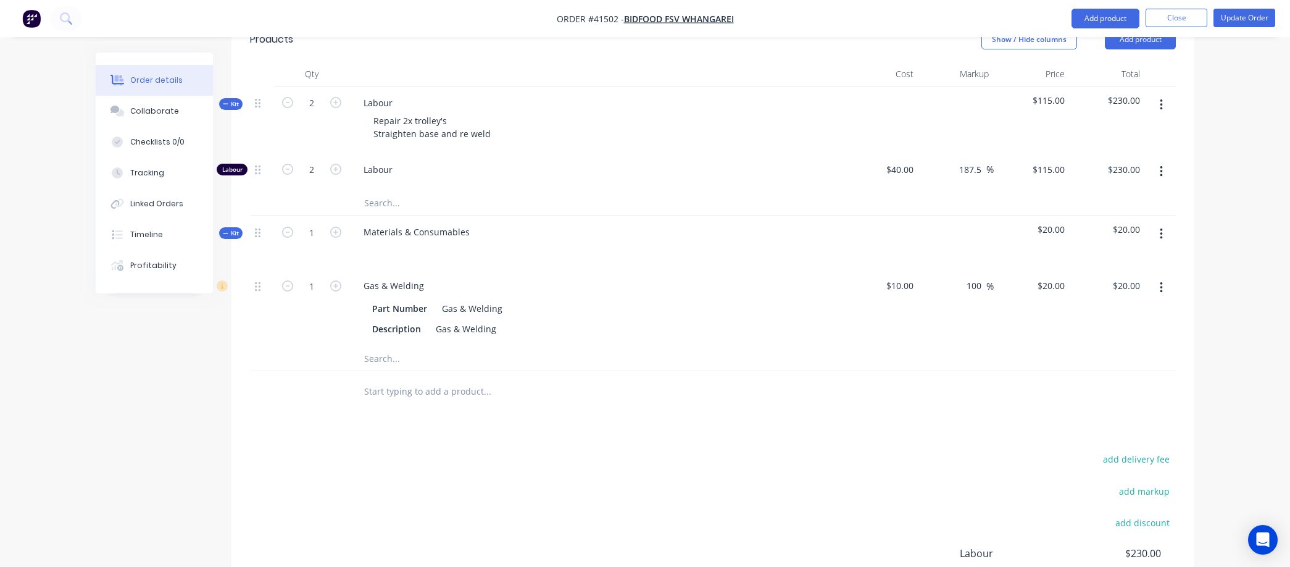
click at [1161, 227] on icon "button" at bounding box center [1161, 234] width 3 height 14
click at [1096, 332] on div "Delete" at bounding box center [1117, 341] width 95 height 18
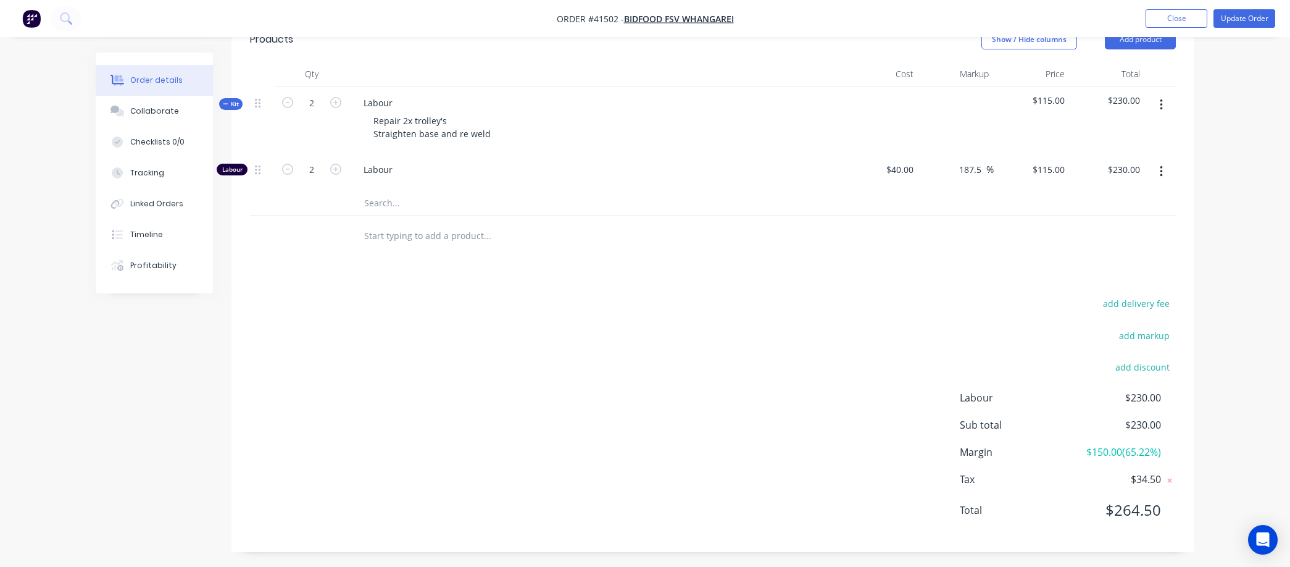
scroll to position [466, 0]
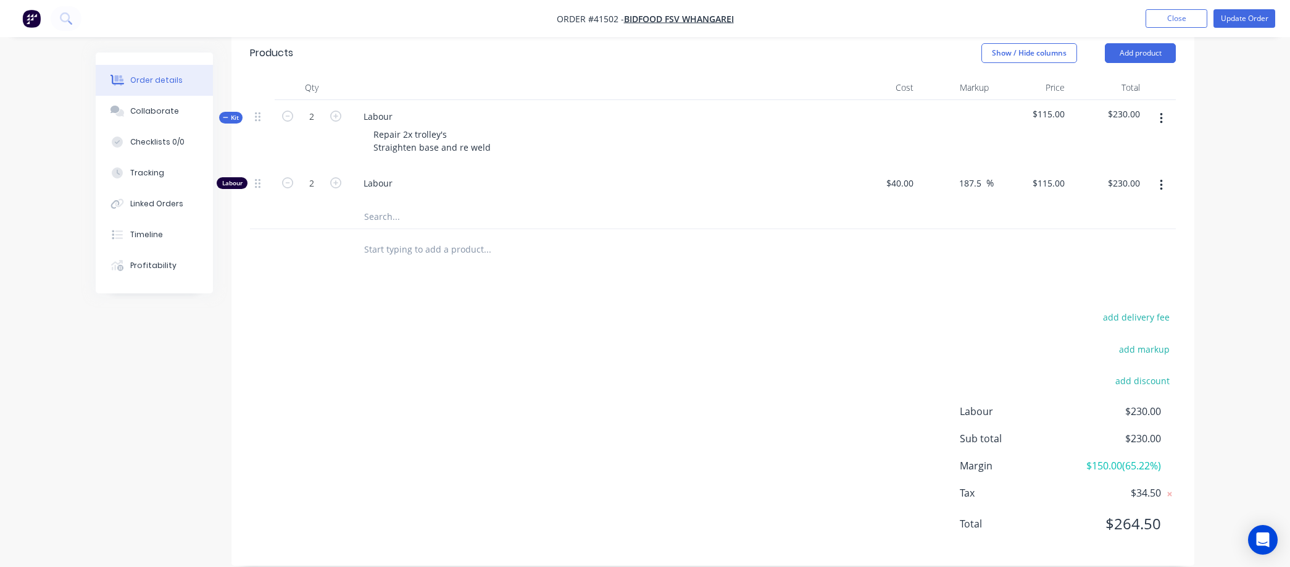
click at [374, 236] on input "text" at bounding box center [487, 248] width 247 height 25
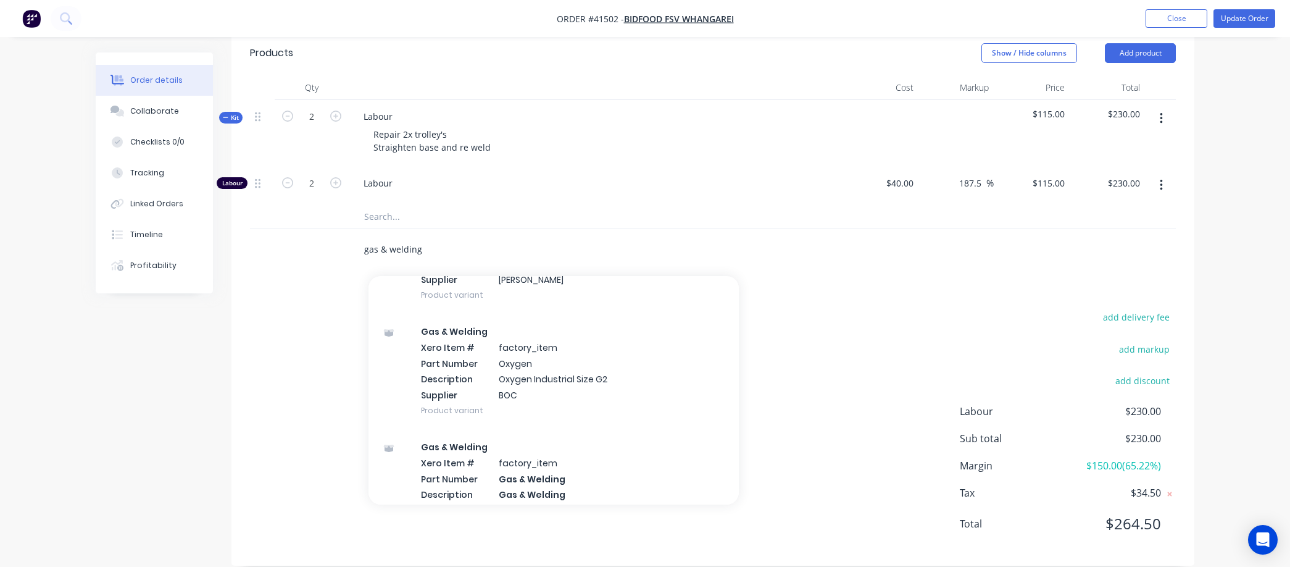
scroll to position [960, 0]
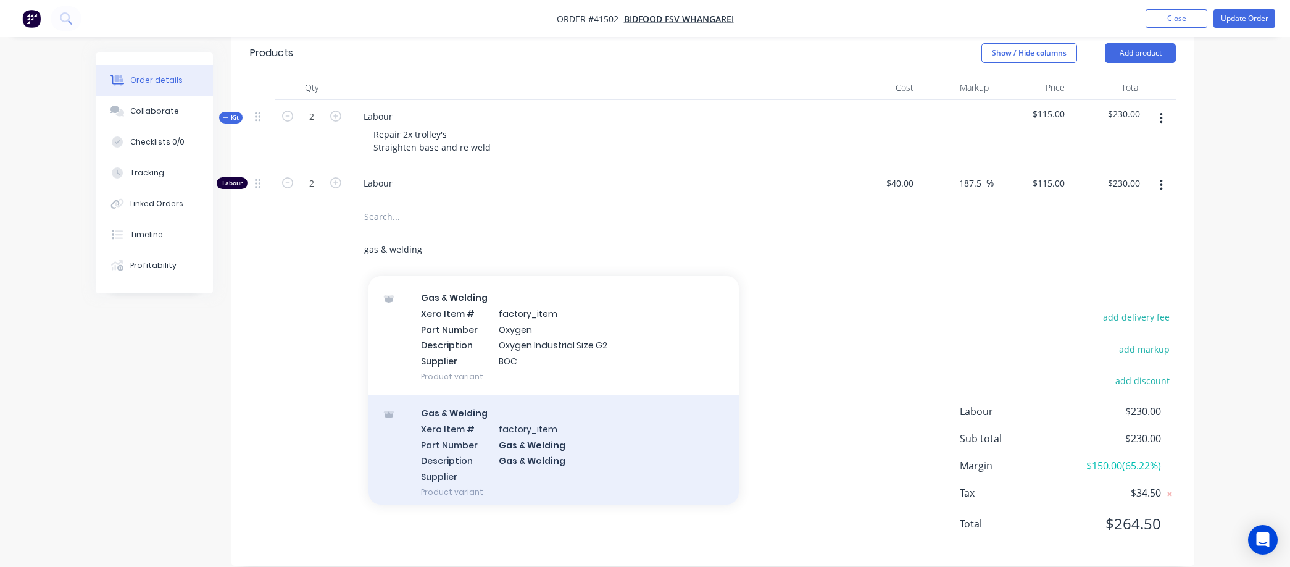
type input "gas & welding"
click at [538, 420] on div "Gas & Welding Xero Item # factory_item Part Number Gas & Welding Description Ga…" at bounding box center [554, 452] width 370 height 115
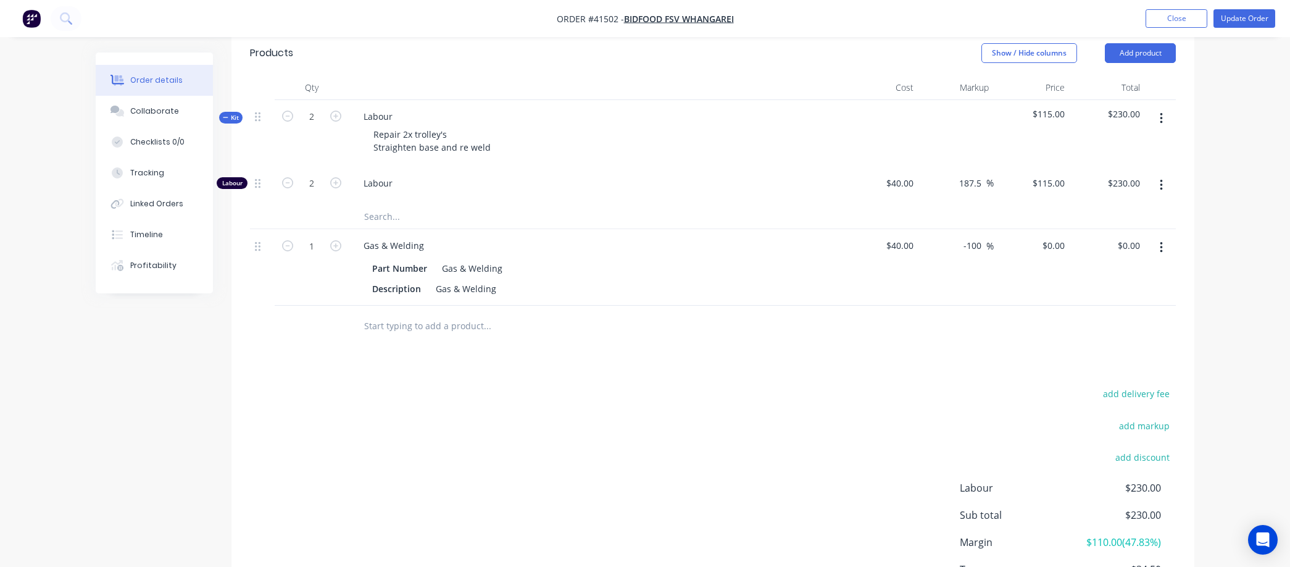
click at [920, 229] on div "-100 -100 %" at bounding box center [957, 267] width 76 height 77
click at [914, 236] on input "40" at bounding box center [901, 245] width 33 height 18
type input "$20.00"
type input "0"
type input "20"
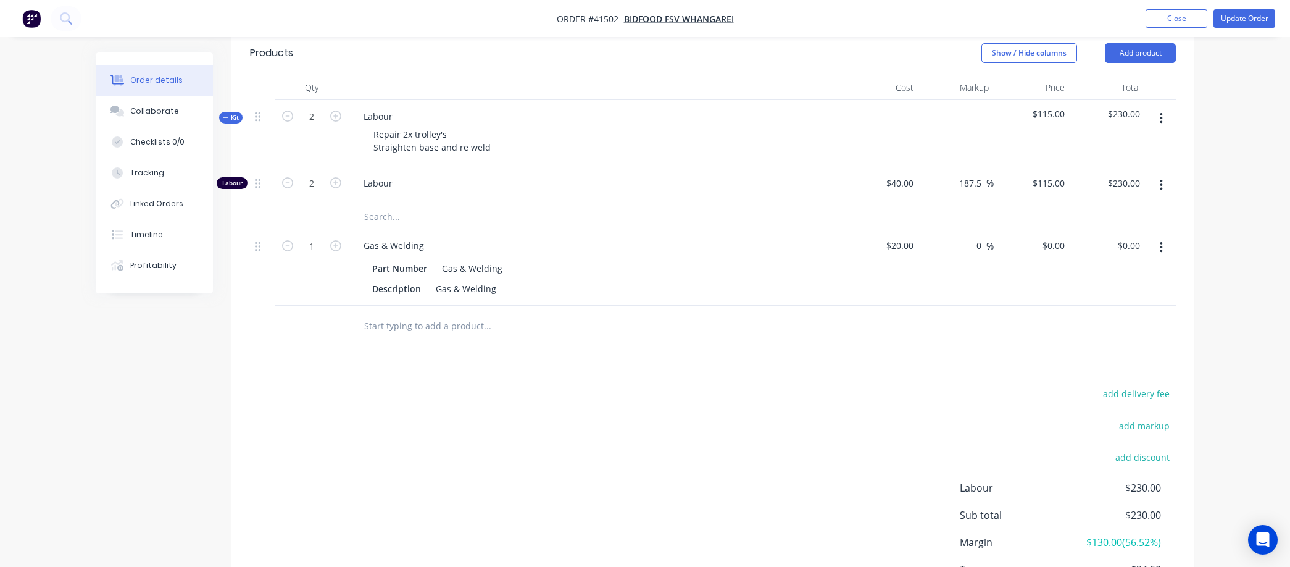
type input "$20.00"
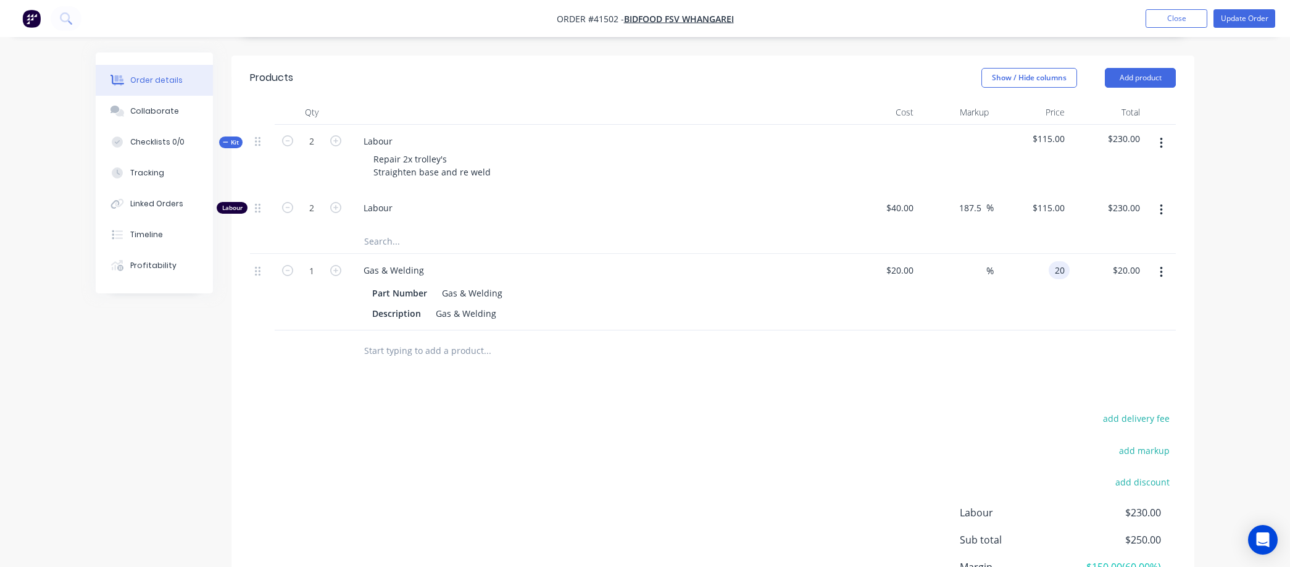
scroll to position [406, 0]
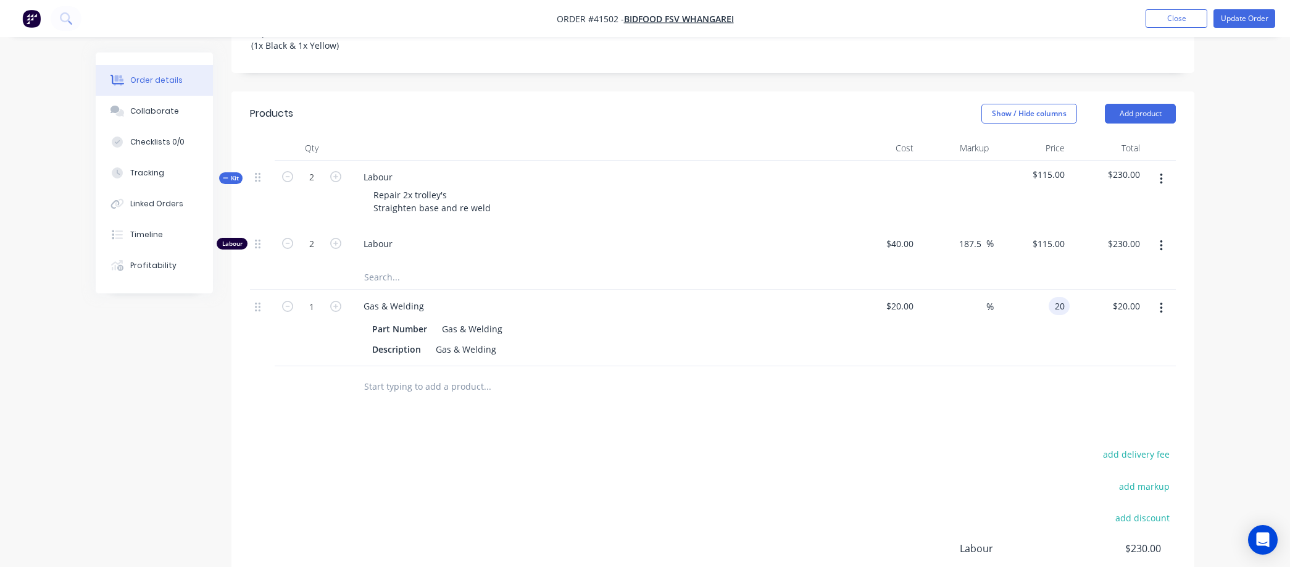
type input "$20.00"
click at [919, 290] on div "%" at bounding box center [957, 328] width 76 height 77
click at [916, 297] on input "20" at bounding box center [911, 306] width 16 height 18
type input "$15.00"
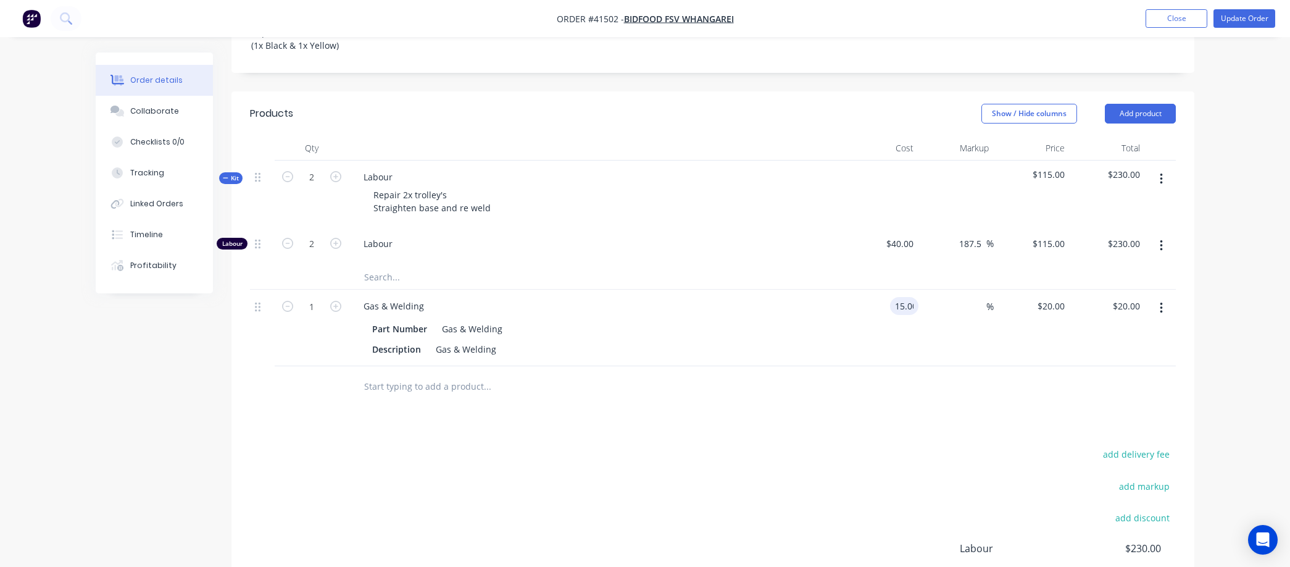
type input "$15.00"
type input "100"
type input "30"
type input "$30.00"
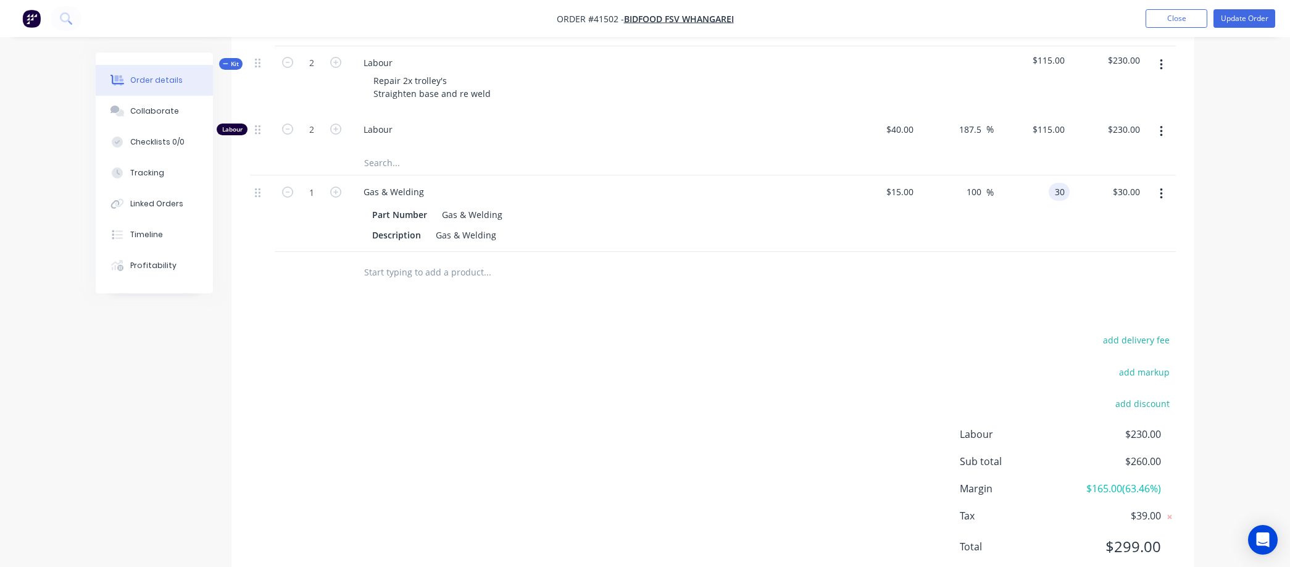
scroll to position [543, 0]
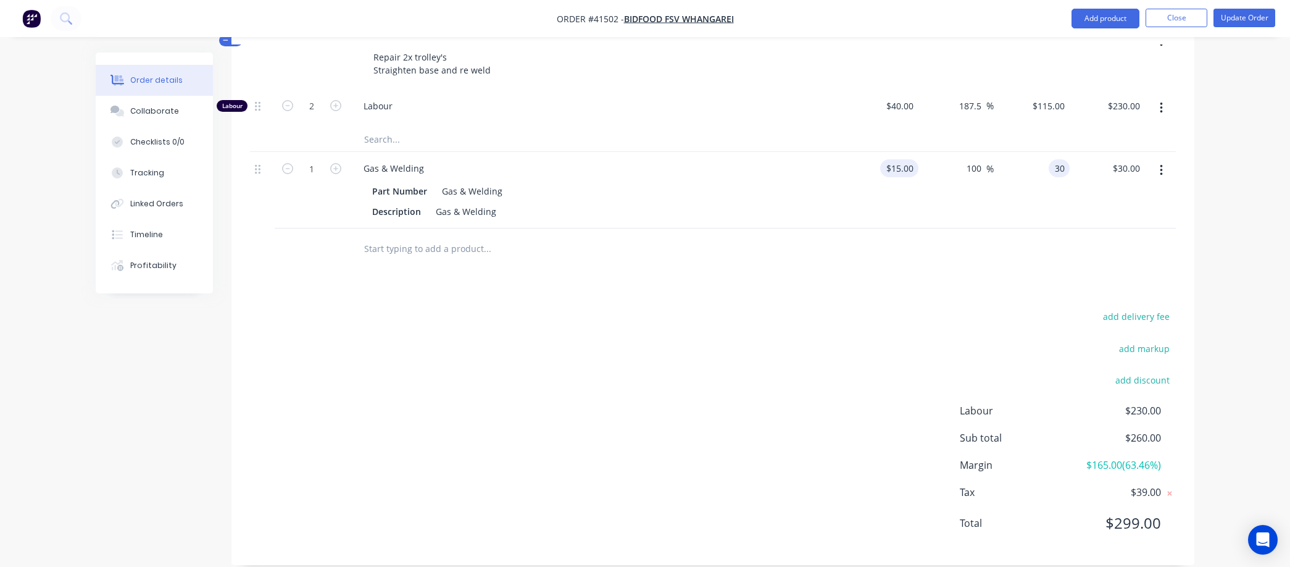
type input "15"
type input "$30.00"
click at [915, 159] on input "15" at bounding box center [901, 168] width 33 height 18
type input "$20.00"
type input "$40.00"
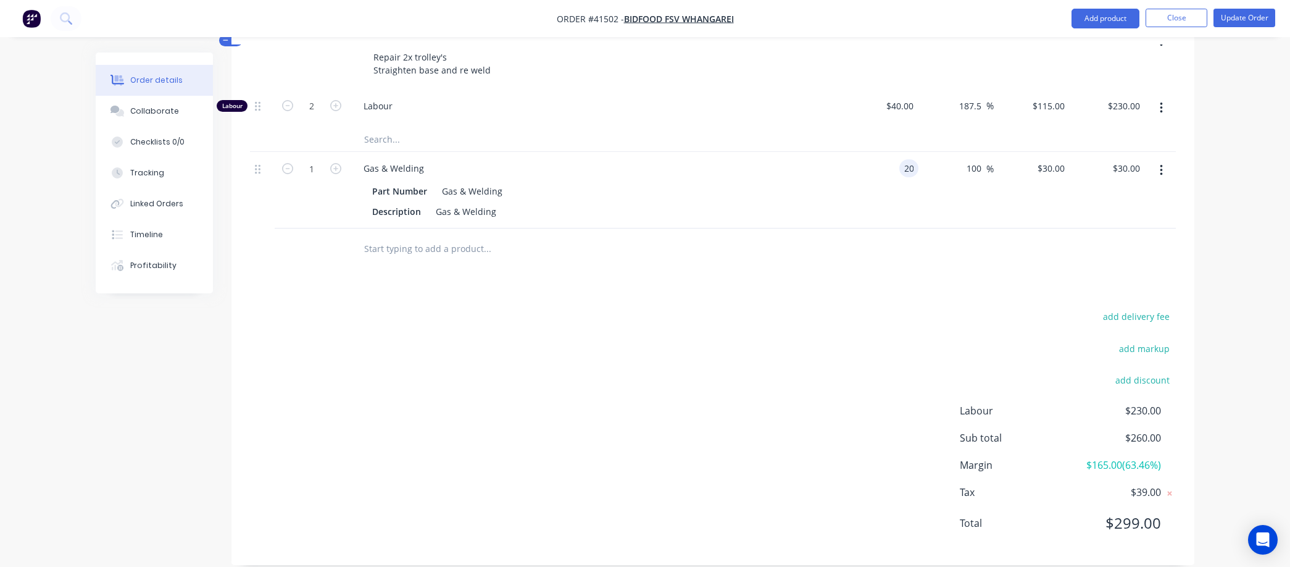
type input "$40.00"
type input "50"
type input "30"
type input "$30.00"
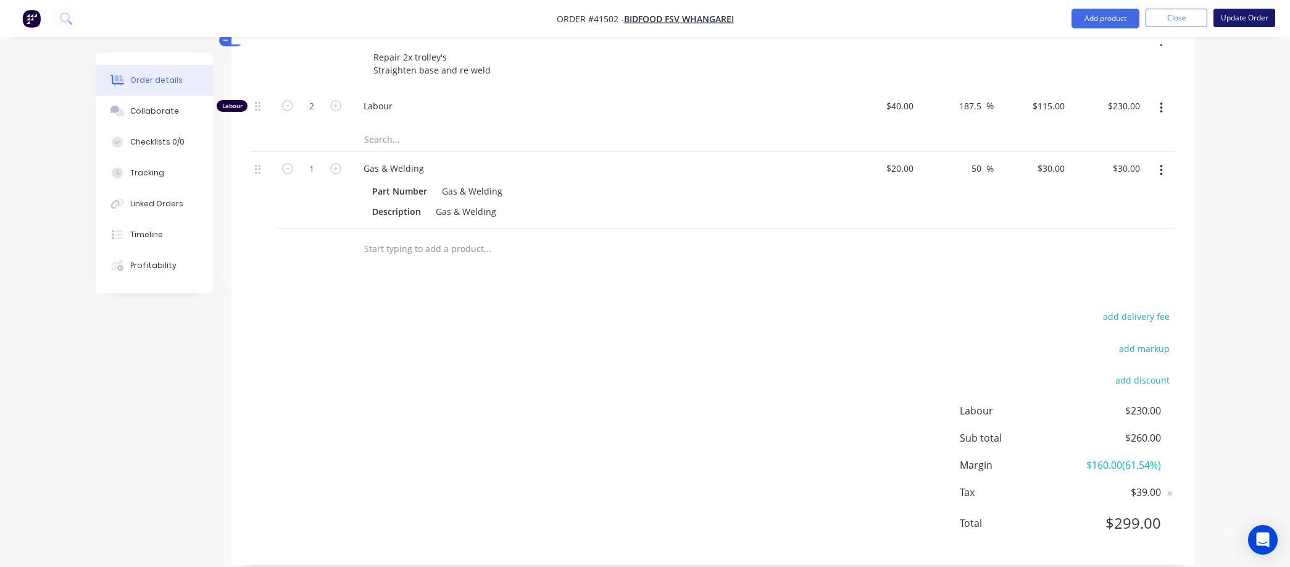
click at [1258, 14] on button "Update Order" at bounding box center [1245, 18] width 62 height 19
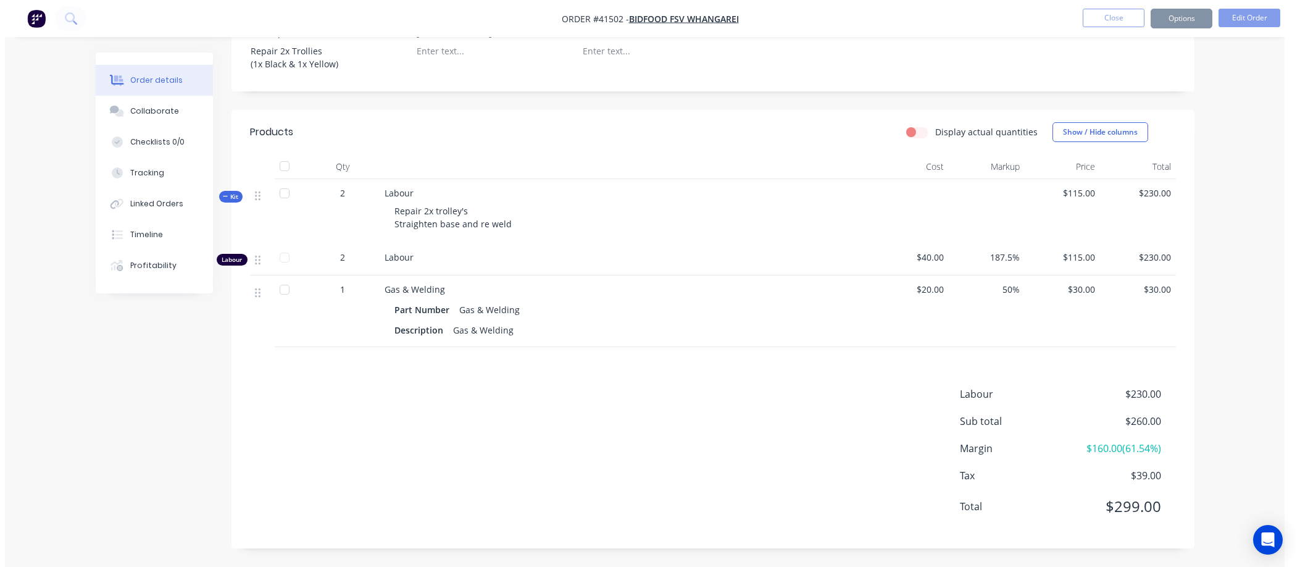
scroll to position [0, 0]
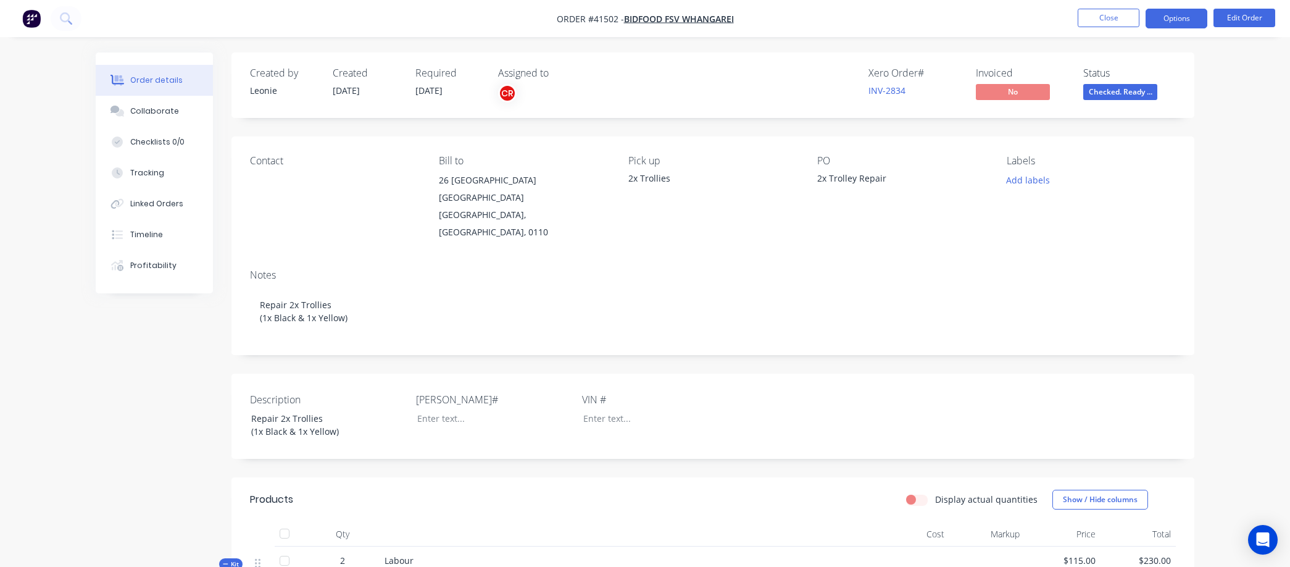
click at [1180, 17] on button "Options" at bounding box center [1177, 19] width 62 height 20
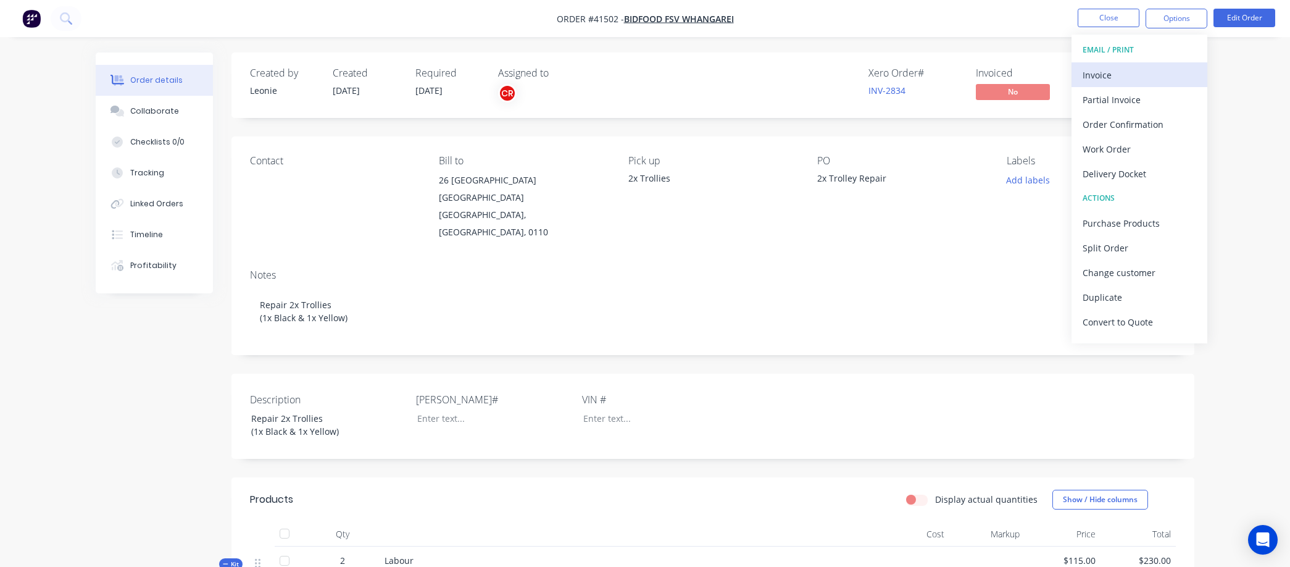
click at [1097, 72] on div "Invoice" at bounding box center [1140, 75] width 114 height 18
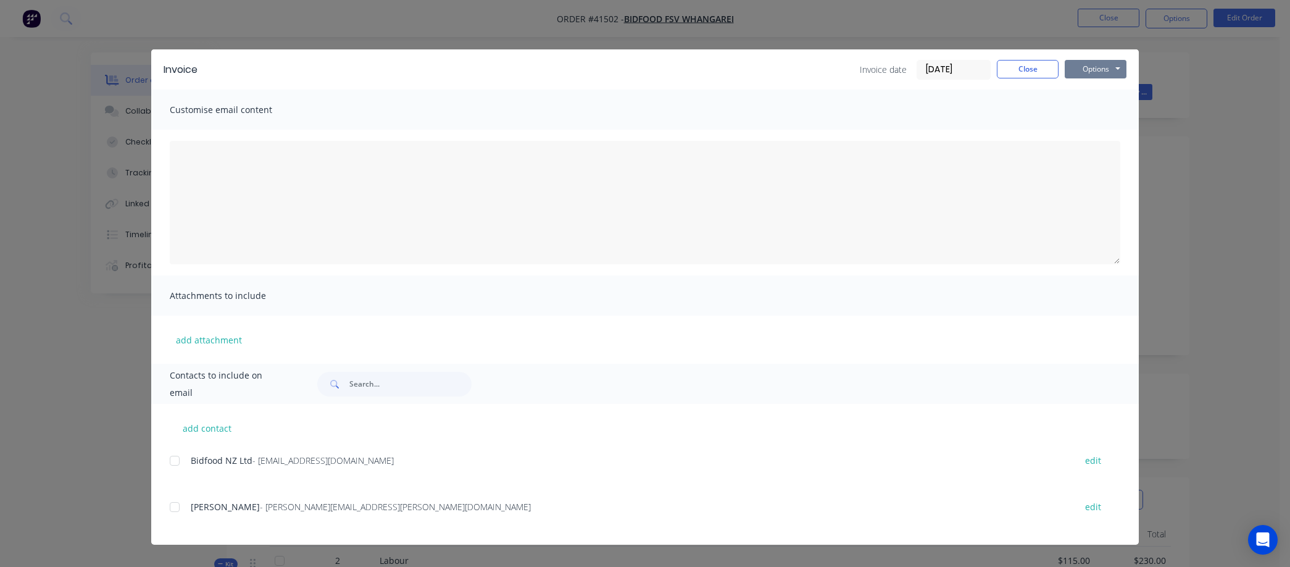
click at [1103, 68] on button "Options" at bounding box center [1096, 69] width 62 height 19
click at [1098, 83] on button "Preview" at bounding box center [1104, 91] width 79 height 20
click at [1033, 65] on button "Close" at bounding box center [1028, 69] width 62 height 19
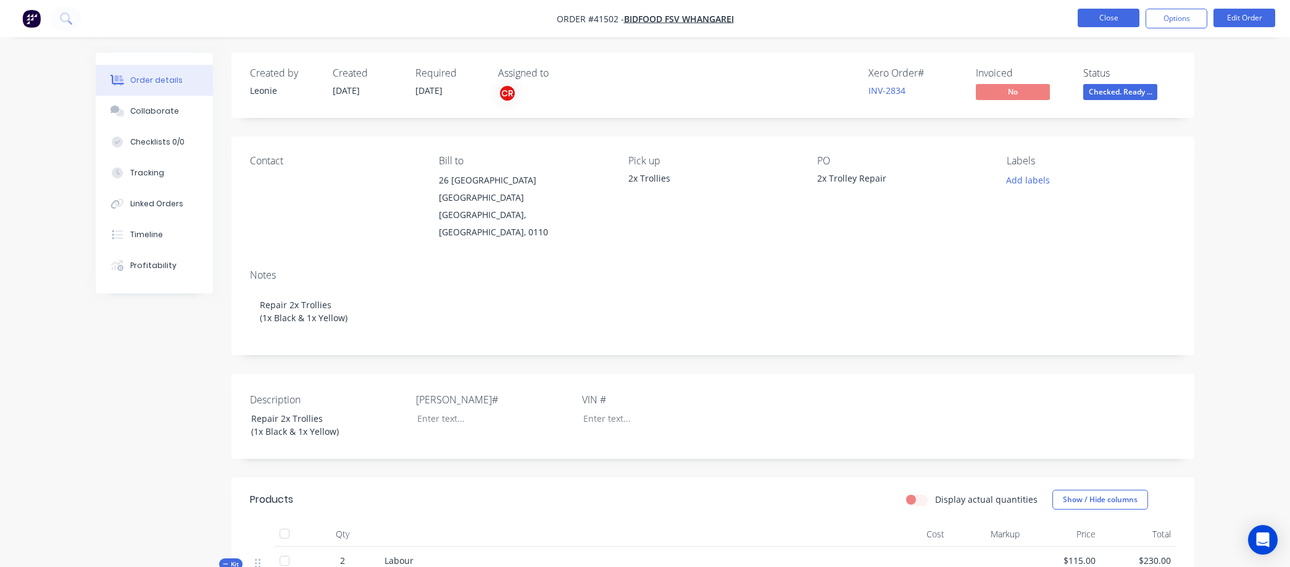
click at [1115, 15] on button "Close" at bounding box center [1109, 18] width 62 height 19
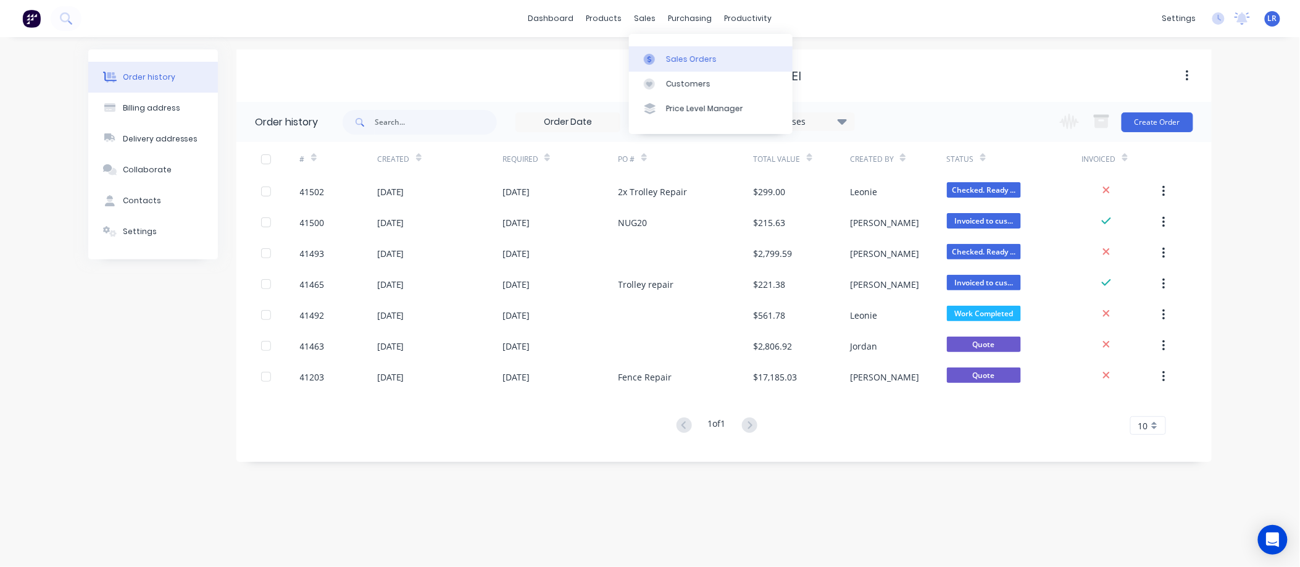
click at [671, 52] on link "Sales Orders" at bounding box center [711, 58] width 164 height 25
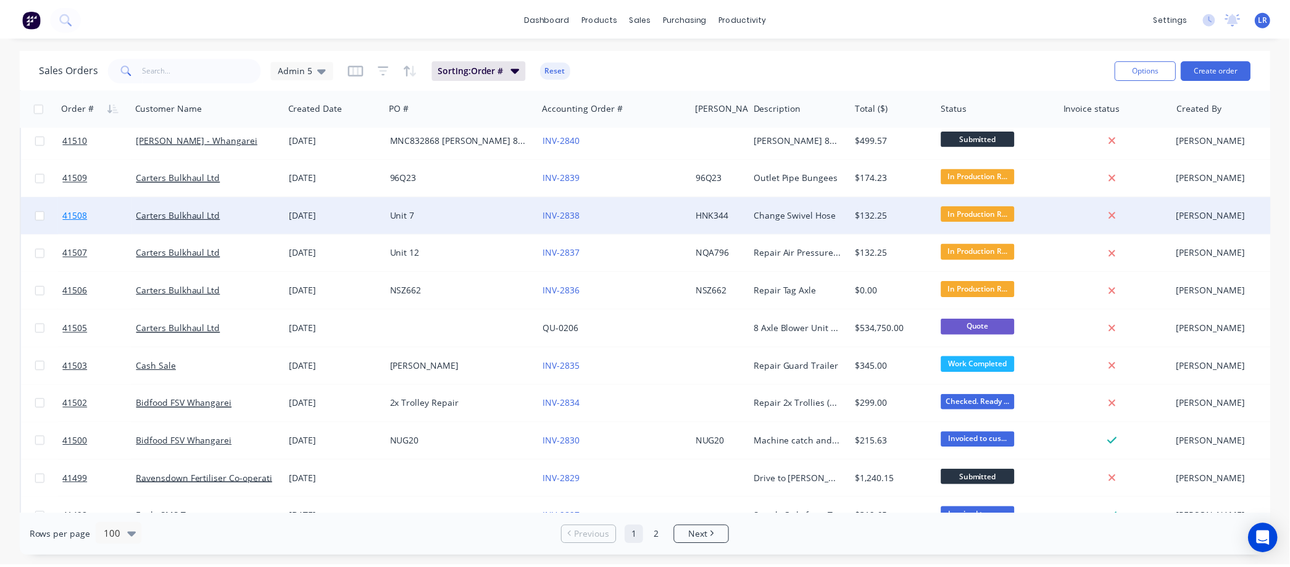
scroll to position [411, 0]
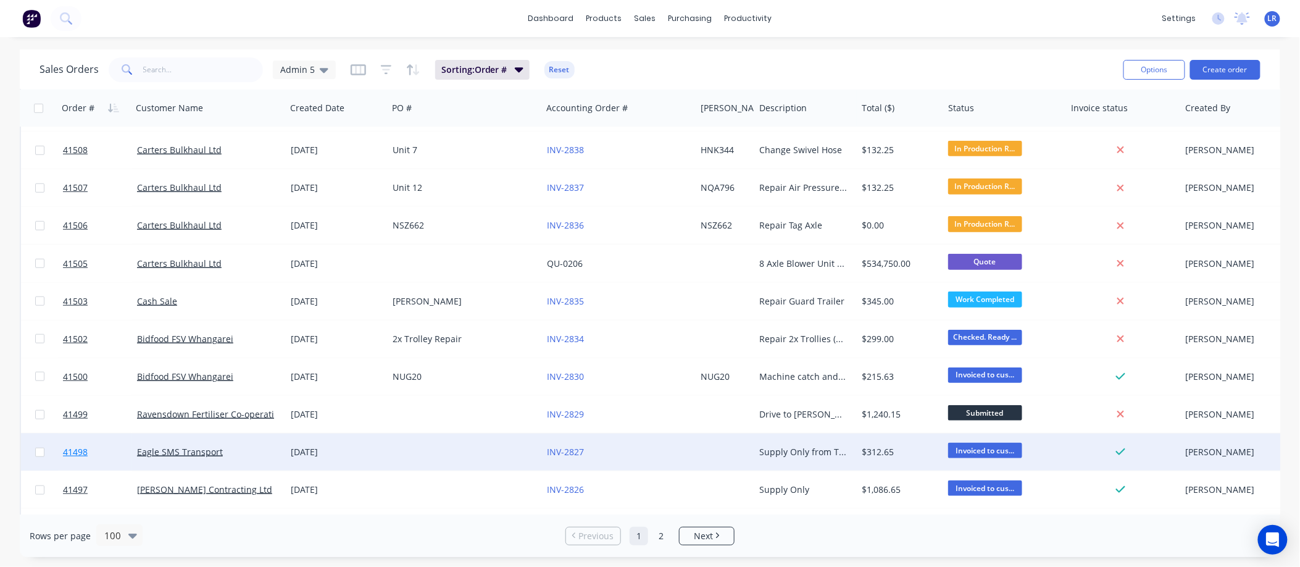
click at [87, 448] on span "41498" at bounding box center [75, 452] width 25 height 12
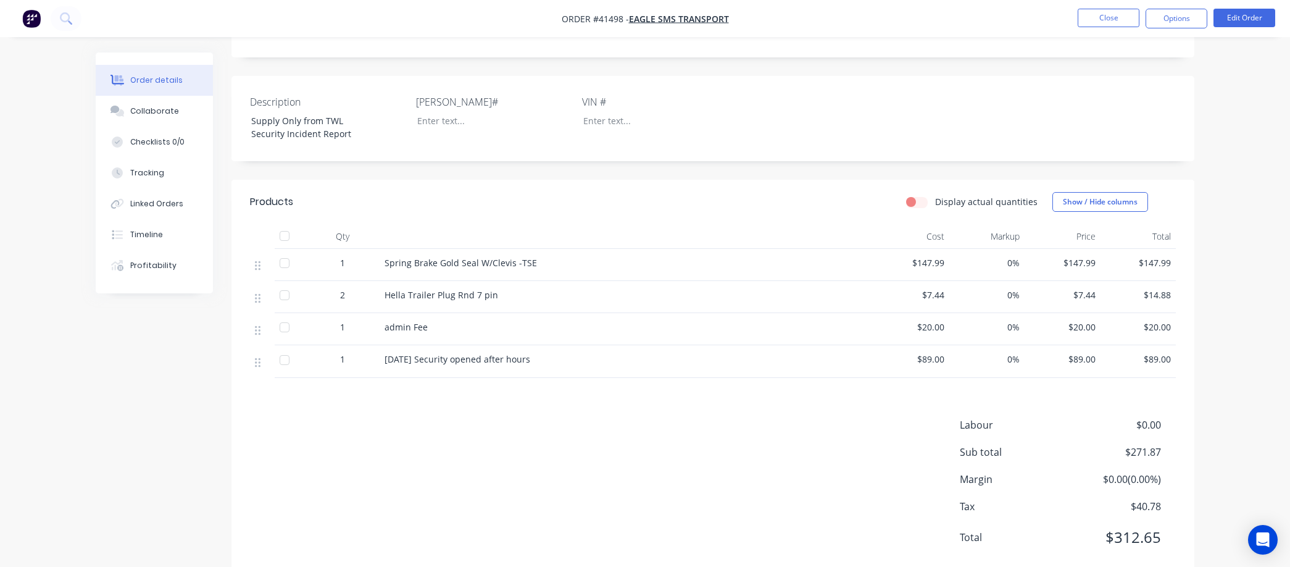
scroll to position [274, 0]
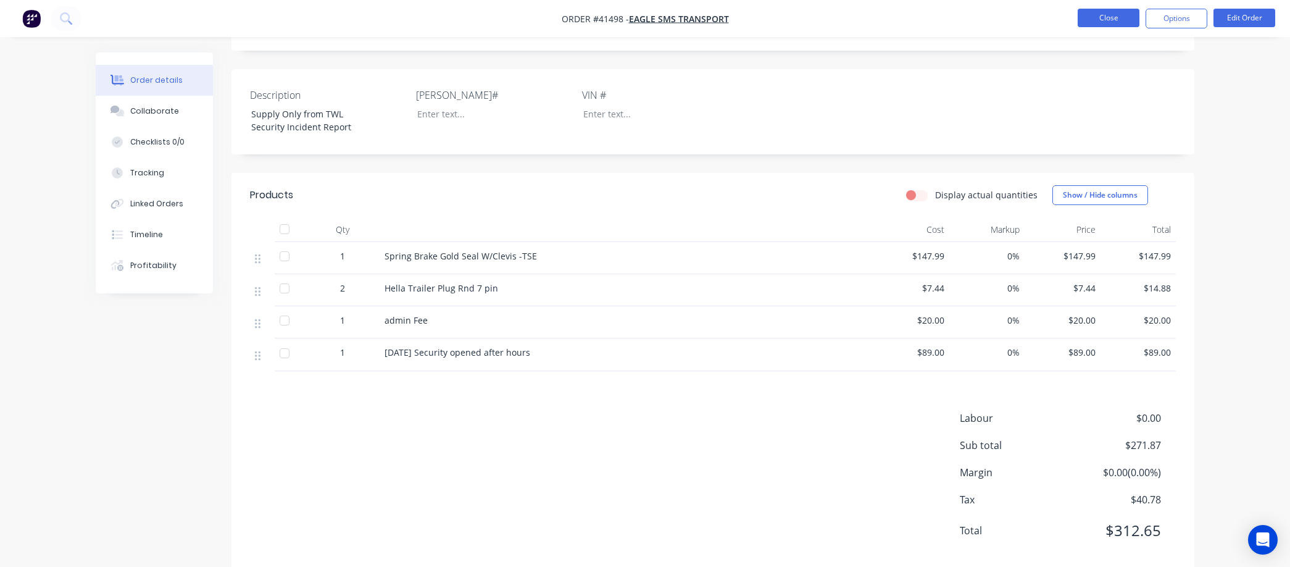
click at [1091, 10] on button "Close" at bounding box center [1109, 18] width 62 height 19
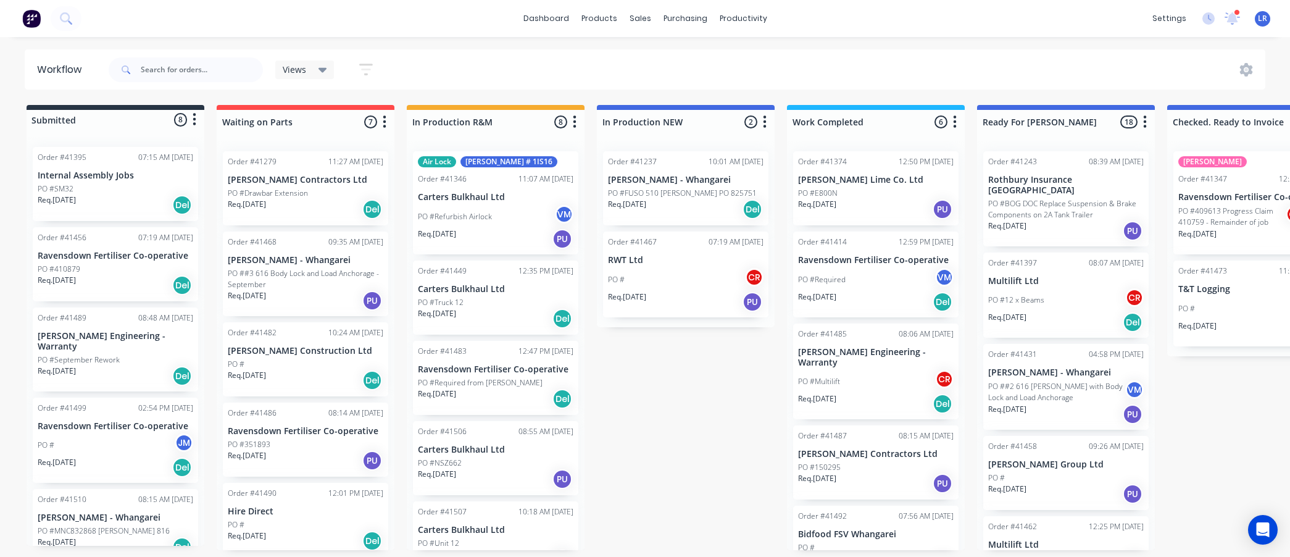
scroll to position [0, 464]
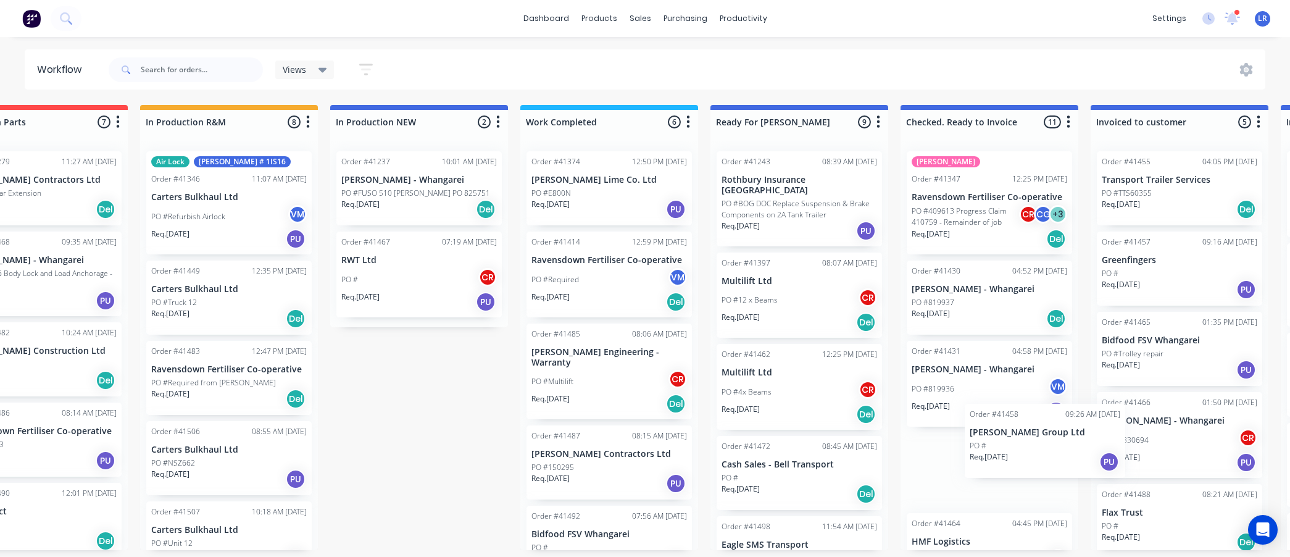
scroll to position [1, 0]
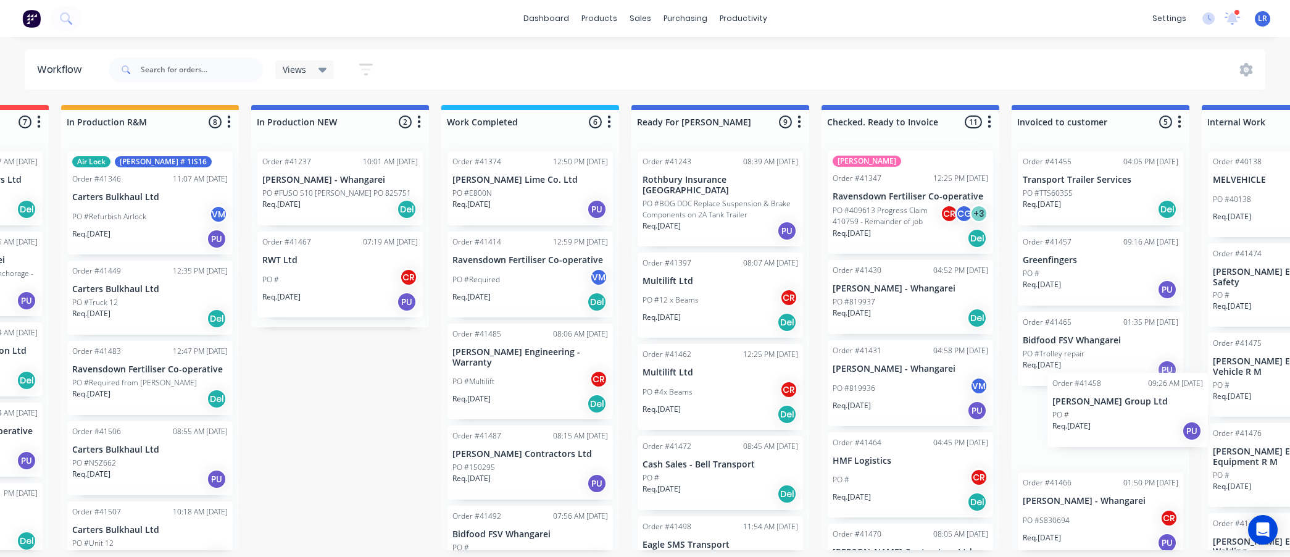
drag, startPoint x: 952, startPoint y: 470, endPoint x: 1101, endPoint y: 408, distance: 161.7
click at [1101, 408] on div "Submitted 8 Status colour #273444 hex #273444 Save Cancel Summaries Total order…" at bounding box center [674, 327] width 2059 height 445
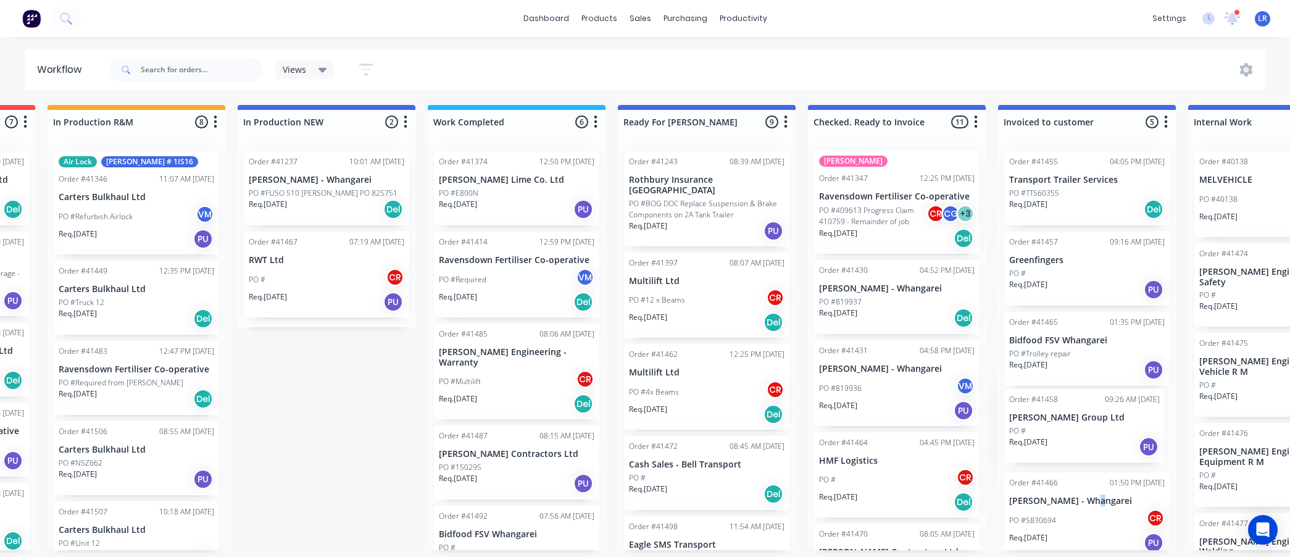
drag, startPoint x: 1088, startPoint y: 409, endPoint x: 1082, endPoint y: 411, distance: 6.9
click at [1082, 411] on div "Order #41455 04:05 PM [DATE] Transport Trailer Services PO #TTS60355 Req. [DATE…" at bounding box center [1087, 345] width 178 height 409
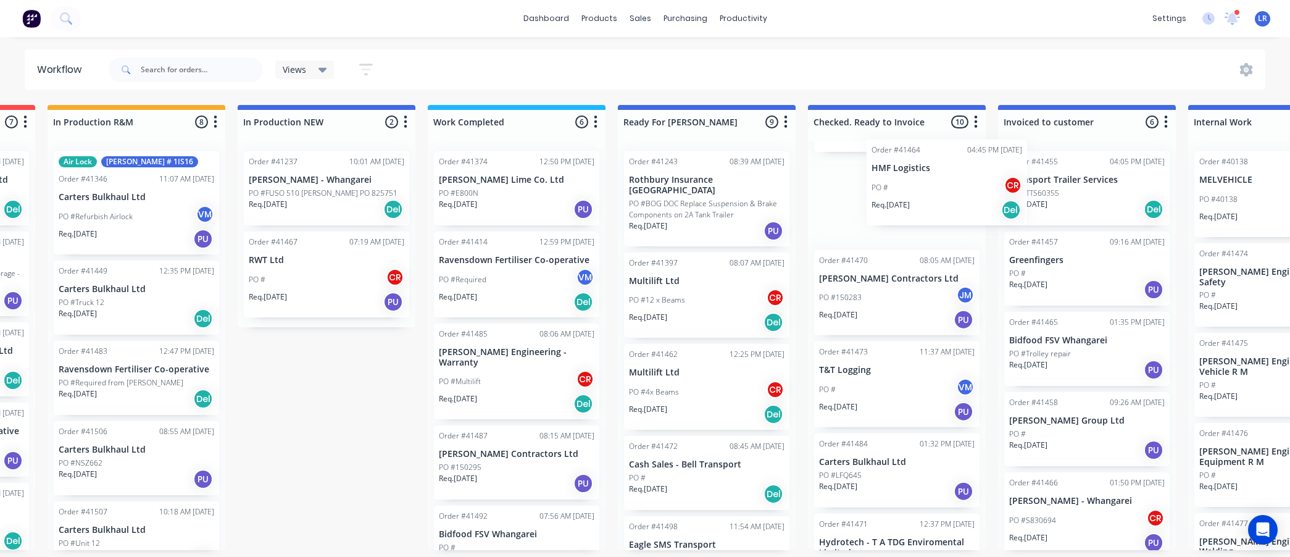
scroll to position [273, 0]
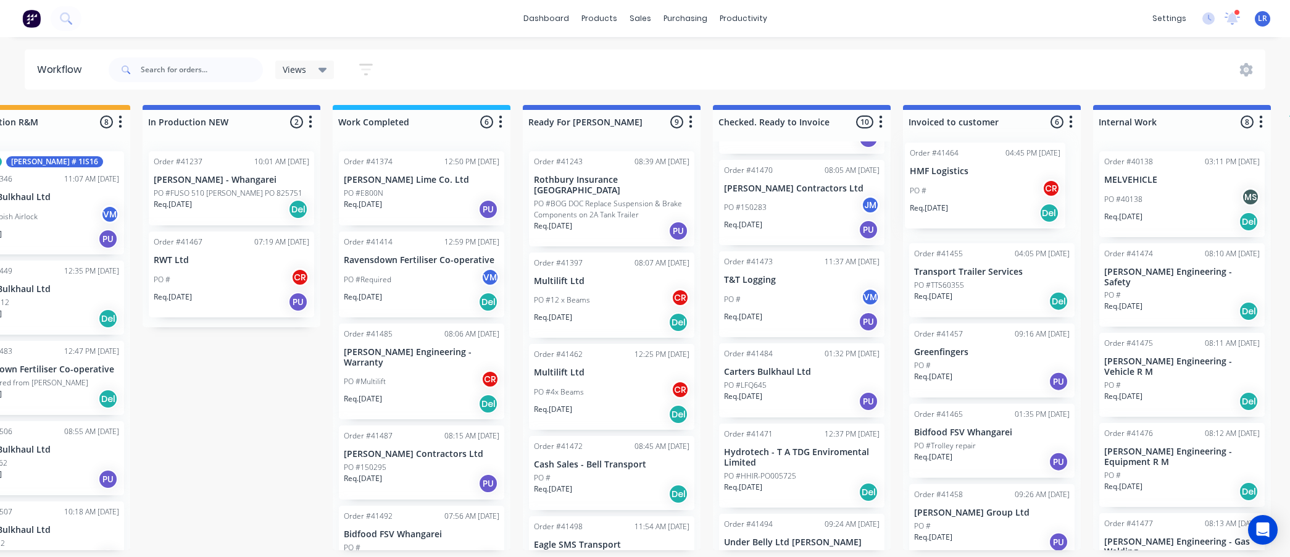
drag, startPoint x: 843, startPoint y: 204, endPoint x: 940, endPoint y: 188, distance: 98.2
click at [940, 188] on div "Submitted 8 Status colour #273444 hex #273444 Save Cancel Summaries Total order…" at bounding box center [565, 327] width 2059 height 445
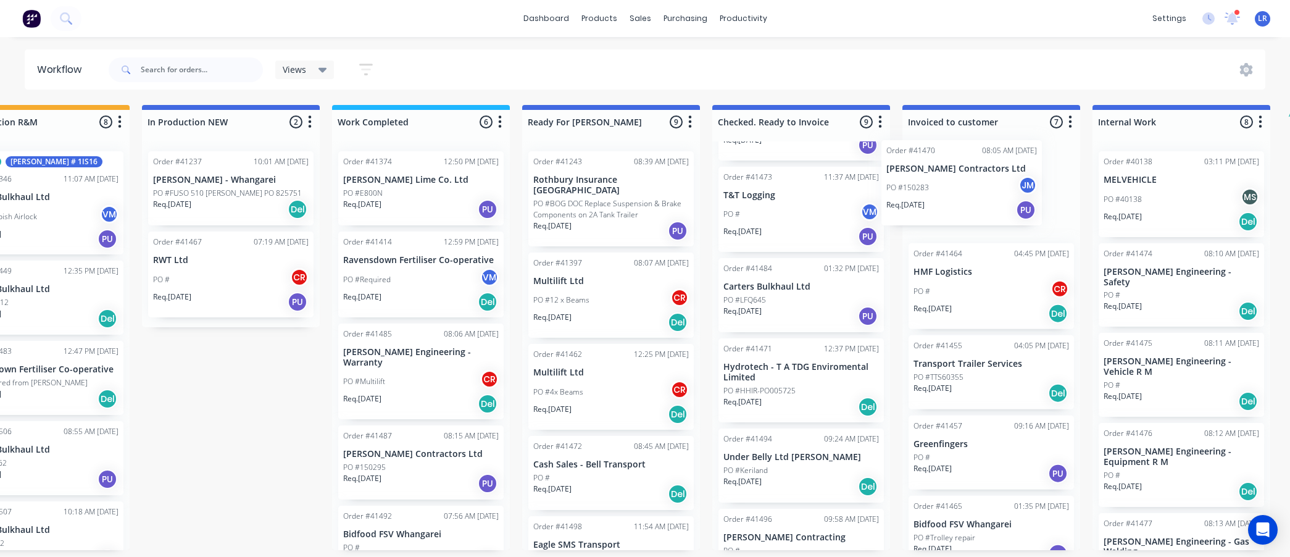
drag, startPoint x: 750, startPoint y: 207, endPoint x: 918, endPoint y: 190, distance: 168.9
click at [918, 190] on div "Submitted 8 Status colour #273444 hex #273444 Save Cancel Summaries Total order…" at bounding box center [565, 327] width 2059 height 445
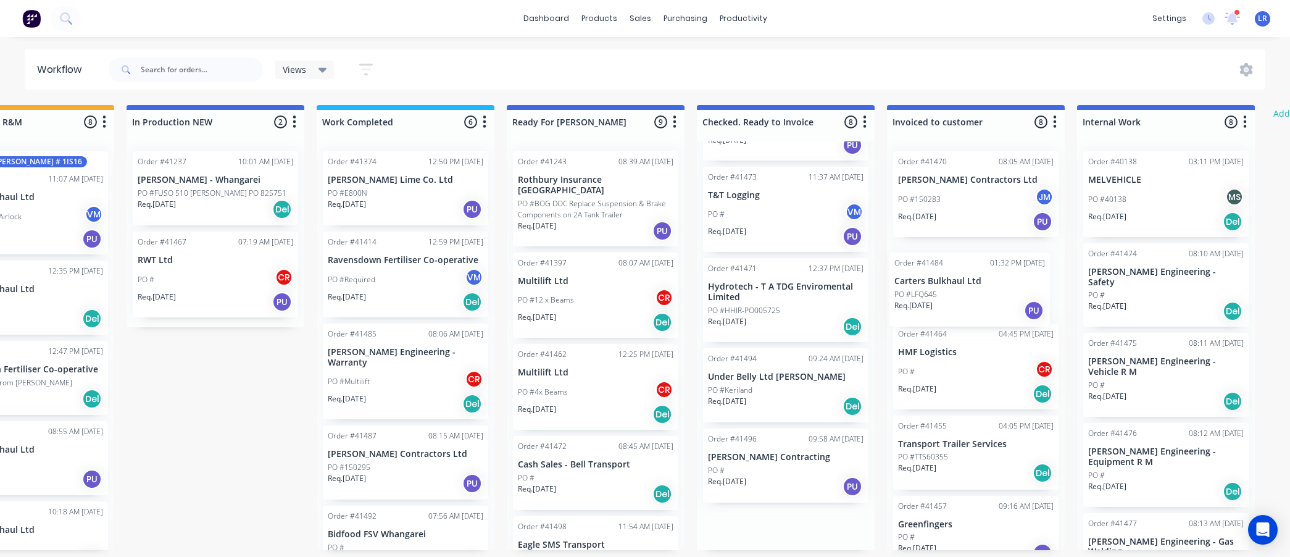
scroll to position [3, 475]
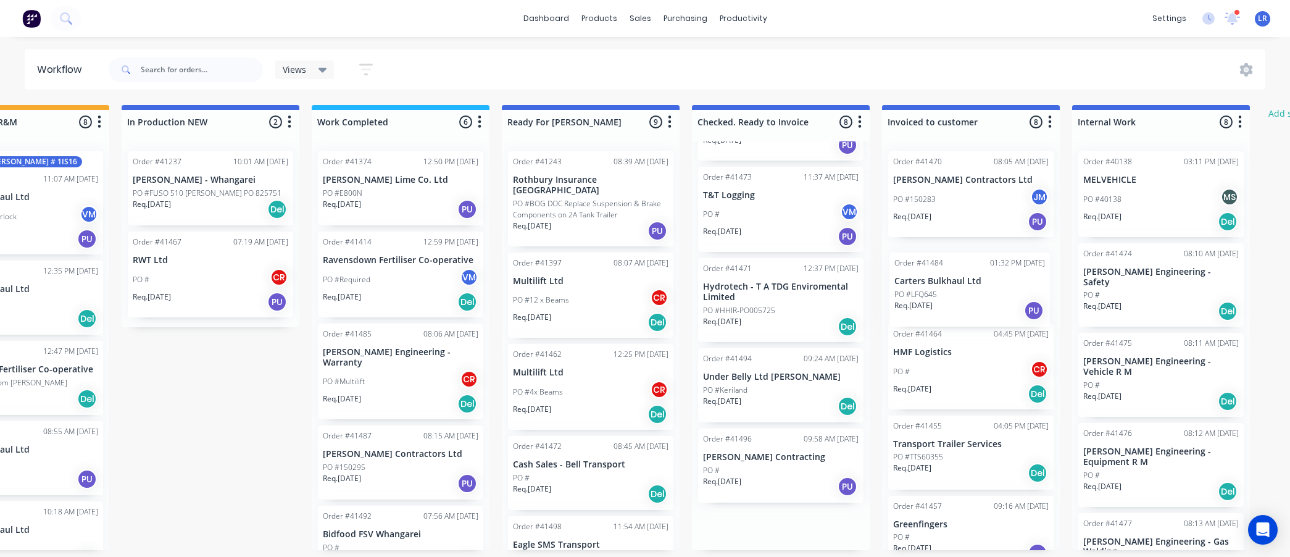
drag, startPoint x: 747, startPoint y: 299, endPoint x: 924, endPoint y: 298, distance: 176.6
click at [924, 298] on div "Submitted 8 Status colour #273444 hex #273444 Save Cancel Summaries Total order…" at bounding box center [544, 327] width 2059 height 445
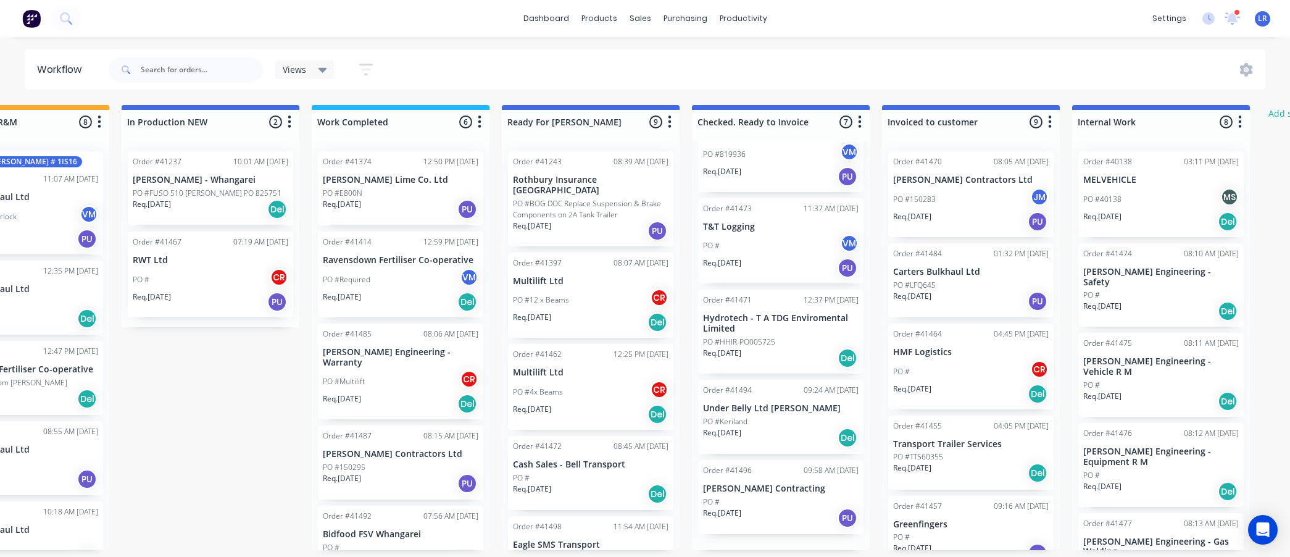
scroll to position [217, 0]
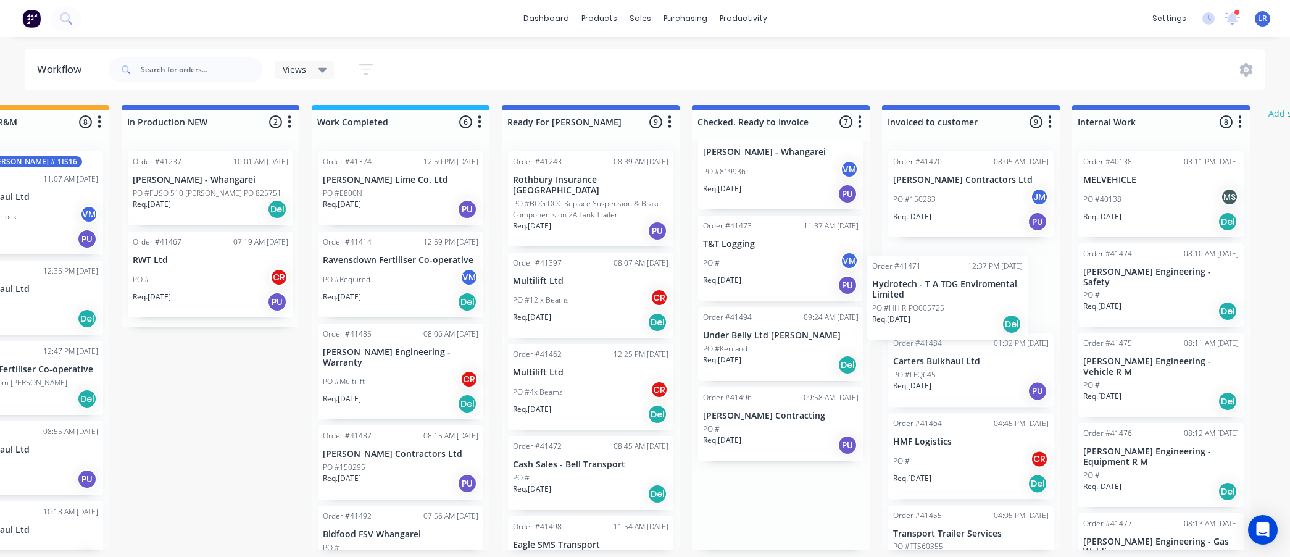
drag, startPoint x: 711, startPoint y: 361, endPoint x: 885, endPoint y: 312, distance: 181.4
click at [885, 312] on div "Submitted 8 Status colour #273444 hex #273444 Save Cancel Summaries Total order…" at bounding box center [544, 327] width 2059 height 445
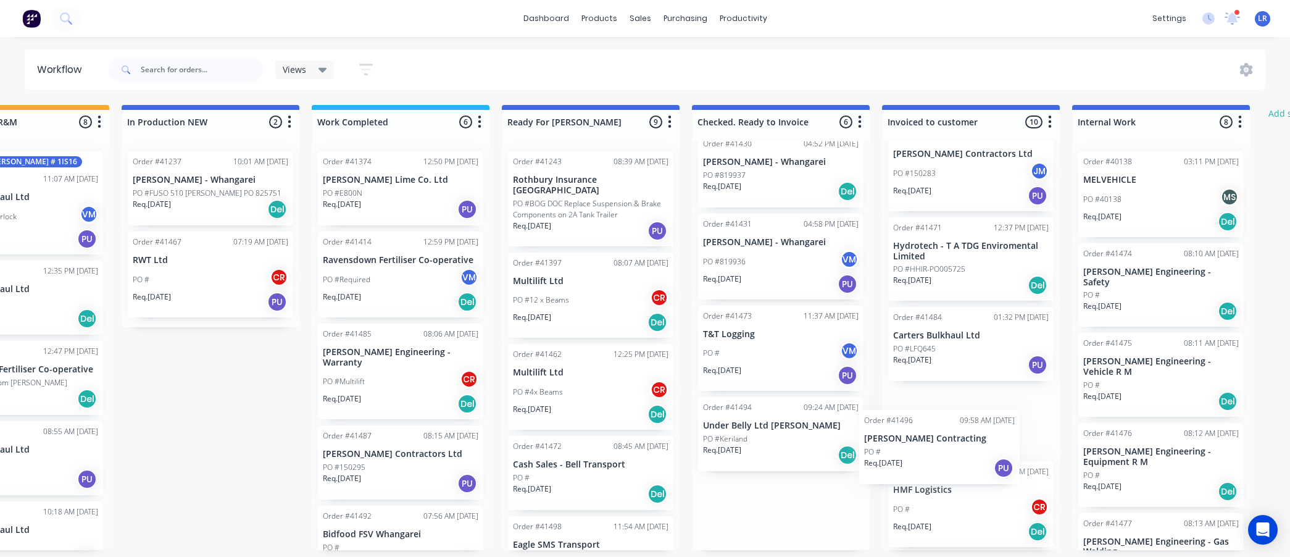
scroll to position [27, 0]
drag, startPoint x: 754, startPoint y: 512, endPoint x: 914, endPoint y: 443, distance: 175.0
click at [914, 443] on div "Submitted 8 Status colour #273444 hex #273444 Save Cancel Summaries Total order…" at bounding box center [544, 327] width 2059 height 445
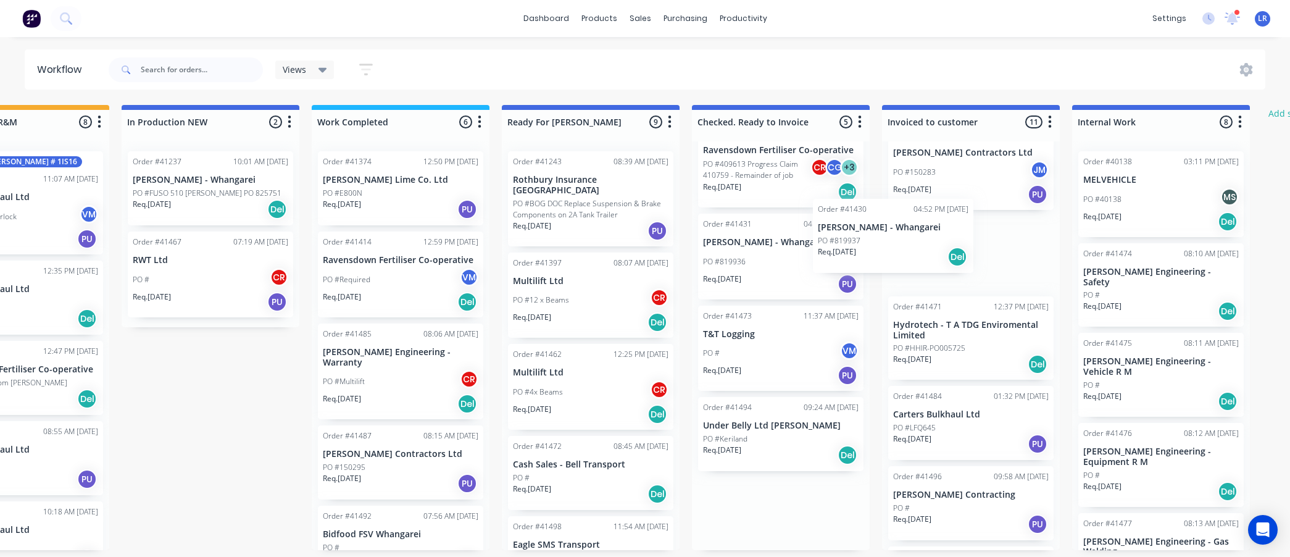
scroll to position [46, 0]
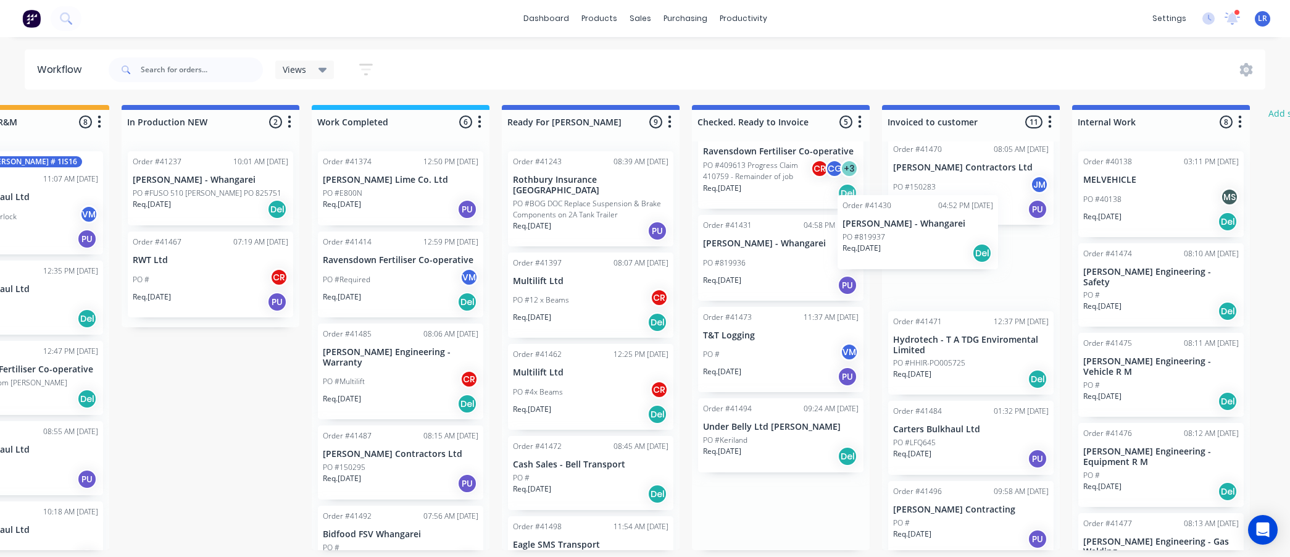
drag, startPoint x: 741, startPoint y: 257, endPoint x: 888, endPoint y: 241, distance: 147.3
click at [888, 241] on div "Submitted 8 Status colour #273444 hex #273444 Save Cancel Summaries Total order…" at bounding box center [544, 327] width 2059 height 445
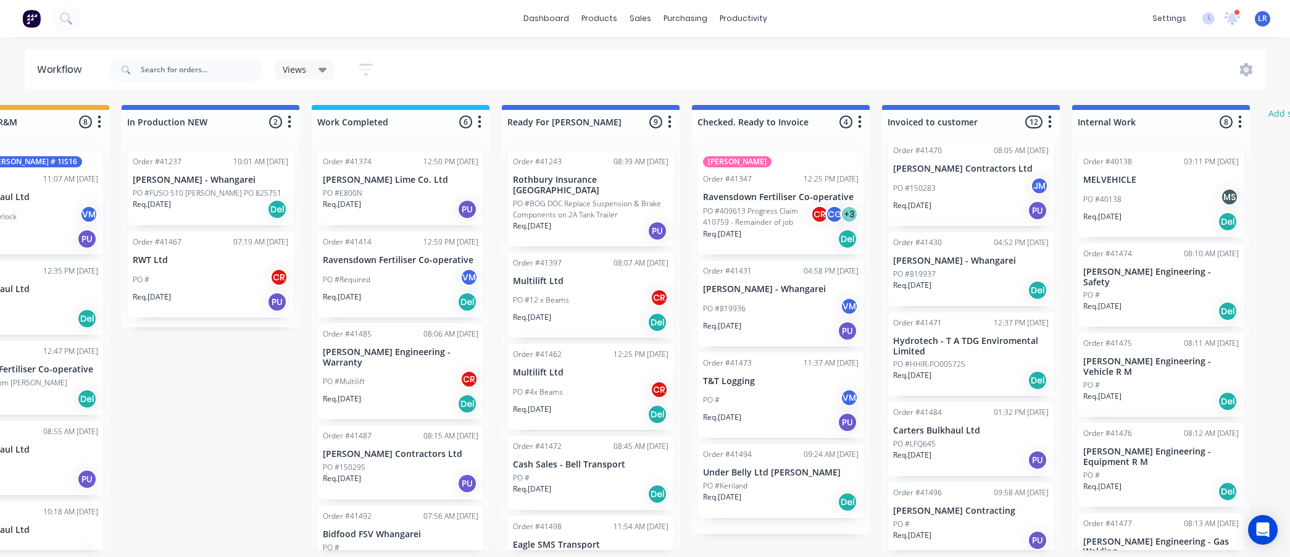
scroll to position [0, 0]
drag, startPoint x: 755, startPoint y: 254, endPoint x: 785, endPoint y: 249, distance: 30.6
click at [785, 249] on div "Silo Refurbish Order #41347 12:25 PM [DATE] Ravensdown Fertiliser Co-operative …" at bounding box center [781, 334] width 178 height 386
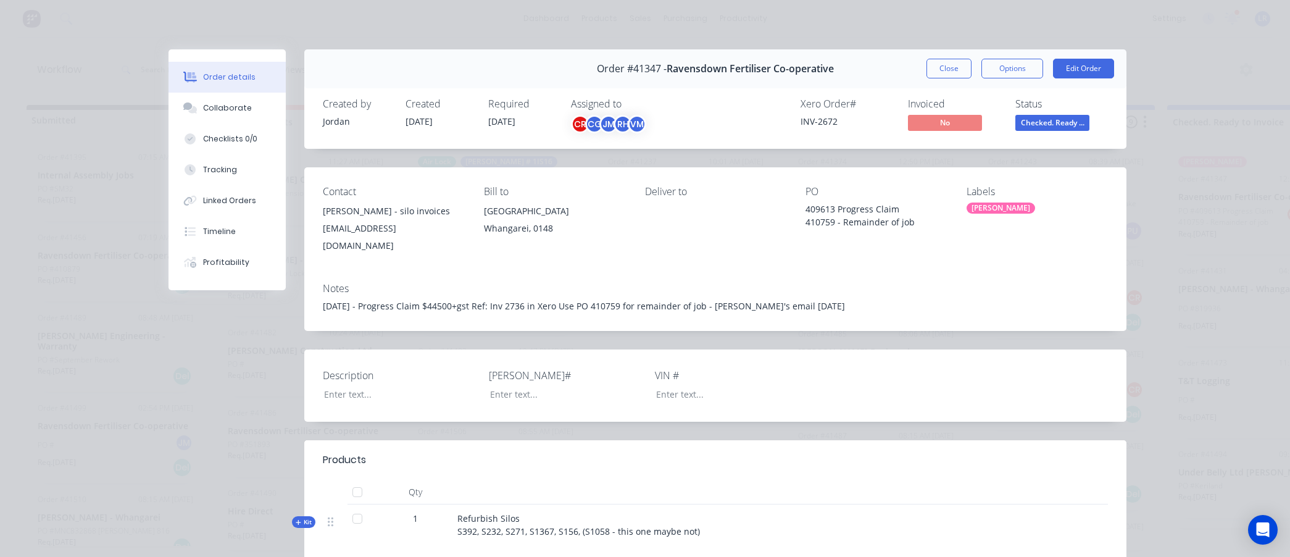
click at [943, 62] on button "Close" at bounding box center [949, 69] width 45 height 20
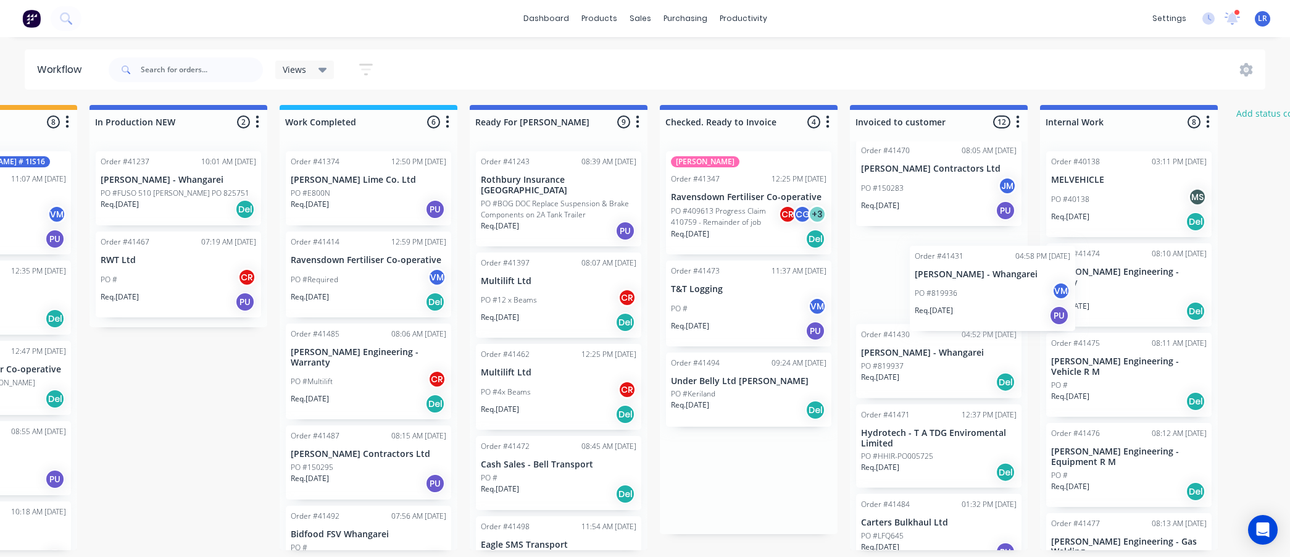
scroll to position [0, 509]
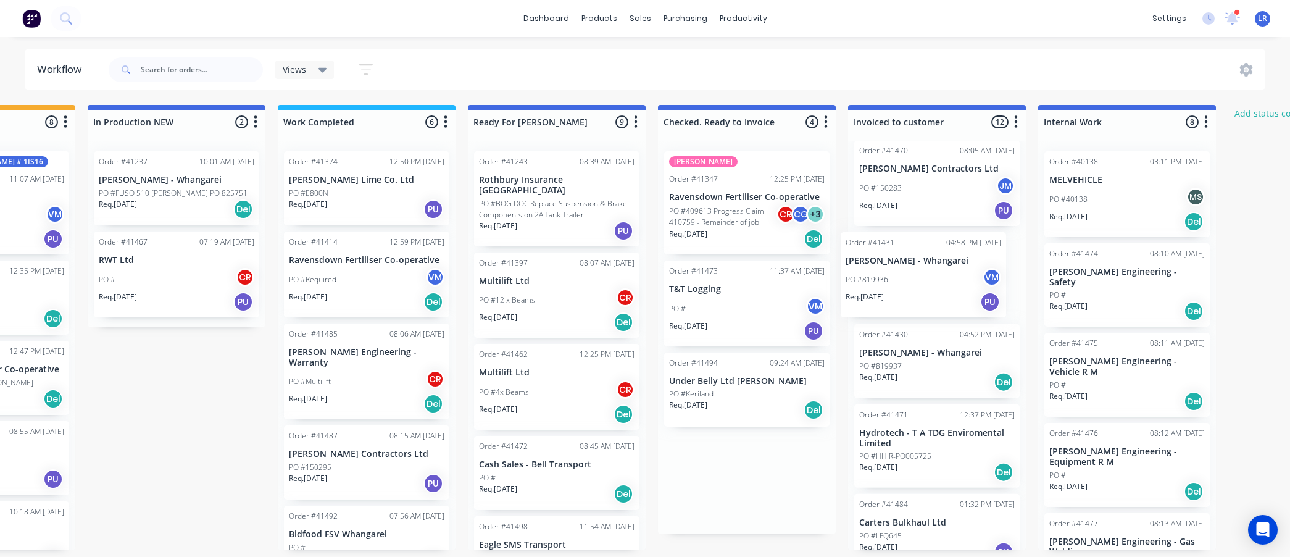
drag, startPoint x: 953, startPoint y: 316, endPoint x: 877, endPoint y: 287, distance: 81.3
click at [877, 287] on div "Submitted 8 Status colour #273444 hex #273444 Save Cancel Summaries Total order…" at bounding box center [510, 327] width 2059 height 445
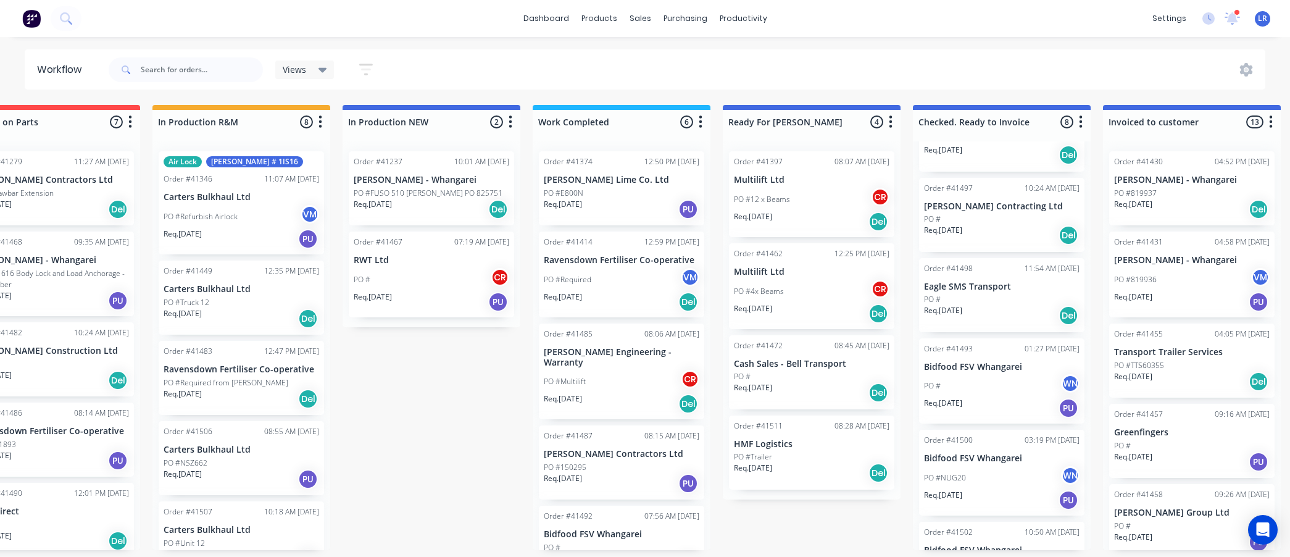
scroll to position [274, 0]
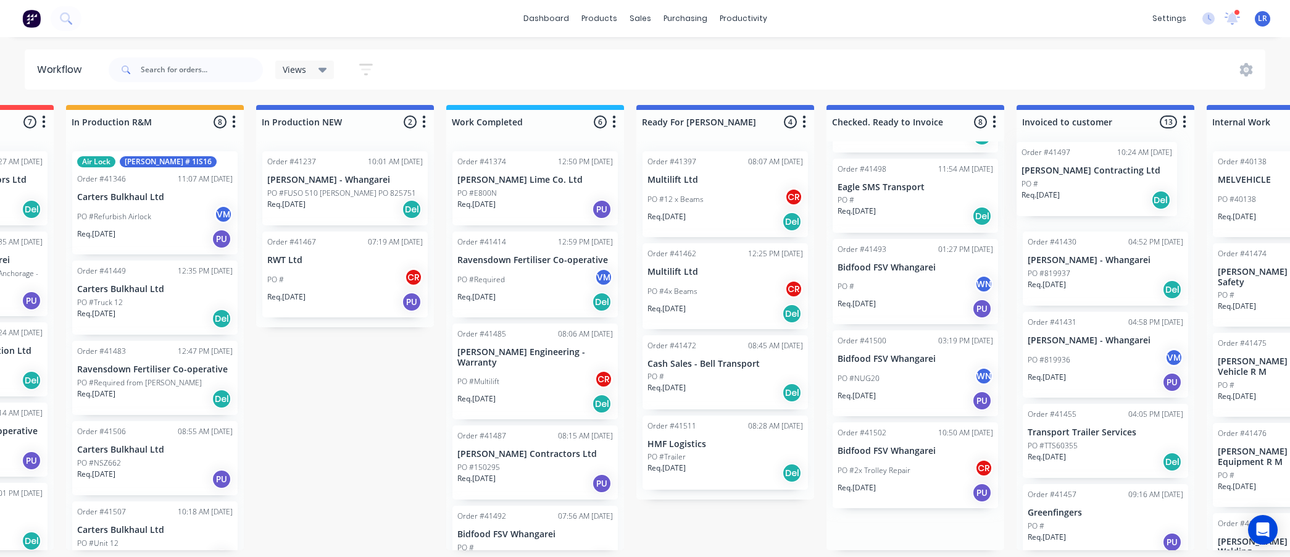
drag, startPoint x: 980, startPoint y: 198, endPoint x: 1085, endPoint y: 182, distance: 106.8
click at [1085, 182] on div "Submitted 8 Status colour #273444 hex #273444 Save Cancel Summaries Total order…" at bounding box center [679, 327] width 2059 height 445
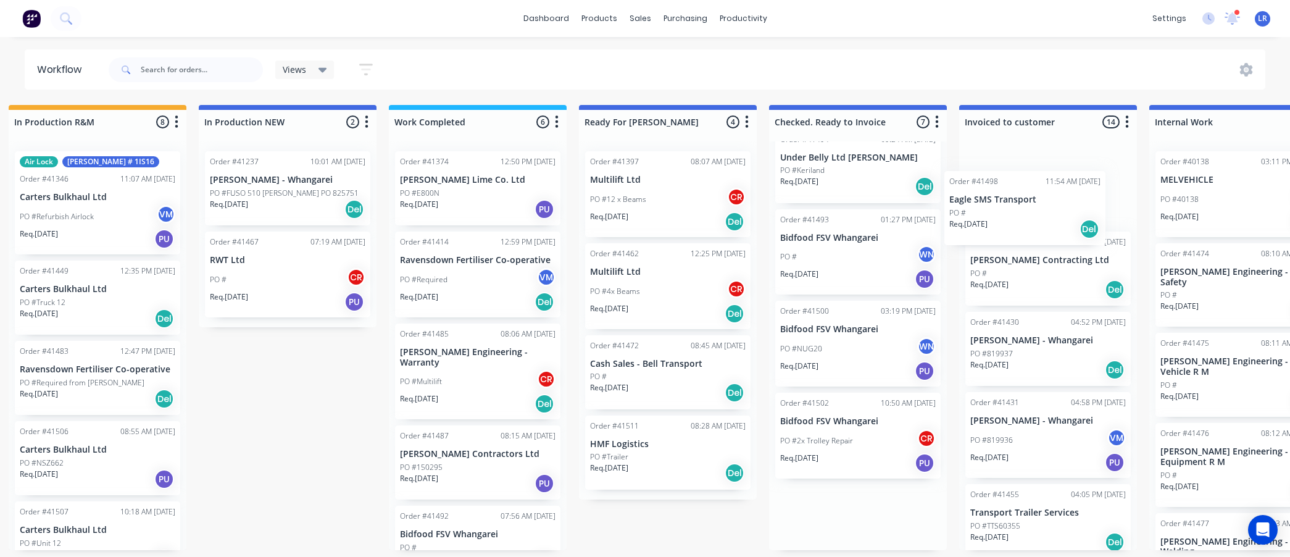
scroll to position [3, 406]
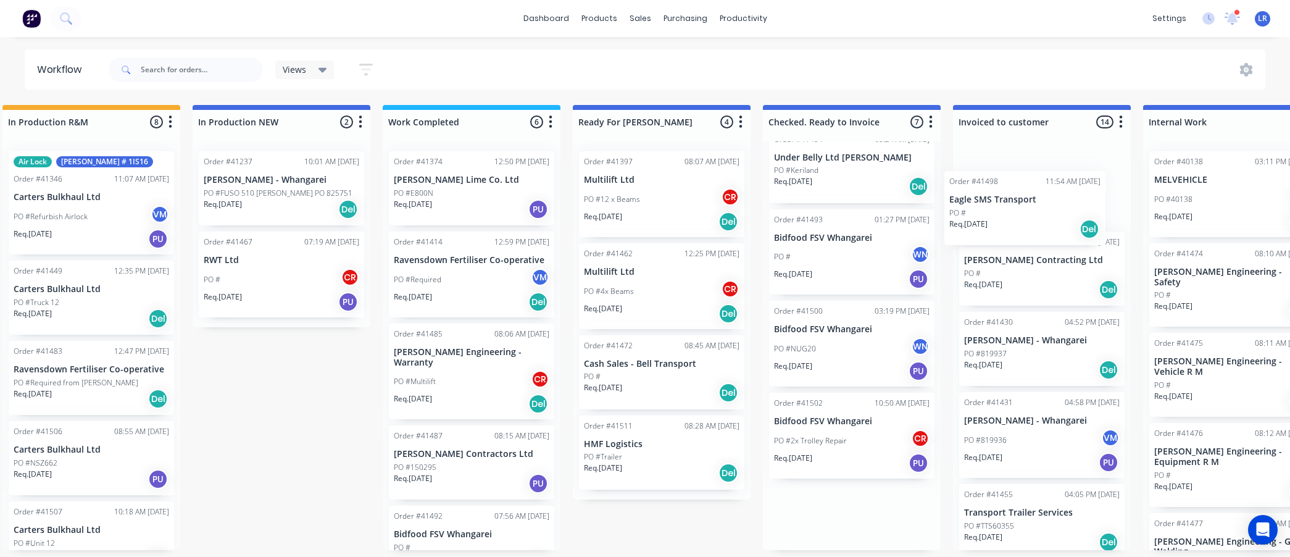
drag, startPoint x: 893, startPoint y: 249, endPoint x: 1019, endPoint y: 219, distance: 130.0
click at [1019, 219] on div "Submitted 8 Status colour #273444 hex #273444 Save Cancel Summaries Total order…" at bounding box center [615, 327] width 2059 height 445
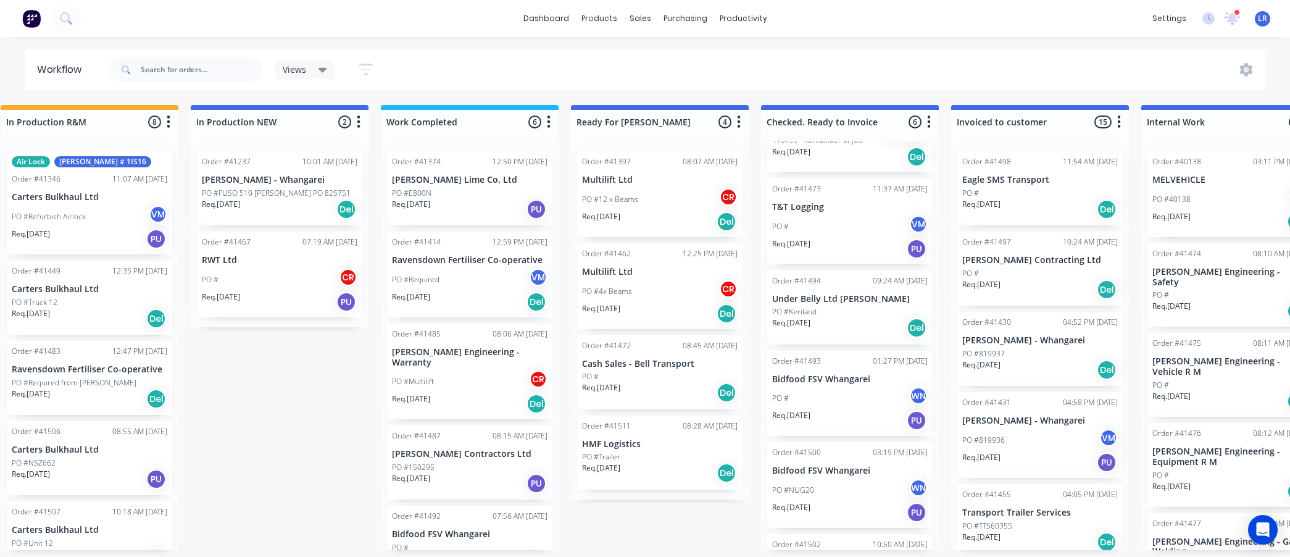
scroll to position [151, 0]
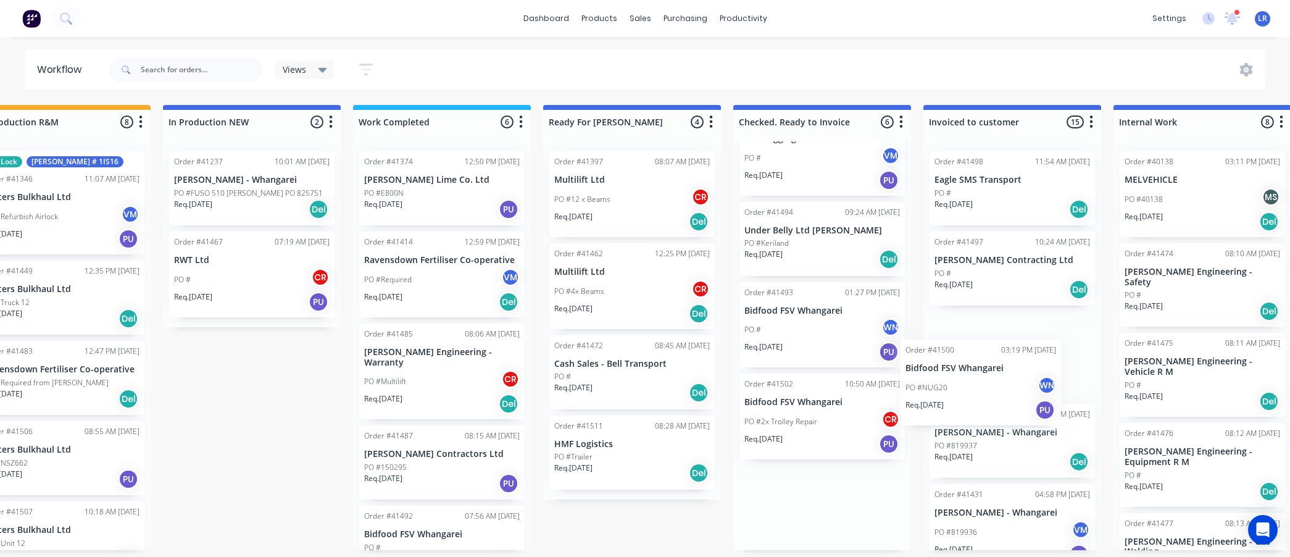
drag, startPoint x: 806, startPoint y: 414, endPoint x: 943, endPoint y: 382, distance: 140.9
click at [943, 382] on div "Submitted 8 Status colour #273444 hex #273444 Save Cancel Summaries Total order…" at bounding box center [586, 327] width 2059 height 445
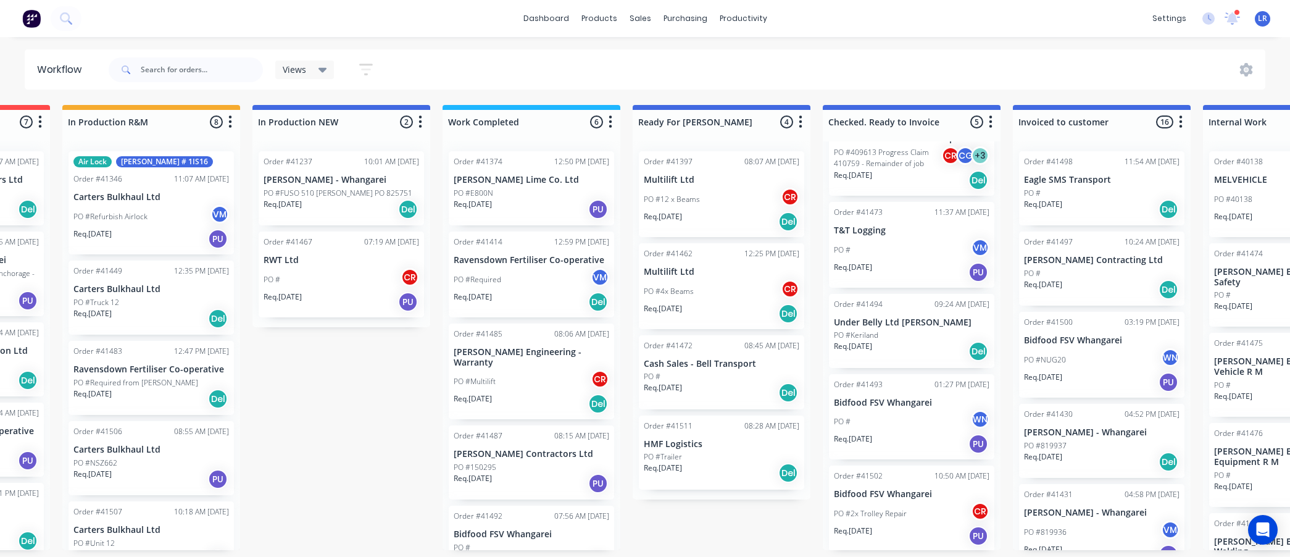
scroll to position [3, 188]
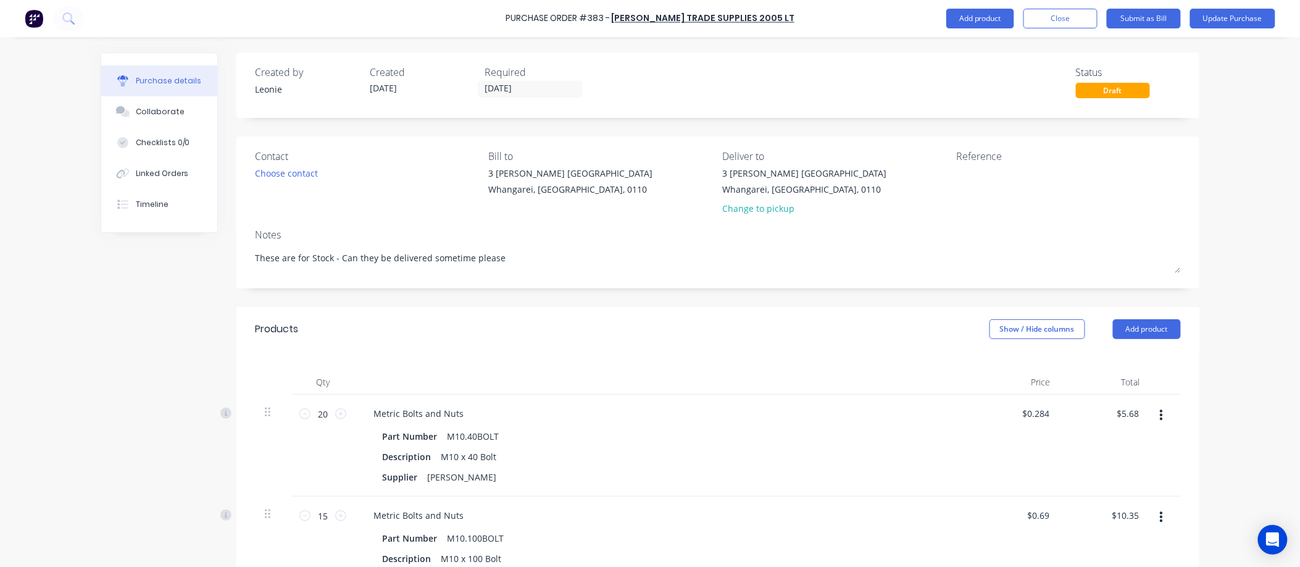
scroll to position [1515, 0]
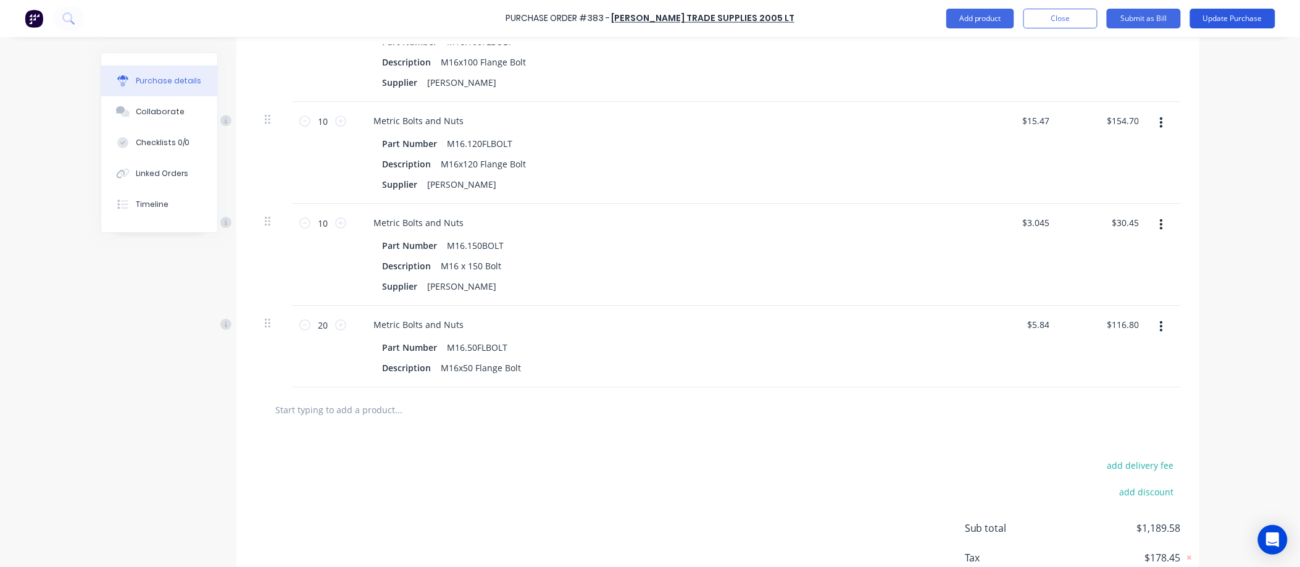
click at [1220, 14] on button "Update Purchase" at bounding box center [1232, 19] width 85 height 20
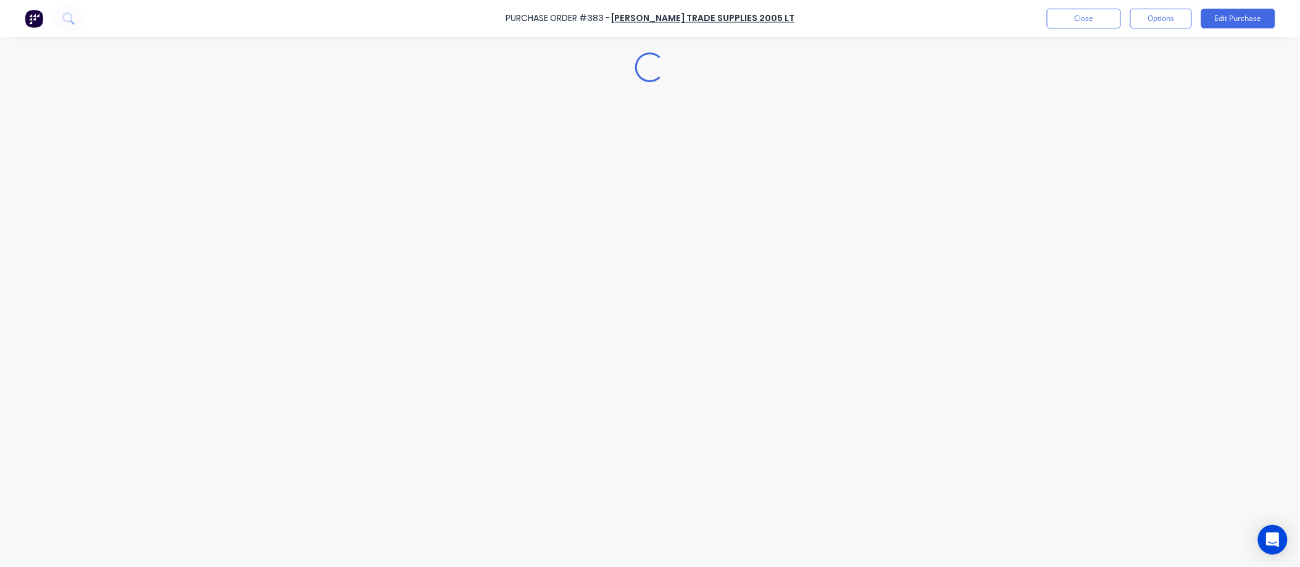
scroll to position [0, 0]
type textarea "x"
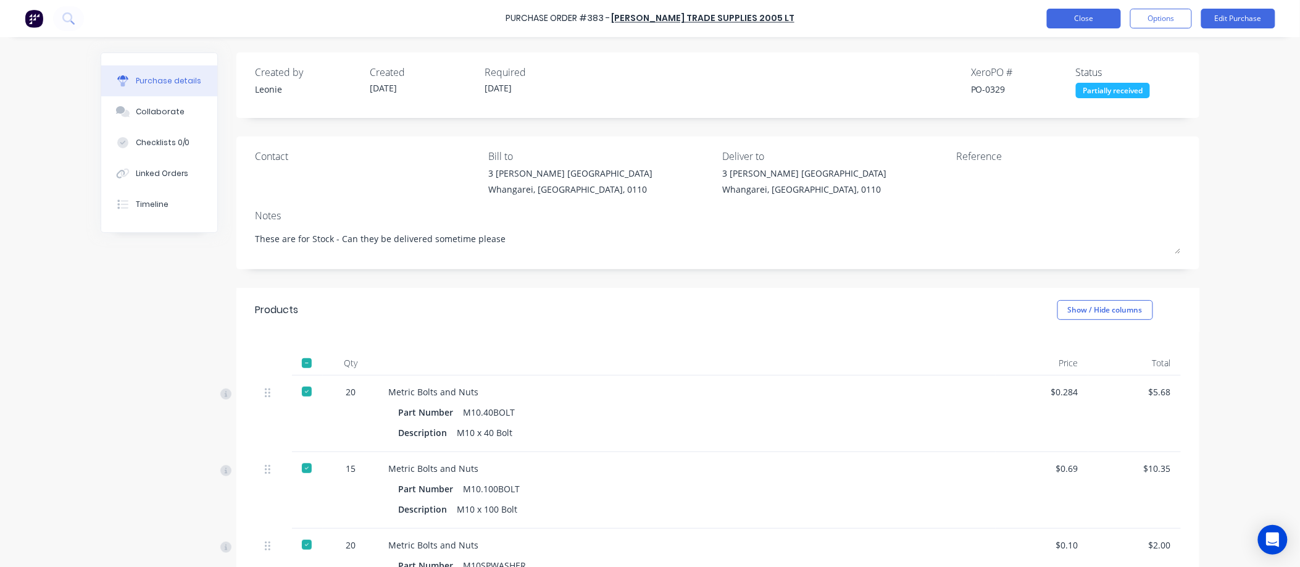
click at [1062, 19] on button "Close" at bounding box center [1084, 19] width 74 height 20
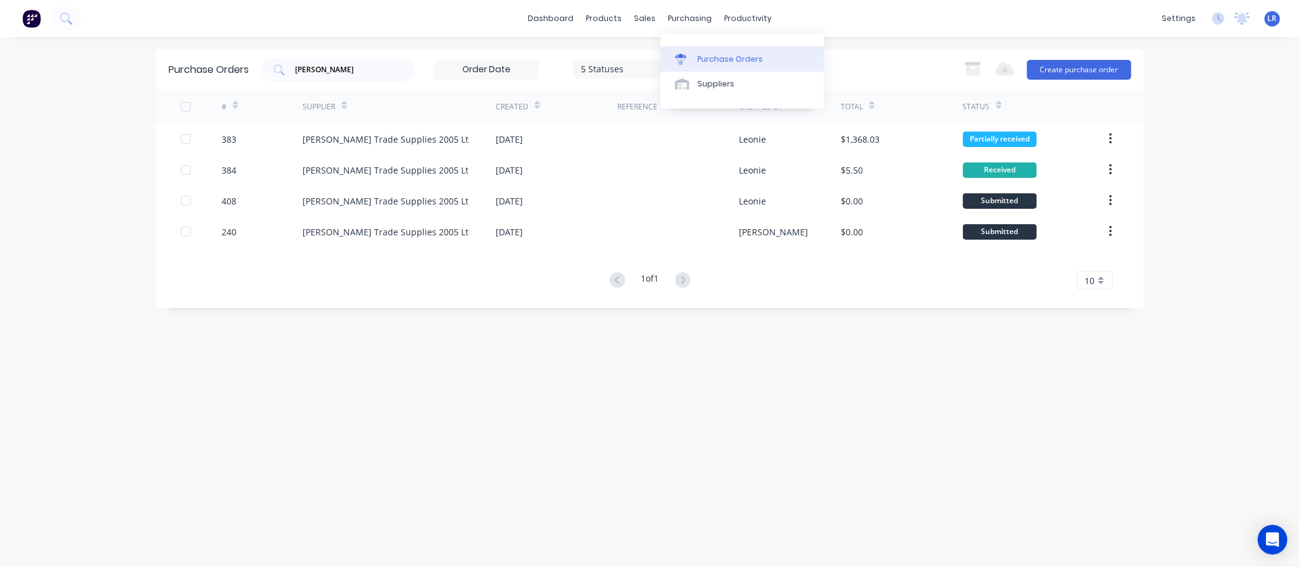
click at [727, 57] on div "Purchase Orders" at bounding box center [730, 59] width 65 height 11
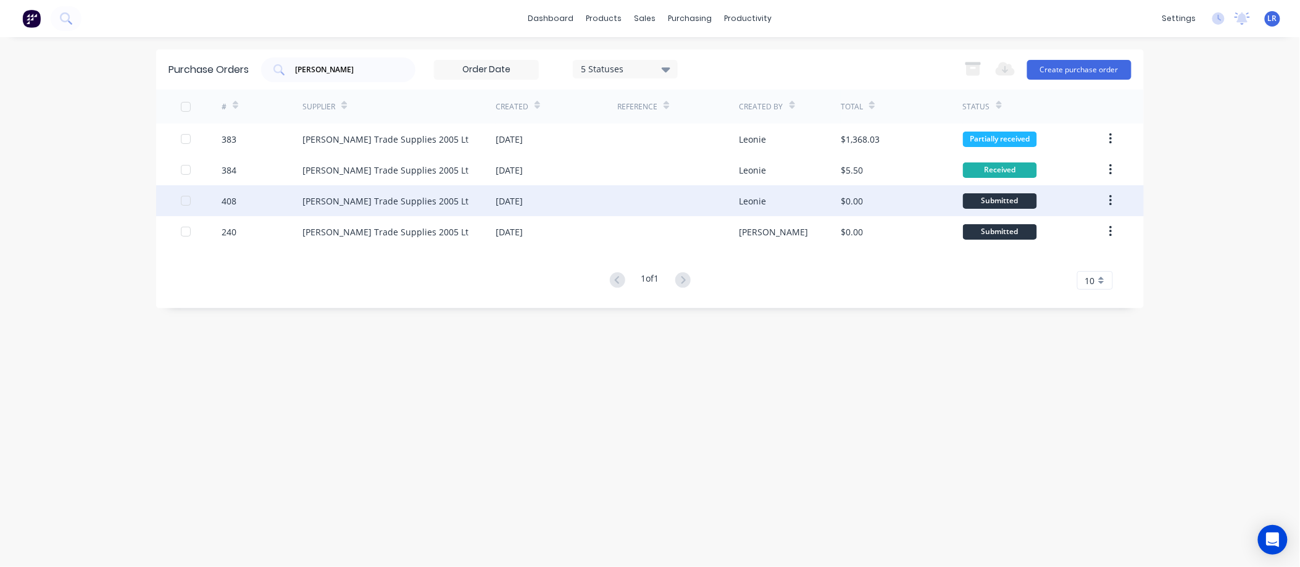
click at [509, 199] on div "[DATE]" at bounding box center [509, 200] width 27 height 13
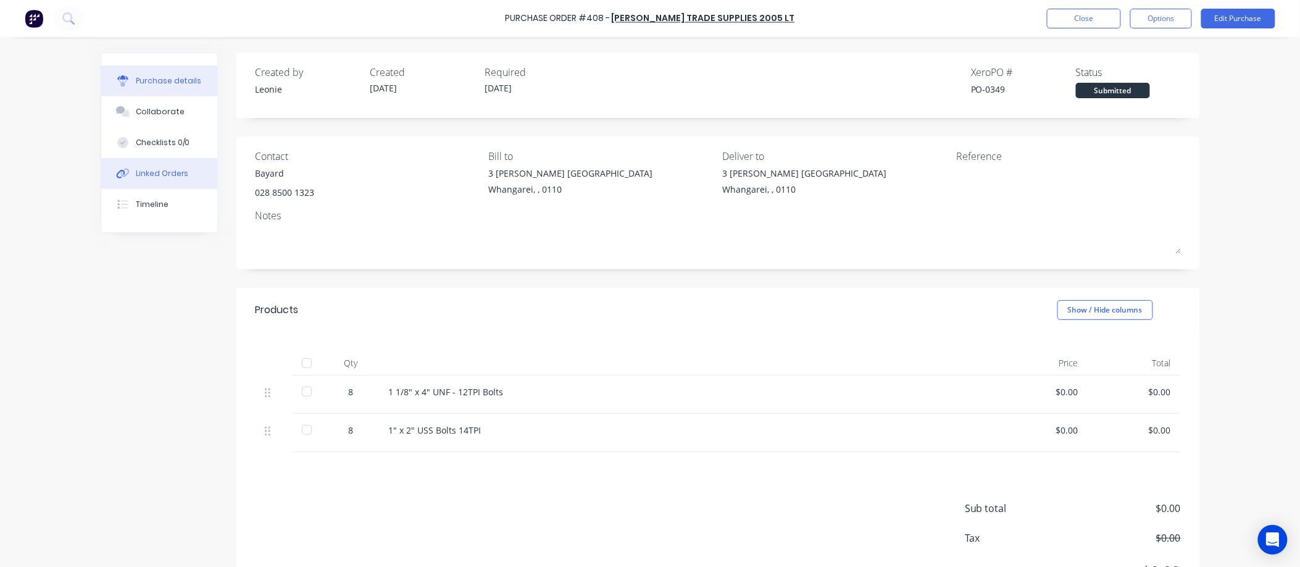
click at [173, 174] on div "Linked Orders" at bounding box center [162, 173] width 53 height 11
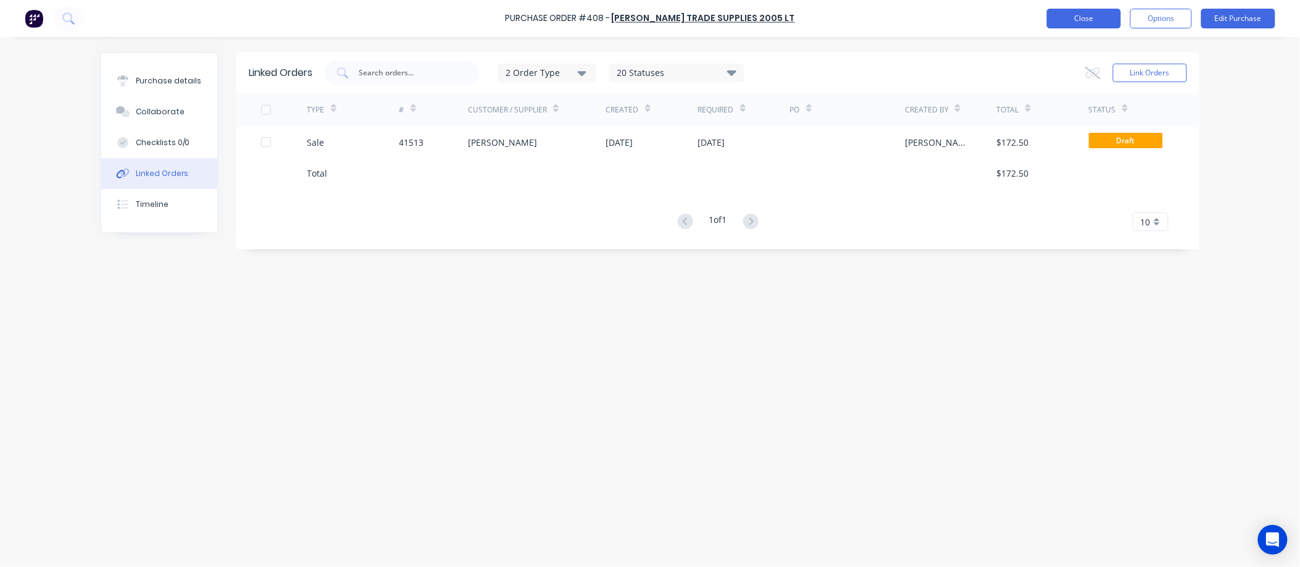
click at [1090, 16] on button "Close" at bounding box center [1084, 19] width 74 height 20
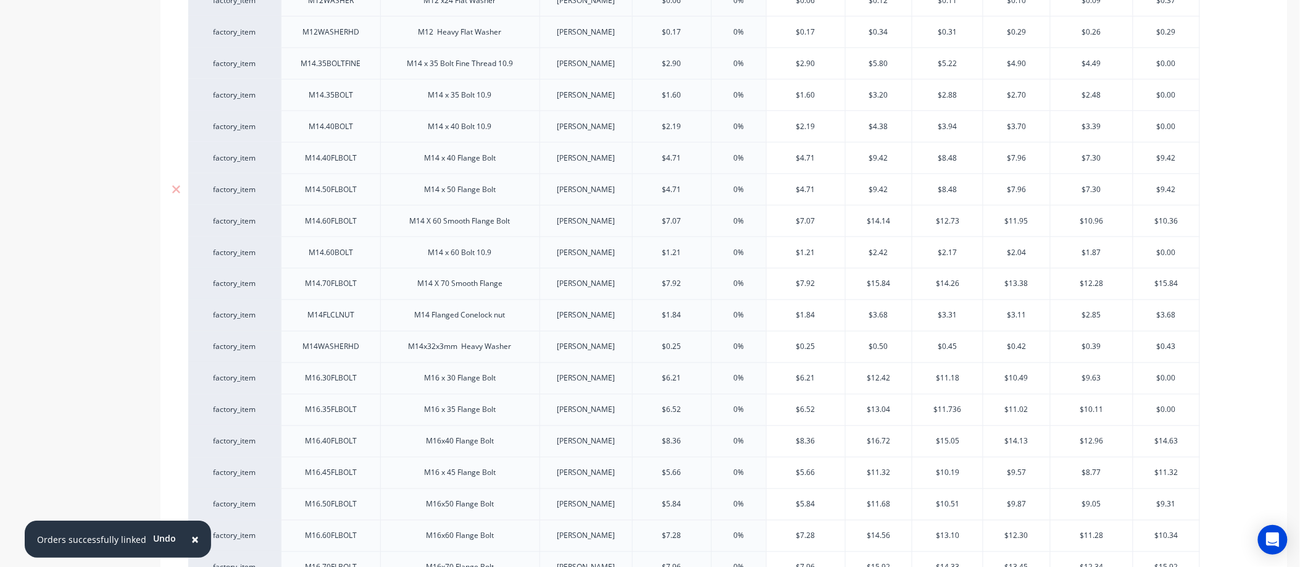
scroll to position [2675, 0]
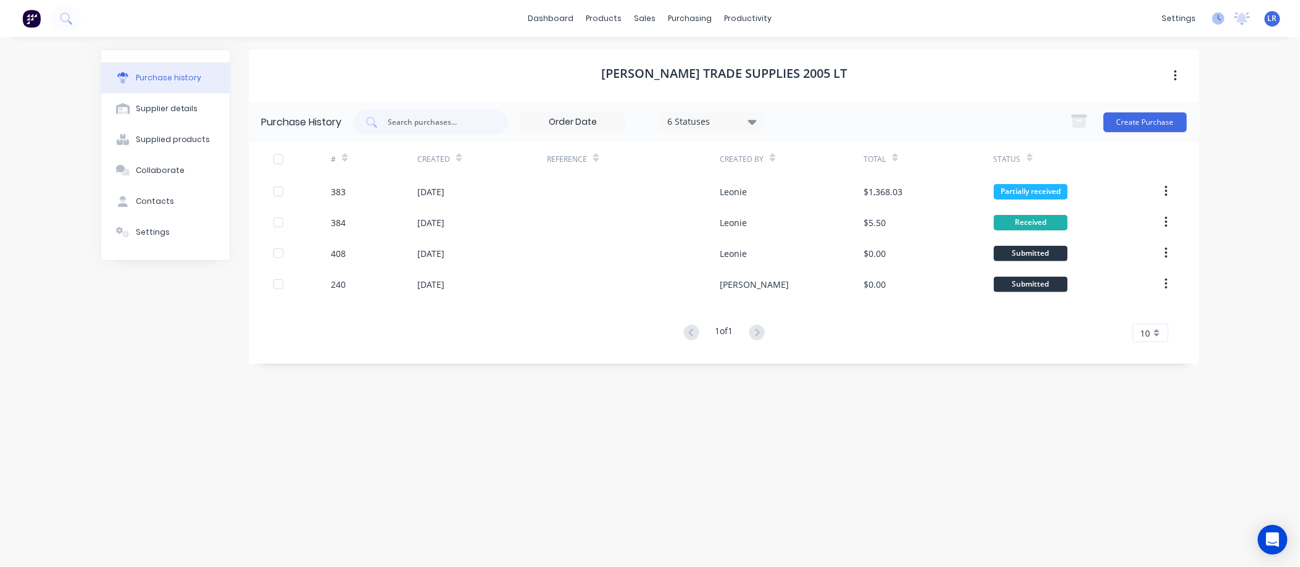
click at [1217, 15] on icon at bounding box center [1219, 18] width 12 height 12
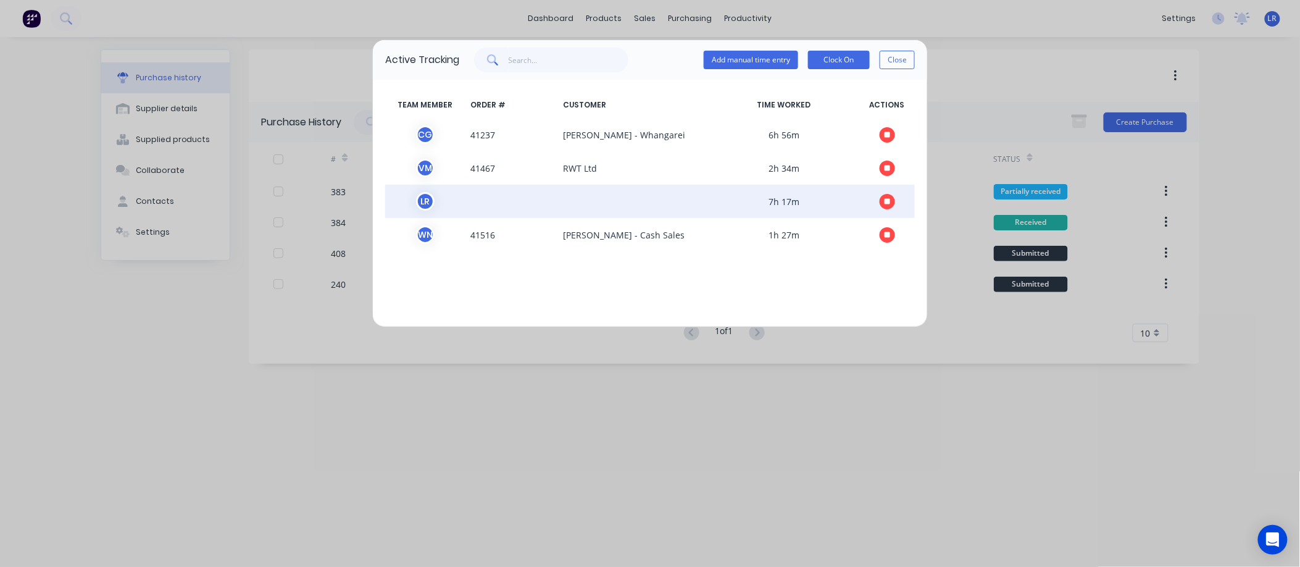
click at [885, 194] on button "button" at bounding box center [887, 201] width 15 height 15
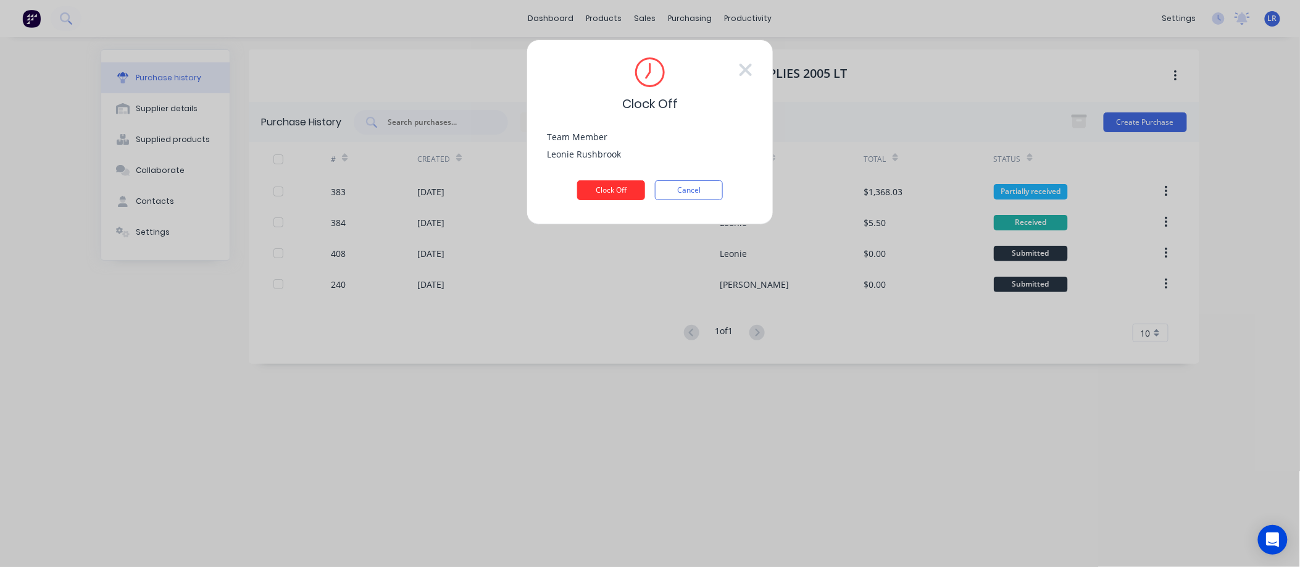
click at [614, 186] on button "Clock Off" at bounding box center [611, 190] width 68 height 20
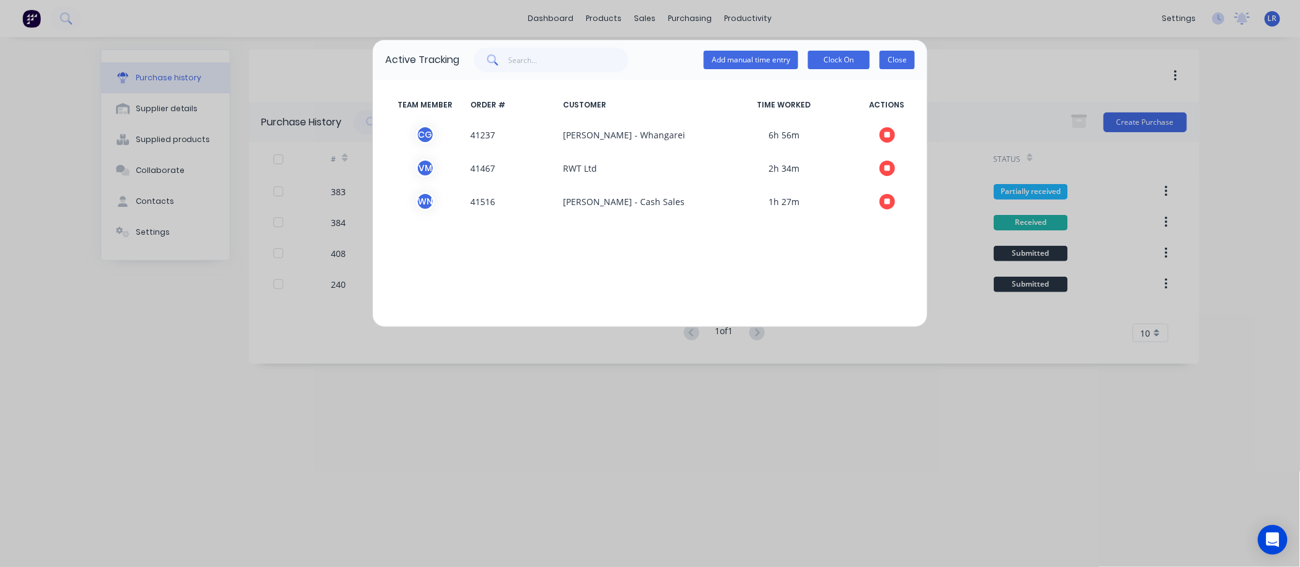
click at [900, 58] on button "Close" at bounding box center [897, 60] width 35 height 19
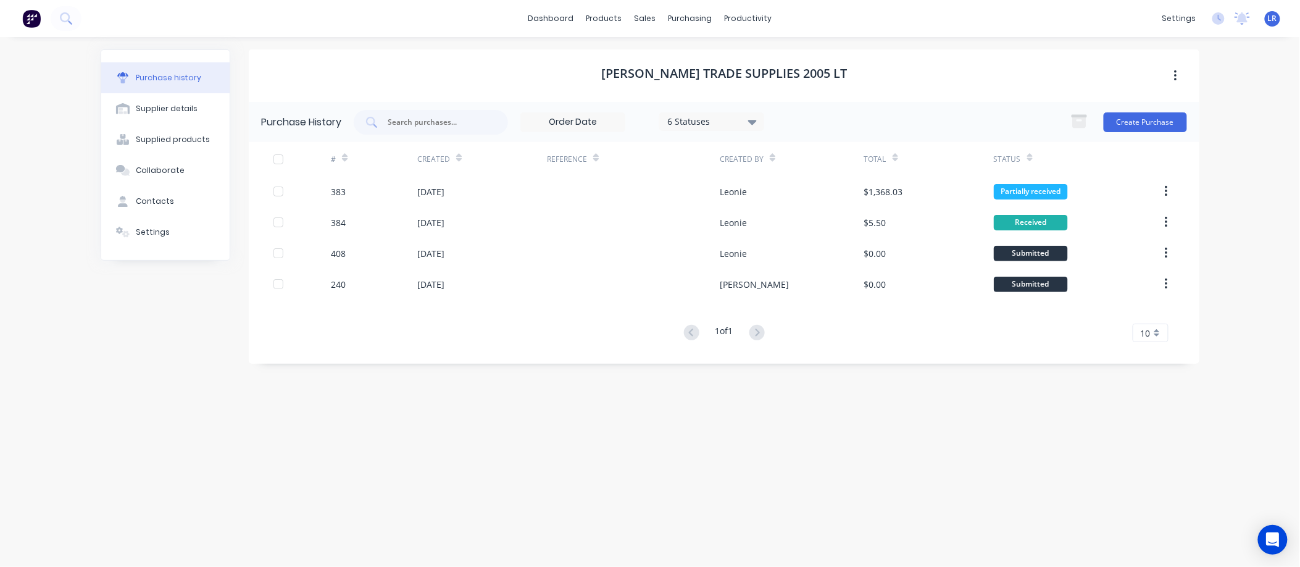
click at [1272, 19] on span "LR" at bounding box center [1272, 18] width 9 height 11
click at [1167, 147] on button "Sign out" at bounding box center [1196, 154] width 164 height 25
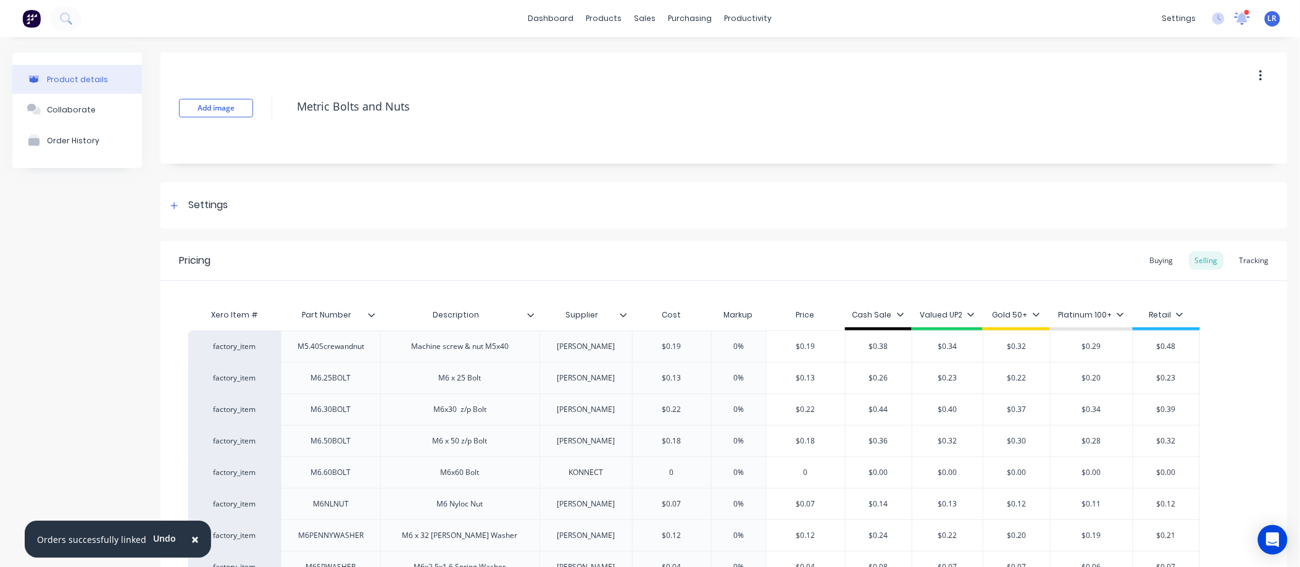
click at [1237, 20] on icon at bounding box center [1243, 17] width 12 height 11
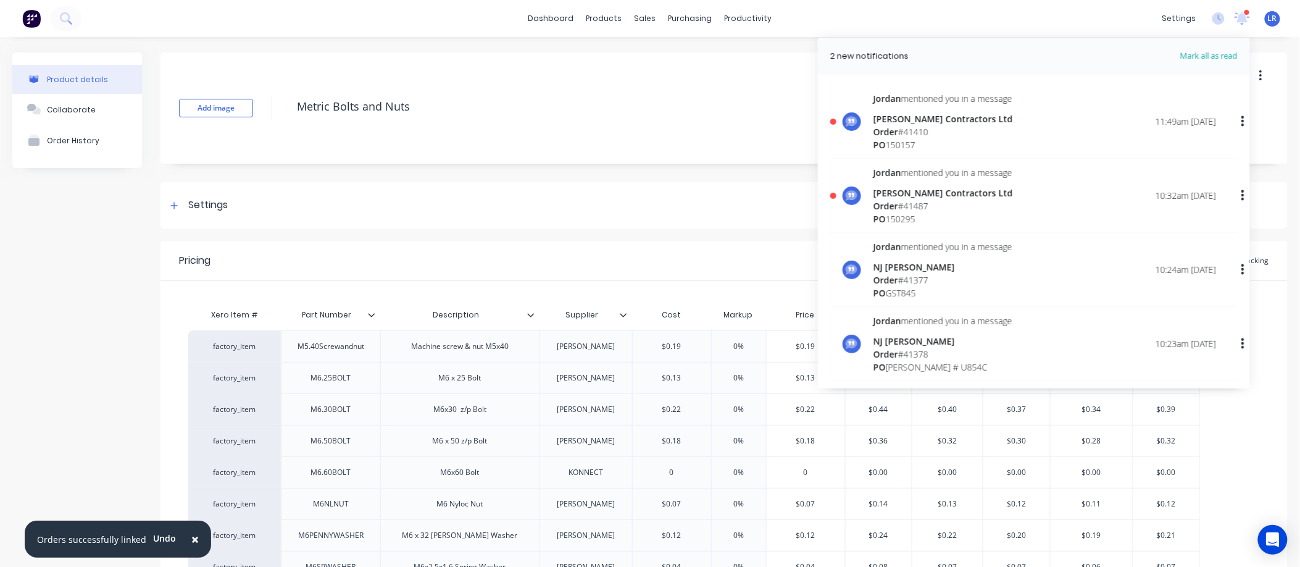
click at [934, 119] on div "[PERSON_NAME] Contractors Ltd" at bounding box center [944, 118] width 140 height 13
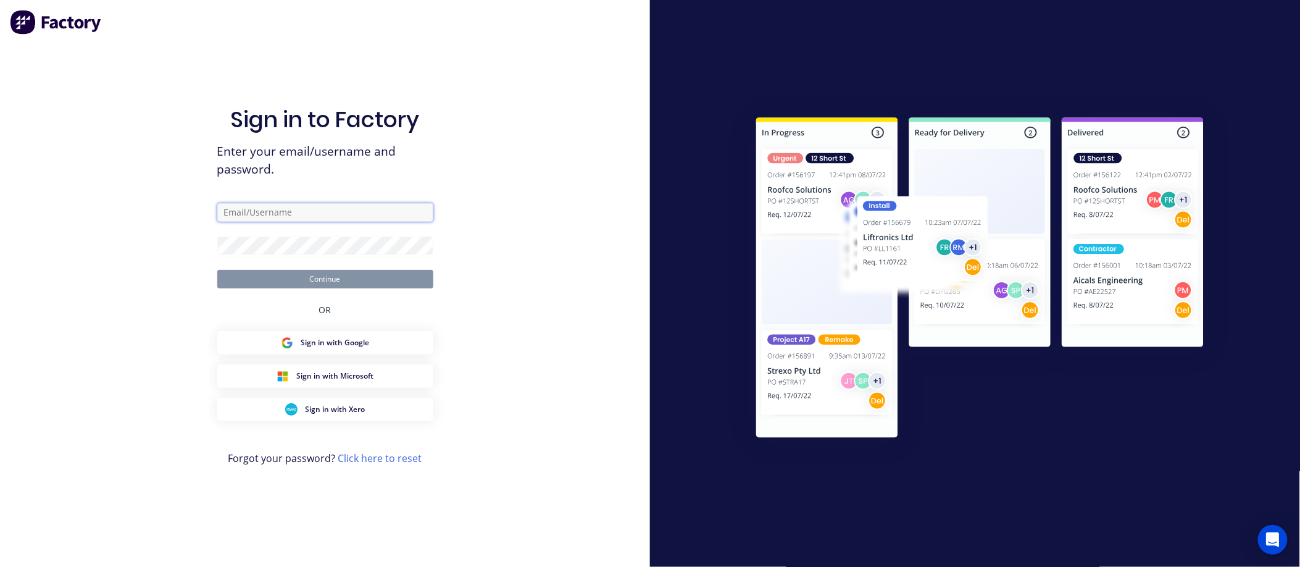
type input "[EMAIL_ADDRESS][DOMAIN_NAME]"
